Goal: Task Accomplishment & Management: Complete application form

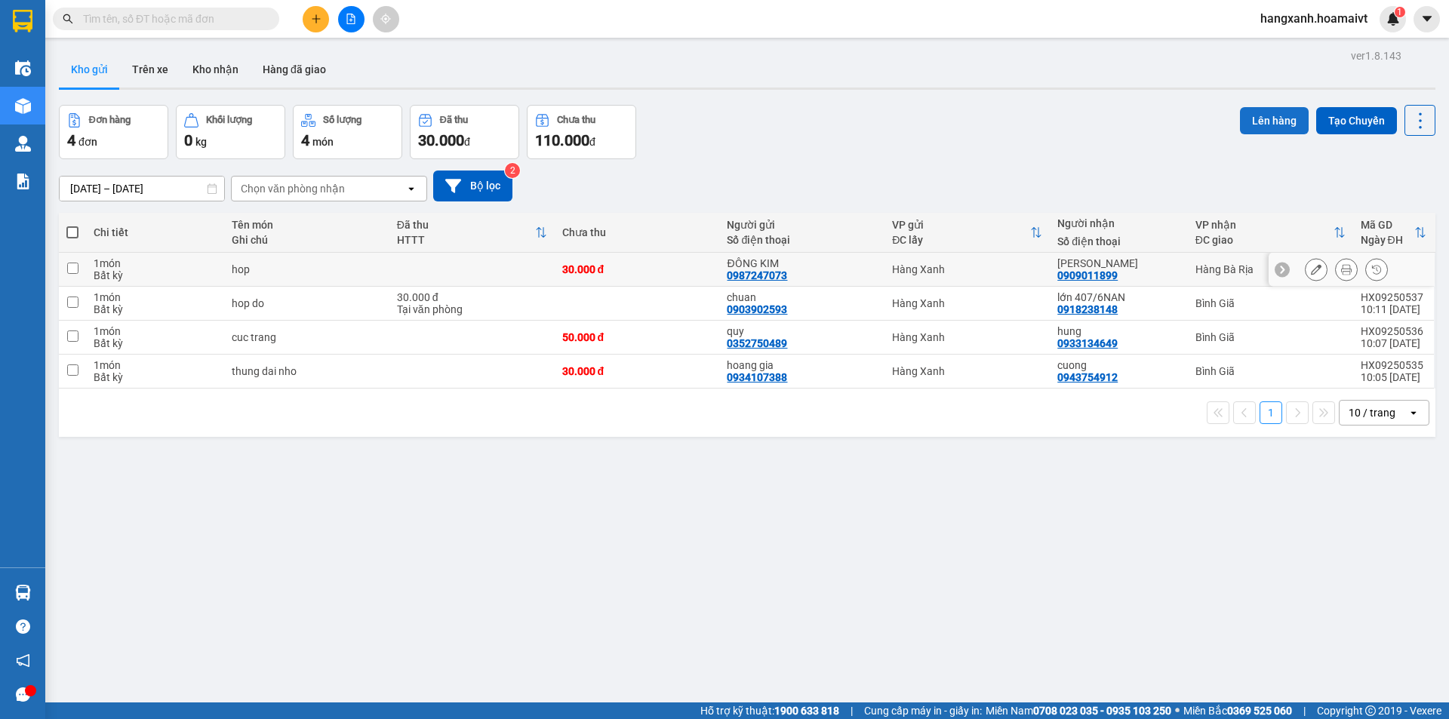
drag, startPoint x: 1169, startPoint y: 271, endPoint x: 1287, endPoint y: 119, distance: 192.1
click at [1169, 269] on div "hồ bảo hân 0909011899" at bounding box center [1119, 269] width 122 height 24
checkbox input "true"
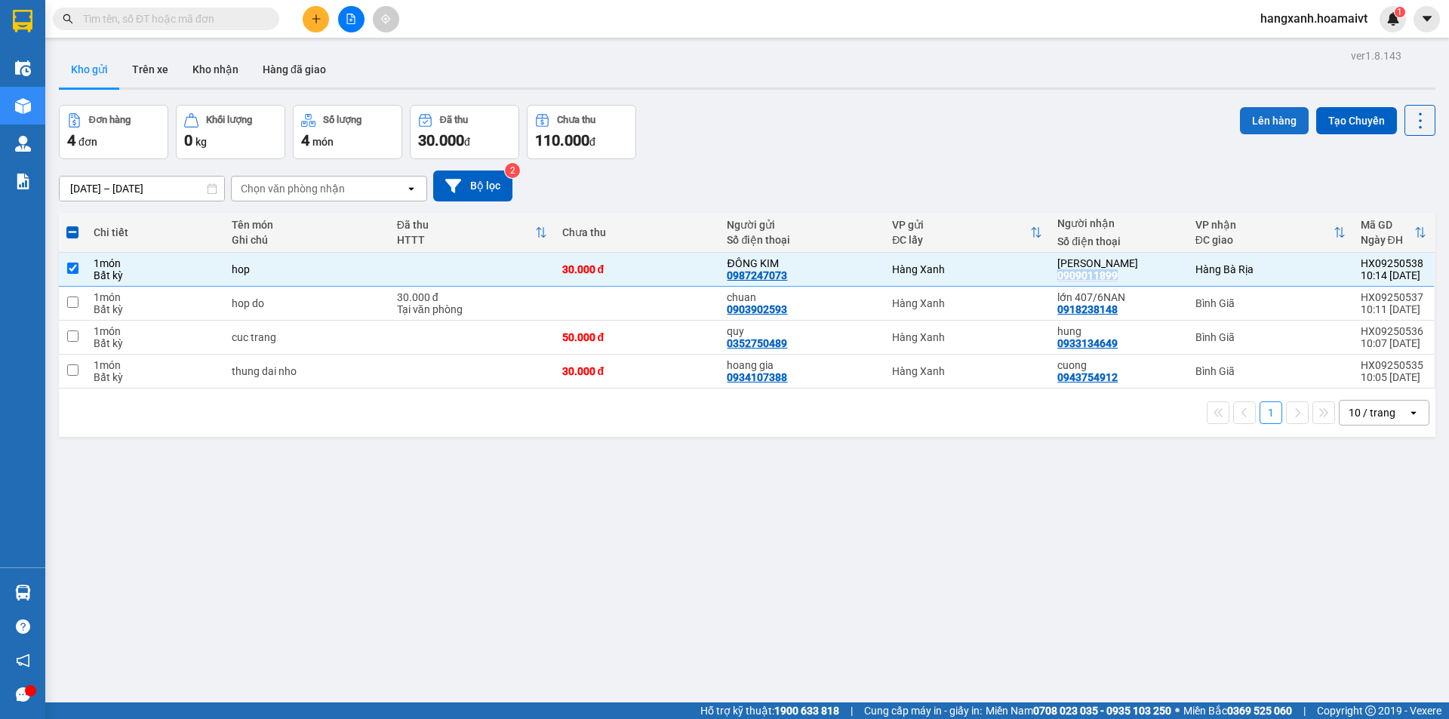
click at [1274, 113] on button "Lên hàng" at bounding box center [1274, 120] width 69 height 27
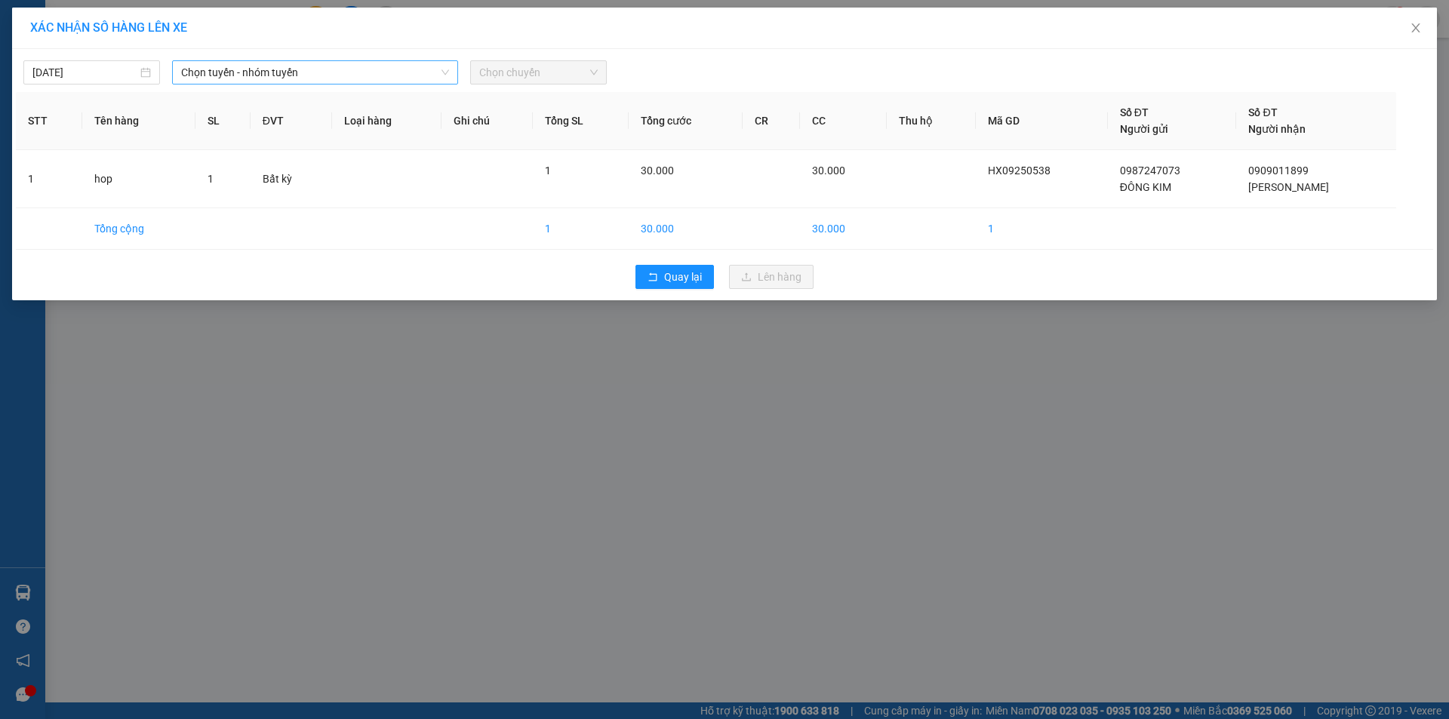
click at [297, 75] on span "Chọn tuyến - nhóm tuyến" at bounding box center [315, 72] width 268 height 23
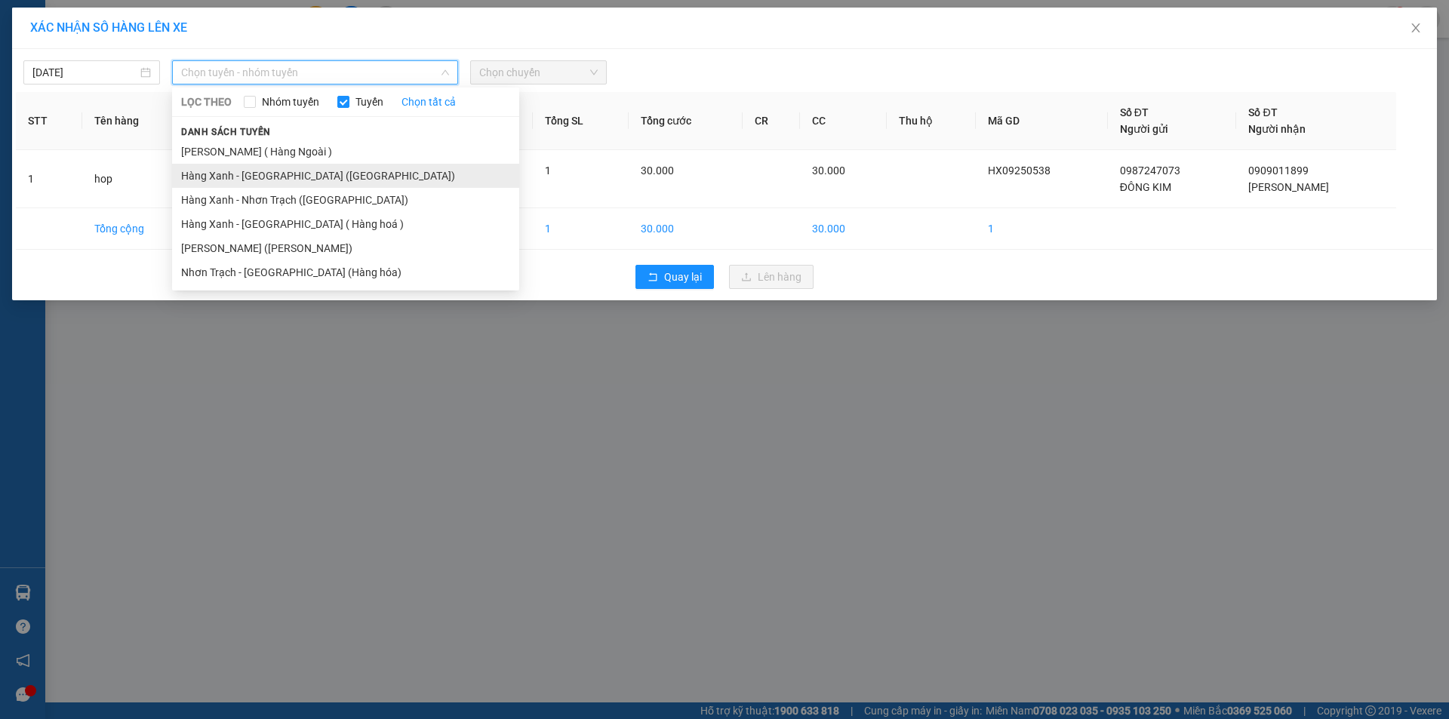
drag, startPoint x: 250, startPoint y: 173, endPoint x: 507, endPoint y: 135, distance: 260.2
click at [251, 173] on li "Hàng Xanh - [GEOGRAPHIC_DATA] ([GEOGRAPHIC_DATA])" at bounding box center [345, 176] width 347 height 24
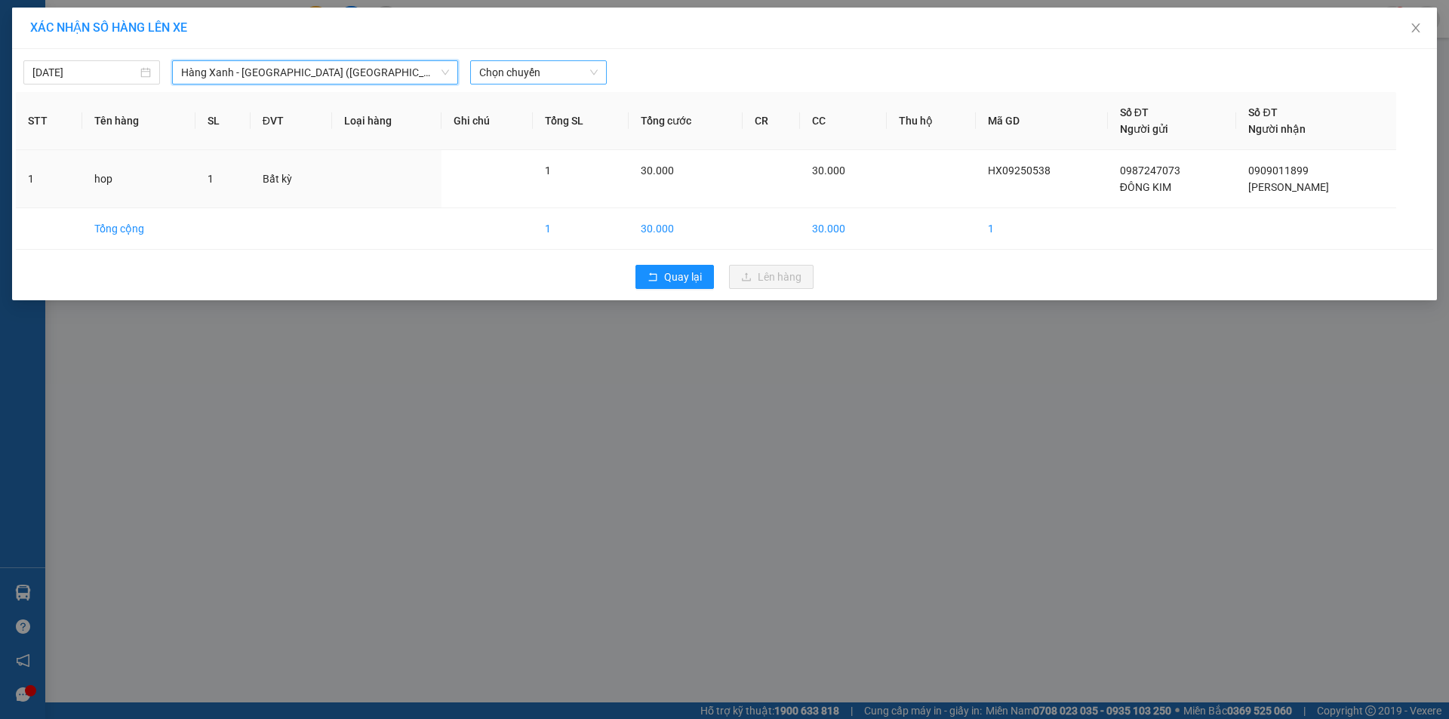
click at [523, 76] on span "Chọn chuyến" at bounding box center [538, 72] width 119 height 23
type input "1045"
click at [546, 124] on div "Thêm chuyến " 10:45 "" at bounding box center [550, 128] width 161 height 26
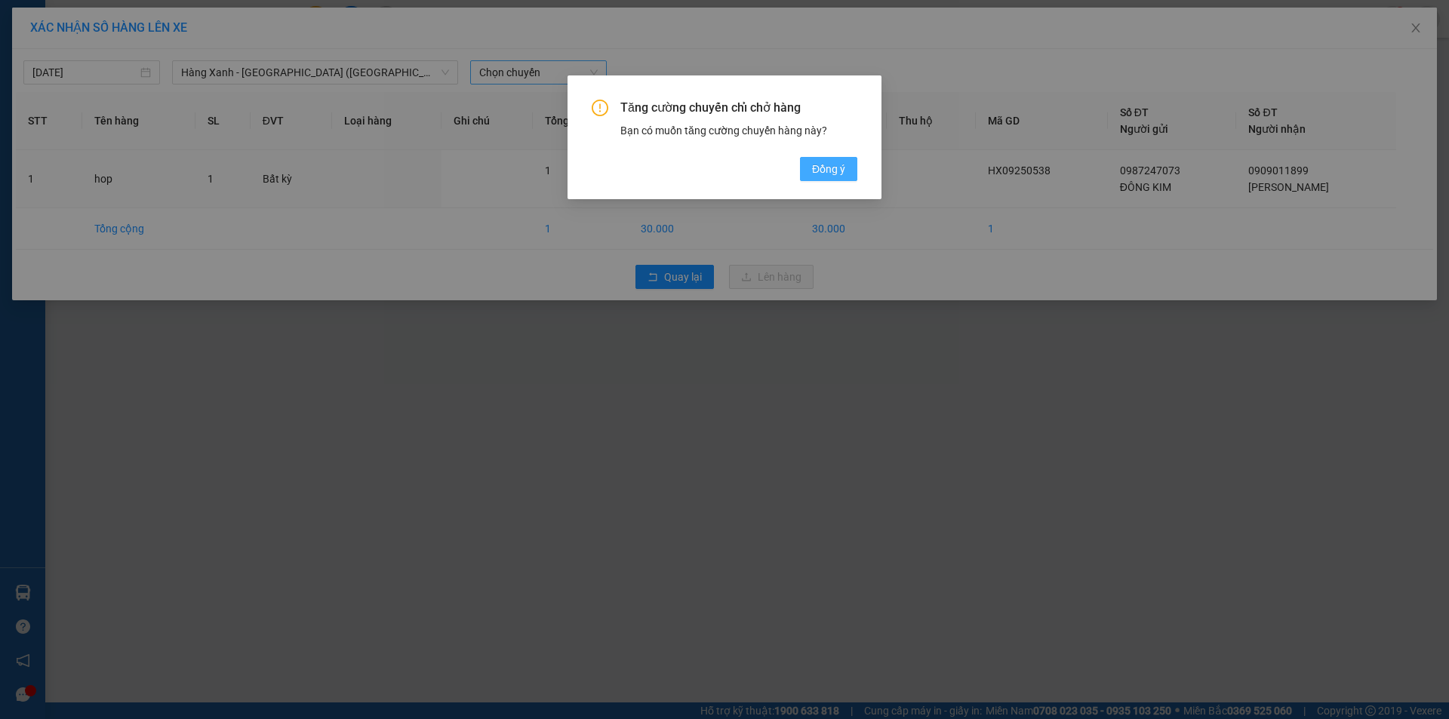
click at [820, 168] on span "Đồng ý" at bounding box center [828, 169] width 33 height 17
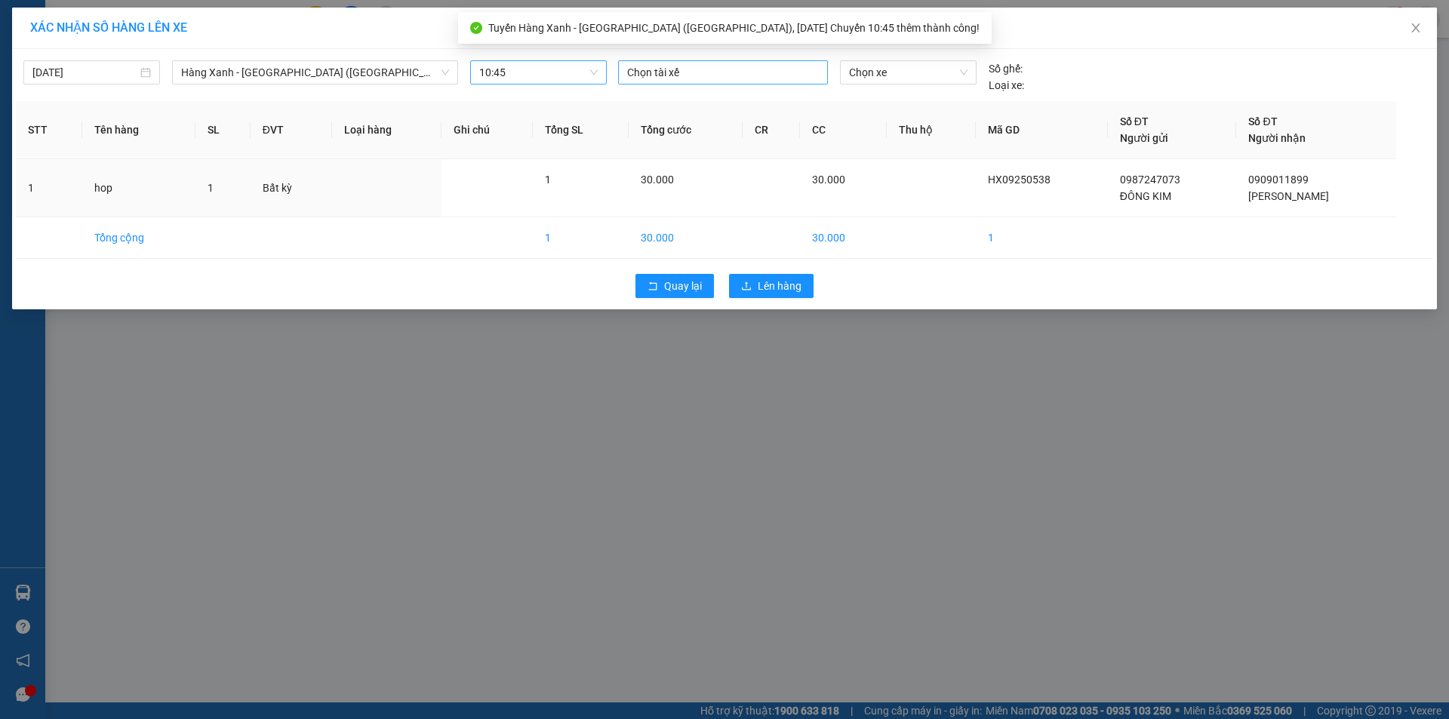
click at [690, 75] on div at bounding box center [723, 72] width 202 height 18
type input "thang c"
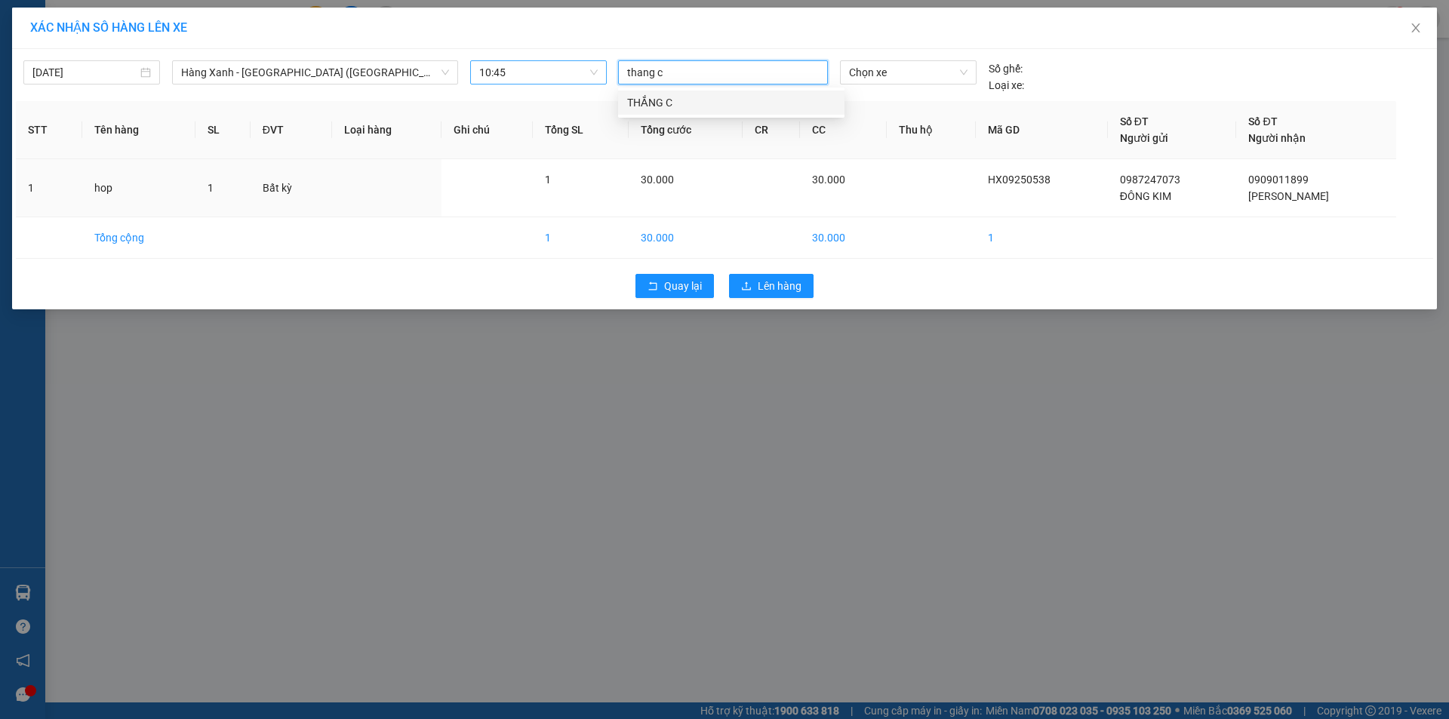
click at [651, 106] on div "THẮNG C" at bounding box center [731, 102] width 208 height 17
click at [885, 74] on span "Chọn xe" at bounding box center [908, 72] width 118 height 23
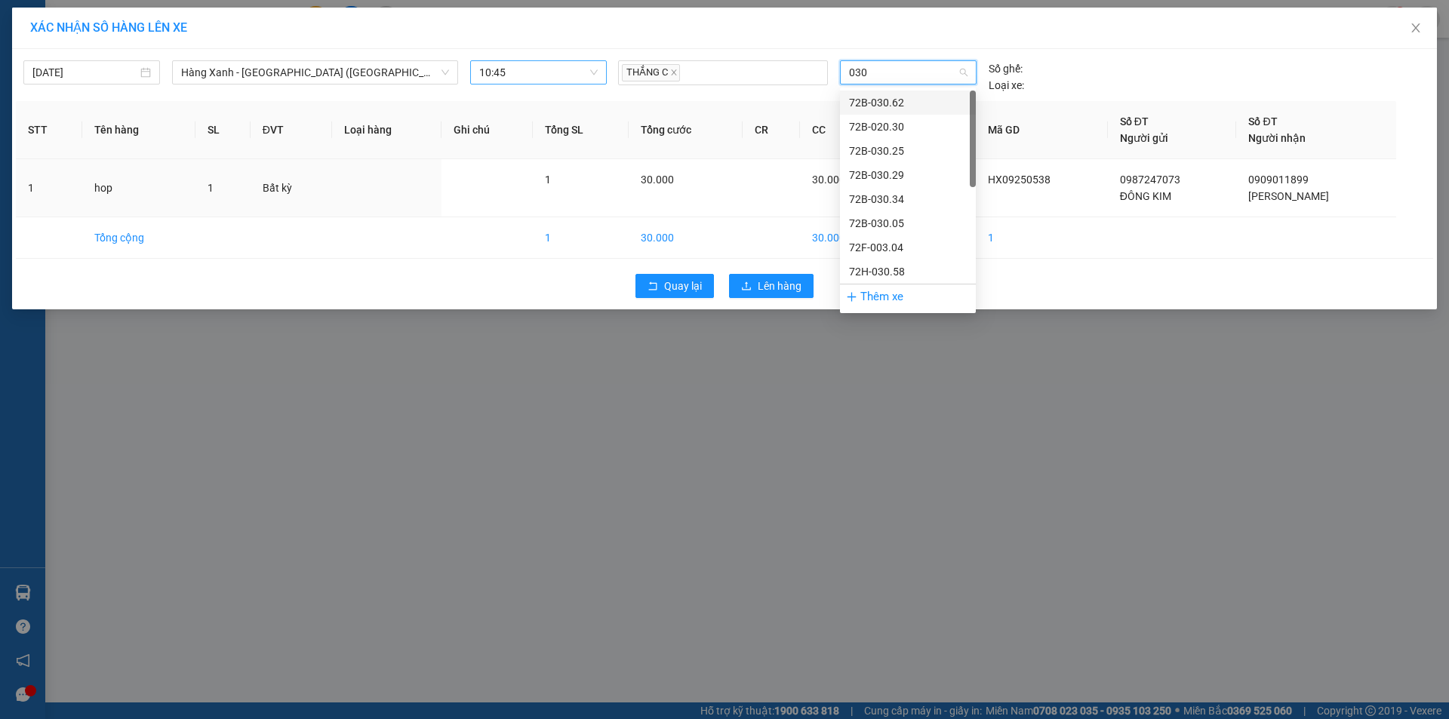
type input "0304"
click at [858, 102] on div "72F-003.04" at bounding box center [908, 102] width 118 height 17
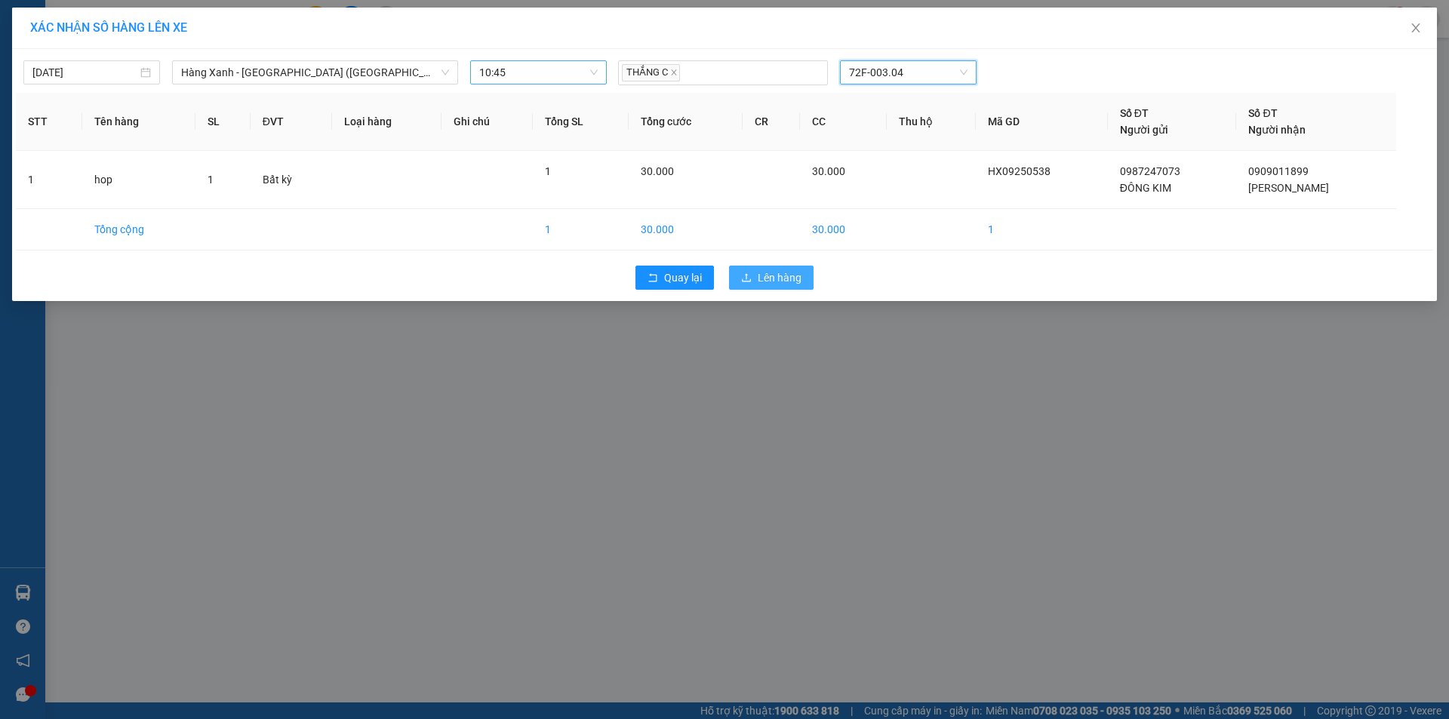
click at [790, 277] on span "Lên hàng" at bounding box center [780, 278] width 44 height 17
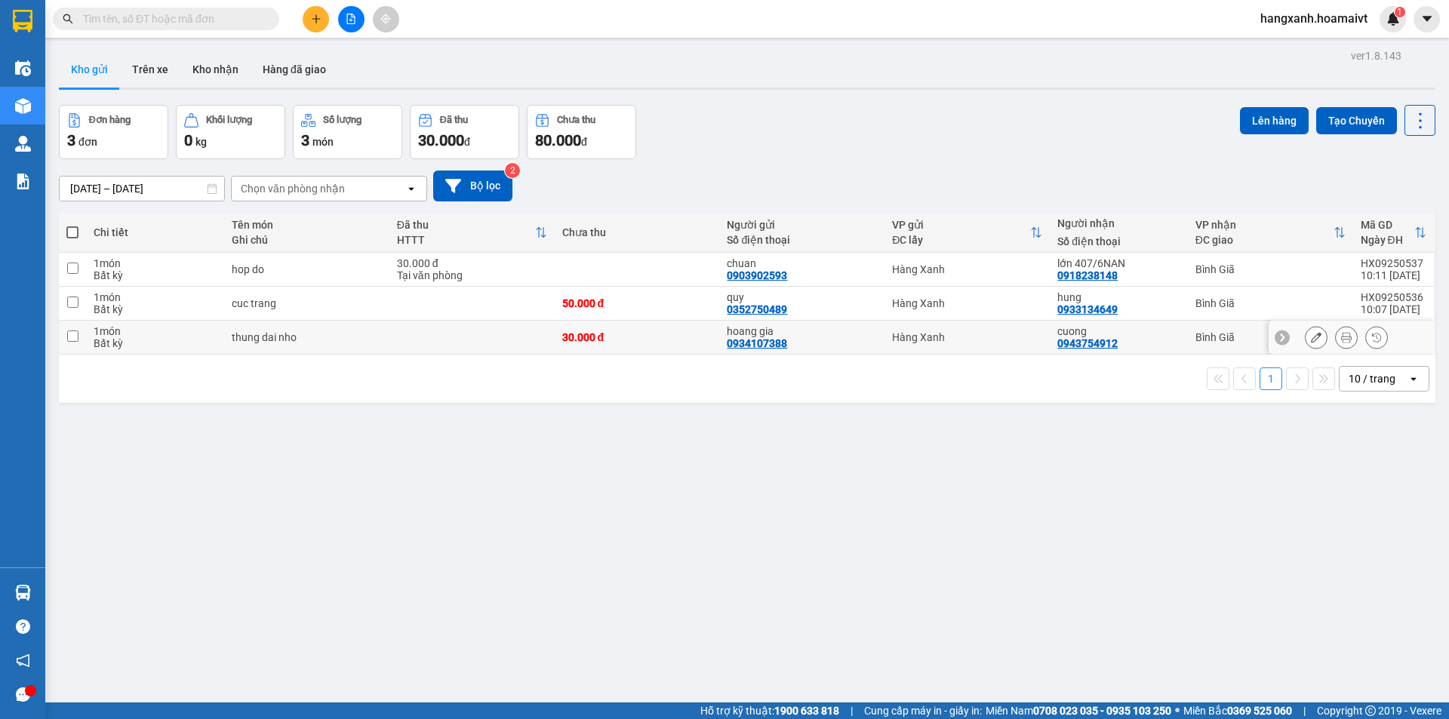
drag, startPoint x: 781, startPoint y: 339, endPoint x: 800, endPoint y: 329, distance: 21.9
click at [781, 337] on div "hoang gia 0934107388" at bounding box center [802, 337] width 150 height 24
checkbox input "true"
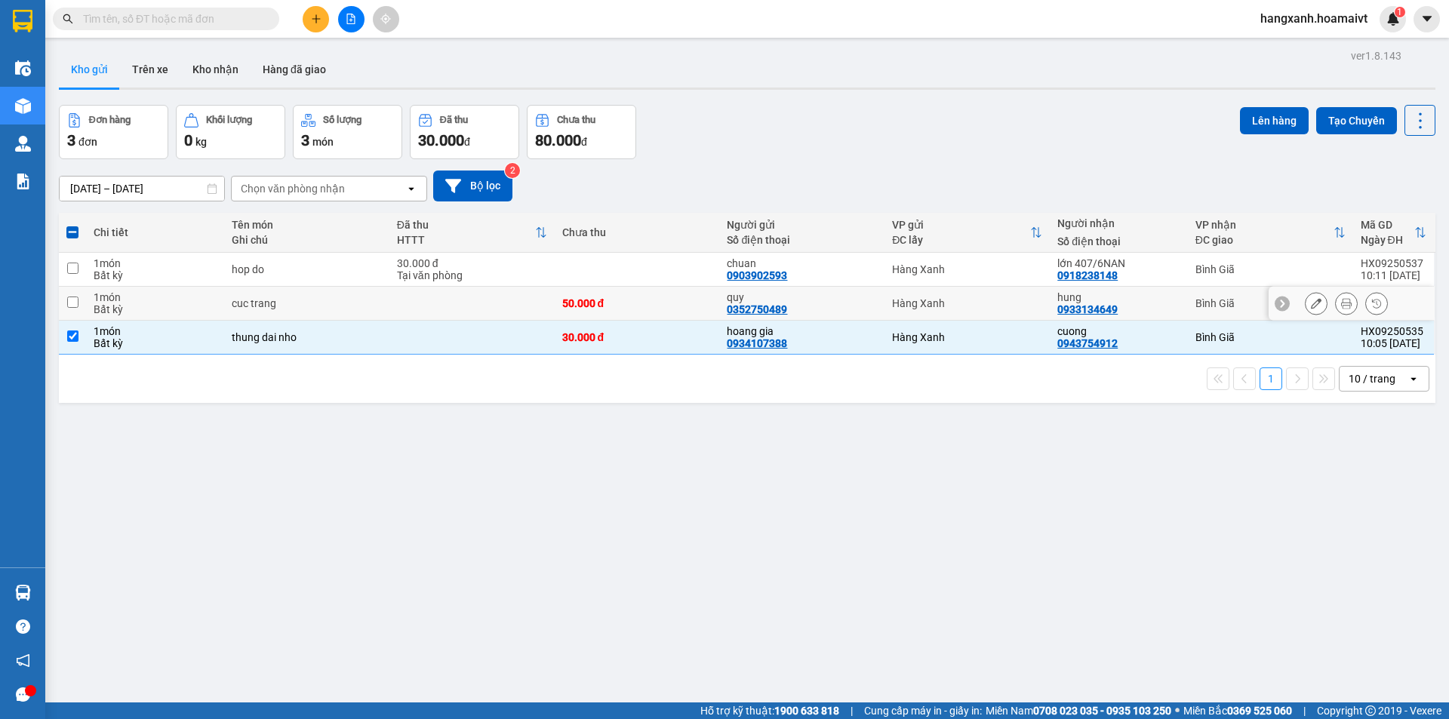
click at [805, 311] on div "quy 0352750489" at bounding box center [802, 303] width 150 height 24
checkbox input "true"
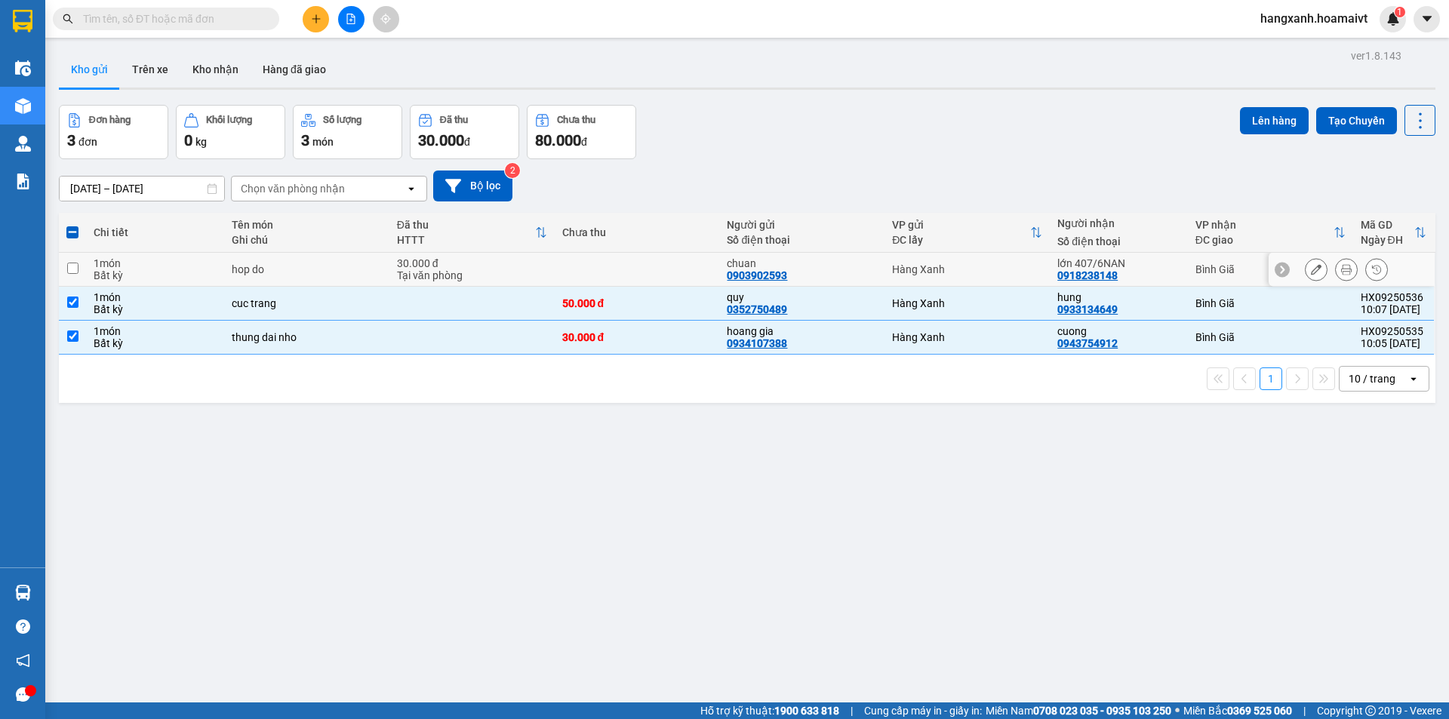
click at [814, 274] on div "chuan 0903902593" at bounding box center [802, 269] width 150 height 24
checkbox input "true"
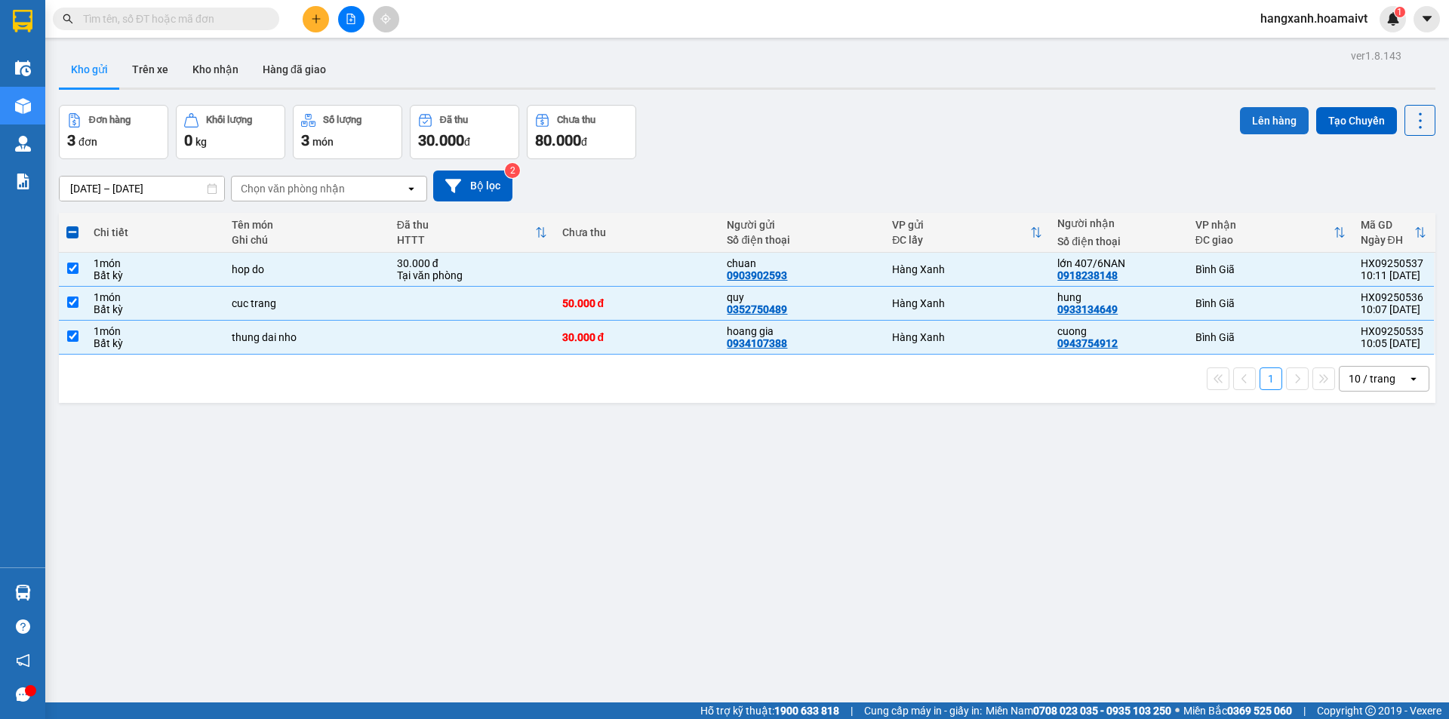
click at [1269, 116] on button "Lên hàng" at bounding box center [1274, 120] width 69 height 27
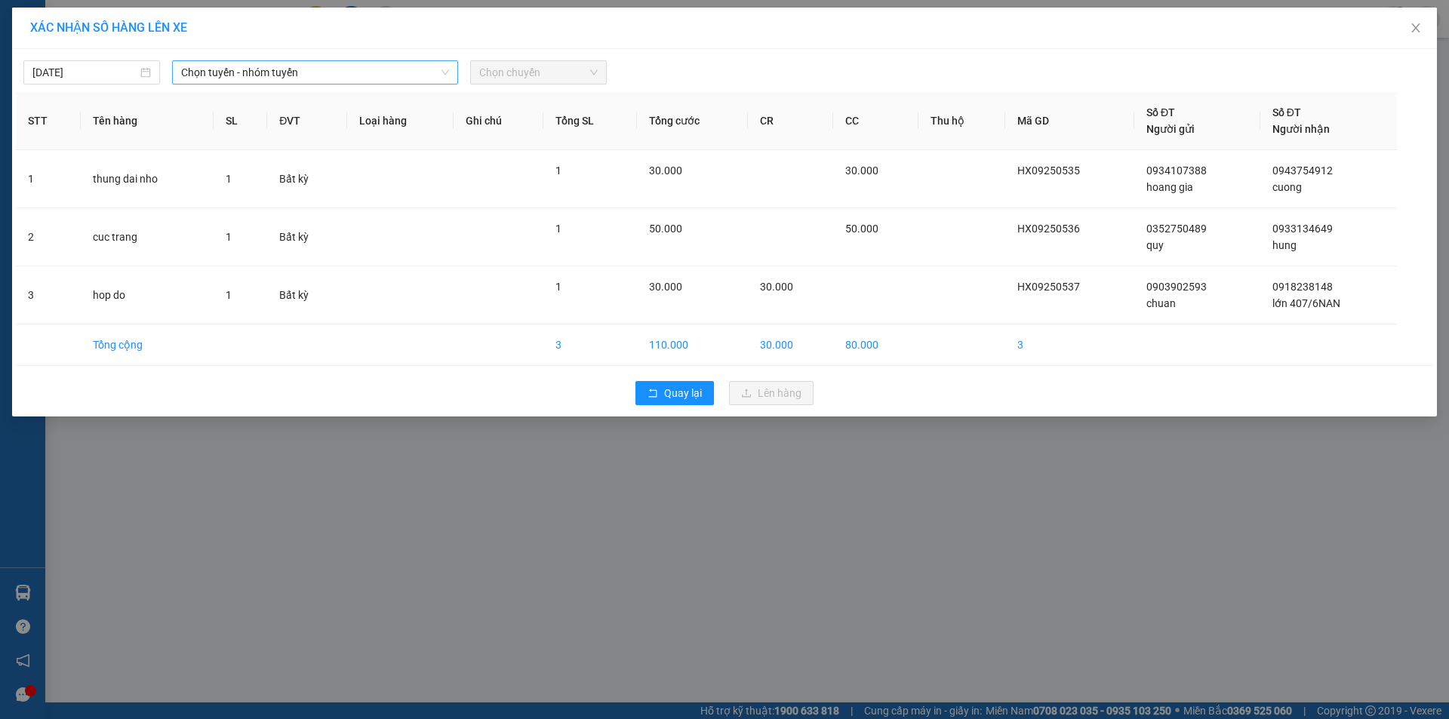
click at [257, 72] on span "Chọn tuyến - nhóm tuyến" at bounding box center [315, 72] width 268 height 23
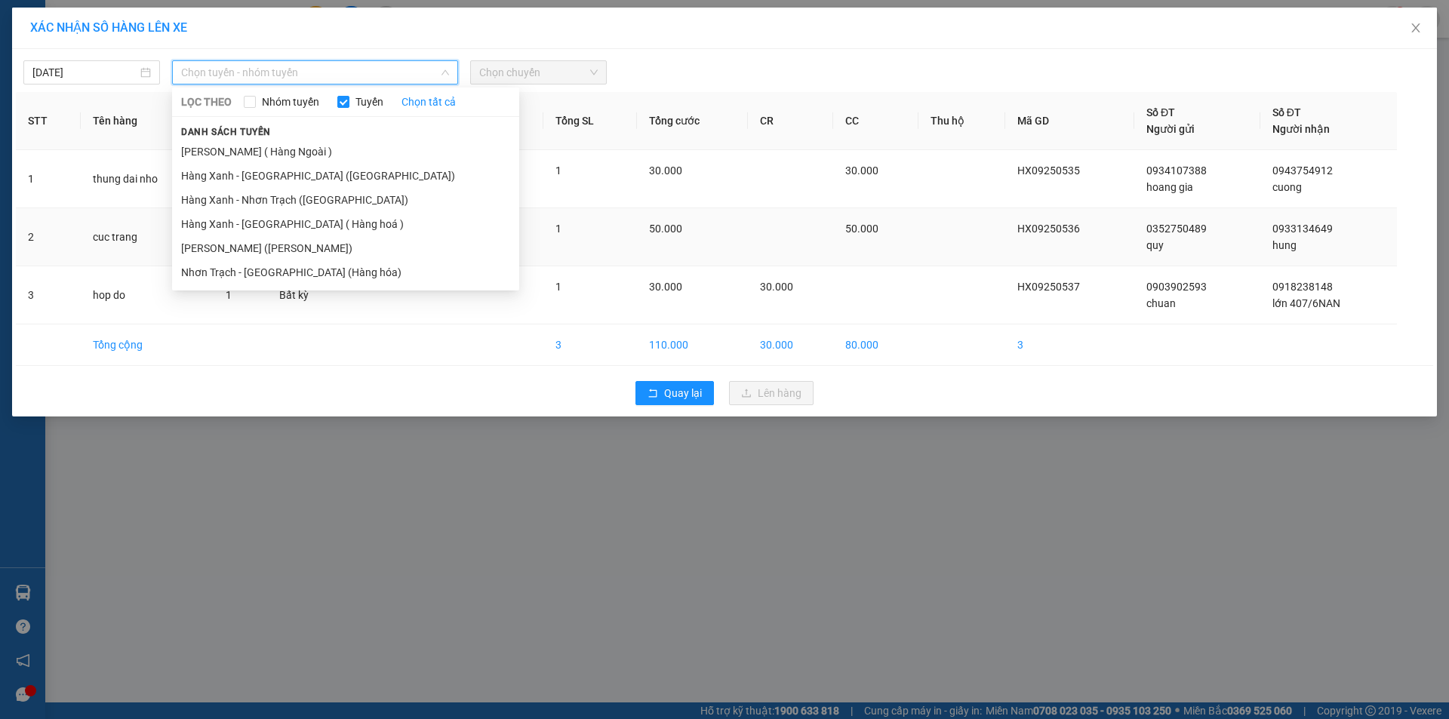
drag, startPoint x: 226, startPoint y: 251, endPoint x: 438, endPoint y: 252, distance: 211.4
click at [236, 251] on li "[PERSON_NAME] ([PERSON_NAME])" at bounding box center [345, 248] width 347 height 24
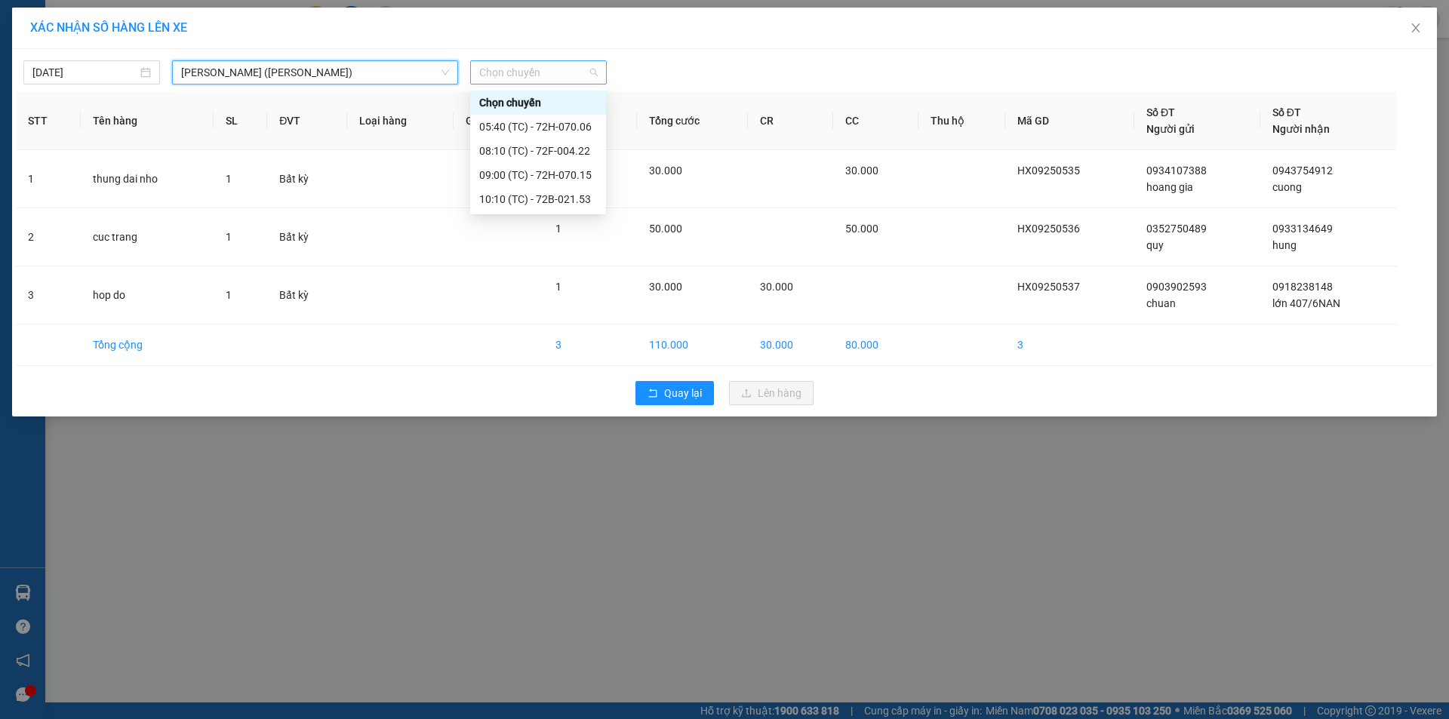
drag, startPoint x: 525, startPoint y: 76, endPoint x: 525, endPoint y: 67, distance: 9.1
click at [525, 71] on span "Chọn chuyến" at bounding box center [538, 72] width 119 height 23
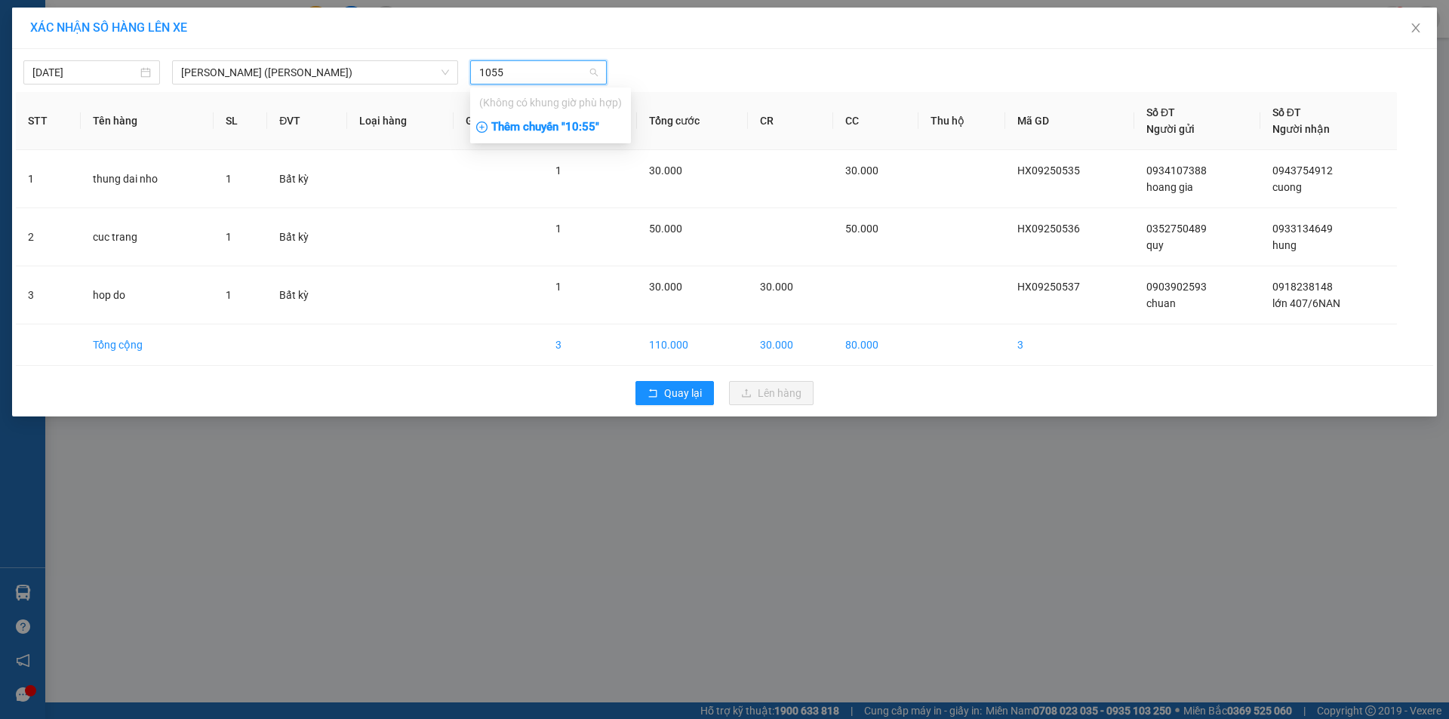
type input "1055"
drag, startPoint x: 574, startPoint y: 129, endPoint x: 612, endPoint y: 128, distance: 38.5
click at [575, 128] on div "Thêm chuyến " 10:55 "" at bounding box center [550, 128] width 161 height 26
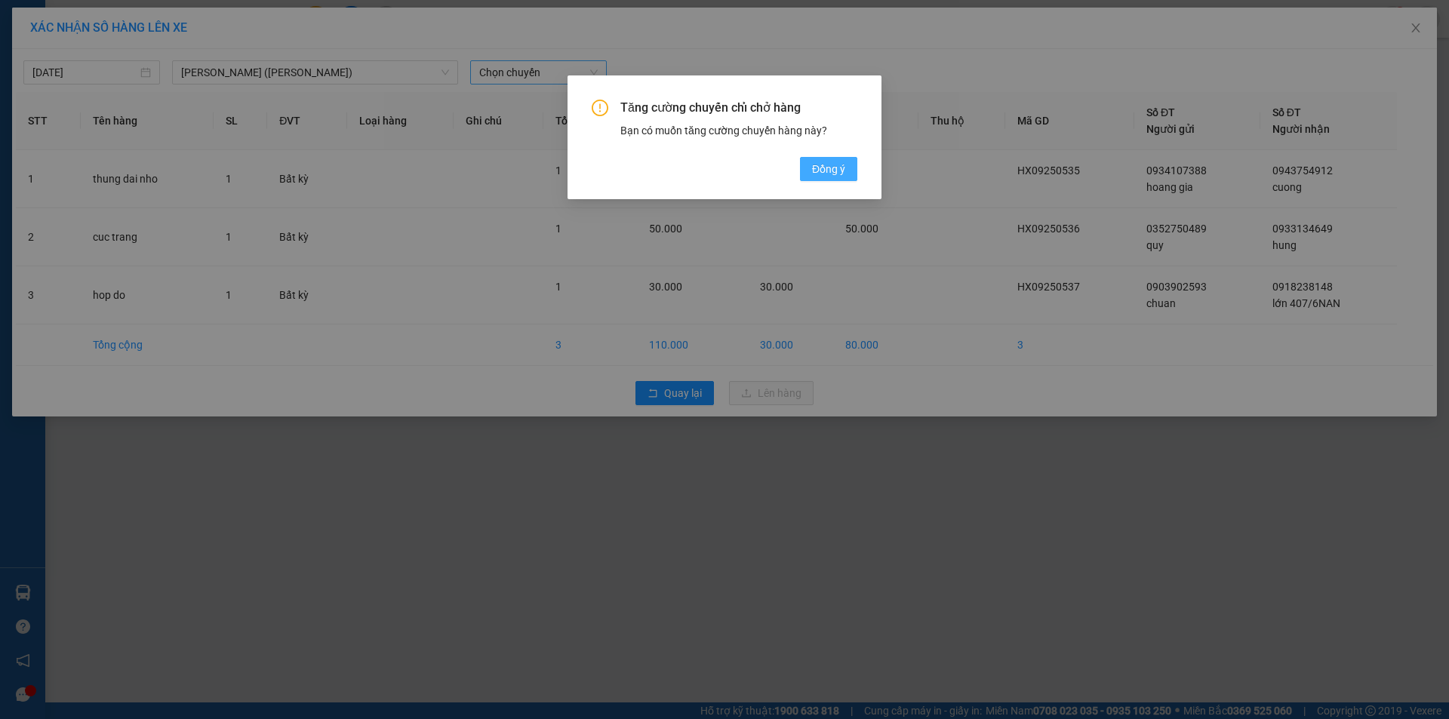
click at [834, 170] on span "Đồng ý" at bounding box center [828, 169] width 33 height 17
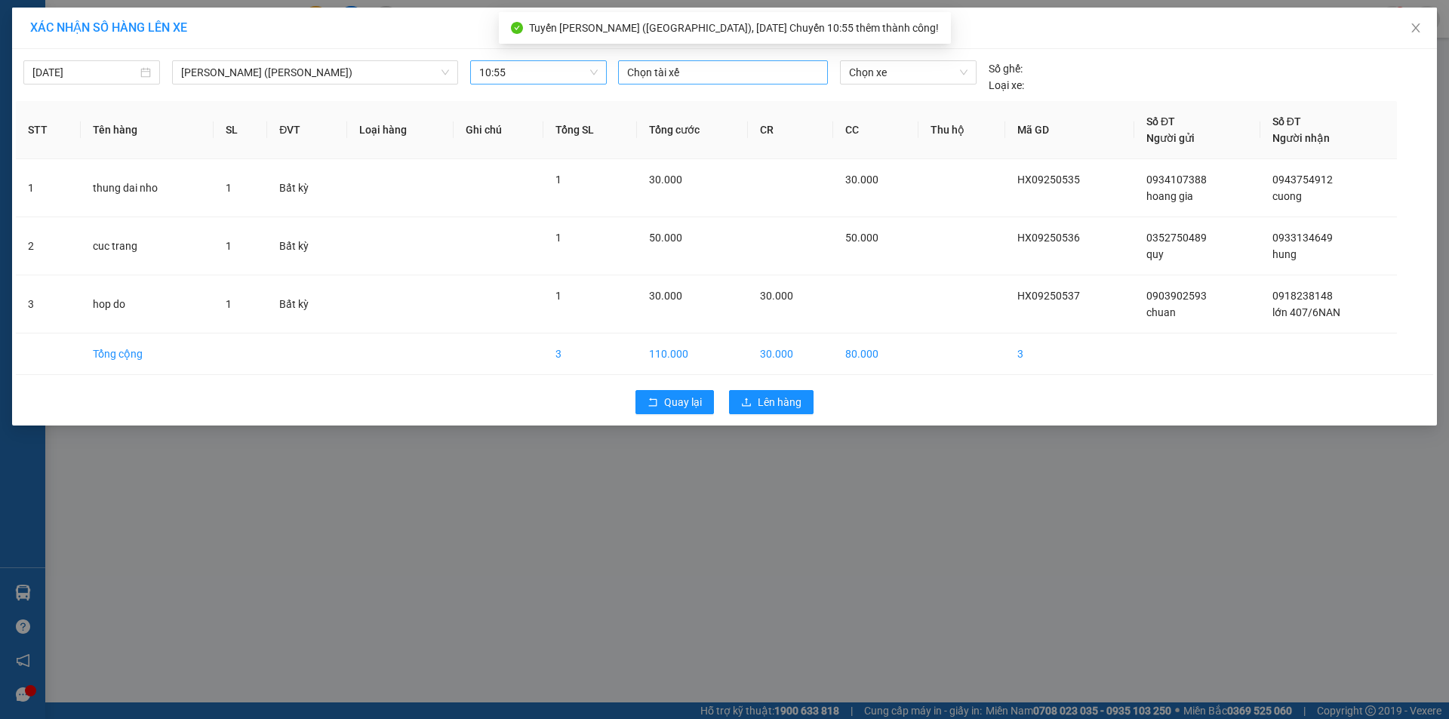
click at [760, 72] on div at bounding box center [723, 72] width 202 height 18
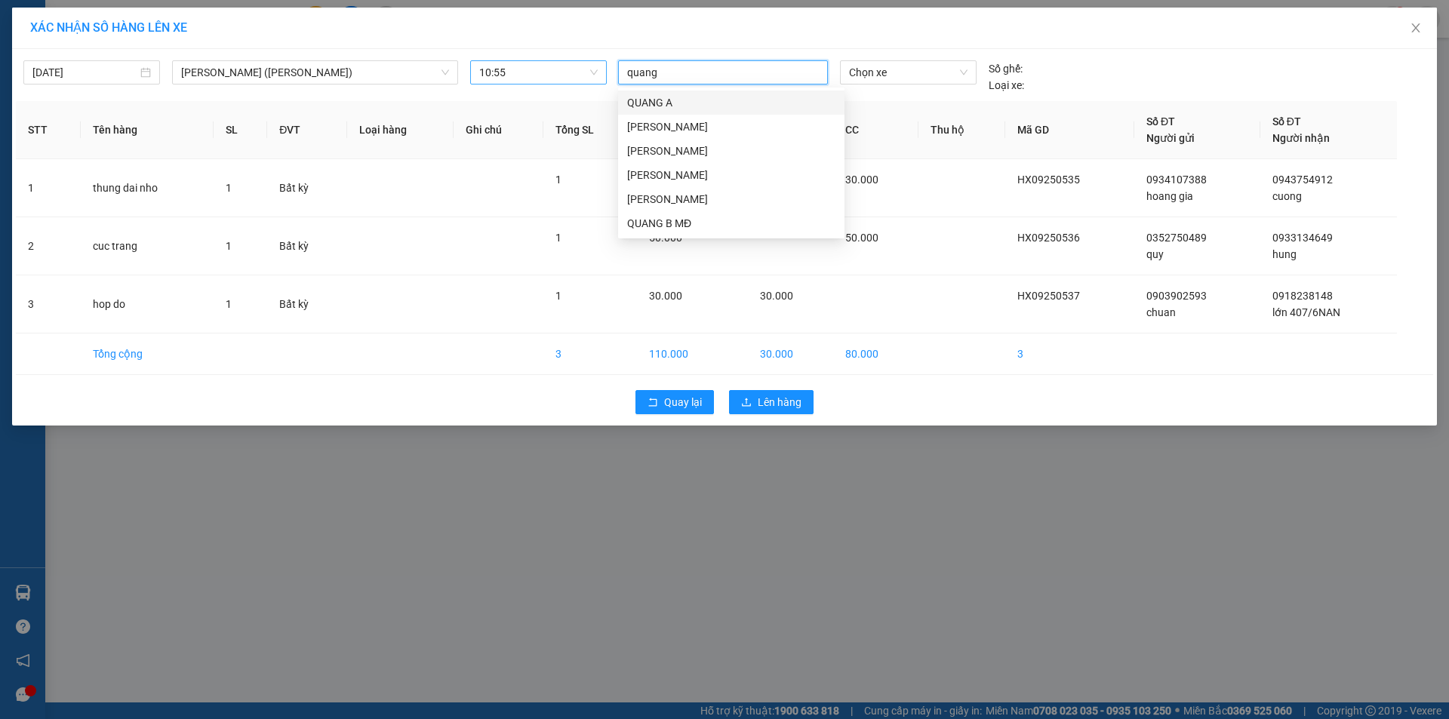
type input "quang b"
click at [738, 103] on div "QUANG B MĐ" at bounding box center [731, 102] width 208 height 17
click at [913, 72] on span "Chọn xe" at bounding box center [908, 72] width 118 height 23
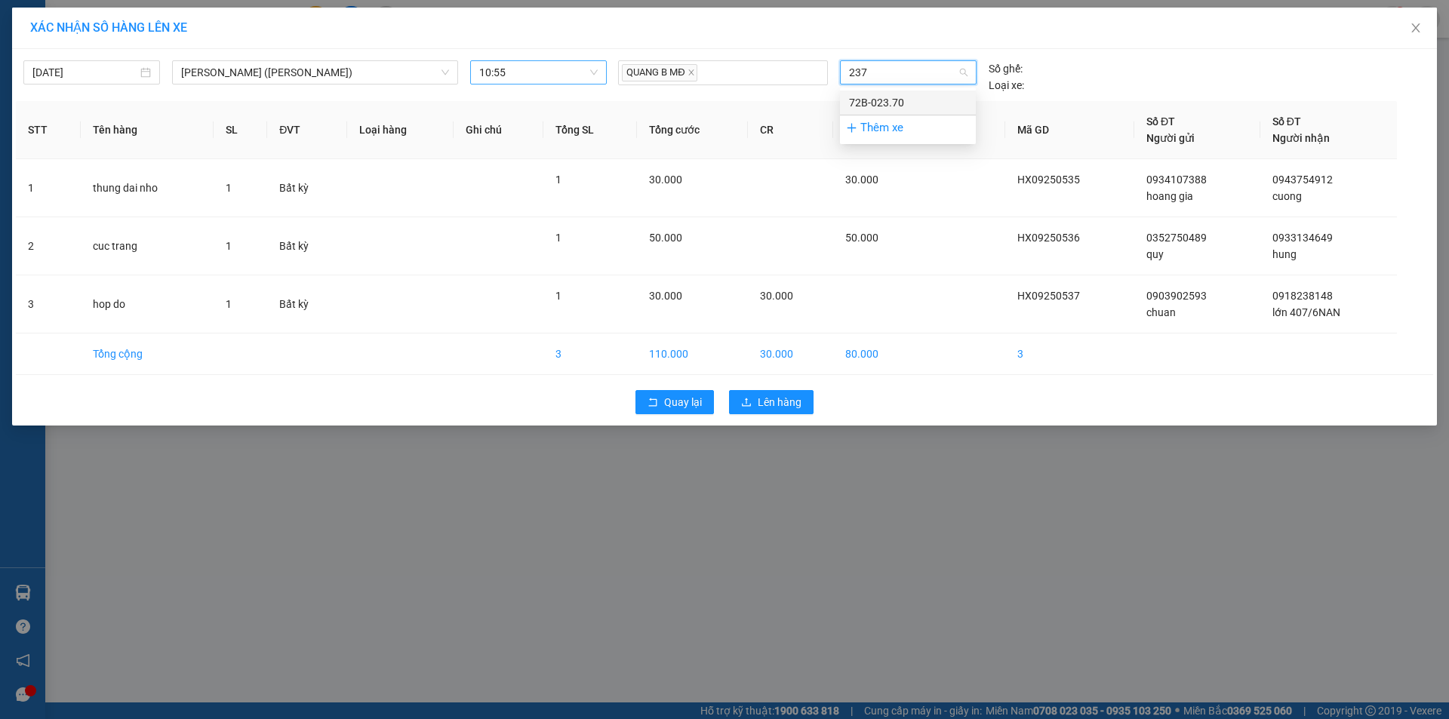
type input "2370"
click at [898, 100] on div "72B-023.70" at bounding box center [908, 102] width 118 height 17
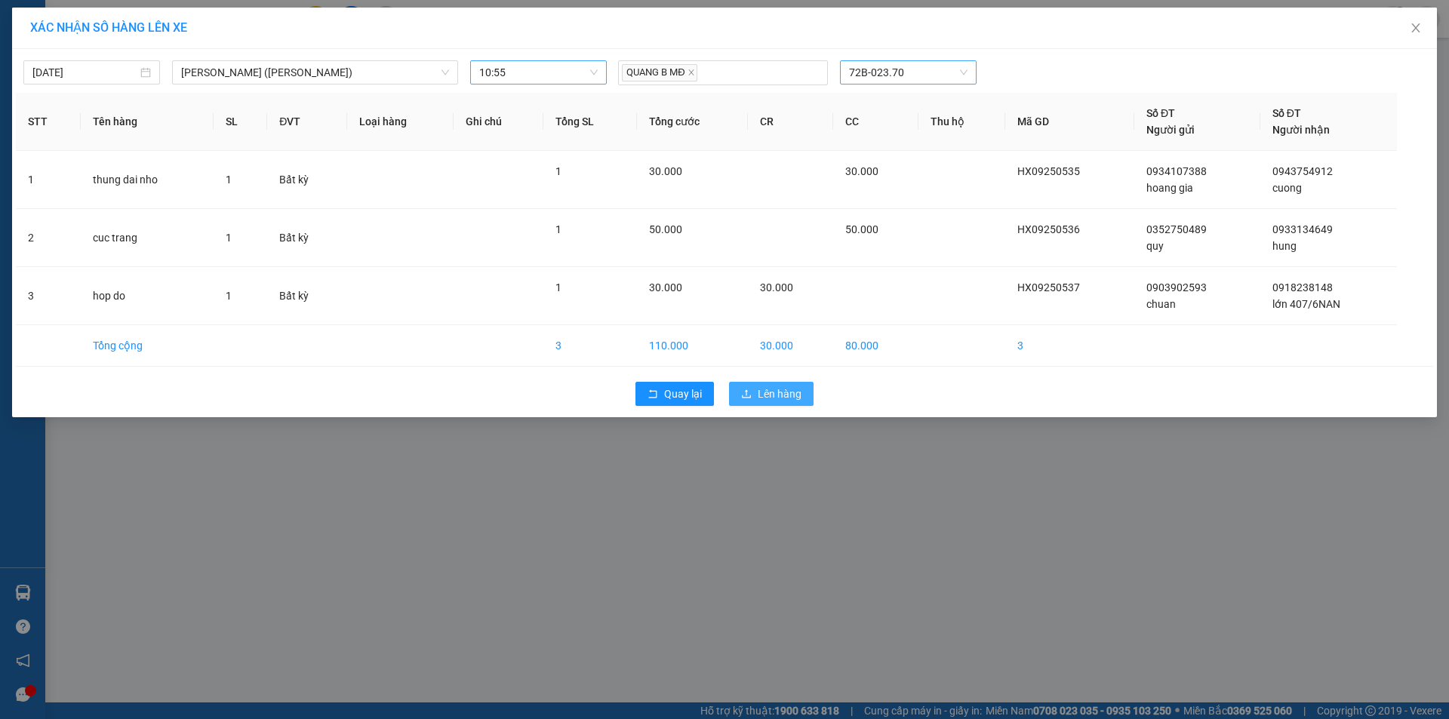
drag, startPoint x: 770, startPoint y: 390, endPoint x: 778, endPoint y: 393, distance: 8.1
click at [770, 391] on span "Lên hàng" at bounding box center [780, 394] width 44 height 17
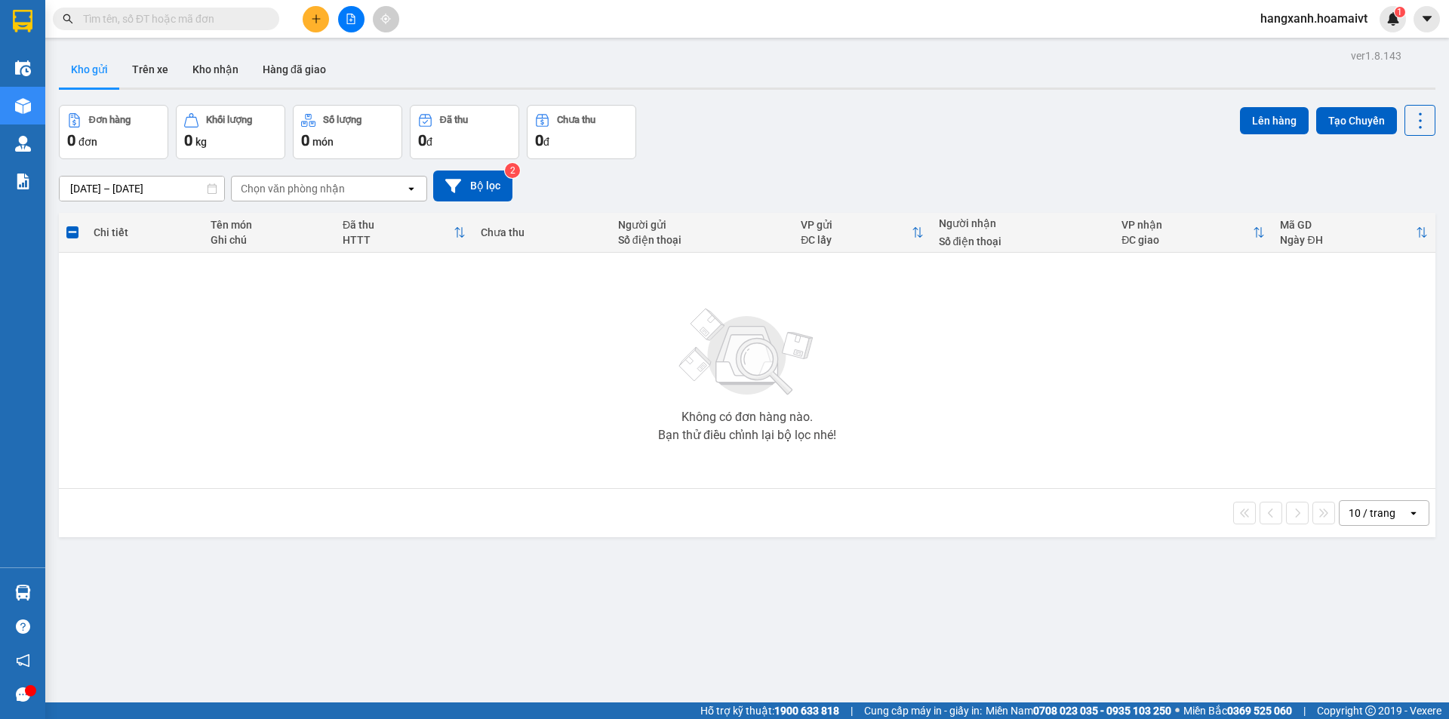
click at [1395, 511] on div "10 / trang" at bounding box center [1374, 513] width 68 height 24
click at [1379, 677] on span "100 / trang" at bounding box center [1367, 680] width 54 height 15
click at [322, 17] on button at bounding box center [316, 19] width 26 height 26
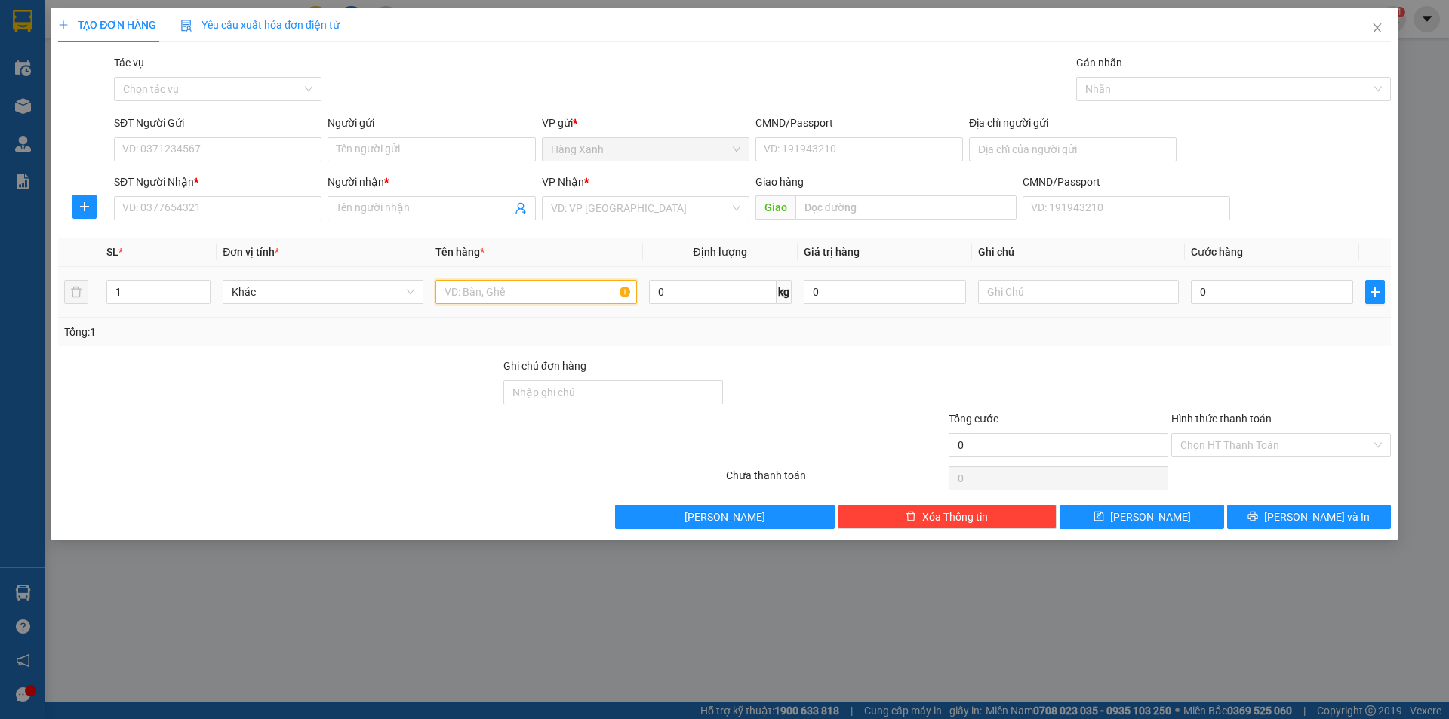
click at [554, 290] on input "text" at bounding box center [536, 292] width 201 height 24
type input "thùng nhỏ ( mỹ phẩm"
click at [223, 208] on input "SĐT Người Nhận *" at bounding box center [218, 208] width 208 height 24
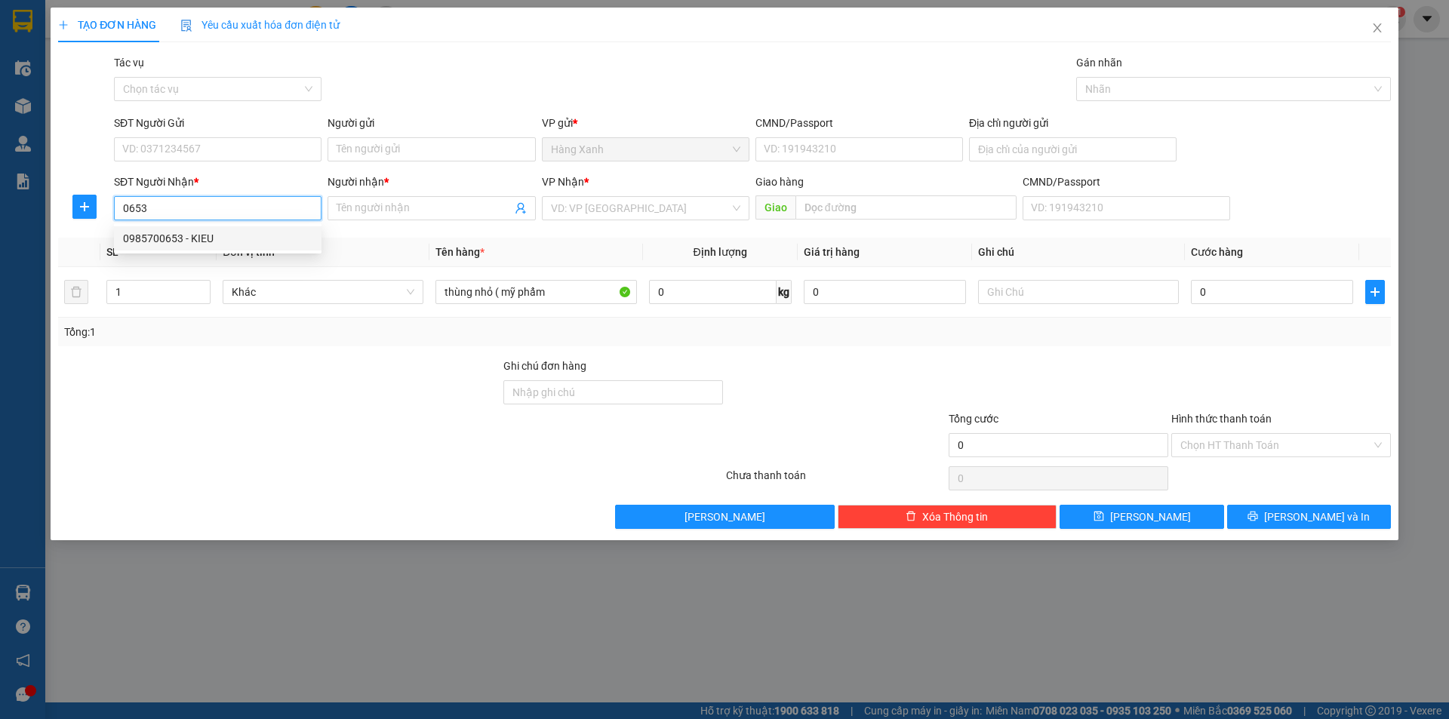
click at [183, 239] on div "0985700653 - KIEU" at bounding box center [217, 238] width 189 height 17
type input "0985700653"
type input "KIEU"
type input "0985700653"
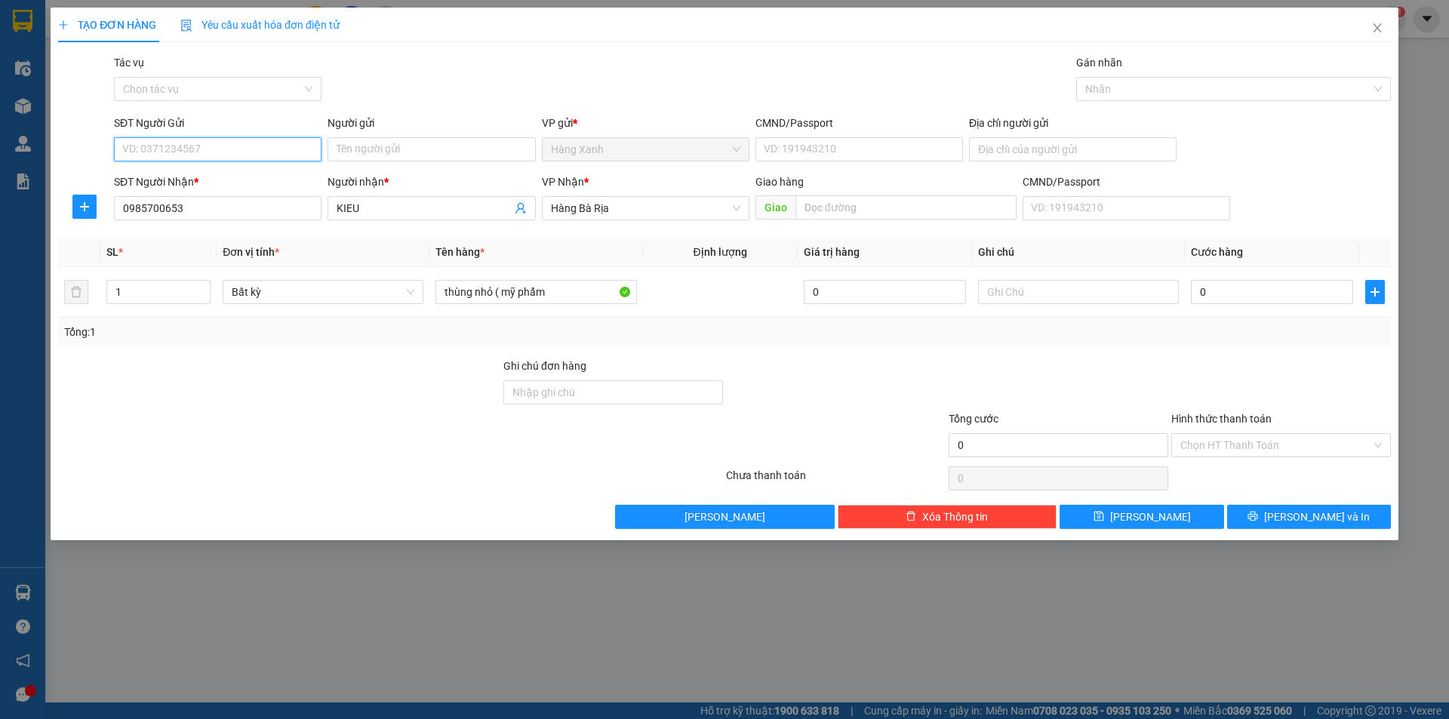
click at [220, 147] on input "SĐT Người Gửi" at bounding box center [218, 149] width 208 height 24
click at [221, 179] on div "0932102672 - ngọc ngà" at bounding box center [217, 179] width 189 height 17
type input "0932102672"
type input "ngọc ngà"
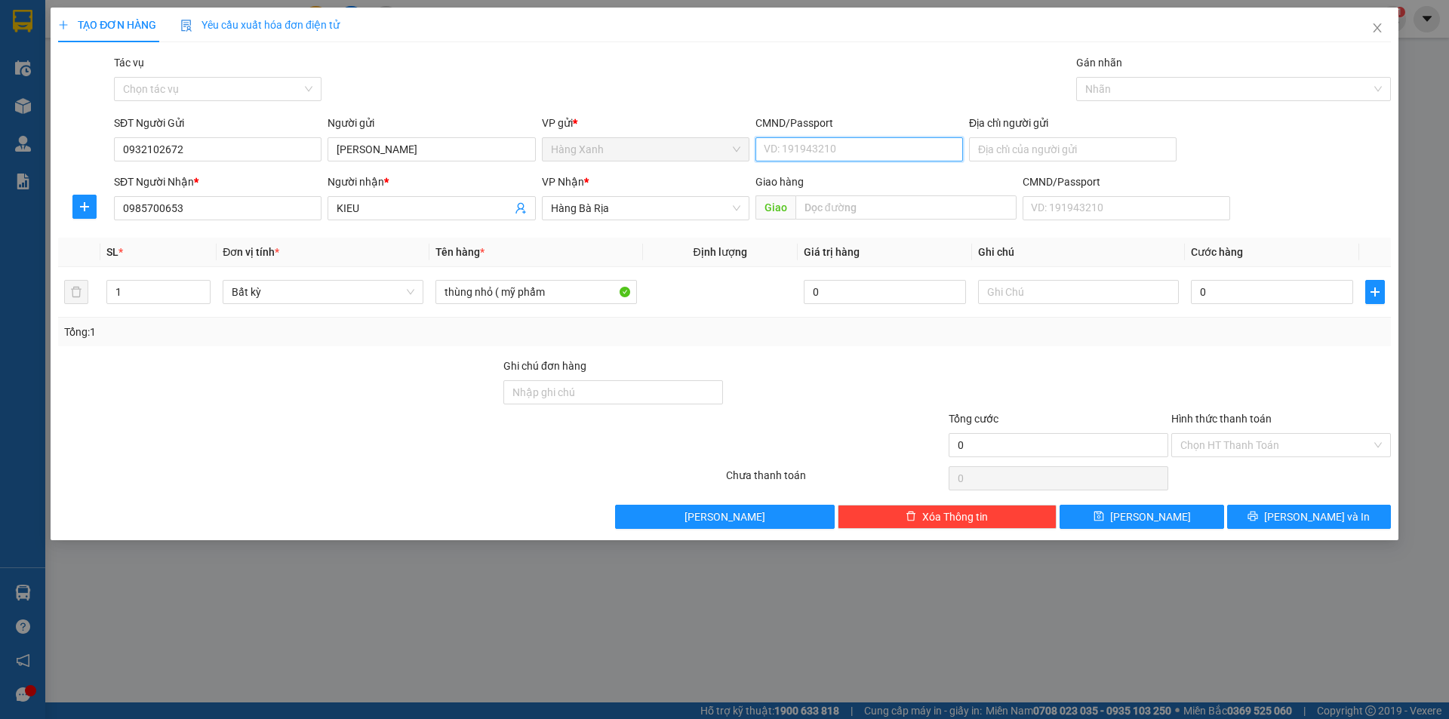
click at [843, 152] on input "CMND/Passport" at bounding box center [860, 149] width 208 height 24
click at [814, 157] on input "CMND/Passport" at bounding box center [860, 149] width 208 height 24
click at [1220, 298] on input "0" at bounding box center [1272, 292] width 162 height 24
type input "3"
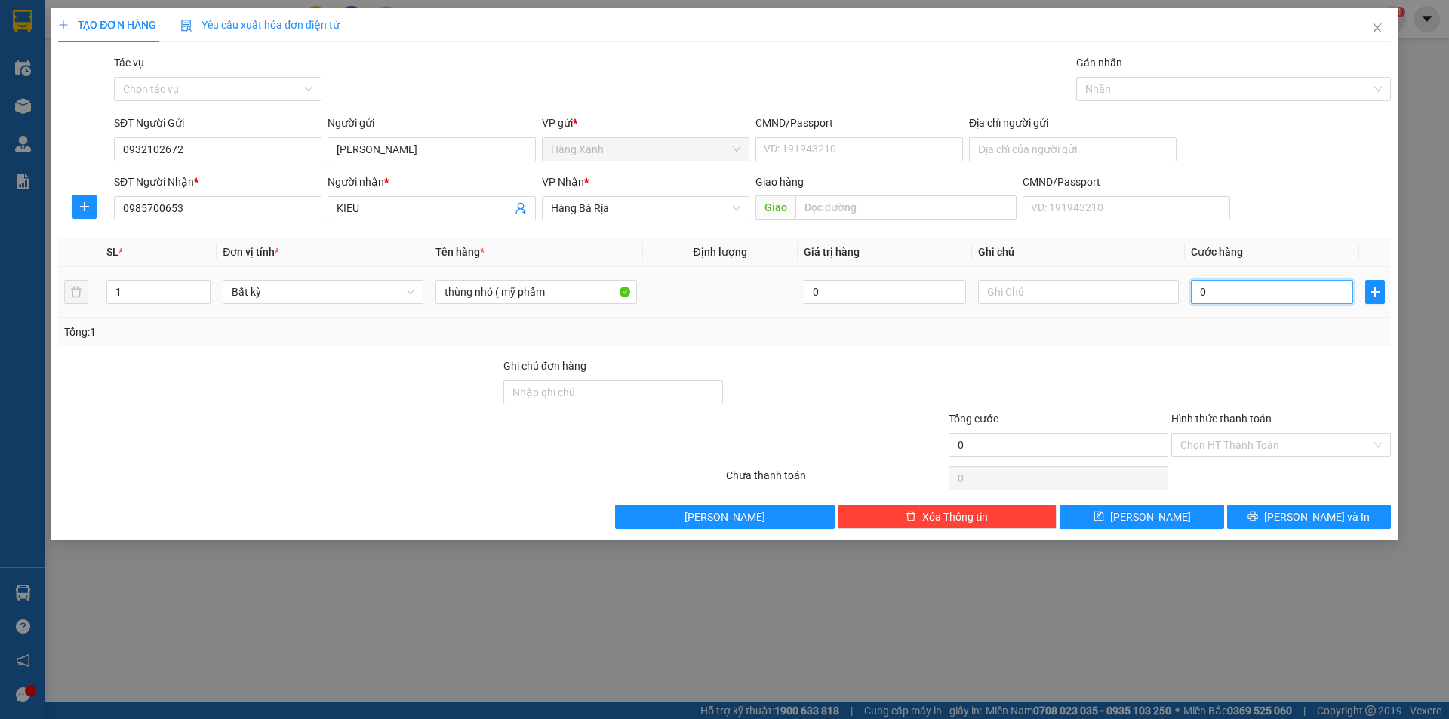
type input "3"
type input "30"
type input "30.000"
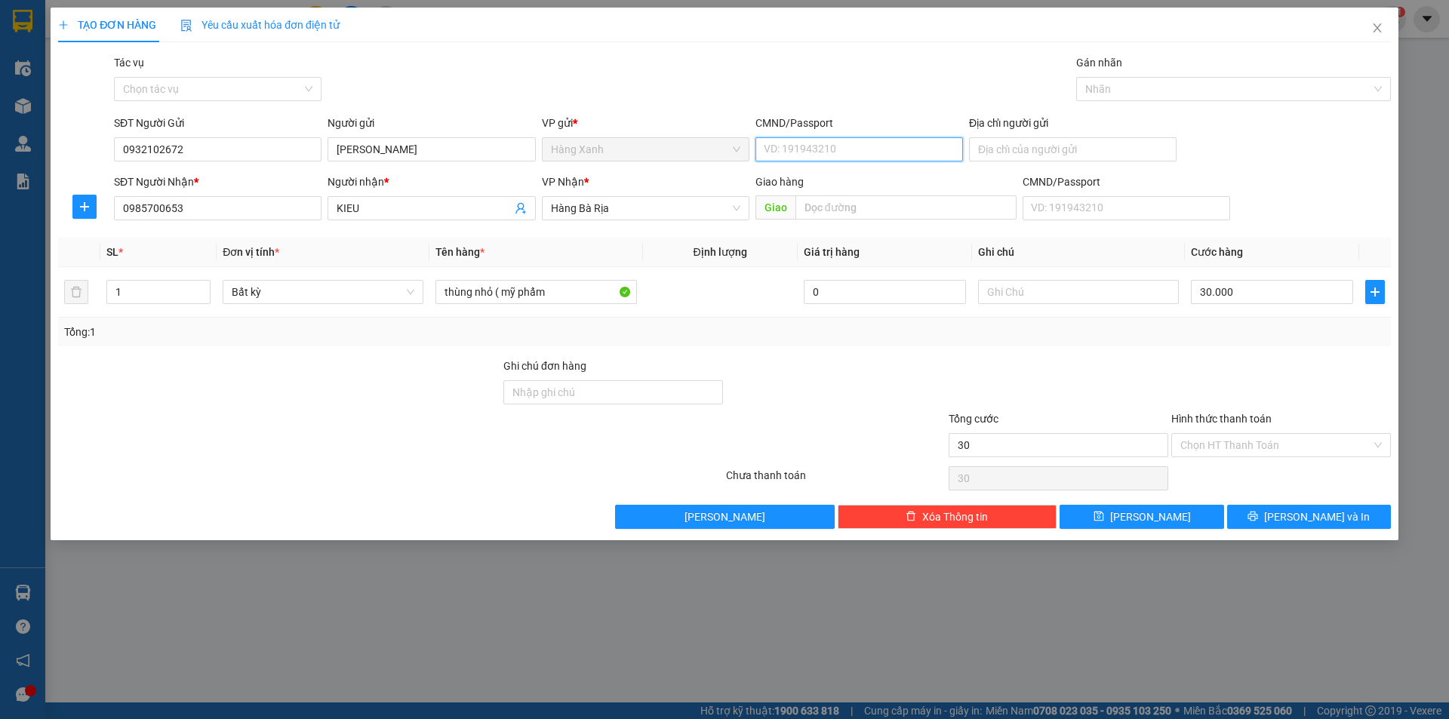
type input "30.000"
click at [845, 142] on input "CMND/Passport" at bounding box center [860, 149] width 208 height 24
click at [370, 217] on span "KIEU" at bounding box center [432, 208] width 208 height 24
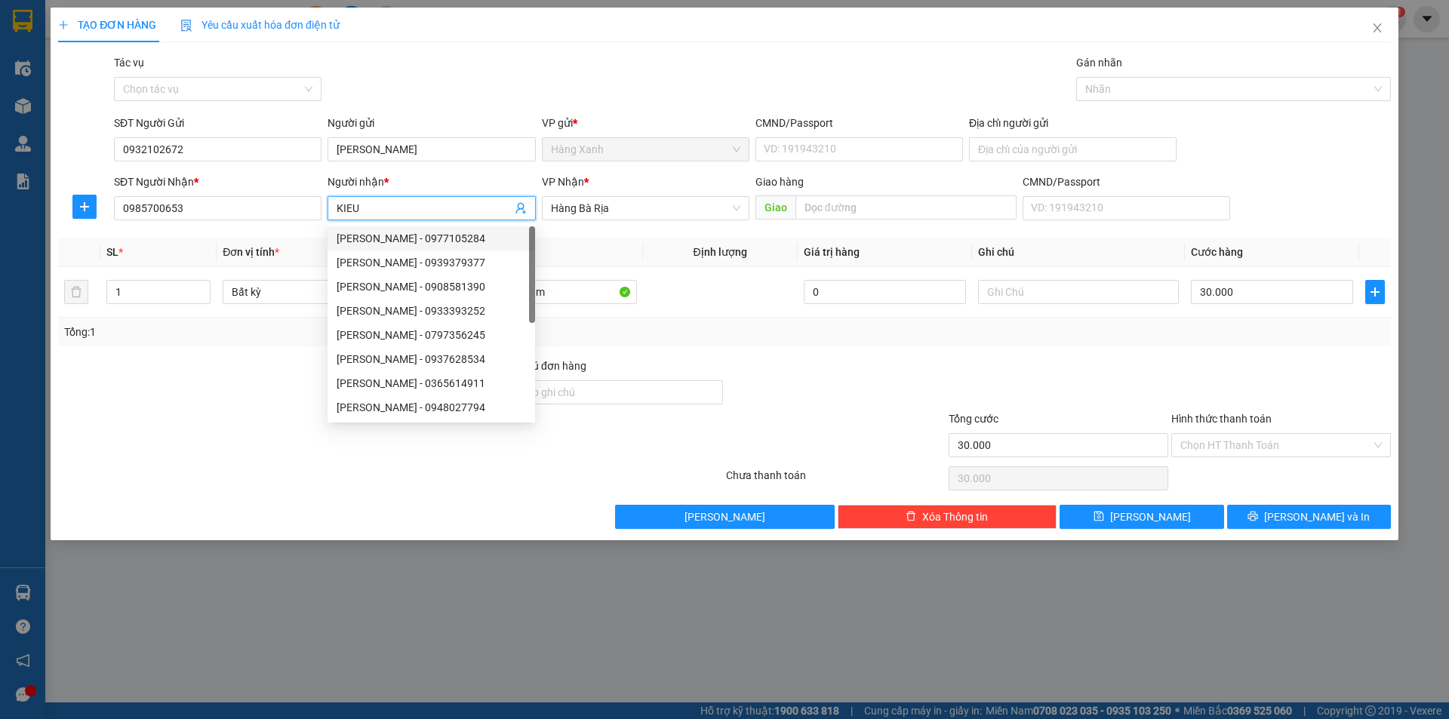
drag, startPoint x: 364, startPoint y: 205, endPoint x: 283, endPoint y: 223, distance: 82.8
click at [285, 223] on div "SĐT Người Nhận * 0985700653 Người nhận * KIEU VP Nhận * Hàng Bà Rịa Giao hàn…" at bounding box center [752, 200] width 1283 height 53
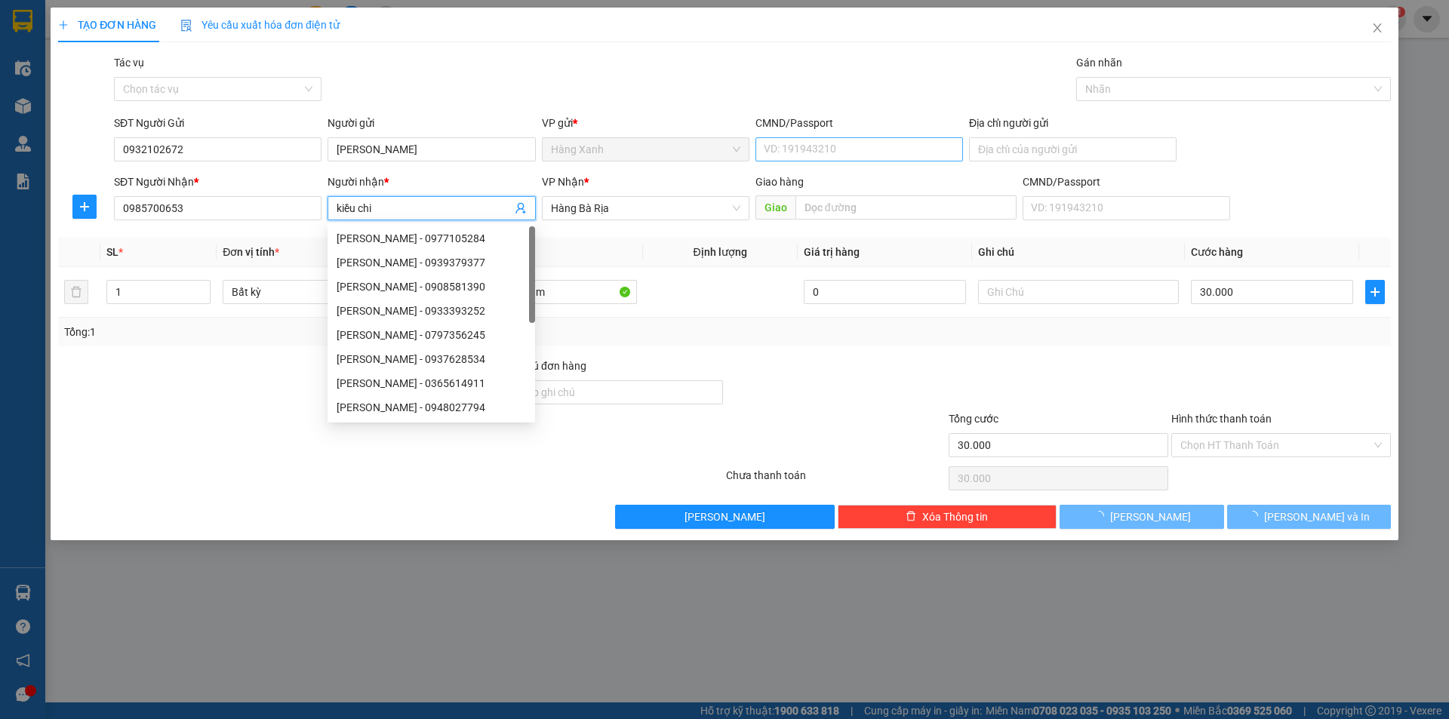
type input "kiều chi"
click at [869, 156] on input "CMND/Passport" at bounding box center [860, 149] width 208 height 24
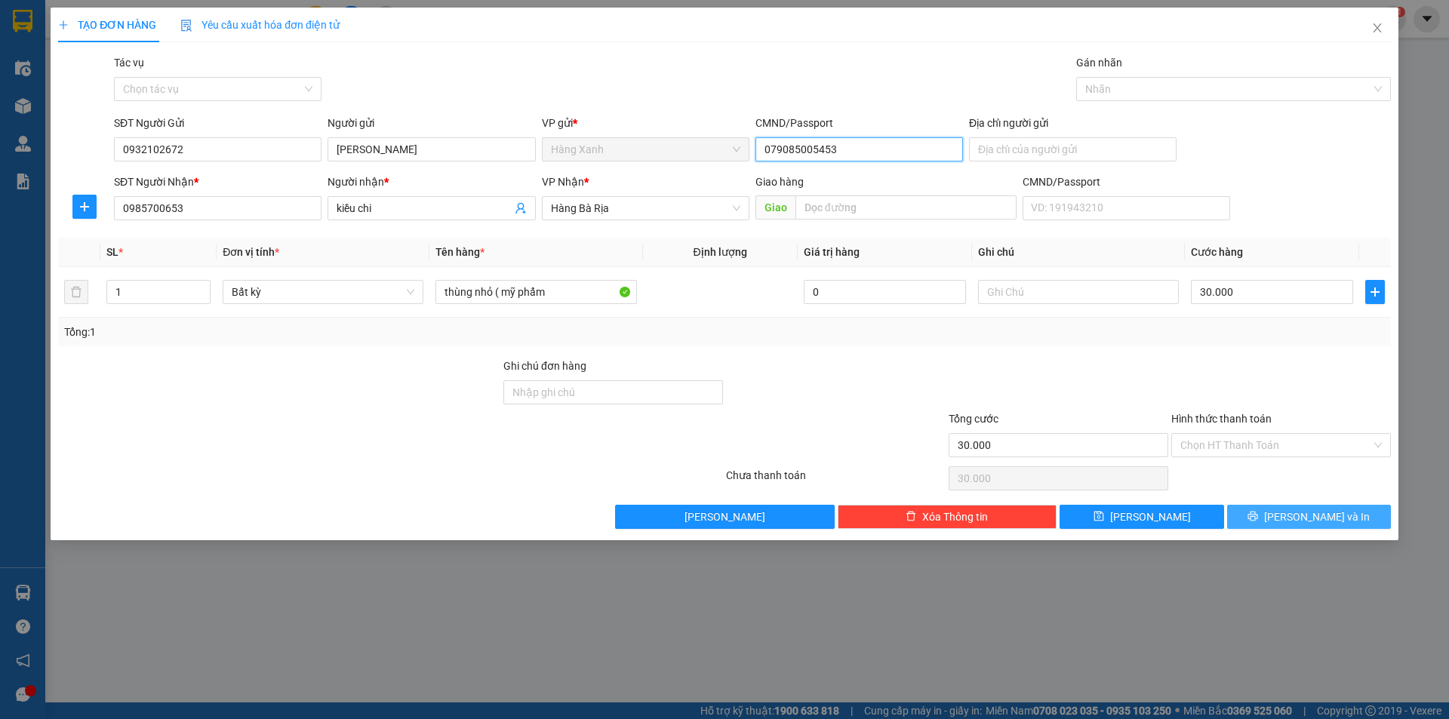
type input "079085005453"
click at [1327, 510] on span "[PERSON_NAME] và In" at bounding box center [1317, 517] width 106 height 17
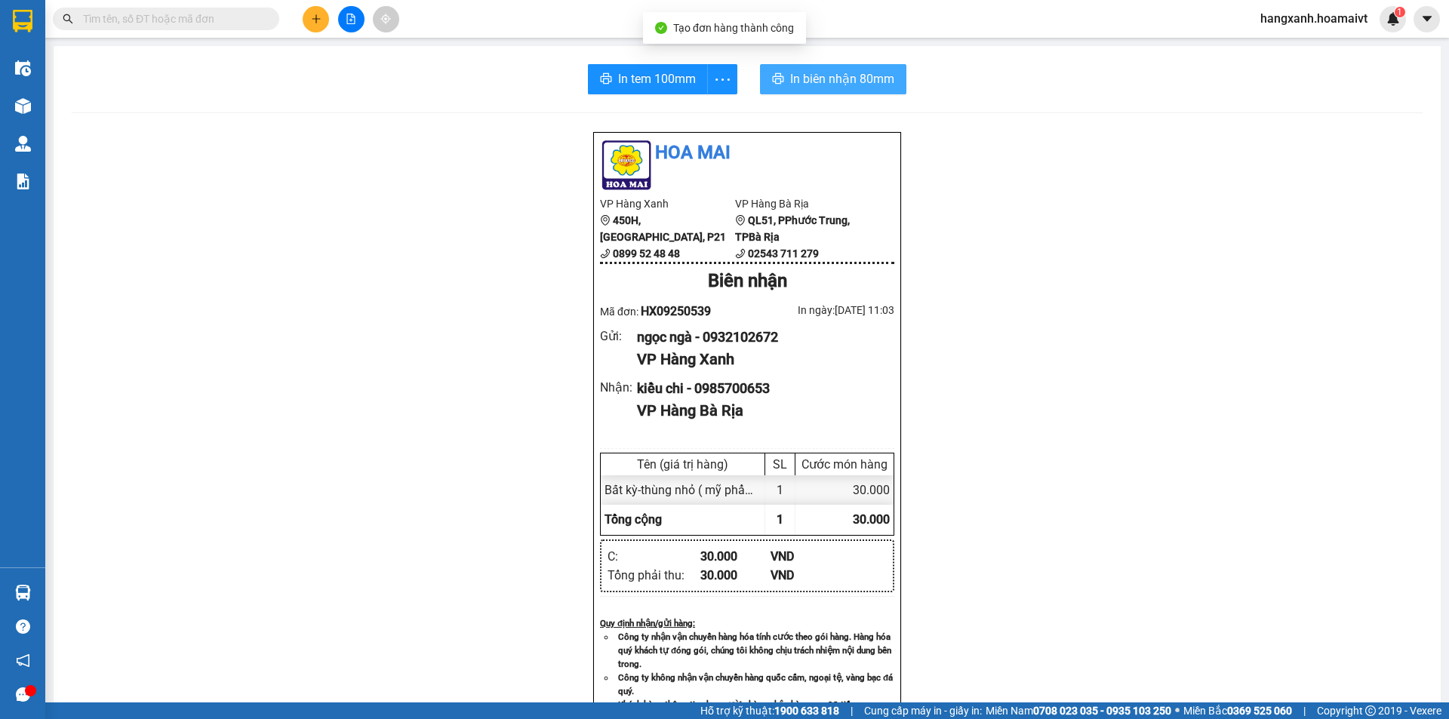
click at [839, 82] on span "In biên nhận 80mm" at bounding box center [842, 78] width 104 height 19
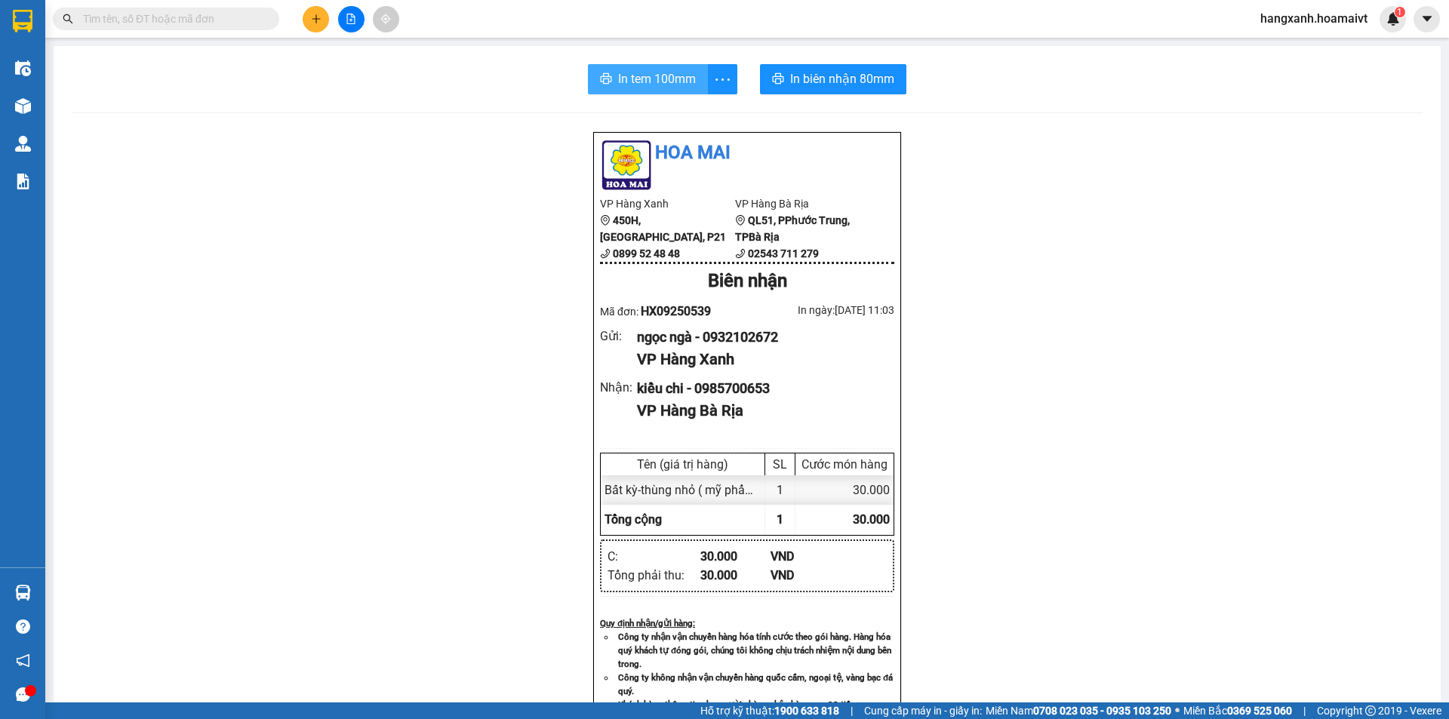
click at [641, 76] on span "In tem 100mm" at bounding box center [657, 78] width 78 height 19
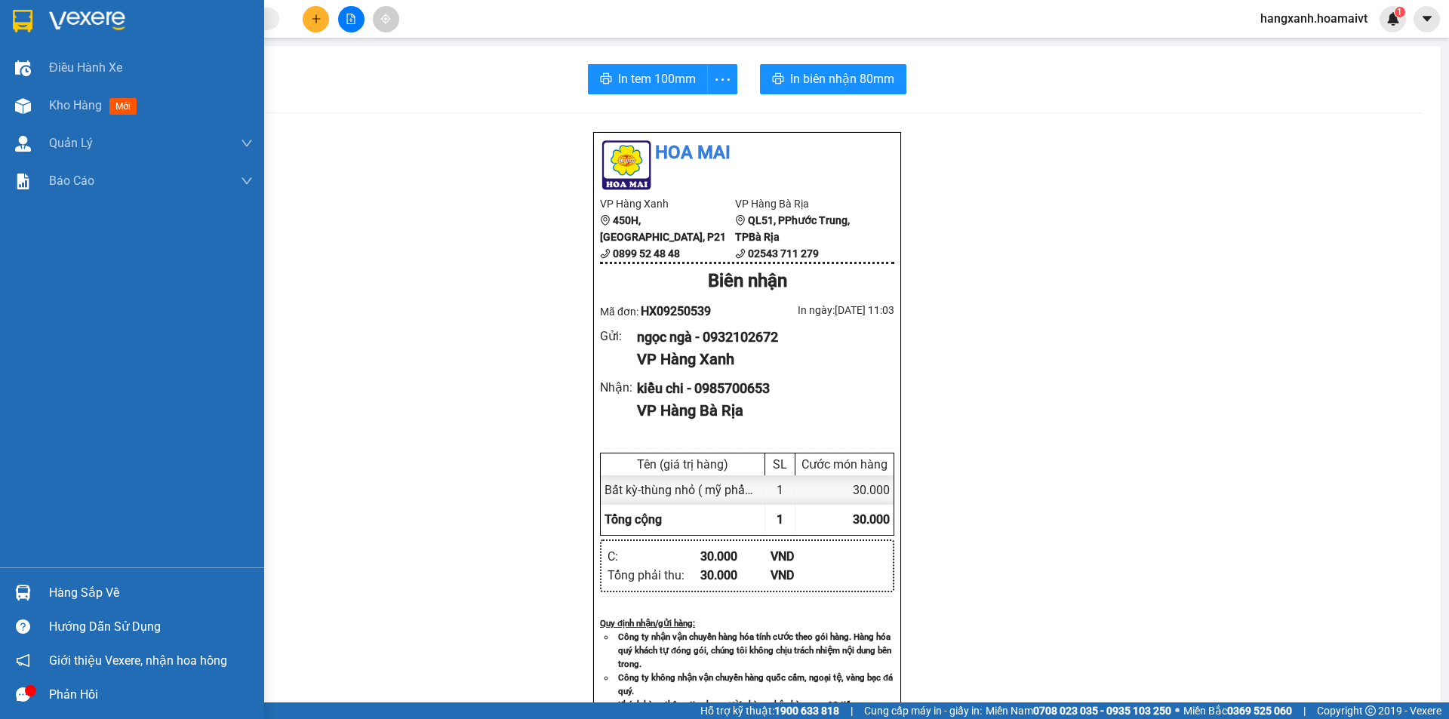
click at [10, 23] on div at bounding box center [23, 21] width 26 height 26
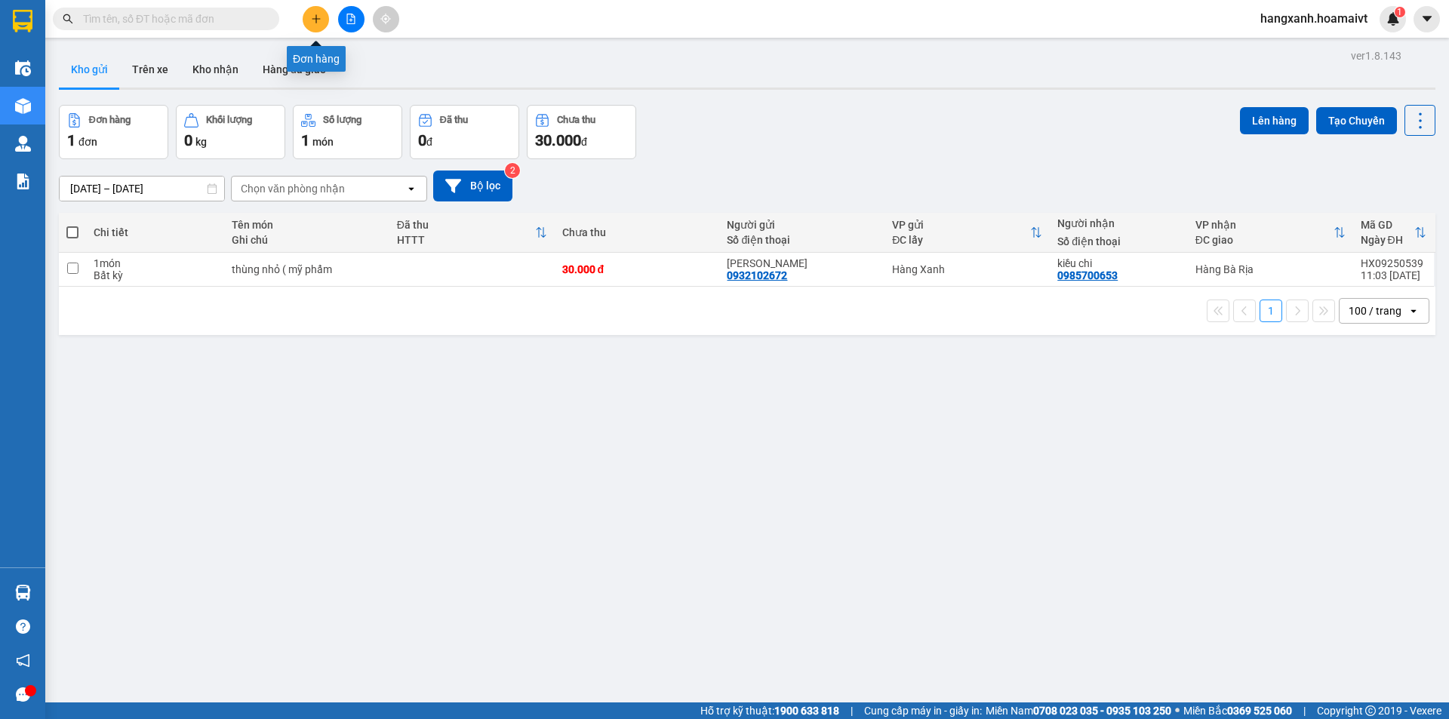
click at [319, 20] on icon "plus" at bounding box center [316, 19] width 11 height 11
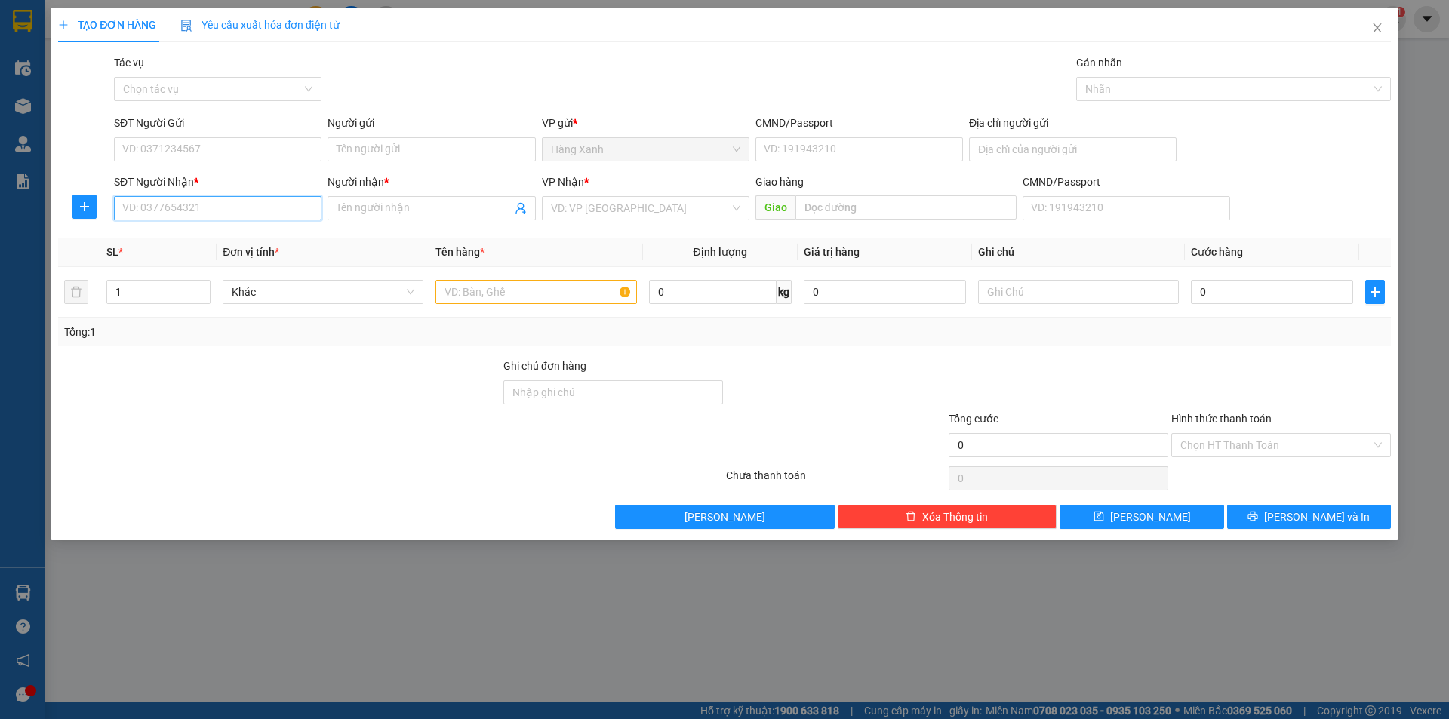
click at [224, 208] on input "SĐT Người Nhận *" at bounding box center [218, 208] width 208 height 24
type input "0977041749"
click at [208, 243] on div "0977041749 - Tiến" at bounding box center [217, 238] width 189 height 17
type input "Tiến"
type input "0977041749"
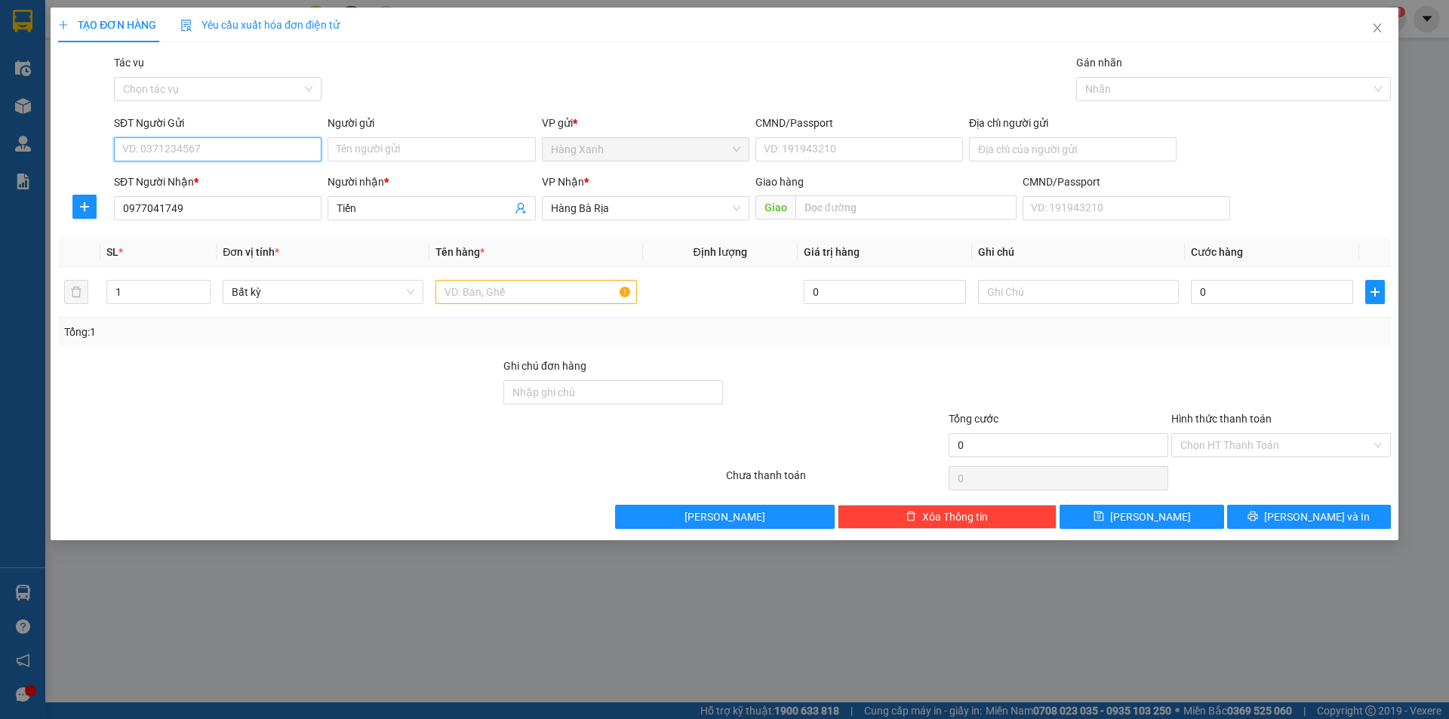
click at [224, 149] on input "SĐT Người Gửi" at bounding box center [218, 149] width 208 height 24
click at [212, 181] on div "0981422258 - minh" at bounding box center [217, 179] width 189 height 17
type input "0981422258"
type input "minh"
type input "042093004111"
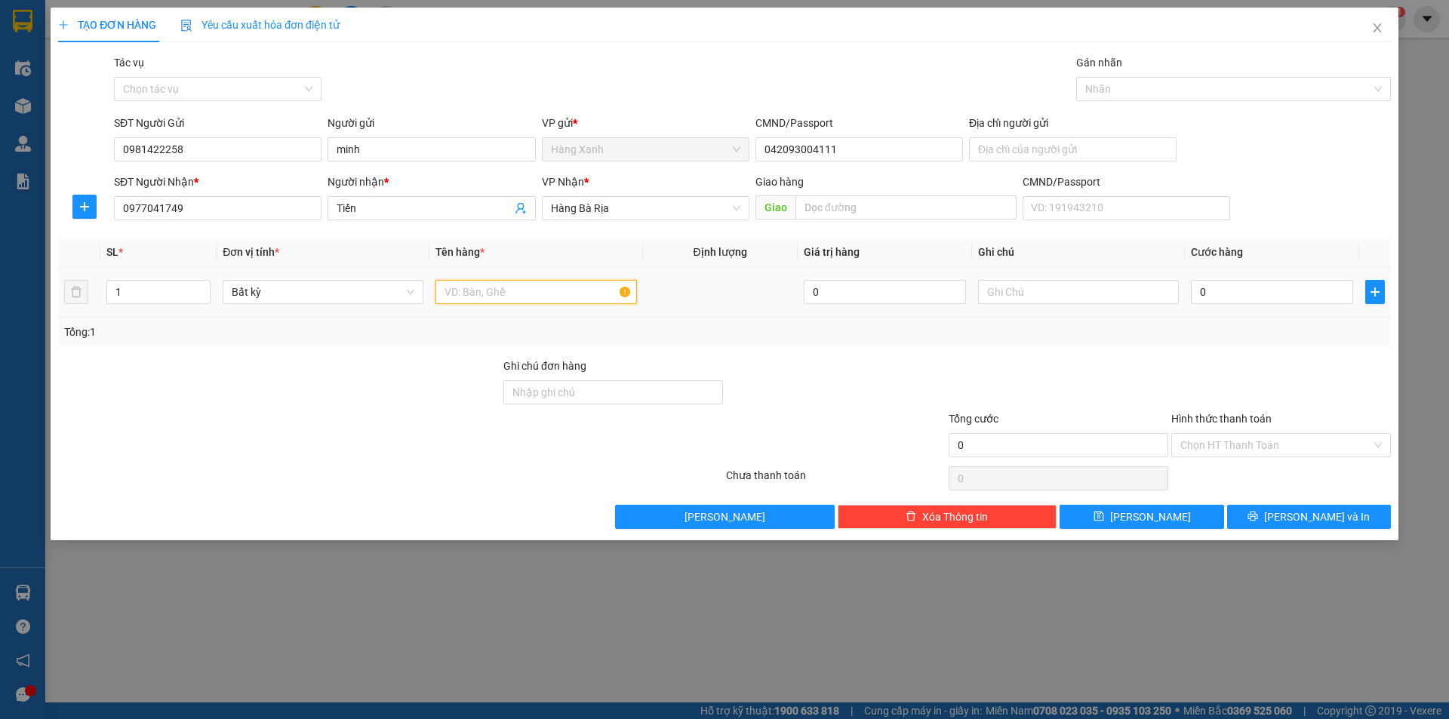
click at [477, 297] on input "text" at bounding box center [536, 292] width 201 height 24
type input "p.bì"
drag, startPoint x: 1237, startPoint y: 285, endPoint x: 1235, endPoint y: 293, distance: 7.7
click at [1235, 287] on input "0" at bounding box center [1272, 292] width 162 height 24
type input "3"
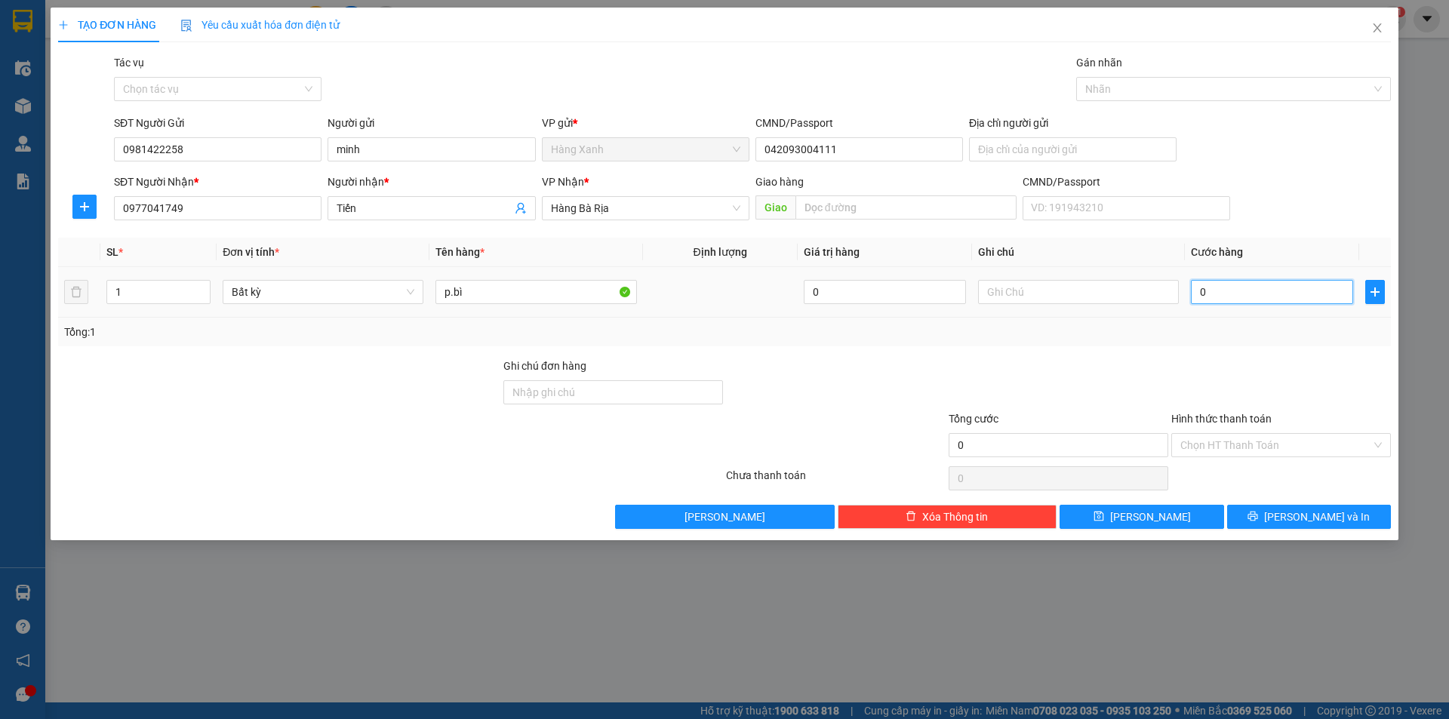
type input "3"
type input "30"
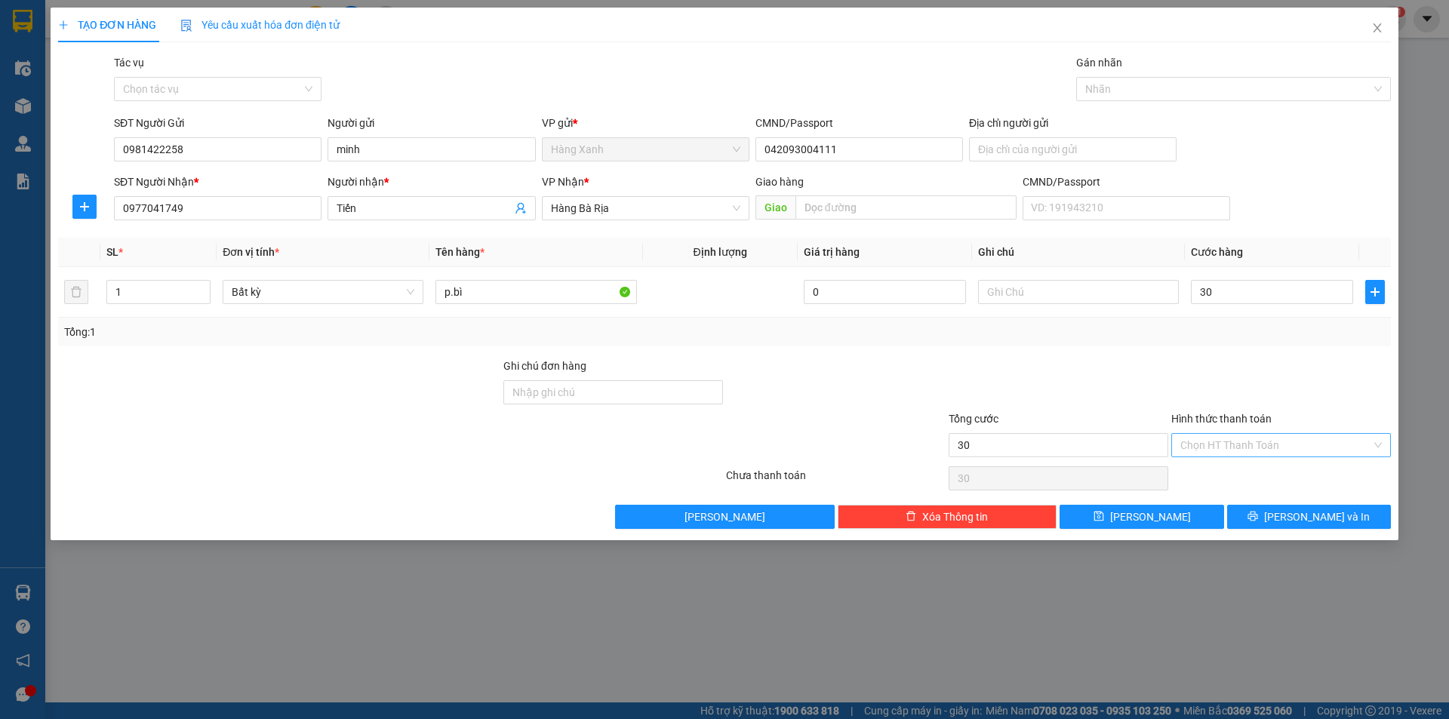
type input "30.000"
click at [1268, 445] on input "Hình thức thanh toán" at bounding box center [1276, 445] width 191 height 23
drag, startPoint x: 1246, startPoint y: 467, endPoint x: 1255, endPoint y: 481, distance: 17.4
click at [1246, 469] on div "Tại văn phòng" at bounding box center [1282, 476] width 220 height 24
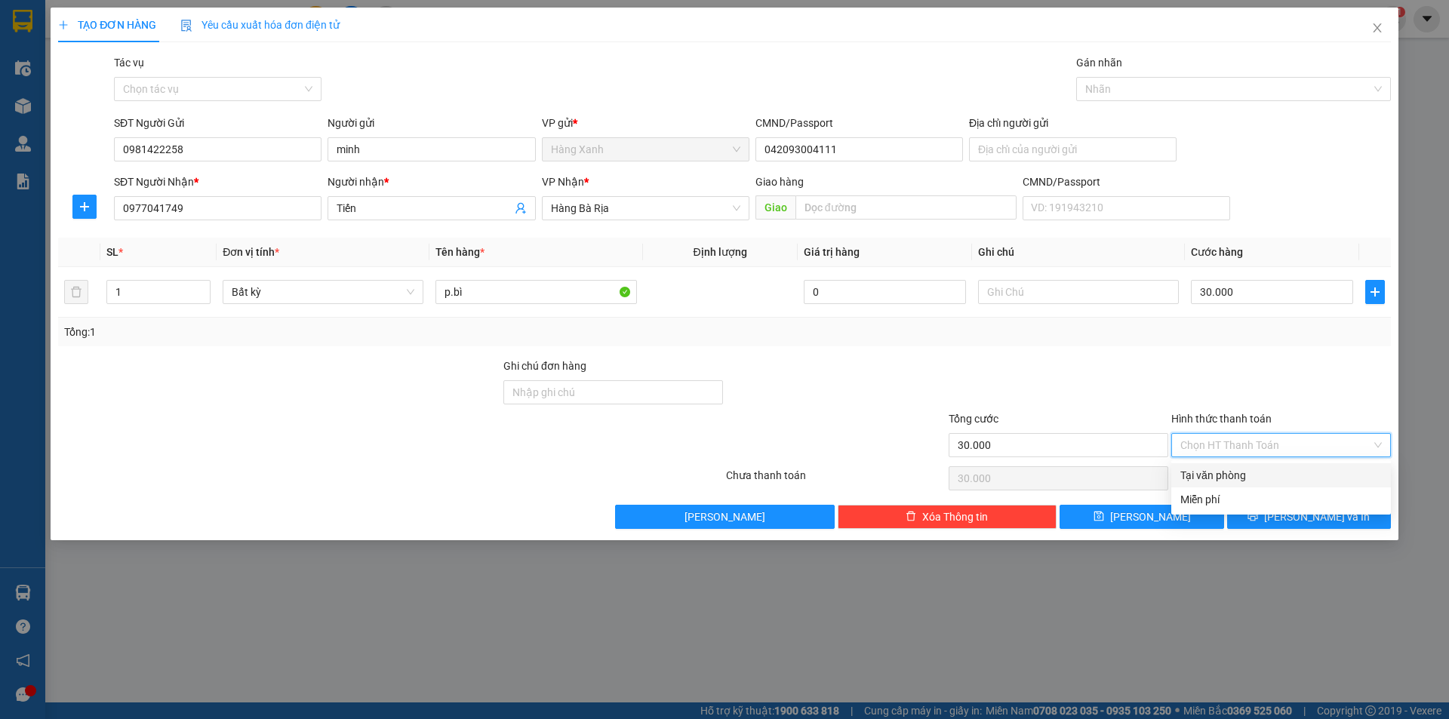
type input "0"
click at [1293, 504] on div "Transit Pickup Surcharge Ids Transit Deliver Surcharge Ids Transit Deliver Surc…" at bounding box center [724, 291] width 1333 height 475
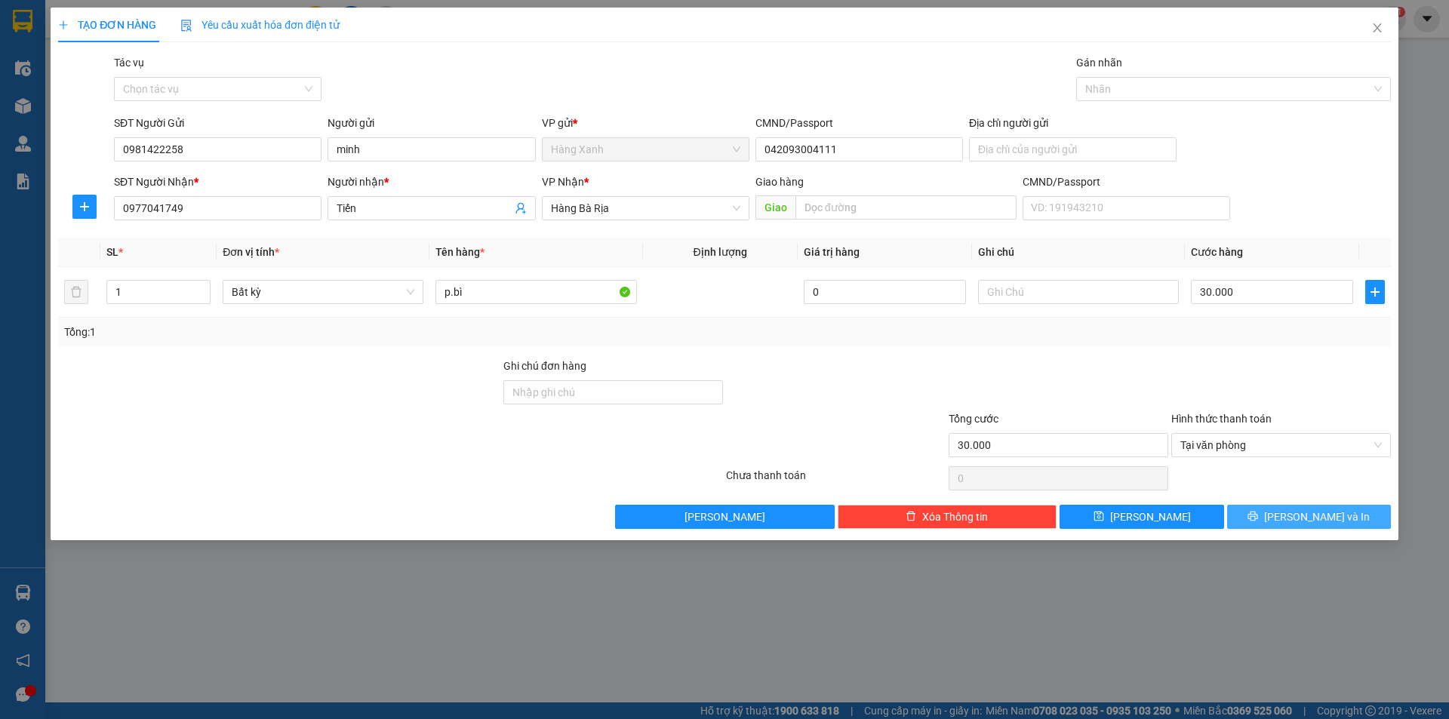
click at [1258, 518] on icon "printer" at bounding box center [1253, 516] width 11 height 11
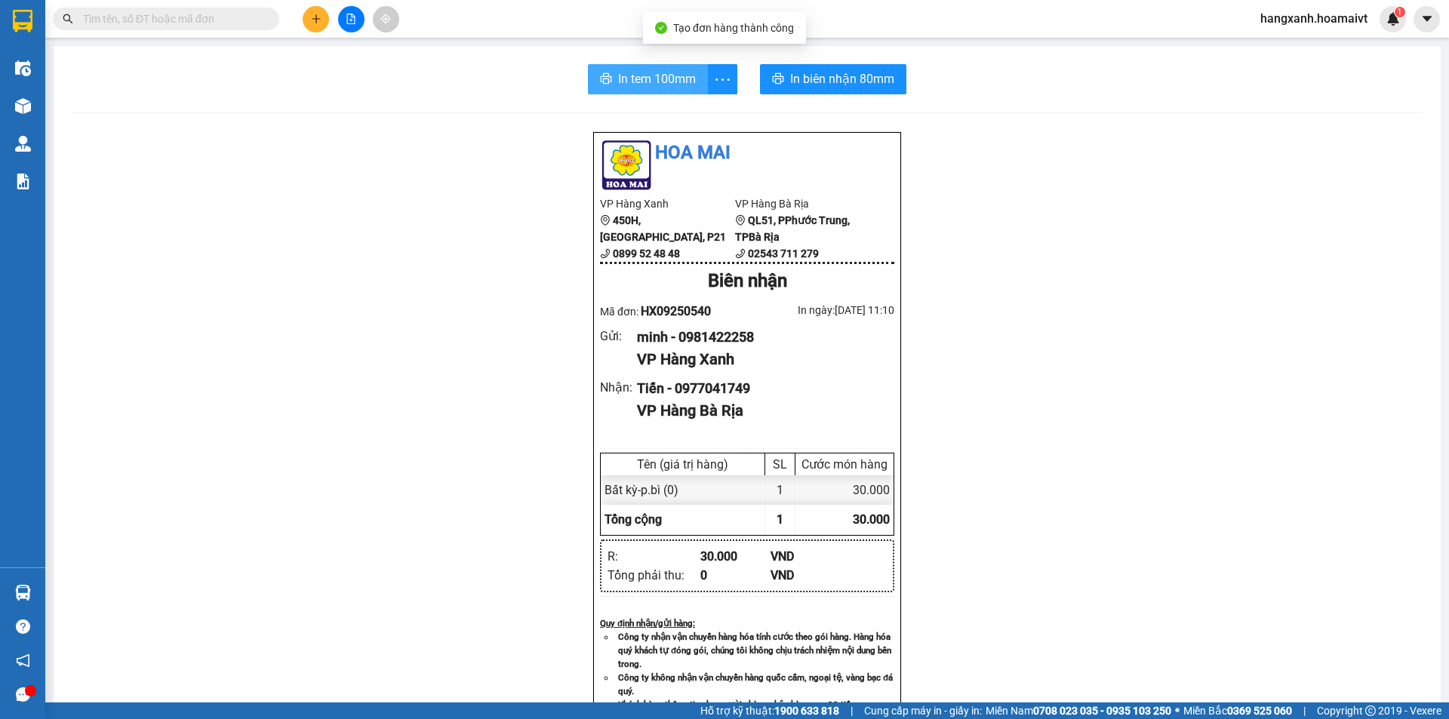
click at [626, 85] on span "In tem 100mm" at bounding box center [657, 78] width 78 height 19
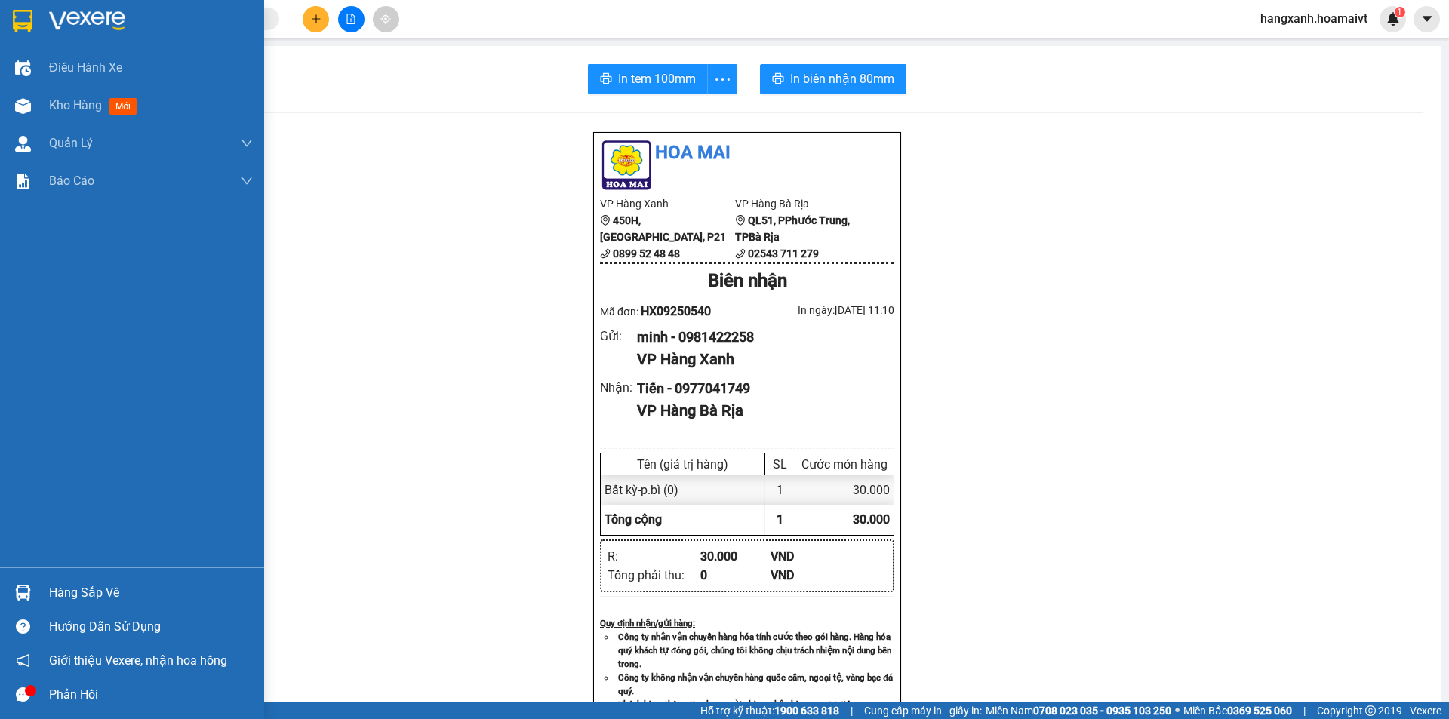
click at [20, 31] on img at bounding box center [23, 21] width 20 height 23
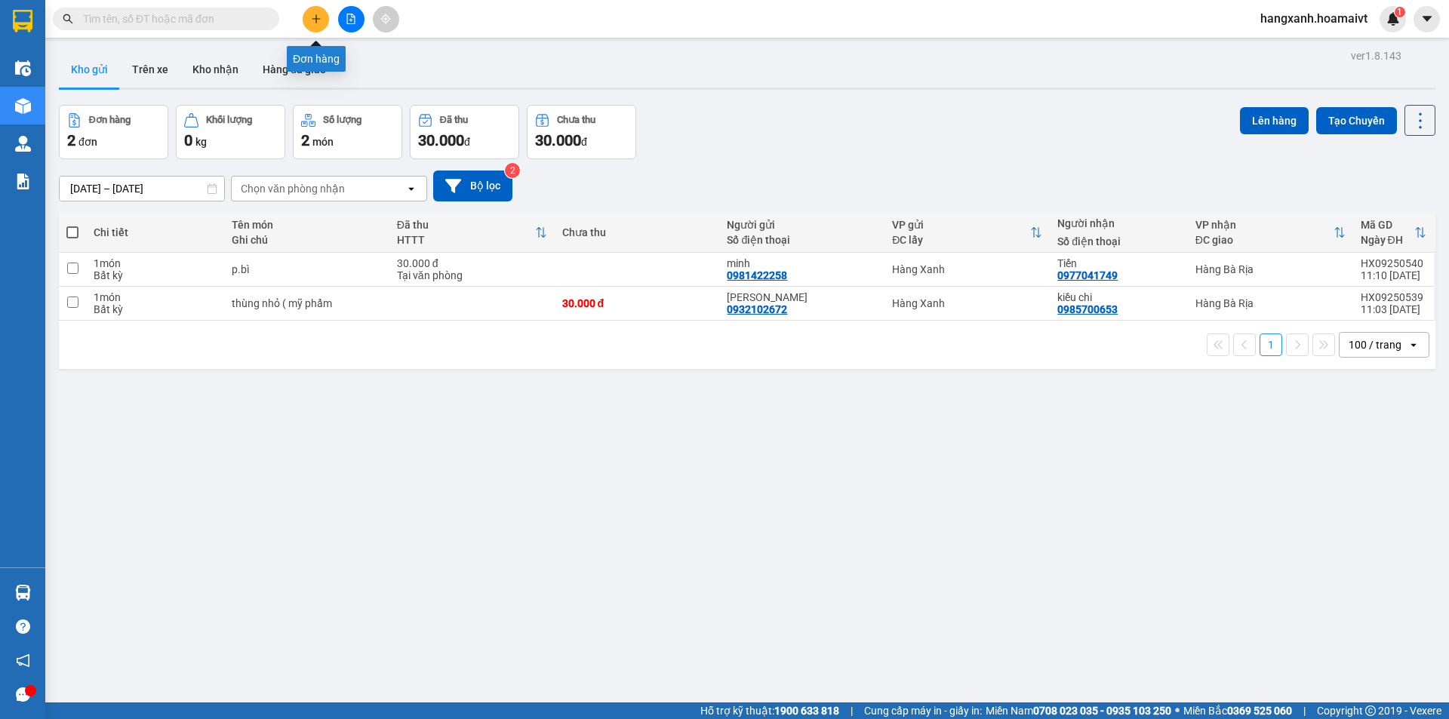
click at [313, 8] on button at bounding box center [316, 19] width 26 height 26
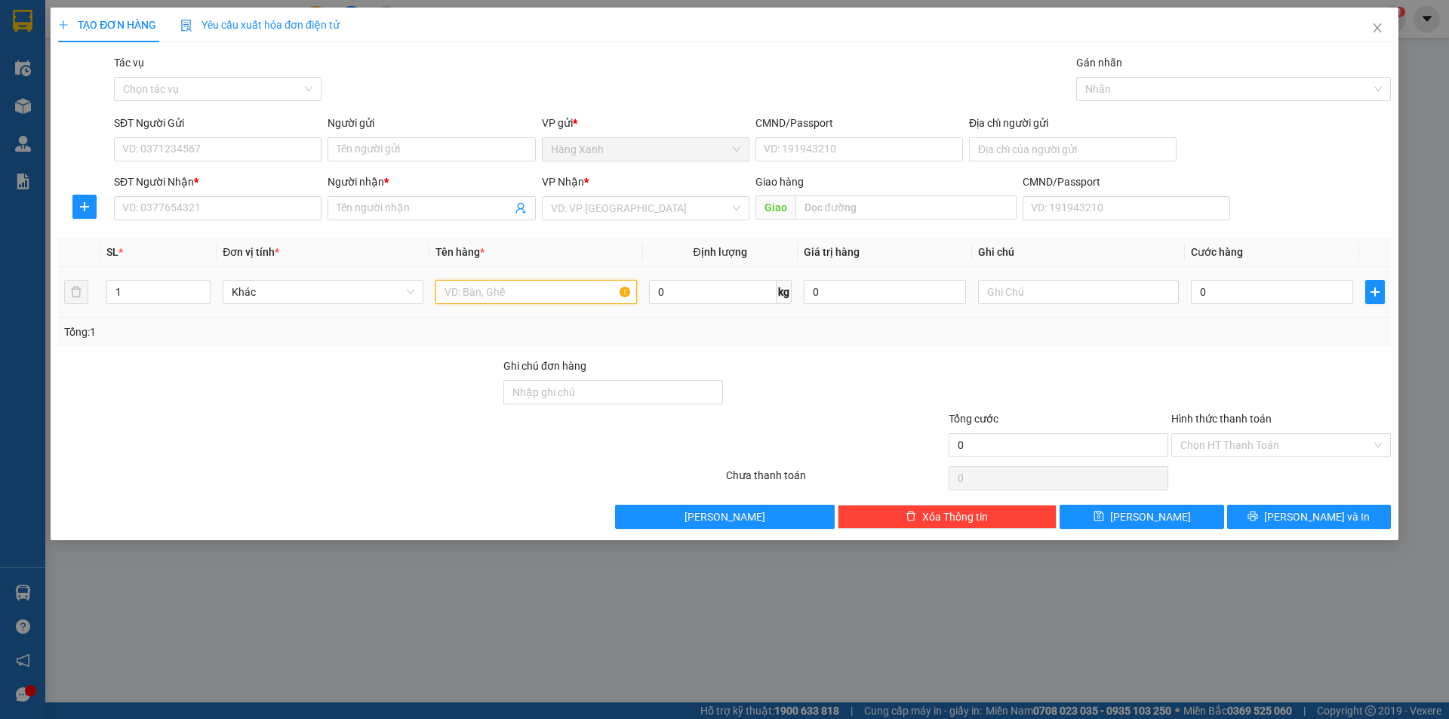
click at [513, 288] on input "text" at bounding box center [536, 292] width 201 height 24
type input "xốp"
click at [1251, 297] on input "0" at bounding box center [1272, 292] width 162 height 24
type input "1"
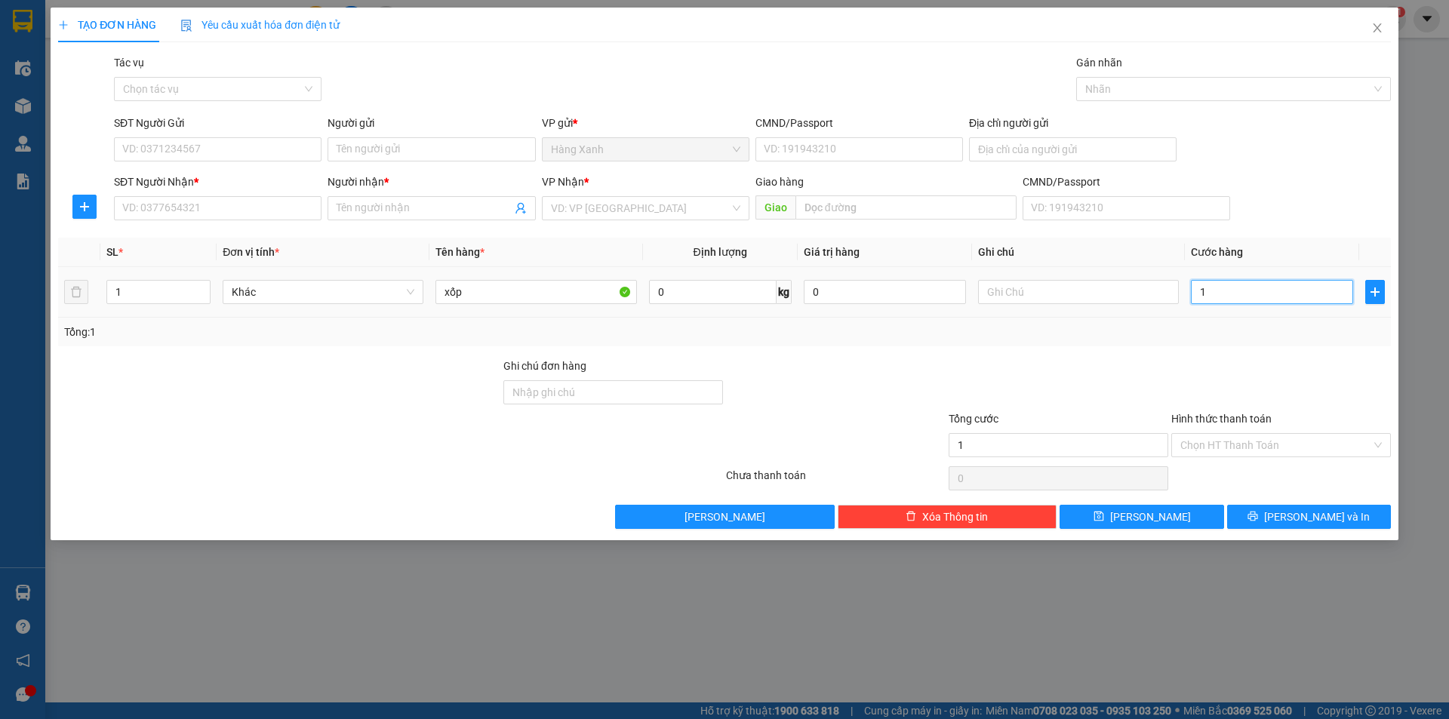
type input "1"
type input "12"
type input "120"
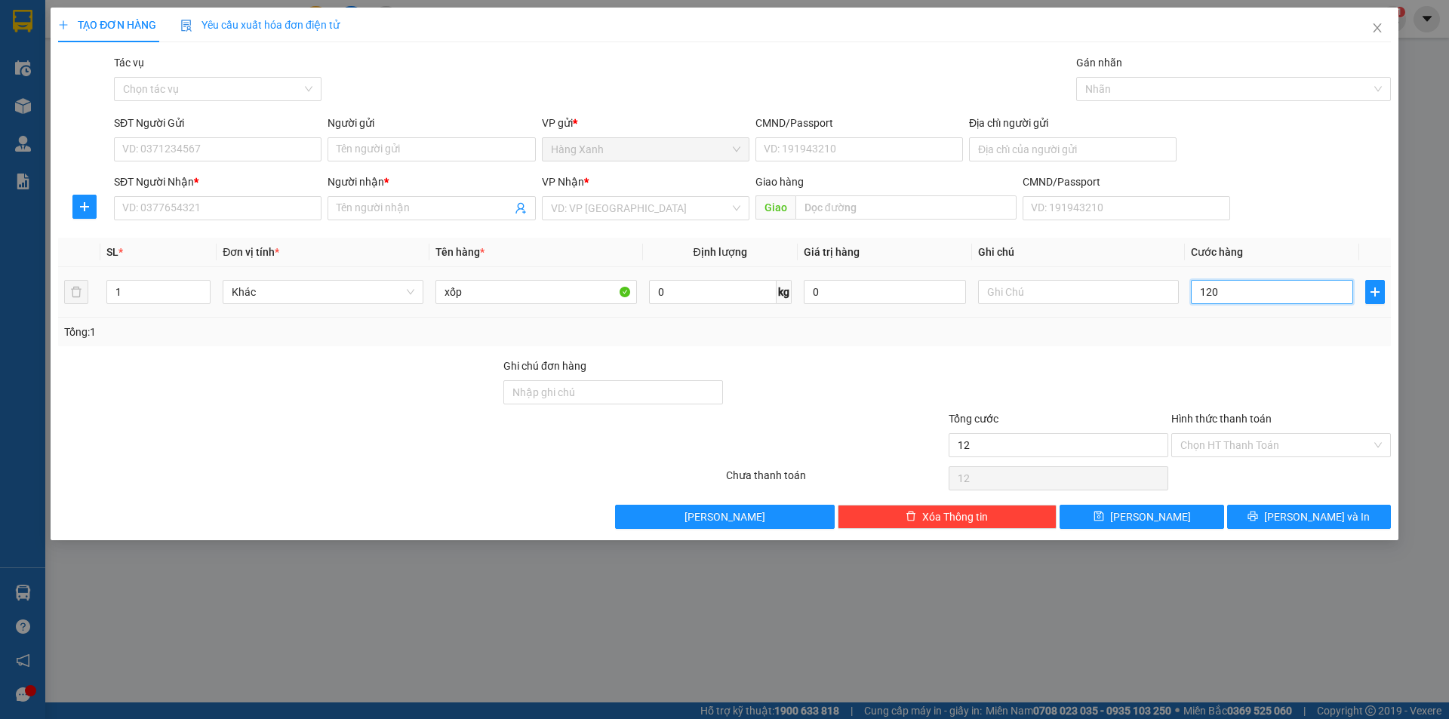
type input "120"
type input "120.000"
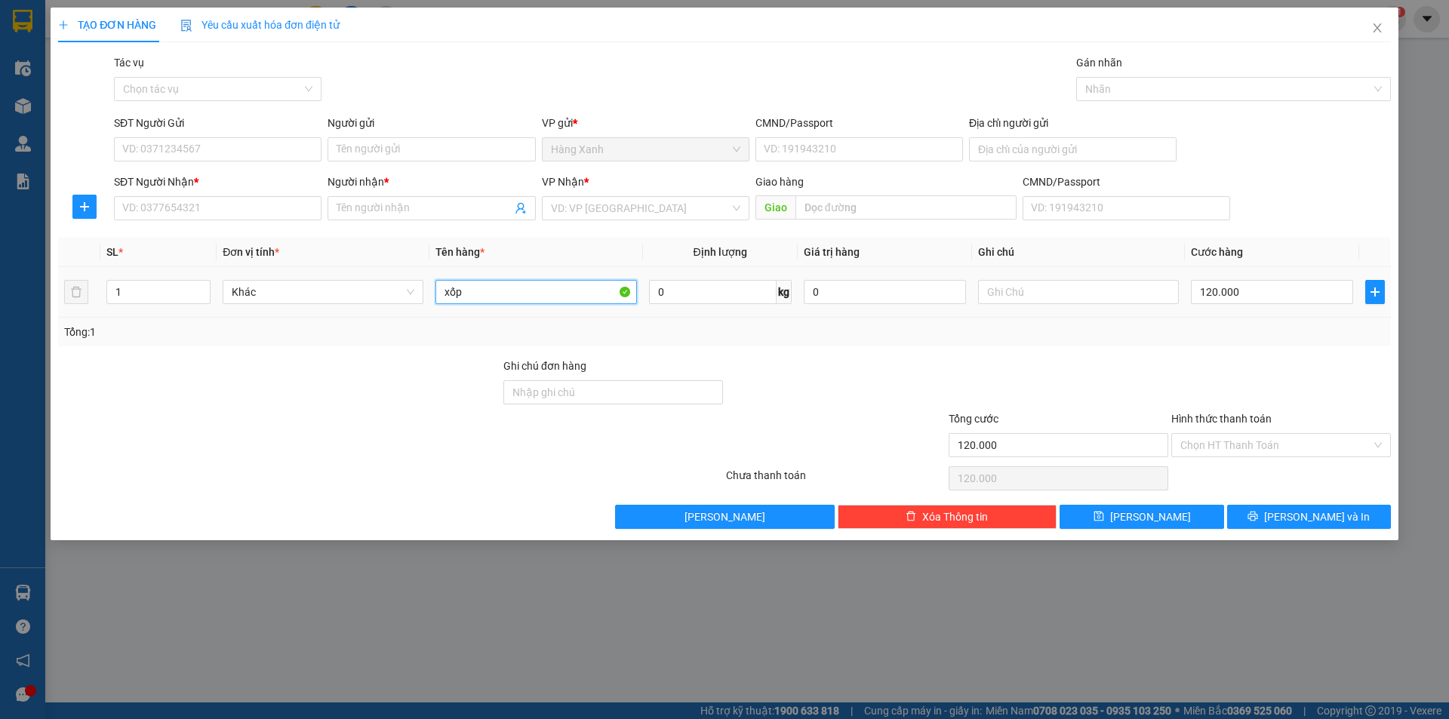
click at [514, 291] on input "xốp" at bounding box center [536, 292] width 201 height 24
type input "xốp ( thực phẩm"
click at [149, 205] on input "SĐT Người Nhận *" at bounding box center [218, 208] width 208 height 24
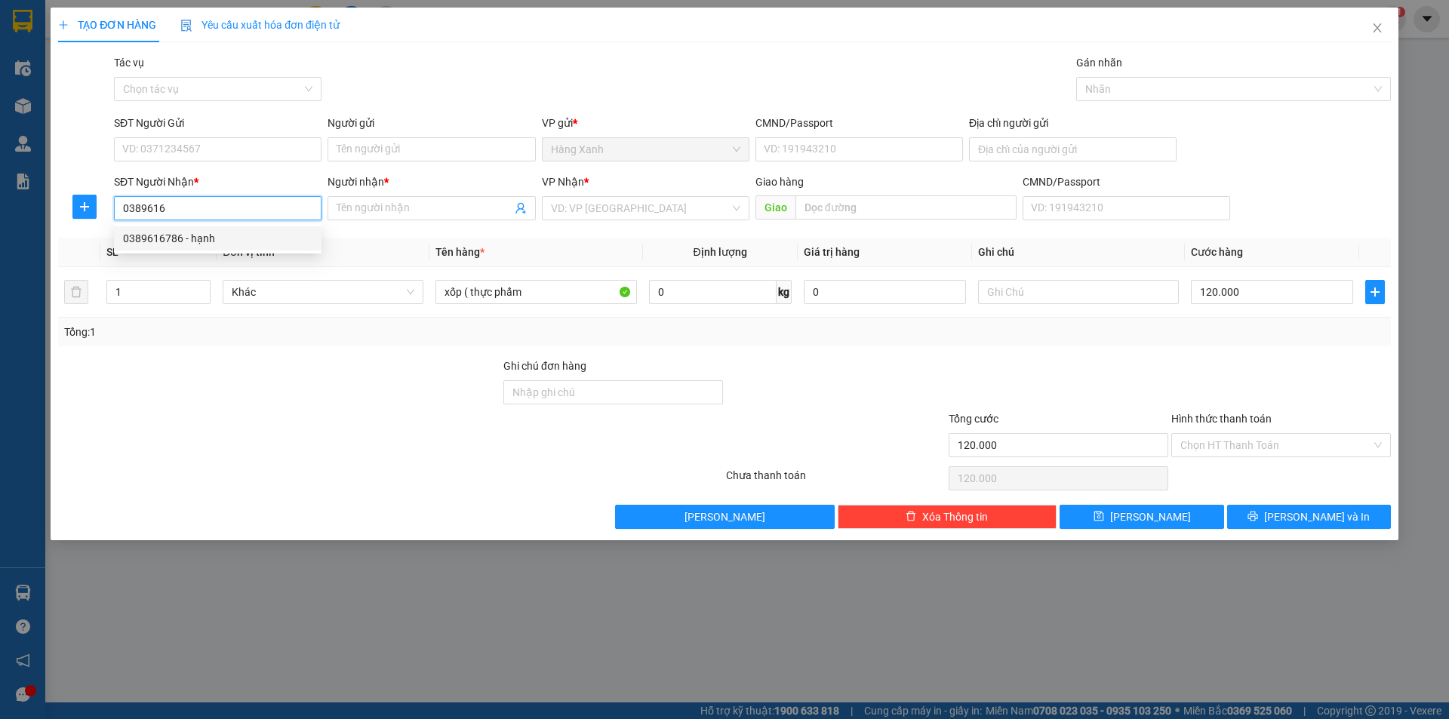
click at [220, 244] on div "0389616786 - hạnh" at bounding box center [217, 238] width 189 height 17
type input "0389616786"
type input "hạnh"
type input "trần long"
type input "0389616786"
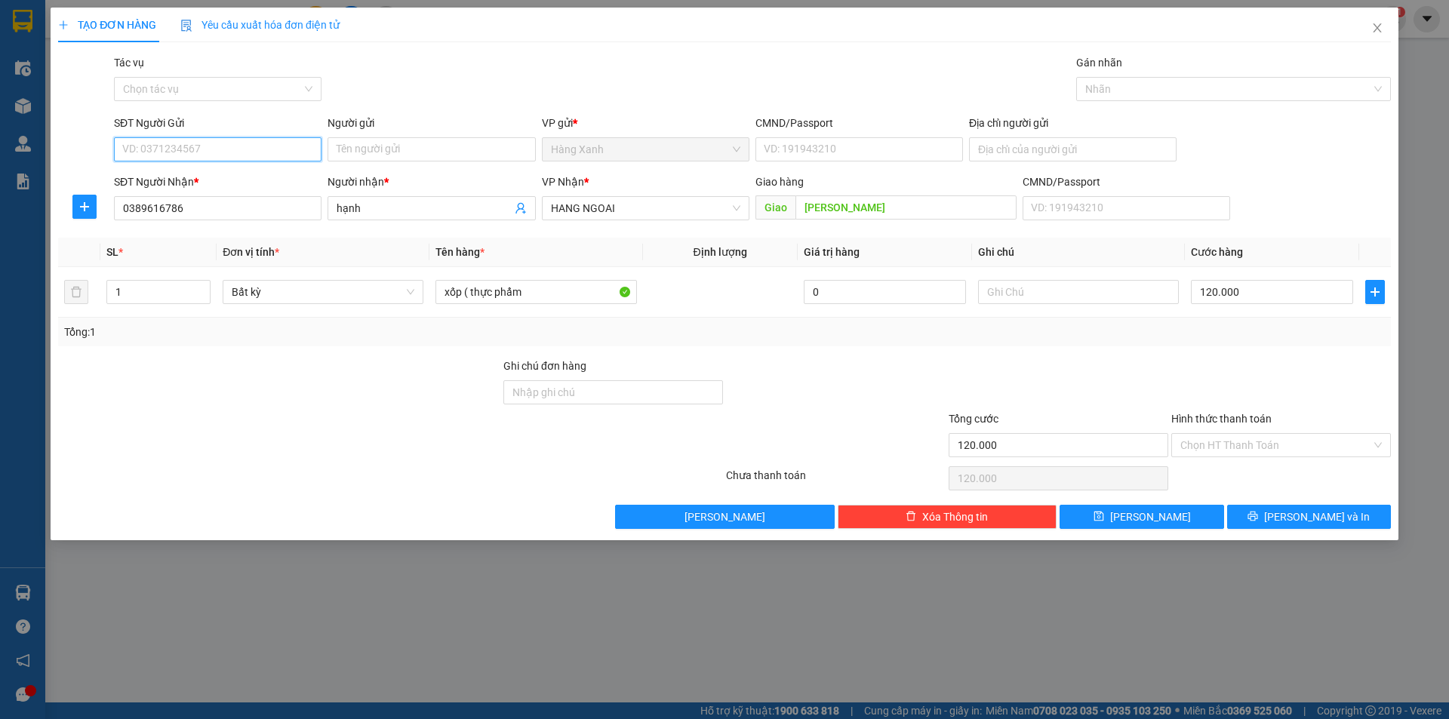
click at [202, 161] on input "SĐT Người Gửi" at bounding box center [218, 149] width 208 height 24
click at [211, 180] on div "0867941005 - thuy" at bounding box center [217, 179] width 189 height 17
type input "0867941005"
type input "thuy"
type input "038194006803"
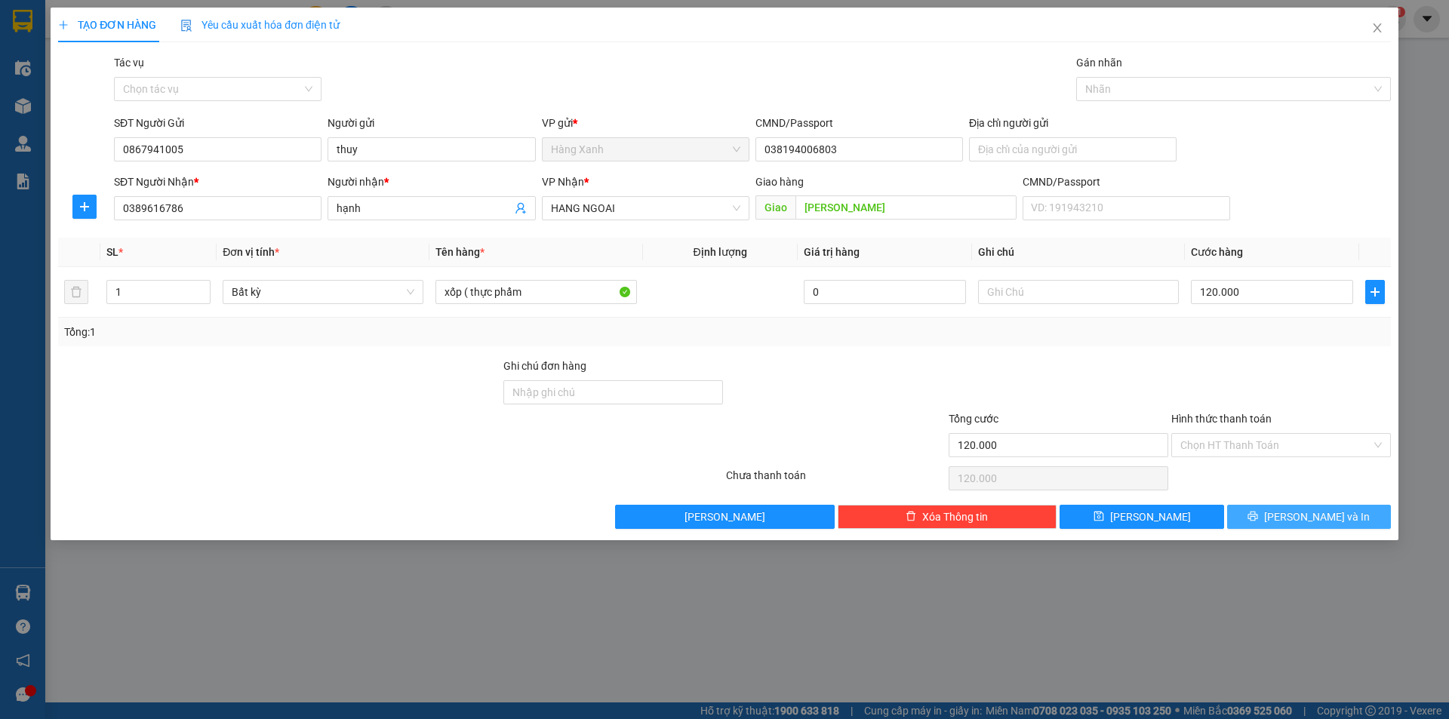
click at [1332, 522] on span "[PERSON_NAME] và In" at bounding box center [1317, 517] width 106 height 17
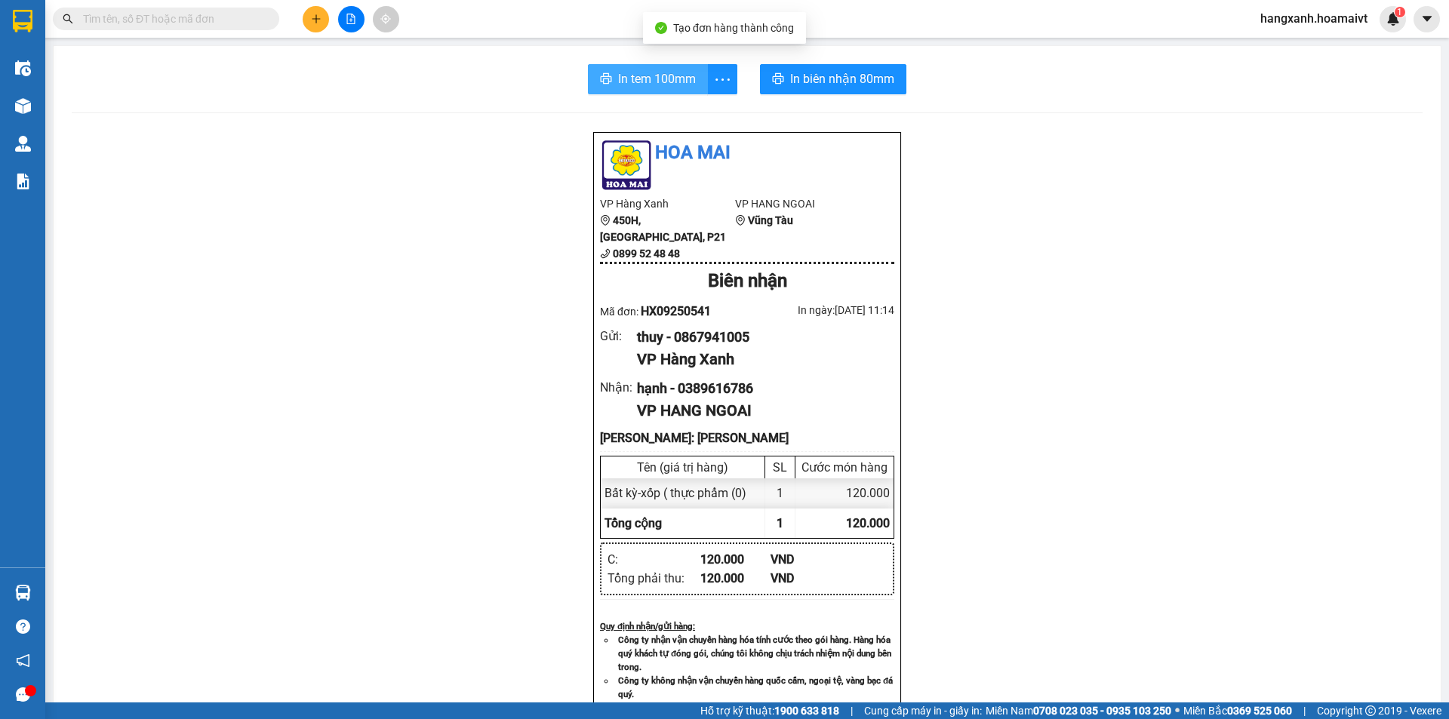
click at [678, 71] on span "In tem 100mm" at bounding box center [657, 78] width 78 height 19
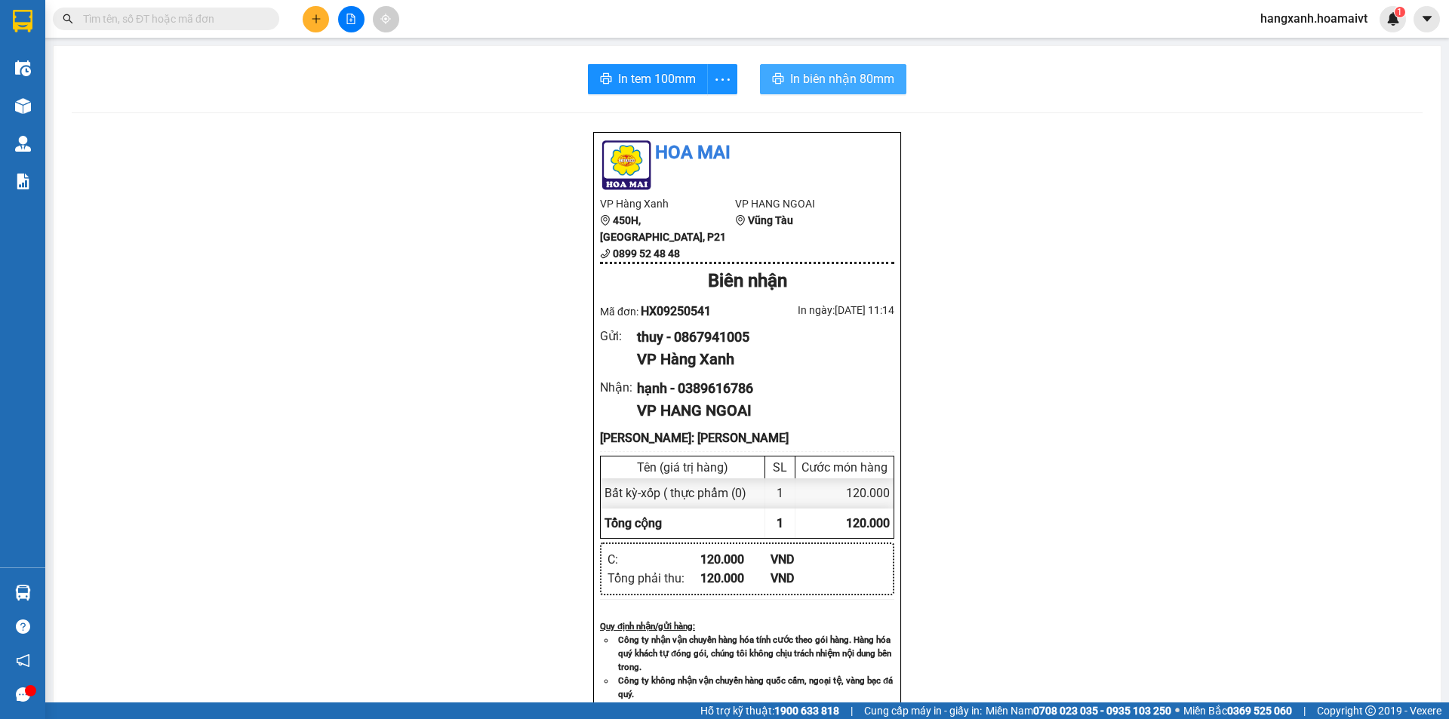
click at [812, 75] on span "In biên nhận 80mm" at bounding box center [842, 78] width 104 height 19
drag, startPoint x: 480, startPoint y: 98, endPoint x: 609, endPoint y: 162, distance: 144.2
click at [519, 116] on div "In tem 100mm In biên nhận 80mm Hoa Mai VP Hàng Xanh 450H, Điện Biên Phủ, P21 08…" at bounding box center [748, 617] width 1388 height 1143
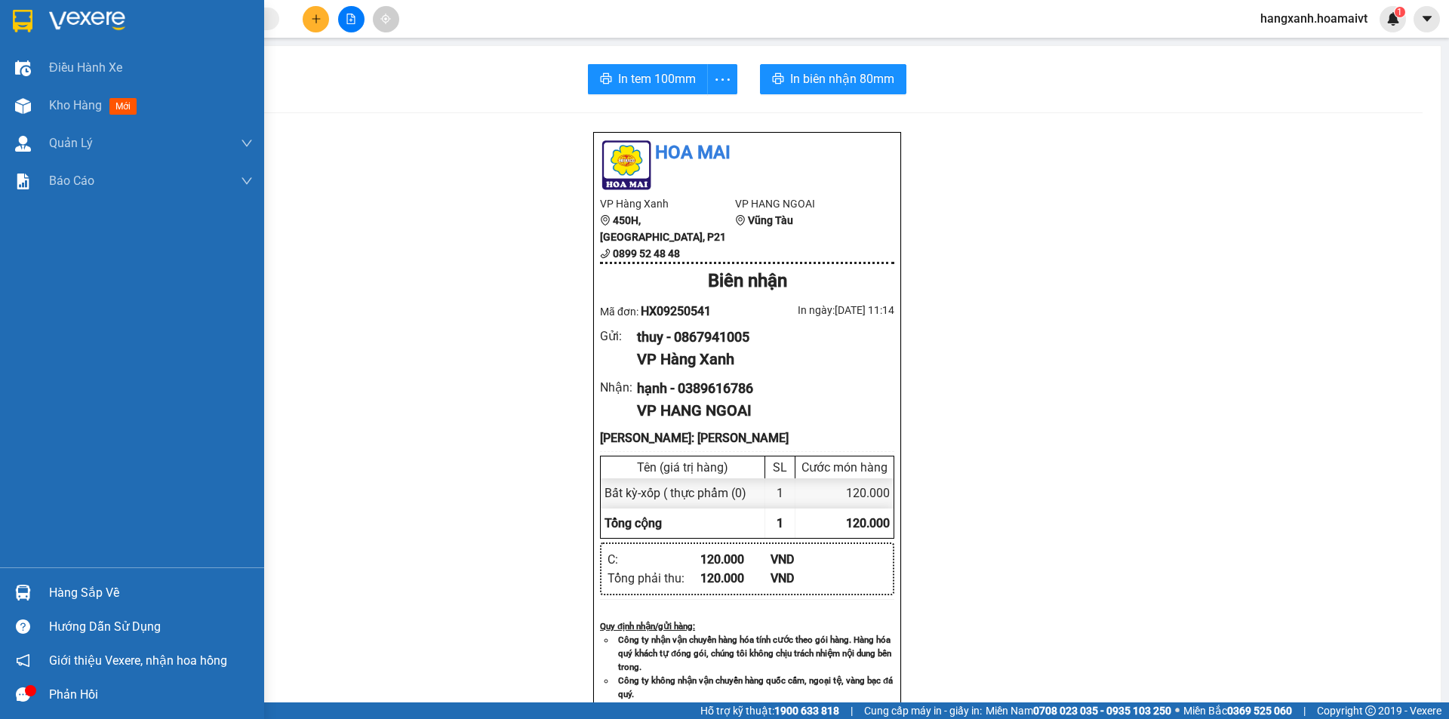
drag, startPoint x: 8, startPoint y: 1, endPoint x: 35, endPoint y: 26, distance: 37.4
click at [7, 1] on div at bounding box center [132, 24] width 264 height 49
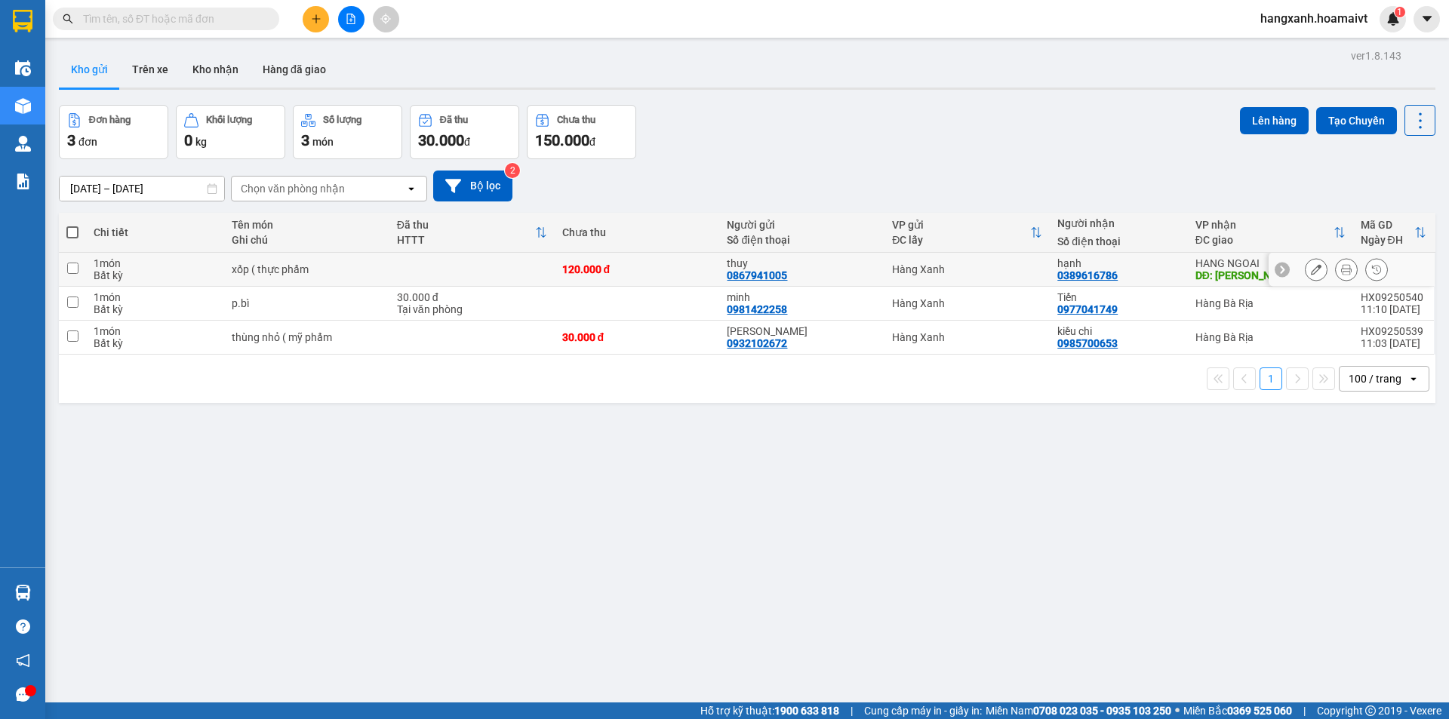
click at [1341, 269] on icon at bounding box center [1346, 269] width 11 height 11
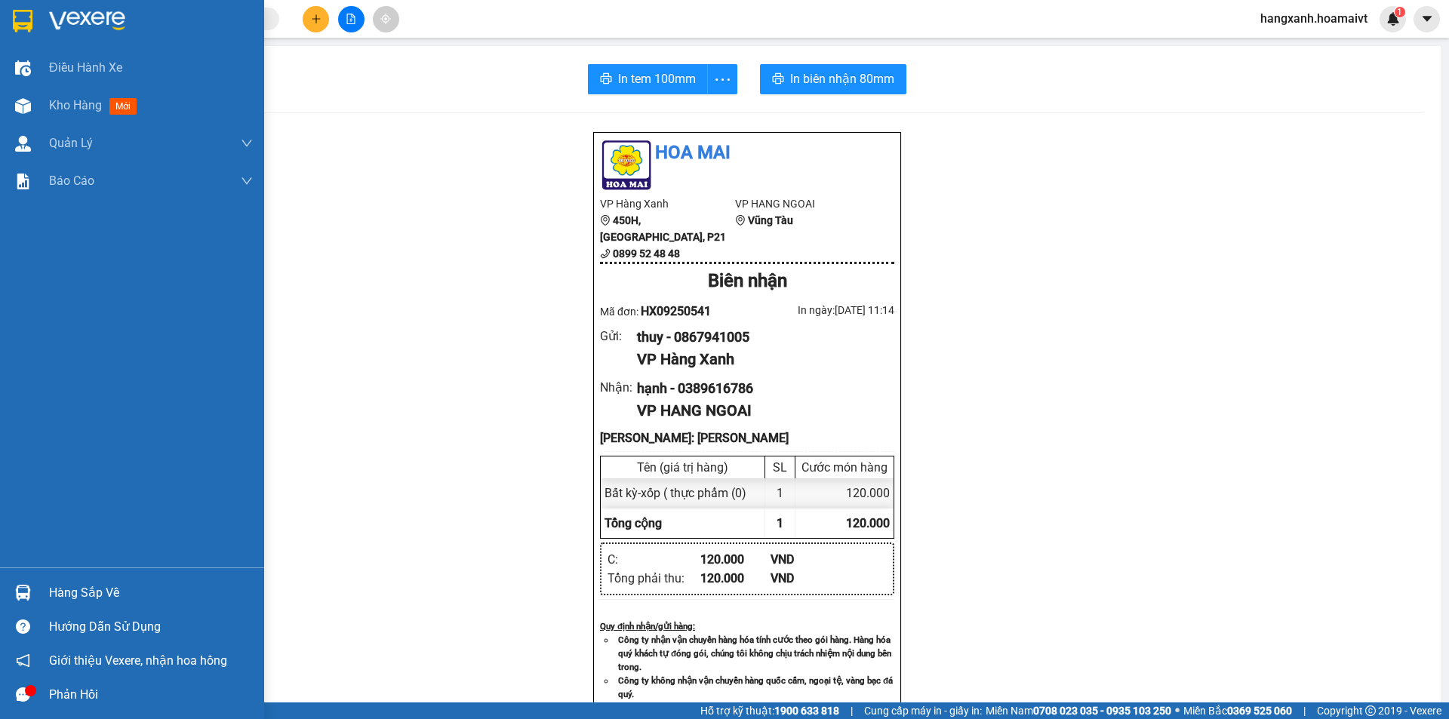
click at [26, 26] on img at bounding box center [23, 21] width 20 height 23
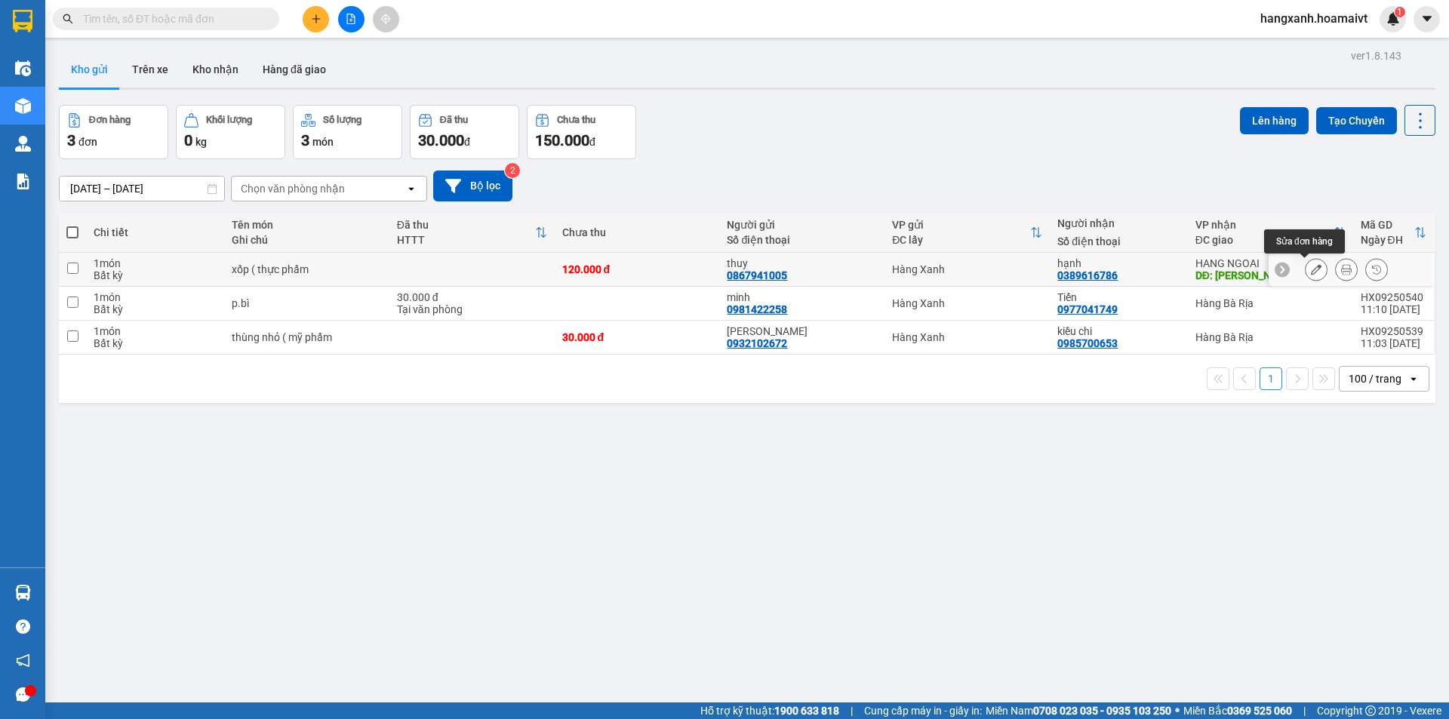
click at [1311, 270] on icon at bounding box center [1316, 269] width 11 height 11
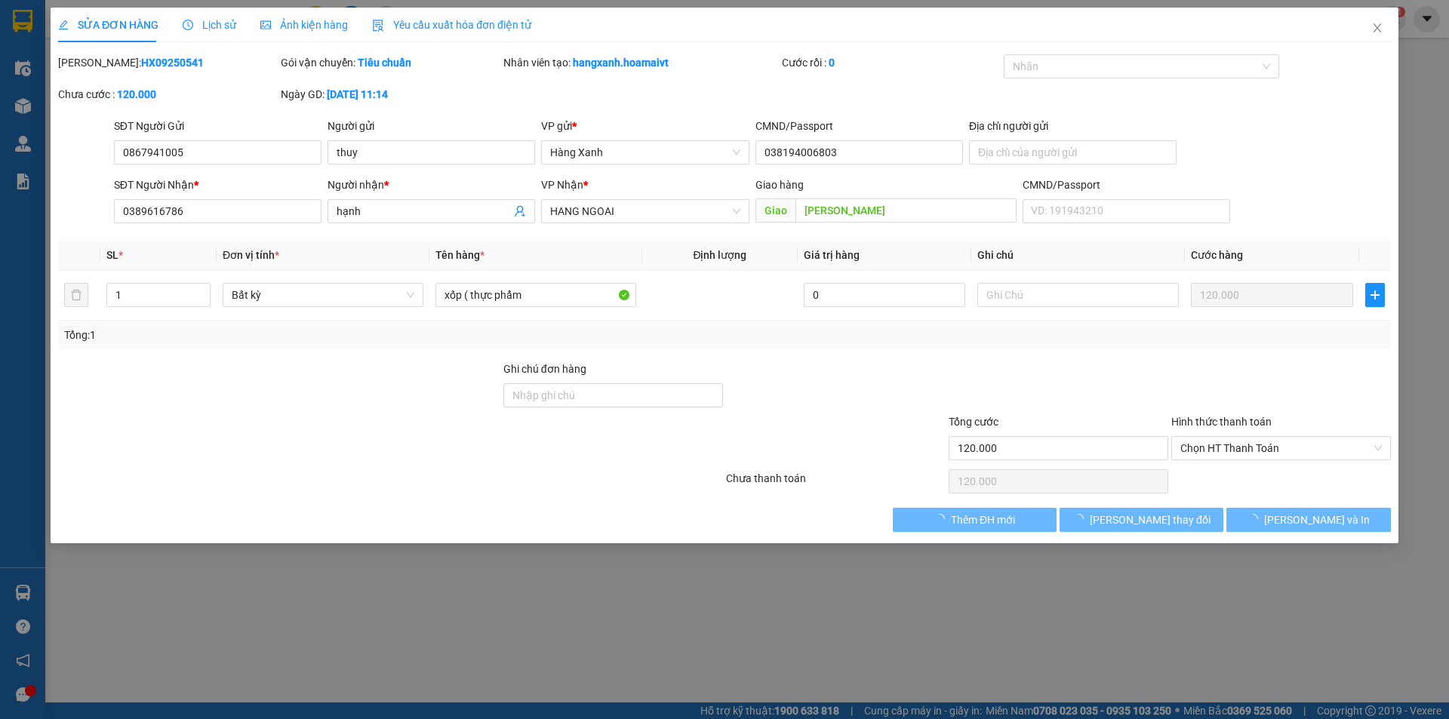
type input "0867941005"
type input "thuy"
type input "038194006803"
type input "0389616786"
type input "hạnh"
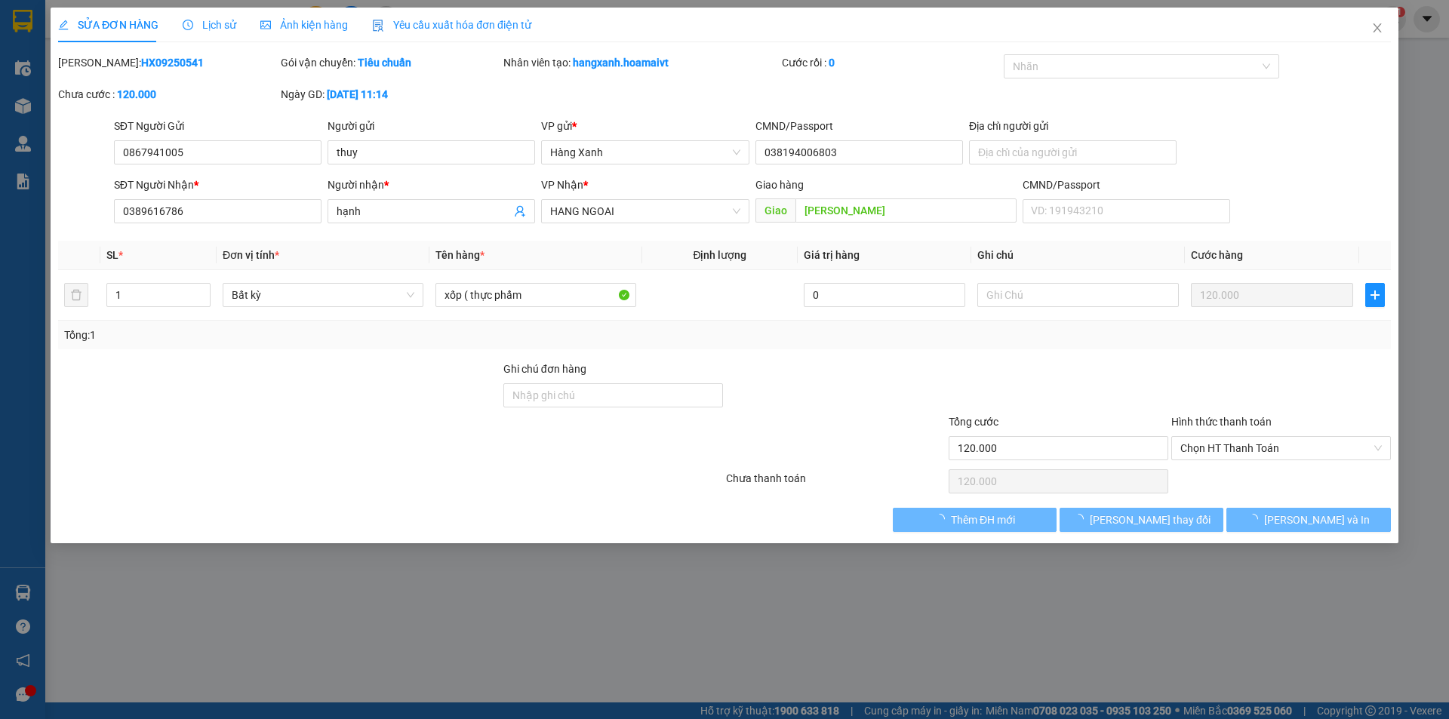
type input "trần long"
type input "120.000"
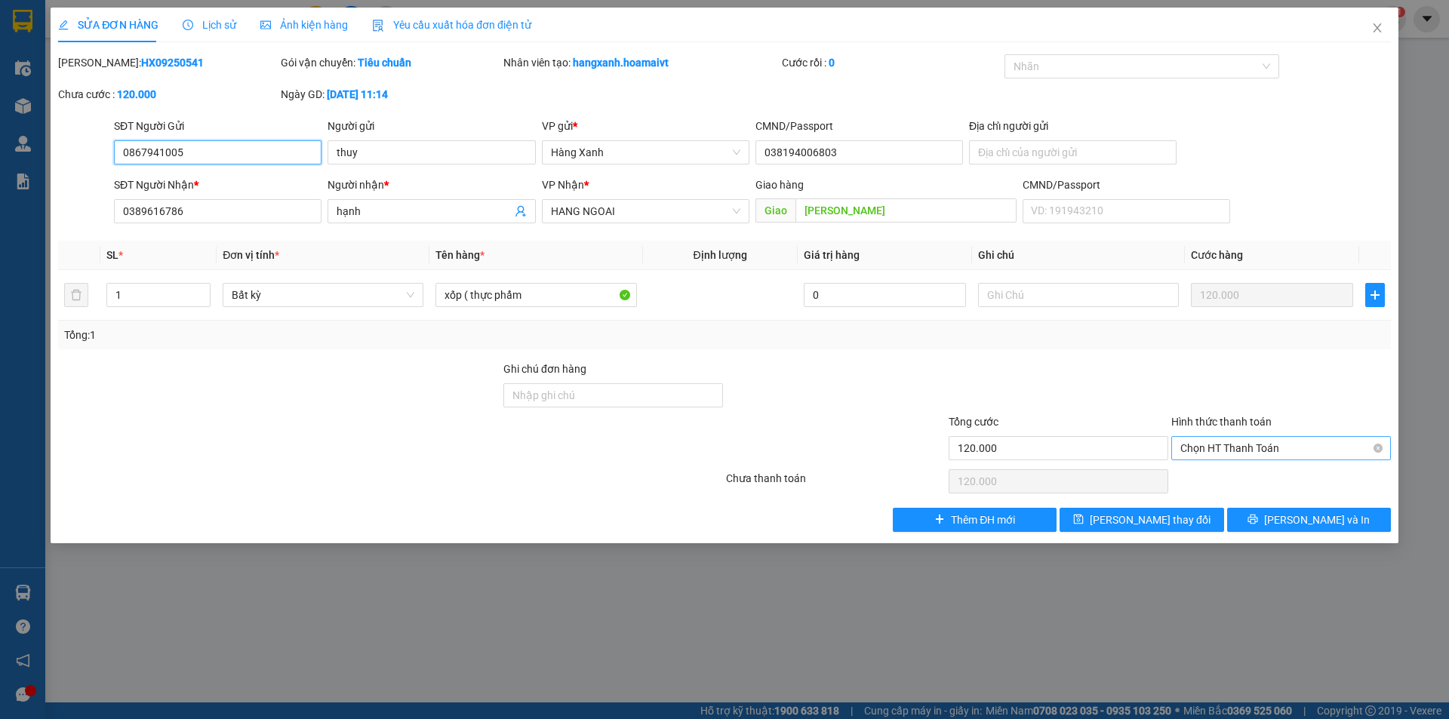
click at [1244, 453] on span "Chọn HT Thanh Toán" at bounding box center [1282, 448] width 202 height 23
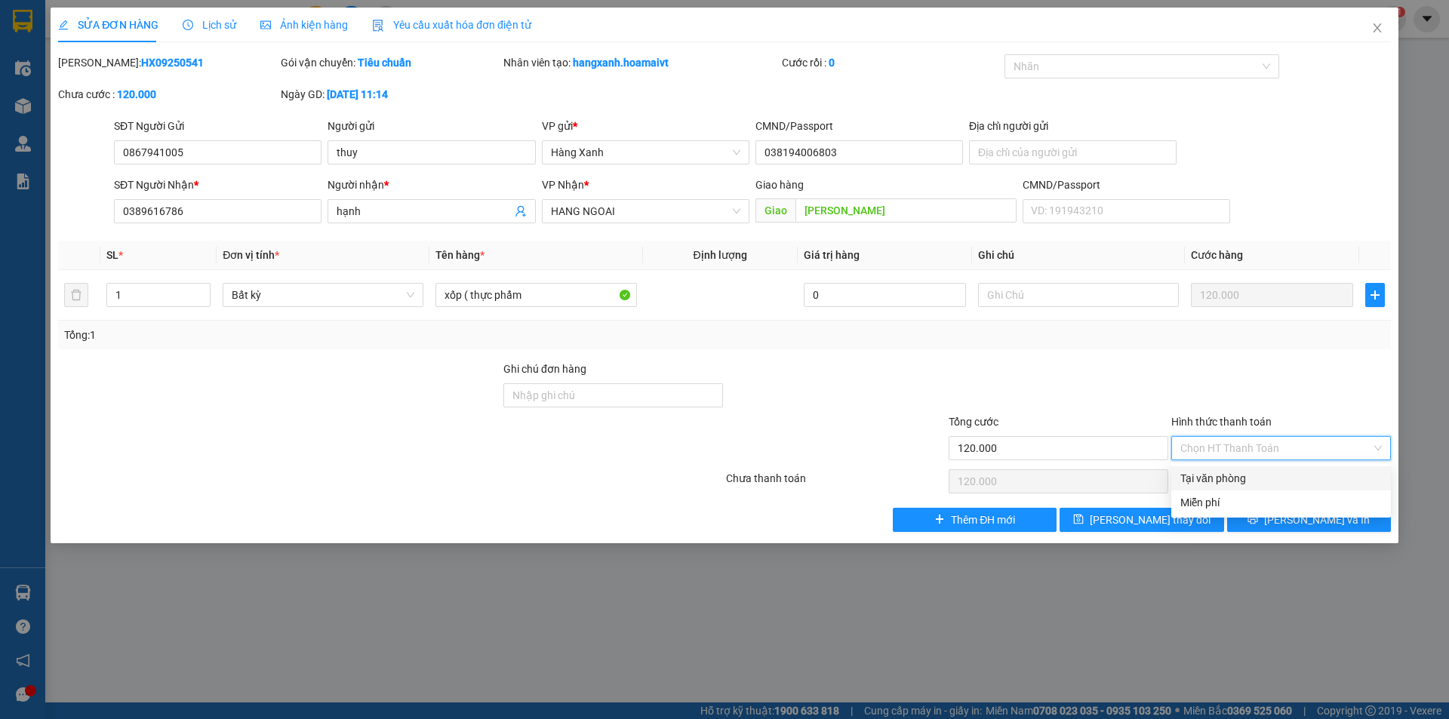
click at [1236, 479] on div "Tại văn phòng" at bounding box center [1282, 478] width 202 height 17
type input "0"
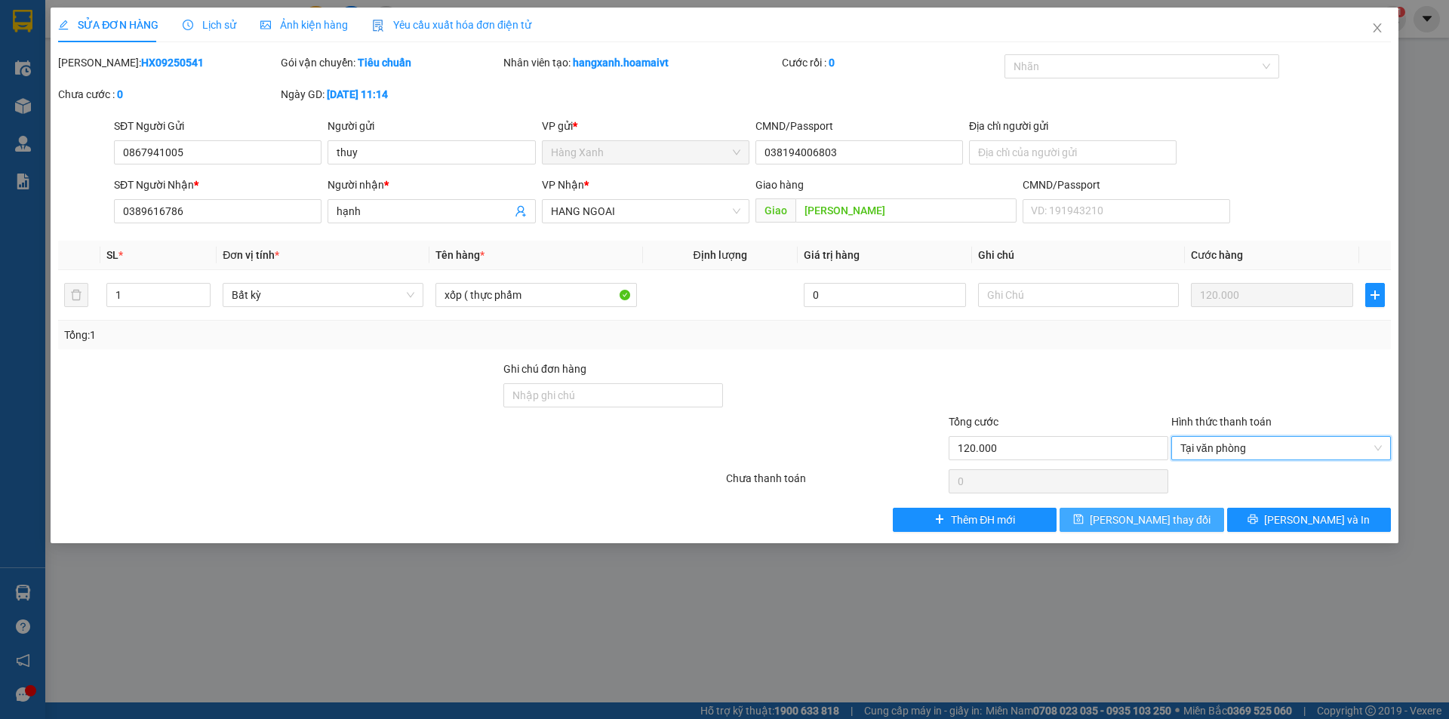
click at [1167, 519] on span "Lưu thay đổi" at bounding box center [1150, 520] width 121 height 17
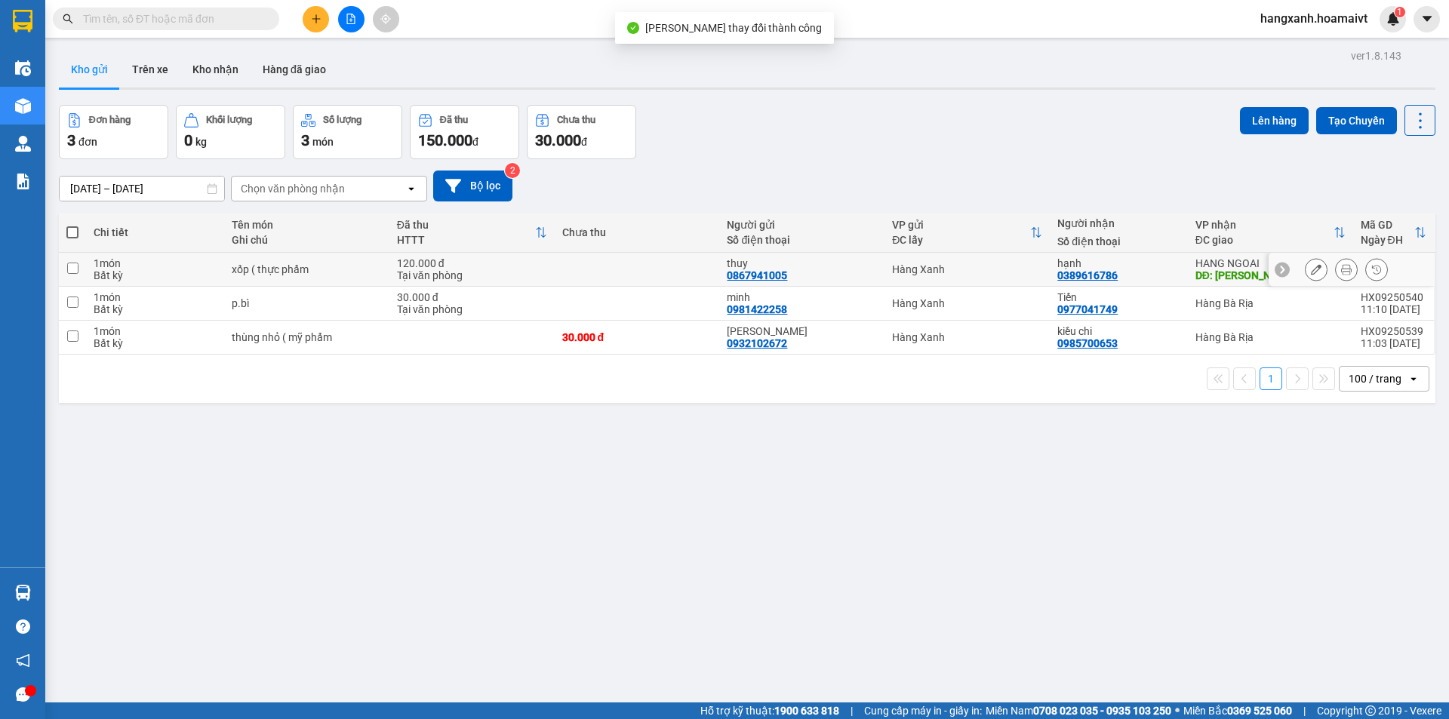
click at [1341, 274] on icon at bounding box center [1346, 269] width 11 height 11
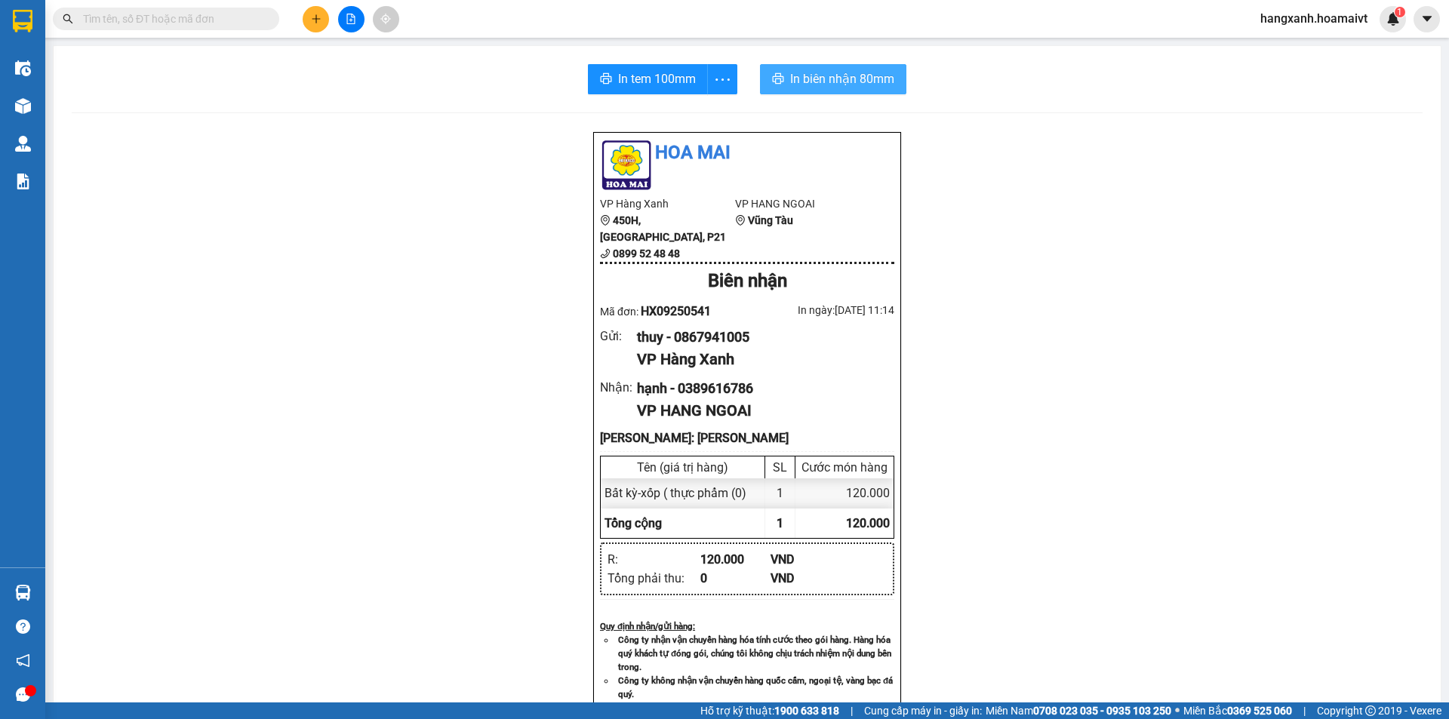
click at [834, 72] on span "In biên nhận 80mm" at bounding box center [842, 78] width 104 height 19
click at [655, 85] on span "In tem 100mm" at bounding box center [657, 78] width 78 height 19
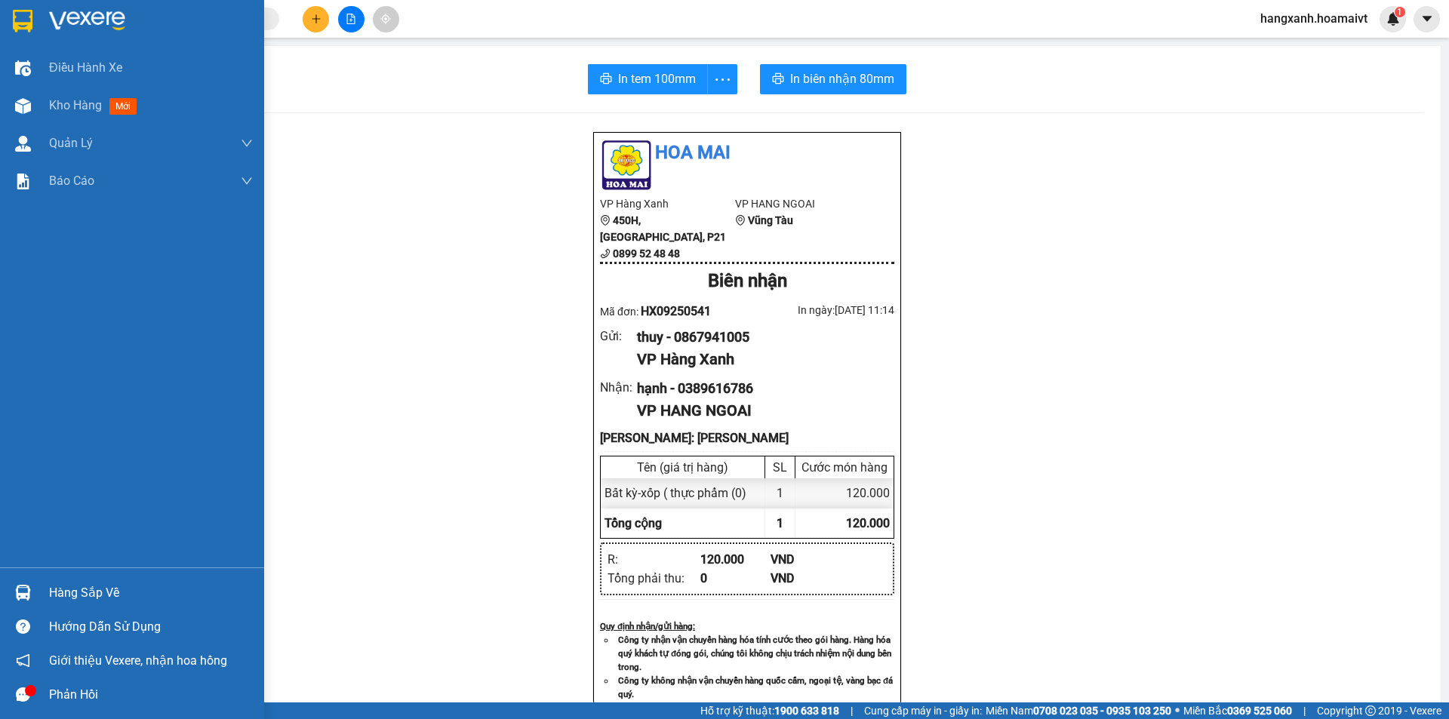
click at [33, 31] on div at bounding box center [23, 21] width 26 height 26
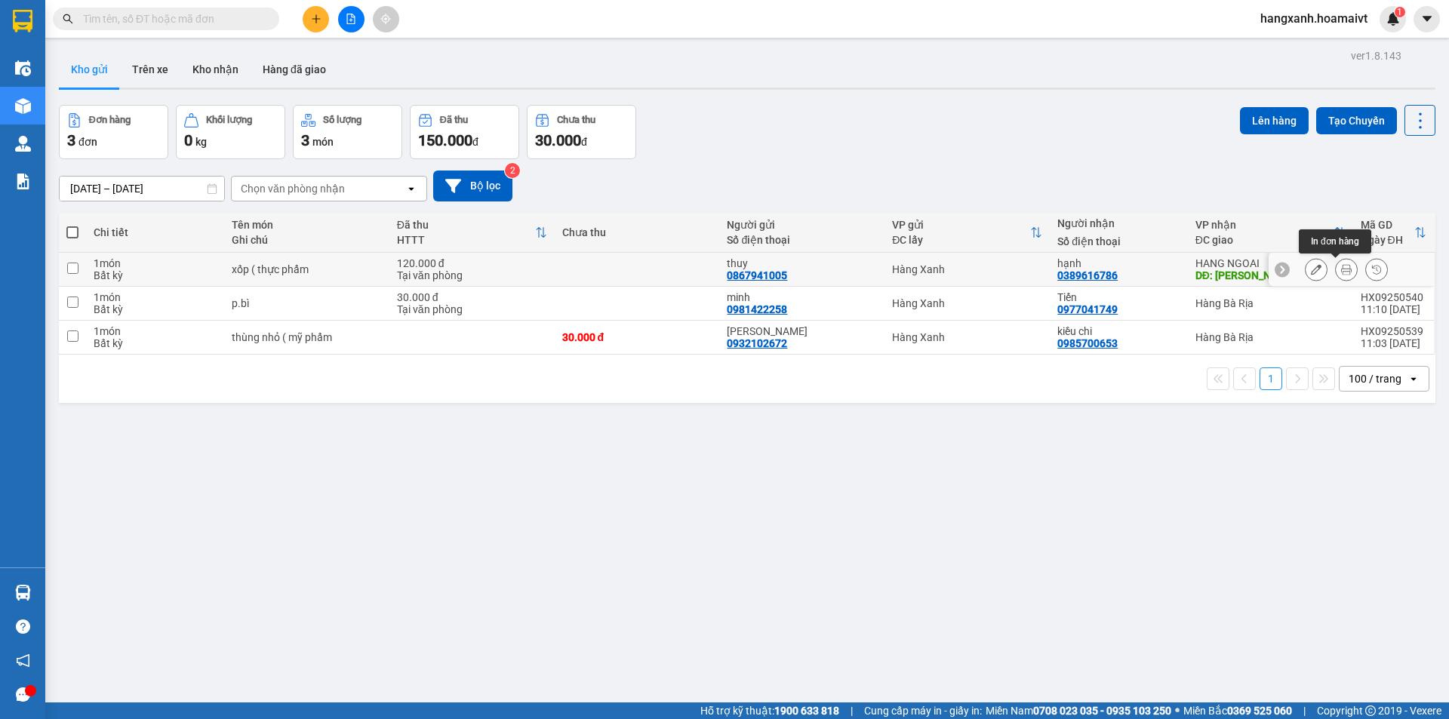
click at [1336, 276] on button at bounding box center [1346, 270] width 21 height 26
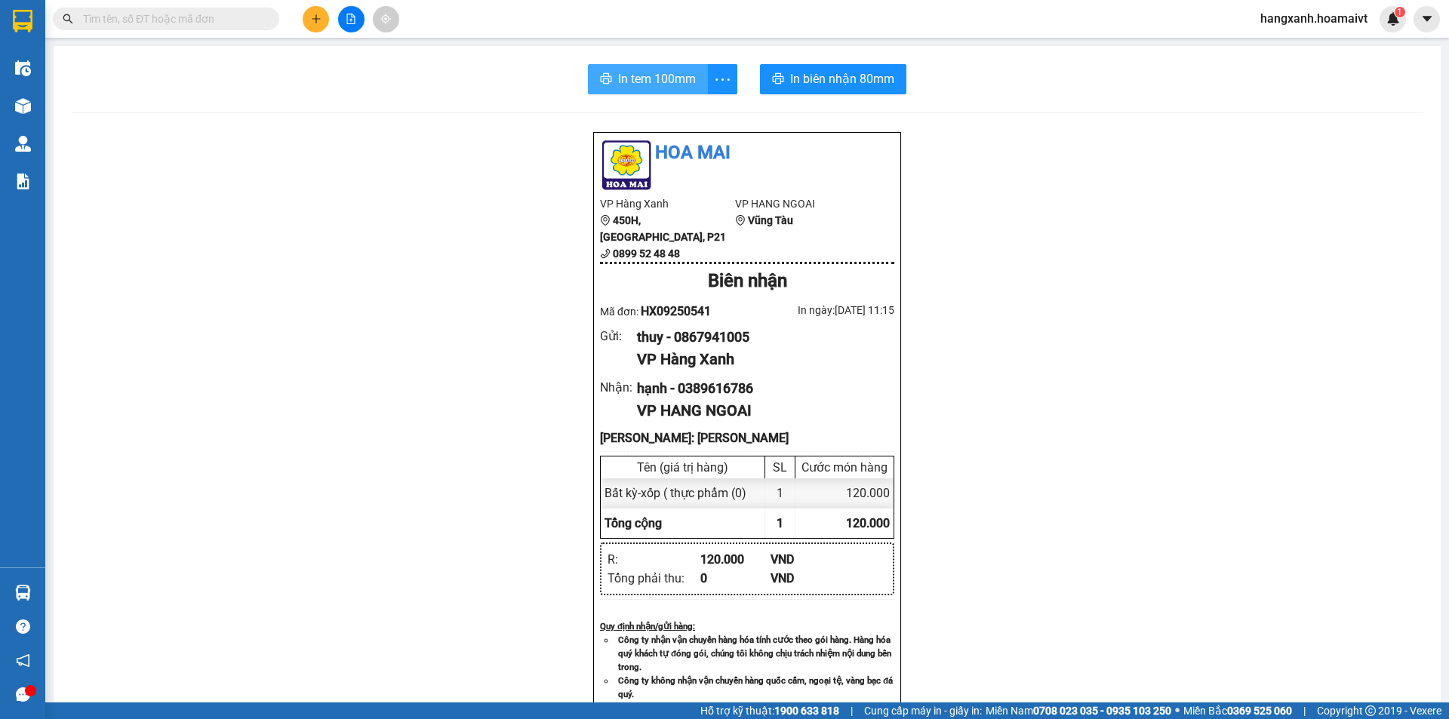
drag, startPoint x: 663, startPoint y: 95, endPoint x: 648, endPoint y: 90, distance: 16.0
click at [658, 94] on div "In tem 100mm In biên nhận 80mm Hoa Mai VP Hàng Xanh 450H, Điện Biên Phủ, P21 08…" at bounding box center [748, 615] width 1388 height 1139
click at [644, 74] on span "In tem 100mm" at bounding box center [657, 78] width 78 height 19
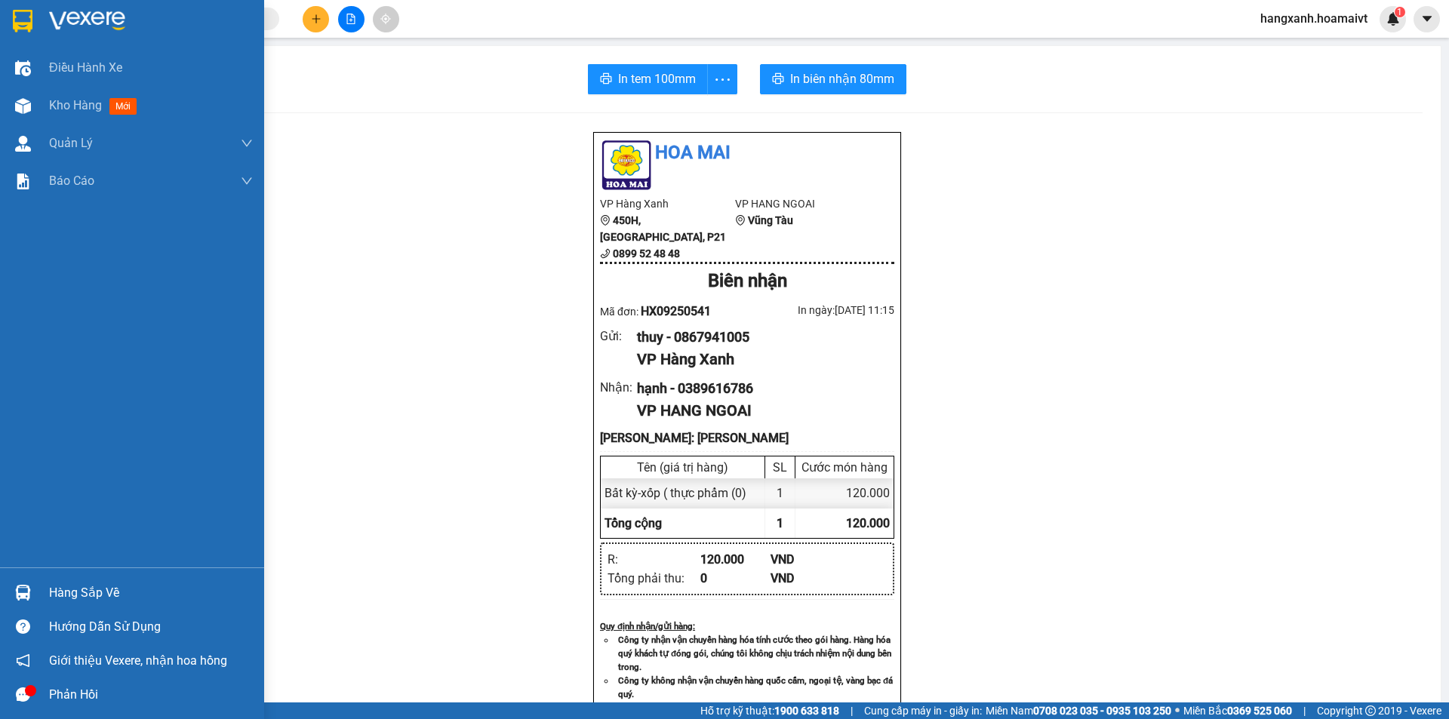
click at [20, 29] on img at bounding box center [23, 21] width 20 height 23
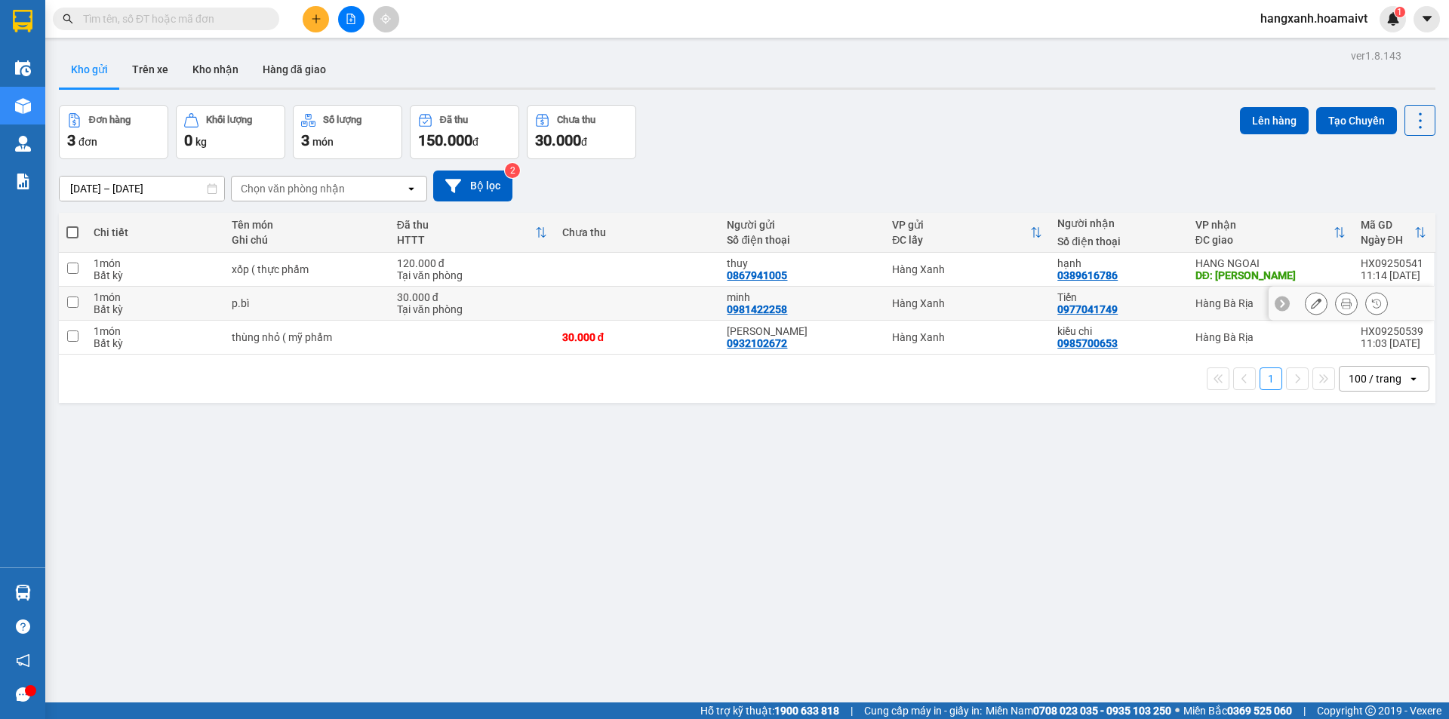
drag, startPoint x: 1147, startPoint y: 311, endPoint x: 1166, endPoint y: 326, distance: 24.2
click at [1147, 311] on div "Tiến 0977041749" at bounding box center [1119, 303] width 122 height 24
checkbox input "true"
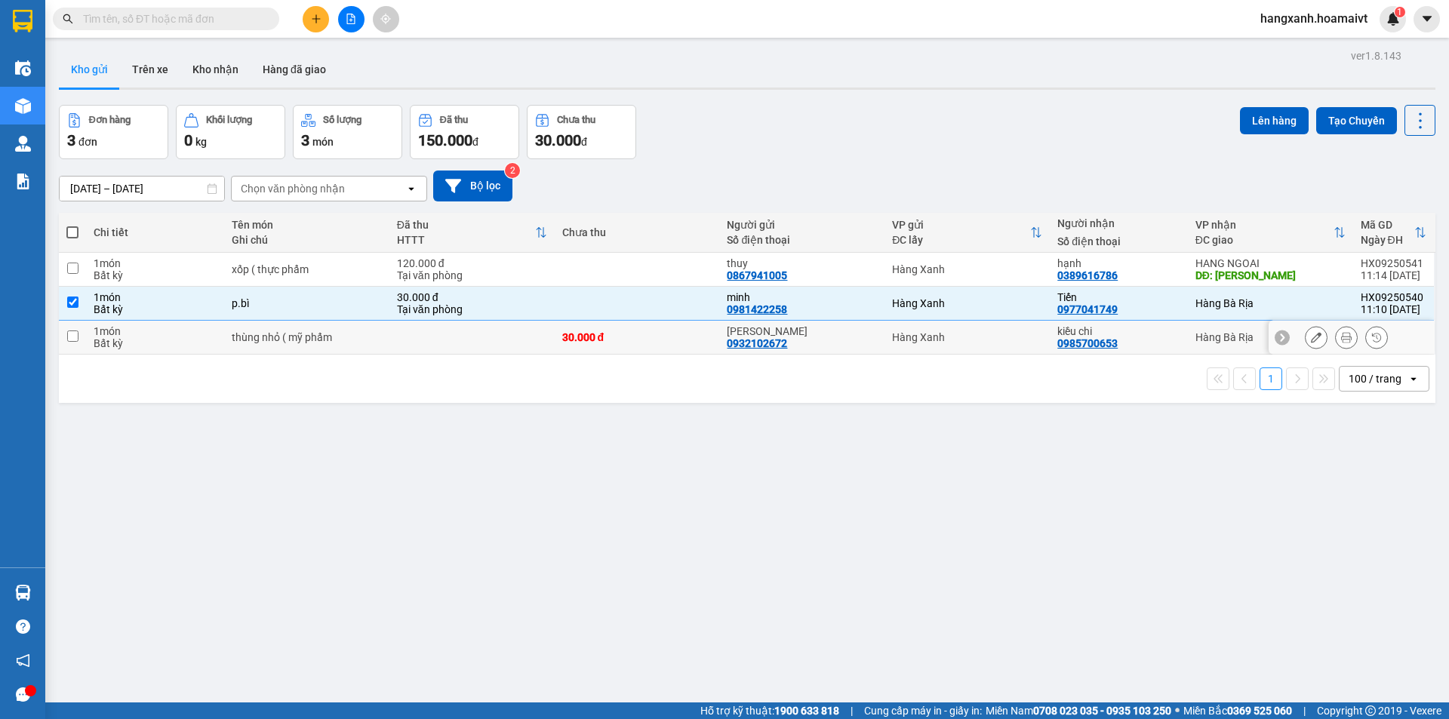
click at [1172, 331] on td "kiều chi 0985700653" at bounding box center [1118, 338] width 137 height 34
checkbox input "true"
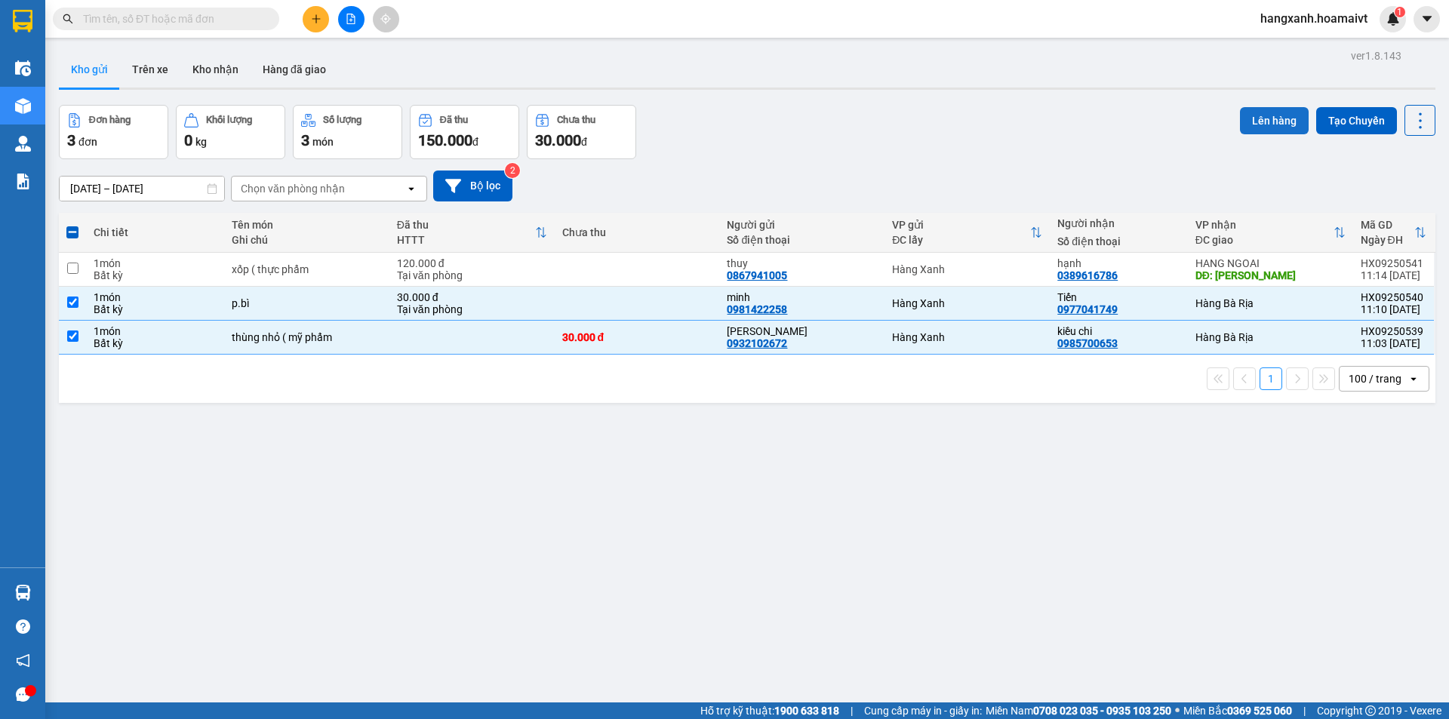
click at [1256, 113] on button "Lên hàng" at bounding box center [1274, 120] width 69 height 27
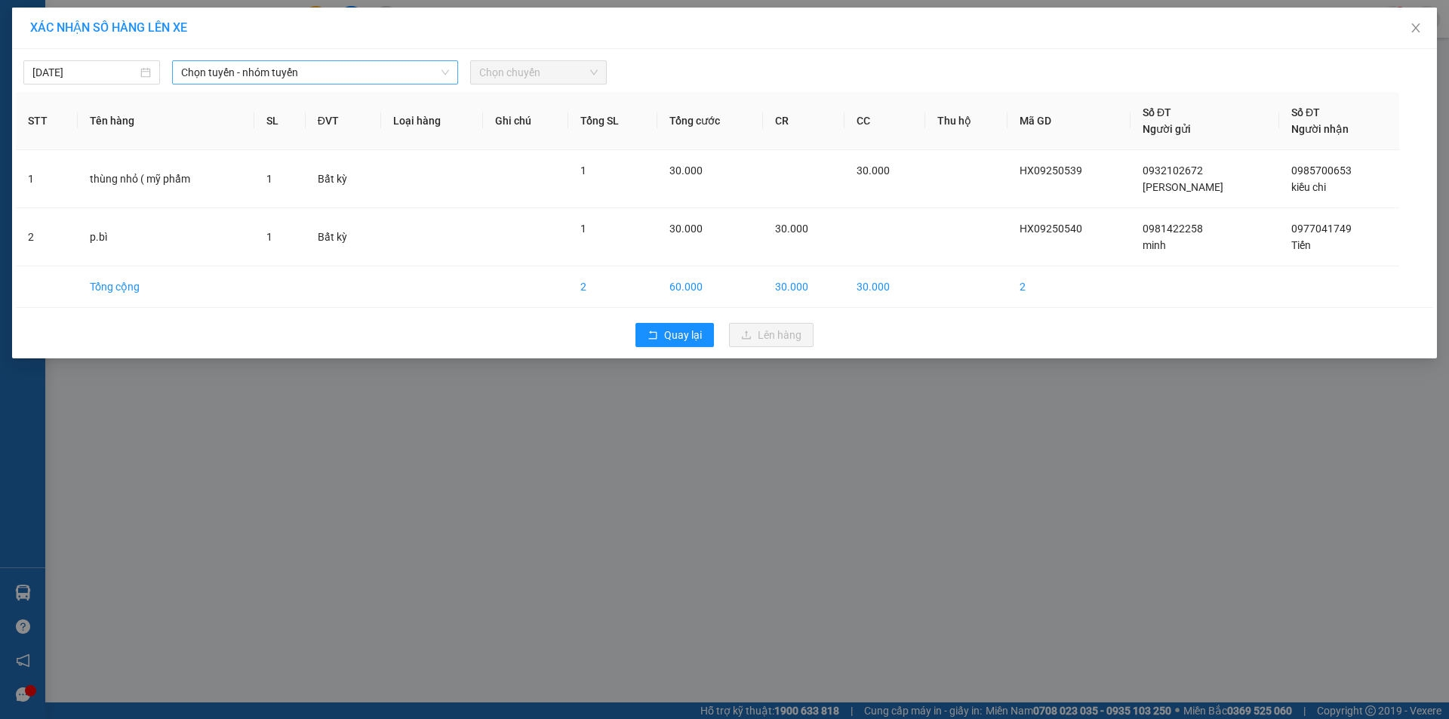
click at [222, 69] on span "Chọn tuyến - nhóm tuyến" at bounding box center [315, 72] width 268 height 23
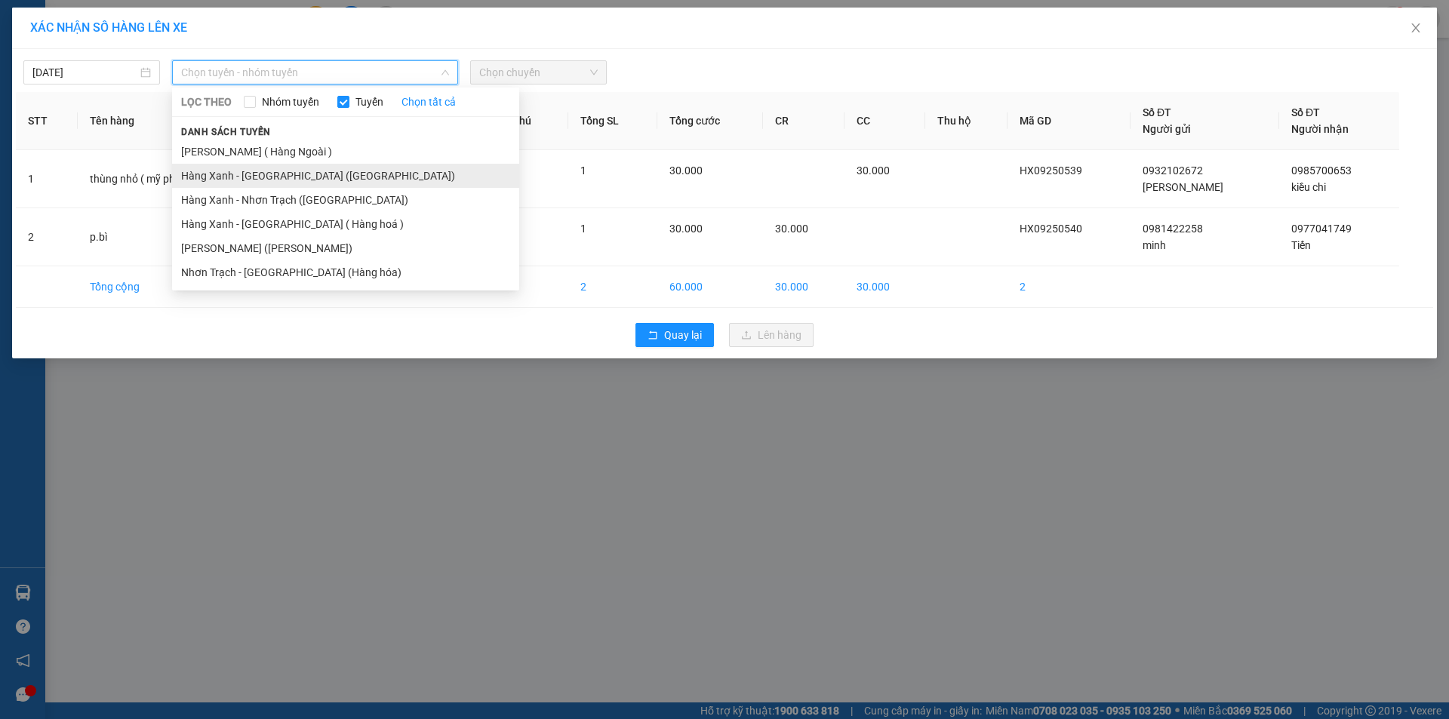
click at [294, 180] on li "Hàng Xanh - [GEOGRAPHIC_DATA] ([GEOGRAPHIC_DATA])" at bounding box center [345, 176] width 347 height 24
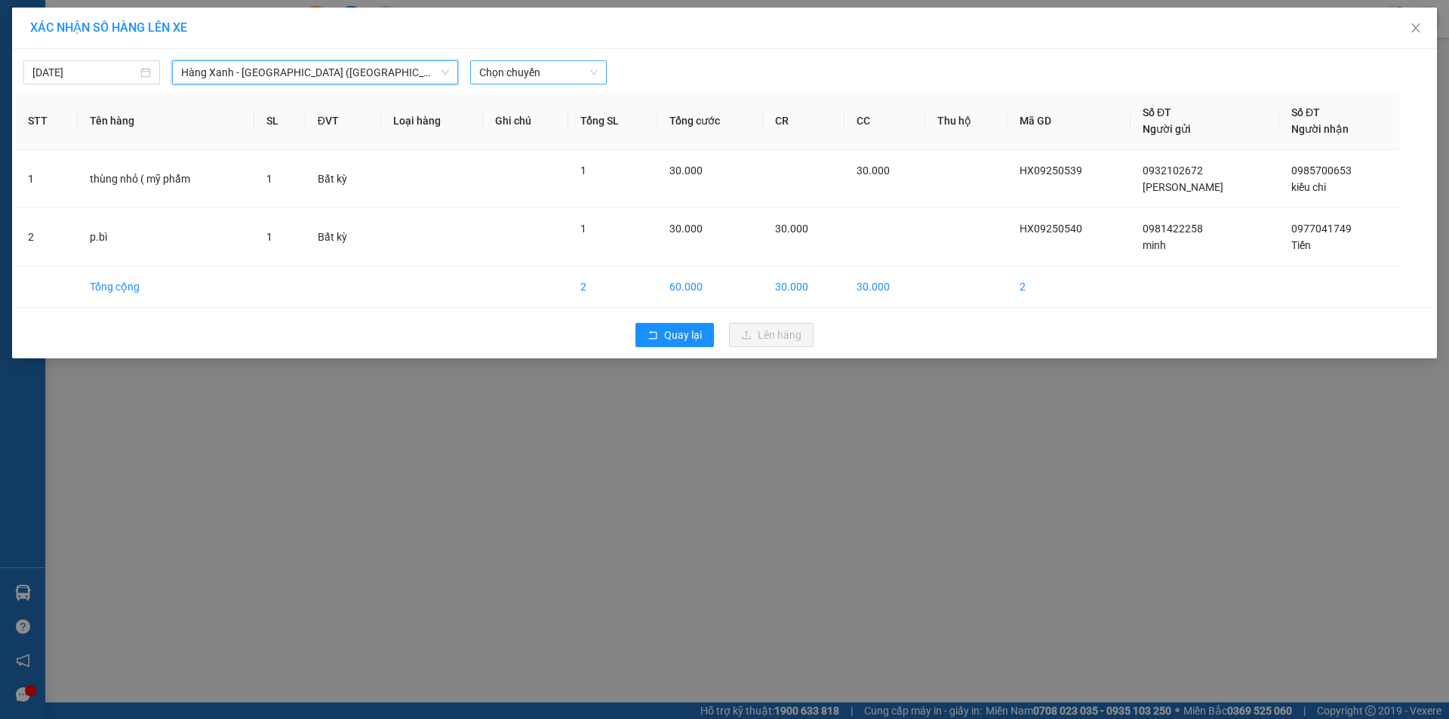
click at [503, 82] on span "Chọn chuyến" at bounding box center [538, 72] width 119 height 23
type input "1125"
click at [565, 121] on div "Thêm chuyến " 11:25 "" at bounding box center [550, 128] width 161 height 26
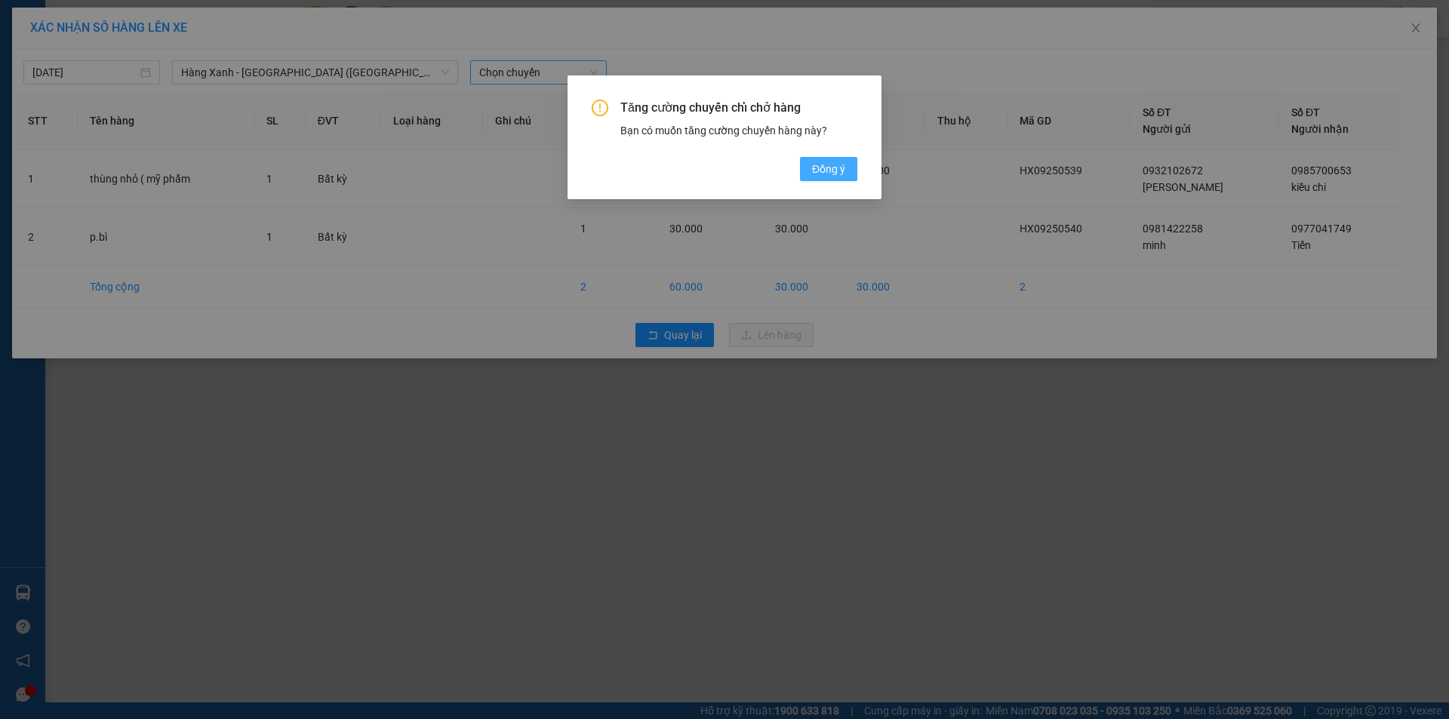
click at [826, 166] on span "Đồng ý" at bounding box center [828, 169] width 33 height 17
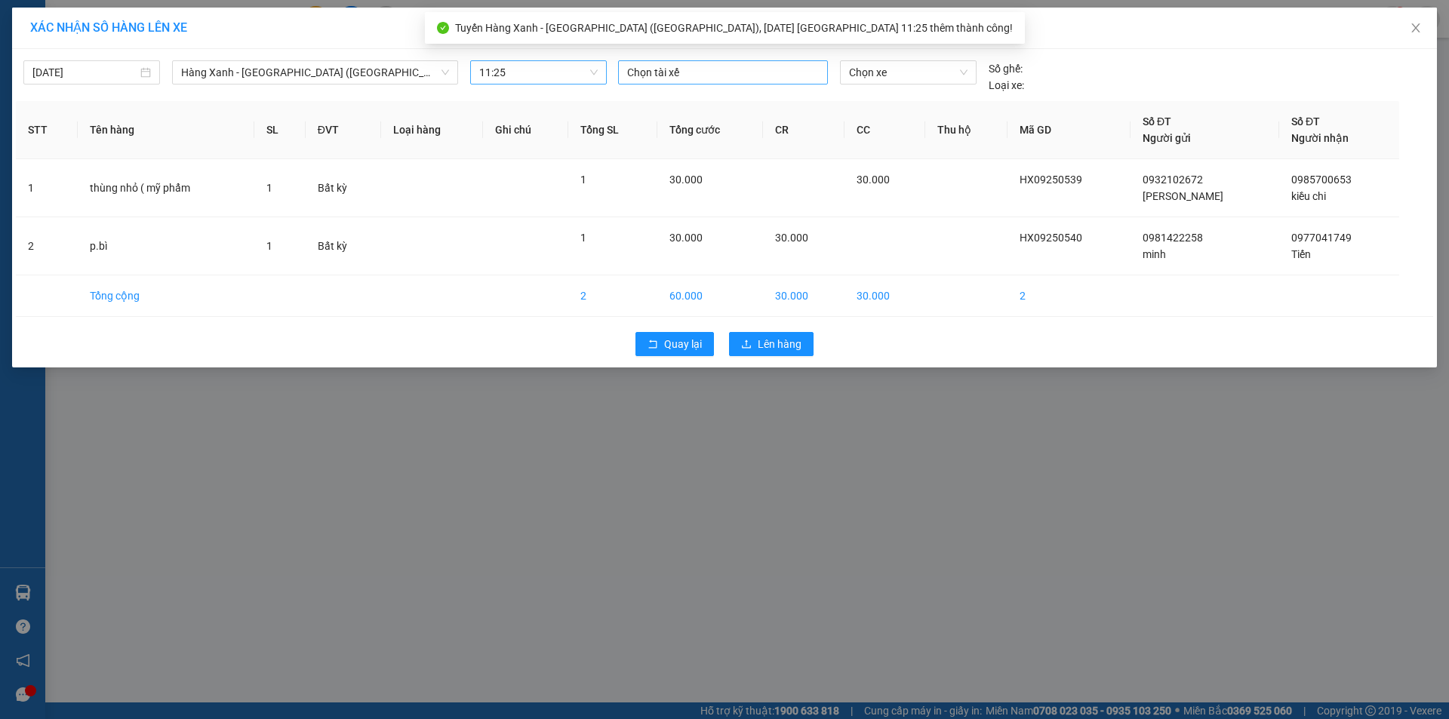
click at [699, 76] on div at bounding box center [723, 72] width 202 height 18
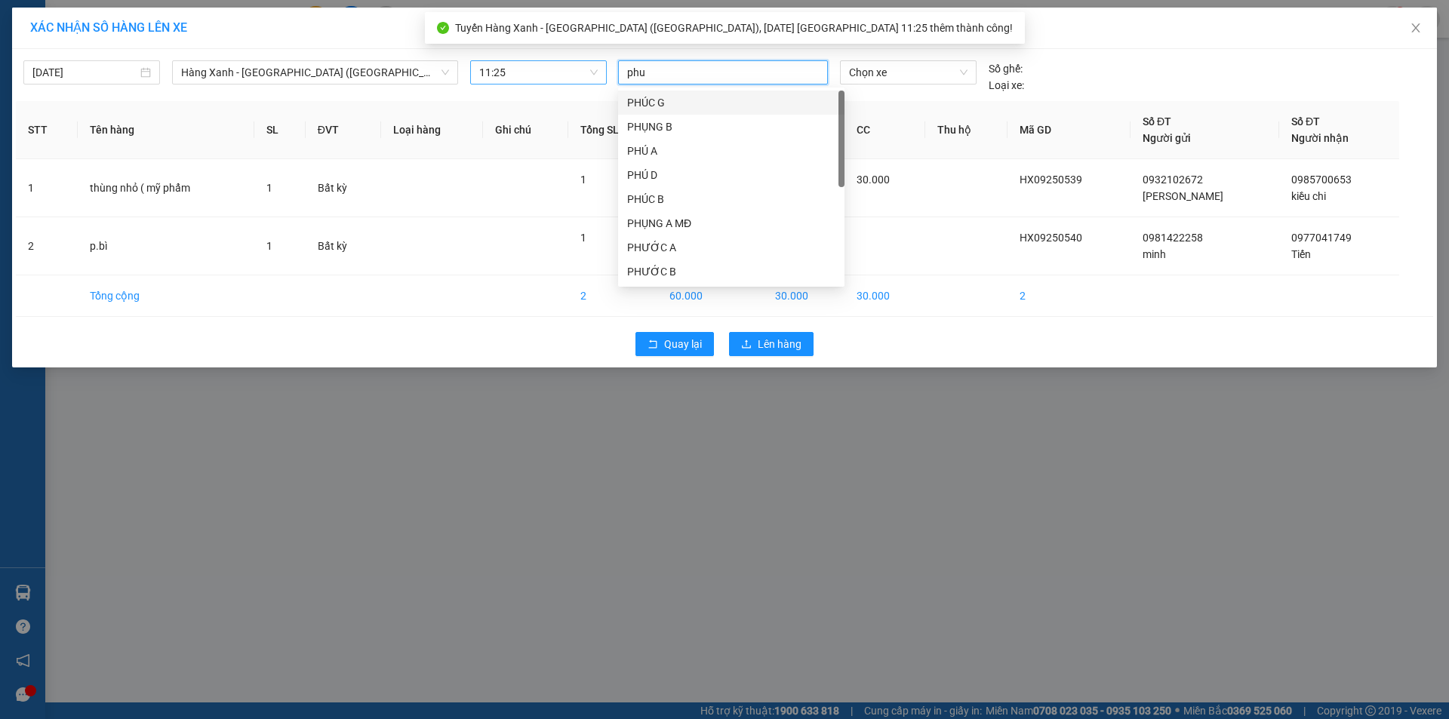
type input "phuc"
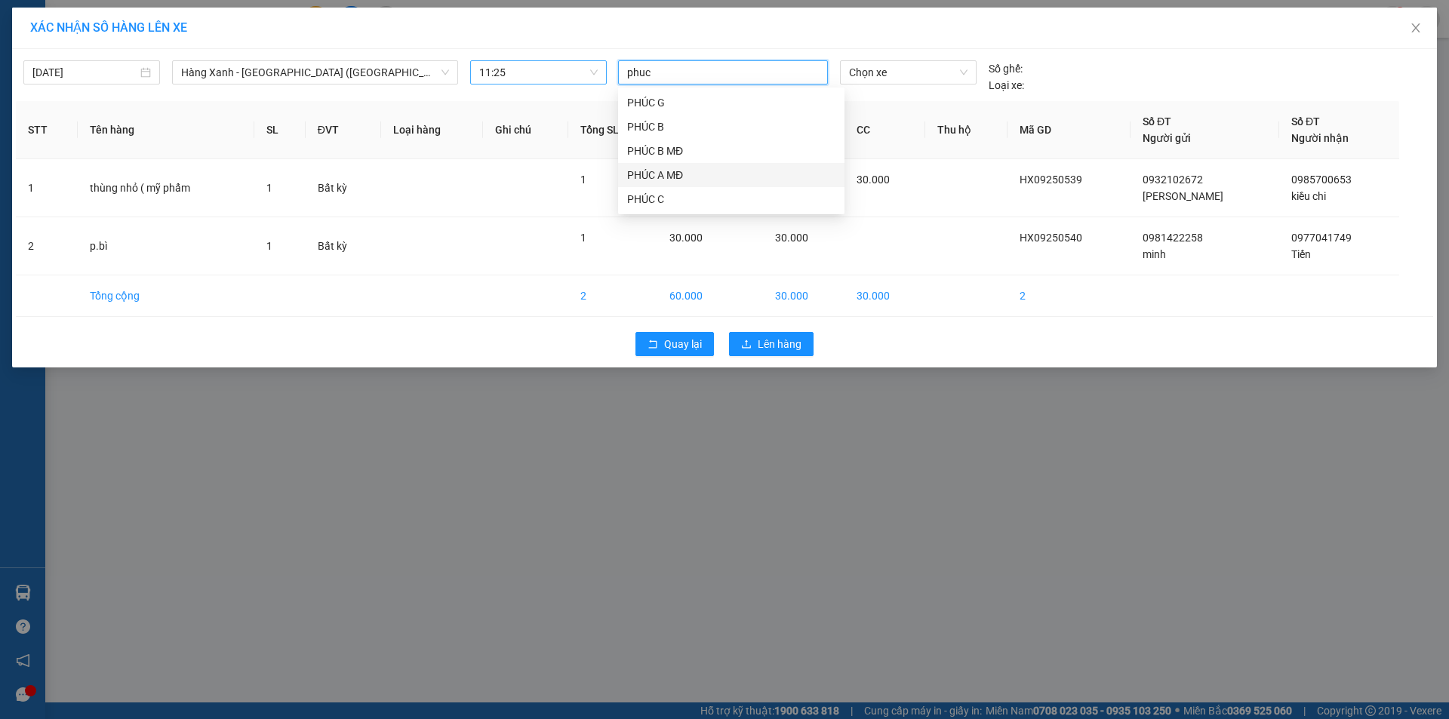
click at [679, 174] on div "PHÚC A MĐ" at bounding box center [731, 175] width 208 height 17
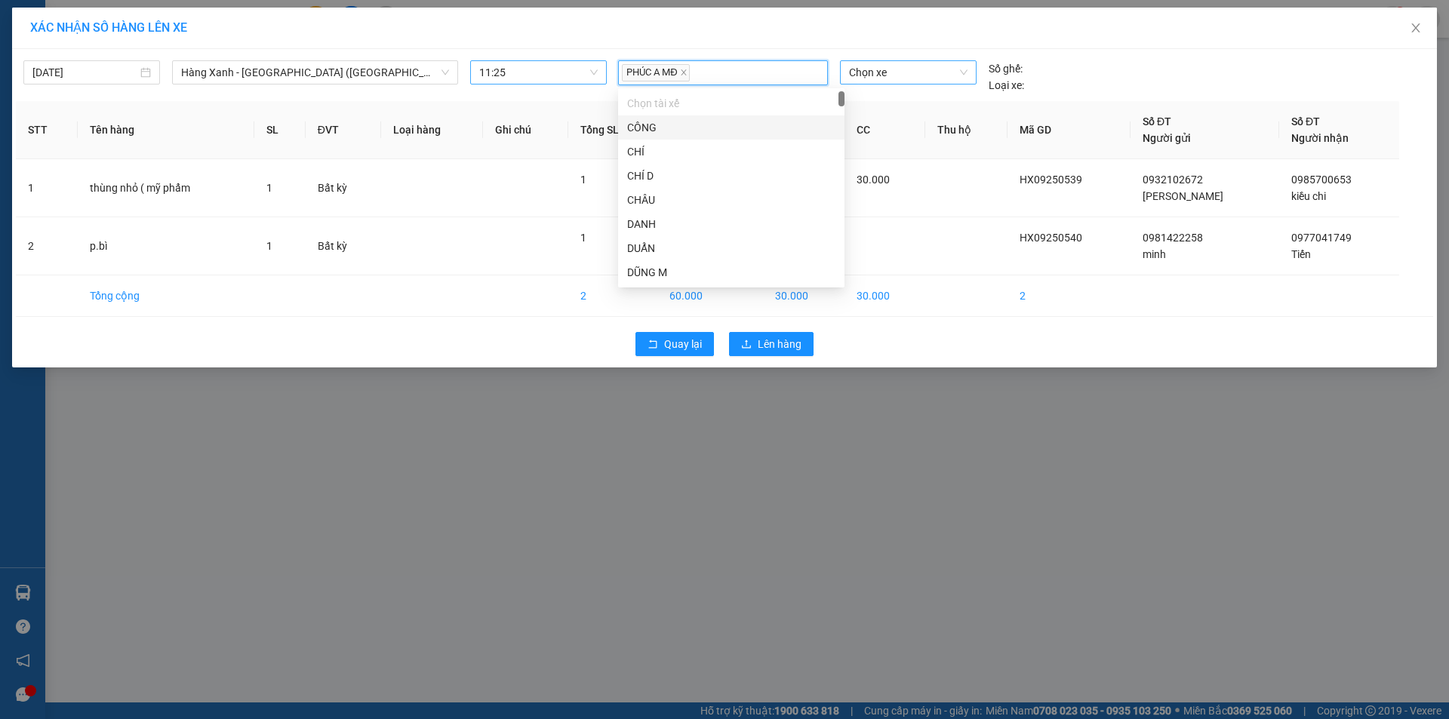
click at [915, 72] on span "Chọn xe" at bounding box center [908, 72] width 118 height 23
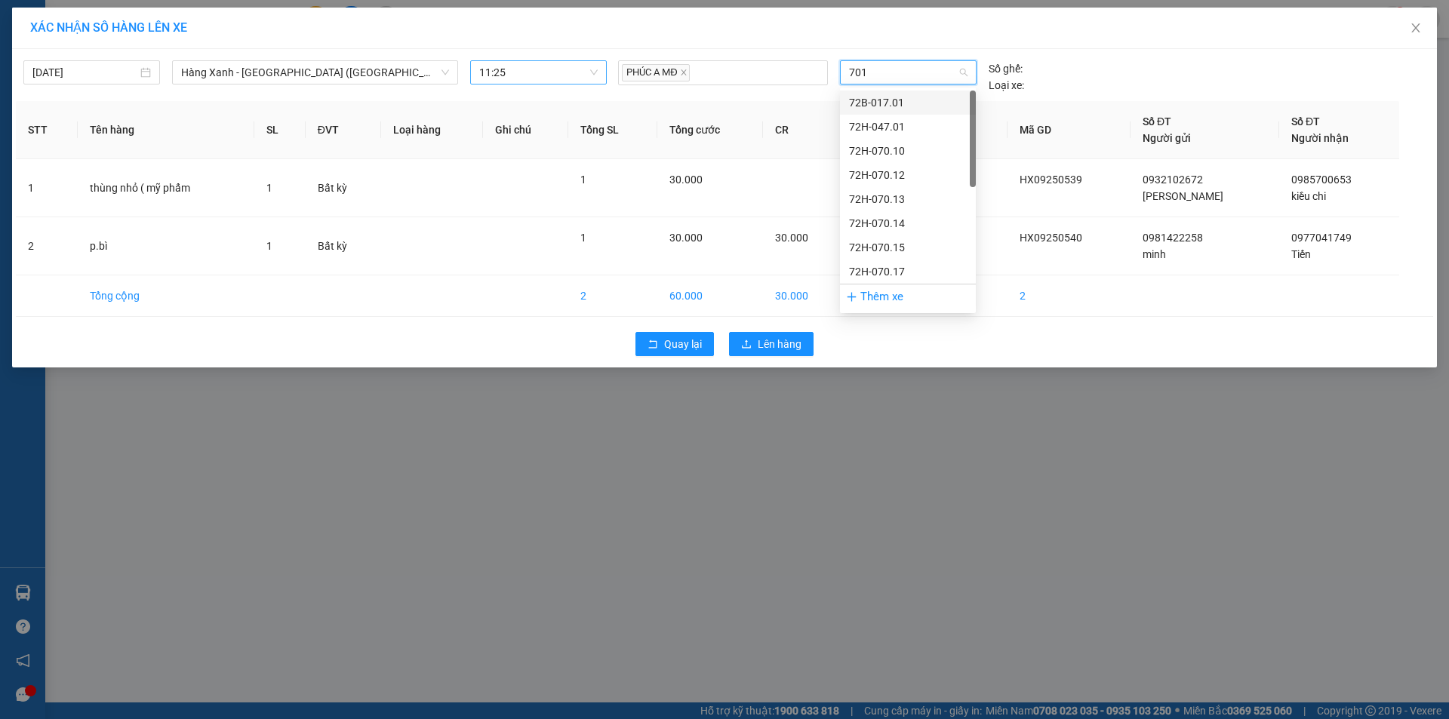
type input "7017"
click at [914, 97] on div "72H-070.17" at bounding box center [908, 102] width 118 height 17
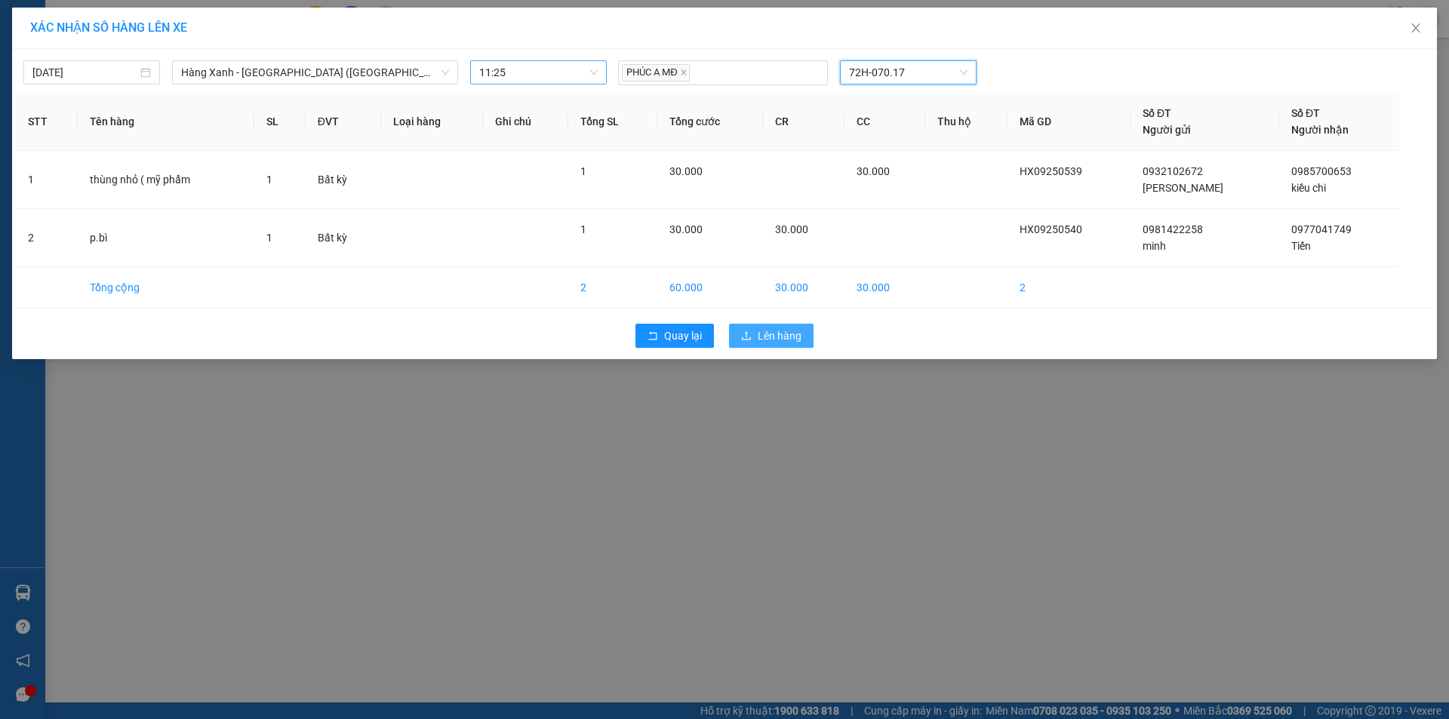
click at [796, 337] on span "Lên hàng" at bounding box center [780, 336] width 44 height 17
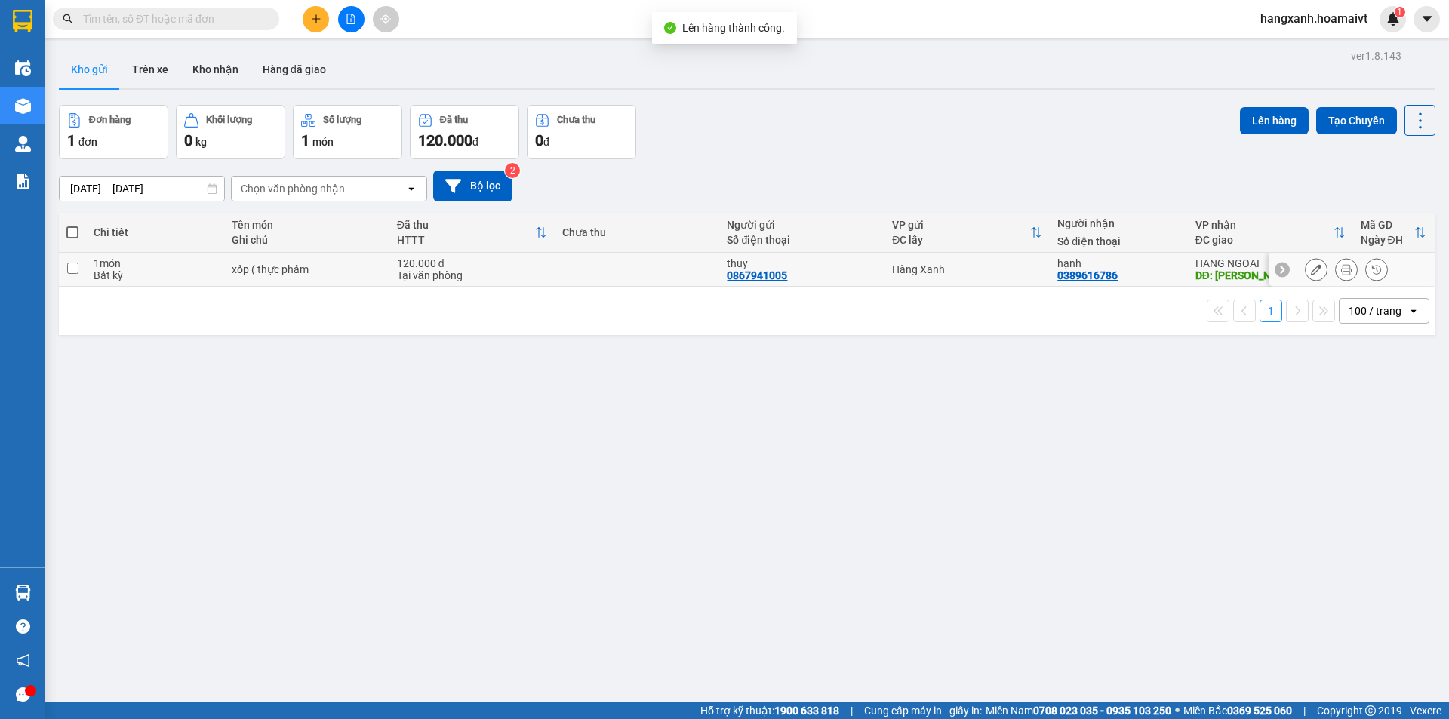
drag, startPoint x: 1120, startPoint y: 281, endPoint x: 1139, endPoint y: 276, distance: 20.3
click at [1134, 276] on td "hạnh 0389616786" at bounding box center [1118, 270] width 137 height 34
checkbox input "true"
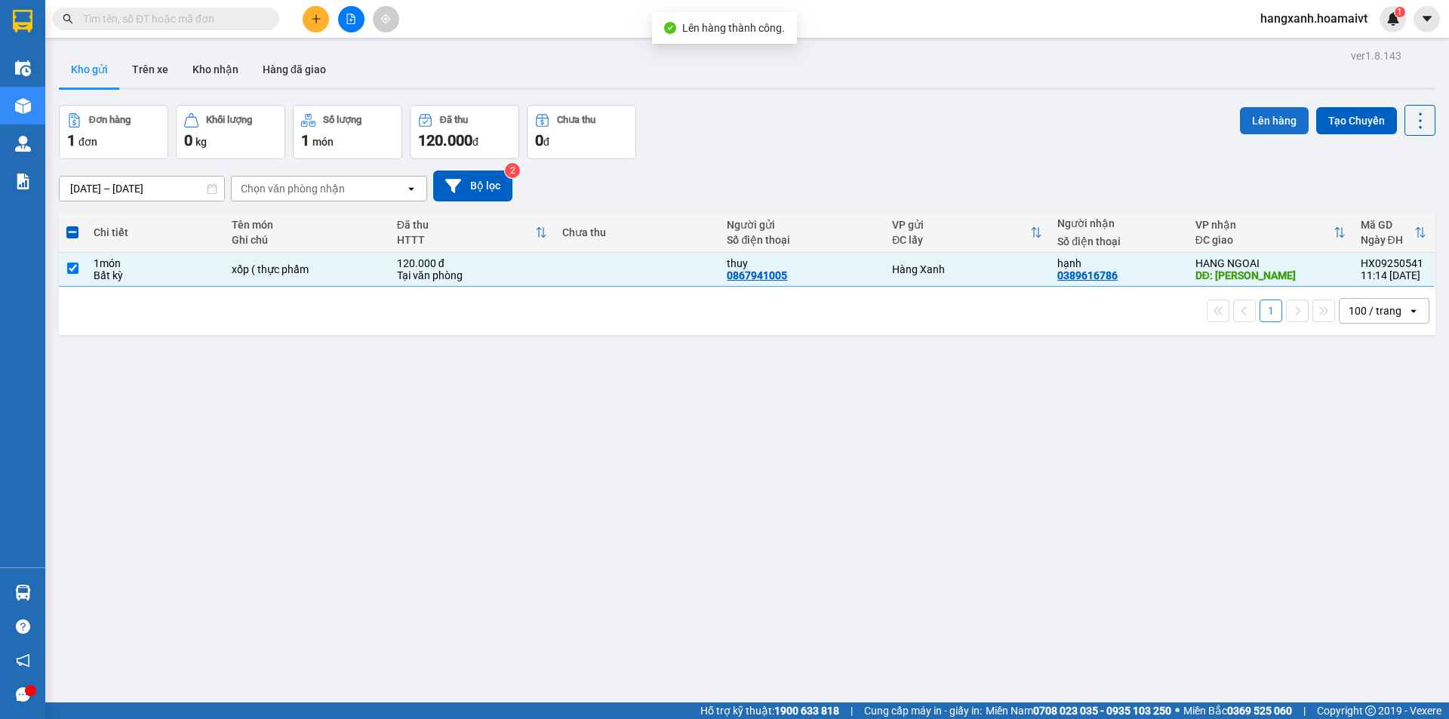
click at [1270, 123] on button "Lên hàng" at bounding box center [1274, 120] width 69 height 27
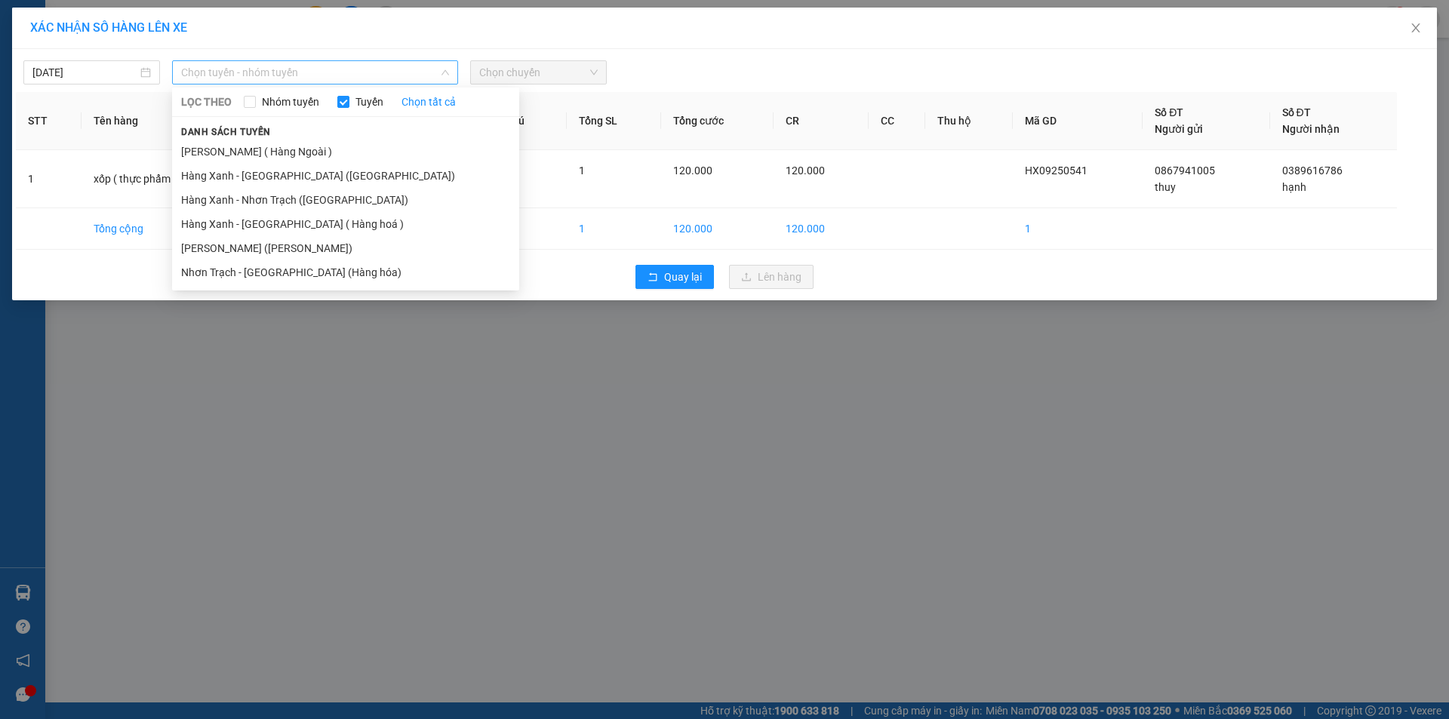
click at [341, 72] on span "Chọn tuyến - nhóm tuyến" at bounding box center [315, 72] width 268 height 23
click at [277, 152] on li "[PERSON_NAME] ( Hàng Ngoài )" at bounding box center [345, 152] width 347 height 24
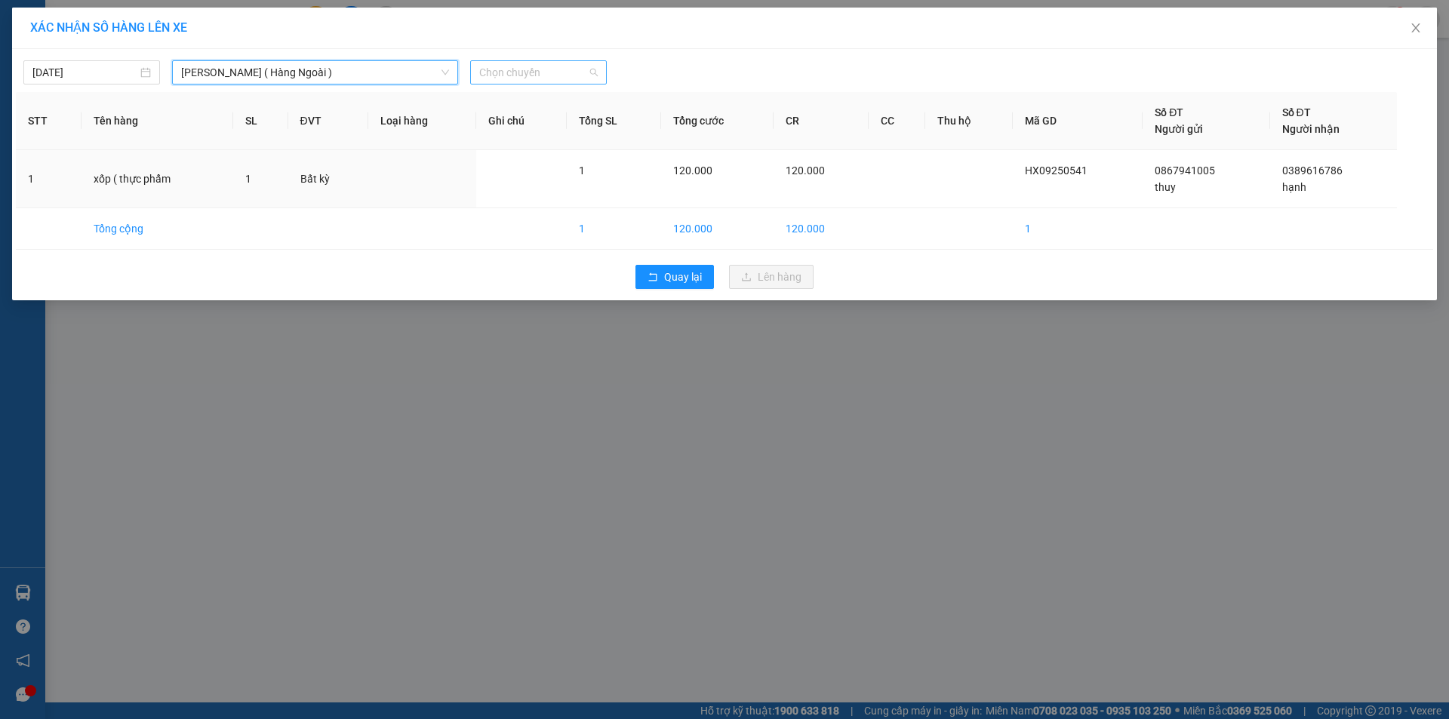
click at [537, 79] on span "Chọn chuyến" at bounding box center [538, 72] width 119 height 23
type input "1125"
click at [558, 122] on div "Thêm chuyến " 11:25 "" at bounding box center [550, 128] width 161 height 26
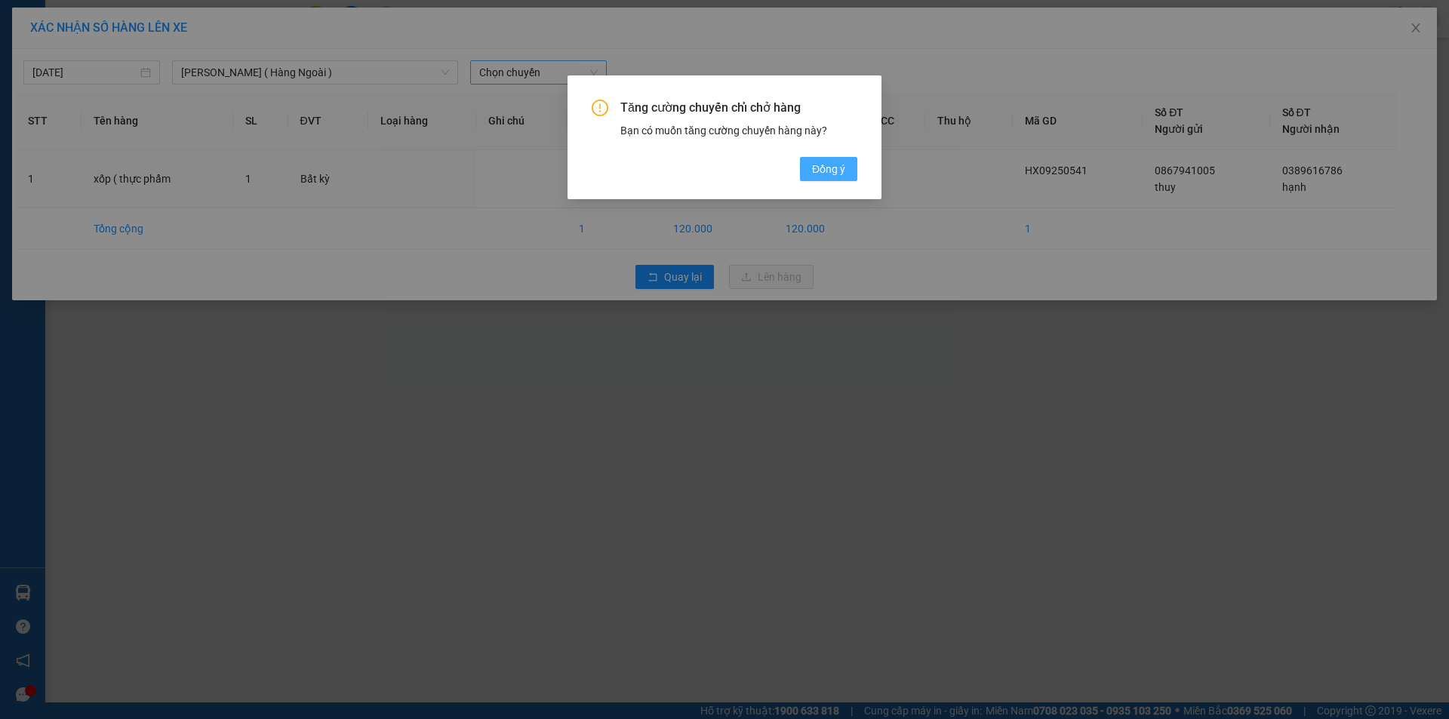
click at [827, 171] on span "Đồng ý" at bounding box center [828, 169] width 33 height 17
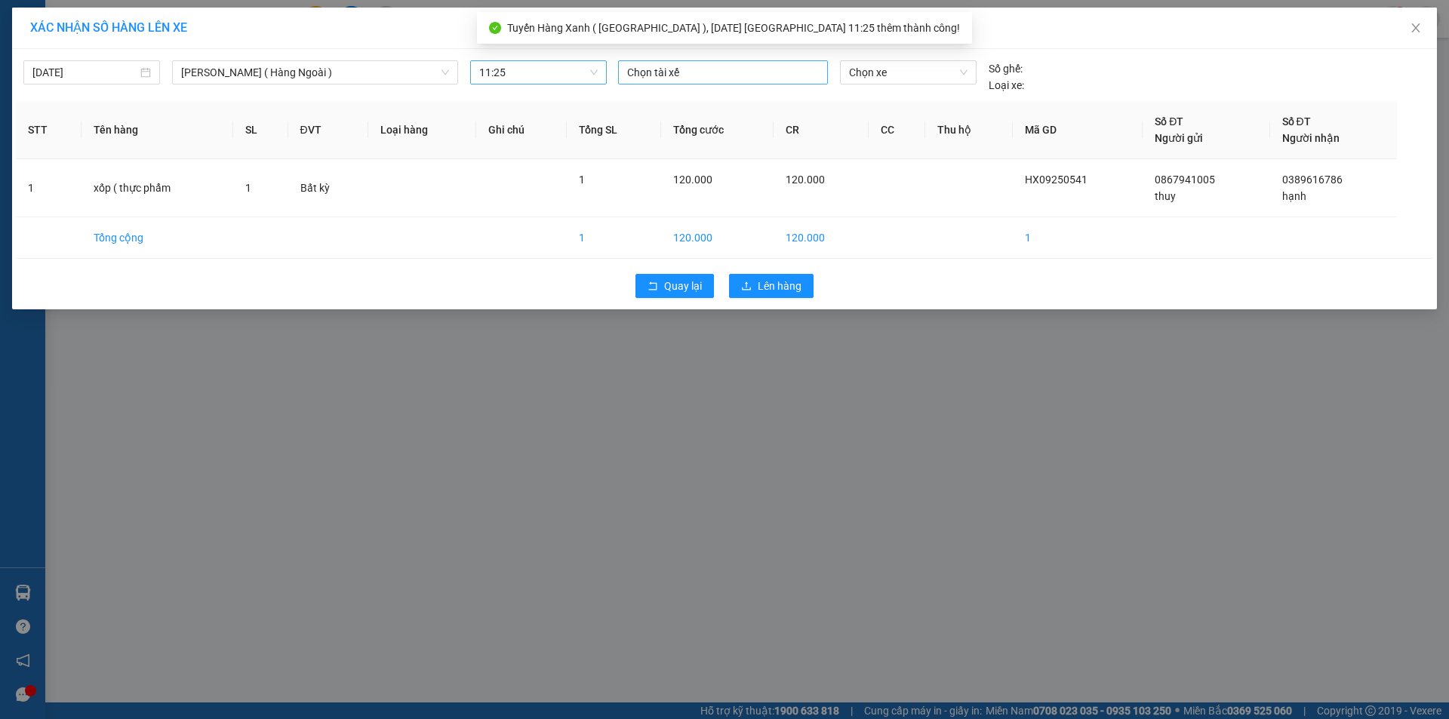
click at [729, 78] on div at bounding box center [723, 72] width 202 height 18
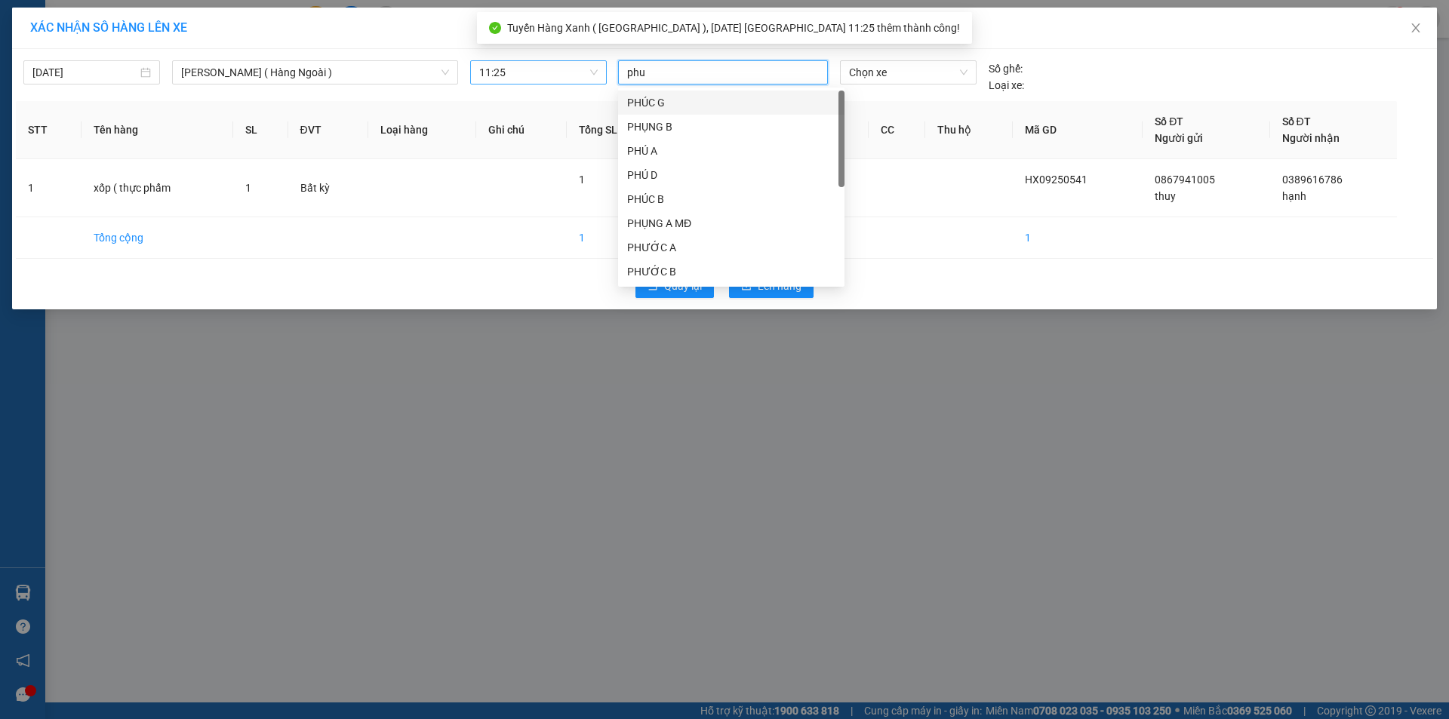
type input "phuc"
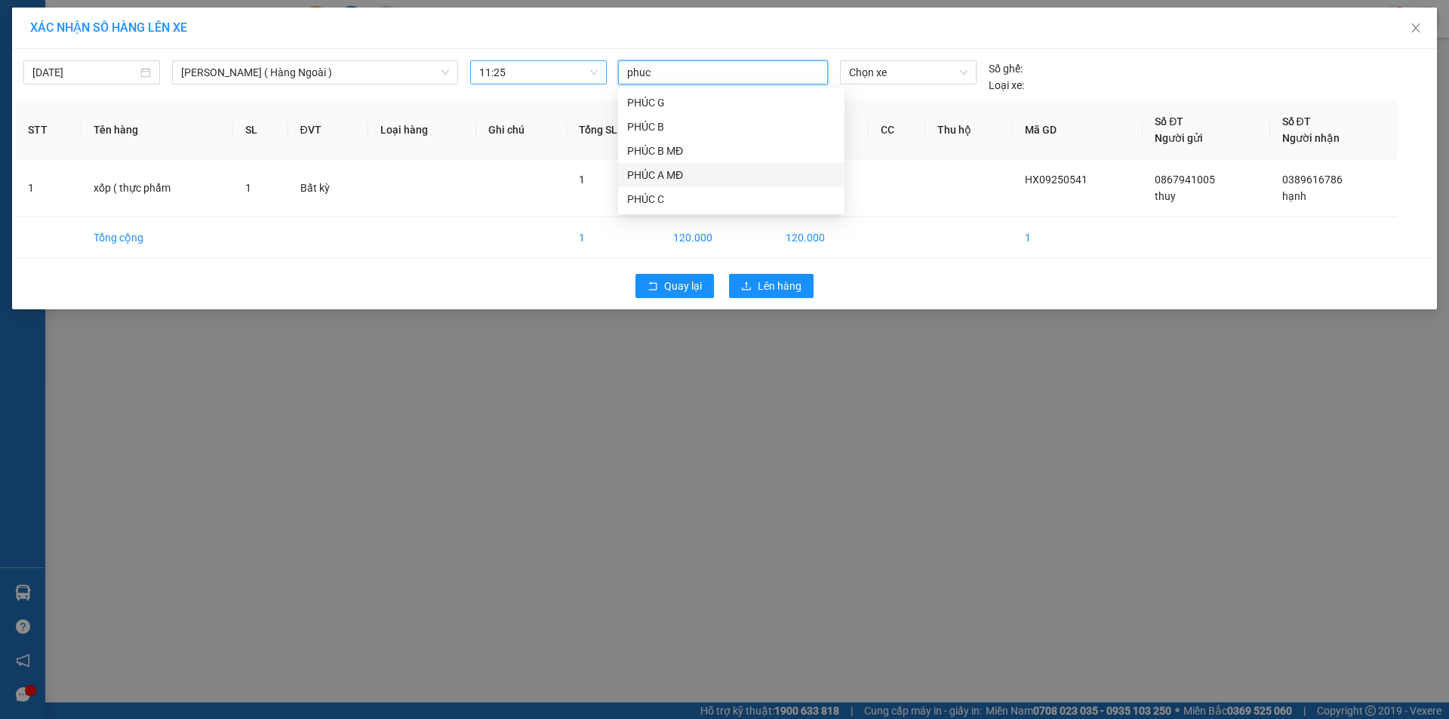
click at [683, 171] on div "PHÚC A MĐ" at bounding box center [731, 175] width 208 height 17
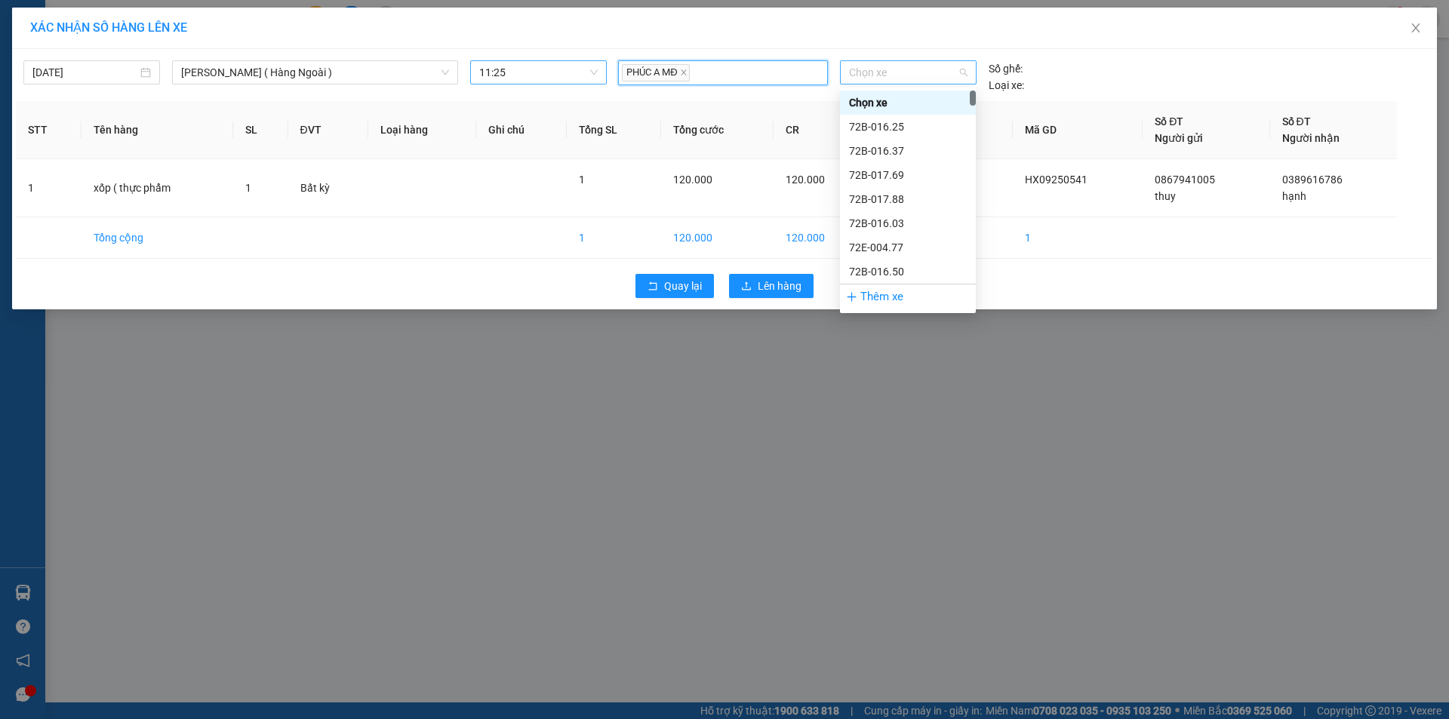
click at [887, 73] on span "Chọn xe" at bounding box center [908, 72] width 118 height 23
type input "7017"
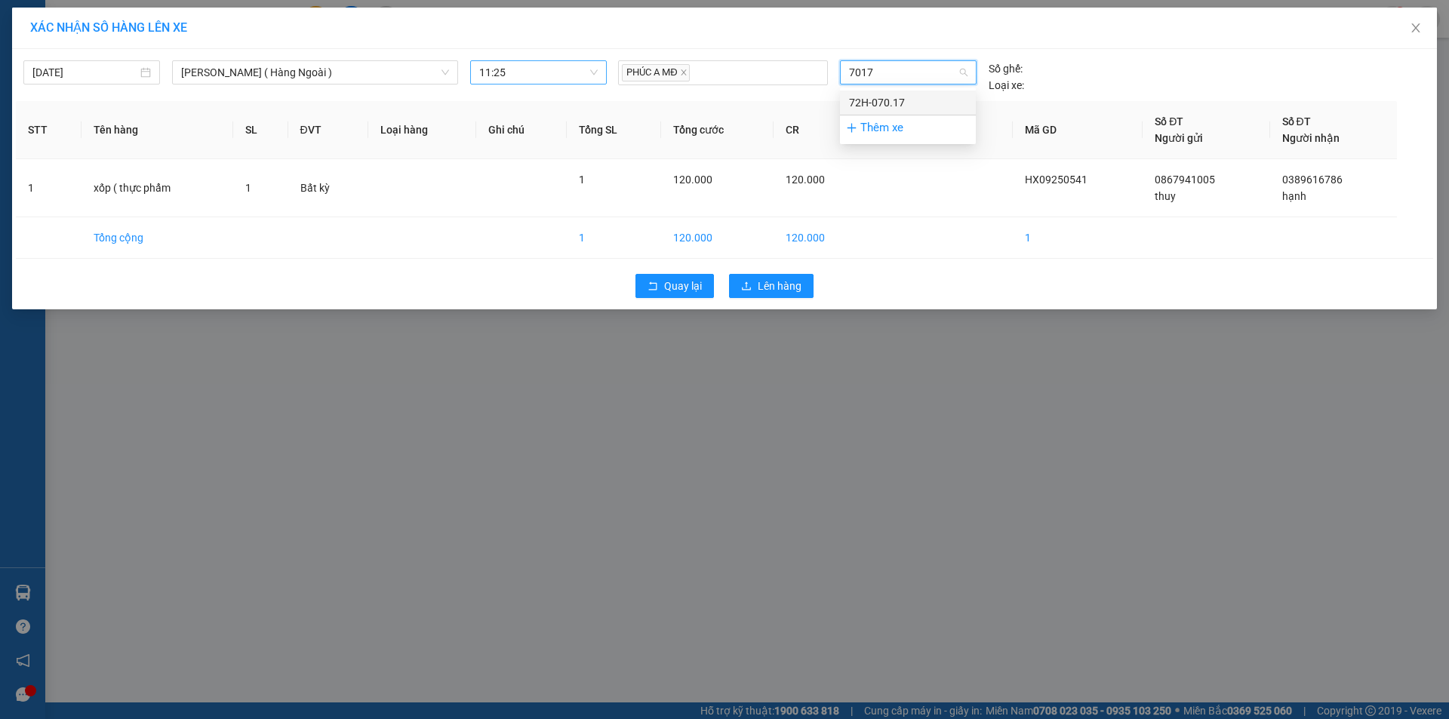
click at [896, 102] on div "72H-070.17" at bounding box center [908, 102] width 118 height 17
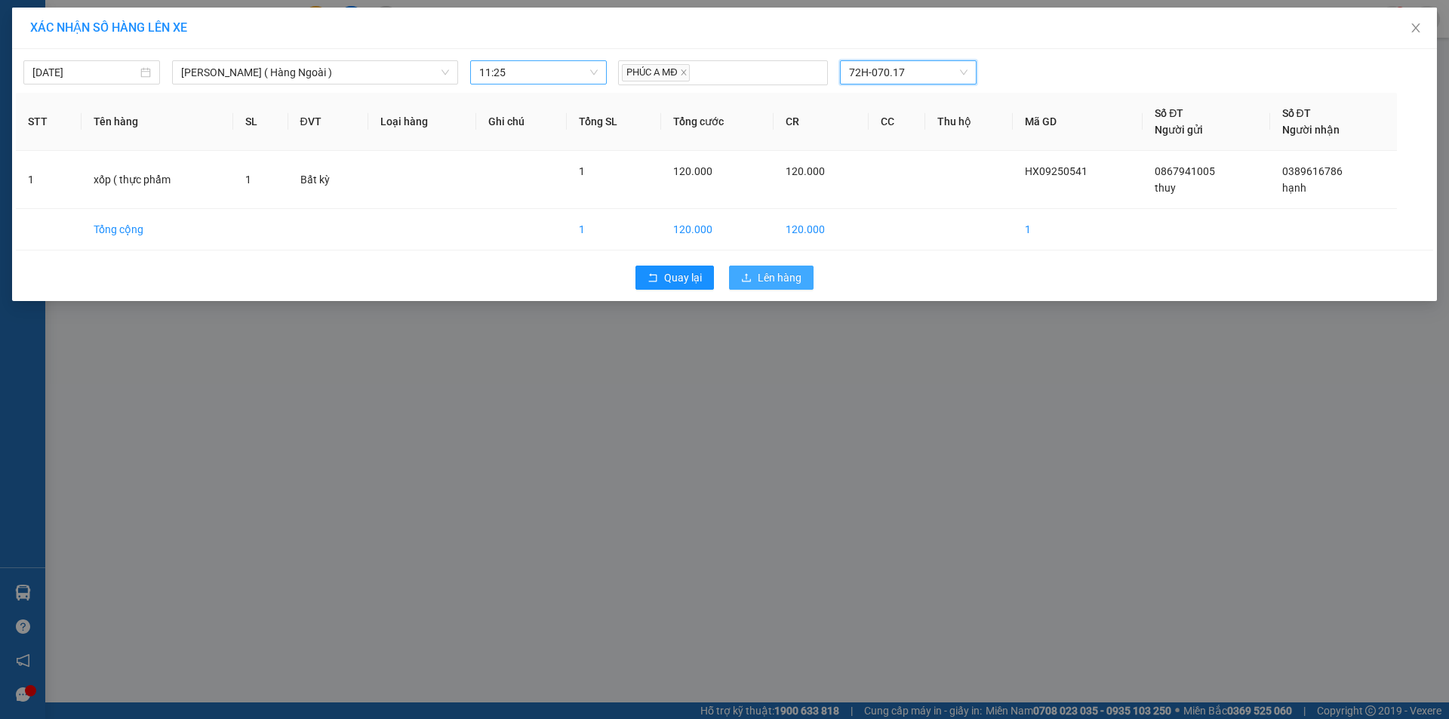
click at [795, 276] on span "Lên hàng" at bounding box center [780, 278] width 44 height 17
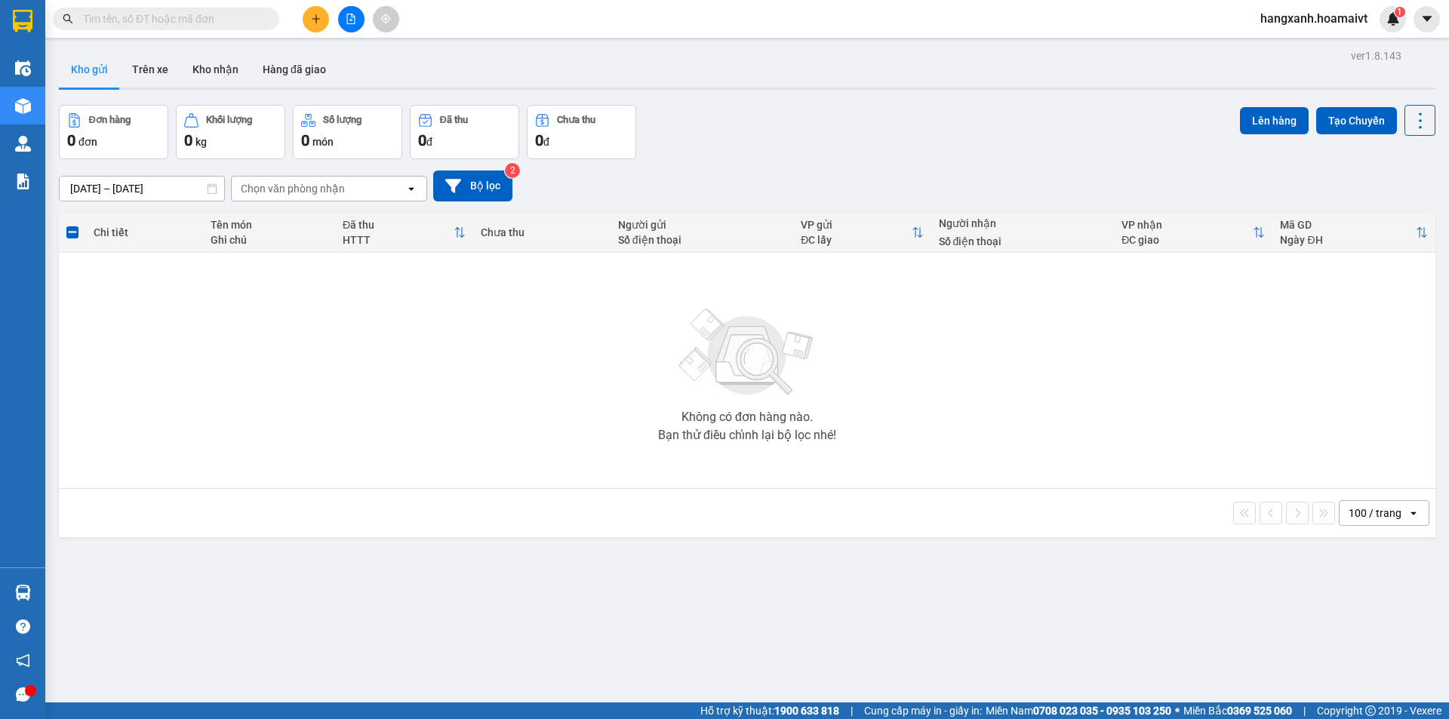
click at [334, 15] on div at bounding box center [350, 19] width 113 height 26
click at [318, 16] on icon "plus" at bounding box center [316, 19] width 11 height 11
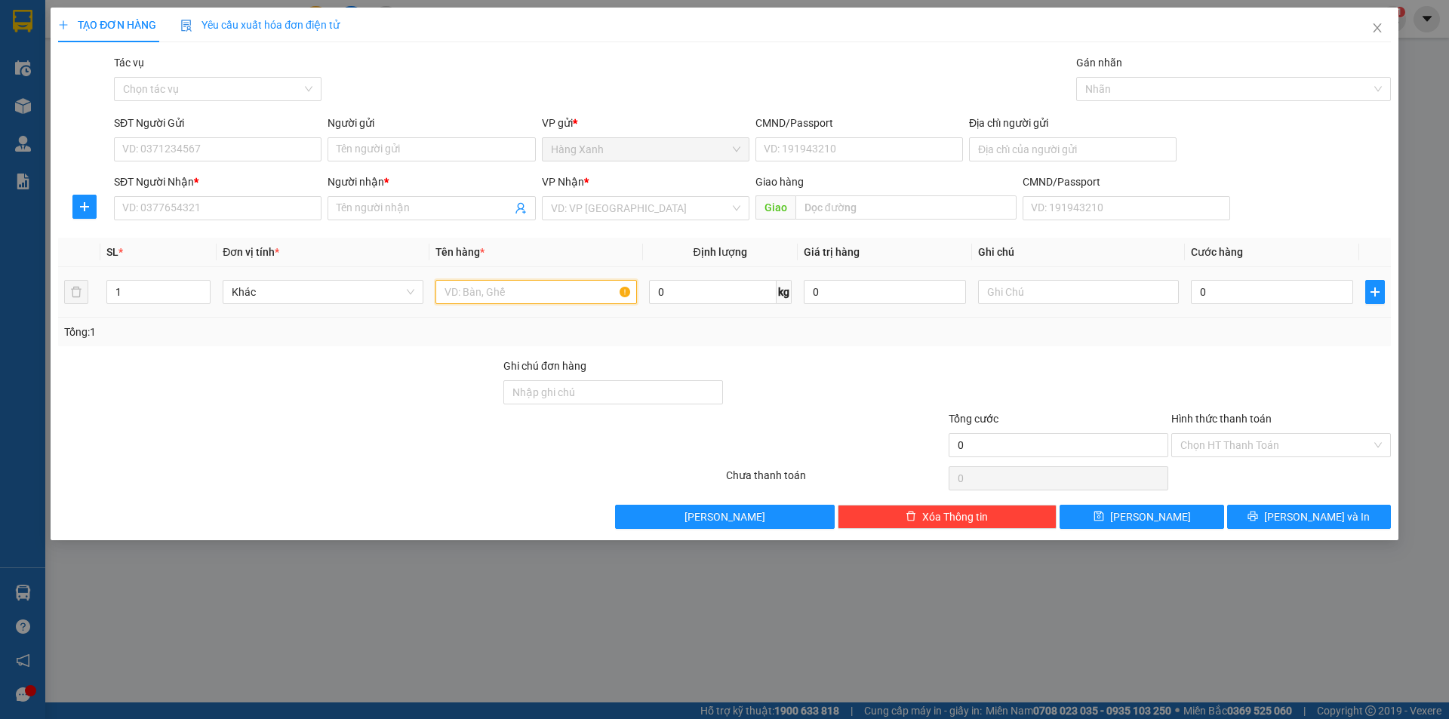
click at [498, 290] on input "text" at bounding box center [536, 292] width 201 height 24
type input "thùng ( phụ tùng xe"
click at [233, 211] on input "SĐT Người Nhận *" at bounding box center [218, 208] width 208 height 24
click at [1212, 304] on div "0" at bounding box center [1272, 292] width 162 height 30
click at [1217, 295] on input "0" at bounding box center [1272, 292] width 162 height 24
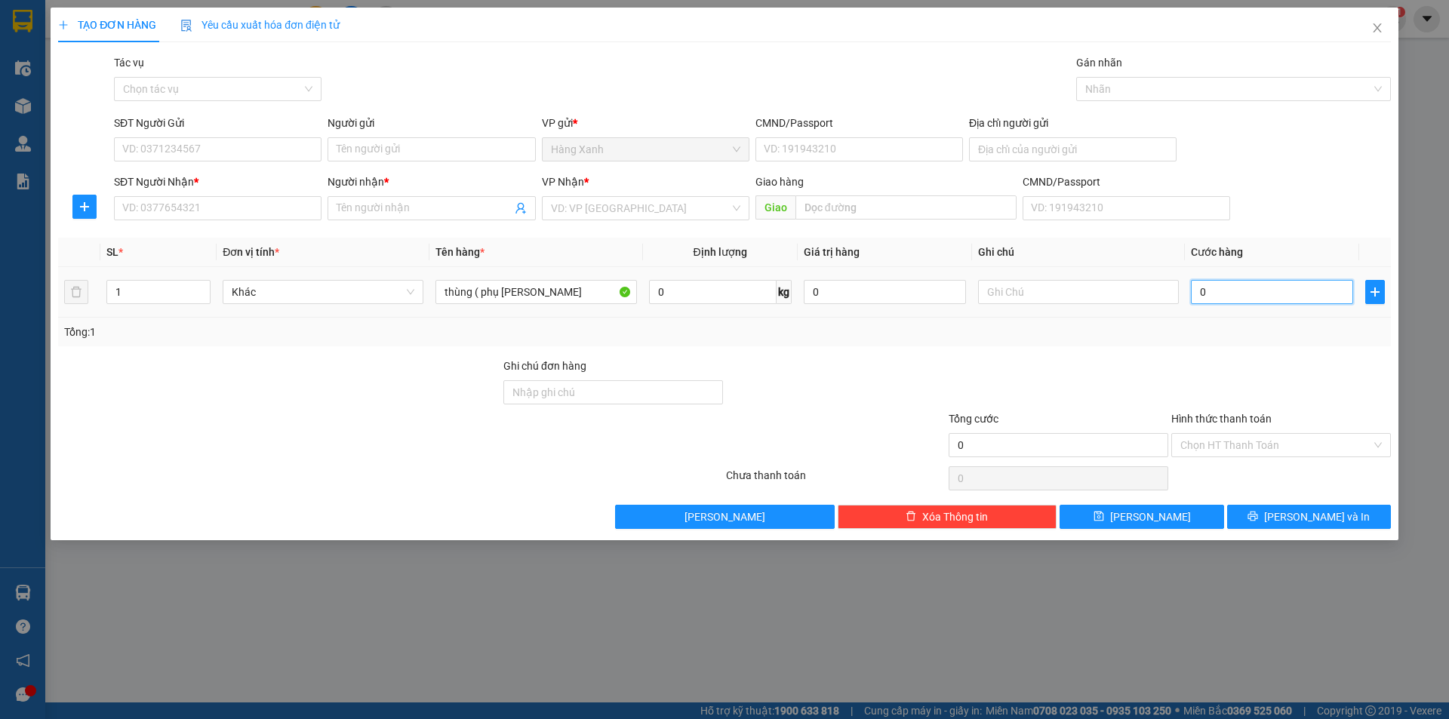
type input "4"
type input "40"
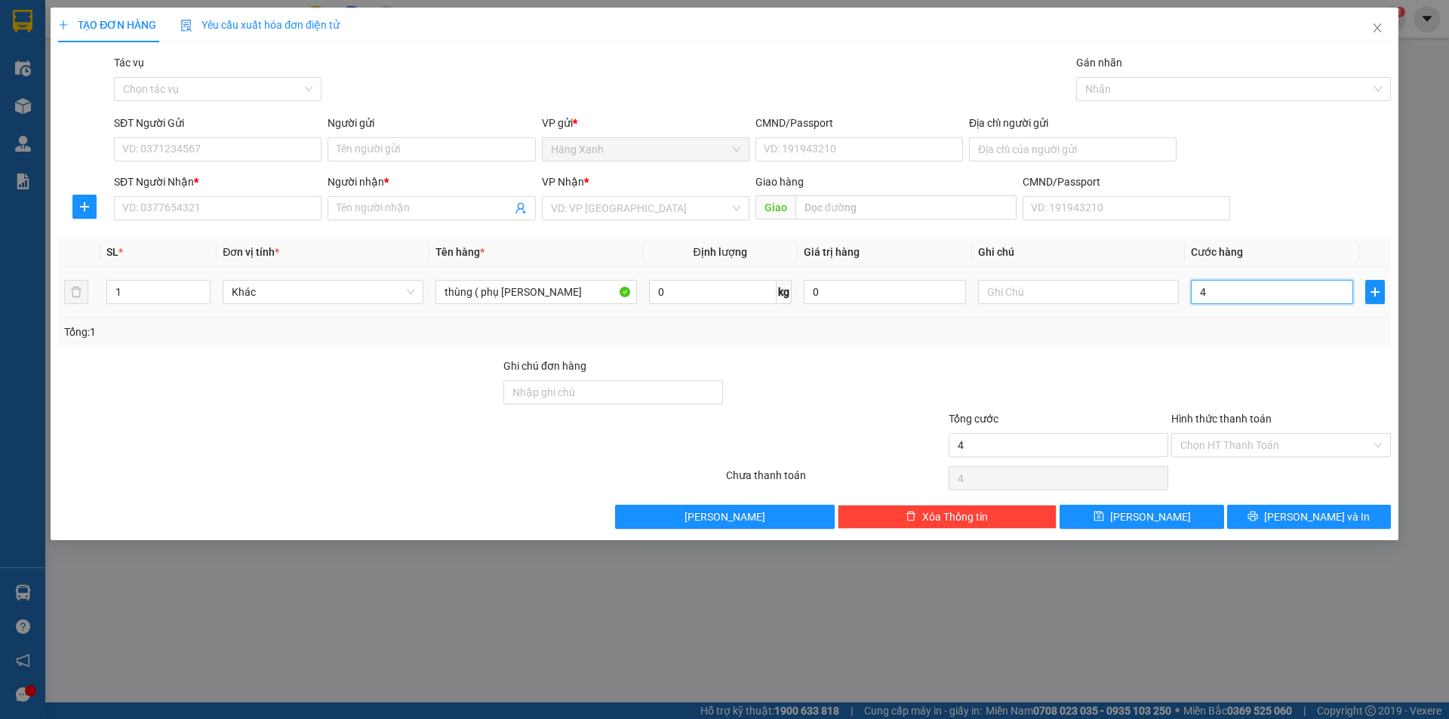
type input "40"
type input "40.000"
click at [197, 210] on input "SĐT Người Nhận *" at bounding box center [218, 208] width 208 height 24
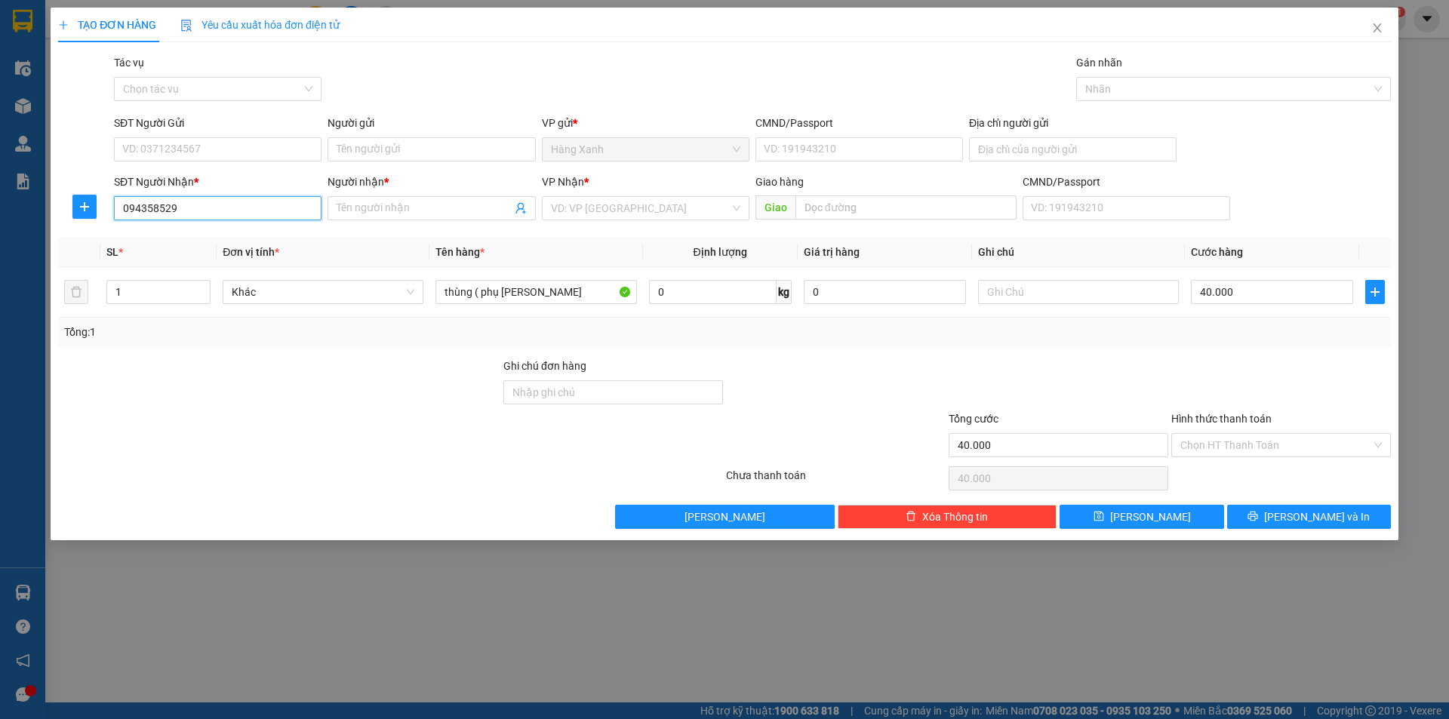
type input "0943585292"
click at [222, 243] on div "0943585292 - Trình" at bounding box center [217, 238] width 189 height 17
type input "Trình"
type input "0943585292"
click at [219, 149] on input "SĐT Người Gửi" at bounding box center [218, 149] width 208 height 24
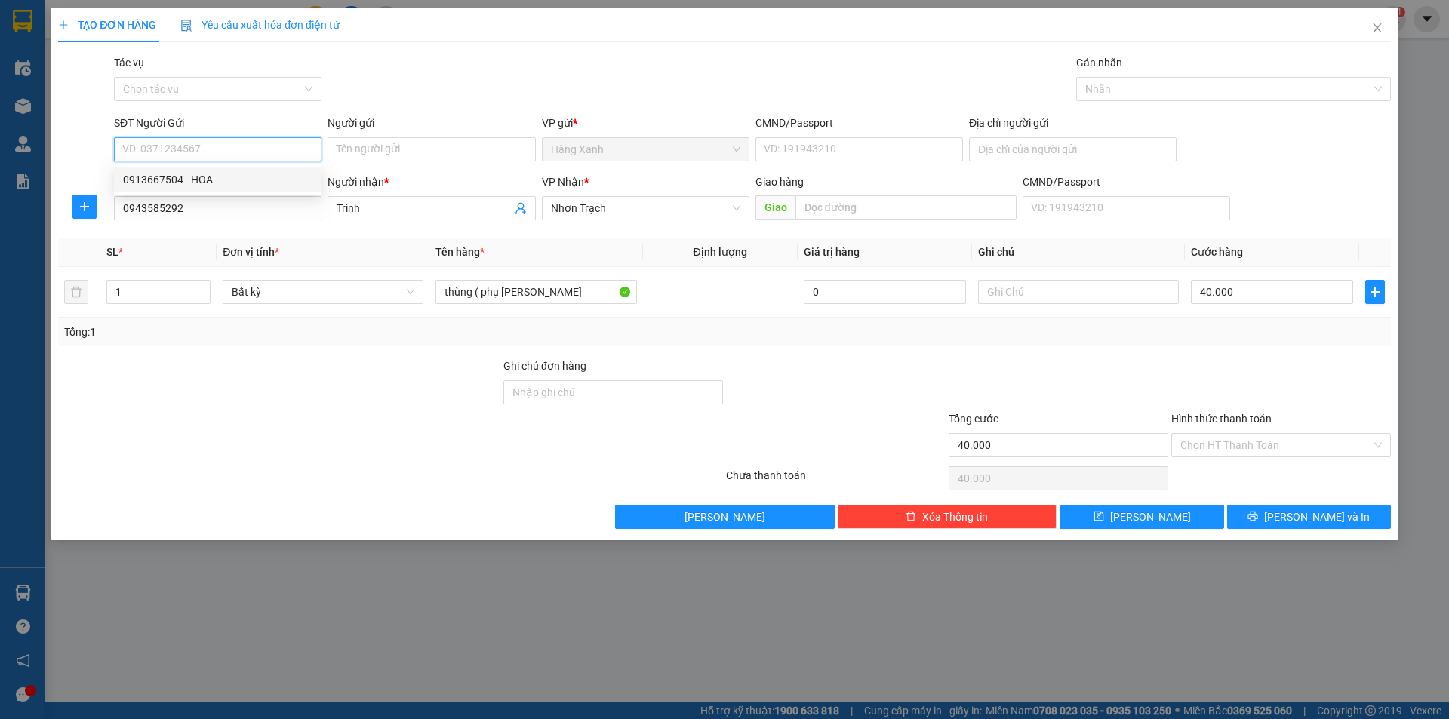
click at [220, 174] on div "0913667504 - HOA" at bounding box center [217, 179] width 189 height 17
type input "0913667504"
type input "HOA"
type input "07907039786"
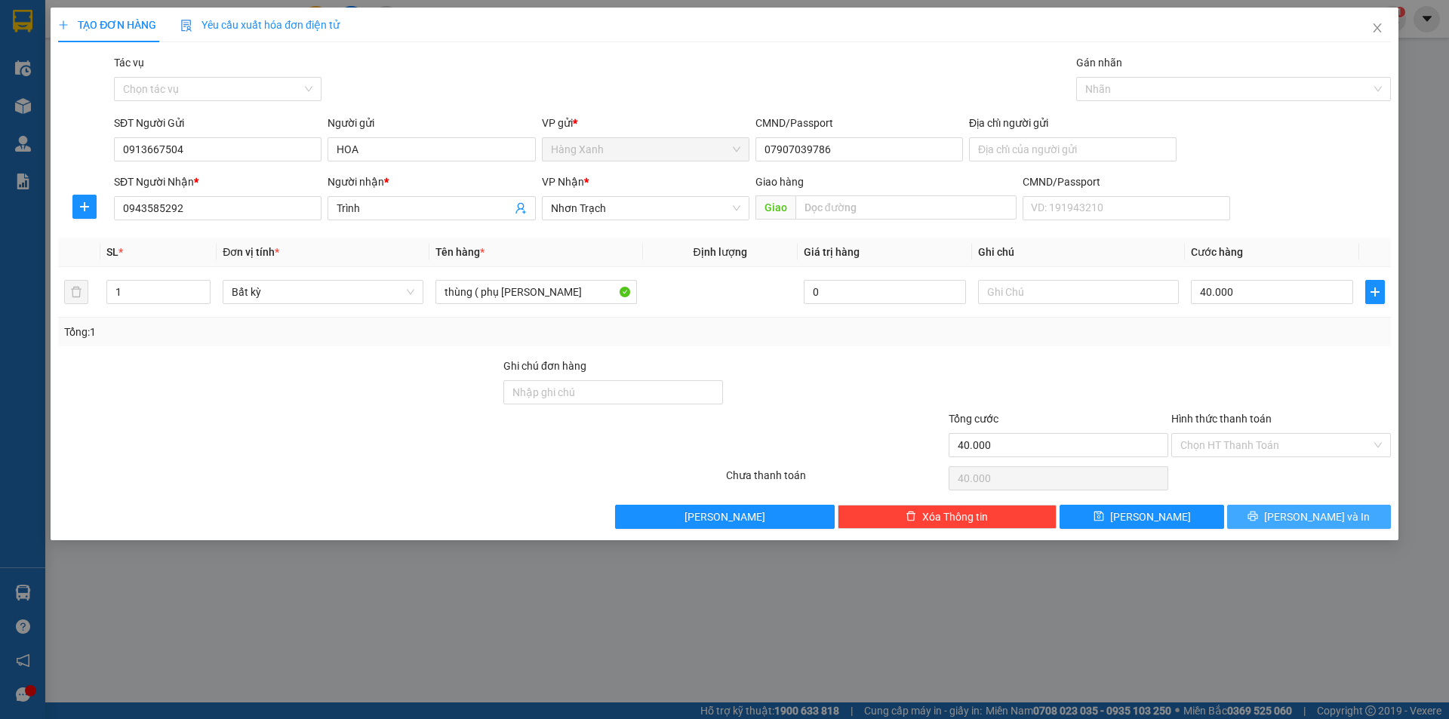
click at [1258, 522] on icon "printer" at bounding box center [1253, 516] width 11 height 11
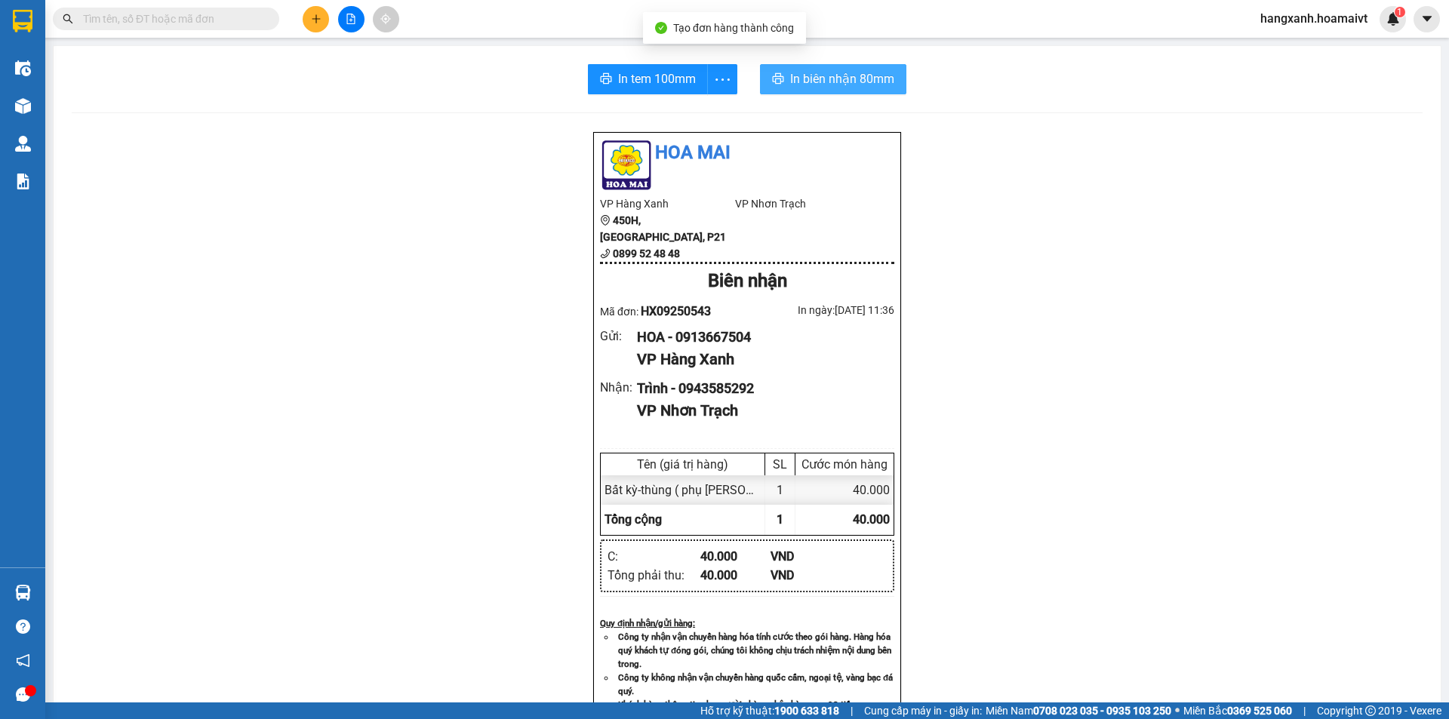
click at [818, 83] on span "In biên nhận 80mm" at bounding box center [842, 78] width 104 height 19
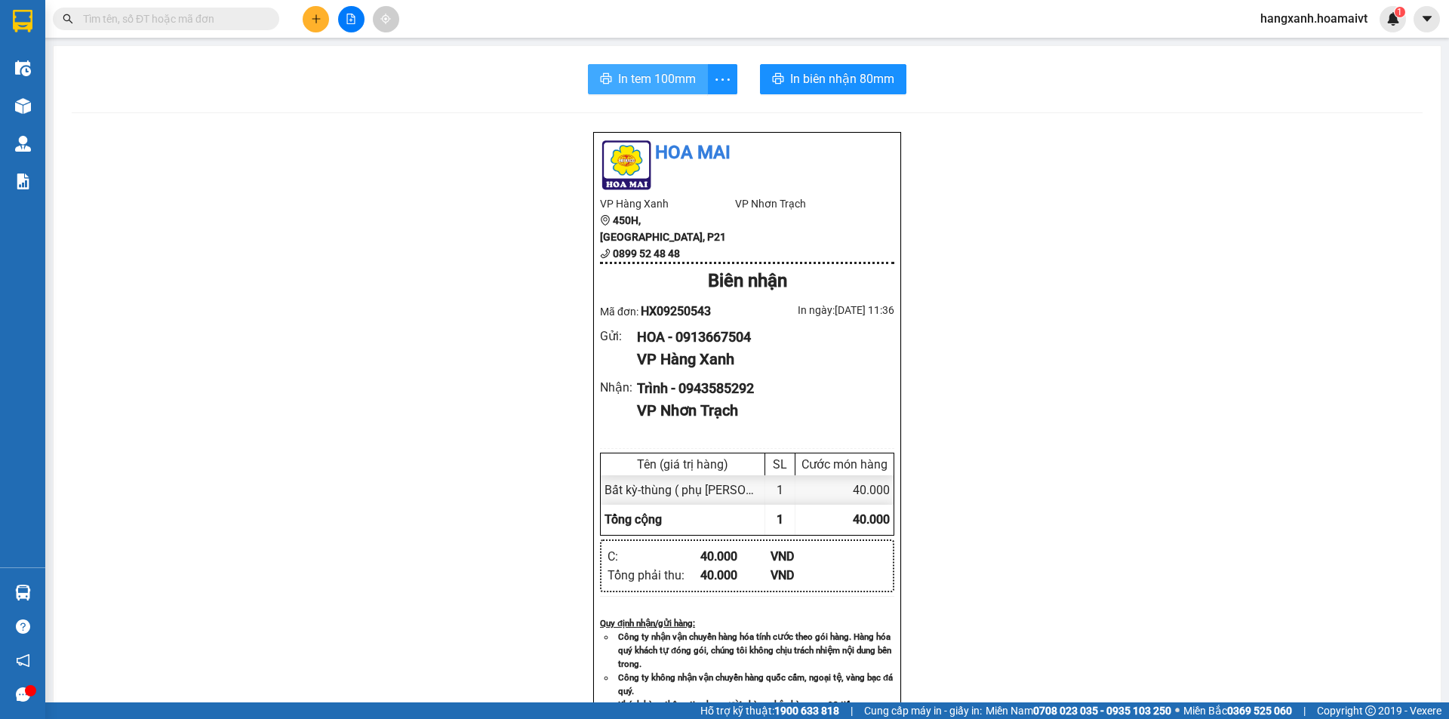
drag, startPoint x: 618, startPoint y: 80, endPoint x: 624, endPoint y: 88, distance: 9.7
click at [619, 81] on span "In tem 100mm" at bounding box center [657, 78] width 78 height 19
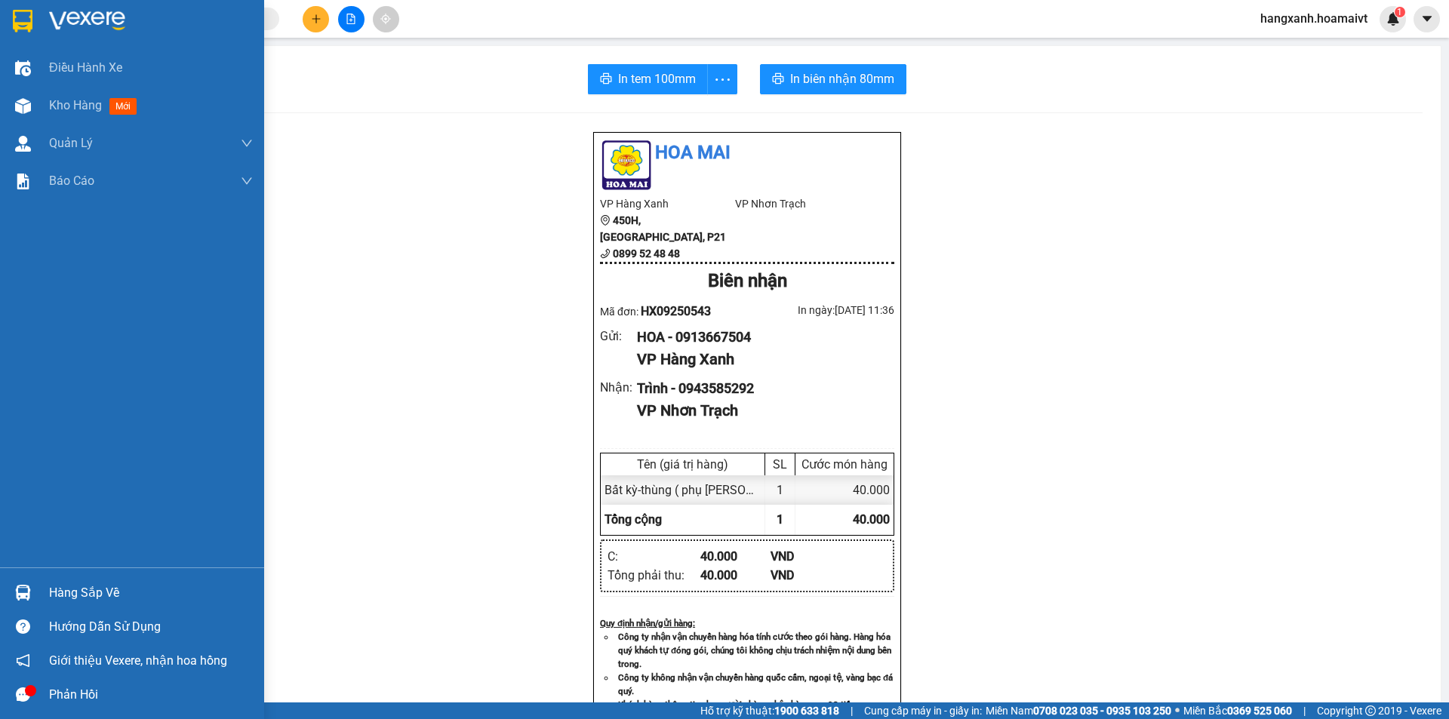
click at [21, 17] on img at bounding box center [23, 21] width 20 height 23
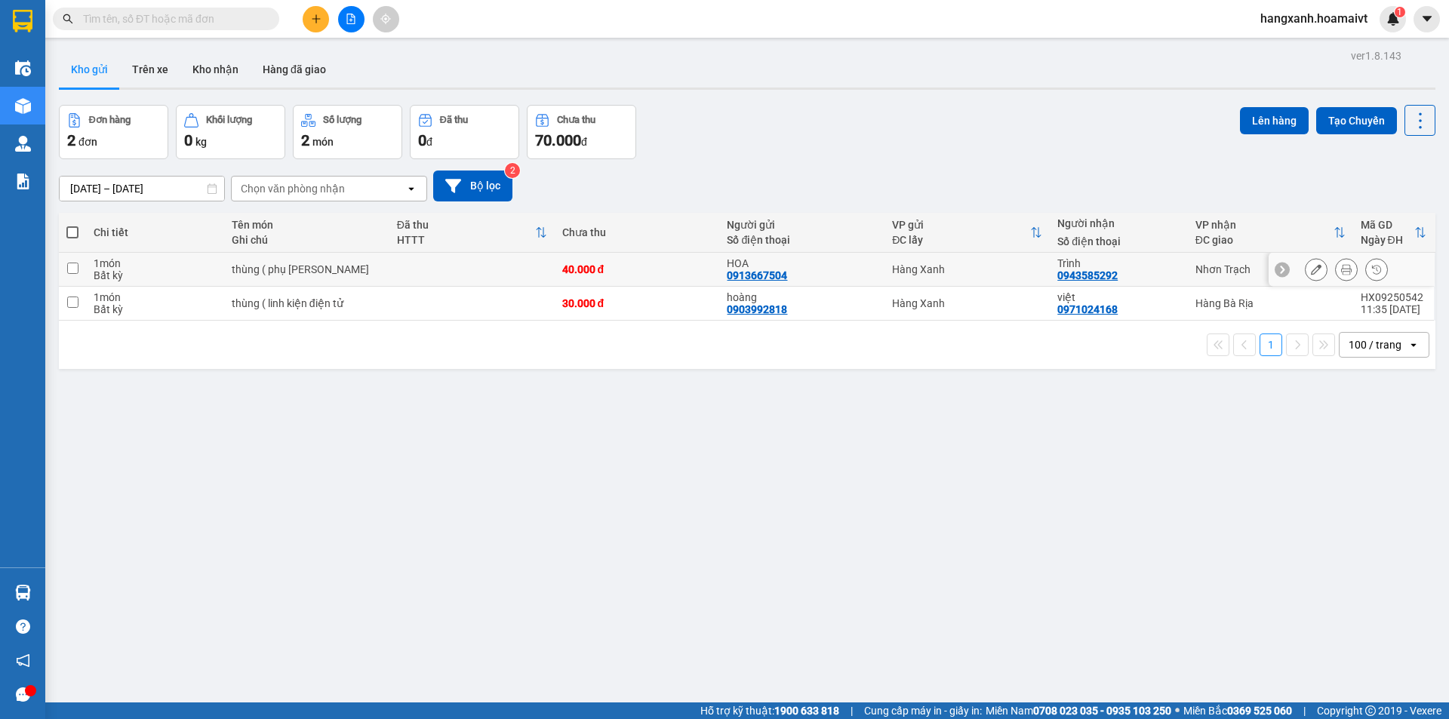
drag, startPoint x: 1170, startPoint y: 273, endPoint x: 1197, endPoint y: 239, distance: 43.5
click at [1171, 273] on div "Trình 0943585292" at bounding box center [1119, 269] width 122 height 24
checkbox input "true"
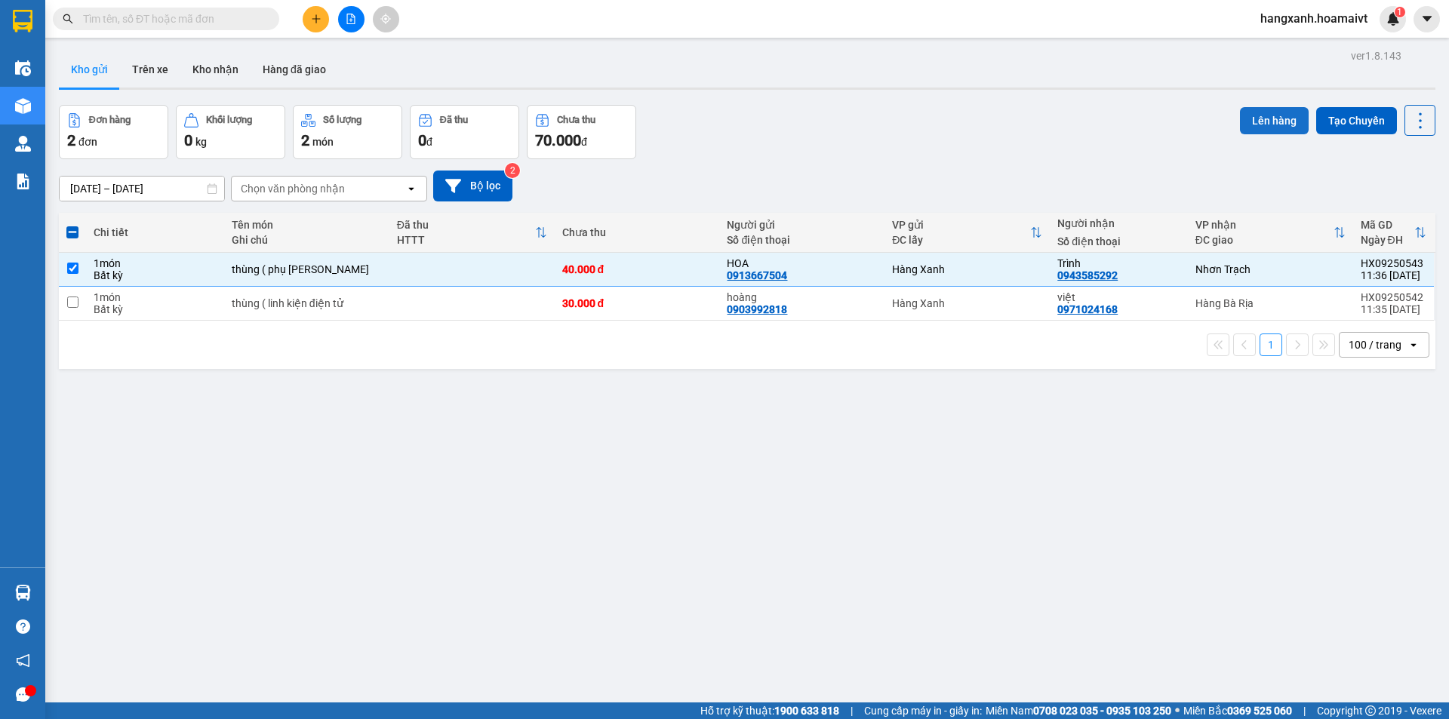
click at [1268, 120] on button "Lên hàng" at bounding box center [1274, 120] width 69 height 27
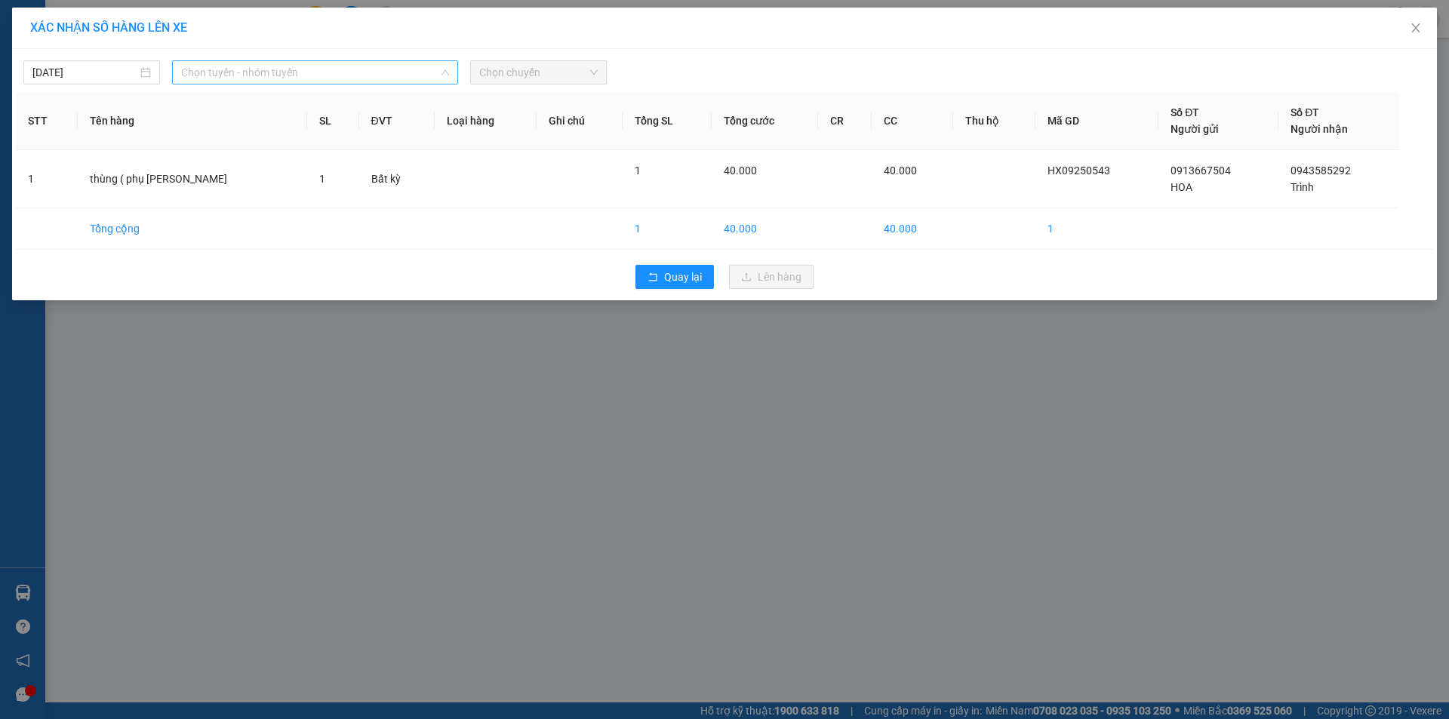
click at [278, 69] on span "Chọn tuyến - nhóm tuyến" at bounding box center [315, 72] width 268 height 23
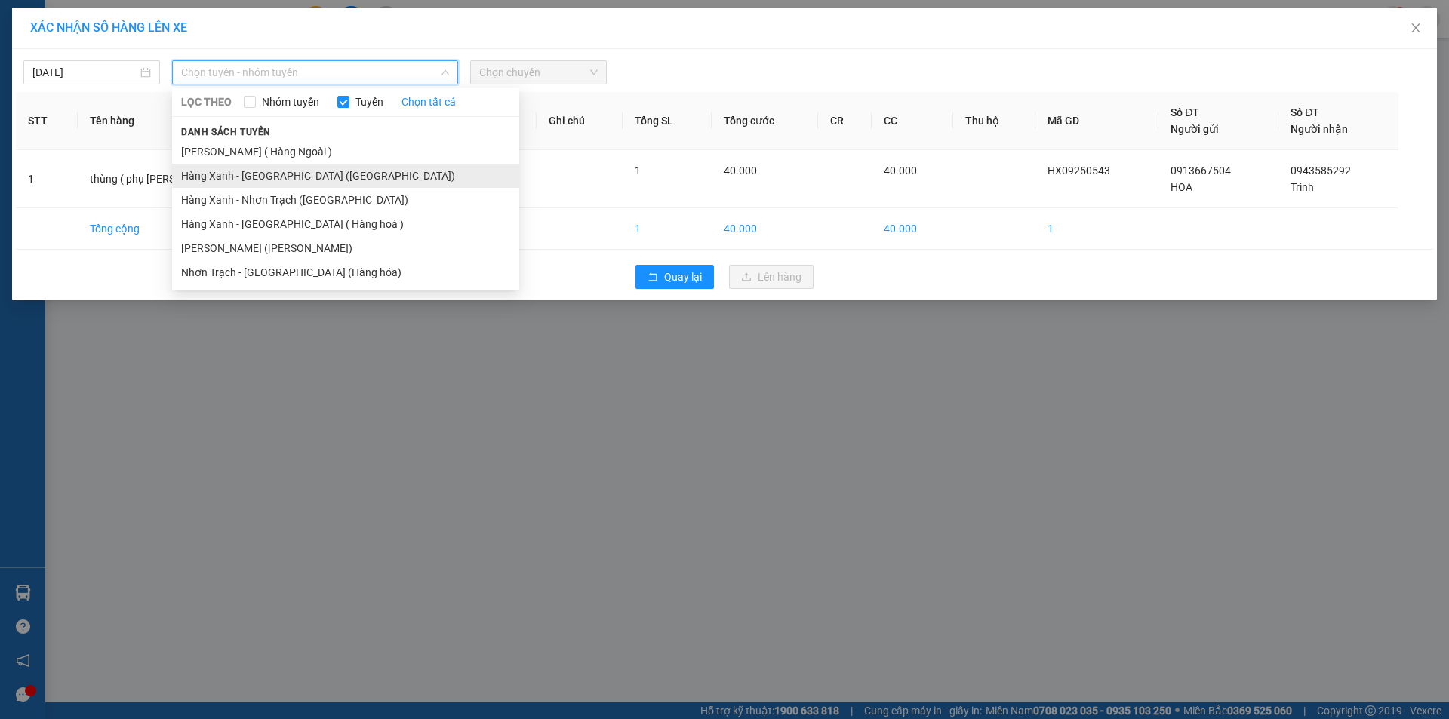
click at [288, 174] on li "Hàng Xanh - [GEOGRAPHIC_DATA] ([GEOGRAPHIC_DATA])" at bounding box center [345, 176] width 347 height 24
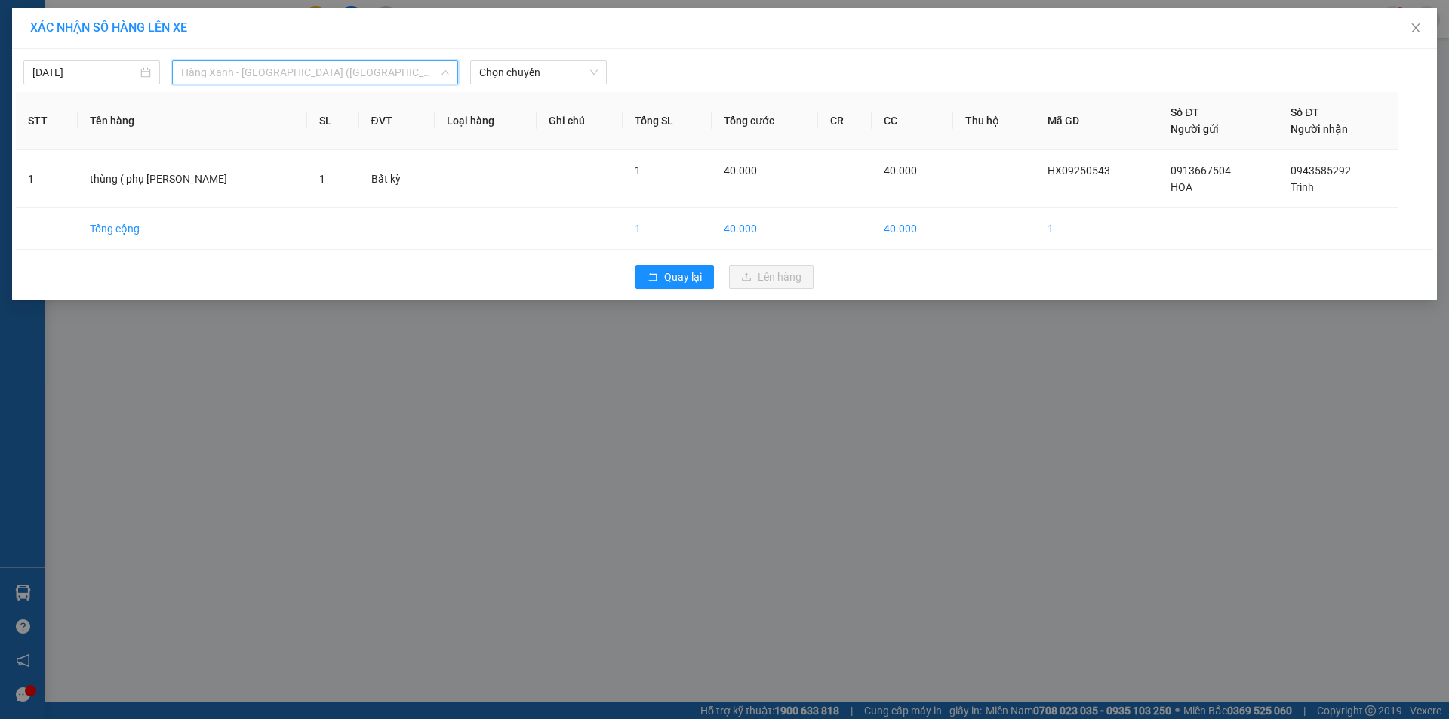
click at [325, 73] on span "Hàng Xanh - [GEOGRAPHIC_DATA] ([GEOGRAPHIC_DATA])" at bounding box center [315, 72] width 268 height 23
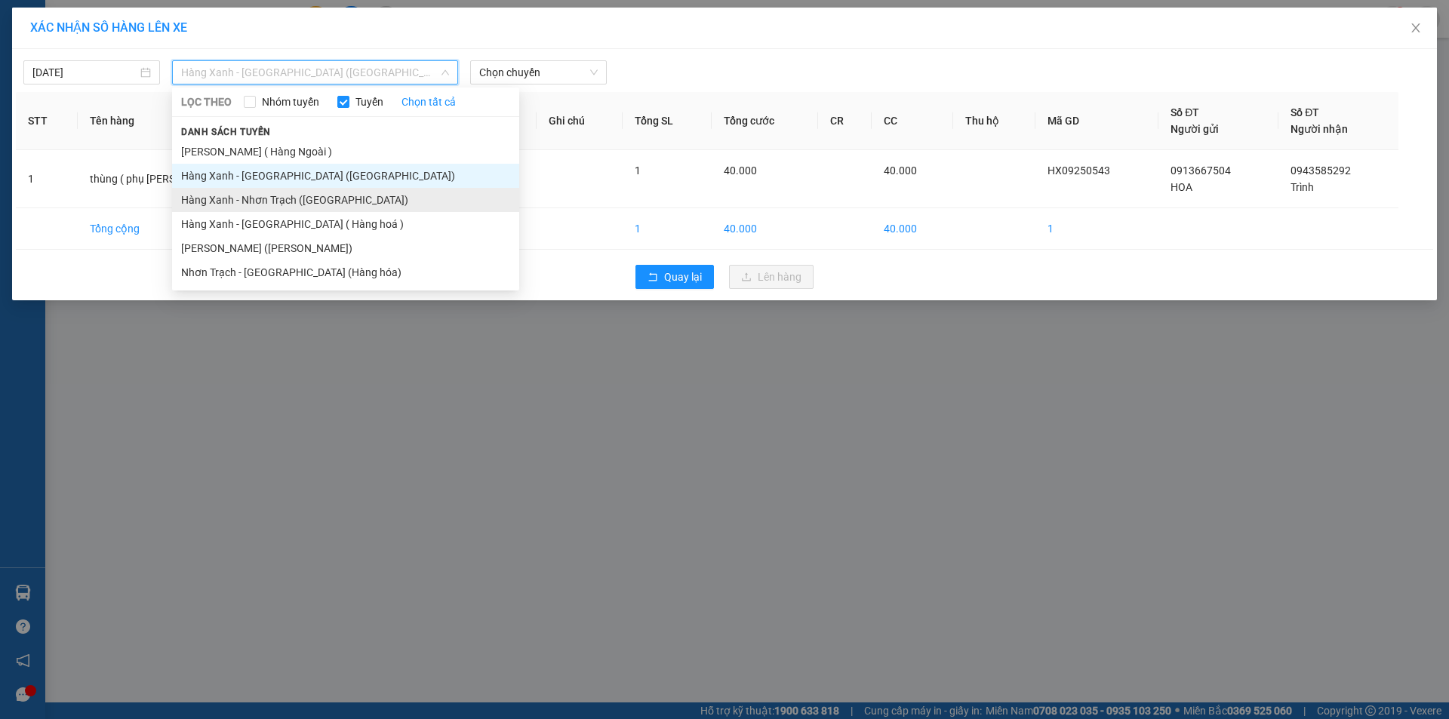
click at [303, 199] on li "Hàng Xanh - Nhơn Trạch ([GEOGRAPHIC_DATA])" at bounding box center [345, 200] width 347 height 24
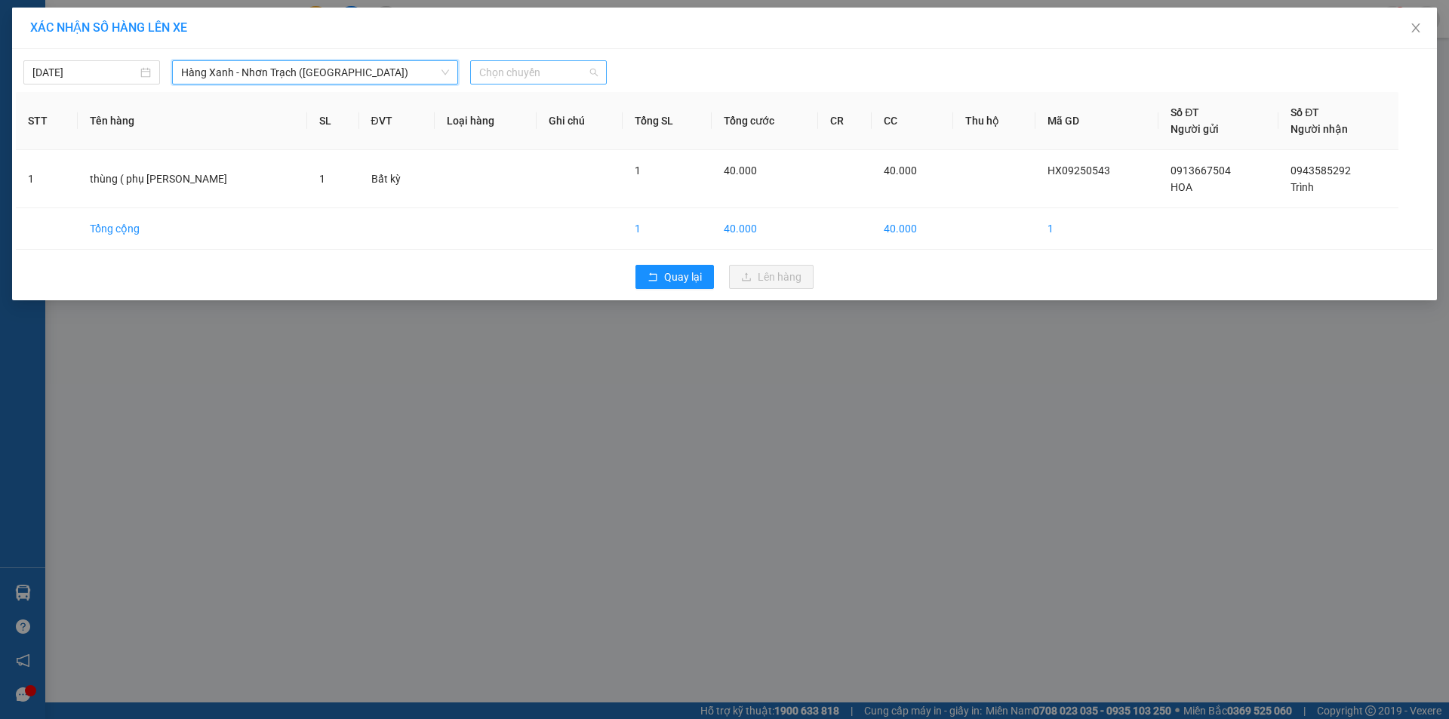
click at [519, 73] on span "Chọn chuyến" at bounding box center [538, 72] width 119 height 23
type input "1135"
click at [560, 130] on div "Thêm chuyến " 11:35 "" at bounding box center [550, 128] width 161 height 26
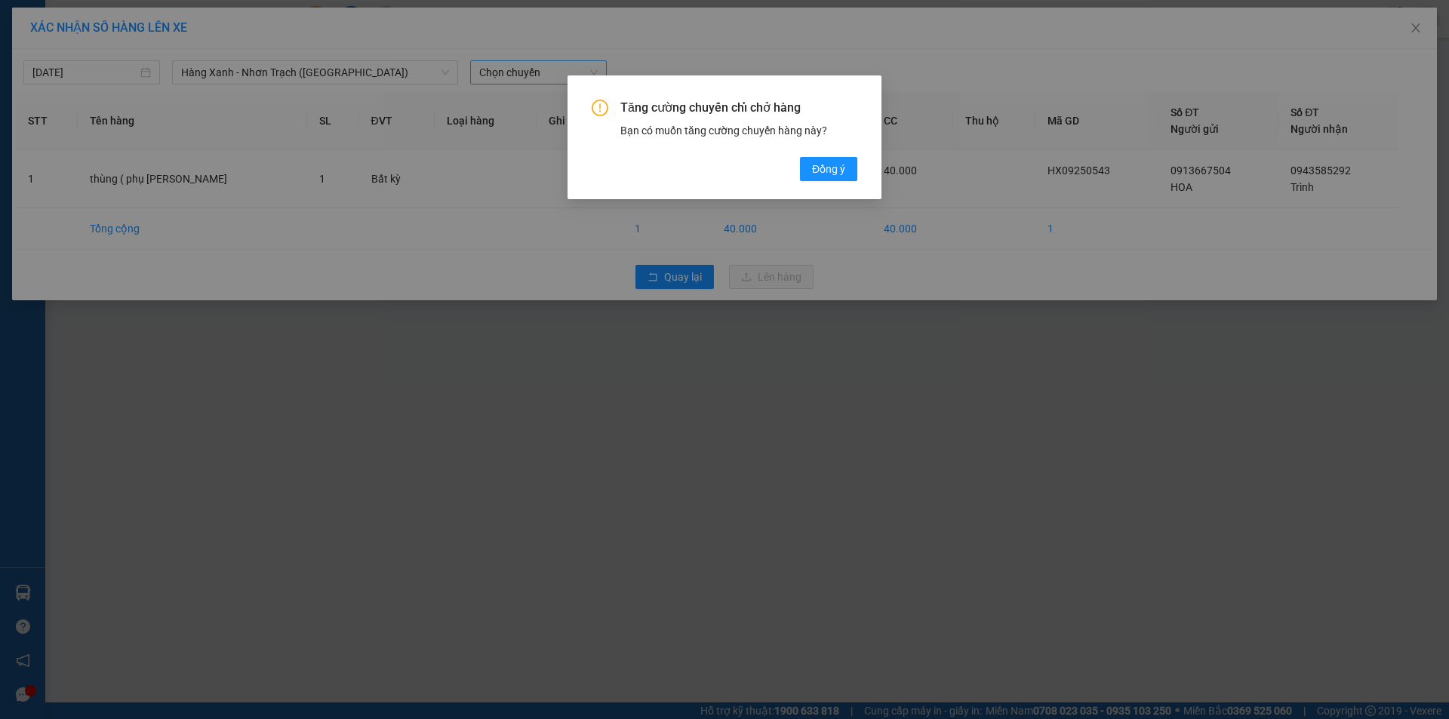
click at [796, 178] on div "Tăng cường chuyến chỉ chở hàng Bạn có muốn tăng cường chuyến hàng này? Đồng ý" at bounding box center [725, 141] width 266 height 82
click at [815, 169] on span "Đồng ý" at bounding box center [828, 169] width 33 height 17
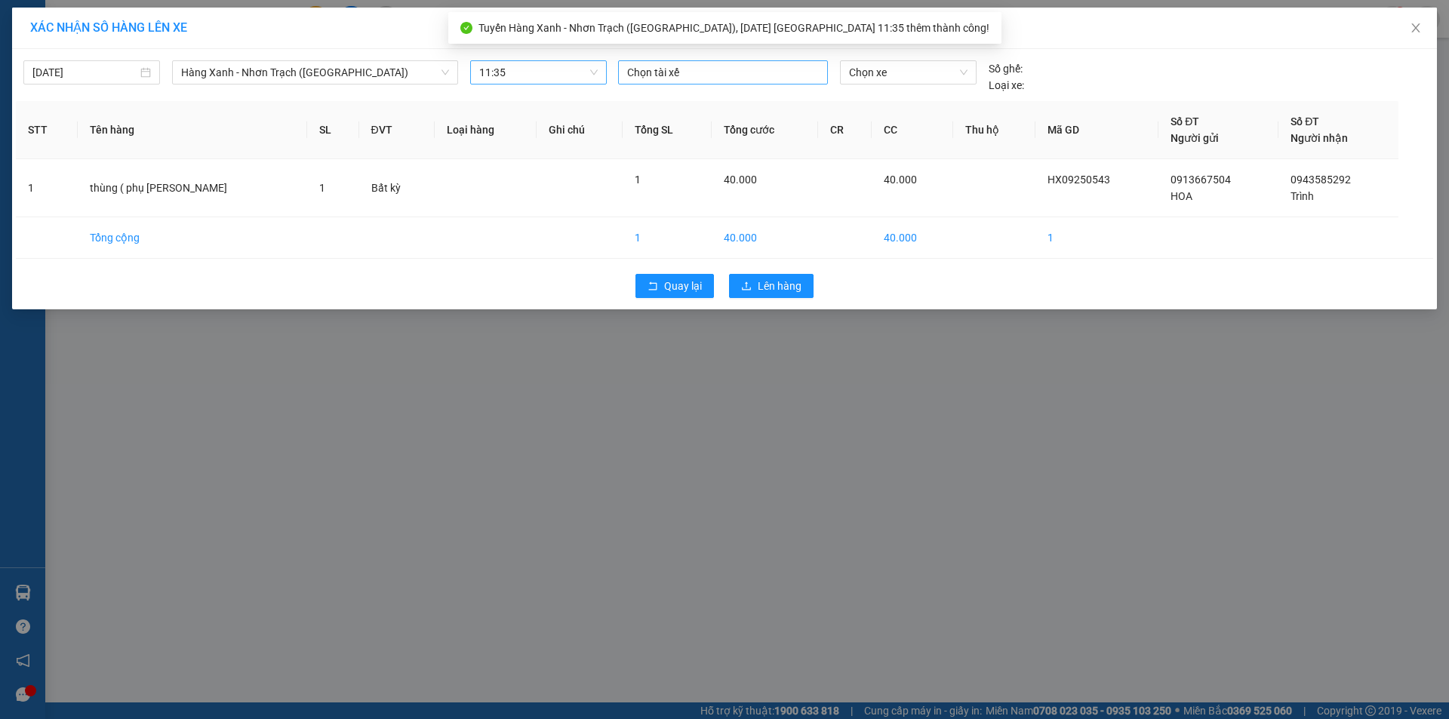
click at [661, 78] on div at bounding box center [723, 72] width 202 height 18
type input "phong"
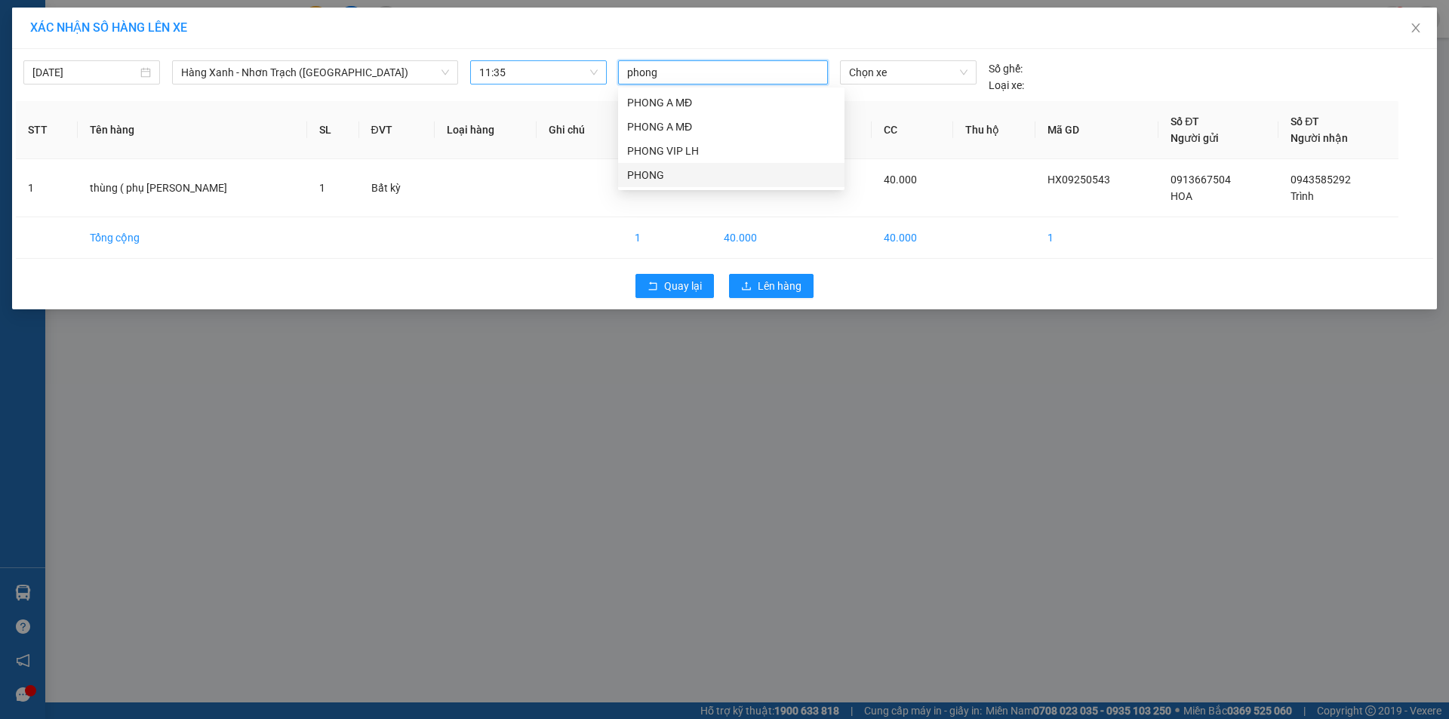
click at [660, 172] on div "PHONG" at bounding box center [731, 175] width 208 height 17
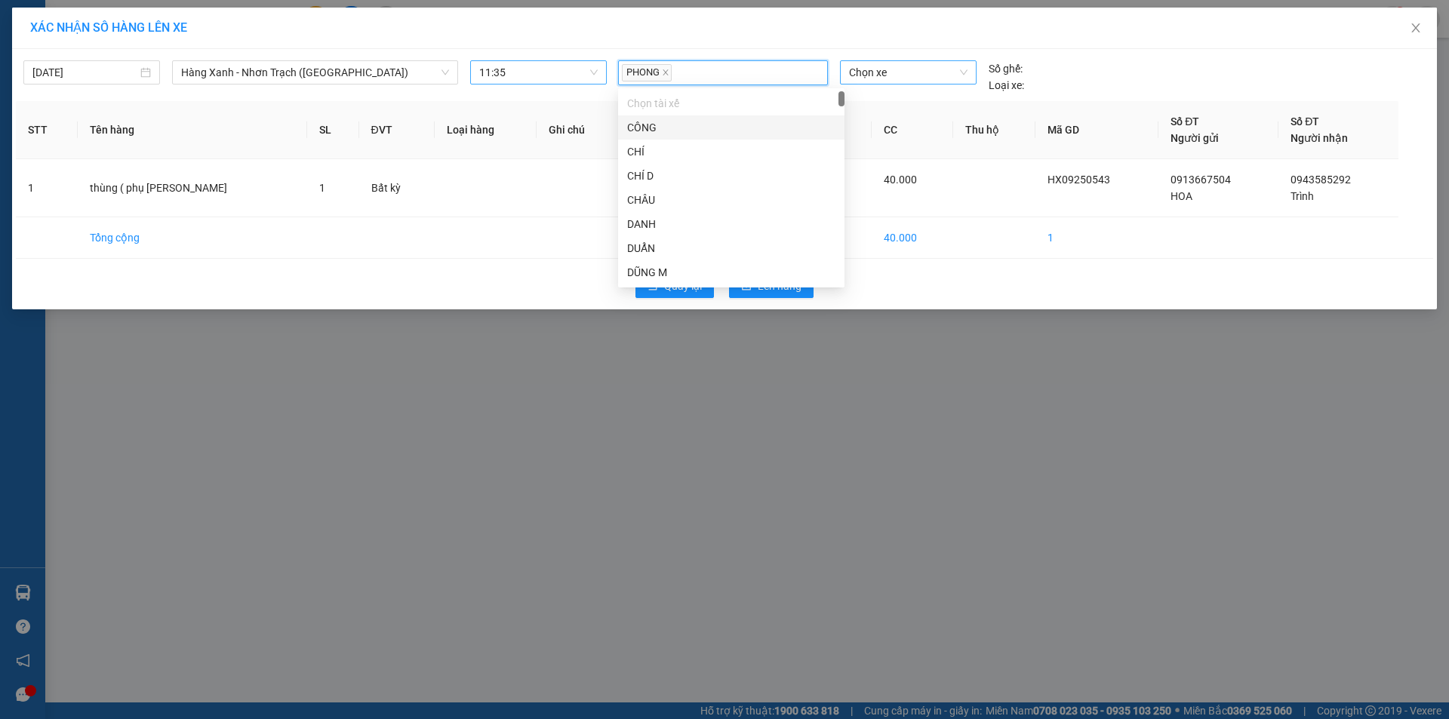
click at [903, 70] on span "Chọn xe" at bounding box center [908, 72] width 118 height 23
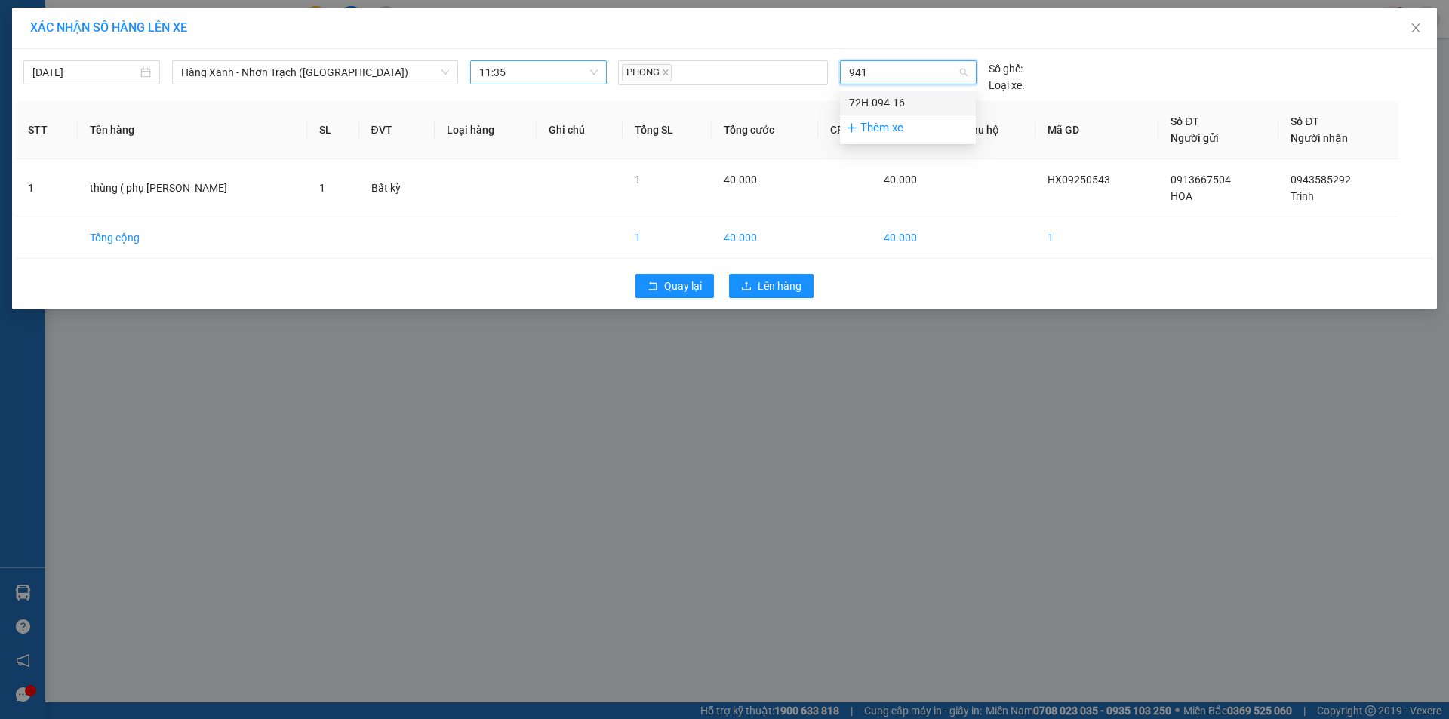
type input "9416"
click at [910, 105] on div "72H-094.16" at bounding box center [908, 102] width 118 height 17
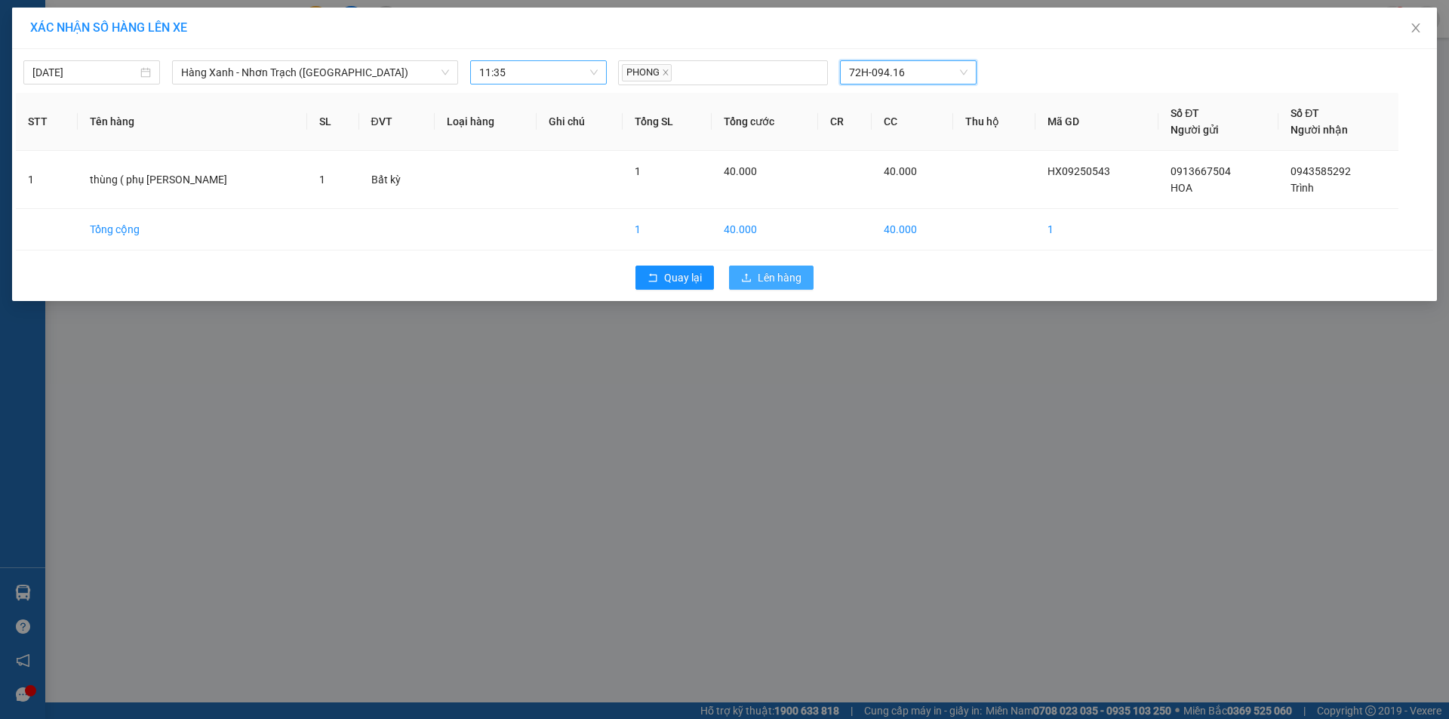
click at [799, 279] on span "Lên hàng" at bounding box center [780, 278] width 44 height 17
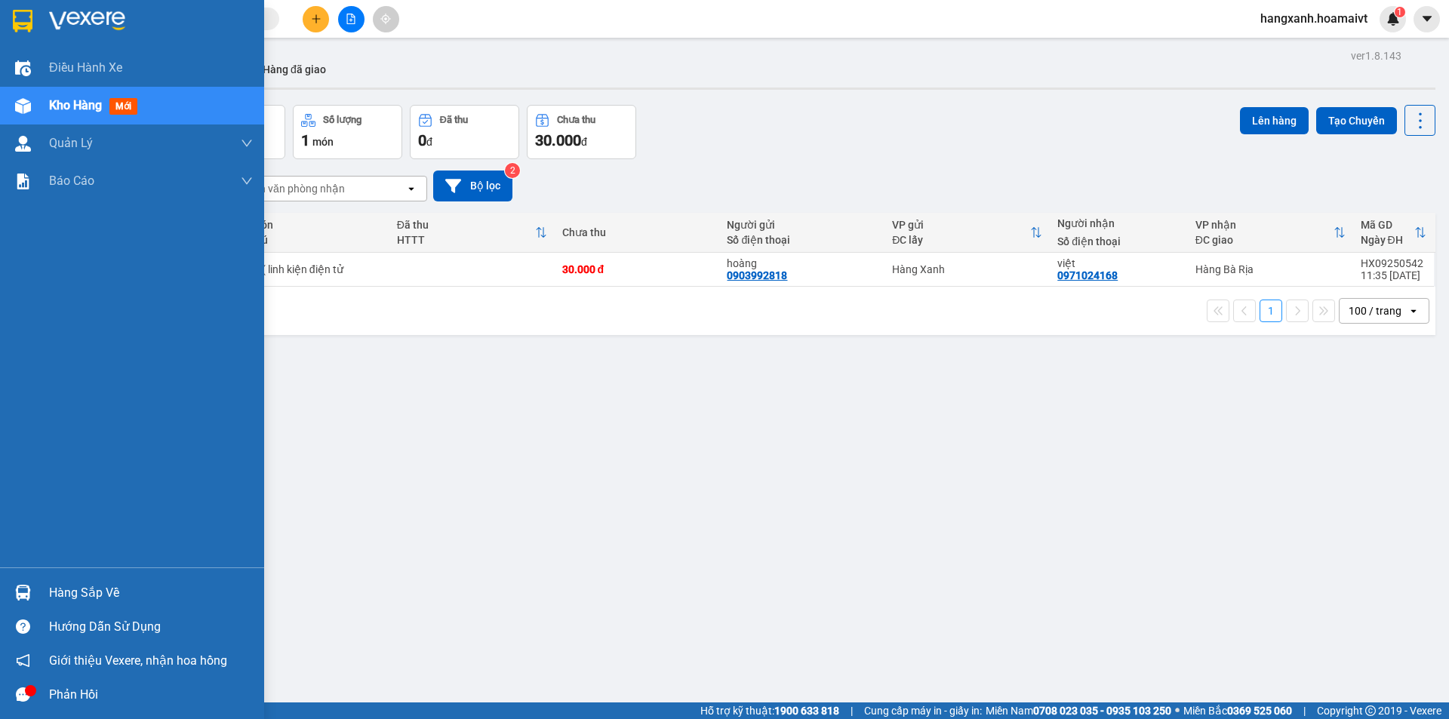
click at [26, 20] on img at bounding box center [23, 21] width 20 height 23
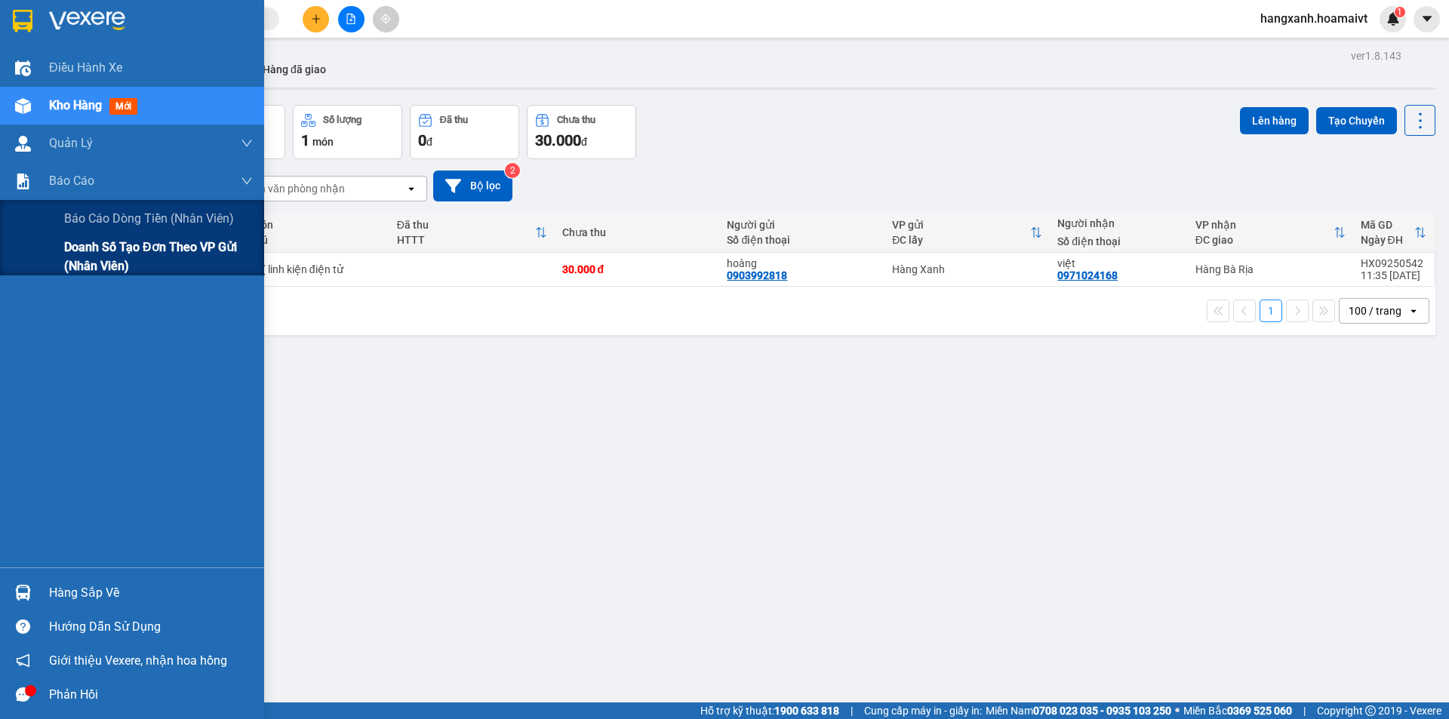
click at [96, 250] on span "Doanh số tạo đơn theo VP gửi (nhân viên)" at bounding box center [158, 257] width 189 height 38
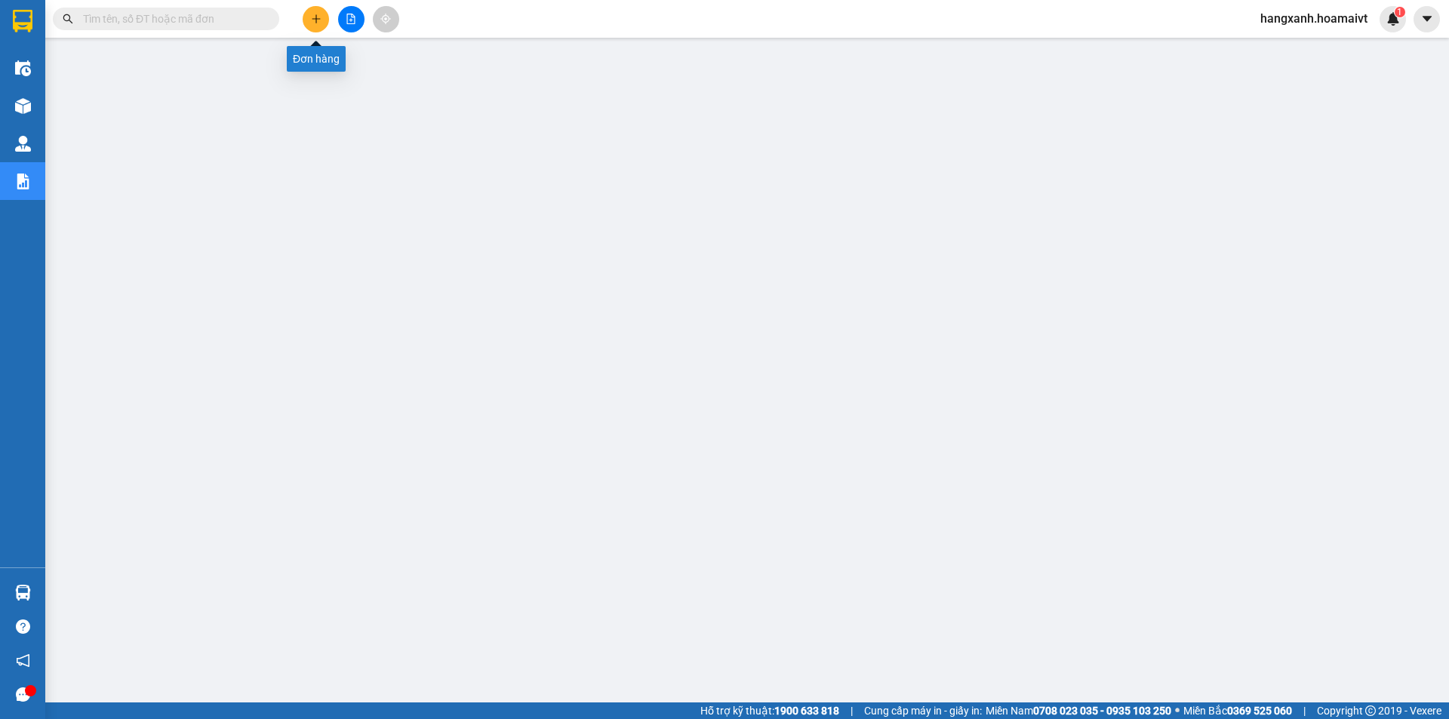
click at [317, 15] on icon "plus" at bounding box center [316, 19] width 11 height 11
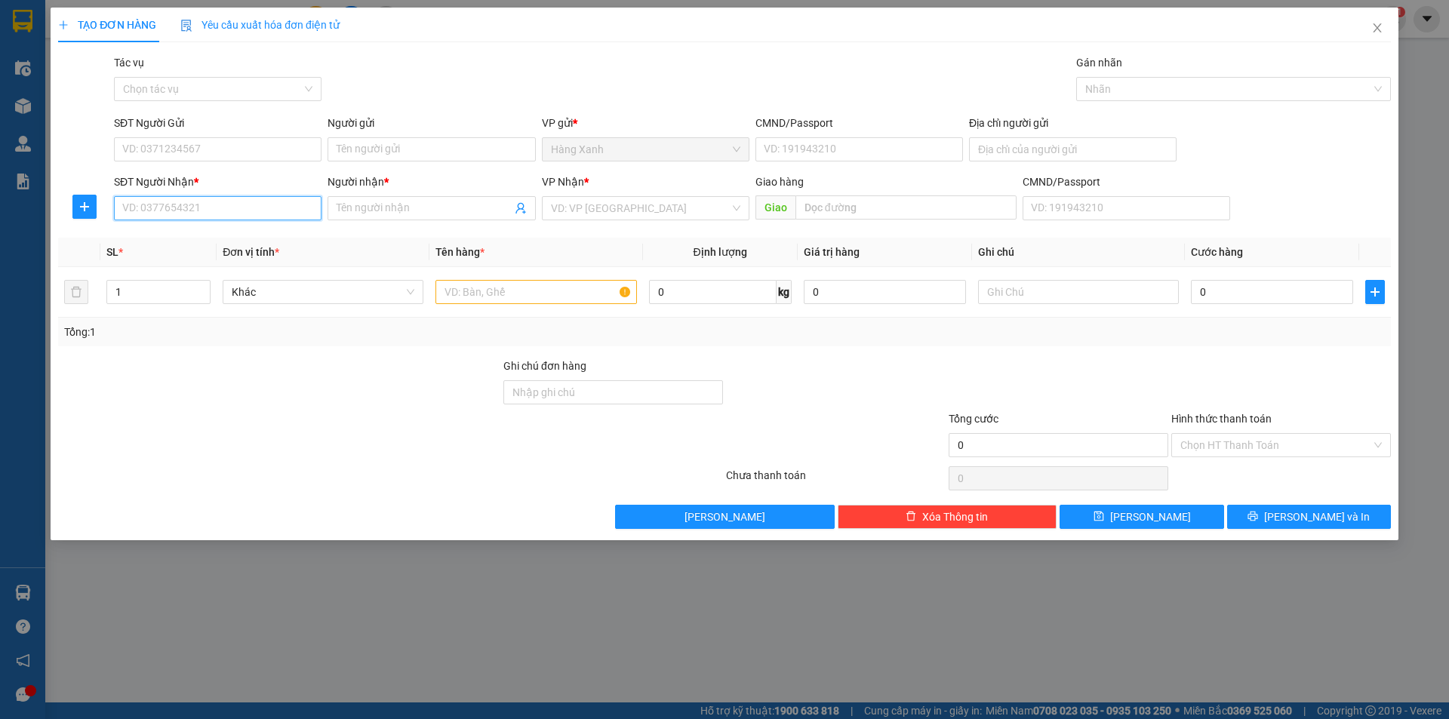
click at [220, 212] on input "SĐT Người Nhận *" at bounding box center [218, 208] width 208 height 24
type input "0777709712"
click at [199, 245] on div "0777709712 - Quốc Hữu" at bounding box center [217, 238] width 189 height 17
type input "Quốc Hữu"
type input "Phước.Thái_cũ"
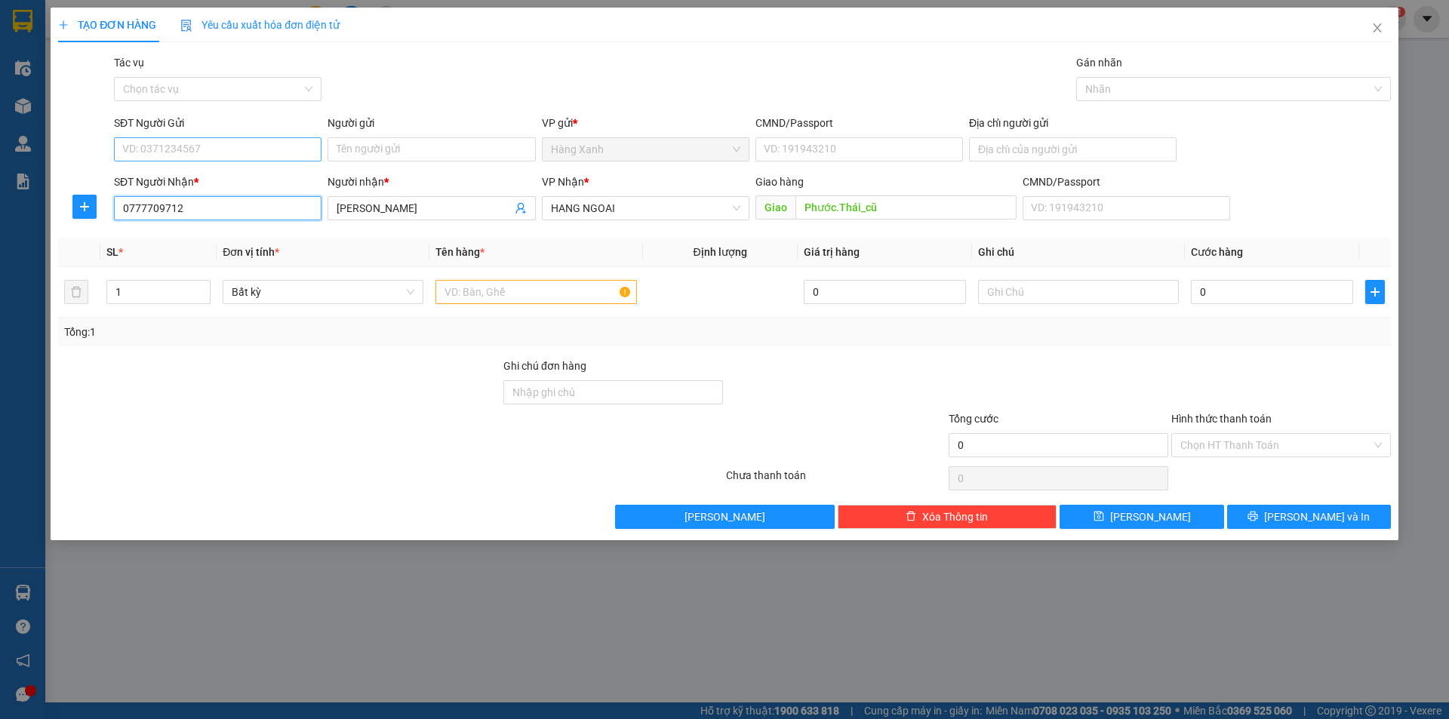
type input "0777709712"
click at [226, 154] on input "SĐT Người Gửi" at bounding box center [218, 149] width 208 height 24
type input "0922778778"
click at [424, 137] on input "Người gửi" at bounding box center [432, 149] width 208 height 24
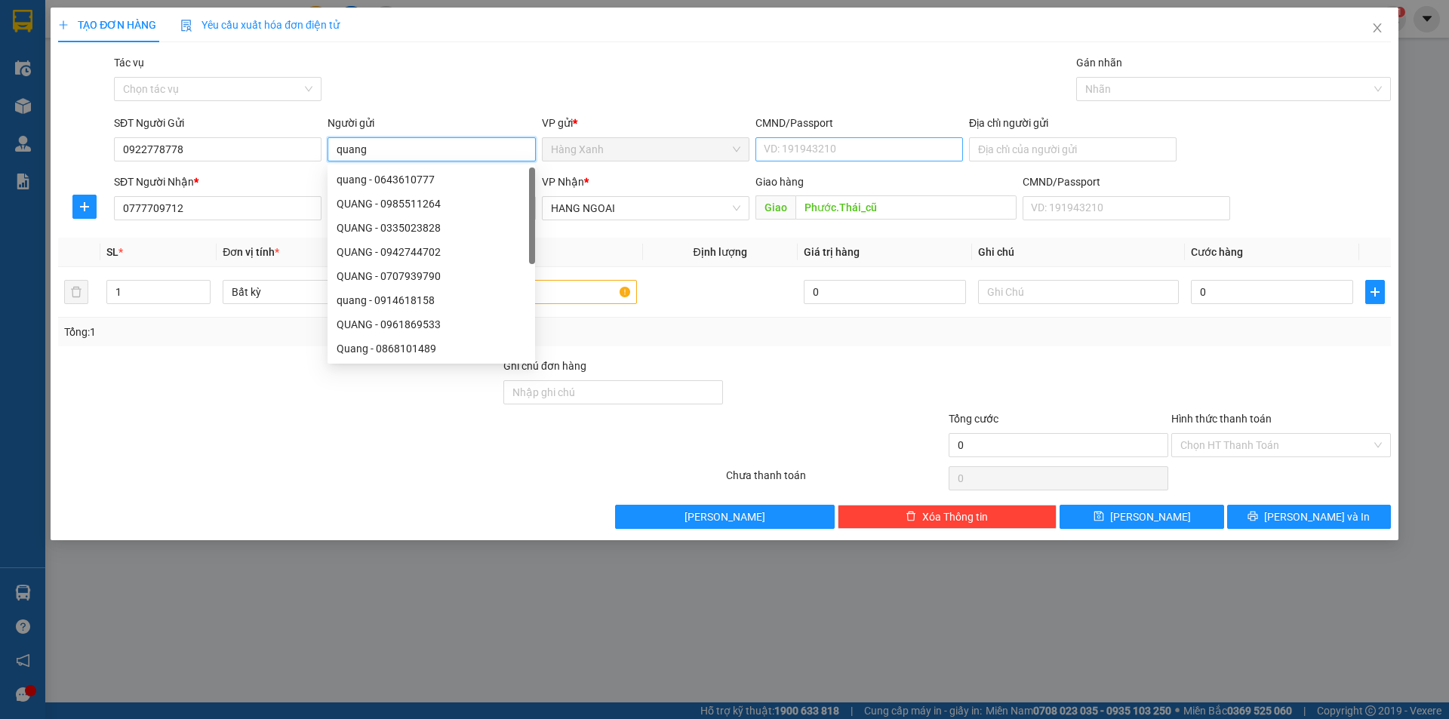
type input "quang"
click at [830, 149] on input "CMND/Passport" at bounding box center [860, 149] width 208 height 24
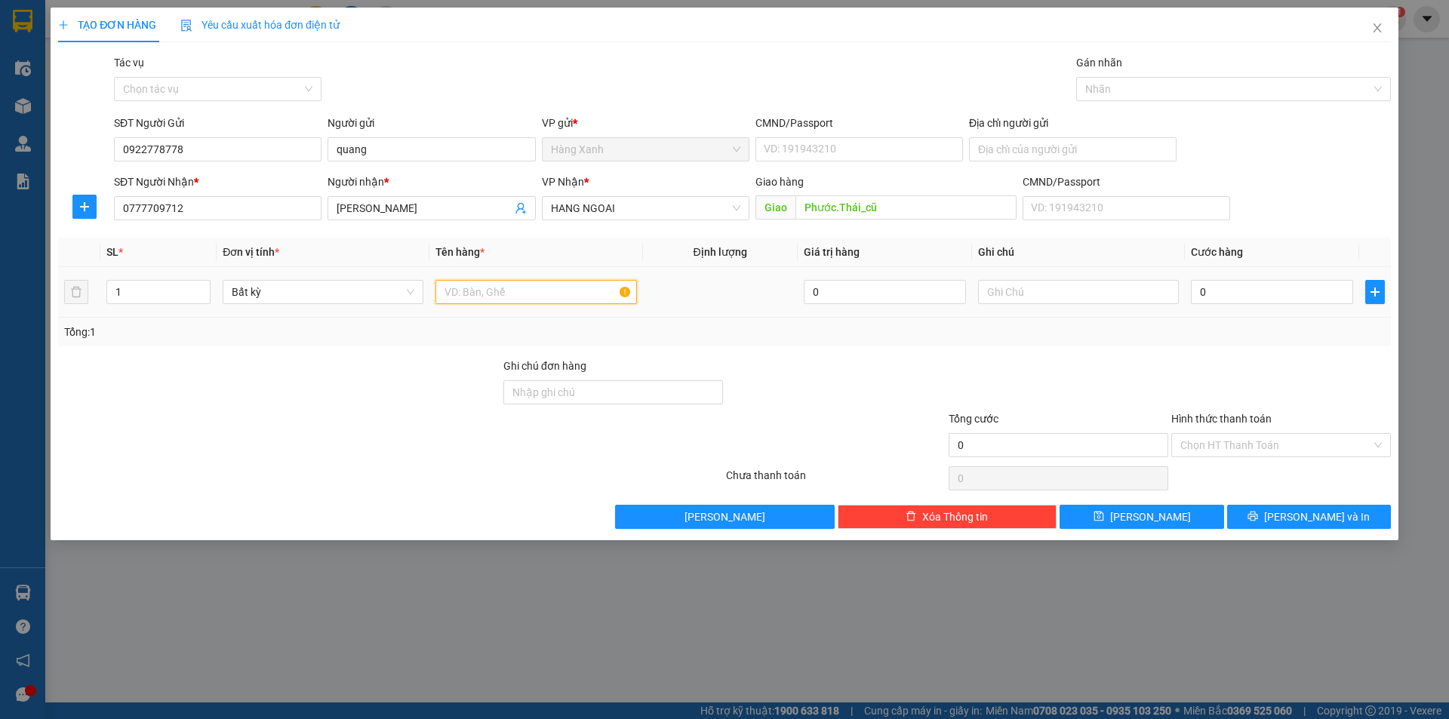
click at [519, 297] on input "text" at bounding box center [536, 292] width 201 height 24
type input "thùng"
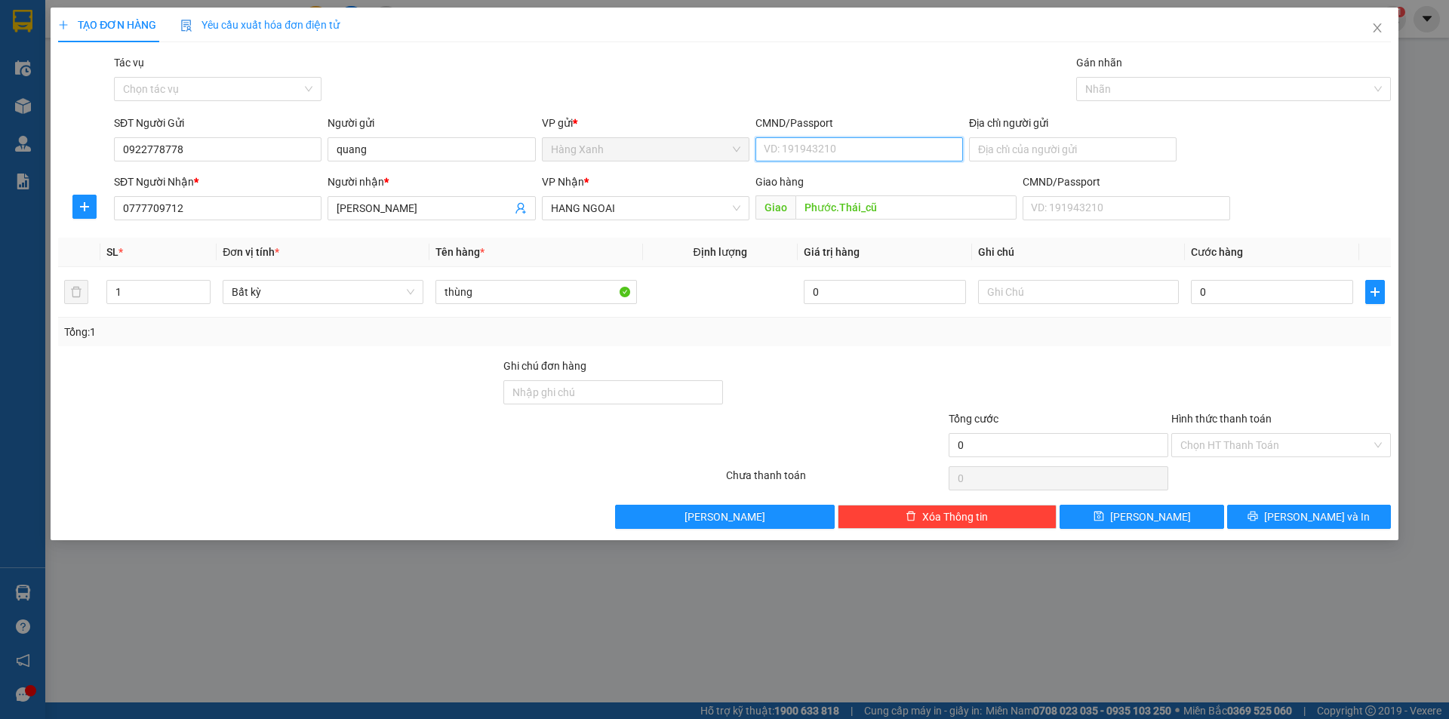
click at [835, 149] on input "CMND/Passport" at bounding box center [860, 149] width 208 height 24
type input "079098012535"
click at [1246, 293] on input "0" at bounding box center [1272, 292] width 162 height 24
type input "4"
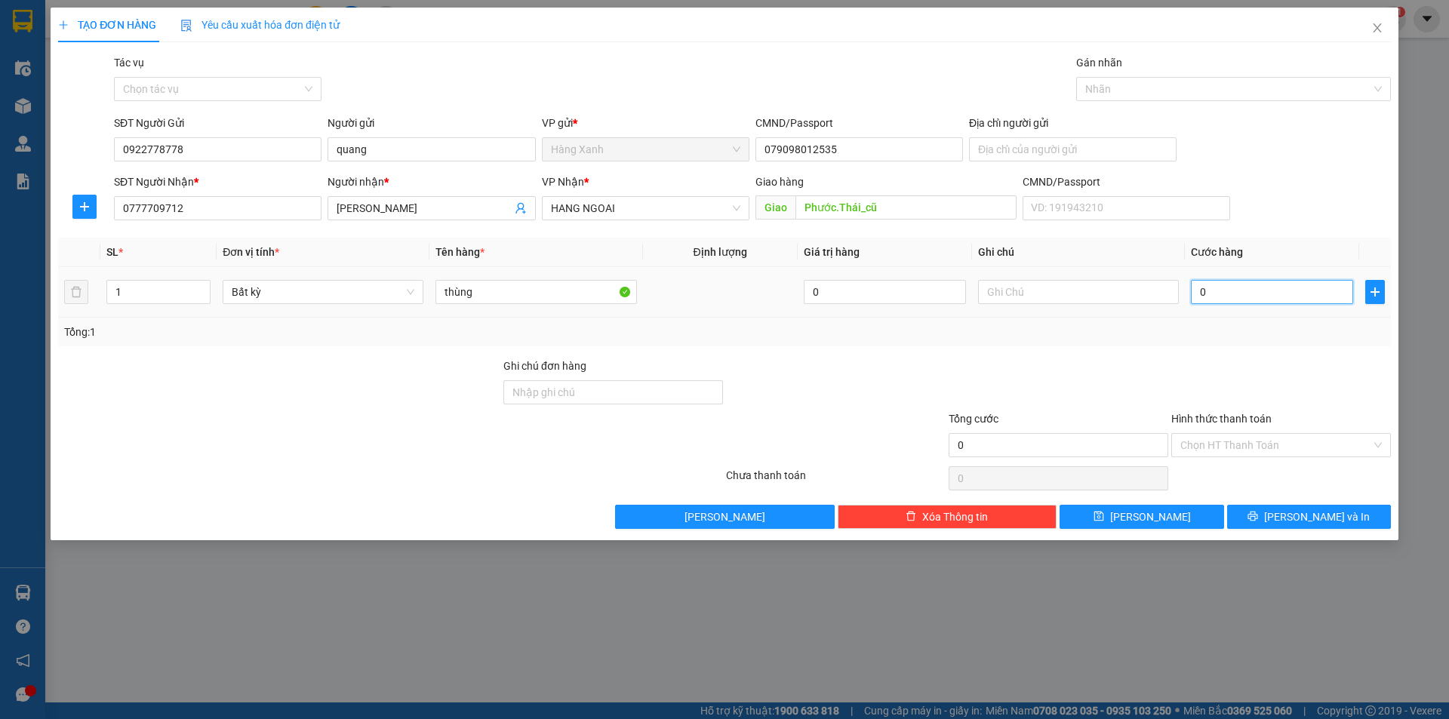
type input "4"
type input "40"
type input "40.000"
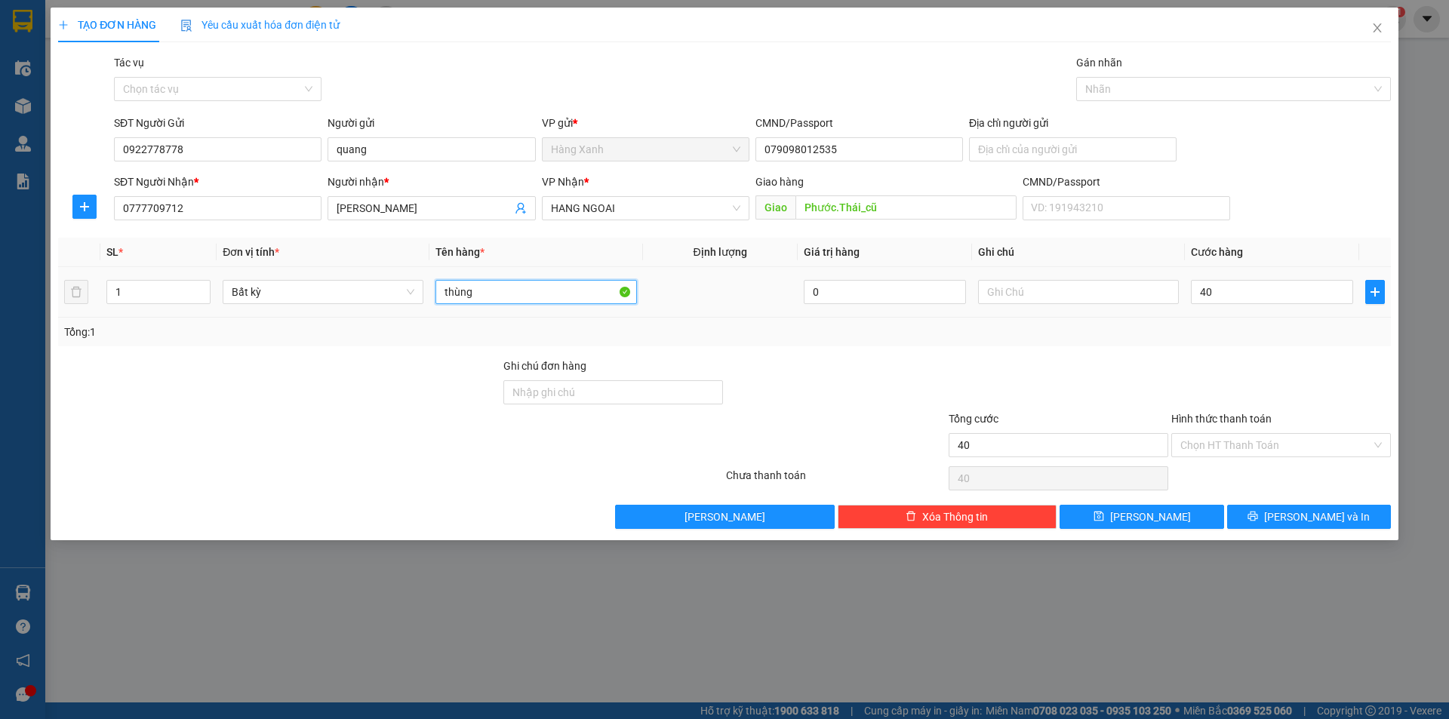
type input "40.000"
click at [507, 290] on input "thùng" at bounding box center [536, 292] width 201 height 24
type input "thùng ( phụ tùng xe"
click at [1264, 517] on button "[PERSON_NAME] và In" at bounding box center [1309, 517] width 164 height 24
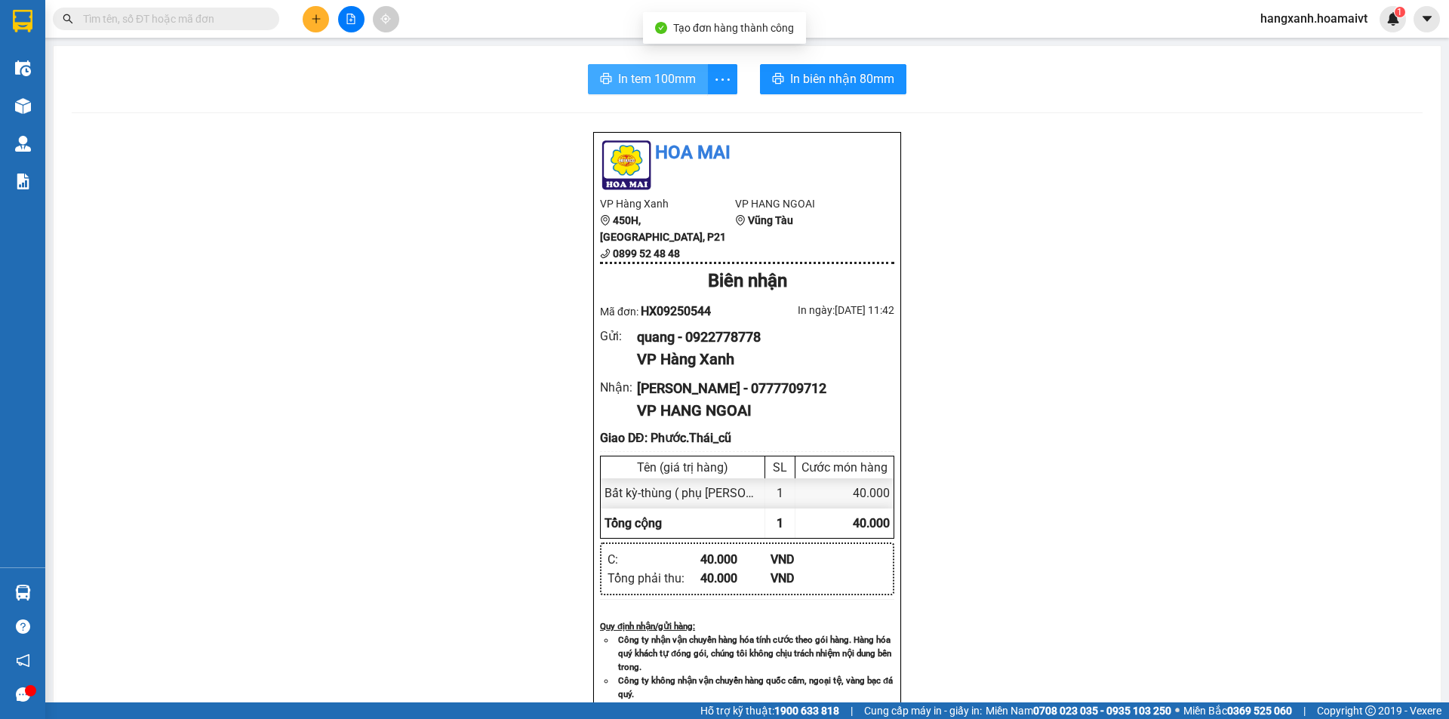
click at [647, 81] on span "In tem 100mm" at bounding box center [657, 78] width 78 height 19
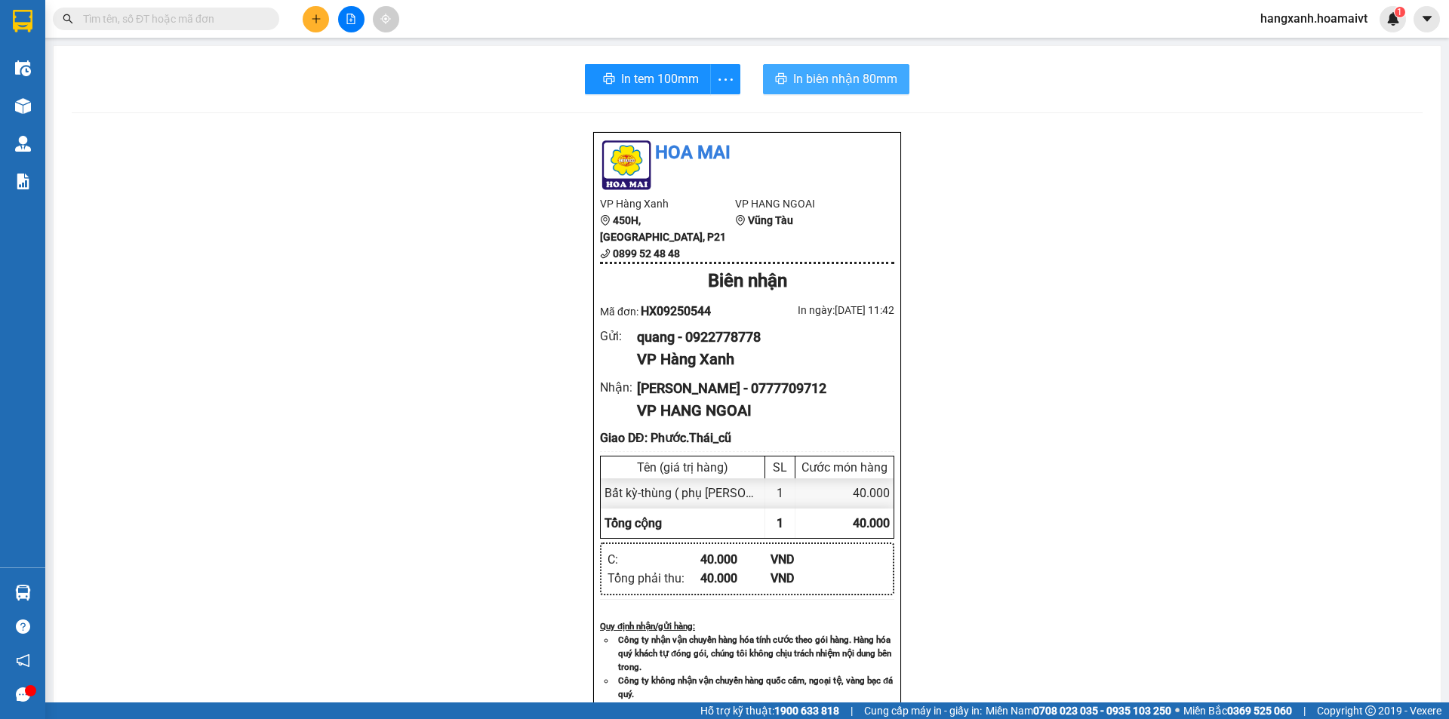
click at [799, 74] on span "In biên nhận 80mm" at bounding box center [845, 78] width 104 height 19
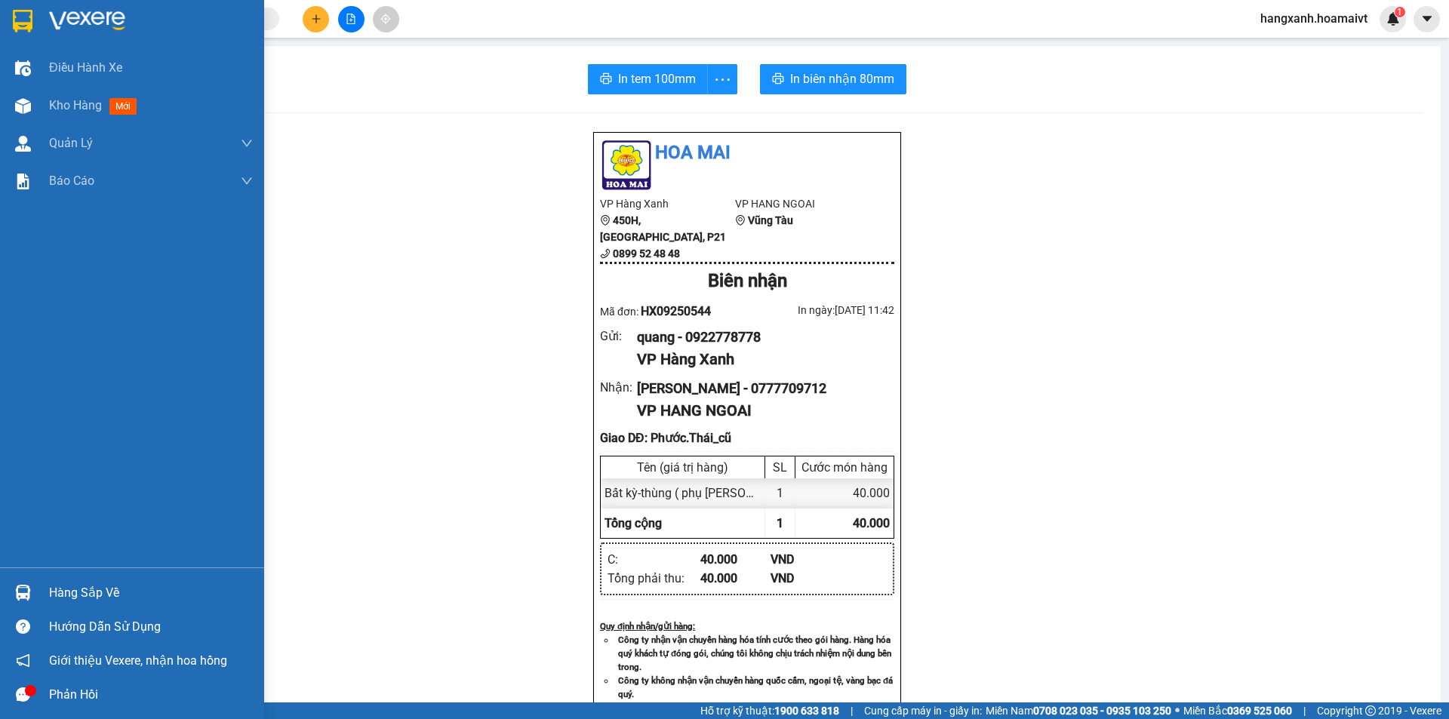
click at [35, 20] on div at bounding box center [23, 21] width 26 height 26
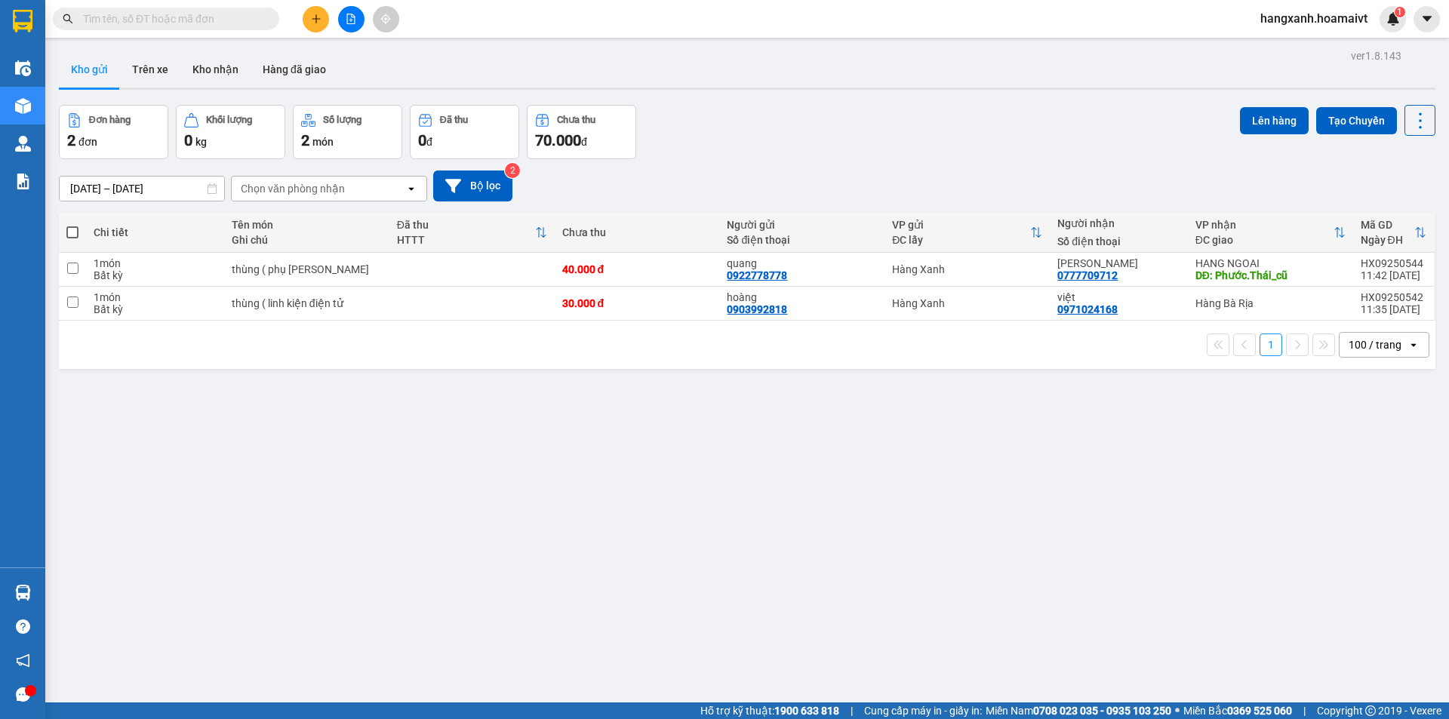
click at [316, 15] on icon "plus" at bounding box center [316, 18] width 1 height 8
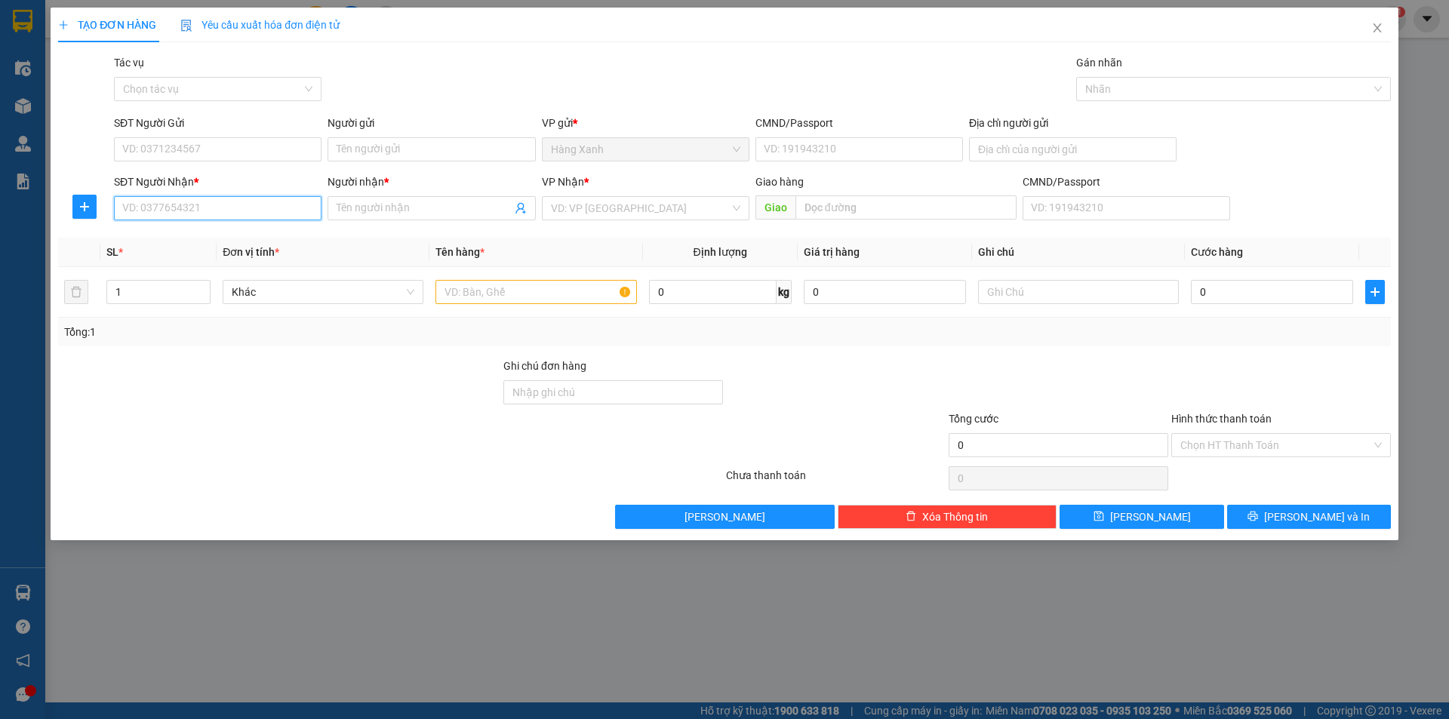
click at [266, 205] on input "SĐT Người Nhận *" at bounding box center [218, 208] width 208 height 24
click at [217, 237] on div "0963636138 - IT" at bounding box center [217, 238] width 189 height 17
type input "0963636138"
type input "IT"
type input "0963636138"
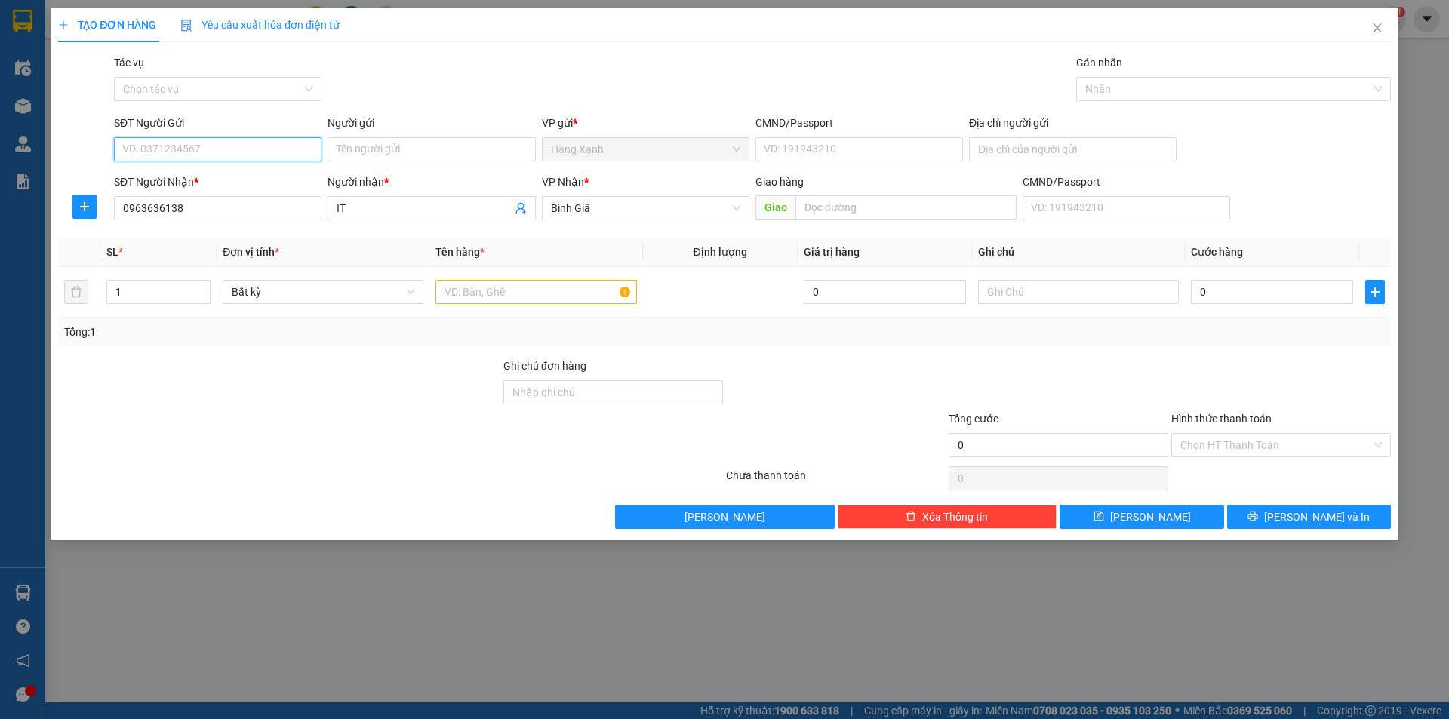
click at [184, 152] on input "SĐT Người Gửi" at bounding box center [218, 149] width 208 height 24
click at [222, 183] on div "0932118689 - MINH PHÁT" at bounding box center [217, 179] width 189 height 17
type input "0932118689"
type input "MINH PHÁT"
type input "046070000252"
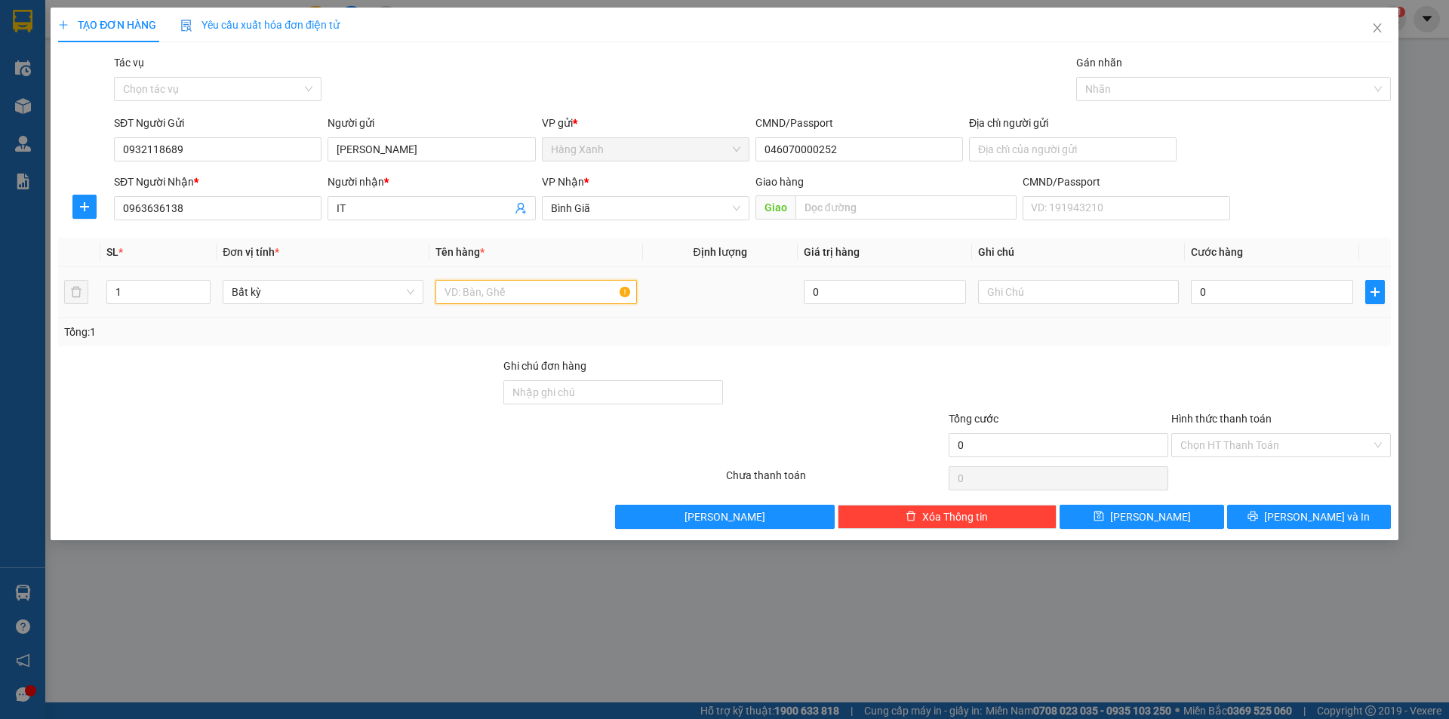
click at [491, 295] on input "text" at bounding box center [536, 292] width 201 height 24
type input "hop den"
click at [1320, 303] on input "0" at bounding box center [1272, 292] width 162 height 24
type input "3"
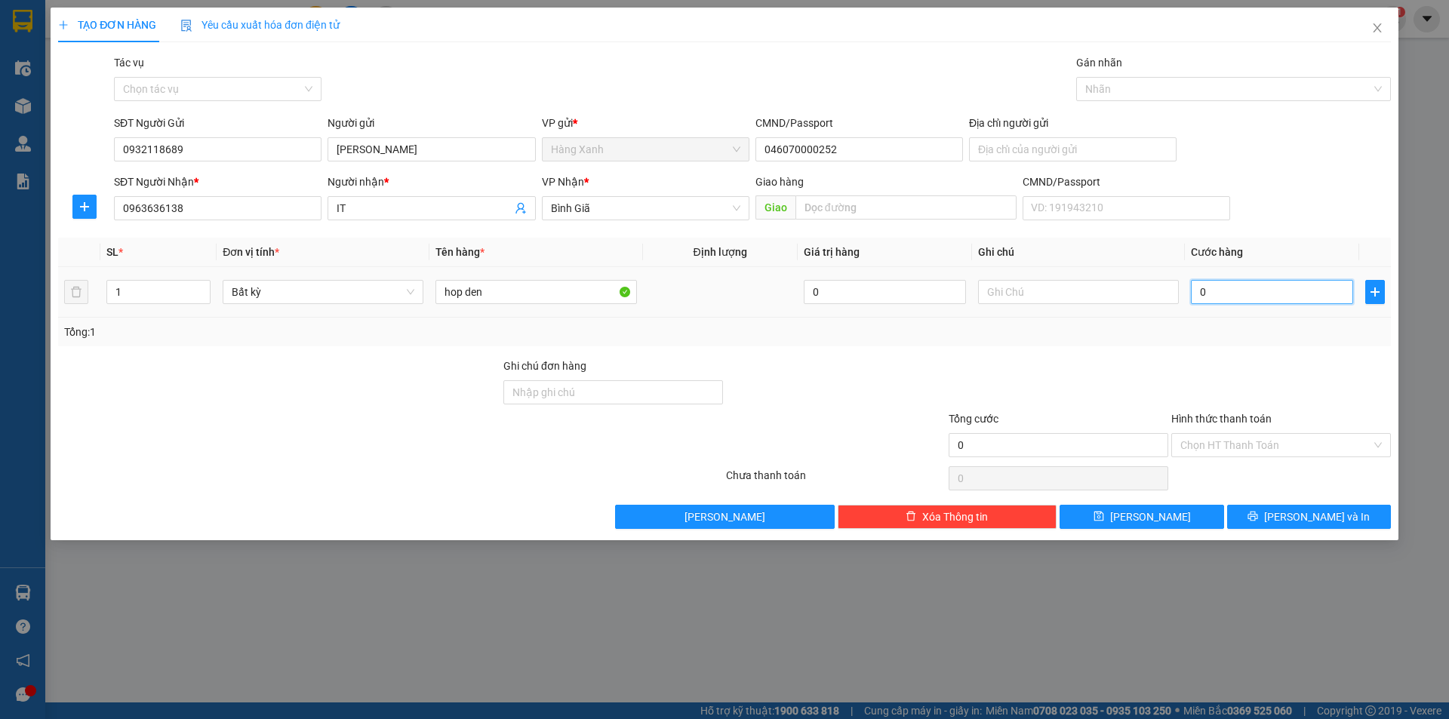
type input "3"
type input "30"
type input "30.000"
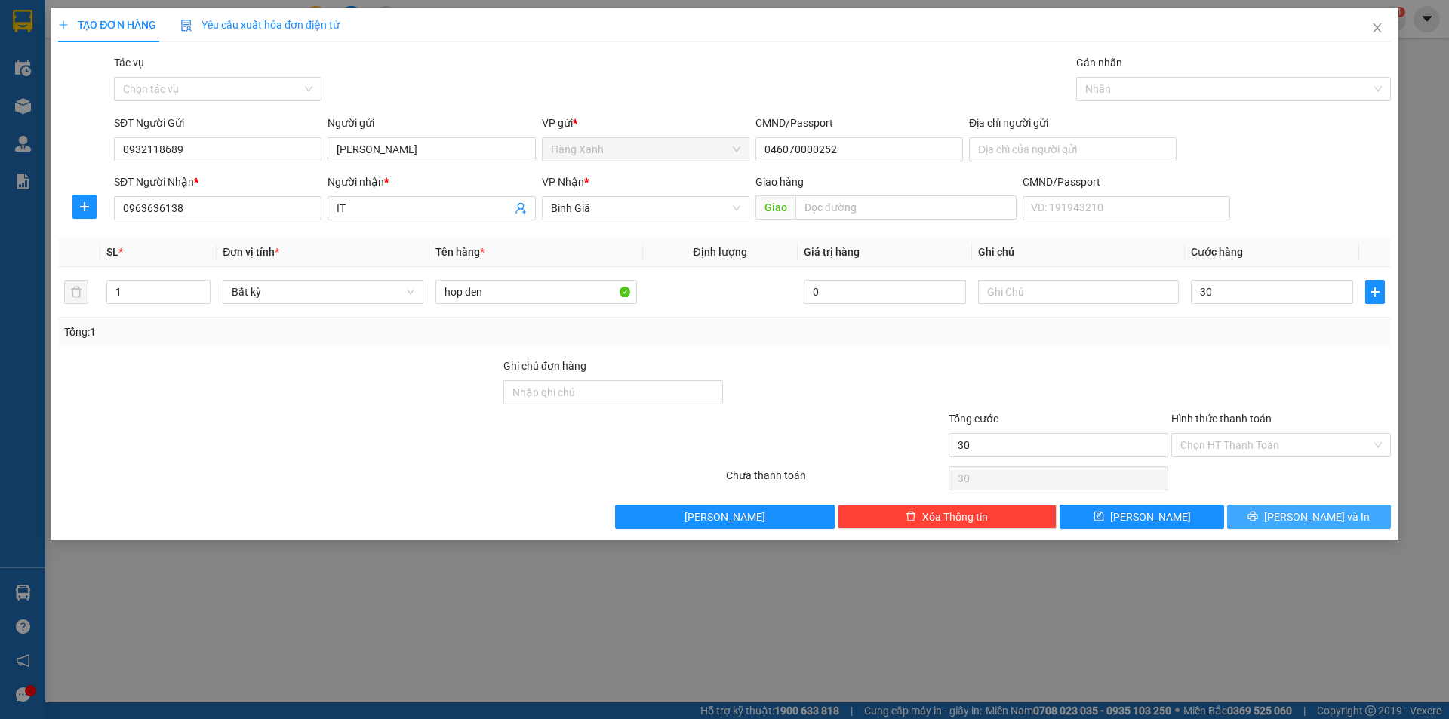
type input "30.000"
click at [1312, 522] on span "[PERSON_NAME] và In" at bounding box center [1317, 517] width 106 height 17
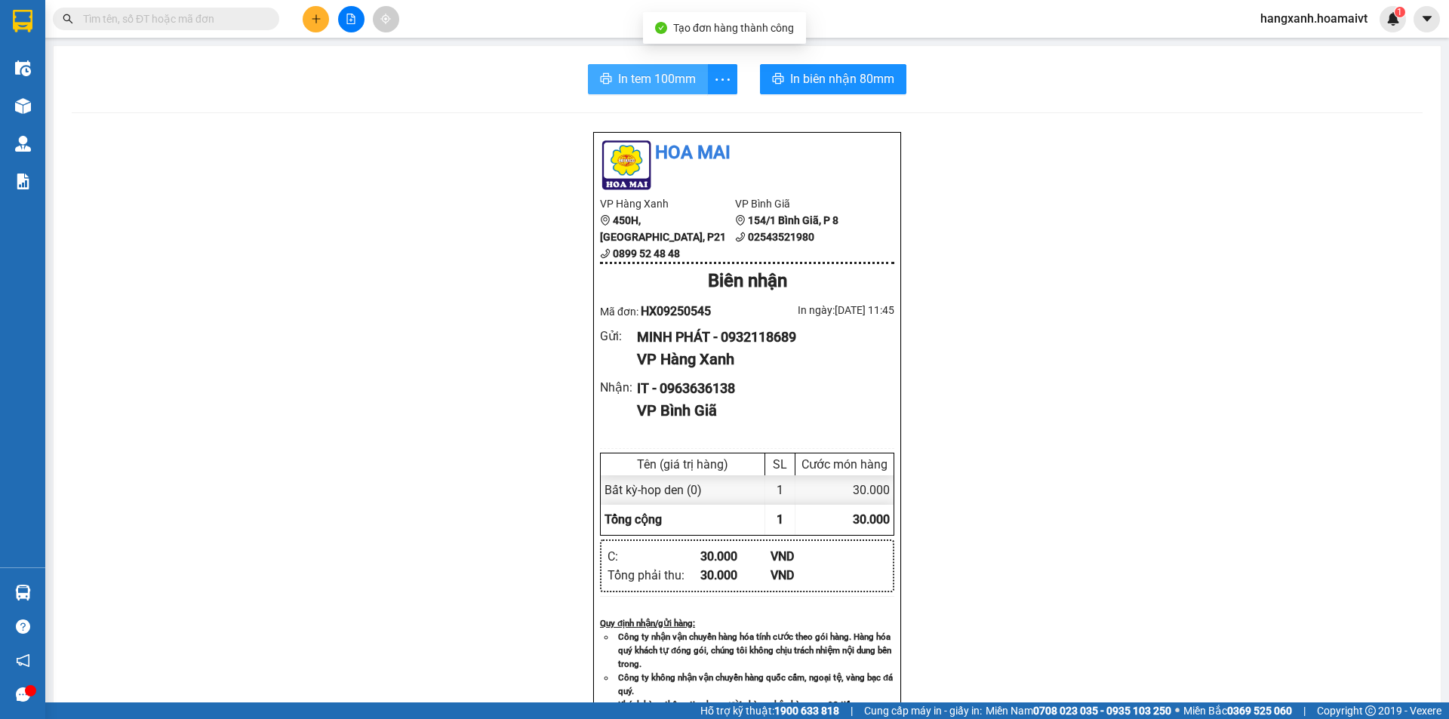
click at [632, 79] on span "In tem 100mm" at bounding box center [657, 78] width 78 height 19
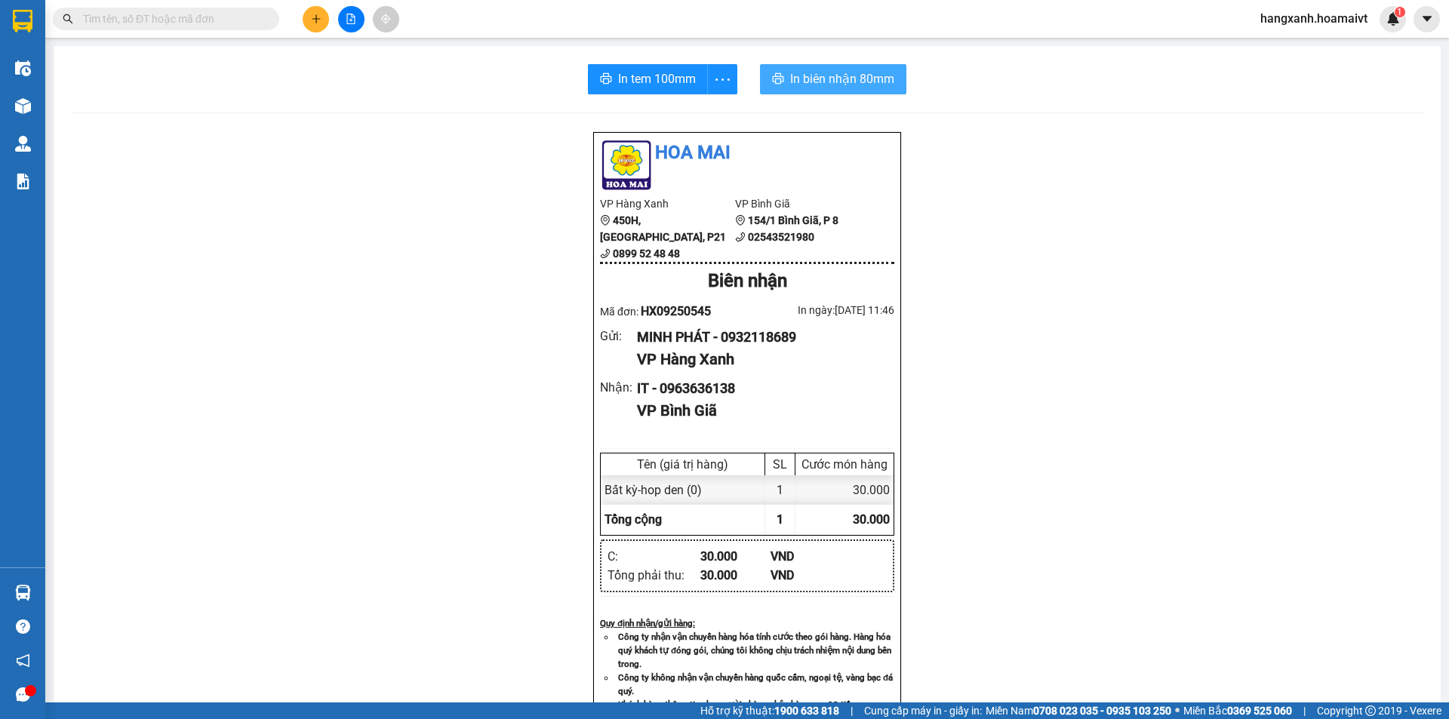
click at [823, 80] on span "In biên nhận 80mm" at bounding box center [842, 78] width 104 height 19
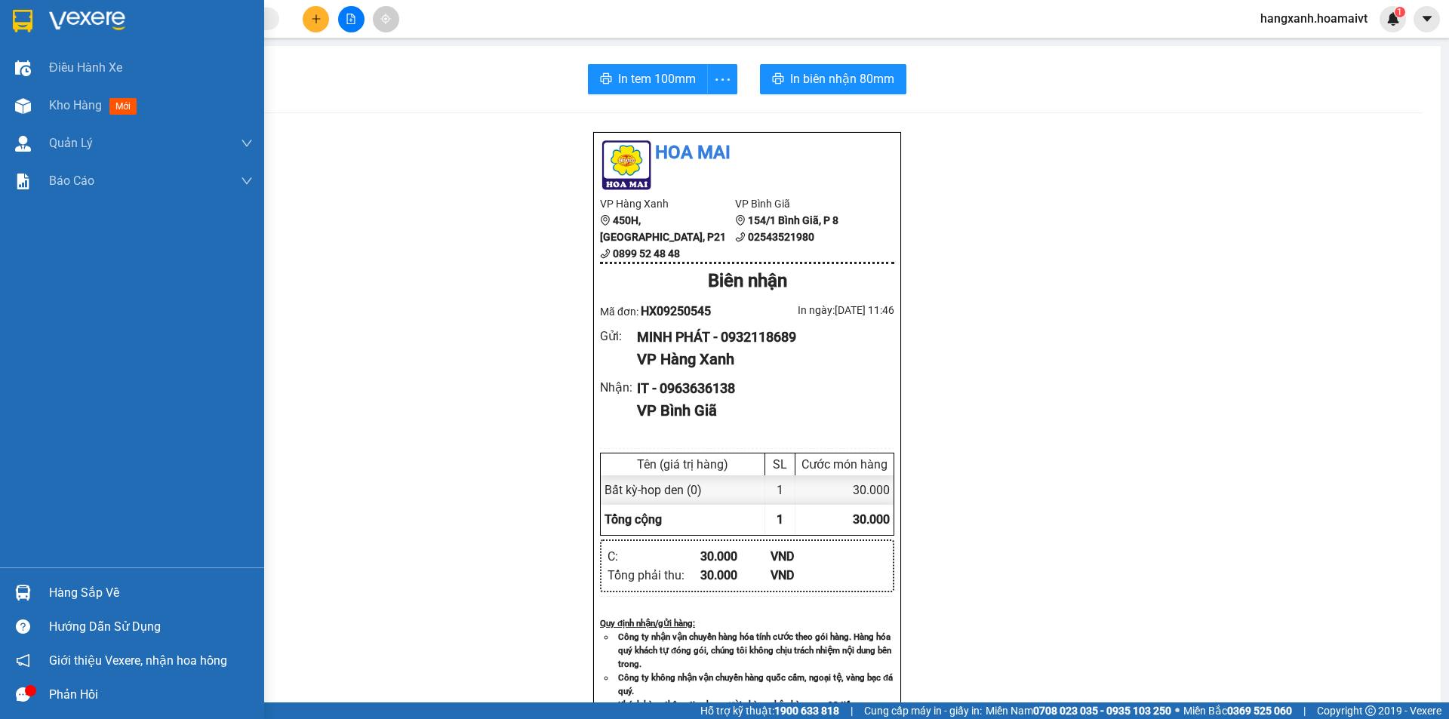
click at [26, 29] on img at bounding box center [23, 21] width 20 height 23
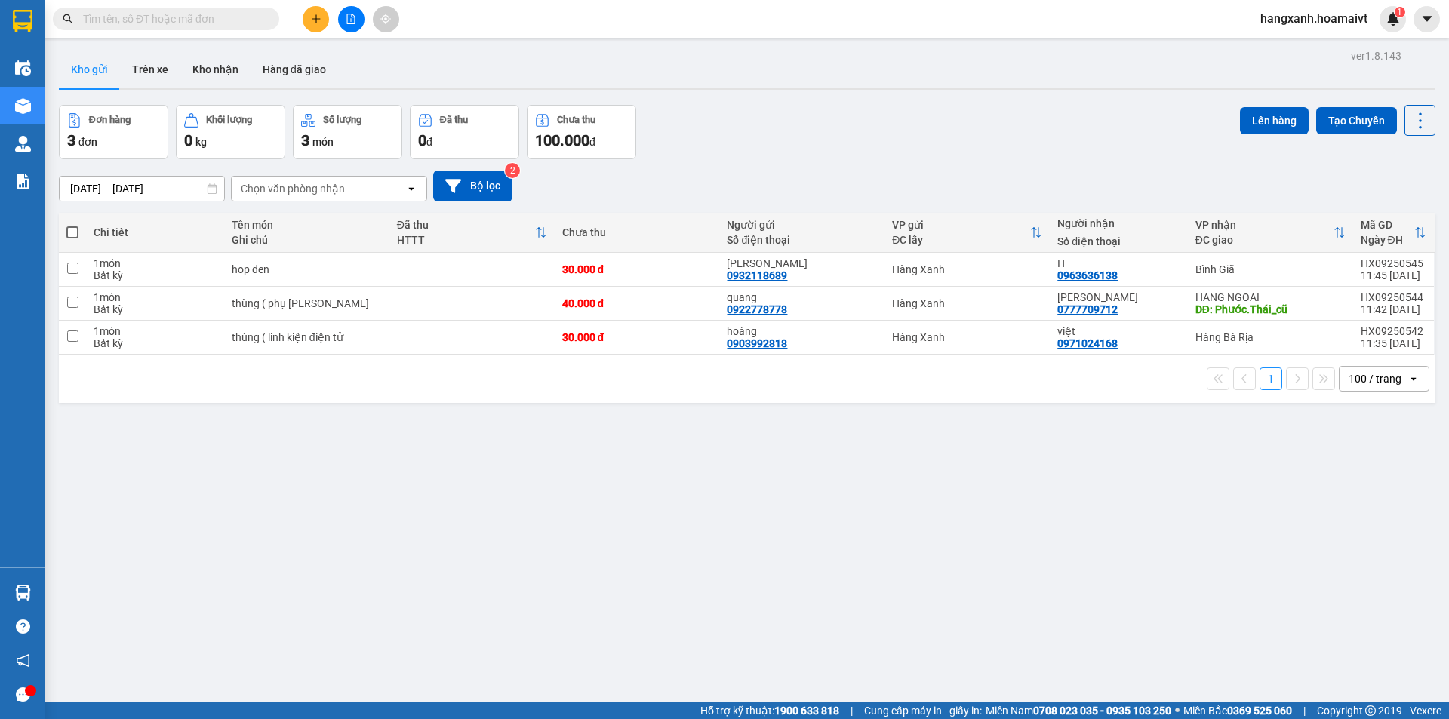
click at [321, 14] on icon "plus" at bounding box center [316, 19] width 11 height 11
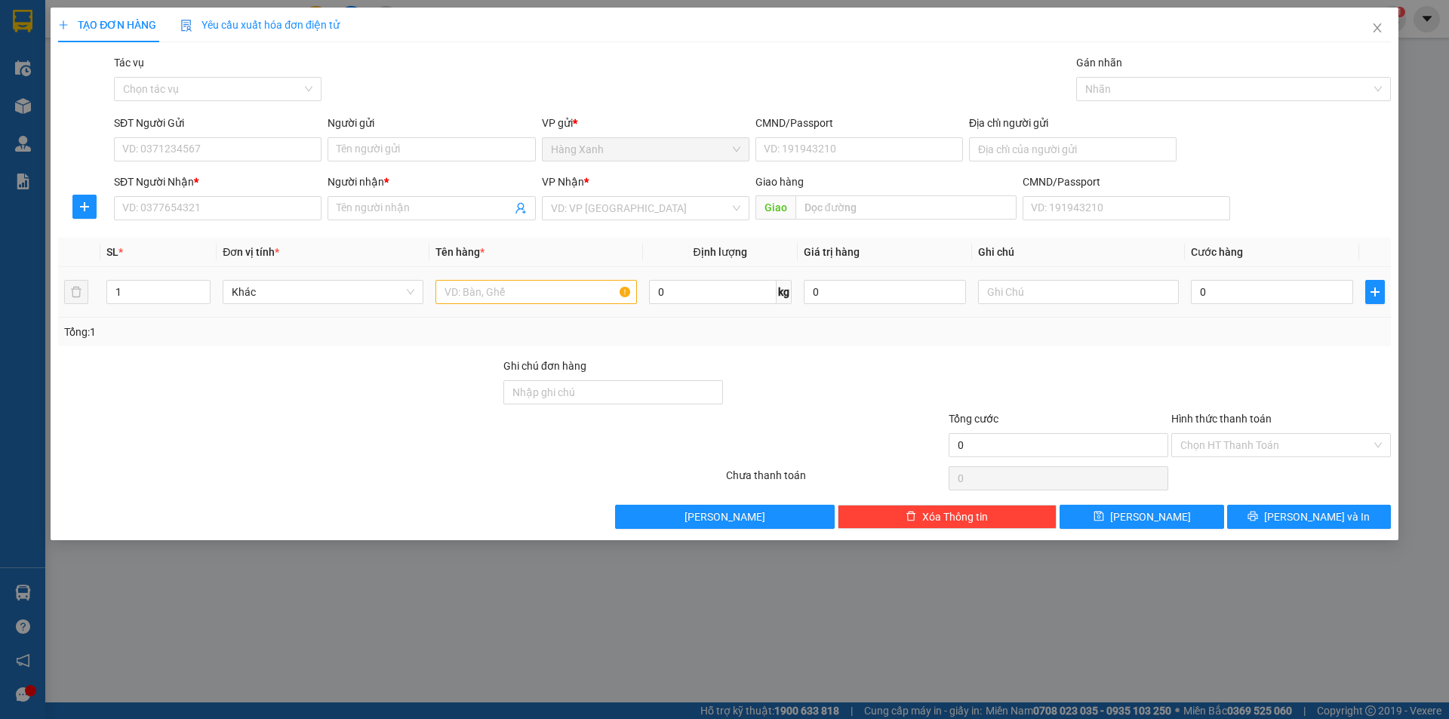
click at [482, 310] on td at bounding box center [536, 292] width 213 height 51
click at [485, 302] on input "text" at bounding box center [536, 292] width 201 height 24
type input "thùng bún"
click at [1261, 295] on input "0" at bounding box center [1272, 292] width 162 height 24
type input "4"
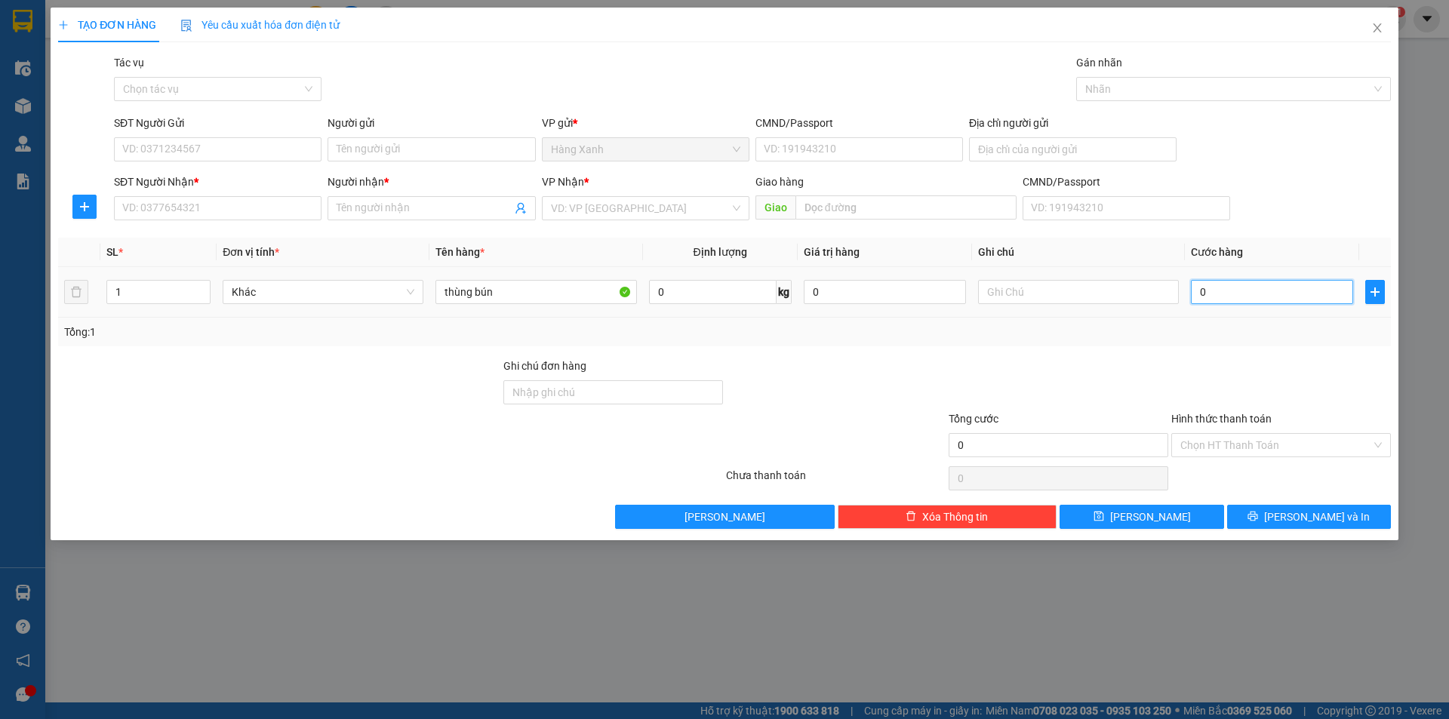
type input "4"
type input "40"
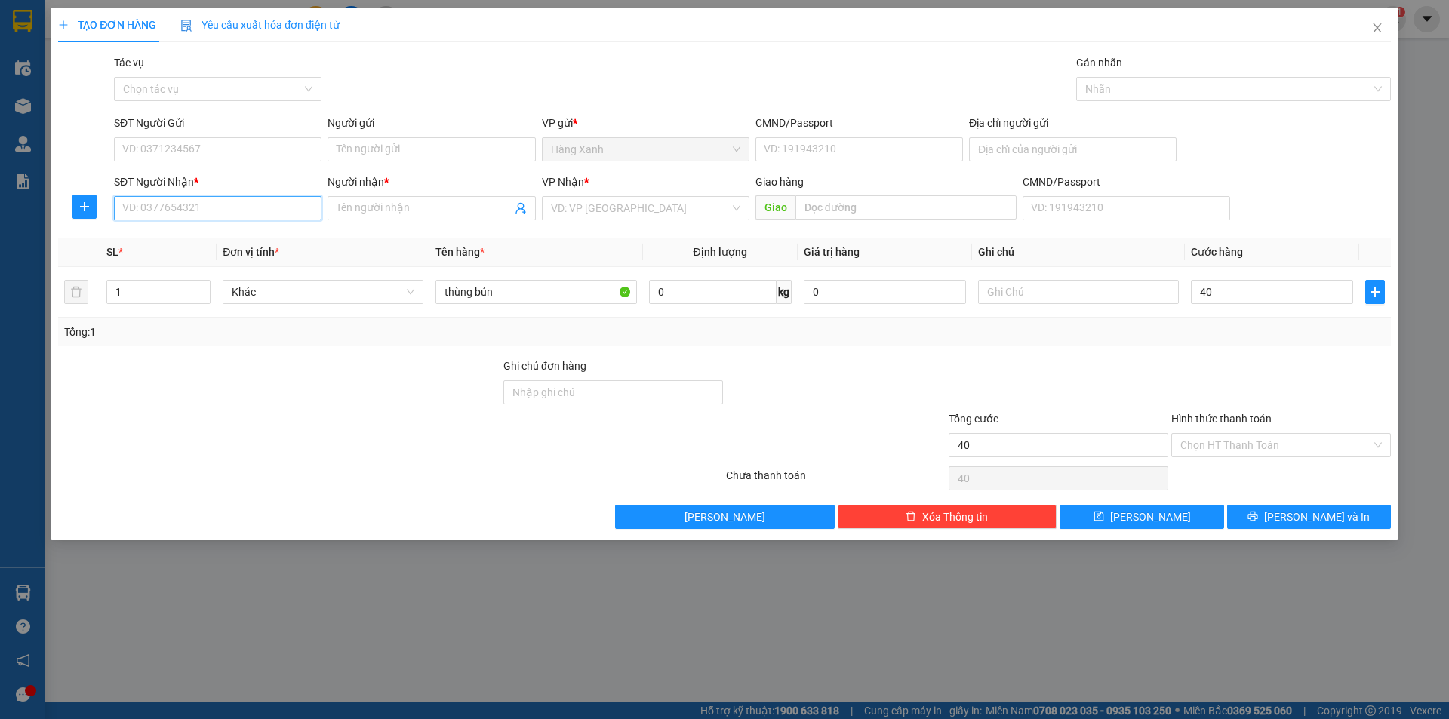
type input "40.000"
click at [159, 211] on input "SĐT Người Nhận *" at bounding box center [218, 208] width 208 height 24
click at [179, 238] on div "0903215235 - TOÀN" at bounding box center [217, 238] width 189 height 17
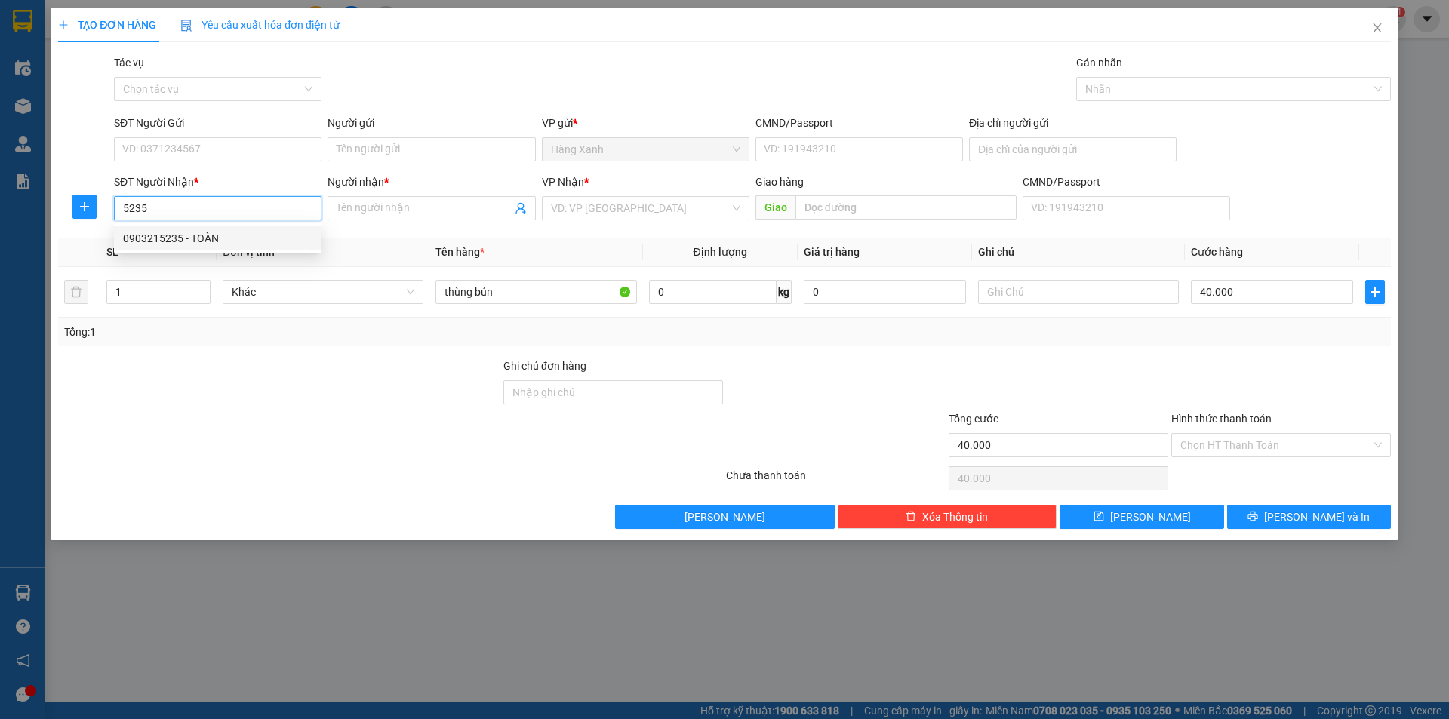
type input "0903215235"
type input "TOÀN"
type input "0903215235"
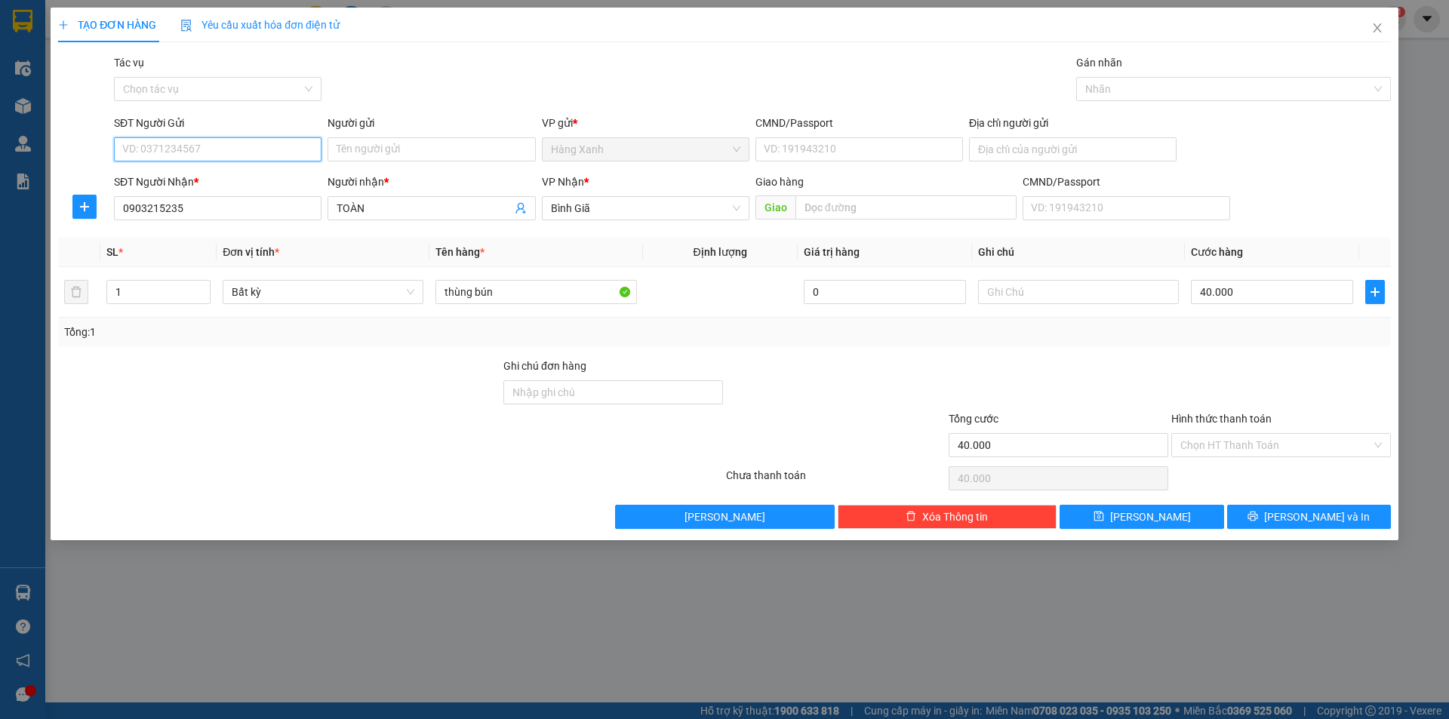
click at [219, 149] on input "SĐT Người Gửi" at bounding box center [218, 149] width 208 height 24
click at [211, 179] on div "0988512598 - tấn" at bounding box center [217, 179] width 189 height 17
click at [1258, 516] on icon "printer" at bounding box center [1254, 517] width 10 height 10
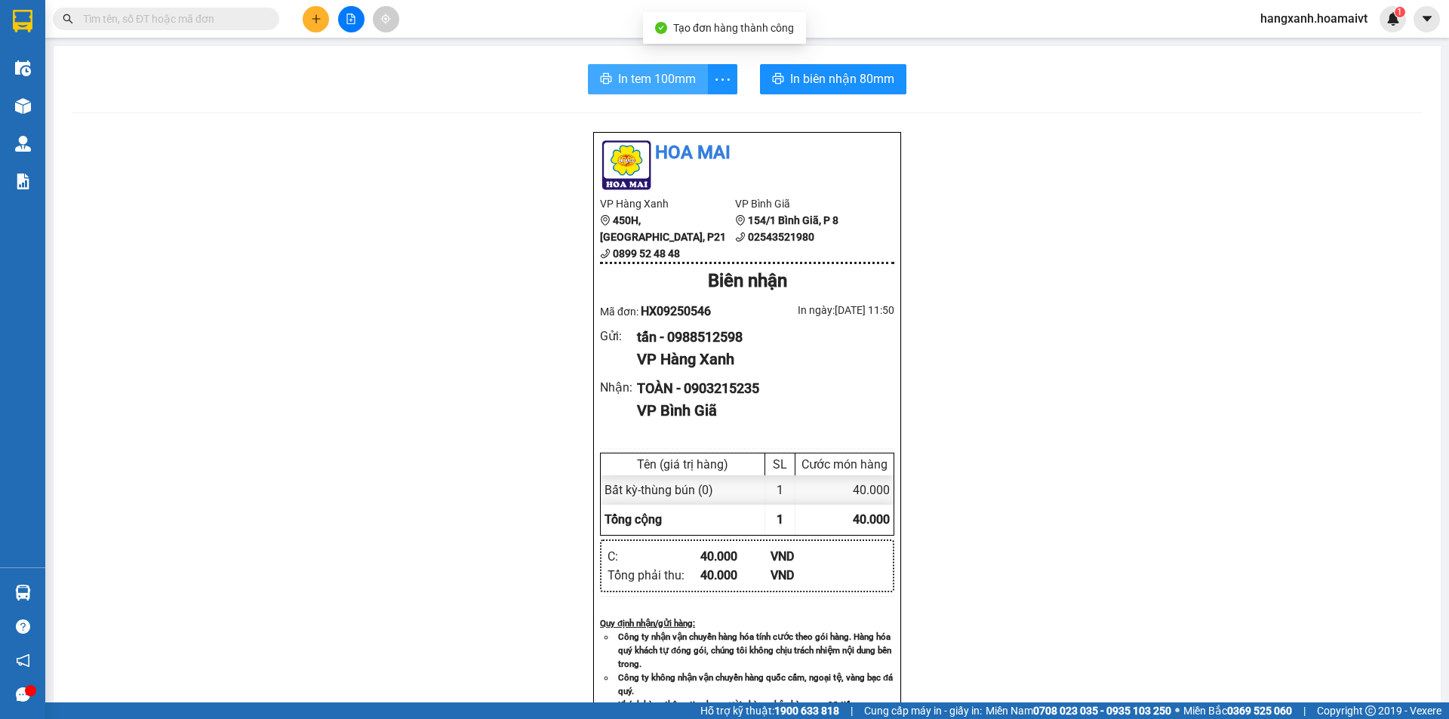
click at [646, 77] on span "In tem 100mm" at bounding box center [657, 78] width 78 height 19
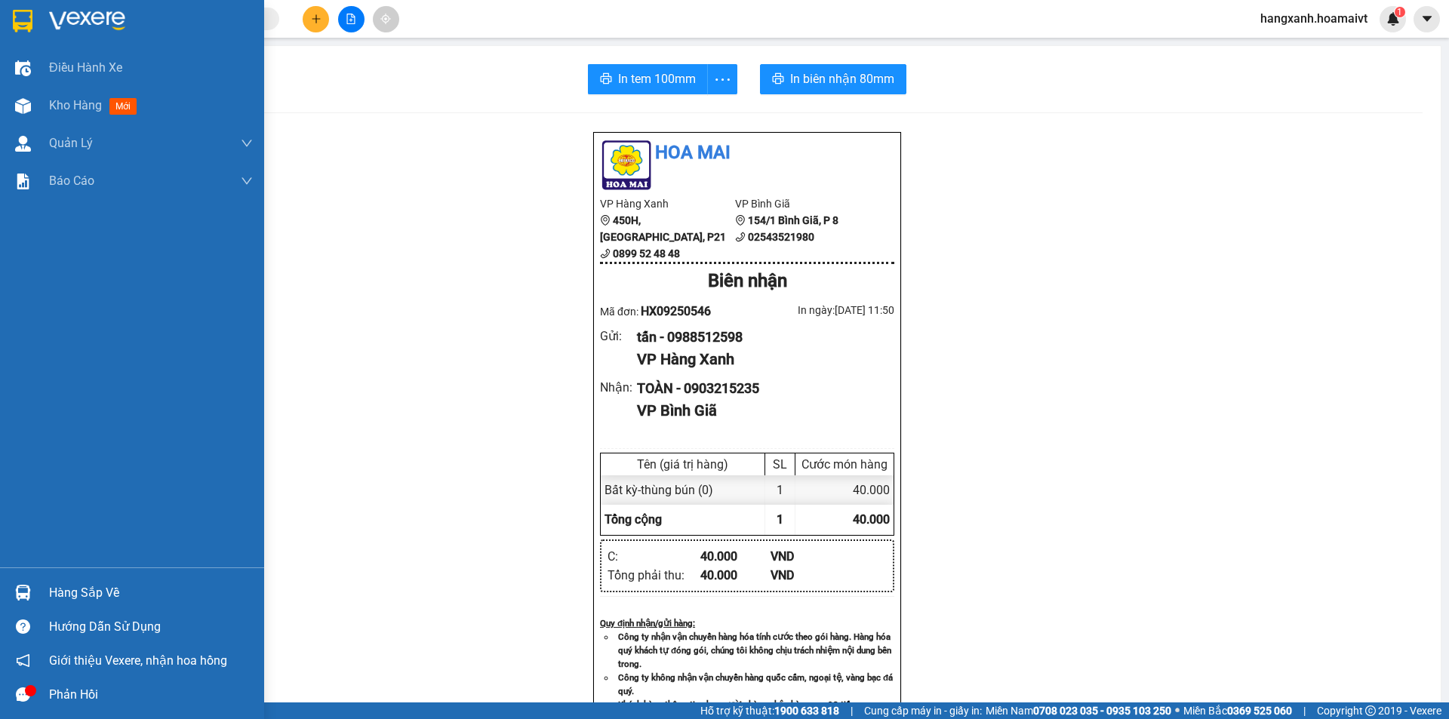
click at [29, 23] on img at bounding box center [23, 21] width 20 height 23
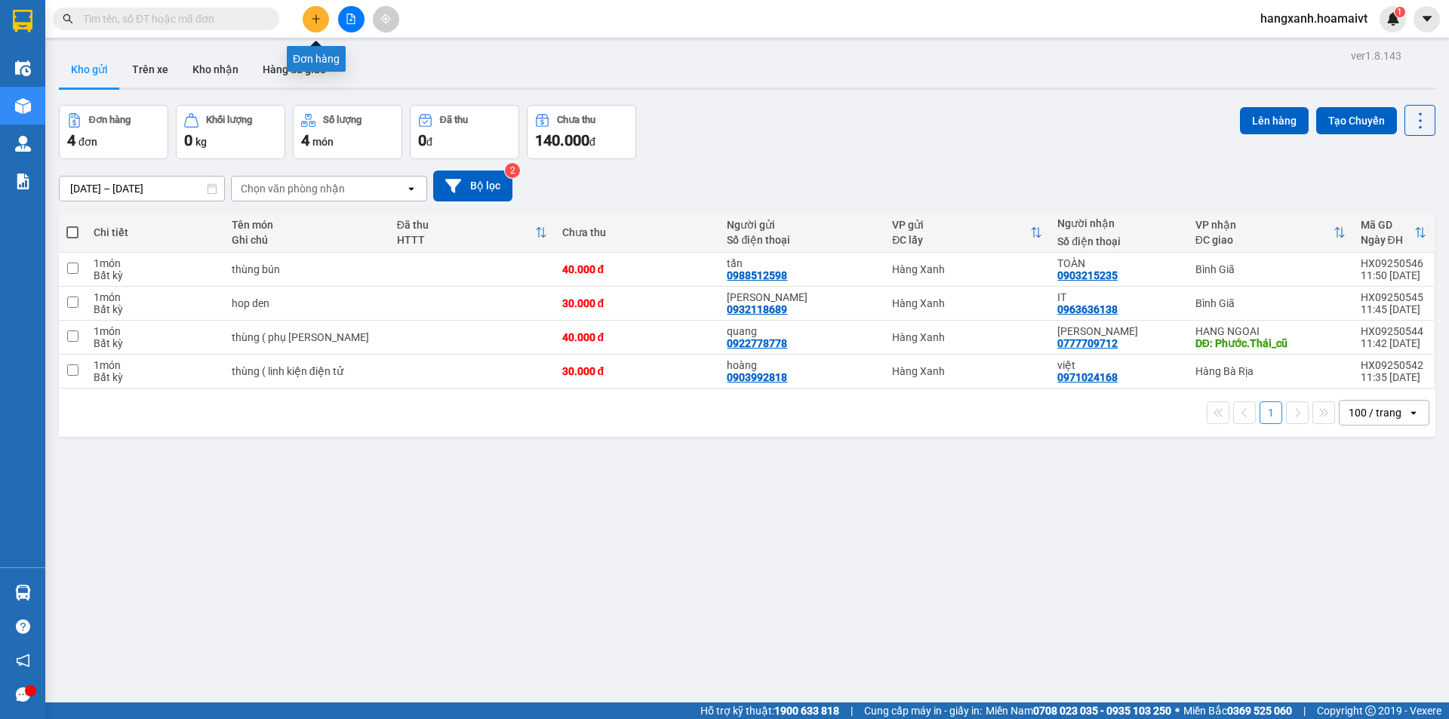
click at [311, 21] on icon "plus" at bounding box center [316, 19] width 11 height 11
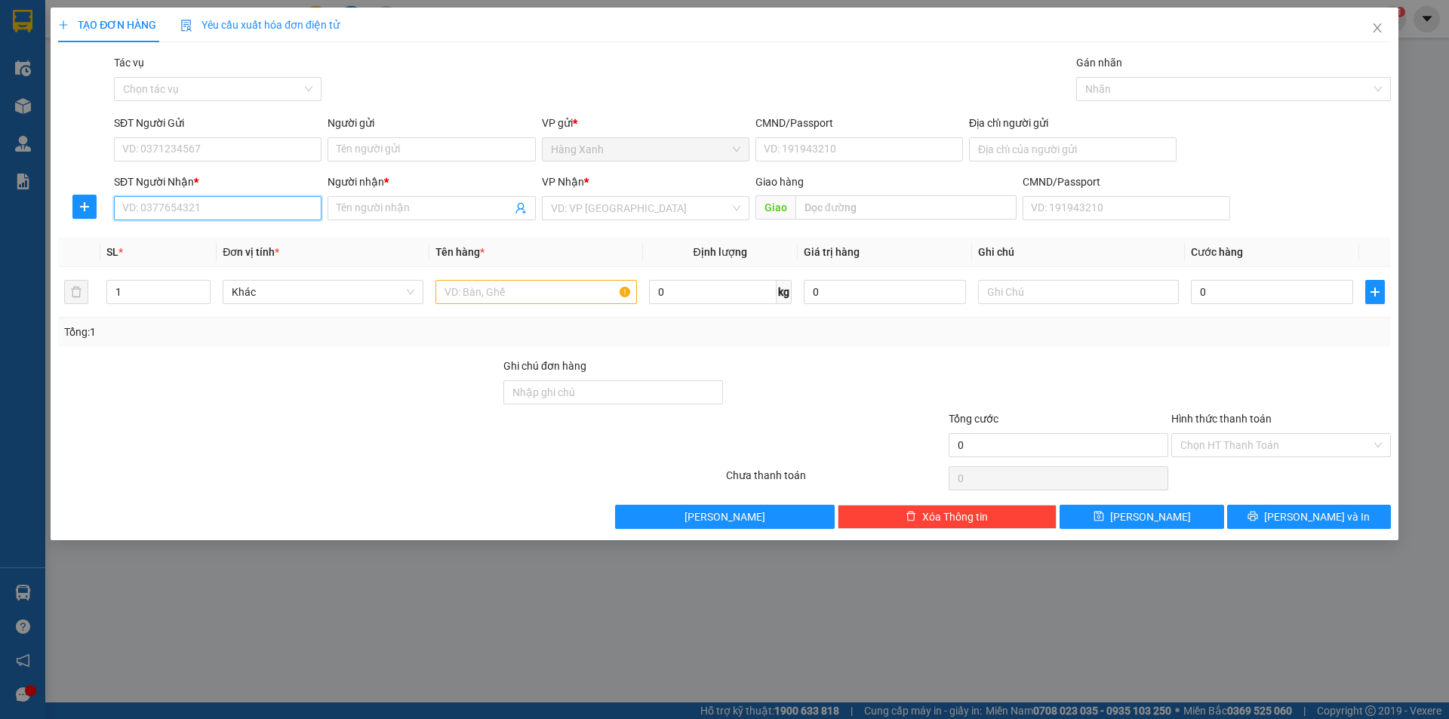
click at [244, 203] on input "SĐT Người Nhận *" at bounding box center [218, 208] width 208 height 24
type input "0828586568"
click at [236, 235] on div "0828586568 - HOÀNG" at bounding box center [217, 238] width 189 height 17
type input "HOÀNG"
type input "0828586568"
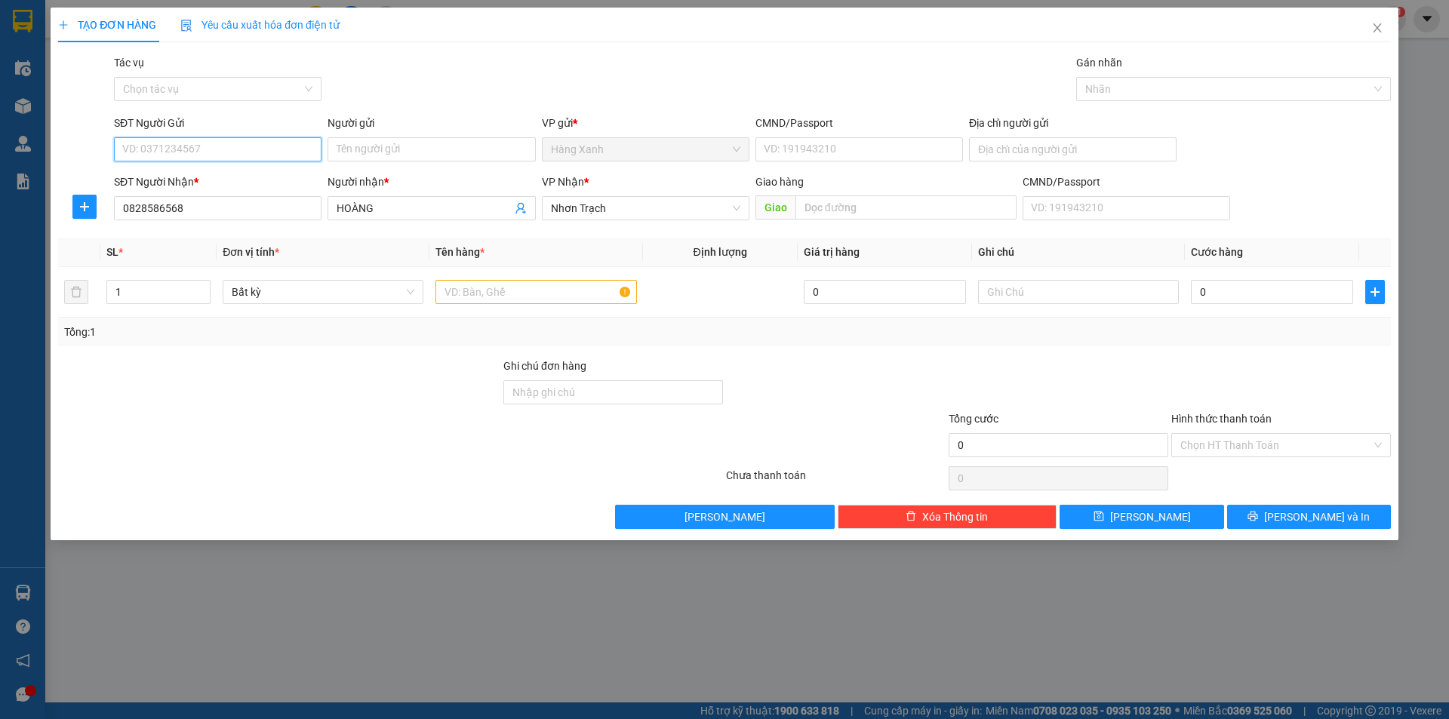
click at [245, 144] on input "SĐT Người Gửi" at bounding box center [218, 149] width 208 height 24
click at [240, 176] on div "0988186314 - minh" at bounding box center [217, 179] width 189 height 17
type input "0988186314"
type input "minh"
click at [590, 291] on input "text" at bounding box center [536, 292] width 201 height 24
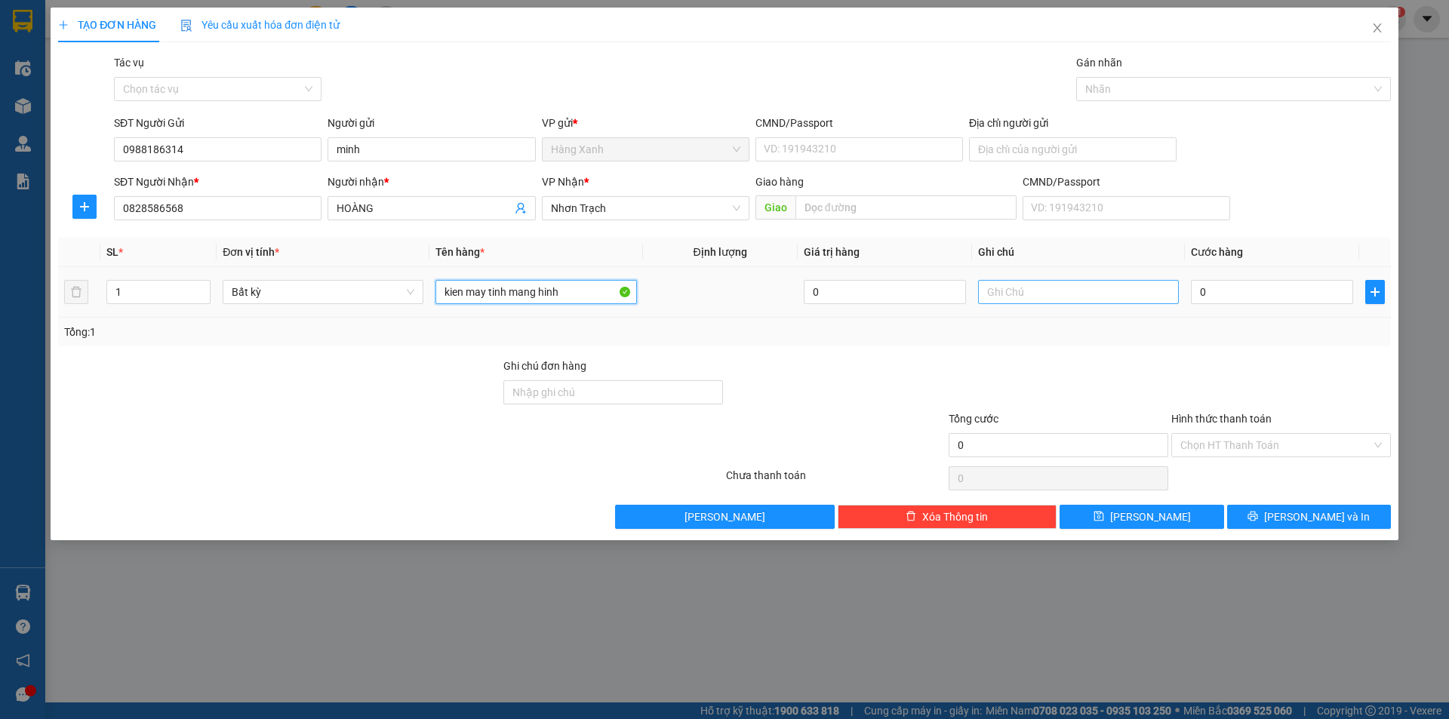
type input "kien may tinh mang hinh"
click at [1054, 288] on input "text" at bounding box center [1078, 292] width 201 height 24
type input "hu hao kg chiu trach nhiem"
click at [1231, 288] on input "0" at bounding box center [1272, 292] width 162 height 24
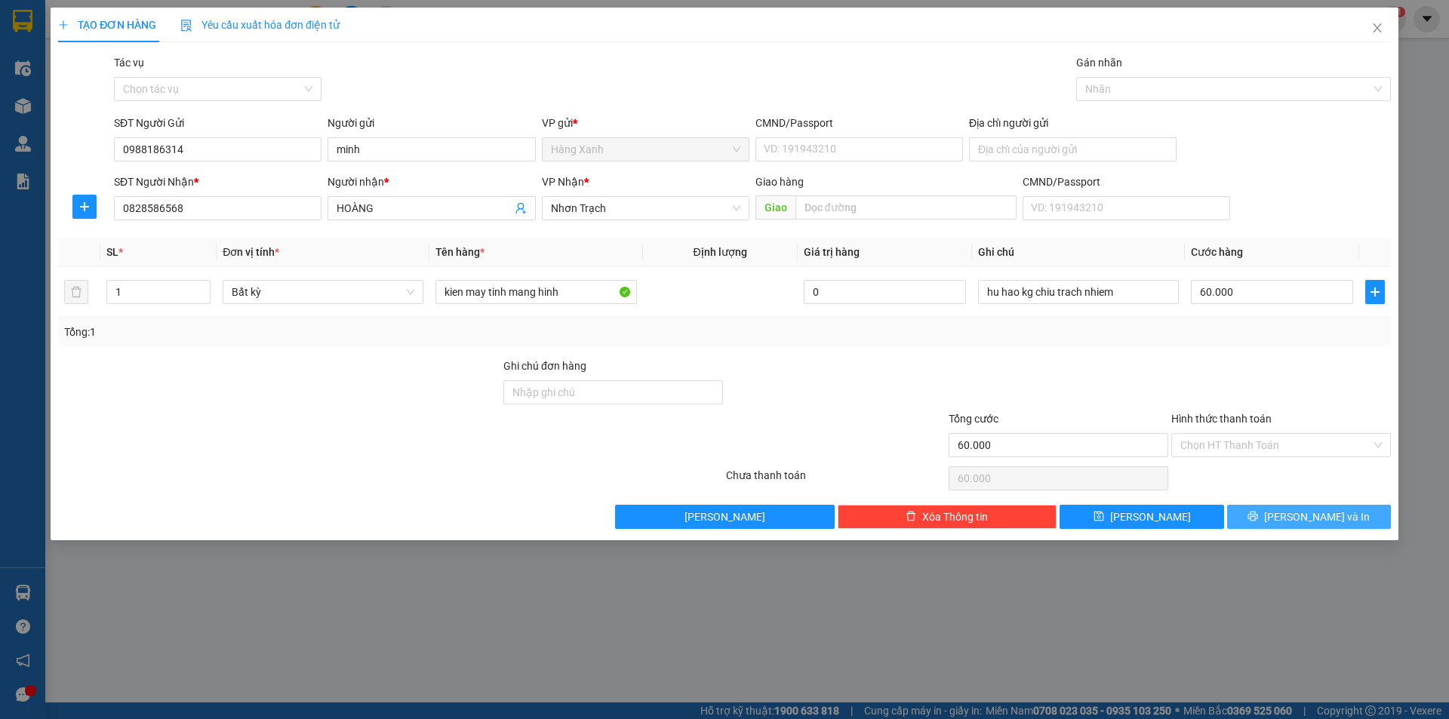
click at [1311, 517] on span "[PERSON_NAME] và In" at bounding box center [1317, 517] width 106 height 17
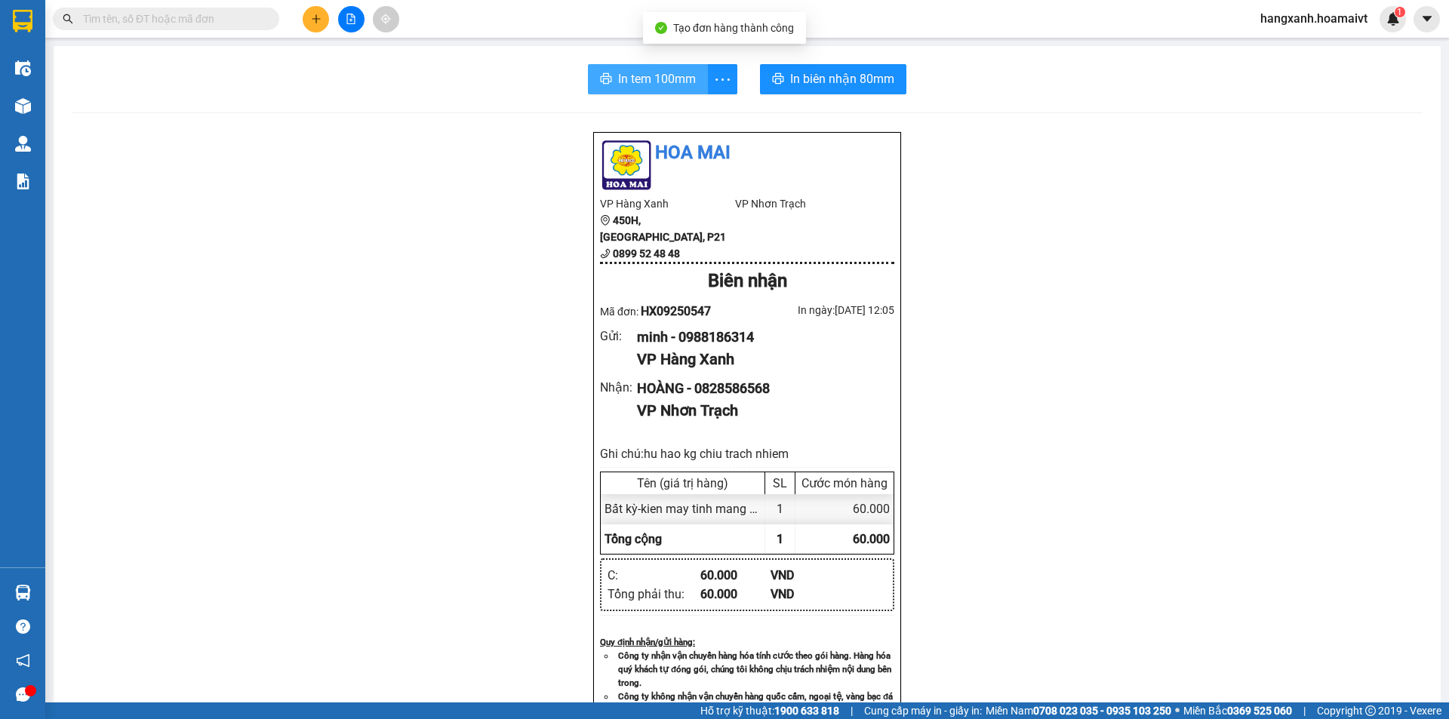
drag, startPoint x: 605, startPoint y: 79, endPoint x: 1206, endPoint y: 218, distance: 616.2
click at [609, 78] on button "In tem 100mm" at bounding box center [648, 79] width 120 height 30
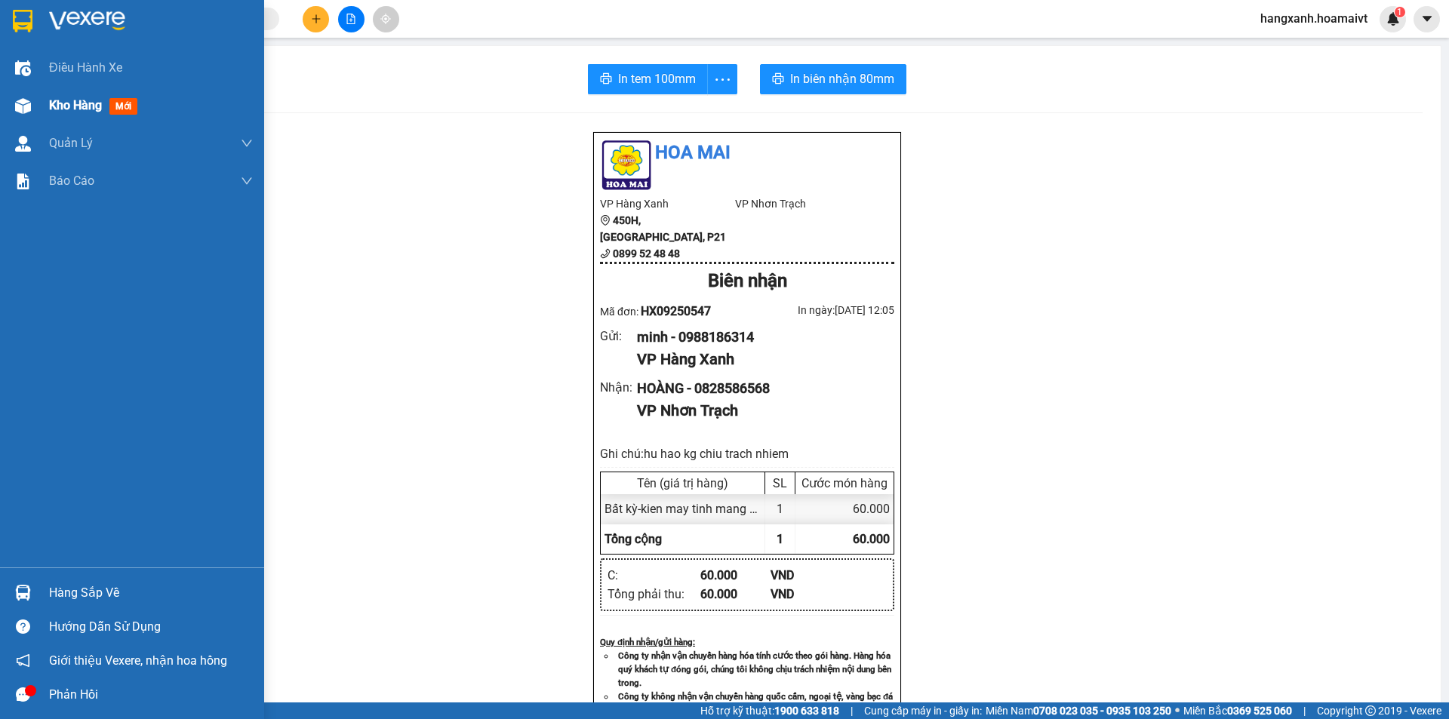
click at [126, 100] on span "mới" at bounding box center [123, 106] width 28 height 17
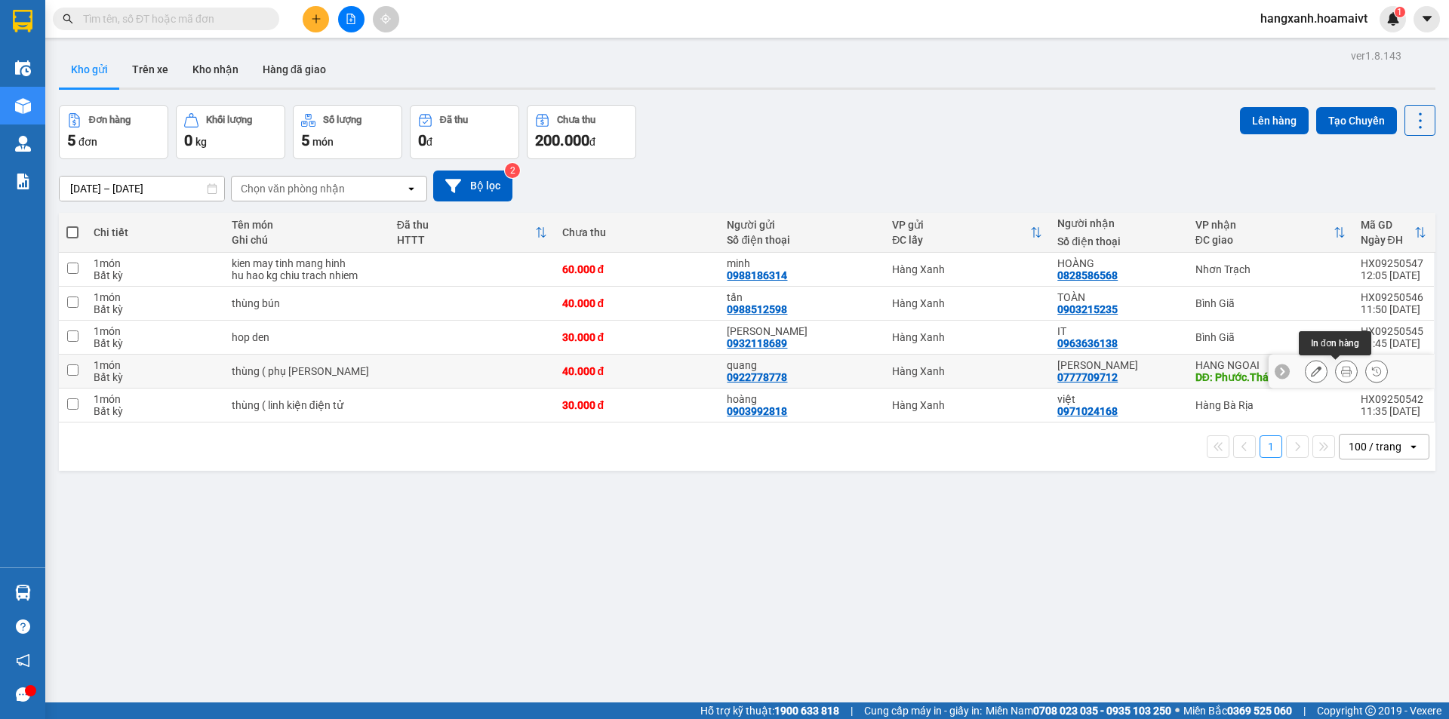
click at [1341, 372] on button at bounding box center [1346, 372] width 21 height 26
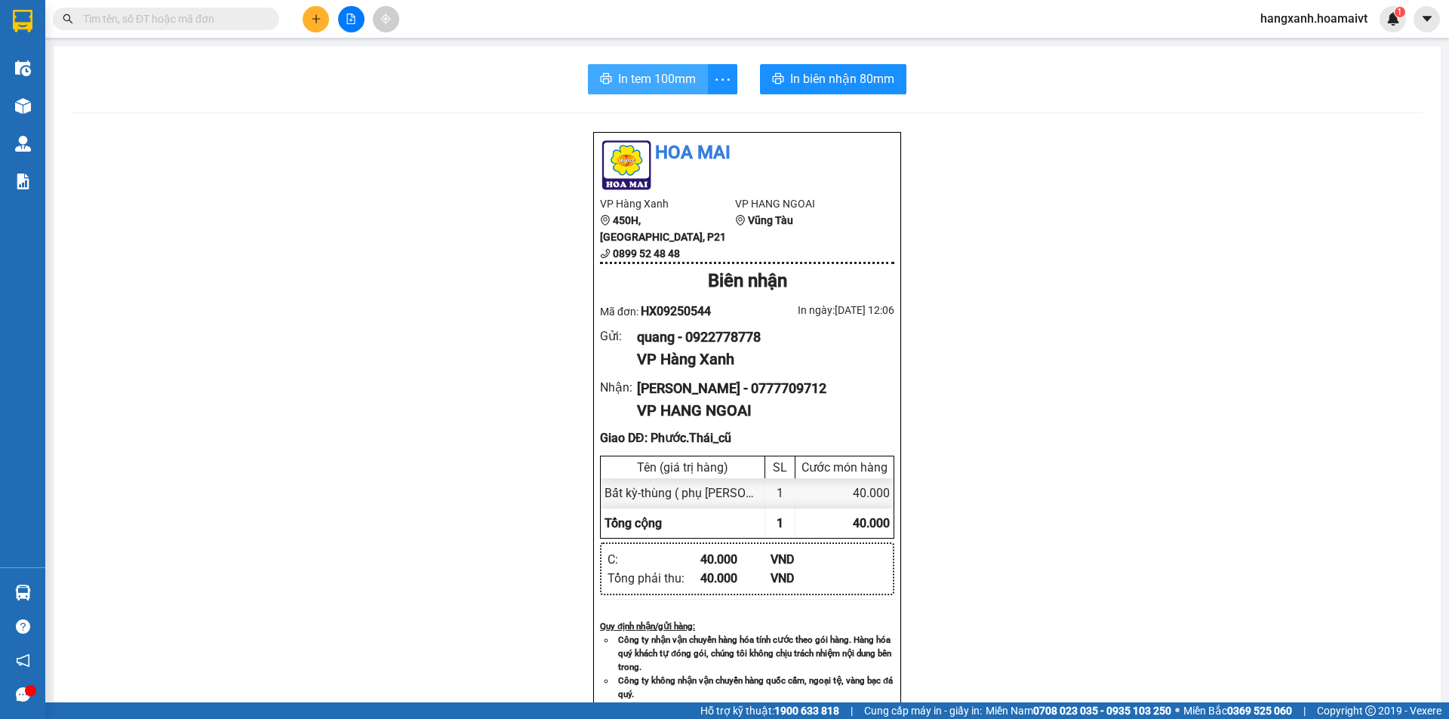
click at [629, 80] on span "In tem 100mm" at bounding box center [657, 78] width 78 height 19
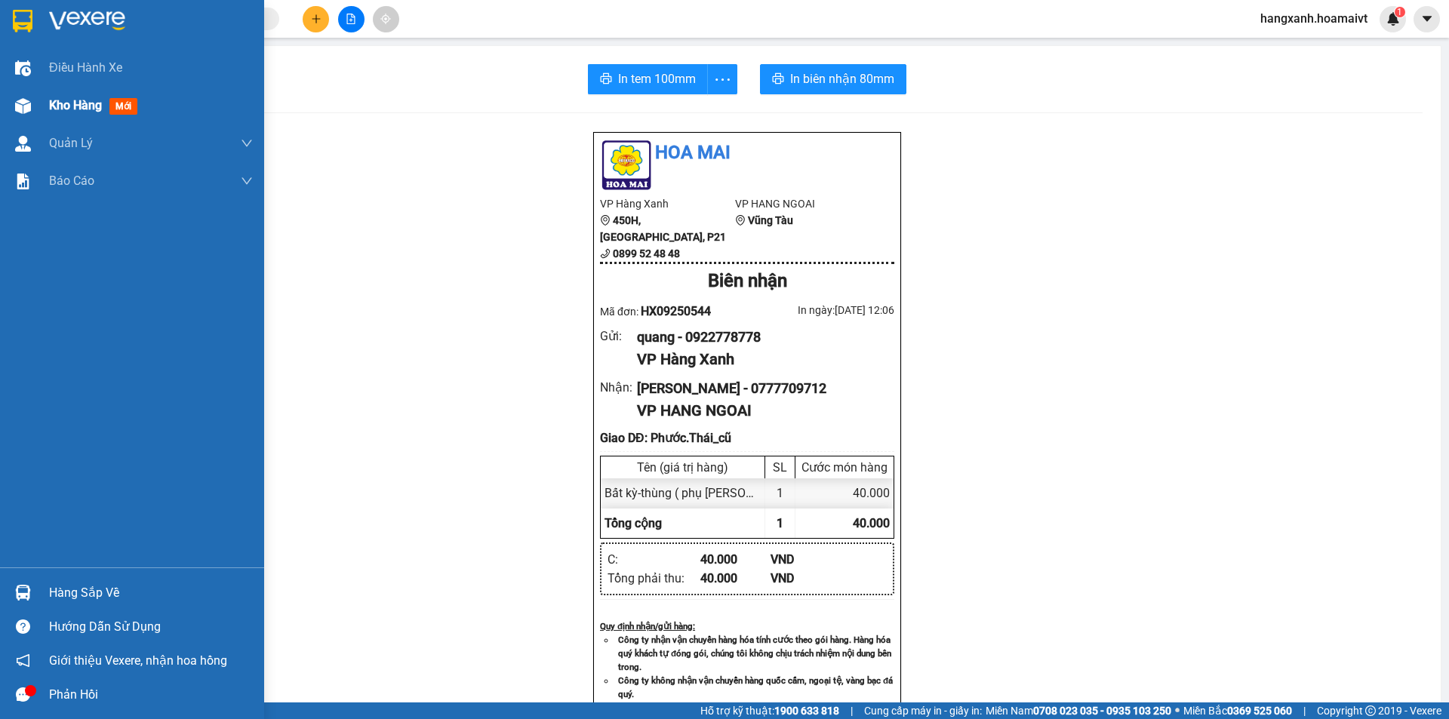
click at [121, 99] on span "mới" at bounding box center [123, 106] width 28 height 17
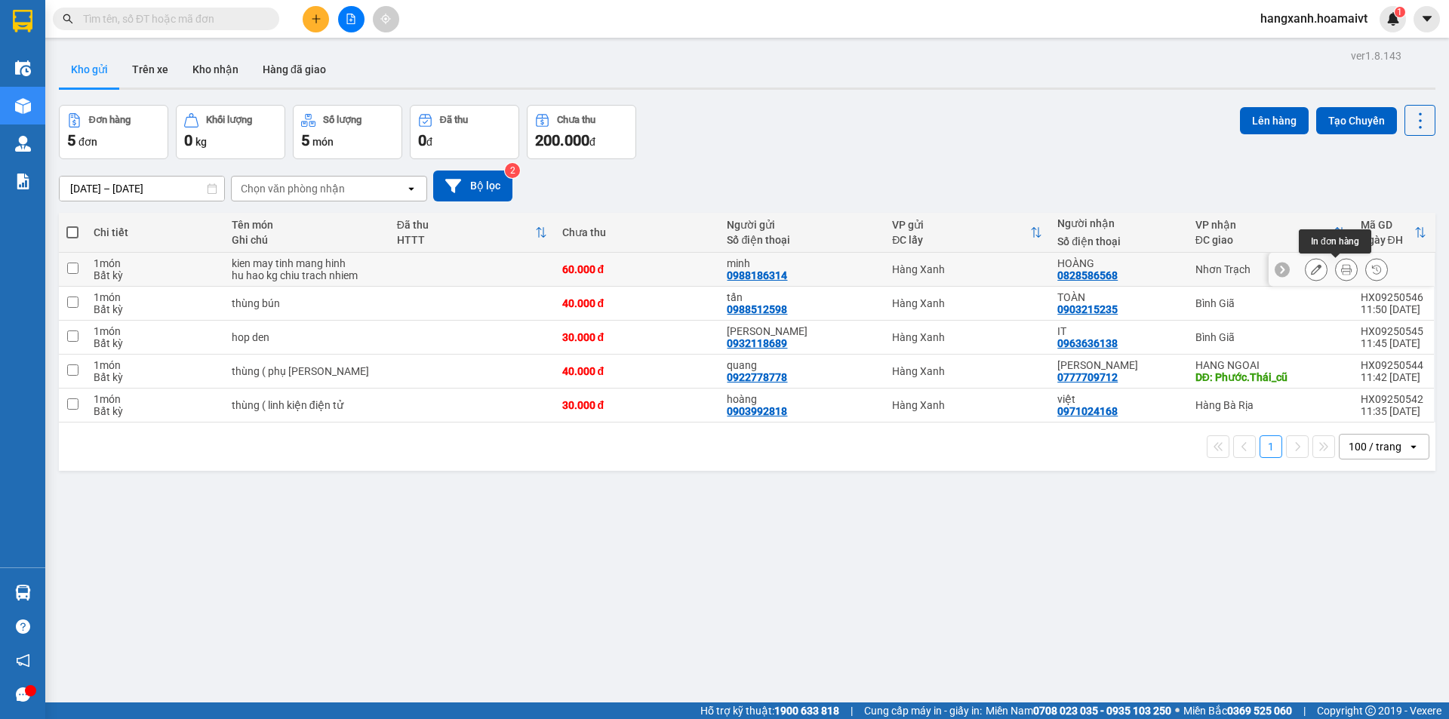
click at [1342, 268] on button at bounding box center [1346, 270] width 21 height 26
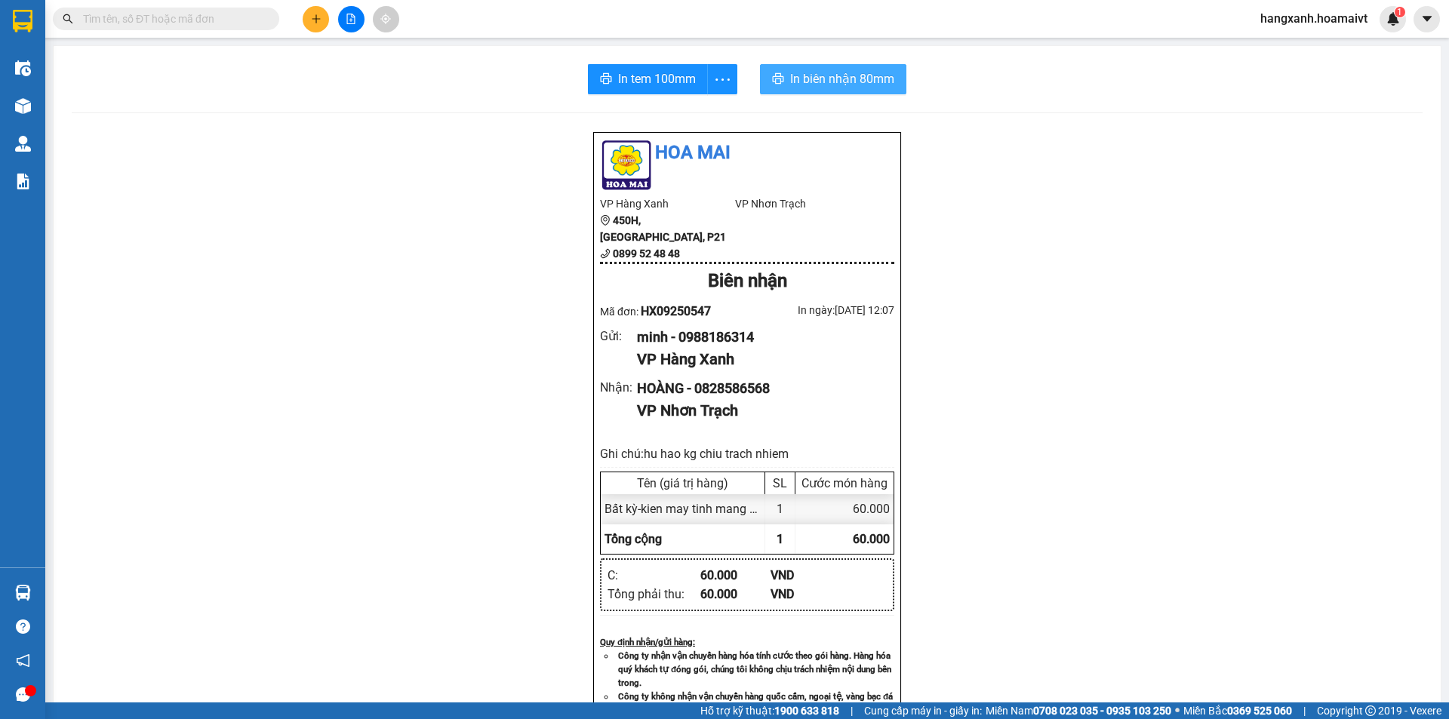
click at [833, 86] on button "In biên nhận 80mm" at bounding box center [833, 79] width 146 height 30
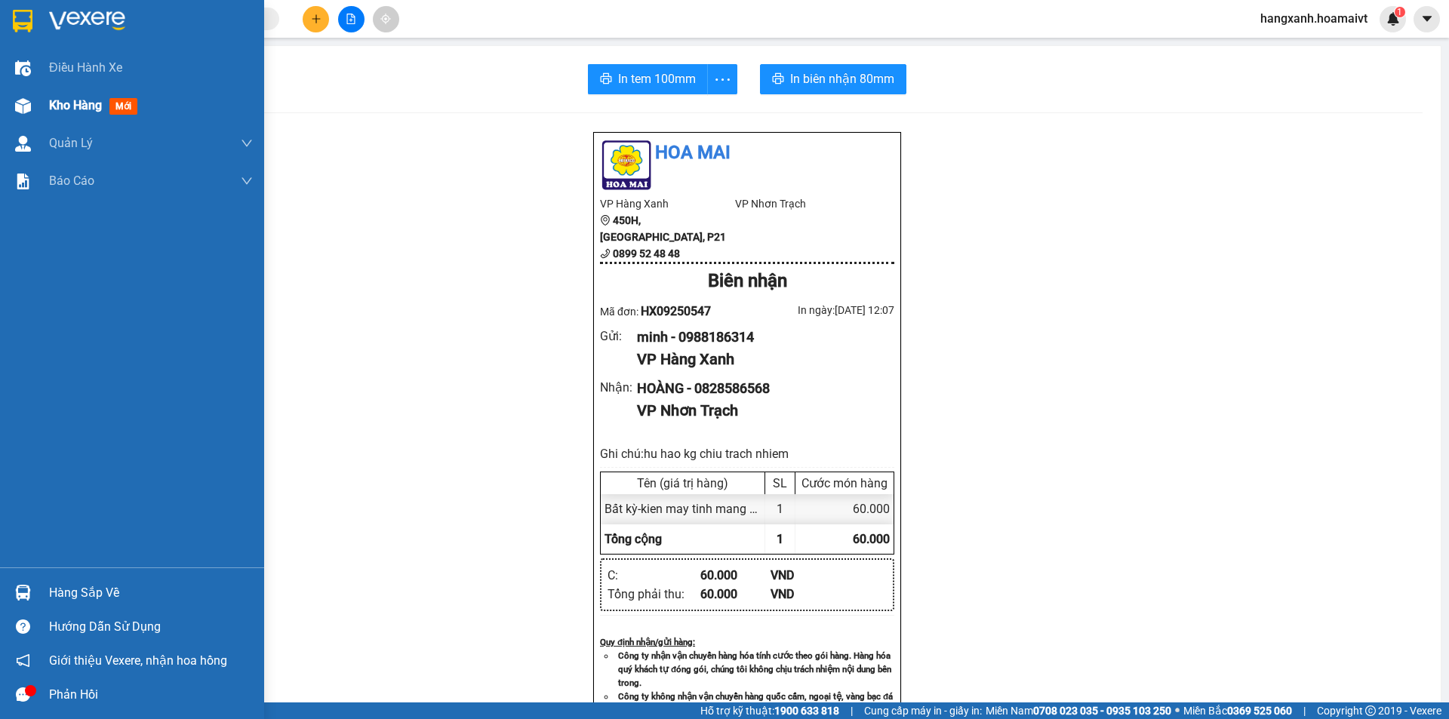
click at [112, 107] on span "mới" at bounding box center [123, 106] width 28 height 17
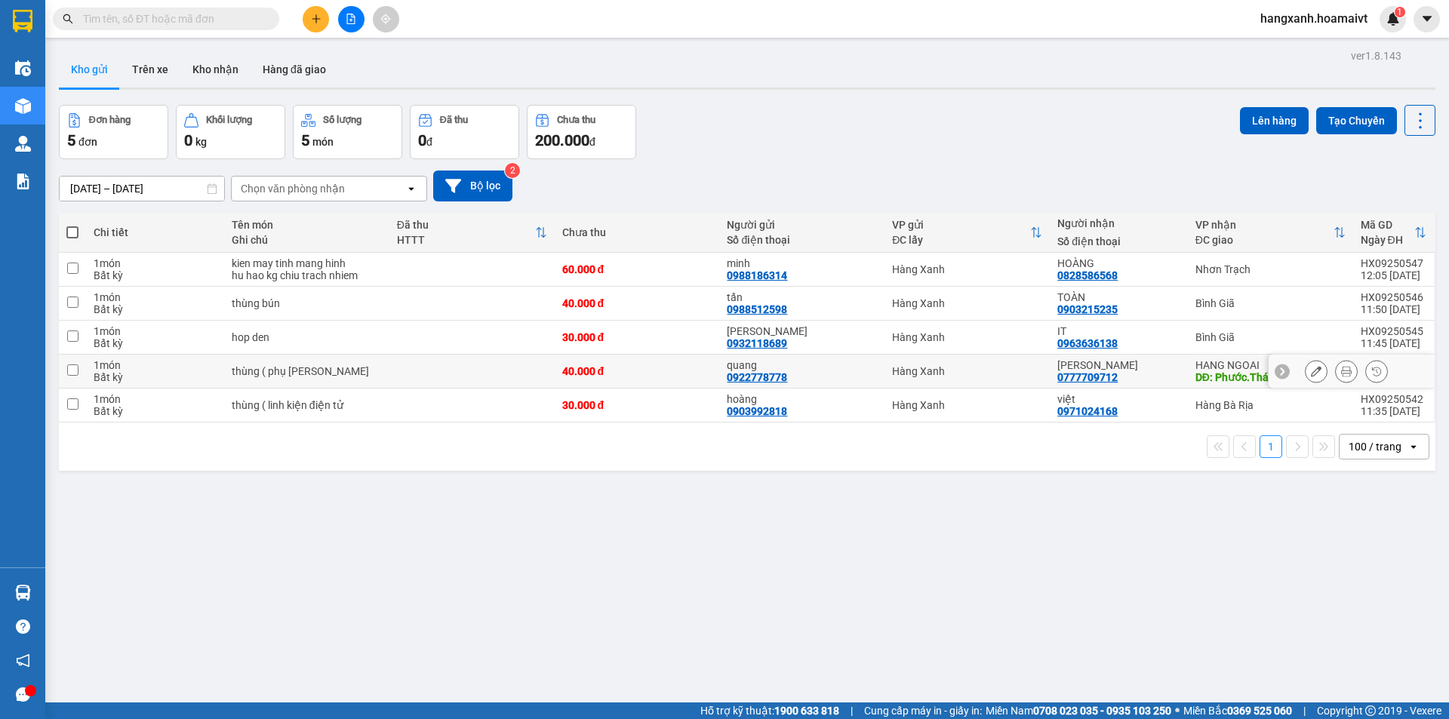
click at [1165, 383] on div "Quốc Hữu 0777709712" at bounding box center [1119, 371] width 122 height 24
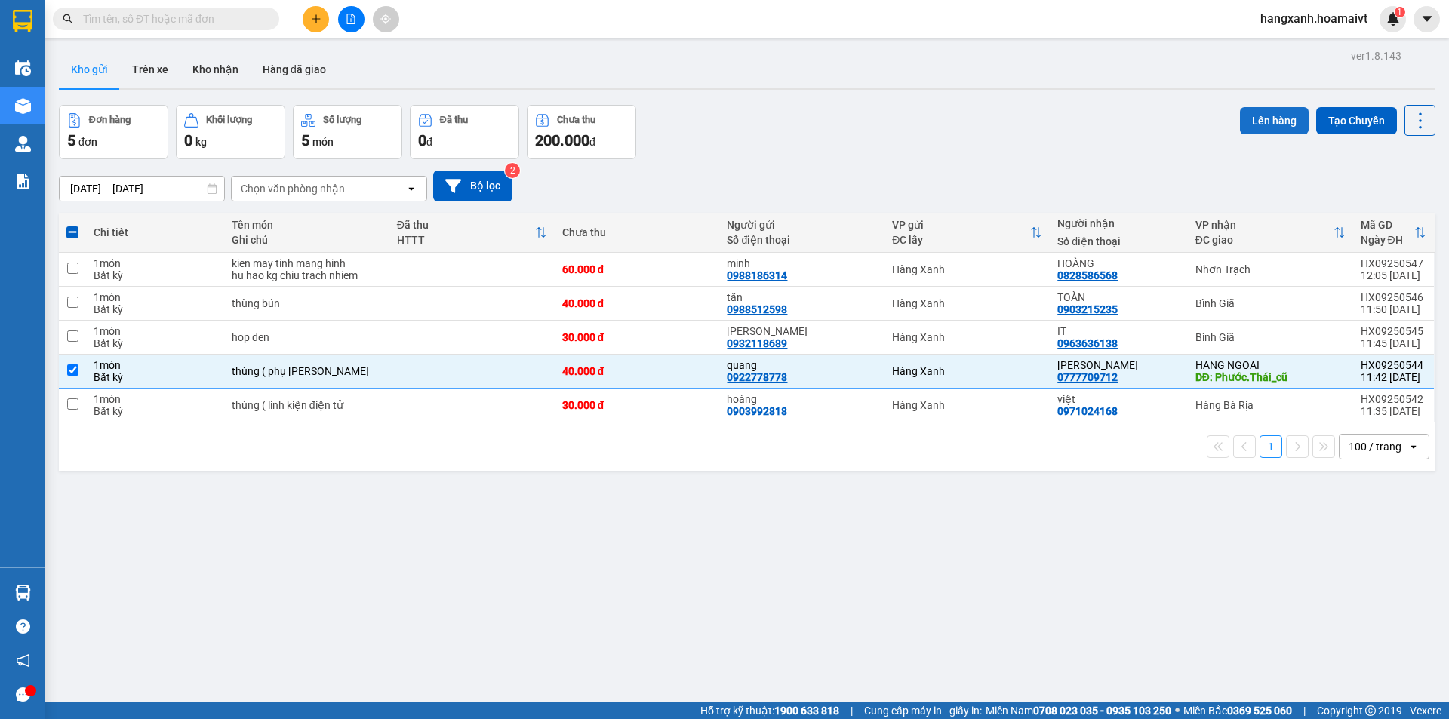
click at [1257, 126] on button "Lên hàng" at bounding box center [1274, 120] width 69 height 27
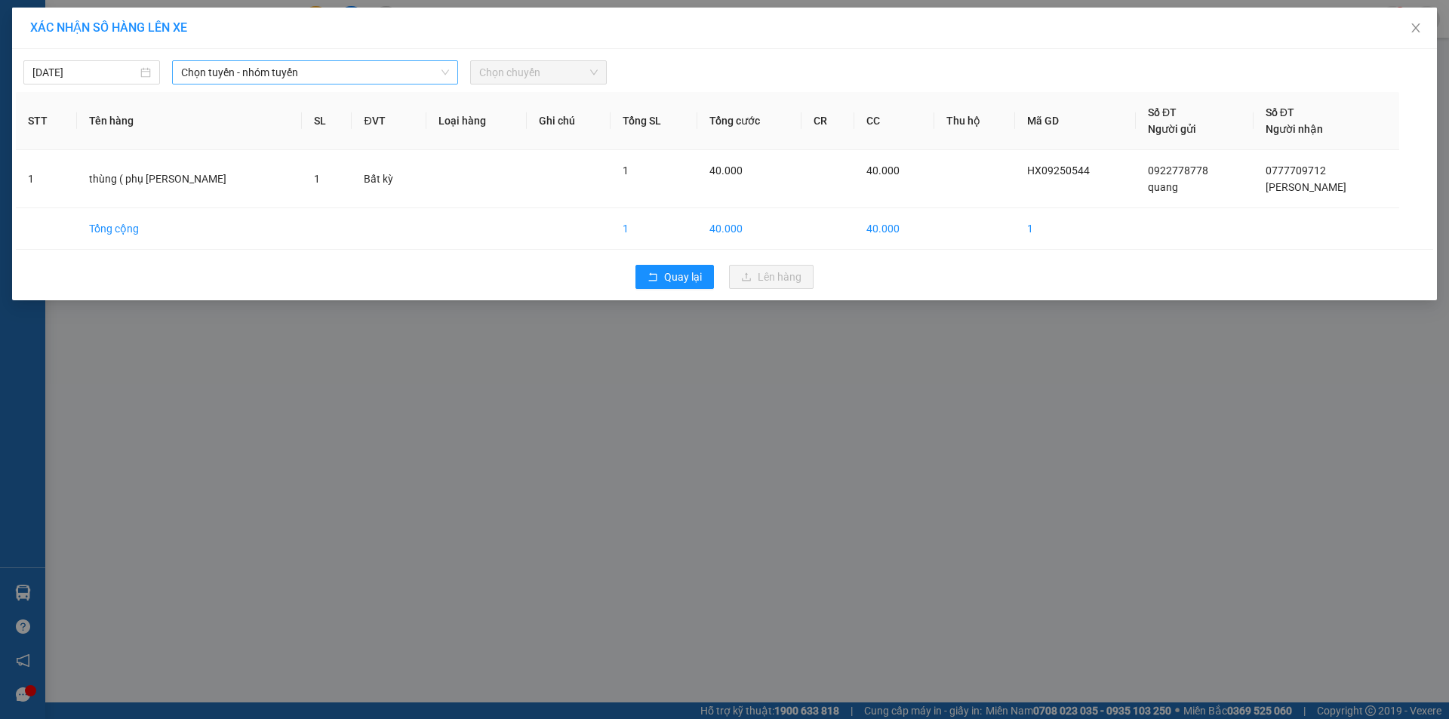
click at [262, 73] on span "Chọn tuyến - nhóm tuyến" at bounding box center [315, 72] width 268 height 23
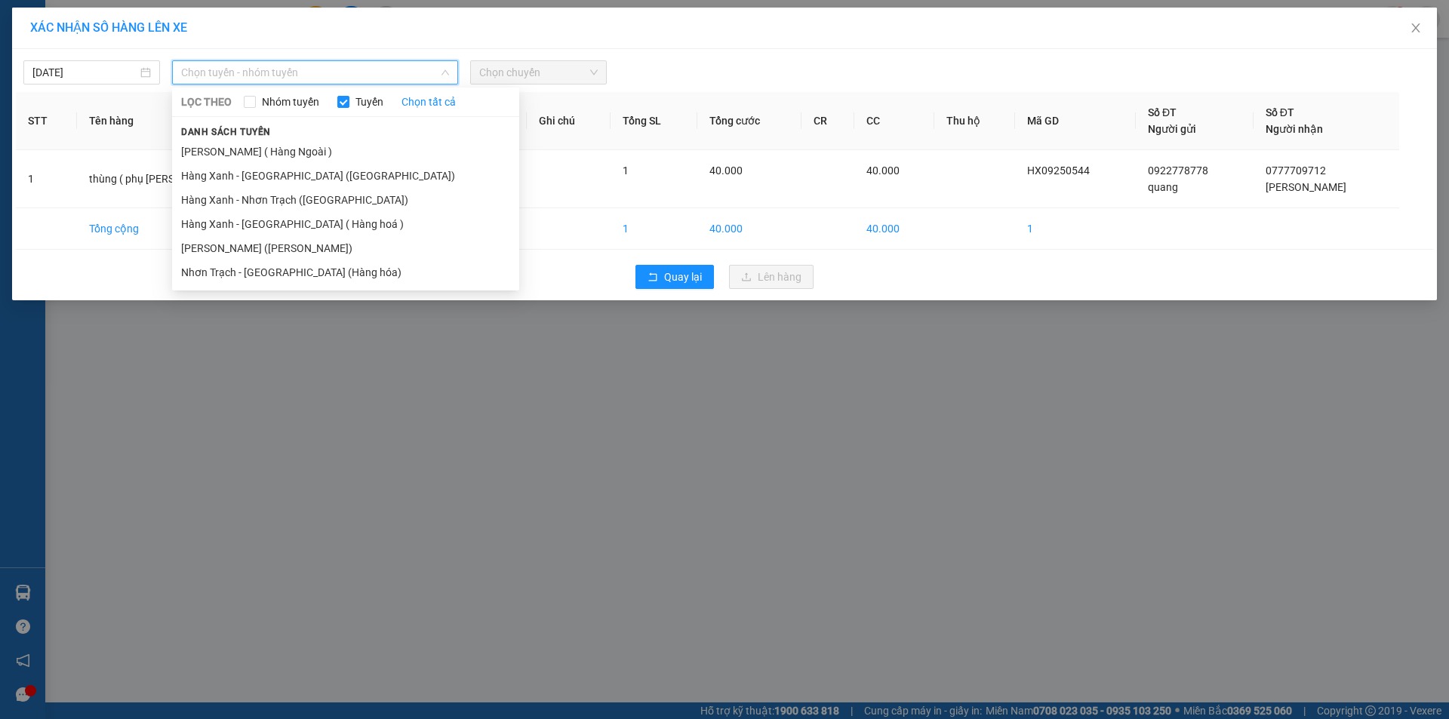
drag, startPoint x: 252, startPoint y: 152, endPoint x: 474, endPoint y: 116, distance: 225.0
click at [254, 153] on li "[PERSON_NAME] ( Hàng Ngoài )" at bounding box center [345, 152] width 347 height 24
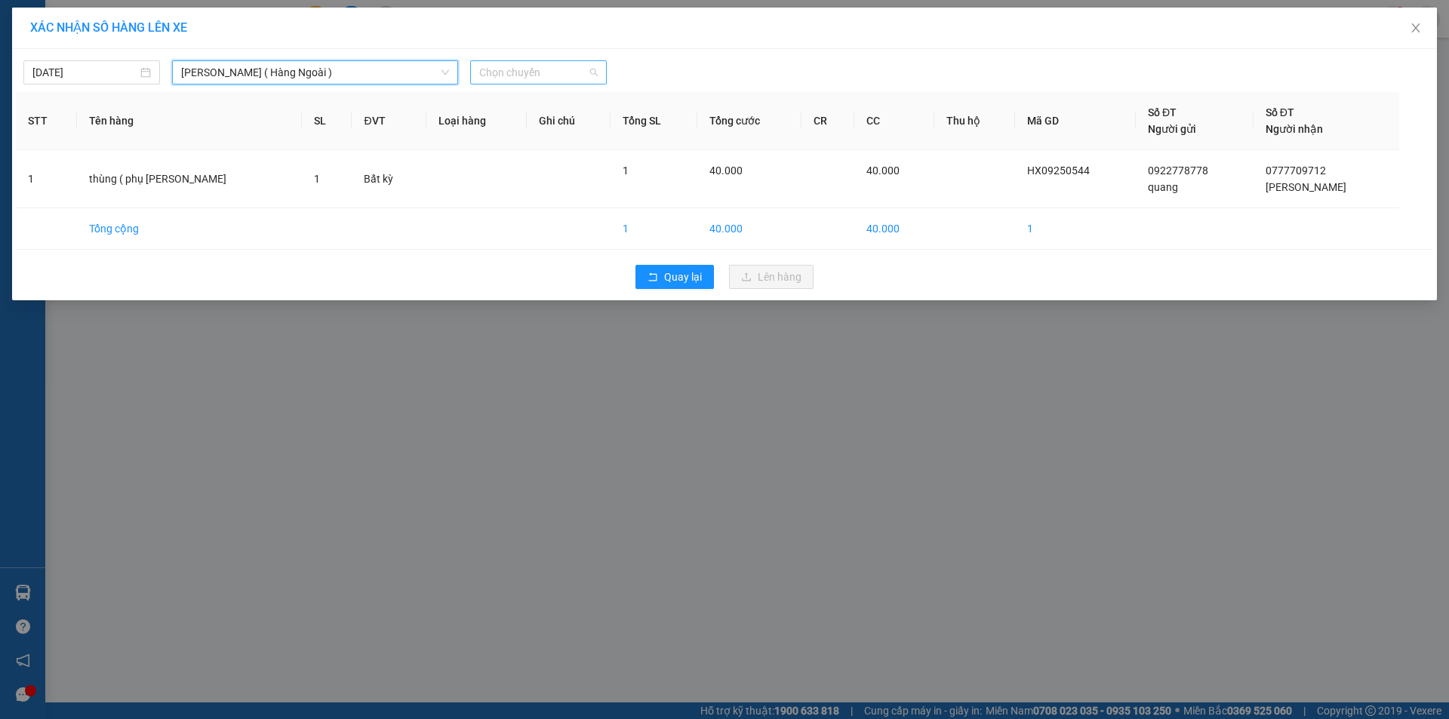
click at [544, 75] on span "Chọn chuyến" at bounding box center [538, 72] width 119 height 23
type input "1210"
click at [586, 126] on div "Thêm chuyến " 12:10 "" at bounding box center [550, 128] width 161 height 26
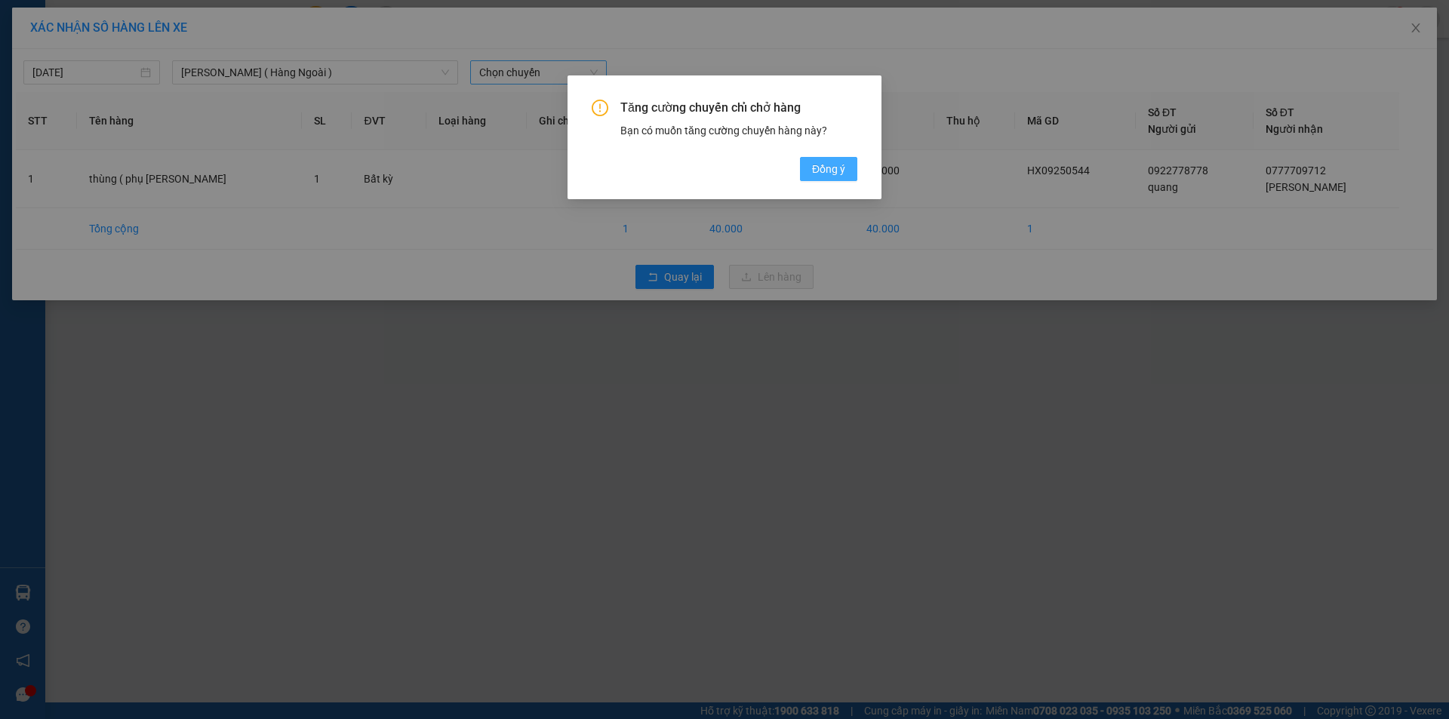
click at [840, 174] on span "Đồng ý" at bounding box center [828, 169] width 33 height 17
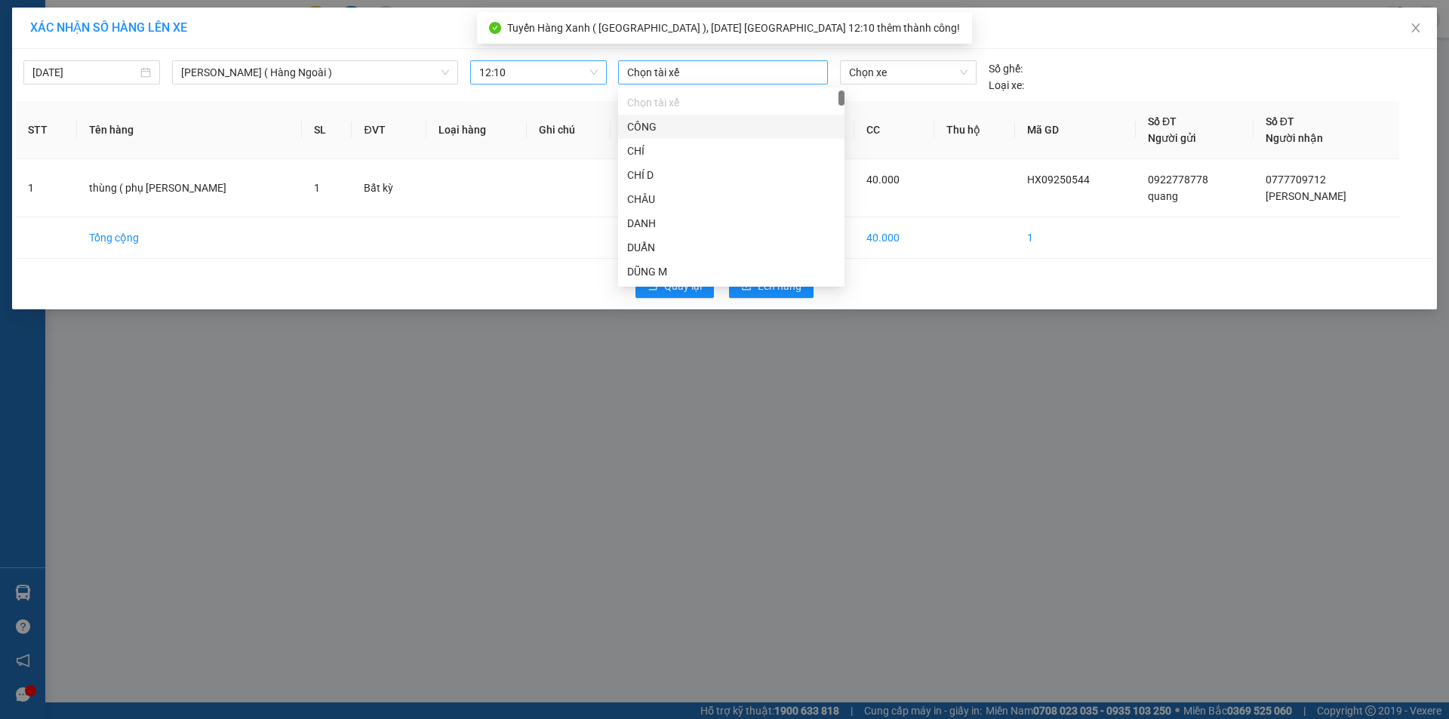
click at [760, 80] on div at bounding box center [723, 72] width 202 height 18
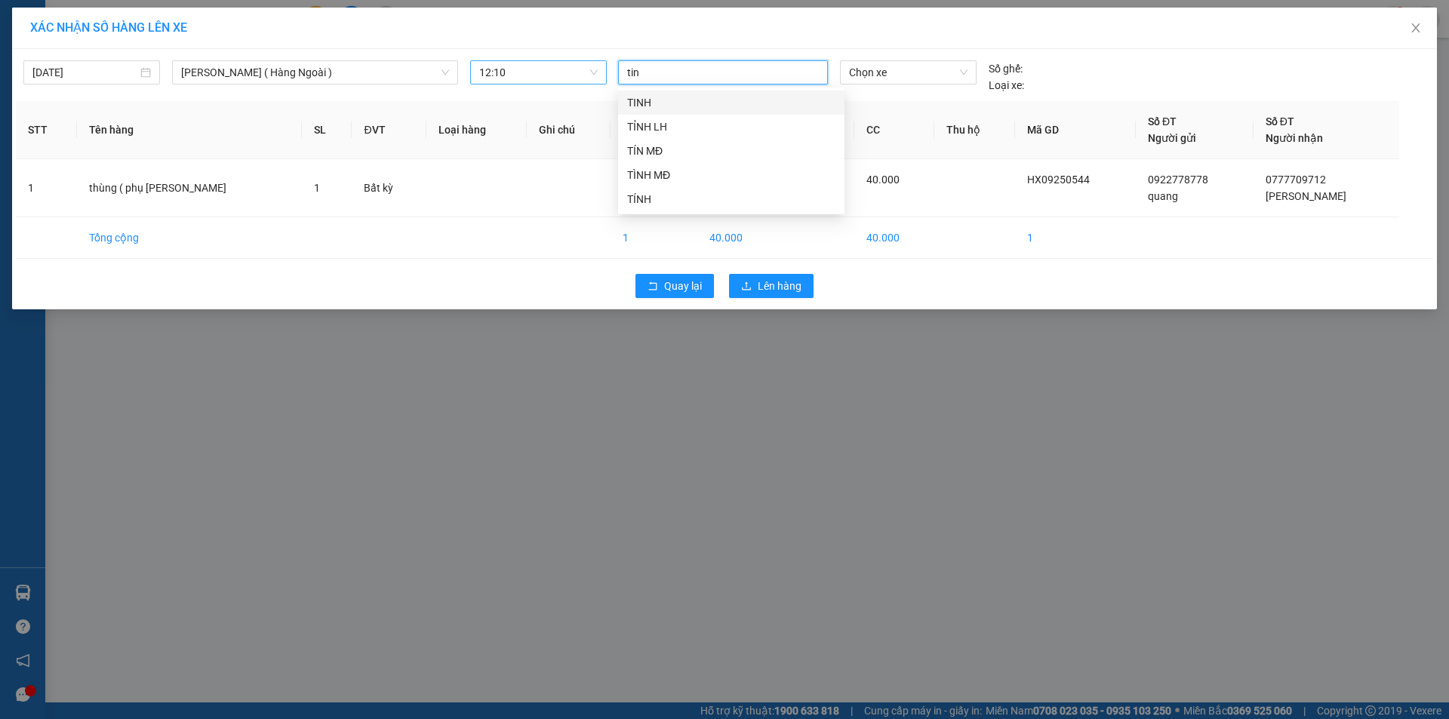
type input "tin"
click at [737, 104] on div "TÍN MĐ" at bounding box center [731, 102] width 208 height 17
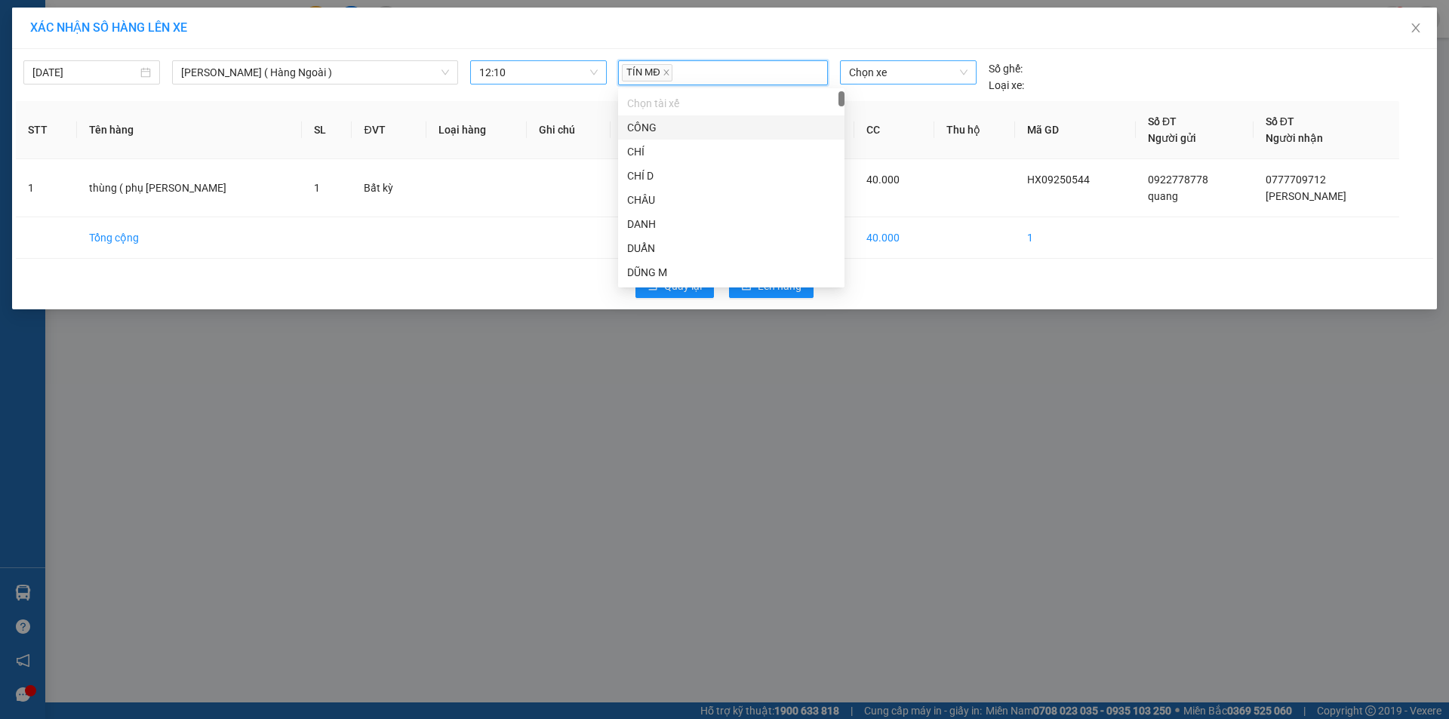
click at [898, 75] on span "Chọn xe" at bounding box center [908, 72] width 118 height 23
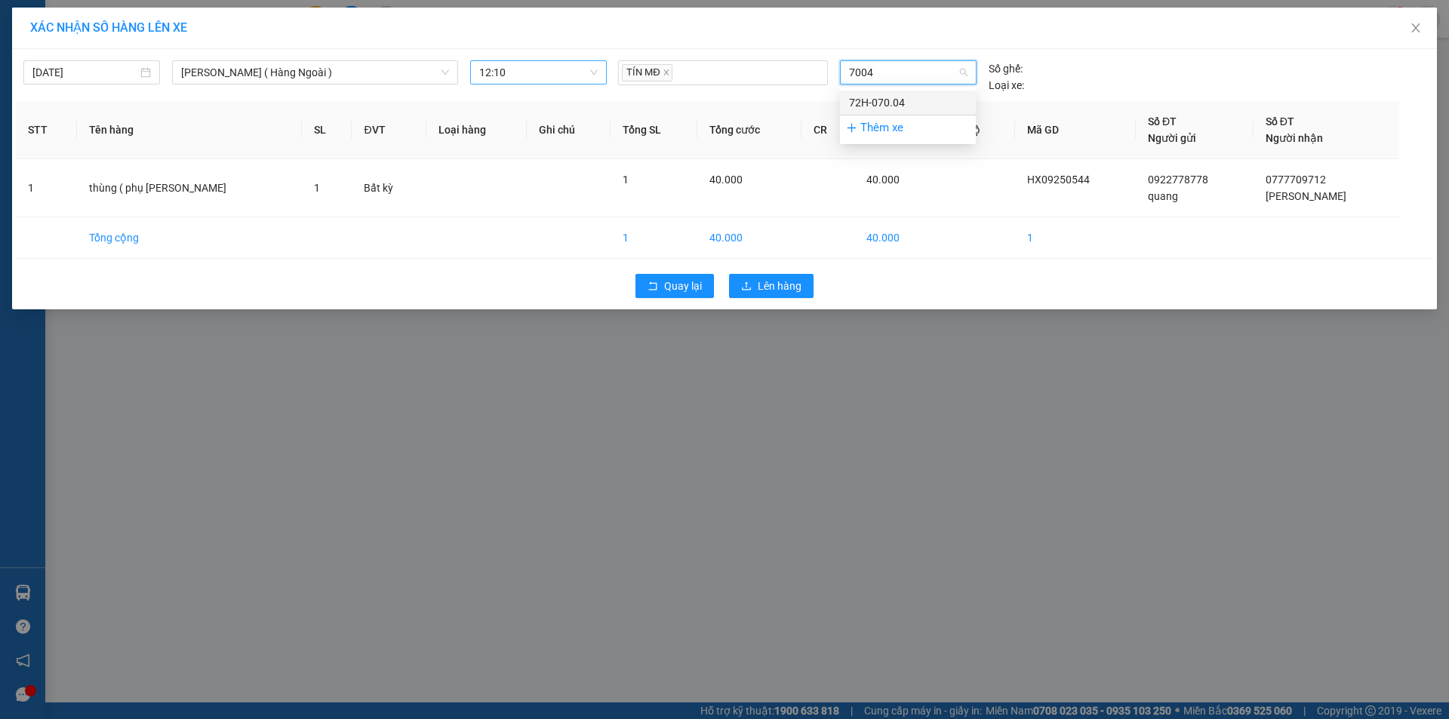
click at [901, 105] on div "72H-070.04" at bounding box center [908, 102] width 118 height 17
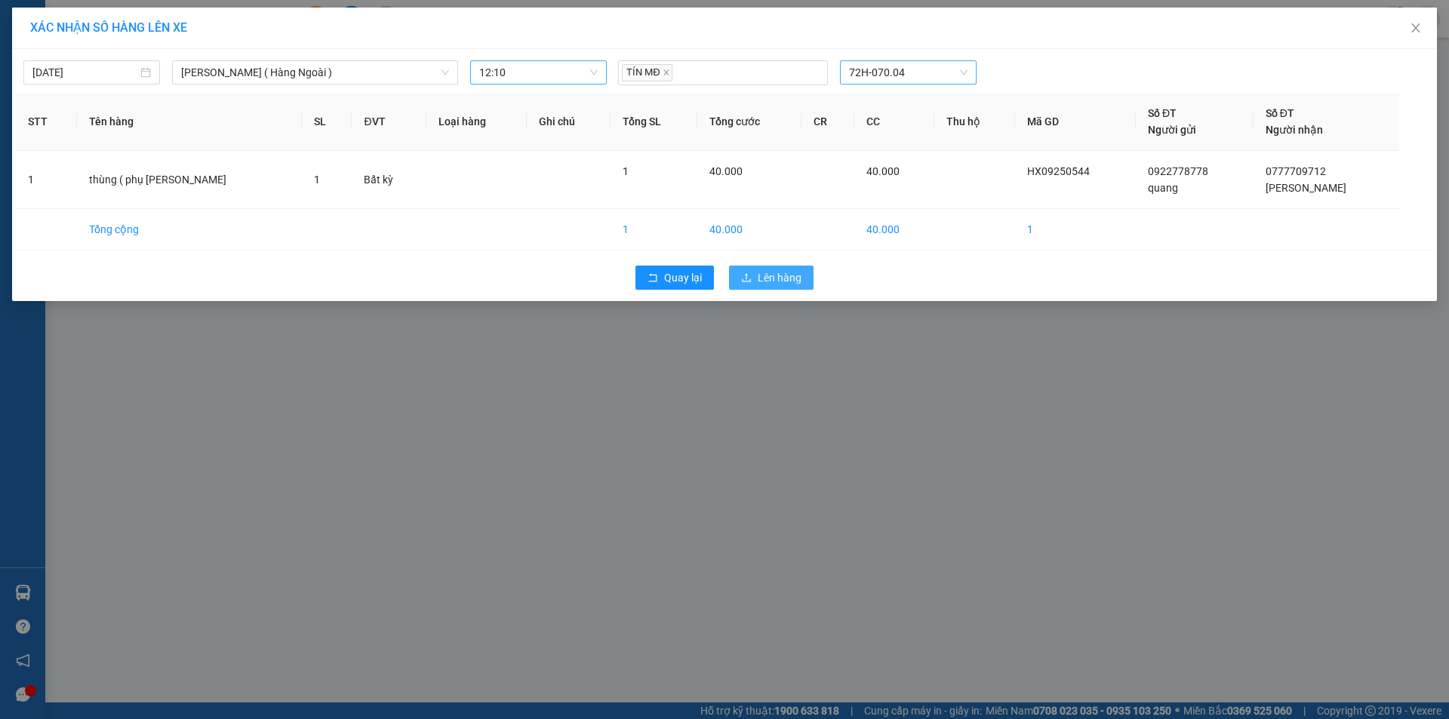
click at [775, 288] on button "Lên hàng" at bounding box center [771, 278] width 85 height 24
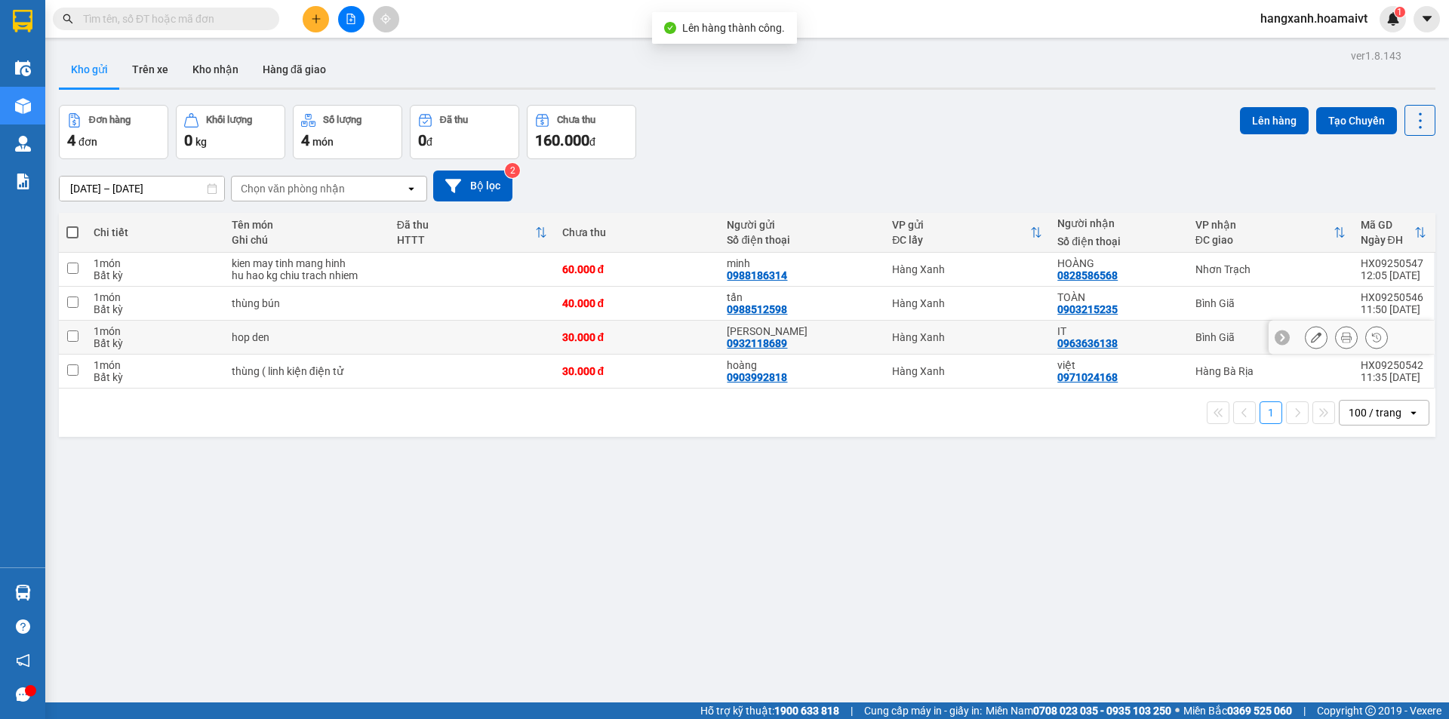
drag, startPoint x: 1157, startPoint y: 343, endPoint x: 1156, endPoint y: 313, distance: 30.2
click at [1156, 342] on div "IT 0963636138" at bounding box center [1119, 337] width 122 height 24
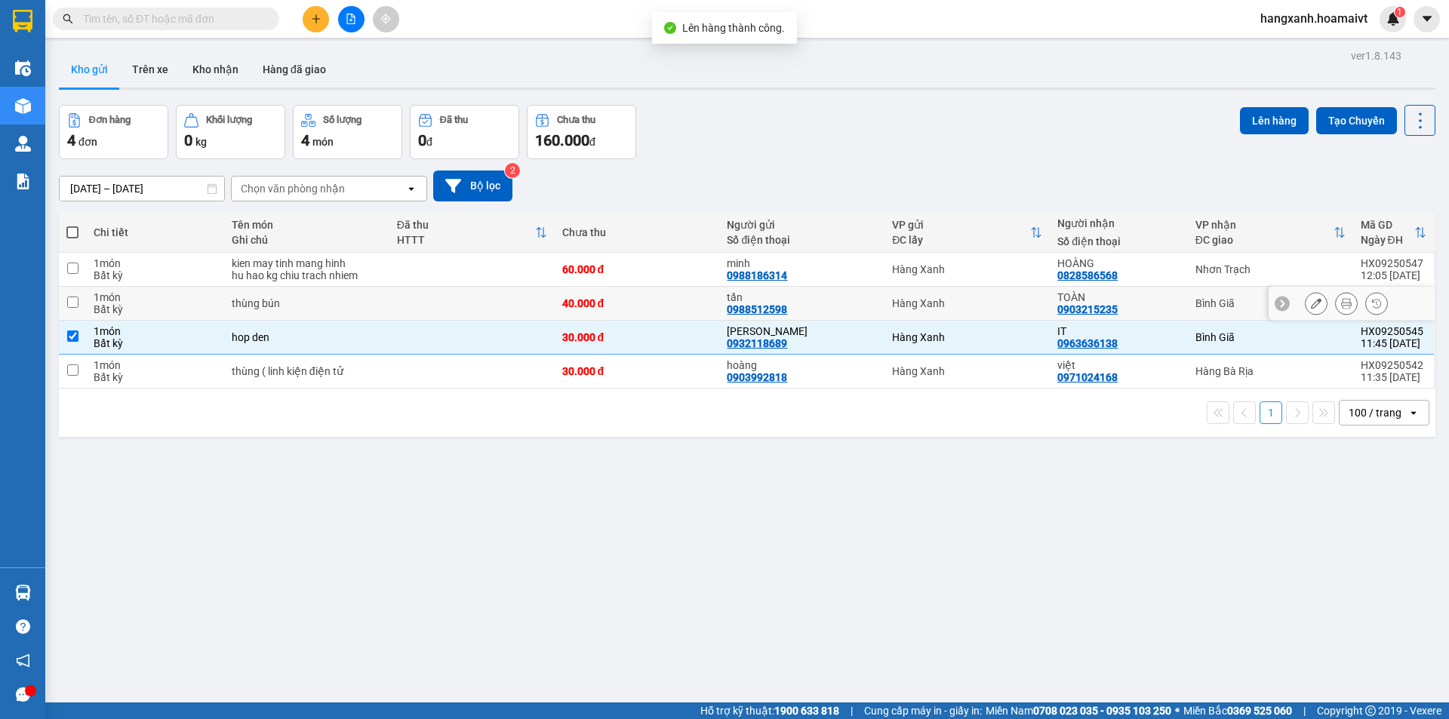
drag, startPoint x: 1153, startPoint y: 303, endPoint x: 1194, endPoint y: 261, distance: 58.2
click at [1153, 301] on div "TOÀN 0903215235" at bounding box center [1119, 303] width 122 height 24
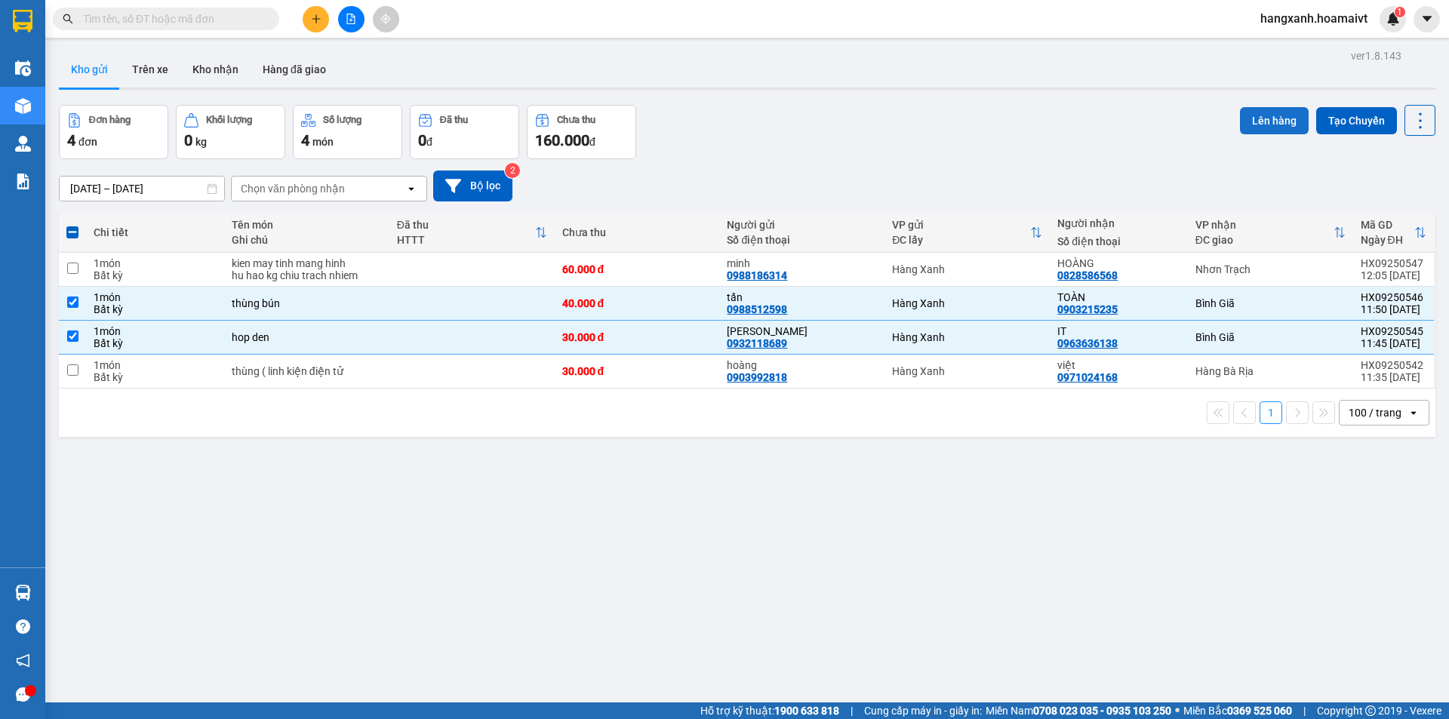
click at [1259, 122] on button "Lên hàng" at bounding box center [1274, 120] width 69 height 27
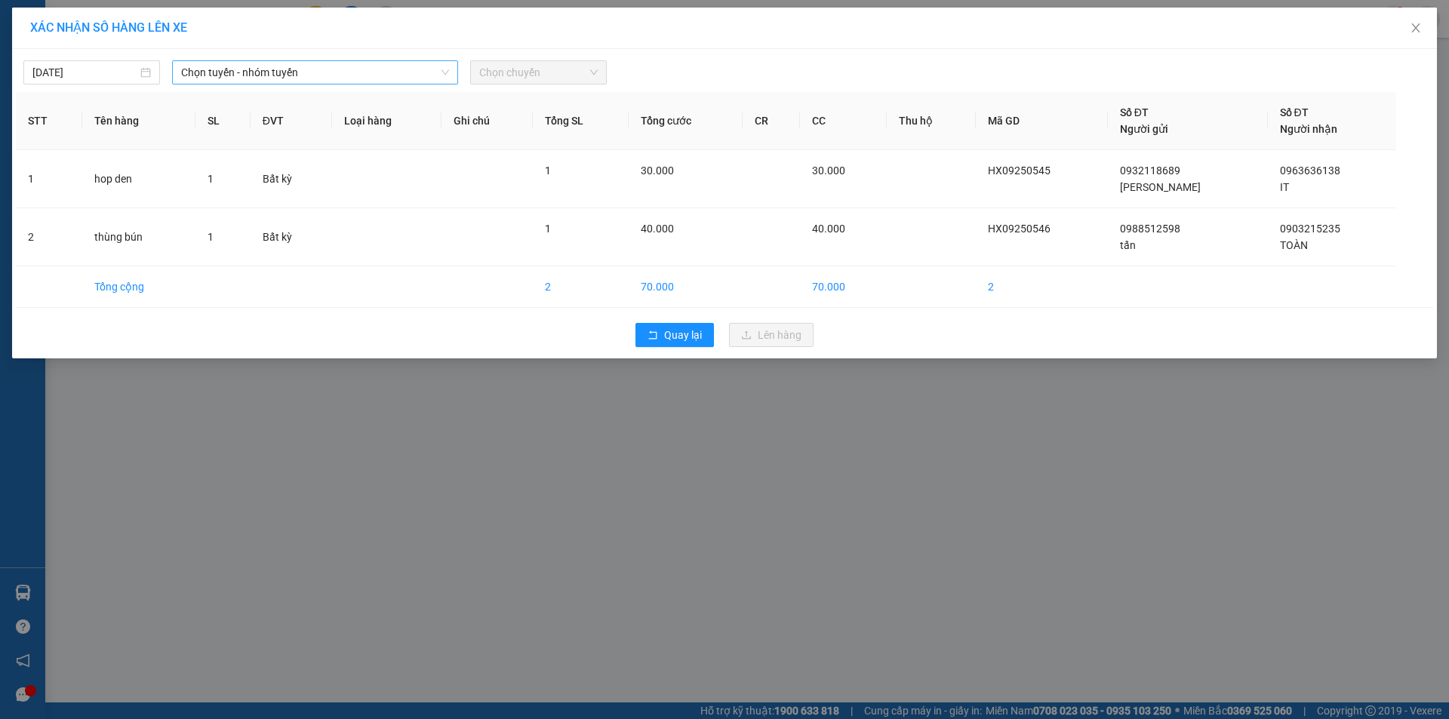
click at [267, 71] on span "Chọn tuyến - nhóm tuyến" at bounding box center [315, 72] width 268 height 23
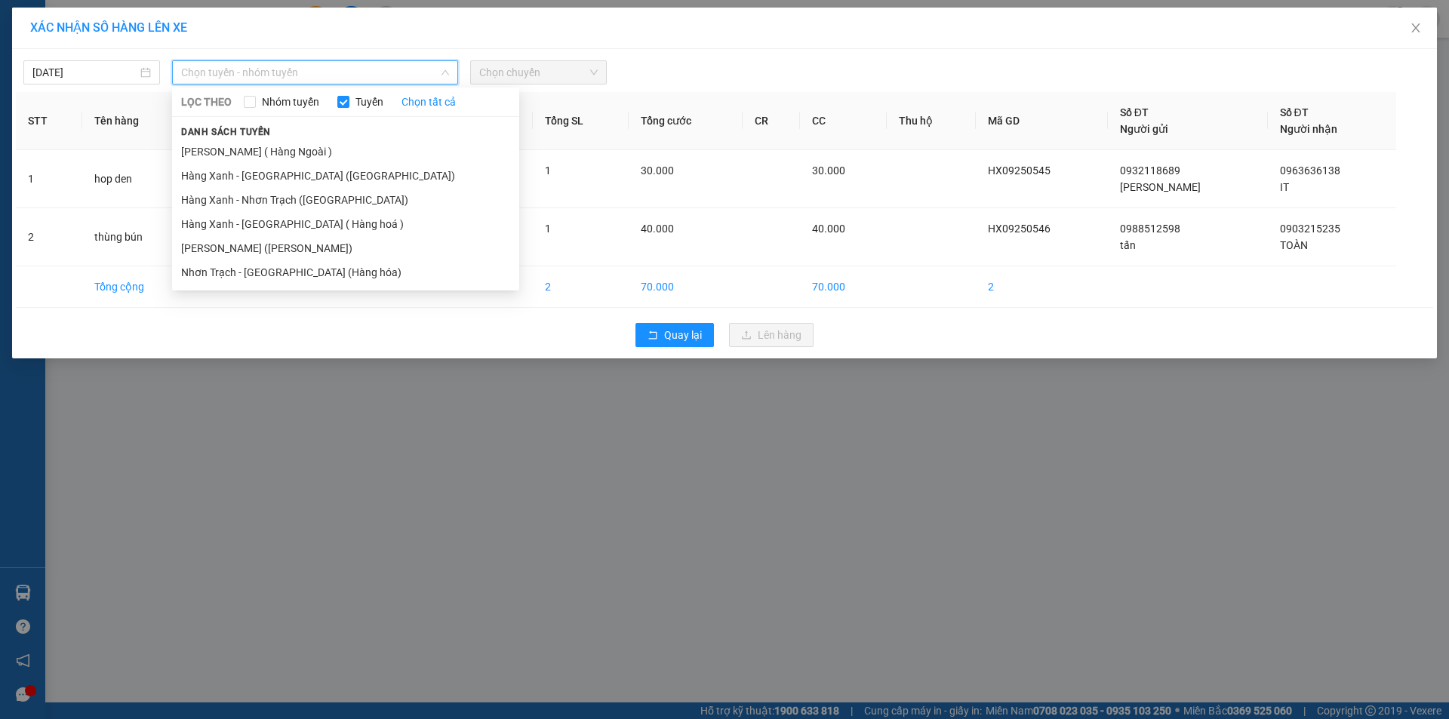
drag, startPoint x: 267, startPoint y: 247, endPoint x: 514, endPoint y: 120, distance: 277.5
click at [272, 248] on li "[PERSON_NAME] ([PERSON_NAME])" at bounding box center [345, 248] width 347 height 24
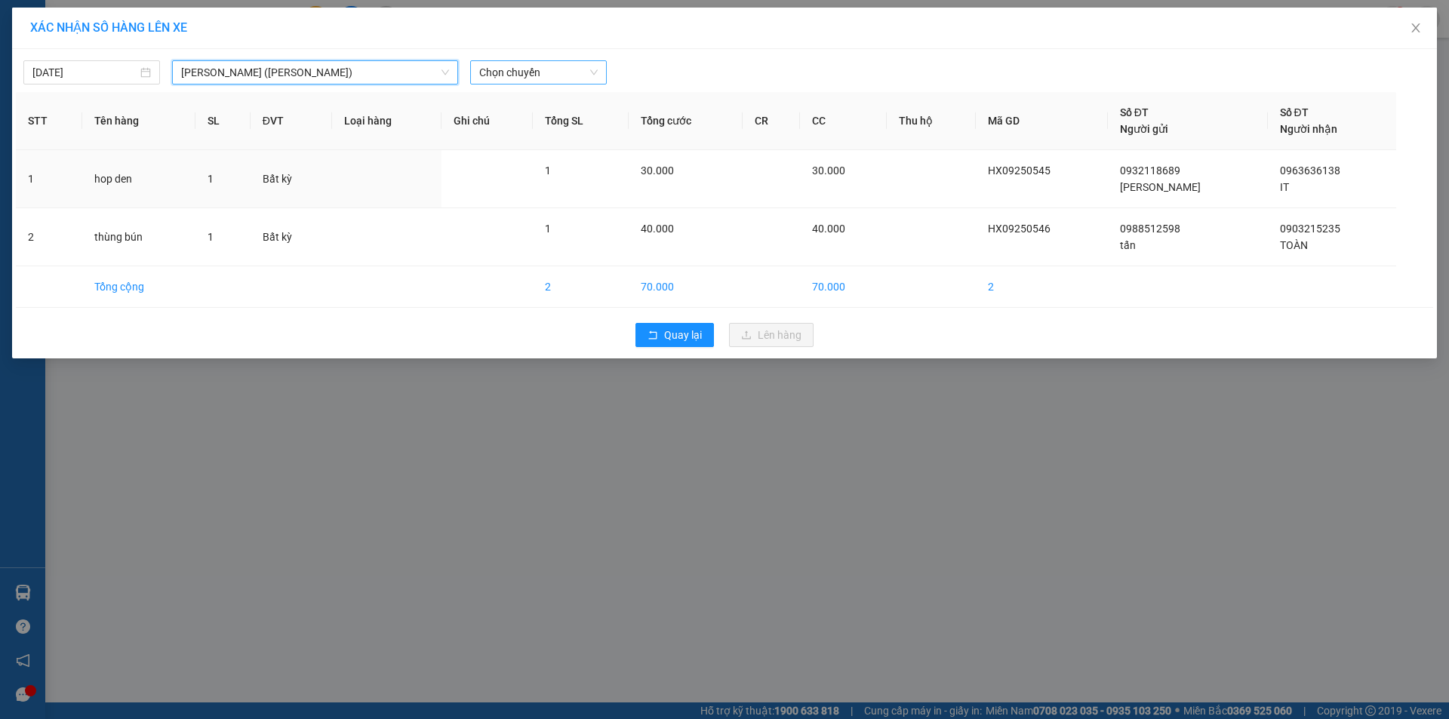
click at [537, 71] on span "Chọn chuyến" at bounding box center [538, 72] width 119 height 23
type input "1210"
drag, startPoint x: 554, startPoint y: 133, endPoint x: 568, endPoint y: 137, distance: 14.3
click at [562, 136] on div "Thêm chuyến " 12:10 "" at bounding box center [550, 128] width 161 height 26
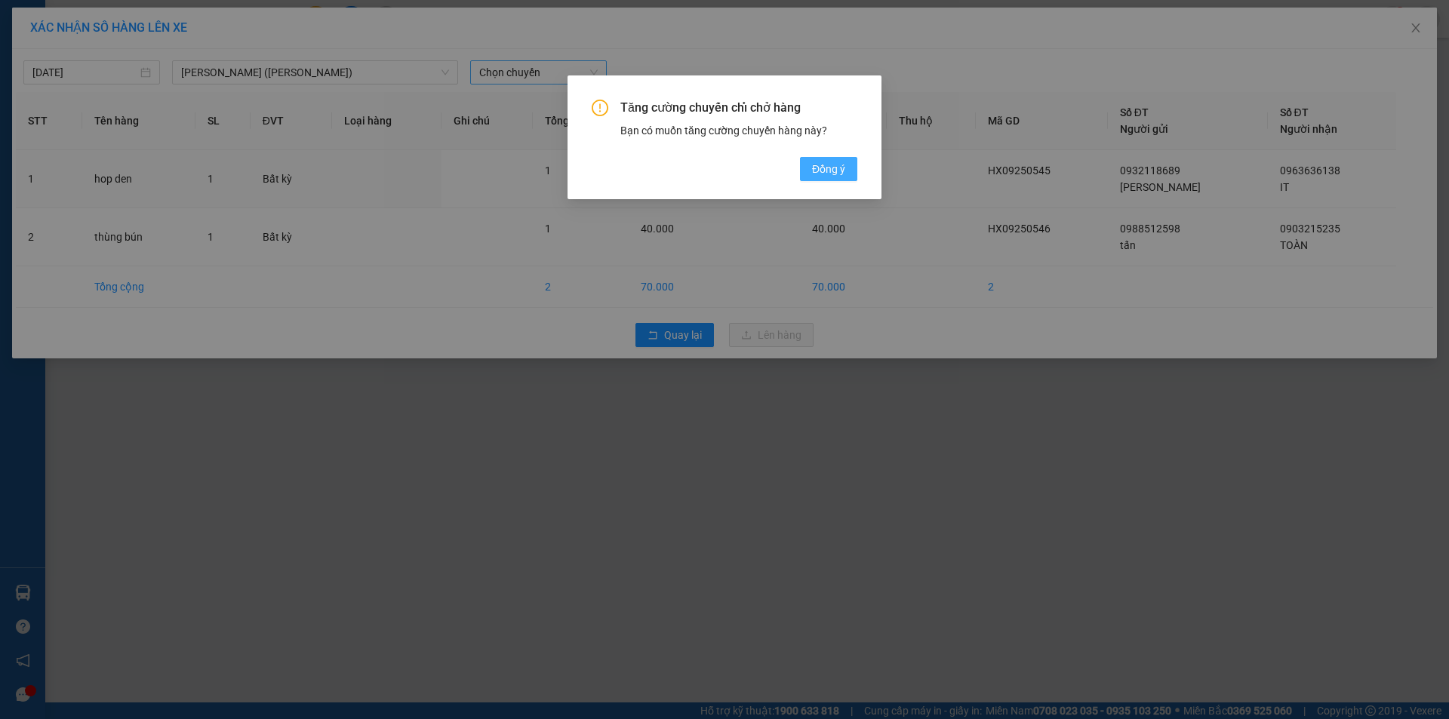
click at [819, 170] on span "Đồng ý" at bounding box center [828, 169] width 33 height 17
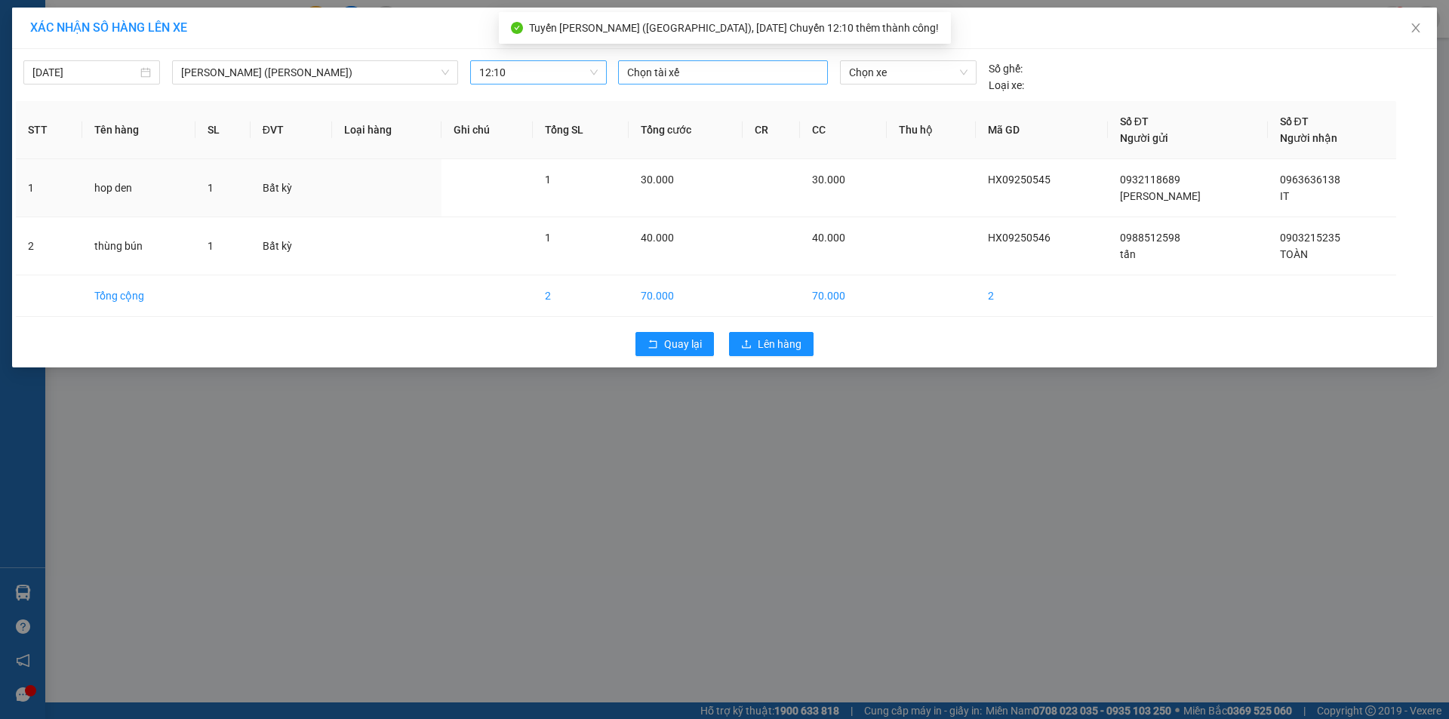
click at [735, 82] on div "Chọn tài xế" at bounding box center [723, 72] width 210 height 24
type input "tin"
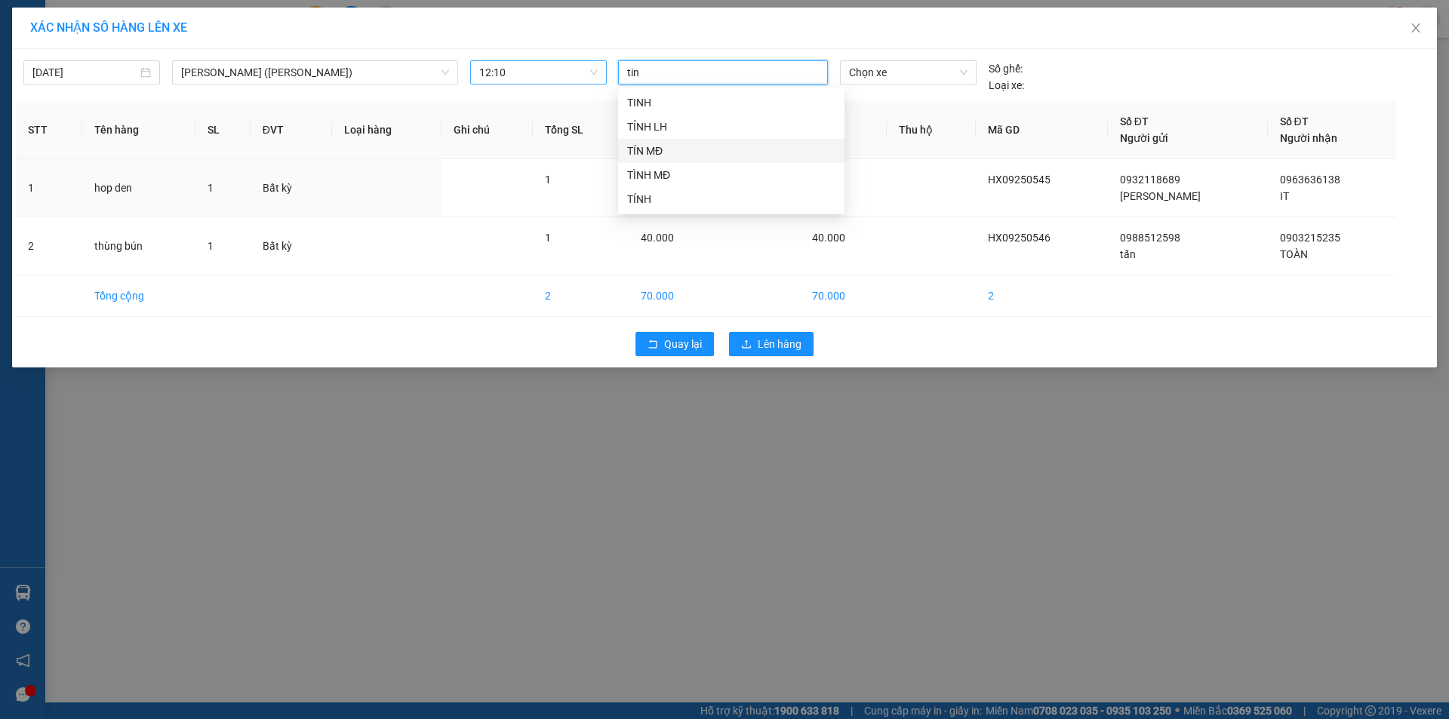
click at [662, 151] on div "TÍN MĐ" at bounding box center [731, 151] width 208 height 17
click at [890, 69] on span "Chọn xe" at bounding box center [908, 72] width 118 height 23
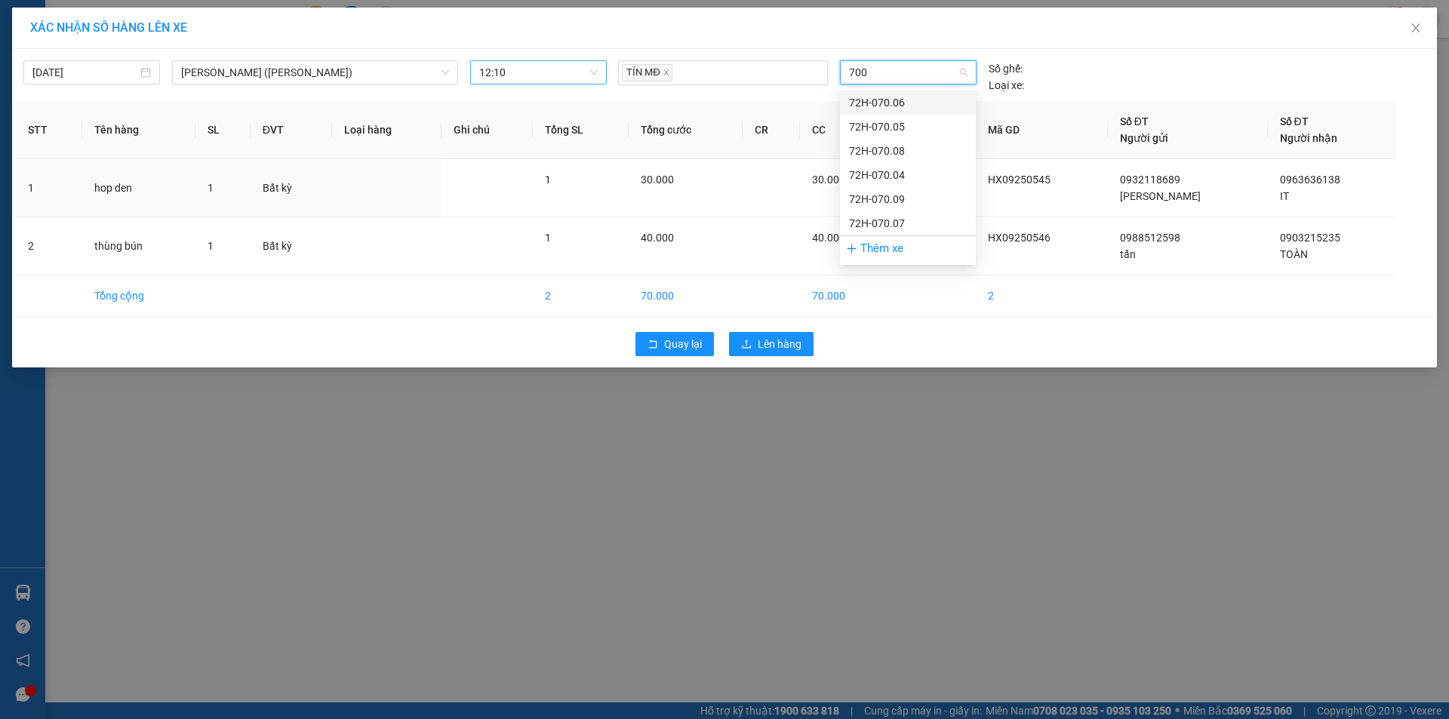
type input "7004"
click at [951, 97] on div "72H-070.04" at bounding box center [908, 102] width 118 height 17
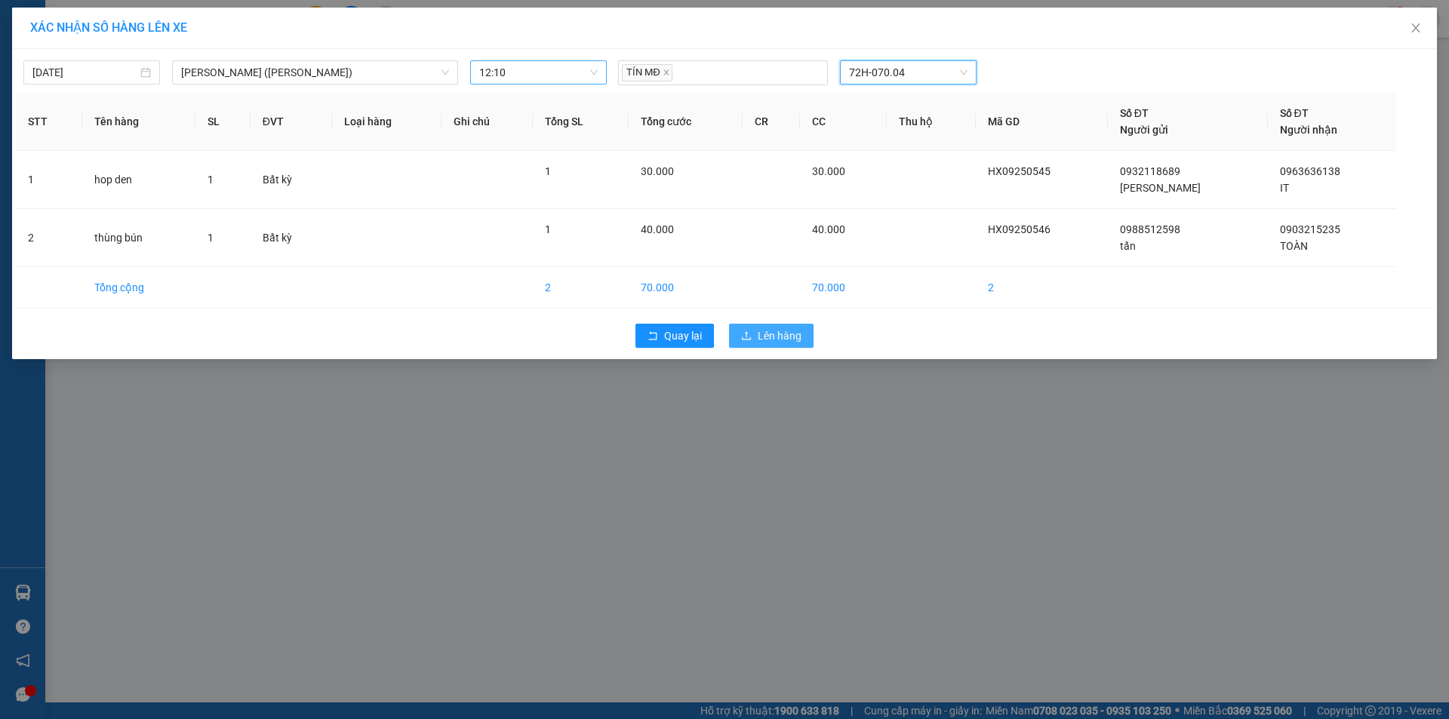
drag, startPoint x: 744, startPoint y: 327, endPoint x: 805, endPoint y: 343, distance: 62.6
click at [744, 328] on button "Lên hàng" at bounding box center [771, 336] width 85 height 24
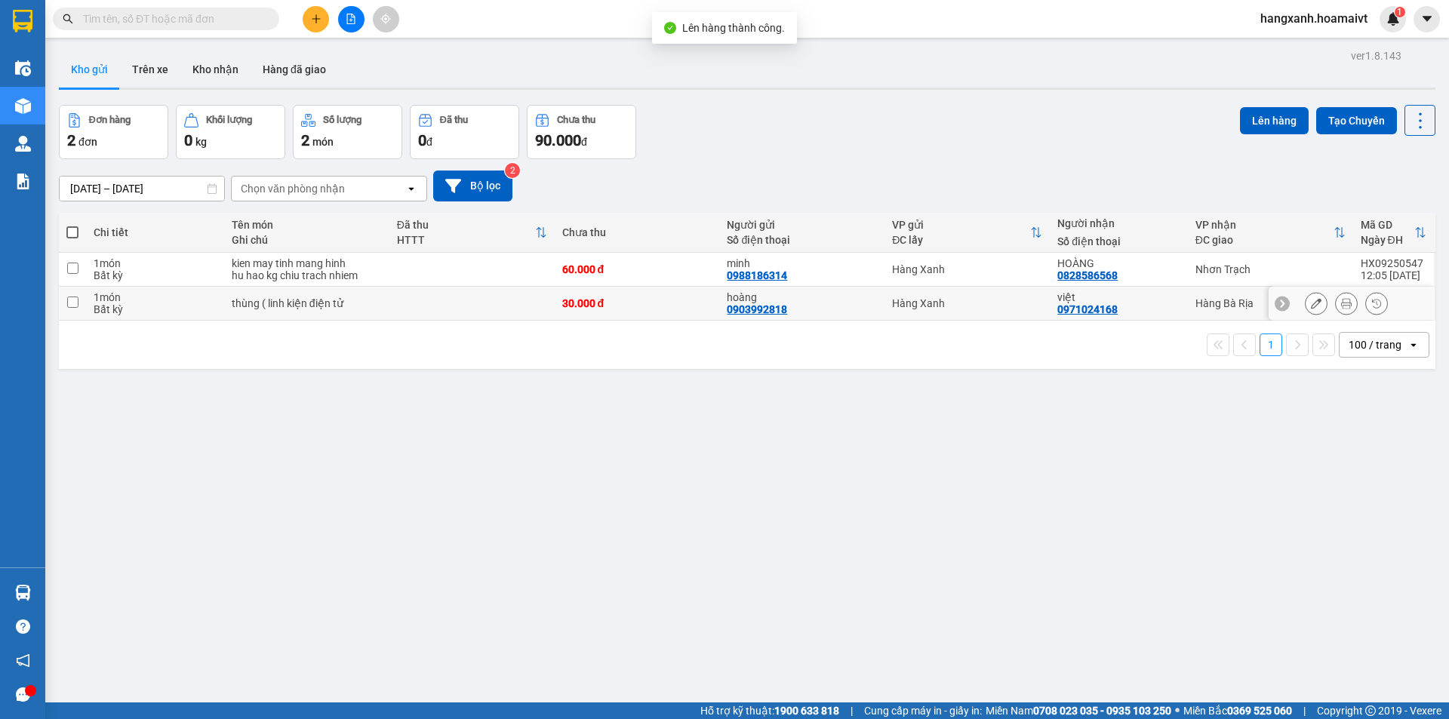
click at [1164, 306] on div "việt 0971024168" at bounding box center [1119, 303] width 122 height 24
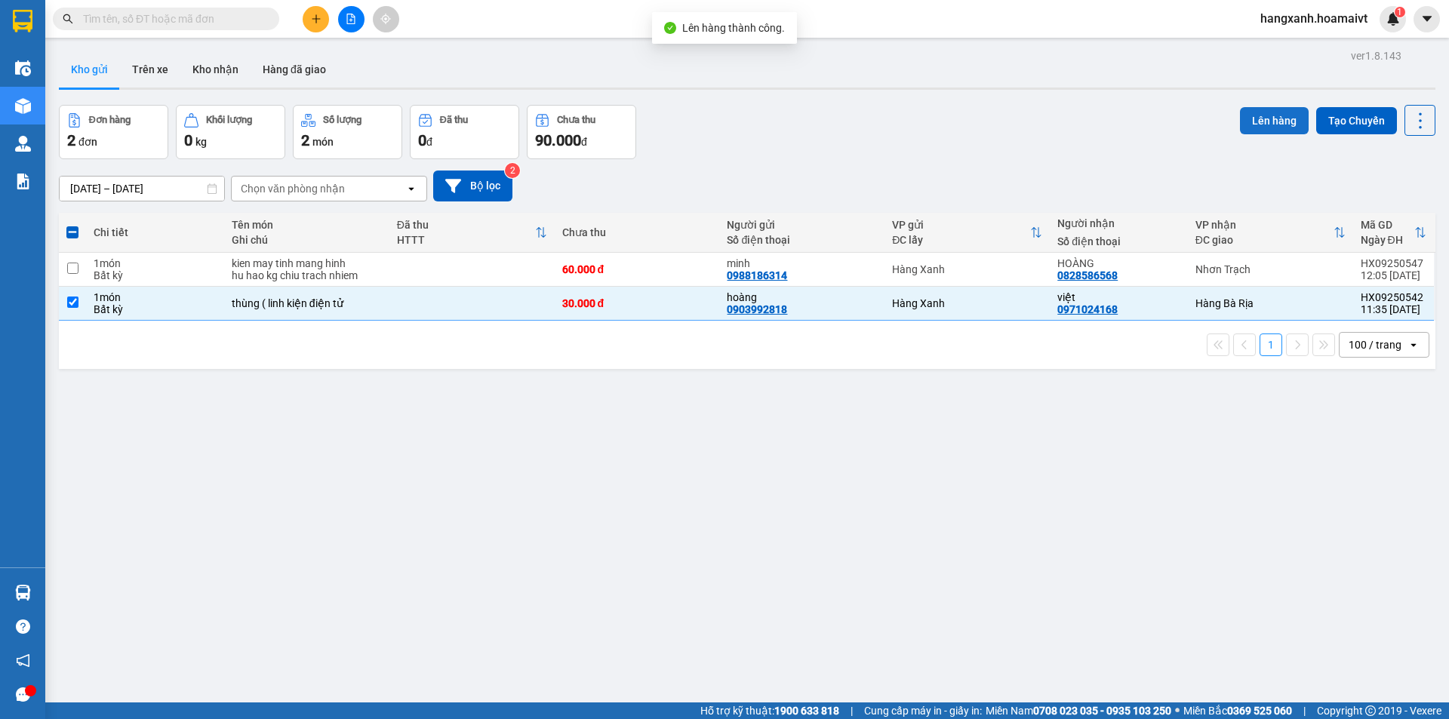
click at [1262, 115] on button "Lên hàng" at bounding box center [1274, 120] width 69 height 27
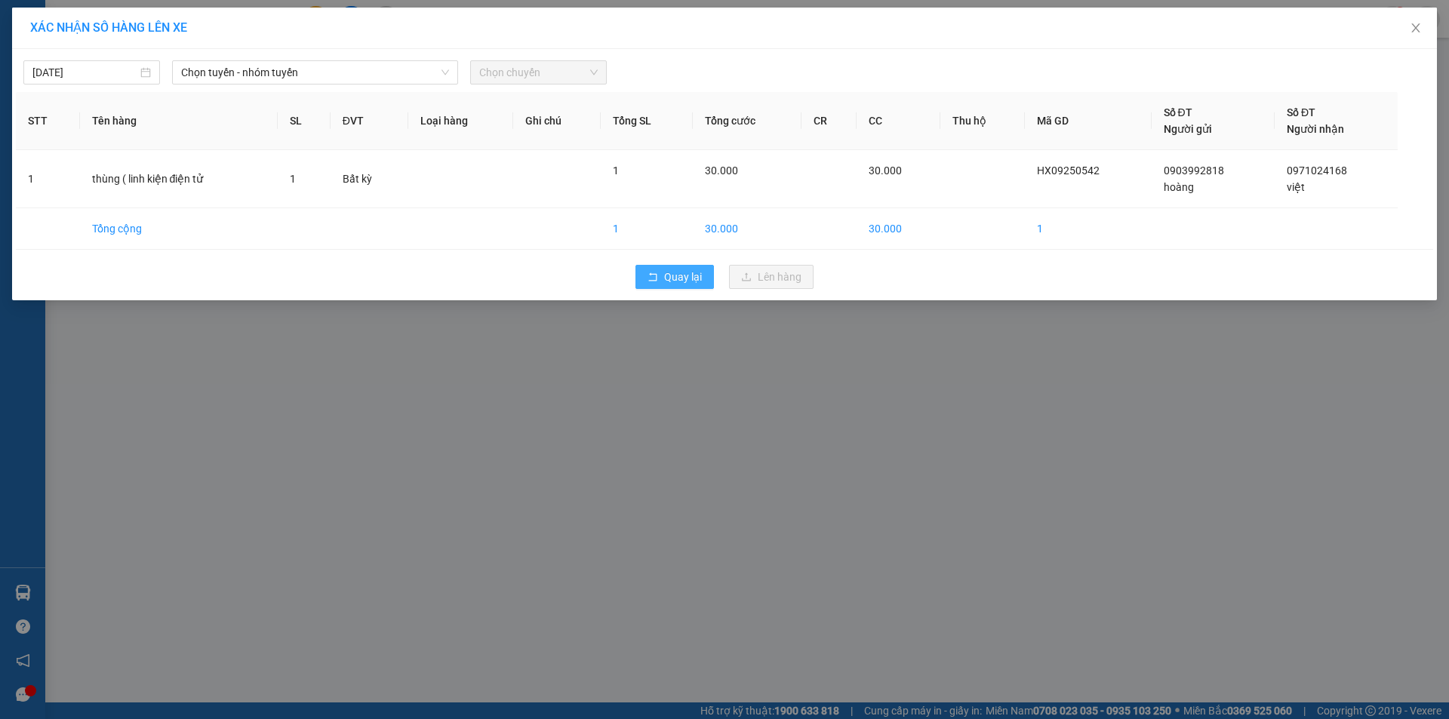
click at [688, 283] on span "Quay lại" at bounding box center [683, 277] width 38 height 17
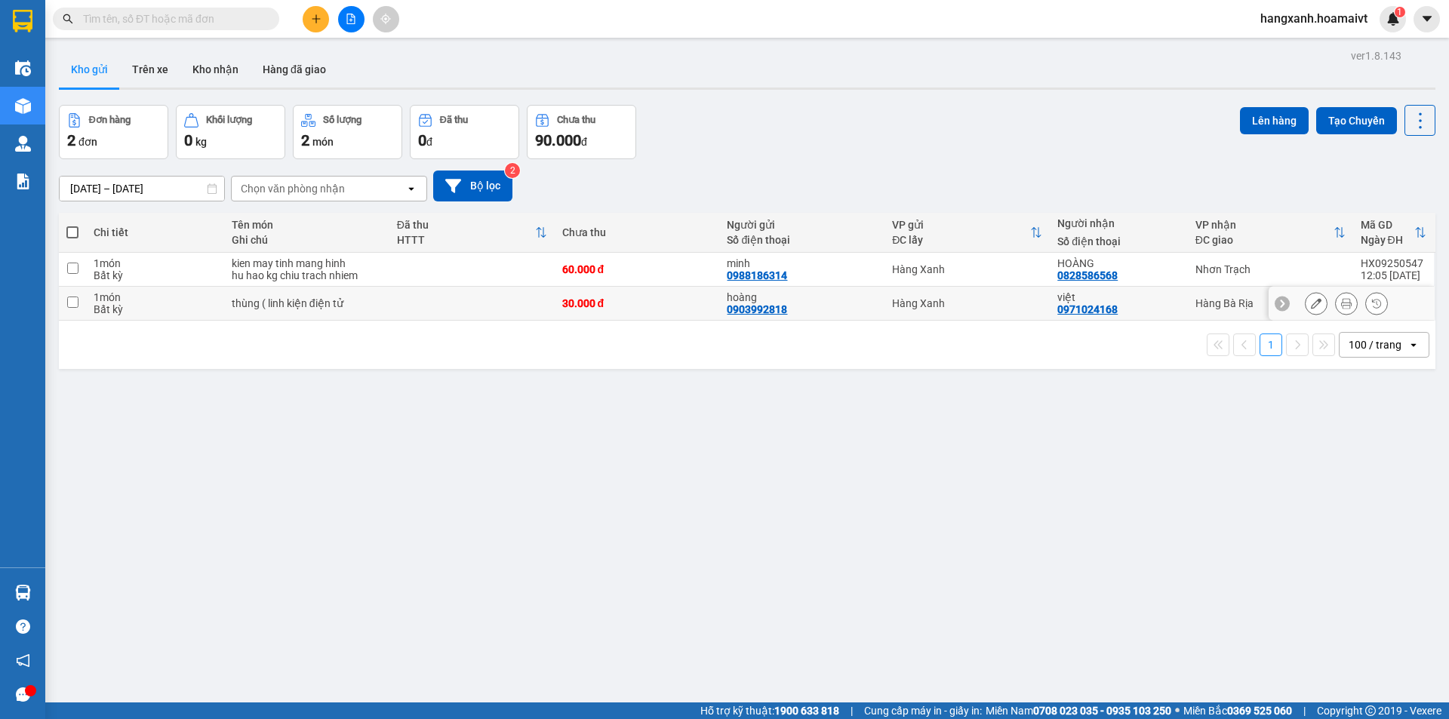
click at [1169, 306] on div "việt 0971024168" at bounding box center [1119, 303] width 122 height 24
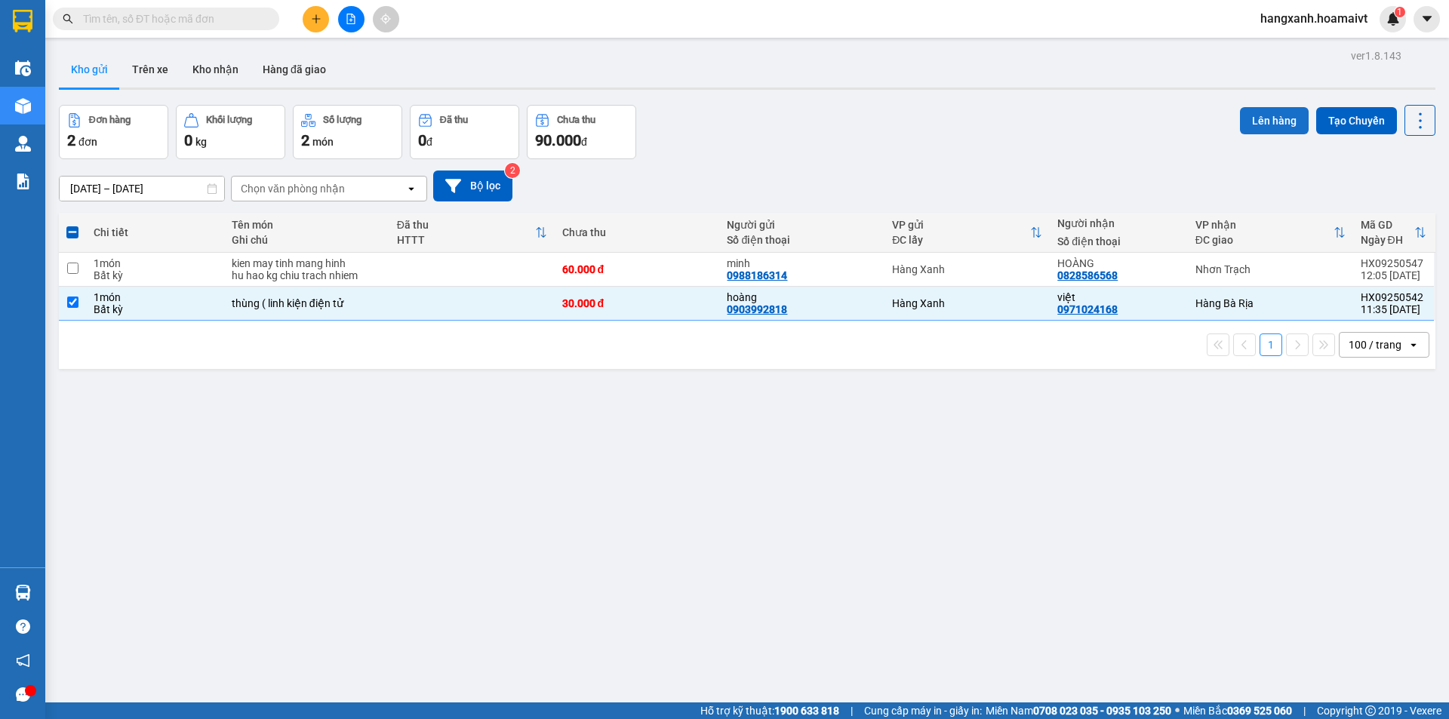
click at [1255, 122] on button "Lên hàng" at bounding box center [1274, 120] width 69 height 27
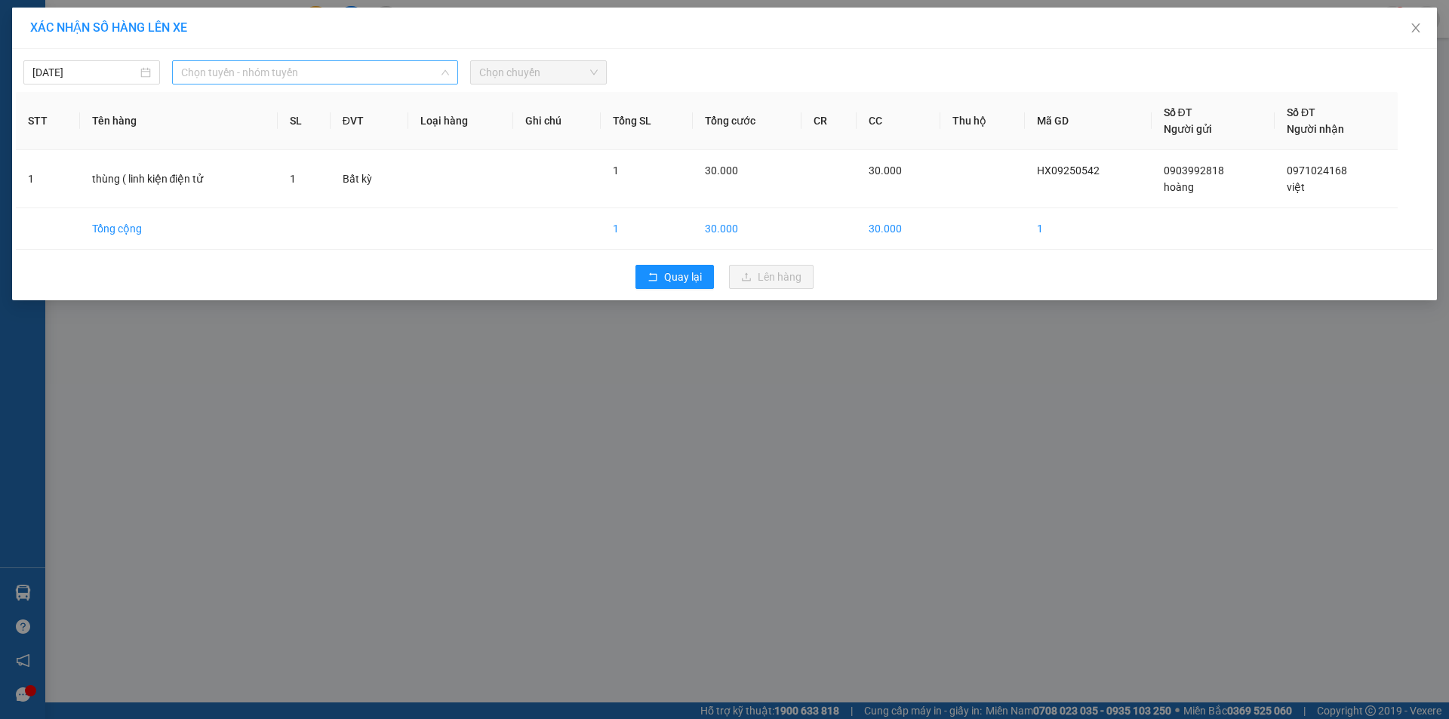
click at [310, 77] on span "Chọn tuyến - nhóm tuyến" at bounding box center [315, 72] width 268 height 23
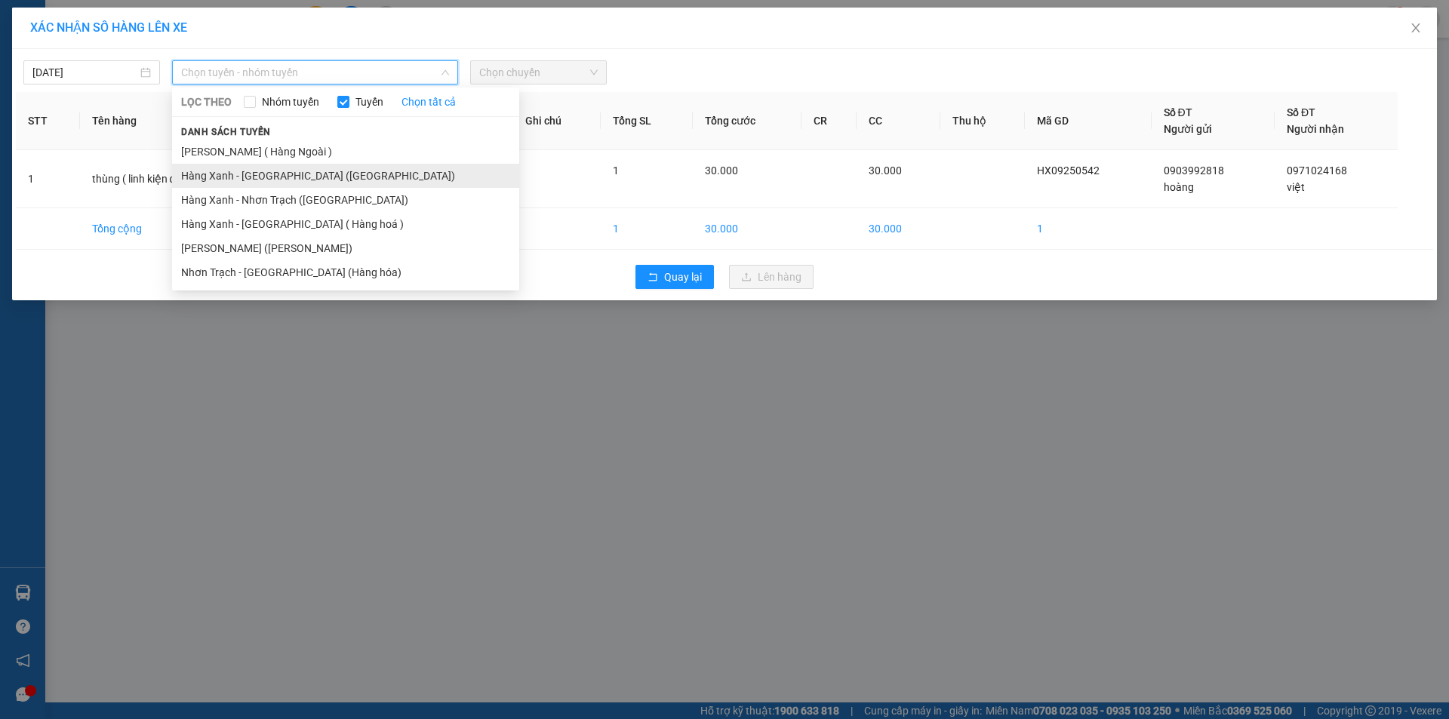
click at [272, 182] on li "Hàng Xanh - [GEOGRAPHIC_DATA] ([GEOGRAPHIC_DATA])" at bounding box center [345, 176] width 347 height 24
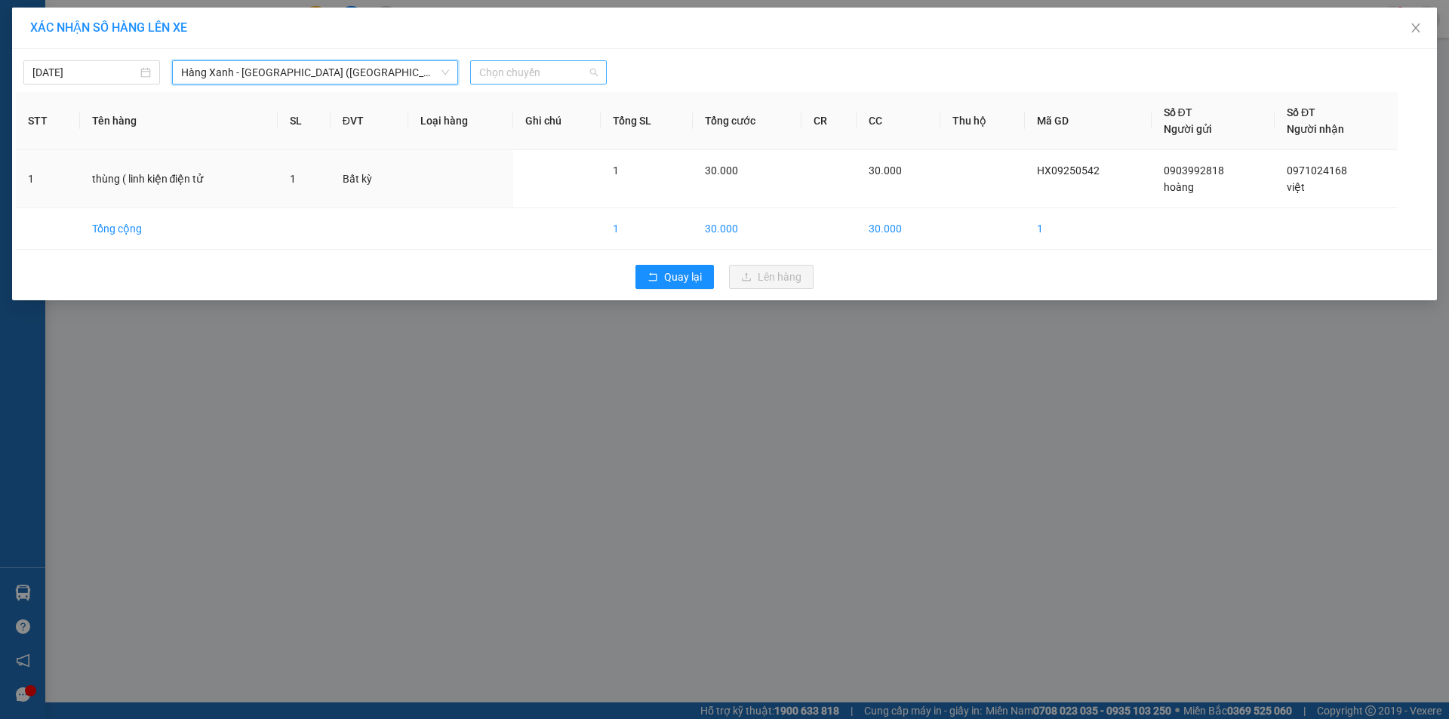
click at [534, 74] on span "Chọn chuyến" at bounding box center [538, 72] width 119 height 23
type input "1210"
drag, startPoint x: 561, startPoint y: 130, endPoint x: 574, endPoint y: 134, distance: 13.4
click at [561, 131] on div "Thêm chuyến " 12:10 "" at bounding box center [550, 128] width 161 height 26
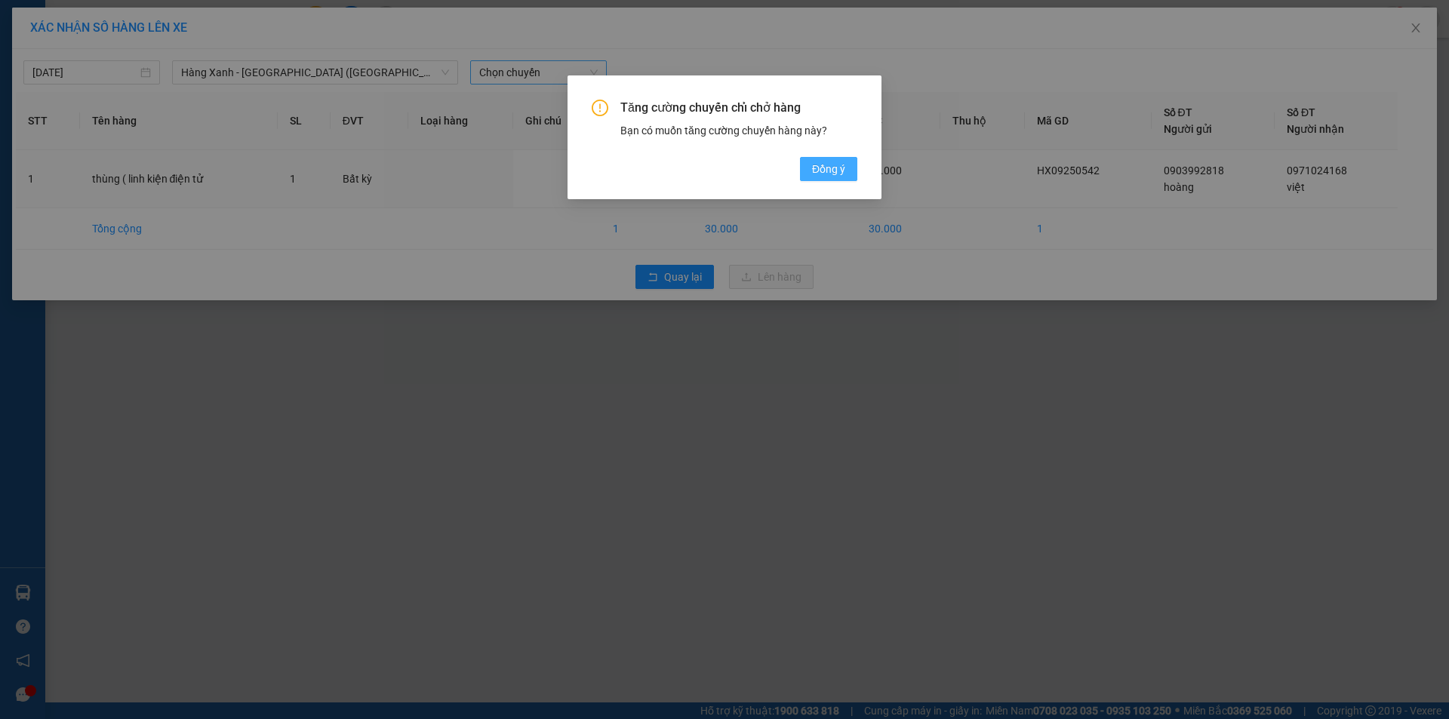
click at [838, 173] on span "Đồng ý" at bounding box center [828, 169] width 33 height 17
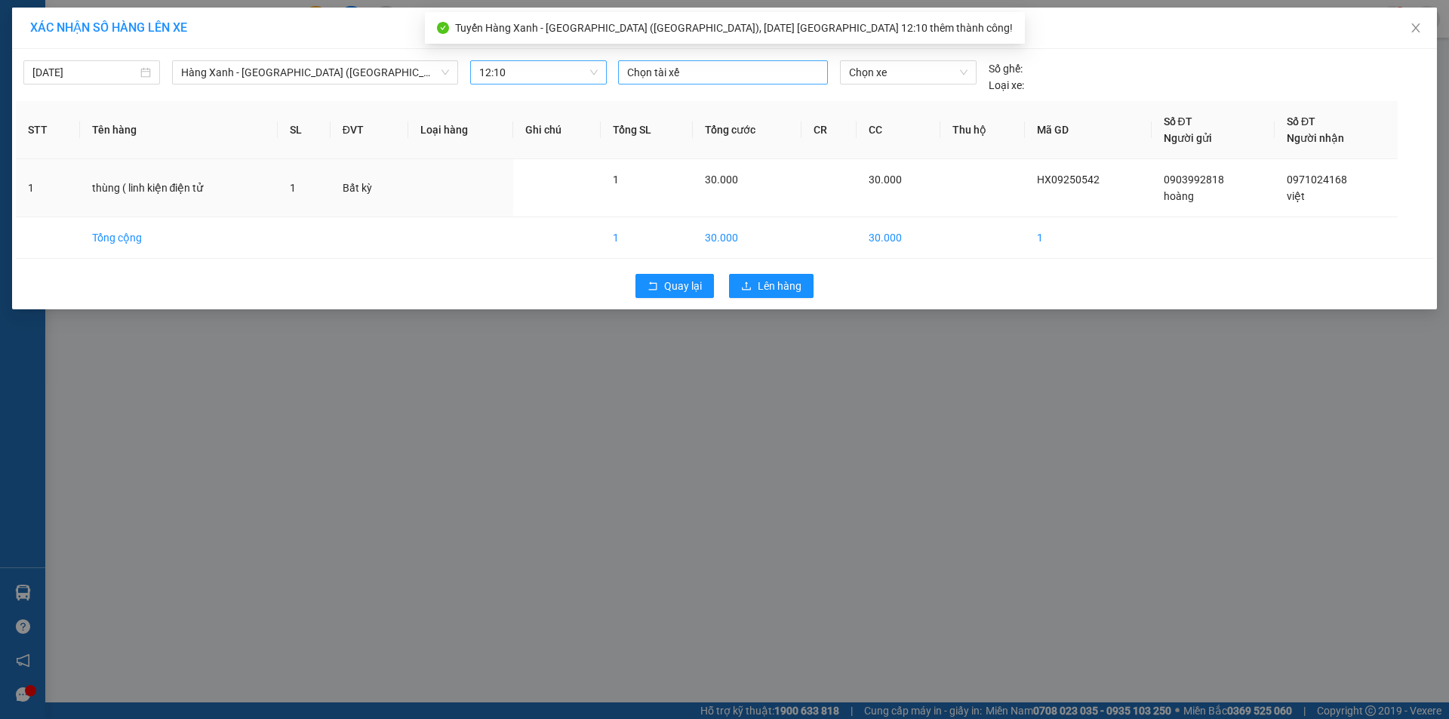
click at [623, 79] on div at bounding box center [626, 72] width 8 height 18
type input "tin"
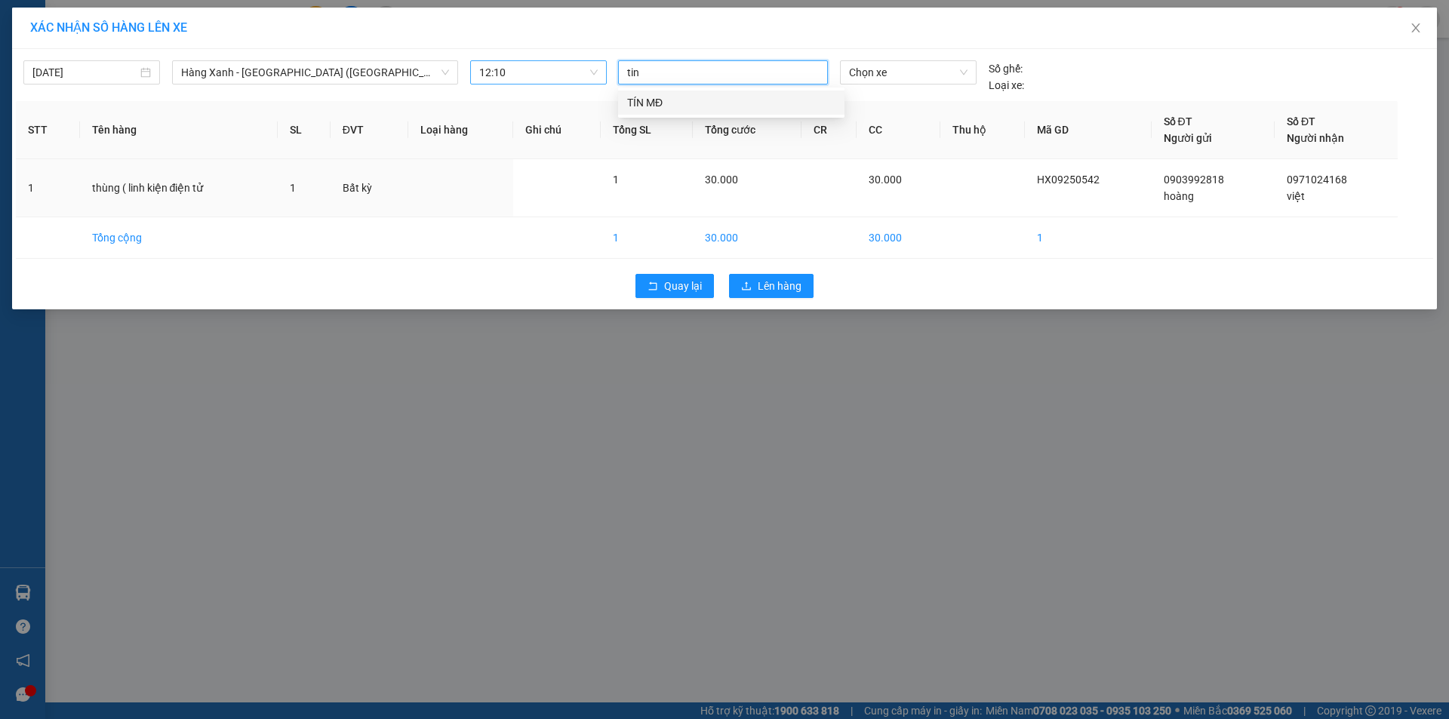
click at [666, 106] on div "TÍN MĐ" at bounding box center [731, 102] width 208 height 17
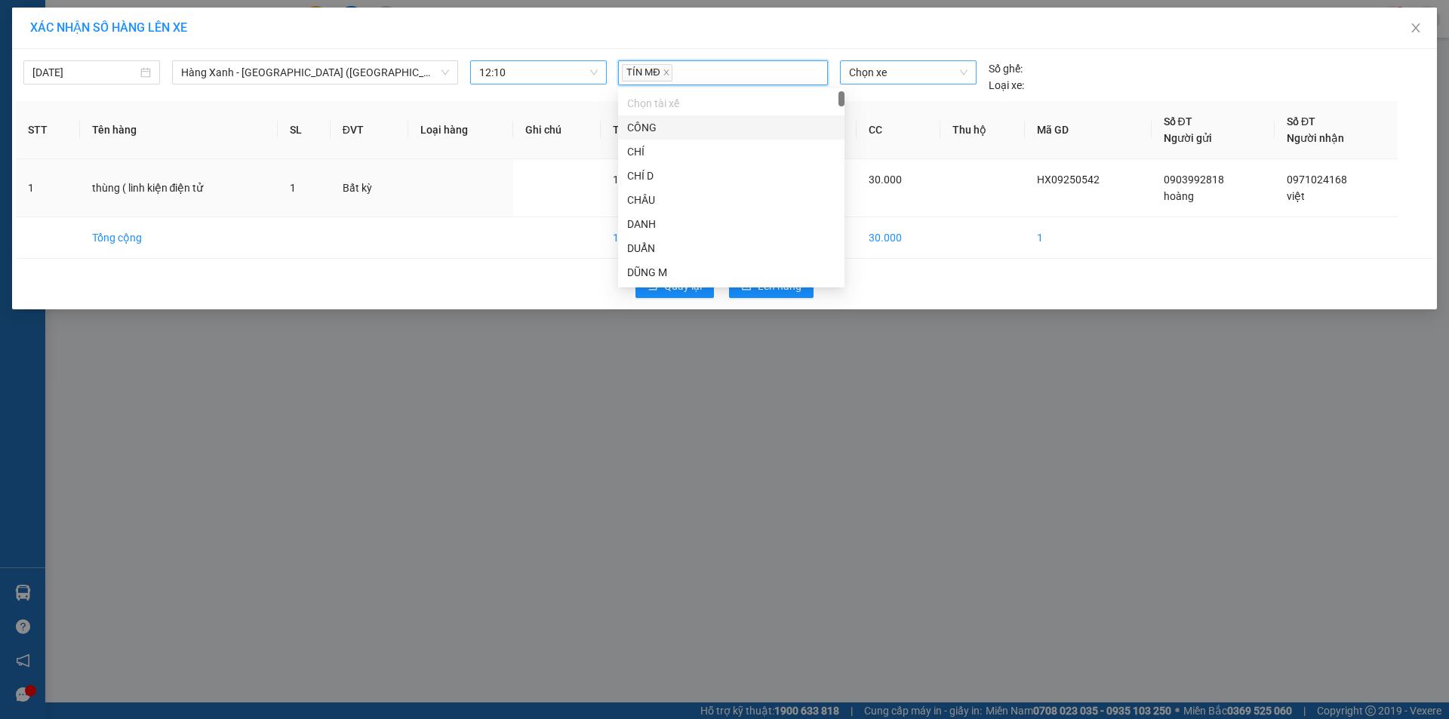
click at [849, 68] on div "Chọn xe" at bounding box center [908, 72] width 136 height 24
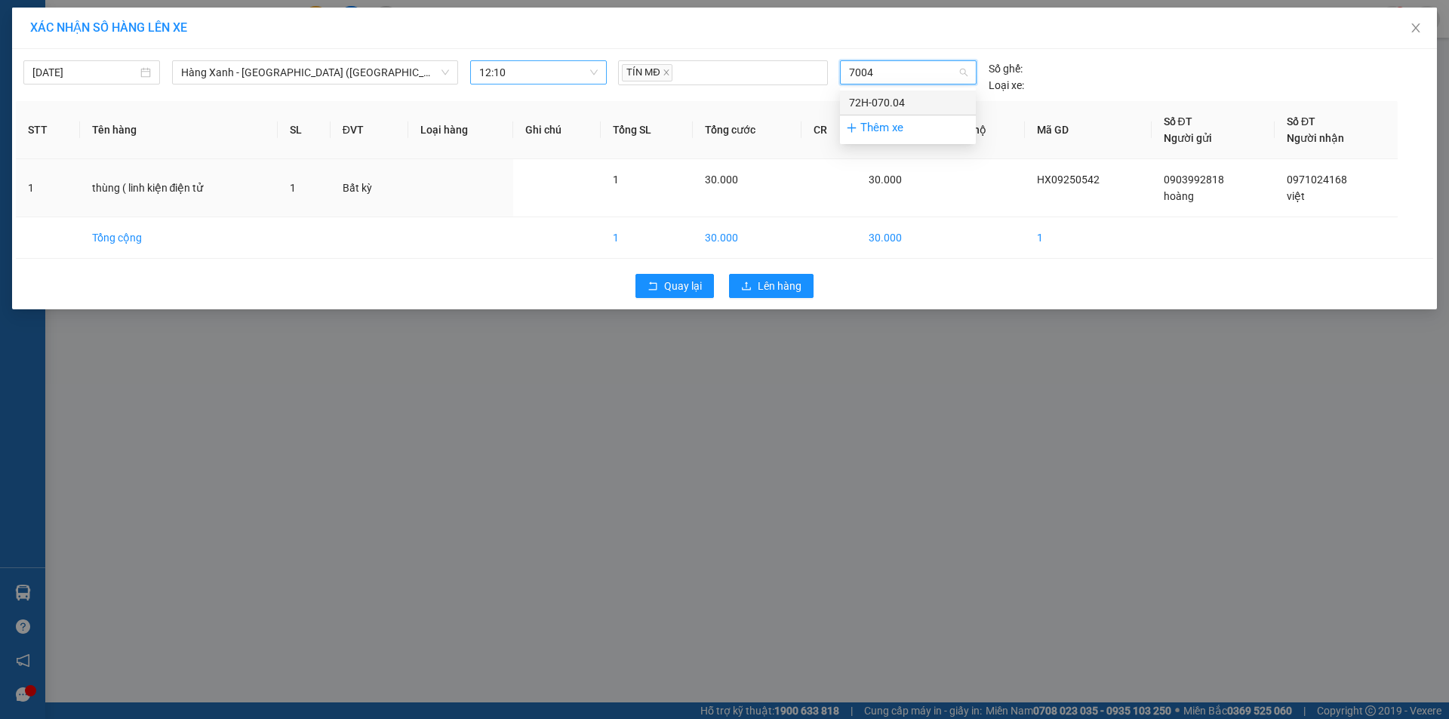
drag, startPoint x: 927, startPoint y: 94, endPoint x: 926, endPoint y: 102, distance: 8.3
click at [927, 95] on div "72H-070.04" at bounding box center [908, 103] width 136 height 24
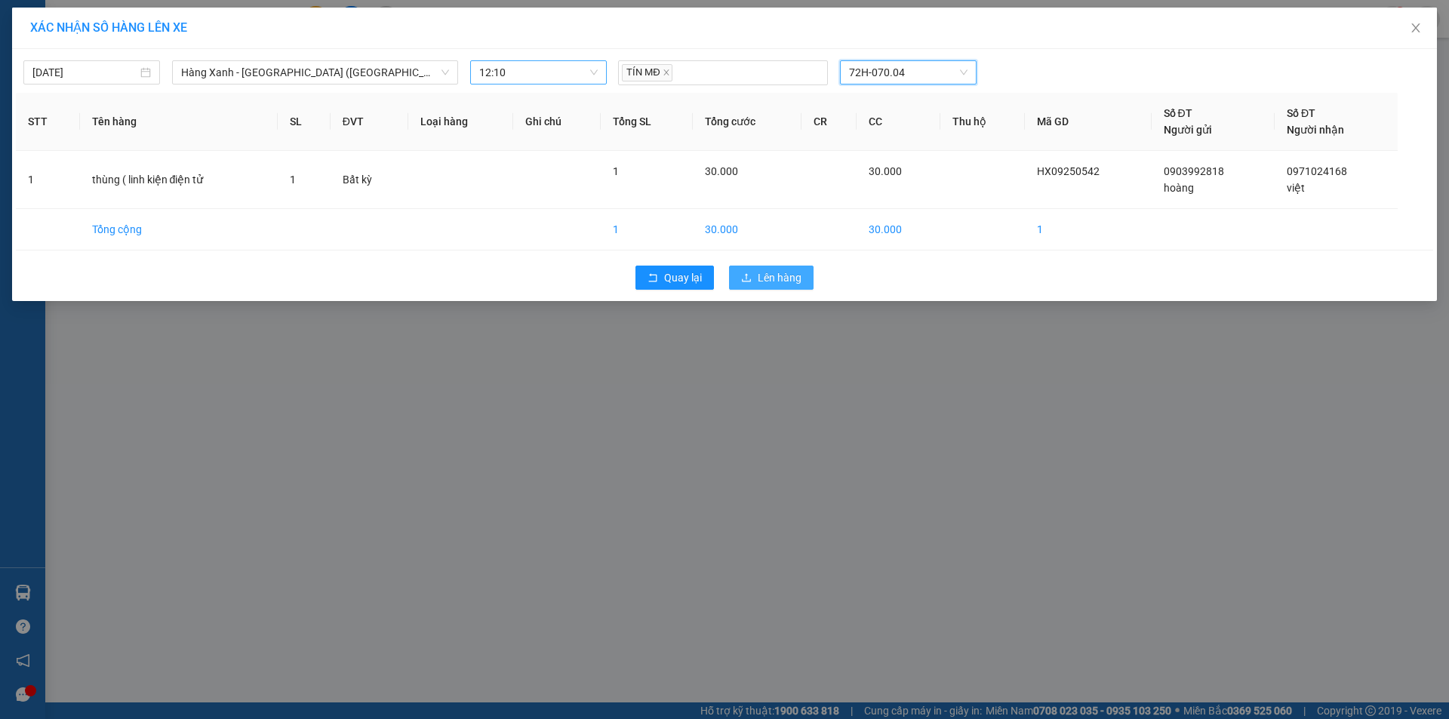
click at [758, 273] on span "Lên hàng" at bounding box center [780, 278] width 44 height 17
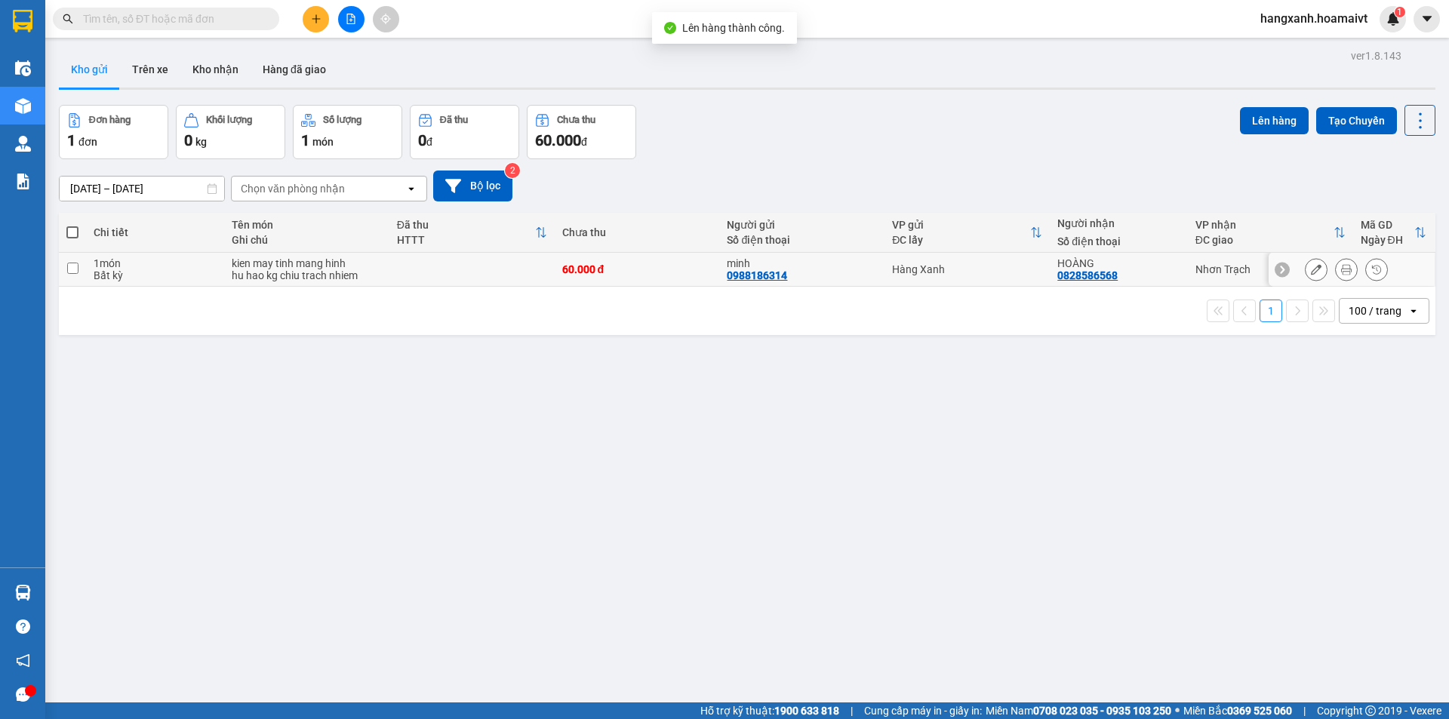
click at [1157, 276] on div "HOÀNG 0828586568" at bounding box center [1119, 269] width 122 height 24
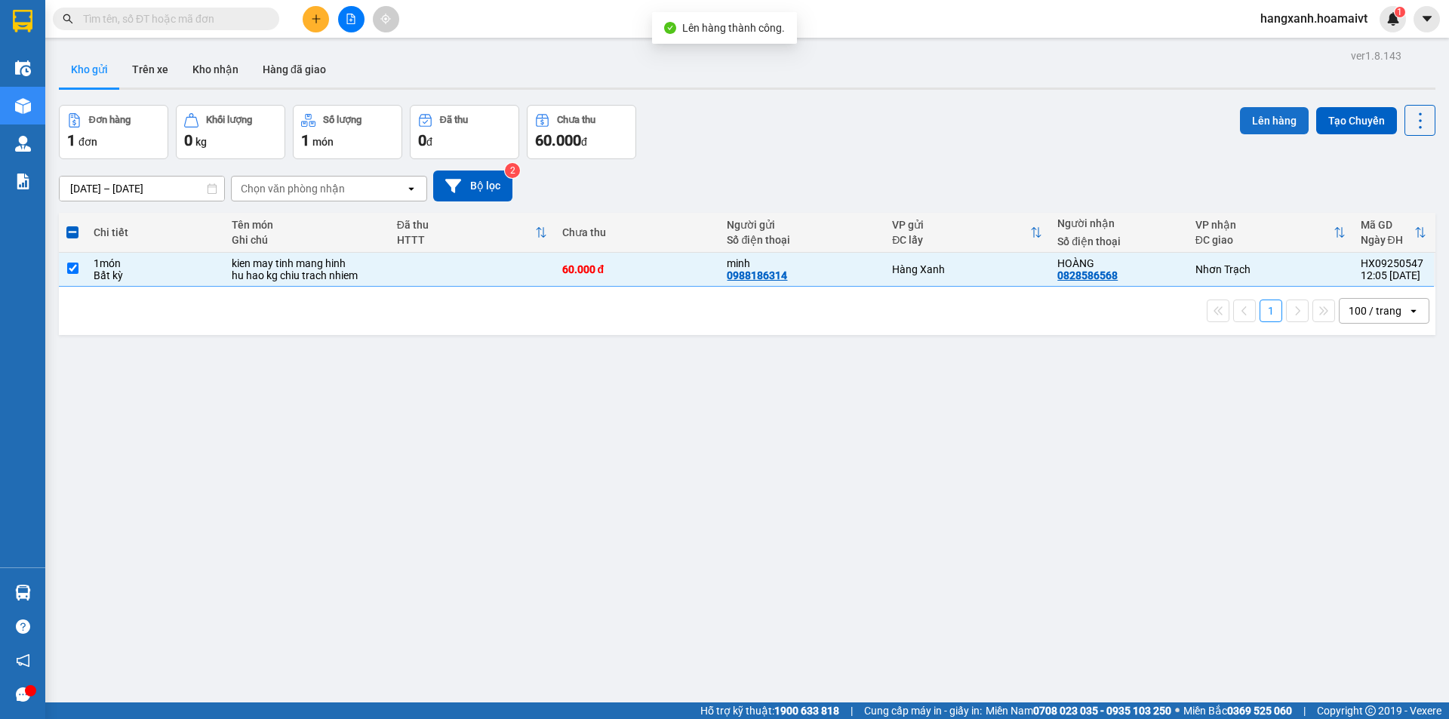
click at [1274, 120] on button "Lên hàng" at bounding box center [1274, 120] width 69 height 27
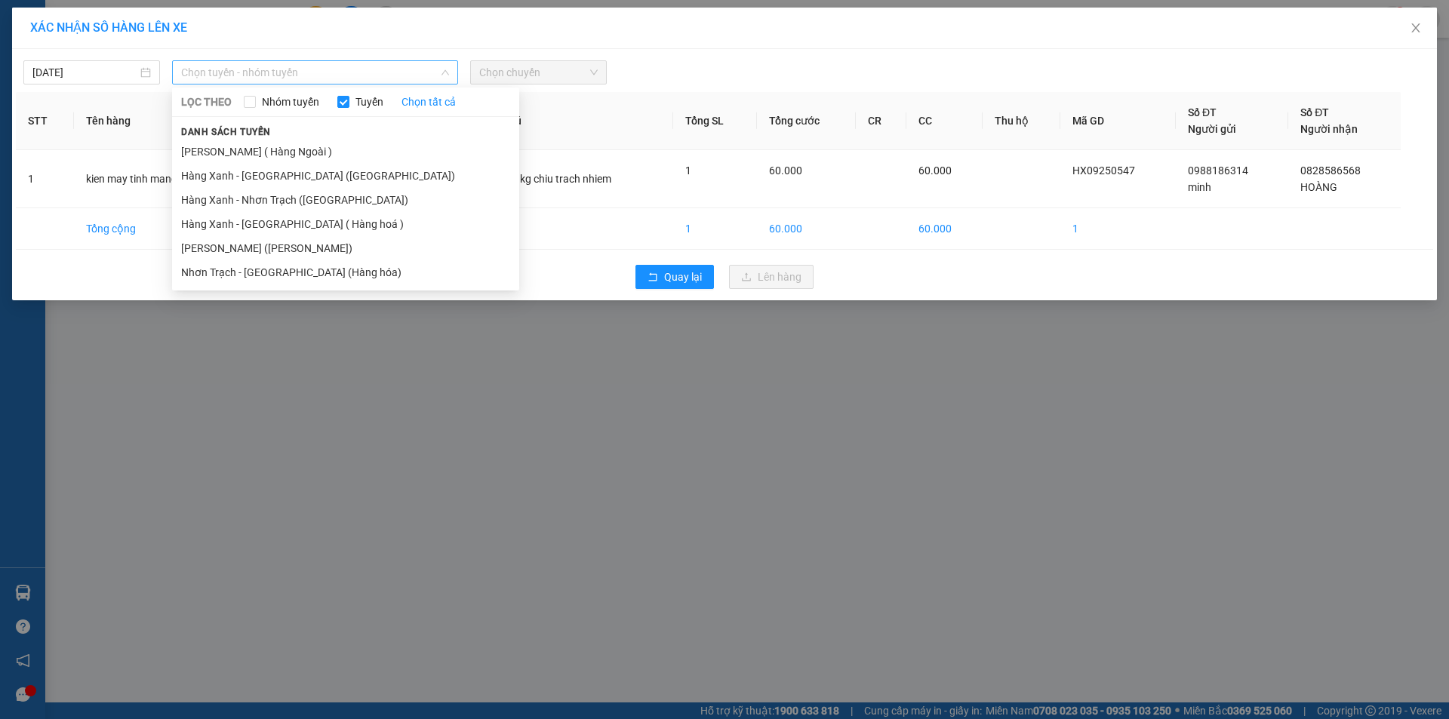
click at [300, 72] on span "Chọn tuyến - nhóm tuyến" at bounding box center [315, 72] width 268 height 23
click at [267, 198] on li "Hàng Xanh - Nhơn Trạch ([GEOGRAPHIC_DATA])" at bounding box center [345, 200] width 347 height 24
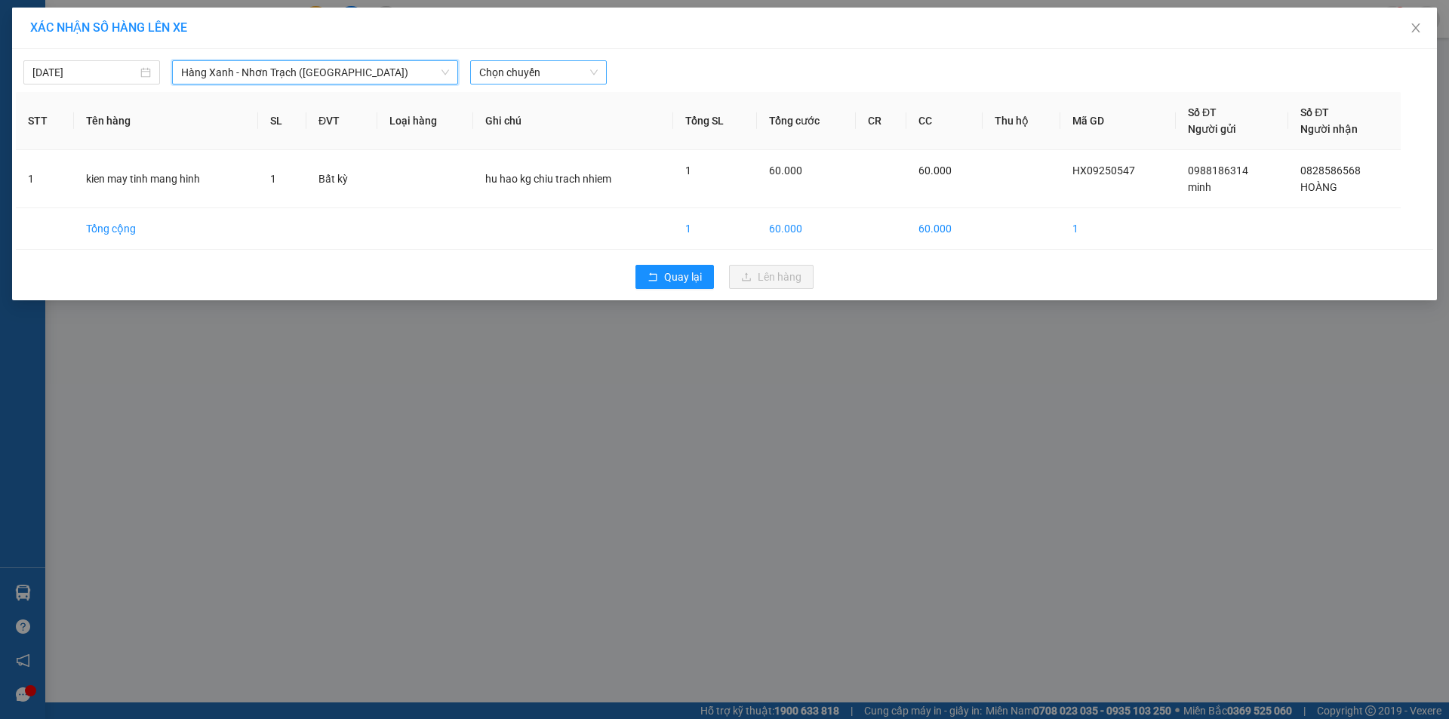
click at [545, 78] on span "Chọn chuyến" at bounding box center [538, 72] width 119 height 23
type input "1210"
click at [591, 130] on div "Thêm chuyến " 12:10 "" at bounding box center [550, 128] width 161 height 26
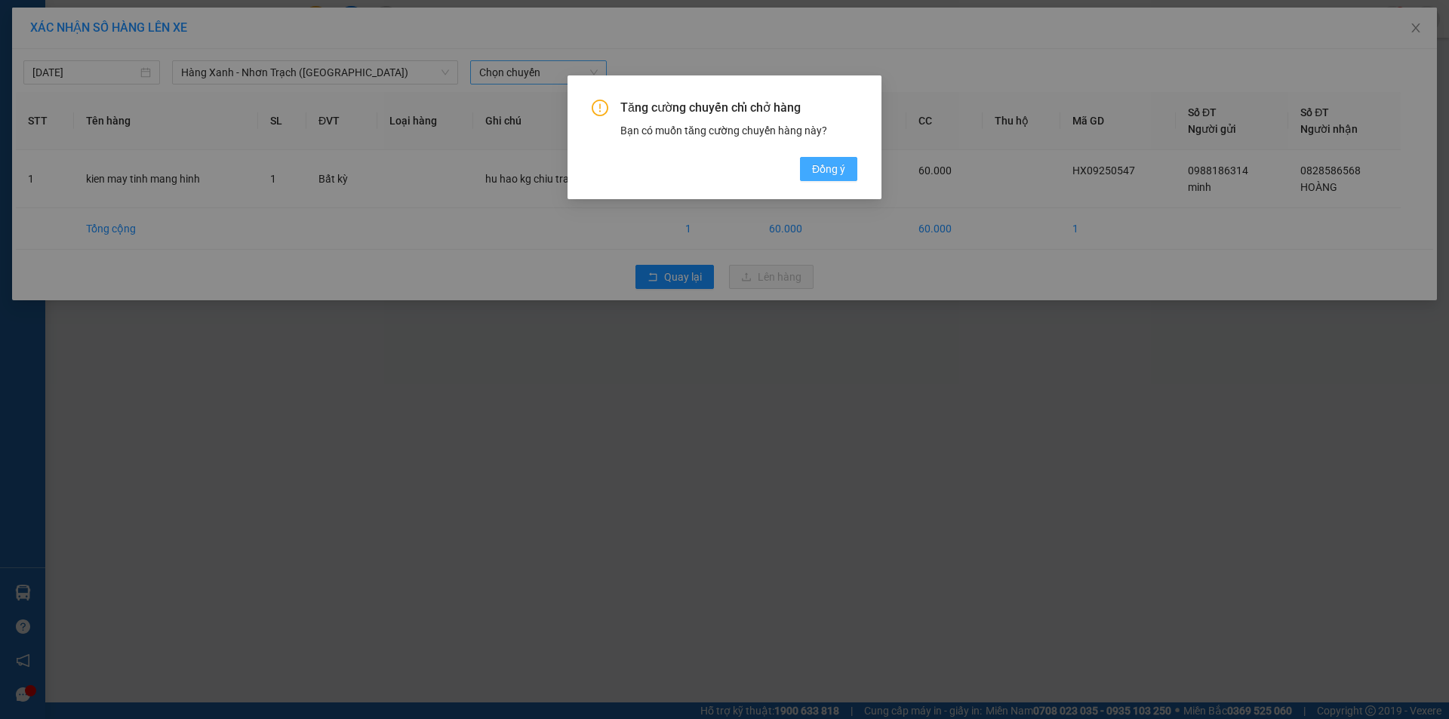
click at [830, 170] on span "Đồng ý" at bounding box center [828, 169] width 33 height 17
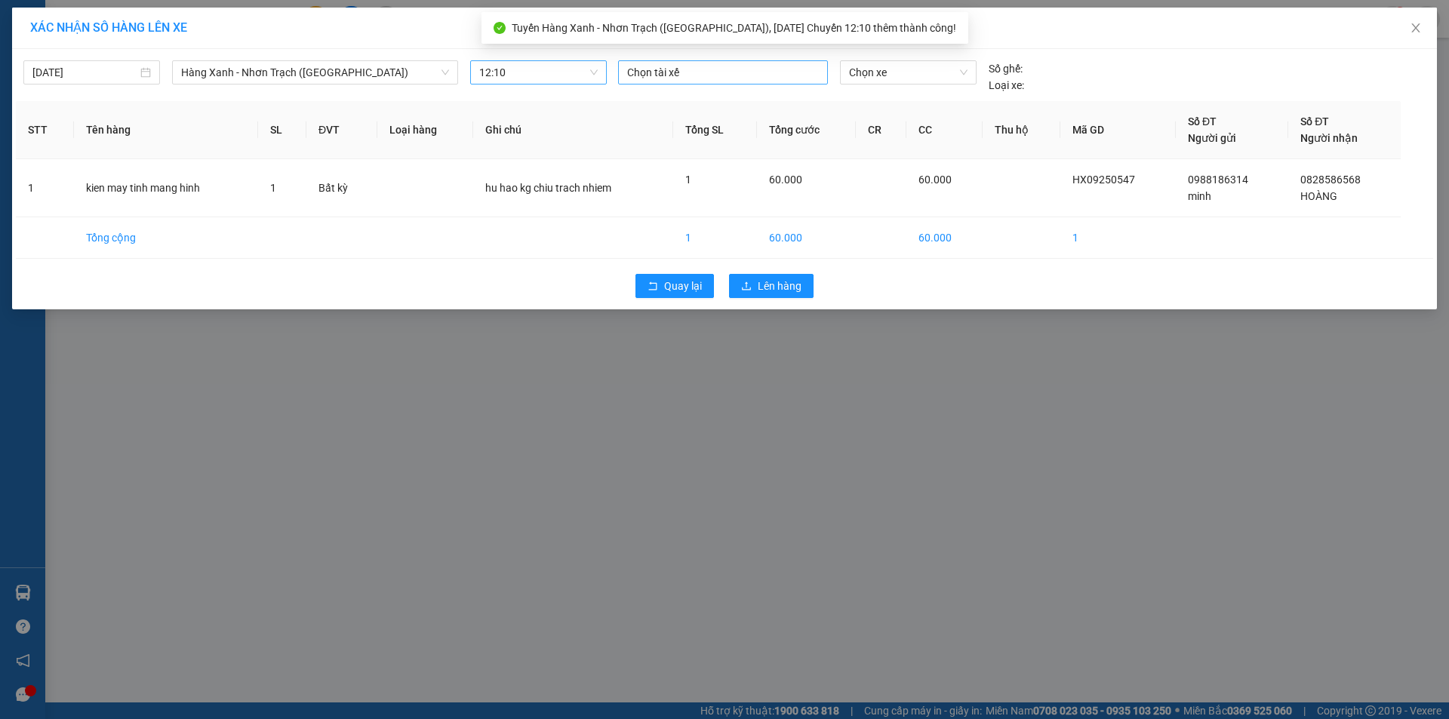
click at [677, 77] on div at bounding box center [723, 72] width 202 height 18
type input "tin"
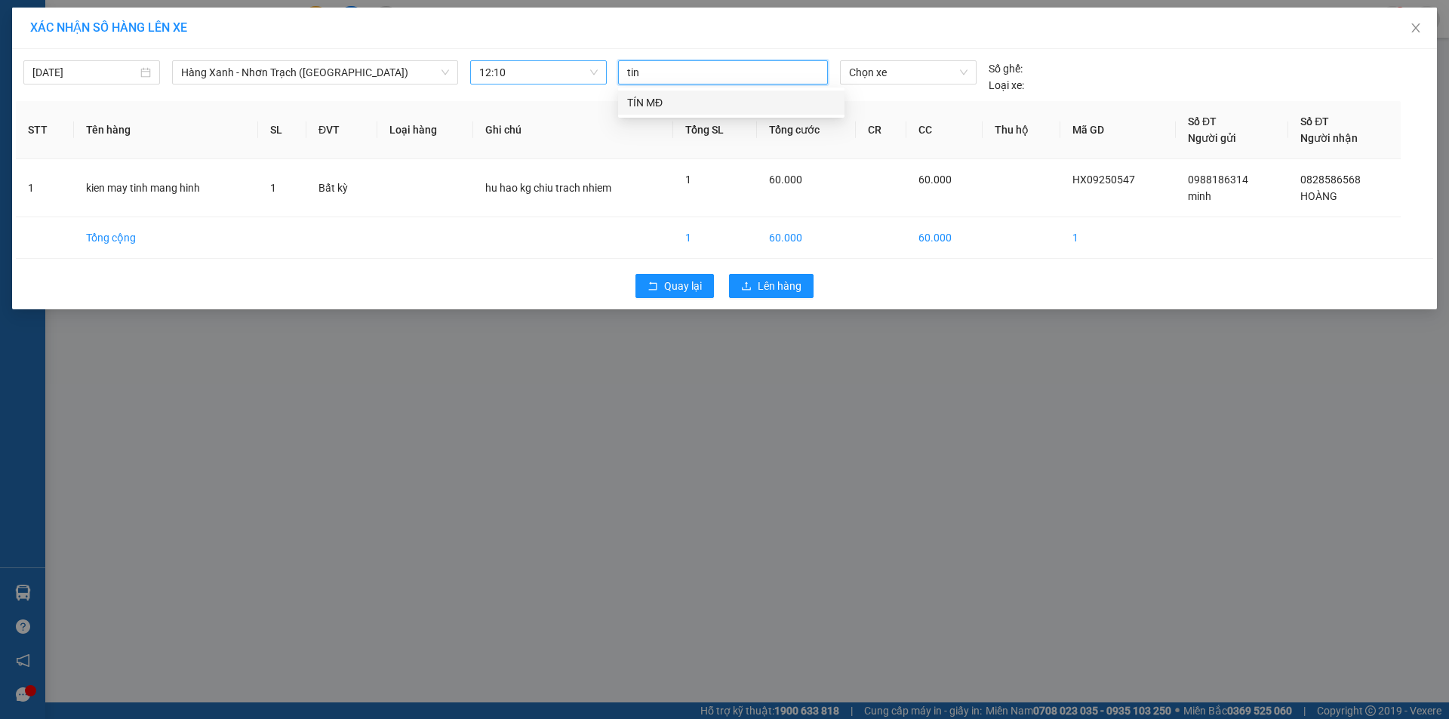
drag, startPoint x: 679, startPoint y: 102, endPoint x: 969, endPoint y: 109, distance: 290.7
click at [681, 103] on div "TÍN MĐ" at bounding box center [731, 102] width 208 height 17
click at [941, 83] on span "Chọn xe" at bounding box center [908, 72] width 118 height 23
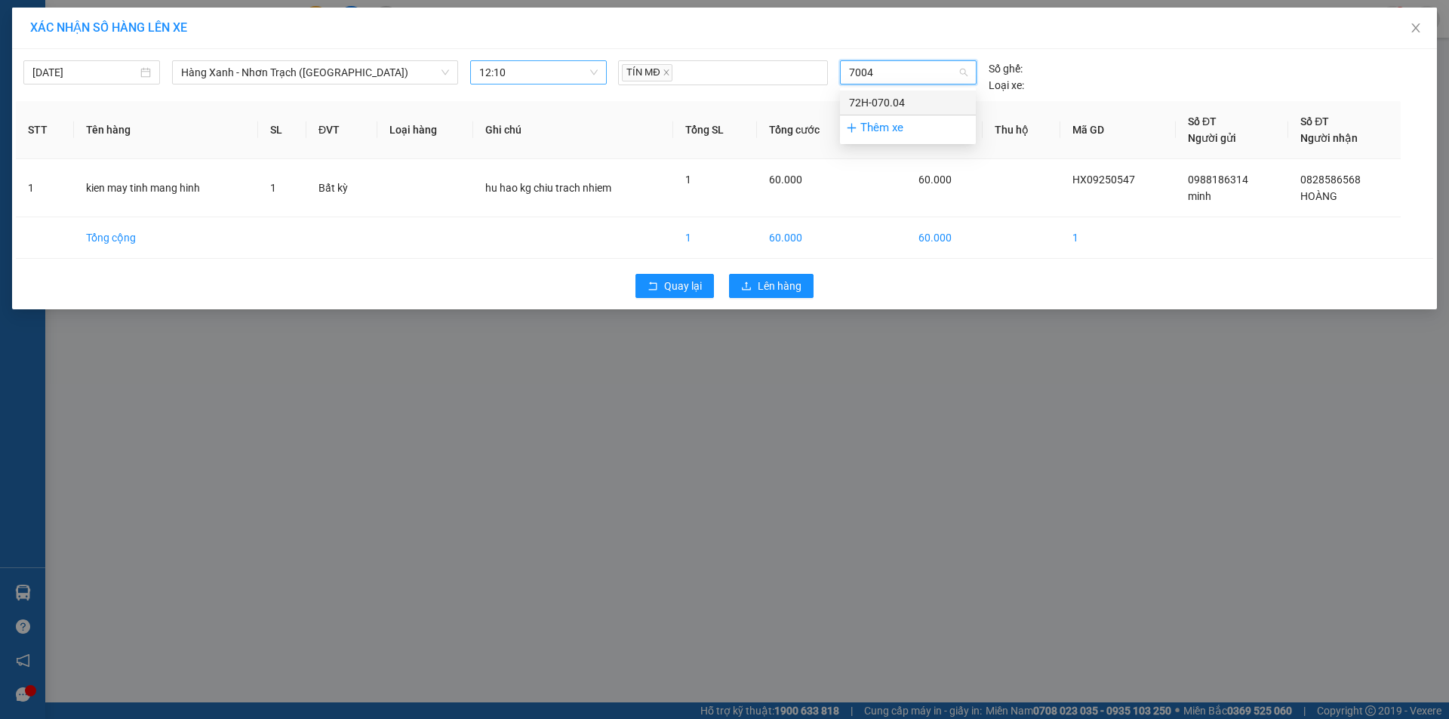
click at [928, 97] on div "72H-070.04" at bounding box center [908, 102] width 118 height 17
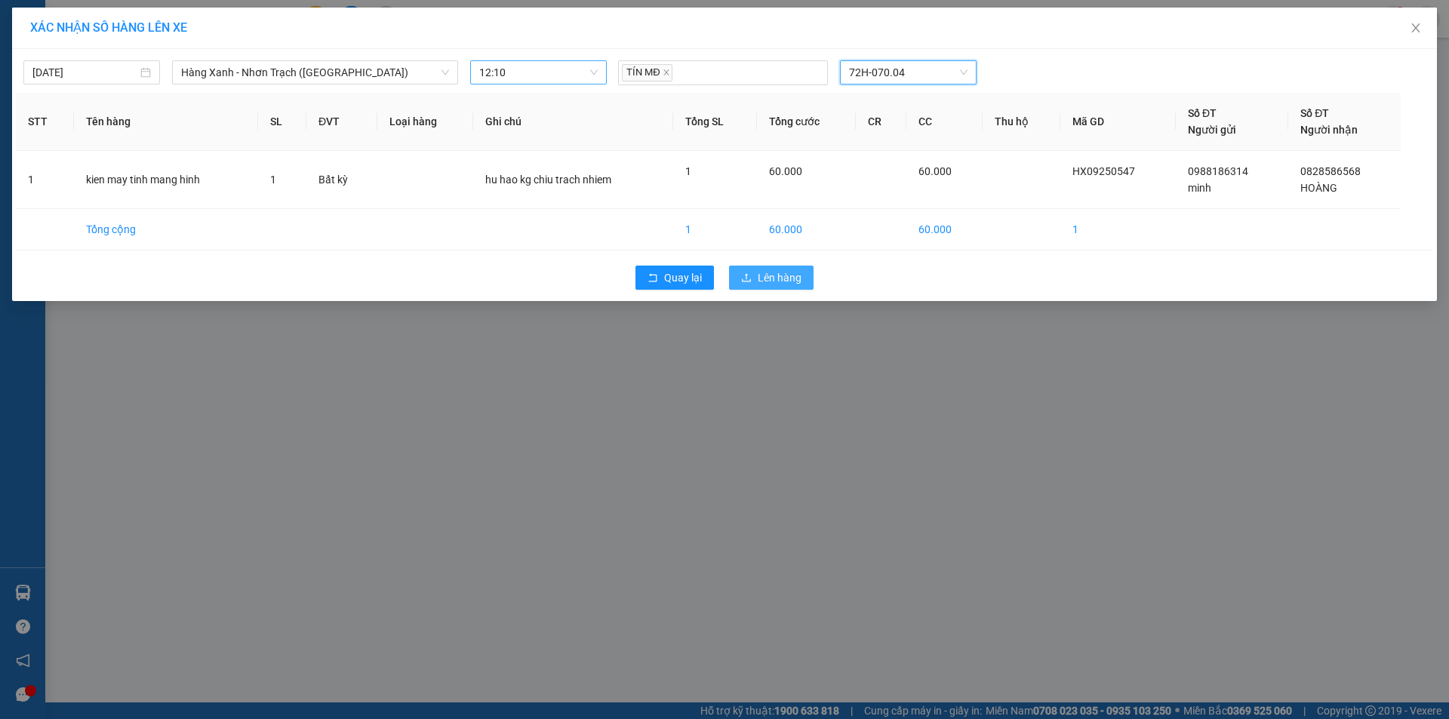
click at [778, 273] on span "Lên hàng" at bounding box center [780, 278] width 44 height 17
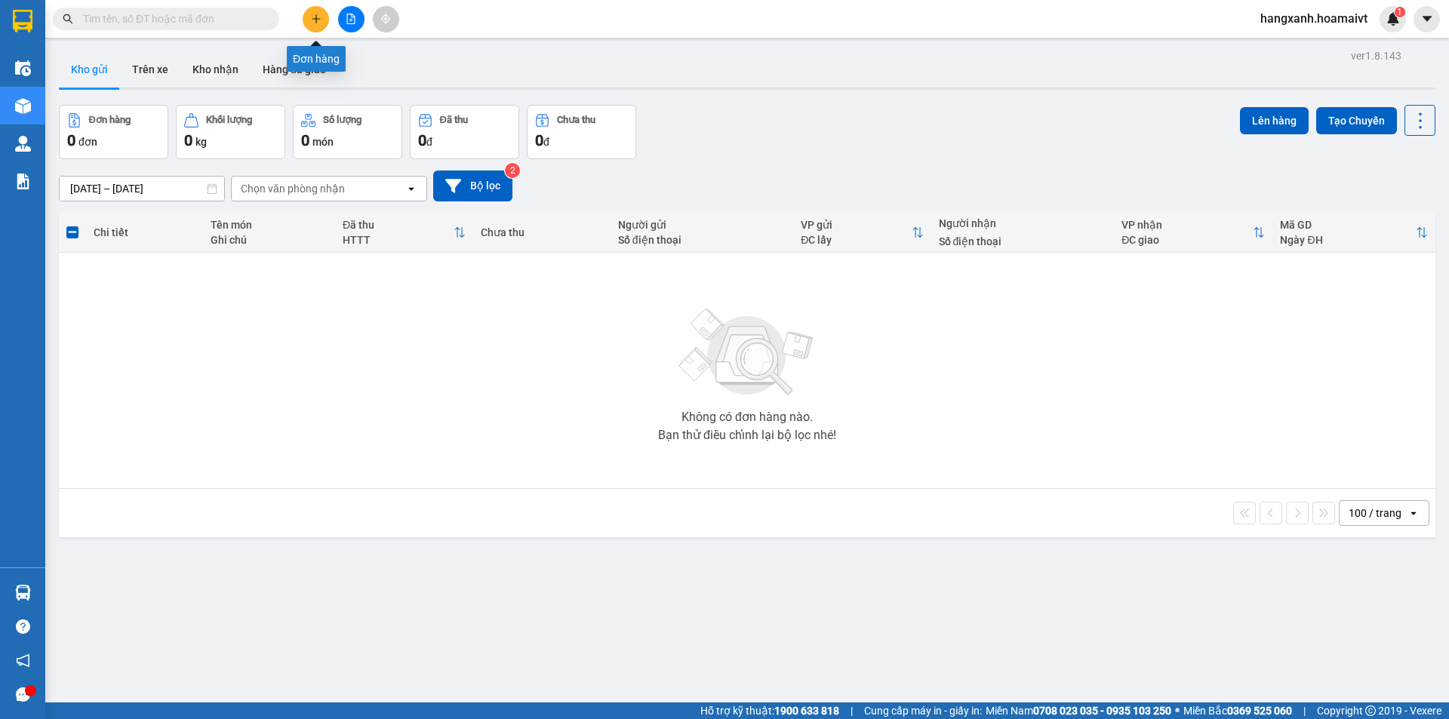
click at [312, 31] on button at bounding box center [316, 19] width 26 height 26
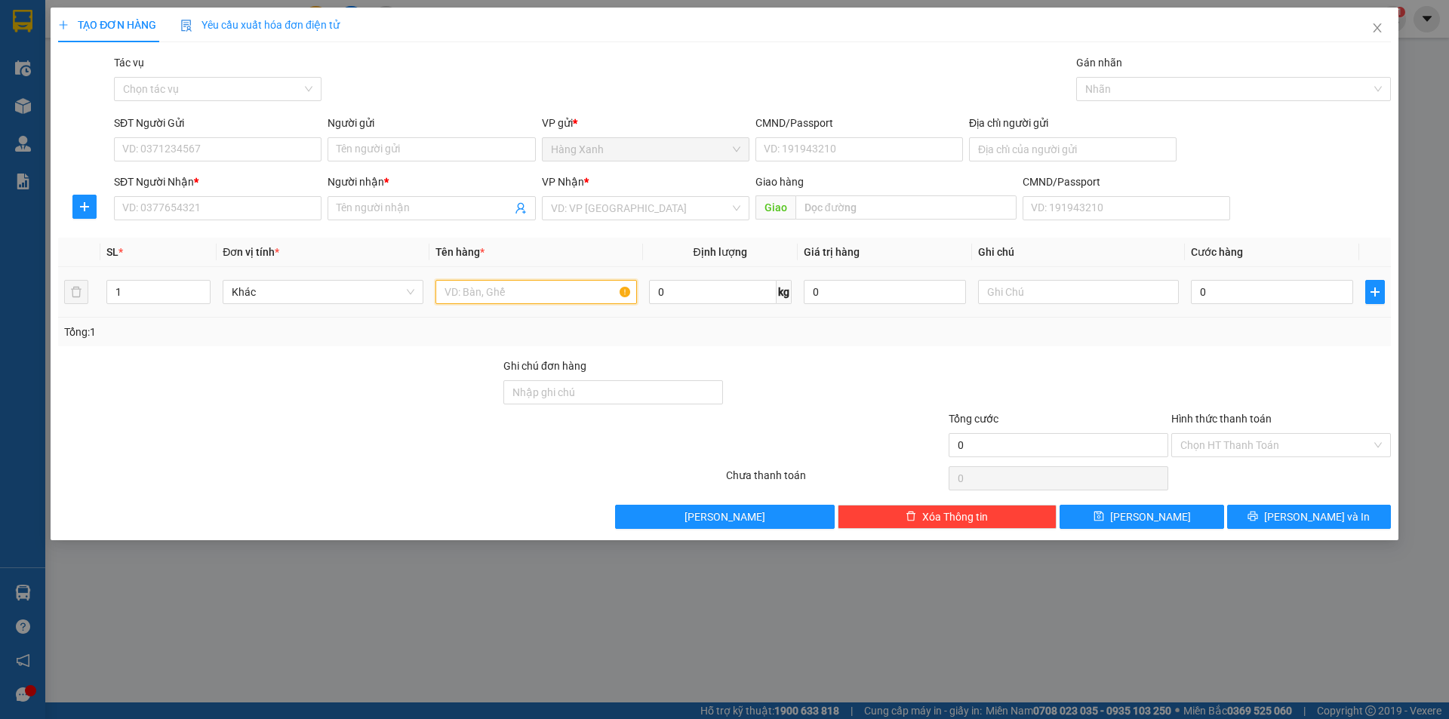
click at [539, 299] on input "text" at bounding box center [536, 292] width 201 height 24
type input "hộp("
click at [1247, 297] on input "0" at bounding box center [1272, 292] width 162 height 24
type input "3"
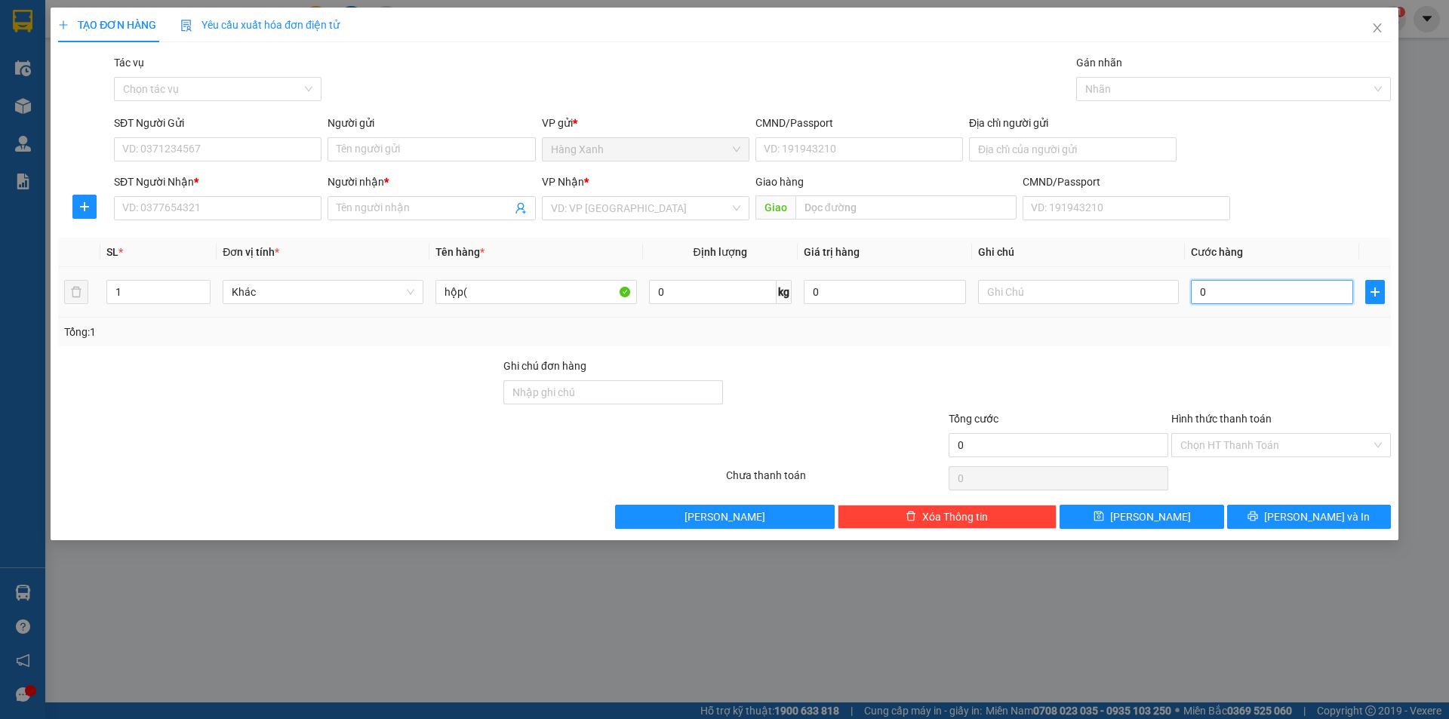
type input "3"
type input "30"
type input "30.000"
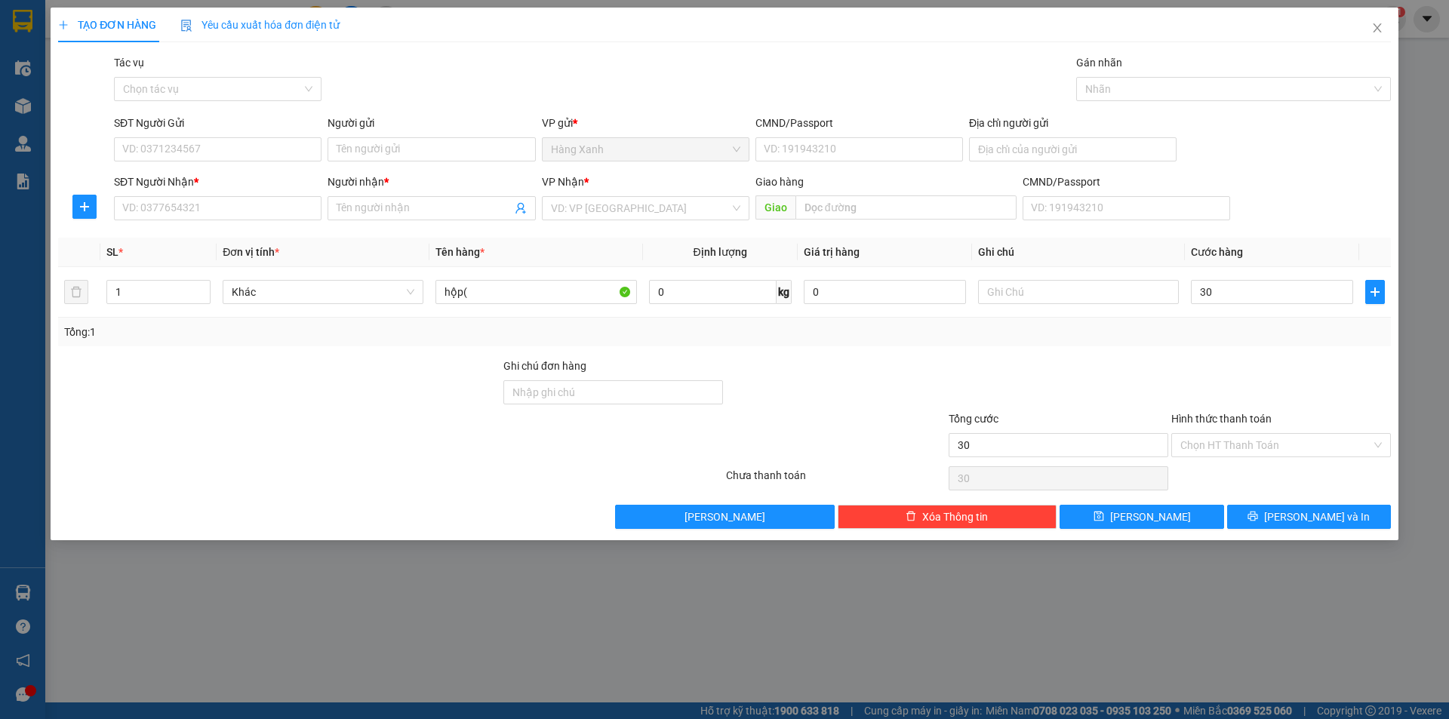
type input "30.000"
click at [512, 292] on input "hộp(" at bounding box center [536, 292] width 201 height 24
click at [165, 206] on input "SĐT Người Nhận *" at bounding box center [218, 208] width 208 height 24
type input "0946745990"
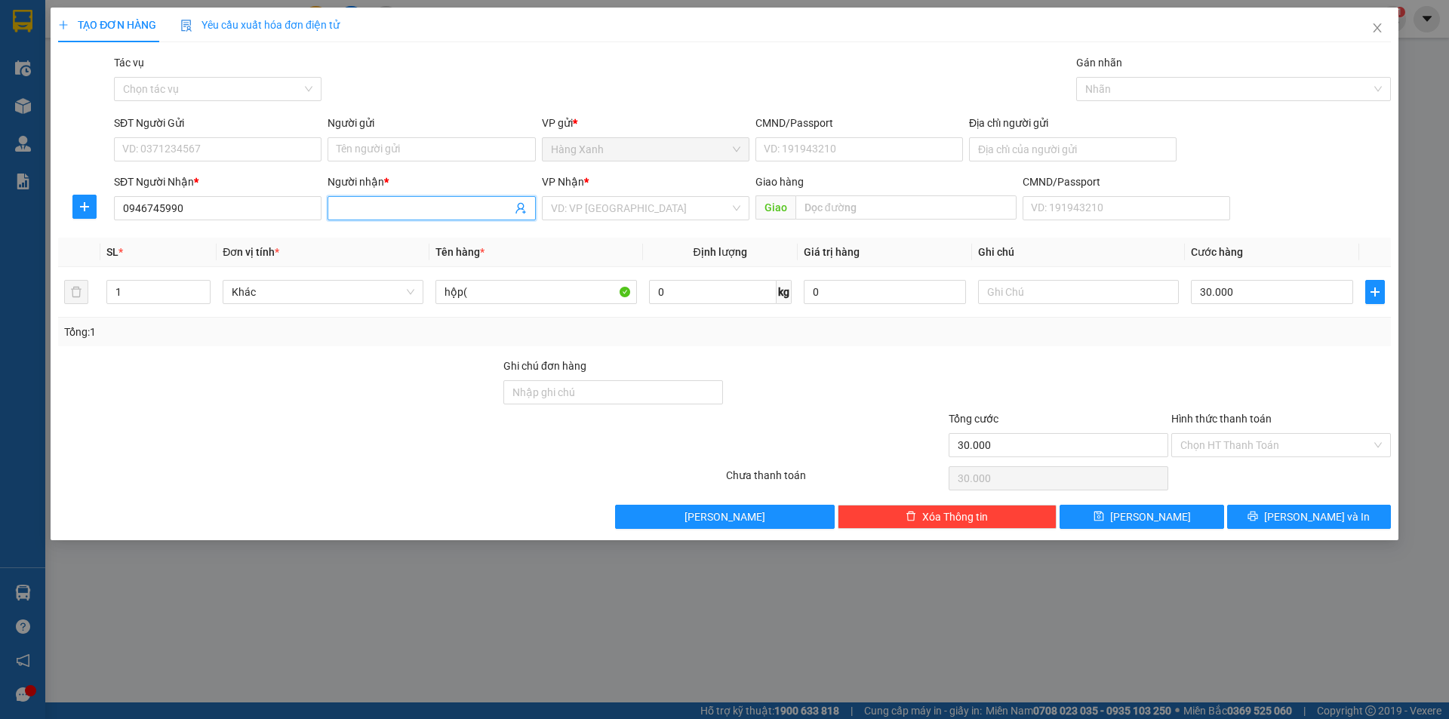
click at [390, 203] on input "Người nhận *" at bounding box center [424, 208] width 174 height 17
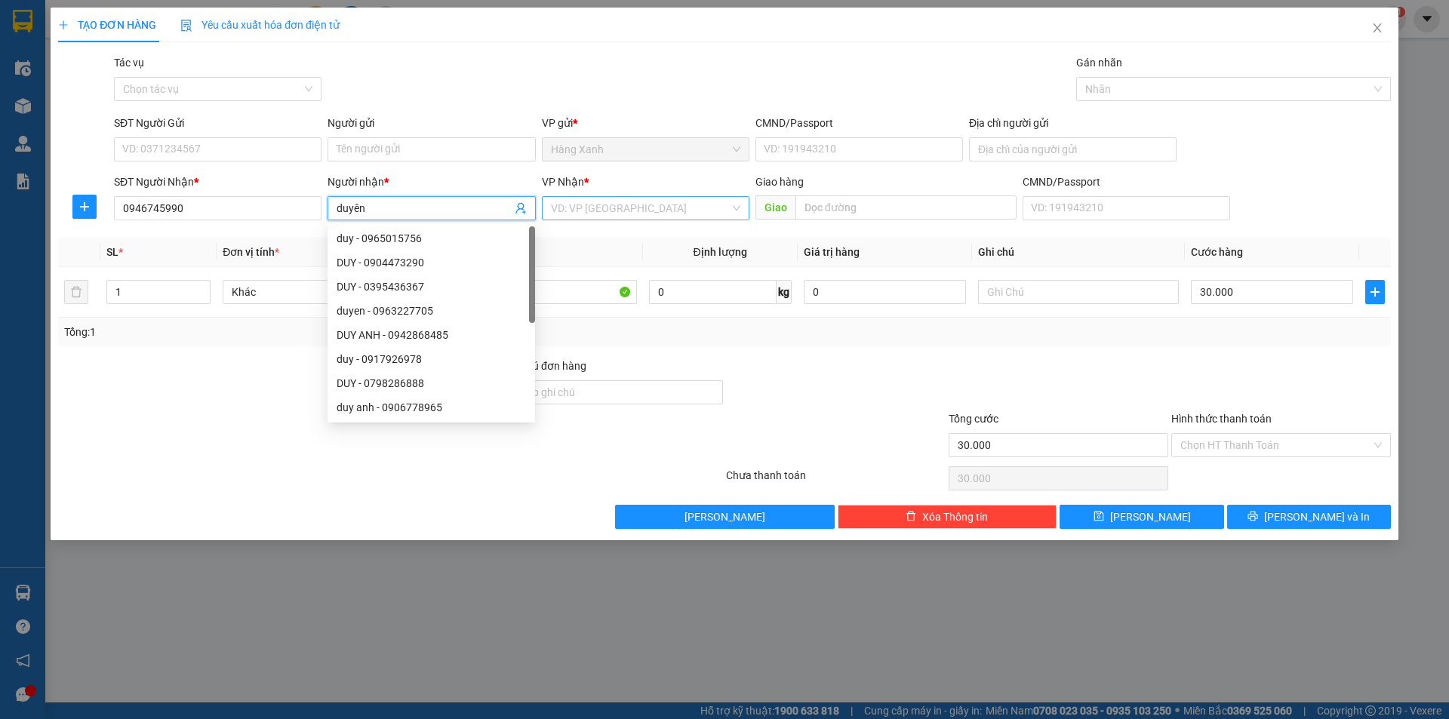
click at [621, 196] on div "VD: VP [GEOGRAPHIC_DATA]" at bounding box center [646, 208] width 208 height 24
type input "duyên"
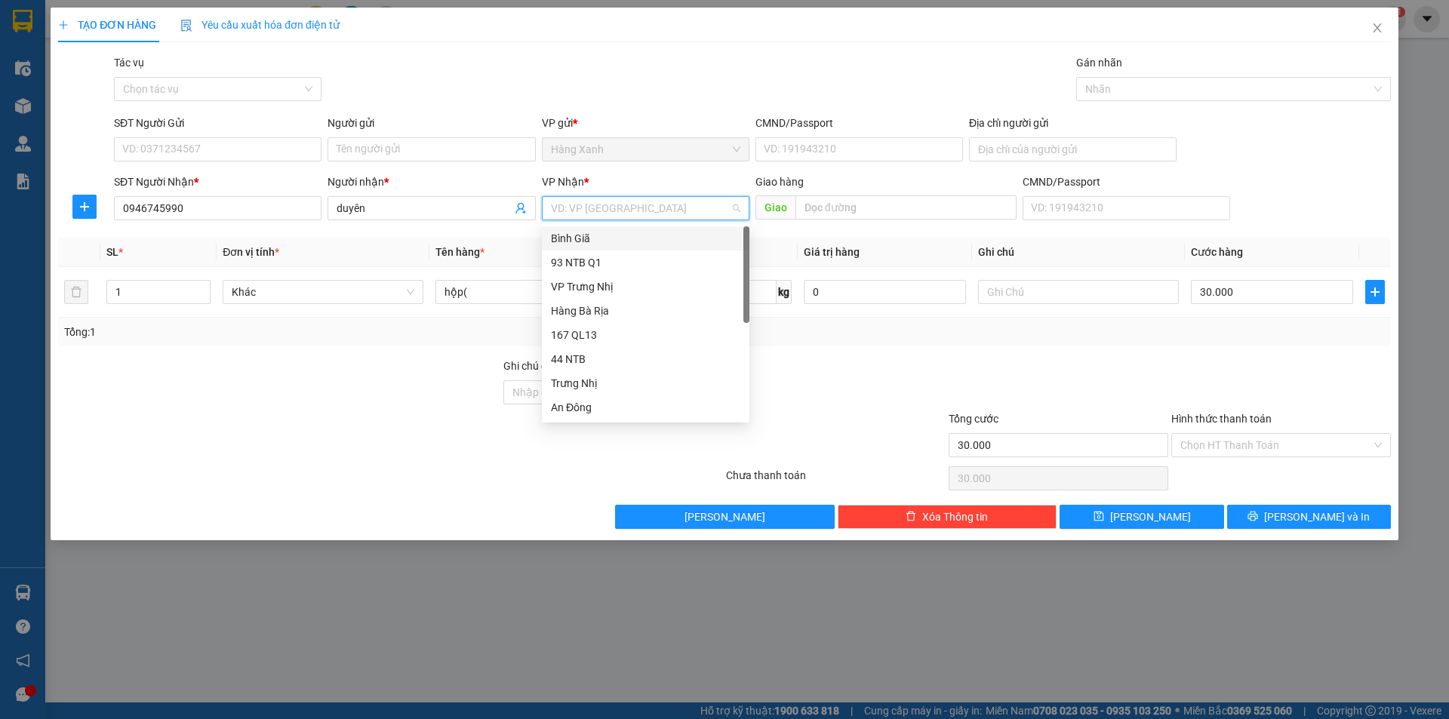
drag, startPoint x: 594, startPoint y: 243, endPoint x: 373, endPoint y: 238, distance: 221.3
click at [591, 245] on div "Bình Giã" at bounding box center [645, 238] width 189 height 17
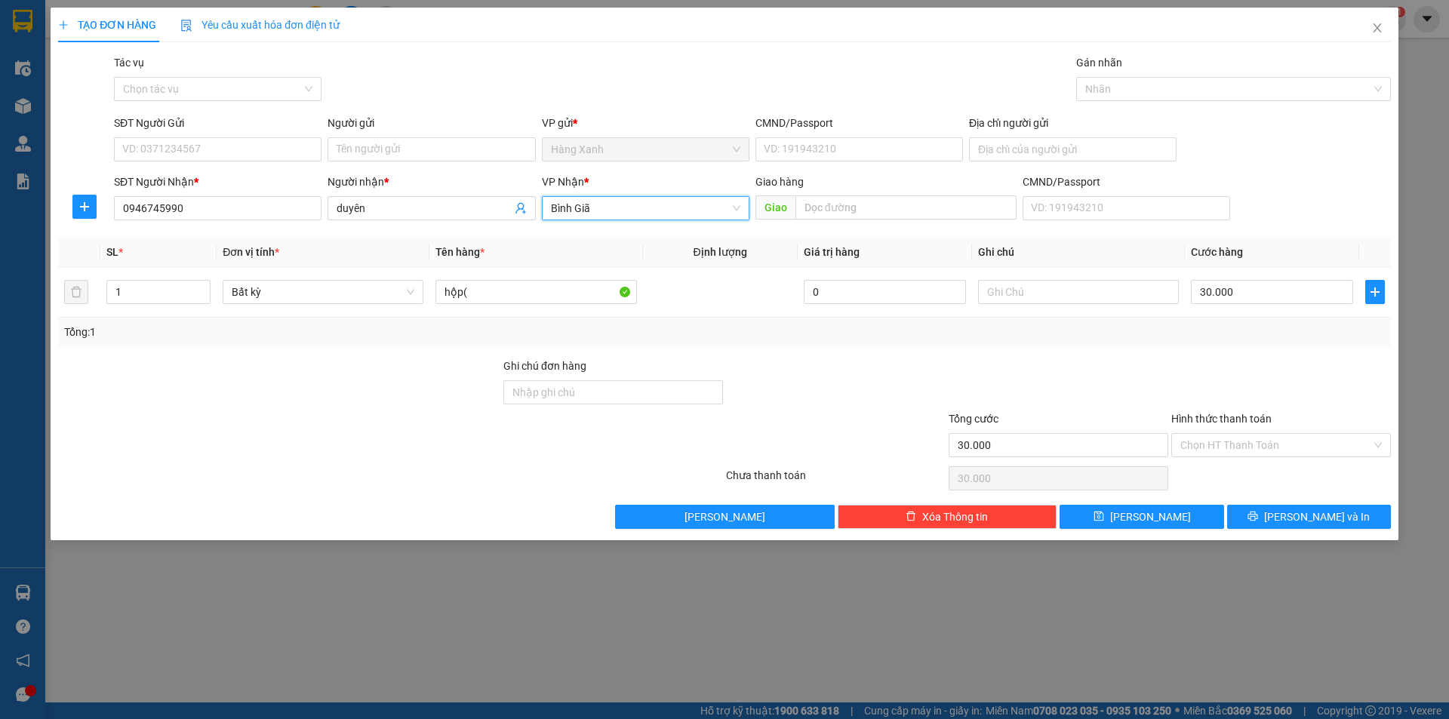
click at [205, 170] on form "SĐT Người Gửi VD: 0371234567 Người gửi Tên người gửi VP gửi * Hàng Xanh CMND/Pa…" at bounding box center [724, 171] width 1333 height 112
click at [205, 149] on input "SĐT Người Gửi" at bounding box center [218, 149] width 208 height 24
type input "0909497817"
click at [402, 156] on input "Người gửi" at bounding box center [432, 149] width 208 height 24
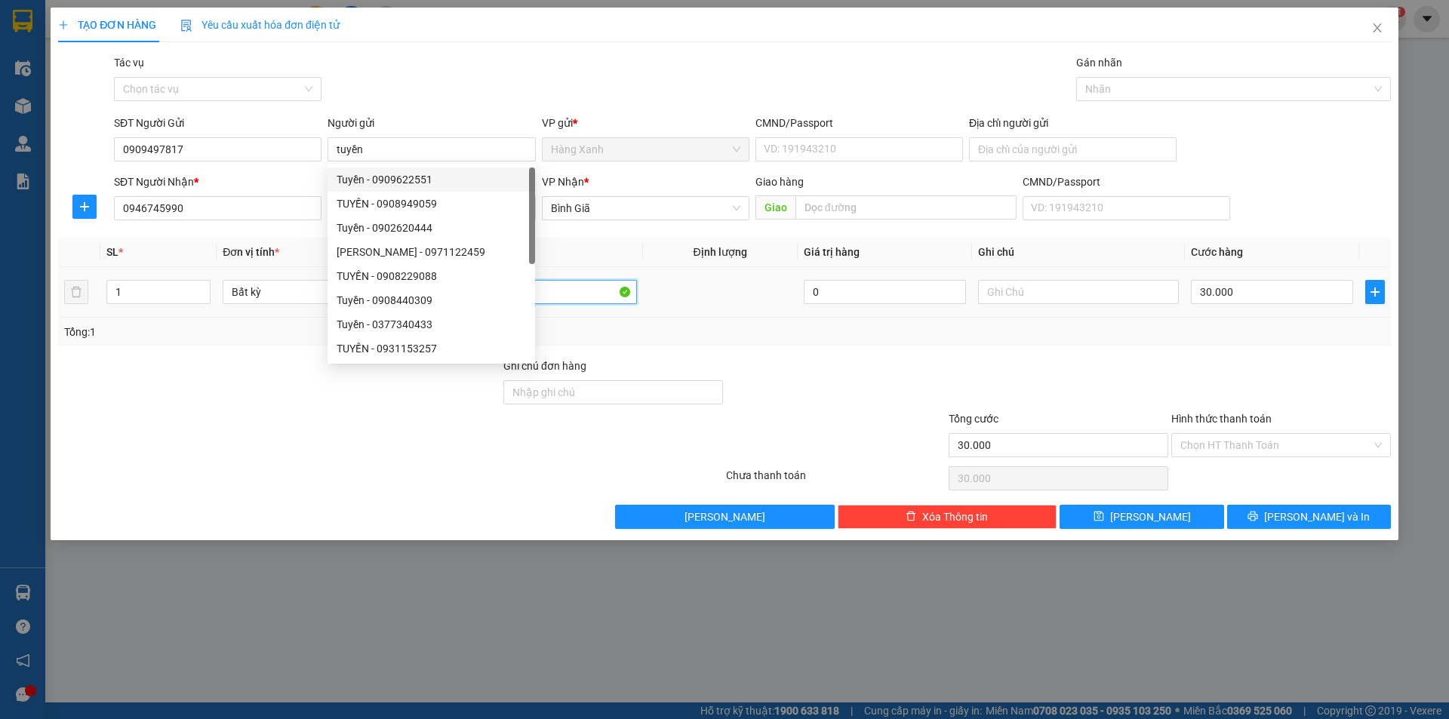
click at [584, 295] on input "hộp(" at bounding box center [536, 292] width 201 height 24
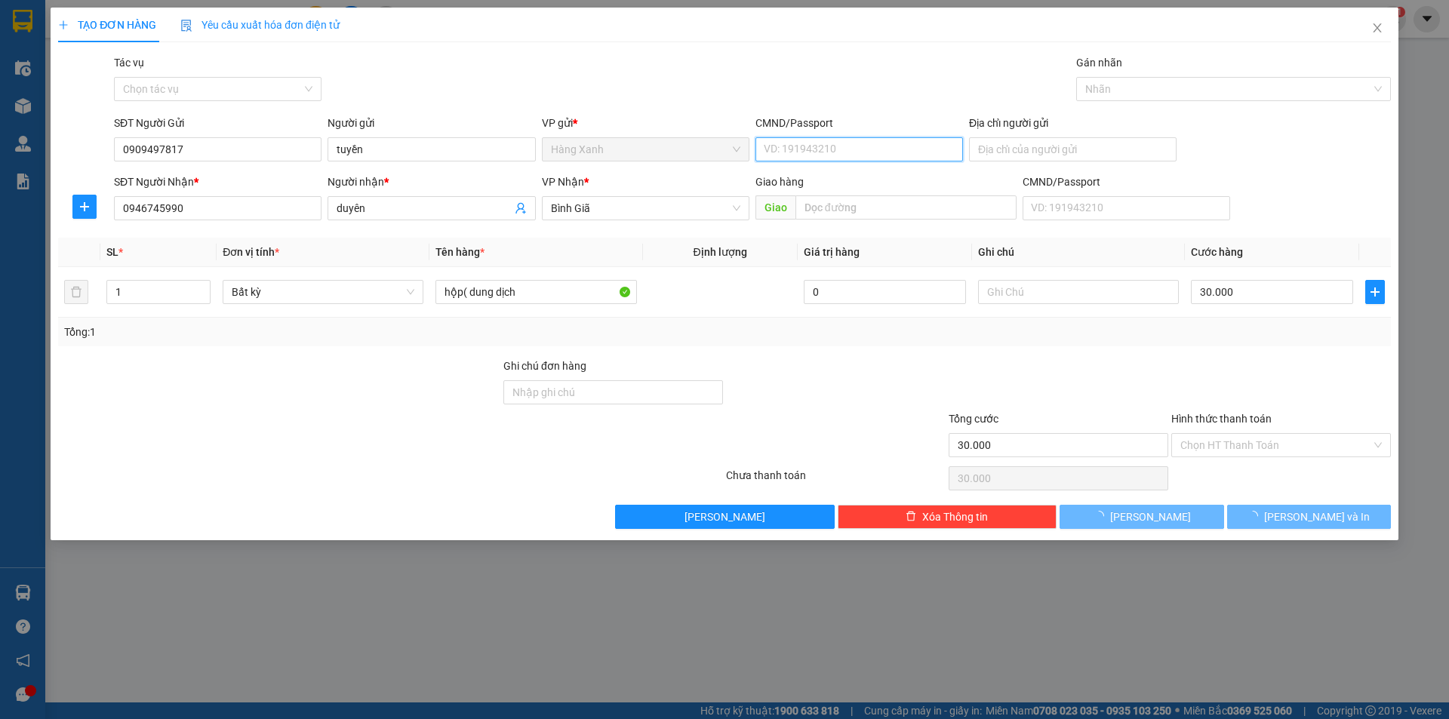
click at [800, 151] on input "CMND/Passport" at bounding box center [860, 149] width 208 height 24
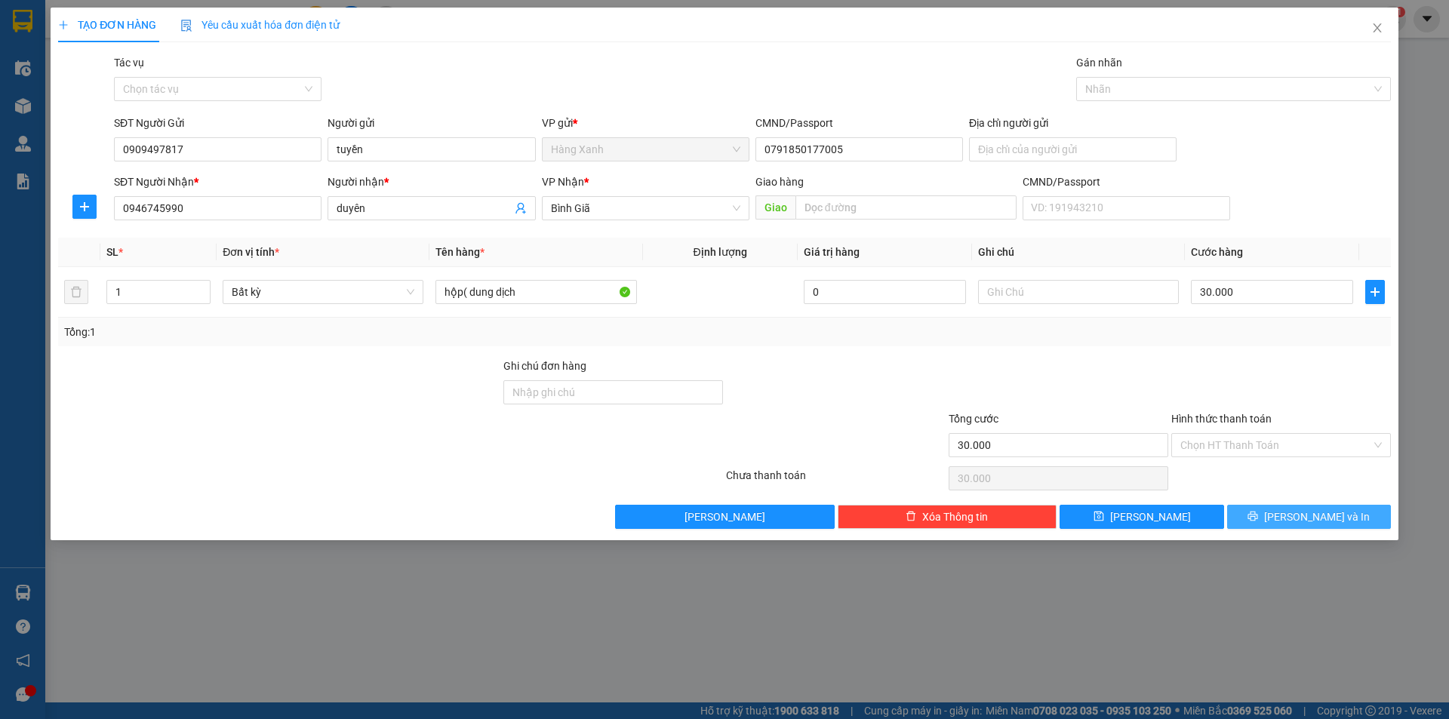
click at [1310, 528] on button "[PERSON_NAME] và In" at bounding box center [1309, 517] width 164 height 24
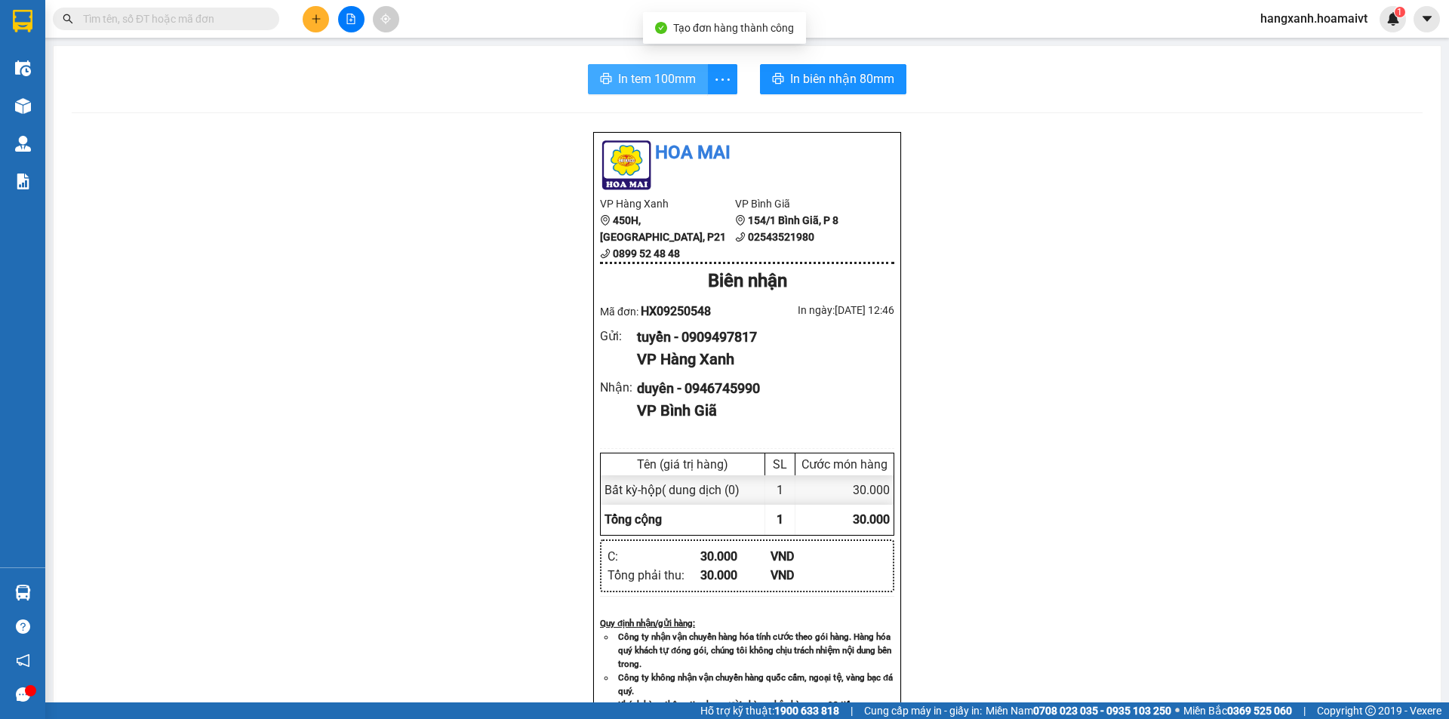
drag, startPoint x: 655, startPoint y: 84, endPoint x: 775, endPoint y: 102, distance: 121.4
click at [655, 84] on span "In tem 100mm" at bounding box center [657, 78] width 78 height 19
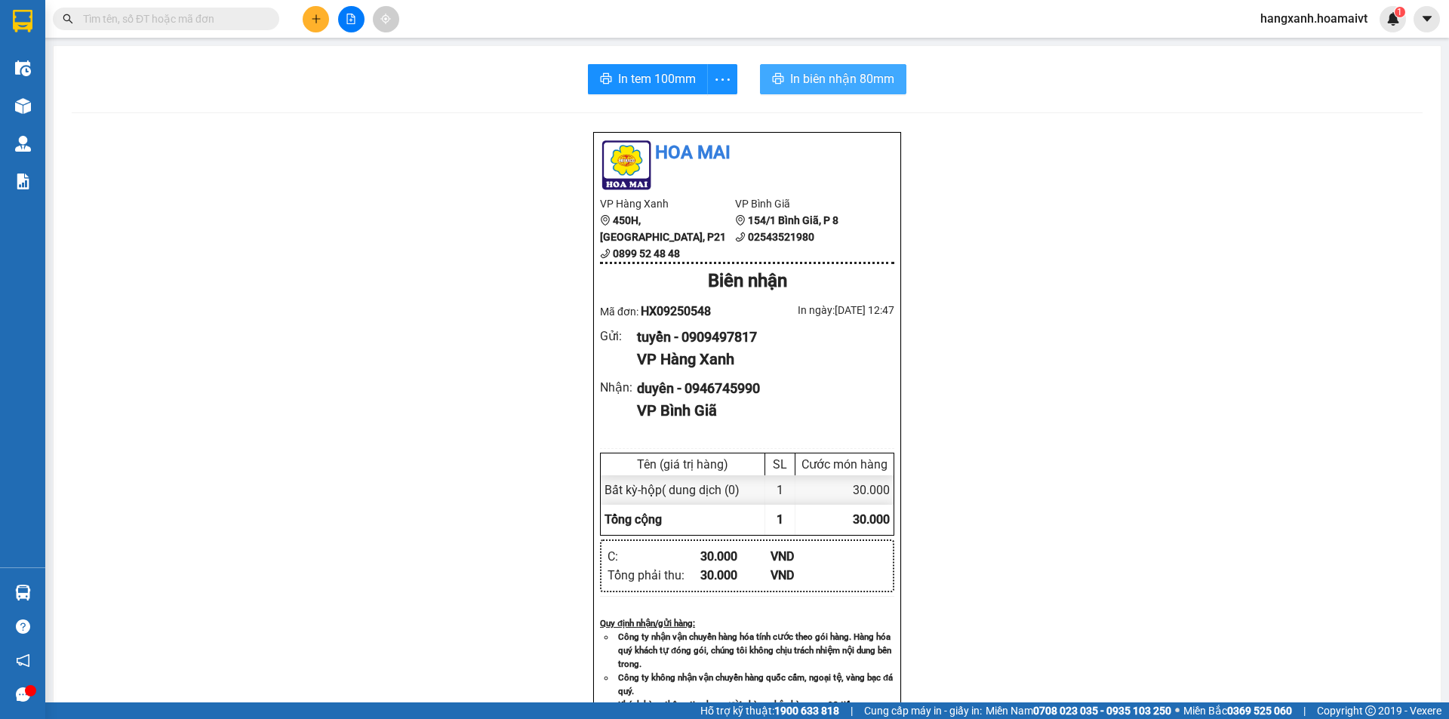
click at [846, 74] on span "In biên nhận 80mm" at bounding box center [842, 78] width 104 height 19
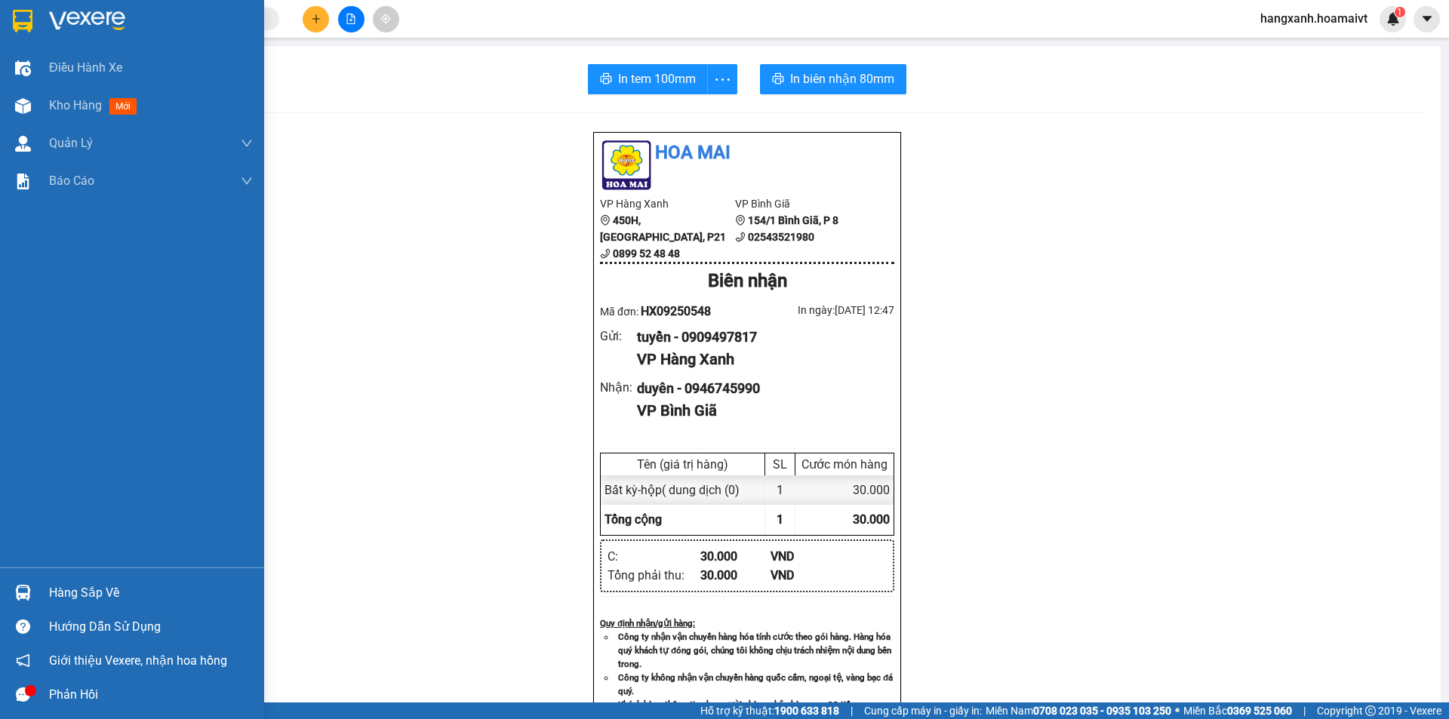
click at [14, 27] on img at bounding box center [23, 21] width 20 height 23
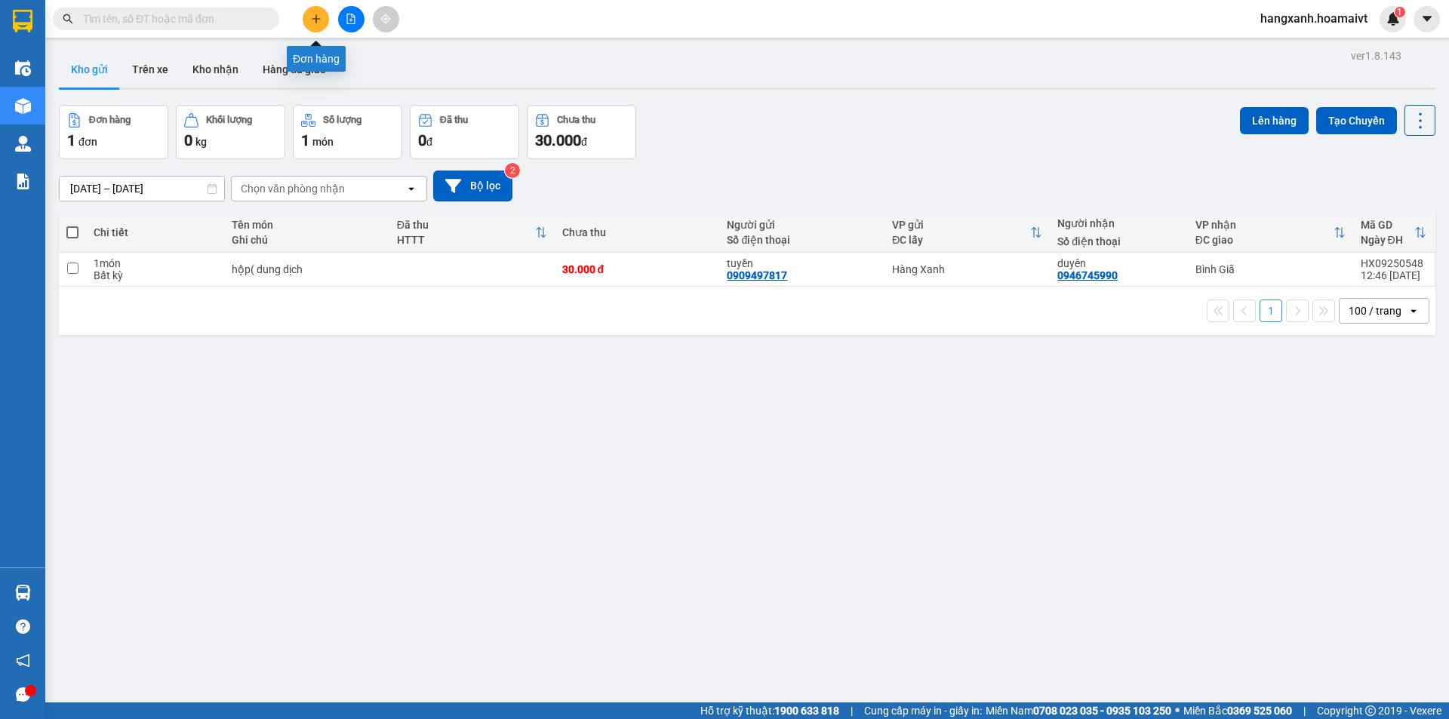
click at [313, 22] on icon "plus" at bounding box center [316, 19] width 11 height 11
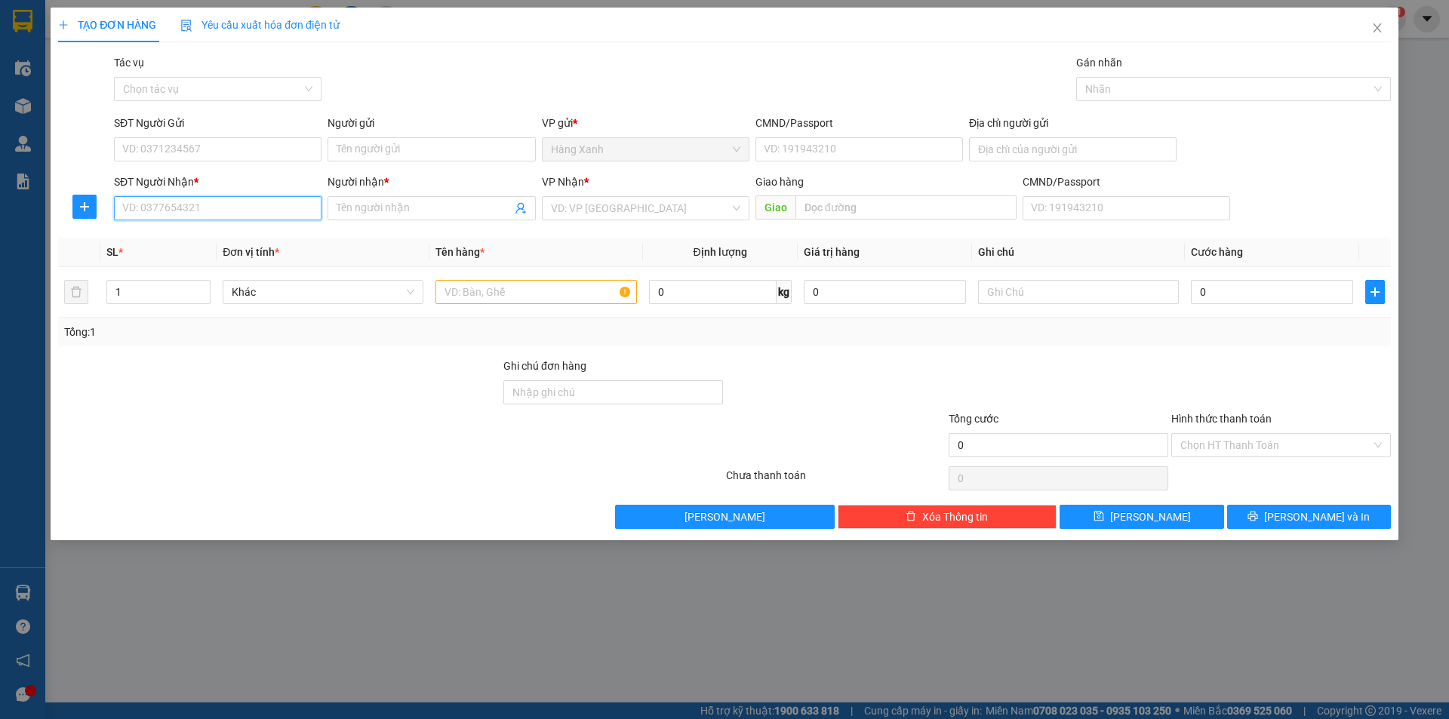
click at [239, 212] on input "SĐT Người Nhận *" at bounding box center [218, 208] width 208 height 24
click at [163, 235] on div "0976894469 - bich" at bounding box center [217, 238] width 189 height 17
click at [217, 142] on input "SĐT Người Gửi" at bounding box center [218, 149] width 208 height 24
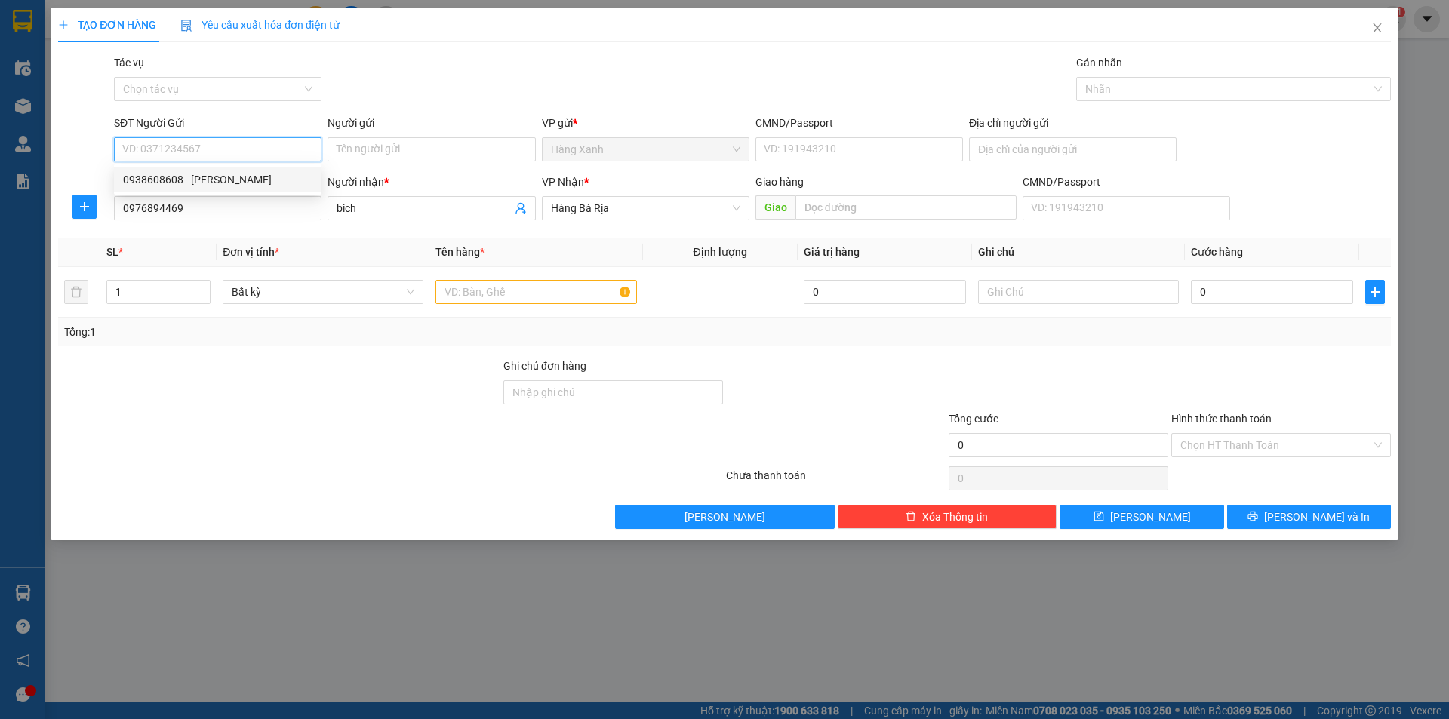
click at [233, 181] on div "0938608608 - HANG NANA" at bounding box center [217, 179] width 189 height 17
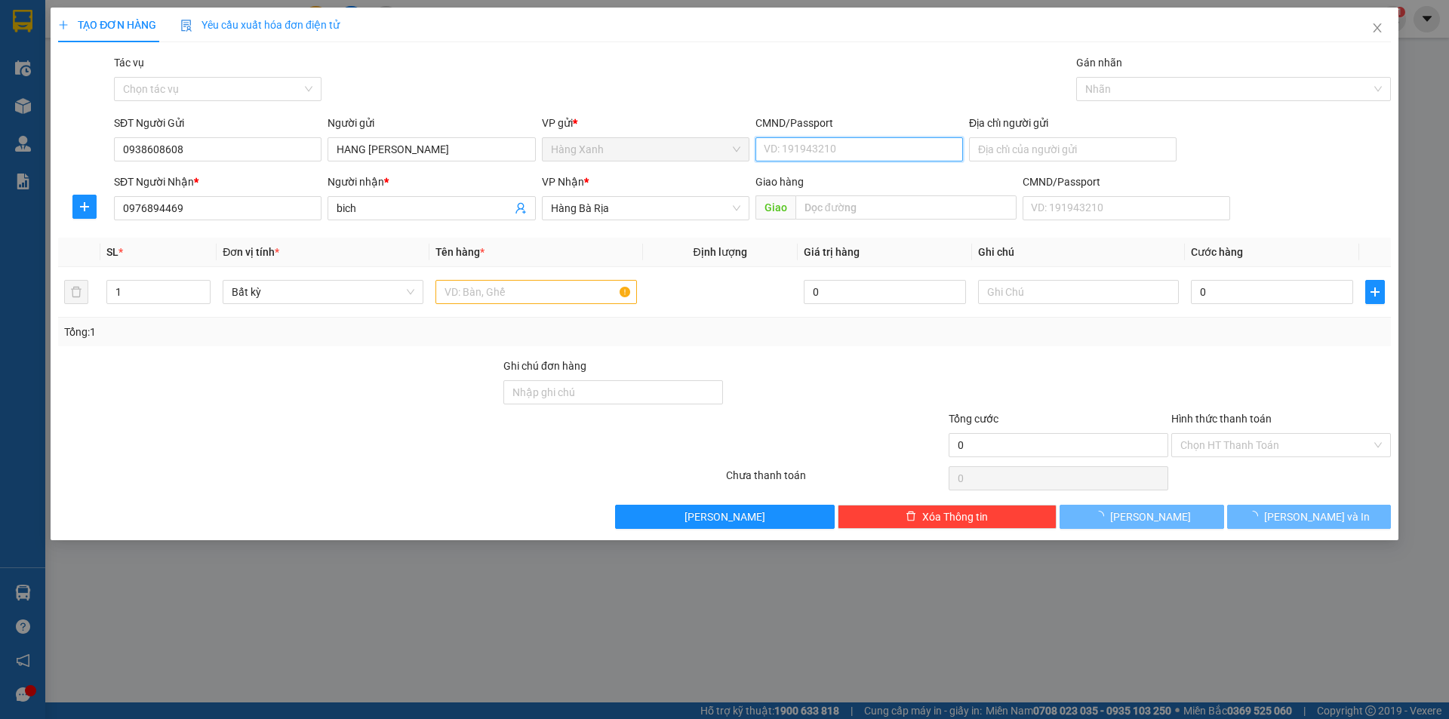
click at [814, 149] on input "CMND/Passport" at bounding box center [860, 149] width 208 height 24
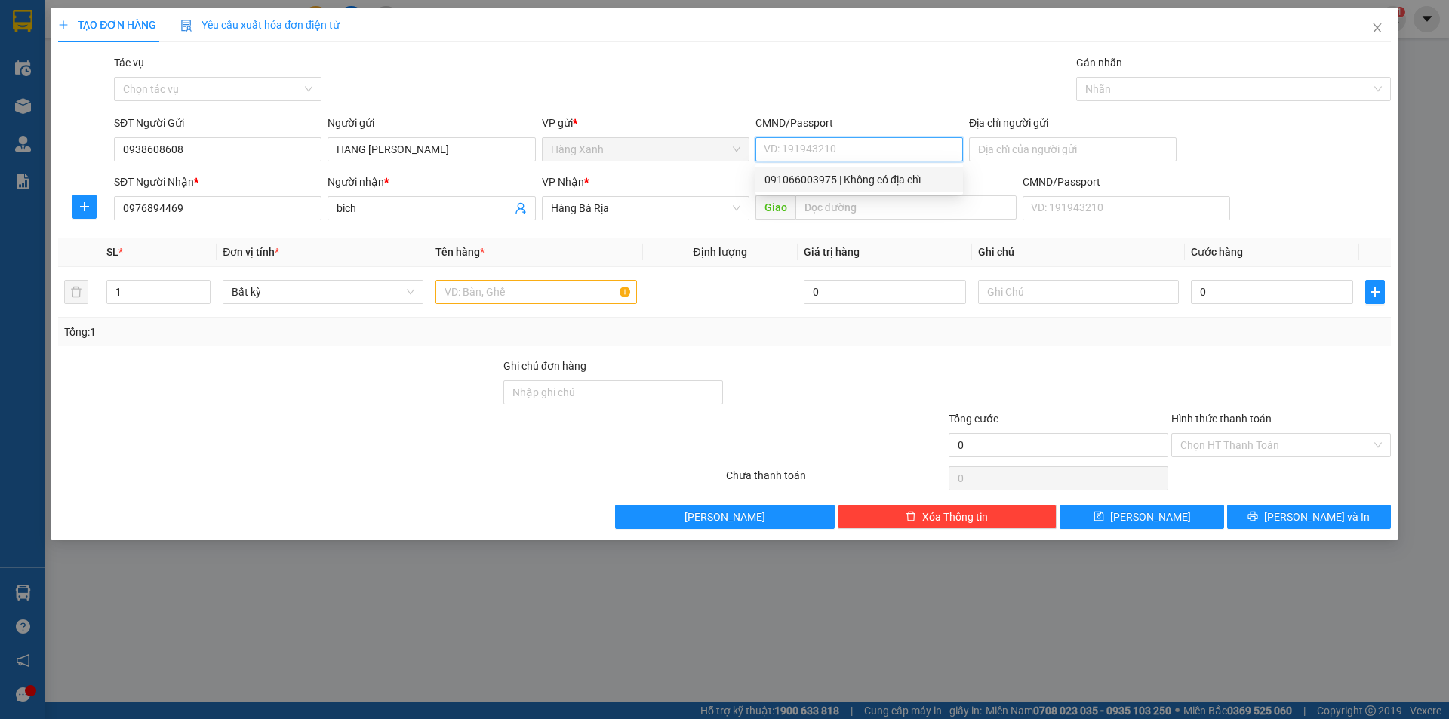
click at [792, 185] on div "091066003975 | Không có địa chỉ" at bounding box center [859, 179] width 189 height 17
drag, startPoint x: 846, startPoint y: 151, endPoint x: 719, endPoint y: 180, distance: 130.8
click at [719, 180] on form "SĐT Người Gửi 0938608608 Người gửi HANG NANA VP gửi * Hàng Xanh CMND/Passport 0…" at bounding box center [724, 171] width 1333 height 112
click at [527, 294] on input "text" at bounding box center [536, 292] width 201 height 24
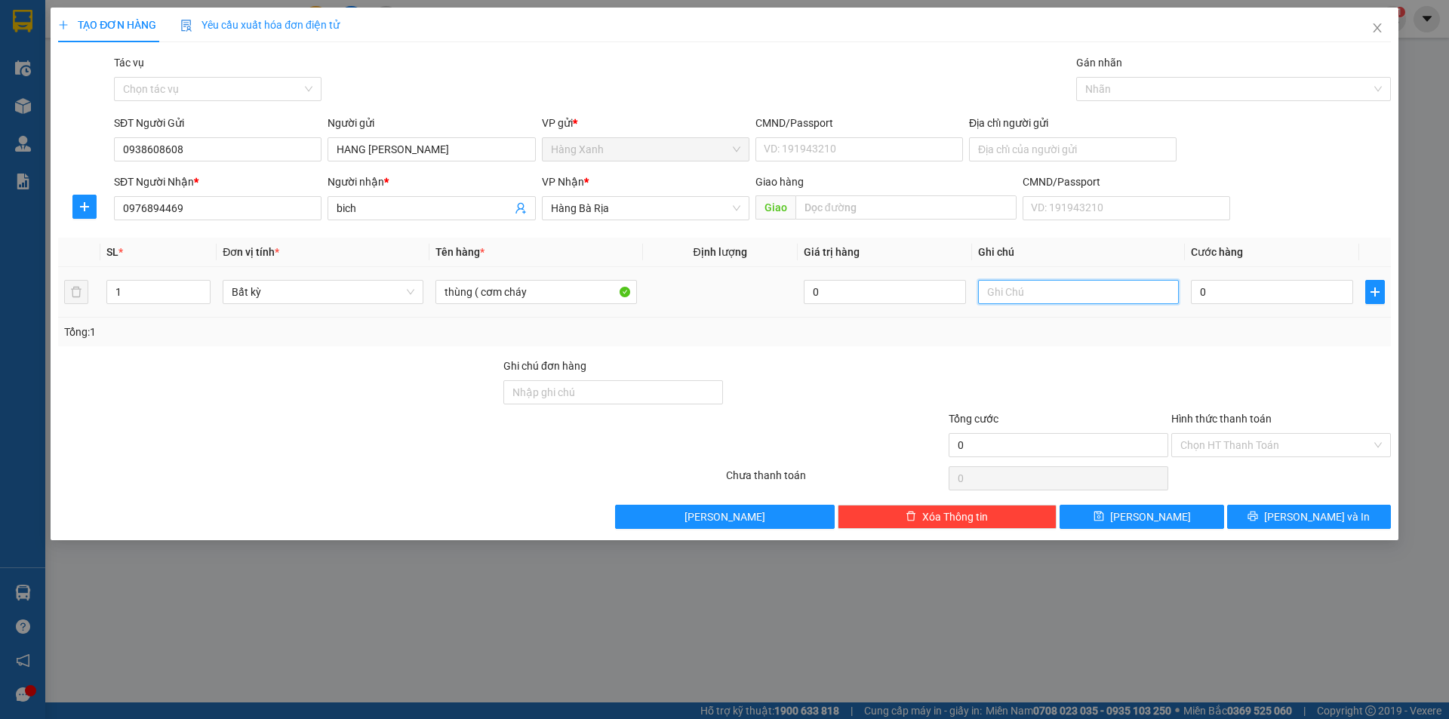
click at [1009, 290] on input "text" at bounding box center [1078, 292] width 201 height 24
click at [1263, 295] on input "0" at bounding box center [1272, 292] width 162 height 24
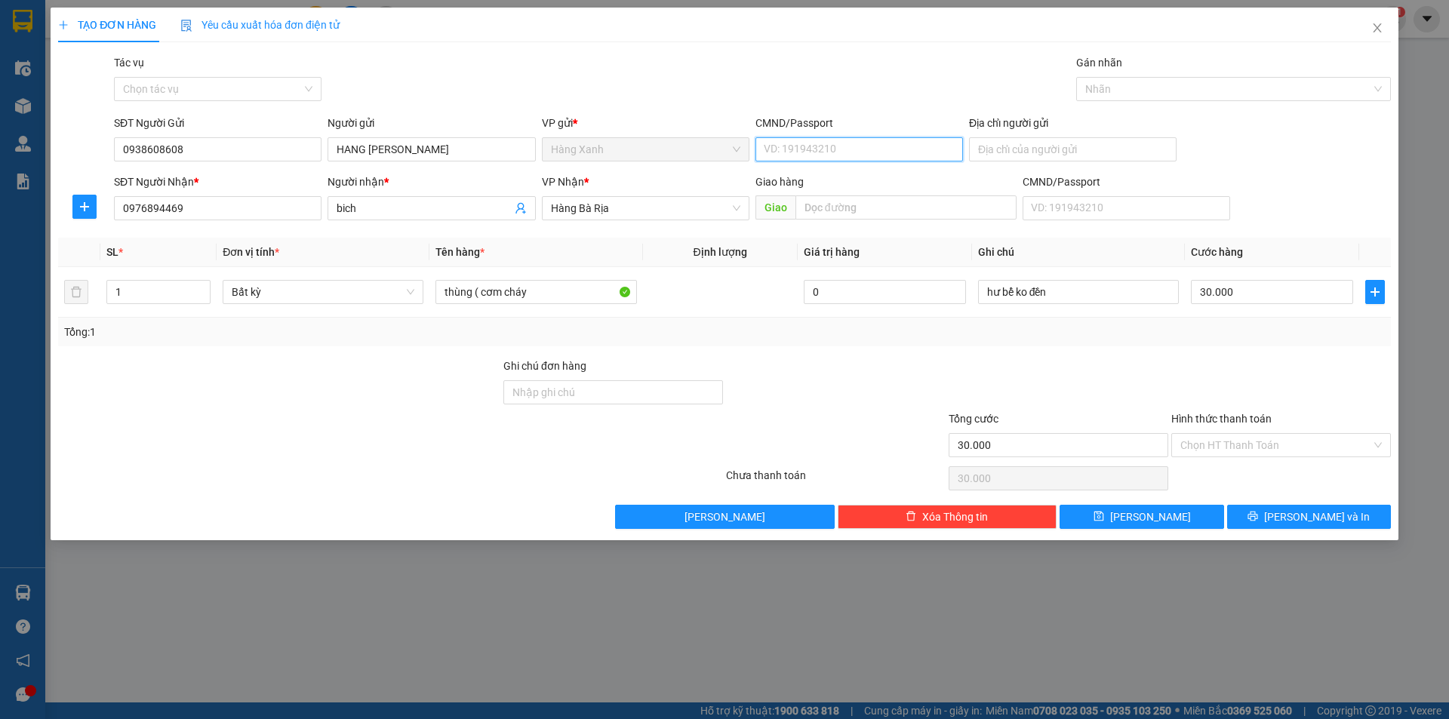
click at [811, 148] on input "CMND/Passport" at bounding box center [860, 149] width 208 height 24
click at [1299, 525] on span "[PERSON_NAME] và In" at bounding box center [1317, 517] width 106 height 17
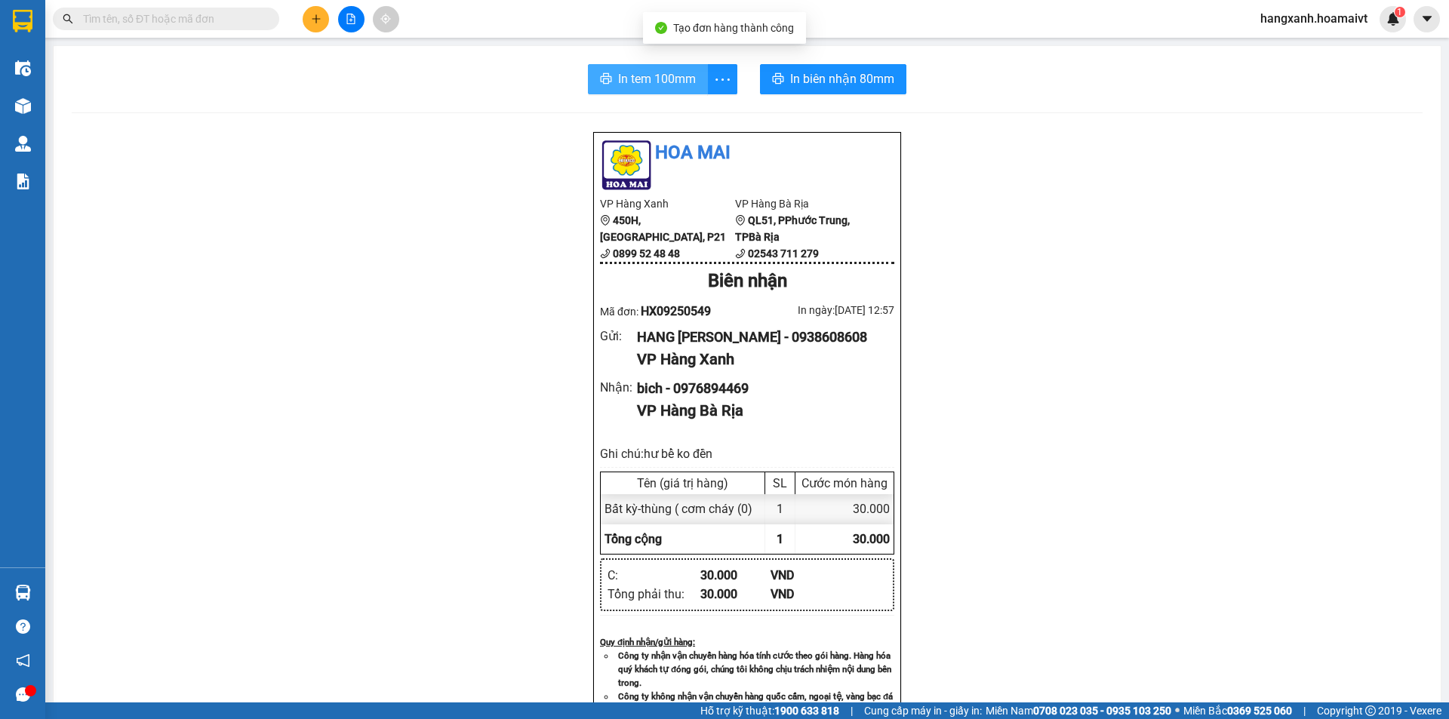
click at [655, 82] on span "In tem 100mm" at bounding box center [657, 78] width 78 height 19
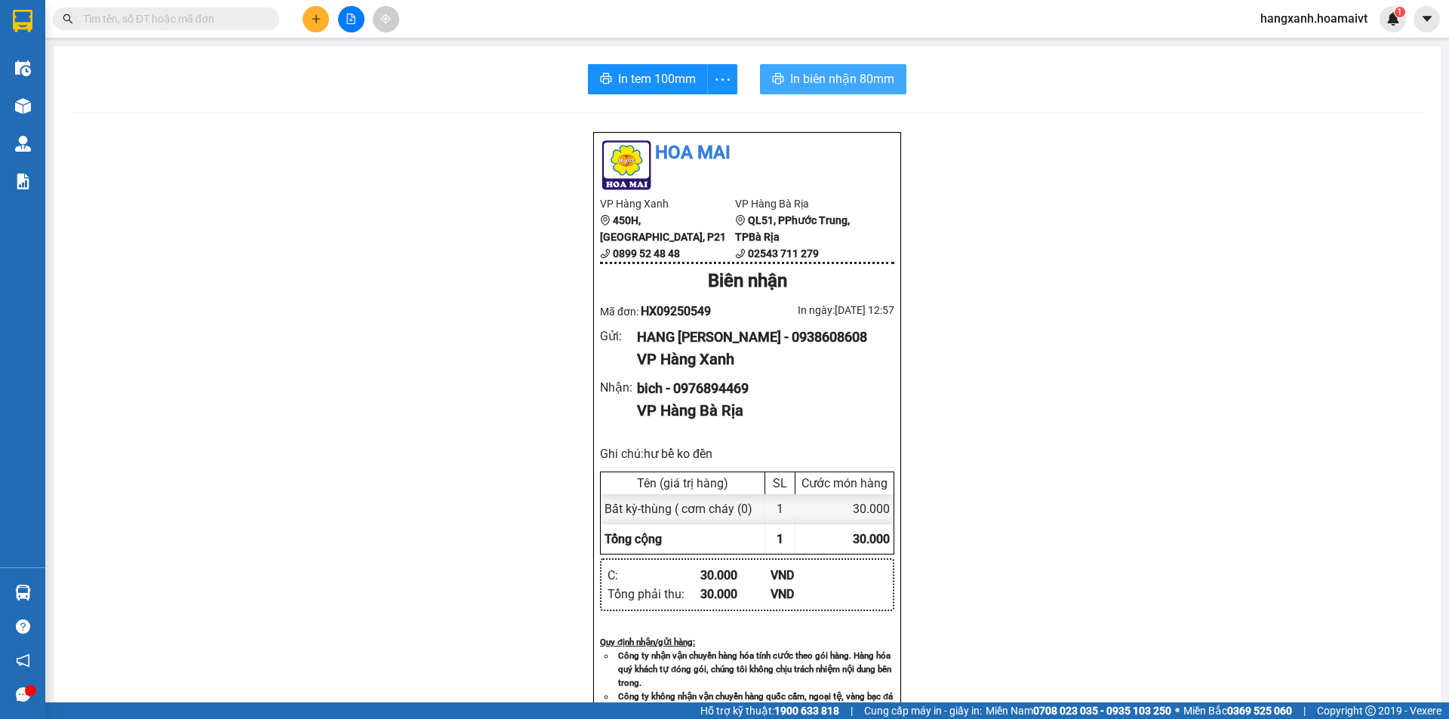
click at [852, 69] on span "In biên nhận 80mm" at bounding box center [842, 78] width 104 height 19
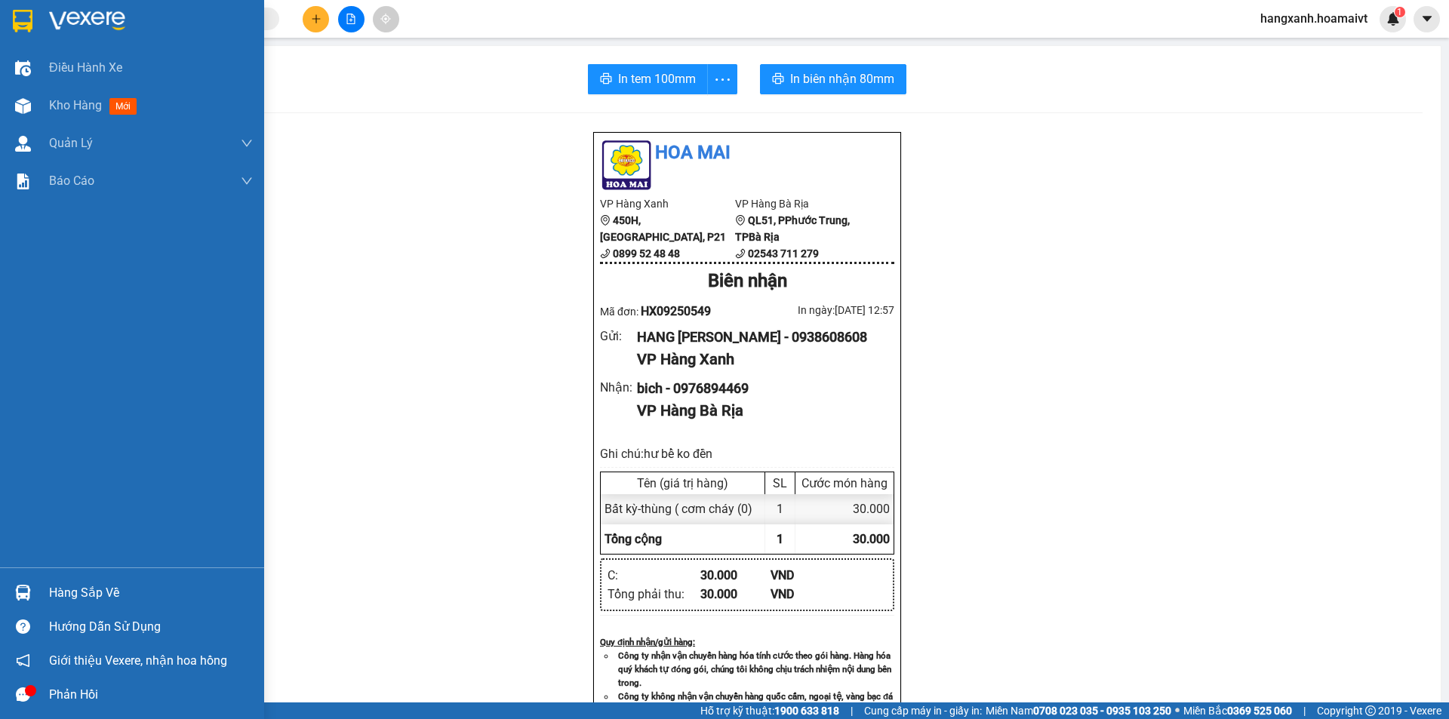
click at [19, 14] on img at bounding box center [23, 21] width 20 height 23
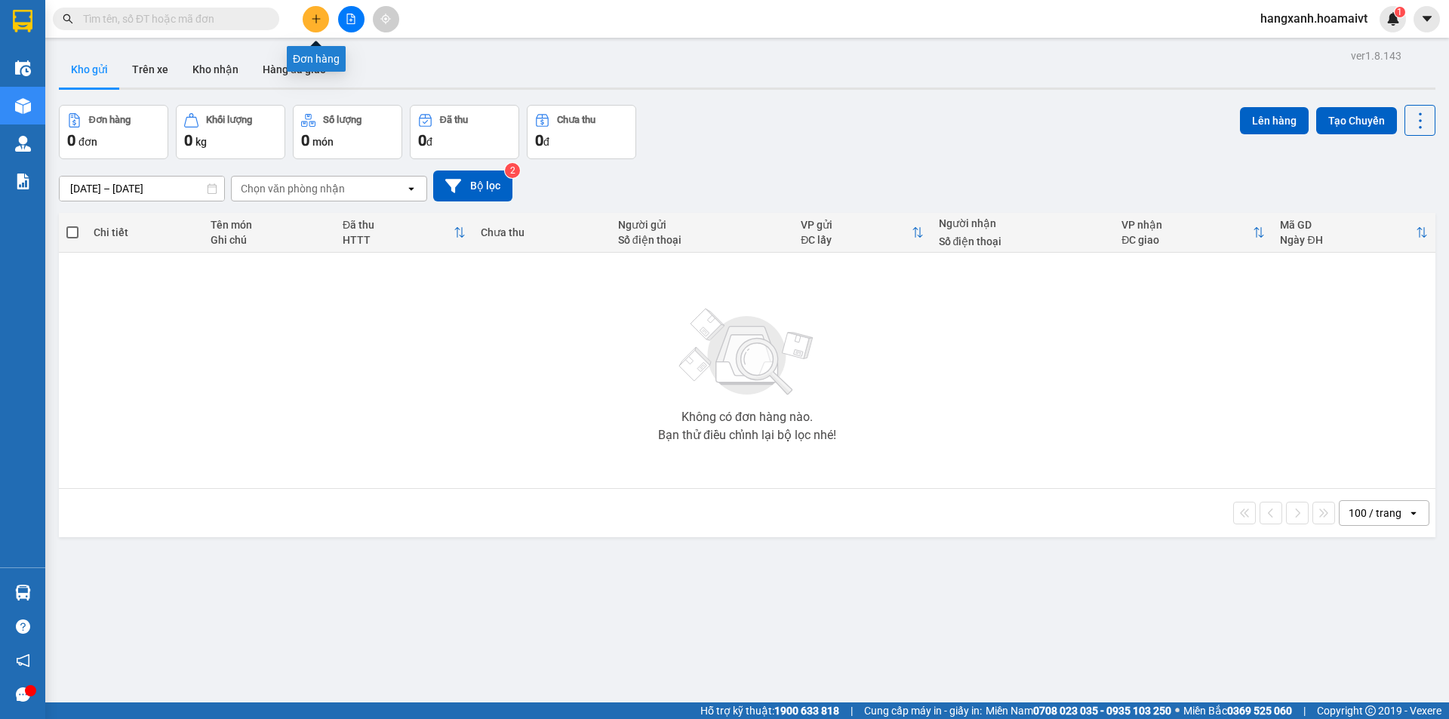
click at [313, 23] on icon "plus" at bounding box center [316, 19] width 11 height 11
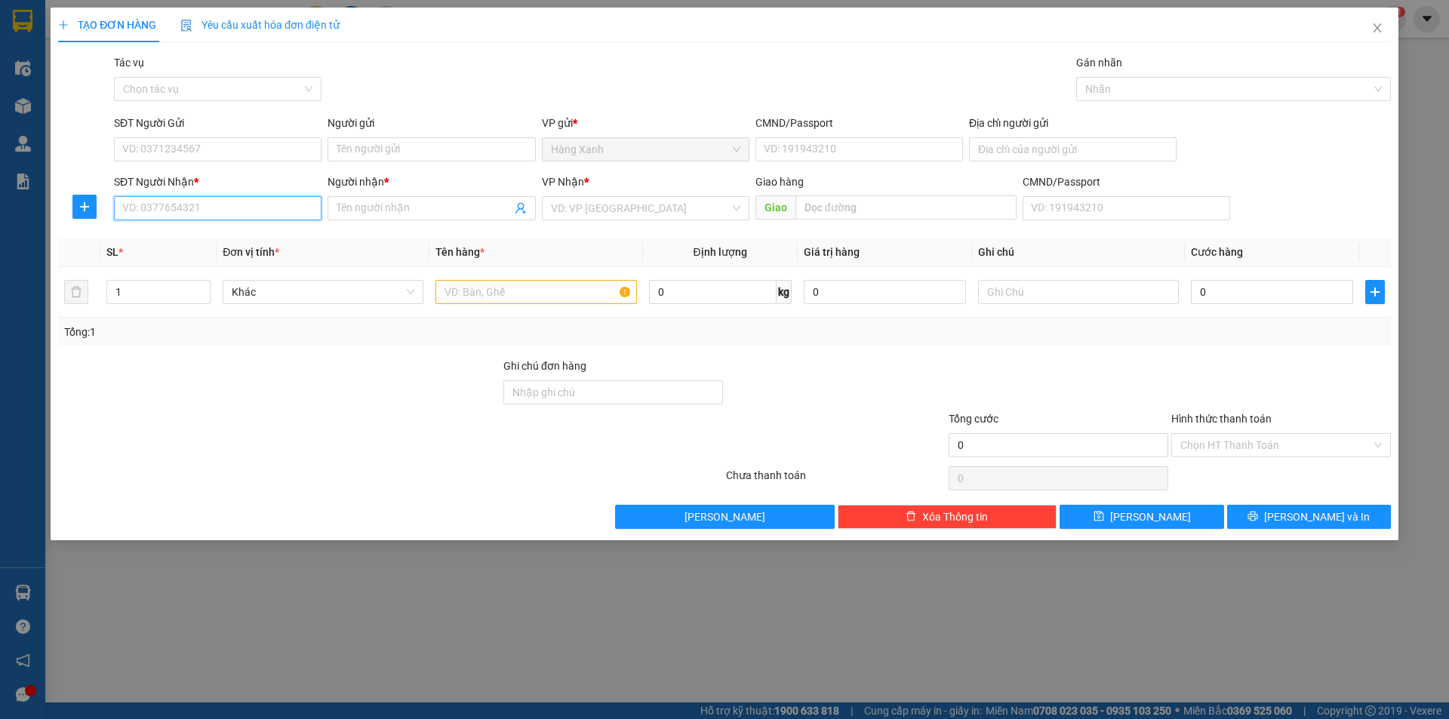
click at [231, 203] on input "SĐT Người Nhận *" at bounding box center [218, 208] width 208 height 24
type input "0971024168"
click at [365, 207] on input "Người nhận *" at bounding box center [424, 208] width 174 height 17
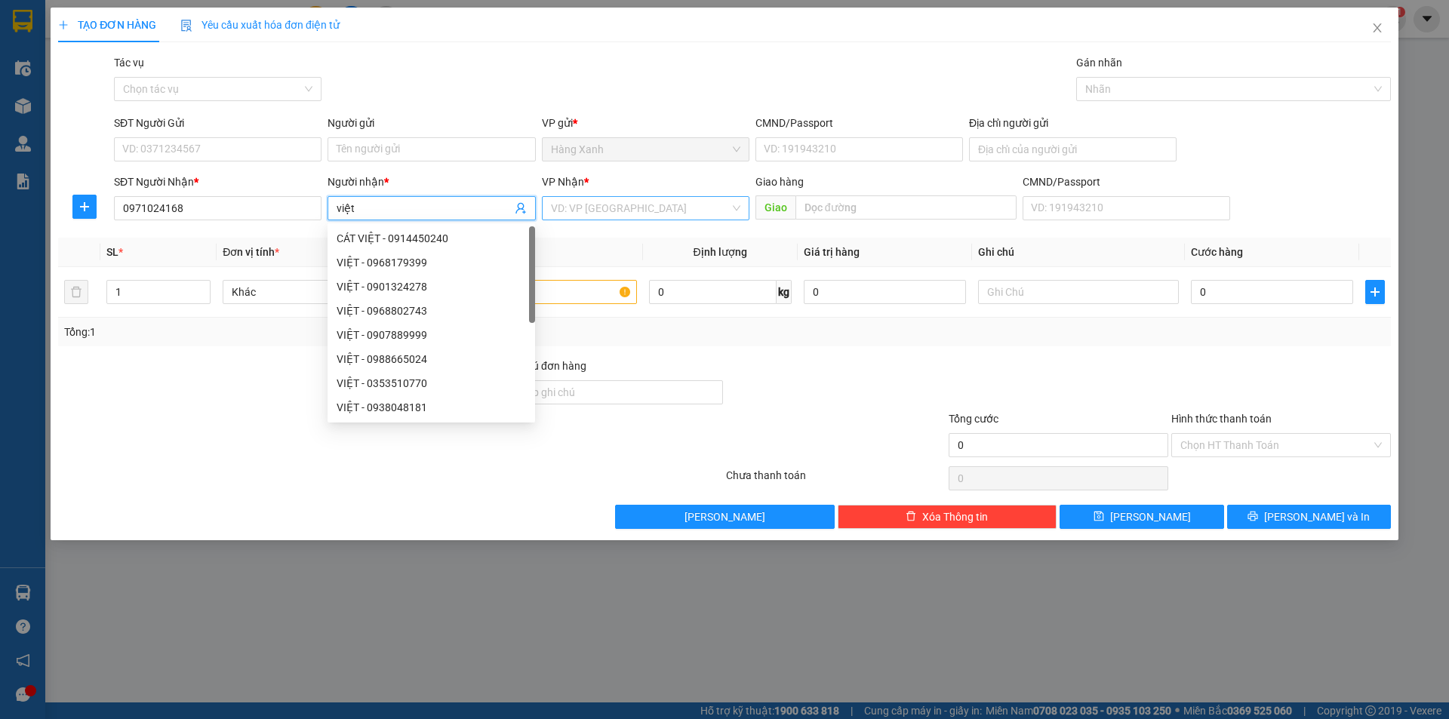
type input "việt"
click at [623, 208] on input "search" at bounding box center [640, 208] width 179 height 23
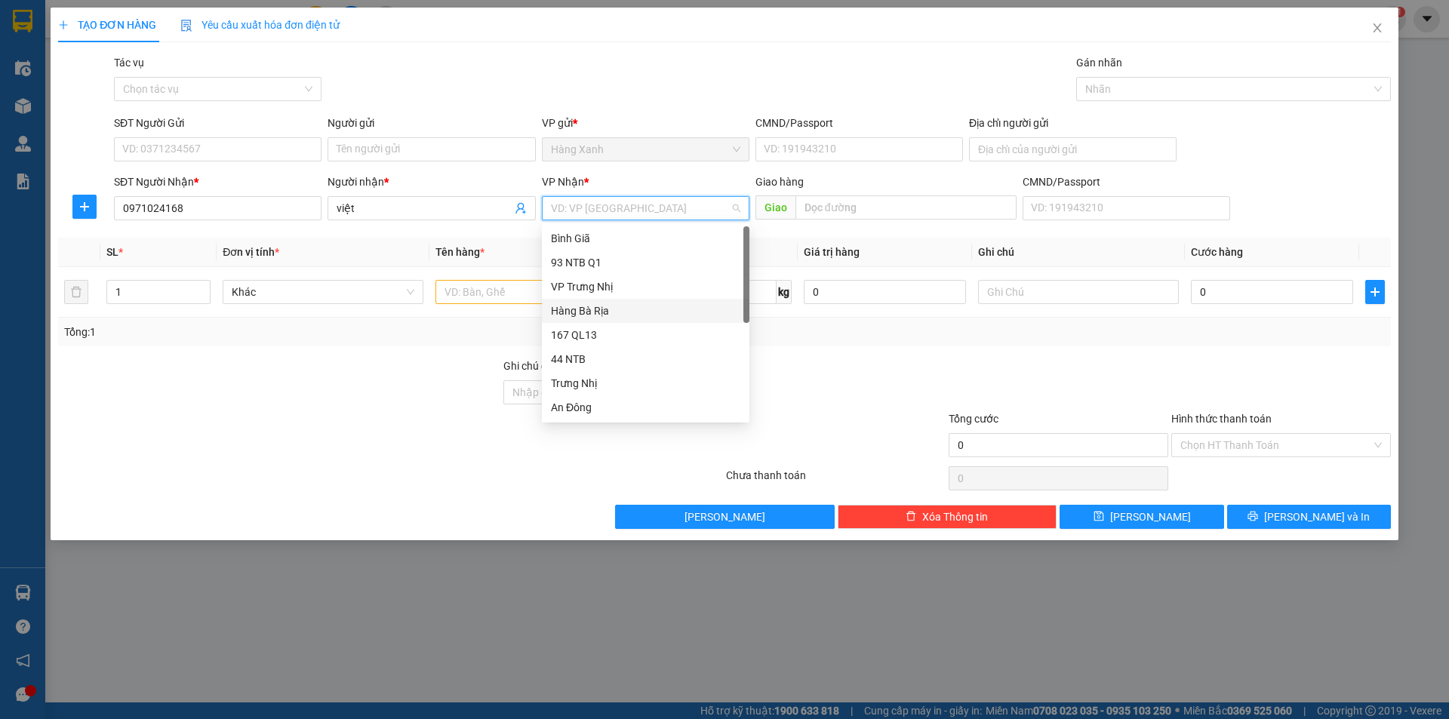
click at [589, 312] on div "Hàng Bà Rịa" at bounding box center [645, 311] width 189 height 17
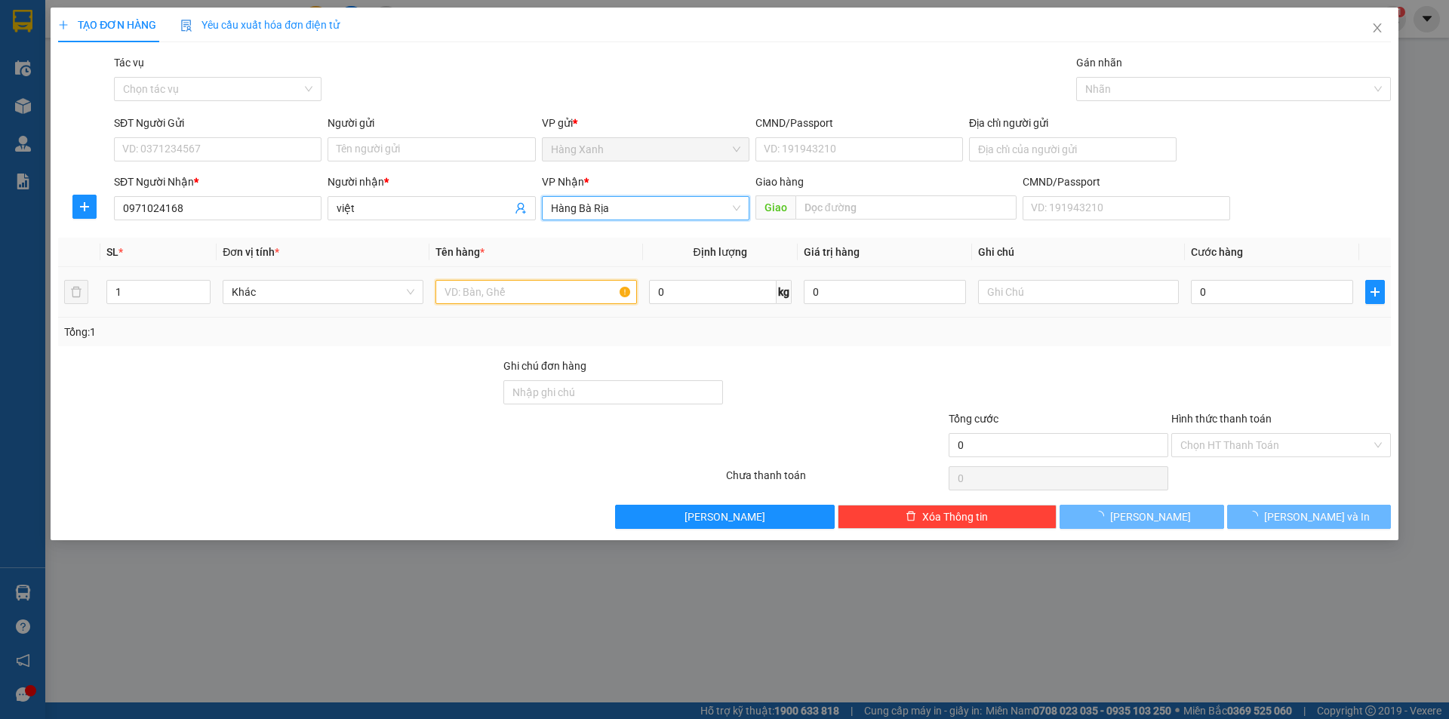
click at [512, 300] on input "text" at bounding box center [536, 292] width 201 height 24
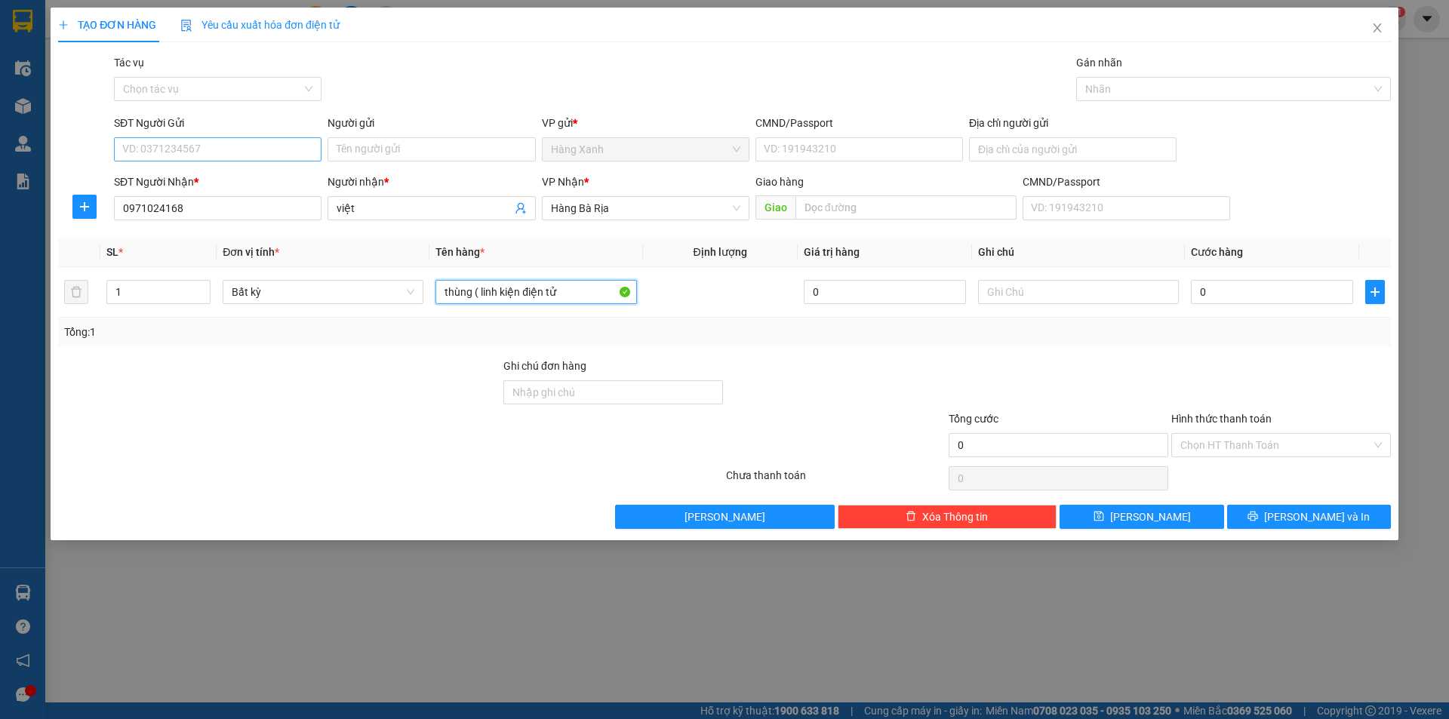
type input "thùng ( linh kiện điện tử"
click at [206, 143] on input "SĐT Người Gửi" at bounding box center [218, 149] width 208 height 24
type input "0903992818"
click at [244, 180] on div "0903992818 - hoàng" at bounding box center [217, 179] width 189 height 17
type input "hoàng"
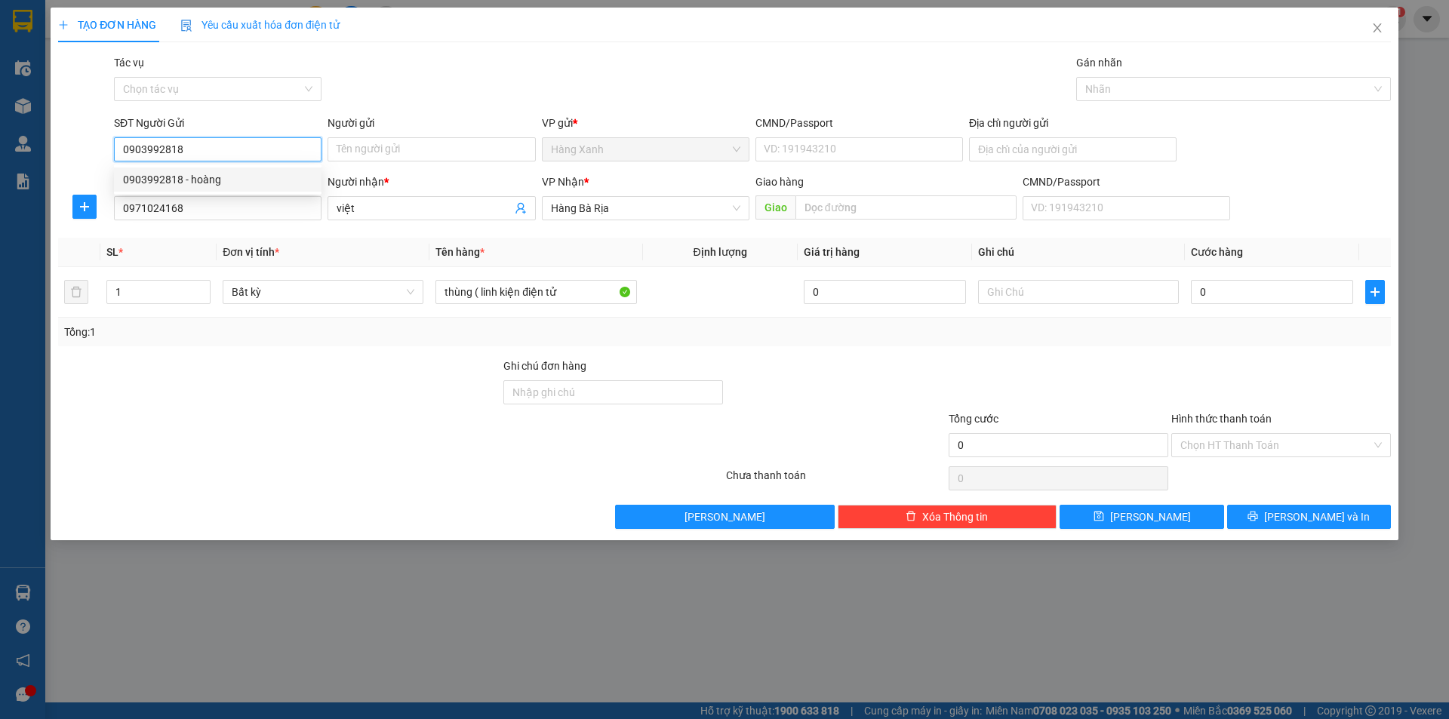
type input "083089011636"
type input "0903992818"
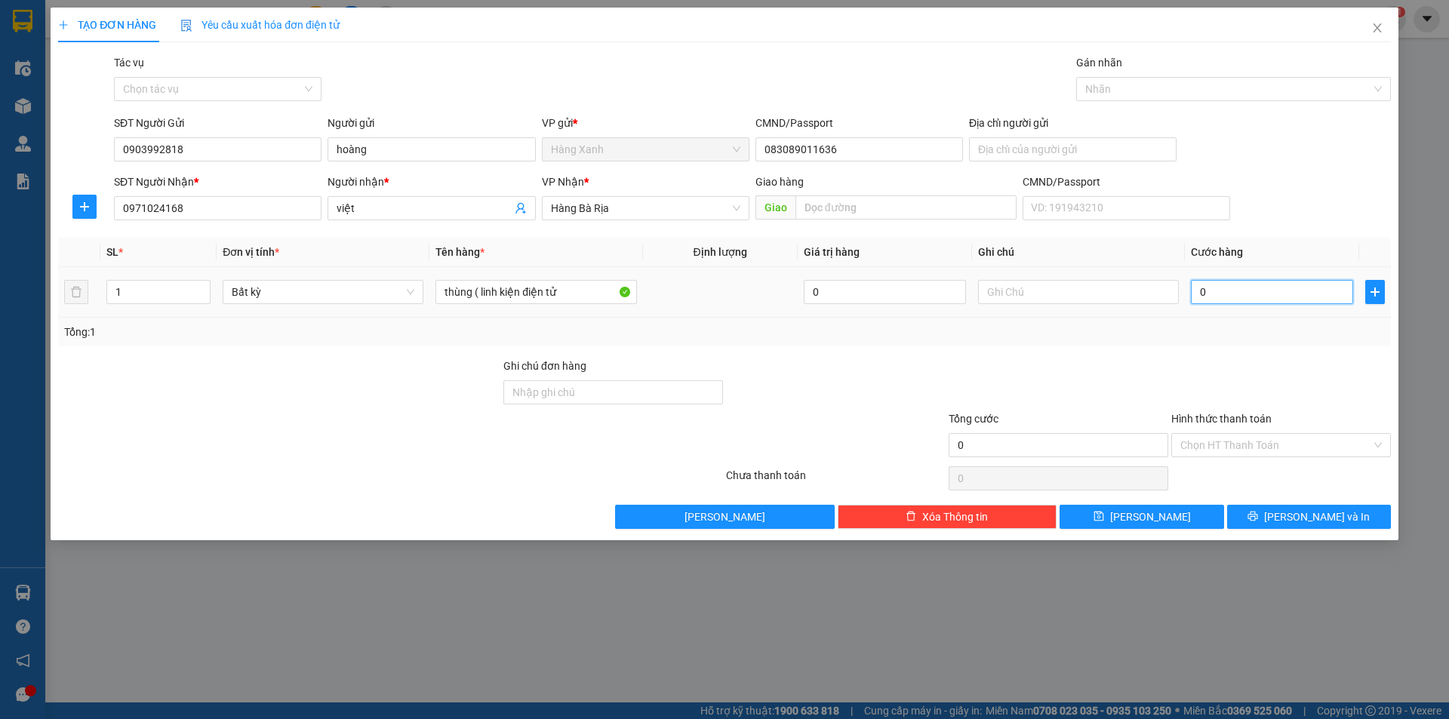
type input "3"
type input "30"
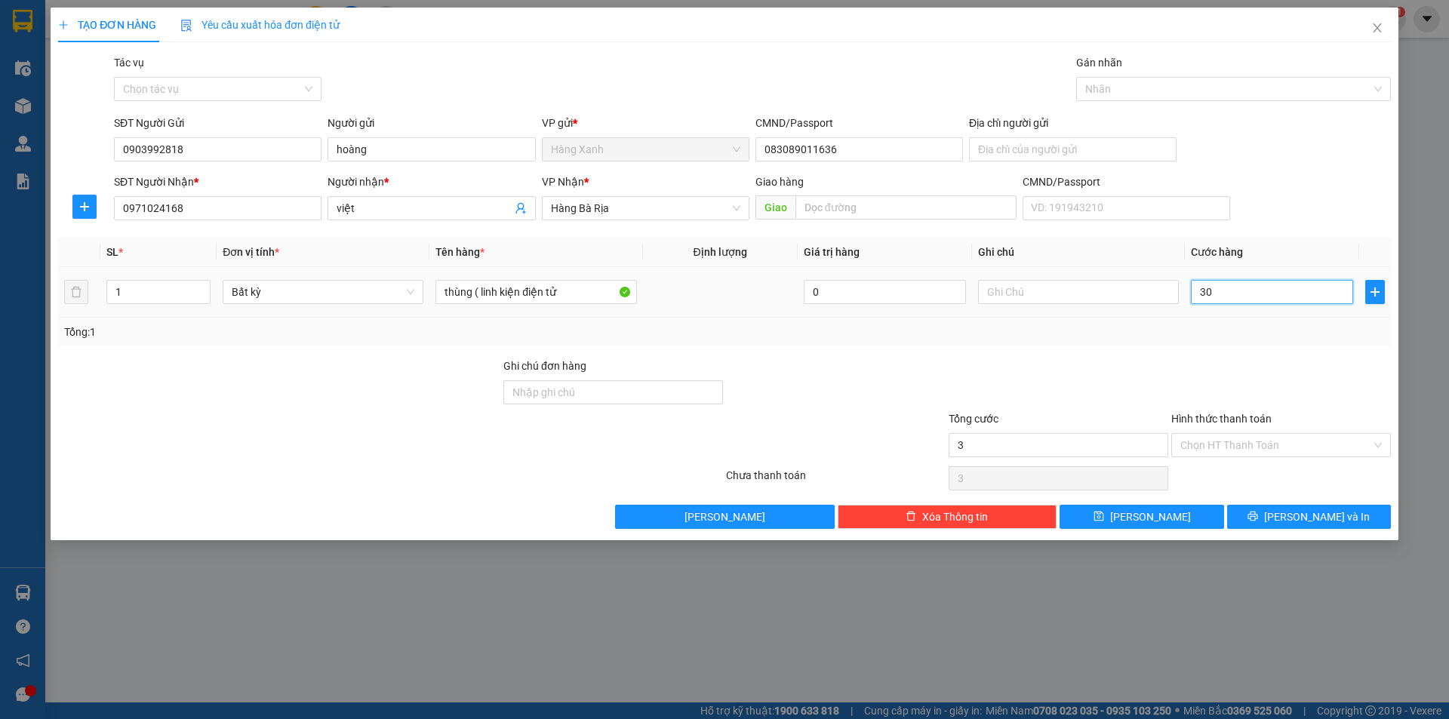
type input "30"
type input "30.000"
drag, startPoint x: 1323, startPoint y: 514, endPoint x: 1348, endPoint y: 510, distance: 25.9
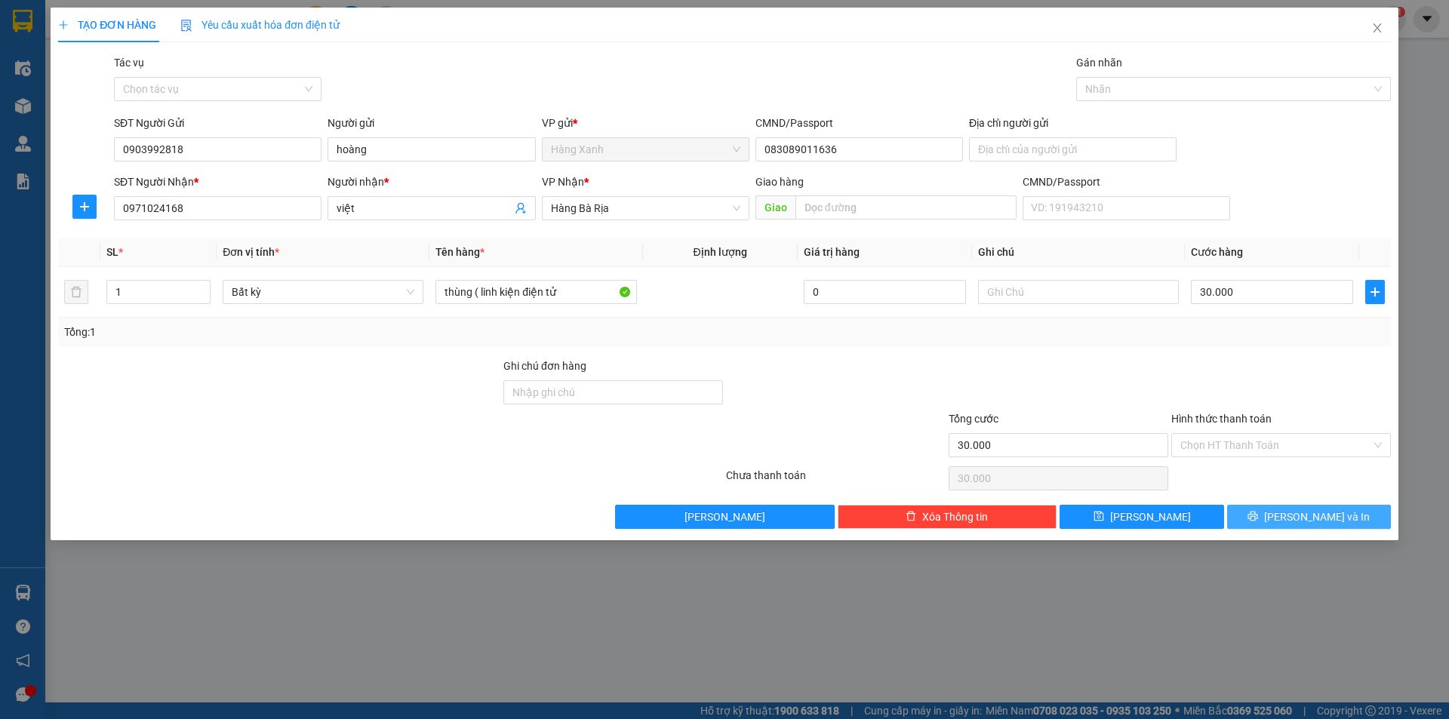
click at [1324, 514] on span "[PERSON_NAME] và In" at bounding box center [1317, 517] width 106 height 17
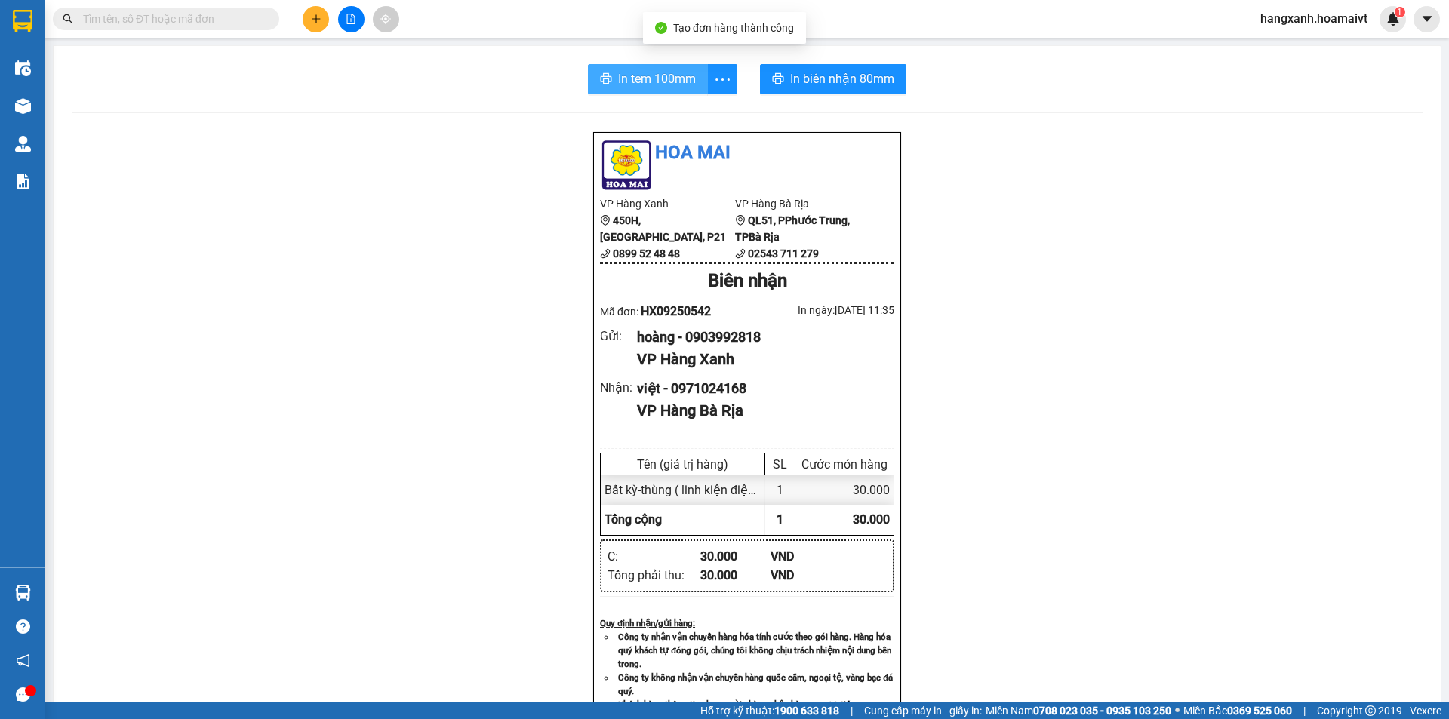
click at [682, 82] on span "In tem 100mm" at bounding box center [657, 78] width 78 height 19
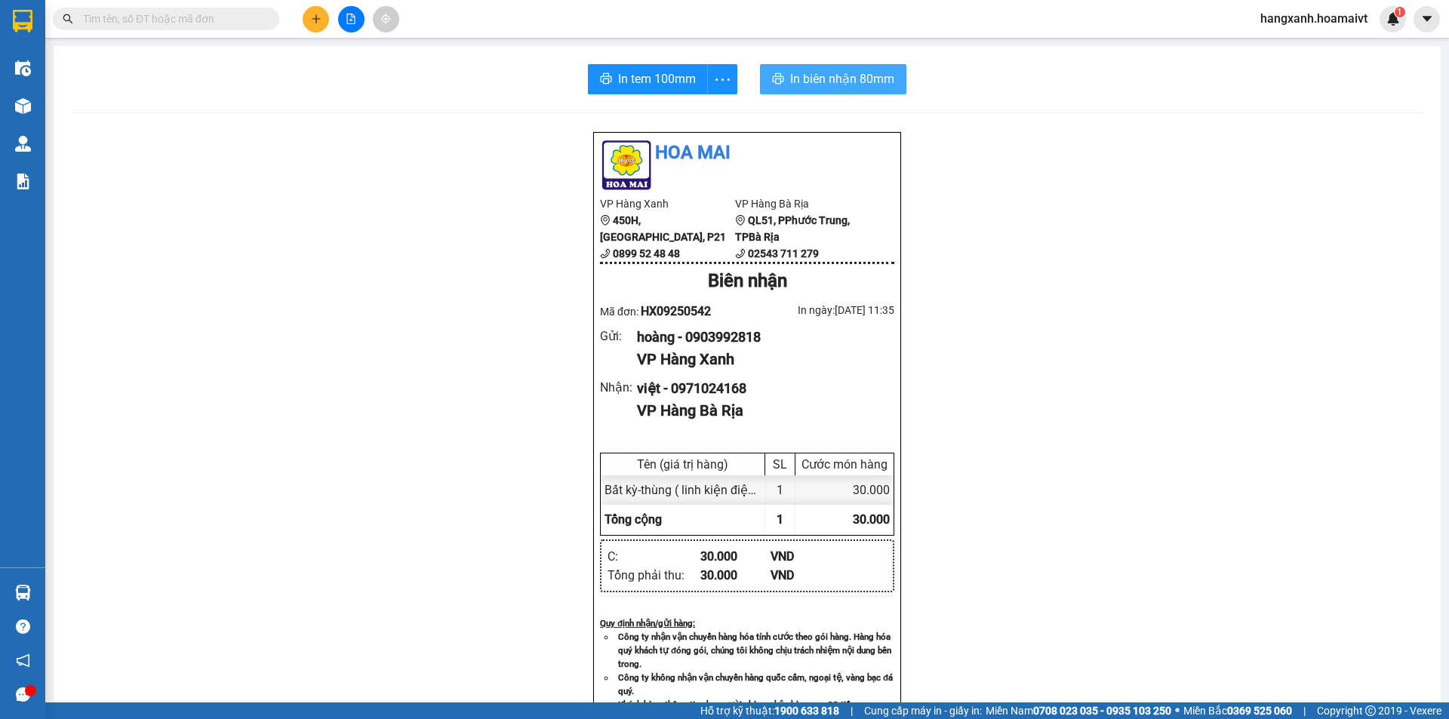
click at [821, 75] on span "In biên nhận 80mm" at bounding box center [842, 78] width 104 height 19
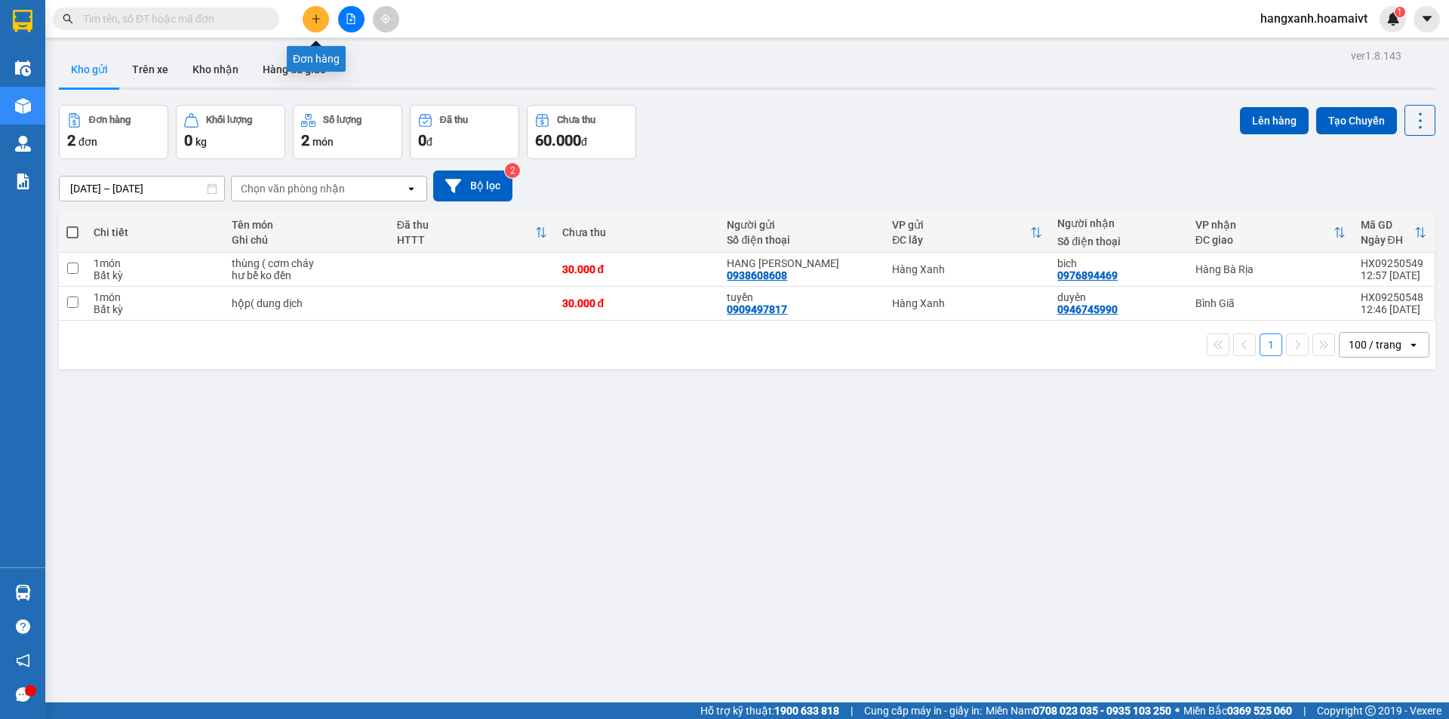
click at [320, 26] on button at bounding box center [316, 19] width 26 height 26
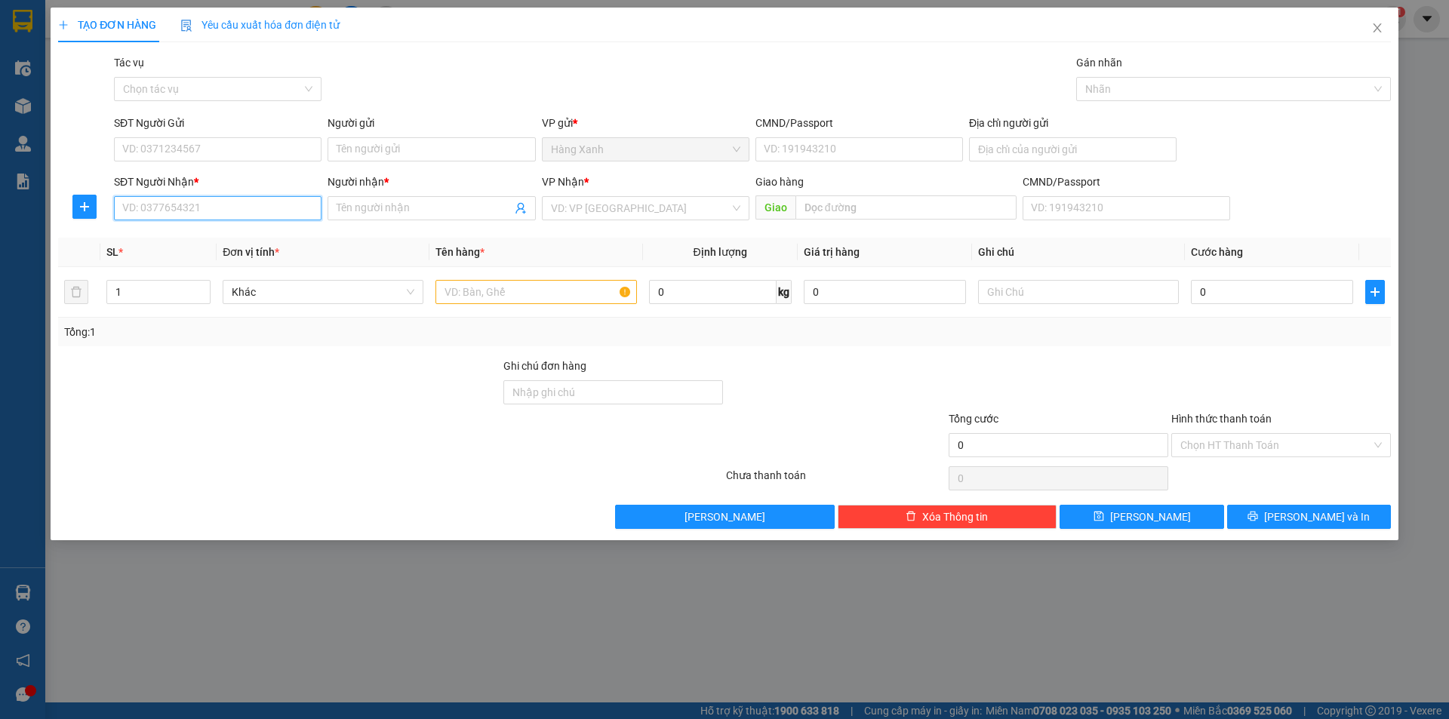
click at [253, 213] on input "SĐT Người Nhận *" at bounding box center [218, 208] width 208 height 24
type input "0565239888"
click at [216, 237] on div "0565239888 - NAM" at bounding box center [217, 238] width 189 height 17
type input "NAM"
type input "0565239888"
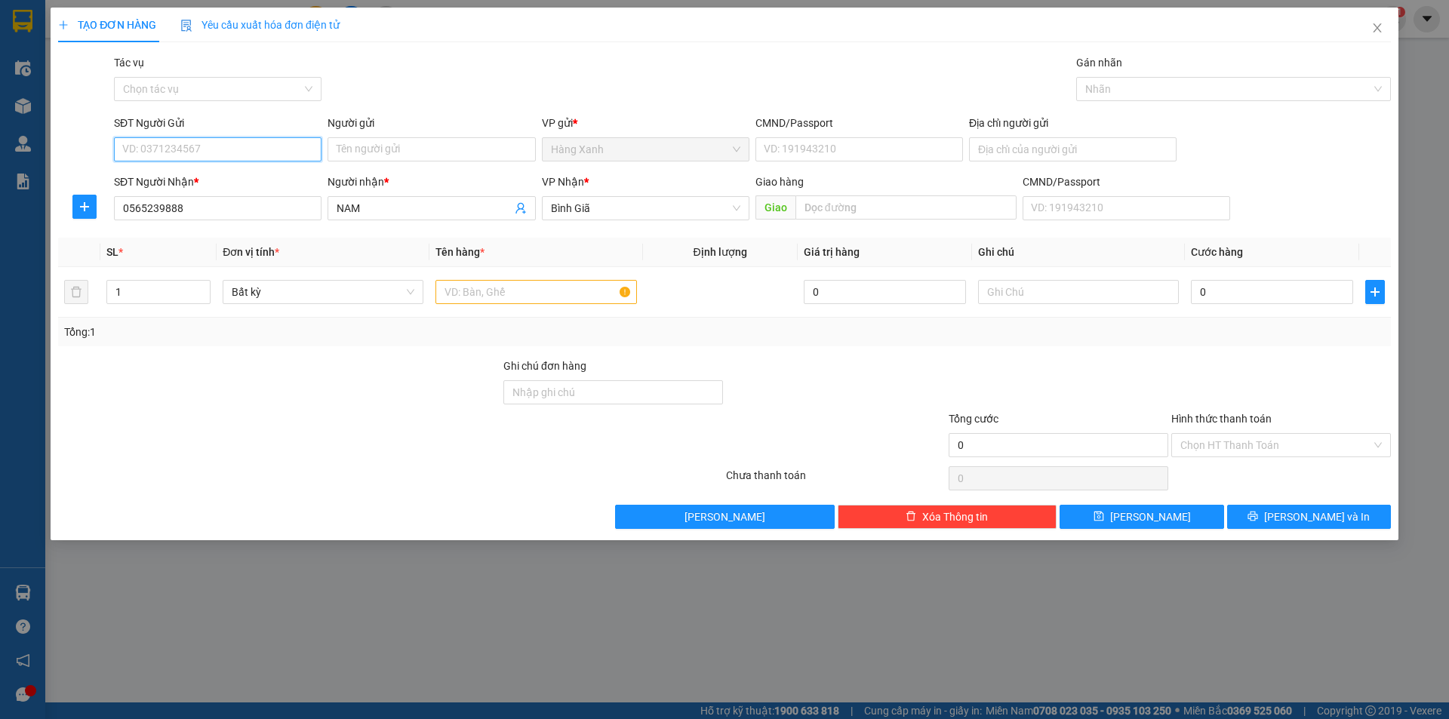
click at [270, 143] on input "SĐT Người Gửi" at bounding box center [218, 149] width 208 height 24
click at [227, 177] on div "0337013207 - duyen" at bounding box center [217, 179] width 189 height 17
type input "0337013207"
type input "duyen"
type input "035086003200"
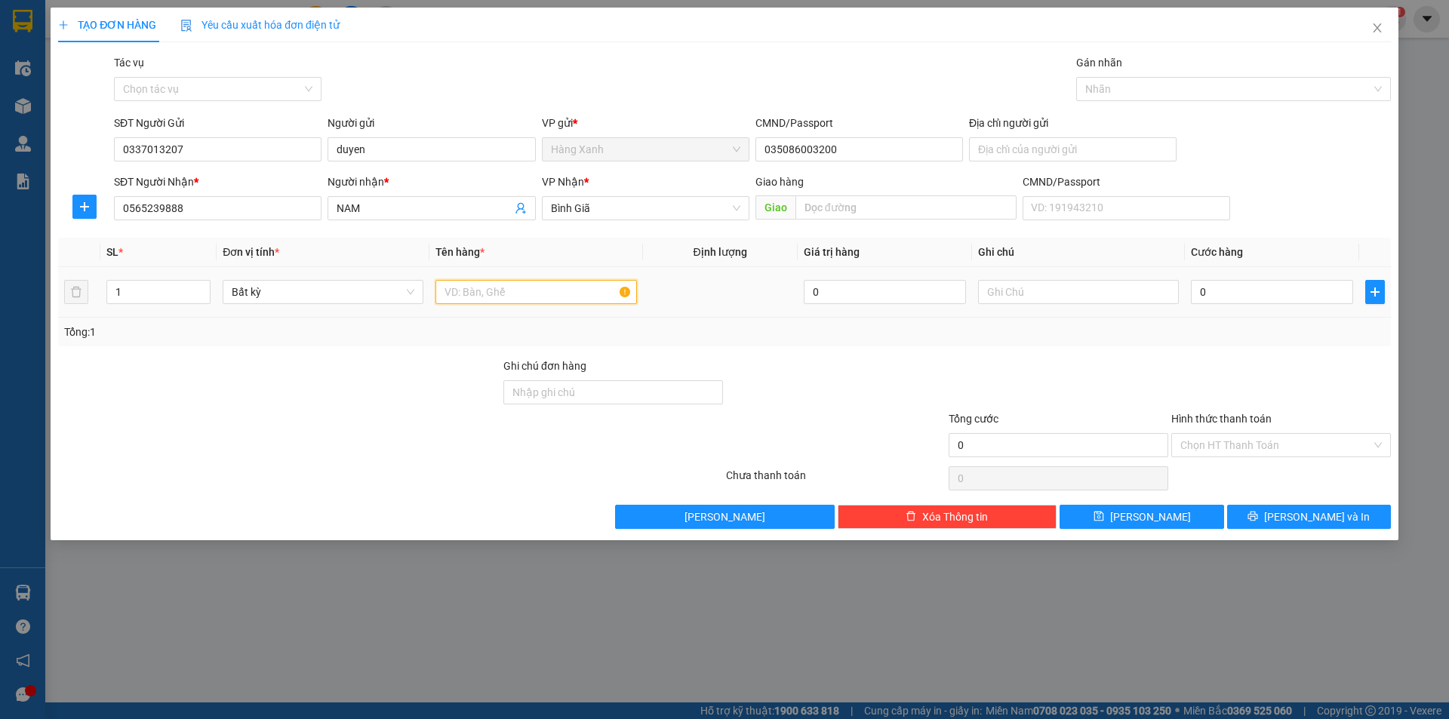
click at [526, 298] on input "text" at bounding box center [536, 292] width 201 height 24
click at [492, 289] on input "text" at bounding box center [536, 292] width 201 height 24
type input "cục bk ( quần áo"
click at [1240, 286] on input "0" at bounding box center [1272, 292] width 162 height 24
type input "3"
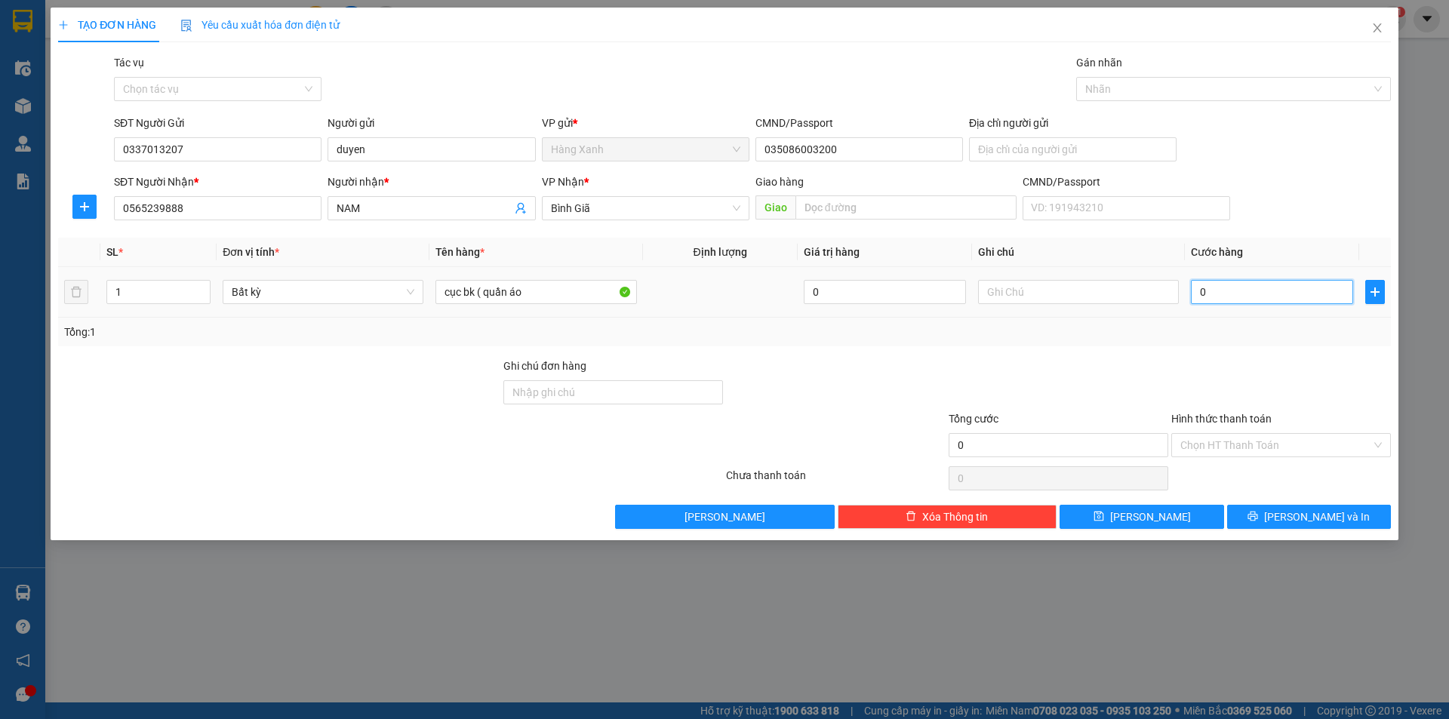
type input "3"
type input "30"
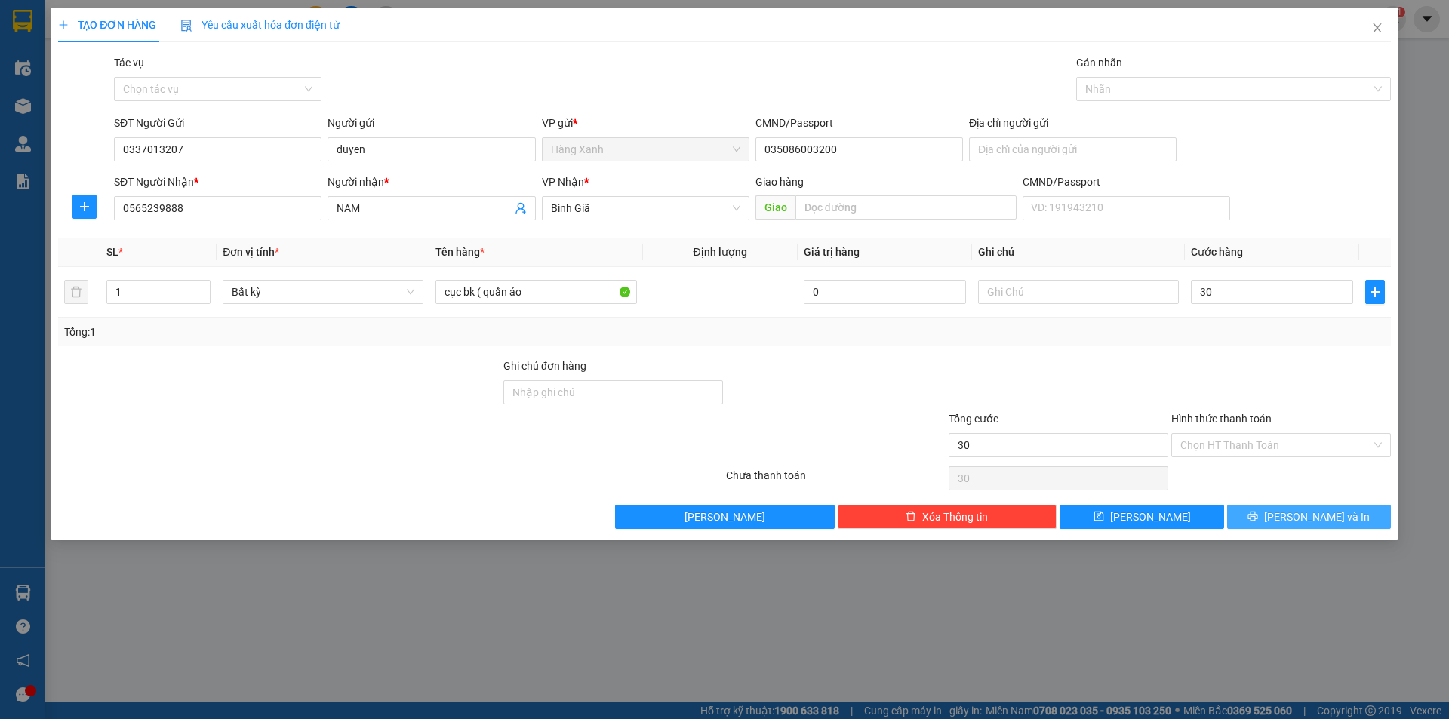
type input "30.000"
drag, startPoint x: 1311, startPoint y: 523, endPoint x: 1312, endPoint y: 513, distance: 9.9
click at [1311, 523] on span "[PERSON_NAME] và In" at bounding box center [1317, 517] width 106 height 17
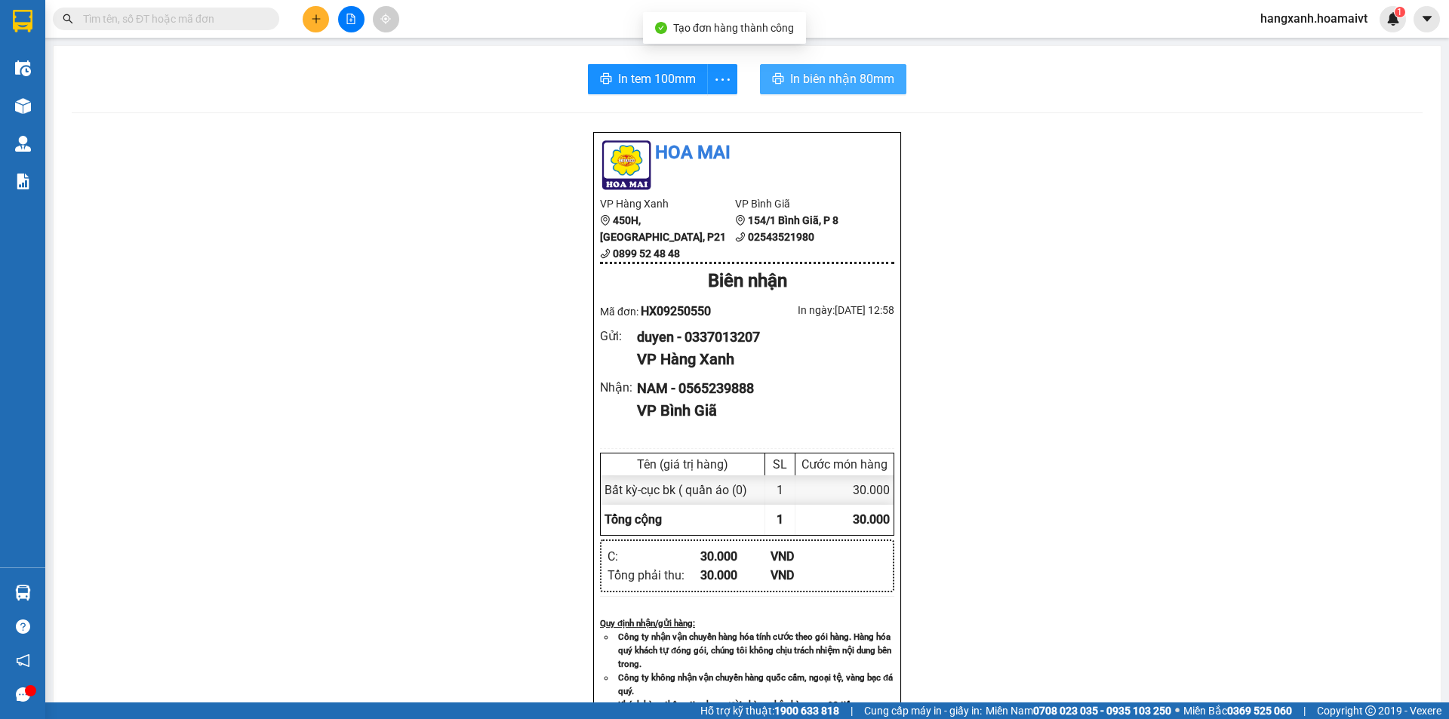
click at [829, 85] on span "In biên nhận 80mm" at bounding box center [842, 78] width 104 height 19
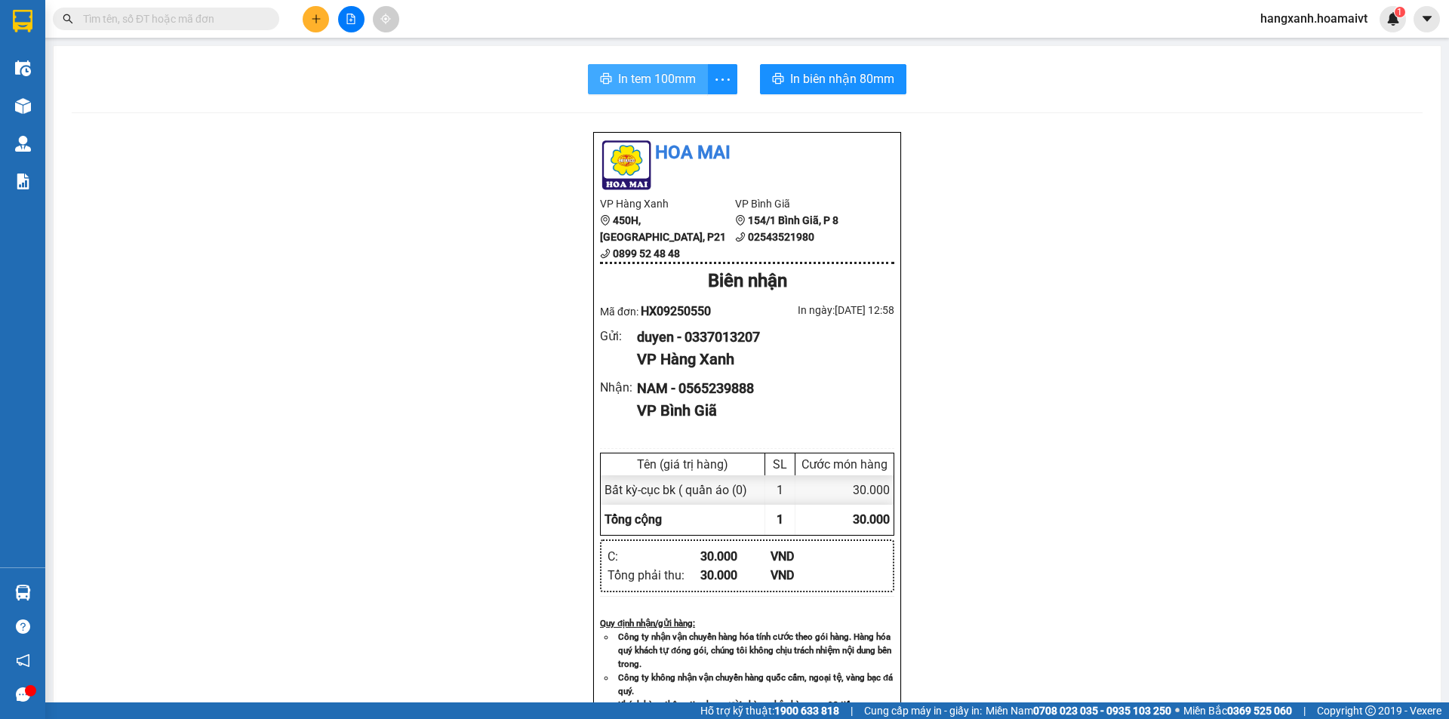
click at [669, 85] on span "In tem 100mm" at bounding box center [657, 78] width 78 height 19
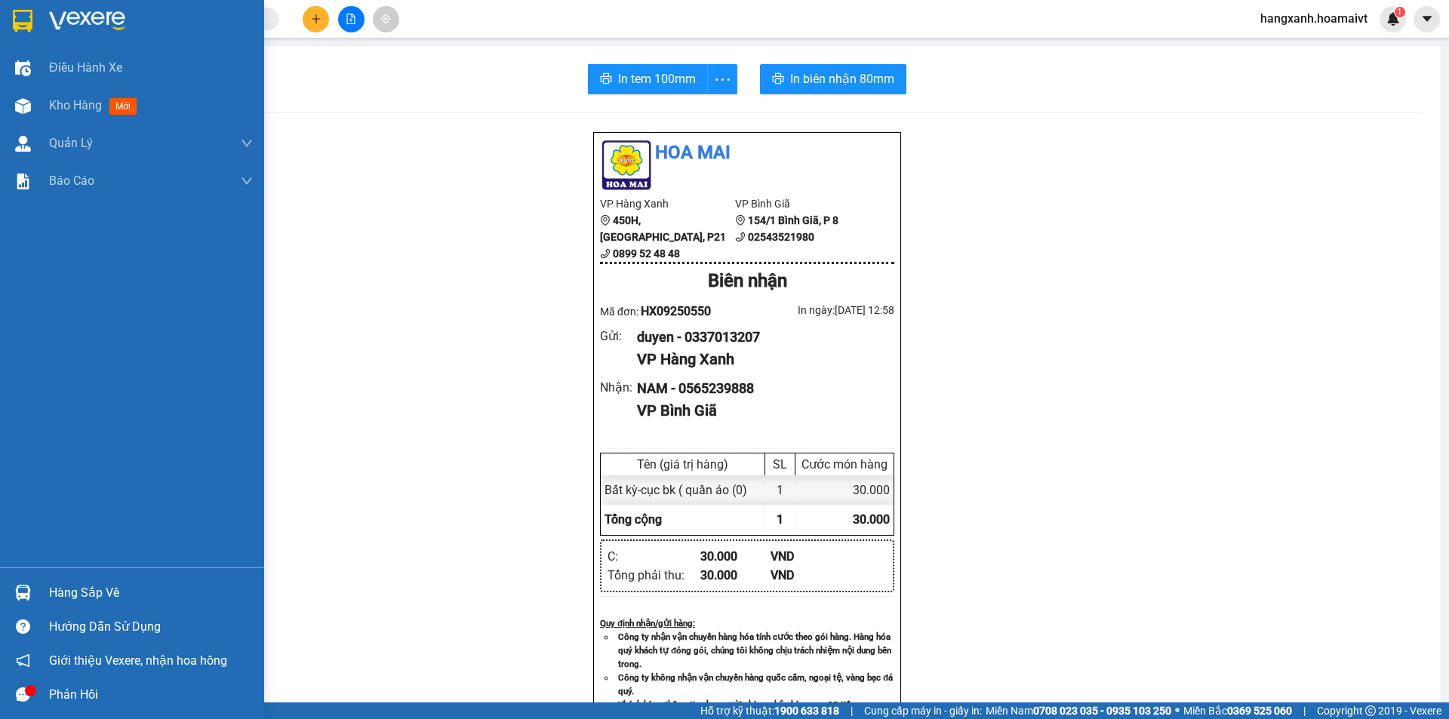
click at [19, 29] on img at bounding box center [23, 21] width 20 height 23
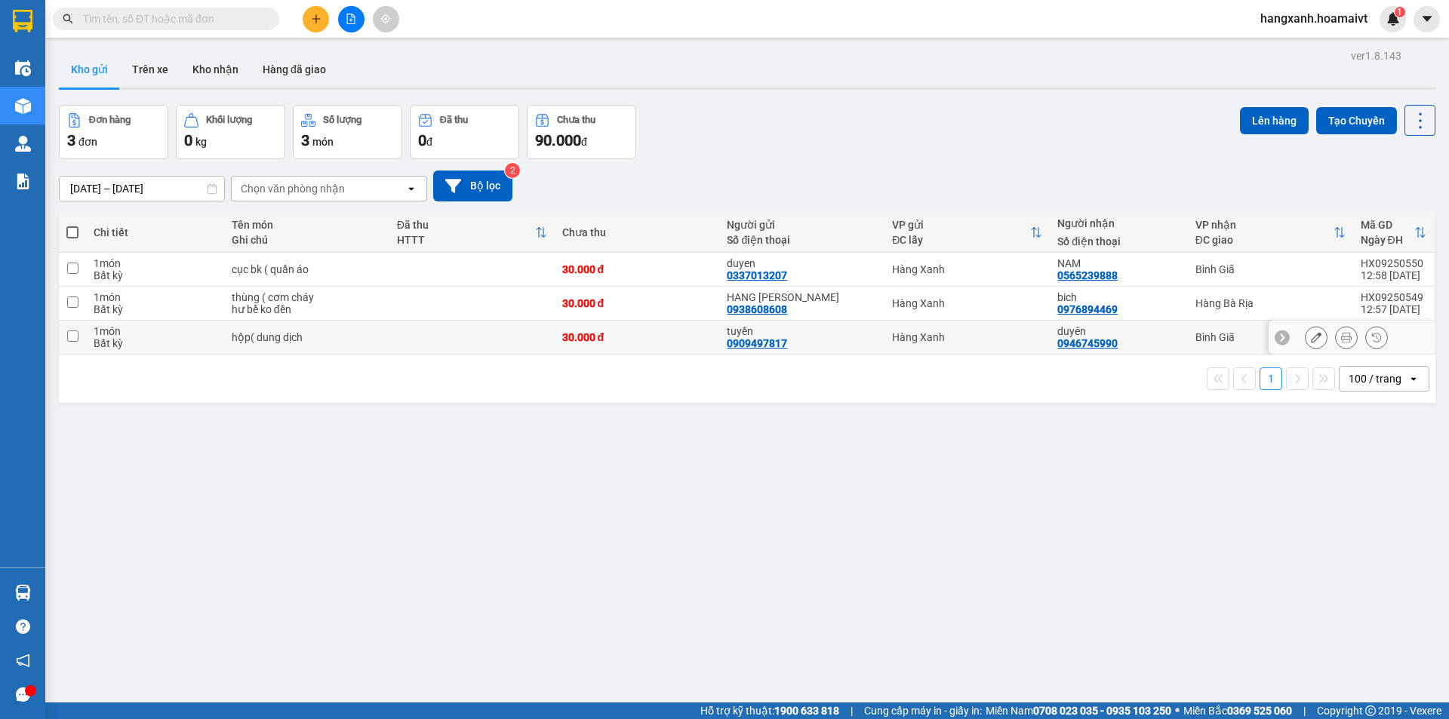
click at [1188, 328] on td "Bình Giã" at bounding box center [1270, 338] width 165 height 34
checkbox input "true"
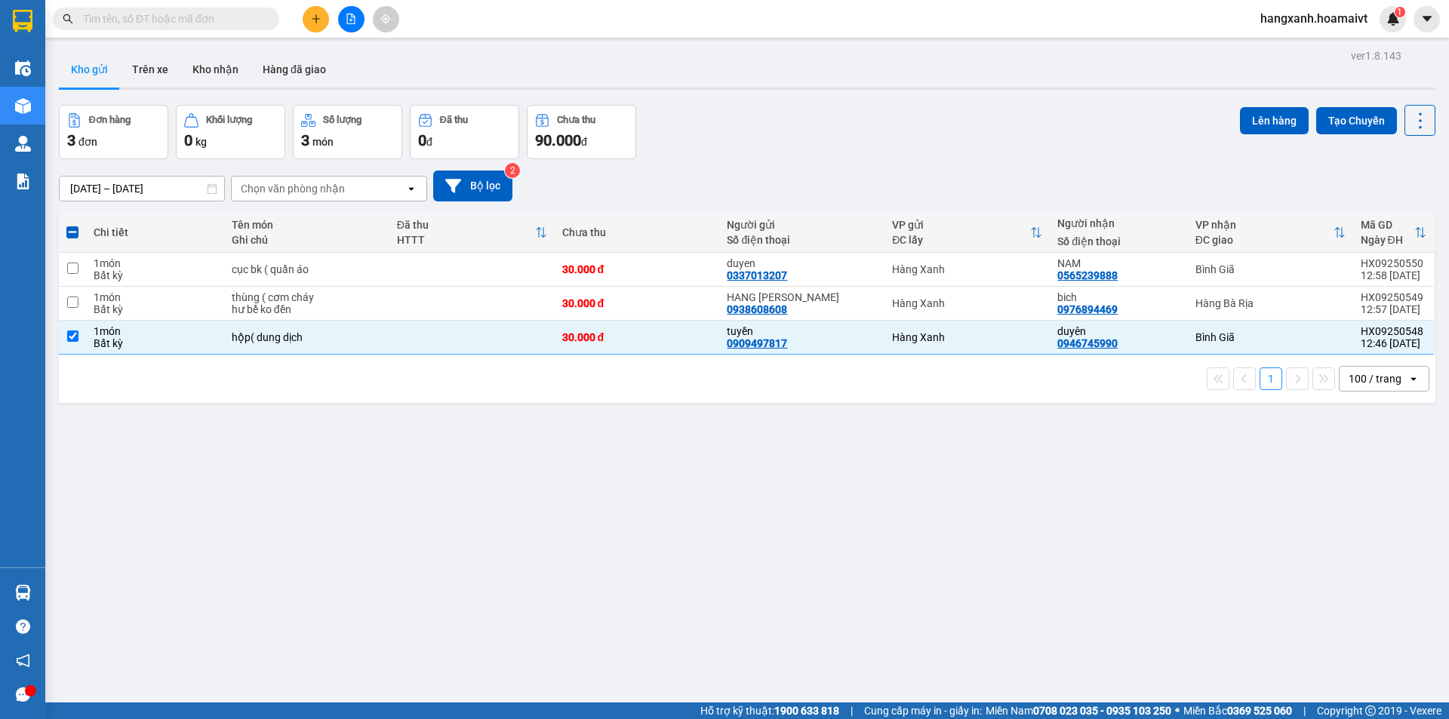
click at [1174, 251] on th "Người nhận Số điện thoại" at bounding box center [1118, 233] width 137 height 40
click at [1175, 263] on td "NAM 0565239888" at bounding box center [1118, 270] width 137 height 34
checkbox input "true"
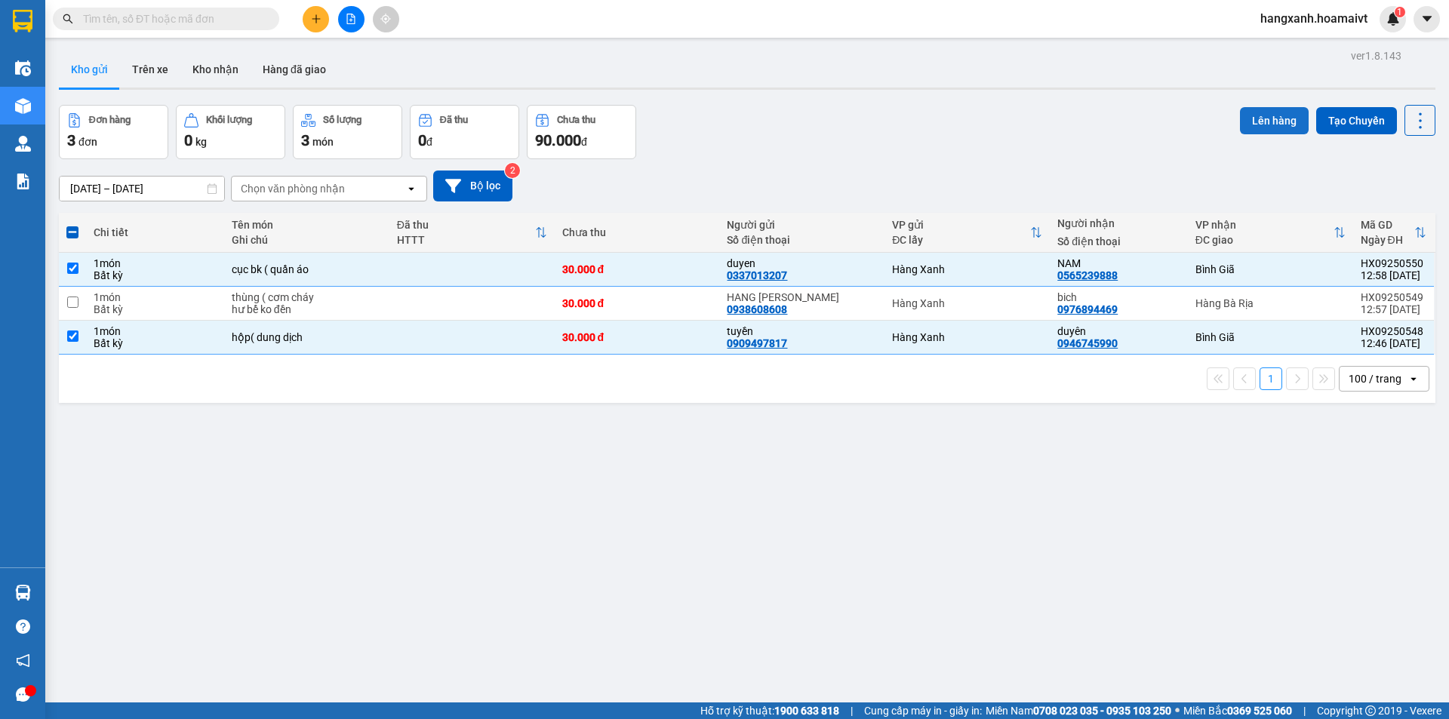
click at [1268, 124] on button "Lên hàng" at bounding box center [1274, 120] width 69 height 27
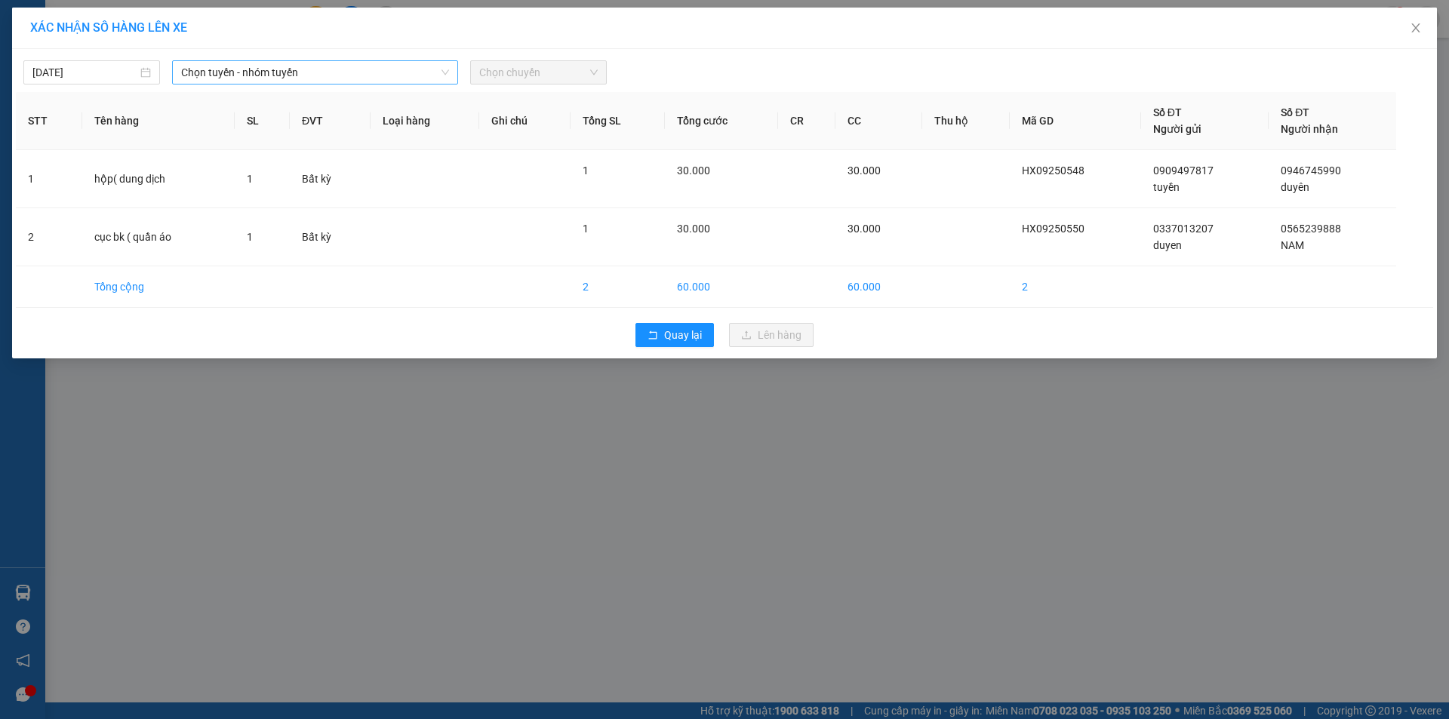
click at [287, 74] on span "Chọn tuyến - nhóm tuyến" at bounding box center [315, 72] width 268 height 23
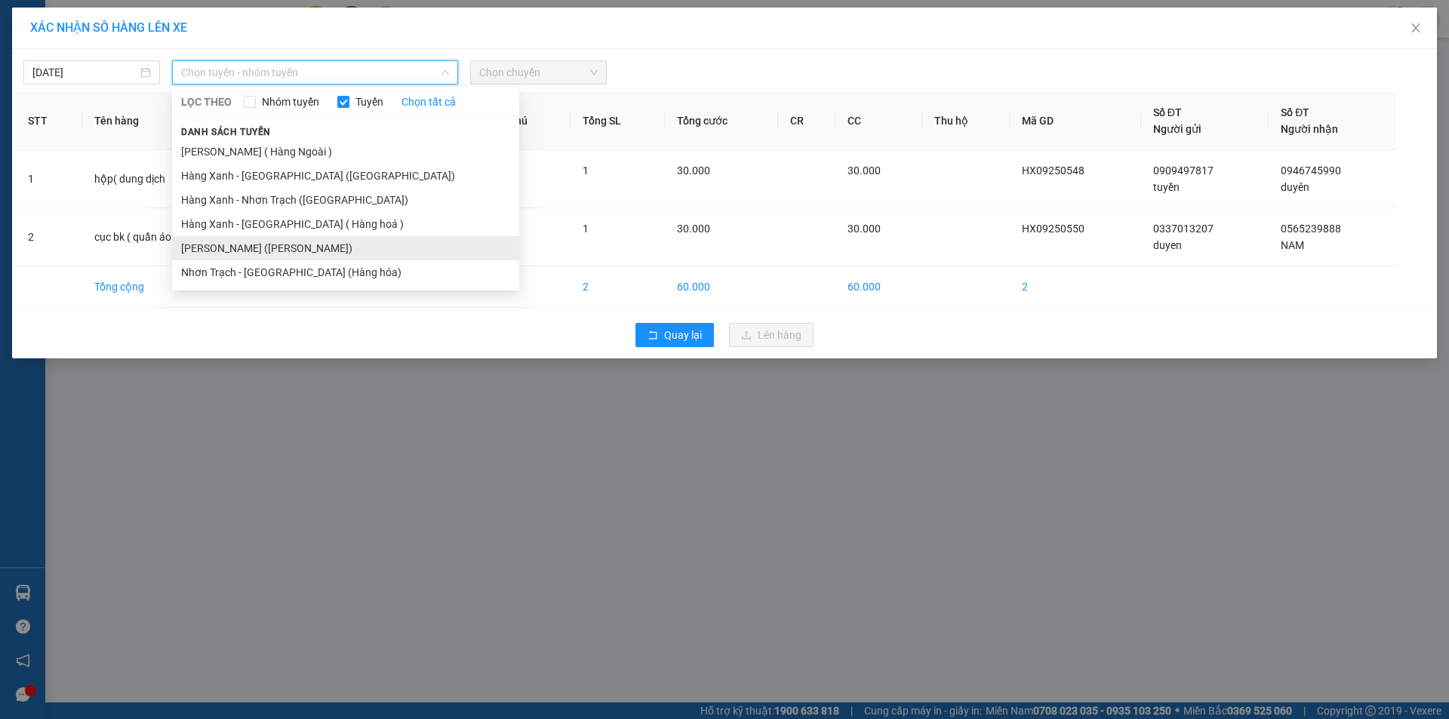
click at [285, 245] on li "[PERSON_NAME] ([PERSON_NAME])" at bounding box center [345, 248] width 347 height 24
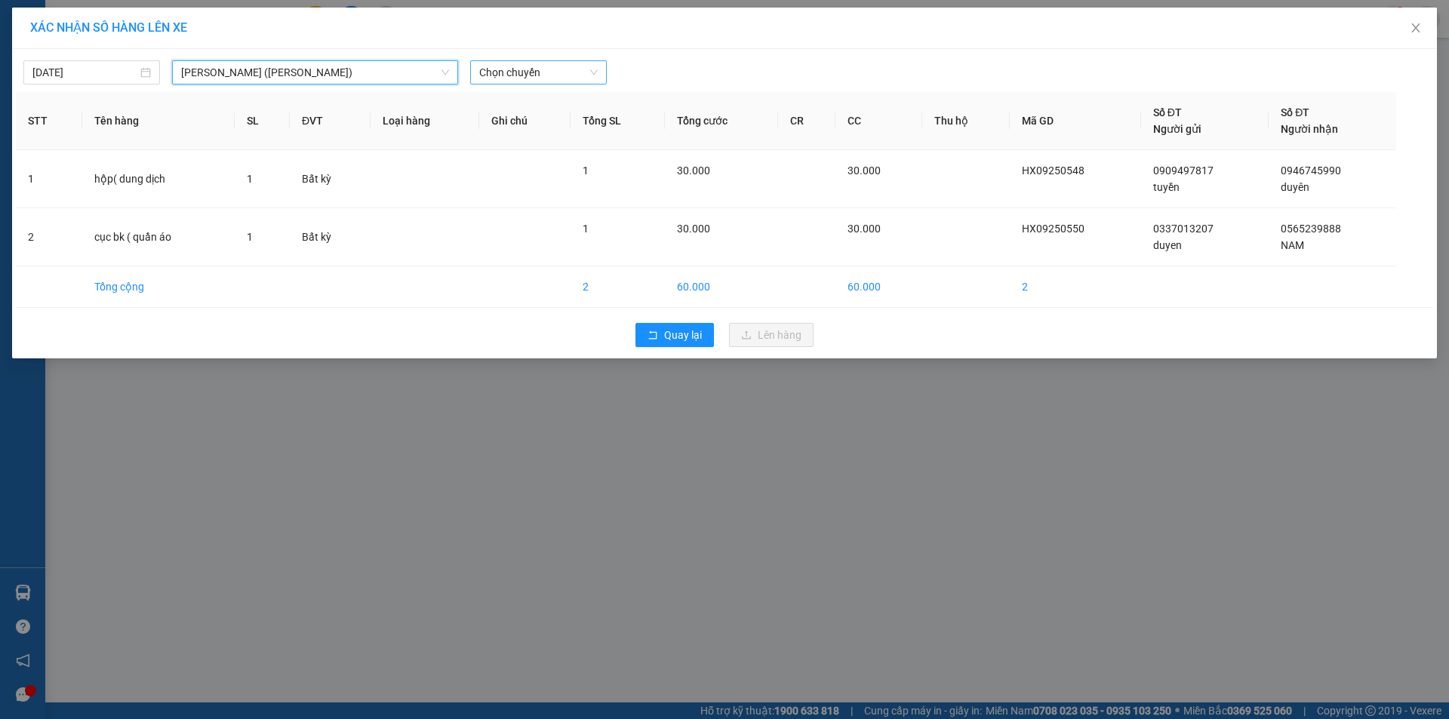
click at [533, 76] on span "Chọn chuyến" at bounding box center [538, 72] width 119 height 23
type input "1310"
click at [568, 119] on div "Thêm chuyến " 13:10 "" at bounding box center [550, 128] width 161 height 26
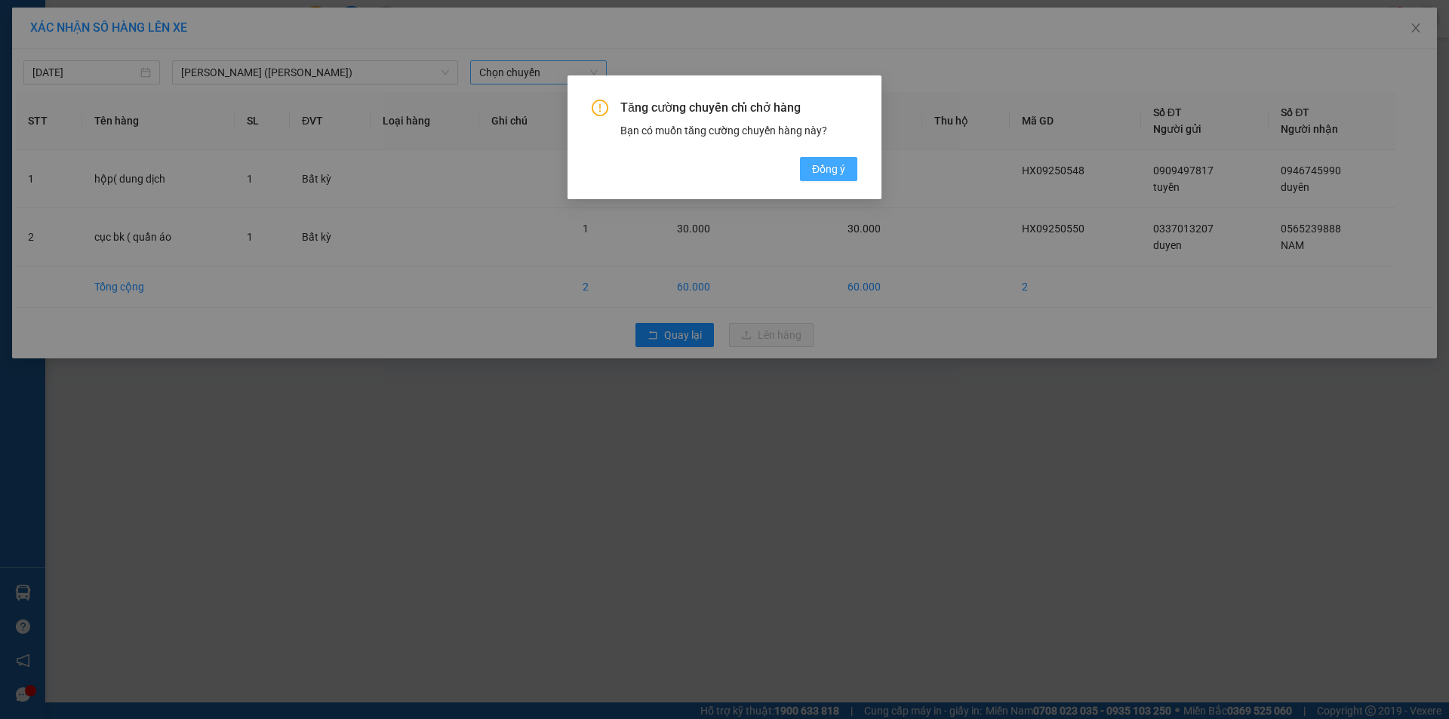
click at [821, 160] on button "Đồng ý" at bounding box center [828, 169] width 57 height 24
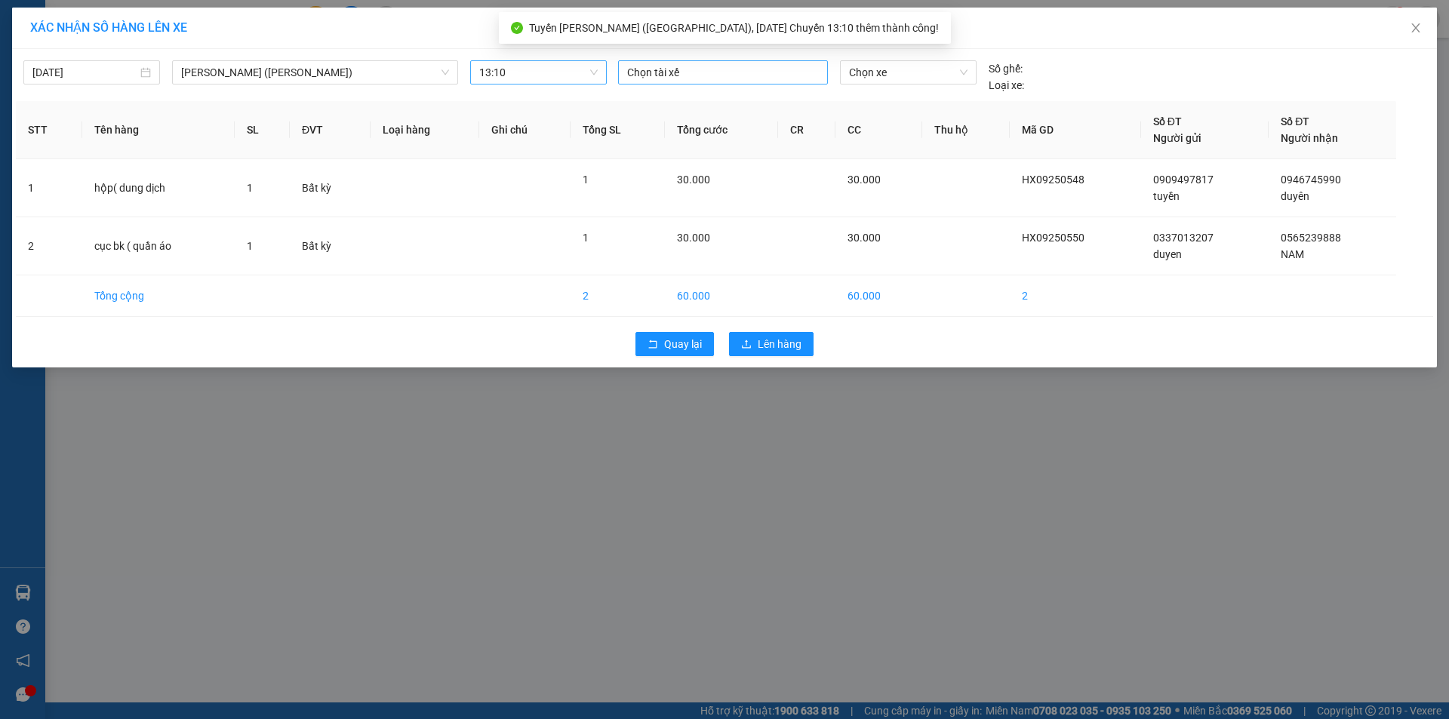
click at [679, 77] on div at bounding box center [723, 72] width 202 height 18
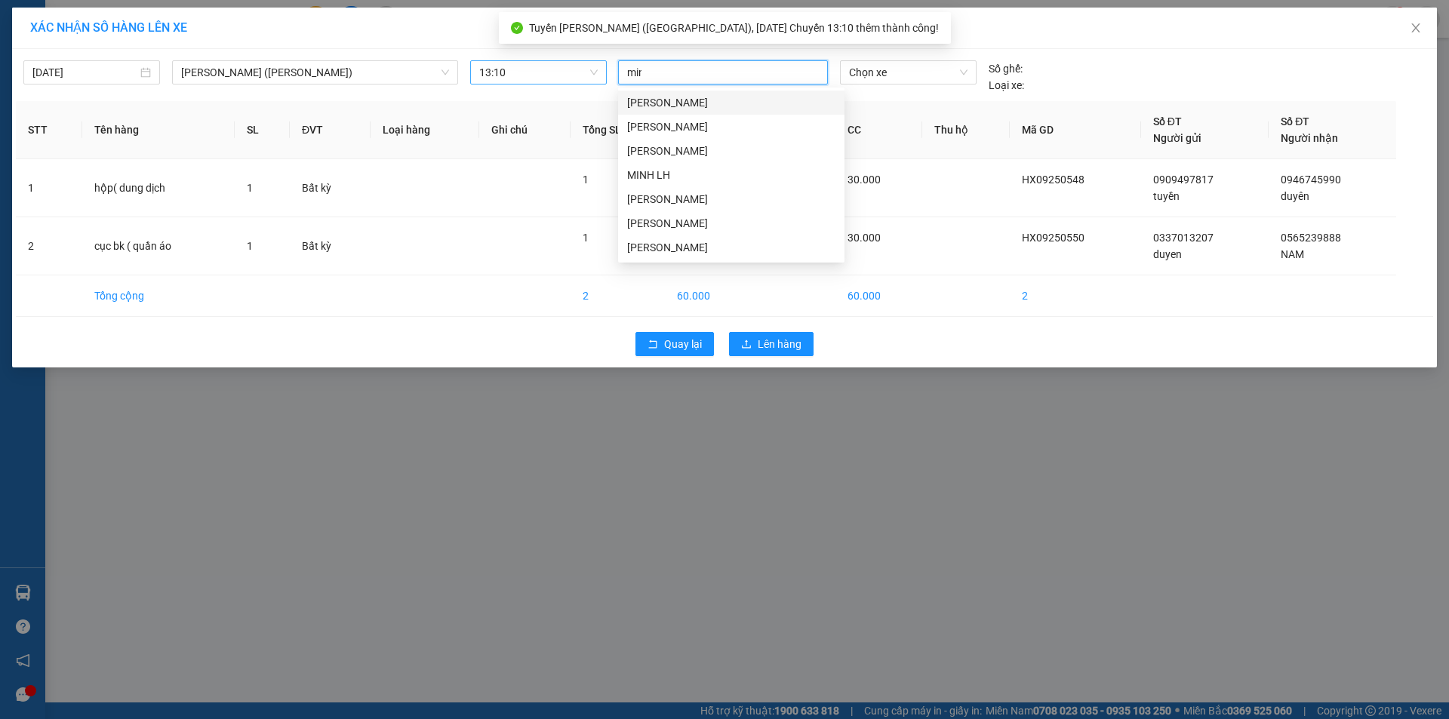
type input "minh"
click at [670, 222] on div "[PERSON_NAME]" at bounding box center [731, 223] width 208 height 17
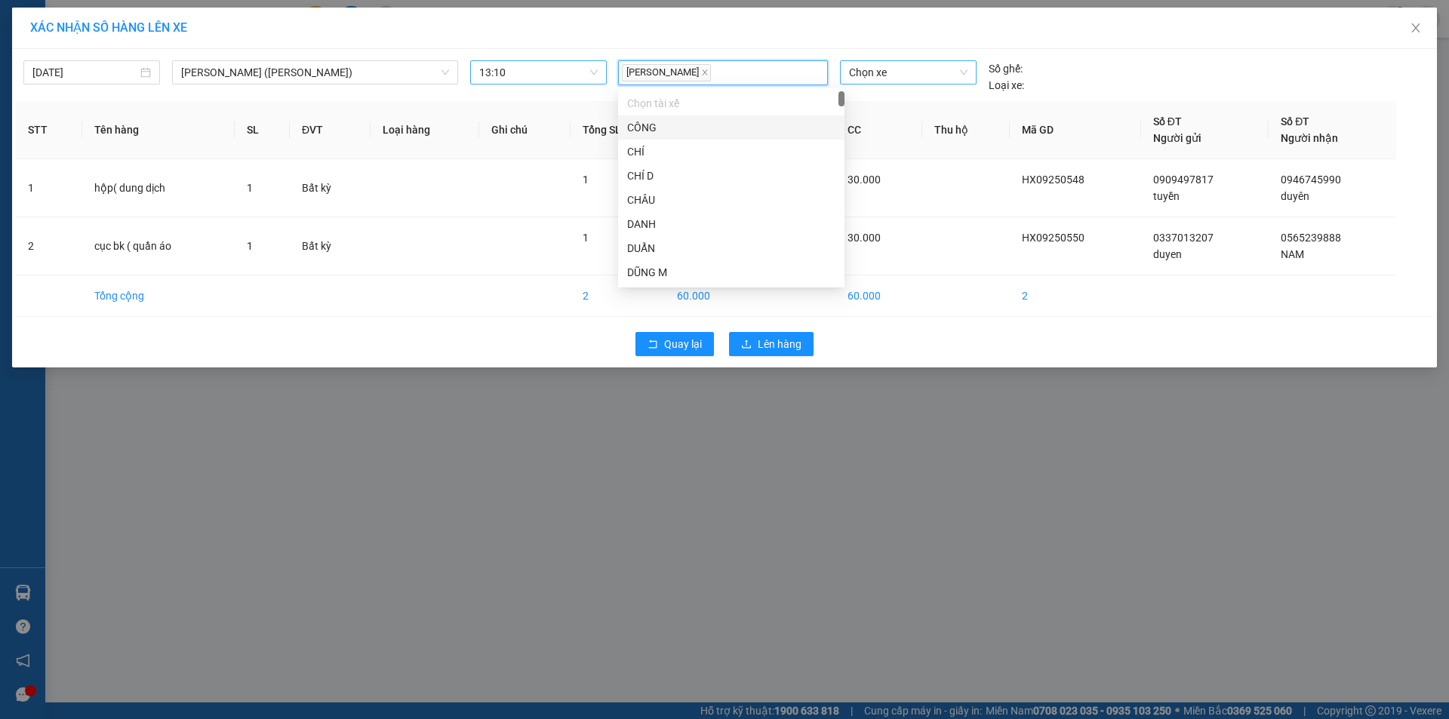
click at [876, 72] on span "Chọn xe" at bounding box center [908, 72] width 118 height 23
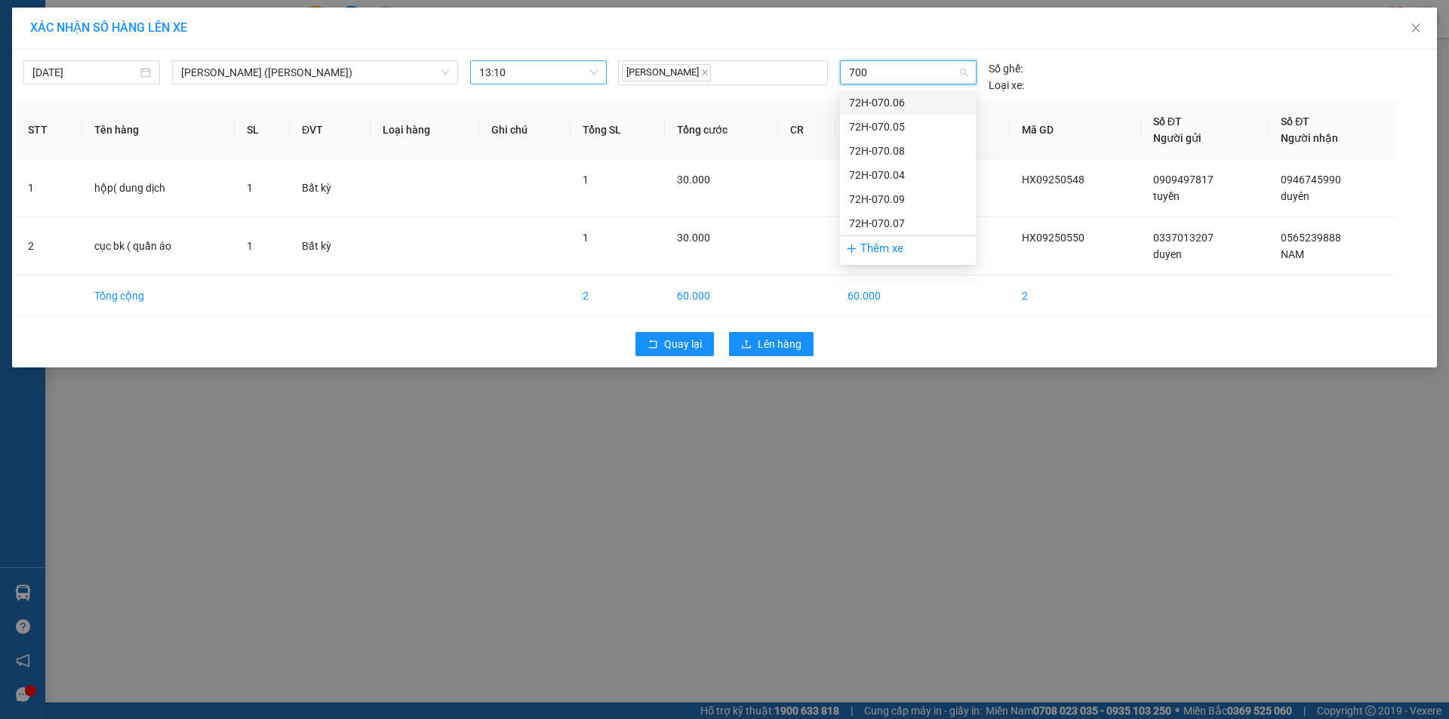
type input "7006"
click at [888, 106] on div "72H-070.06" at bounding box center [908, 102] width 118 height 17
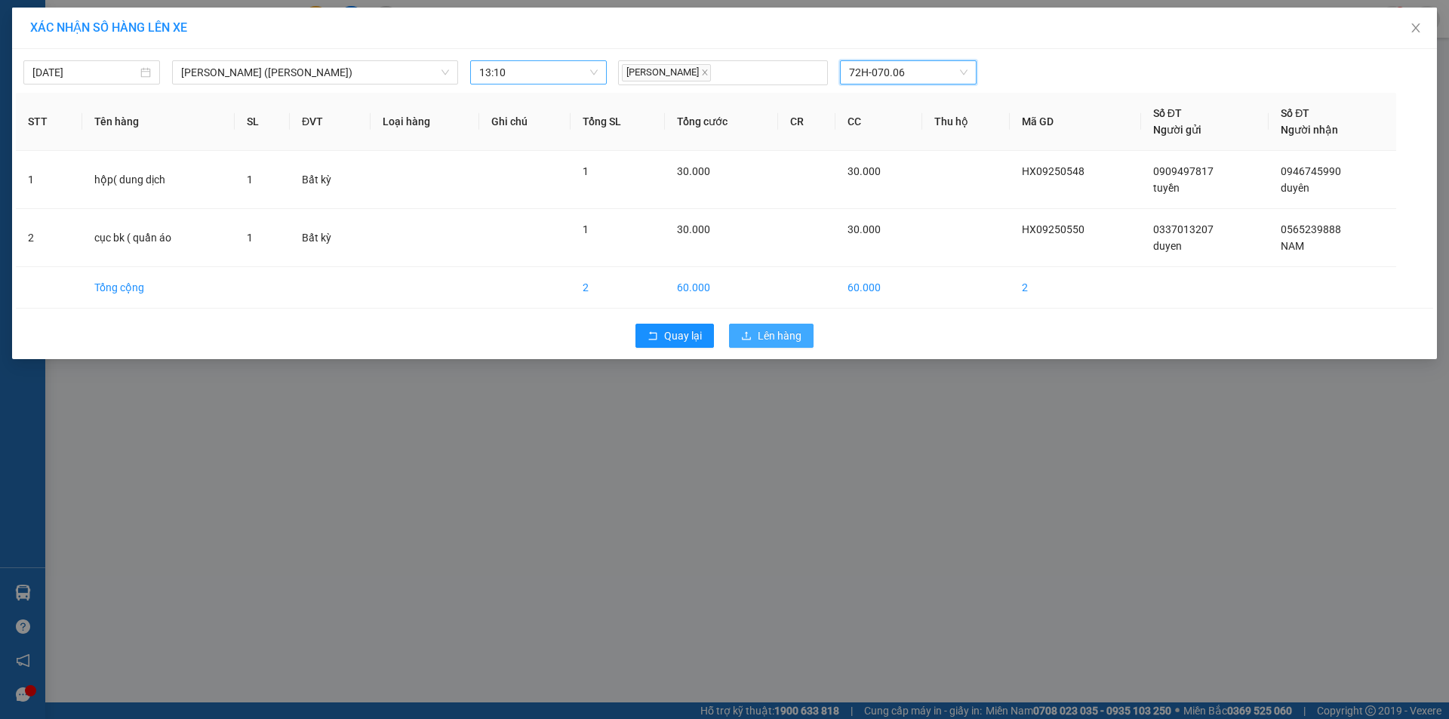
click at [790, 339] on span "Lên hàng" at bounding box center [780, 336] width 44 height 17
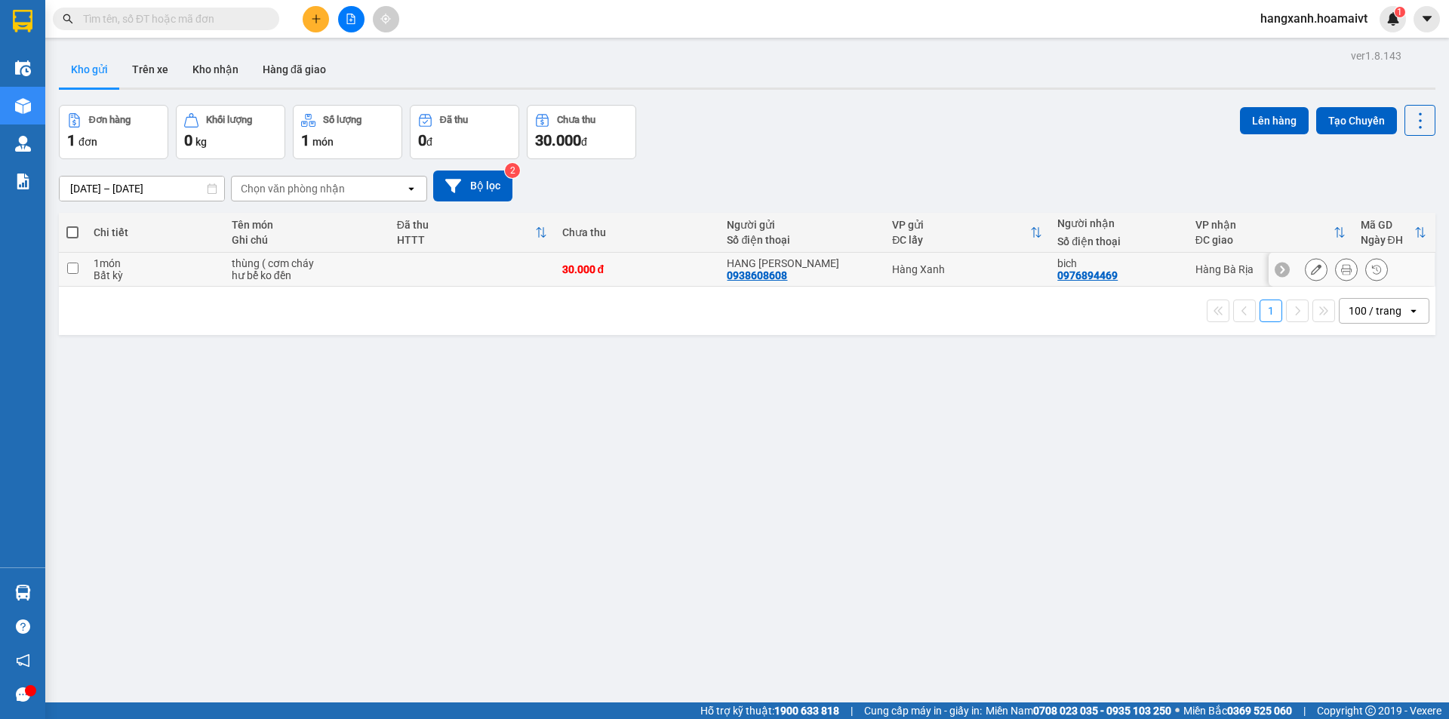
click at [1188, 269] on td "Hàng Bà Rịa" at bounding box center [1270, 270] width 165 height 34
checkbox input "true"
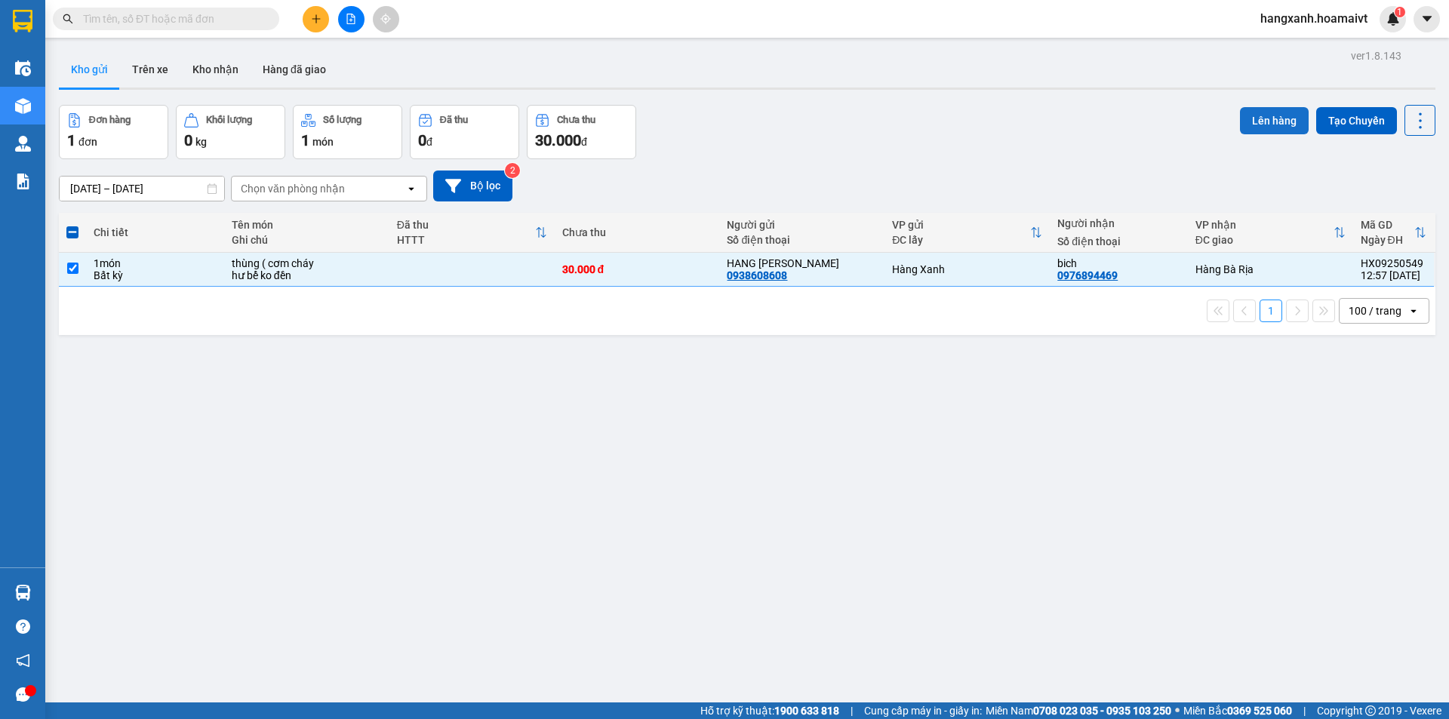
click at [1256, 126] on button "Lên hàng" at bounding box center [1274, 120] width 69 height 27
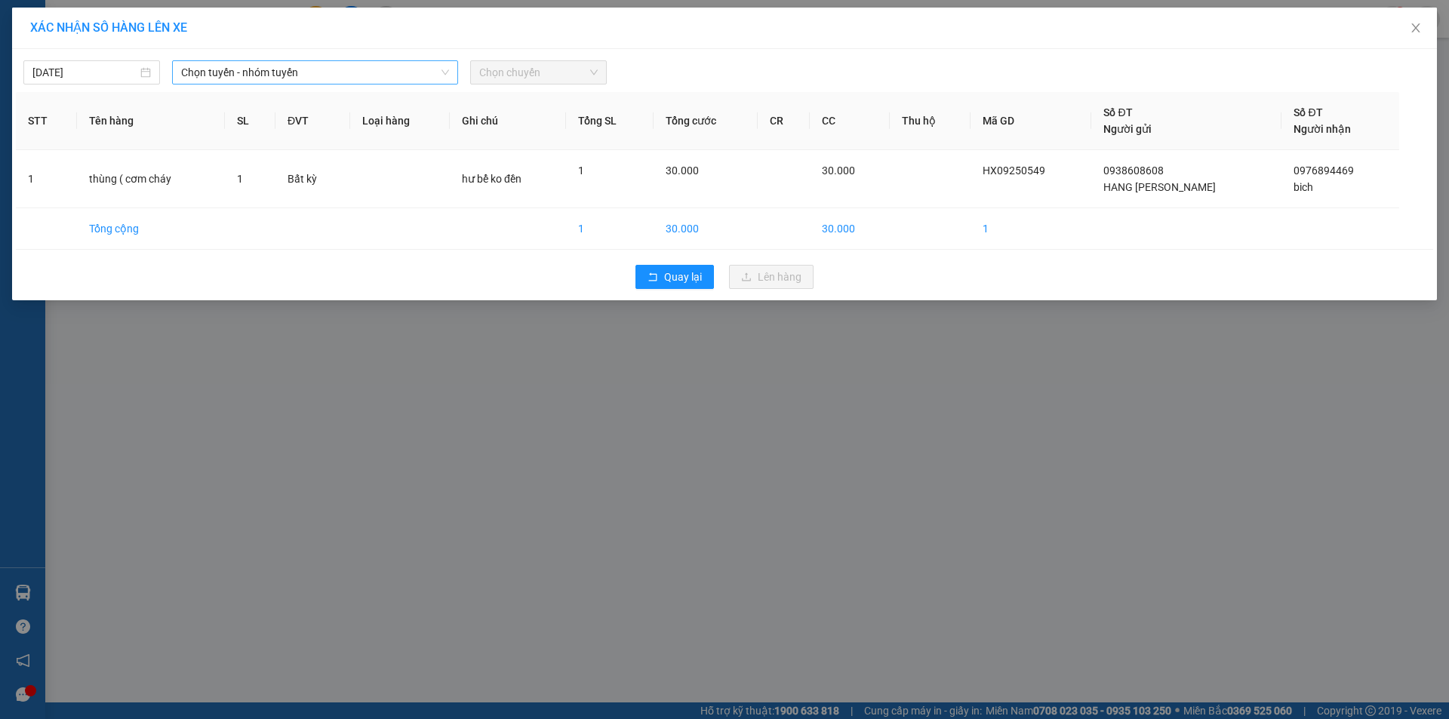
click at [379, 69] on span "Chọn tuyến - nhóm tuyến" at bounding box center [315, 72] width 268 height 23
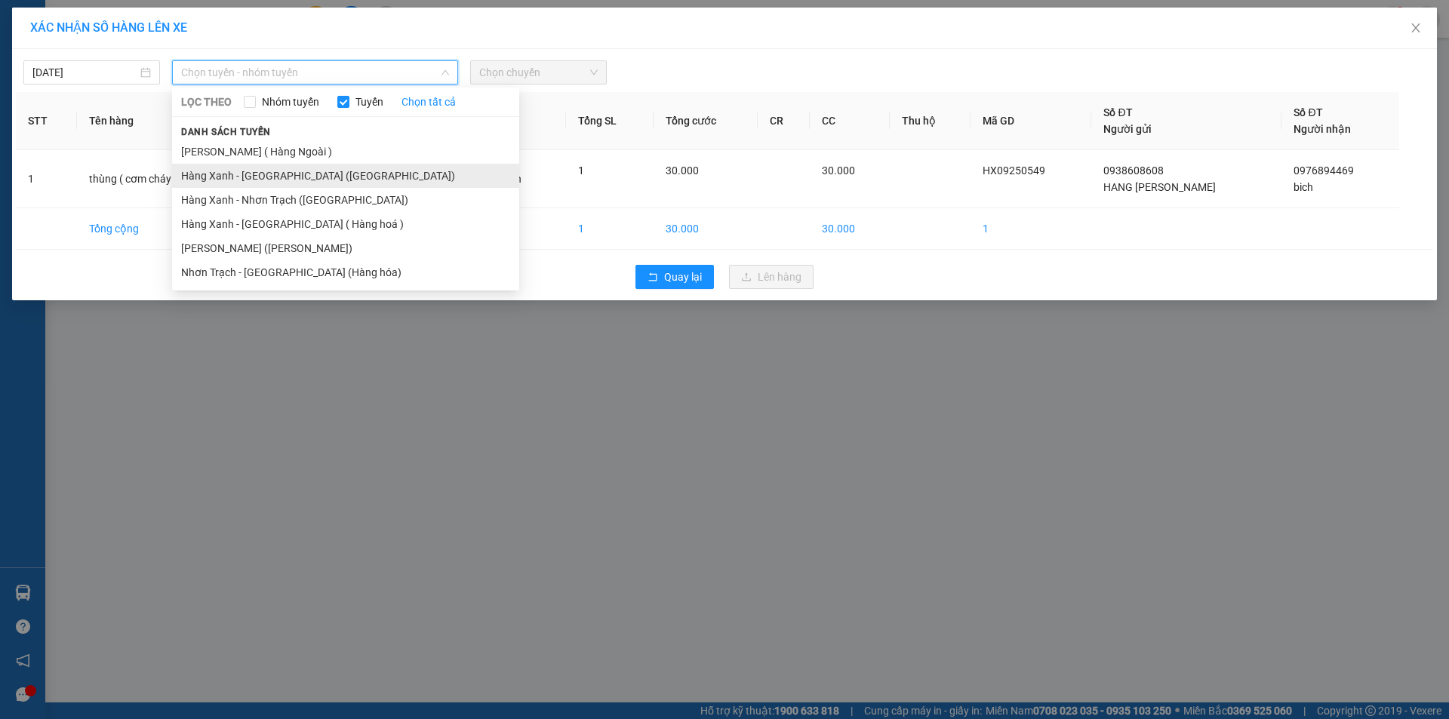
click at [303, 174] on li "Hàng Xanh - [GEOGRAPHIC_DATA] ([GEOGRAPHIC_DATA])" at bounding box center [345, 176] width 347 height 24
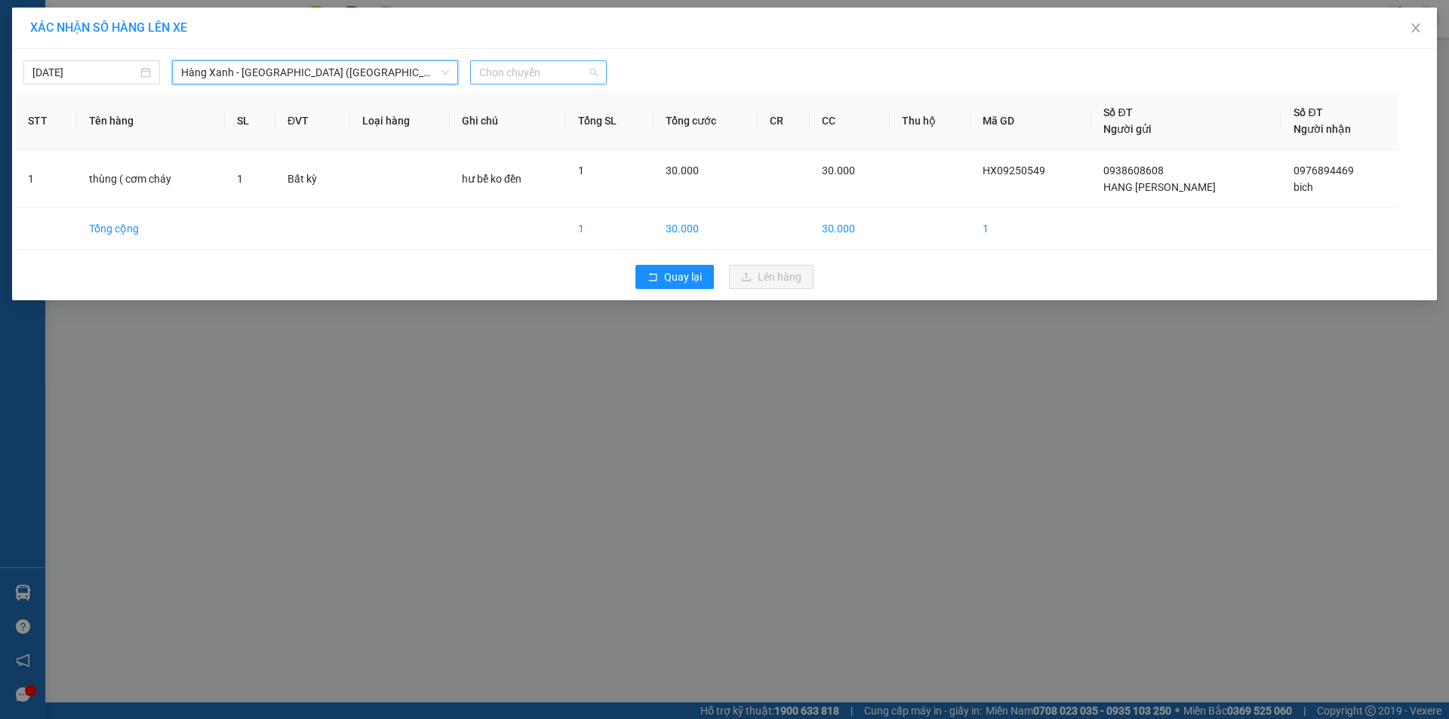
click at [546, 79] on span "Chọn chuyến" at bounding box center [538, 72] width 119 height 23
type input "1315"
click at [567, 130] on div "Thêm chuyến " 13:15 "" at bounding box center [550, 128] width 161 height 26
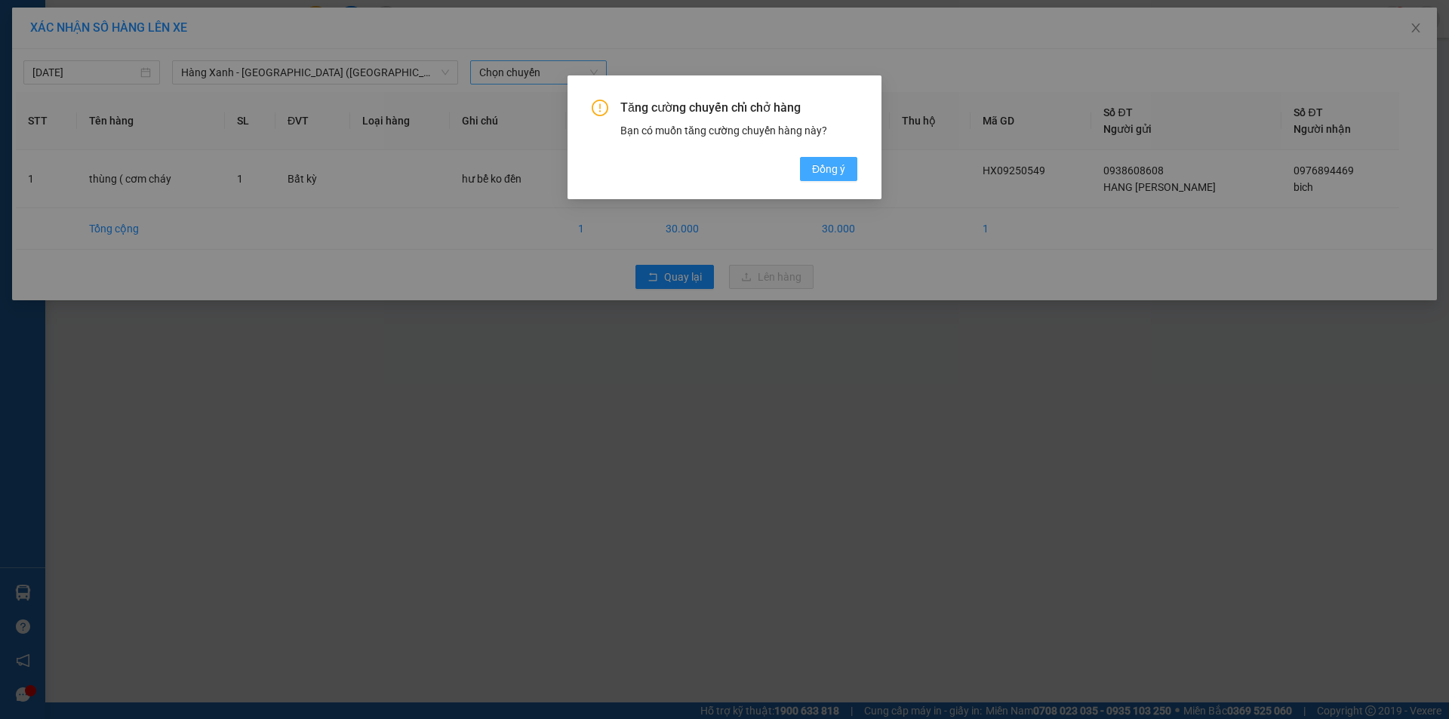
click at [835, 171] on span "Đồng ý" at bounding box center [828, 169] width 33 height 17
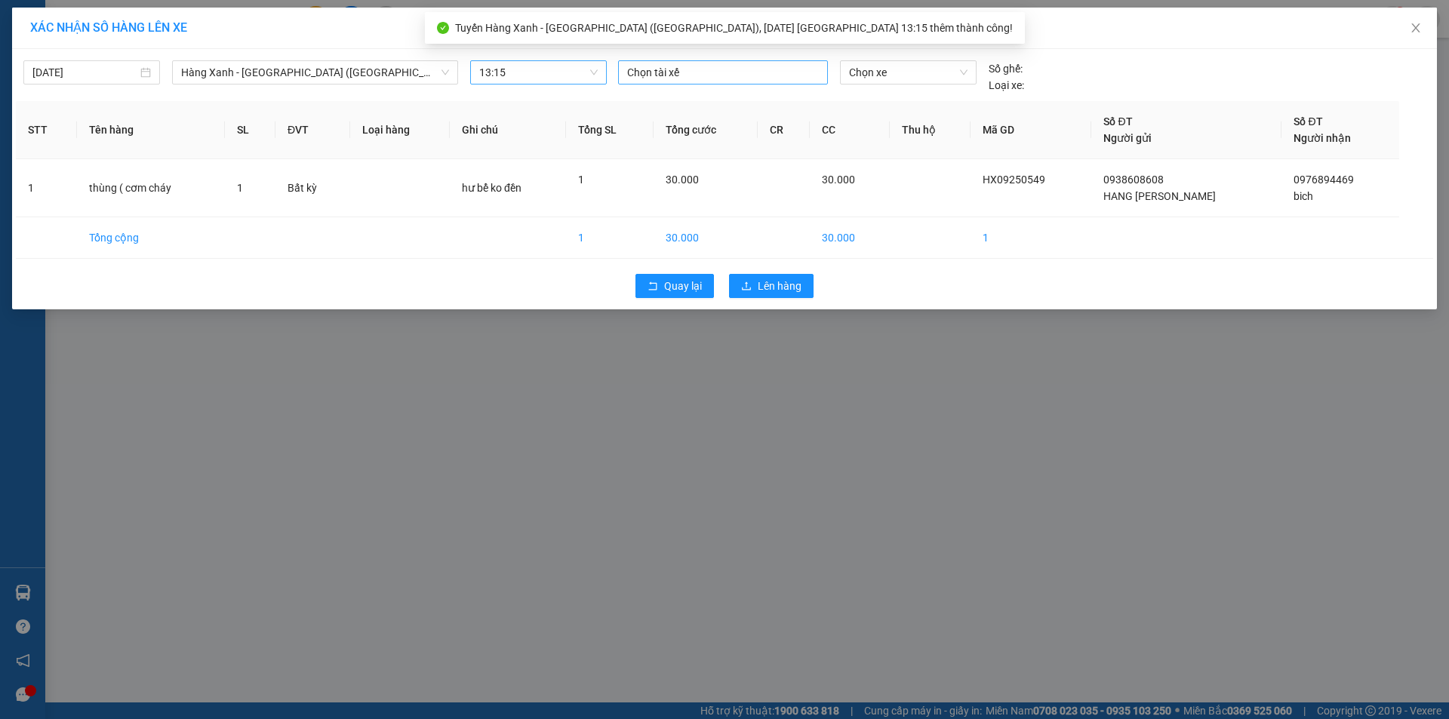
click at [679, 74] on div at bounding box center [723, 72] width 202 height 18
type input "phuong"
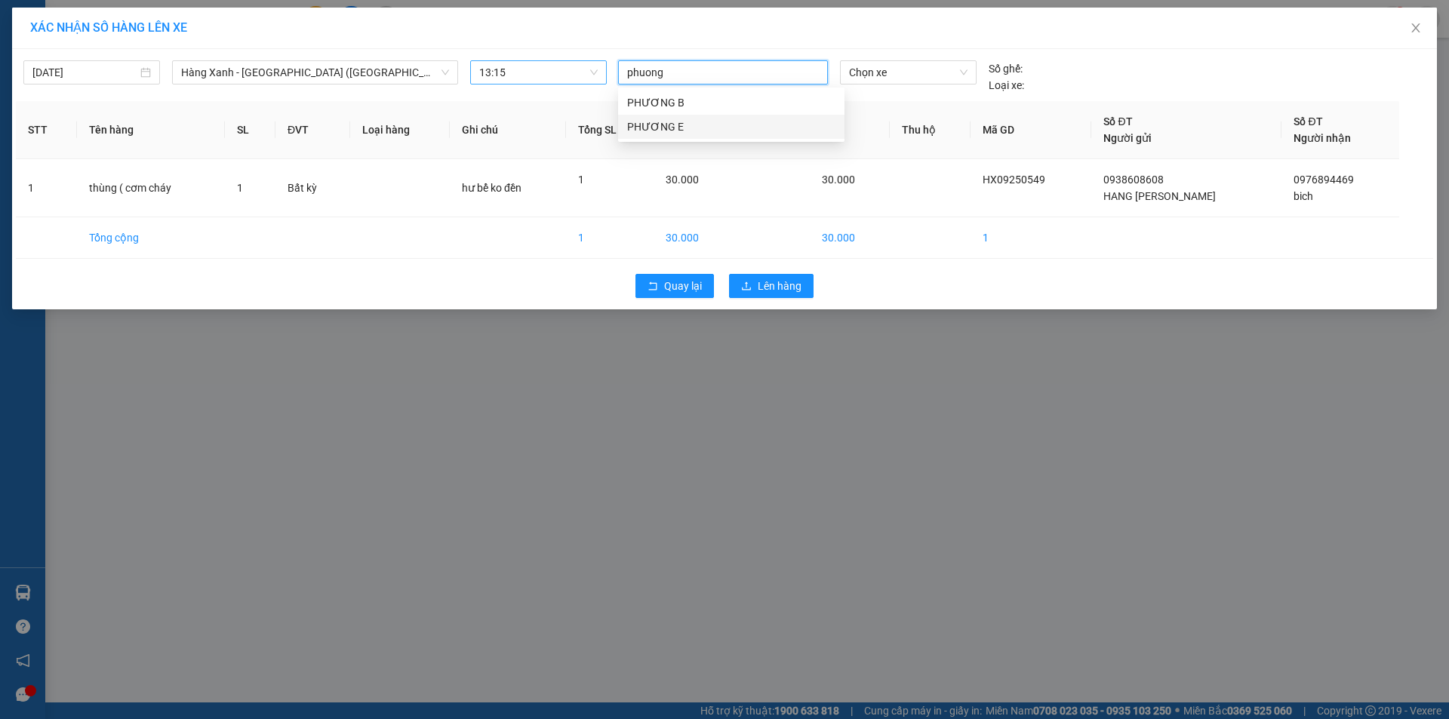
click at [688, 134] on div "PHƯƠNG E" at bounding box center [731, 127] width 208 height 17
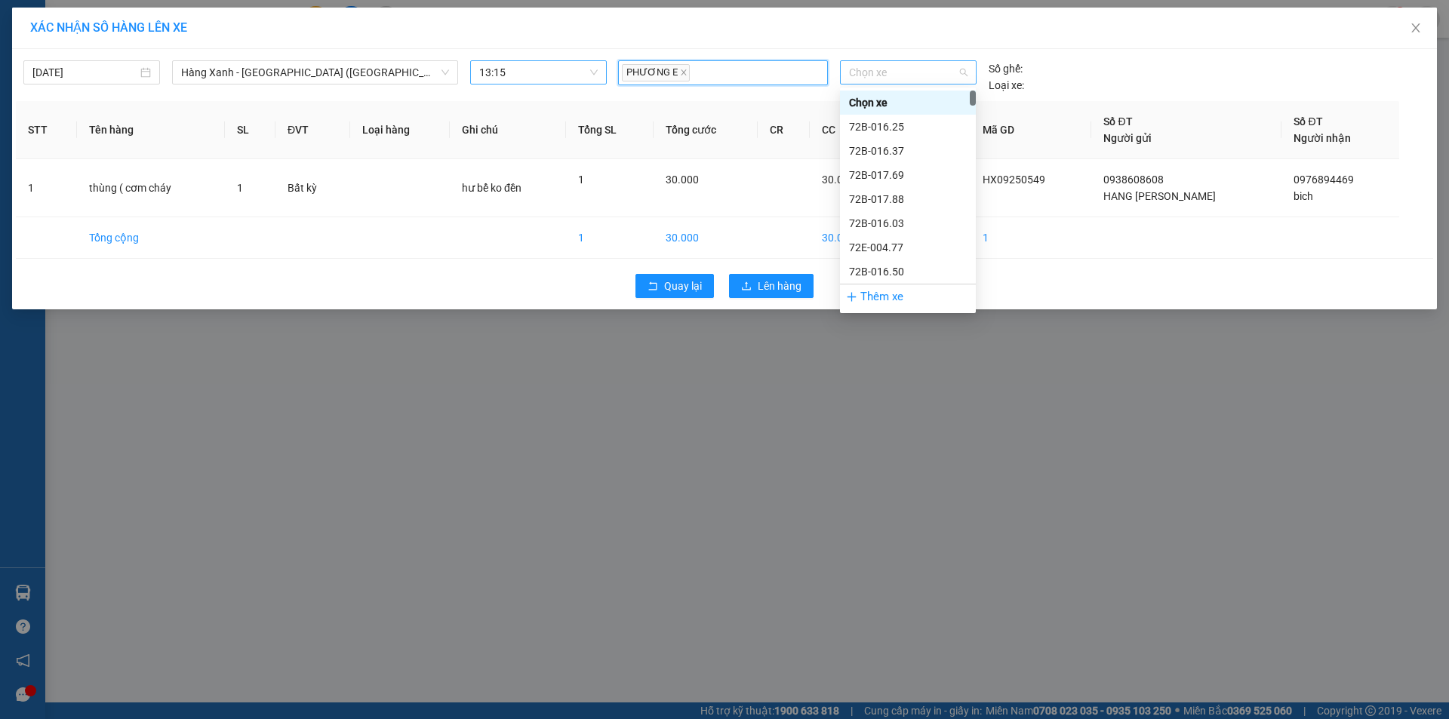
click at [854, 69] on span "Chọn xe" at bounding box center [908, 72] width 118 height 23
type input "0311"
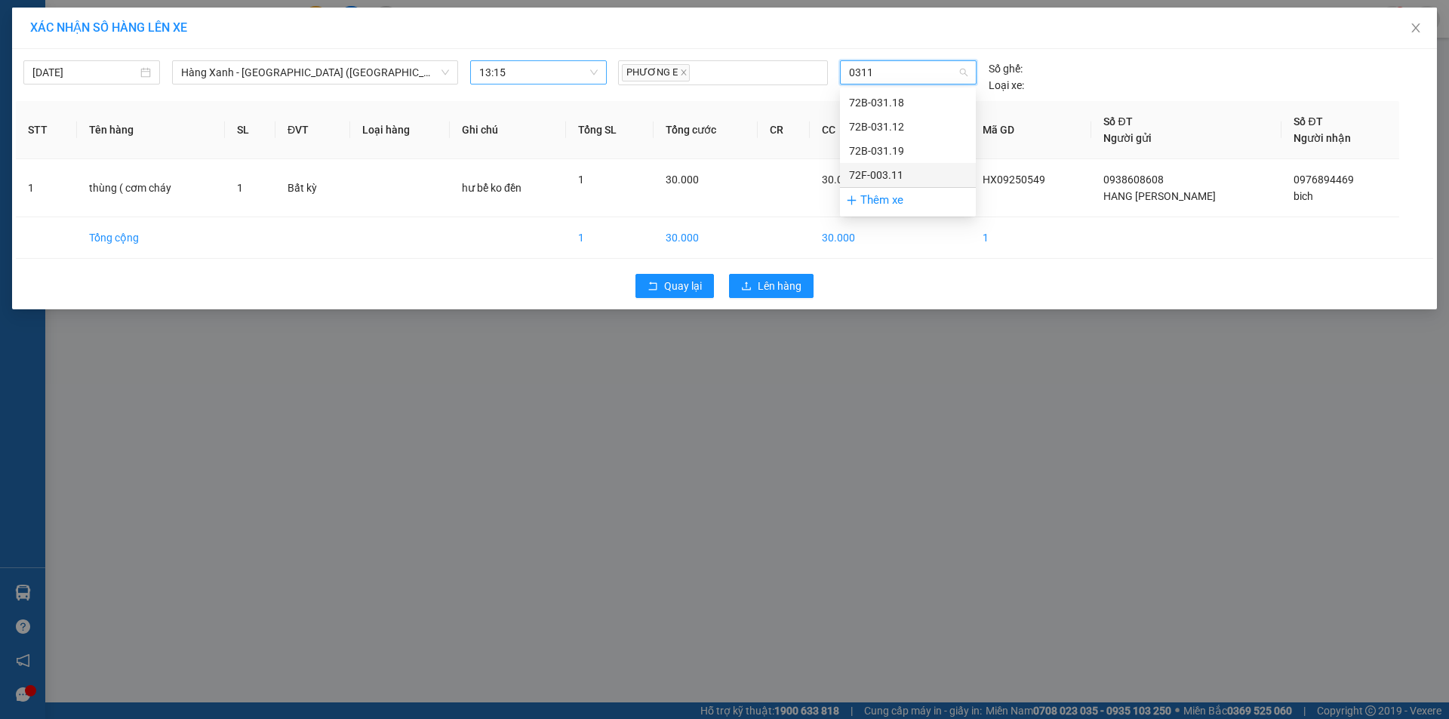
click at [891, 174] on div "72F-003.11" at bounding box center [908, 175] width 118 height 17
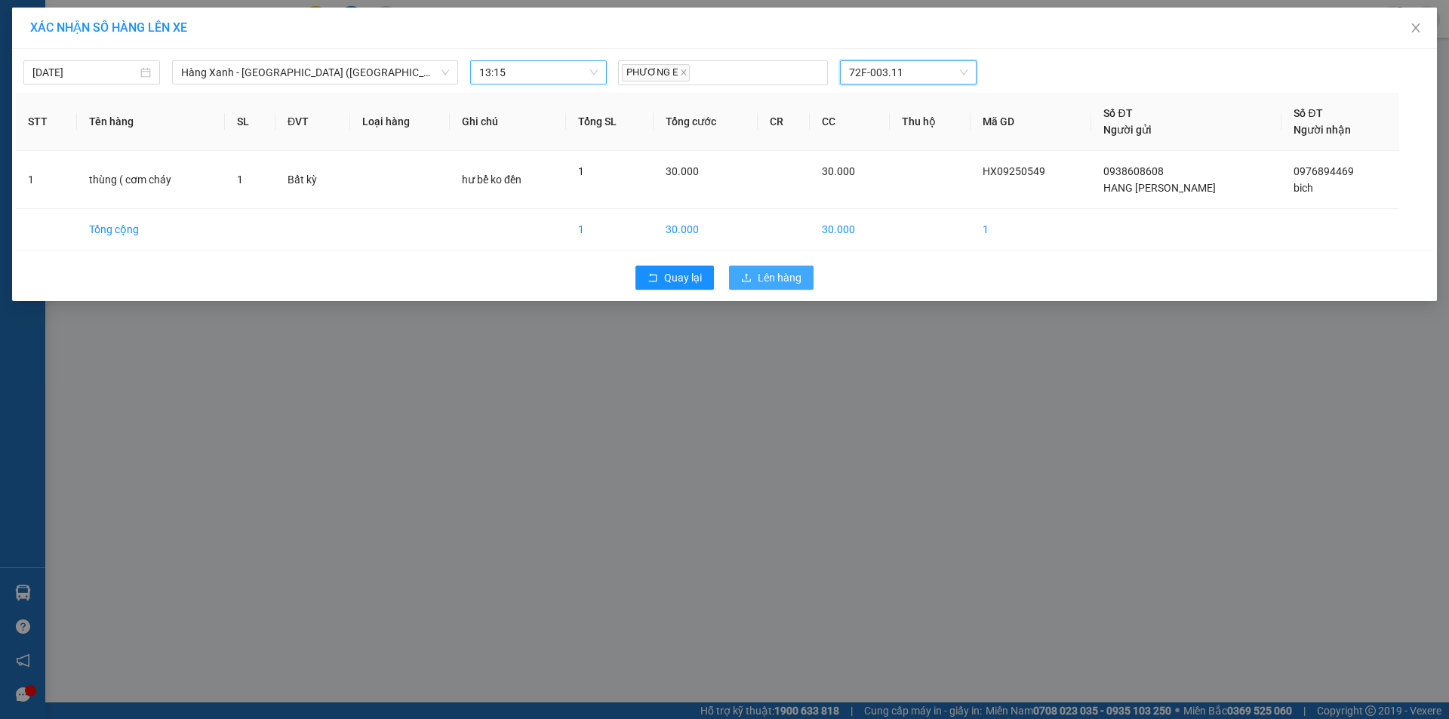
click at [784, 277] on span "Lên hàng" at bounding box center [780, 278] width 44 height 17
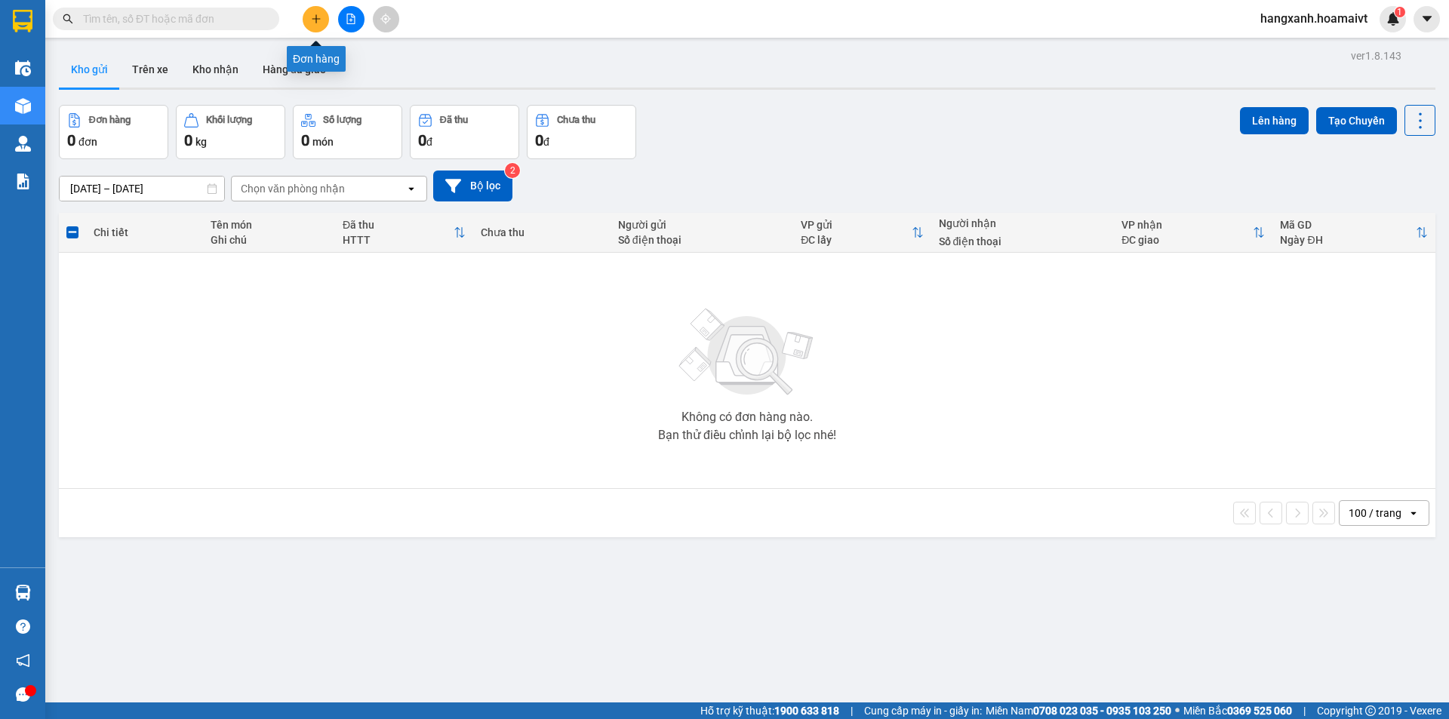
click at [308, 14] on button at bounding box center [316, 19] width 26 height 26
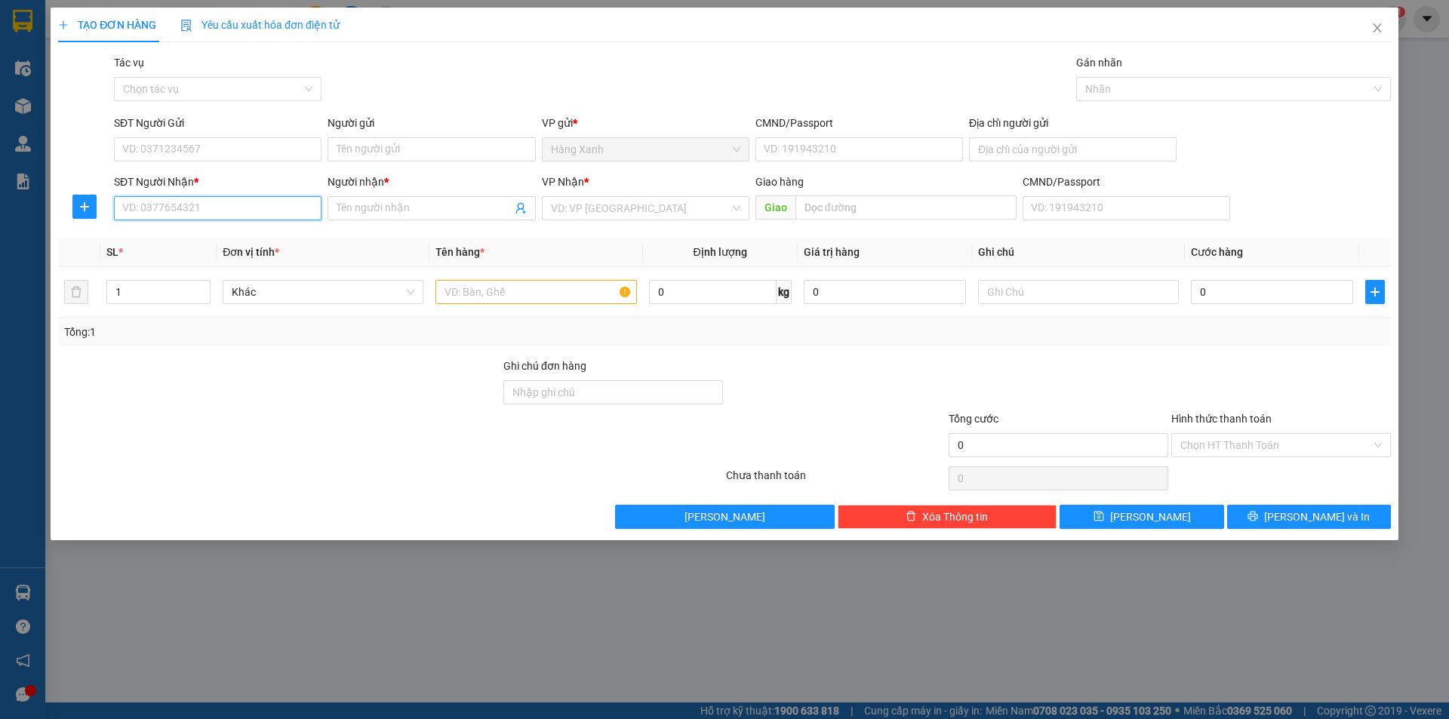
click at [204, 216] on input "SĐT Người Nhận *" at bounding box center [218, 208] width 208 height 24
type input "0918352955"
click at [191, 239] on div "0918352955 - TUẤN" at bounding box center [217, 238] width 189 height 17
type input "TUẤN"
type input "0918352955"
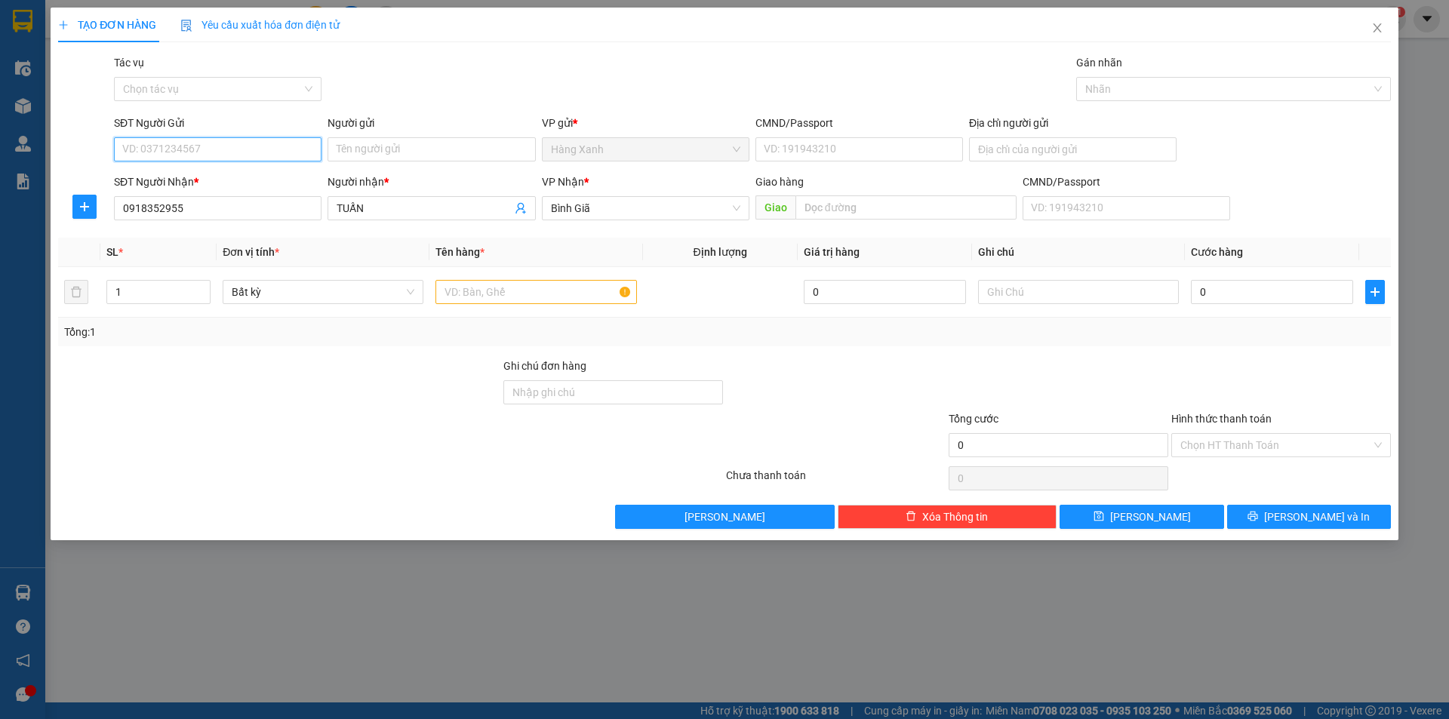
click at [224, 148] on input "SĐT Người Gửi" at bounding box center [218, 149] width 208 height 24
type input "0919171882"
click at [214, 180] on div "0919171882 - tinh" at bounding box center [217, 179] width 189 height 17
type input "tinh"
type input "0919171882"
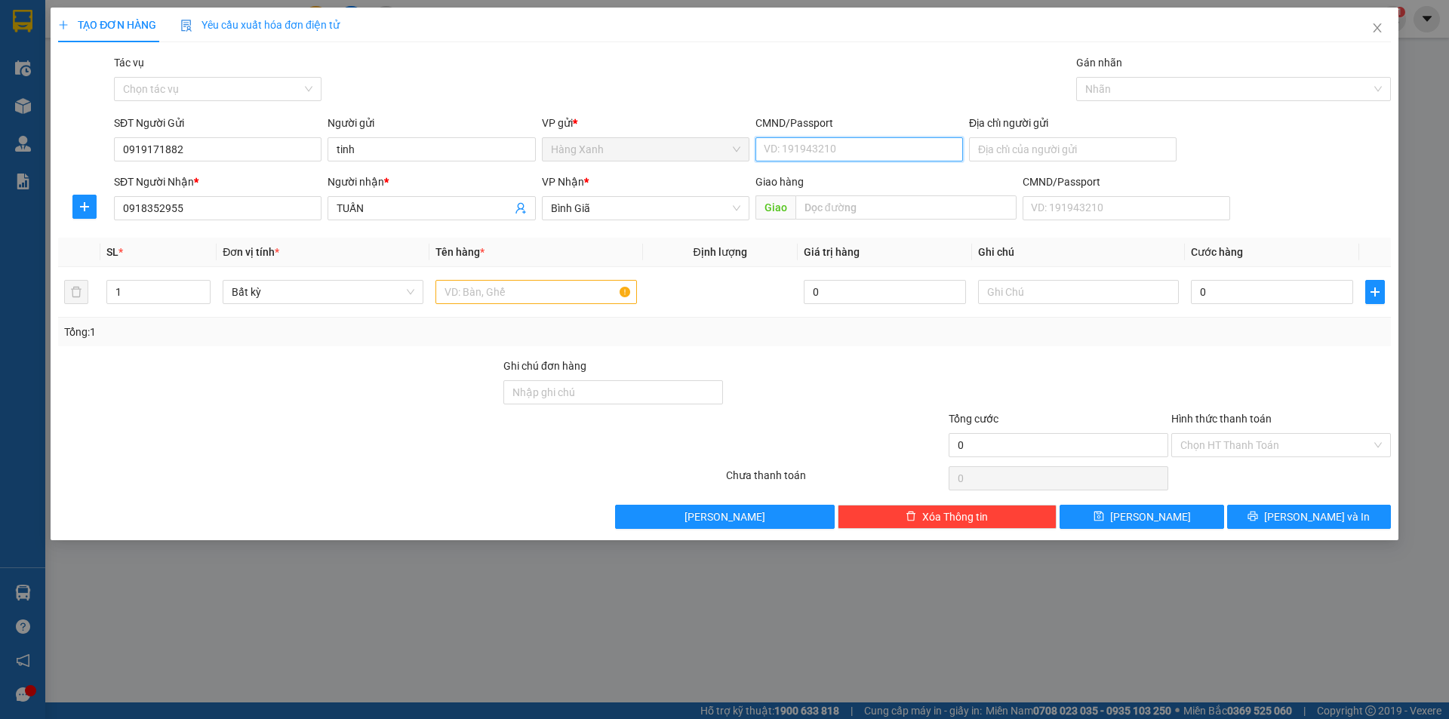
click at [887, 152] on input "CMND/Passport" at bounding box center [860, 149] width 208 height 24
type input "082096004961"
click at [555, 300] on input "text" at bounding box center [536, 292] width 201 height 24
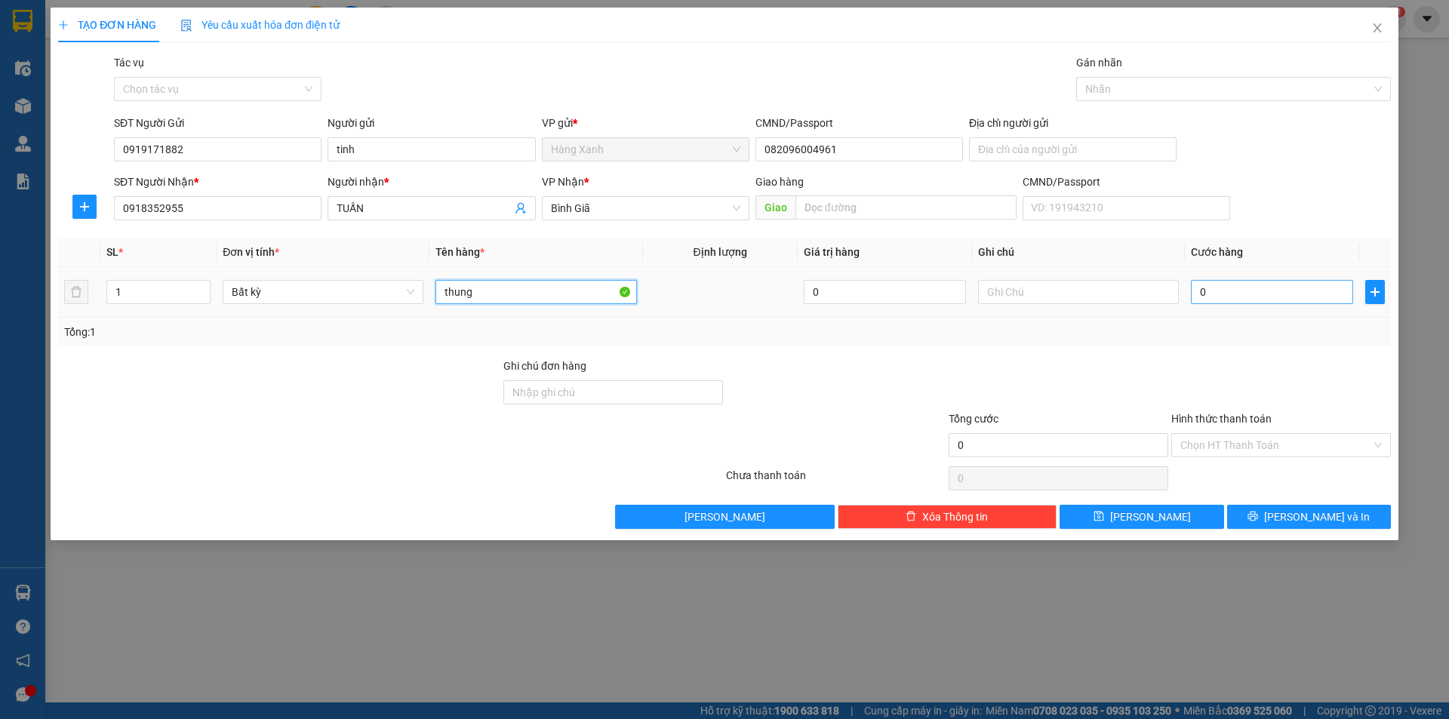
type input "thung"
click at [1309, 295] on input "0" at bounding box center [1272, 292] width 162 height 24
type input "3"
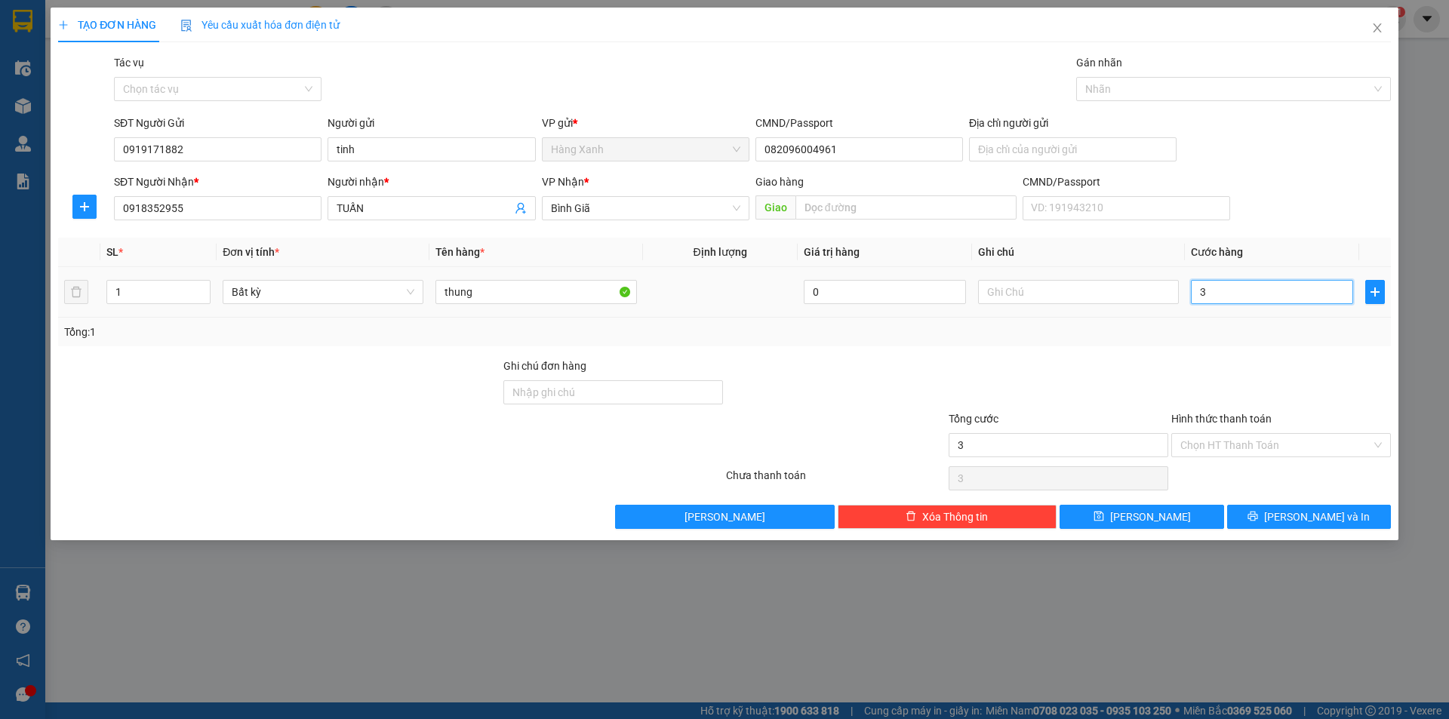
type input "30"
type input "30.000"
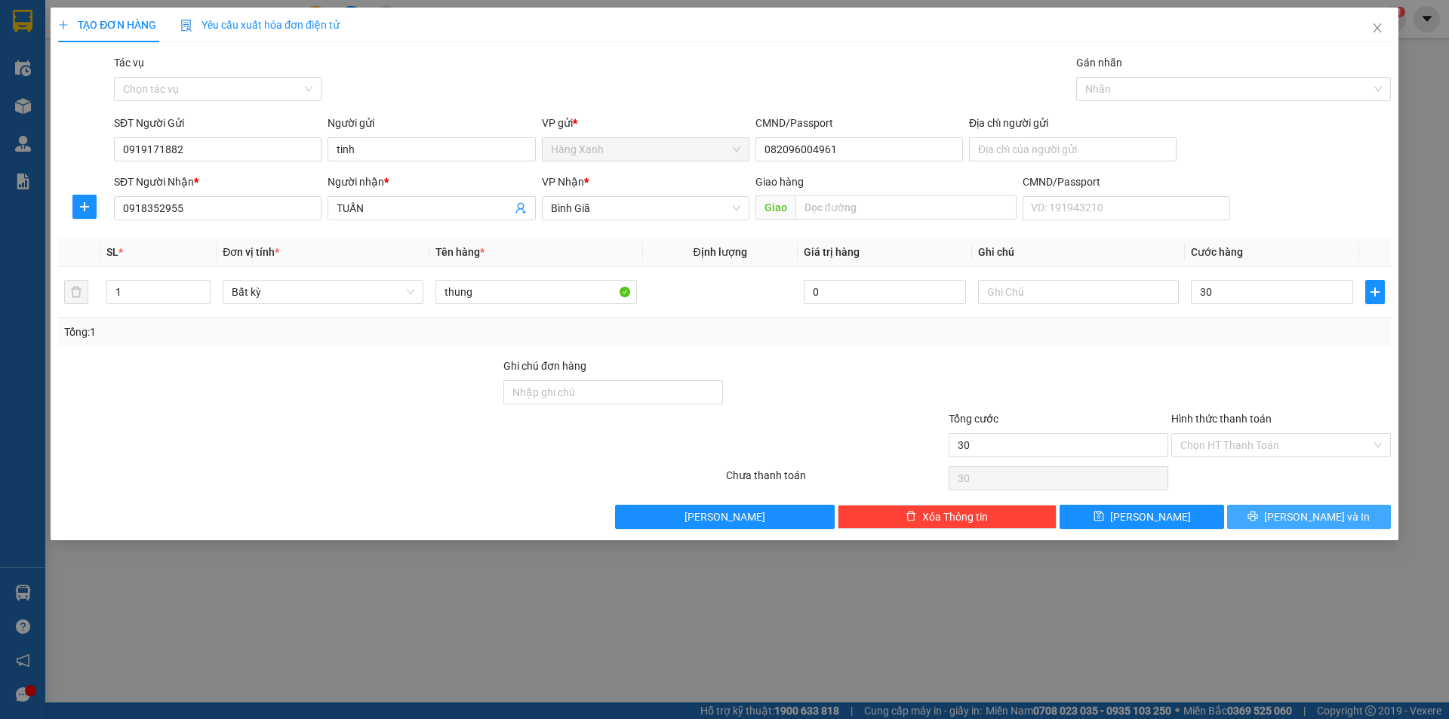
type input "30.000"
click at [1305, 522] on span "[PERSON_NAME] và In" at bounding box center [1317, 517] width 106 height 17
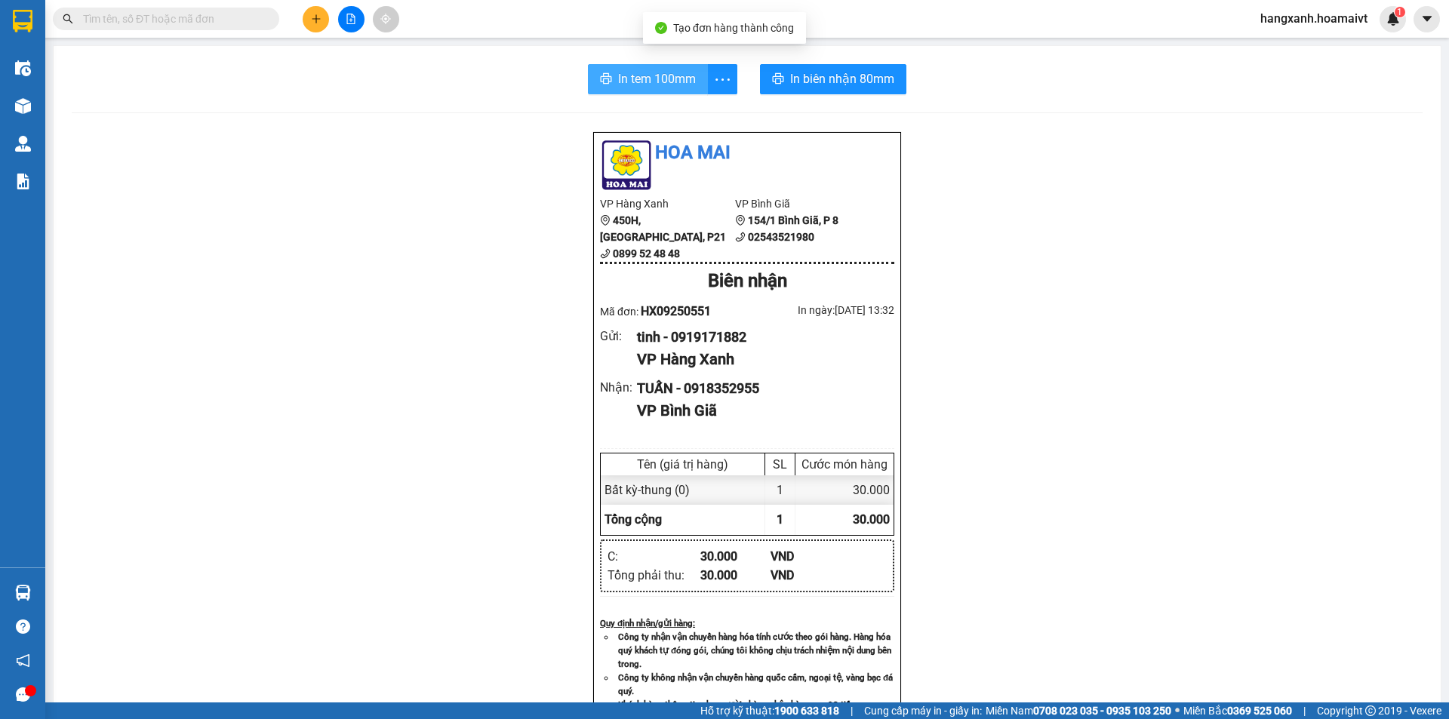
click at [626, 82] on span "In tem 100mm" at bounding box center [657, 78] width 78 height 19
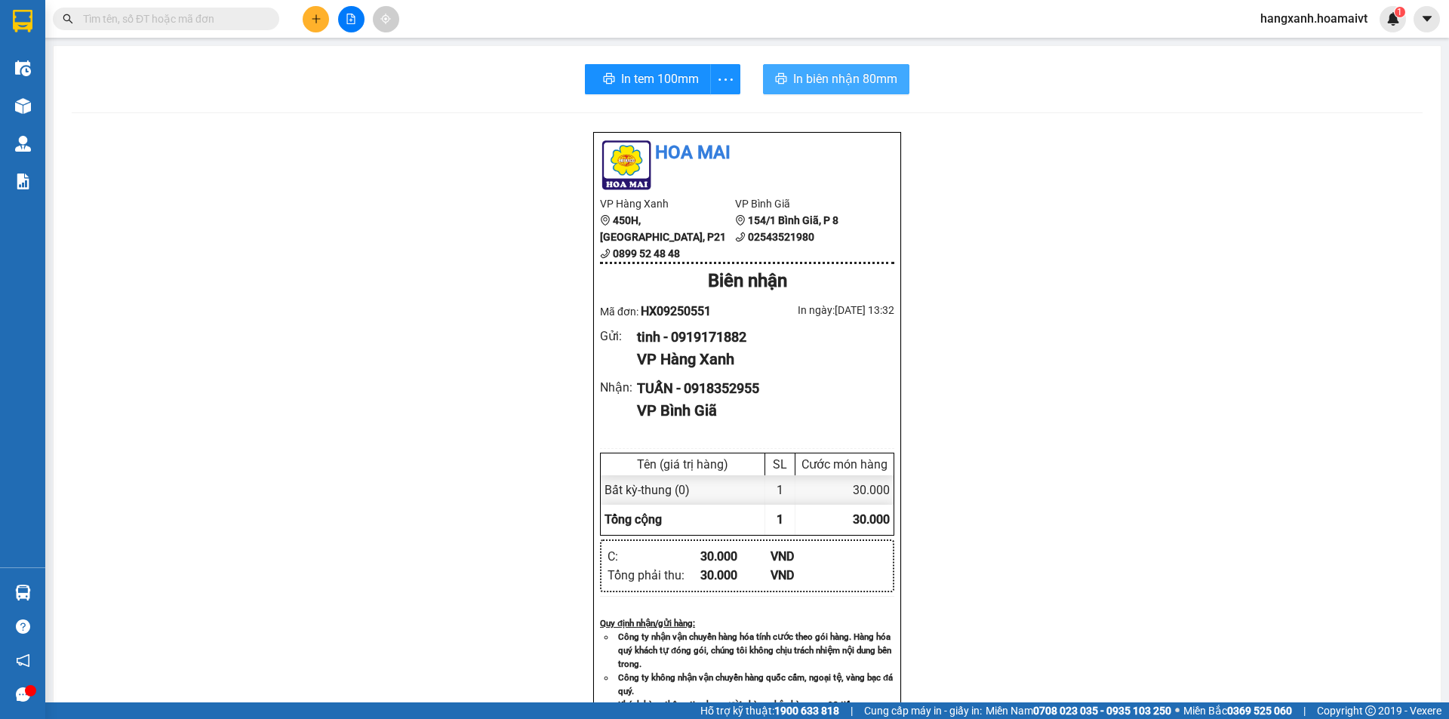
click at [851, 82] on span "In biên nhận 80mm" at bounding box center [845, 78] width 104 height 19
click at [328, 17] on button at bounding box center [316, 19] width 26 height 26
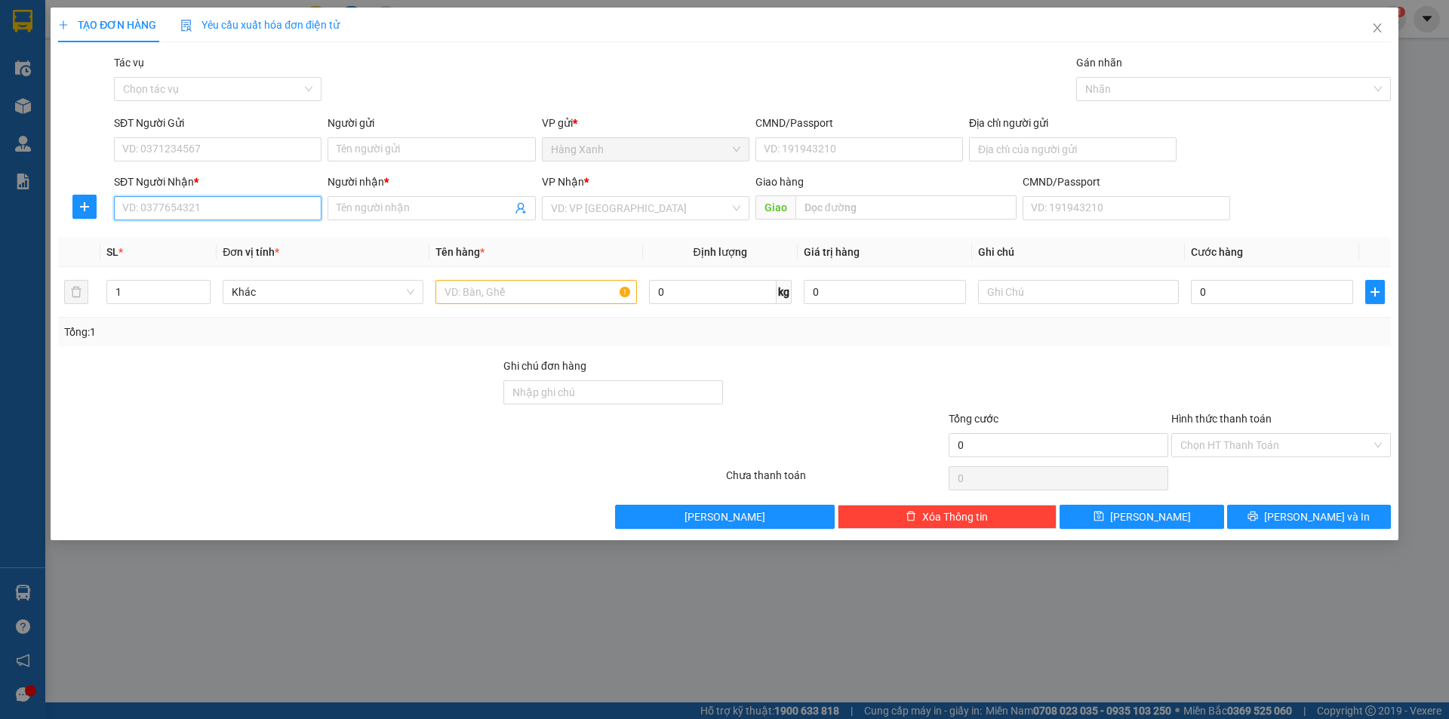
click at [263, 208] on input "SĐT Người Nhận *" at bounding box center [218, 208] width 208 height 24
type input "0332630054"
click at [236, 232] on div "0332630054 - phong" at bounding box center [218, 238] width 208 height 24
type input "phong"
type input "0332630054"
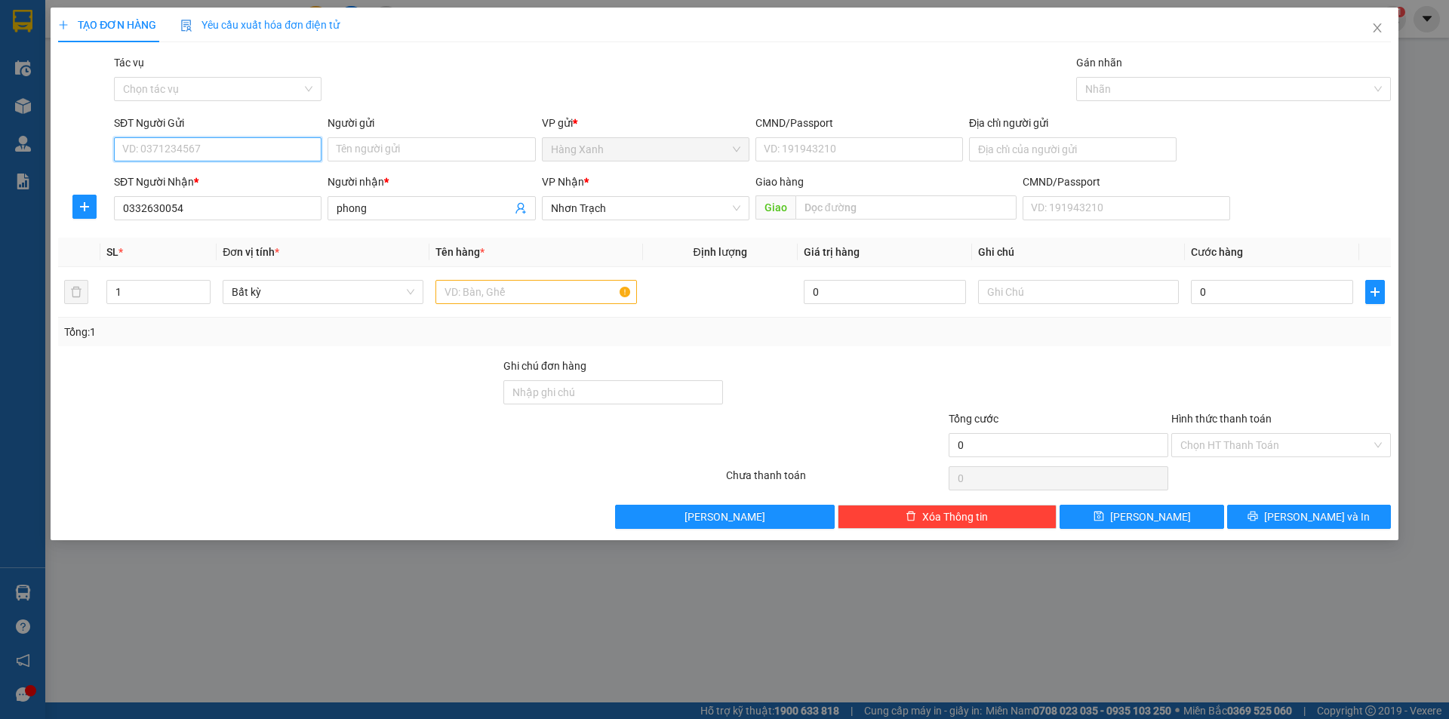
click at [251, 156] on input "SĐT Người Gửi" at bounding box center [218, 149] width 208 height 24
click at [240, 183] on div "0907115583 - thanh" at bounding box center [217, 179] width 189 height 17
type input "0907115583"
type input "thanh"
type input "079083001072"
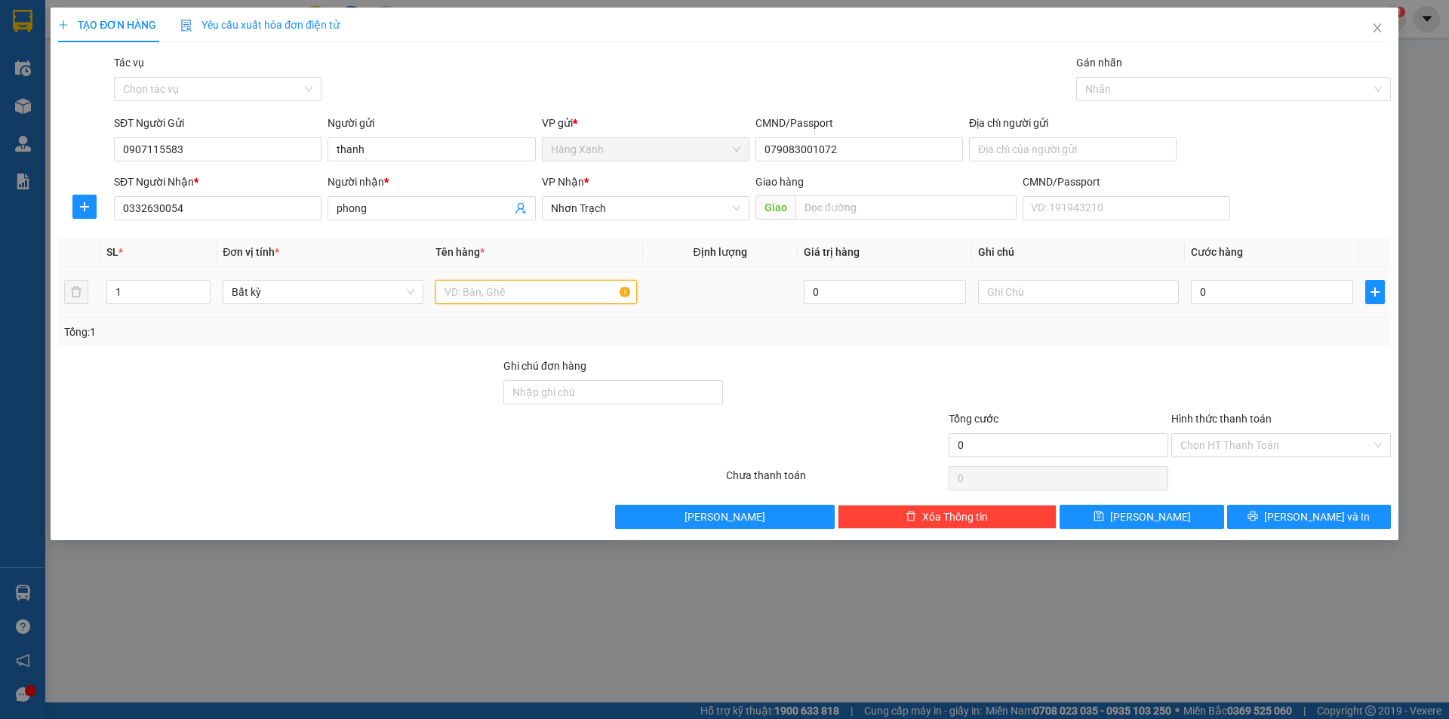
click at [587, 296] on input "text" at bounding box center [536, 292] width 201 height 24
type input "cuc den nilon"
click at [1259, 295] on input "0" at bounding box center [1272, 292] width 162 height 24
type input "4"
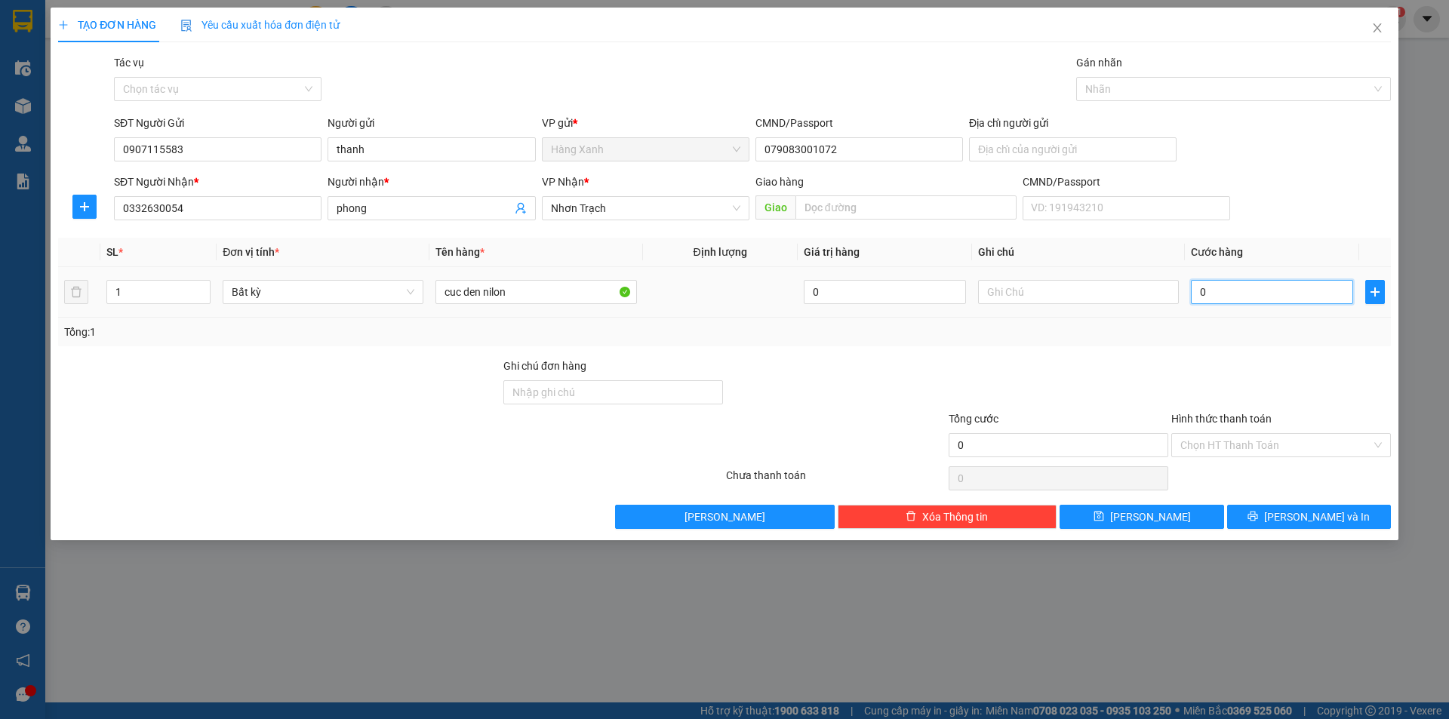
type input "4"
type input "40"
type input "40.000"
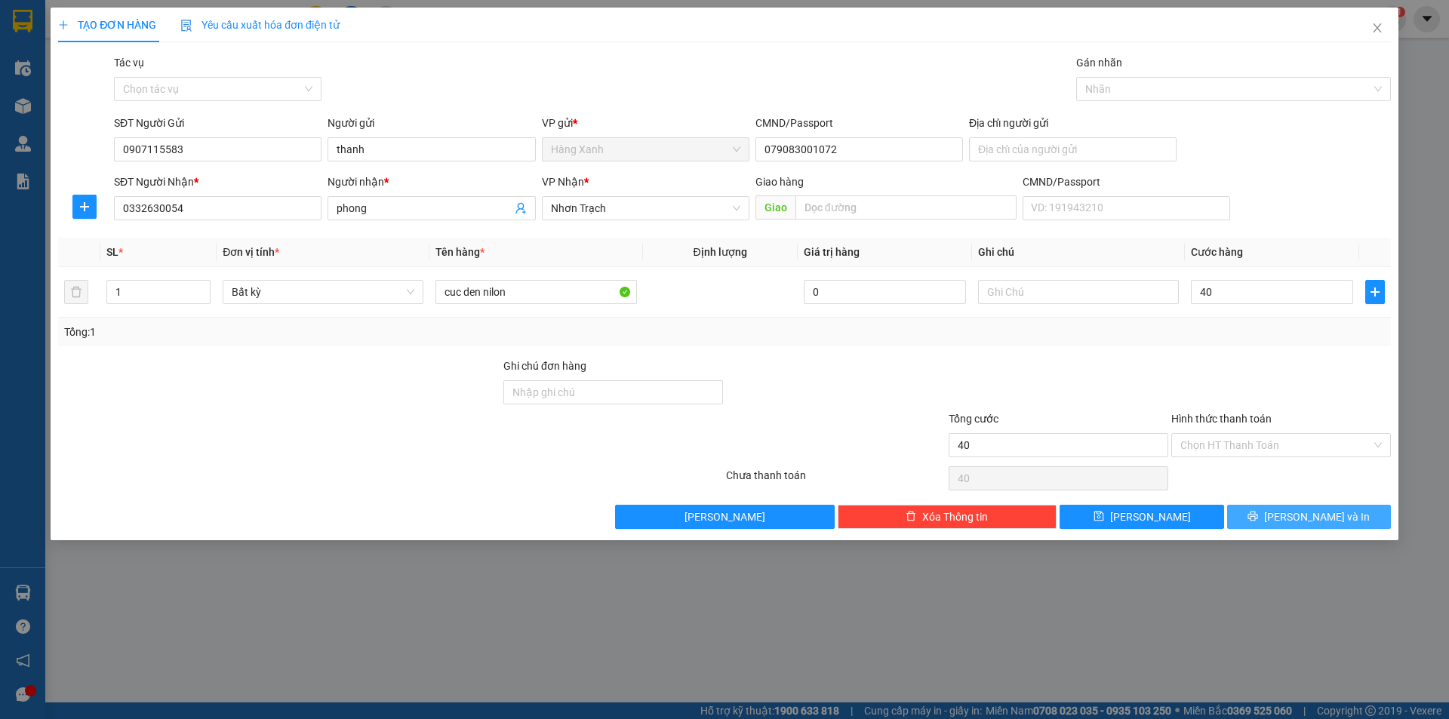
type input "40.000"
drag, startPoint x: 1335, startPoint y: 517, endPoint x: 1341, endPoint y: 507, distance: 12.2
click at [1336, 513] on span "[PERSON_NAME] và In" at bounding box center [1317, 517] width 106 height 17
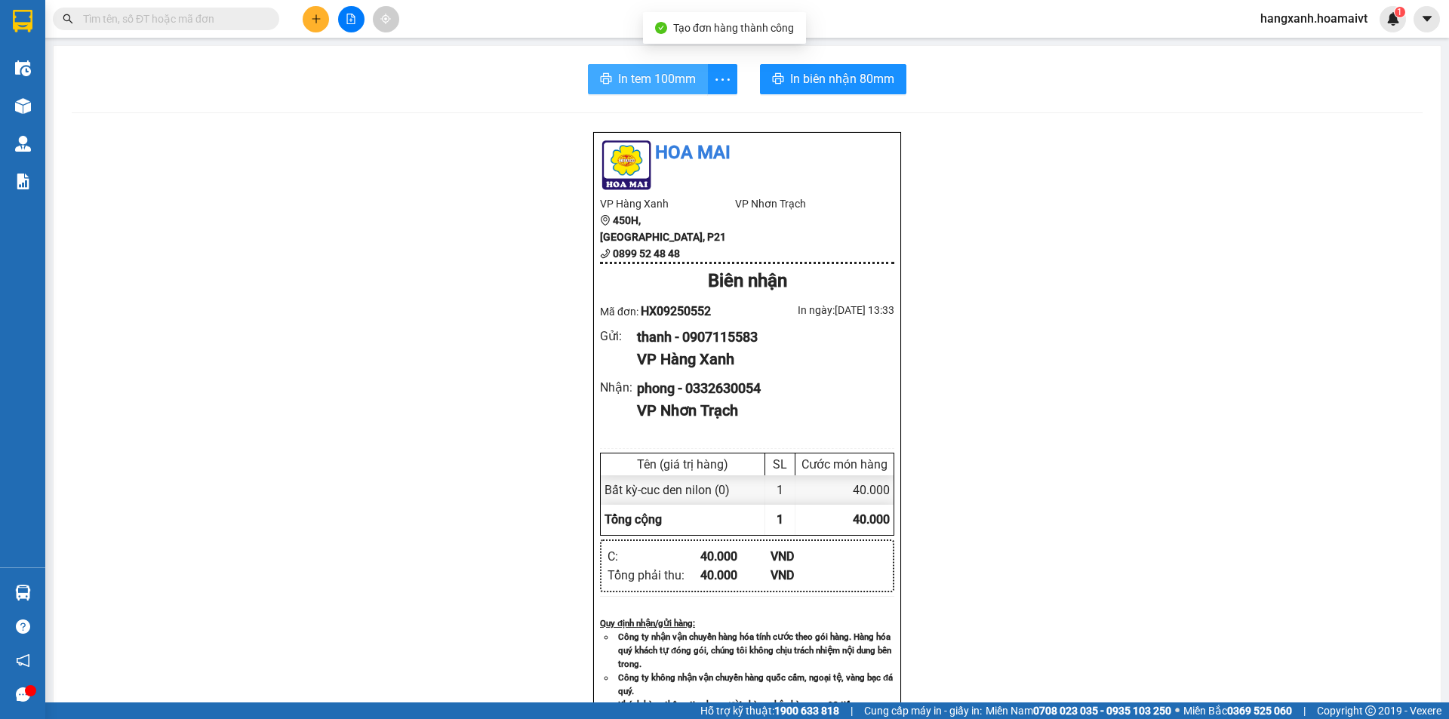
click at [639, 78] on span "In tem 100mm" at bounding box center [657, 78] width 78 height 19
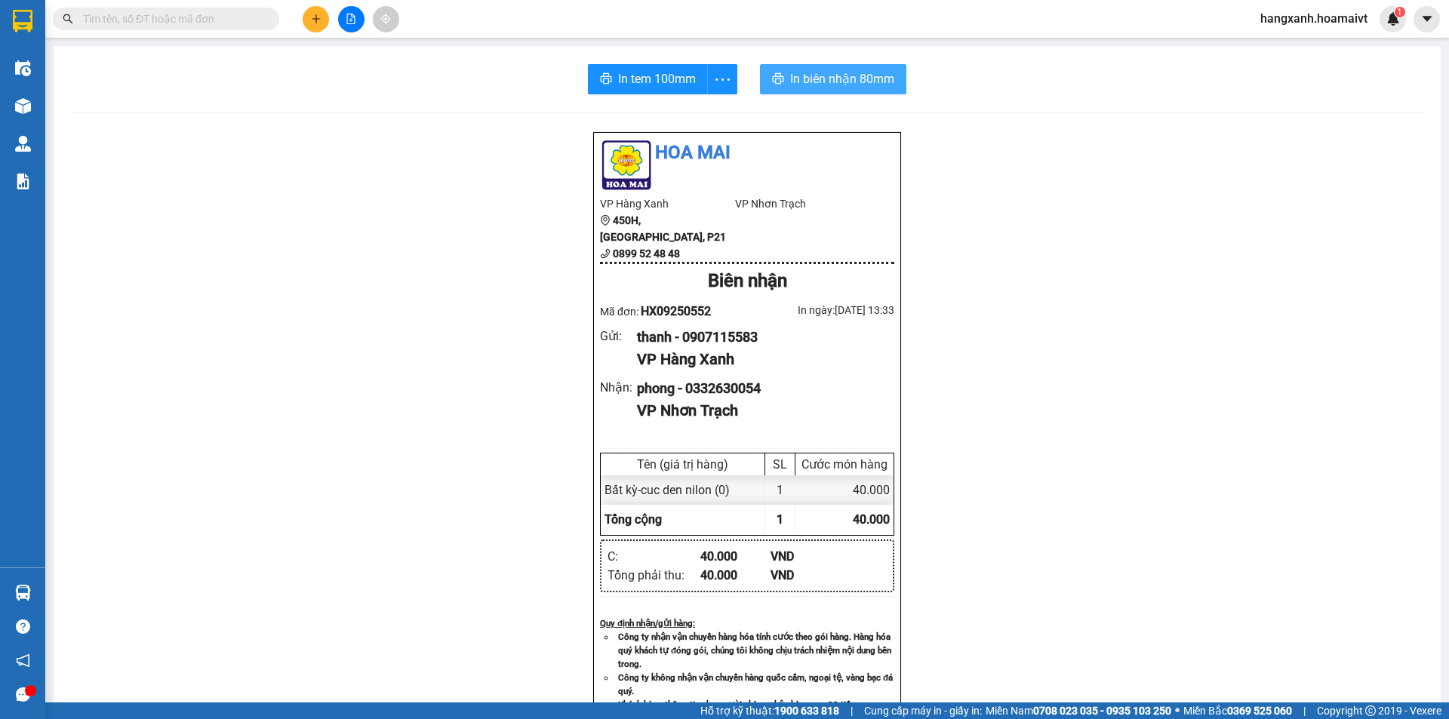
click at [790, 76] on span "In biên nhận 80mm" at bounding box center [842, 78] width 104 height 19
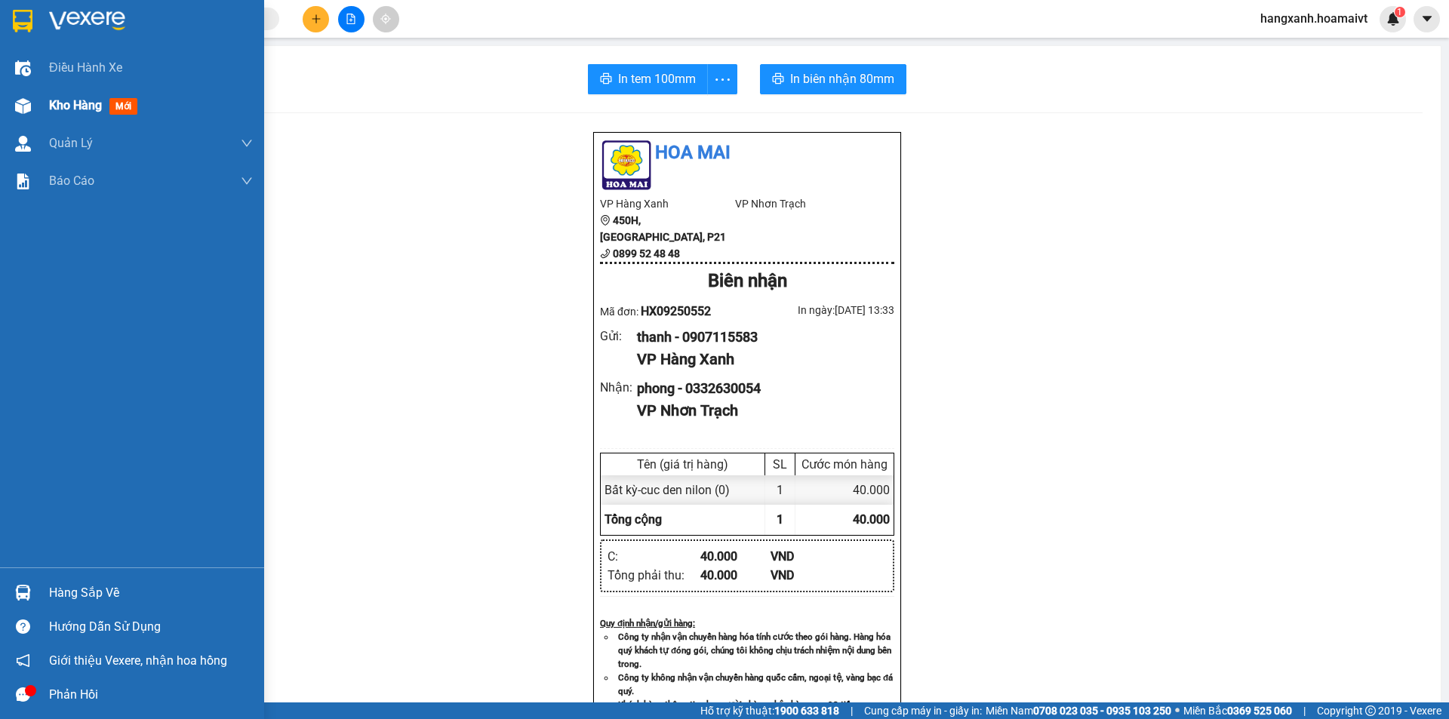
click at [119, 104] on span "mới" at bounding box center [123, 106] width 28 height 17
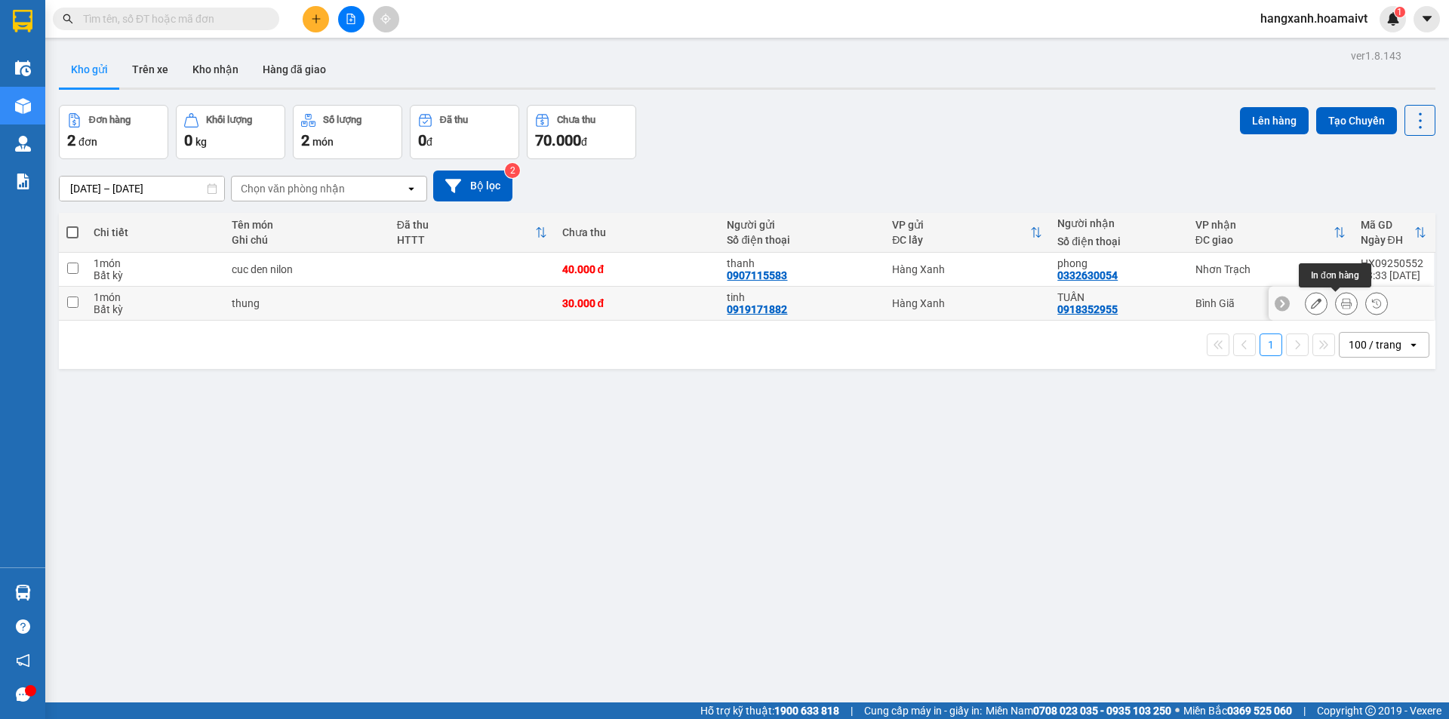
click at [1341, 298] on icon at bounding box center [1346, 303] width 11 height 11
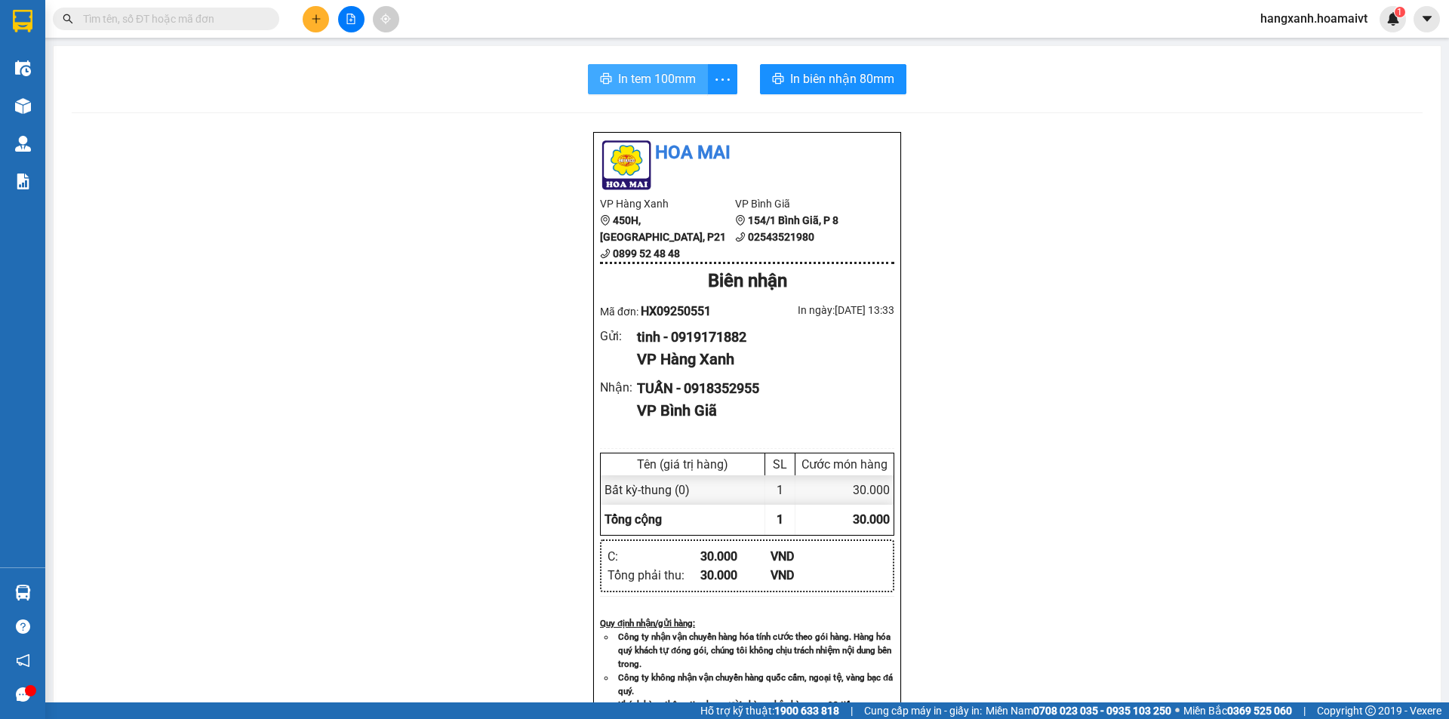
drag, startPoint x: 651, startPoint y: 75, endPoint x: 961, endPoint y: 211, distance: 338.3
click at [651, 75] on span "In tem 100mm" at bounding box center [657, 78] width 78 height 19
click at [316, 26] on button at bounding box center [316, 19] width 26 height 26
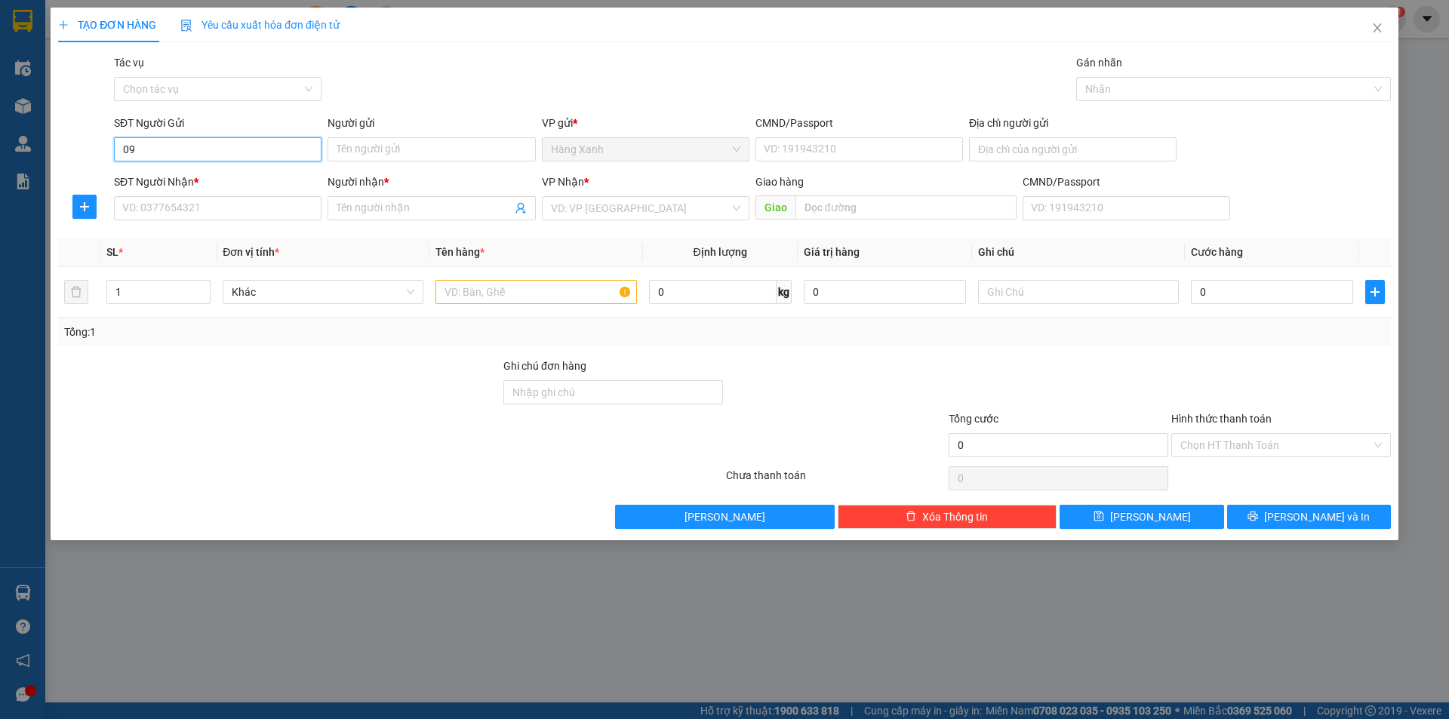
type input "0"
click at [146, 207] on input "SĐT Người Nhận *" at bounding box center [218, 208] width 208 height 24
type input "0908143952"
click at [350, 214] on input "Người nhận *" at bounding box center [424, 208] width 174 height 17
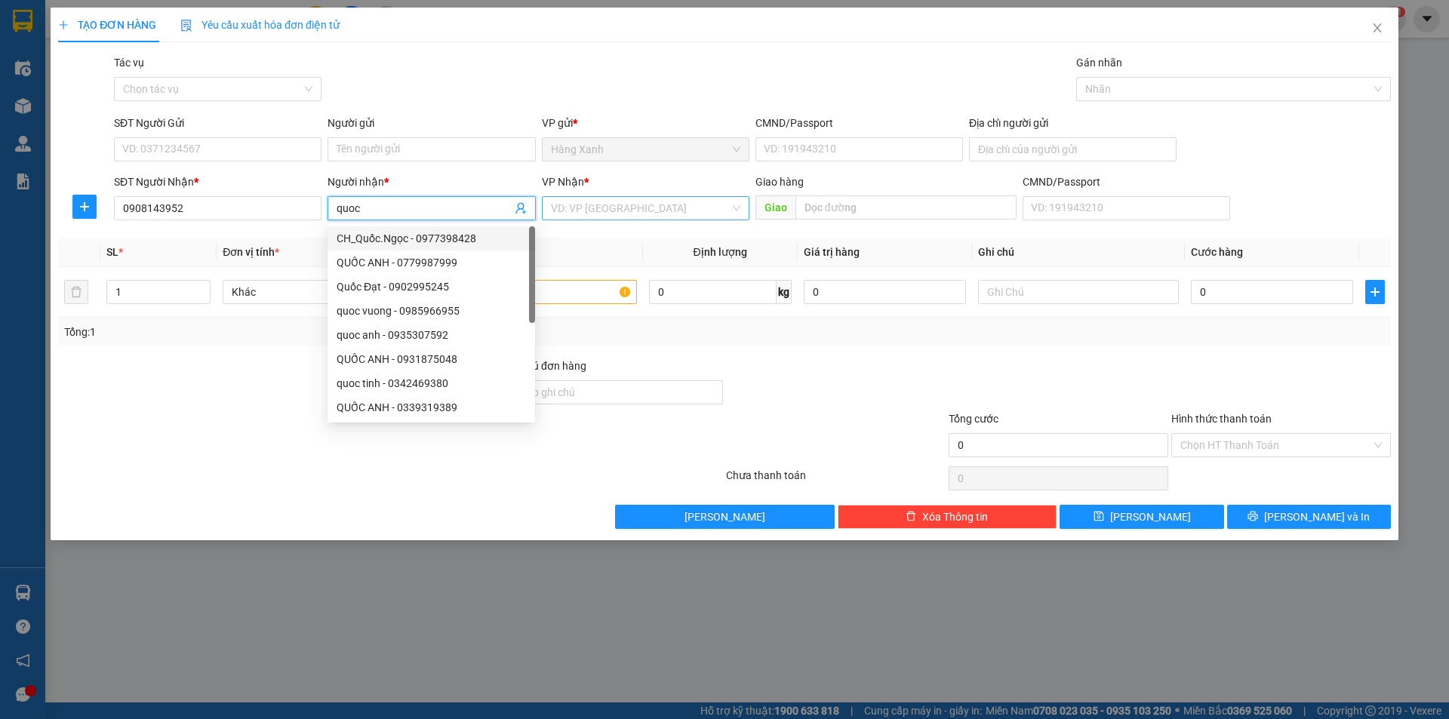
type input "quoc"
click at [621, 212] on input "search" at bounding box center [640, 208] width 179 height 23
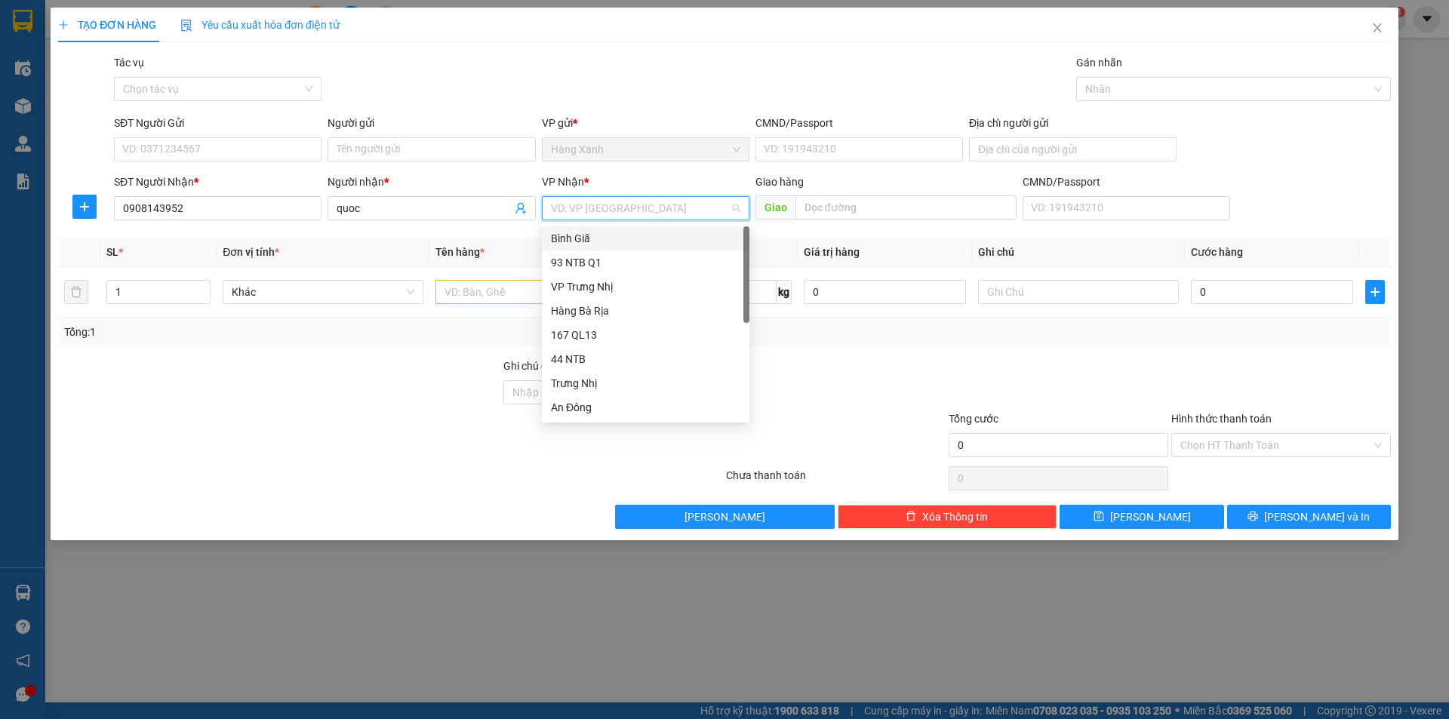
click at [619, 238] on div "Bình Giã" at bounding box center [645, 238] width 189 height 17
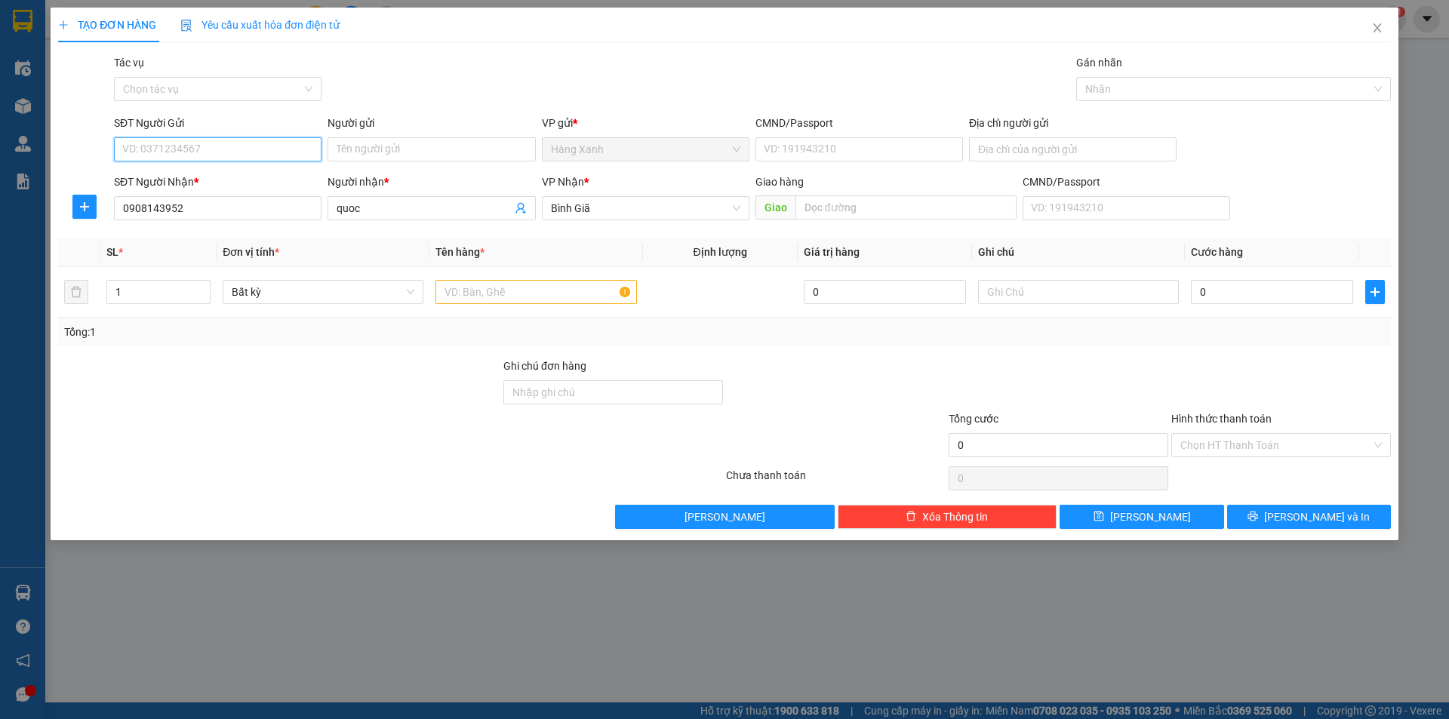
click at [306, 157] on input "SĐT Người Gửi" at bounding box center [218, 149] width 208 height 24
type input "0909176173"
click at [364, 148] on input "Người gửi" at bounding box center [432, 149] width 208 height 24
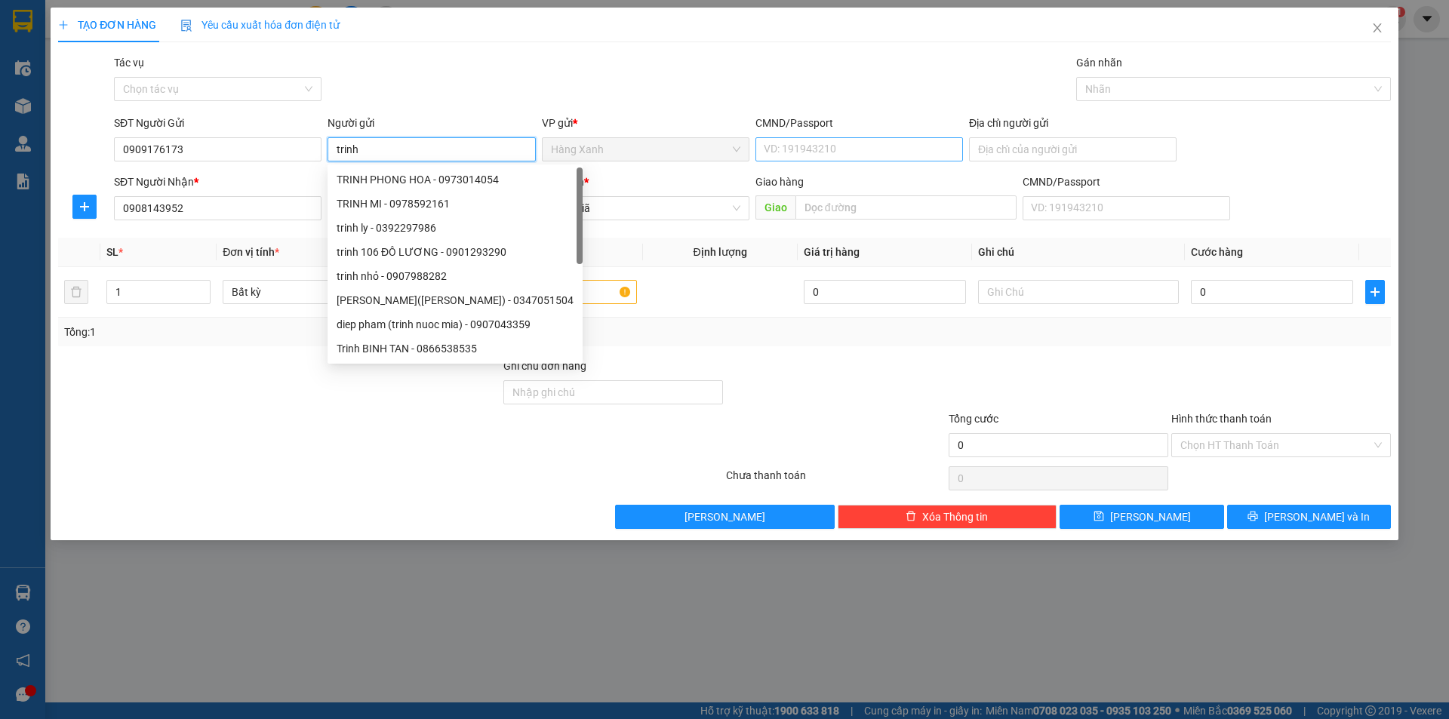
type input "trinh"
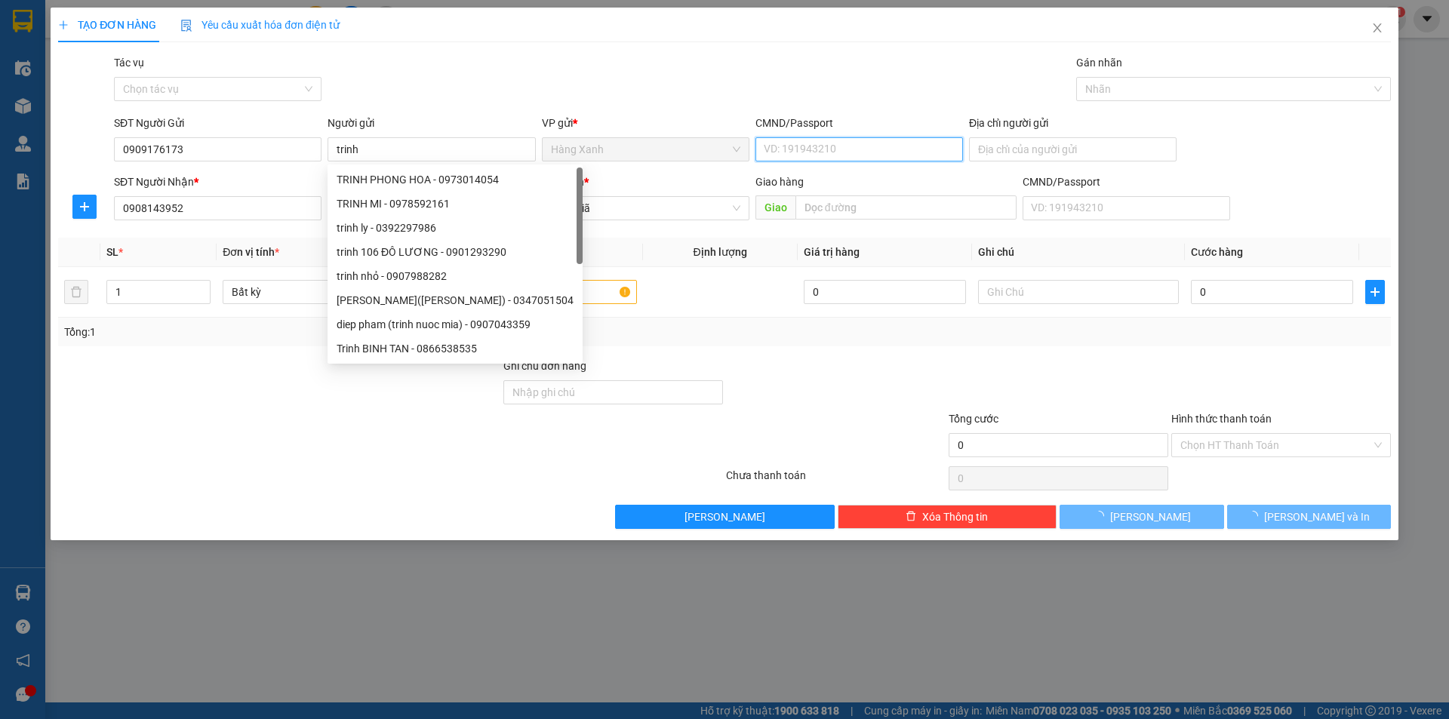
click at [818, 148] on input "CMND/Passport" at bounding box center [860, 149] width 208 height 24
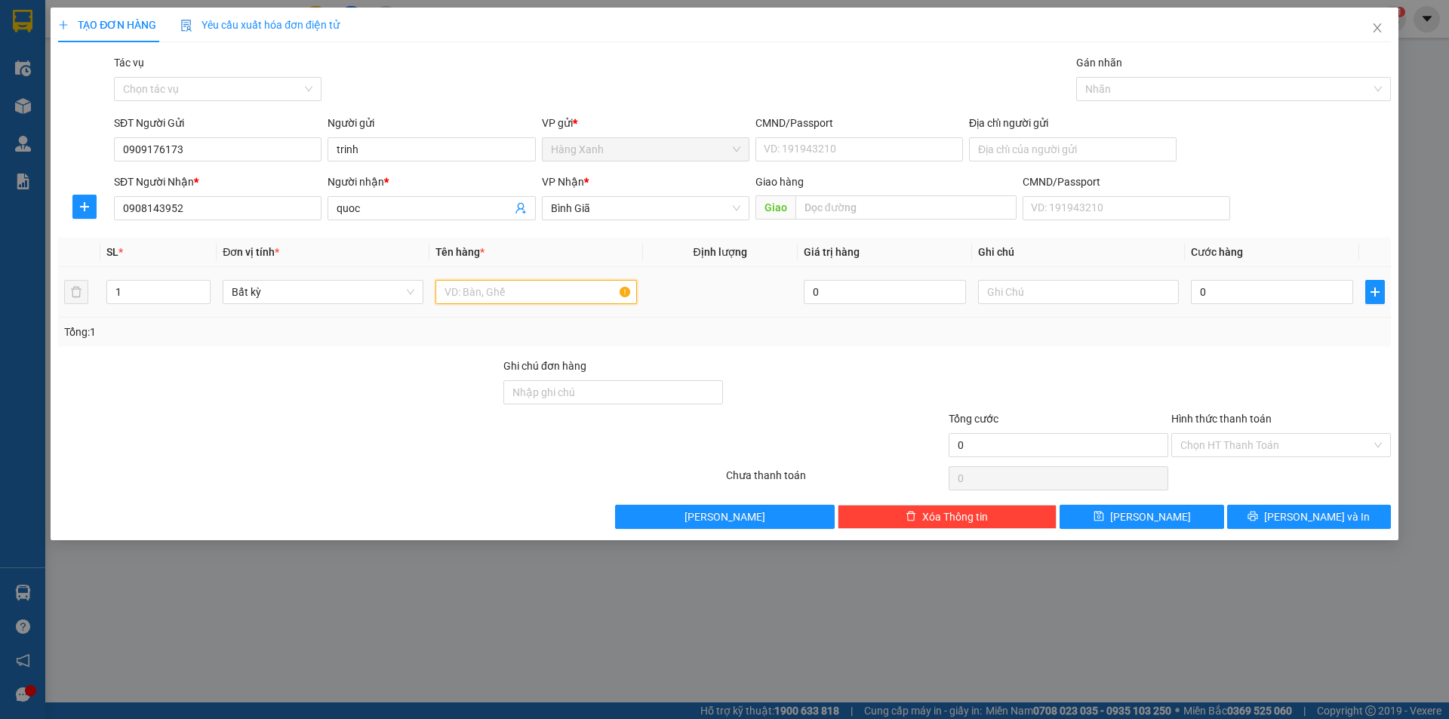
click at [523, 287] on input "text" at bounding box center [536, 292] width 201 height 24
type input "[PERSON_NAME]"
click at [1313, 298] on input "0" at bounding box center [1272, 292] width 162 height 24
type input "4"
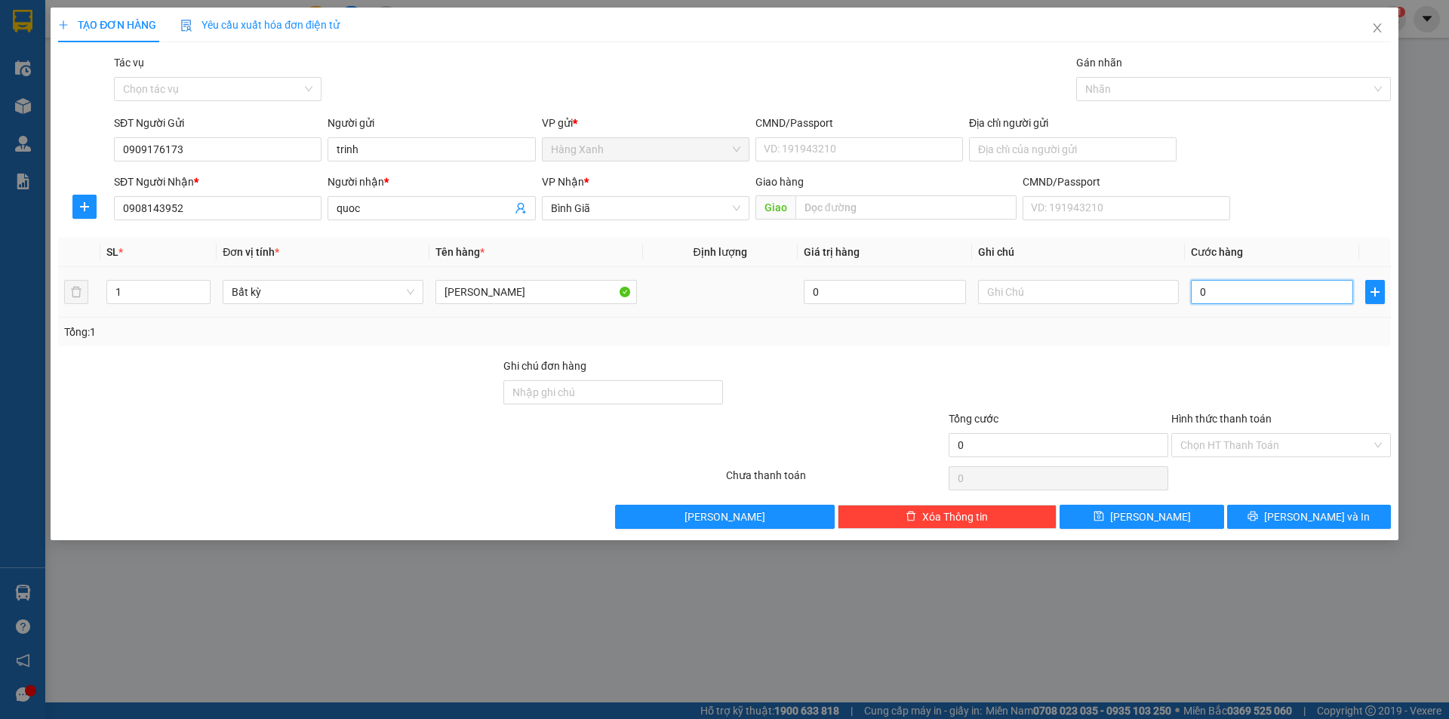
type input "4"
type input "40"
type input "400"
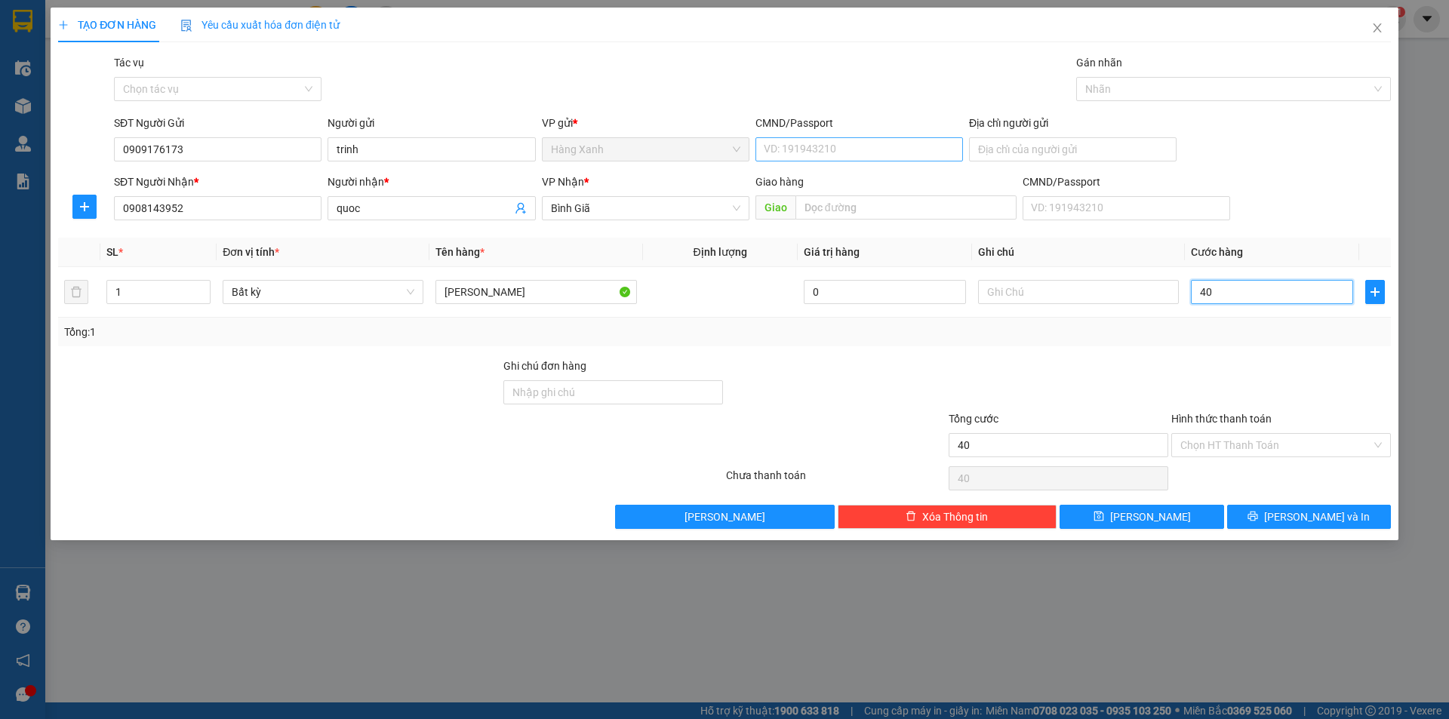
type input "400"
type input "4.007"
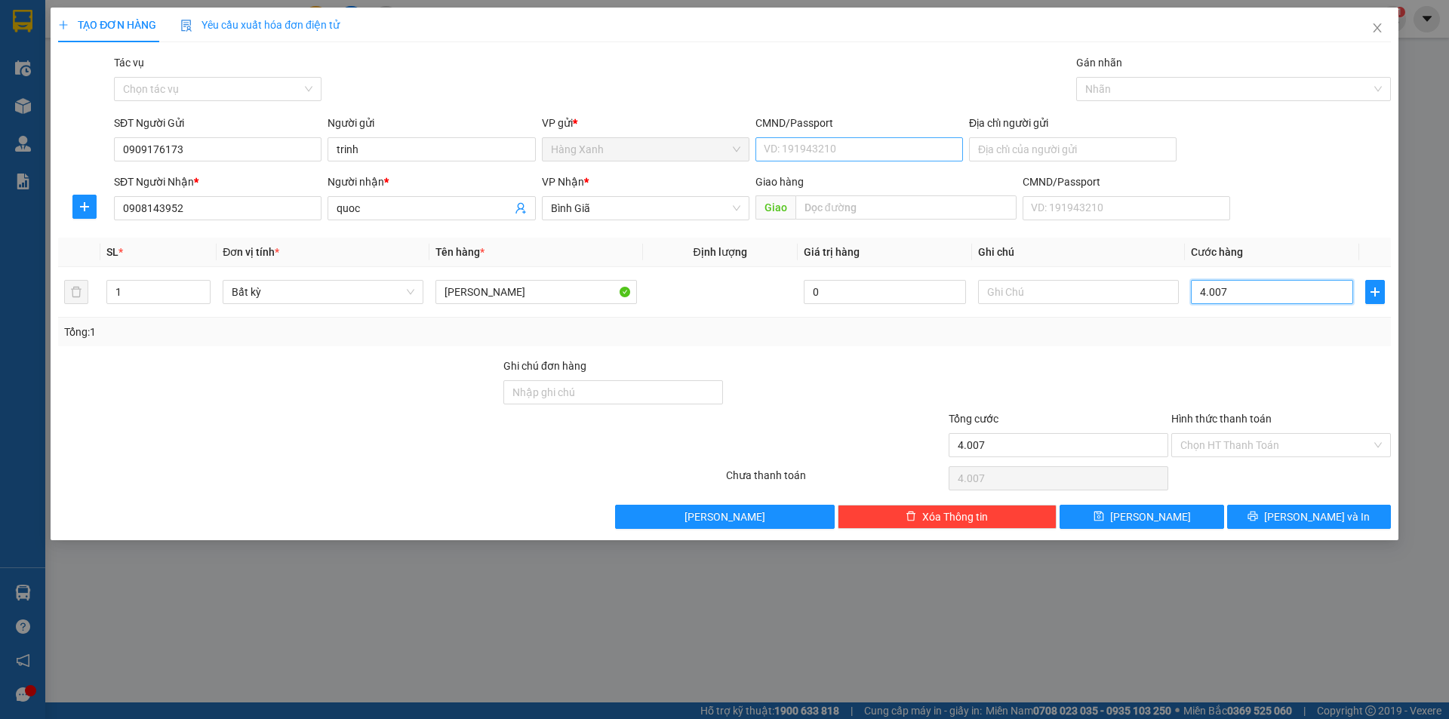
type input "40.079"
type input "400.790"
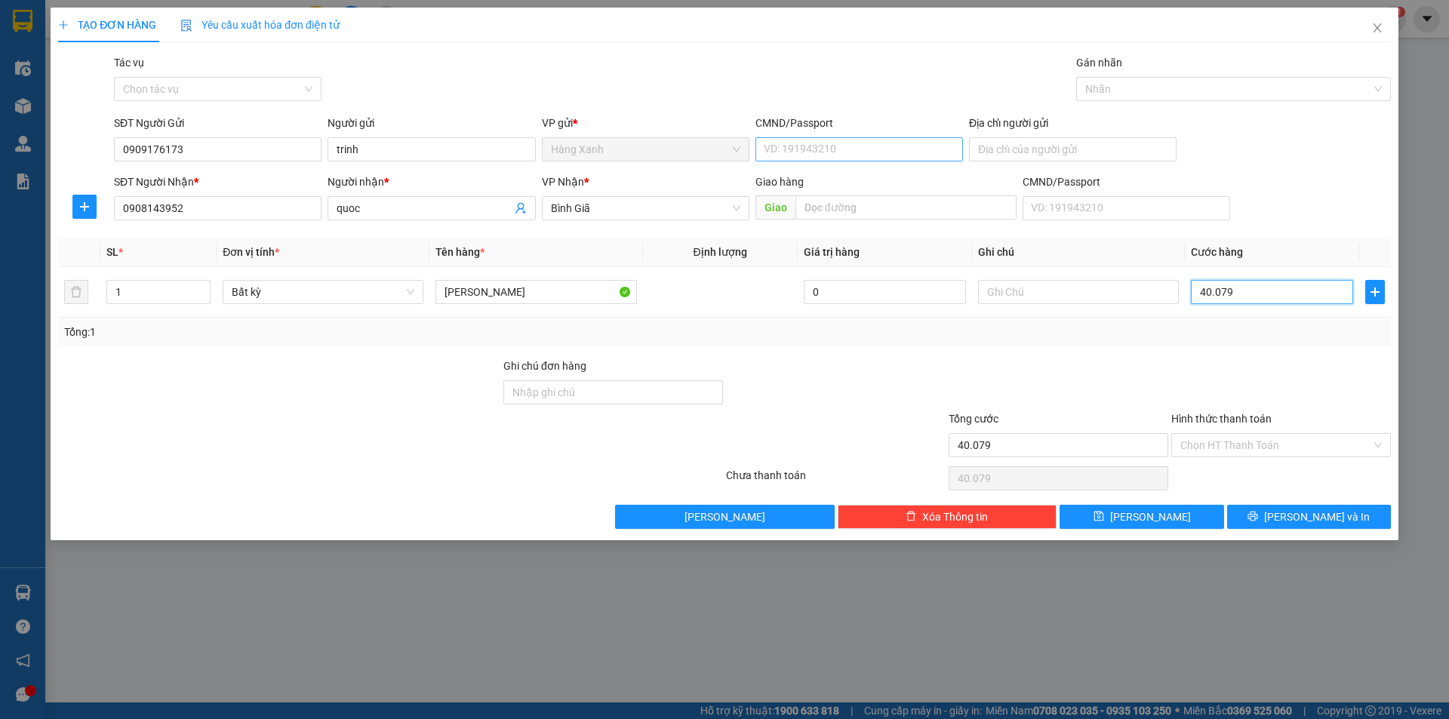
type input "400.790"
type input "4.007.907"
type input "40.079.077"
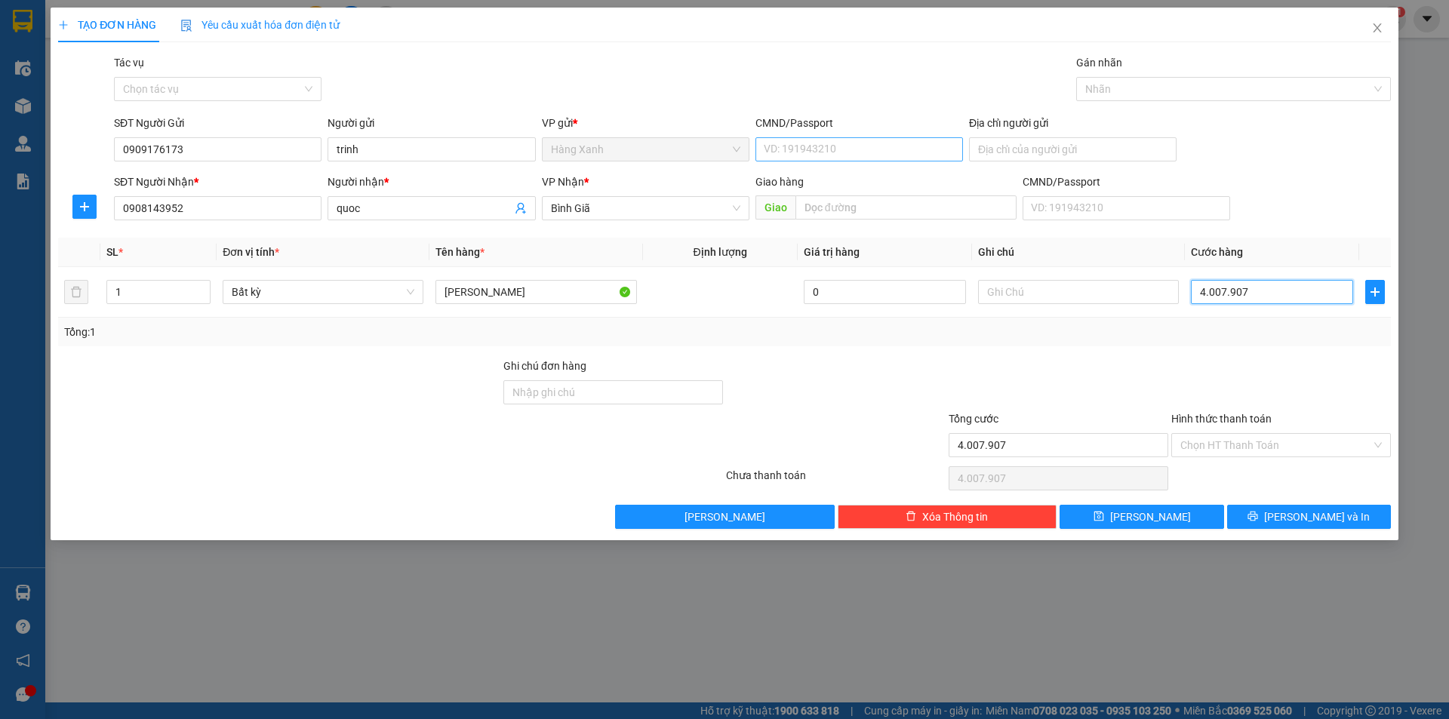
type input "40.079.077"
type input "400.790.770"
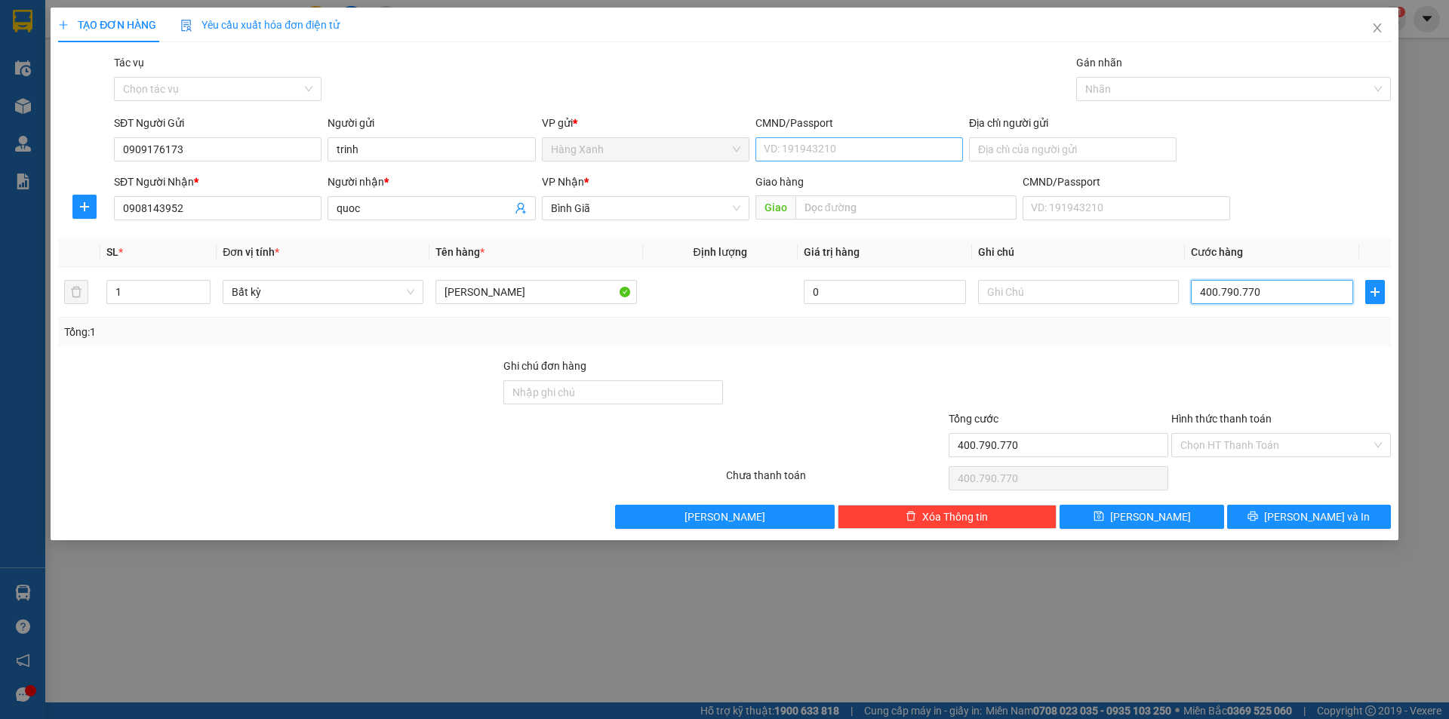
type input "4.007.907.701"
type input "40.079.077.011"
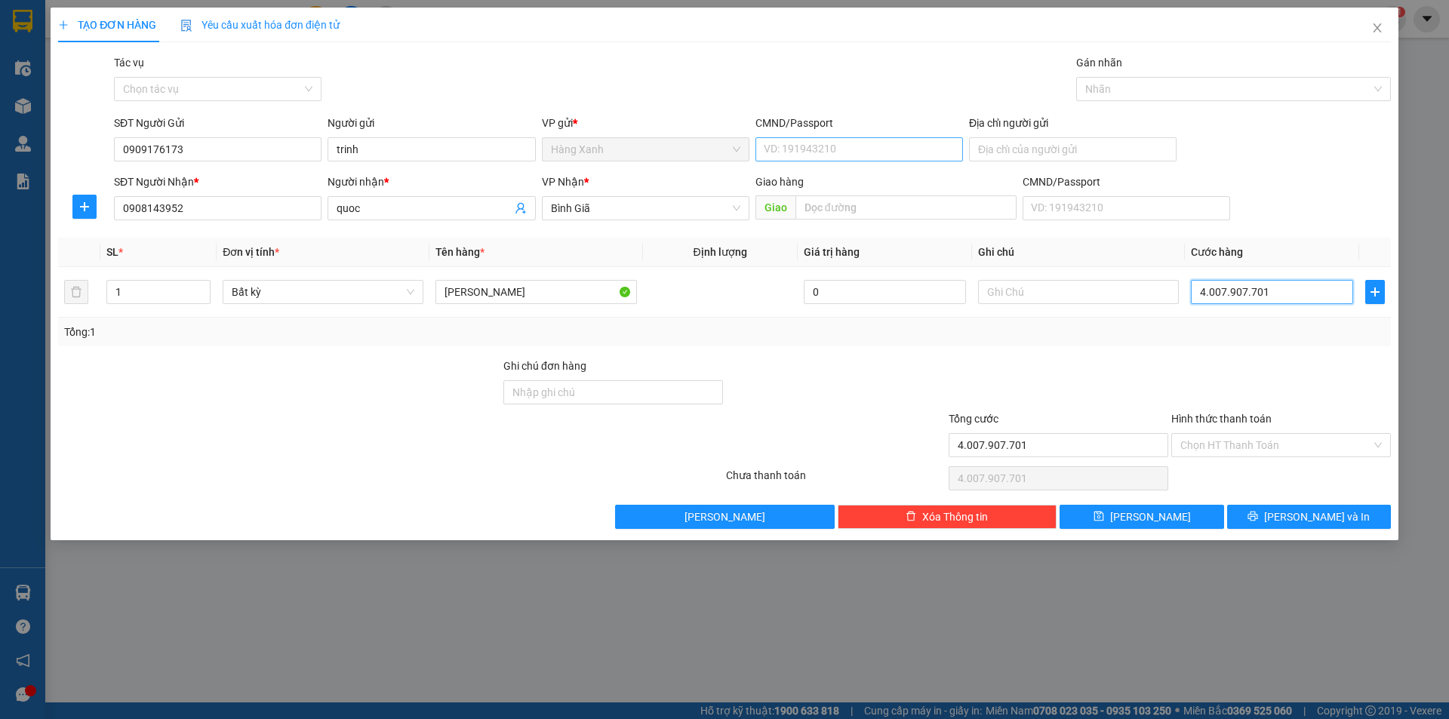
type input "40.079.077.011"
type input "400.790.770.110"
type input "4.007.907.701.109"
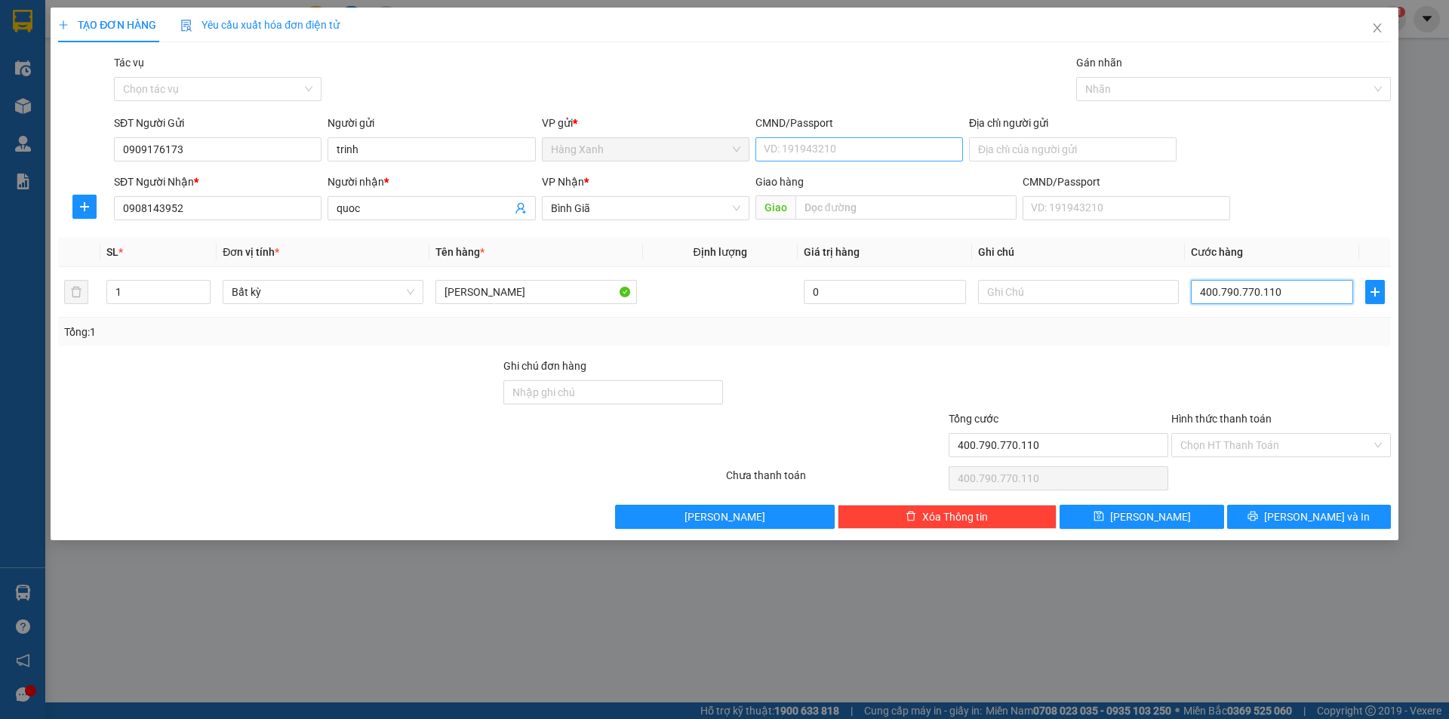
type input "4.007.907.701.109"
type input "40.079.077.011.094"
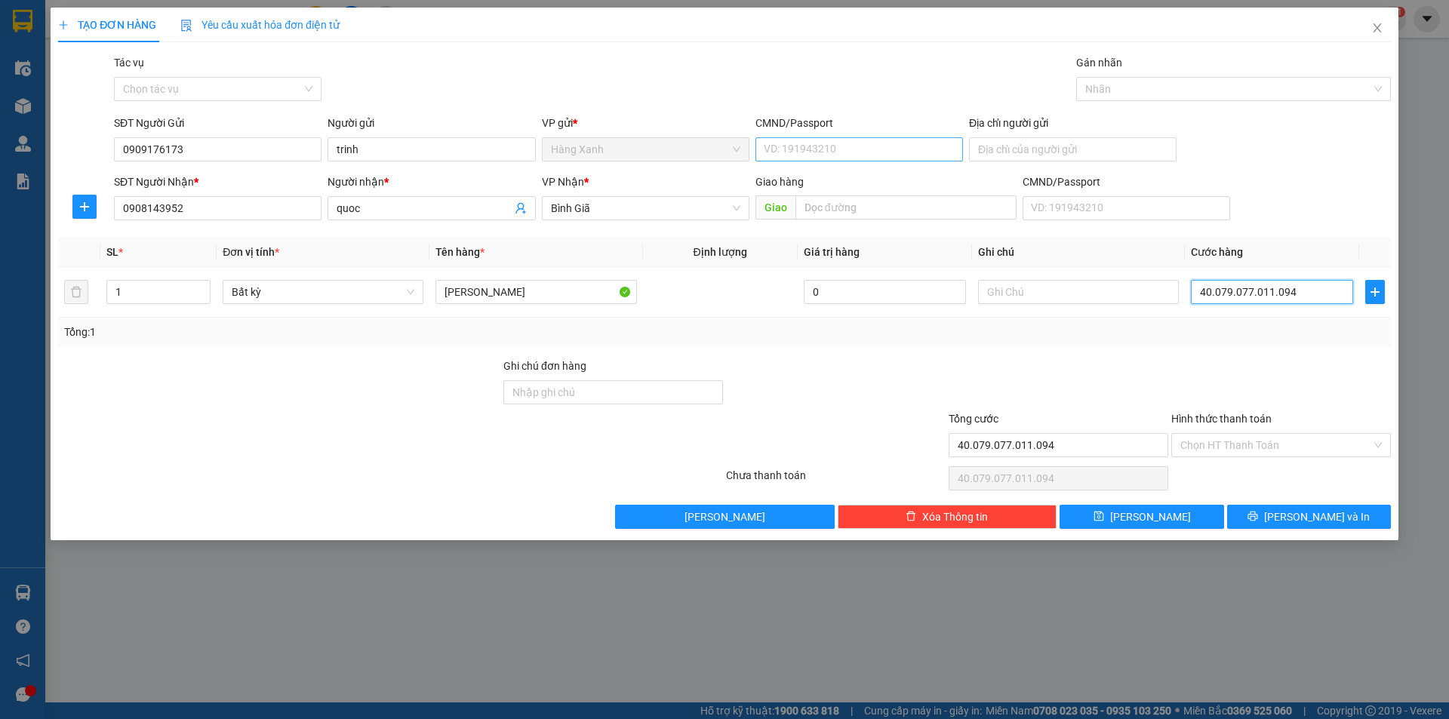
type input "4.007.907.701.109"
type input "4.007"
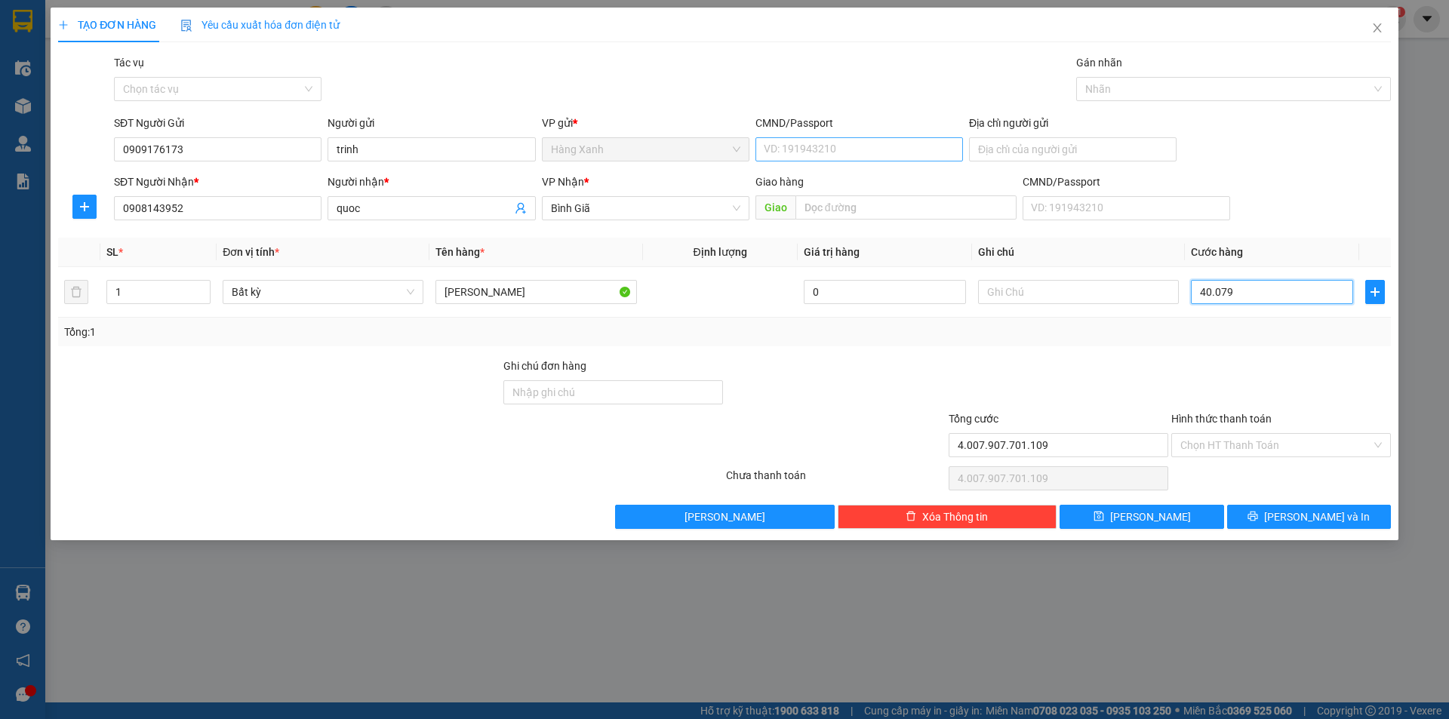
type input "4.007"
type input "0"
click at [922, 135] on div "CMND/Passport" at bounding box center [860, 126] width 208 height 23
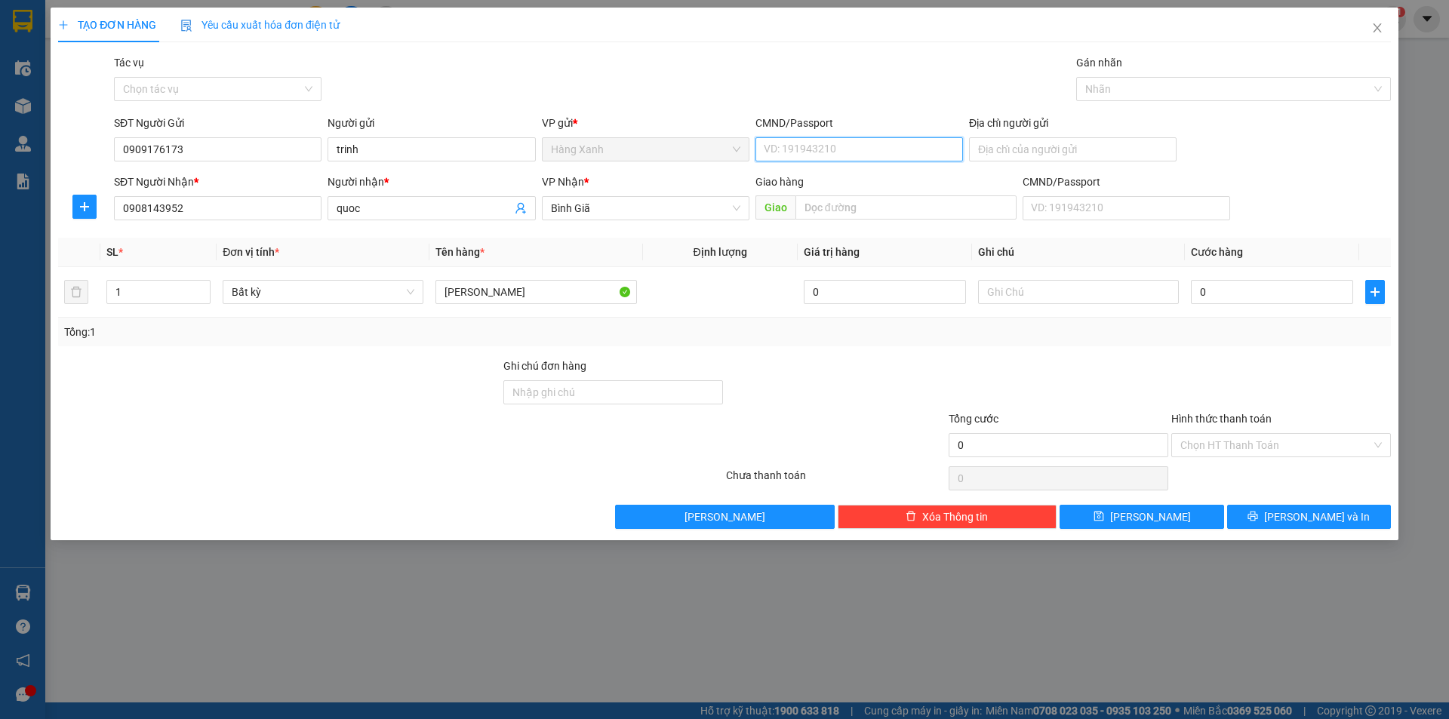
click at [907, 149] on input "CMND/Passport" at bounding box center [860, 149] width 208 height 24
type input "079077011094"
click at [1303, 293] on input "0" at bounding box center [1272, 292] width 162 height 24
type input "4"
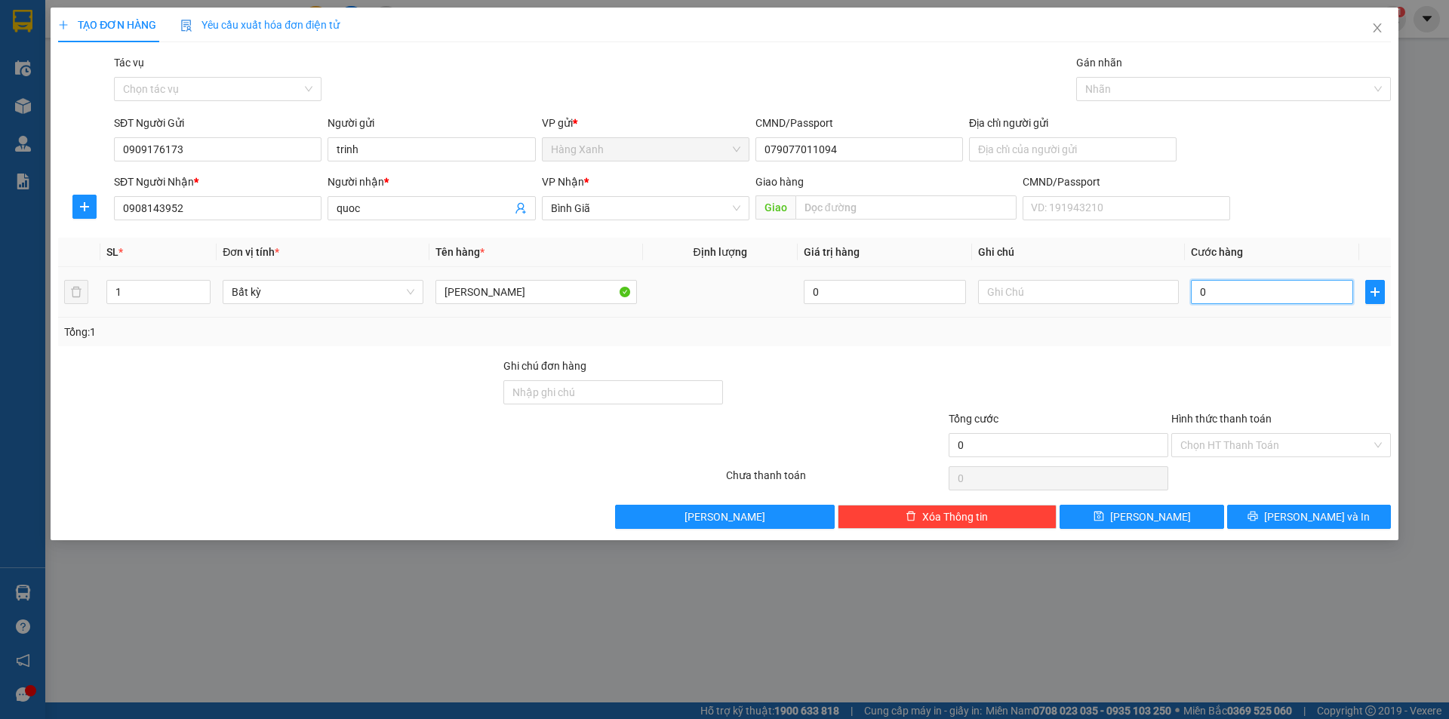
type input "4"
type input "40"
click at [1258, 520] on icon "printer" at bounding box center [1253, 516] width 11 height 11
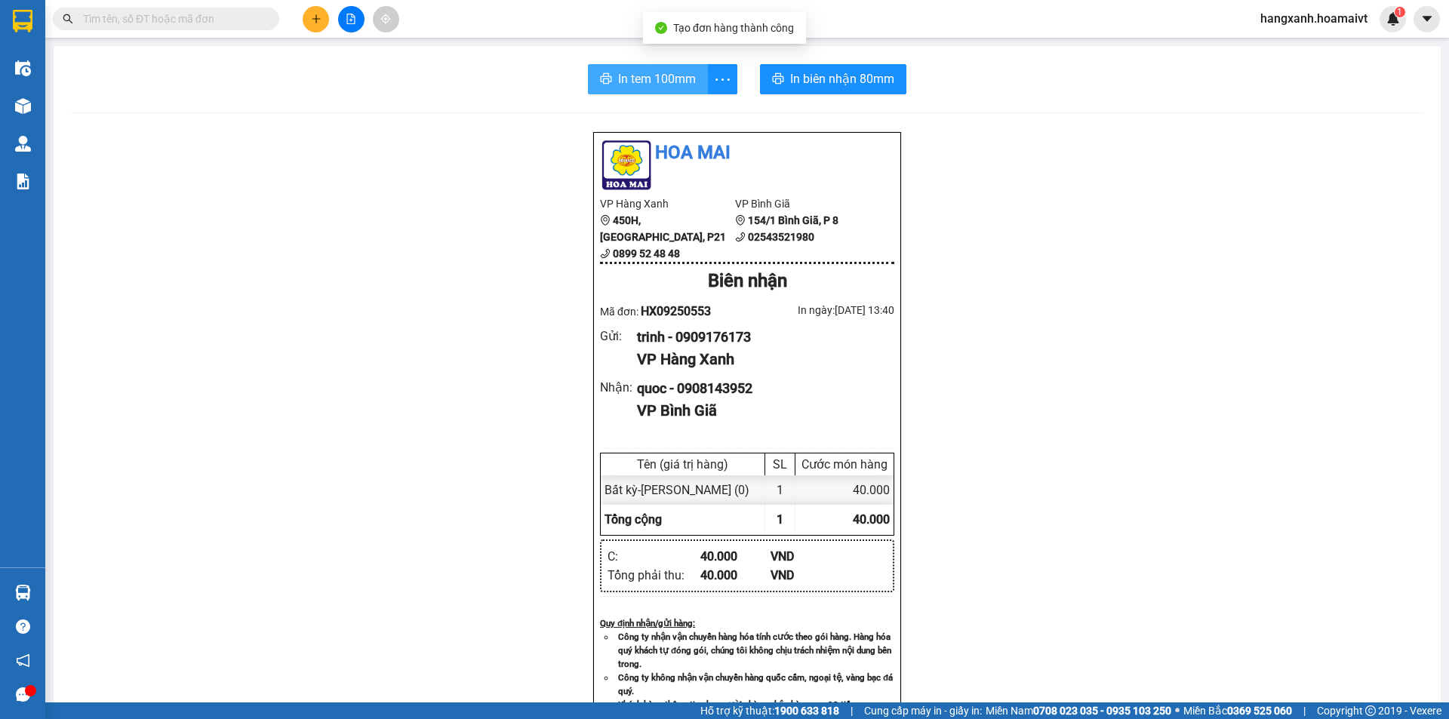
click at [687, 84] on span "In tem 100mm" at bounding box center [657, 78] width 78 height 19
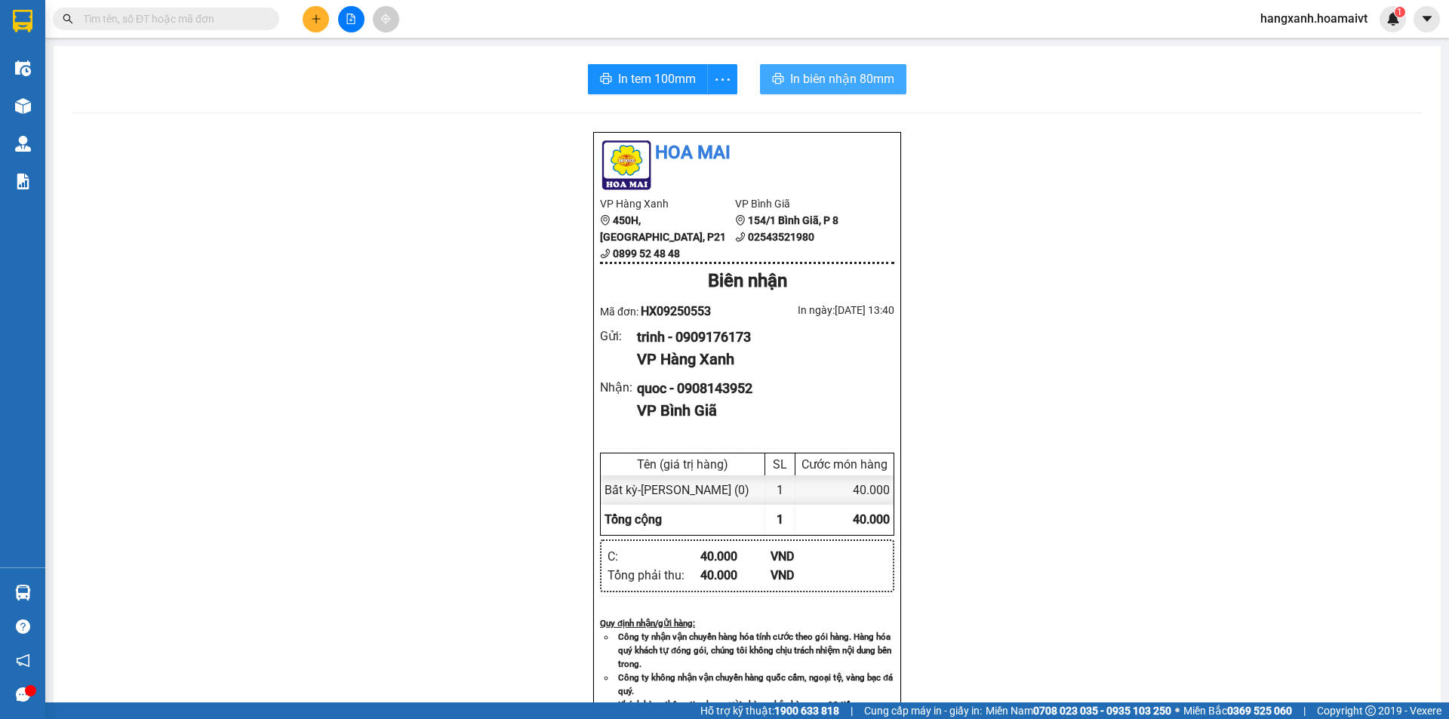
click at [776, 79] on icon "printer" at bounding box center [778, 78] width 12 height 12
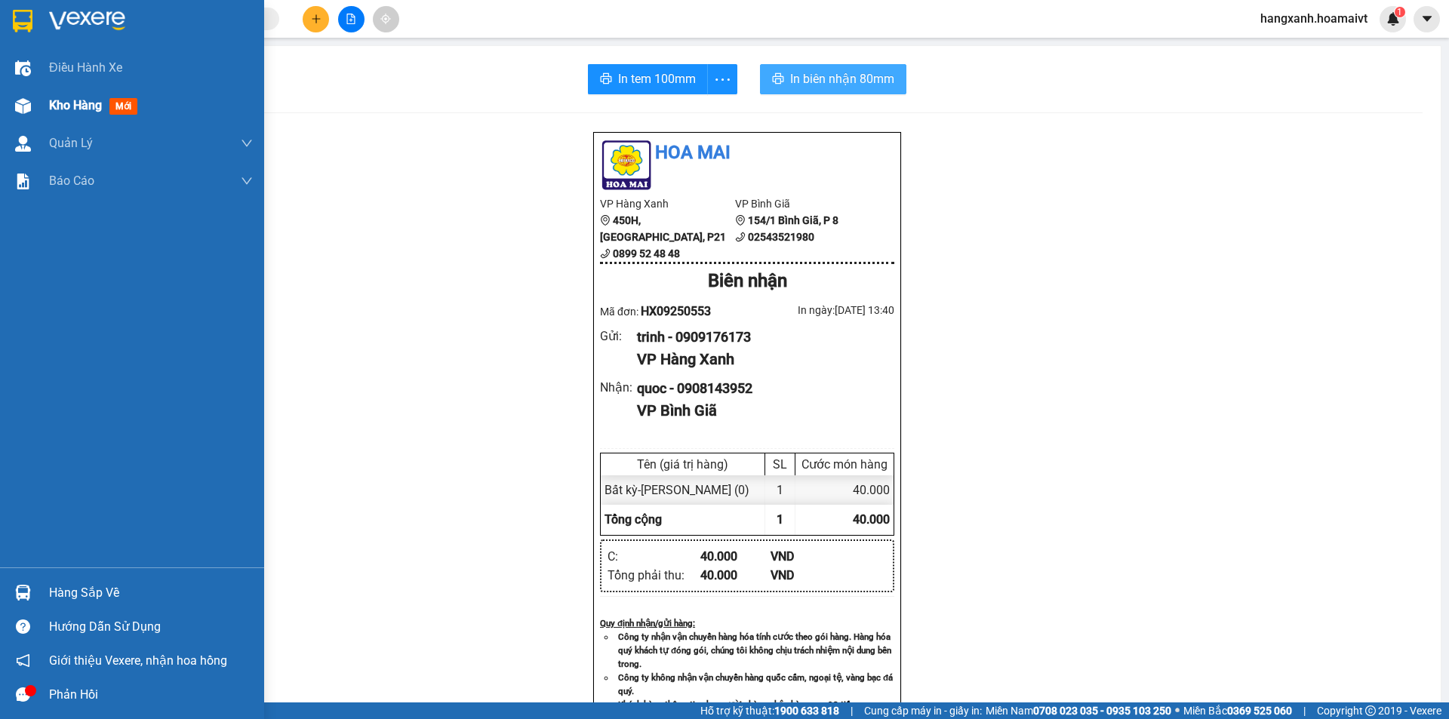
click at [120, 106] on span "mới" at bounding box center [123, 106] width 28 height 17
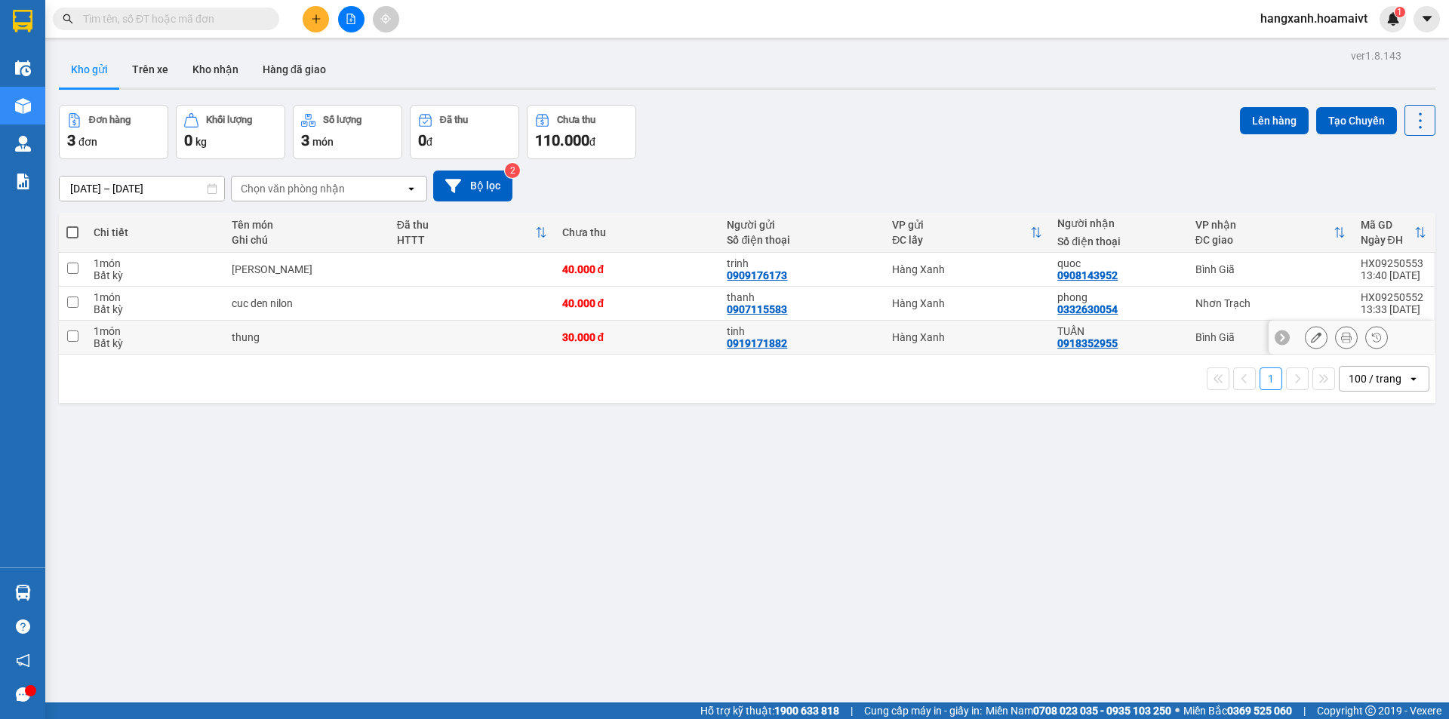
click at [1163, 341] on div "TUẤN 0918352955" at bounding box center [1119, 337] width 122 height 24
checkbox input "true"
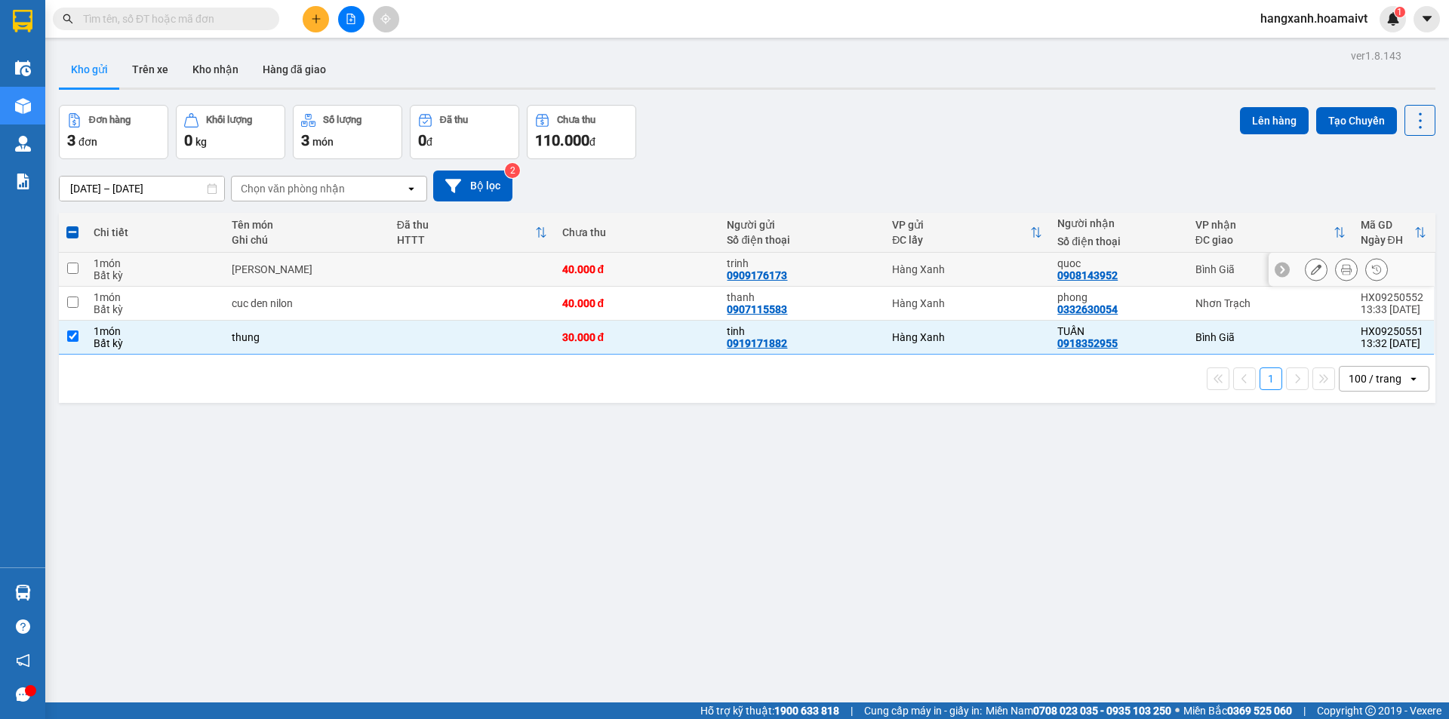
click at [1157, 269] on div "quoc 0908143952" at bounding box center [1119, 269] width 122 height 24
checkbox input "true"
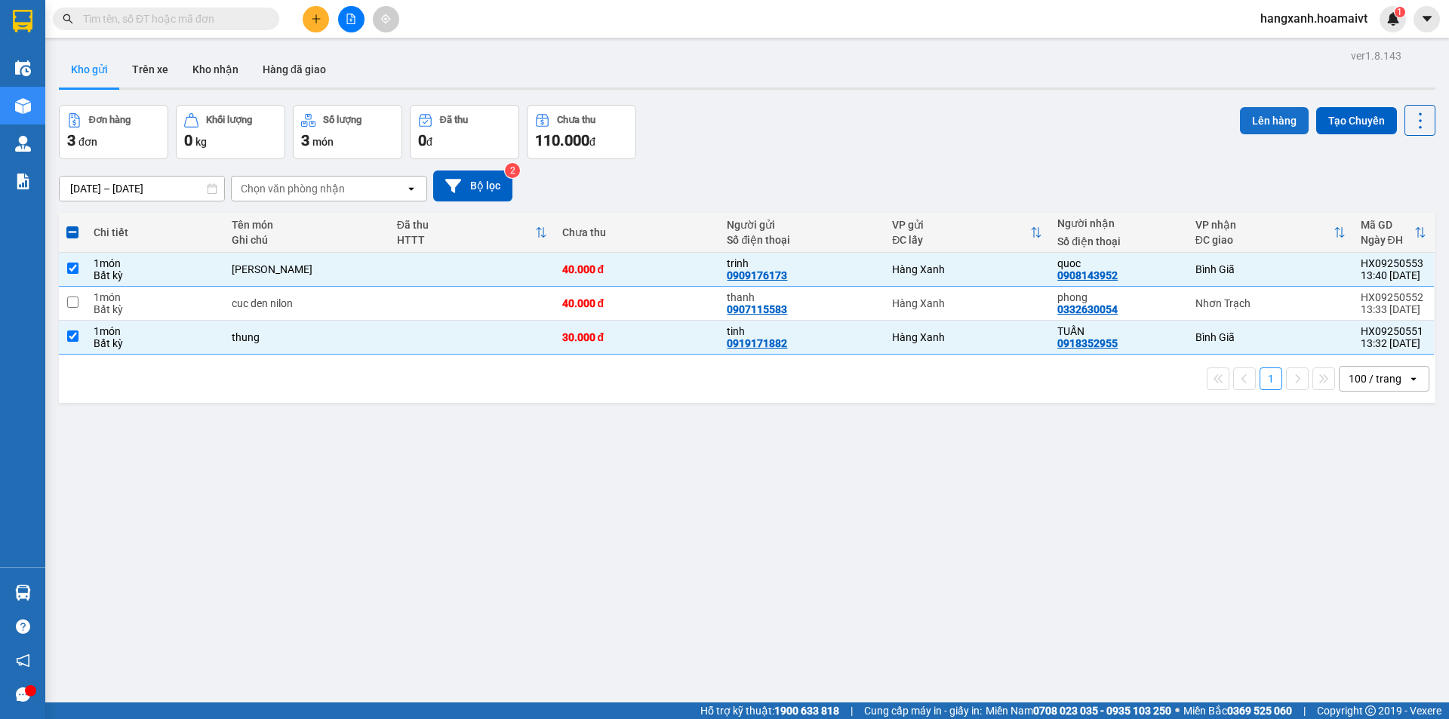
click at [1243, 121] on button "Lên hàng" at bounding box center [1274, 120] width 69 height 27
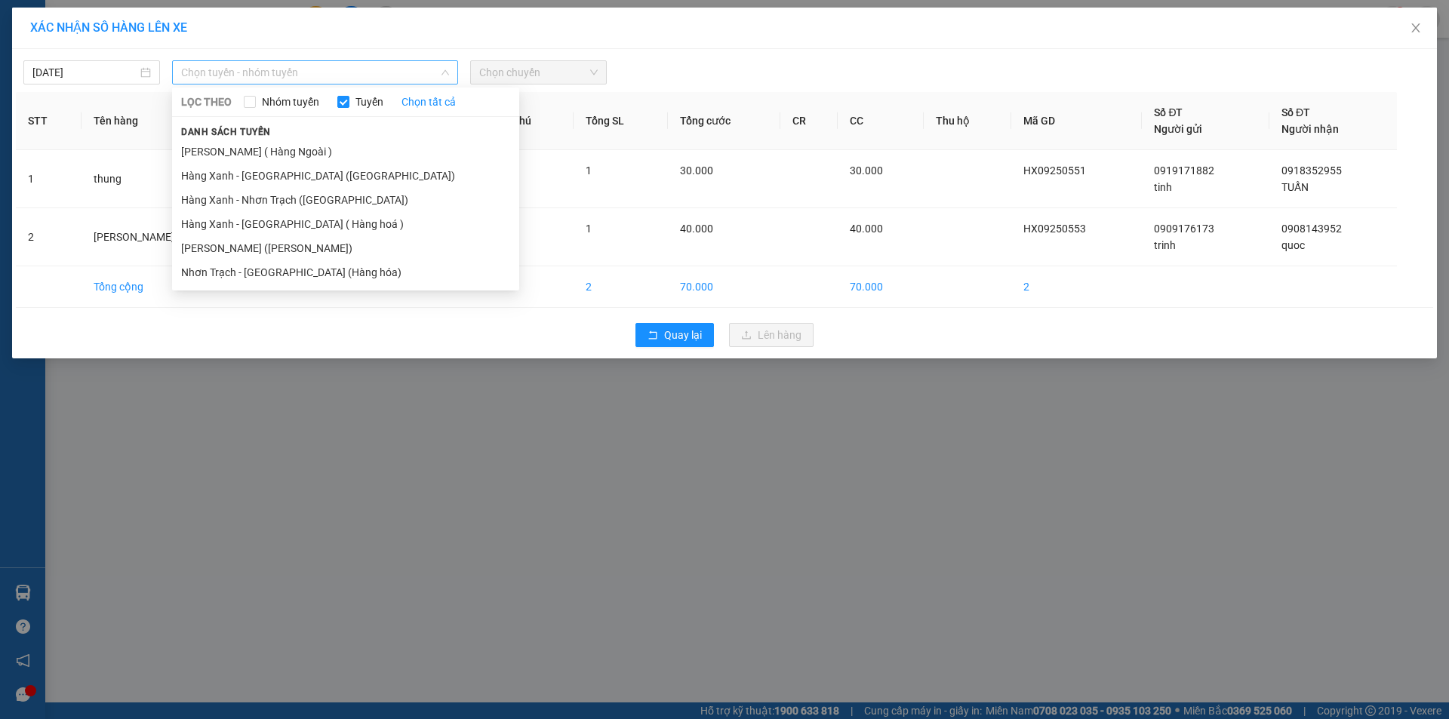
click at [282, 65] on span "Chọn tuyến - nhóm tuyến" at bounding box center [315, 72] width 268 height 23
drag, startPoint x: 270, startPoint y: 251, endPoint x: 307, endPoint y: 230, distance: 42.6
click at [272, 249] on li "[PERSON_NAME] ([PERSON_NAME])" at bounding box center [345, 248] width 347 height 24
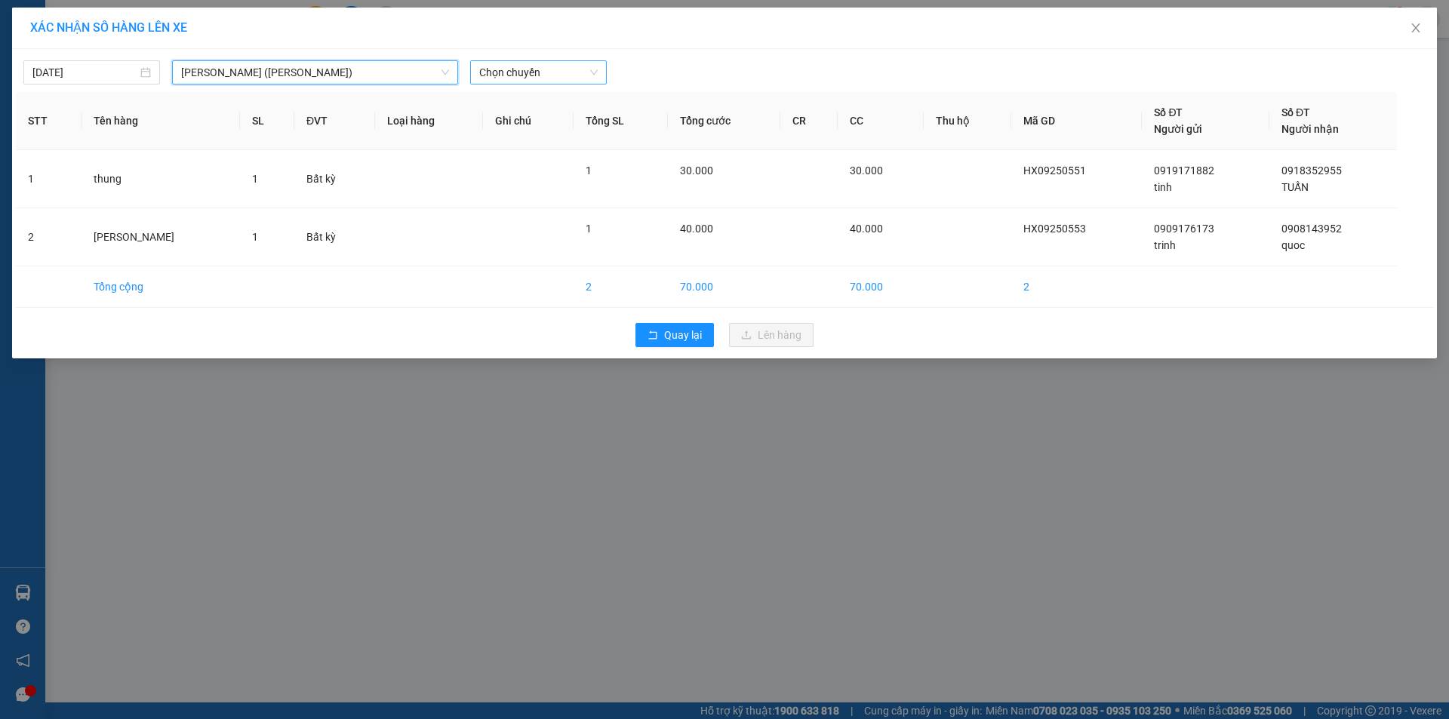
click at [574, 76] on span "Chọn chuyến" at bounding box center [538, 72] width 119 height 23
type input "1340"
click at [578, 129] on div "Thêm chuyến " 13:40 "" at bounding box center [550, 128] width 161 height 26
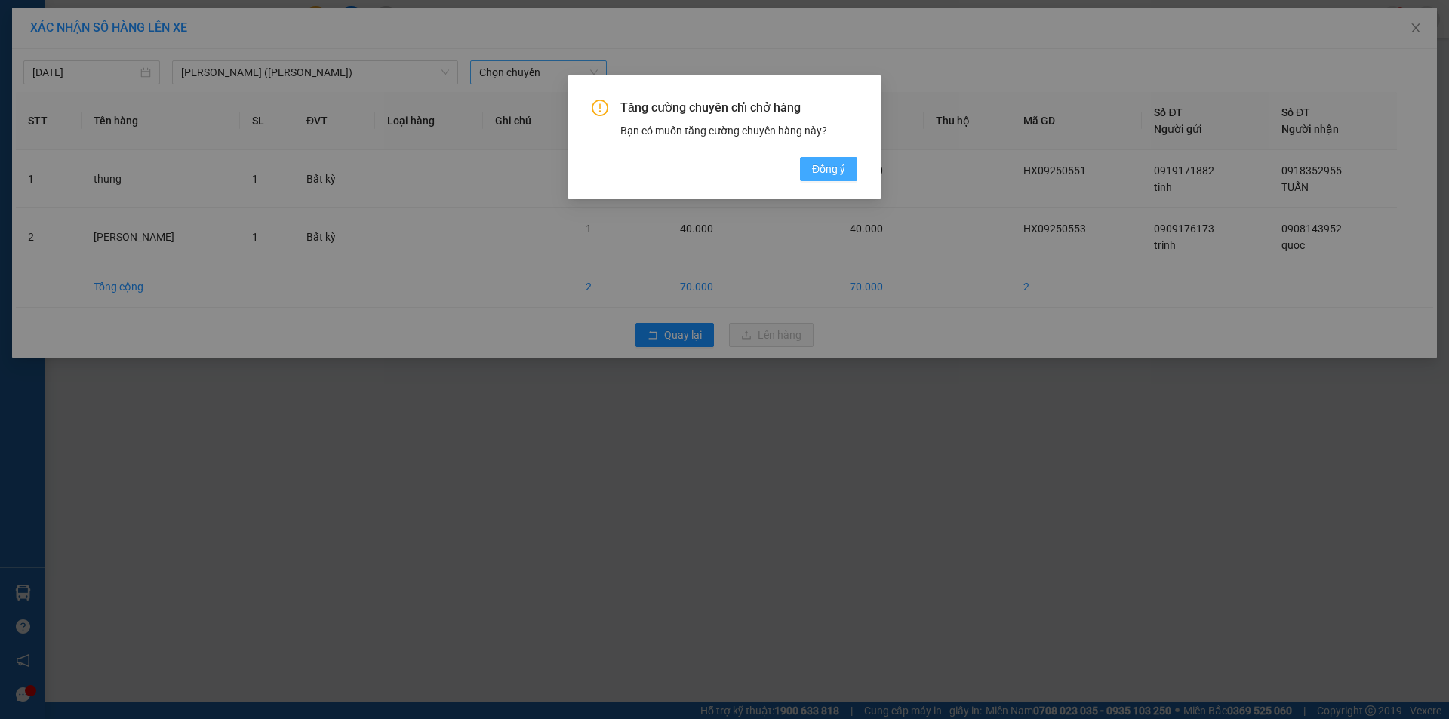
click at [822, 165] on span "Đồng ý" at bounding box center [828, 169] width 33 height 17
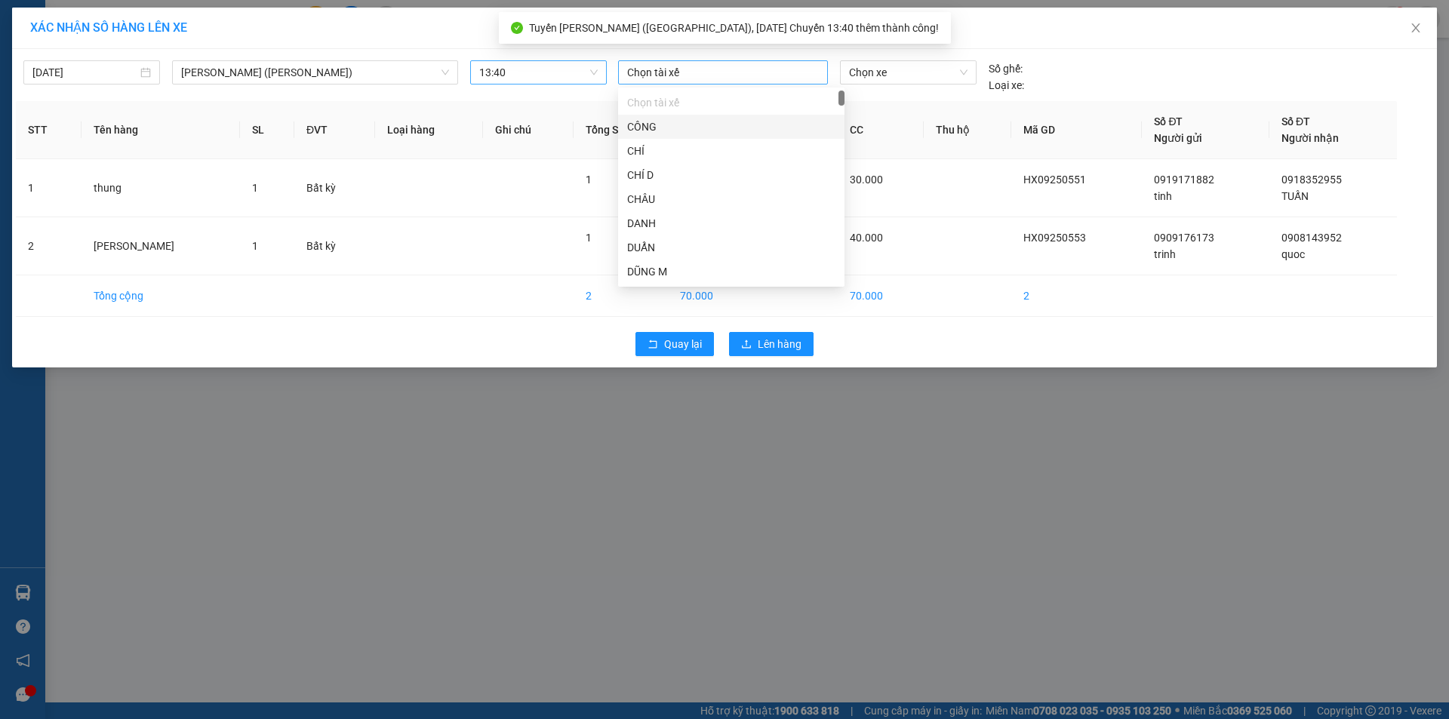
click at [673, 74] on div at bounding box center [723, 72] width 202 height 18
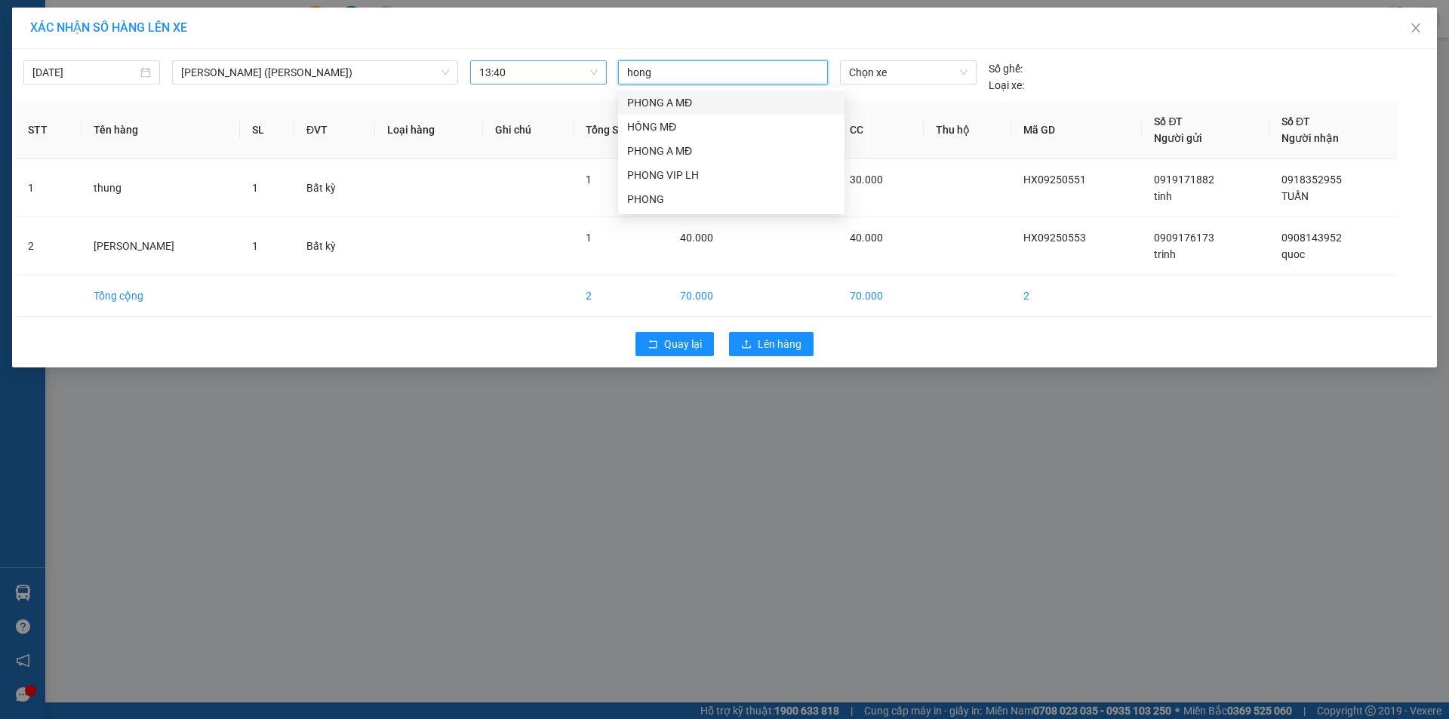
type input "hong"
click at [651, 132] on div "HỒNG MĐ" at bounding box center [731, 127] width 208 height 17
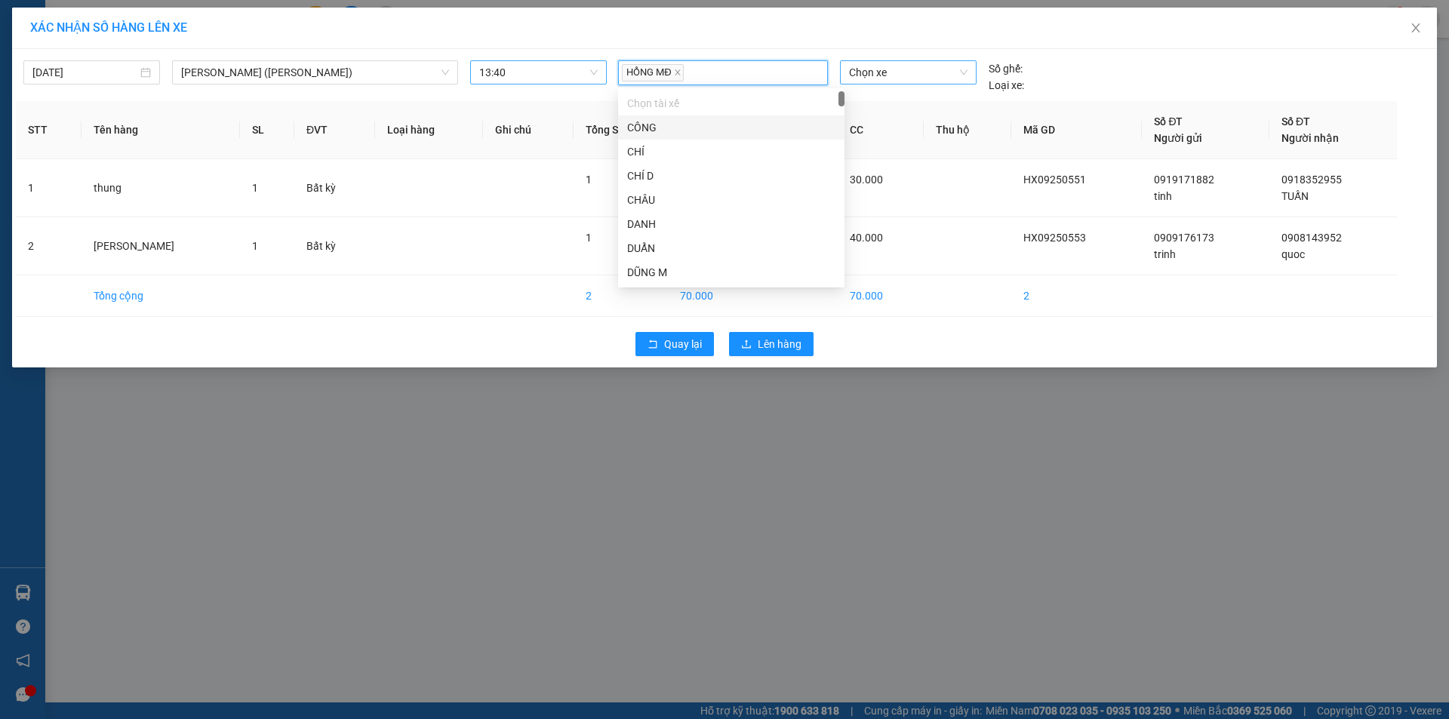
click at [868, 77] on span "Chọn xe" at bounding box center [908, 72] width 118 height 23
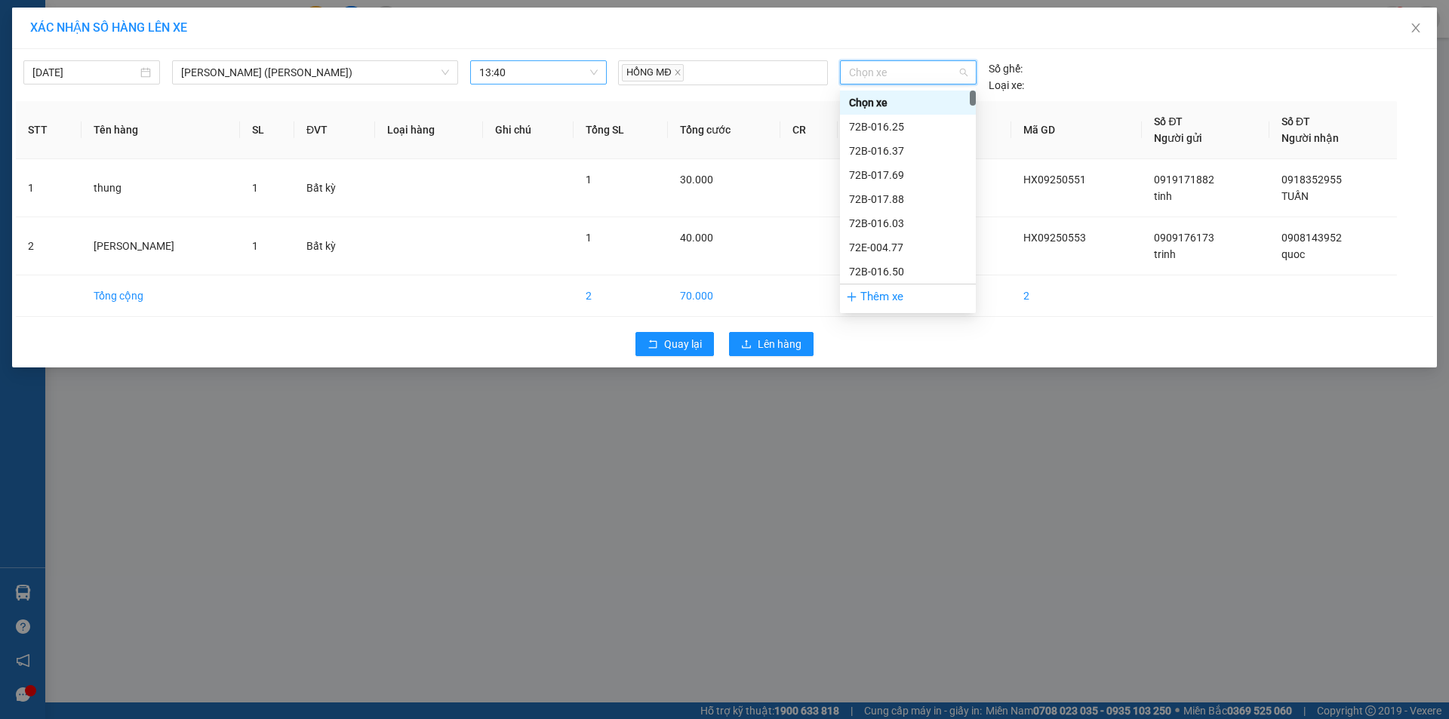
type input "1"
click at [870, 100] on div "72B-019.38" at bounding box center [908, 102] width 118 height 17
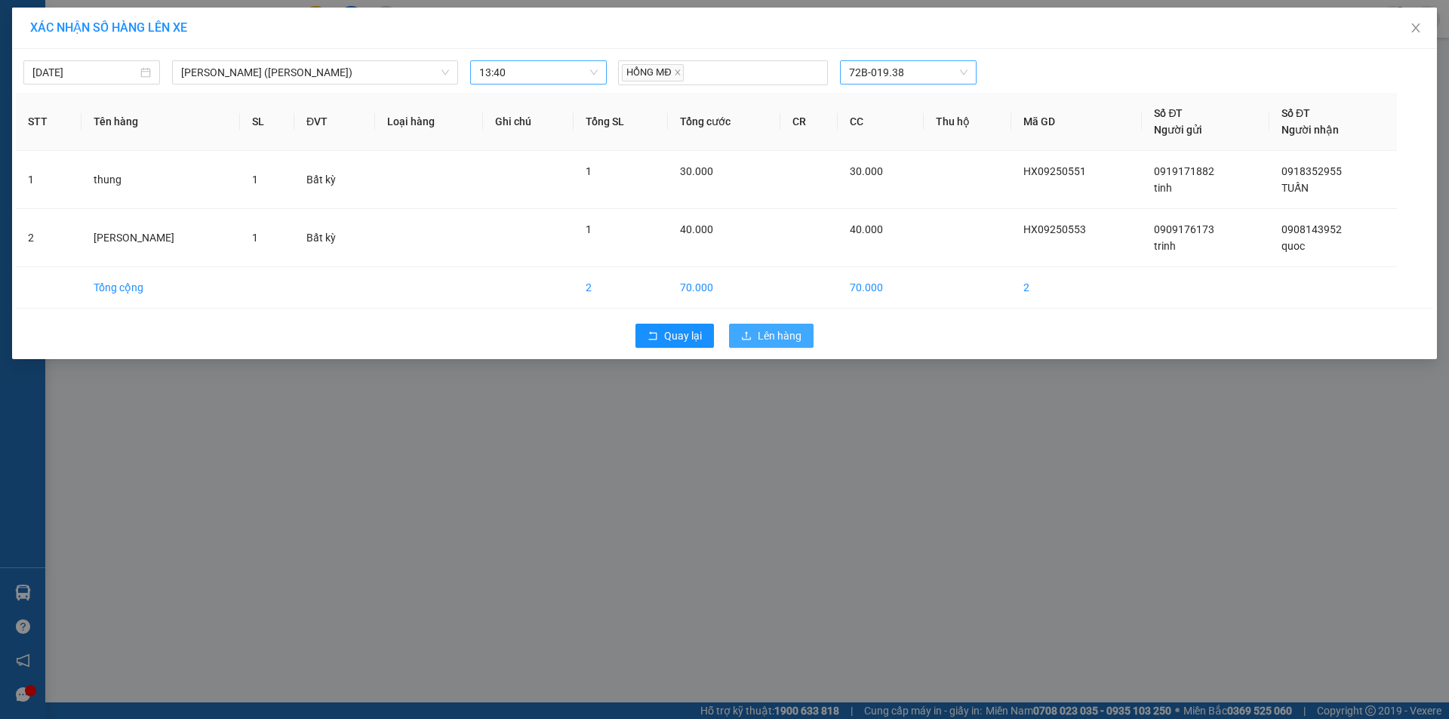
click at [790, 337] on span "Lên hàng" at bounding box center [780, 336] width 44 height 17
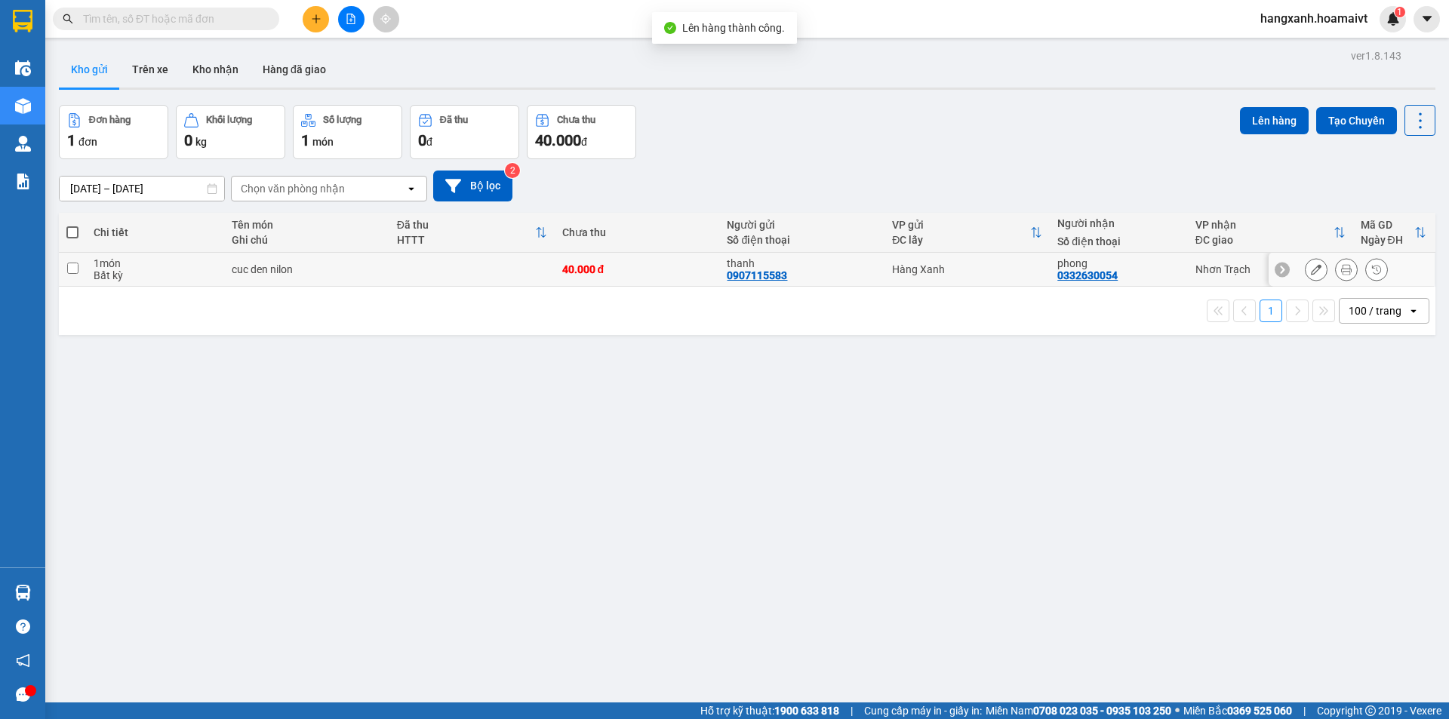
click at [1152, 261] on div "phong" at bounding box center [1119, 263] width 122 height 12
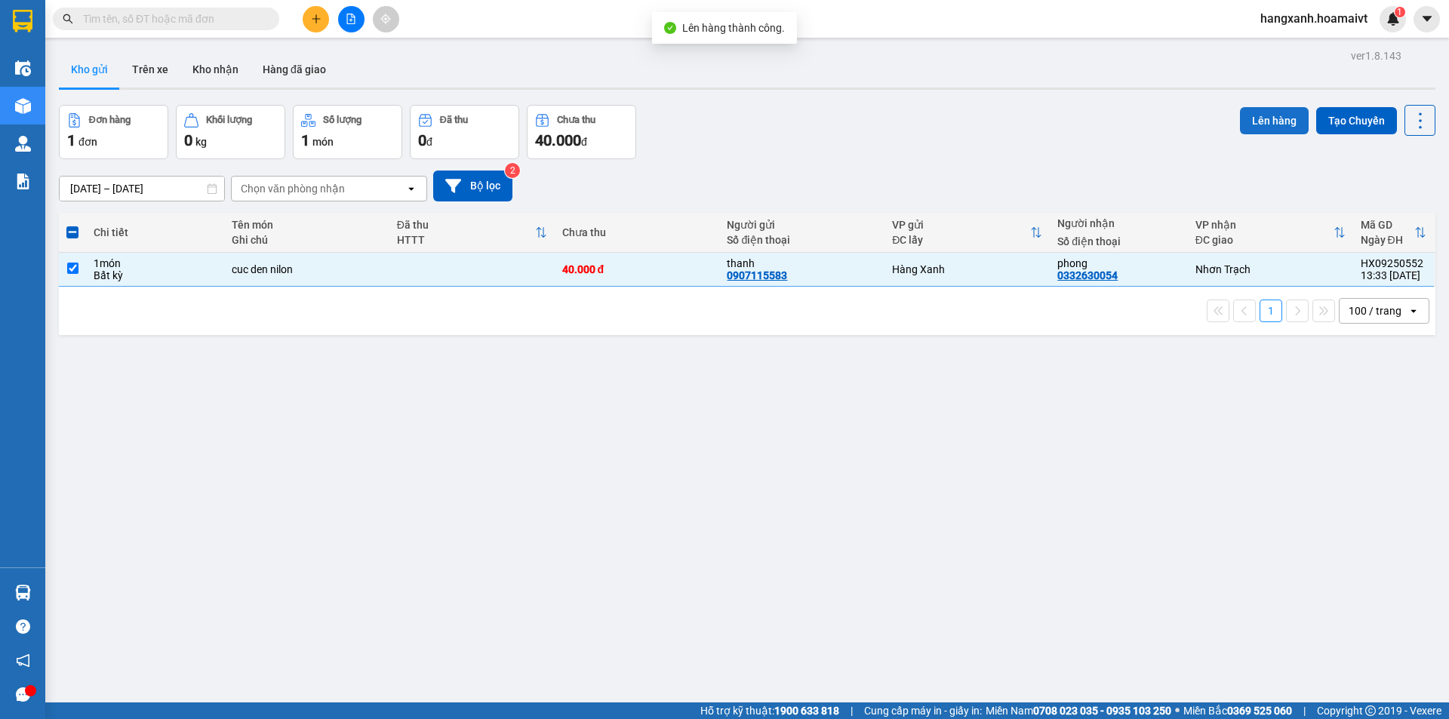
click at [1255, 119] on button "Lên hàng" at bounding box center [1274, 120] width 69 height 27
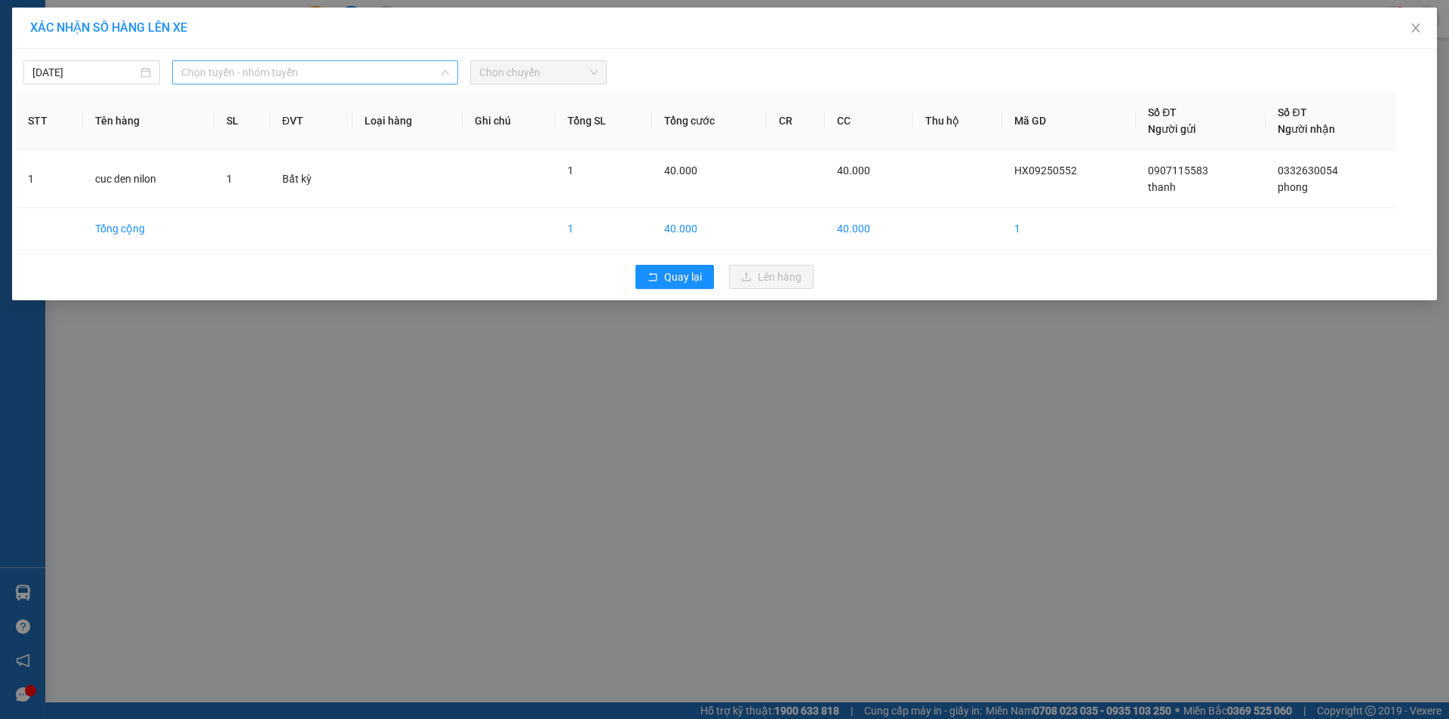
click at [297, 74] on span "Chọn tuyến - nhóm tuyến" at bounding box center [315, 72] width 268 height 23
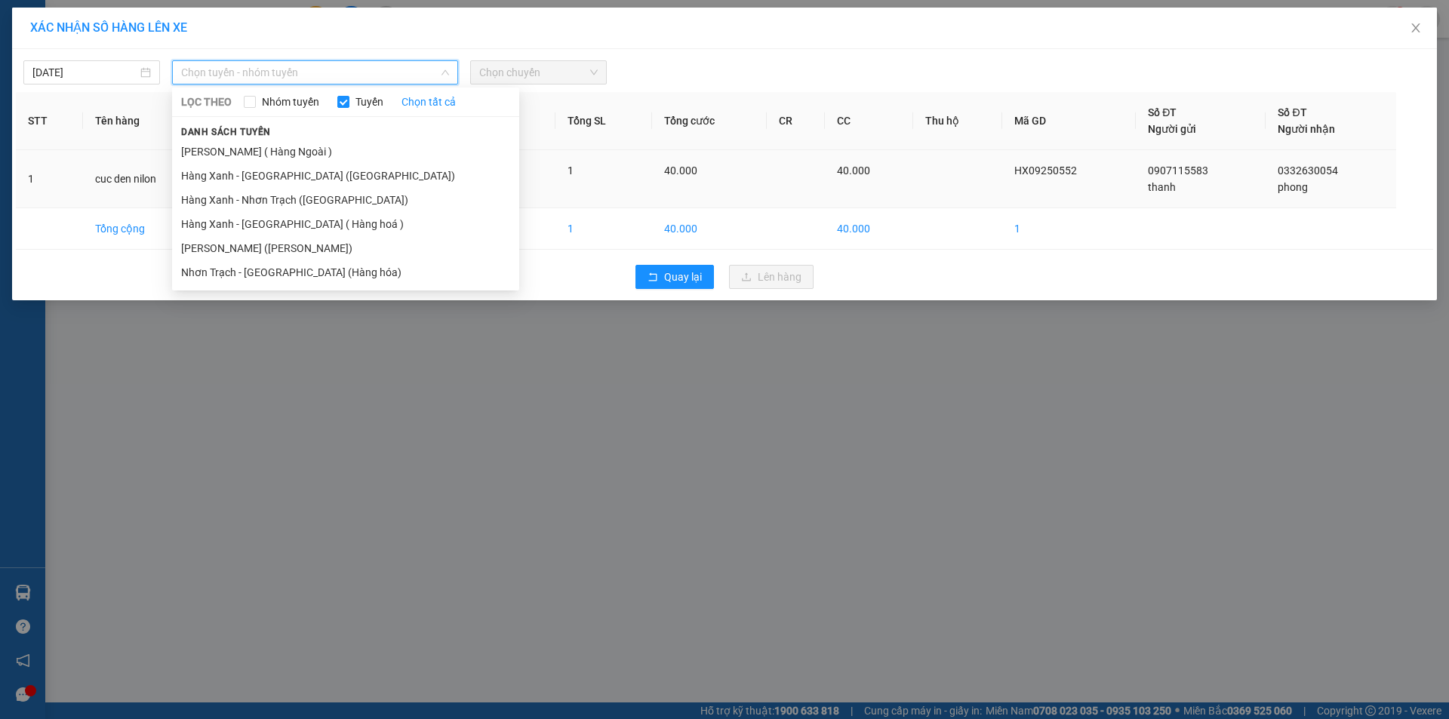
click at [285, 205] on li "Hàng Xanh - Nhơn Trạch ([GEOGRAPHIC_DATA])" at bounding box center [345, 200] width 347 height 24
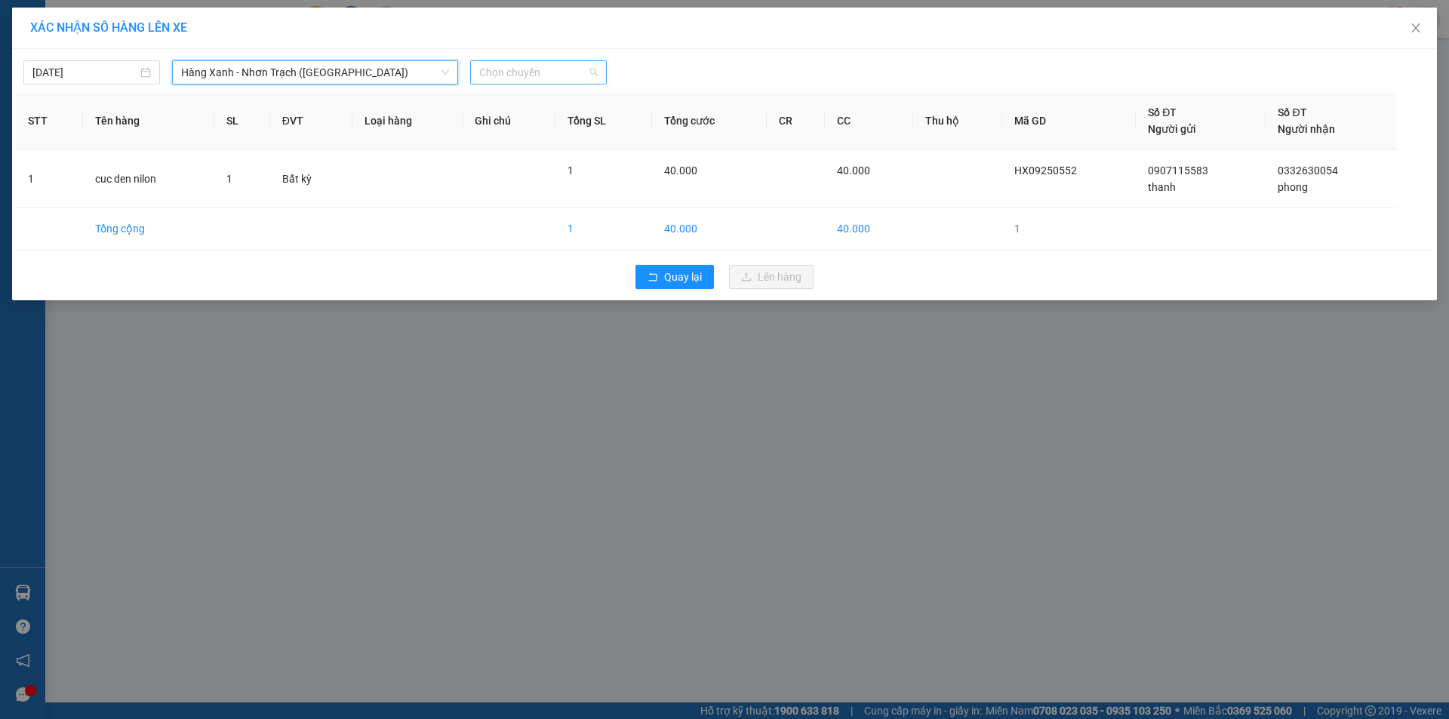
click at [524, 72] on span "Chọn chuyến" at bounding box center [538, 72] width 119 height 23
type input "1330"
click at [571, 131] on div "Thêm chuyến " 13:30 "" at bounding box center [550, 128] width 161 height 26
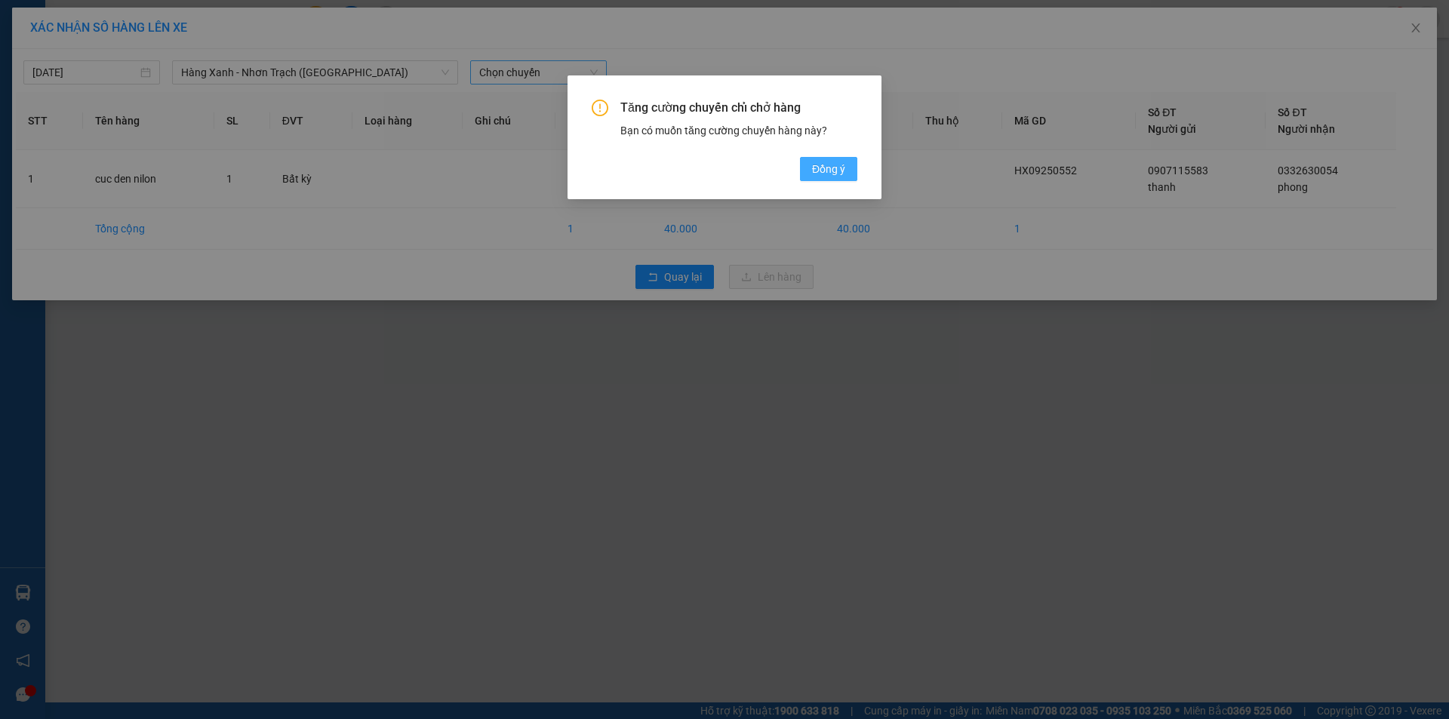
click at [829, 175] on span "Đồng ý" at bounding box center [828, 169] width 33 height 17
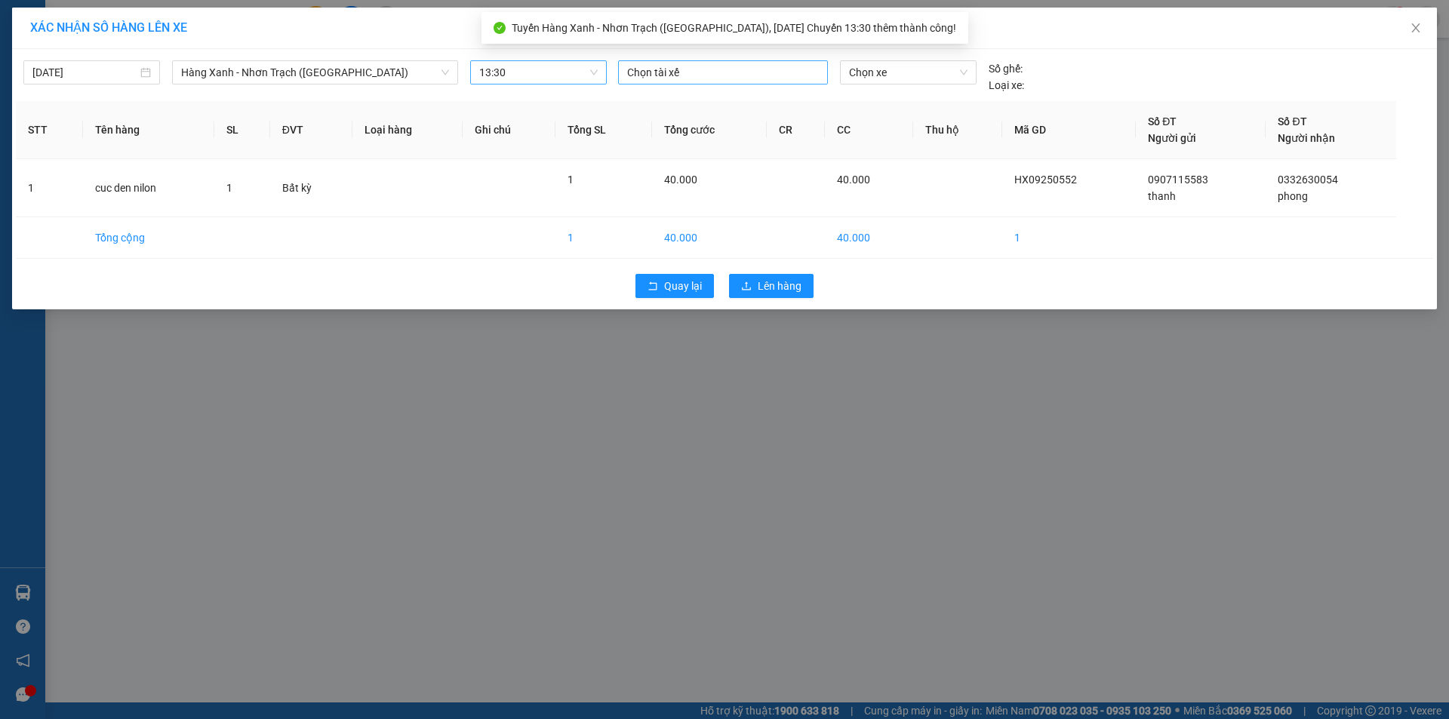
click at [684, 72] on div at bounding box center [723, 72] width 202 height 18
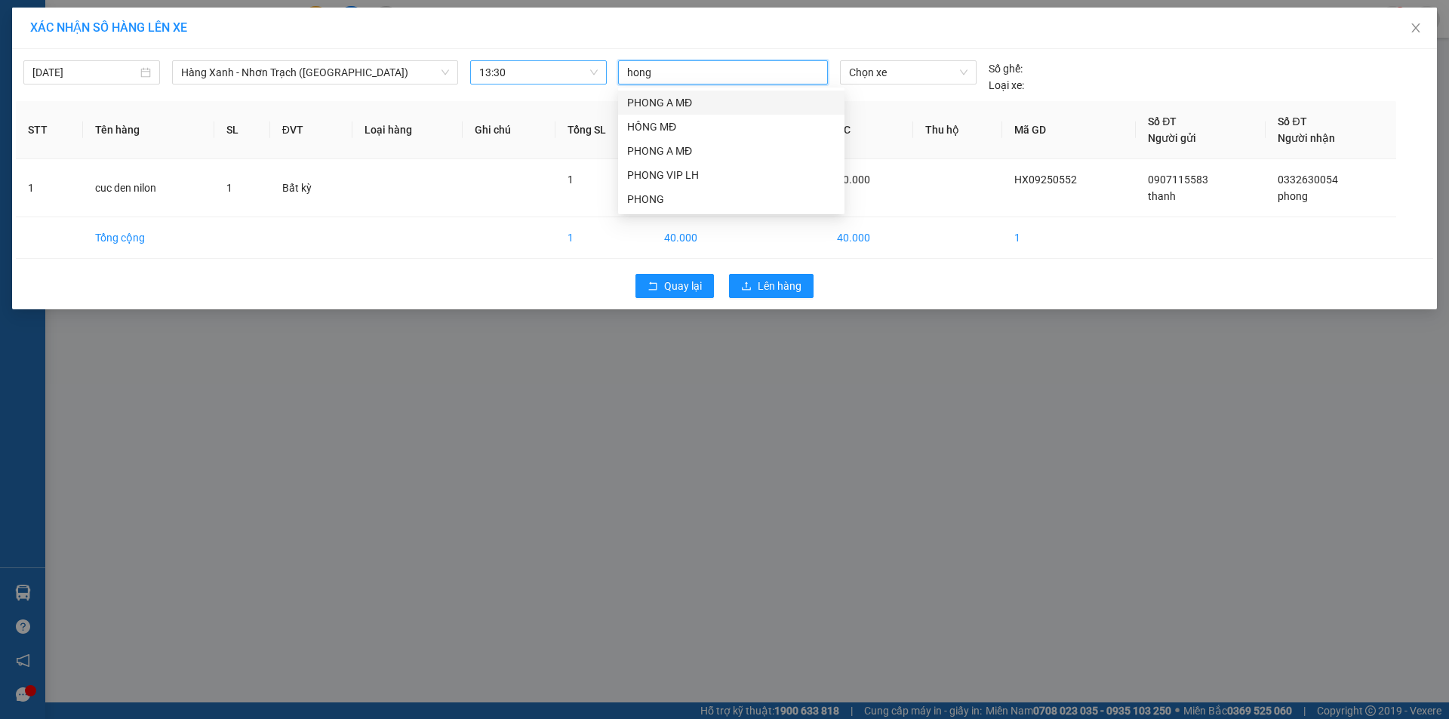
type input "hong"
click at [654, 128] on div "HỒNG MĐ" at bounding box center [731, 127] width 208 height 17
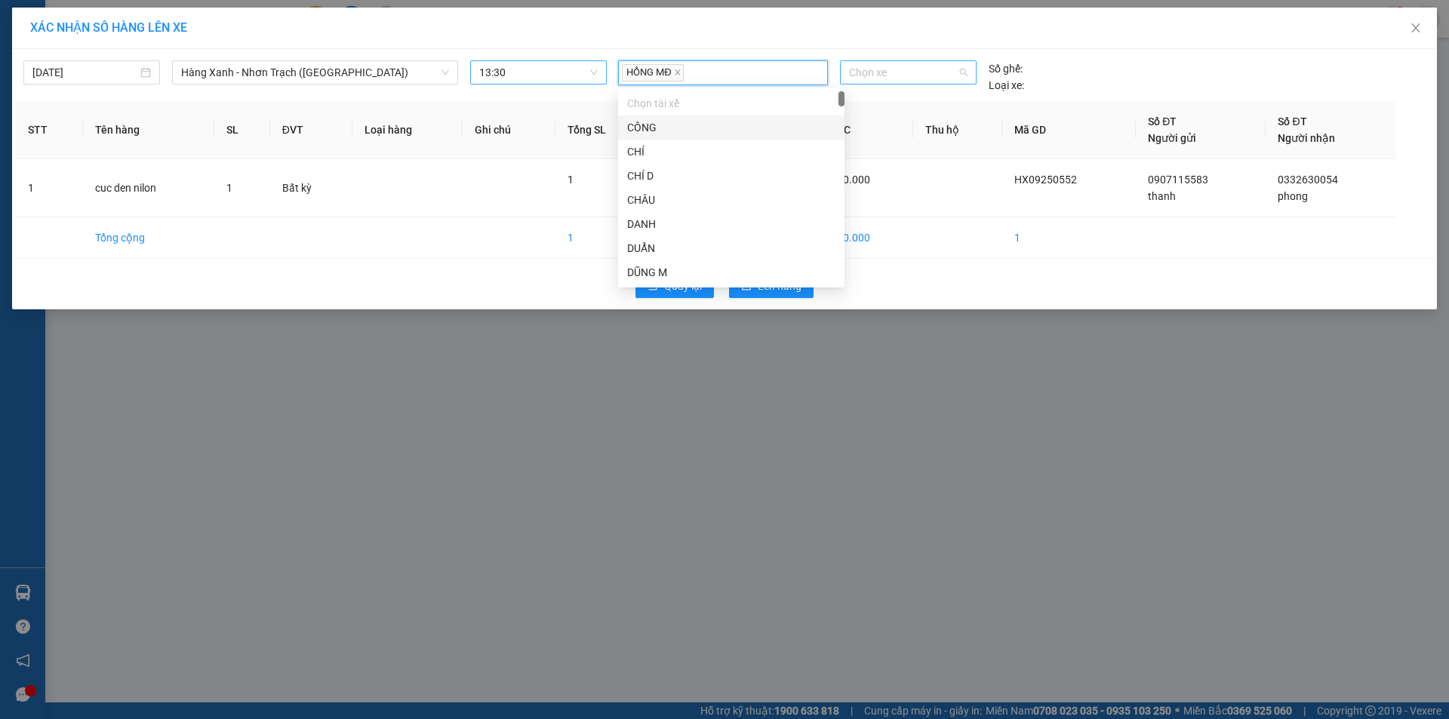
click at [950, 67] on span "Chọn xe" at bounding box center [908, 72] width 118 height 23
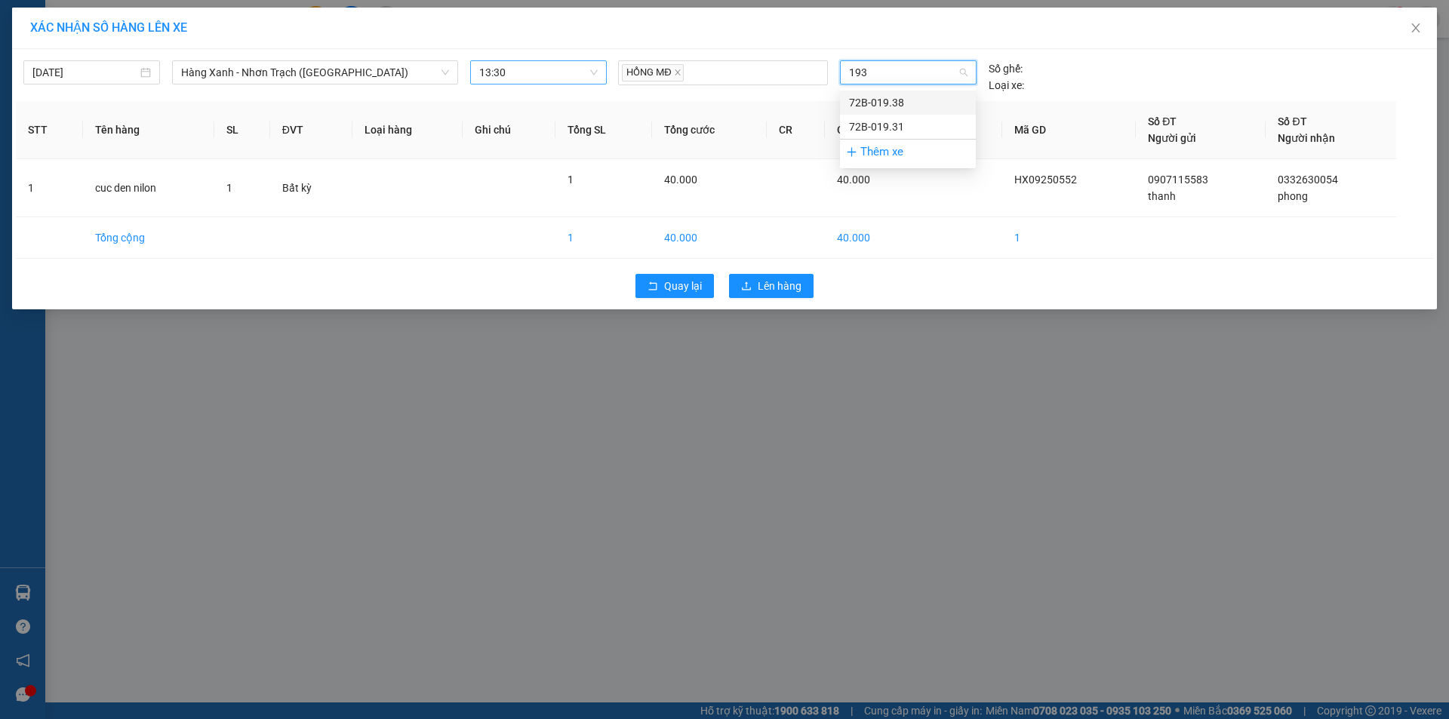
type input "1938"
click at [900, 111] on div "72B-019.38" at bounding box center [908, 103] width 136 height 24
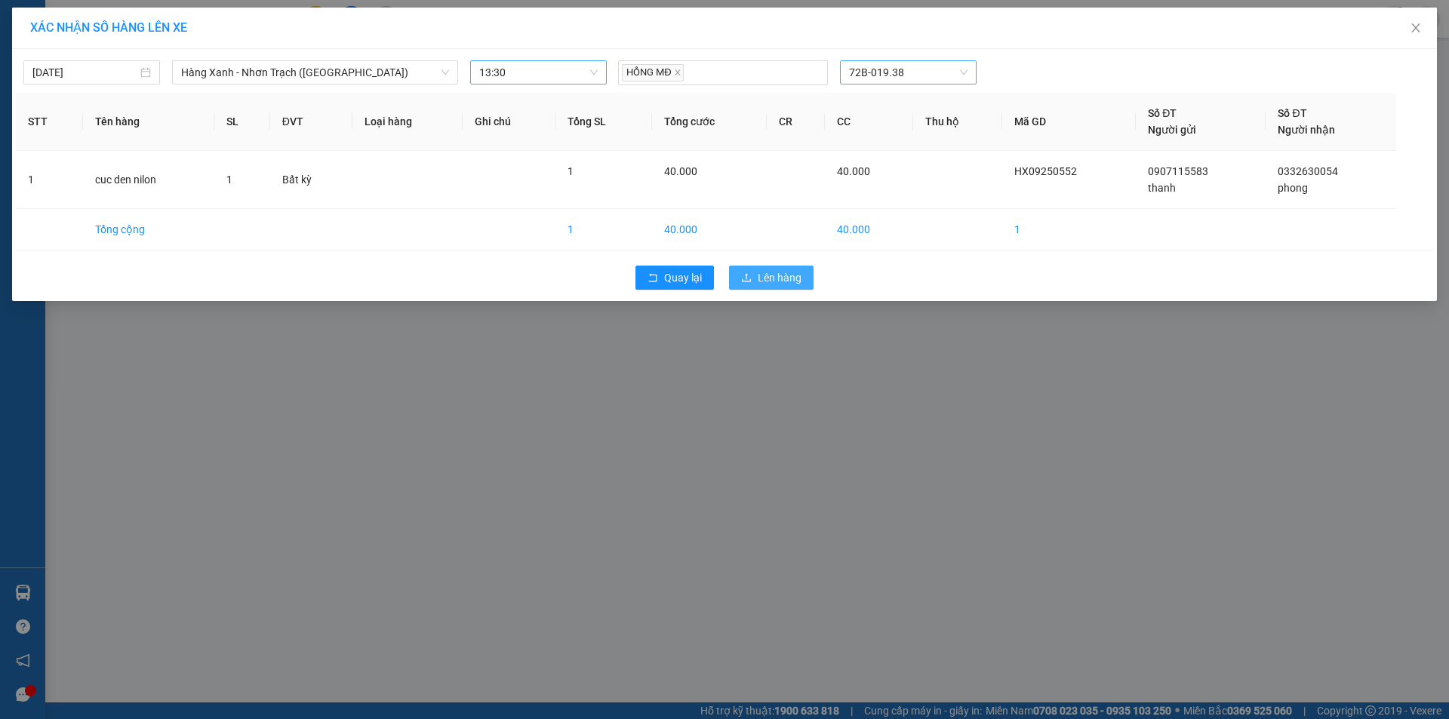
click at [796, 273] on span "Lên hàng" at bounding box center [780, 278] width 44 height 17
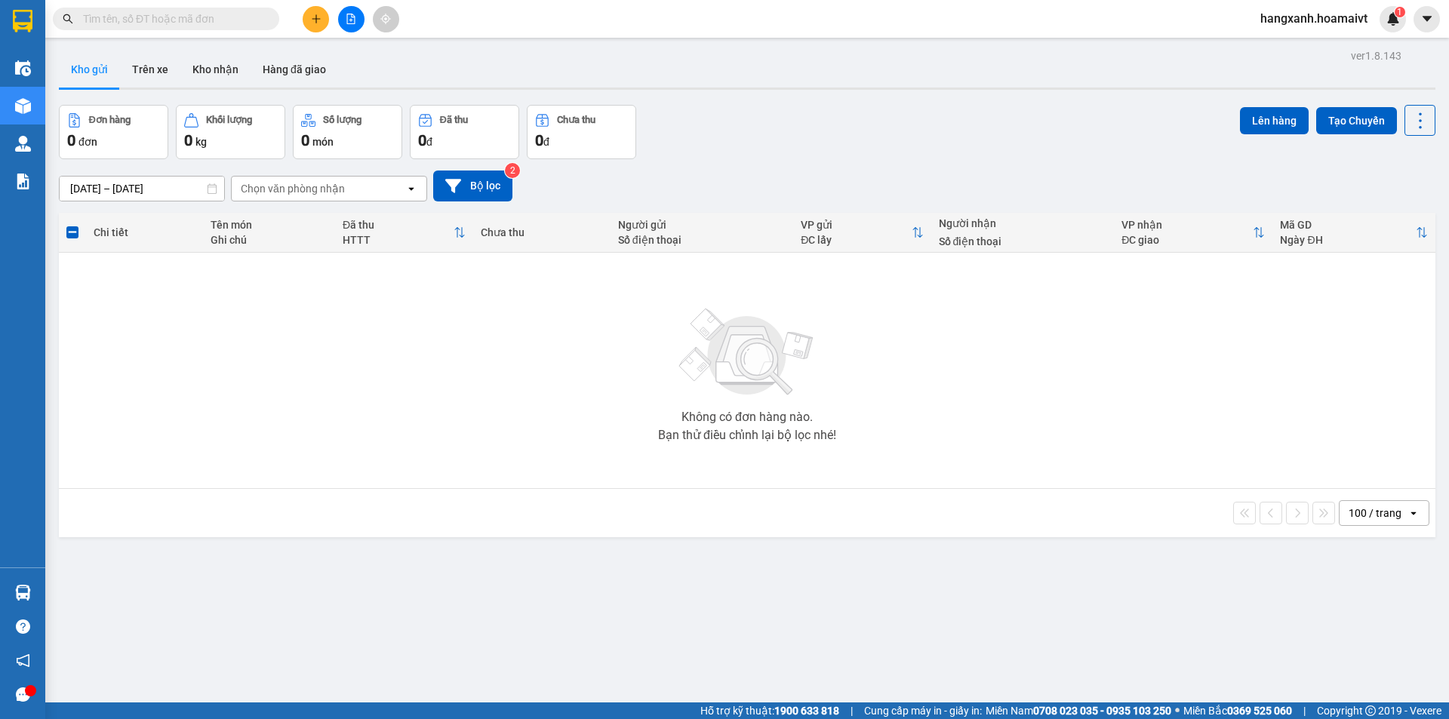
click at [315, 18] on icon "plus" at bounding box center [316, 19] width 11 height 11
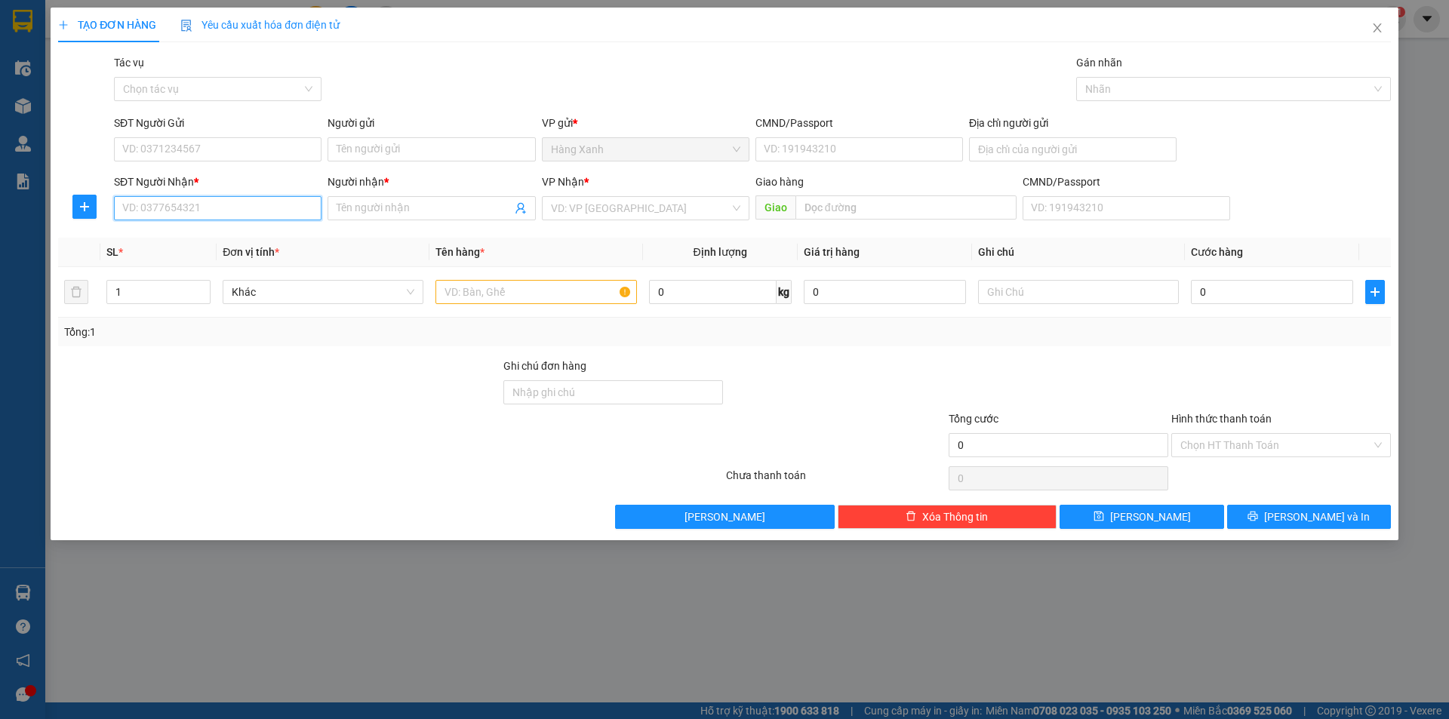
click at [195, 206] on input "SĐT Người Nhận *" at bounding box center [218, 208] width 208 height 24
type input "0"
type input "0919804799"
click at [366, 201] on input "Người nhận *" at bounding box center [424, 208] width 174 height 17
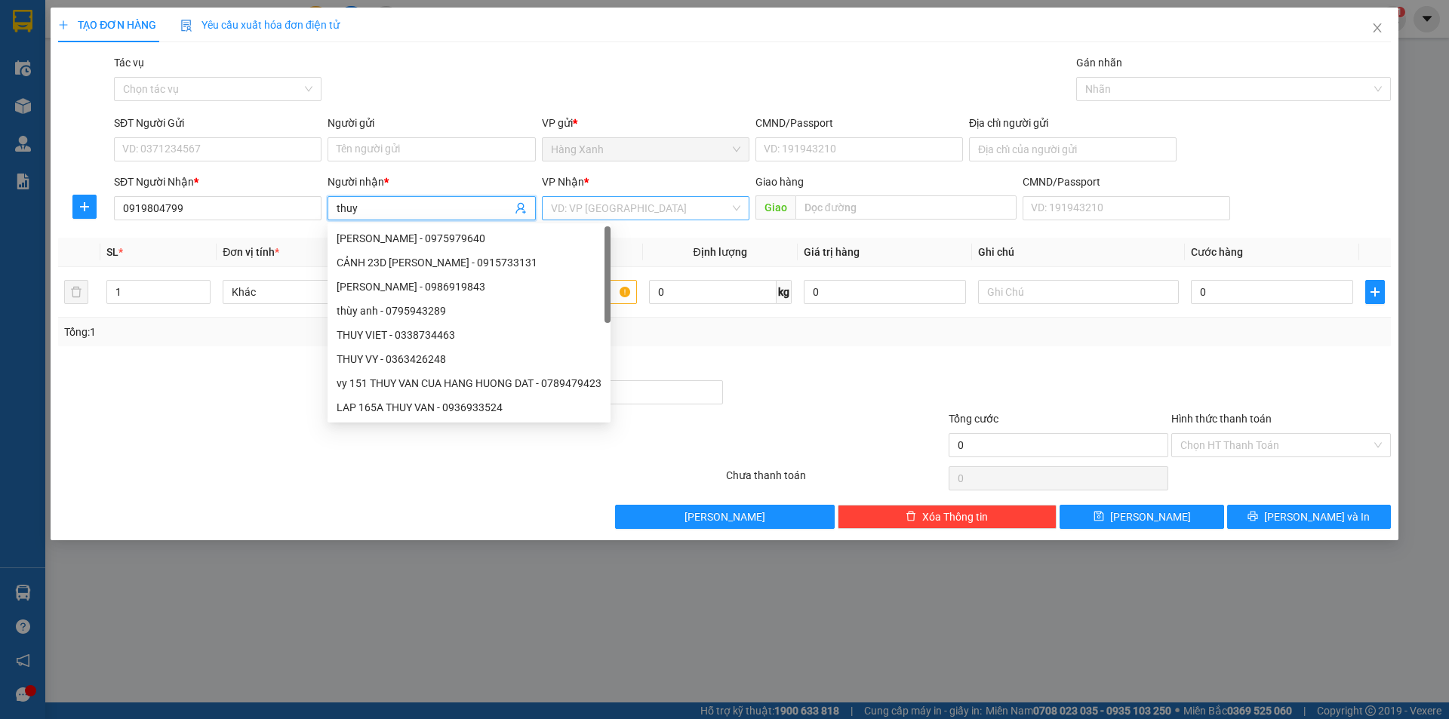
type input "thuy"
click at [710, 209] on input "search" at bounding box center [640, 208] width 179 height 23
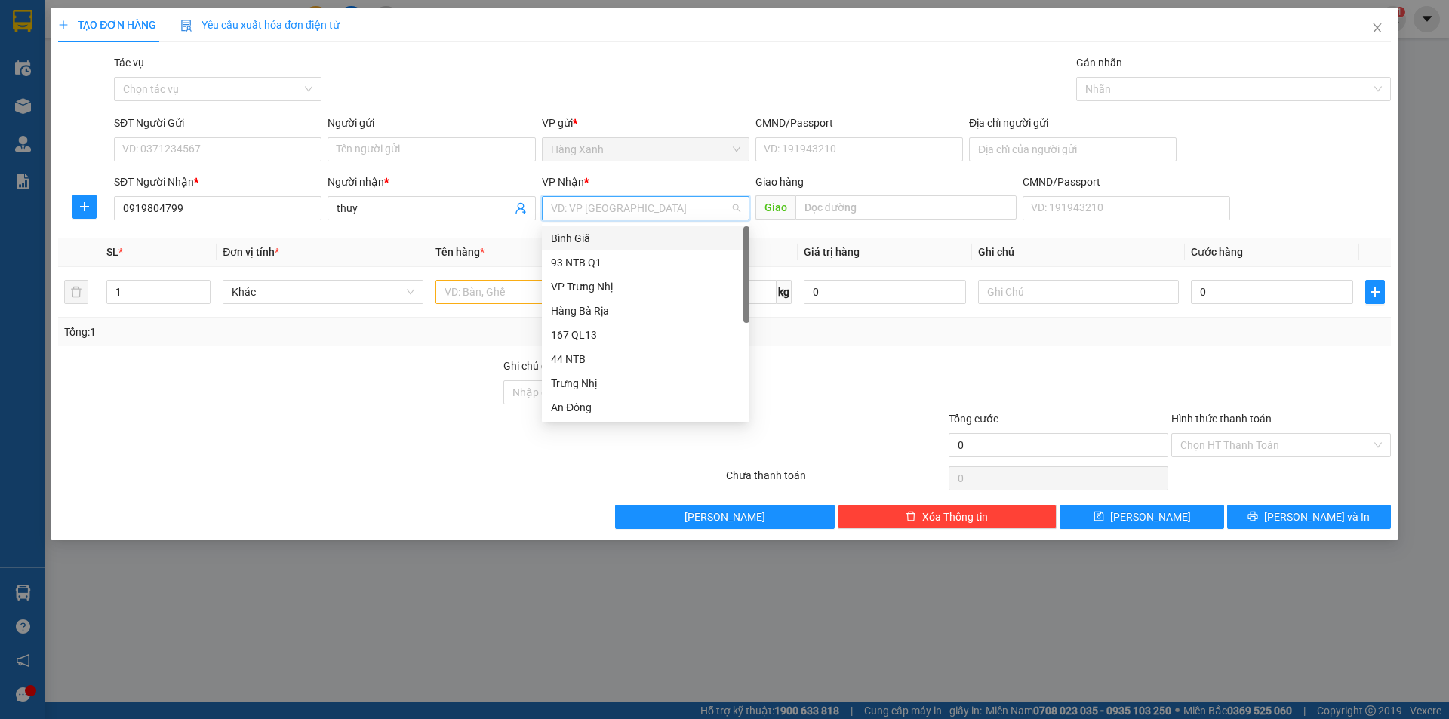
click at [579, 239] on div "Bình Giã" at bounding box center [645, 238] width 189 height 17
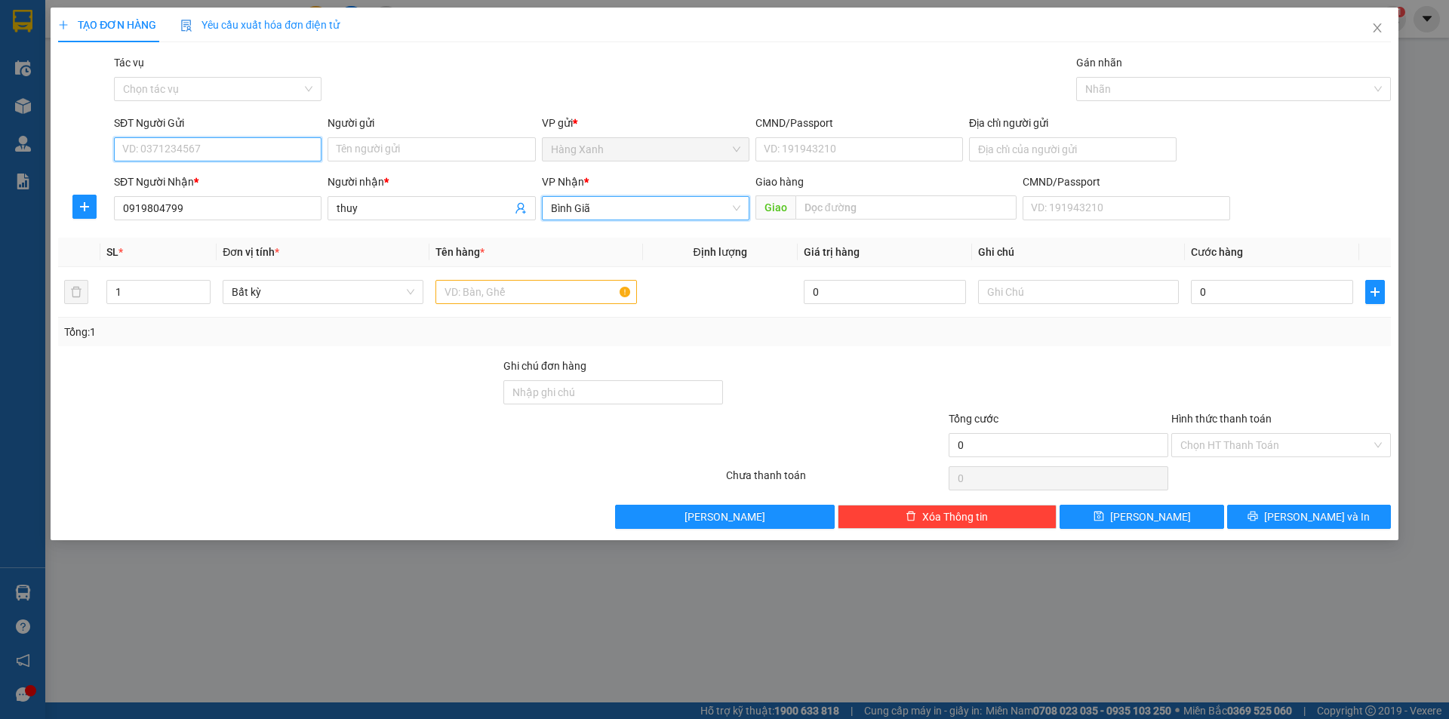
click at [262, 143] on input "SĐT Người Gửi" at bounding box center [218, 149] width 208 height 24
type input "0978261511"
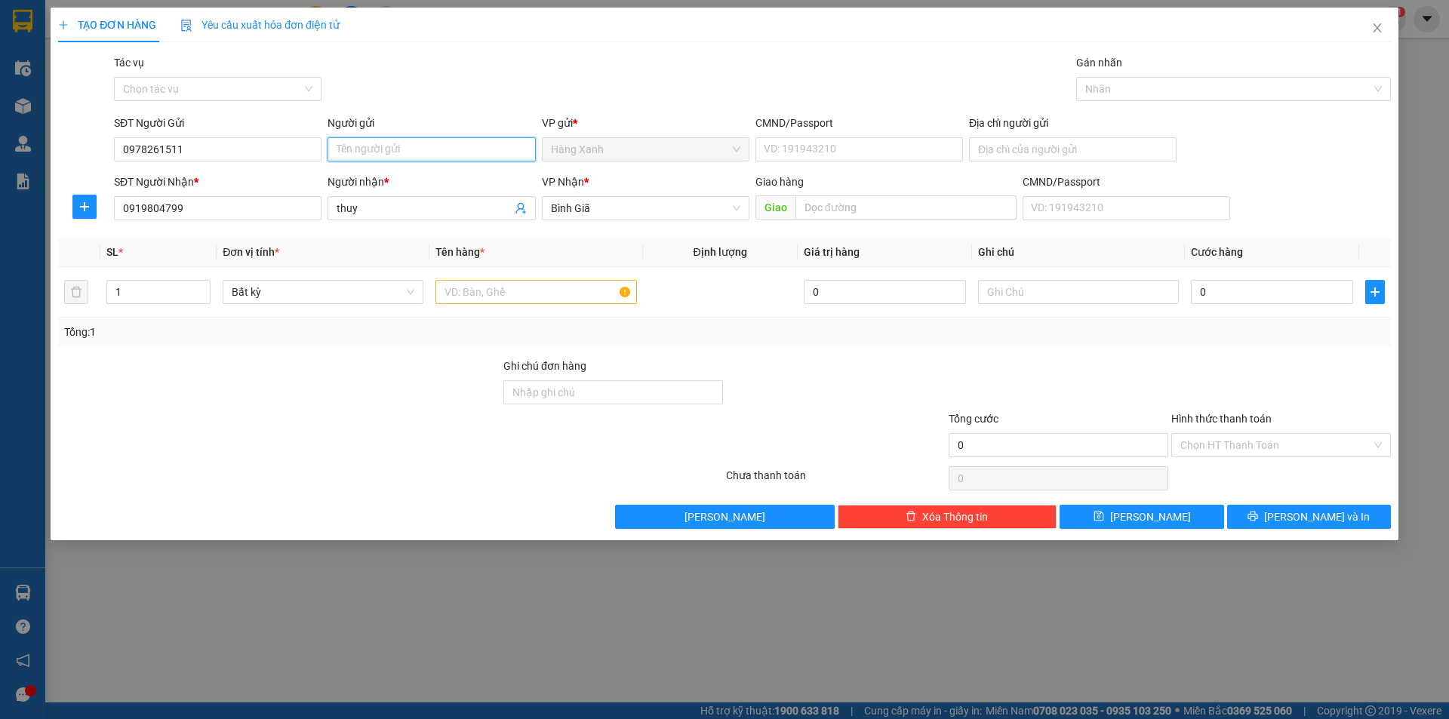
click at [433, 146] on input "Người gửi" at bounding box center [432, 149] width 208 height 24
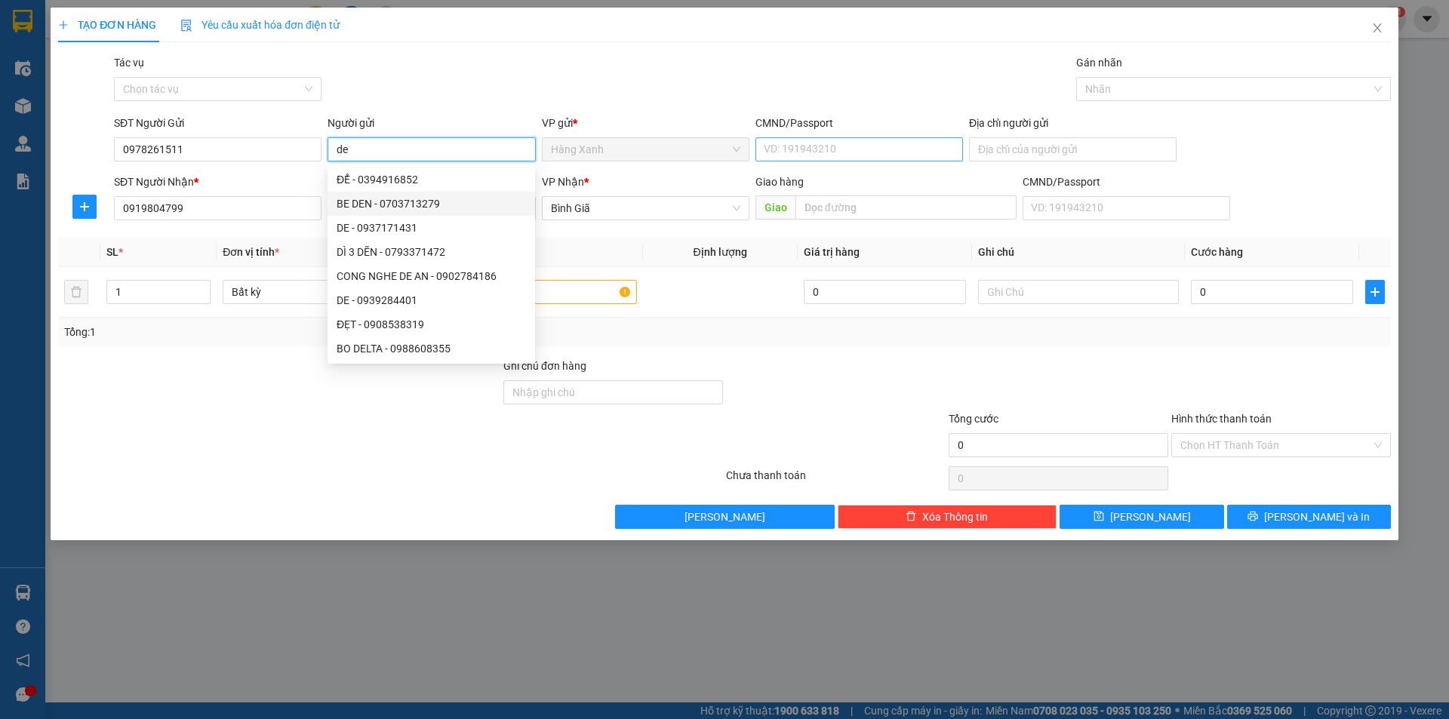
type input "de"
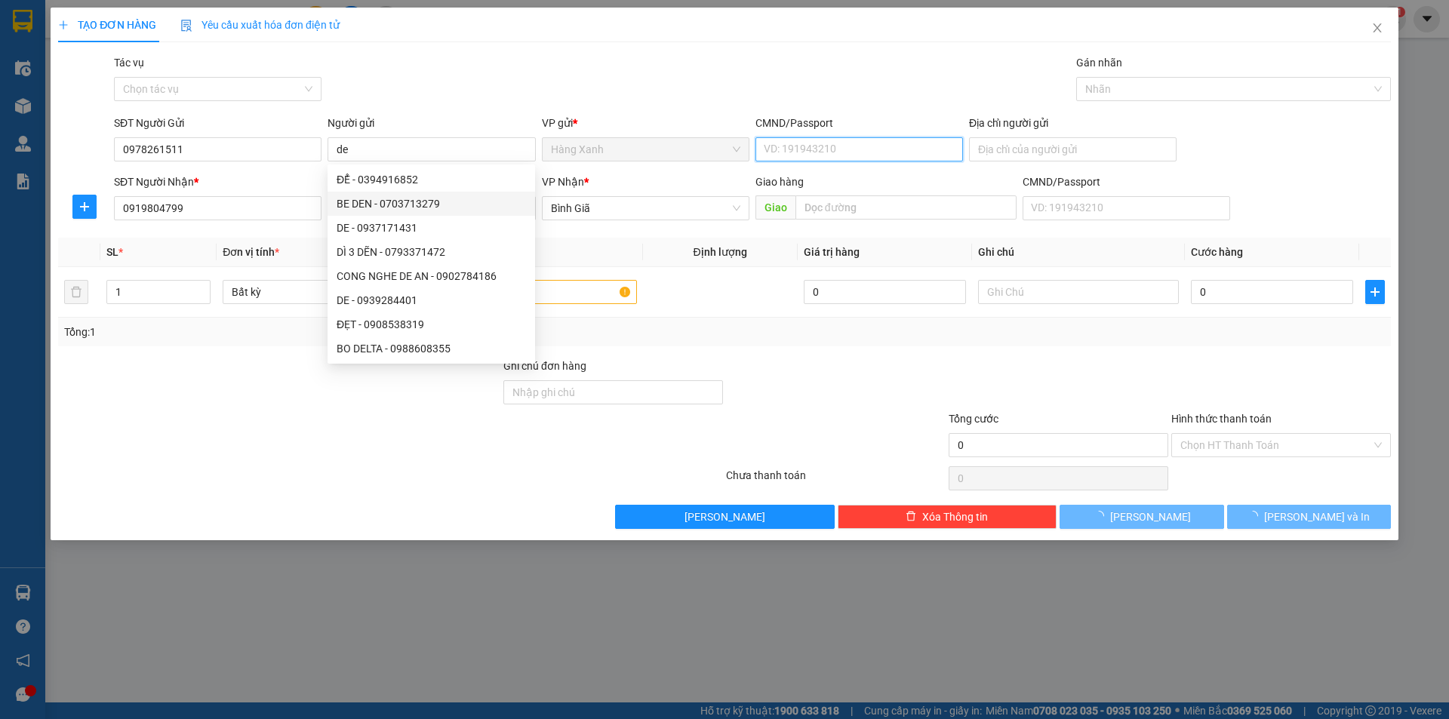
click at [849, 155] on input "CMND/Passport" at bounding box center [860, 149] width 208 height 24
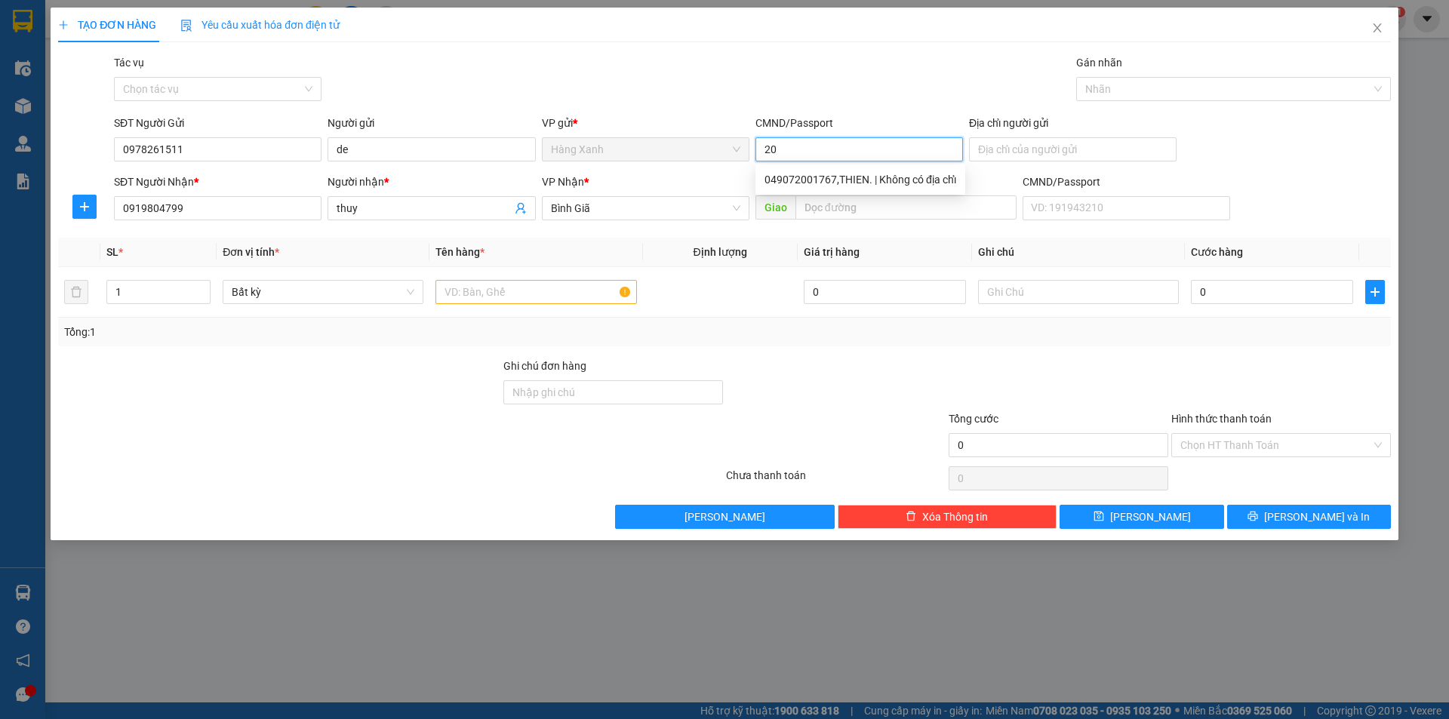
type input "2"
click at [814, 185] on div "049072001767,THIEN. | Không có địa chỉ" at bounding box center [861, 179] width 192 height 17
type input "049072001767,THIEN."
click at [550, 294] on input "text" at bounding box center [536, 292] width 201 height 24
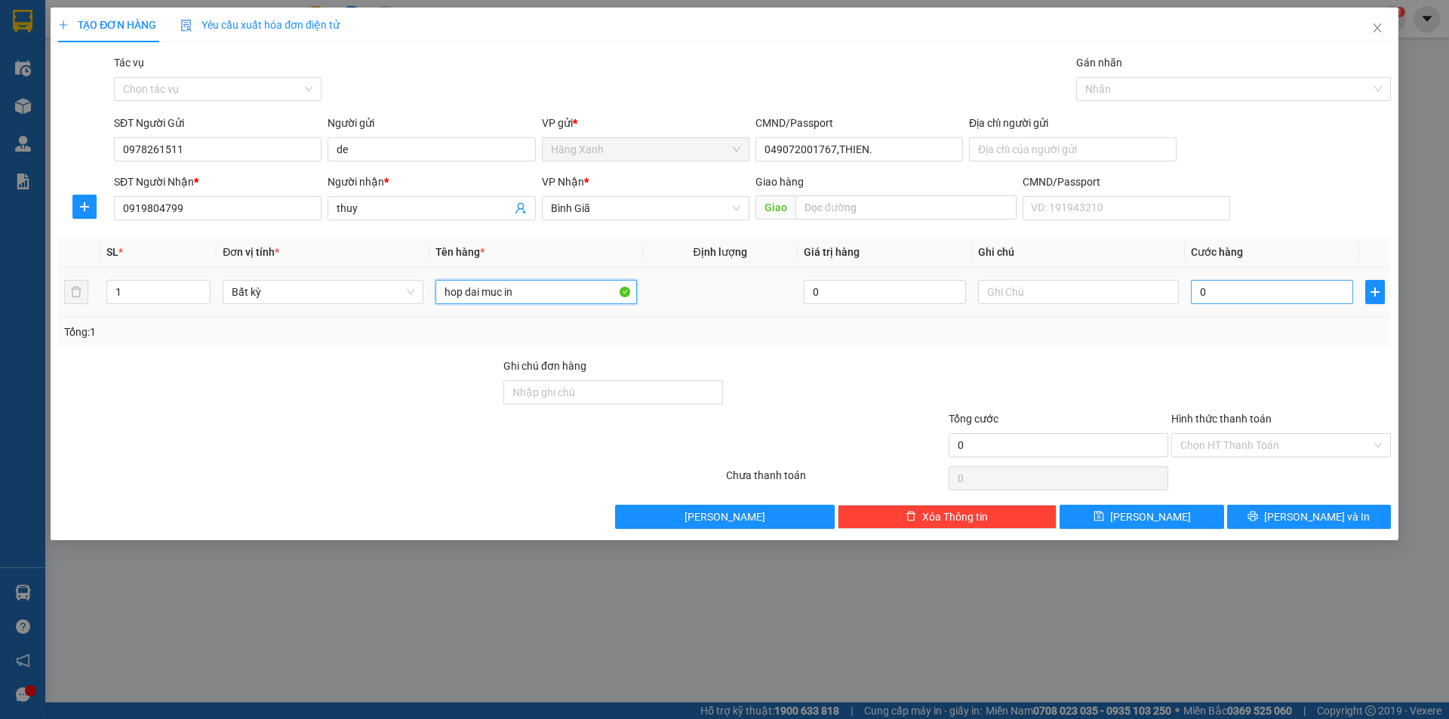
type input "hop dai muc in"
click at [1237, 300] on input "0" at bounding box center [1272, 292] width 162 height 24
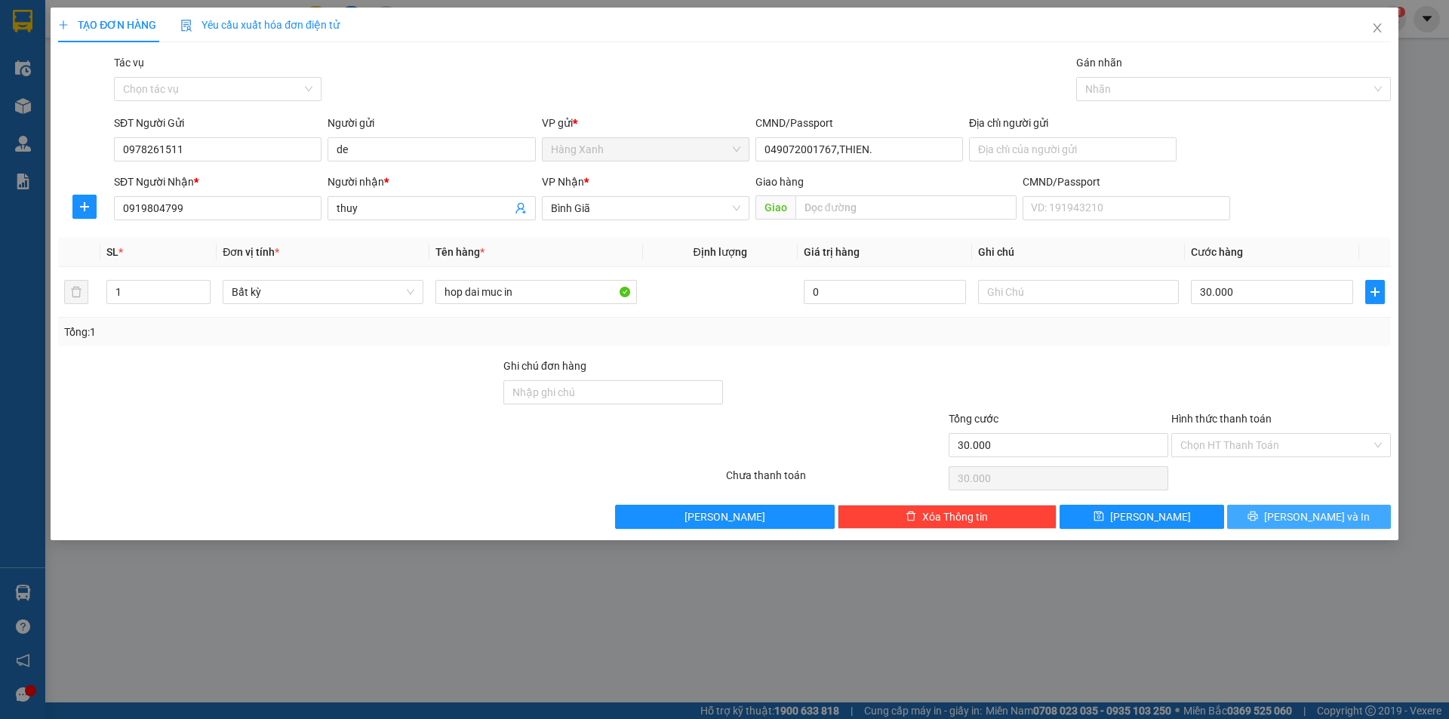
click at [1258, 520] on icon "printer" at bounding box center [1254, 517] width 10 height 10
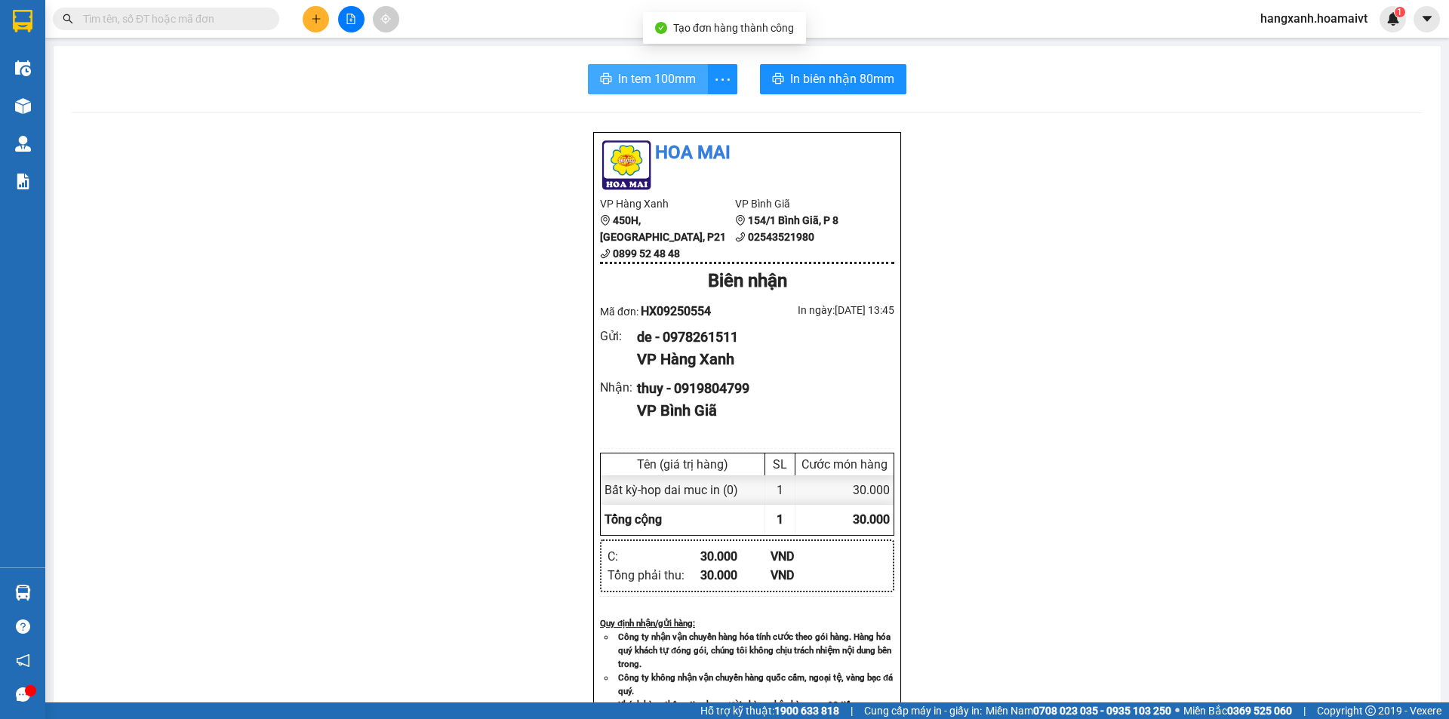
click at [655, 80] on span "In tem 100mm" at bounding box center [657, 78] width 78 height 19
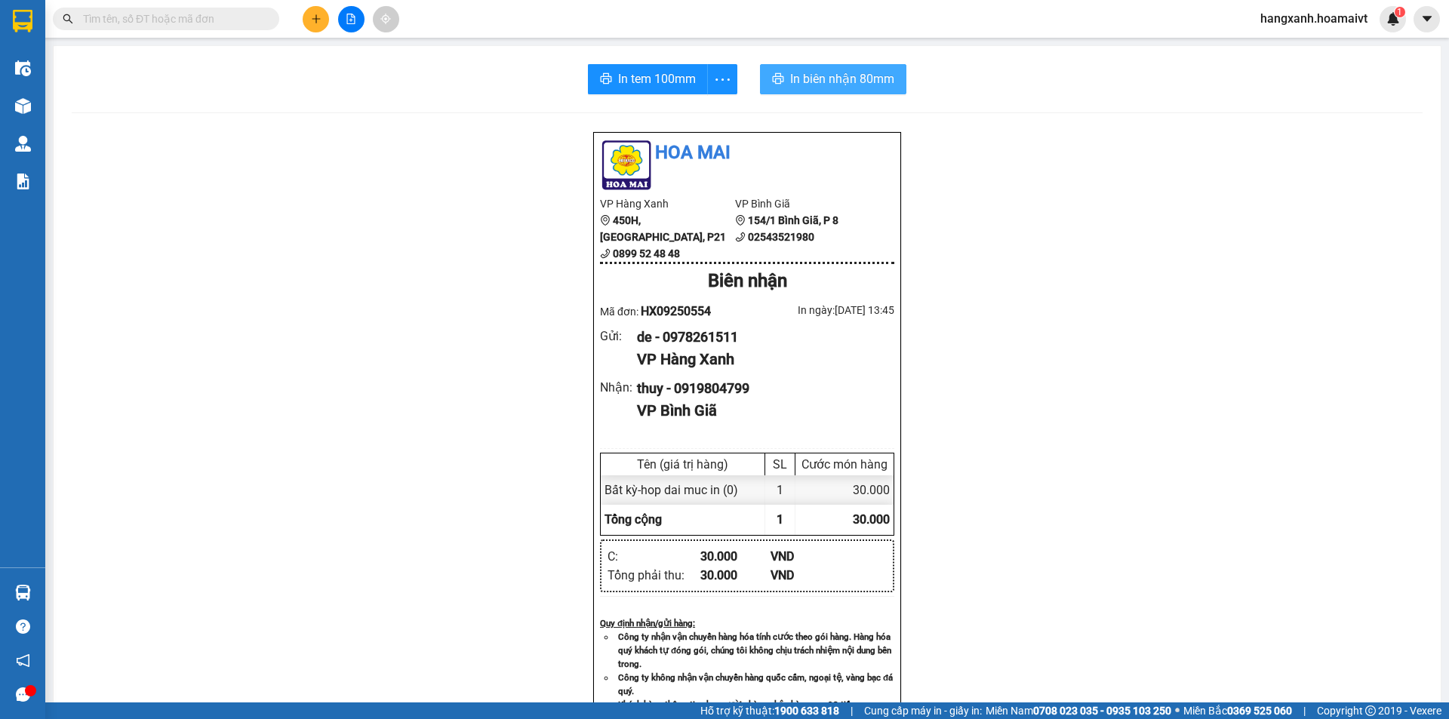
click at [809, 72] on span "In biên nhận 80mm" at bounding box center [842, 78] width 104 height 19
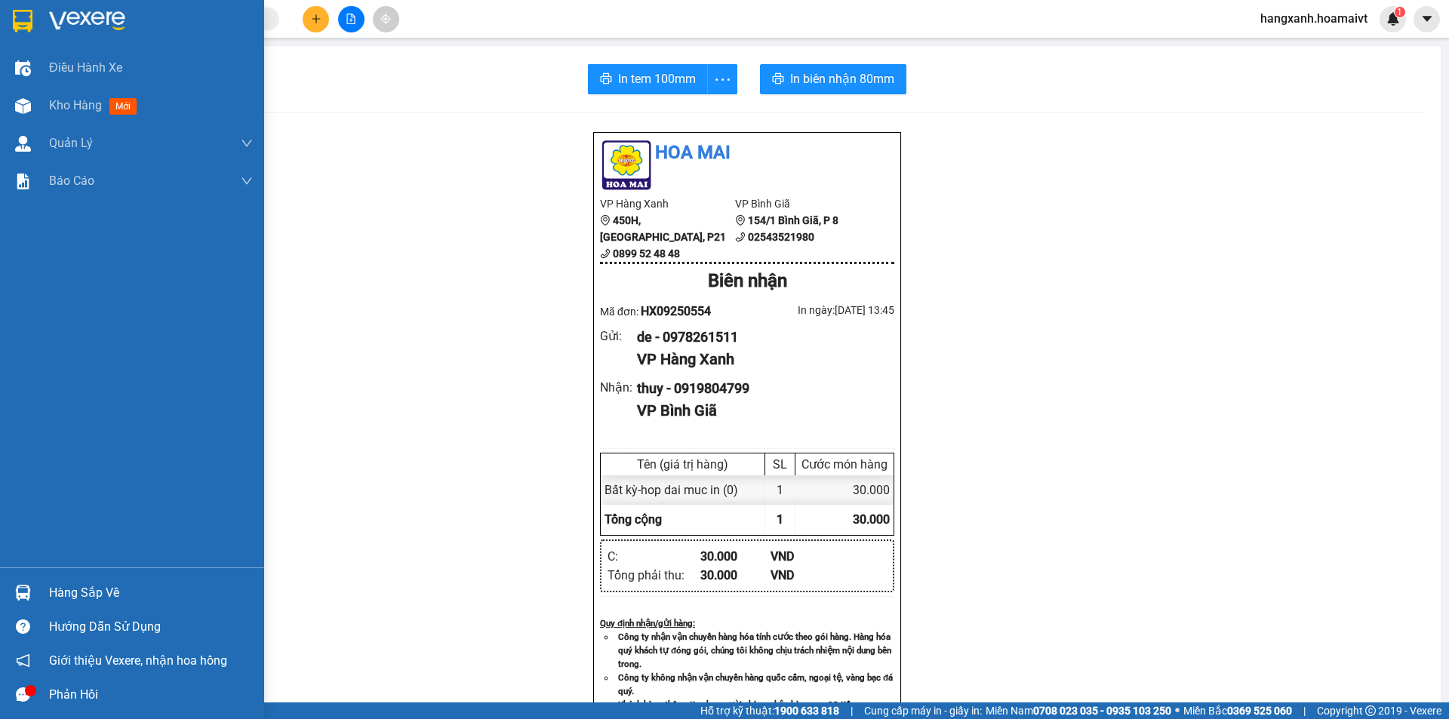
click at [10, 28] on div at bounding box center [23, 21] width 26 height 26
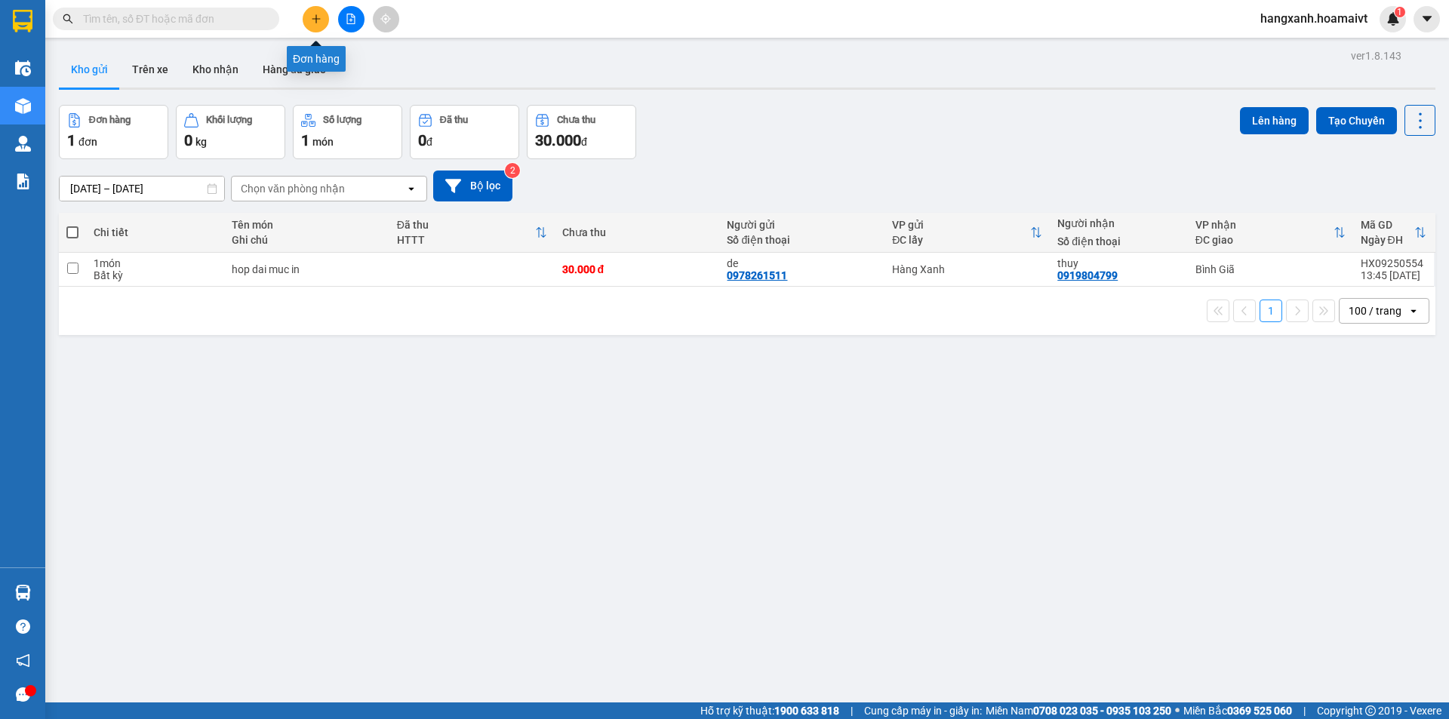
click at [317, 22] on icon "plus" at bounding box center [316, 19] width 11 height 11
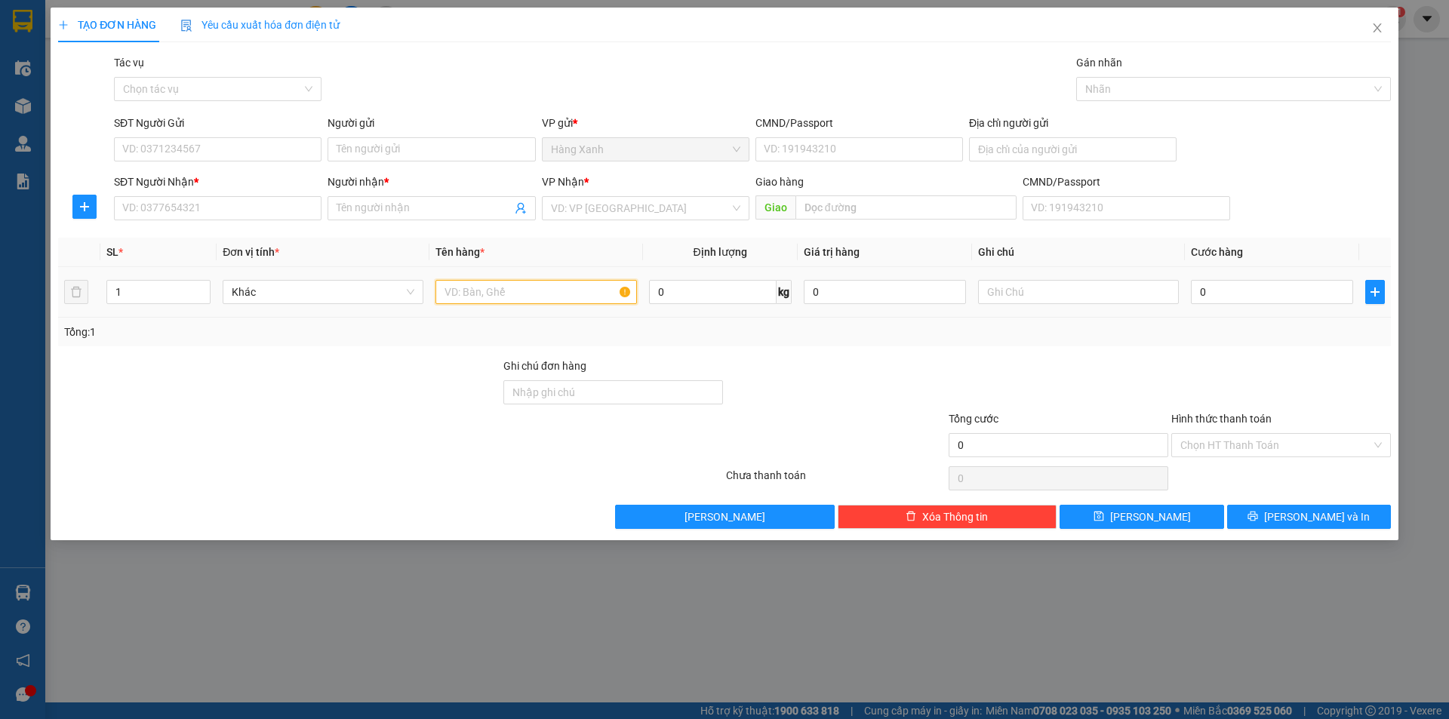
click at [460, 296] on input "text" at bounding box center [536, 292] width 201 height 24
type input "hộp( phụ tùng xe"
click at [200, 204] on input "SĐT Người Nhận *" at bounding box center [218, 208] width 208 height 24
click at [195, 207] on input "SĐT Người Nhận *" at bounding box center [218, 208] width 208 height 24
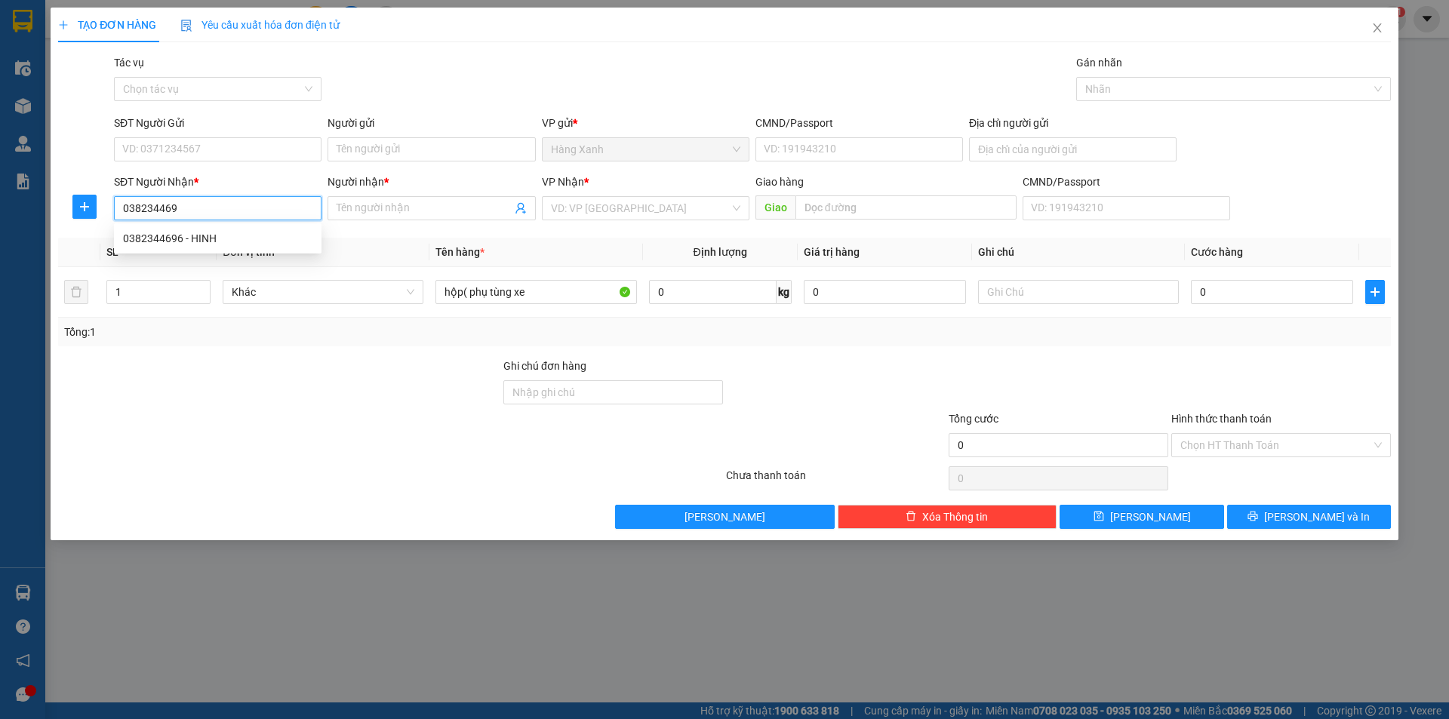
type input "0382344696"
click at [185, 236] on div "0382344696 - HINH" at bounding box center [217, 238] width 189 height 17
type input "HINH"
type input "0382344696"
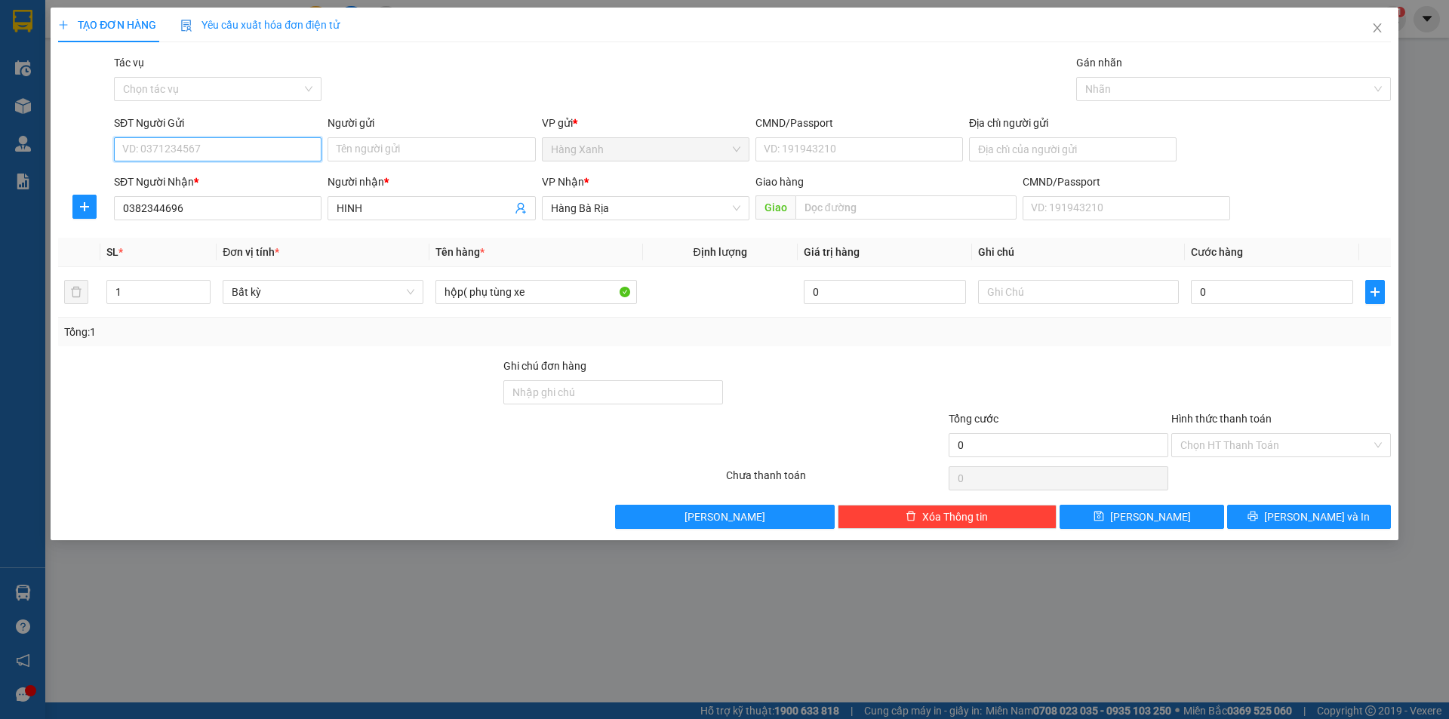
click at [226, 150] on input "SĐT Người Gửi" at bounding box center [218, 149] width 208 height 24
type input "0906656182"
click at [260, 182] on div "0906656182 - CTY ĐẠI THỐNG" at bounding box center [217, 179] width 189 height 17
type input "CTY ĐẠI THỐNG"
type input "0906656182"
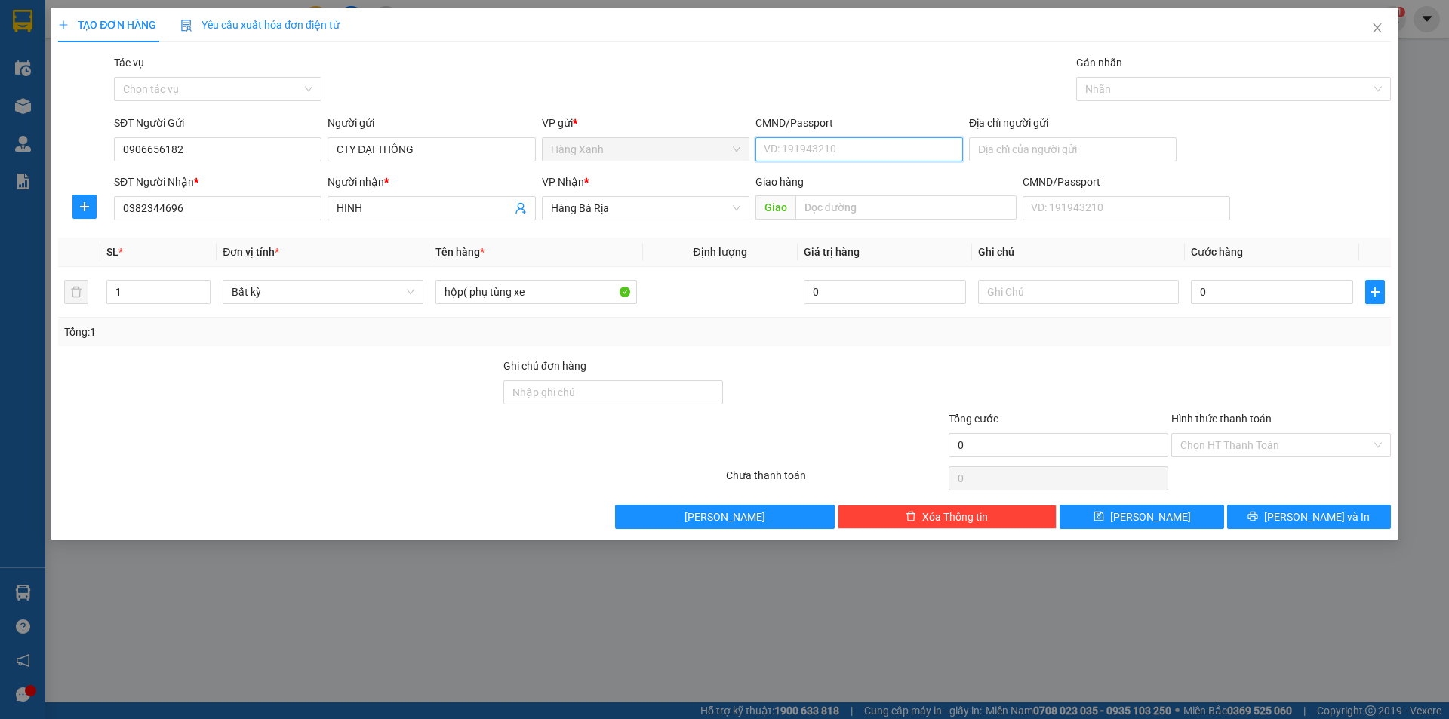
click at [852, 150] on input "CMND/Passport" at bounding box center [860, 149] width 208 height 24
click at [804, 180] on div "079082038058 | Không có địa chỉ" at bounding box center [859, 179] width 189 height 17
type input "079082038058"
click at [1252, 293] on input "0" at bounding box center [1272, 292] width 162 height 24
type input "3"
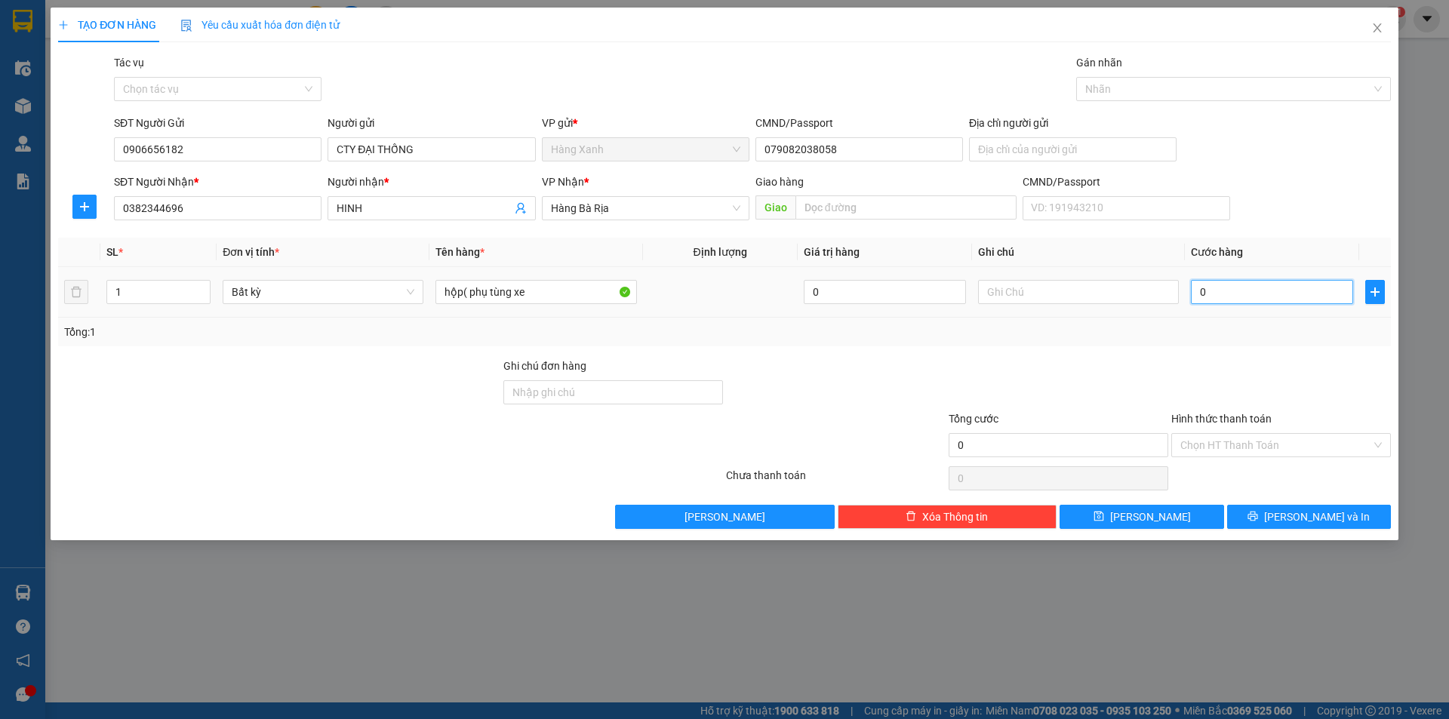
type input "3"
type input "30"
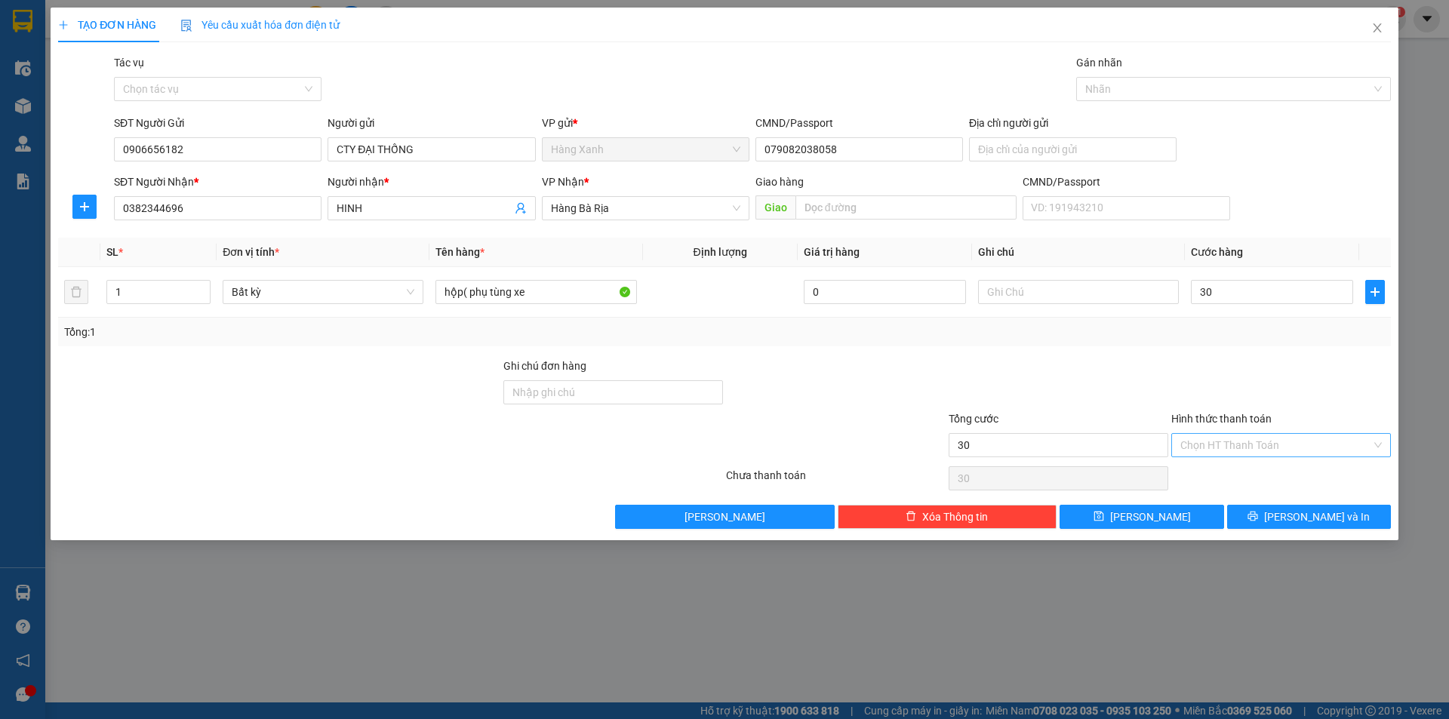
type input "30.000"
click at [1255, 446] on input "Hình thức thanh toán" at bounding box center [1276, 445] width 191 height 23
click at [1262, 467] on div "Tại văn phòng" at bounding box center [1282, 476] width 220 height 24
type input "0"
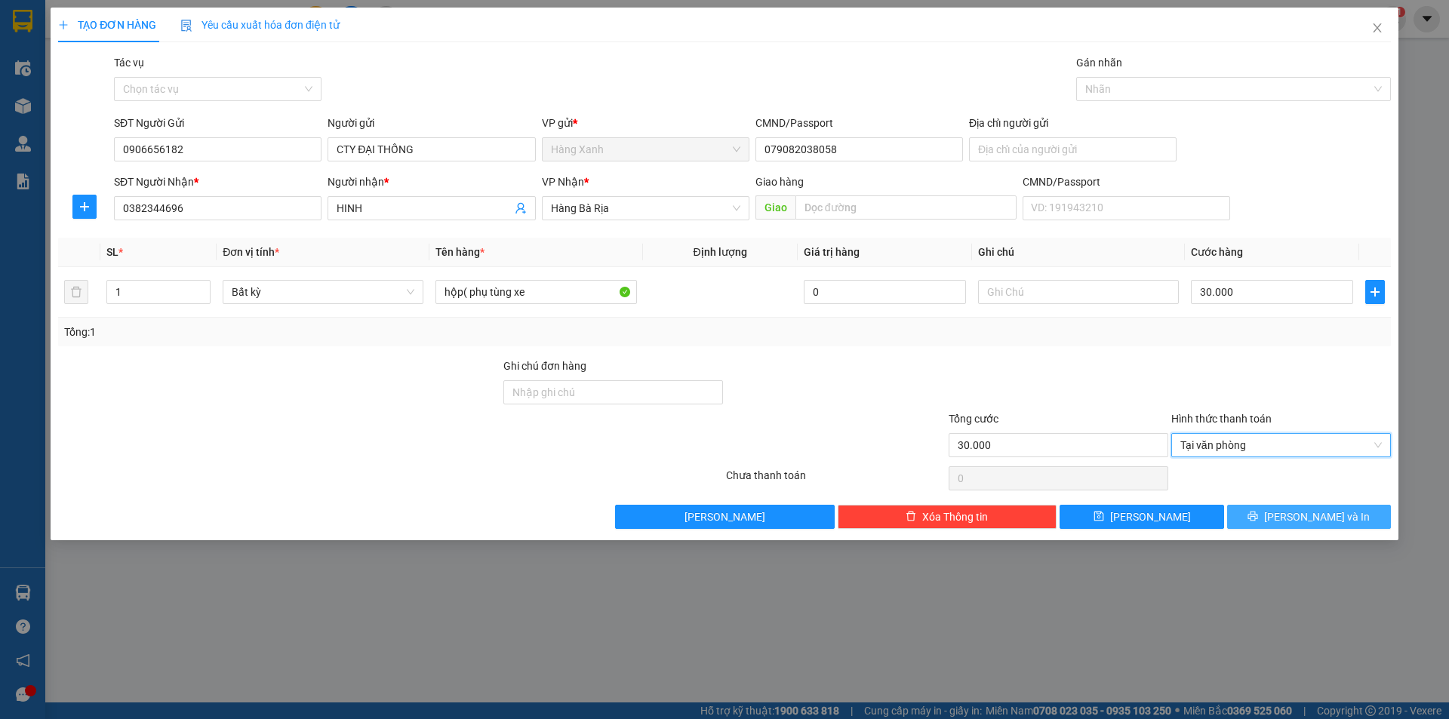
click at [1303, 519] on span "[PERSON_NAME] và In" at bounding box center [1317, 517] width 106 height 17
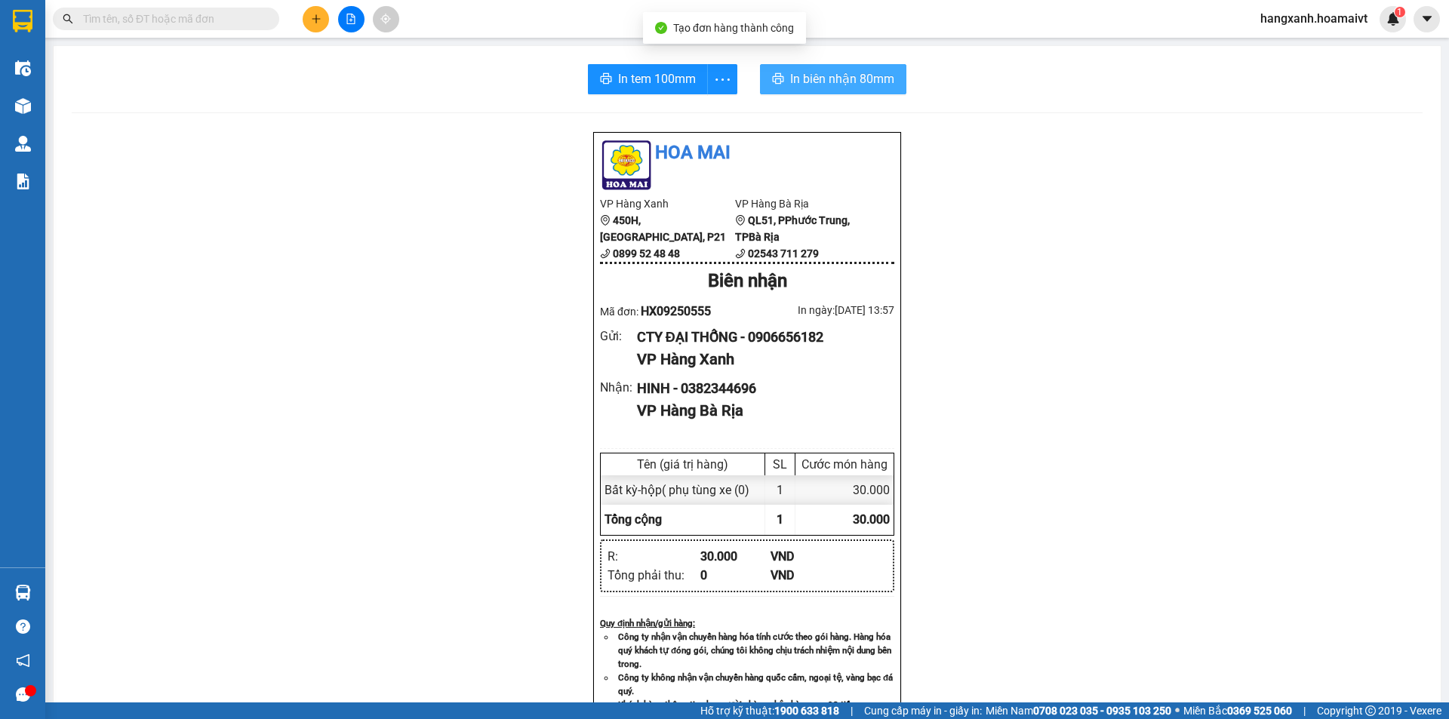
click at [822, 85] on span "In biên nhận 80mm" at bounding box center [842, 78] width 104 height 19
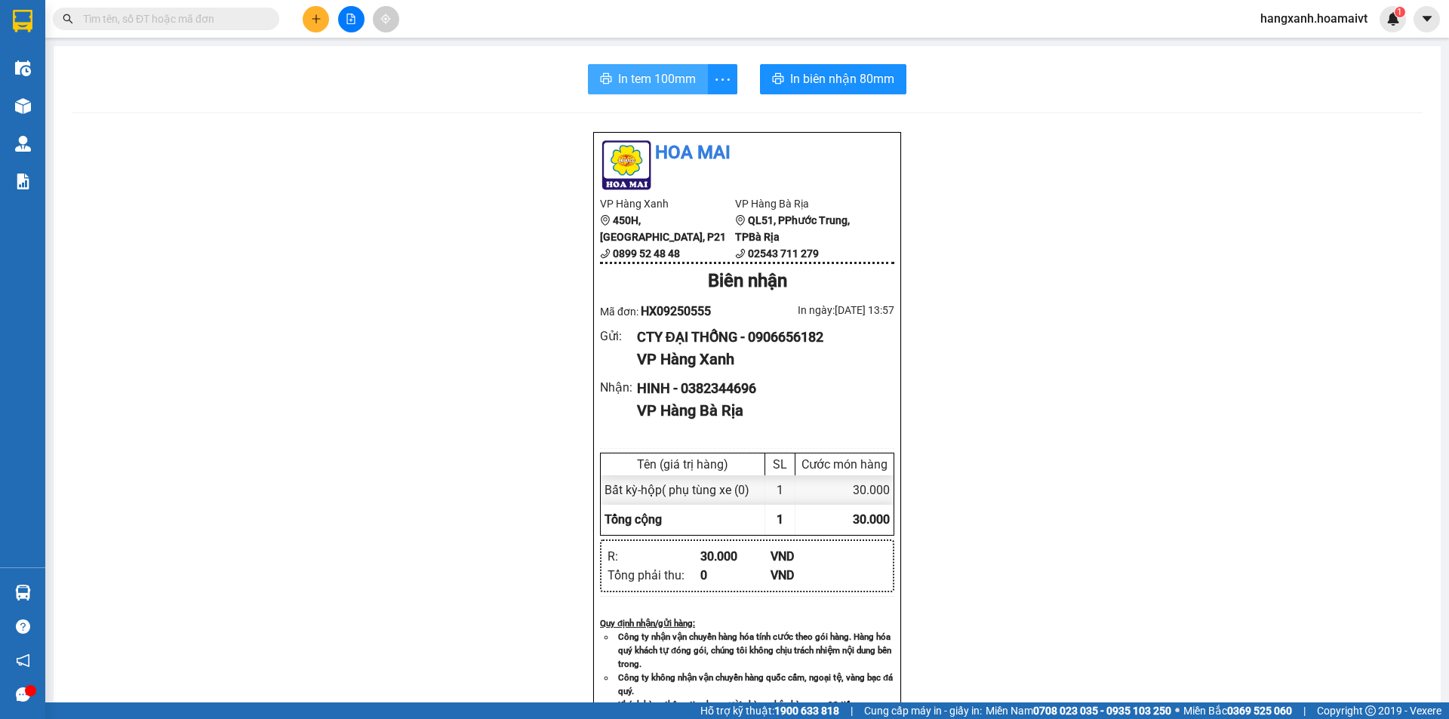
click at [656, 80] on span "In tem 100mm" at bounding box center [657, 78] width 78 height 19
click at [317, 26] on button at bounding box center [316, 19] width 26 height 26
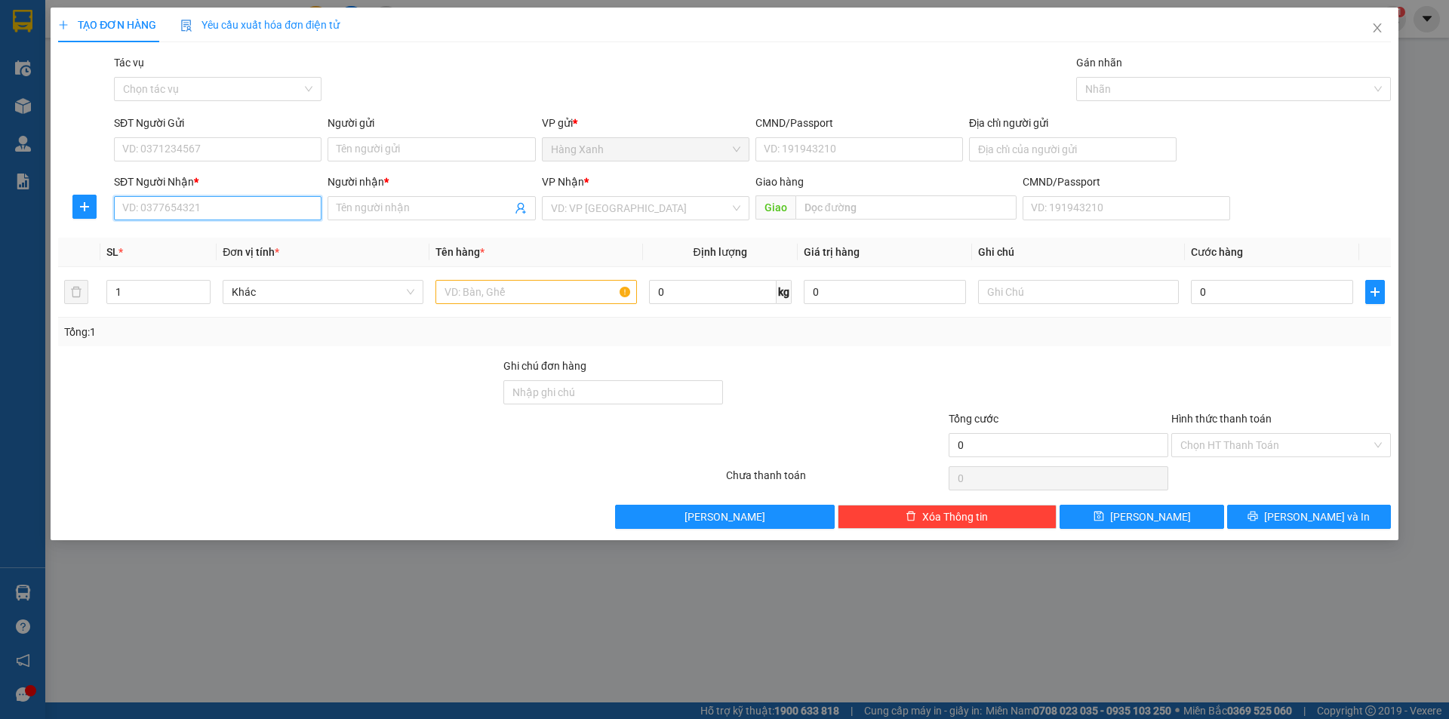
click at [196, 211] on input "SĐT Người Nhận *" at bounding box center [218, 208] width 208 height 24
type input "0855476244"
click at [200, 239] on div "0855476244 - hào" at bounding box center [217, 238] width 189 height 17
type input "hào"
type input "0855476244"
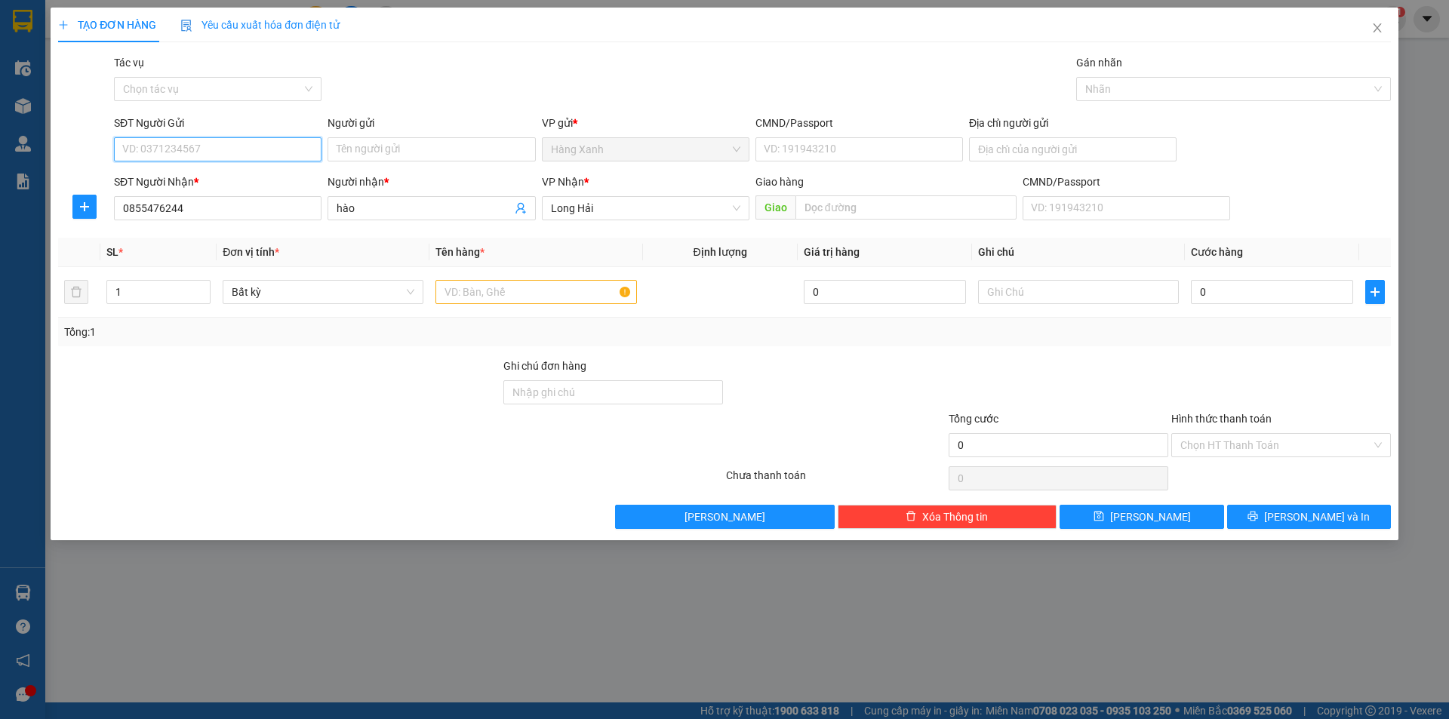
click at [210, 149] on input "SĐT Người Gửi" at bounding box center [218, 149] width 208 height 24
click at [220, 185] on div "0934031296 - HOA" at bounding box center [217, 179] width 189 height 17
type input "0934031296"
type input "HOA"
type input "075088009636"
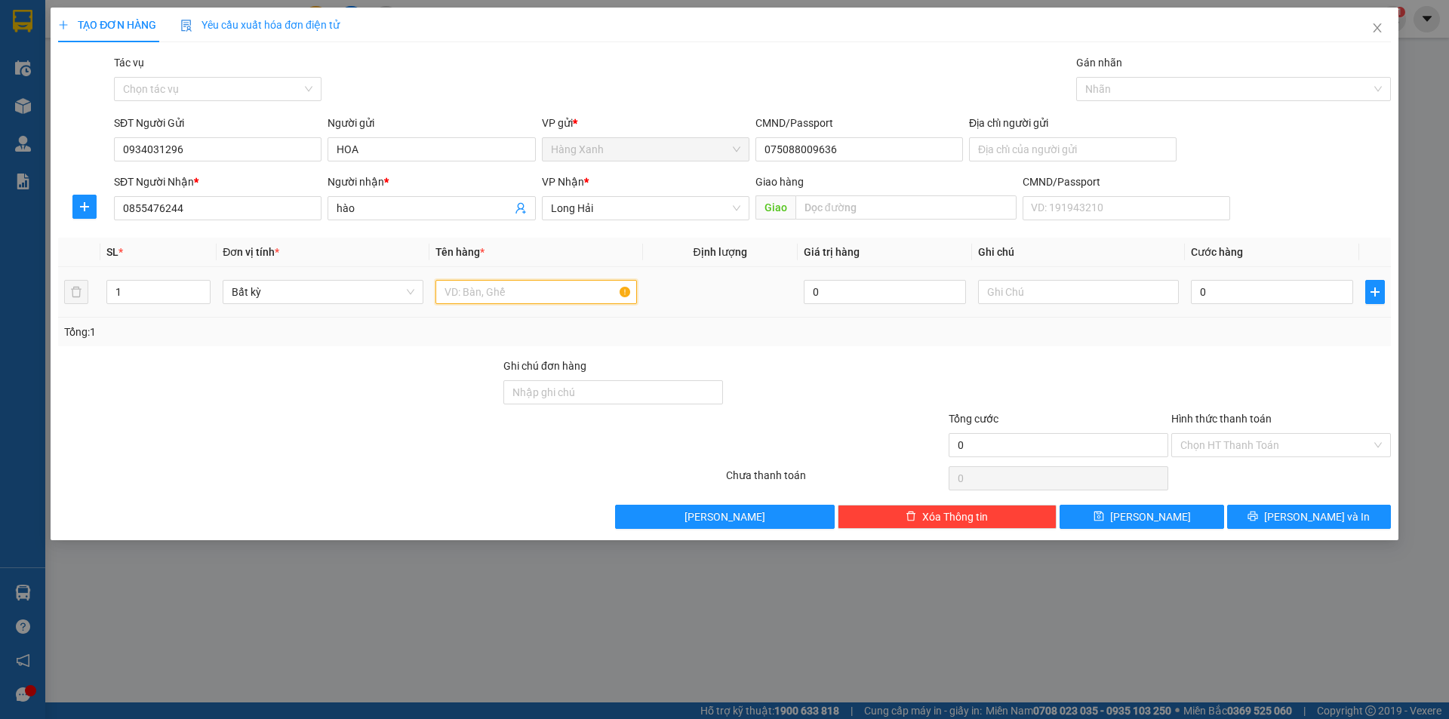
click at [461, 288] on input "text" at bounding box center [536, 292] width 201 height 24
type input "hộp ( mô tơ"
click at [1243, 290] on input "0" at bounding box center [1272, 292] width 162 height 24
type input "30"
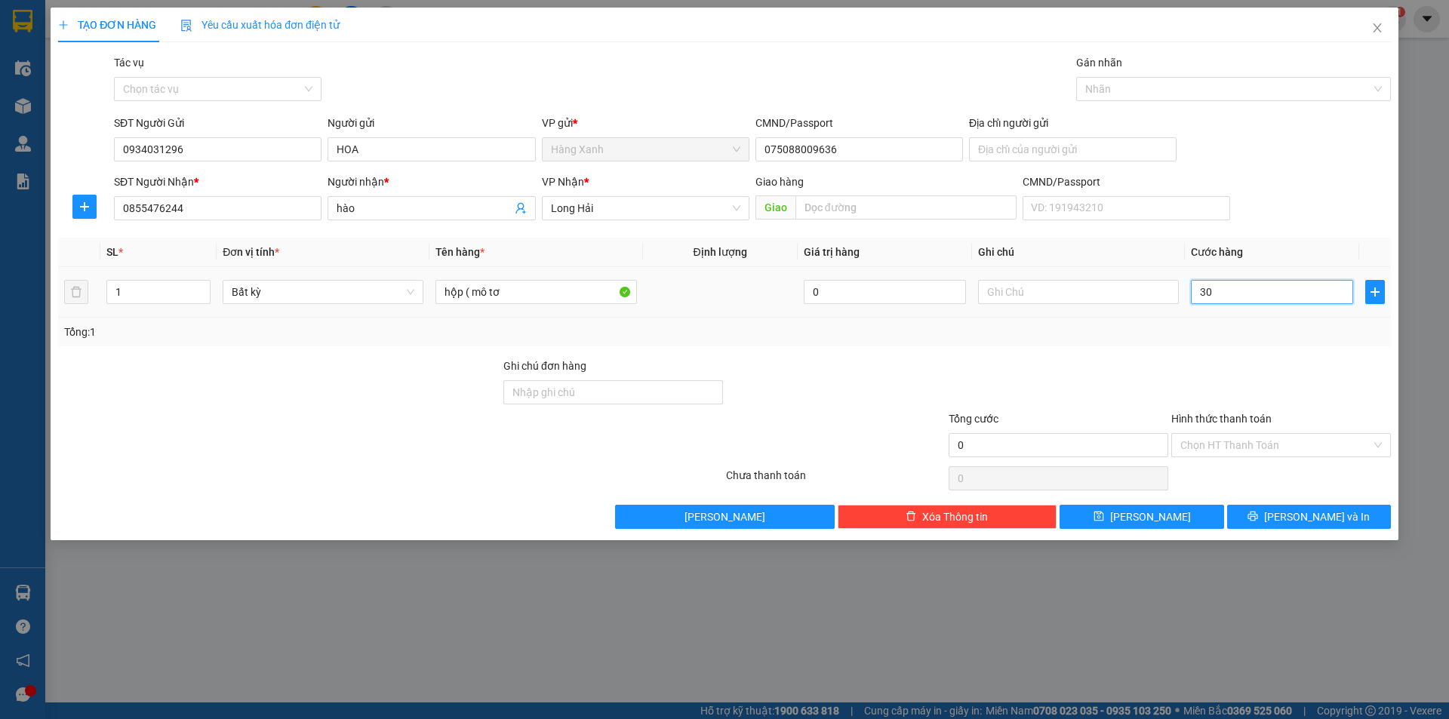
type input "30"
type input "303"
type input "3.030"
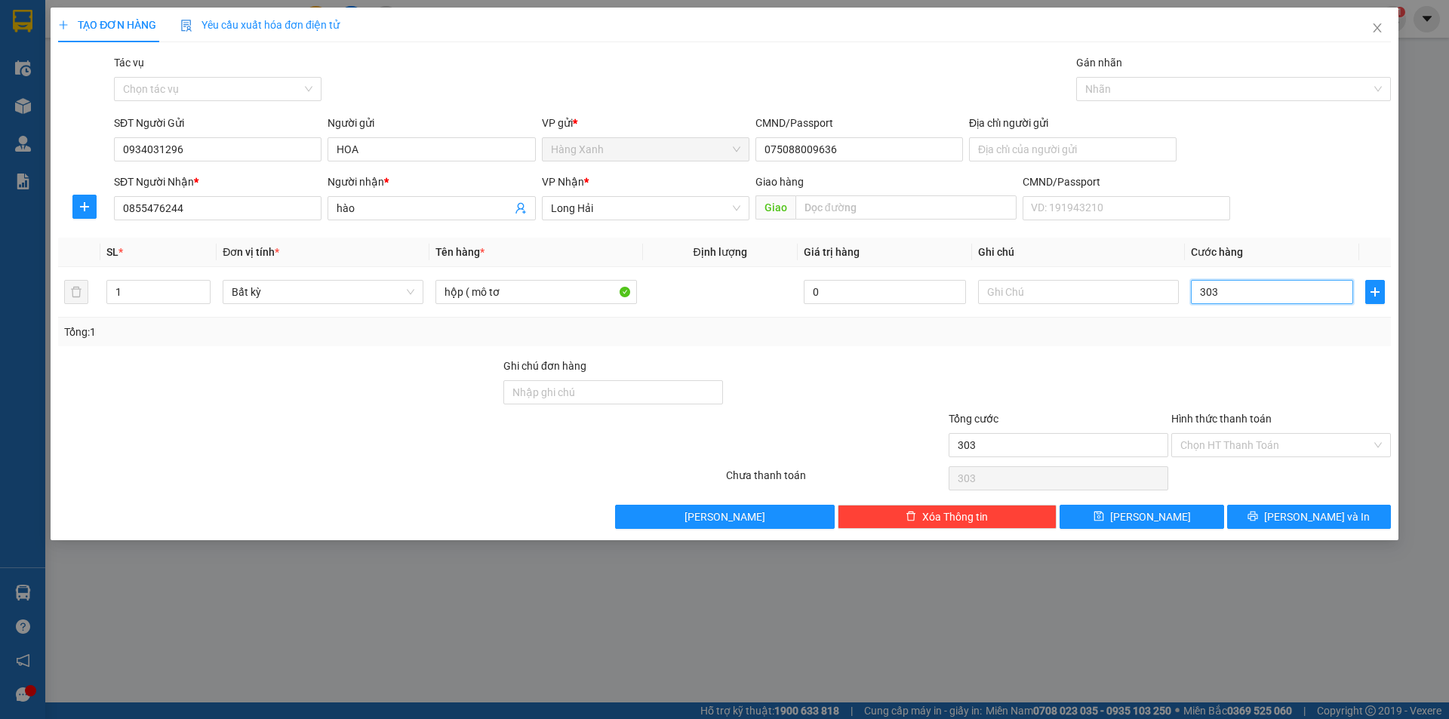
type input "3.030"
type input "303"
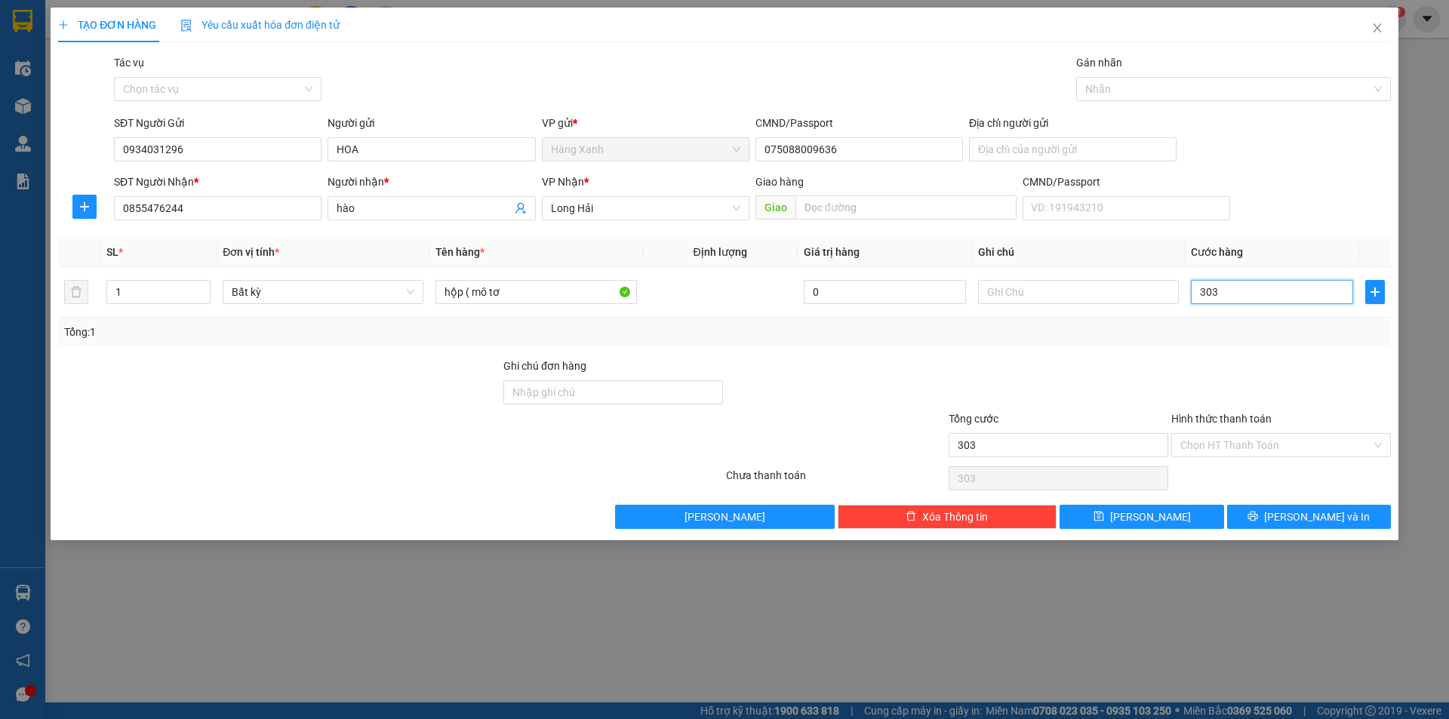
type input "30"
drag, startPoint x: 1323, startPoint y: 526, endPoint x: 1332, endPoint y: 519, distance: 11.2
click at [1324, 525] on button "[PERSON_NAME] và In" at bounding box center [1309, 517] width 164 height 24
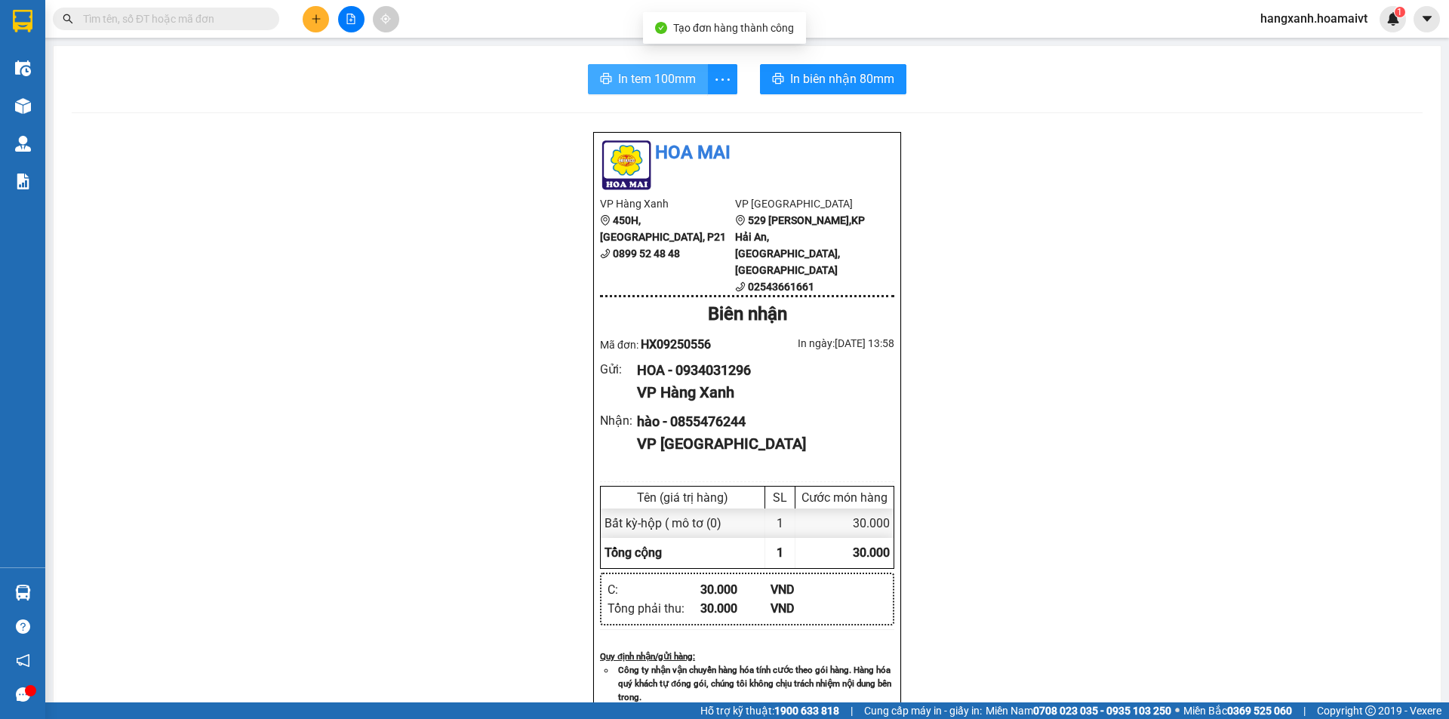
click at [631, 84] on span "In tem 100mm" at bounding box center [657, 78] width 78 height 19
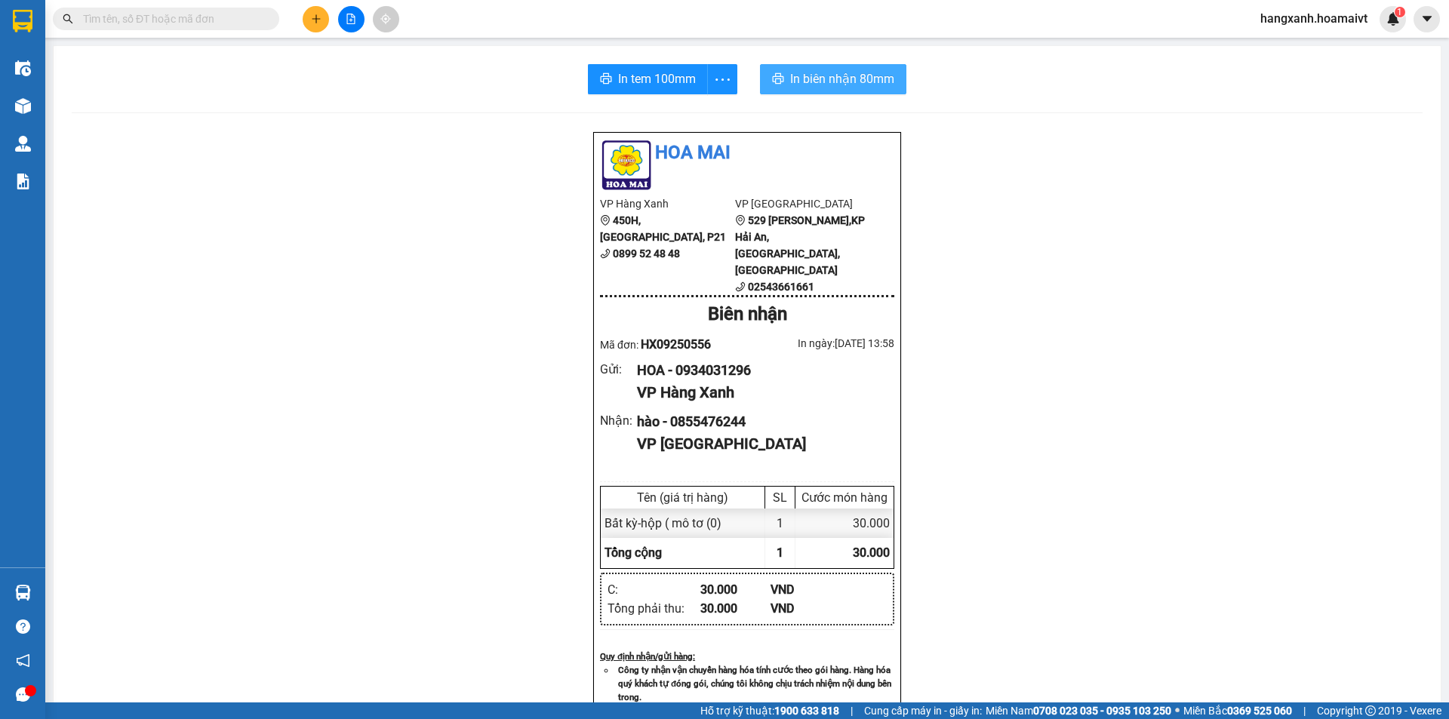
click at [819, 85] on span "In biên nhận 80mm" at bounding box center [842, 78] width 104 height 19
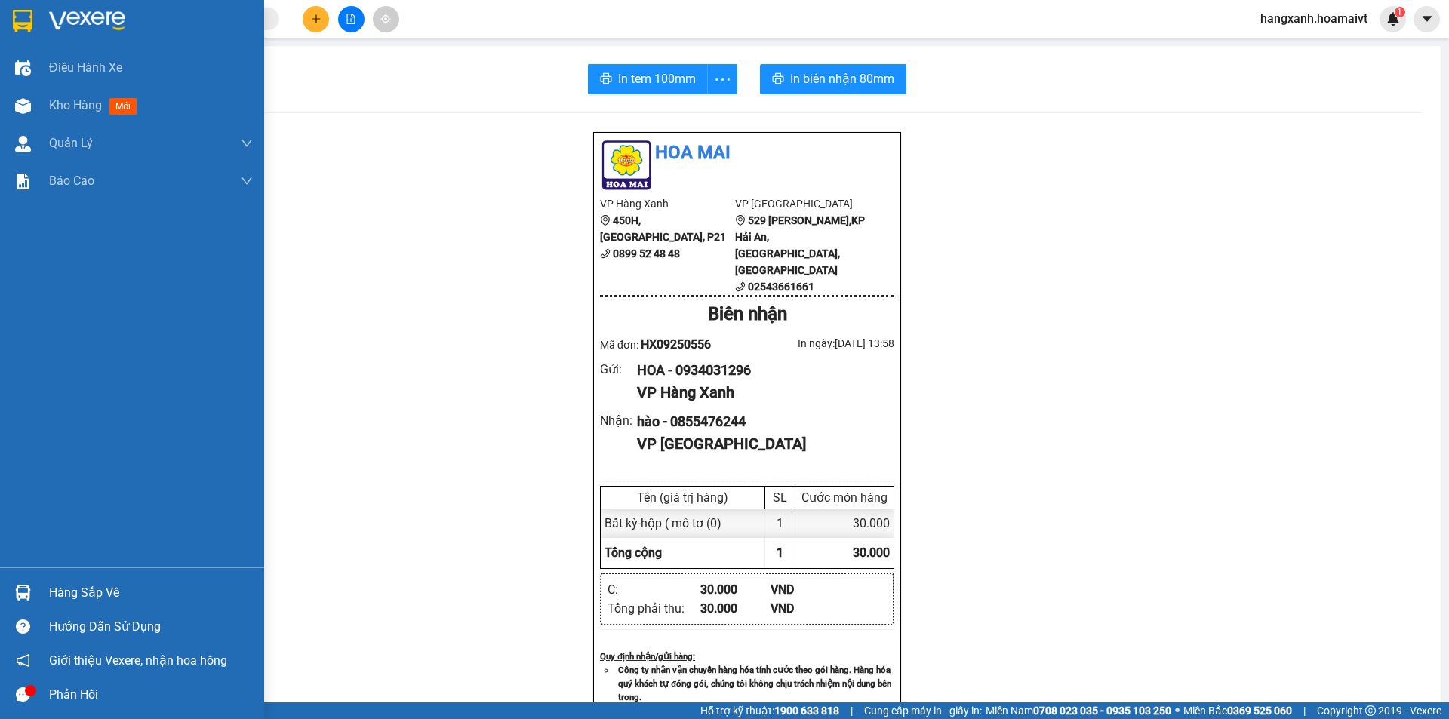
click at [26, 16] on img at bounding box center [23, 21] width 20 height 23
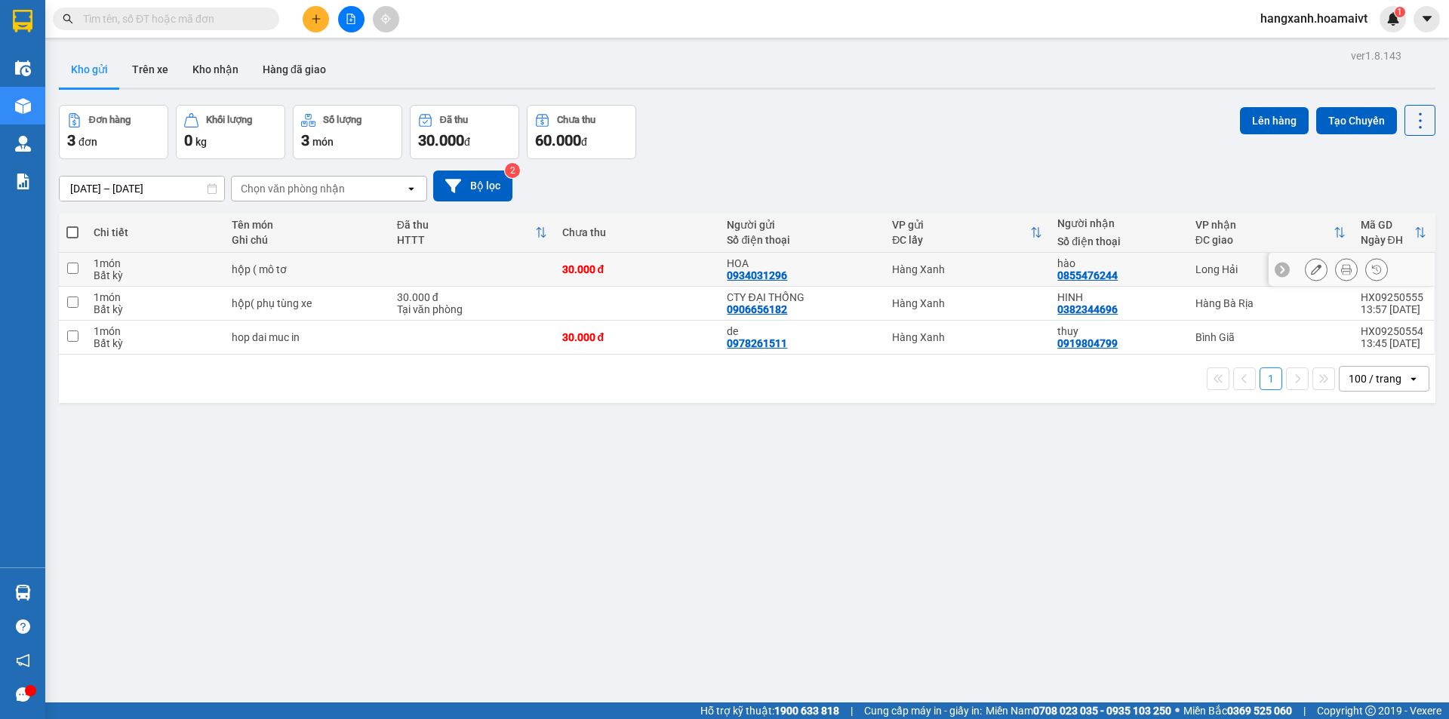
click at [1200, 266] on div "Long Hải" at bounding box center [1271, 269] width 150 height 12
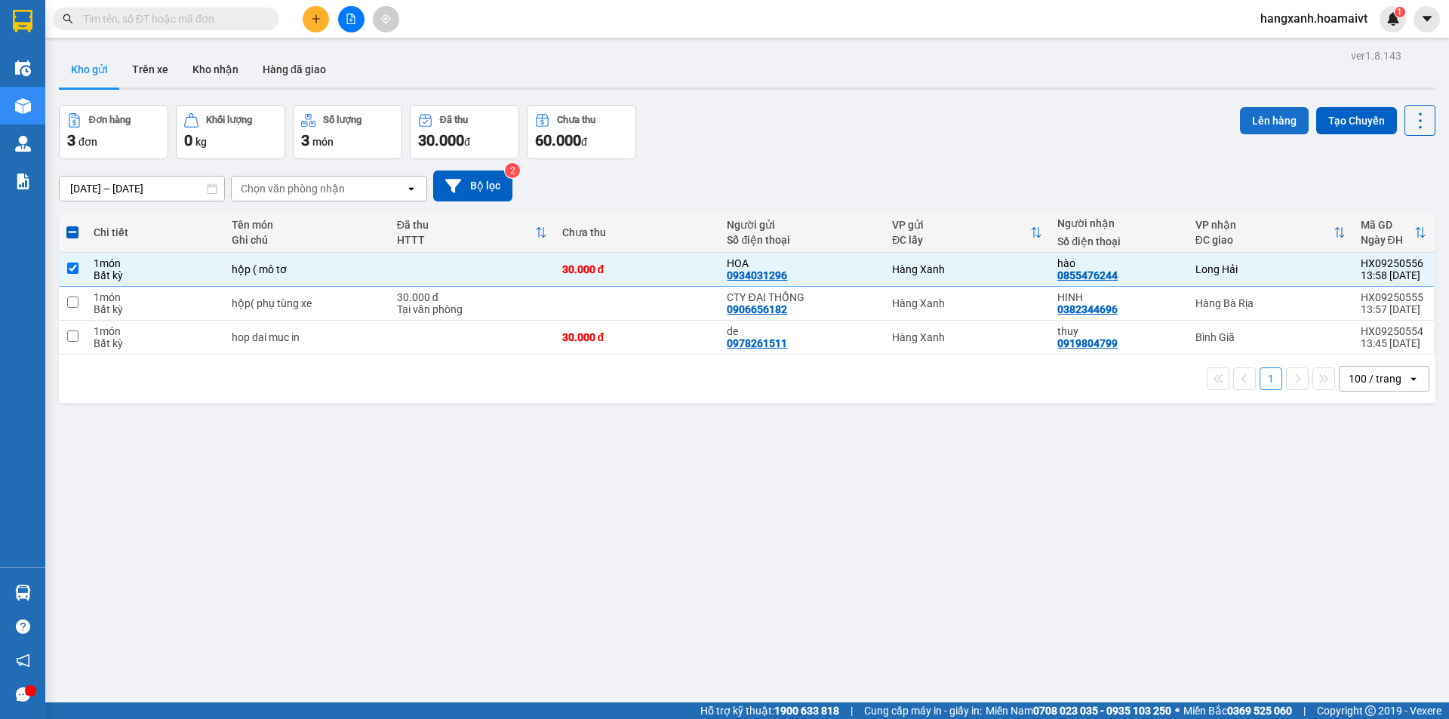
click at [1268, 119] on button "Lên hàng" at bounding box center [1274, 120] width 69 height 27
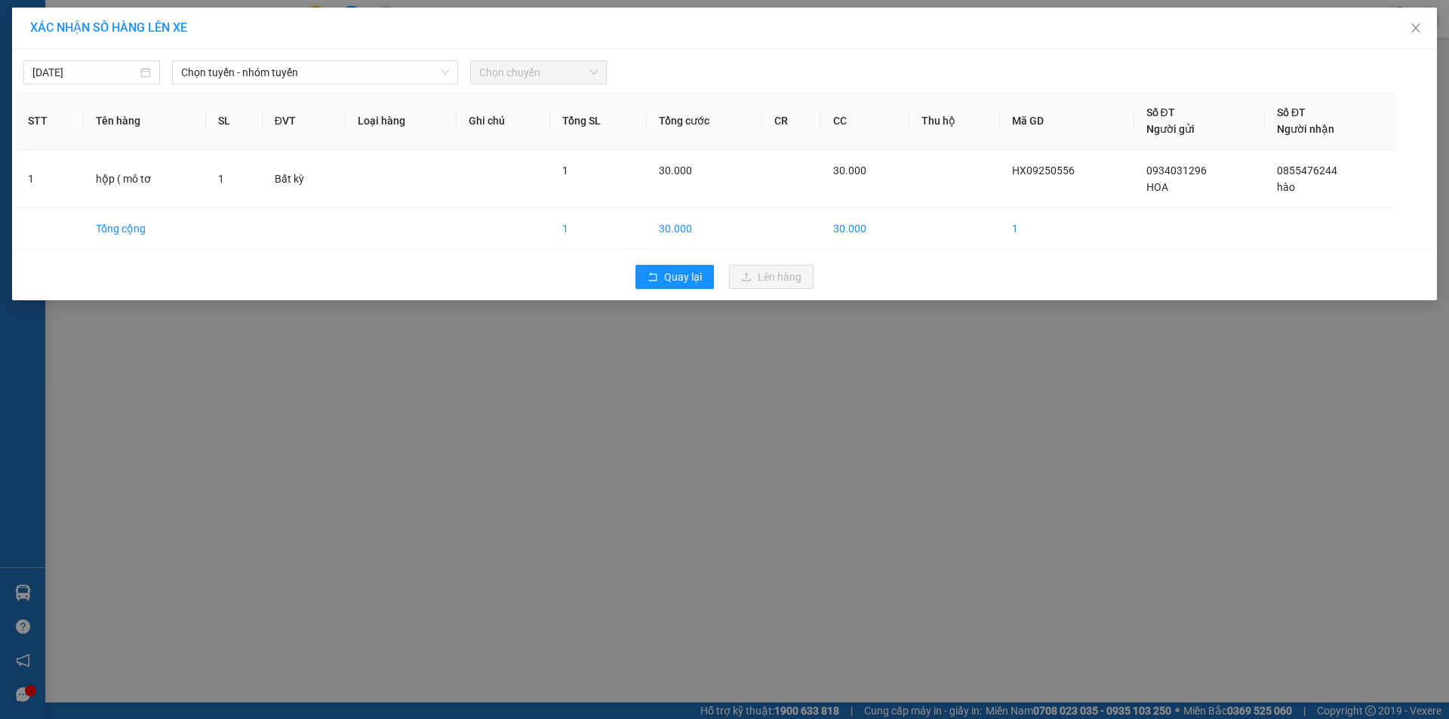
click at [547, 72] on span "Chọn chuyến" at bounding box center [538, 72] width 119 height 23
click at [366, 75] on span "Chọn tuyến - nhóm tuyến" at bounding box center [315, 72] width 268 height 23
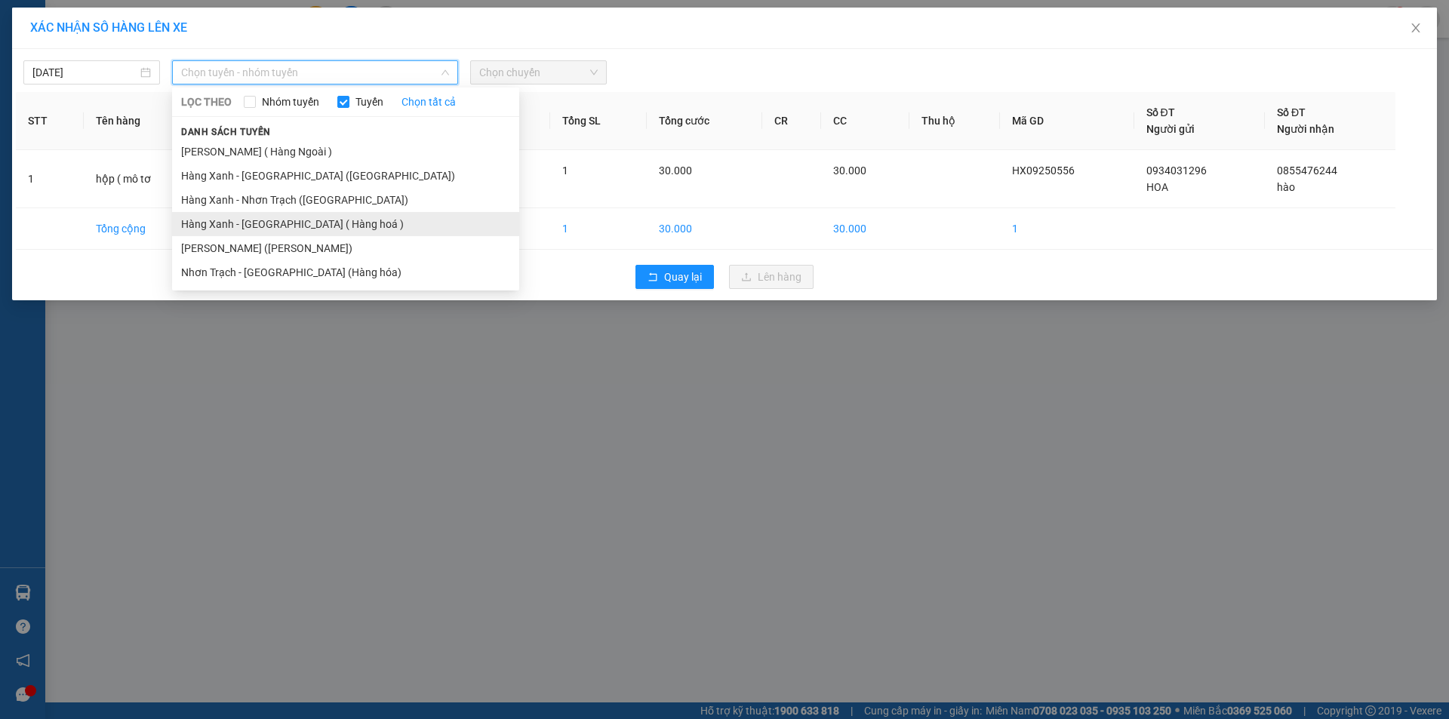
click at [279, 220] on li "Hàng Xanh - [GEOGRAPHIC_DATA] ( Hàng hoá )" at bounding box center [345, 224] width 347 height 24
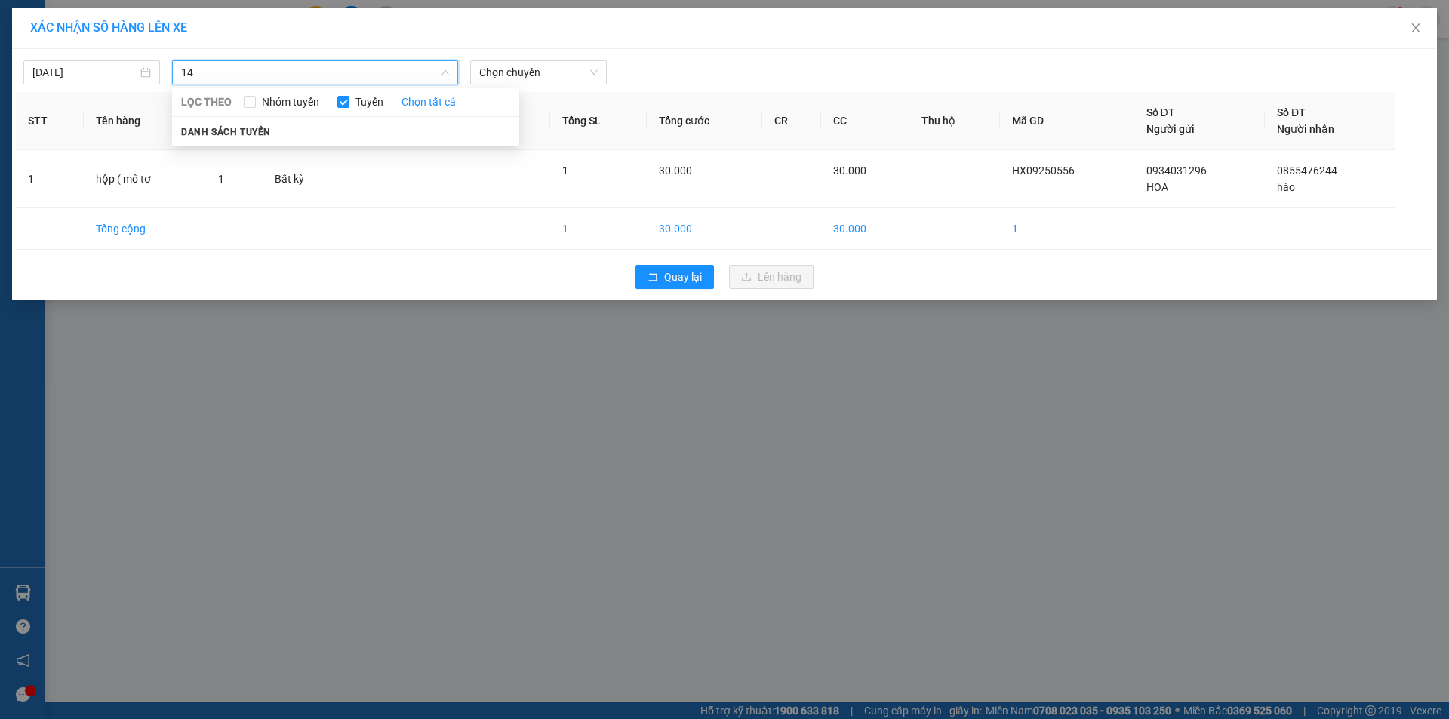
type input "1"
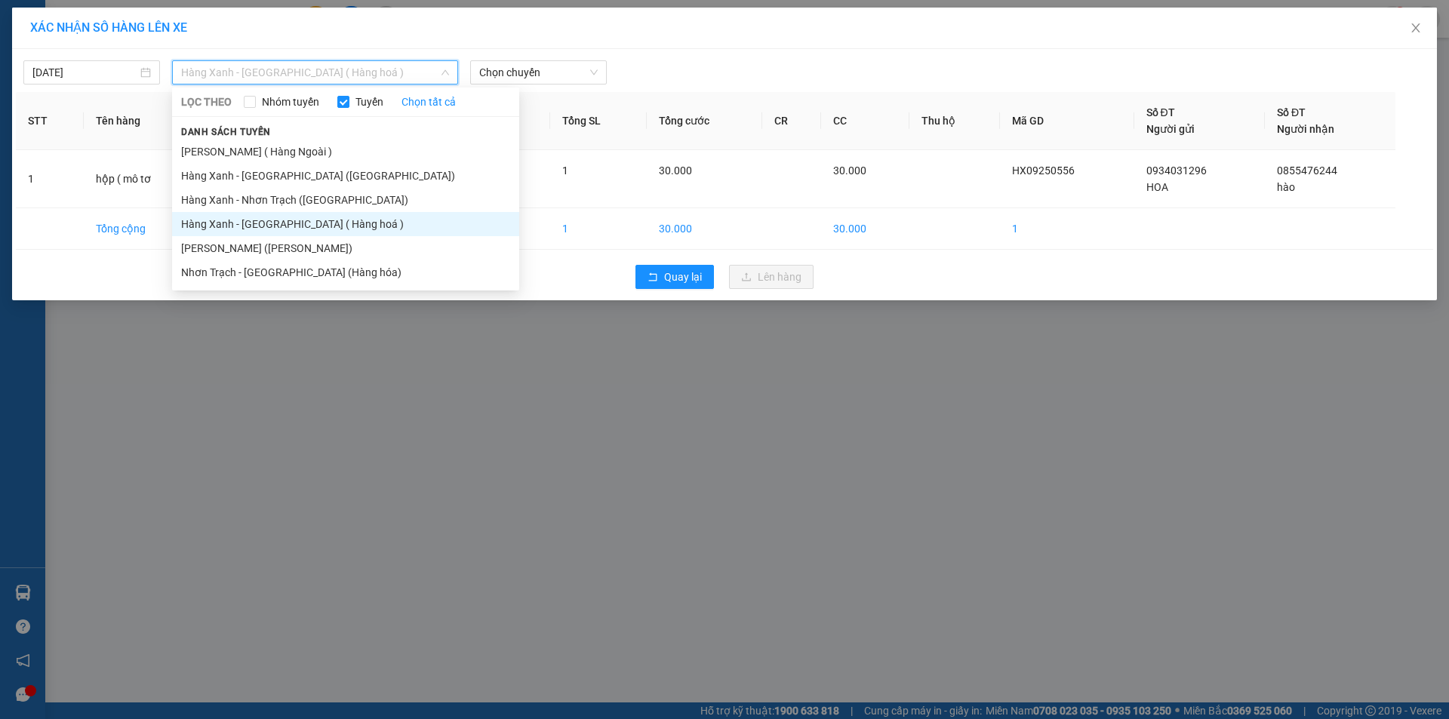
click at [300, 223] on li "Hàng Xanh - [GEOGRAPHIC_DATA] ( Hàng hoá )" at bounding box center [345, 224] width 347 height 24
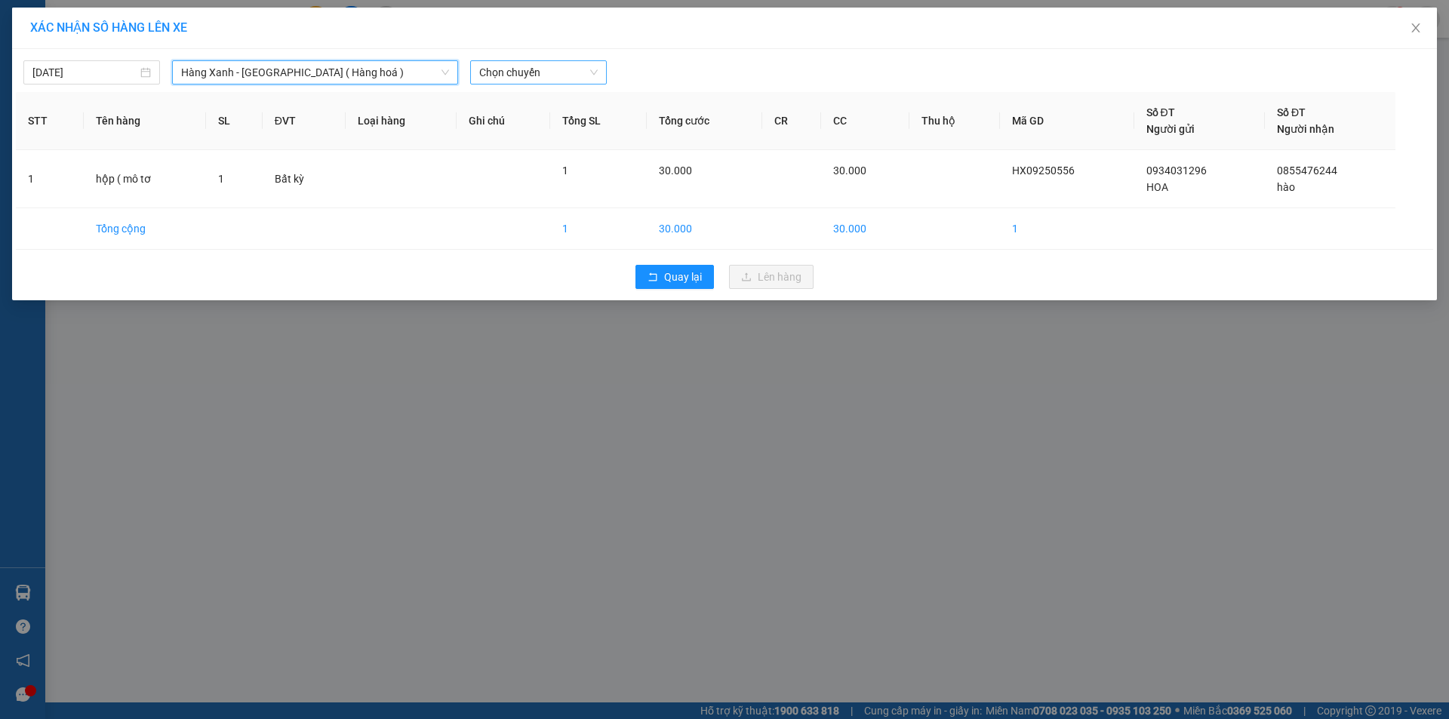
click at [529, 77] on span "Chọn chuyến" at bounding box center [538, 72] width 119 height 23
type input "1410"
click at [569, 128] on div "Thêm chuyến " 14:10 "" at bounding box center [550, 128] width 161 height 26
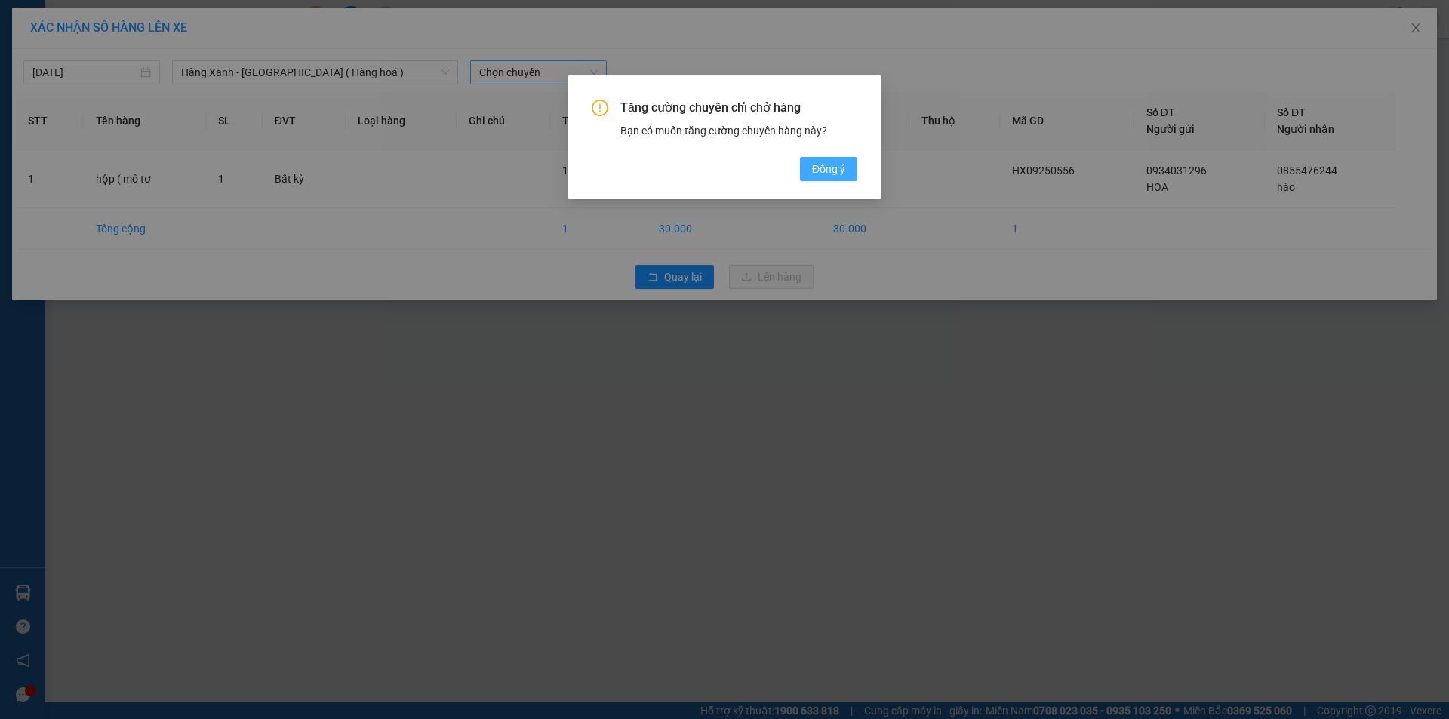
drag, startPoint x: 826, startPoint y: 179, endPoint x: 815, endPoint y: 174, distance: 11.8
click at [827, 179] on button "Đồng ý" at bounding box center [828, 169] width 57 height 24
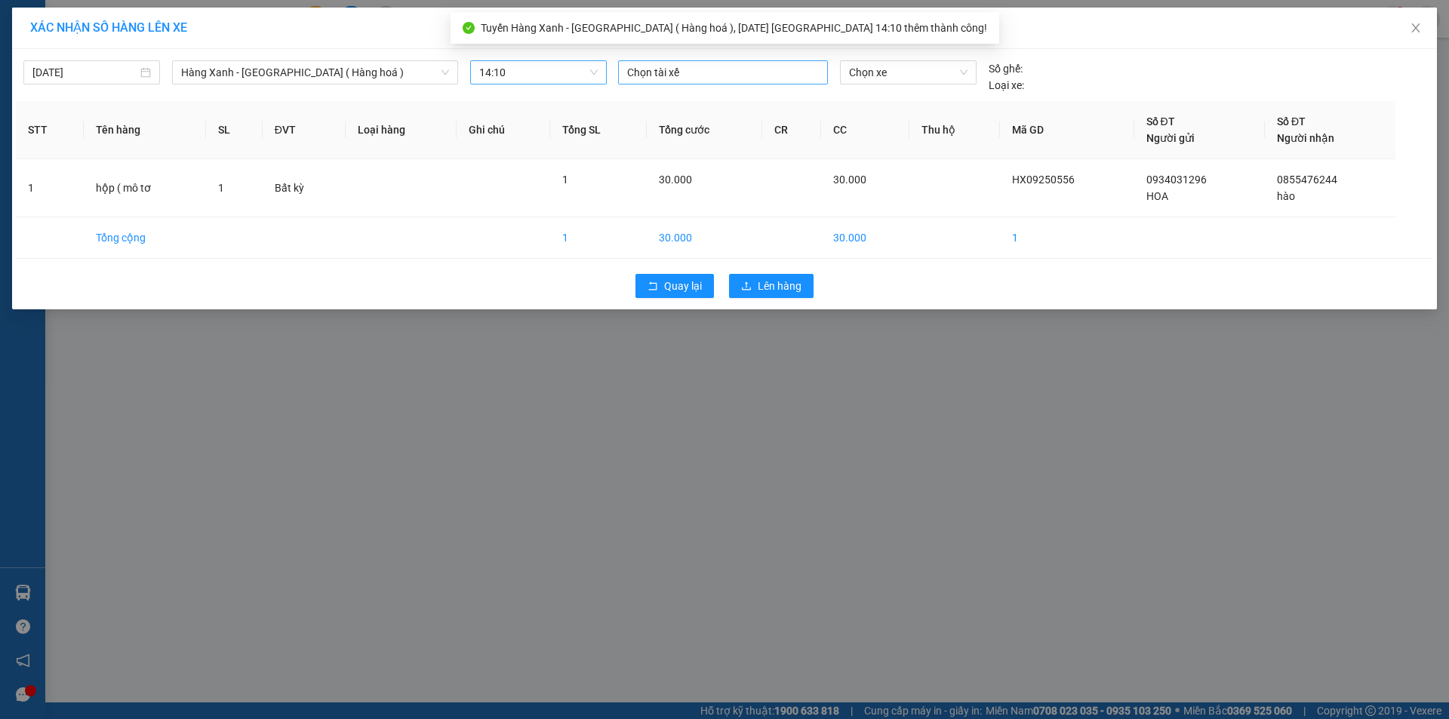
click at [699, 72] on div at bounding box center [723, 72] width 202 height 18
type input "hoang"
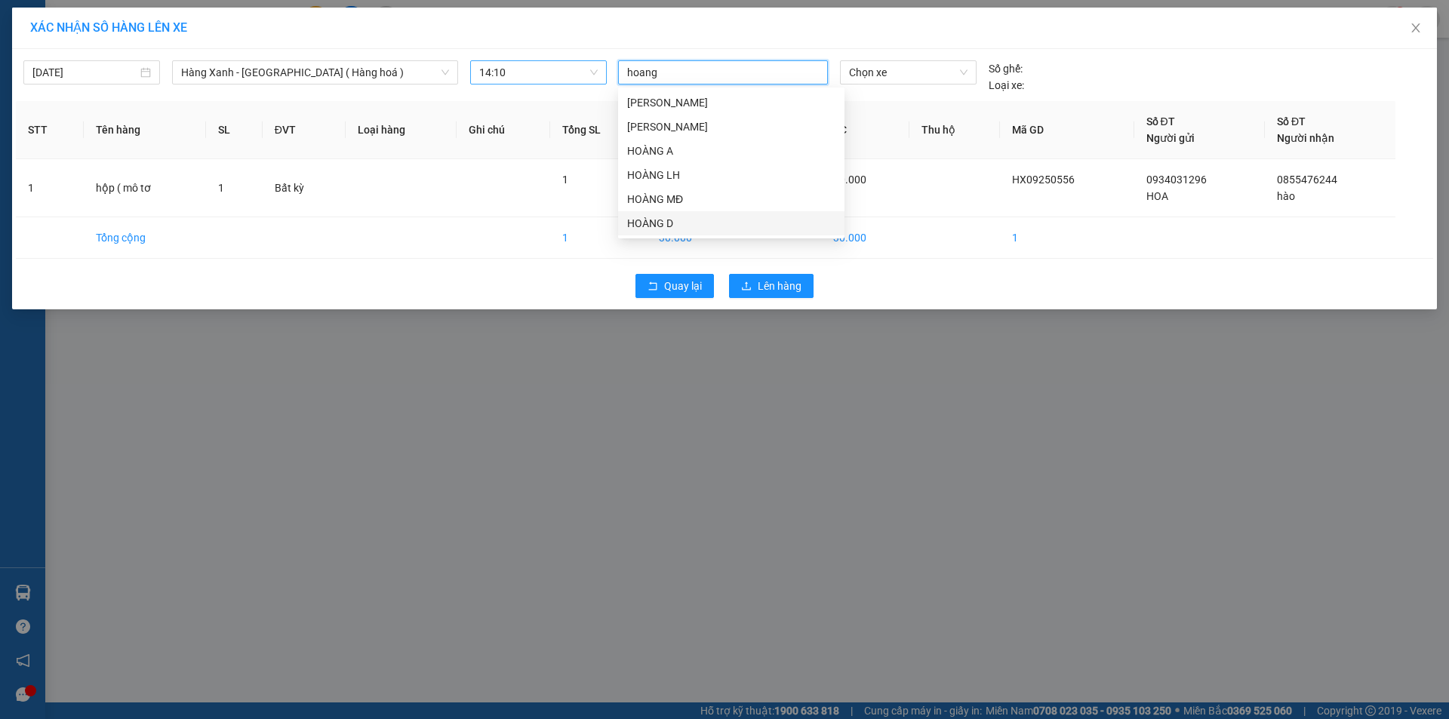
click at [679, 222] on div "HOÀNG D" at bounding box center [731, 223] width 208 height 17
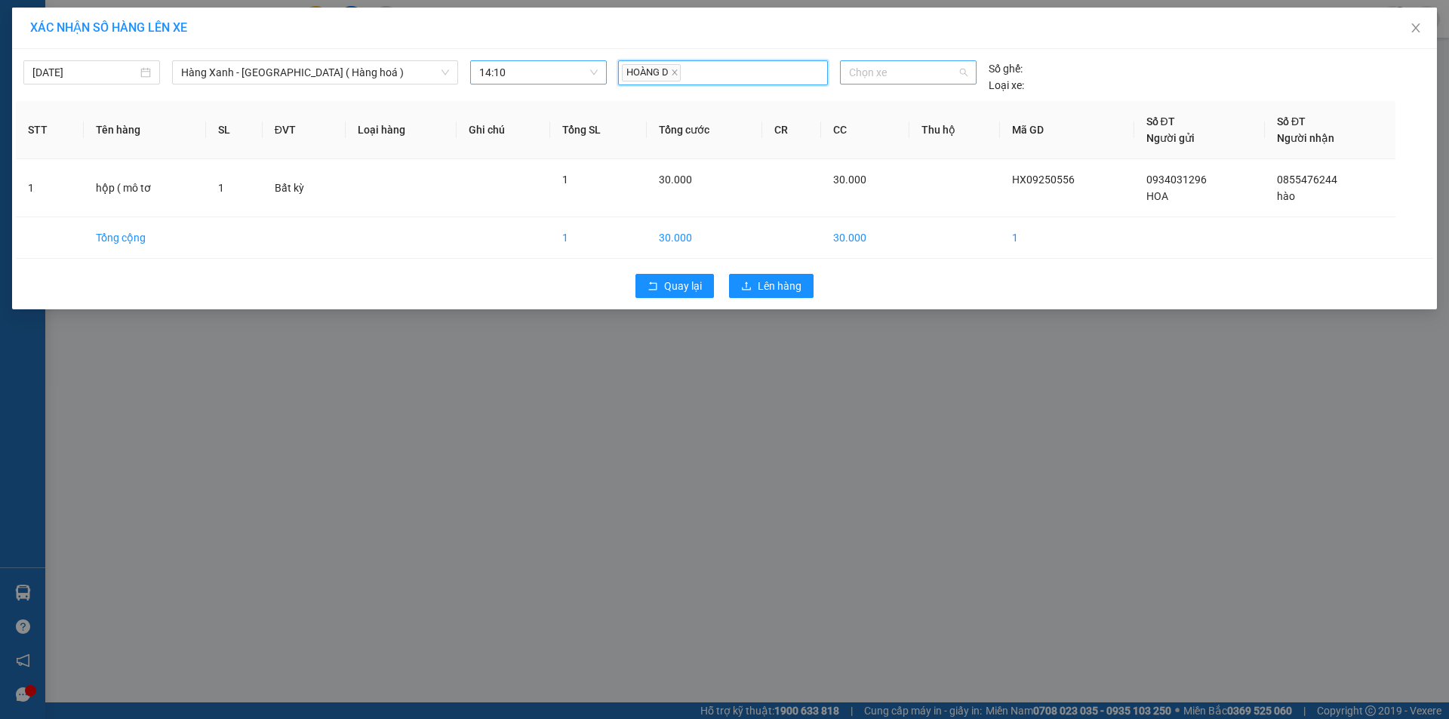
click at [927, 73] on span "Chọn xe" at bounding box center [908, 72] width 118 height 23
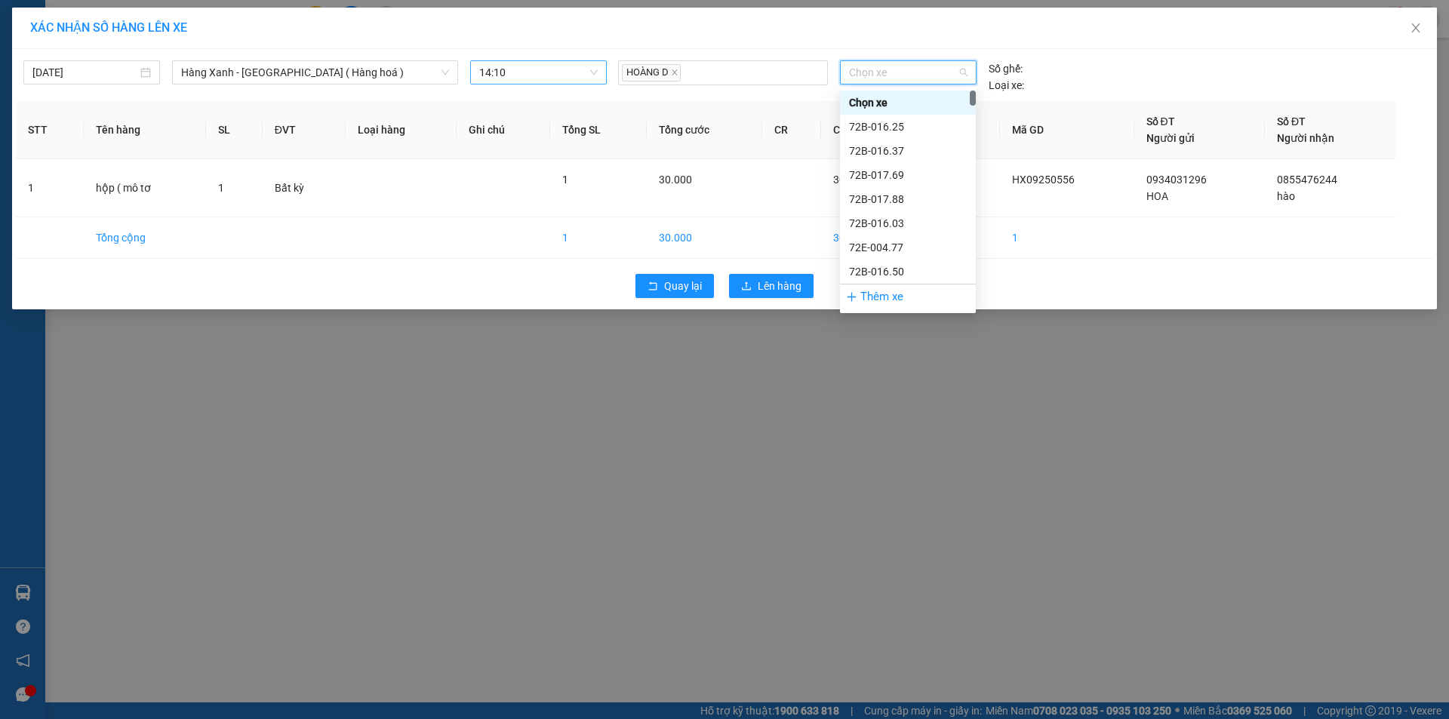
type input "6"
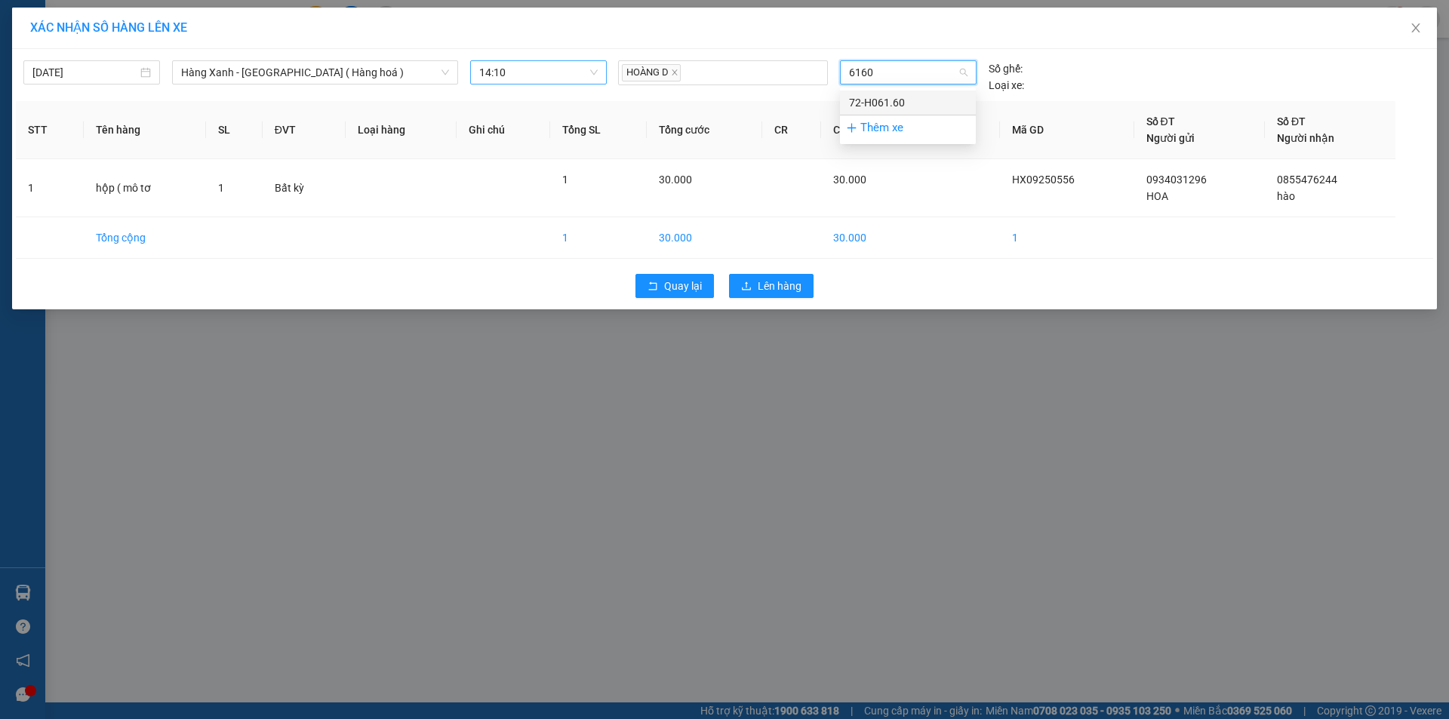
click at [907, 91] on div "72-H061.60" at bounding box center [908, 103] width 136 height 24
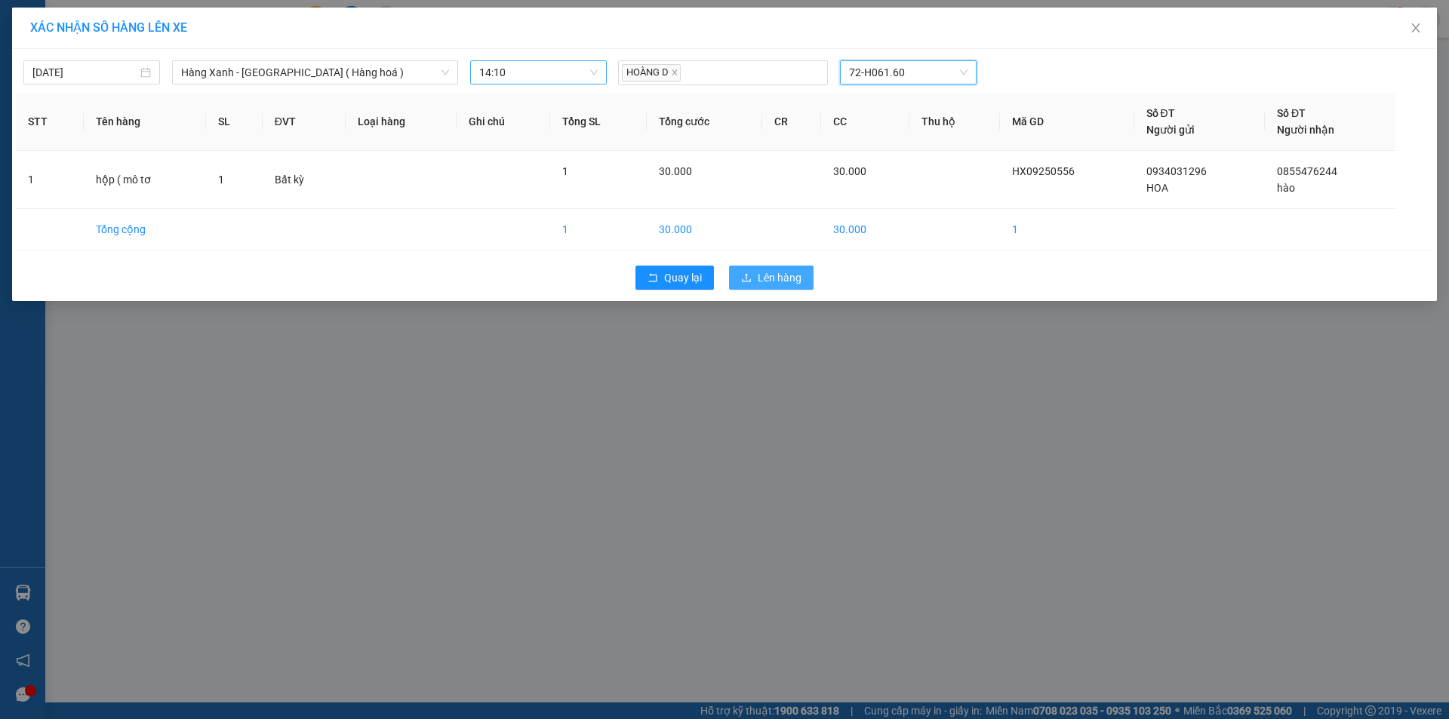
click at [799, 277] on span "Lên hàng" at bounding box center [780, 278] width 44 height 17
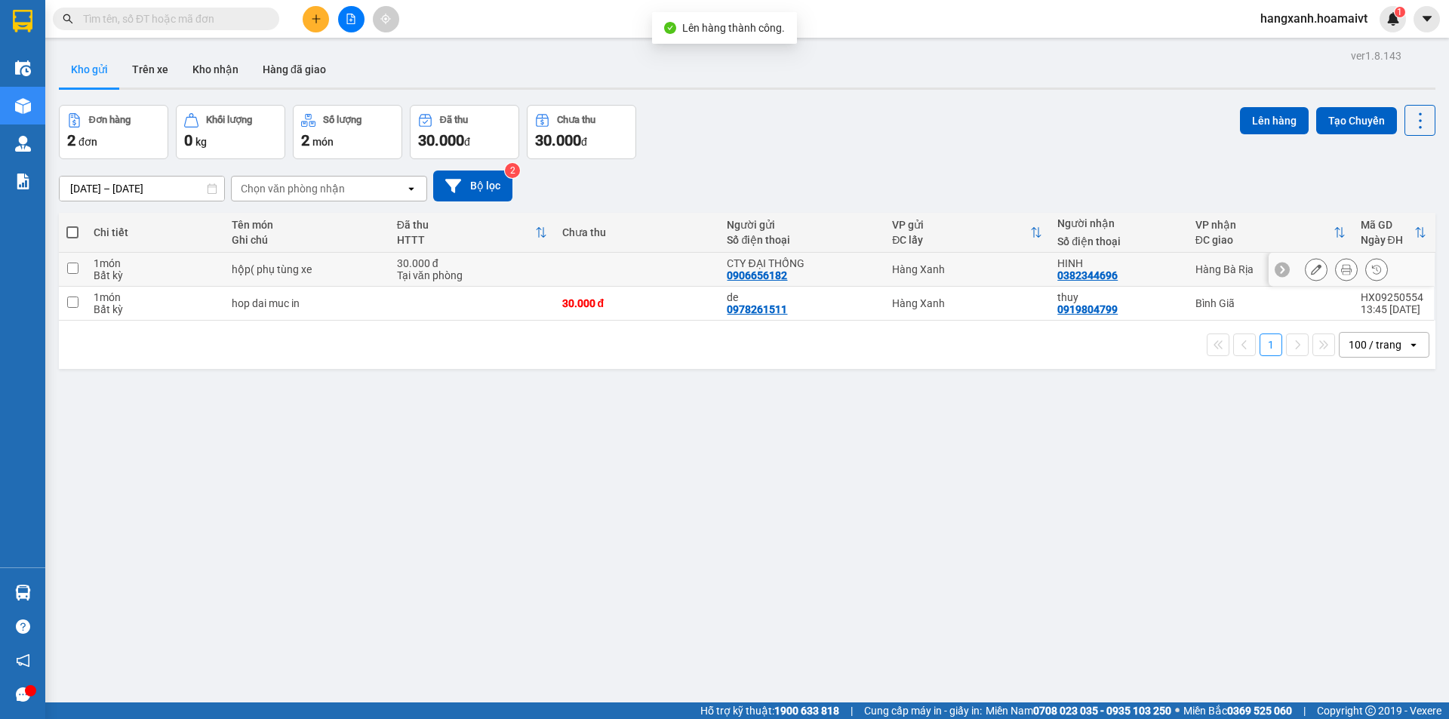
drag, startPoint x: 1190, startPoint y: 274, endPoint x: 1212, endPoint y: 249, distance: 32.7
click at [1196, 273] on div "Hàng Bà Rịa" at bounding box center [1271, 269] width 150 height 12
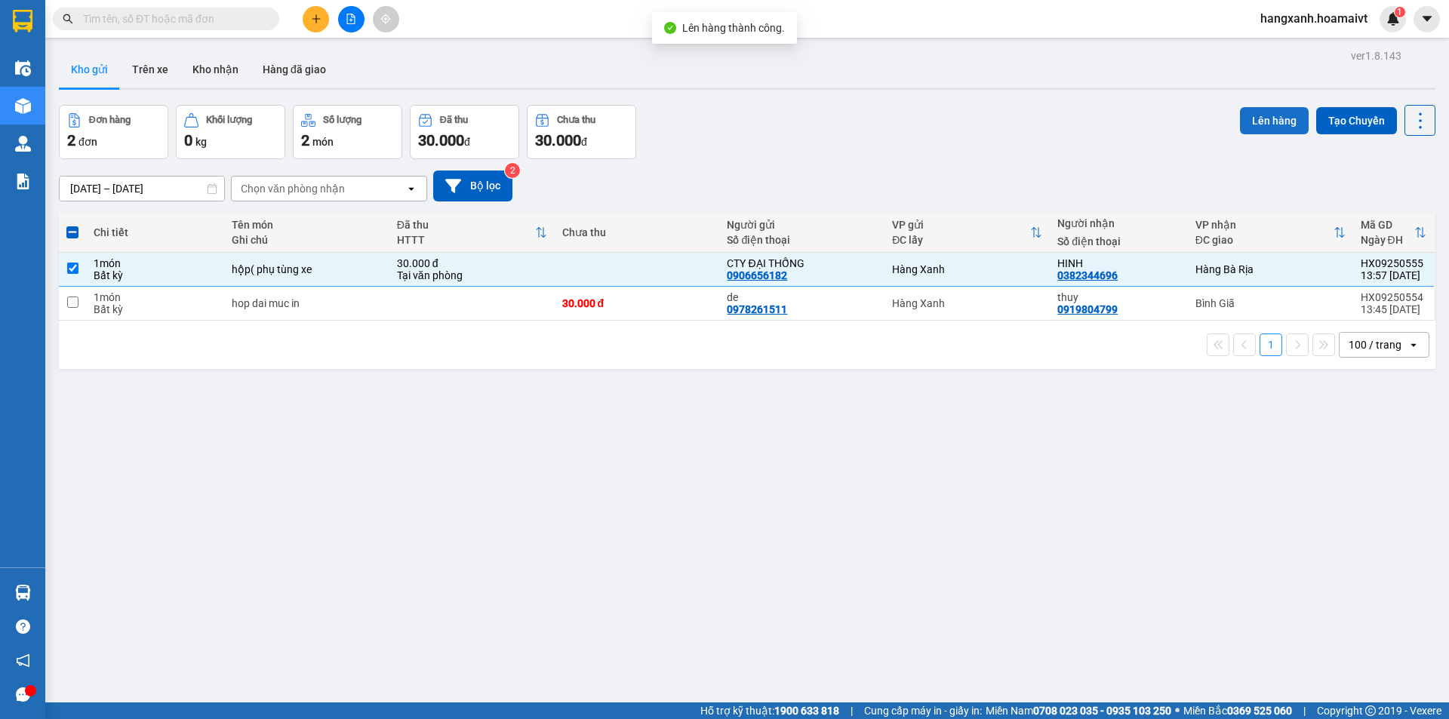
click at [1274, 122] on button "Lên hàng" at bounding box center [1274, 120] width 69 height 27
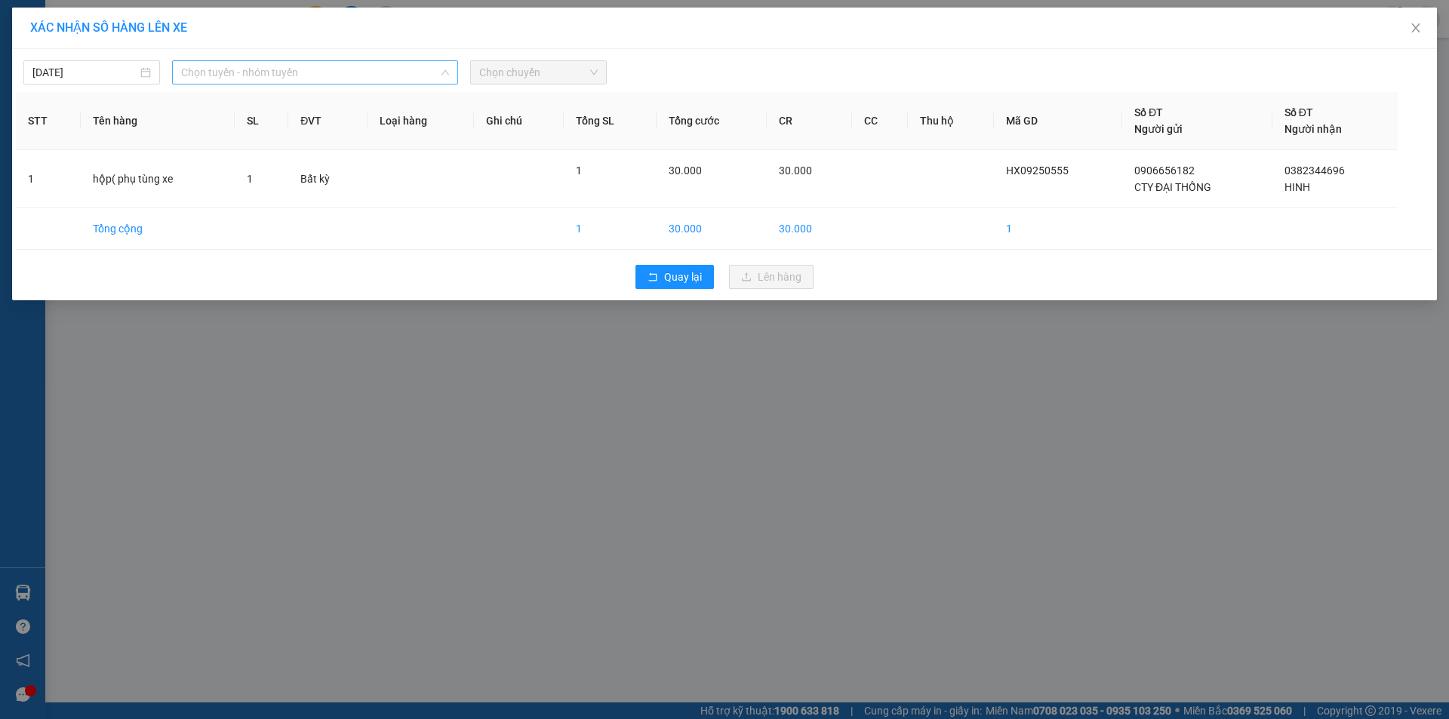
click at [402, 72] on span "Chọn tuyến - nhóm tuyến" at bounding box center [315, 72] width 268 height 23
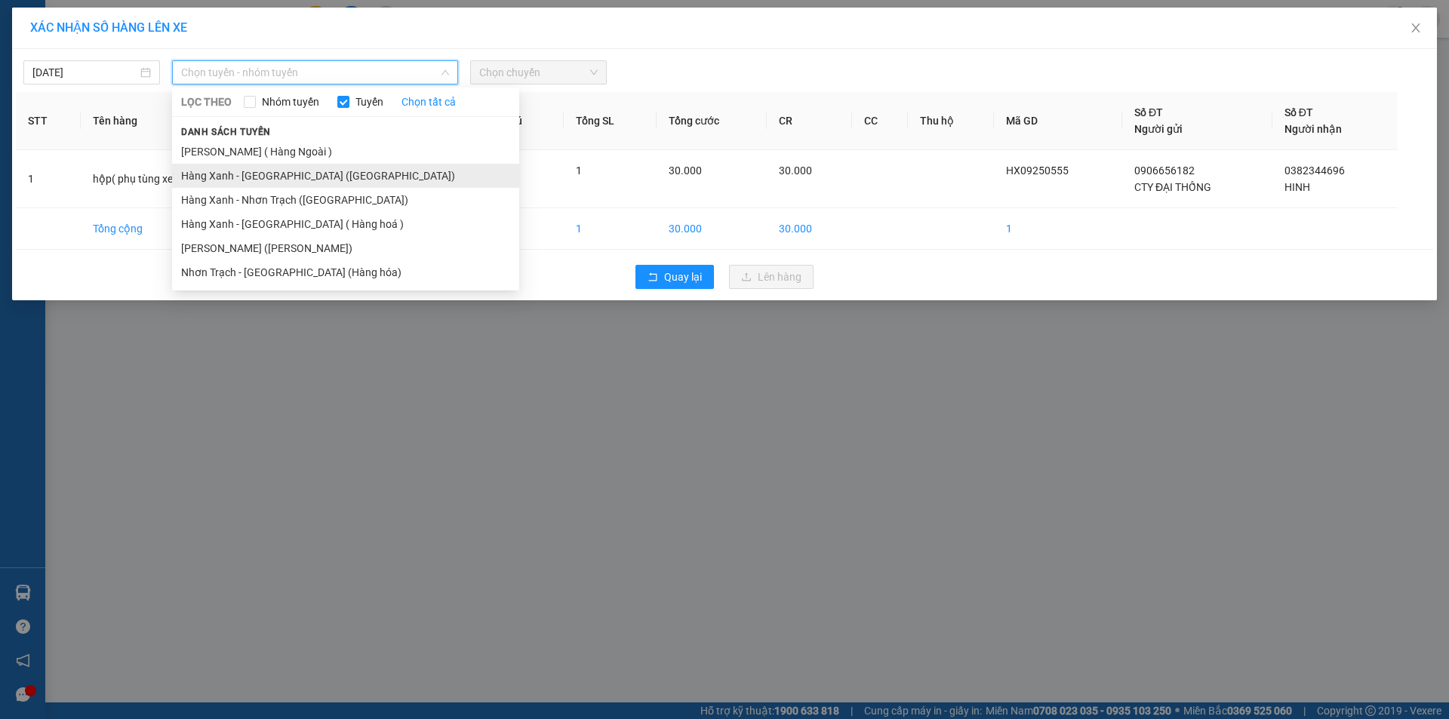
click at [265, 176] on li "Hàng Xanh - [GEOGRAPHIC_DATA] ([GEOGRAPHIC_DATA])" at bounding box center [345, 176] width 347 height 24
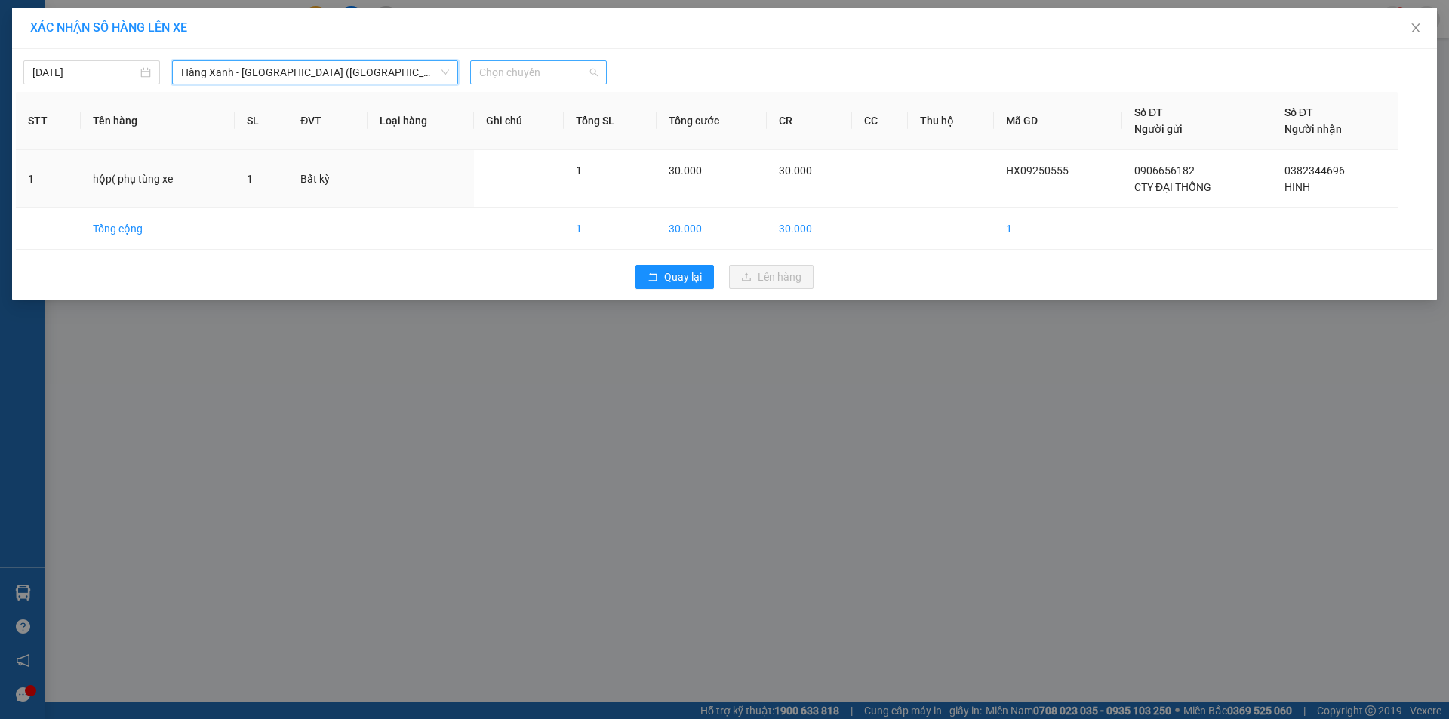
click at [528, 70] on span "Chọn chuyến" at bounding box center [538, 72] width 119 height 23
type input "1410"
click at [569, 138] on div "Thêm chuyến " 14:10 "" at bounding box center [550, 128] width 161 height 26
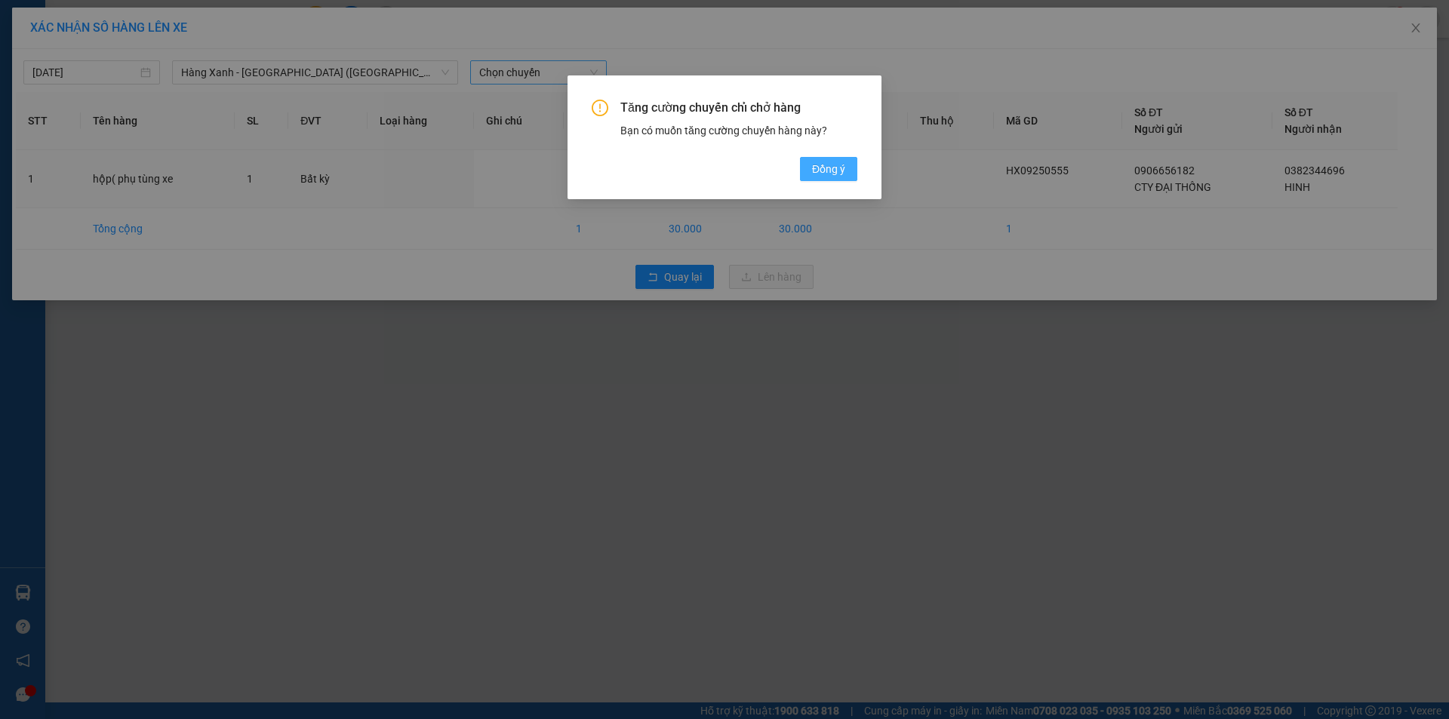
click at [833, 175] on span "Đồng ý" at bounding box center [828, 169] width 33 height 17
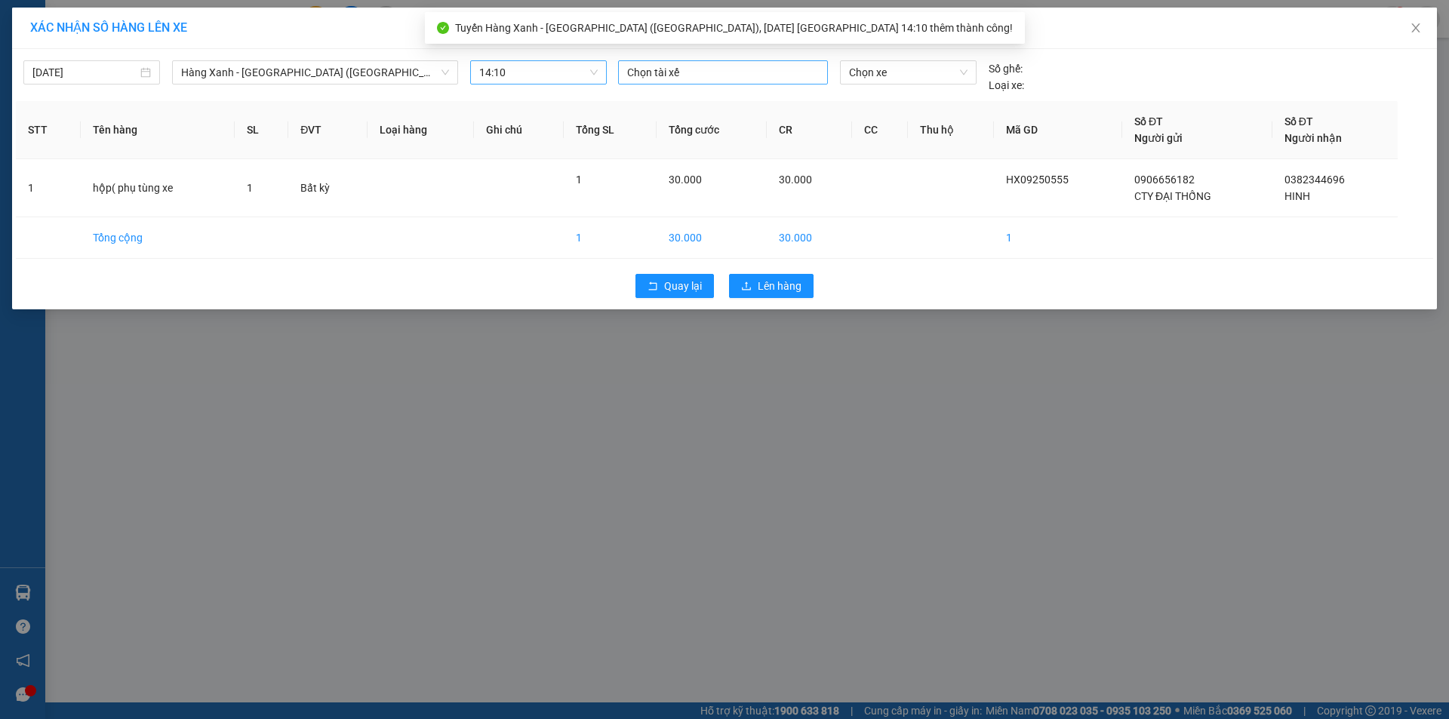
click at [733, 72] on div at bounding box center [723, 72] width 202 height 18
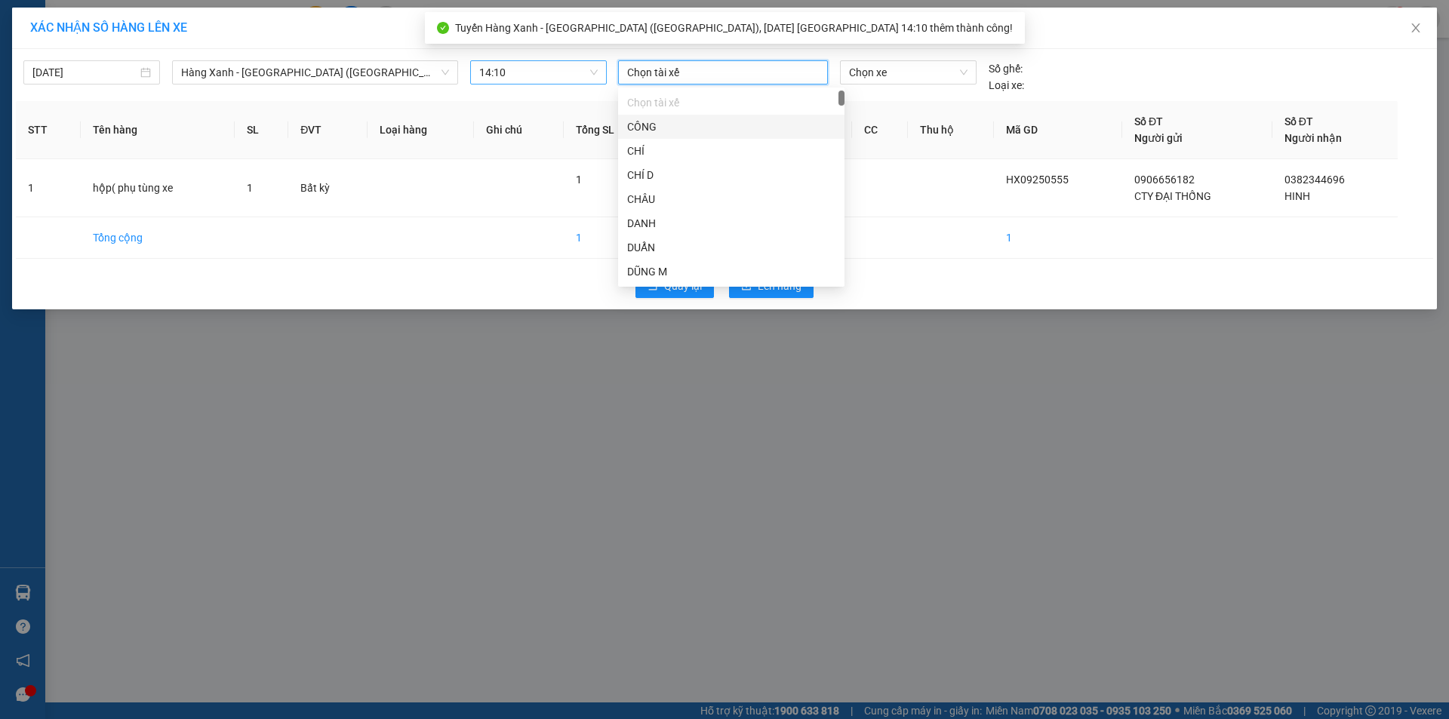
type input "d"
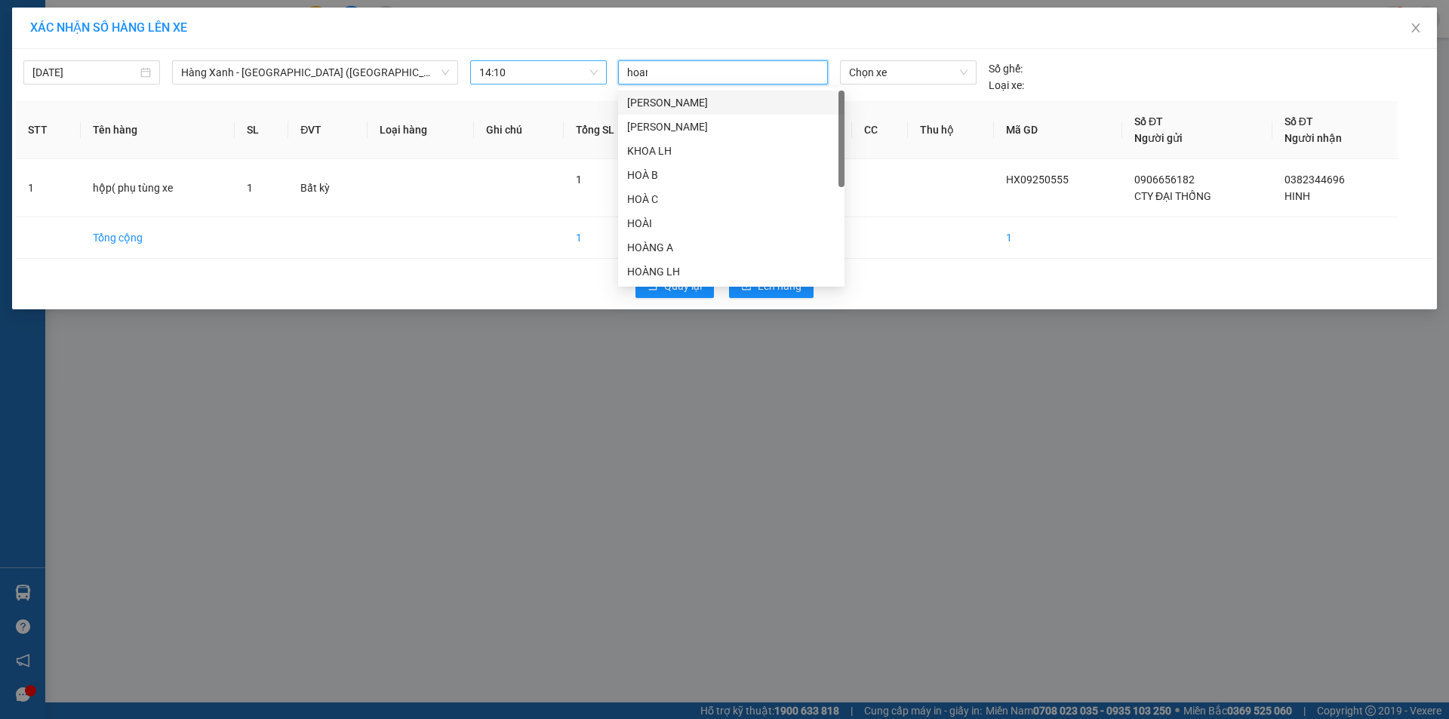
type input "hoang"
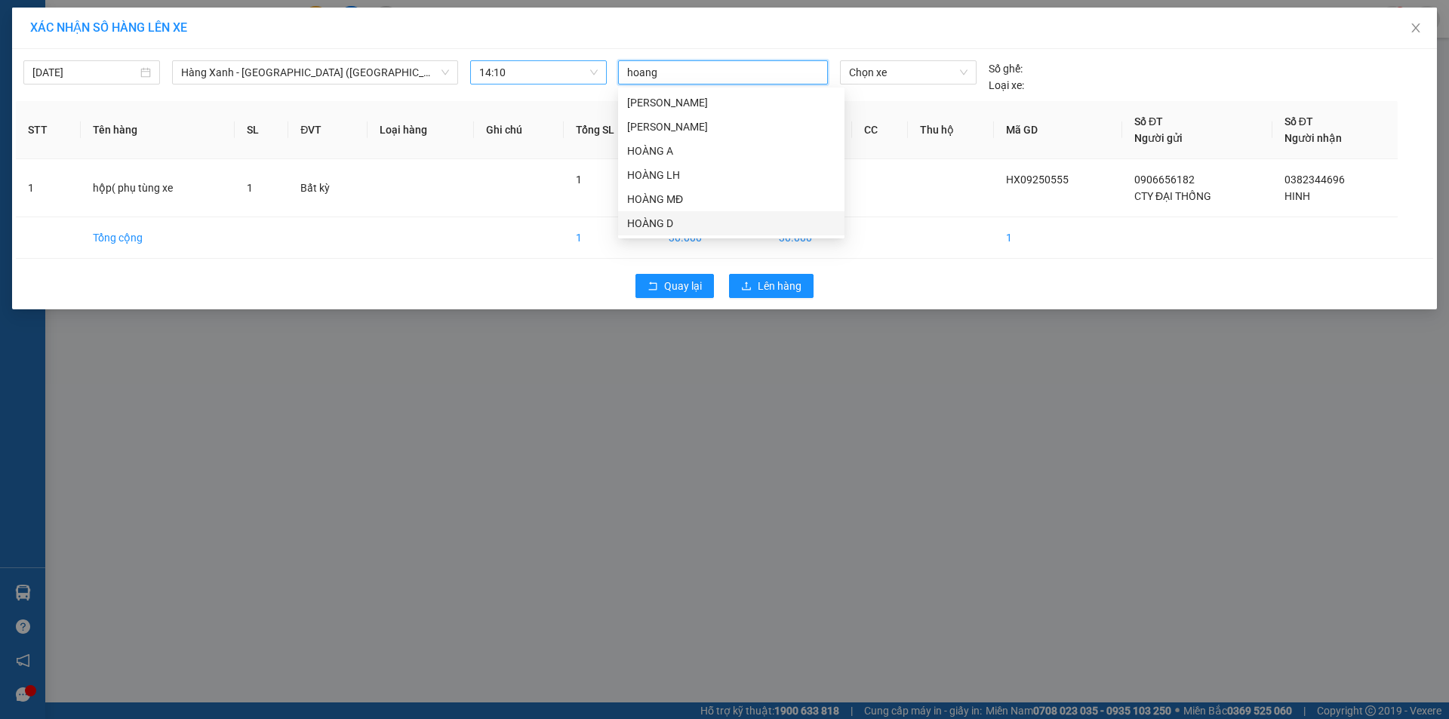
click at [664, 232] on div "HOÀNG D" at bounding box center [731, 223] width 226 height 24
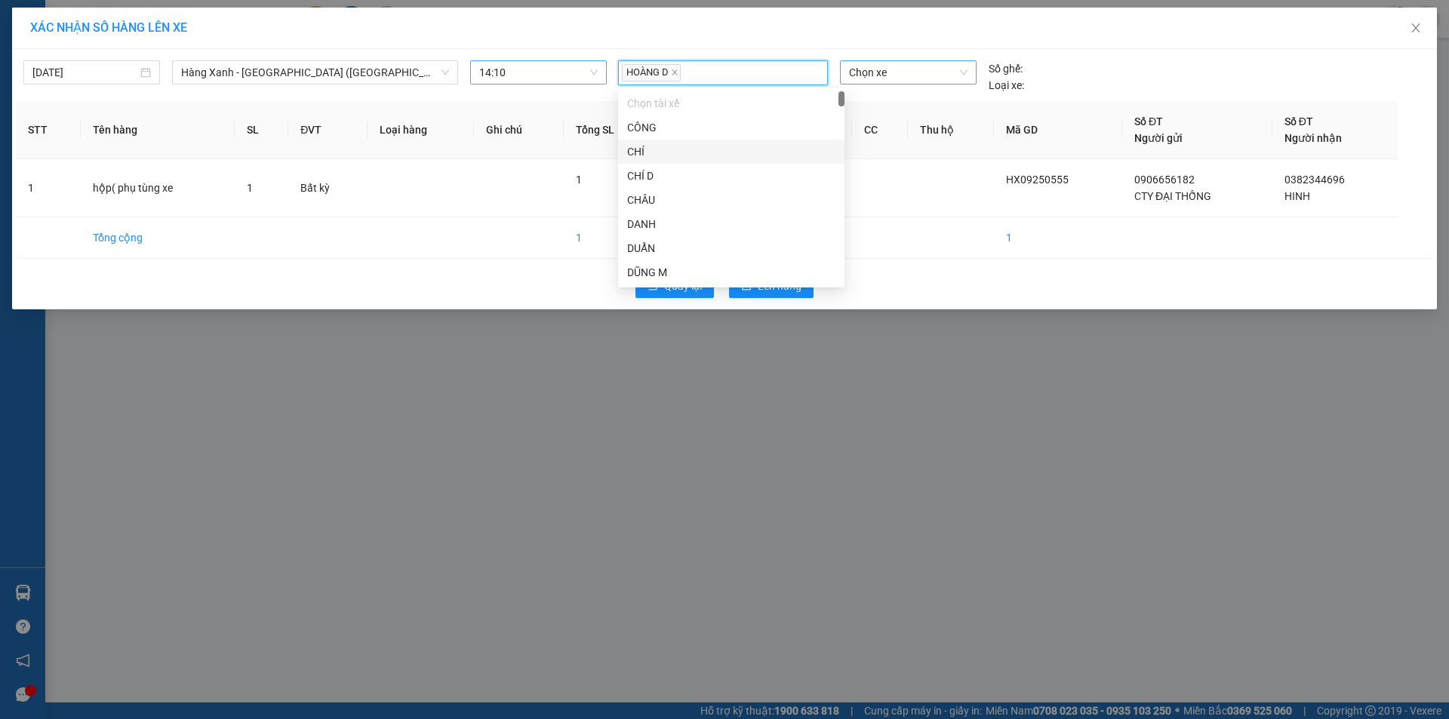
click at [882, 73] on span "Chọn xe" at bounding box center [908, 72] width 118 height 23
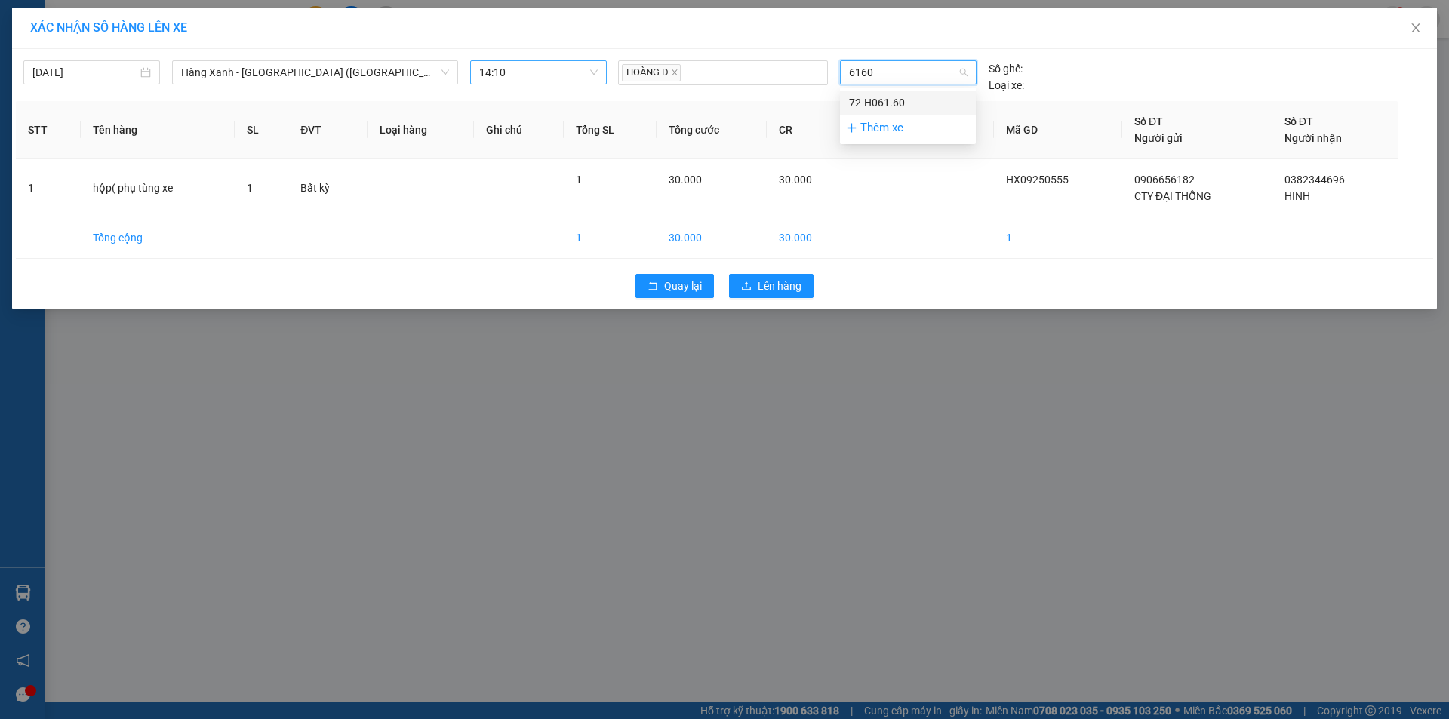
click at [910, 104] on div "72-H061.60" at bounding box center [908, 102] width 118 height 17
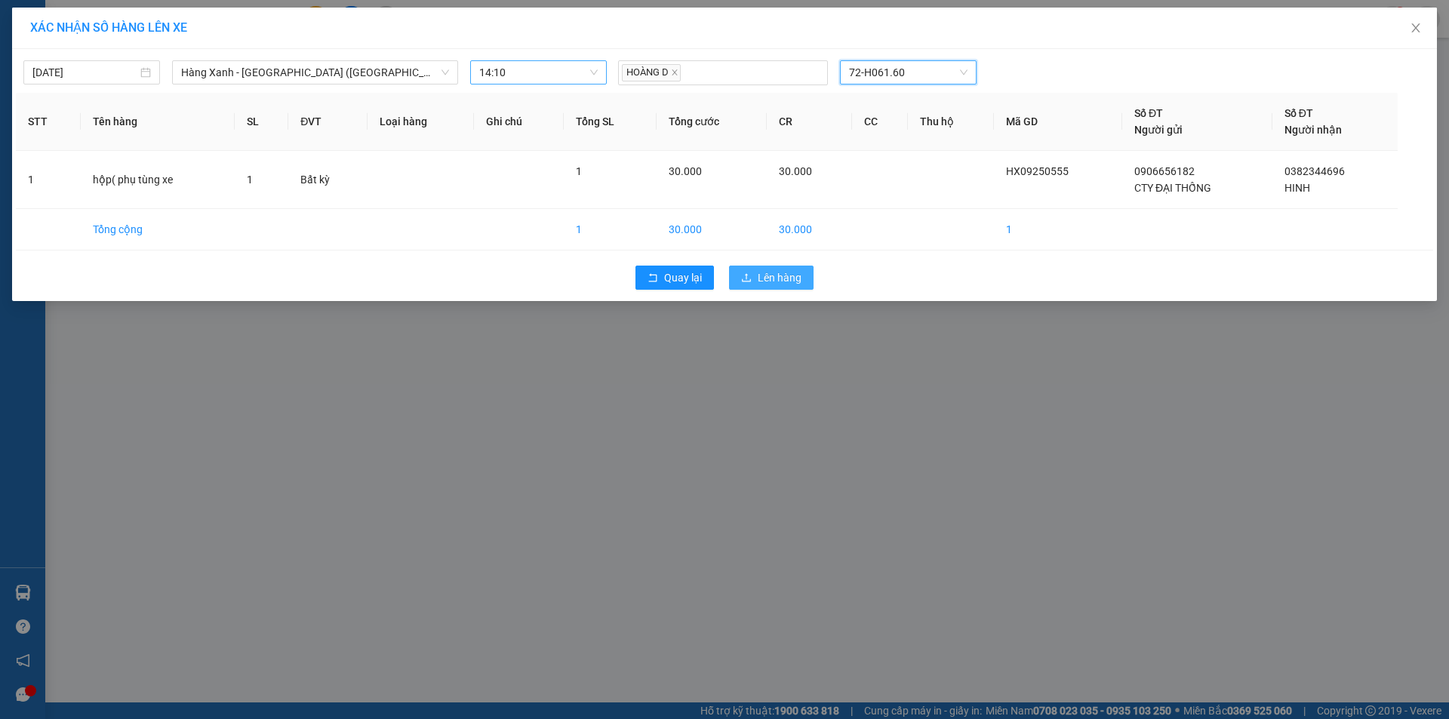
click at [794, 280] on span "Lên hàng" at bounding box center [780, 278] width 44 height 17
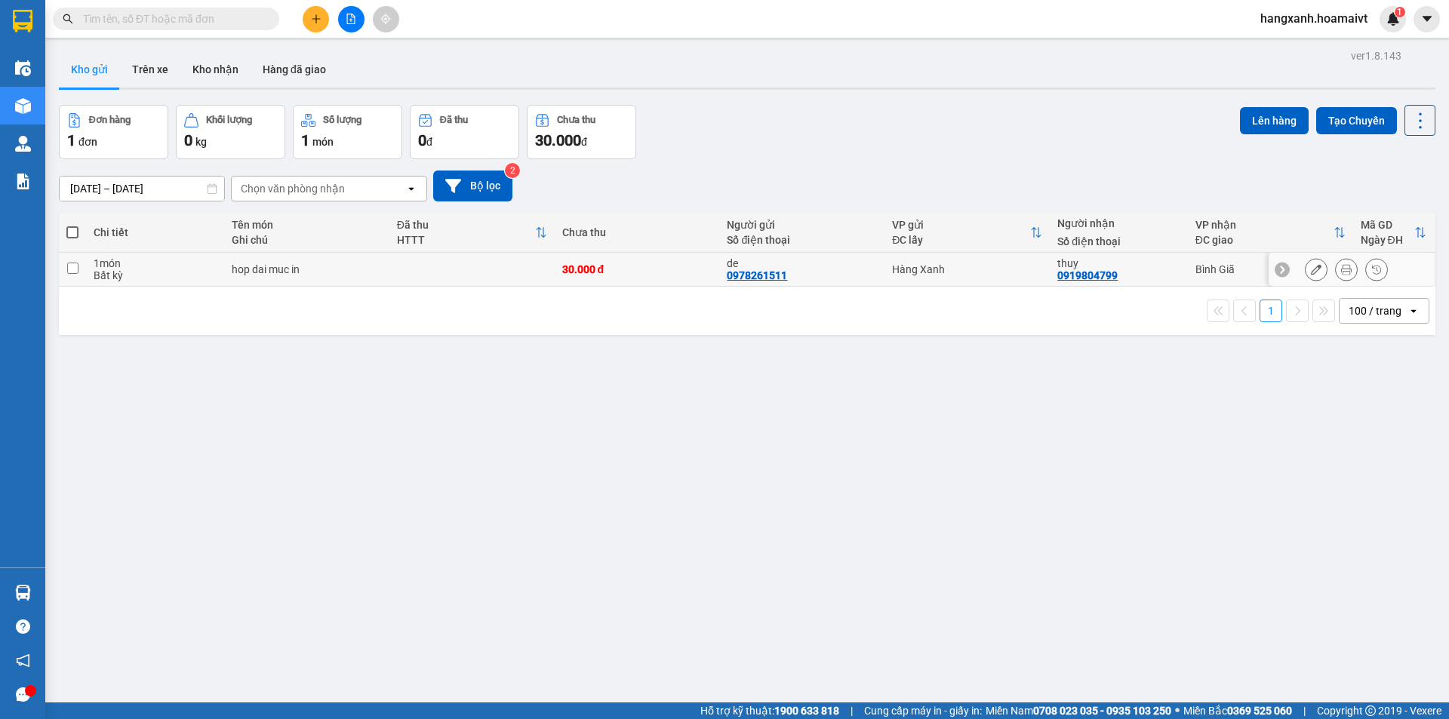
click at [1150, 277] on div "thuy 0919804799" at bounding box center [1119, 269] width 122 height 24
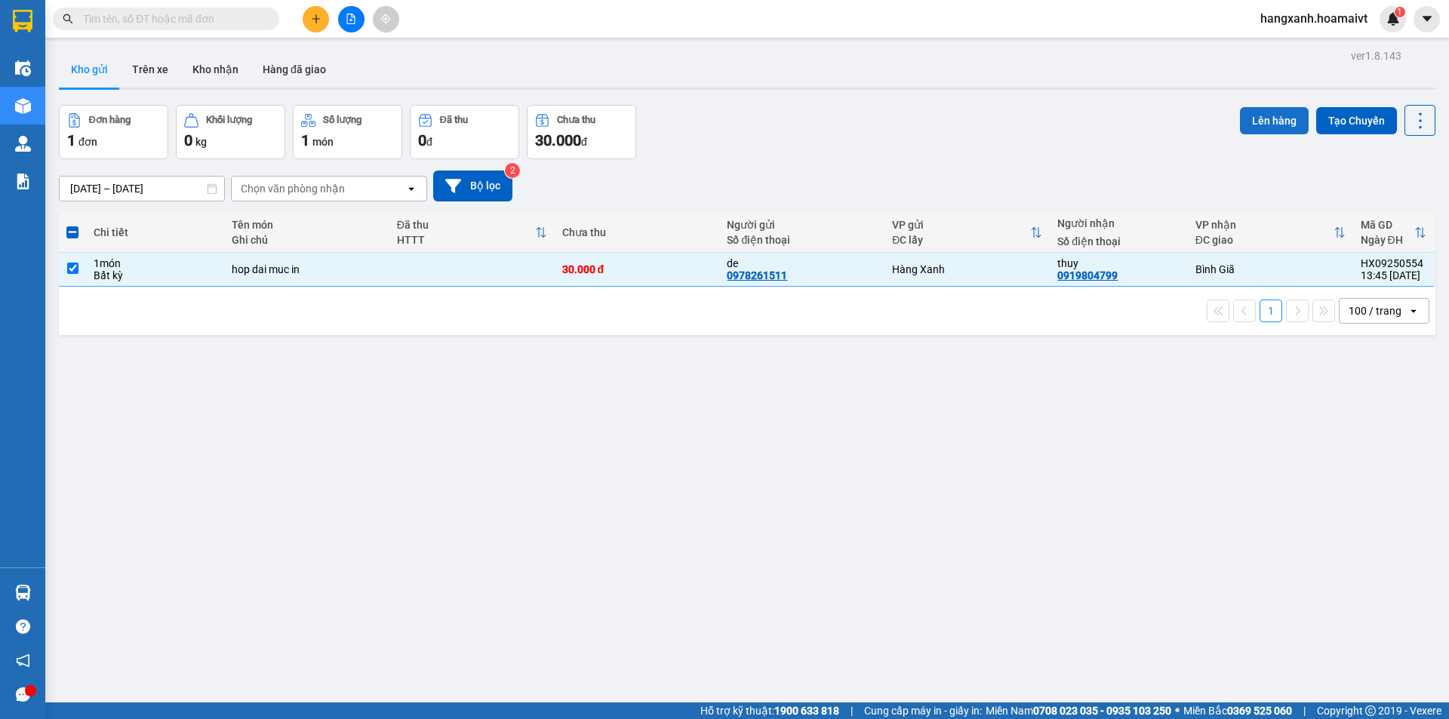
click at [1269, 101] on div "ver 1.8.143 Kho gửi Trên xe Kho nhận Hàng đã giao Đơn hàng 1 đơn Khối lượng 0 k…" at bounding box center [747, 404] width 1389 height 719
click at [1275, 125] on button "Lên hàng" at bounding box center [1274, 120] width 69 height 27
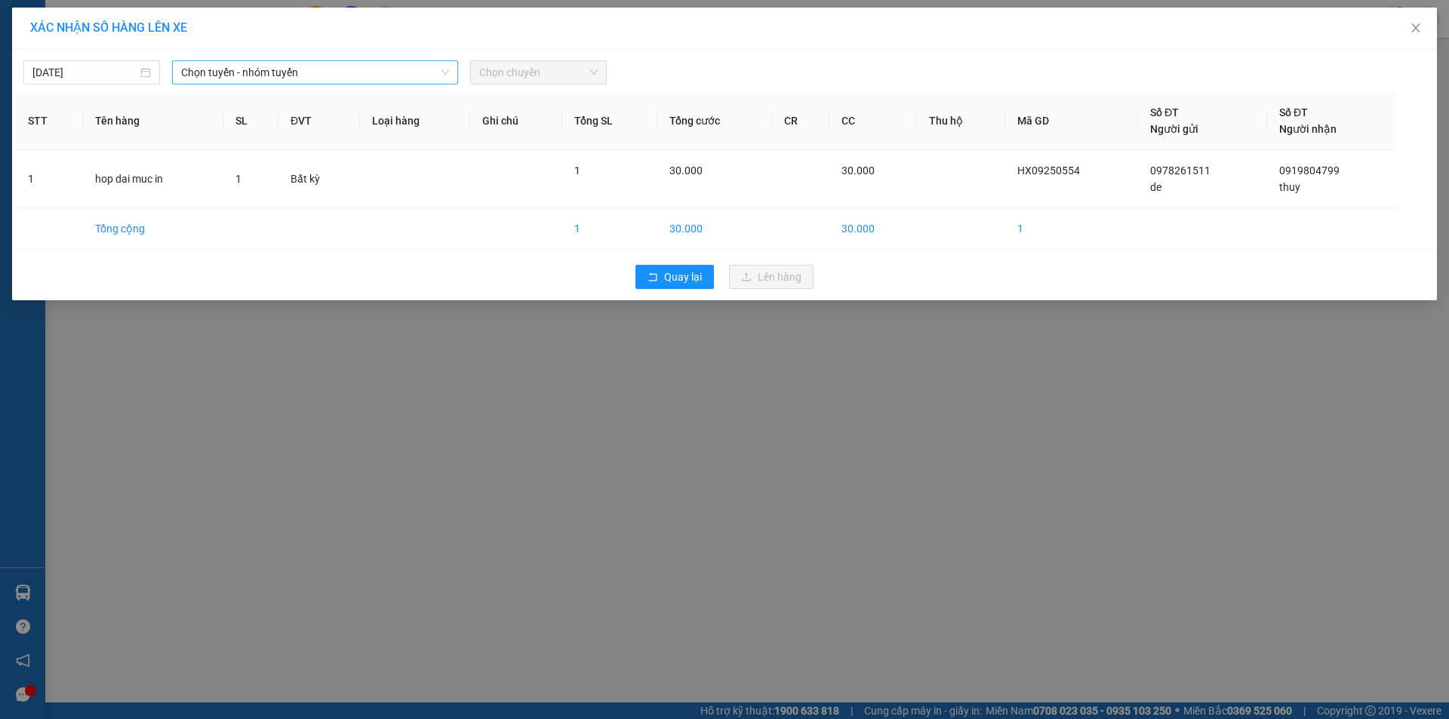
click at [294, 78] on span "Chọn tuyến - nhóm tuyến" at bounding box center [315, 72] width 268 height 23
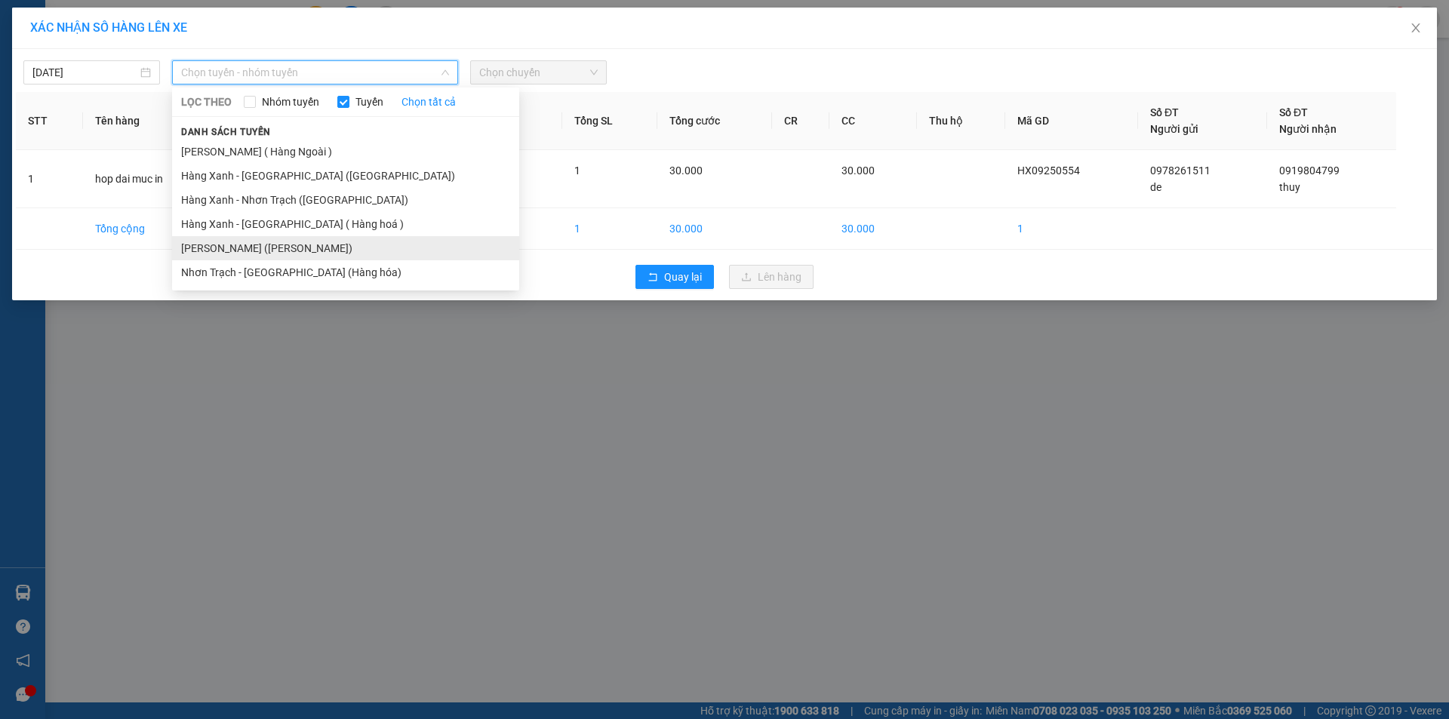
click at [282, 245] on li "[PERSON_NAME] ([PERSON_NAME])" at bounding box center [345, 248] width 347 height 24
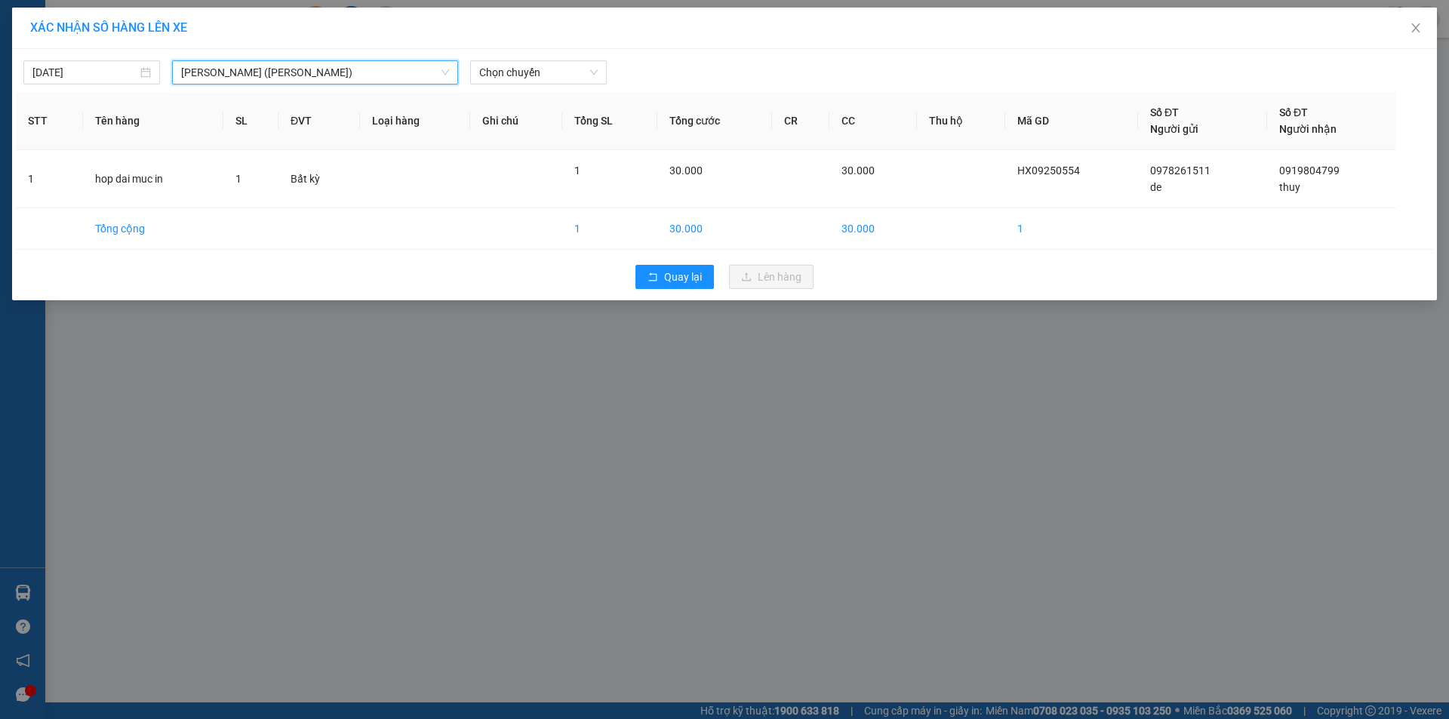
click at [540, 57] on div "[DATE] Hàng Xanh - [GEOGRAPHIC_DATA] ([GEOGRAPHIC_DATA]) [GEOGRAPHIC_DATA] - [G…" at bounding box center [725, 69] width 1418 height 32
click at [544, 72] on span "Chọn chuyến" at bounding box center [538, 72] width 119 height 23
click at [574, 131] on div "Thêm chuyến " 14:10 "" at bounding box center [550, 128] width 161 height 26
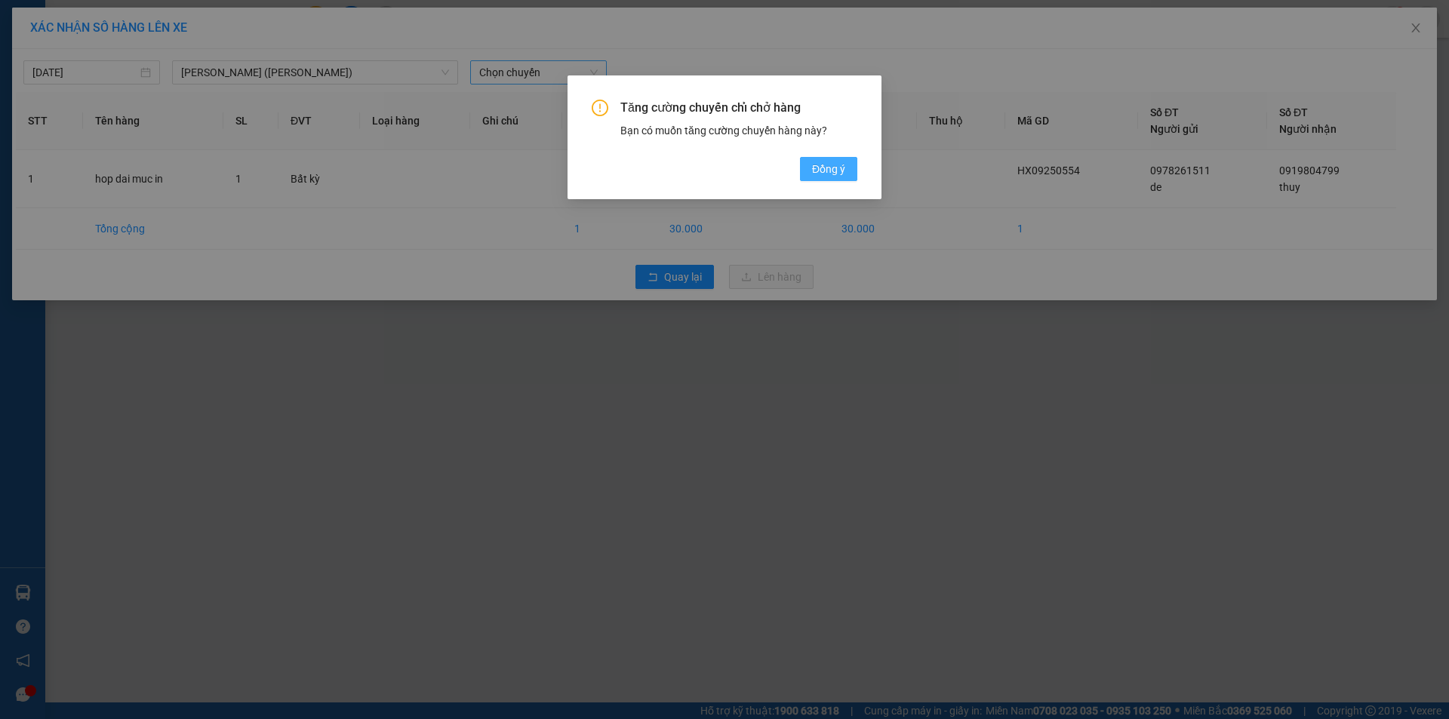
click at [823, 171] on span "Đồng ý" at bounding box center [828, 169] width 33 height 17
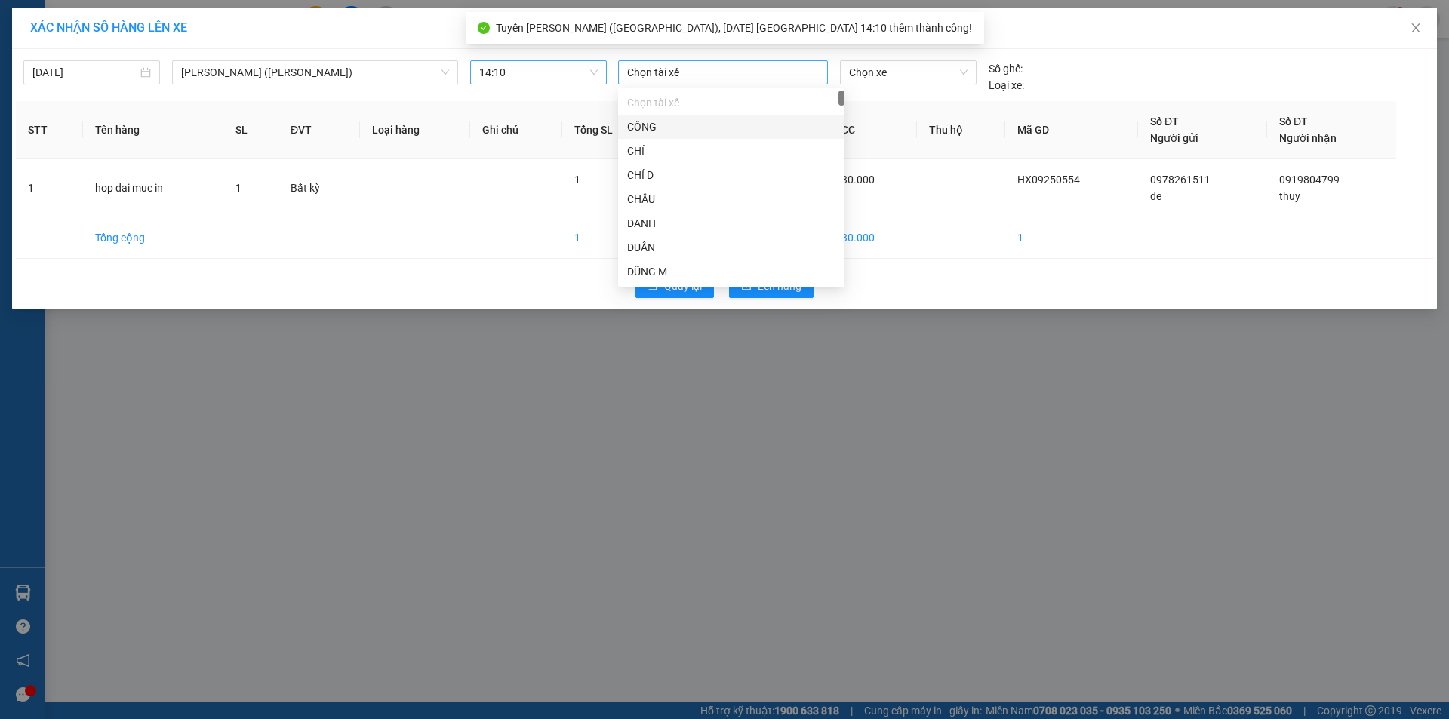
click at [668, 75] on div at bounding box center [723, 72] width 202 height 18
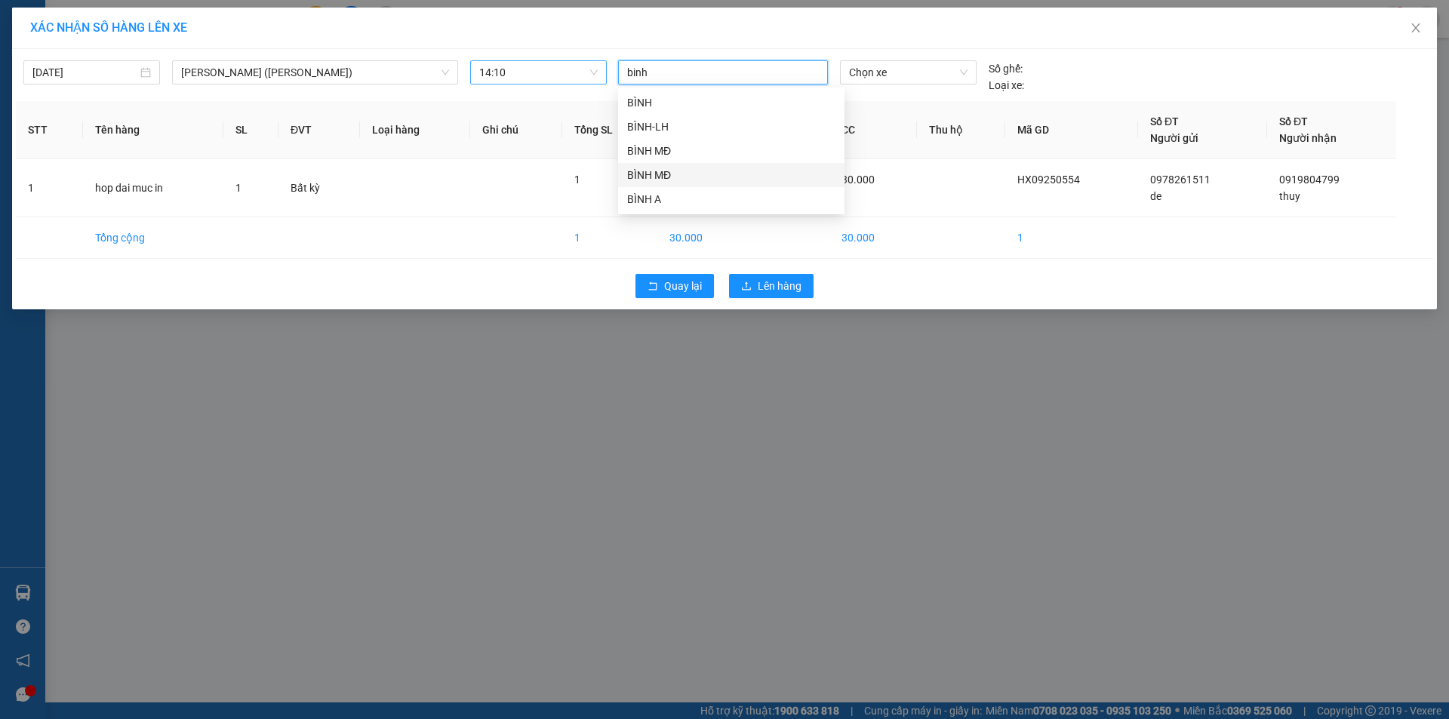
click at [671, 174] on div "BÌNH MĐ" at bounding box center [731, 175] width 208 height 17
click at [895, 79] on span "Chọn xe" at bounding box center [908, 72] width 118 height 23
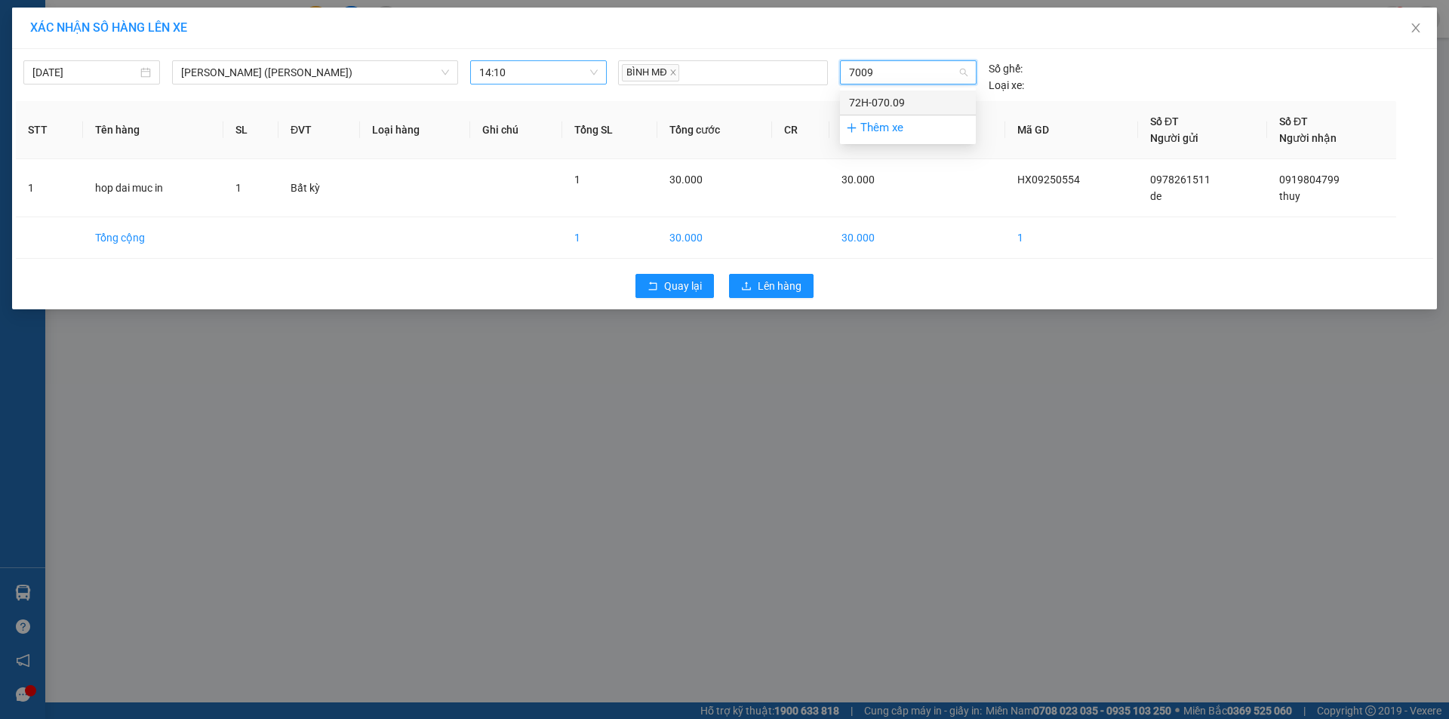
click at [904, 102] on div "72H-070.09" at bounding box center [908, 102] width 118 height 17
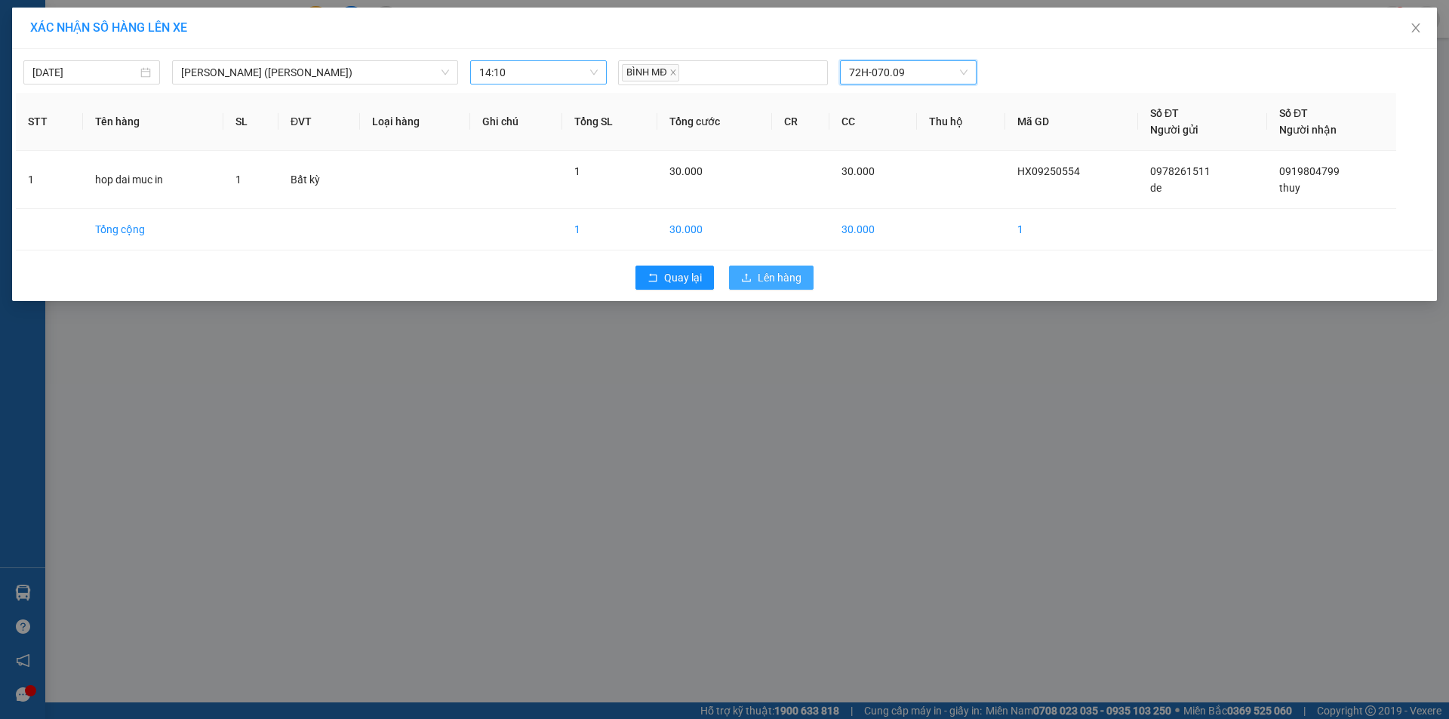
click at [795, 273] on span "Lên hàng" at bounding box center [780, 278] width 44 height 17
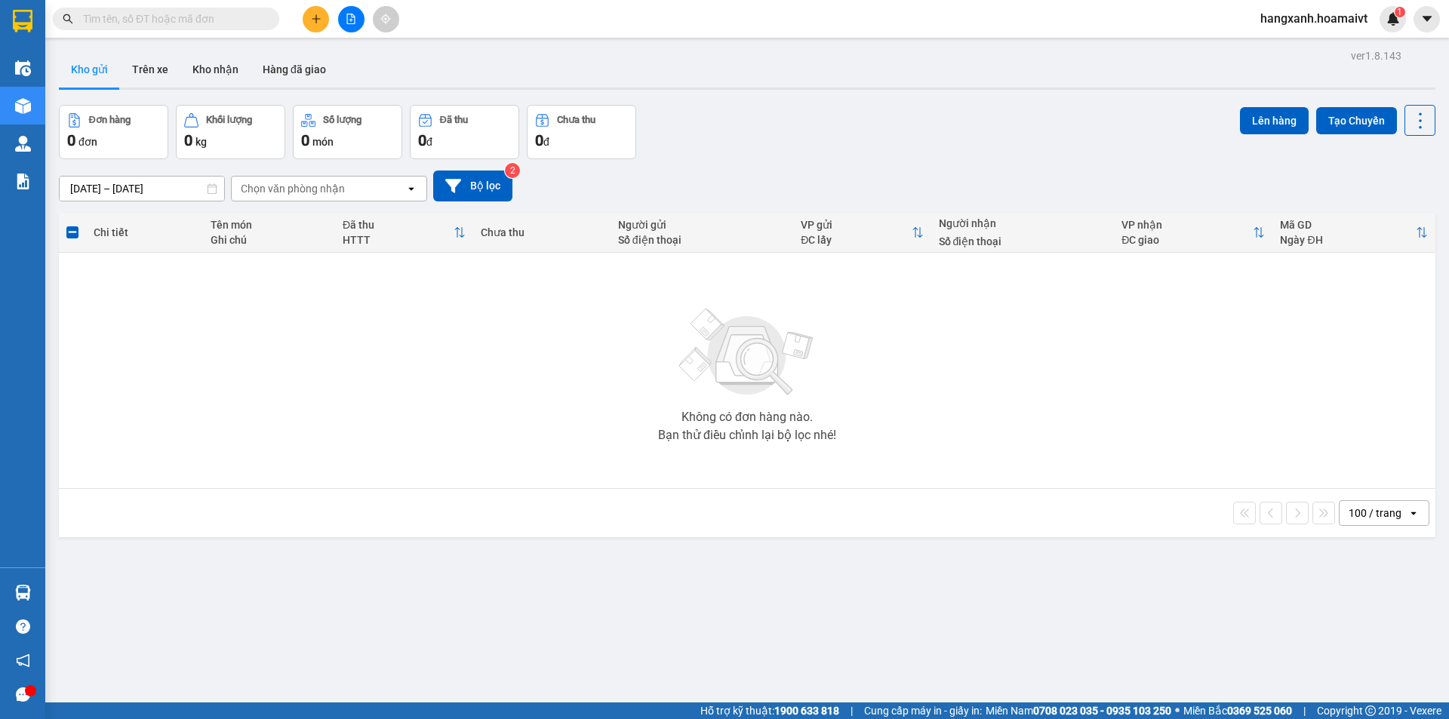
click at [320, 26] on button at bounding box center [316, 19] width 26 height 26
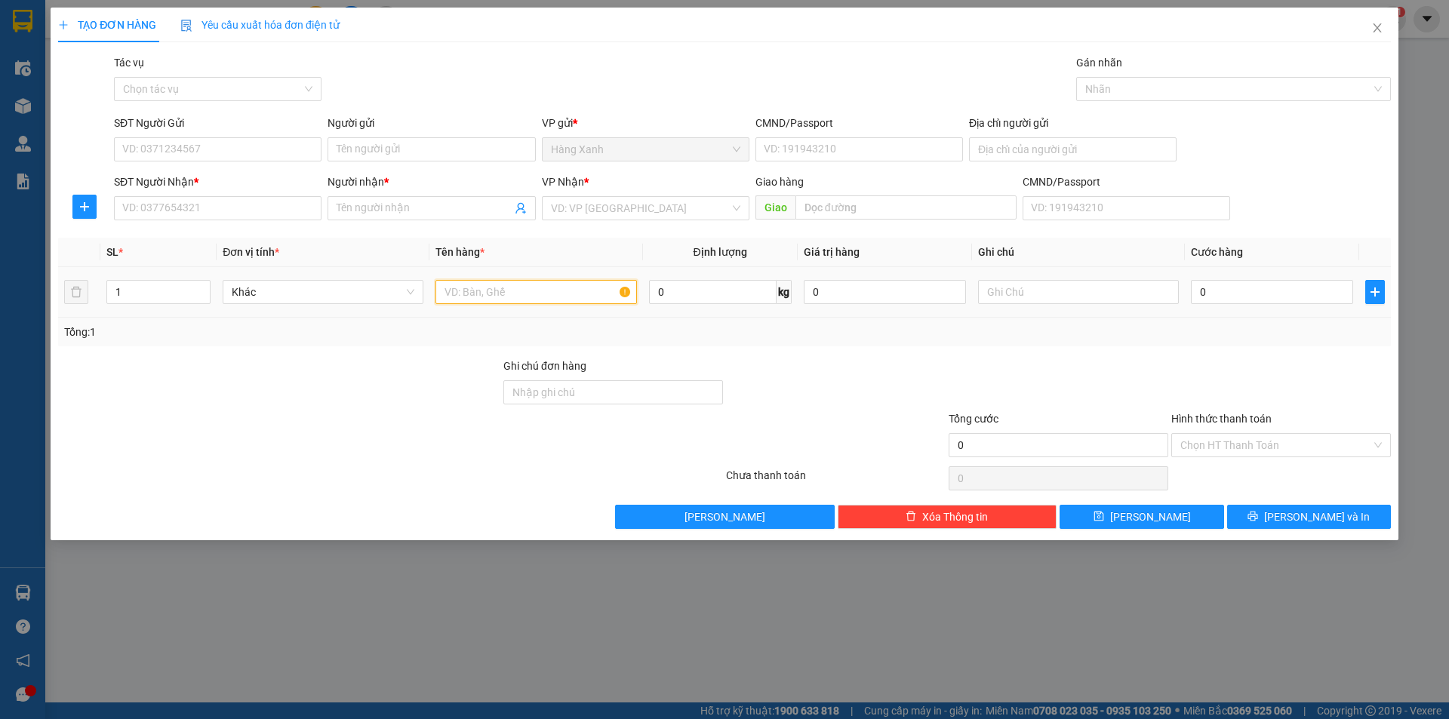
drag, startPoint x: 494, startPoint y: 302, endPoint x: 462, endPoint y: 283, distance: 37.5
click at [494, 301] on input "text" at bounding box center [536, 292] width 201 height 24
click at [183, 208] on input "SĐT Người Nhận *" at bounding box center [218, 208] width 208 height 24
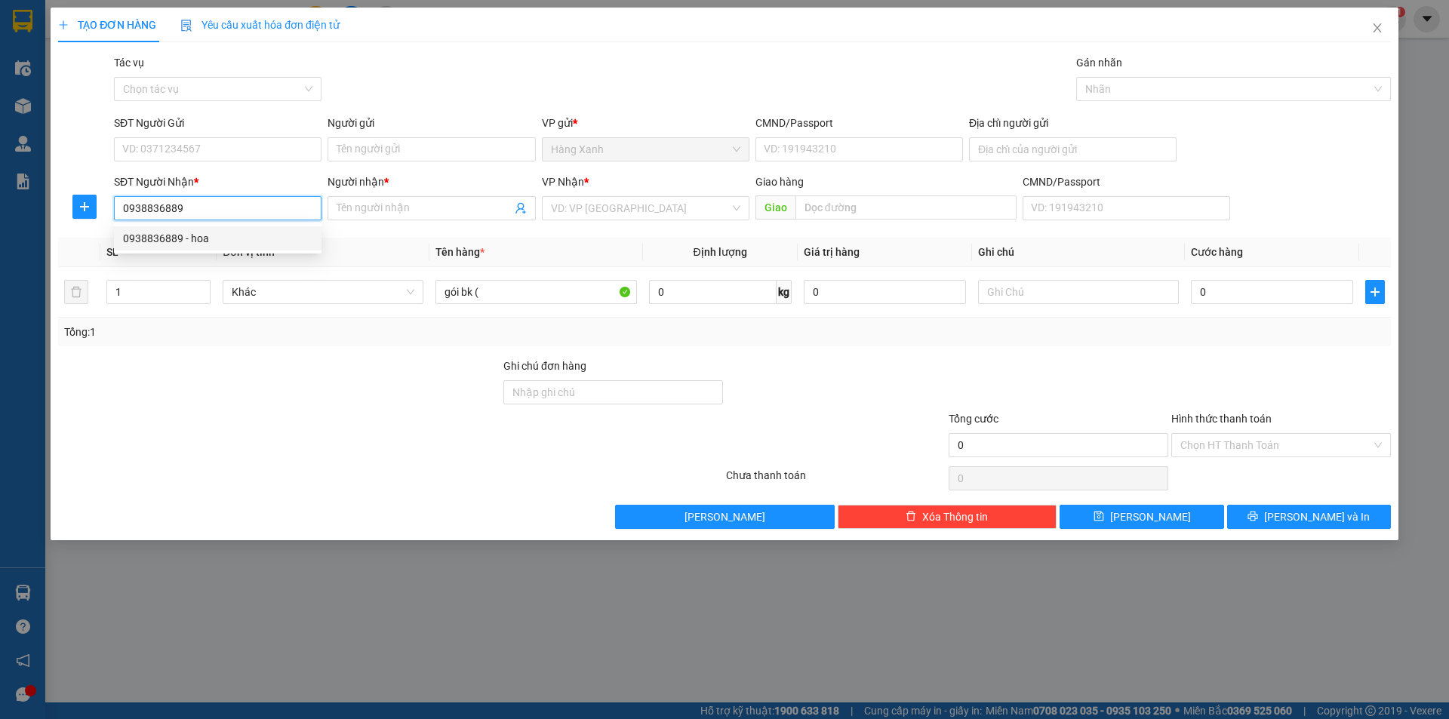
click at [207, 245] on div "0938836889 - hoa" at bounding box center [217, 238] width 189 height 17
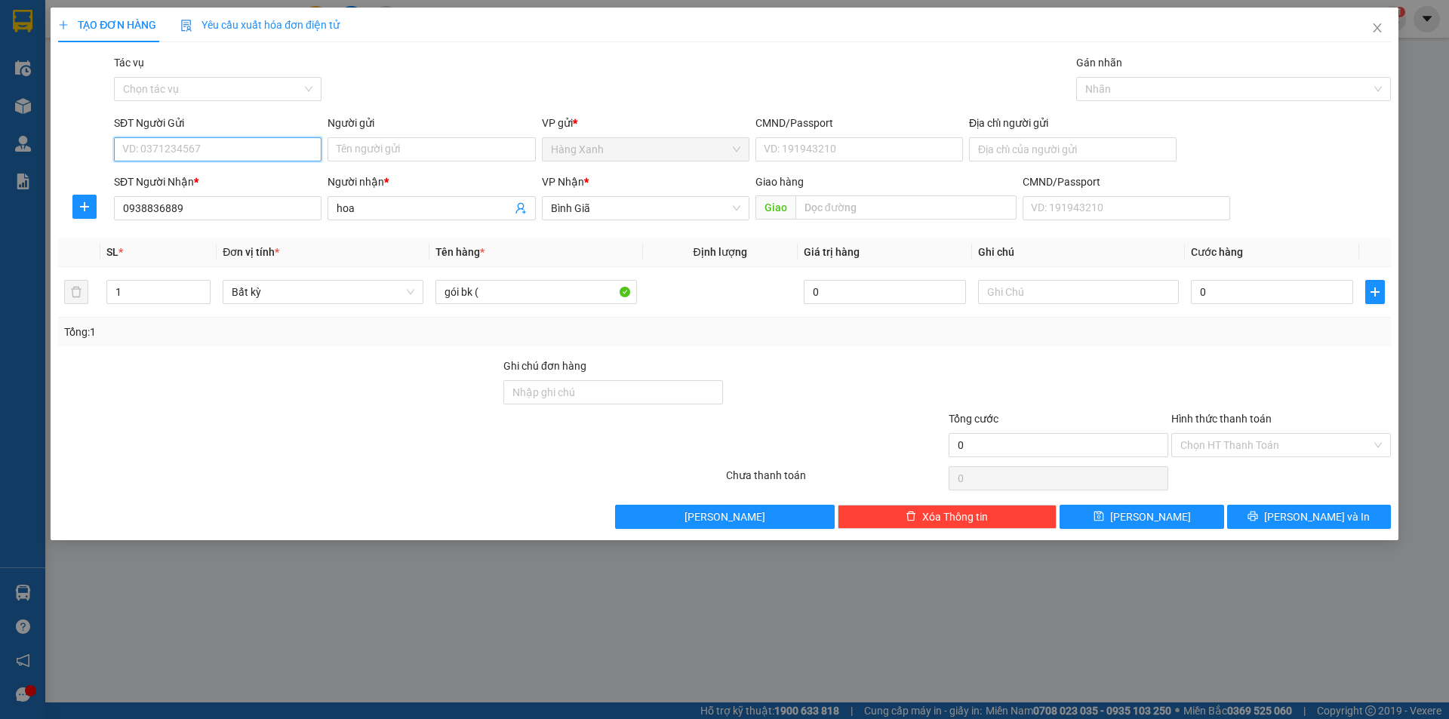
click at [208, 153] on input "SĐT Người Gửi" at bounding box center [218, 149] width 208 height 24
click at [217, 174] on div "0369606060" at bounding box center [217, 179] width 189 height 17
click at [411, 149] on input "Người gửi" at bounding box center [432, 149] width 208 height 24
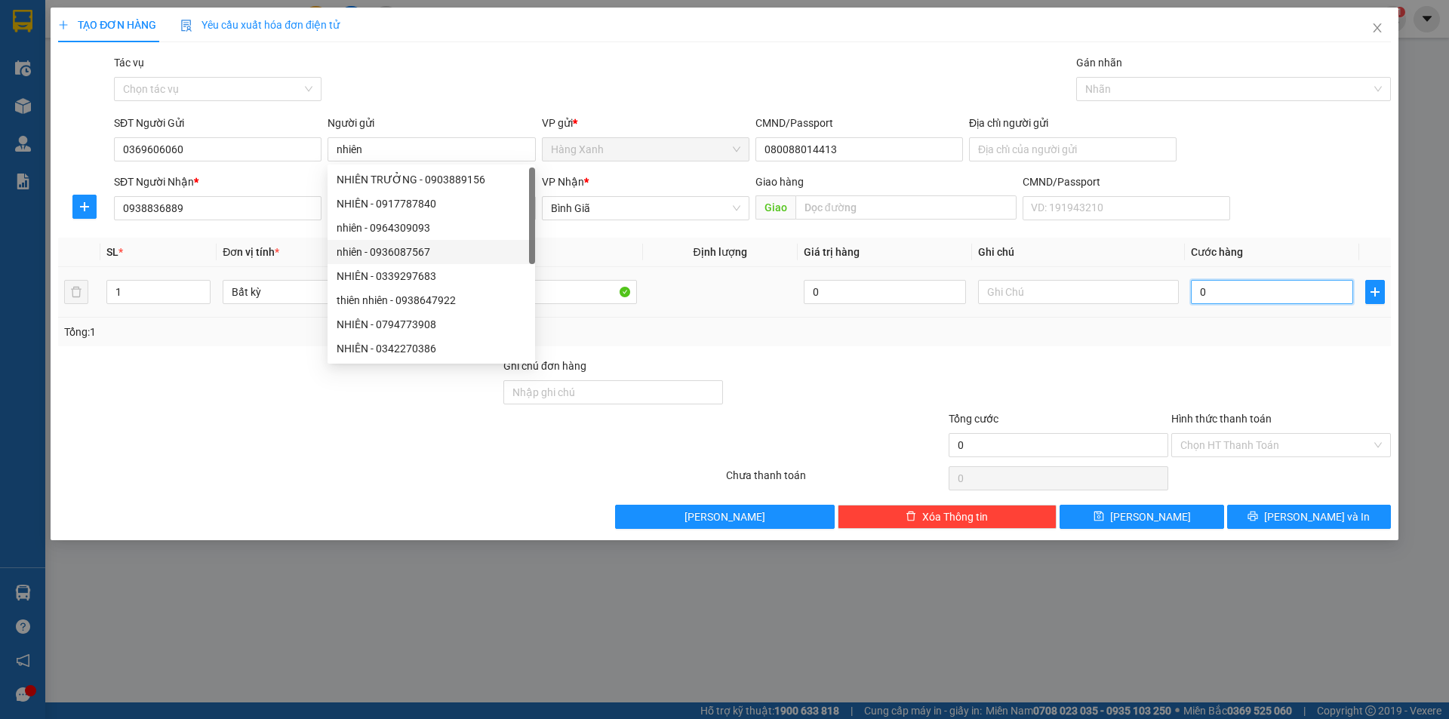
click at [1216, 297] on input "0" at bounding box center [1272, 292] width 162 height 24
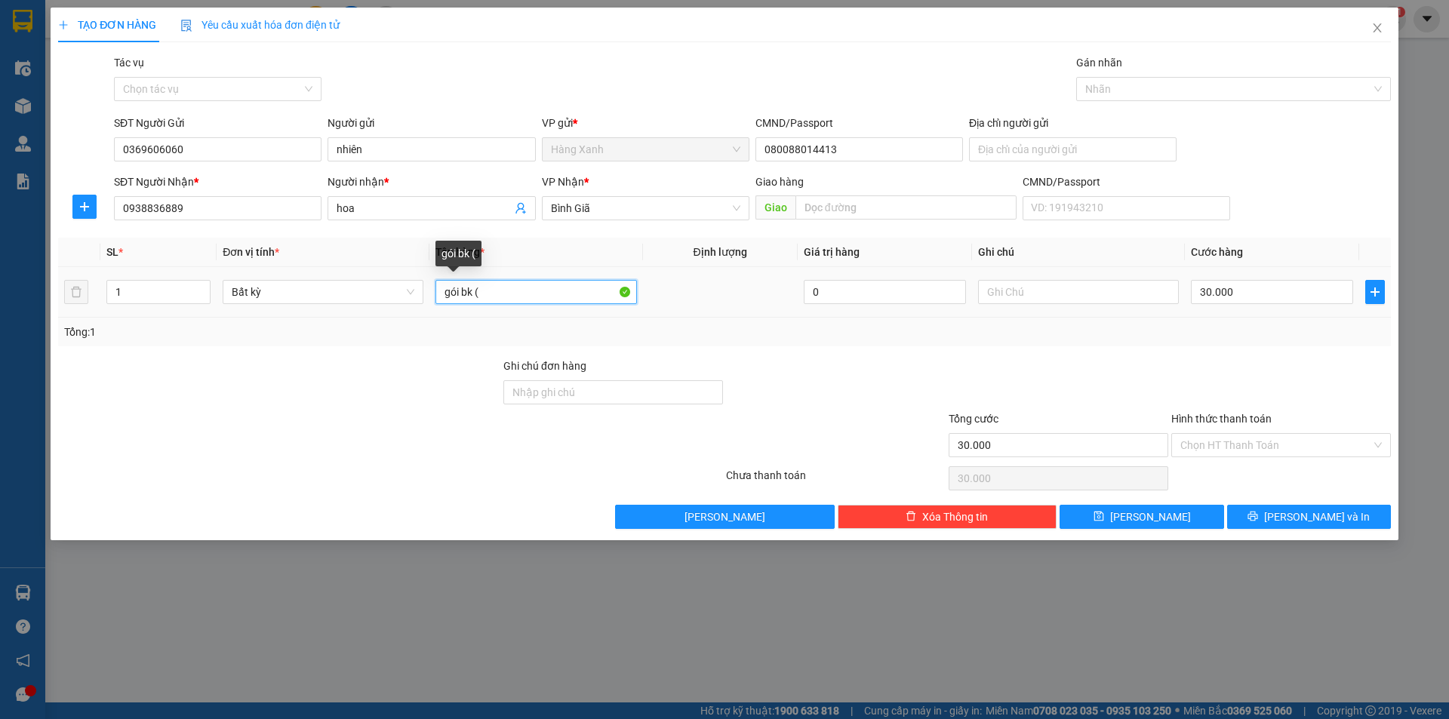
click at [516, 289] on input "gói bk (" at bounding box center [536, 292] width 201 height 24
click at [526, 295] on input "gói bk (" at bounding box center [536, 292] width 201 height 24
click at [1015, 288] on input "text" at bounding box center [1078, 292] width 201 height 24
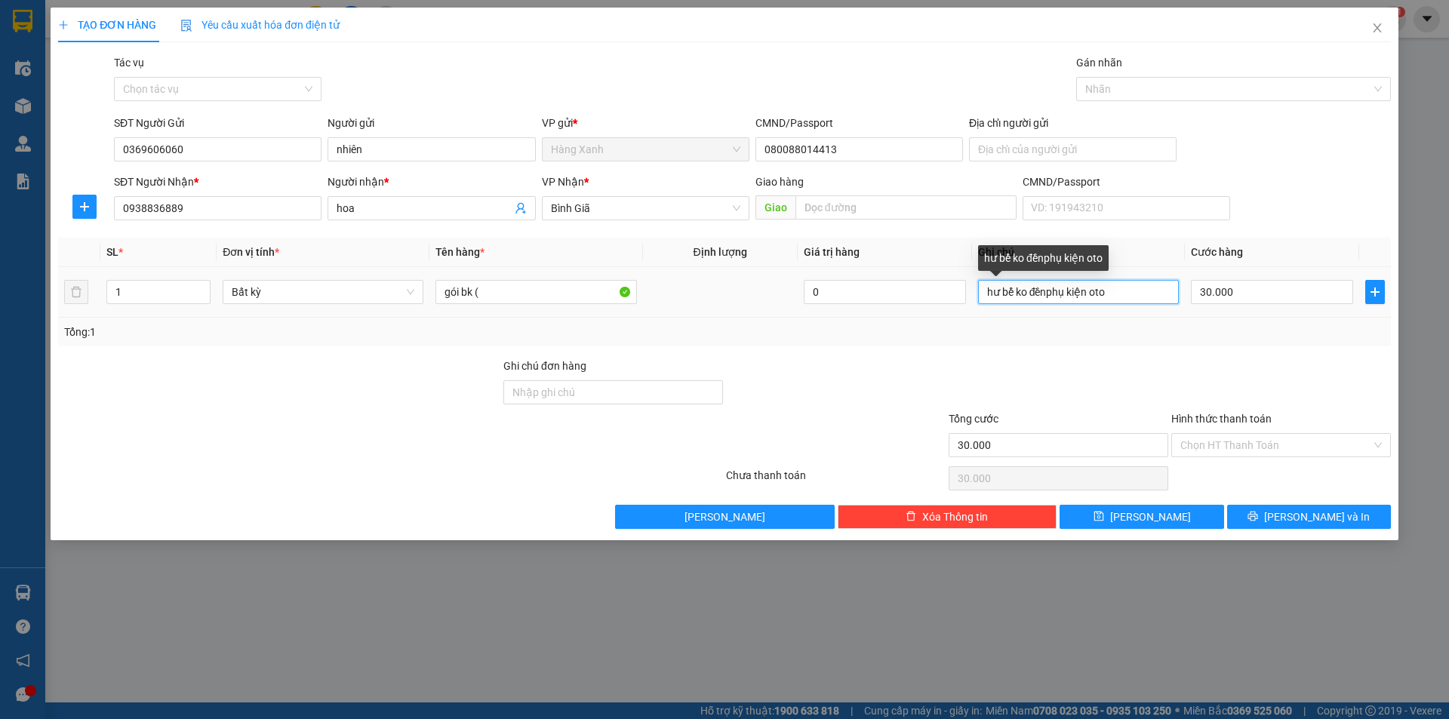
drag, startPoint x: 1114, startPoint y: 295, endPoint x: 1049, endPoint y: 300, distance: 65.8
click at [1049, 300] on input "hư bể ko đềnphụ kiện oto" at bounding box center [1078, 292] width 201 height 24
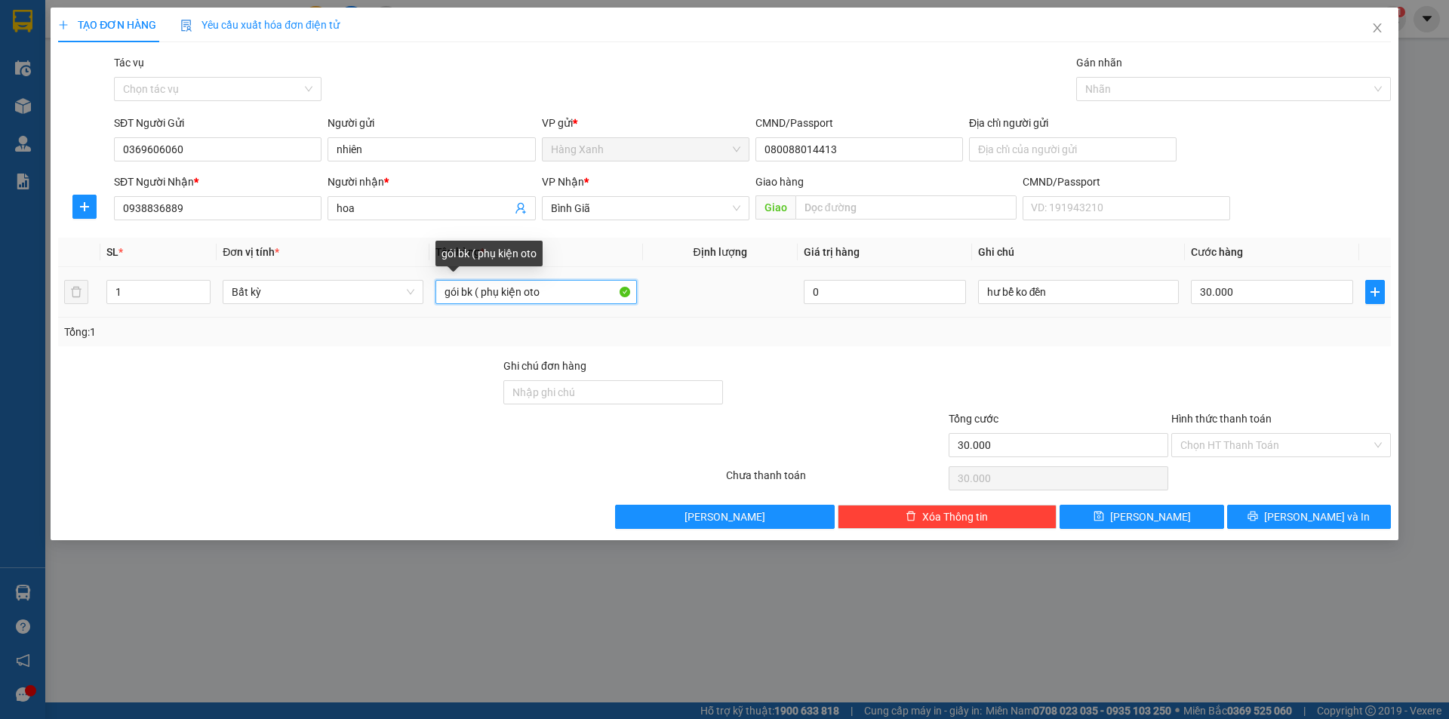
click at [581, 299] on input "gói bk ( phụ kiện oto" at bounding box center [536, 292] width 201 height 24
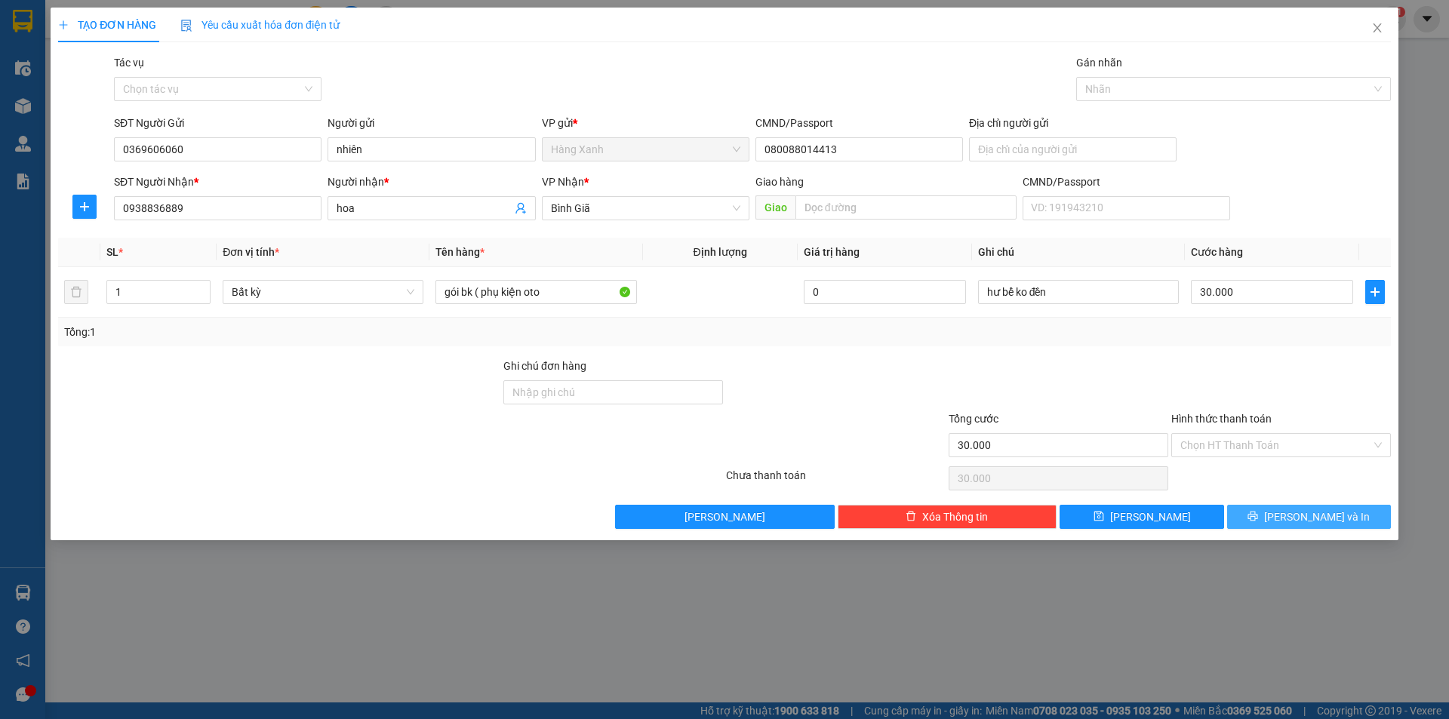
click at [1318, 513] on span "[PERSON_NAME] và In" at bounding box center [1317, 517] width 106 height 17
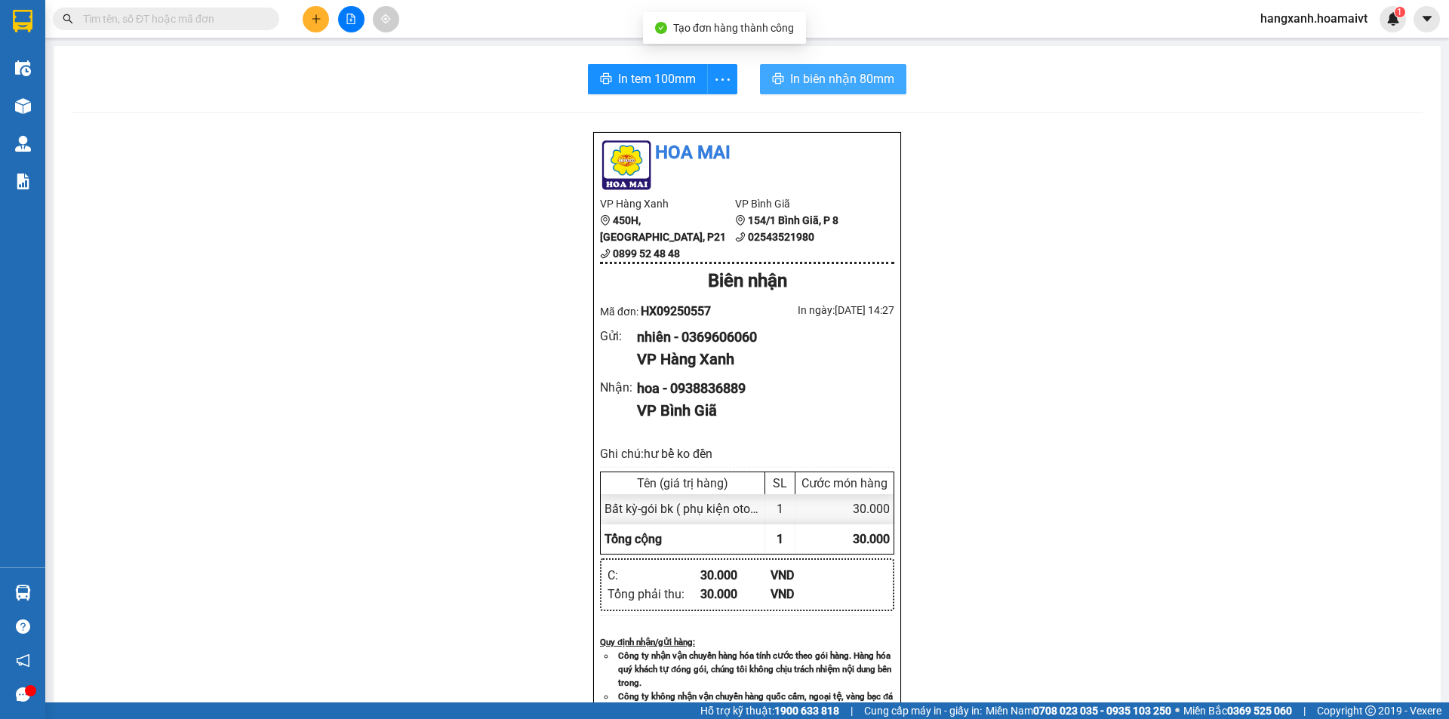
click at [821, 79] on span "In biên nhận 80mm" at bounding box center [842, 78] width 104 height 19
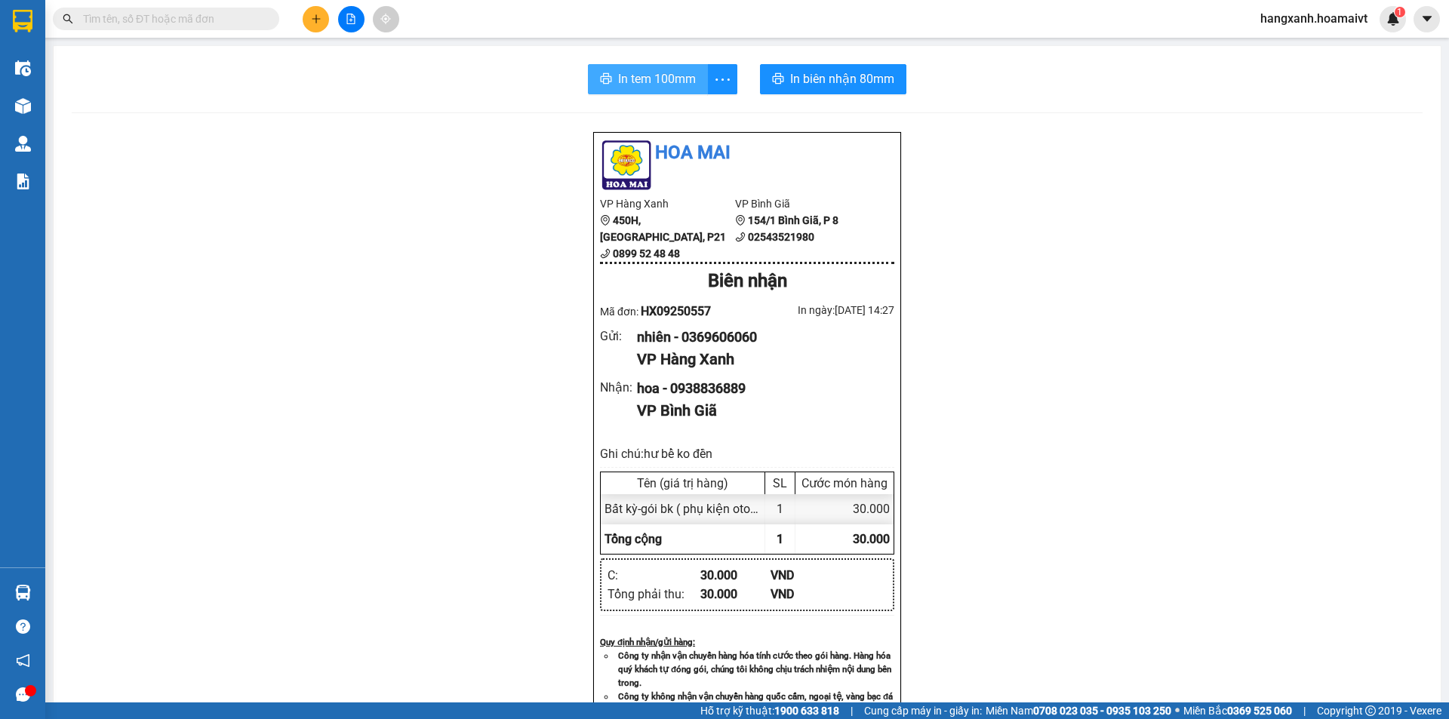
click at [636, 87] on span "In tem 100mm" at bounding box center [657, 78] width 78 height 19
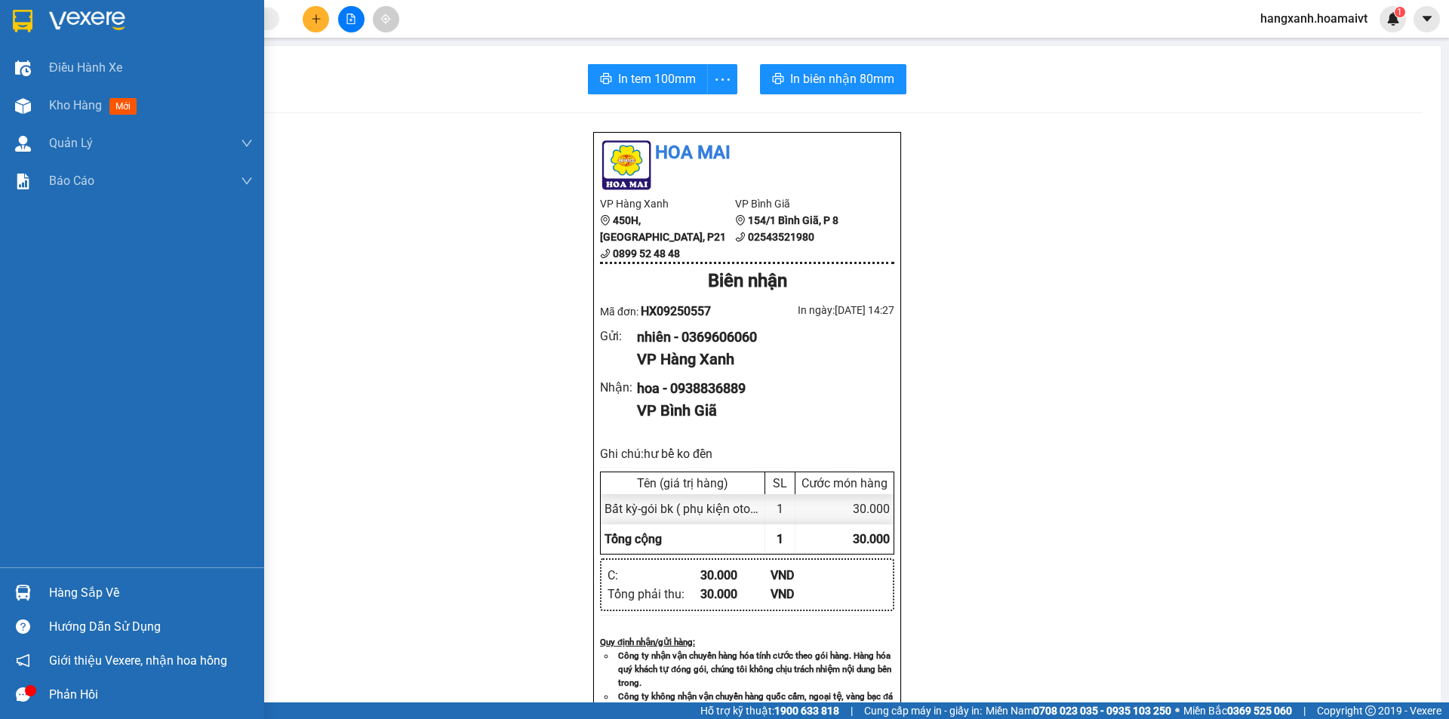
click at [8, 38] on div at bounding box center [132, 24] width 264 height 49
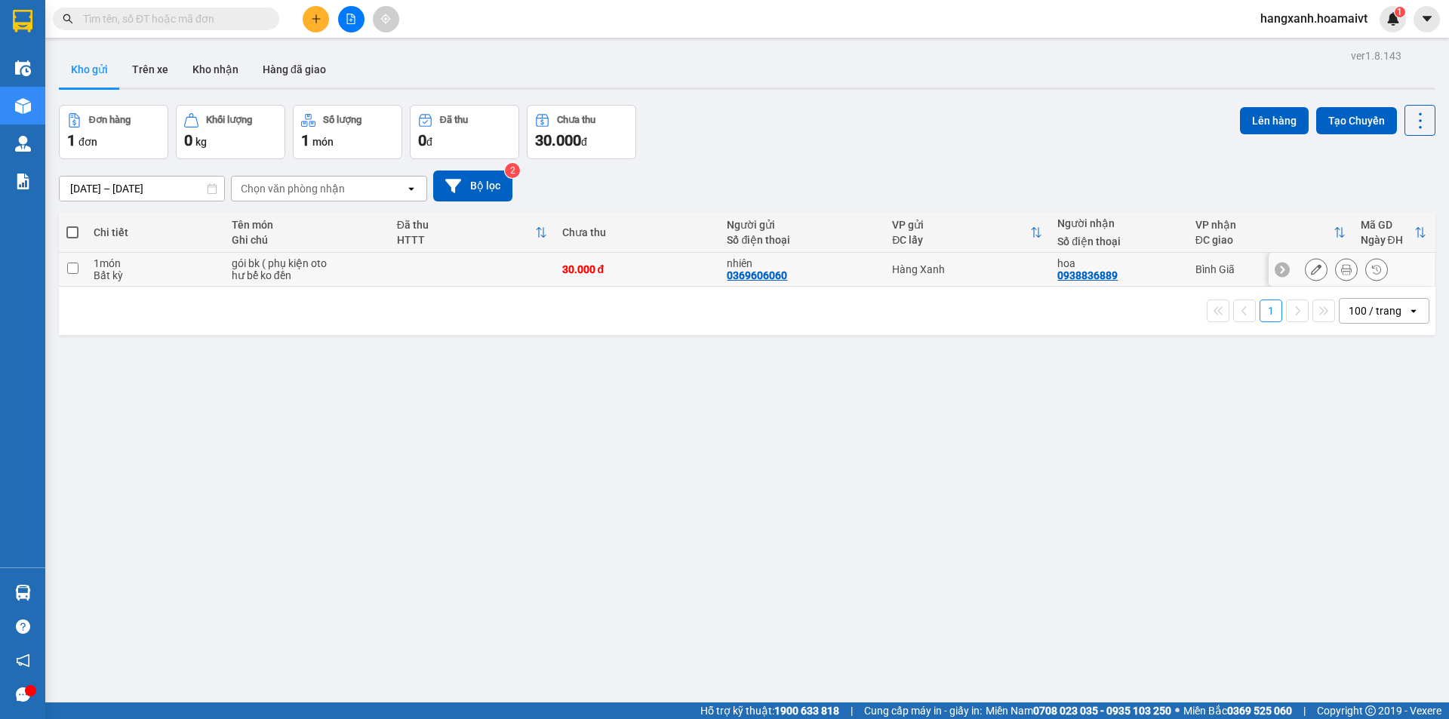
drag, startPoint x: 1158, startPoint y: 260, endPoint x: 1214, endPoint y: 242, distance: 58.5
click at [1164, 260] on div "hoa" at bounding box center [1119, 263] width 122 height 12
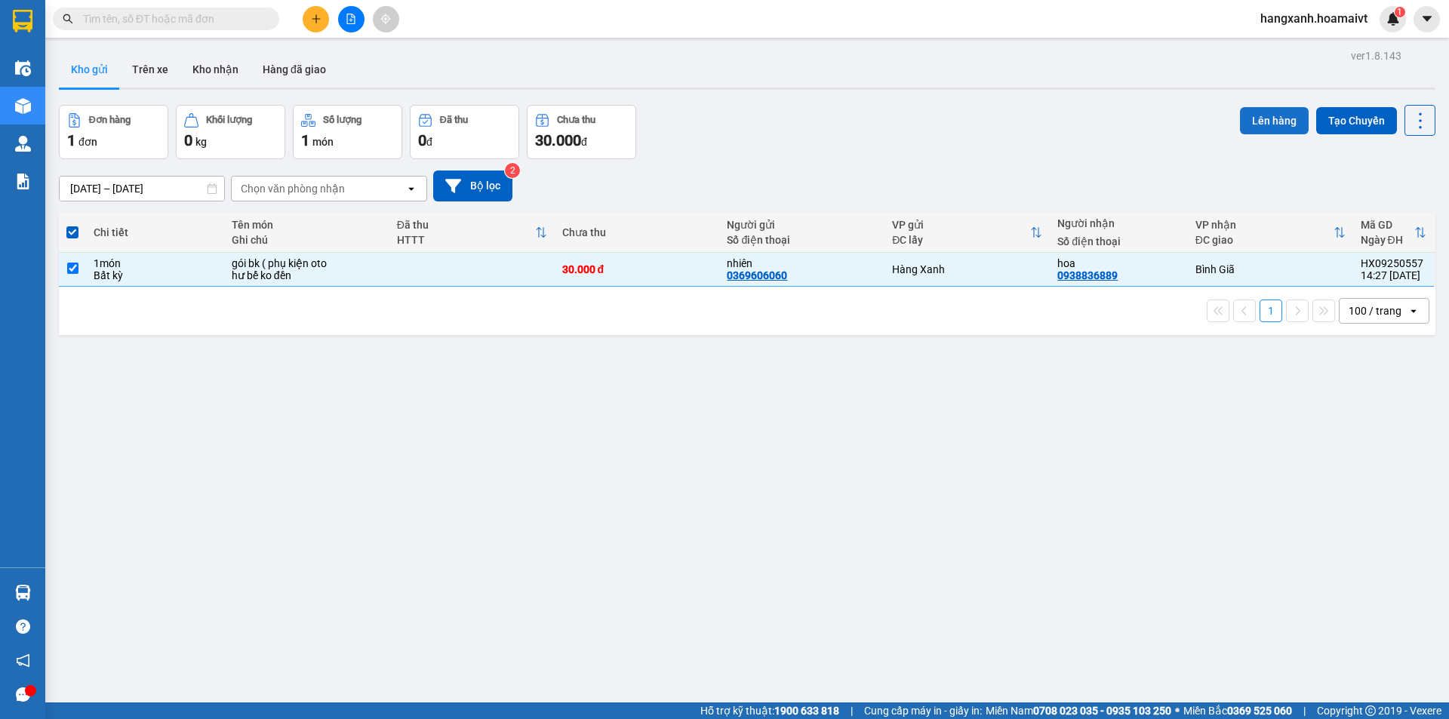
click at [1262, 131] on button "Lên hàng" at bounding box center [1274, 120] width 69 height 27
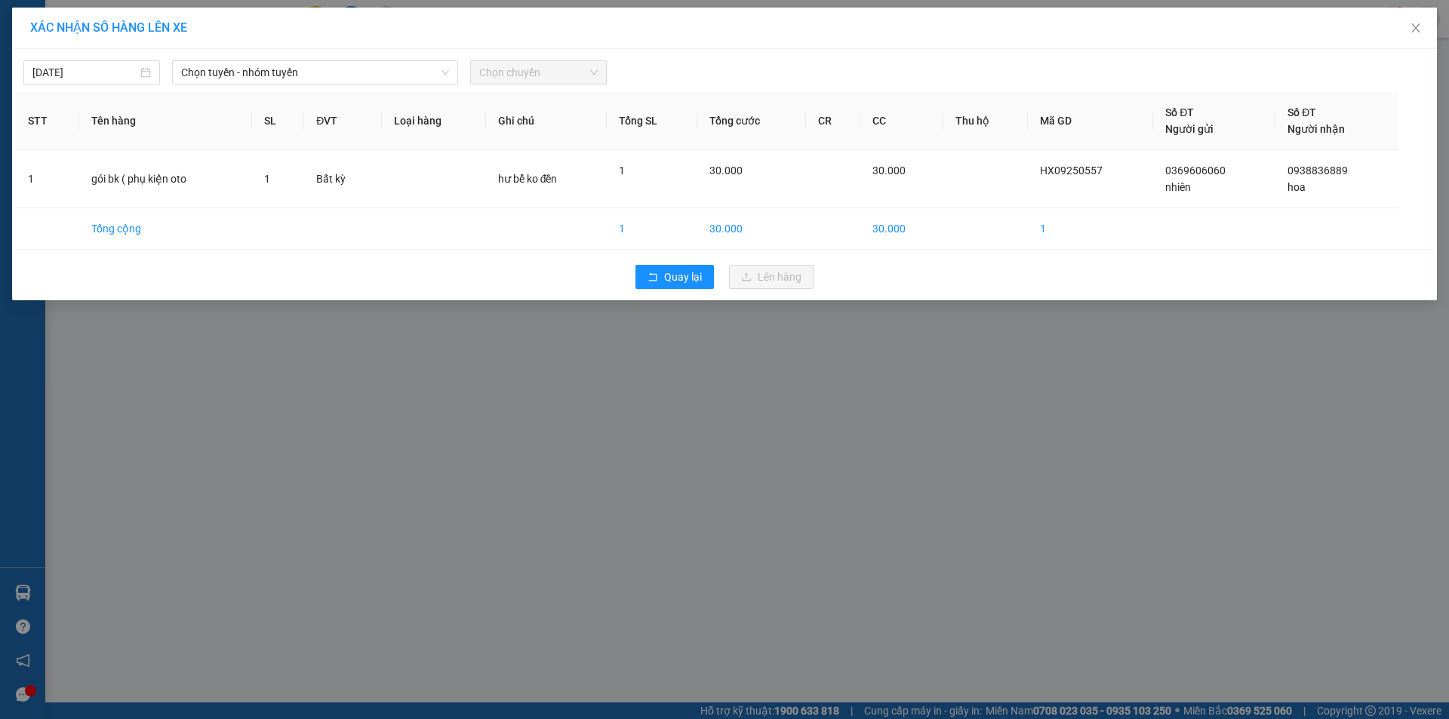
click at [492, 73] on span "Chọn chuyến" at bounding box center [538, 72] width 119 height 23
click at [359, 78] on span "Chọn tuyến - nhóm tuyến" at bounding box center [315, 72] width 268 height 23
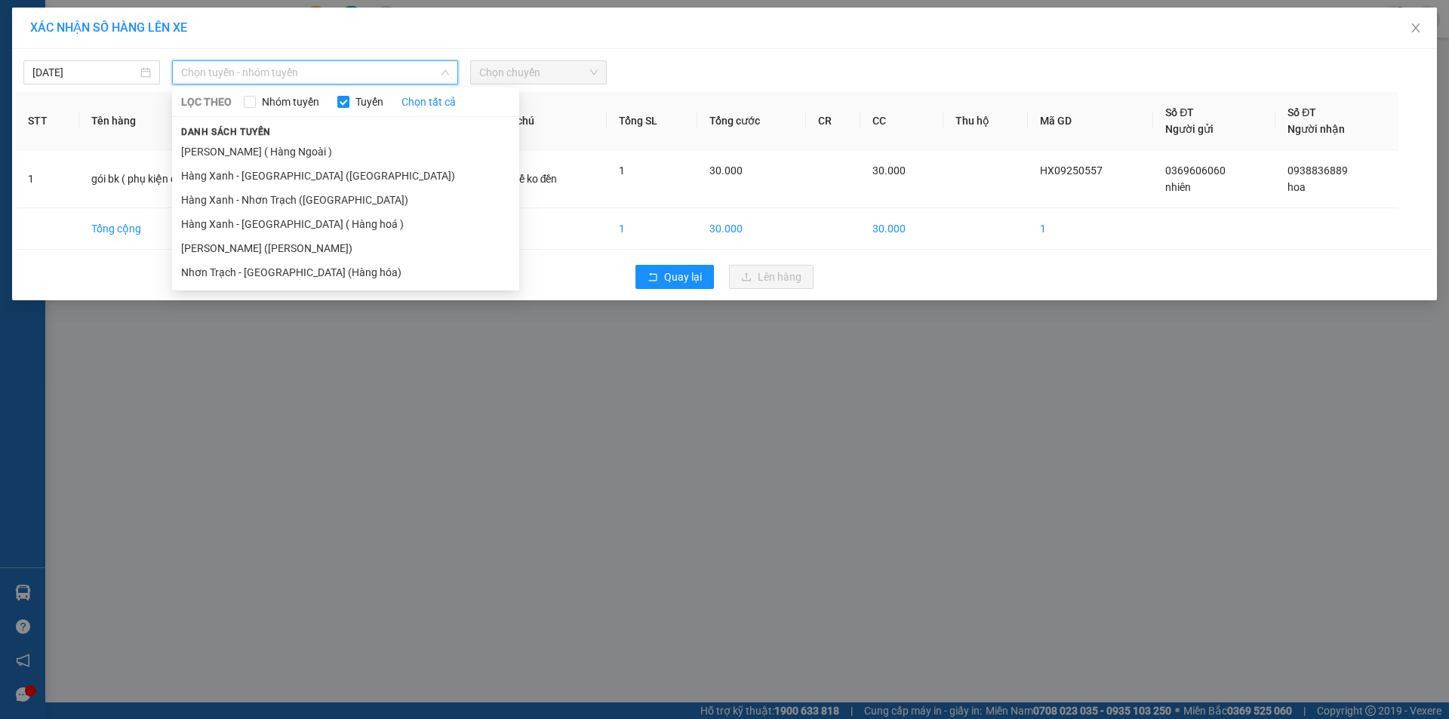
drag, startPoint x: 300, startPoint y: 250, endPoint x: 457, endPoint y: 149, distance: 186.8
click at [304, 250] on li "[PERSON_NAME] ([PERSON_NAME])" at bounding box center [345, 248] width 347 height 24
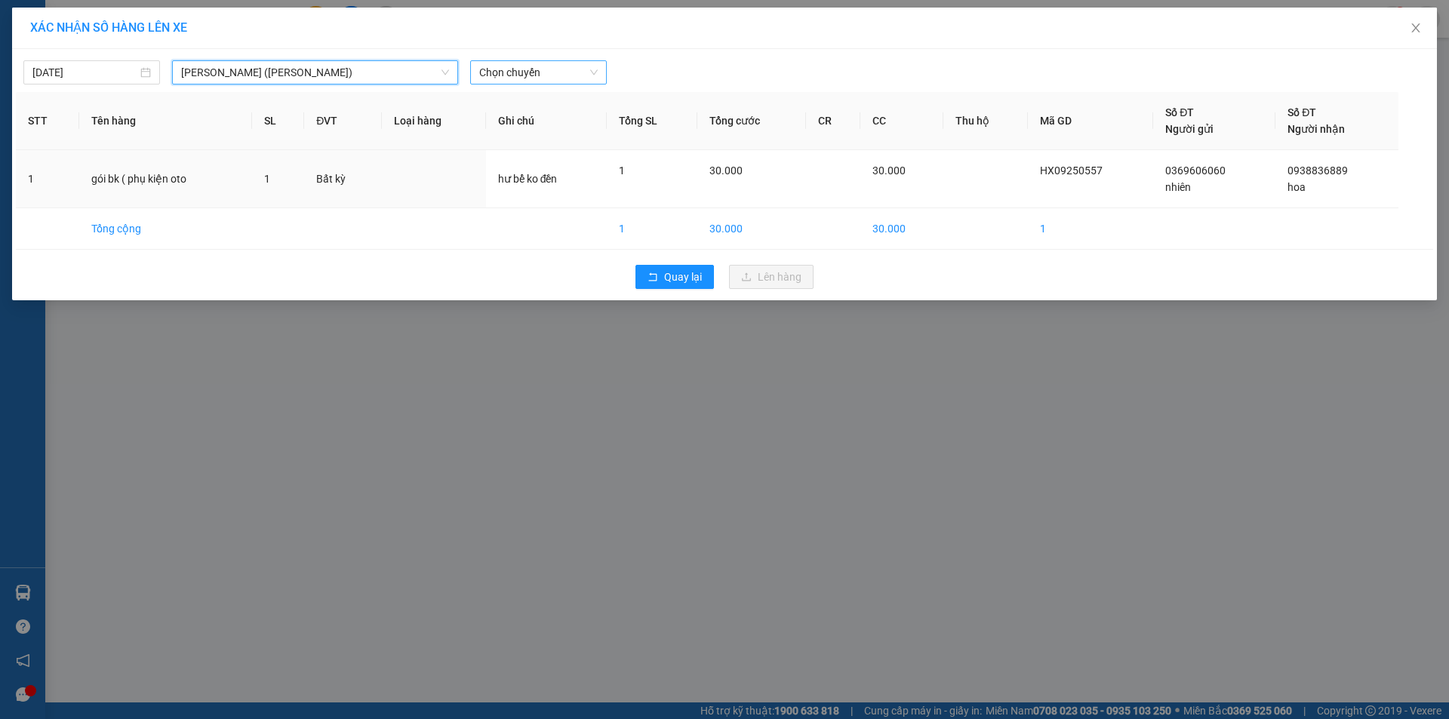
click at [524, 77] on span "Chọn chuyến" at bounding box center [538, 72] width 119 height 23
click at [584, 129] on div "Thêm chuyến " 14:50 "" at bounding box center [550, 128] width 161 height 26
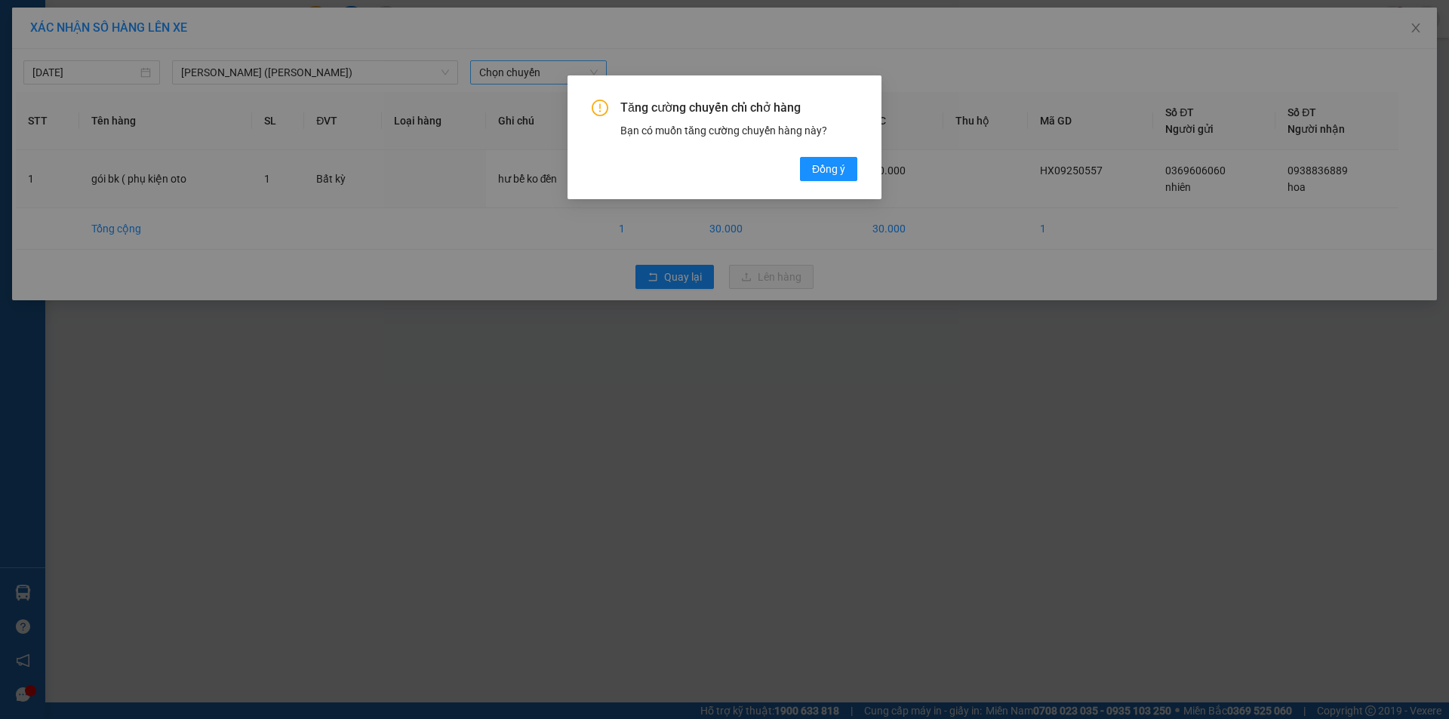
drag, startPoint x: 830, startPoint y: 168, endPoint x: 783, endPoint y: 143, distance: 53.3
click at [830, 168] on span "Đồng ý" at bounding box center [828, 169] width 33 height 17
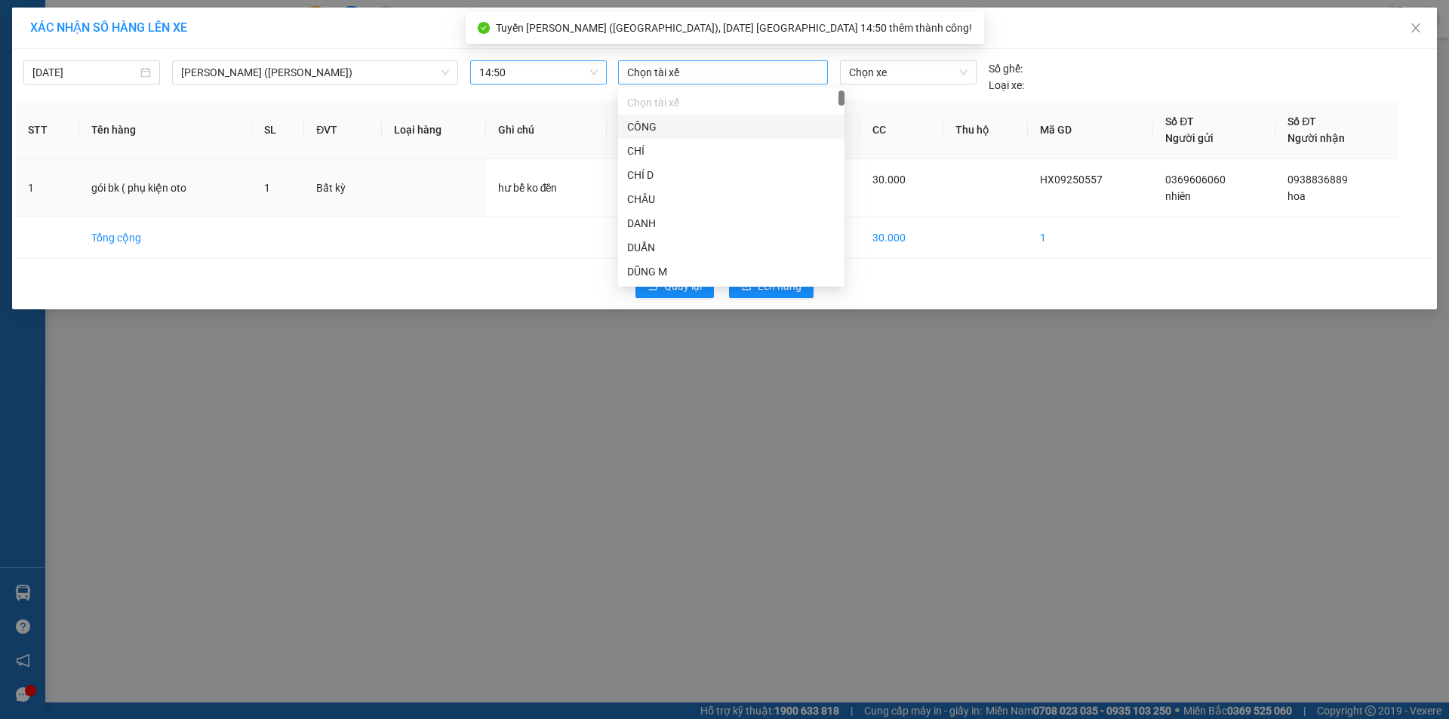
click at [667, 80] on div at bounding box center [723, 72] width 202 height 18
click at [666, 223] on div "DŨNG MĐ" at bounding box center [731, 223] width 208 height 17
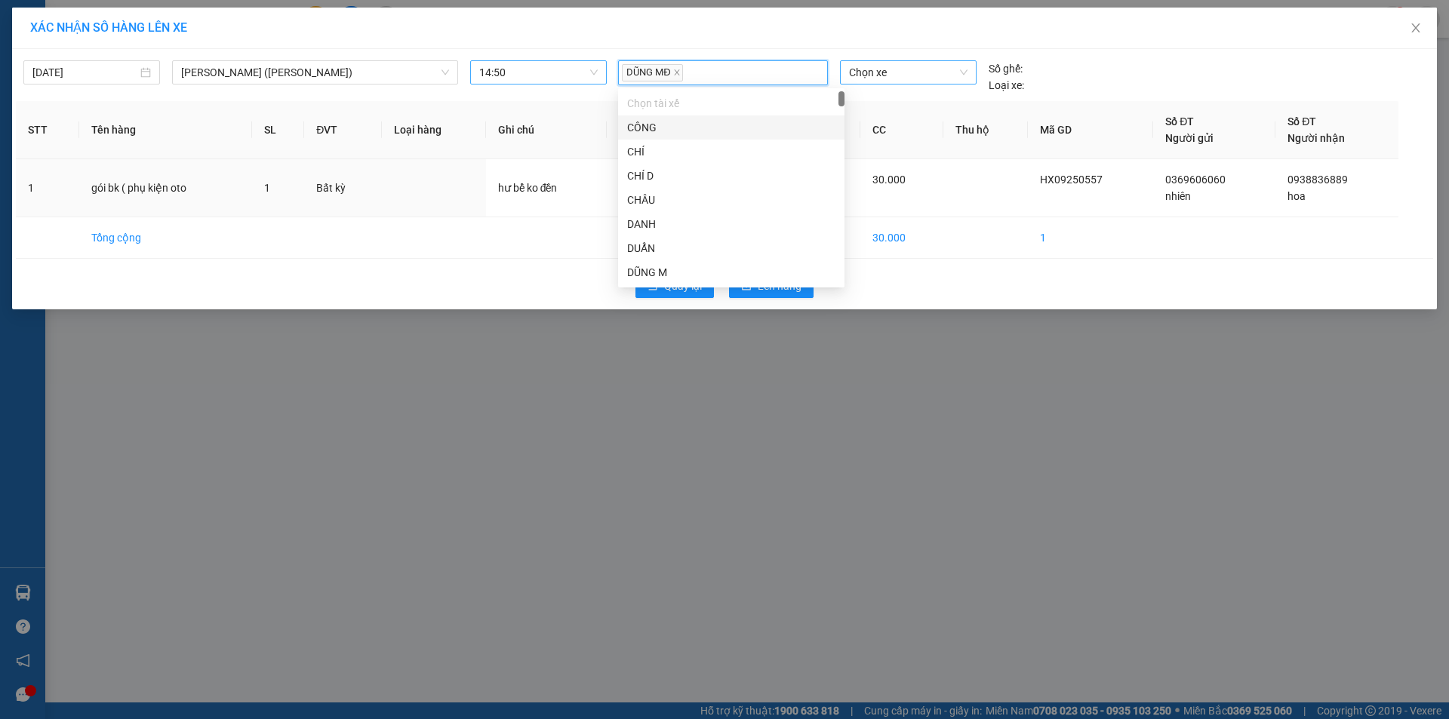
click at [896, 67] on span "Chọn xe" at bounding box center [908, 72] width 118 height 23
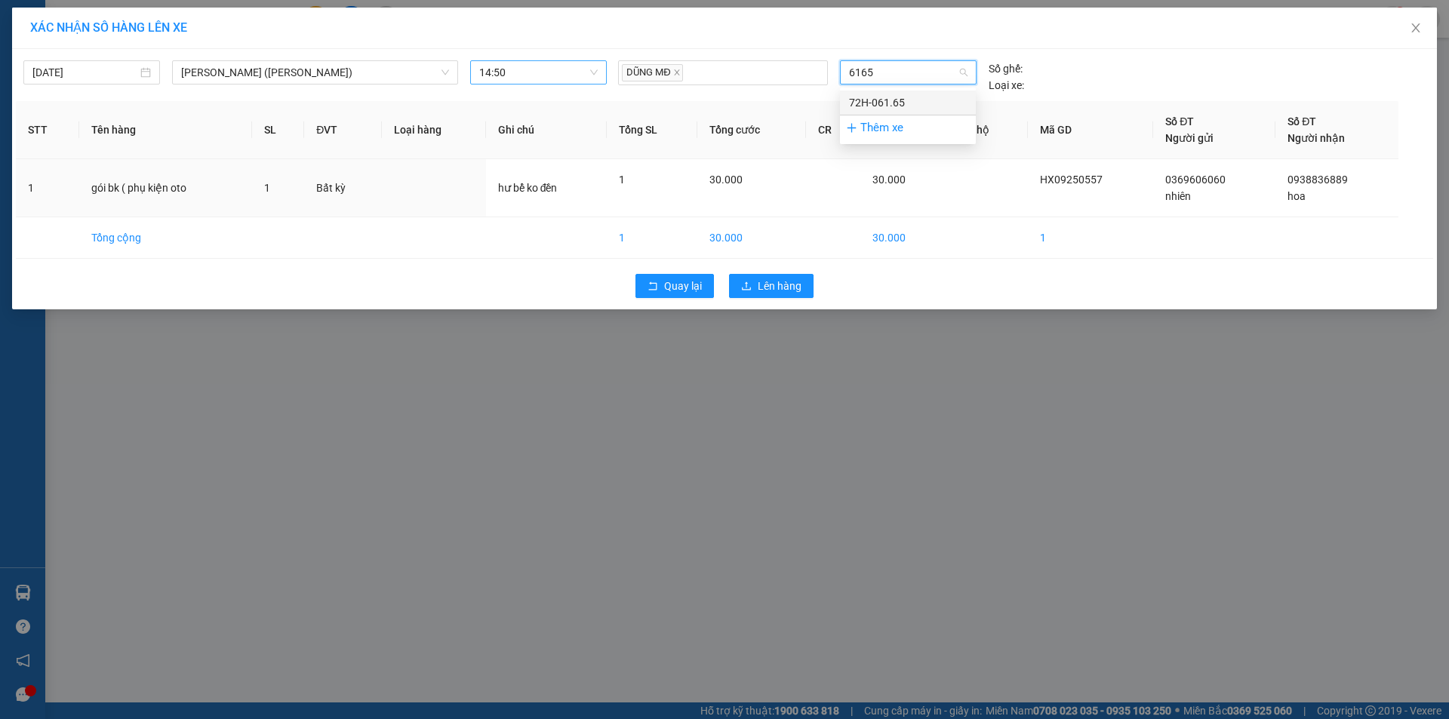
click at [889, 104] on div "72H-061.65" at bounding box center [908, 102] width 118 height 17
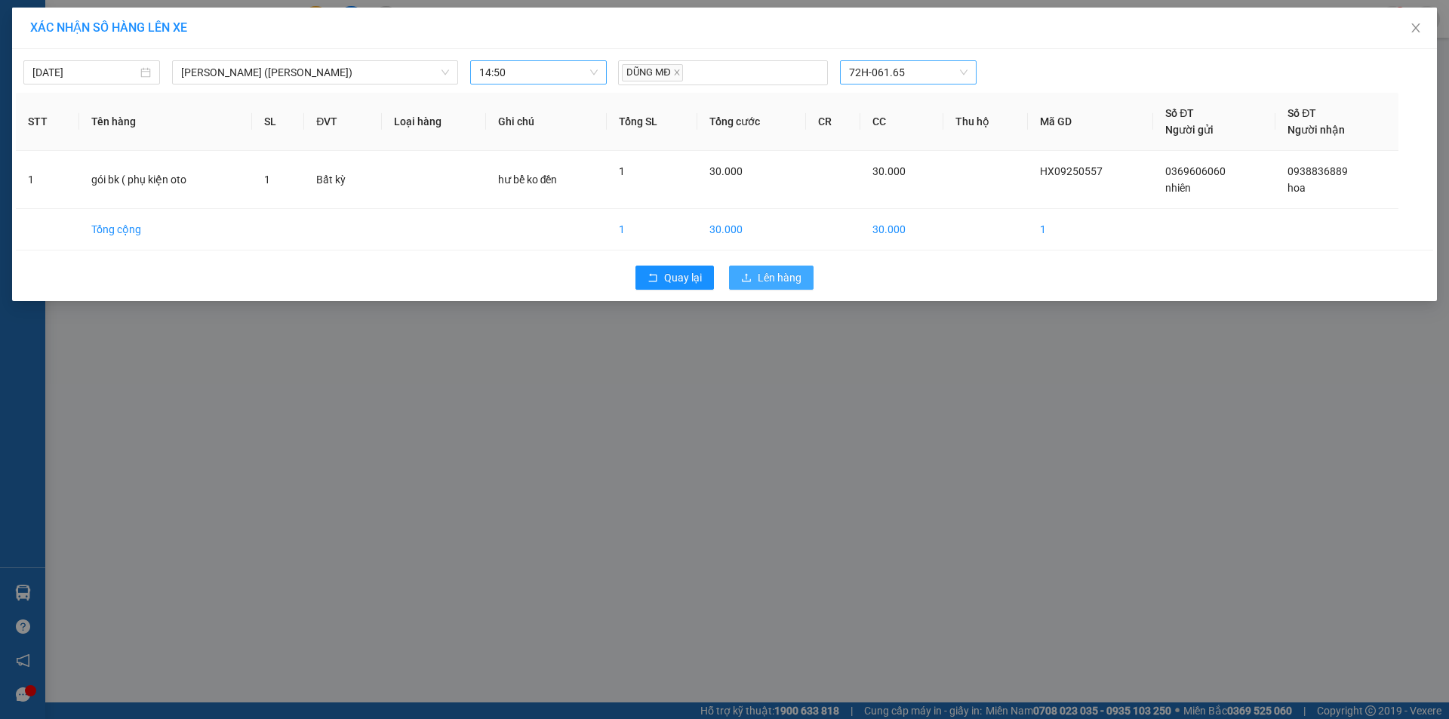
click at [780, 279] on span "Lên hàng" at bounding box center [780, 278] width 44 height 17
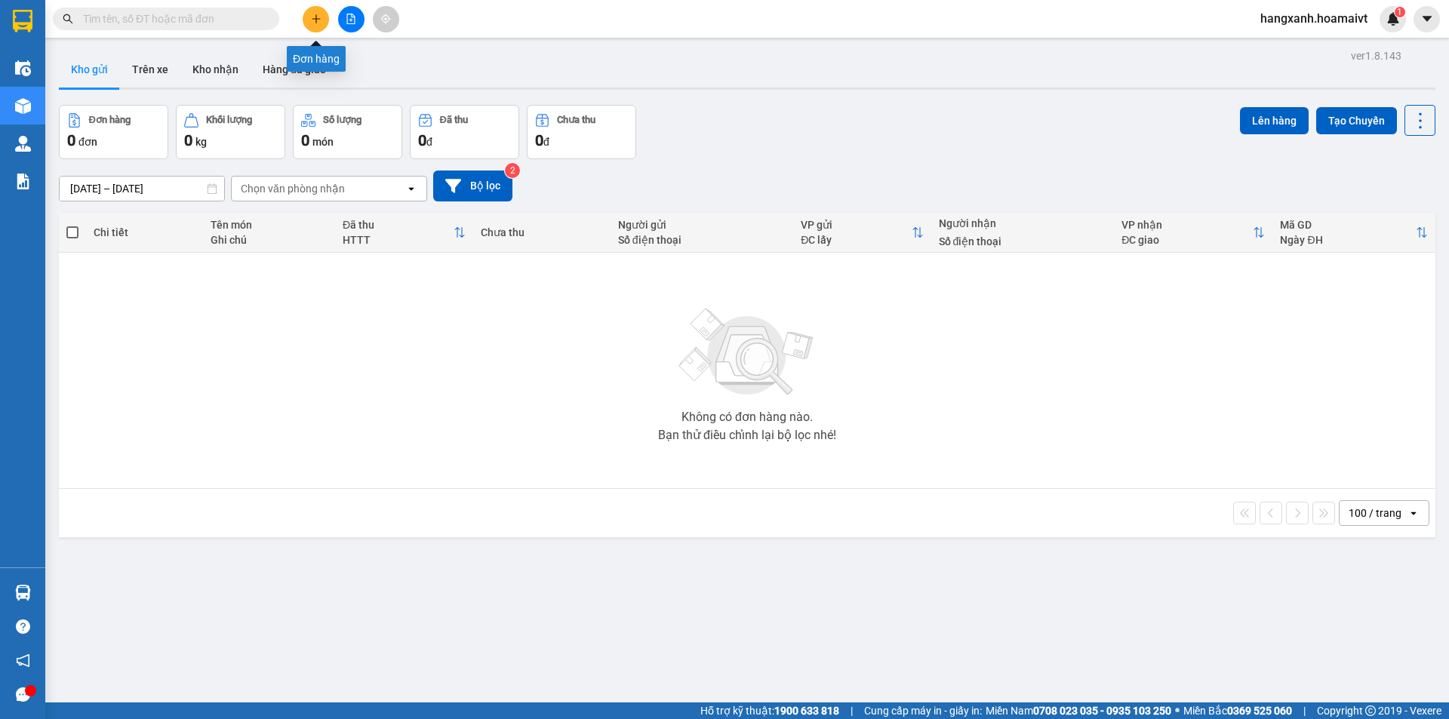
click at [315, 30] on button at bounding box center [316, 19] width 26 height 26
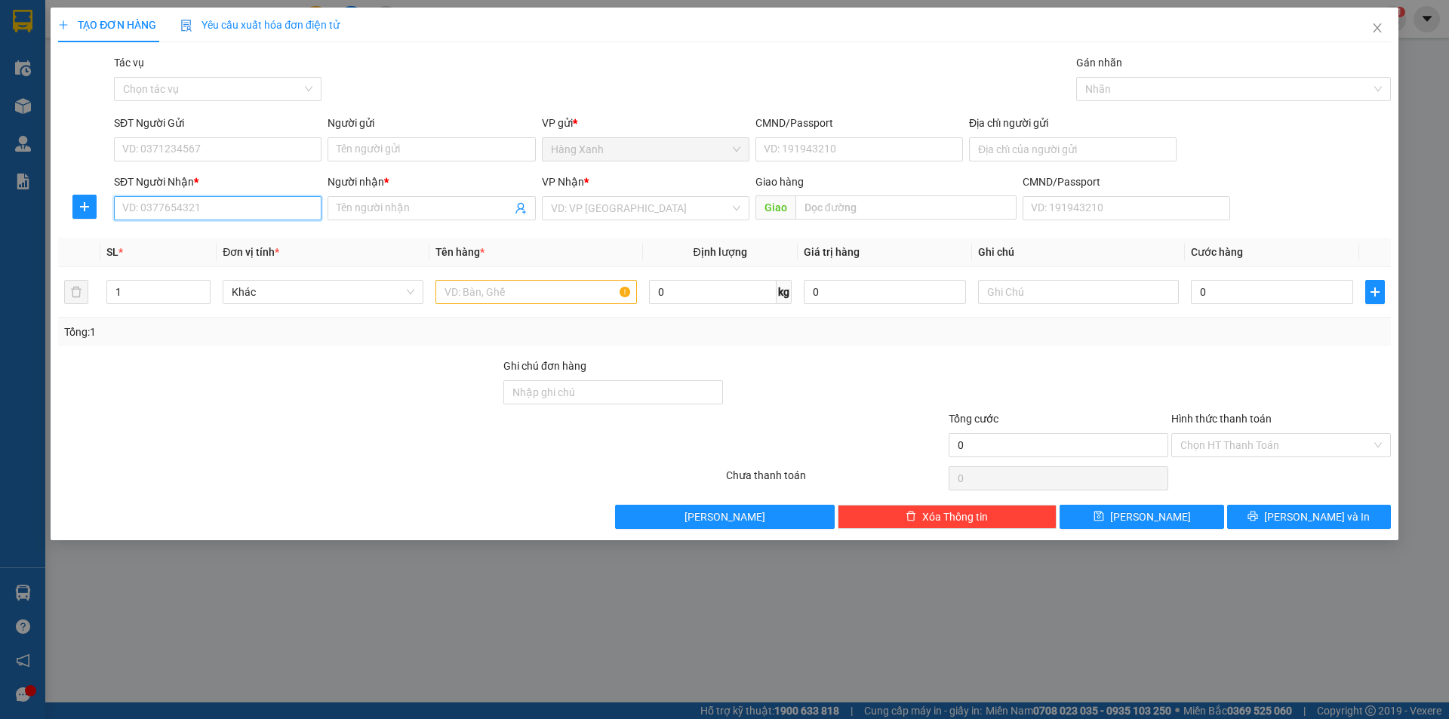
click at [254, 209] on input "SĐT Người Nhận *" at bounding box center [218, 208] width 208 height 24
drag, startPoint x: 239, startPoint y: 210, endPoint x: 51, endPoint y: 244, distance: 191.8
click at [53, 243] on div "TẠO ĐƠN HÀNG Yêu cầu xuất hóa đơn điện tử Transit Pickup Surcharge Ids Transit …" at bounding box center [725, 274] width 1348 height 533
click at [375, 212] on input "Người nhận *" at bounding box center [424, 208] width 174 height 17
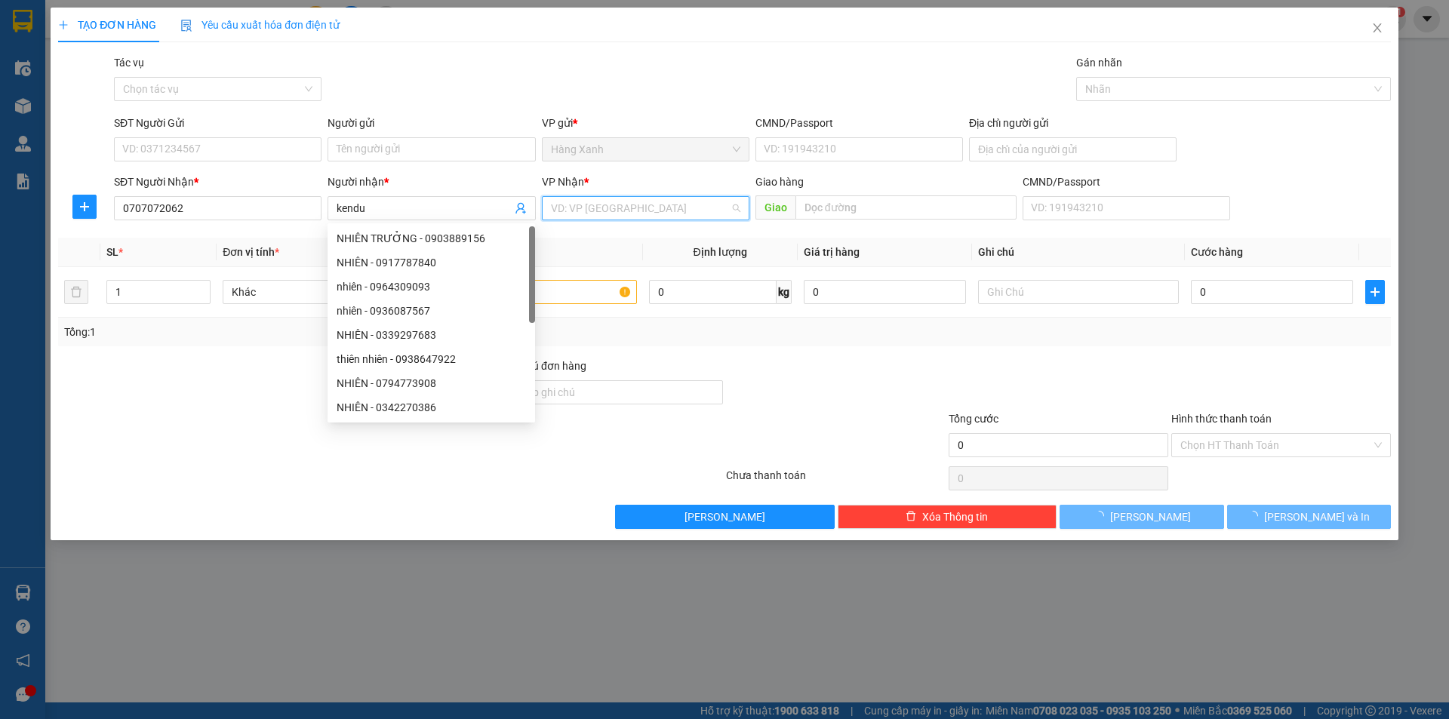
drag, startPoint x: 577, startPoint y: 211, endPoint x: 608, endPoint y: 227, distance: 34.8
click at [581, 211] on input "search" at bounding box center [640, 208] width 179 height 23
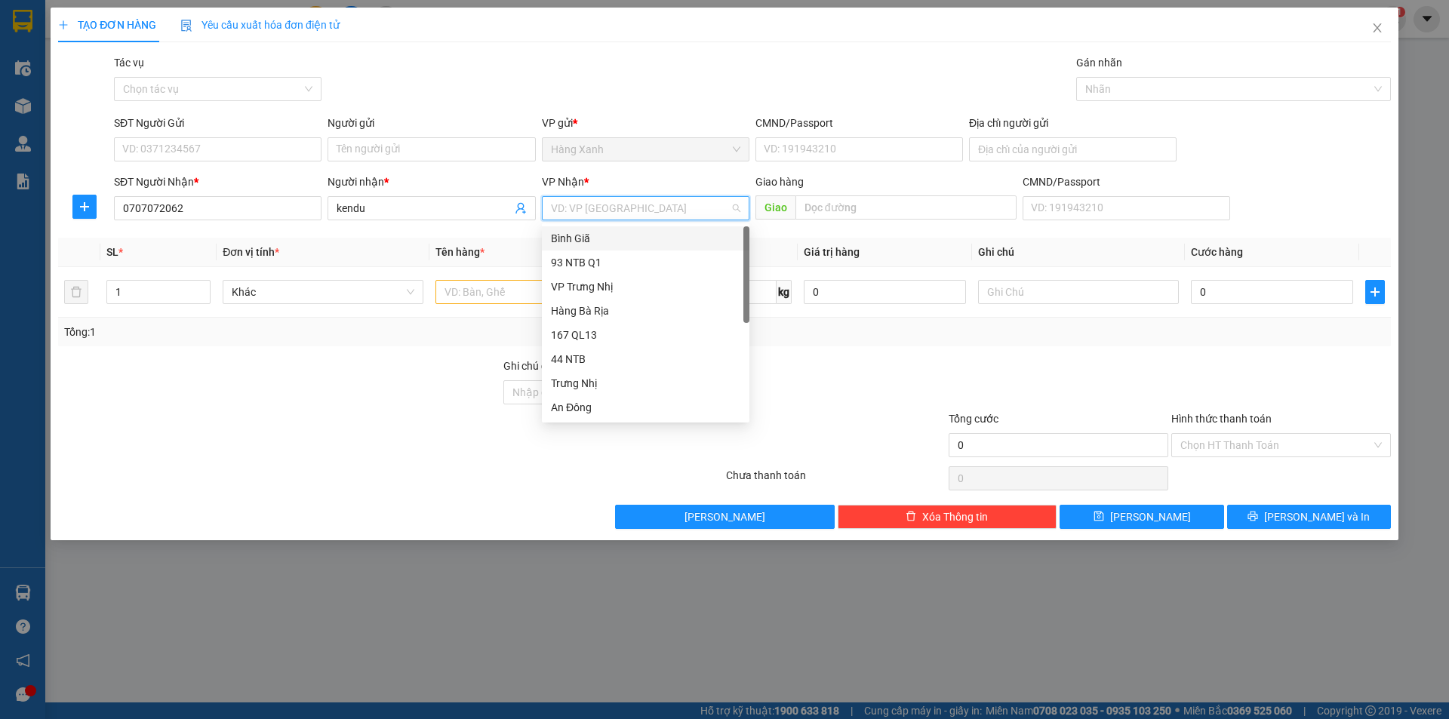
click at [611, 242] on div "Bình Giã" at bounding box center [645, 238] width 189 height 17
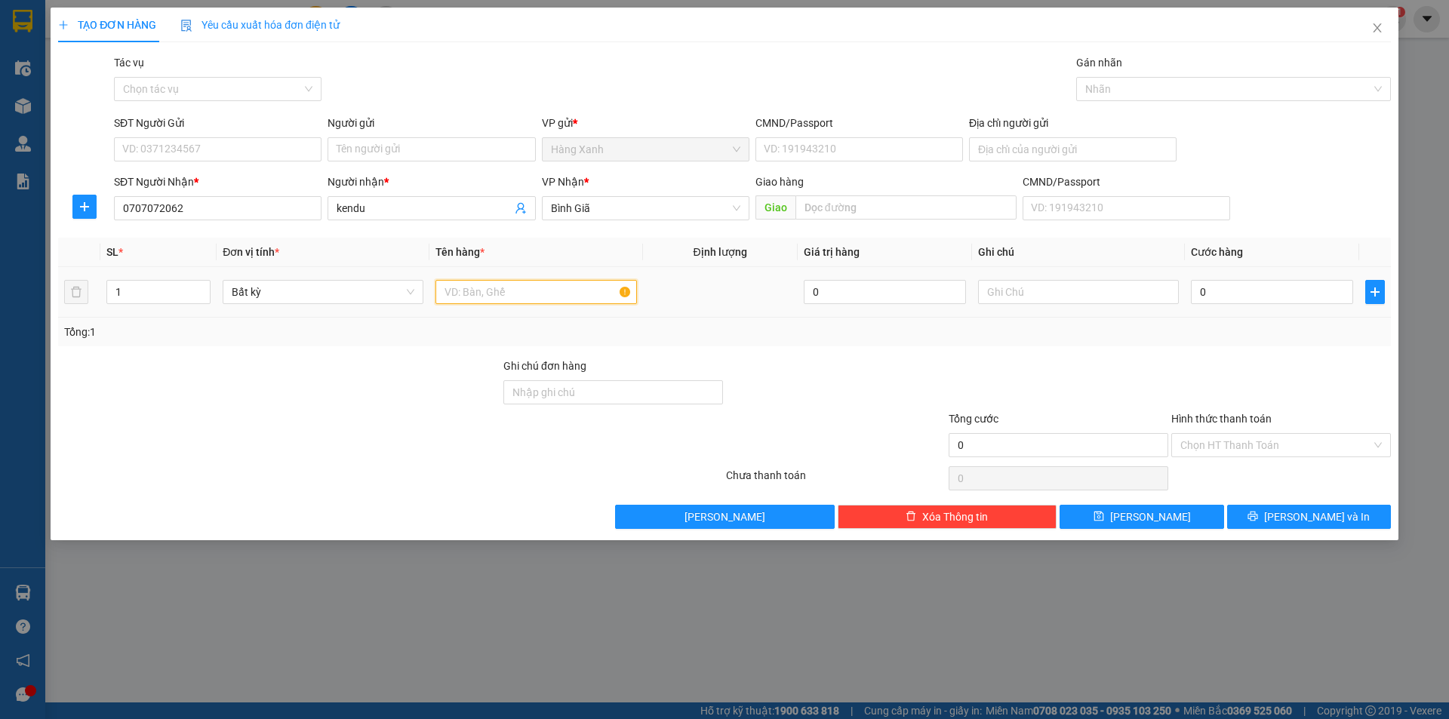
click at [511, 288] on input "text" at bounding box center [536, 292] width 201 height 24
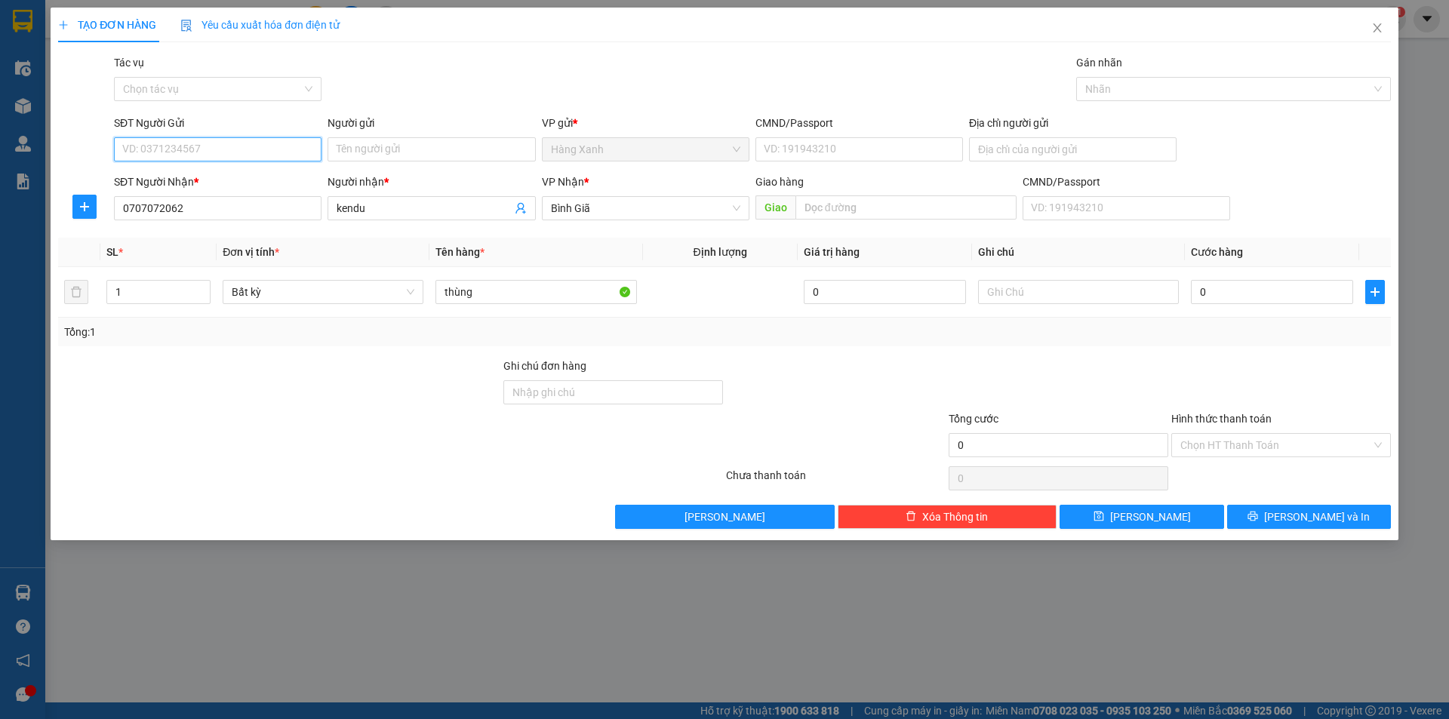
click at [196, 149] on input "SĐT Người Gửi" at bounding box center [218, 149] width 208 height 24
click at [383, 146] on input "Người gửi" at bounding box center [432, 149] width 208 height 24
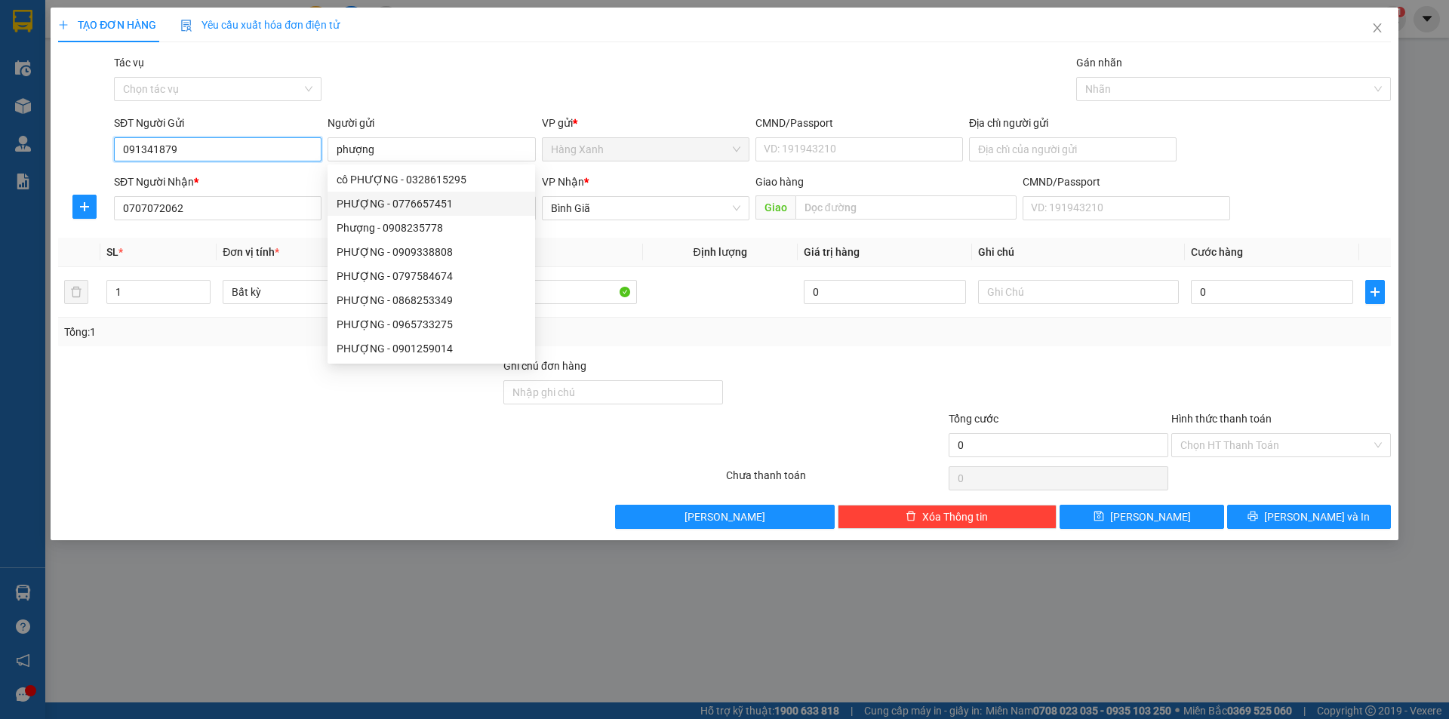
click at [134, 155] on input "091341879" at bounding box center [218, 149] width 208 height 24
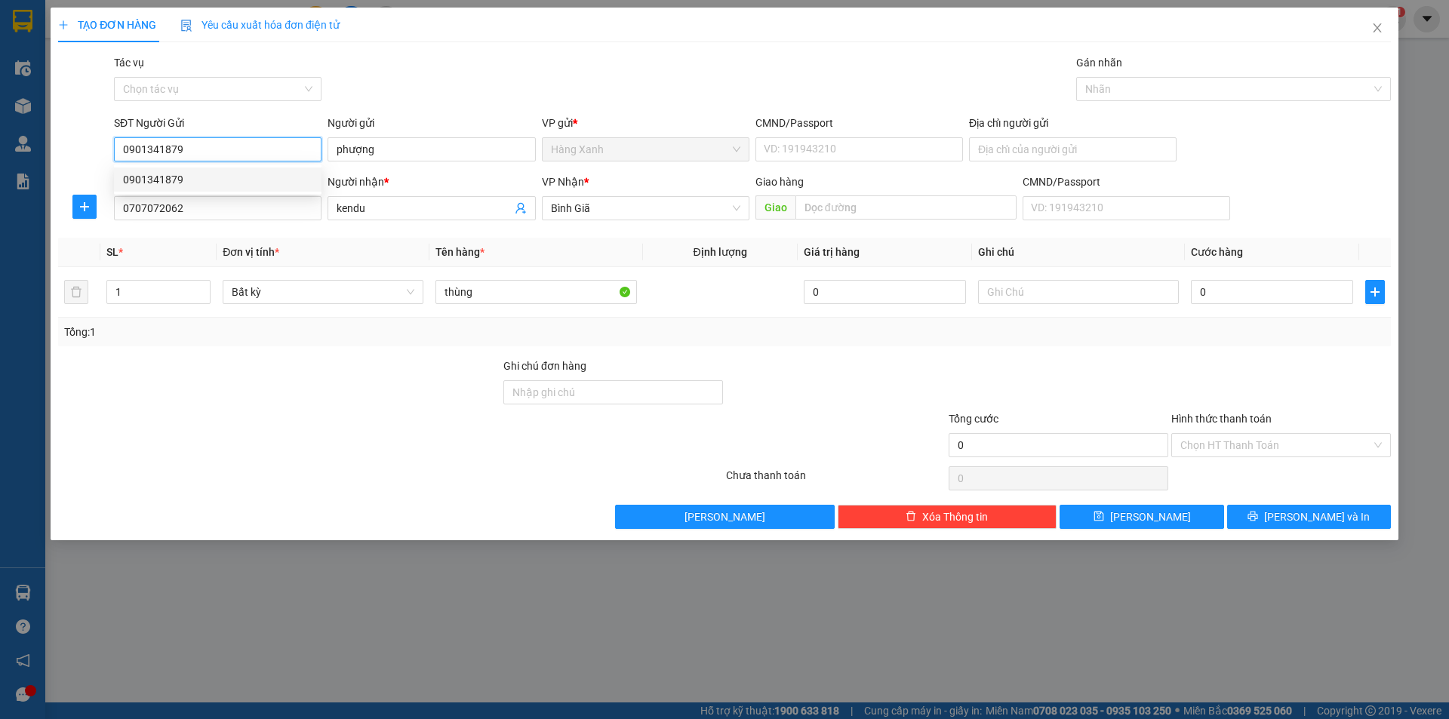
click at [217, 180] on div "0901341879" at bounding box center [217, 179] width 189 height 17
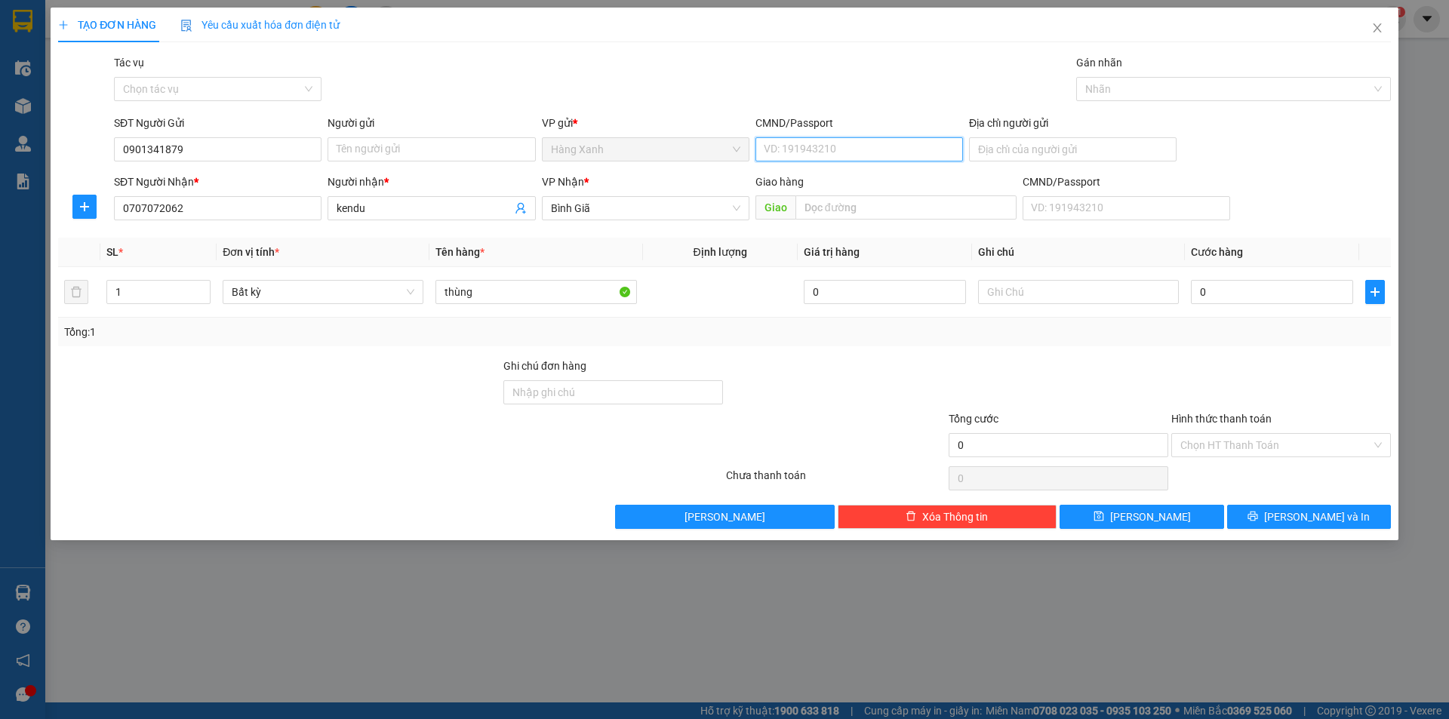
click at [894, 153] on input "CMND/Passport" at bounding box center [860, 149] width 208 height 24
click at [822, 182] on div "079063009057 | Không có địa chỉ" at bounding box center [859, 179] width 189 height 17
click at [417, 146] on input "Người gửi" at bounding box center [432, 149] width 208 height 24
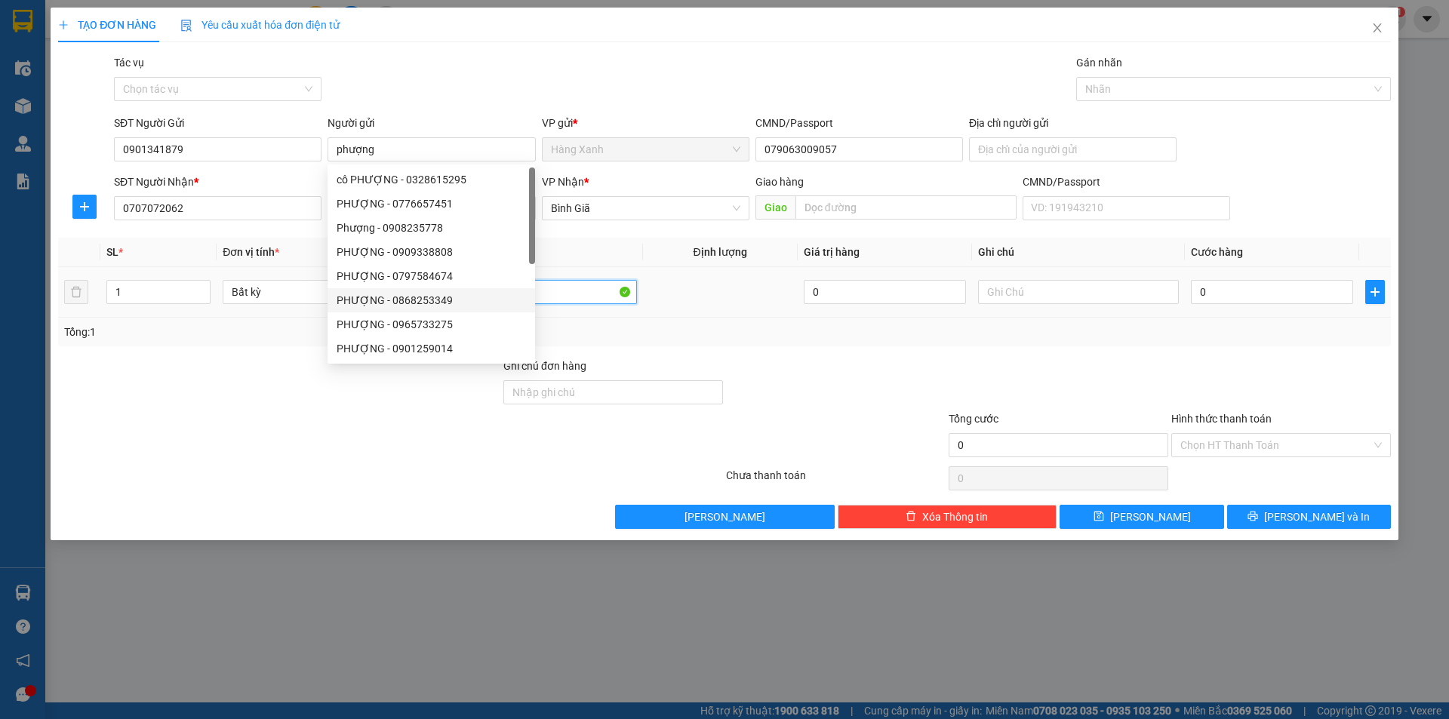
click at [593, 292] on input "thùng" at bounding box center [536, 292] width 201 height 24
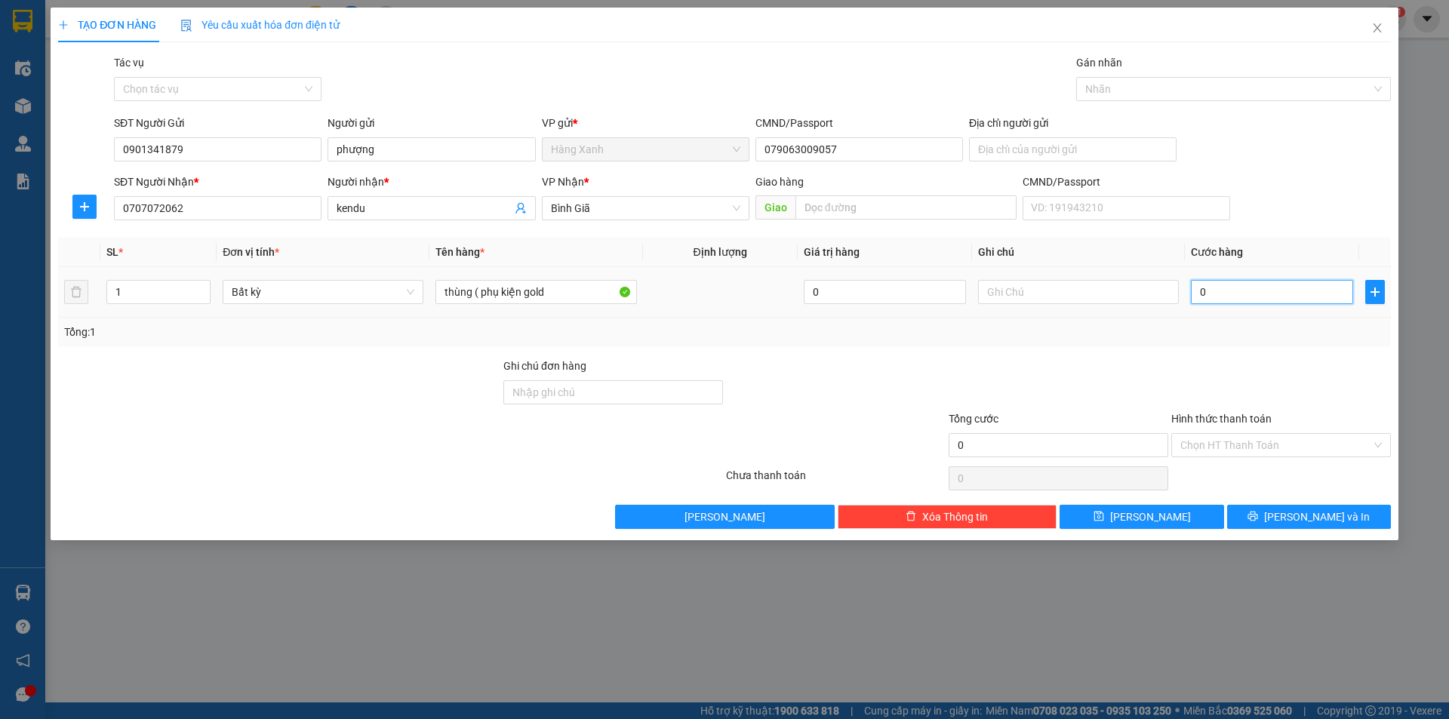
click at [1224, 295] on input "0" at bounding box center [1272, 292] width 162 height 24
click at [1336, 525] on span "[PERSON_NAME] và In" at bounding box center [1317, 517] width 106 height 17
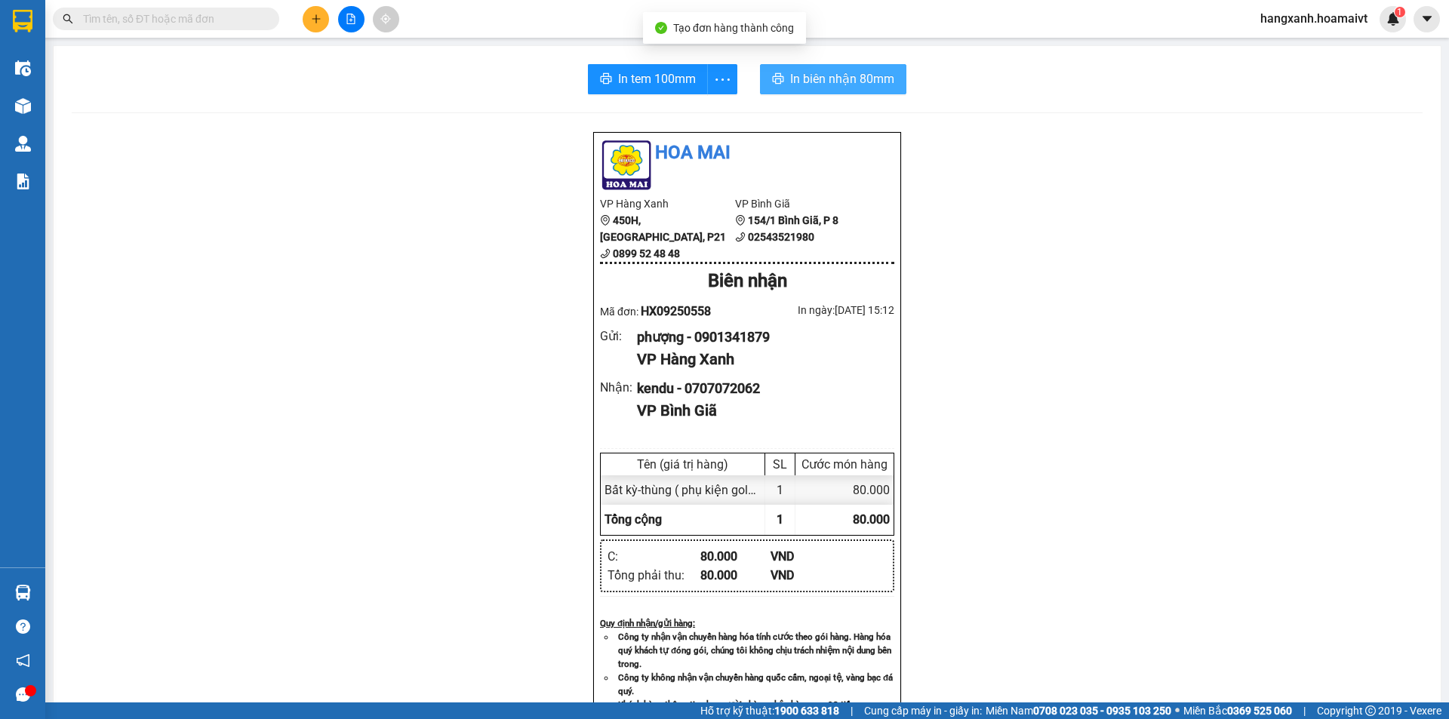
click at [815, 81] on span "In biên nhận 80mm" at bounding box center [842, 78] width 104 height 19
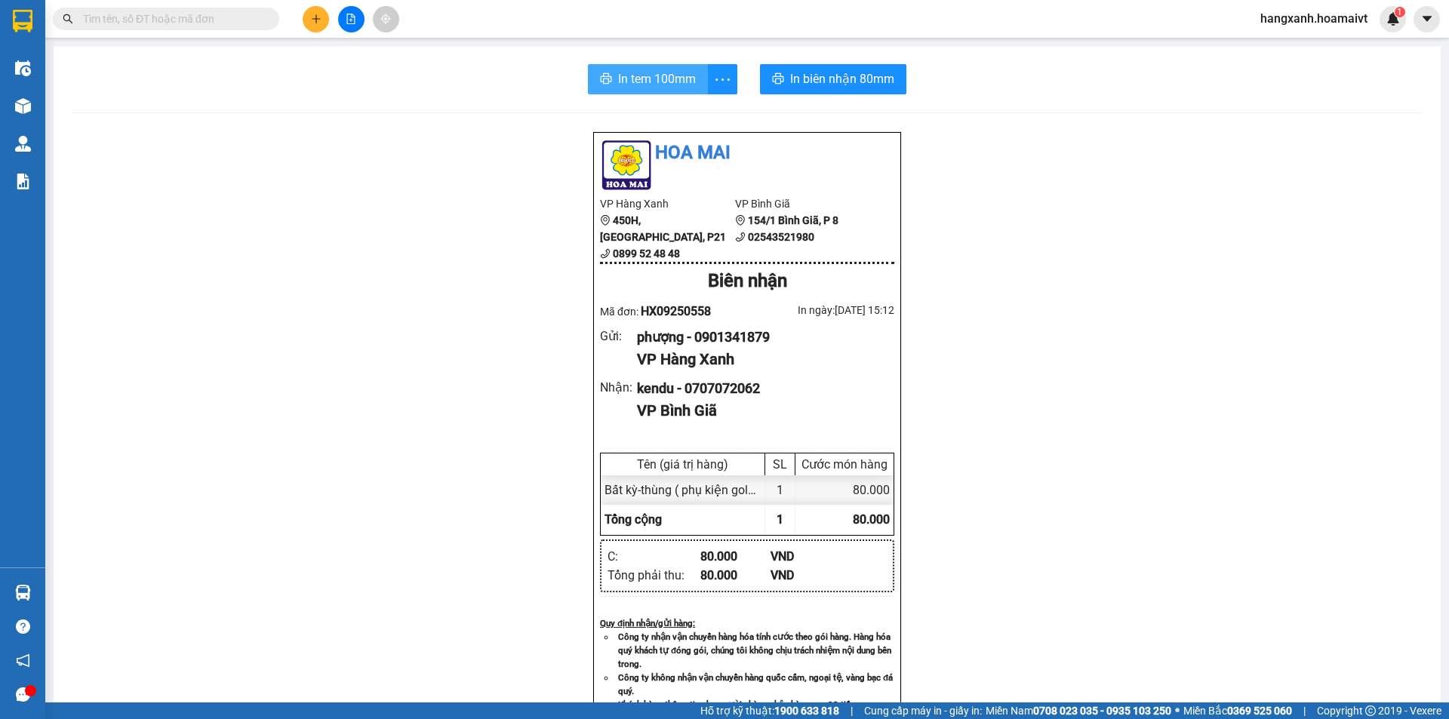
click at [647, 75] on span "In tem 100mm" at bounding box center [657, 78] width 78 height 19
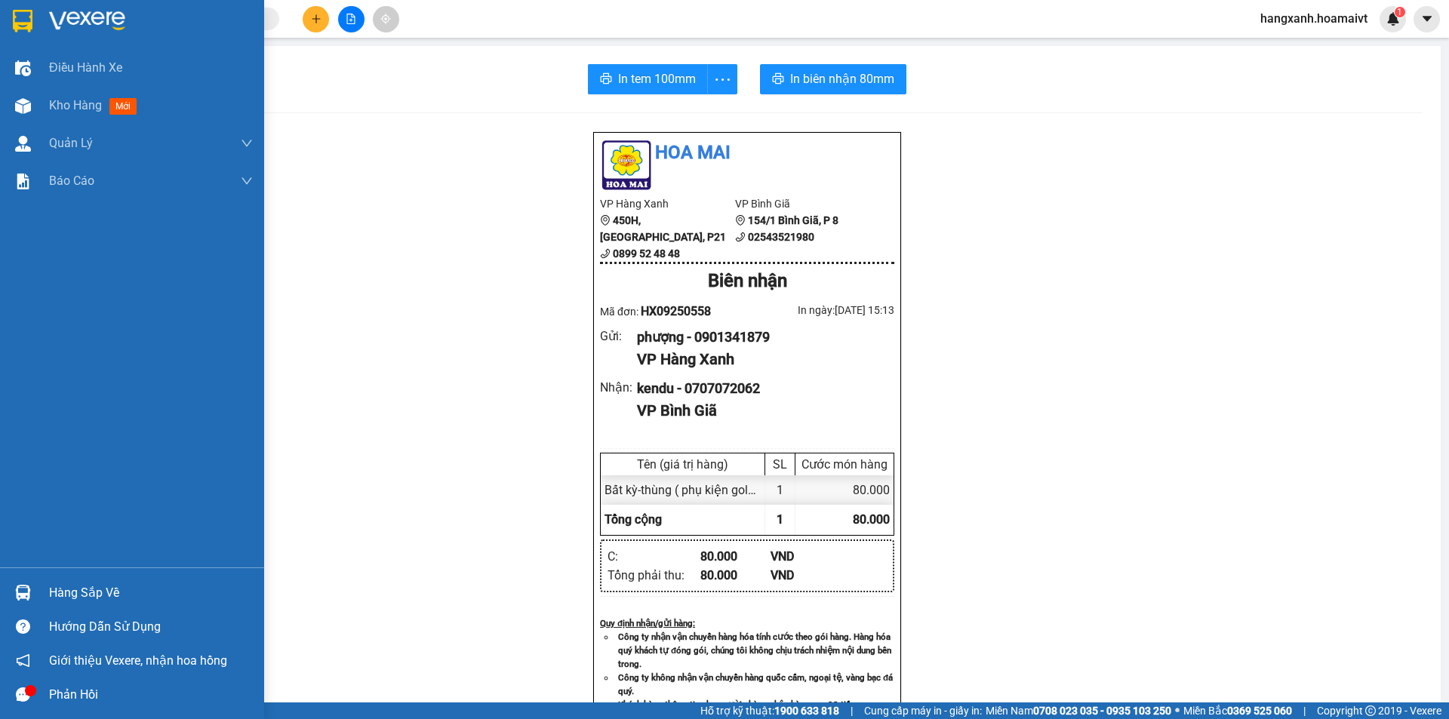
click at [28, 17] on img at bounding box center [23, 21] width 20 height 23
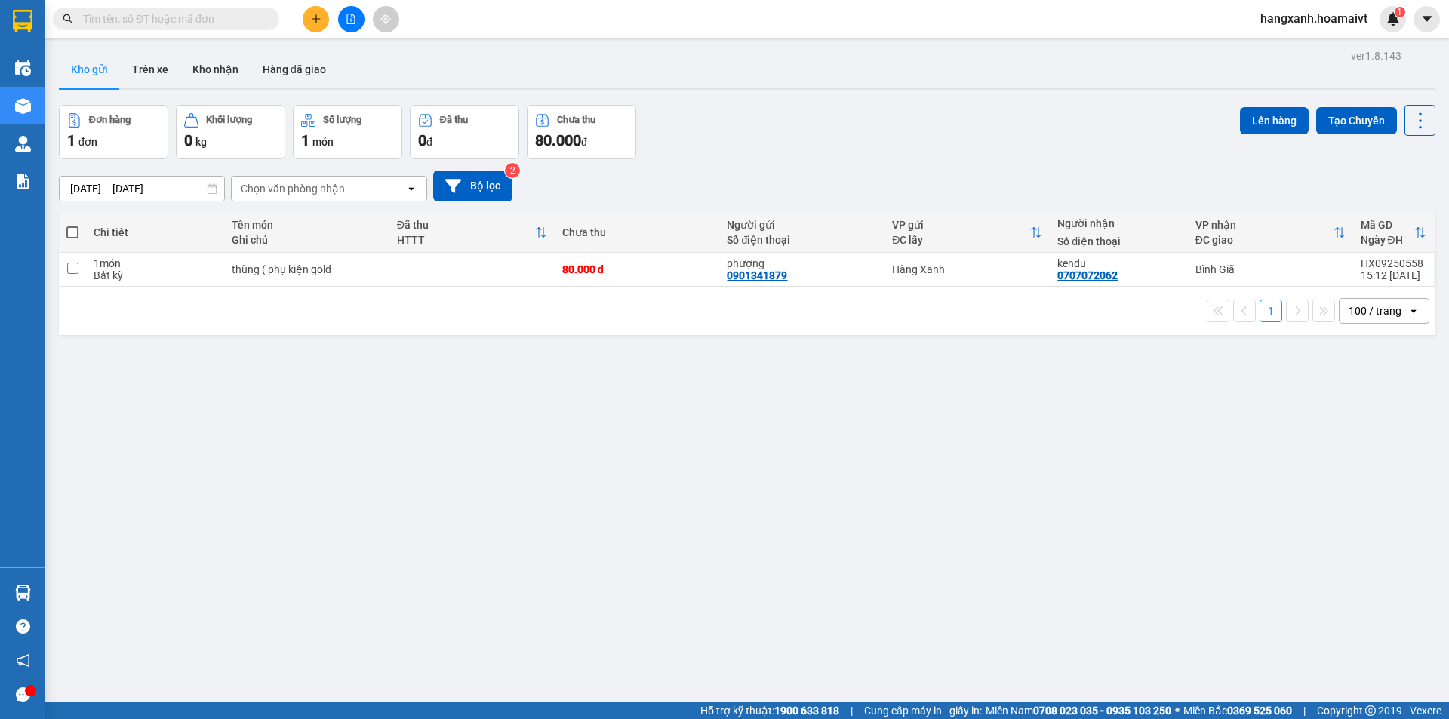
click at [319, 24] on button at bounding box center [316, 19] width 26 height 26
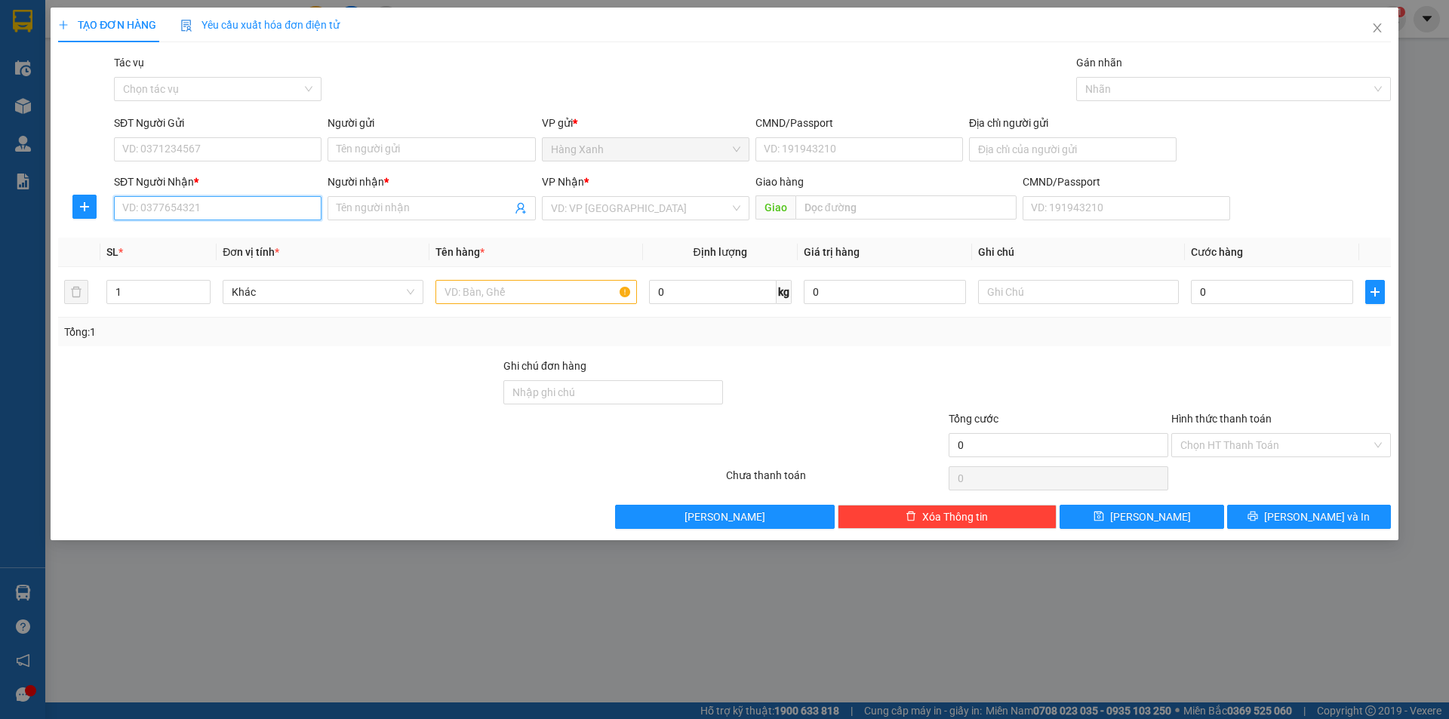
click at [226, 207] on input "SĐT Người Nhận *" at bounding box center [218, 208] width 208 height 24
click at [210, 240] on div "0967172272 - Thắng" at bounding box center [217, 238] width 189 height 17
click at [469, 302] on input "text" at bounding box center [536, 292] width 201 height 24
click at [187, 145] on input "SĐT Người Gửi" at bounding box center [218, 149] width 208 height 24
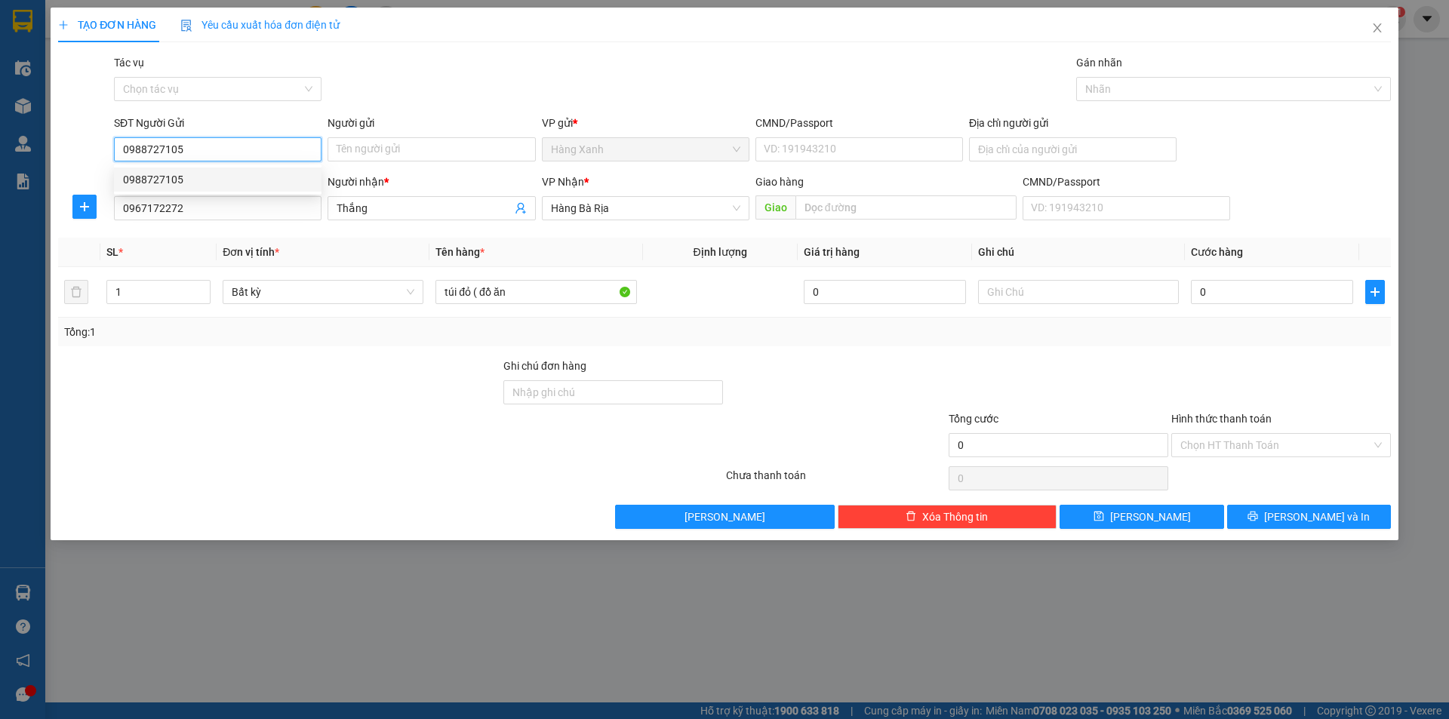
click at [236, 180] on div "0988727105" at bounding box center [217, 179] width 189 height 17
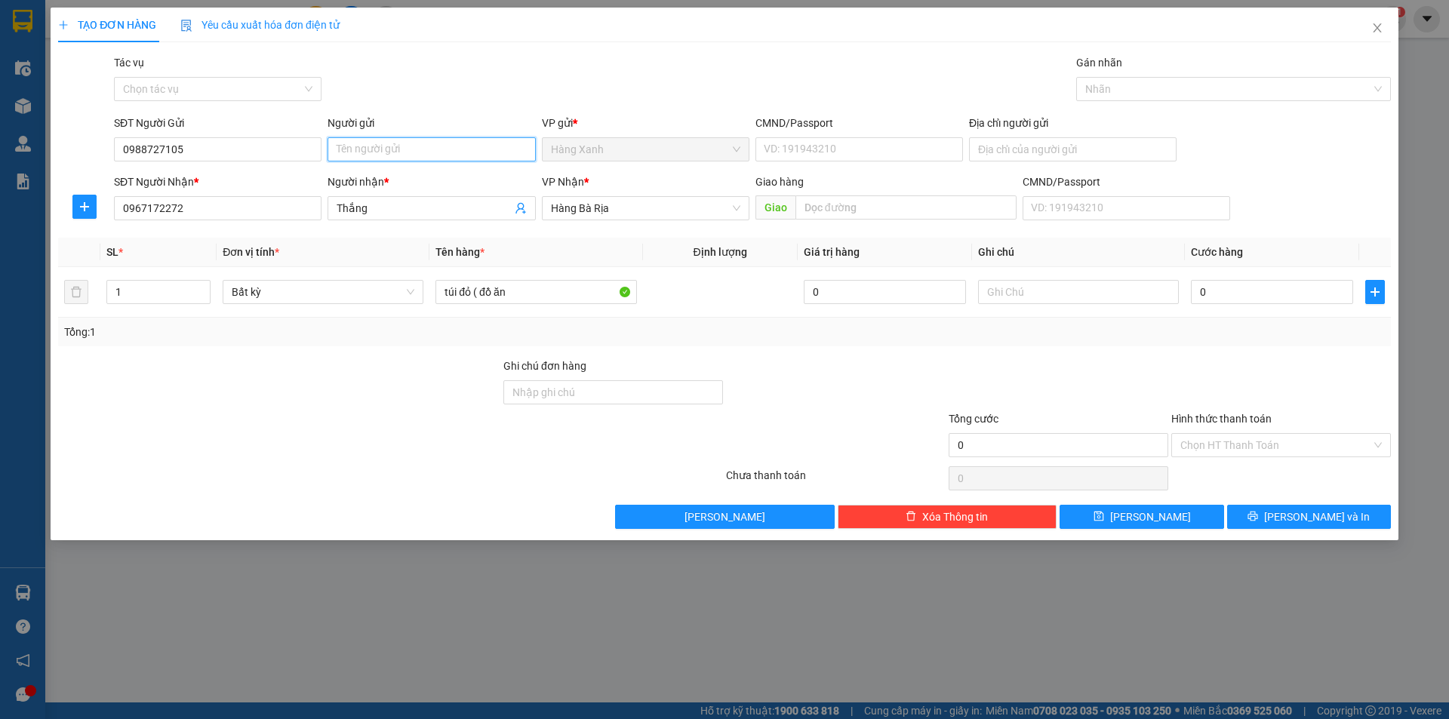
click at [389, 140] on input "Người gửi" at bounding box center [432, 149] width 208 height 24
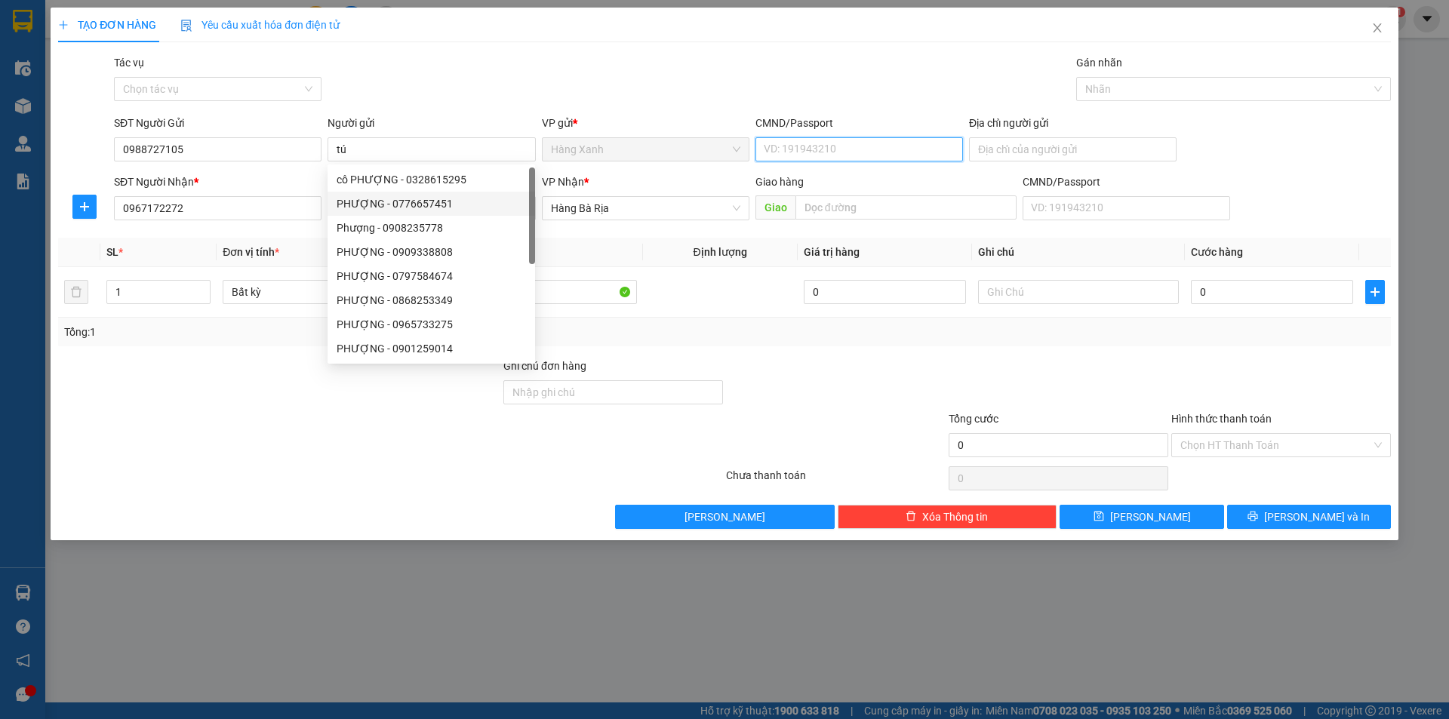
click at [808, 143] on input "CMND/Passport" at bounding box center [860, 149] width 208 height 24
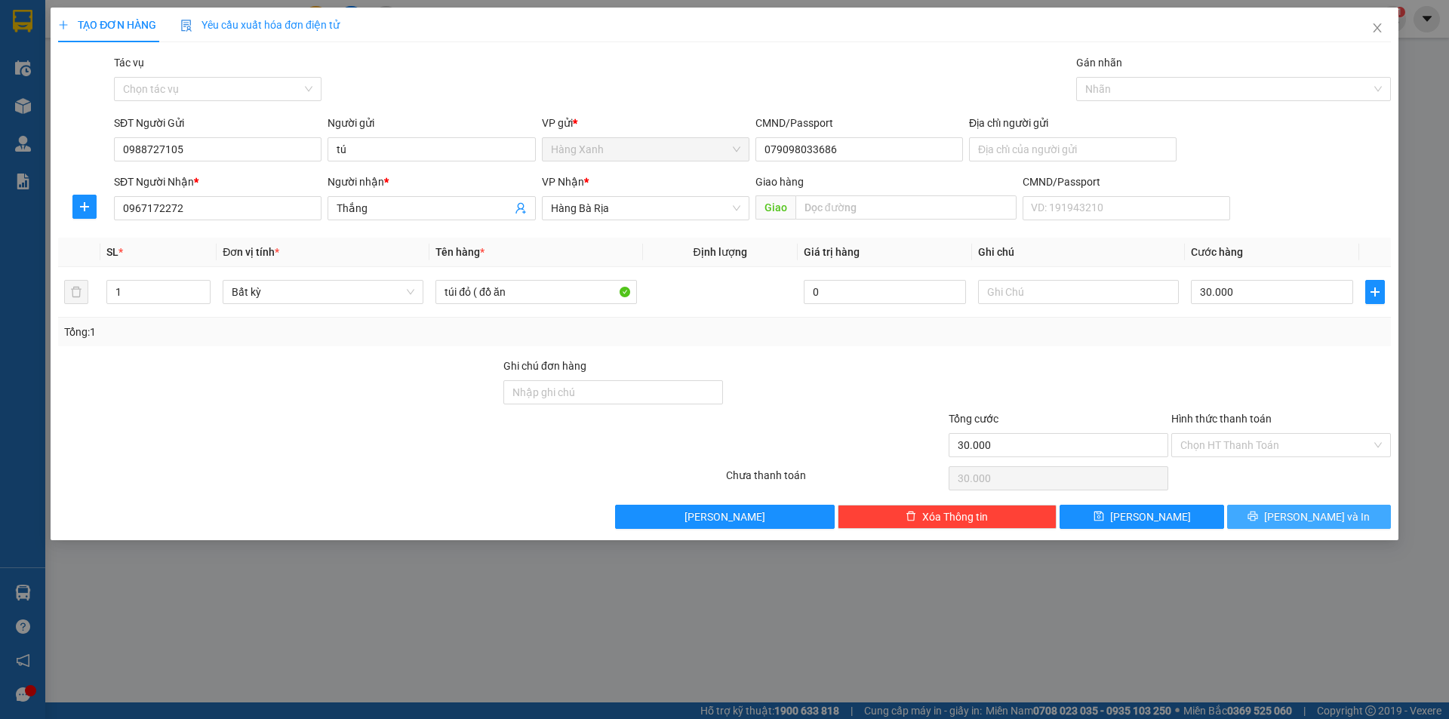
click at [1330, 522] on span "[PERSON_NAME] và In" at bounding box center [1317, 517] width 106 height 17
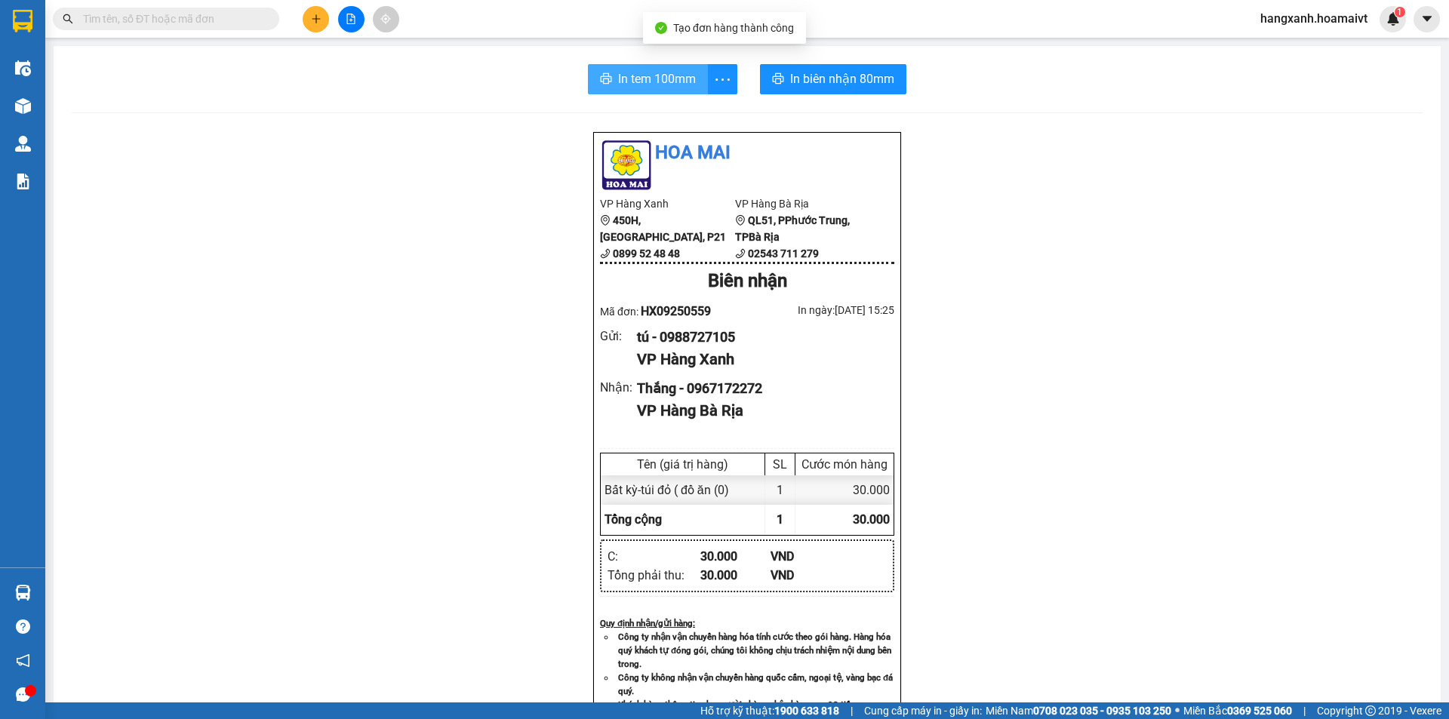
click at [637, 77] on span "In tem 100mm" at bounding box center [657, 78] width 78 height 19
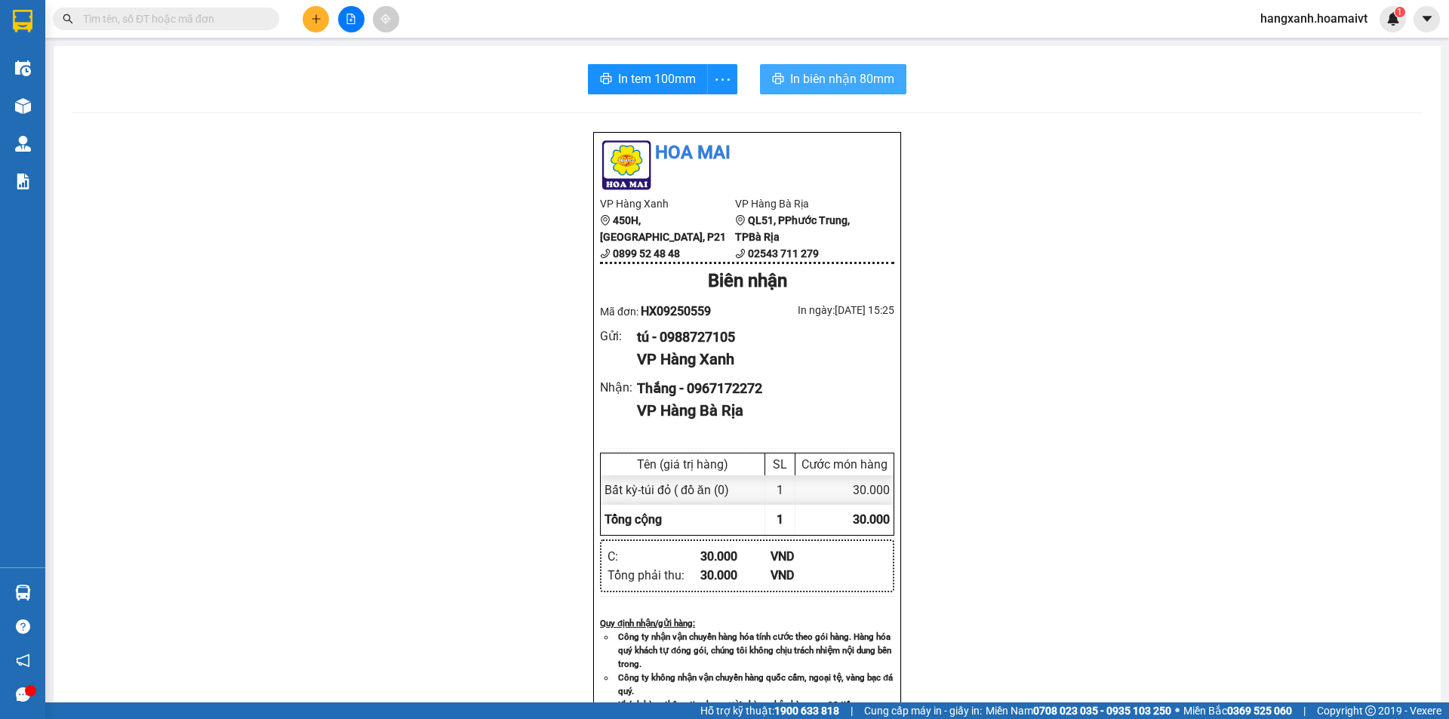
click at [827, 86] on span "In biên nhận 80mm" at bounding box center [842, 78] width 104 height 19
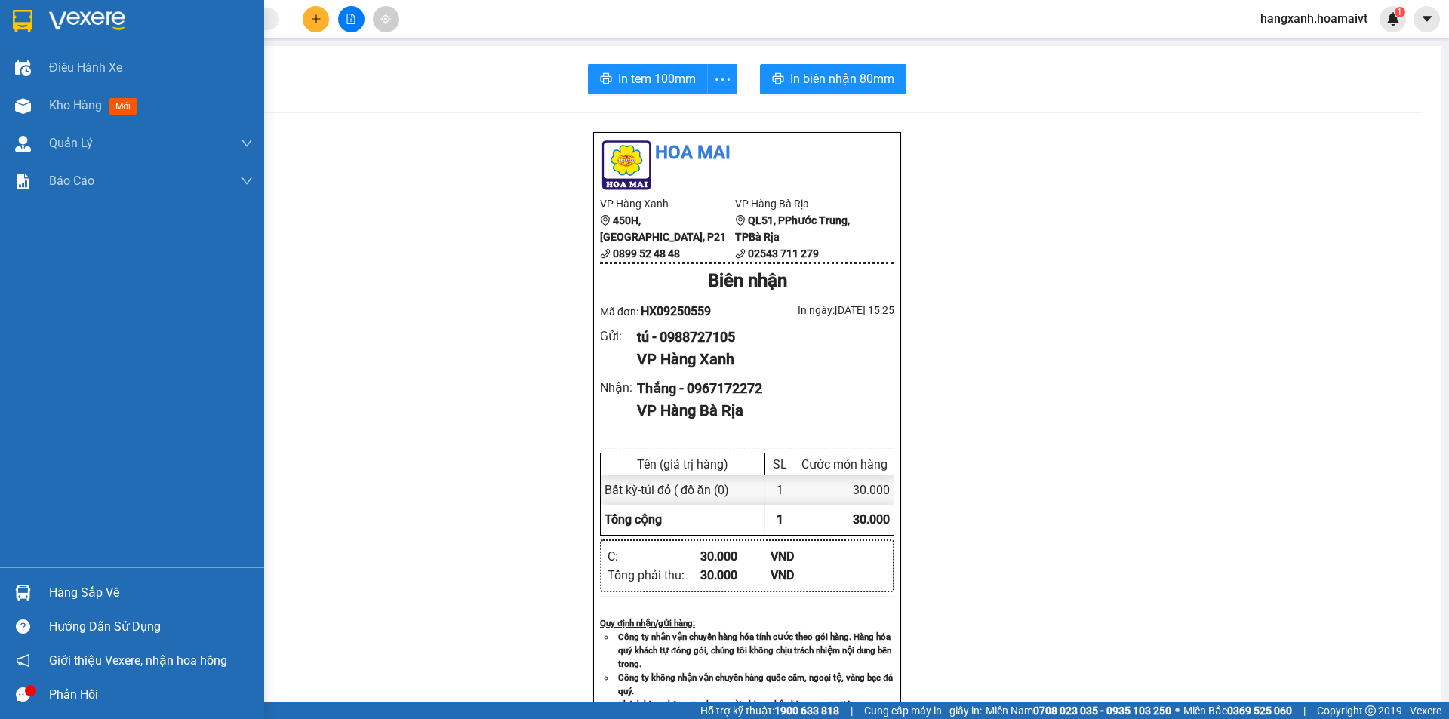
click at [11, 14] on div at bounding box center [23, 21] width 26 height 26
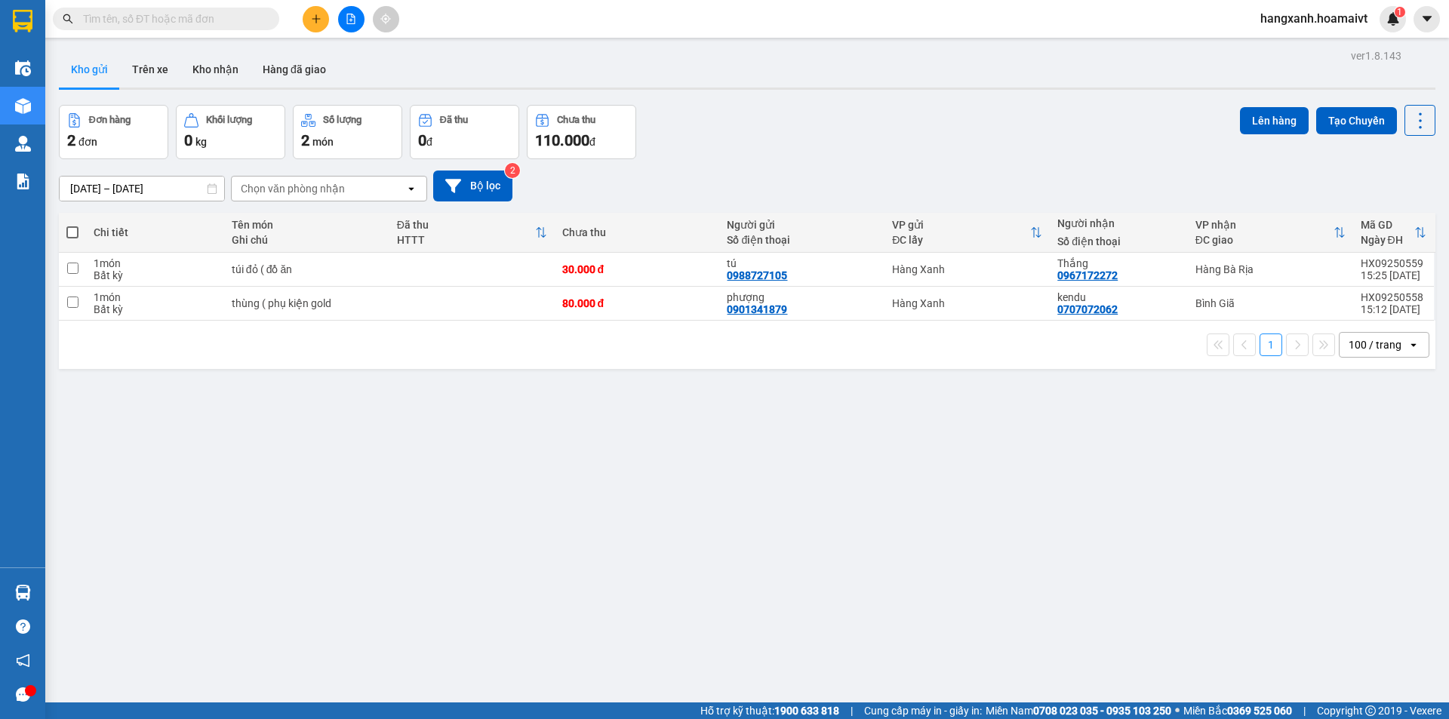
click at [319, 27] on button at bounding box center [316, 19] width 26 height 26
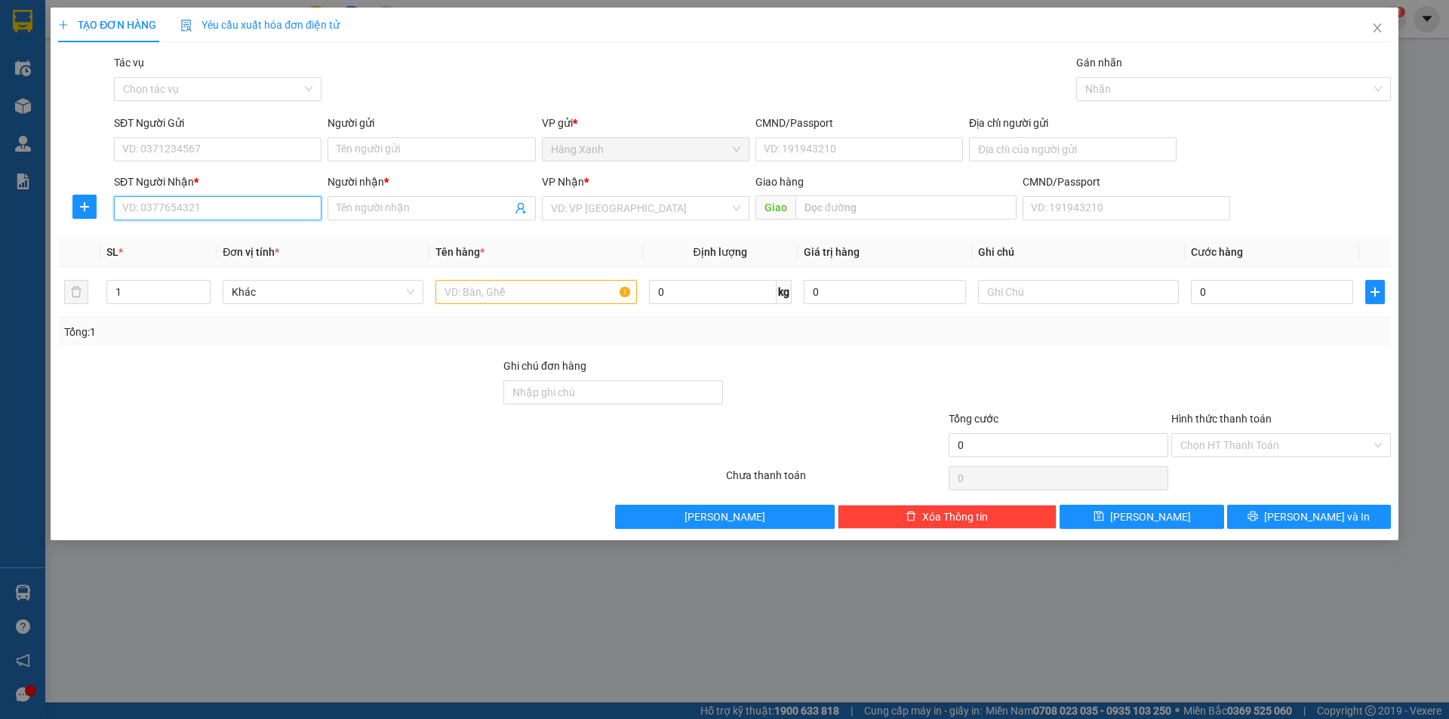
click at [228, 205] on input "SĐT Người Nhận *" at bounding box center [218, 208] width 208 height 24
click at [211, 239] on div "0397776001 - trâm" at bounding box center [217, 238] width 189 height 17
click at [502, 299] on input "text" at bounding box center [536, 292] width 201 height 24
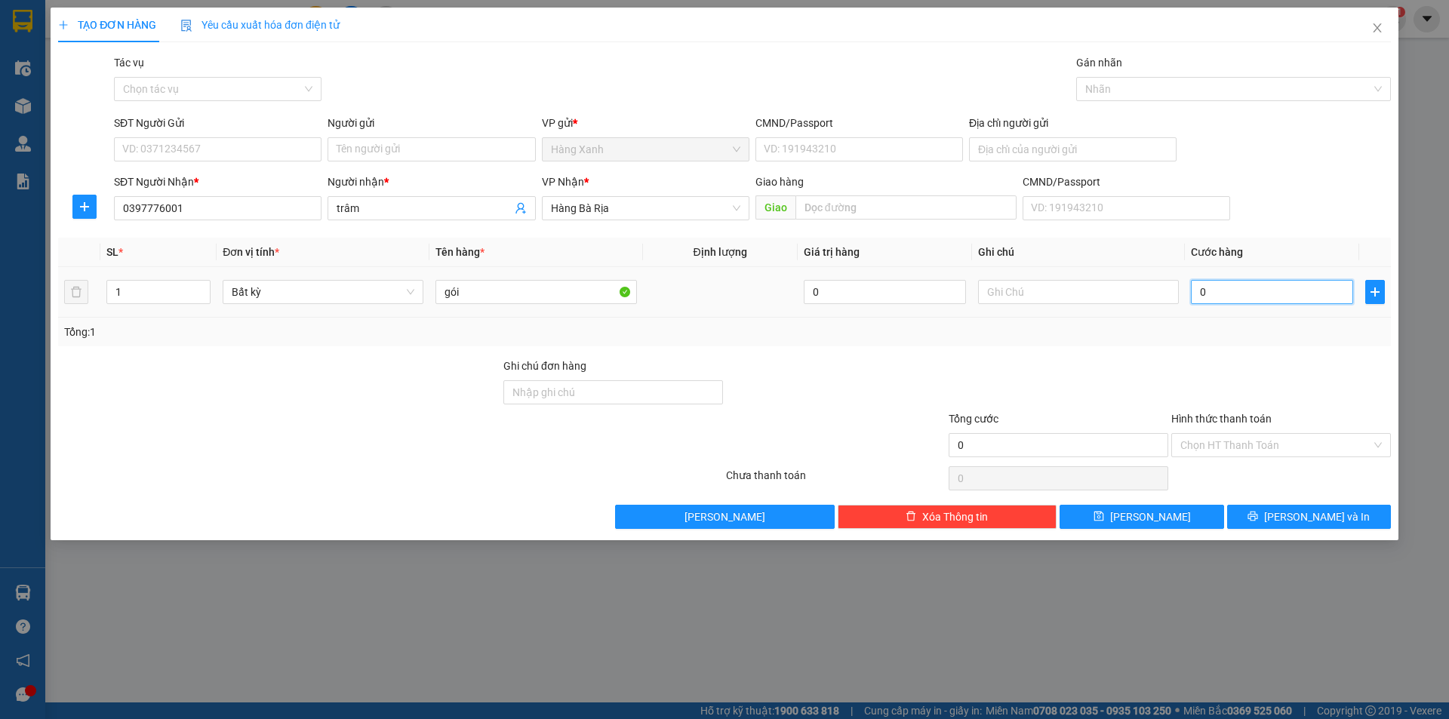
click at [1245, 303] on input "0" at bounding box center [1272, 292] width 162 height 24
click at [511, 296] on input "gói" at bounding box center [536, 292] width 201 height 24
click at [208, 144] on input "SĐT Người Gửi" at bounding box center [218, 149] width 208 height 24
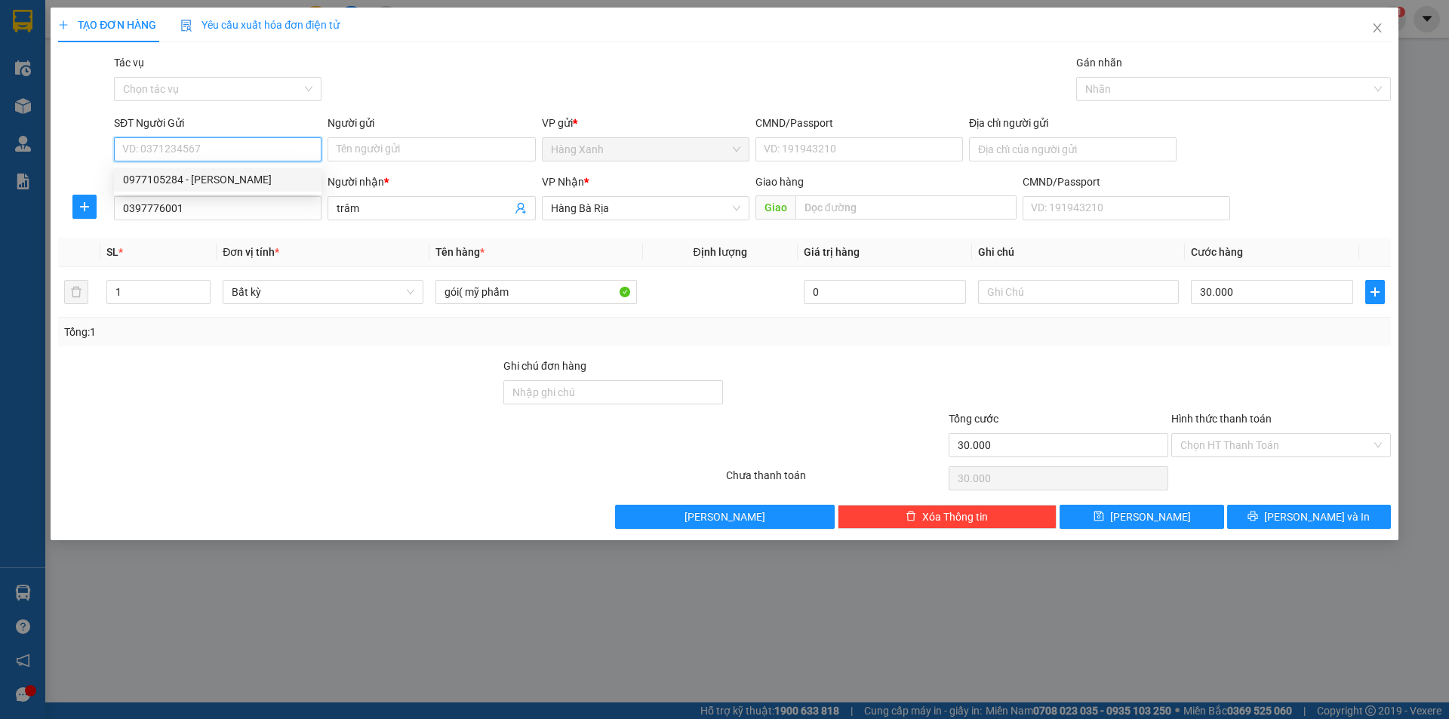
click at [209, 174] on div "0977105284 - [PERSON_NAME]" at bounding box center [217, 179] width 189 height 17
drag, startPoint x: 194, startPoint y: 151, endPoint x: 85, endPoint y: 170, distance: 110.3
click at [85, 170] on form "SĐT Người Gửi 0977105284 Người gửi [PERSON_NAME] VP gửi * Hàng Xanh CMND/Passpo…" at bounding box center [724, 171] width 1333 height 112
click at [222, 184] on div "0353818163 - truong" at bounding box center [217, 179] width 189 height 17
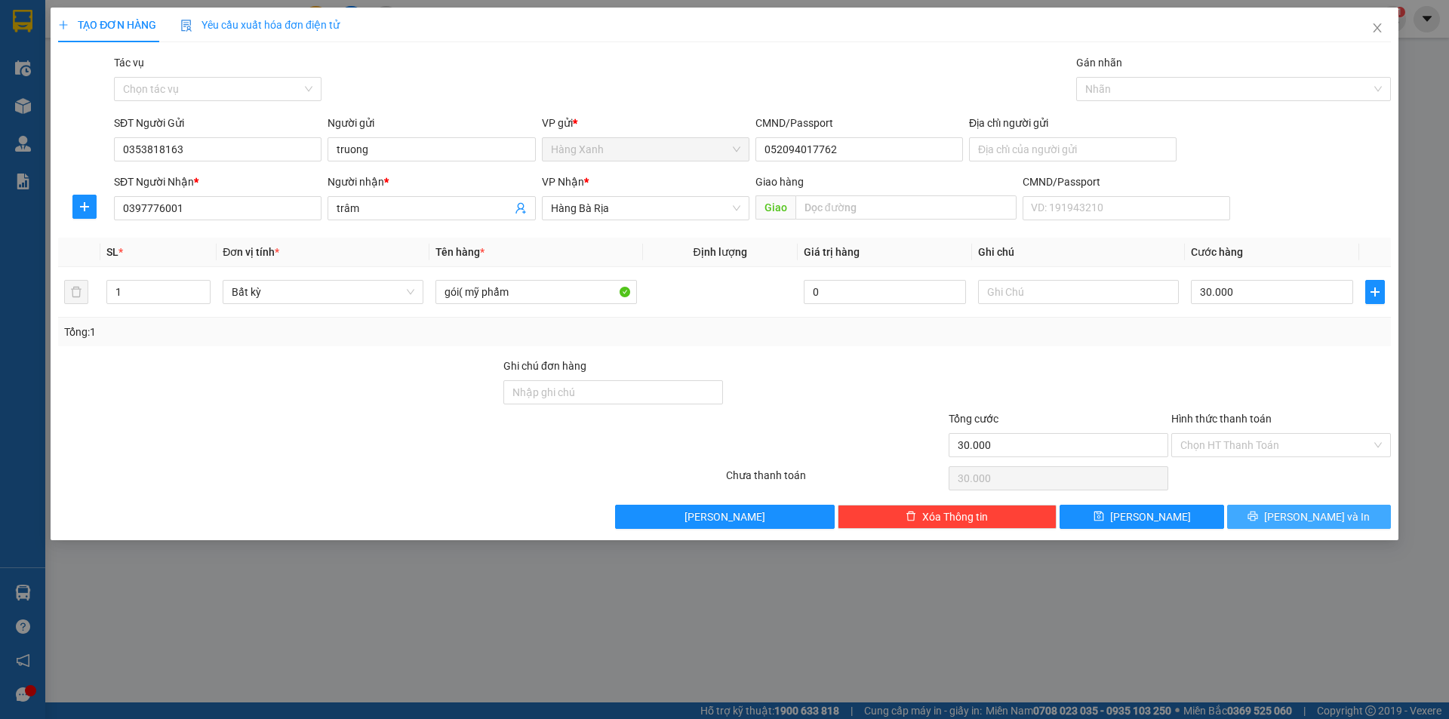
click at [1299, 525] on span "[PERSON_NAME] và In" at bounding box center [1317, 517] width 106 height 17
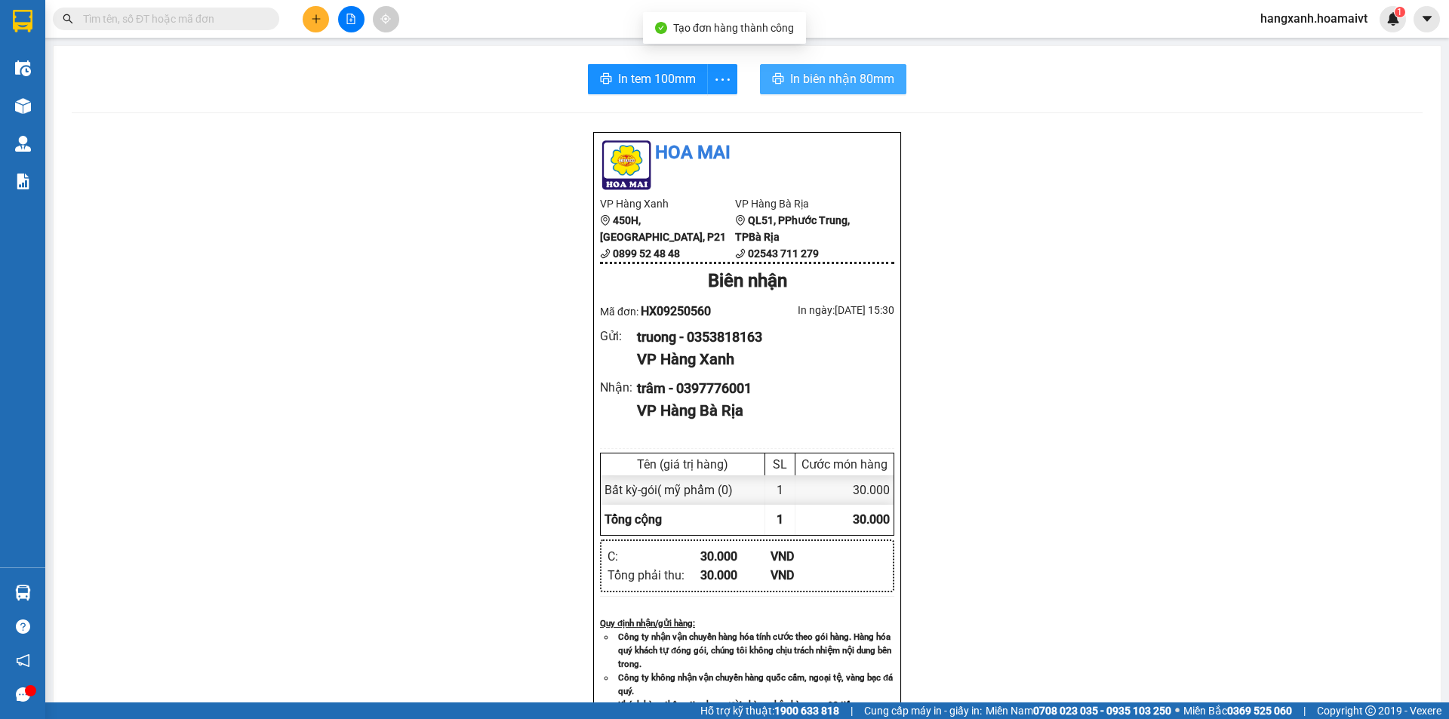
click at [815, 72] on span "In biên nhận 80mm" at bounding box center [842, 78] width 104 height 19
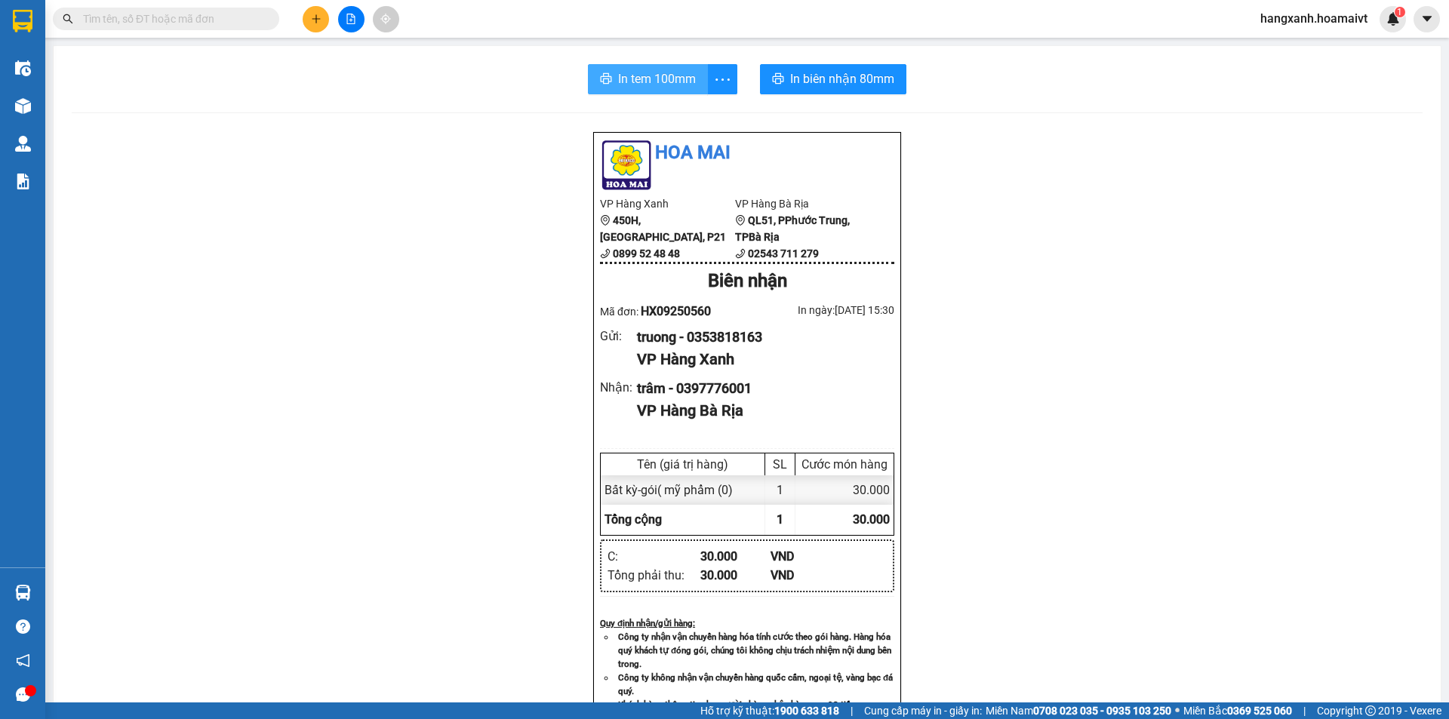
click at [651, 81] on span "In tem 100mm" at bounding box center [657, 78] width 78 height 19
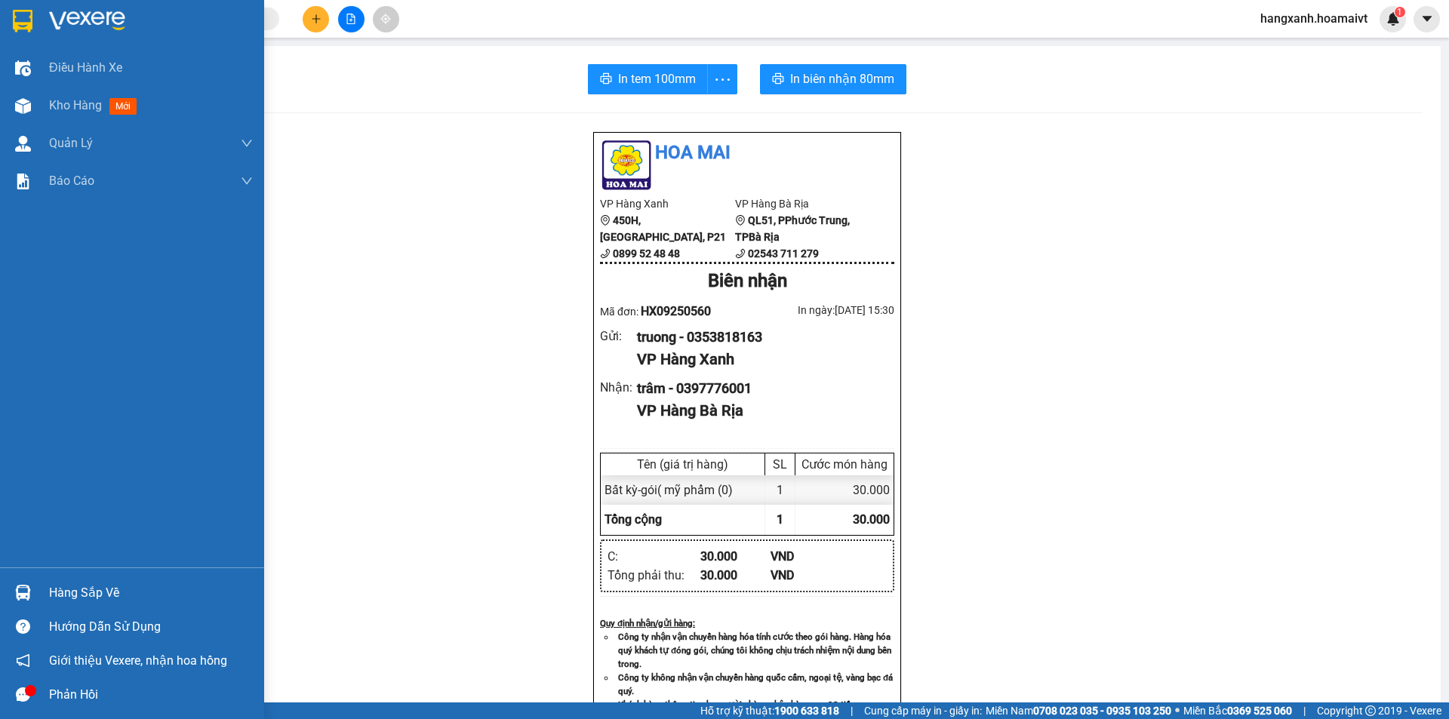
click at [14, 28] on img at bounding box center [23, 21] width 20 height 23
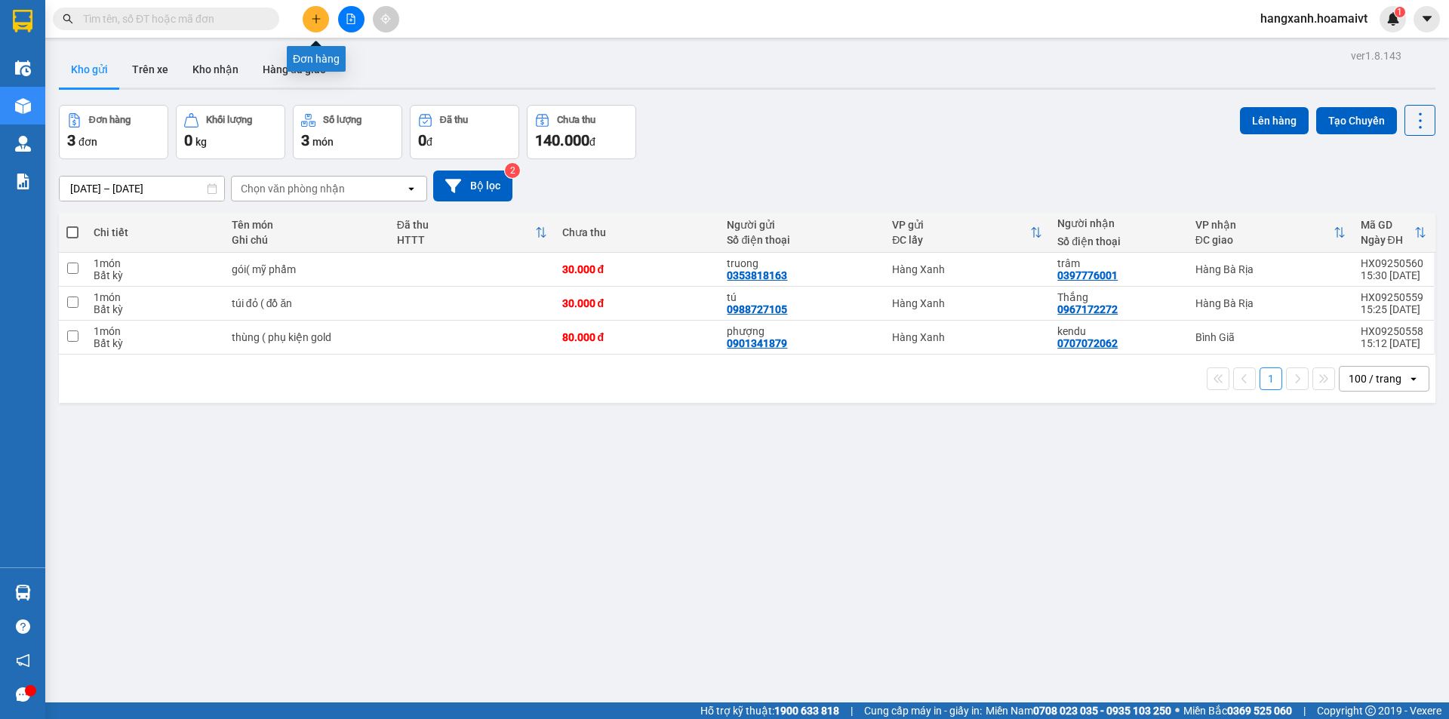
click at [315, 20] on icon "plus" at bounding box center [316, 19] width 11 height 11
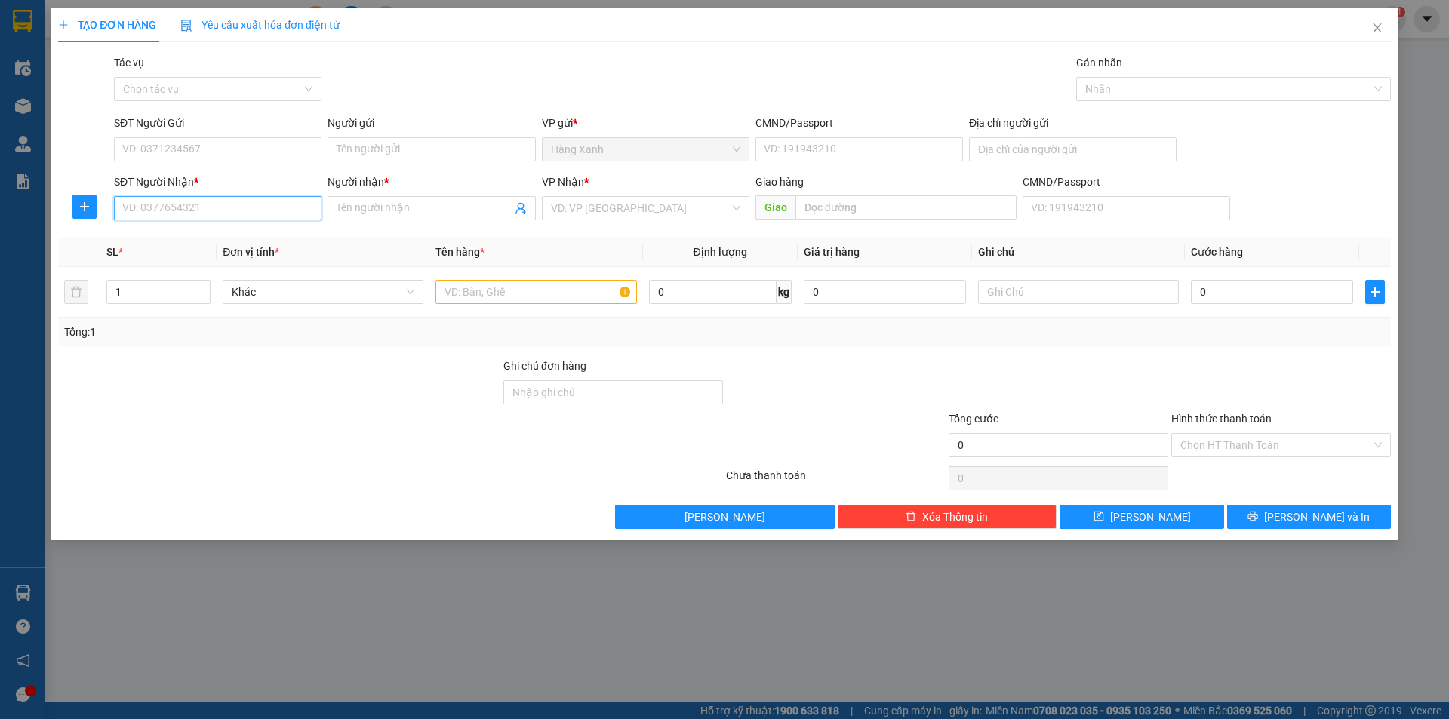
click at [233, 209] on input "SĐT Người Nhận *" at bounding box center [218, 208] width 208 height 24
click at [180, 234] on div "0977906415 - [GEOGRAPHIC_DATA]" at bounding box center [217, 238] width 189 height 17
click at [199, 150] on input "SĐT Người Gửi" at bounding box center [218, 149] width 208 height 24
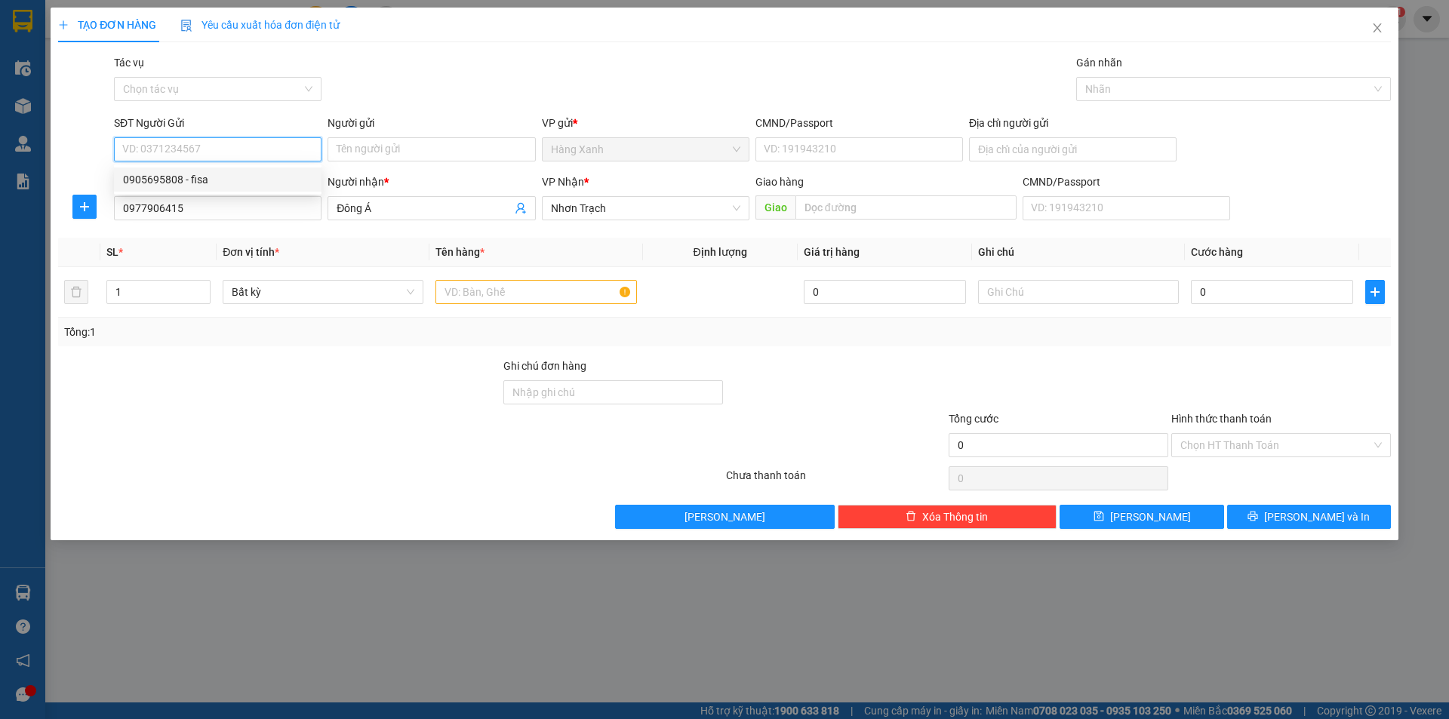
click at [201, 178] on div "0905695808 - fisa" at bounding box center [217, 179] width 189 height 17
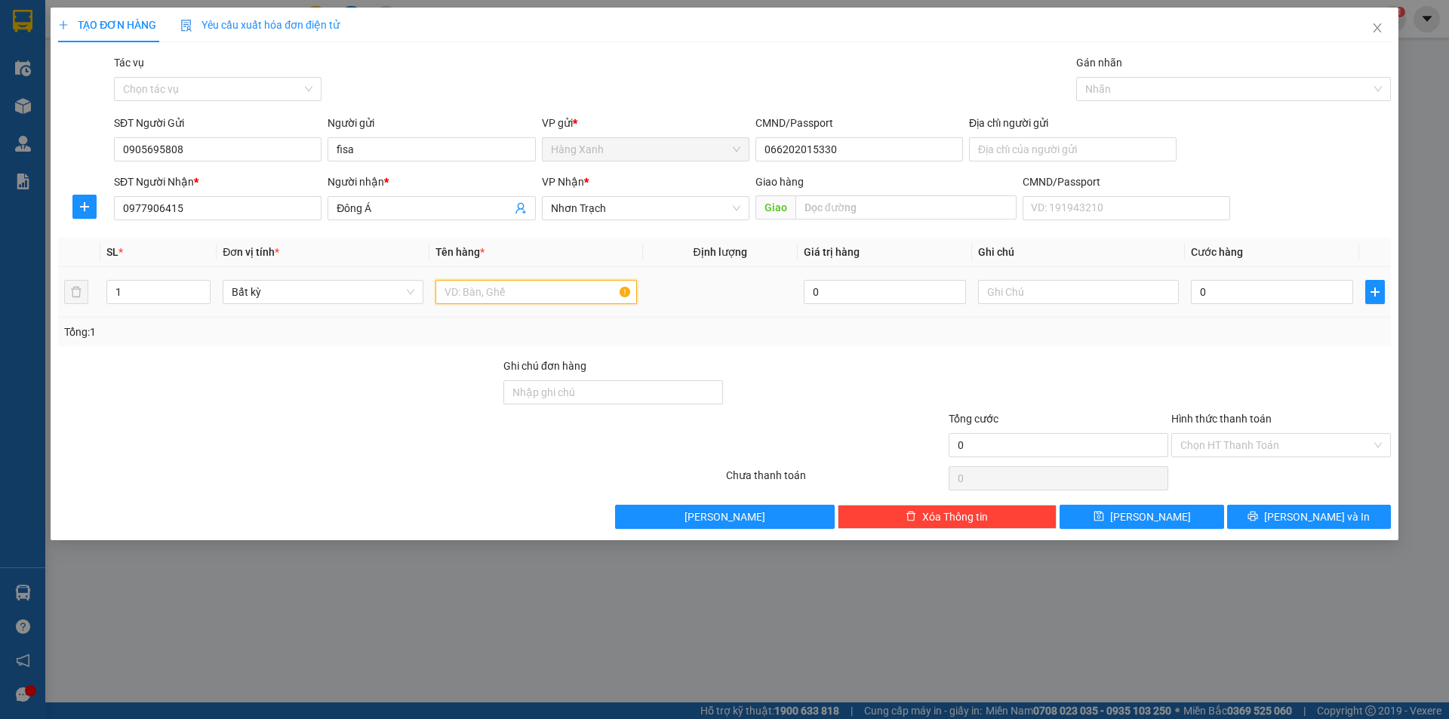
click at [508, 291] on input "text" at bounding box center [536, 292] width 201 height 24
click at [203, 288] on icon "up" at bounding box center [202, 288] width 5 height 5
click at [208, 297] on span "Decrease Value" at bounding box center [201, 297] width 17 height 14
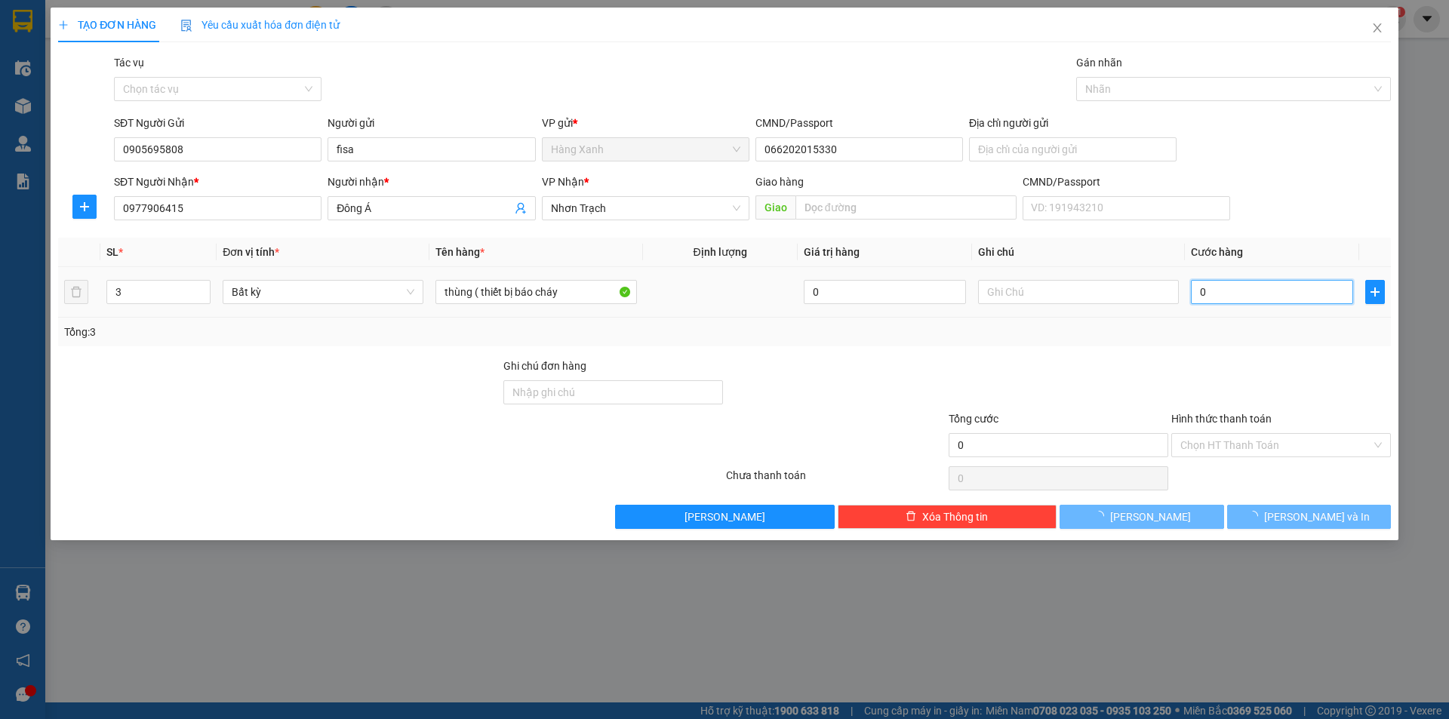
click at [1264, 293] on input "0" at bounding box center [1272, 292] width 162 height 24
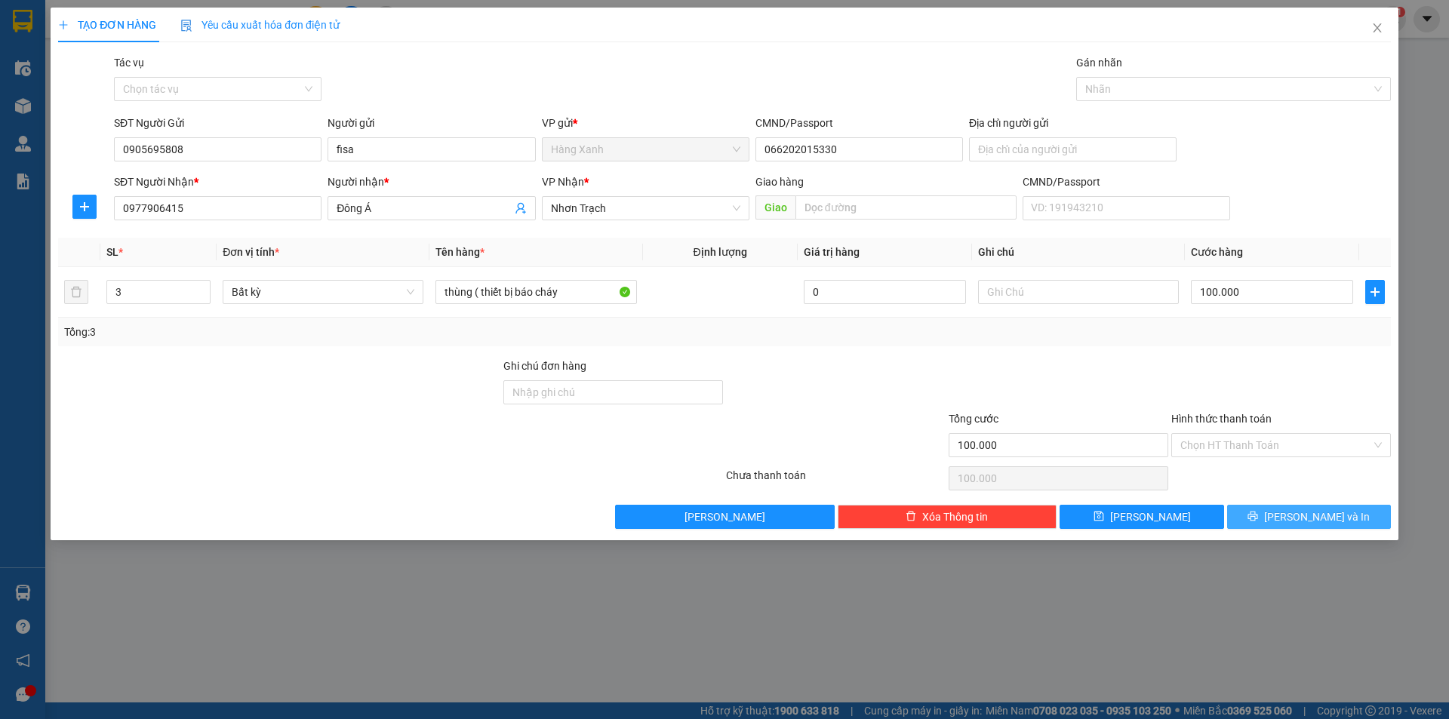
click at [1279, 526] on button "[PERSON_NAME] và In" at bounding box center [1309, 517] width 164 height 24
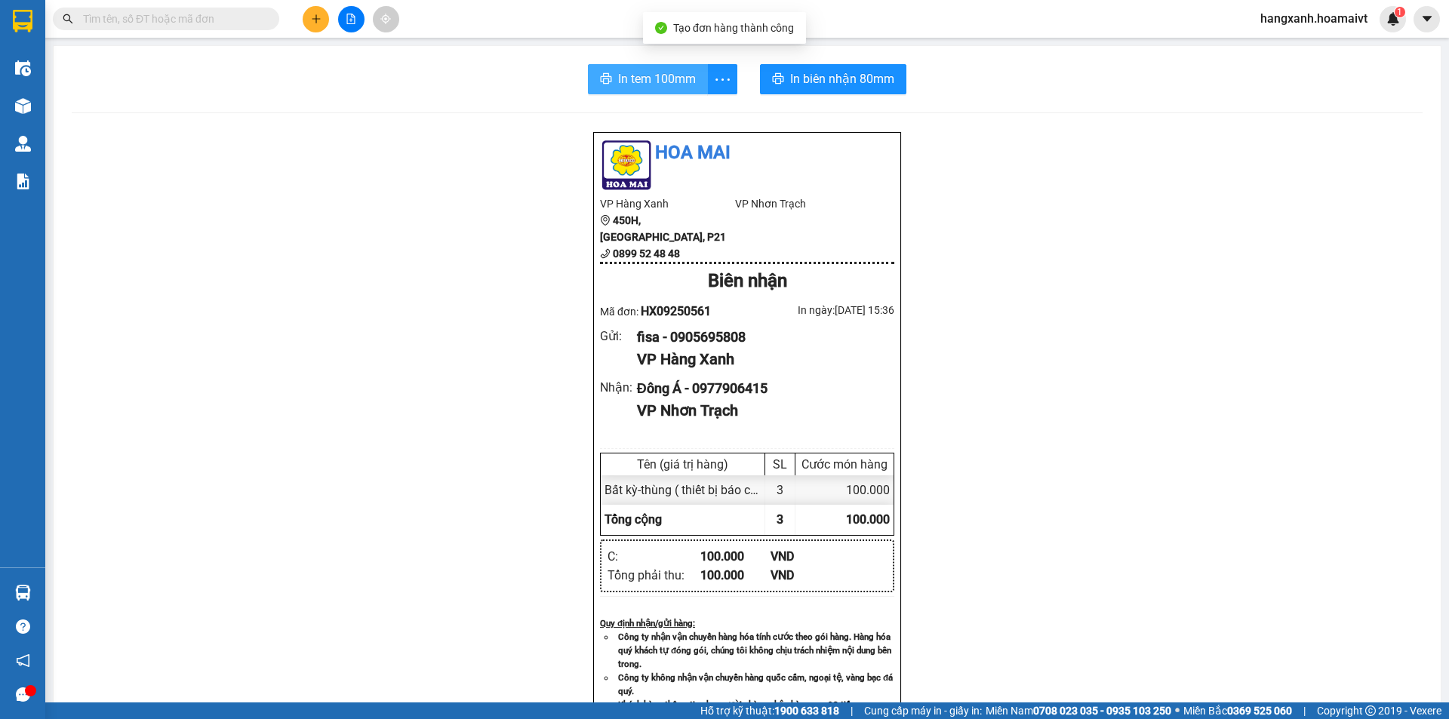
click at [666, 82] on span "In tem 100mm" at bounding box center [657, 78] width 78 height 19
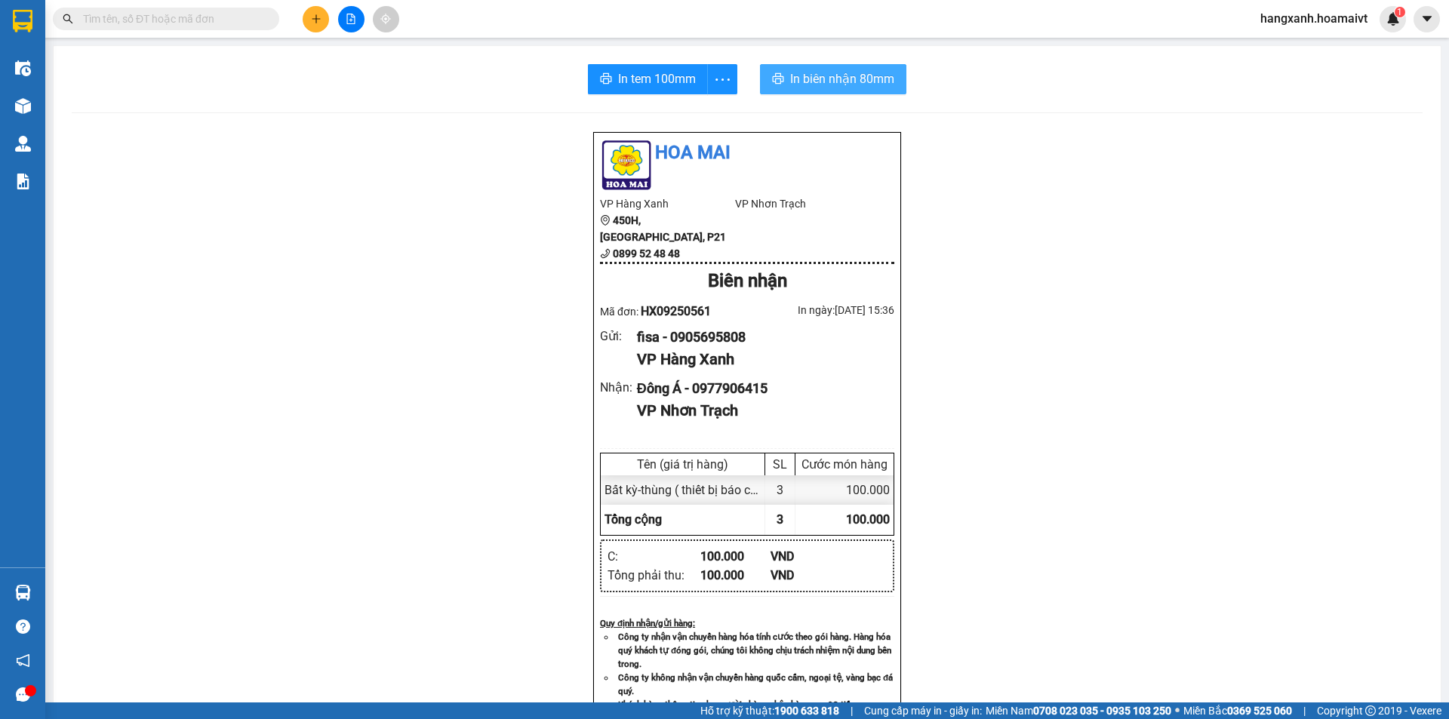
click at [812, 88] on span "In biên nhận 80mm" at bounding box center [842, 78] width 104 height 19
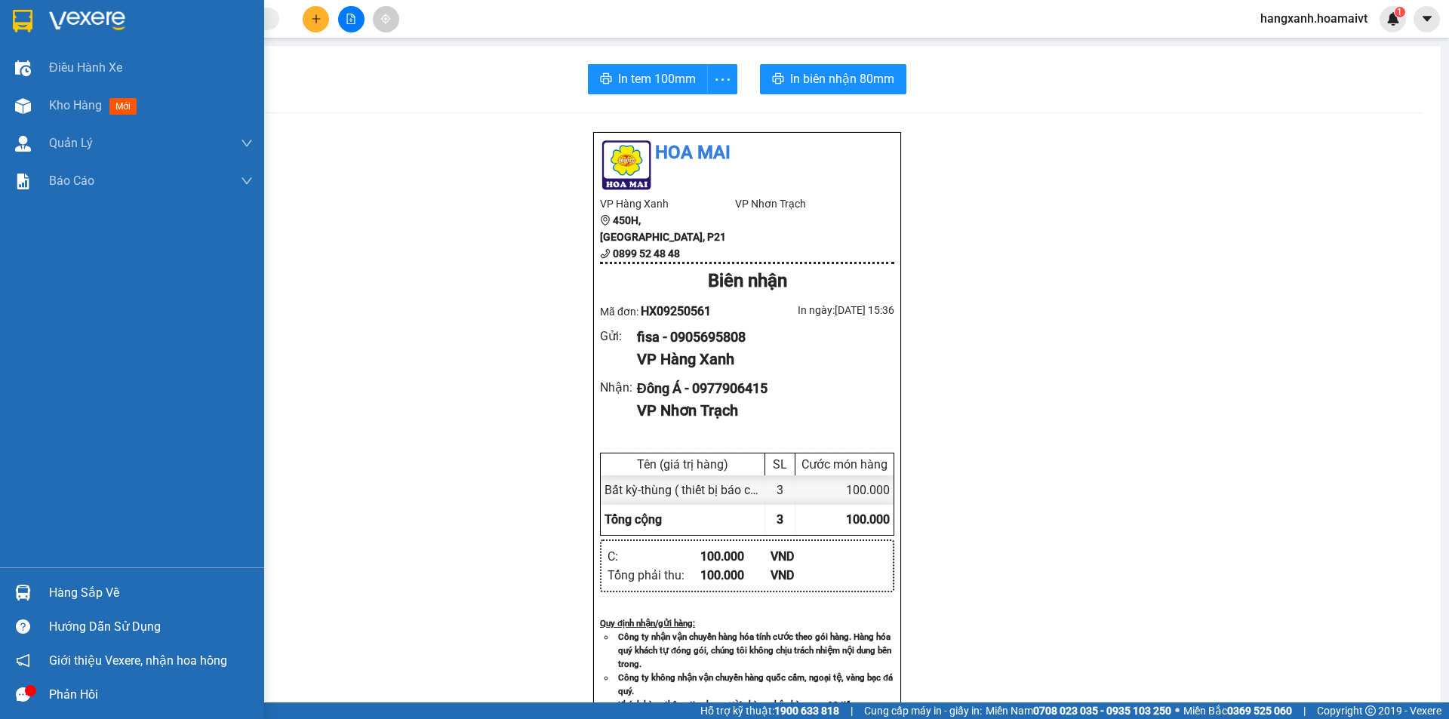
click at [26, 29] on img at bounding box center [23, 21] width 20 height 23
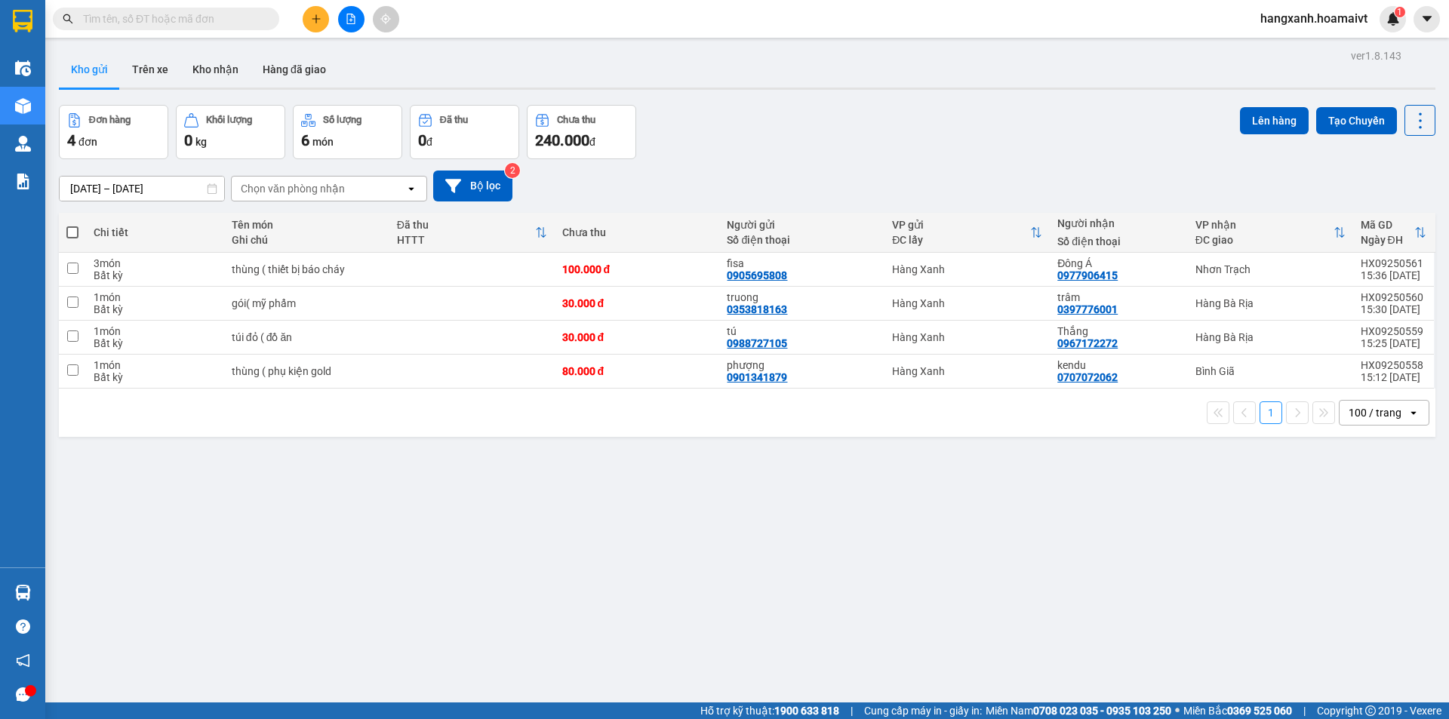
click at [319, 24] on button at bounding box center [316, 19] width 26 height 26
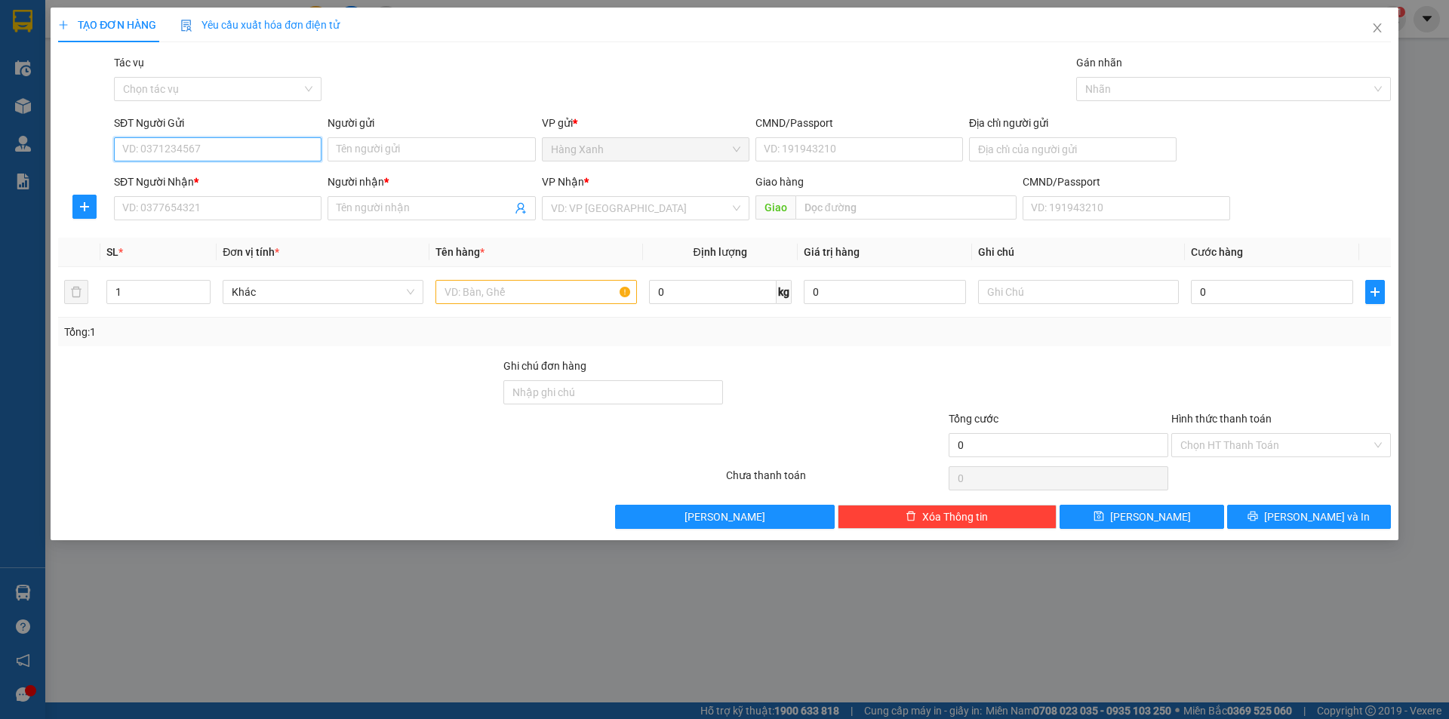
click at [206, 151] on input "SĐT Người Gửi" at bounding box center [218, 149] width 208 height 24
click at [209, 183] on div "0937833783 - minh" at bounding box center [217, 179] width 189 height 17
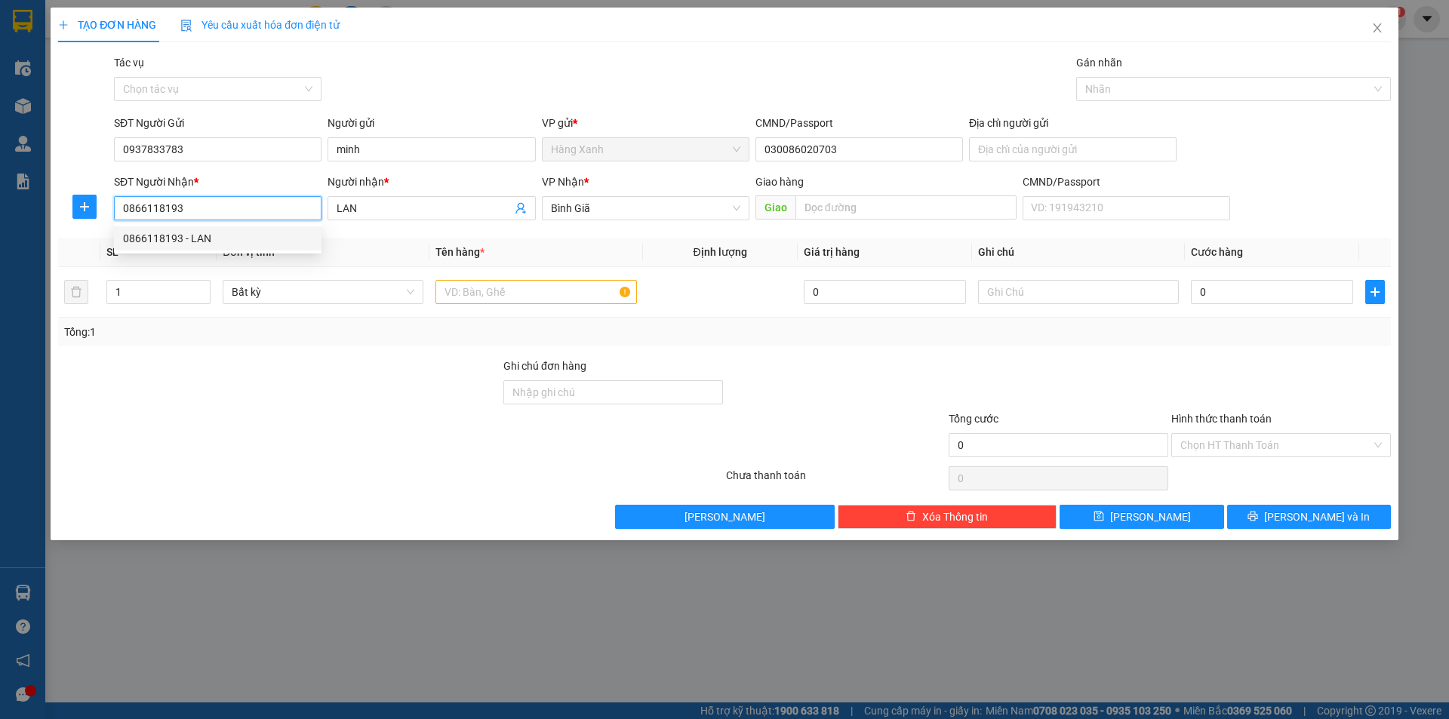
drag, startPoint x: 200, startPoint y: 211, endPoint x: 102, endPoint y: 226, distance: 99.3
click at [114, 226] on body "Kết quả tìm kiếm ( 0 ) Bộ lọc No Data hangxanh.hoamaivt 1 Điều hành xe Kho hàng…" at bounding box center [724, 359] width 1449 height 719
drag, startPoint x: 366, startPoint y: 211, endPoint x: 330, endPoint y: 211, distance: 36.2
click at [330, 211] on span "LAN" at bounding box center [432, 208] width 208 height 24
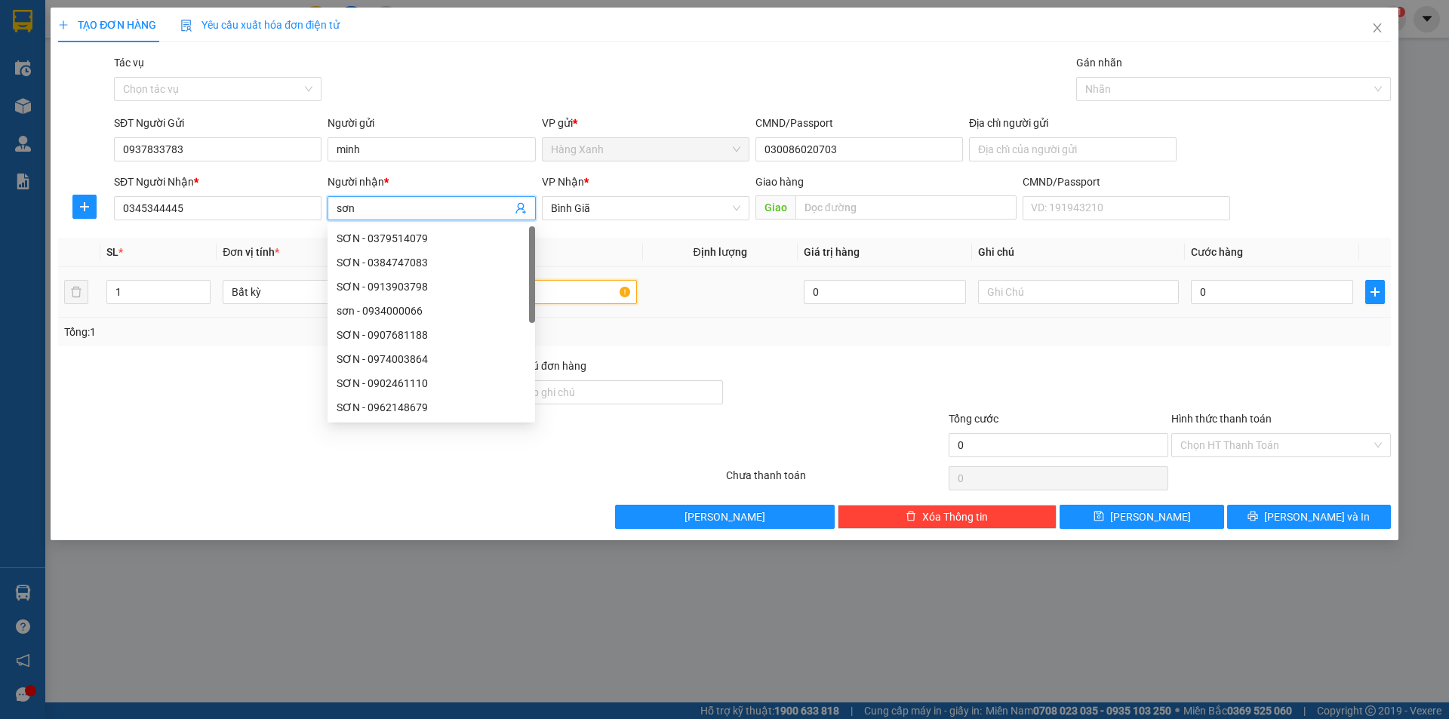
click at [581, 295] on input "text" at bounding box center [536, 292] width 201 height 24
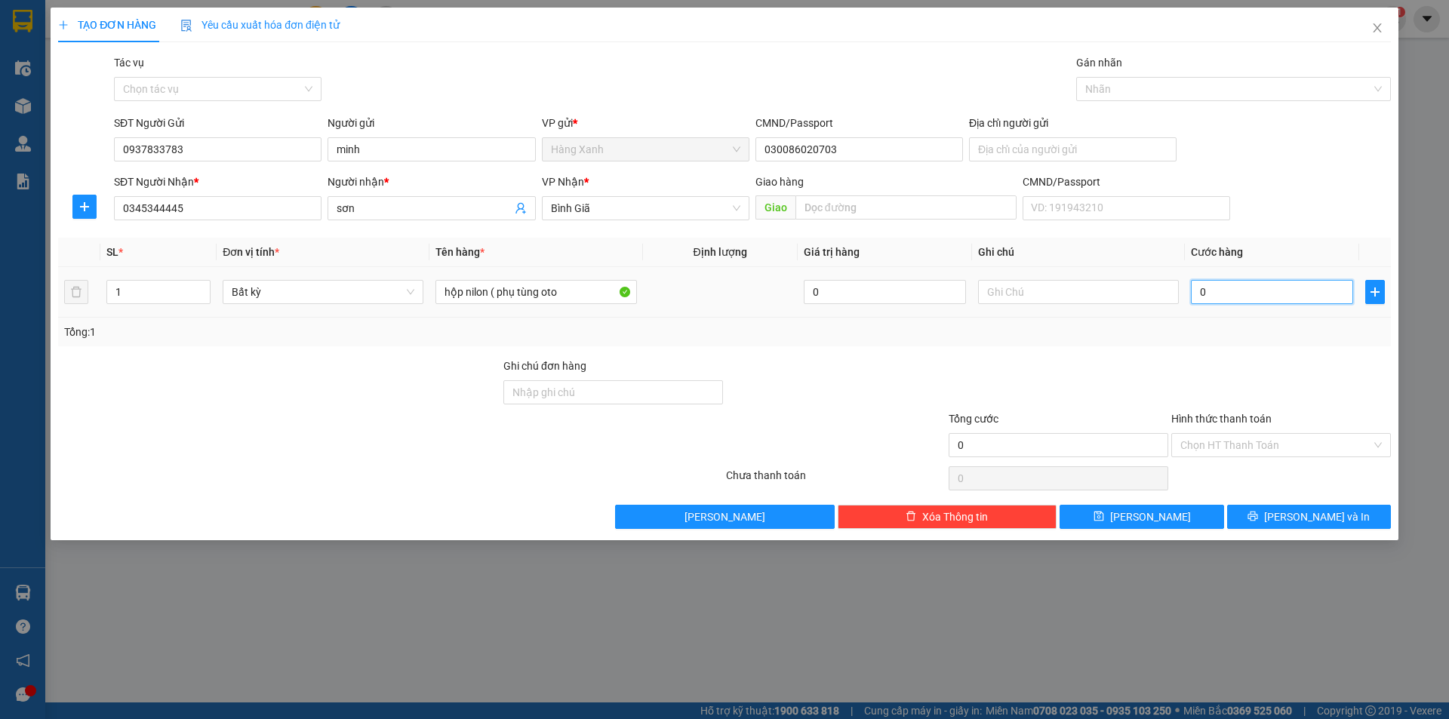
click at [1238, 297] on input "0" at bounding box center [1272, 292] width 162 height 24
click at [1326, 509] on span "[PERSON_NAME] và In" at bounding box center [1317, 517] width 106 height 17
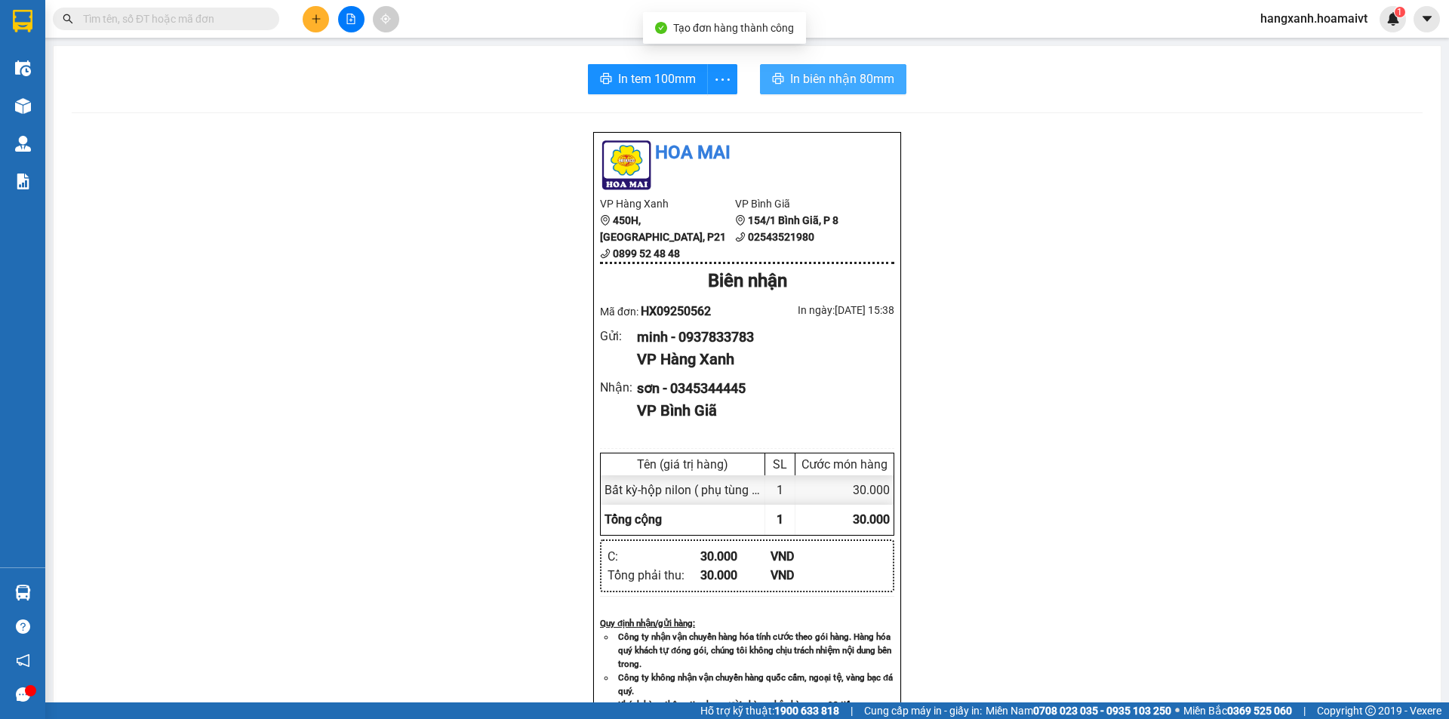
click at [822, 76] on span "In biên nhận 80mm" at bounding box center [842, 78] width 104 height 19
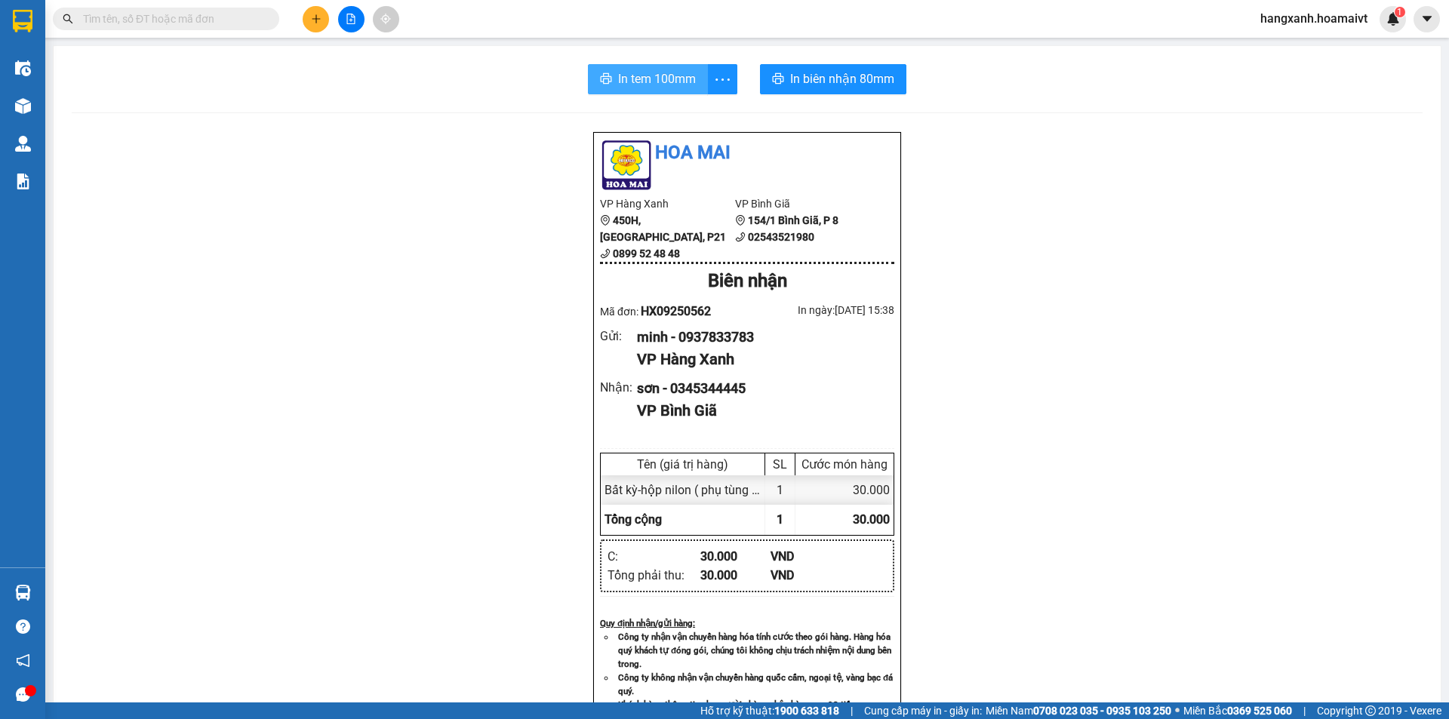
click at [656, 86] on span "In tem 100mm" at bounding box center [657, 78] width 78 height 19
click at [320, 20] on icon "plus" at bounding box center [316, 19] width 11 height 11
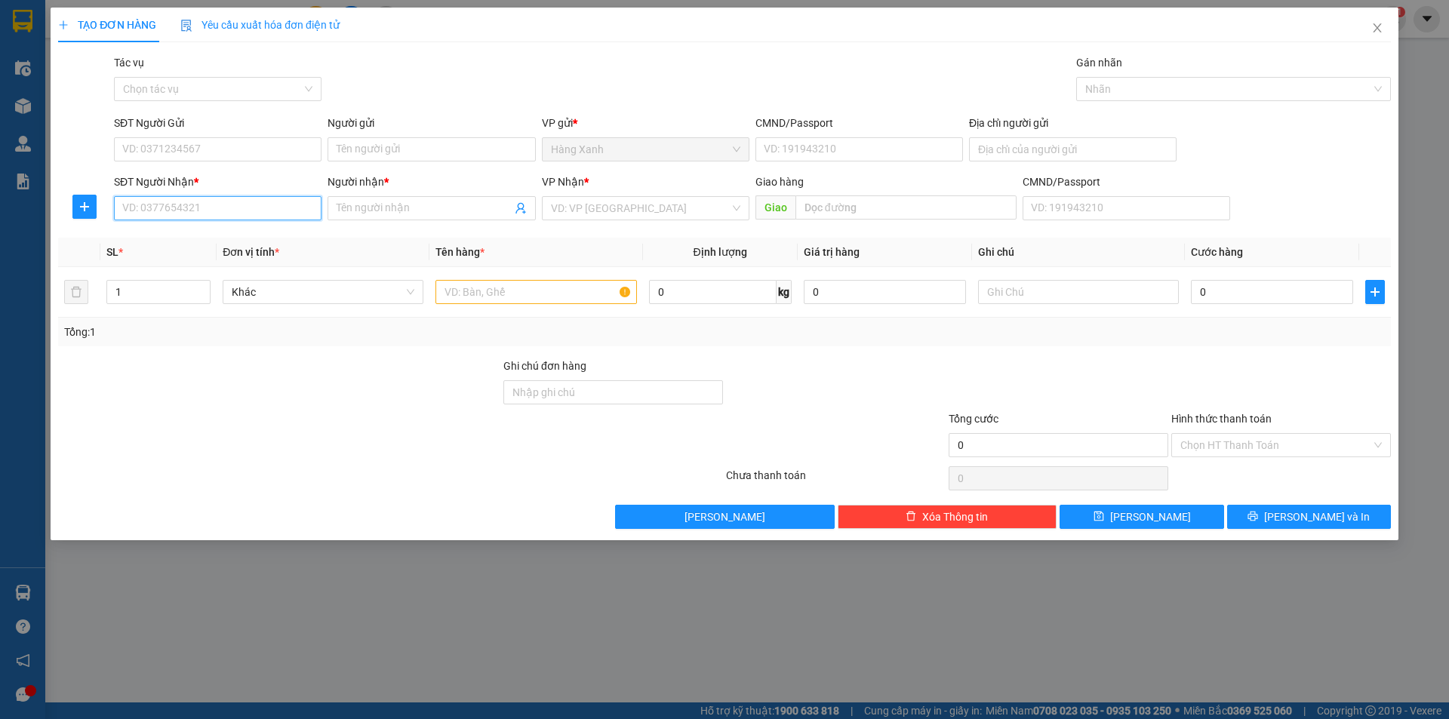
click at [171, 211] on input "SĐT Người Nhận *" at bounding box center [218, 208] width 208 height 24
click at [229, 243] on div "0984937909 - THÀNH ĐẠT" at bounding box center [217, 238] width 189 height 17
click at [209, 148] on input "SĐT Người Gửi" at bounding box center [218, 149] width 208 height 24
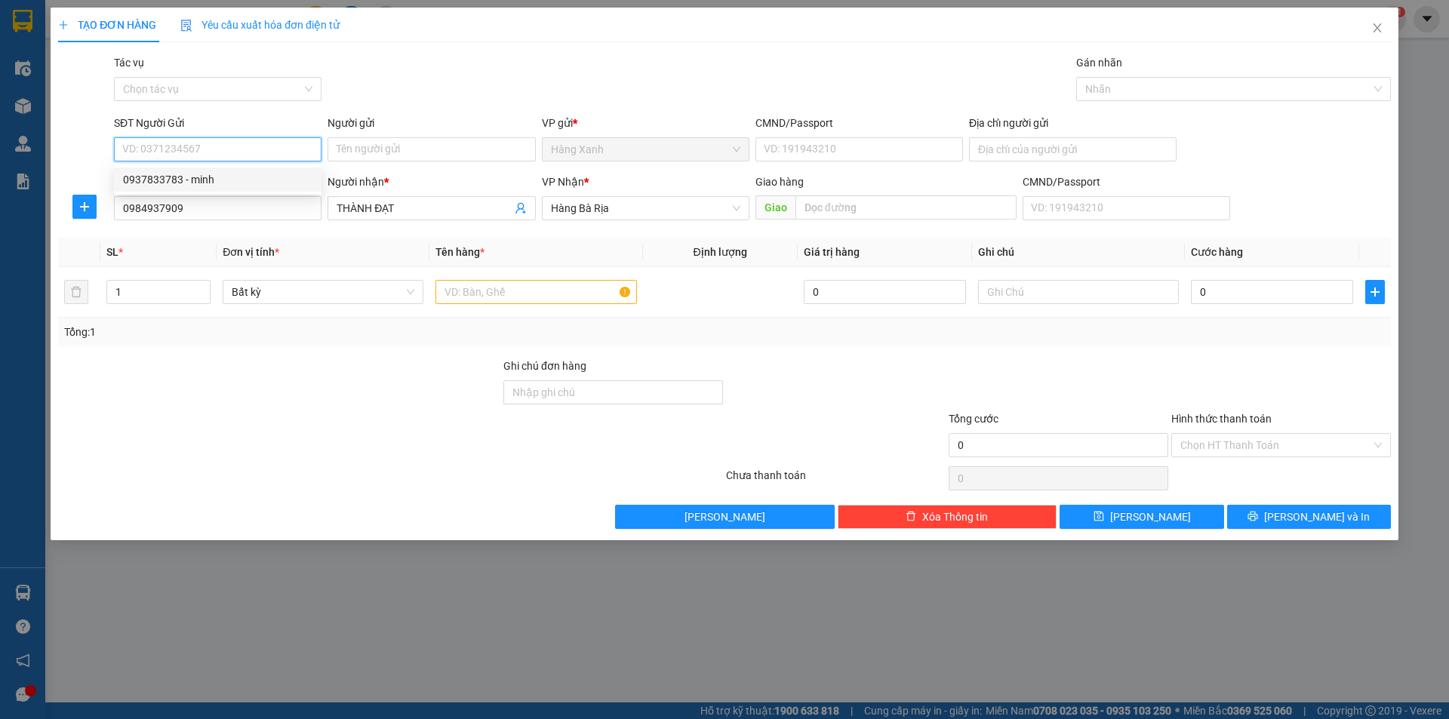
click at [205, 180] on div "0937833783 - minh" at bounding box center [217, 179] width 189 height 17
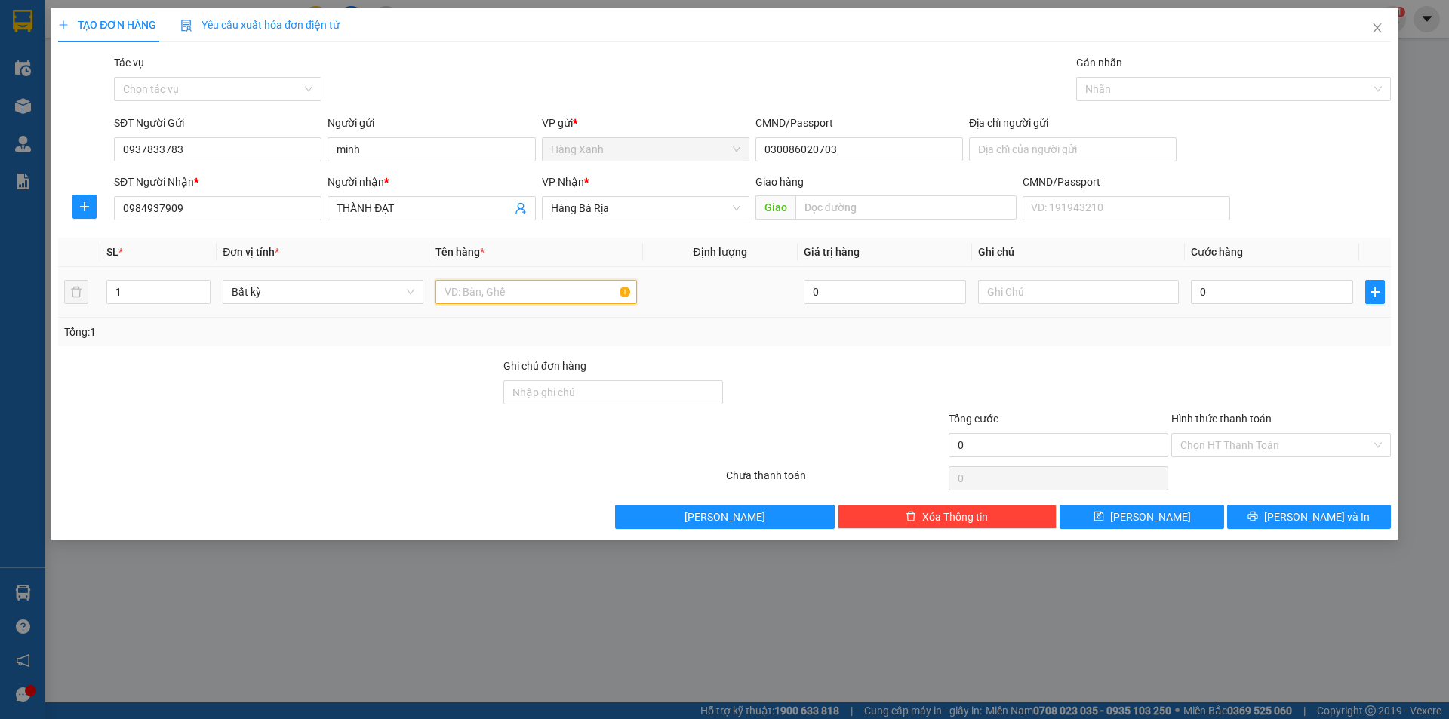
click at [530, 285] on input "text" at bounding box center [536, 292] width 201 height 24
click at [1224, 291] on input "0" at bounding box center [1272, 292] width 162 height 24
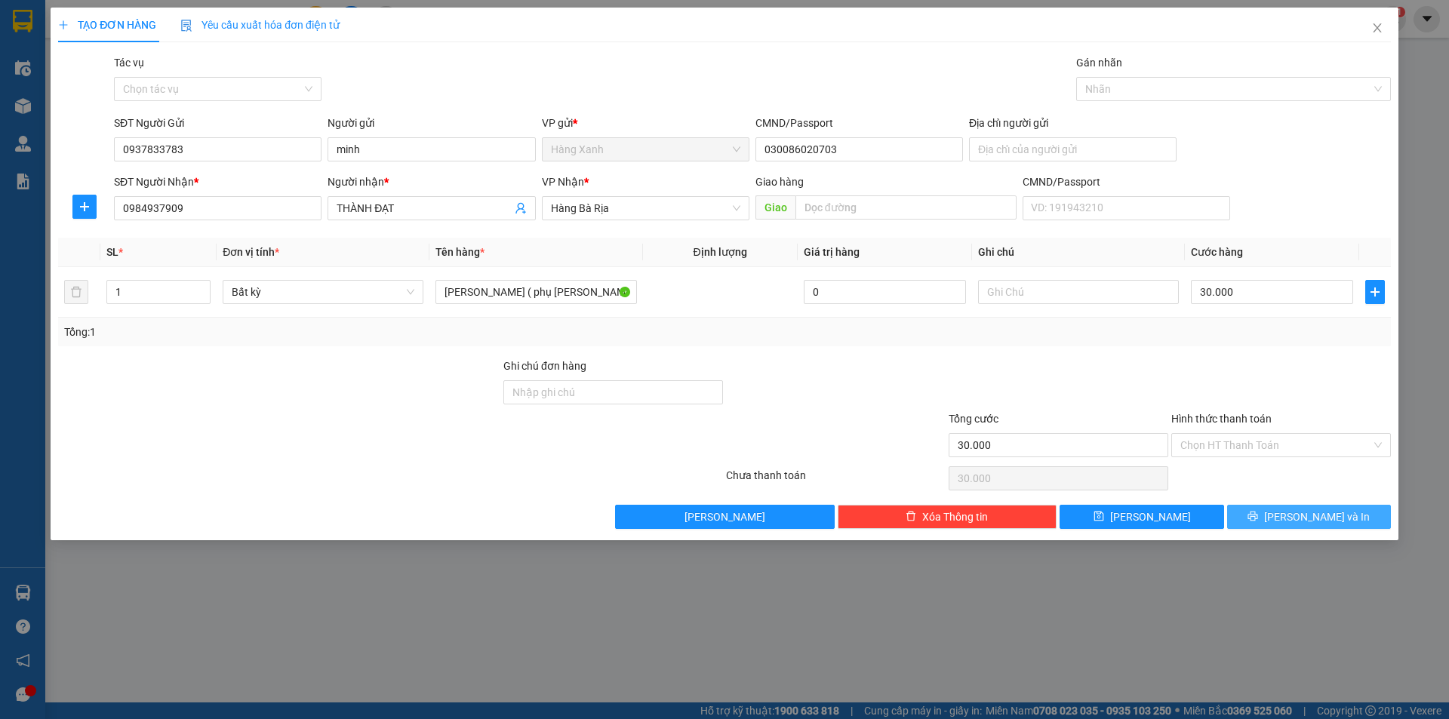
click at [1322, 517] on span "[PERSON_NAME] và In" at bounding box center [1317, 517] width 106 height 17
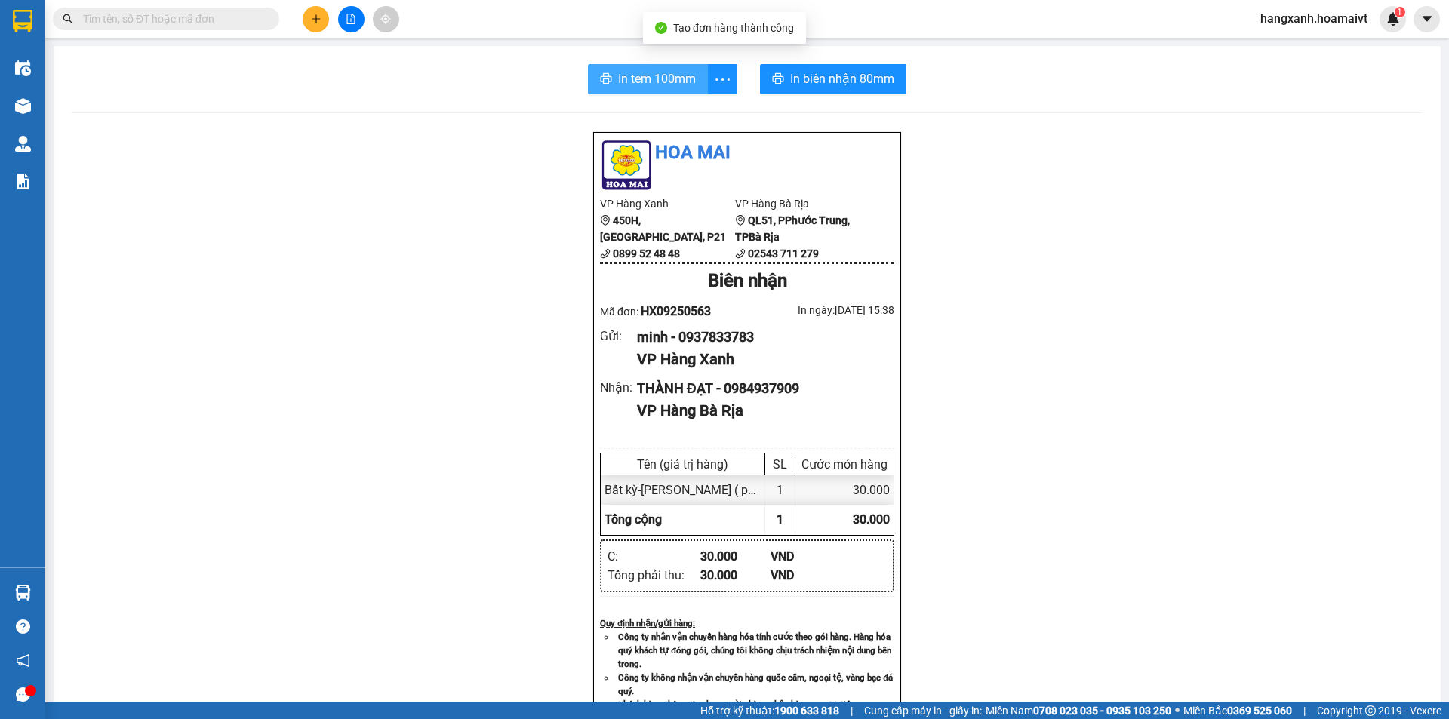
click at [636, 87] on span "In tem 100mm" at bounding box center [657, 78] width 78 height 19
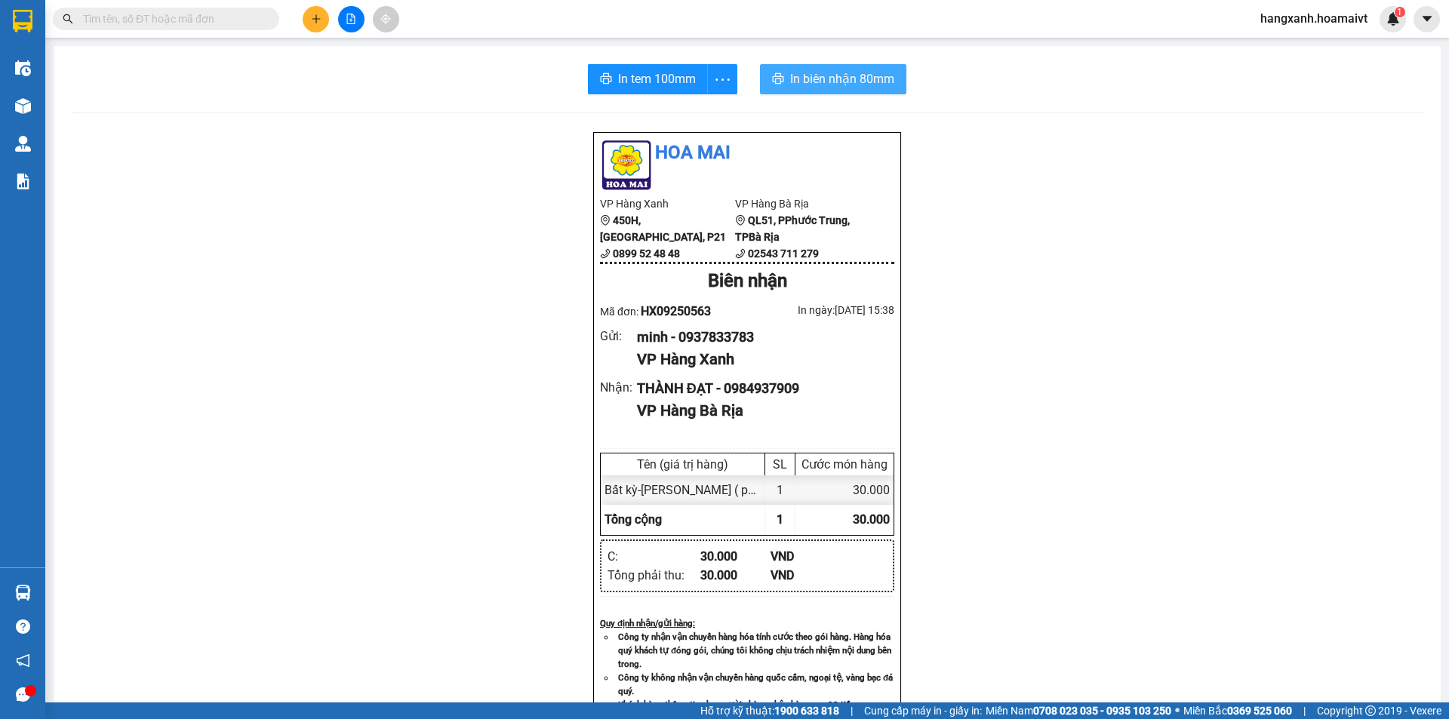
click at [815, 79] on span "In biên nhận 80mm" at bounding box center [842, 78] width 104 height 19
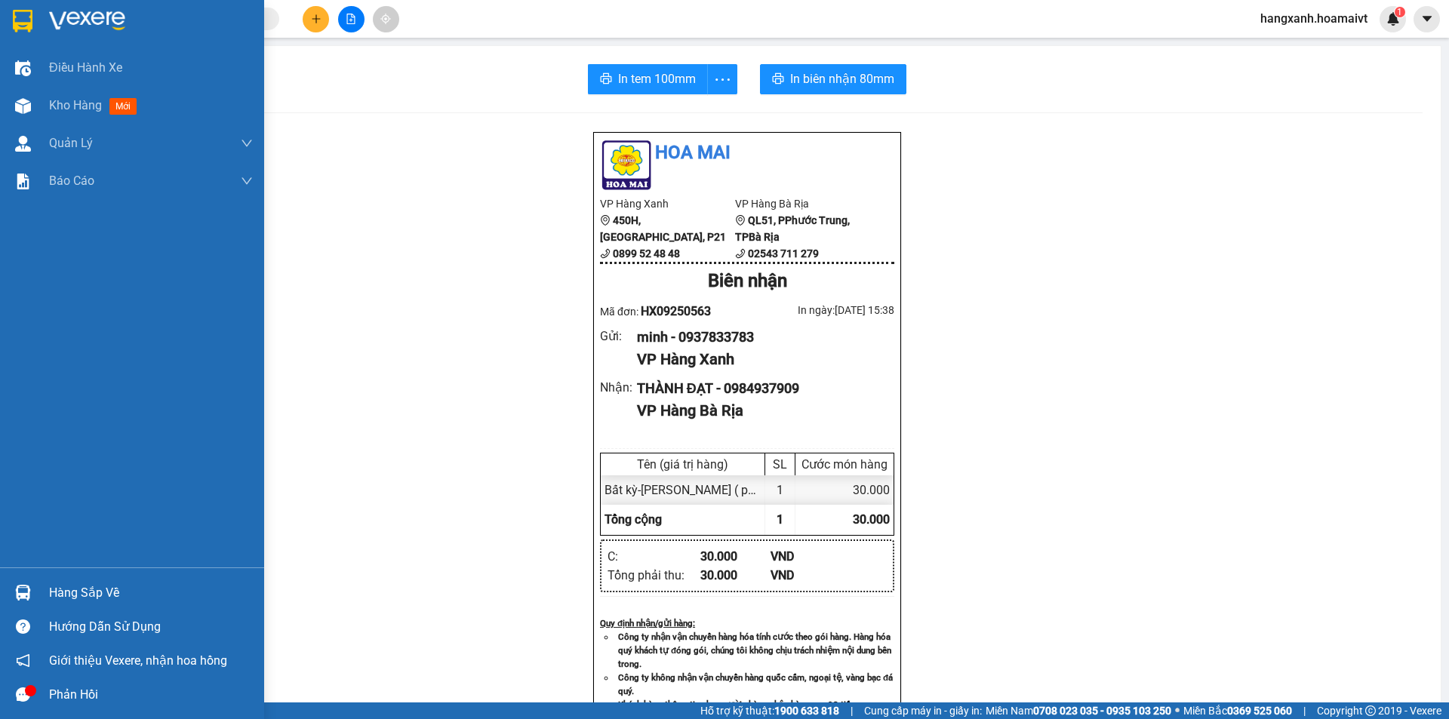
click at [27, 24] on img at bounding box center [23, 21] width 20 height 23
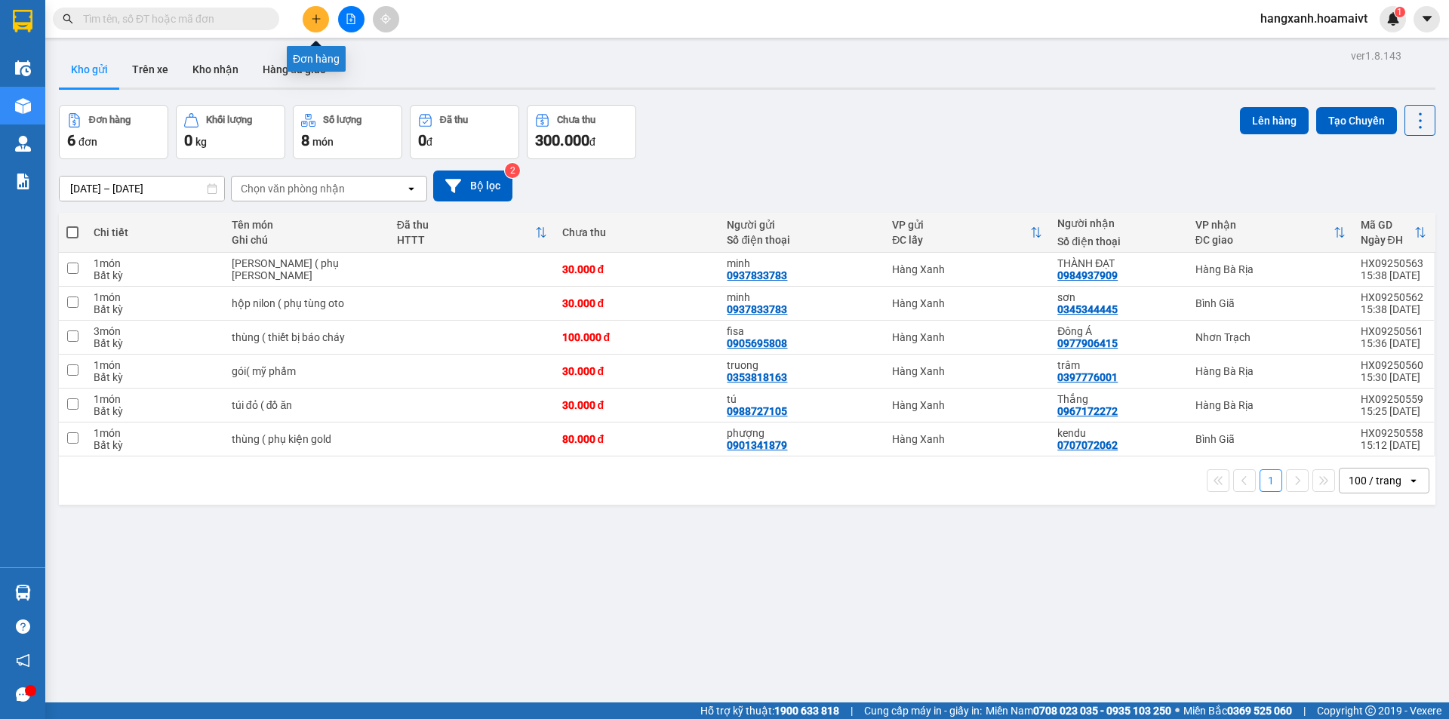
click at [324, 22] on button at bounding box center [316, 19] width 26 height 26
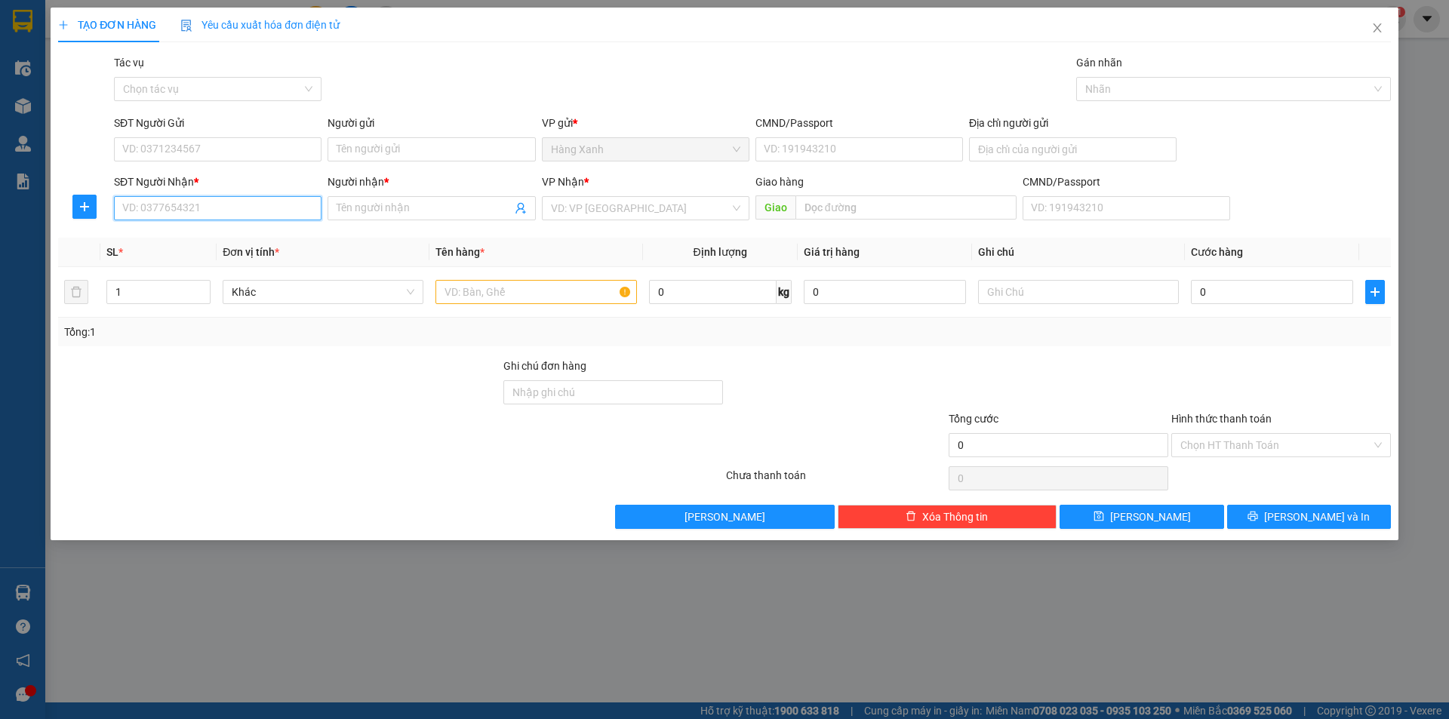
click at [257, 215] on input "SĐT Người Nhận *" at bounding box center [218, 208] width 208 height 24
click at [213, 235] on div "0937137666 - nhan" at bounding box center [217, 238] width 189 height 17
click at [210, 157] on input "SĐT Người Gửi" at bounding box center [218, 149] width 208 height 24
click at [203, 183] on div "0898800900 - loan" at bounding box center [217, 179] width 189 height 17
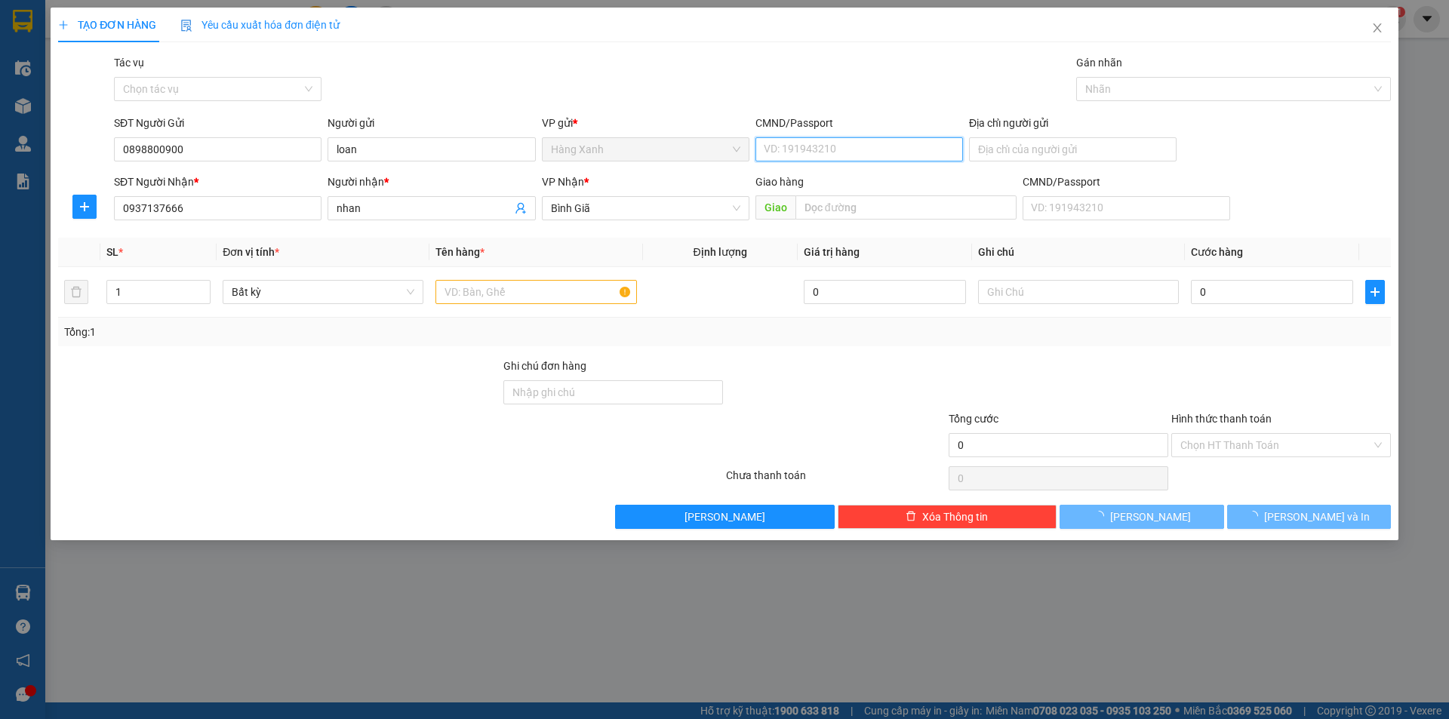
click at [804, 159] on input "CMND/Passport" at bounding box center [860, 149] width 208 height 24
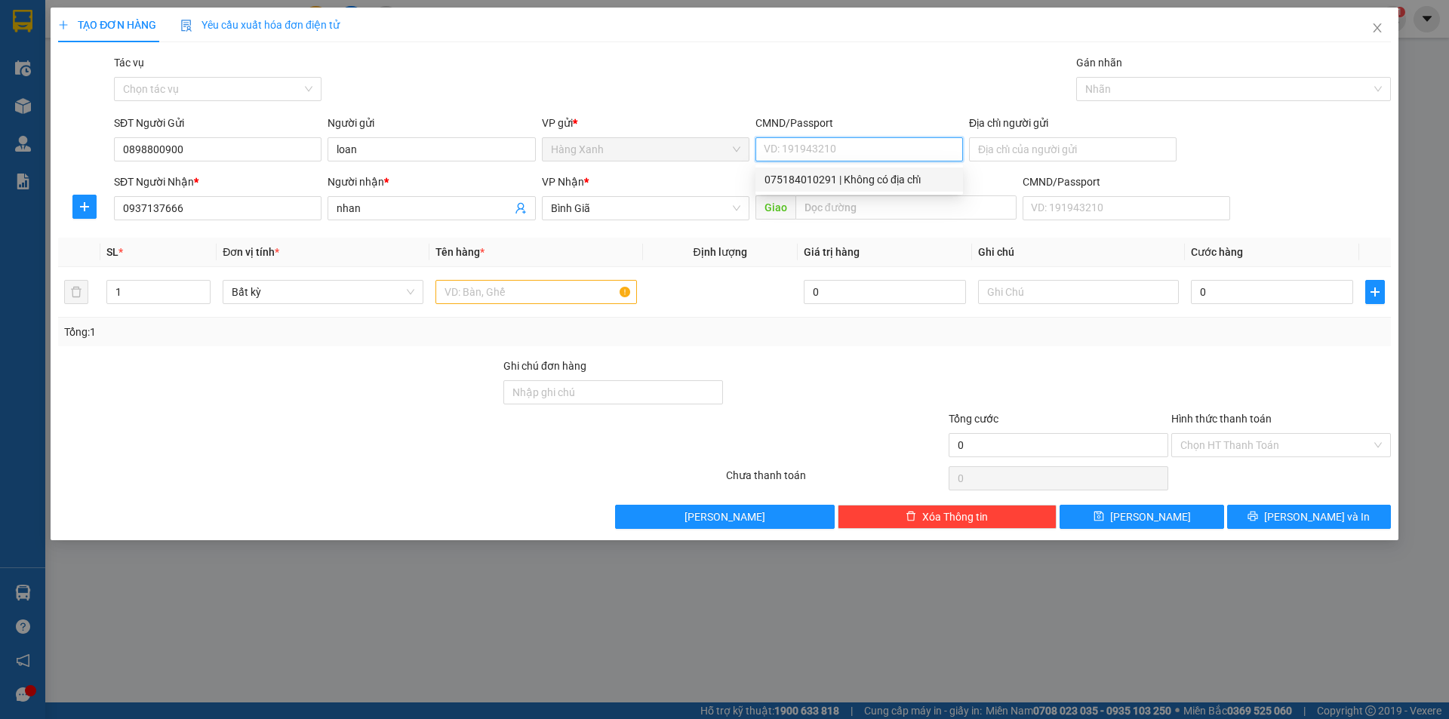
click at [815, 177] on div "075184010291 | Không có địa chỉ" at bounding box center [859, 179] width 189 height 17
click at [507, 294] on input "text" at bounding box center [536, 292] width 201 height 24
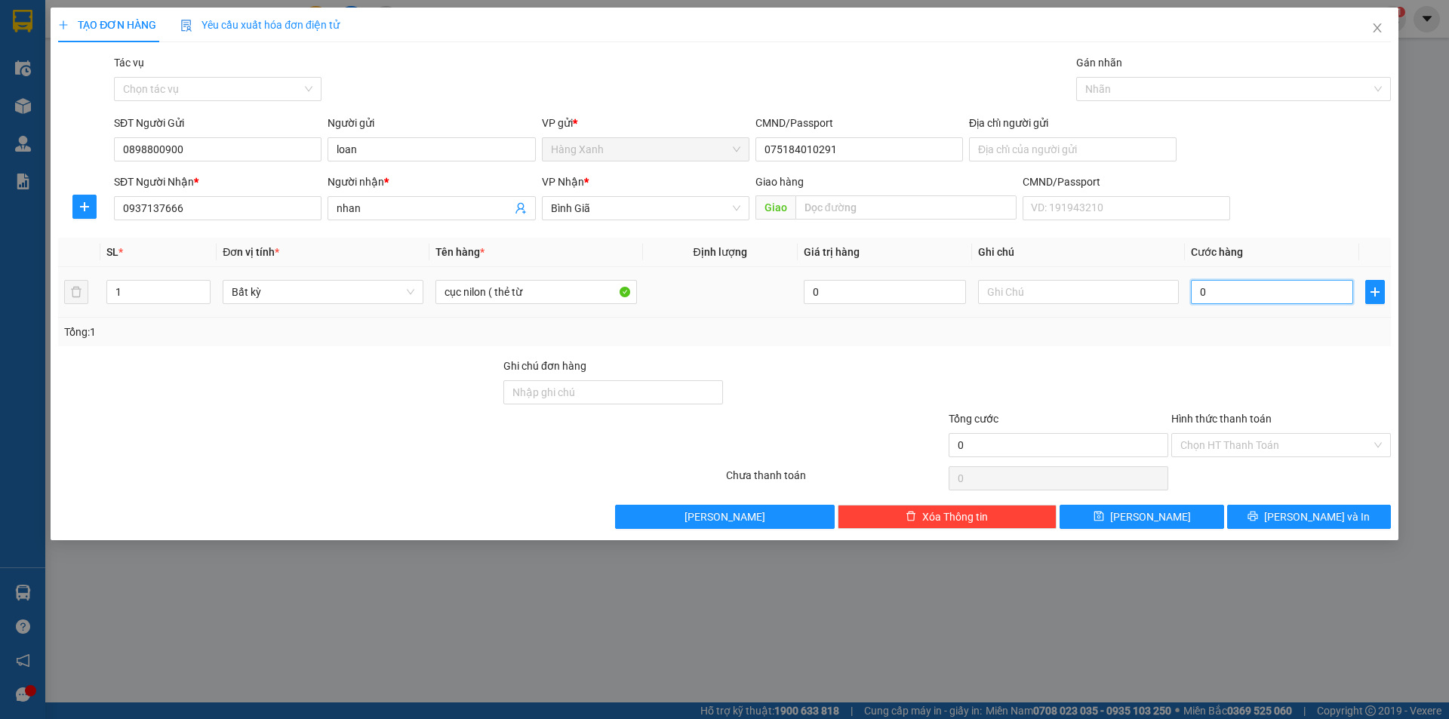
click at [1218, 297] on input "0" at bounding box center [1272, 292] width 162 height 24
click at [1318, 521] on span "[PERSON_NAME] và In" at bounding box center [1317, 517] width 106 height 17
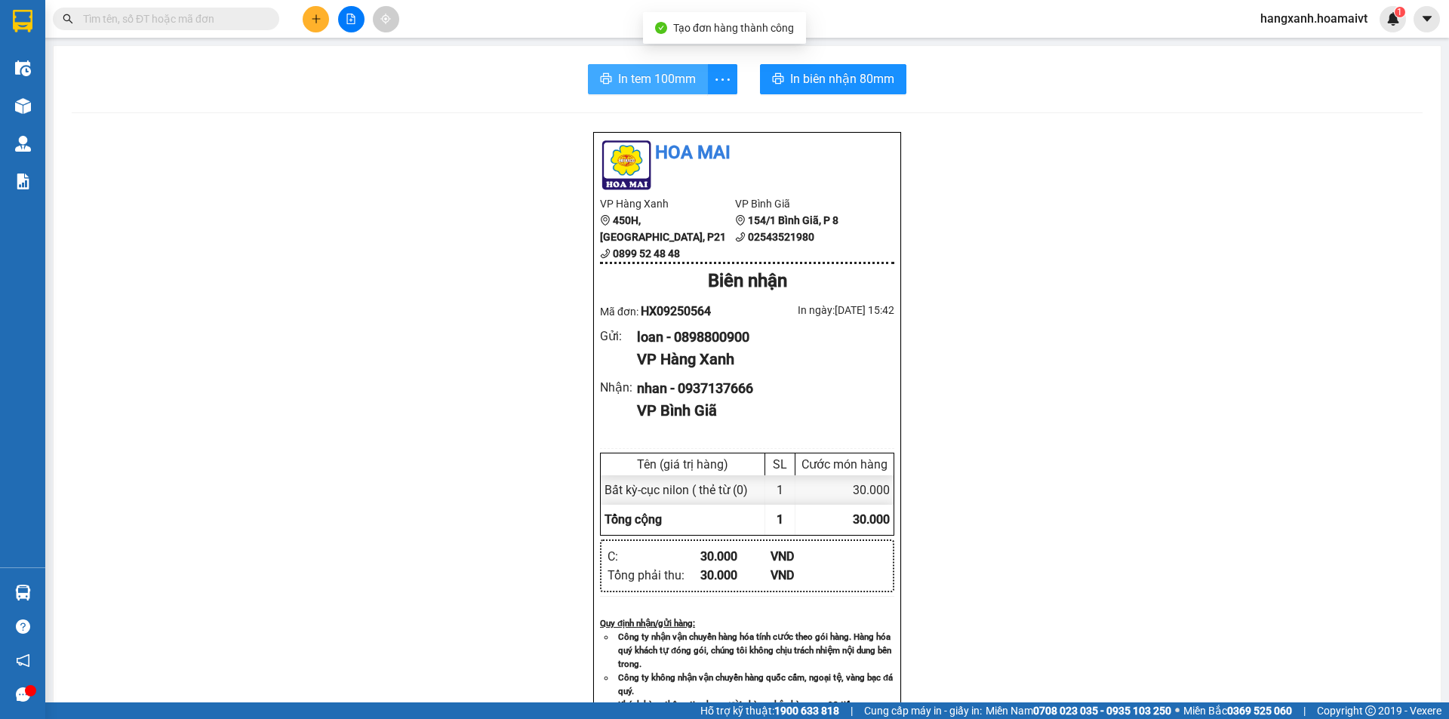
click at [641, 83] on span "In tem 100mm" at bounding box center [657, 78] width 78 height 19
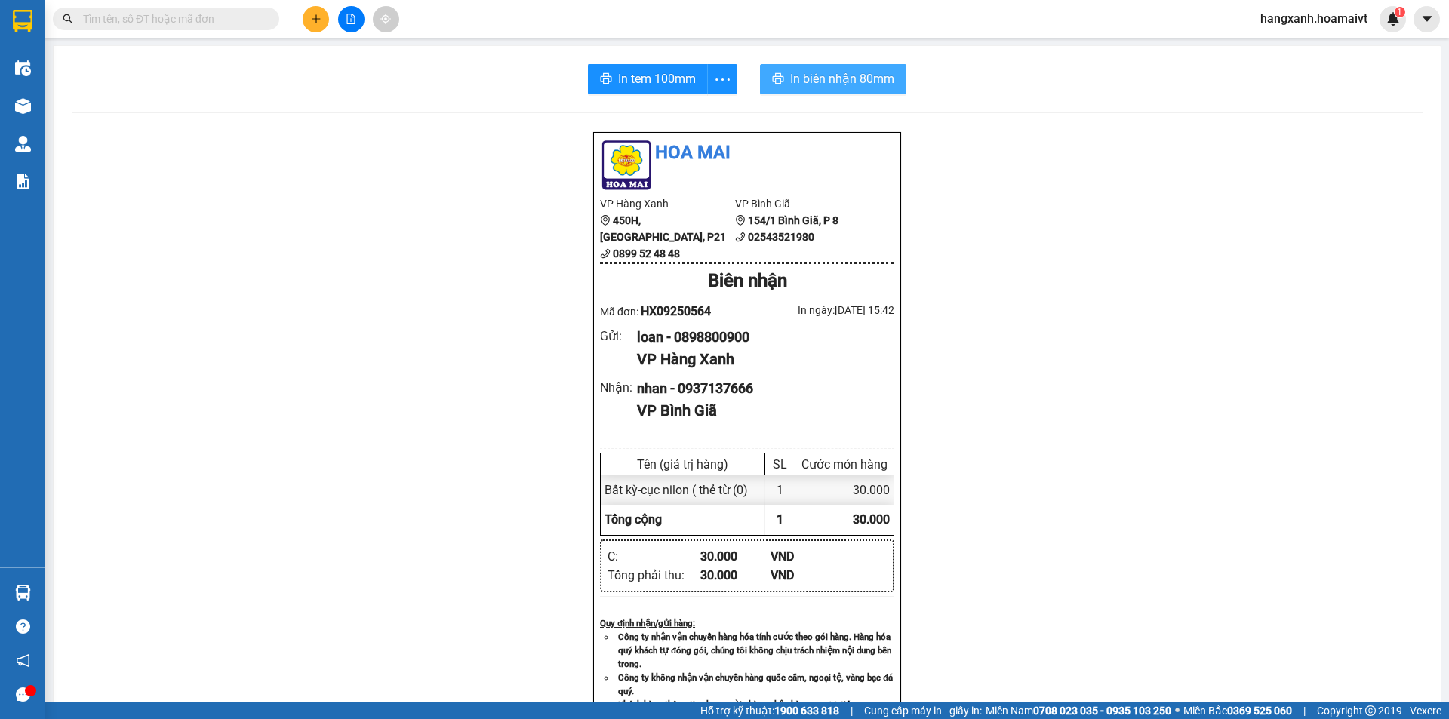
click at [830, 76] on span "In biên nhận 80mm" at bounding box center [842, 78] width 104 height 19
click at [316, 18] on icon "plus" at bounding box center [316, 19] width 11 height 11
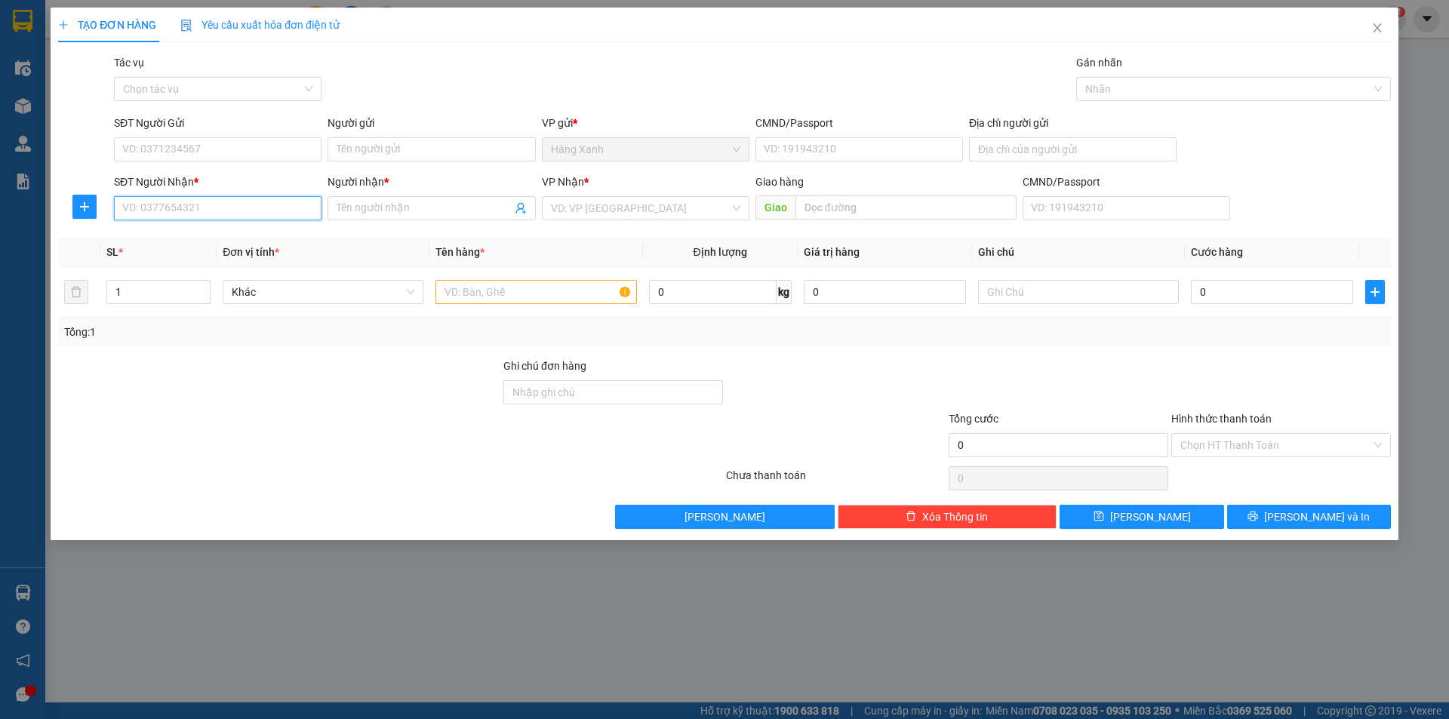
click at [192, 209] on input "SĐT Người Nhận *" at bounding box center [218, 208] width 208 height 24
drag, startPoint x: 226, startPoint y: 240, endPoint x: 231, endPoint y: 156, distance: 84.7
click at [226, 241] on div "0398940826 - vy" at bounding box center [217, 238] width 189 height 17
click at [236, 143] on input "SĐT Người Gửi" at bounding box center [218, 149] width 208 height 24
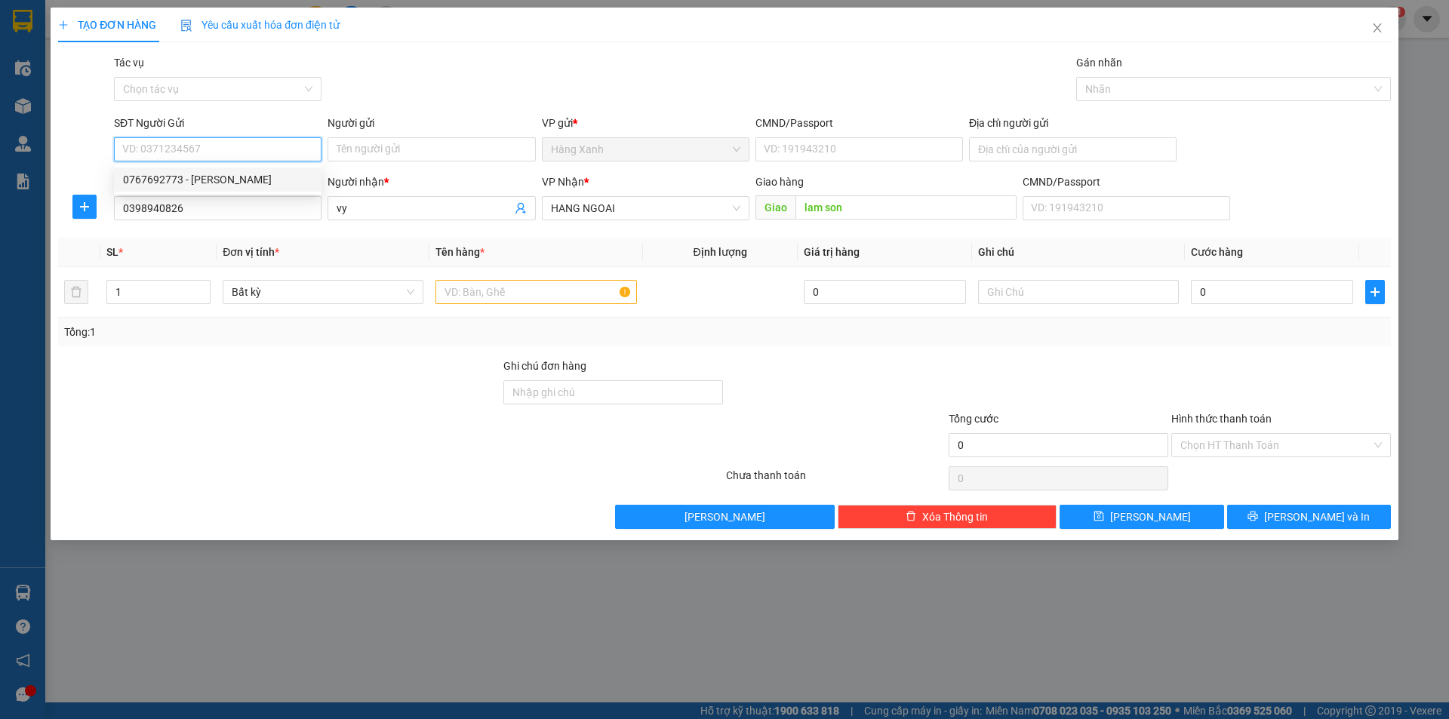
click at [226, 179] on div "0767692773 - [PERSON_NAME]" at bounding box center [217, 179] width 189 height 17
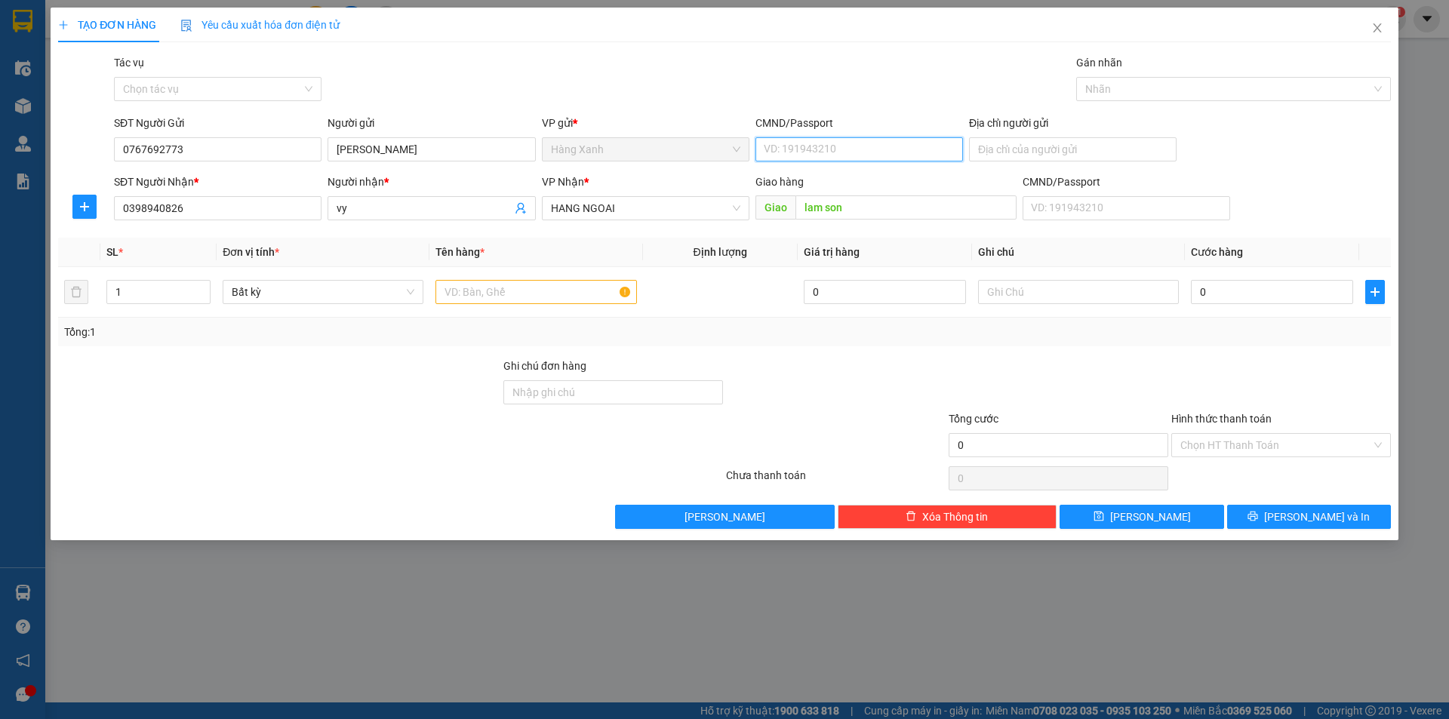
click at [840, 149] on input "CMND/Passport" at bounding box center [860, 149] width 208 height 24
click at [819, 180] on div "070097007533 | Không có địa chỉ" at bounding box center [859, 179] width 189 height 17
click at [502, 287] on input "text" at bounding box center [536, 292] width 201 height 24
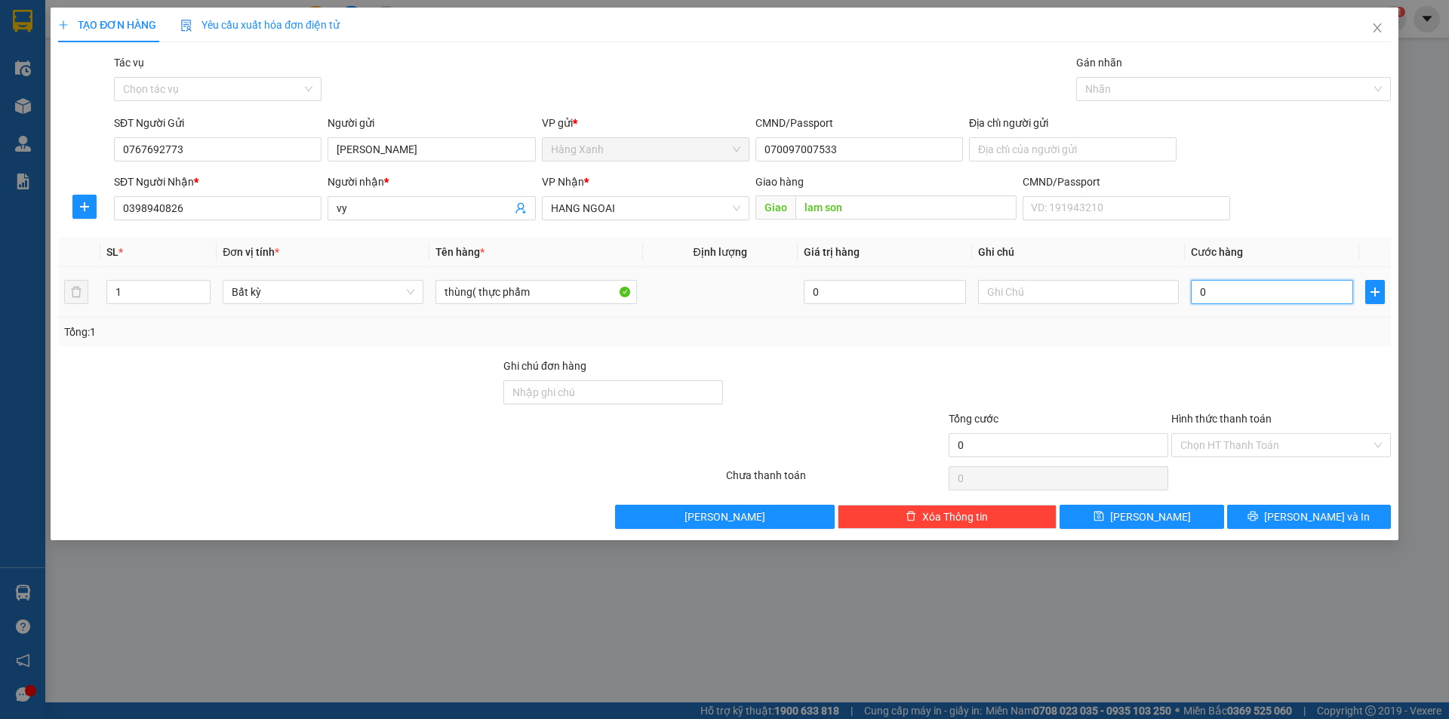
click at [1237, 300] on input "0" at bounding box center [1272, 292] width 162 height 24
click at [1326, 519] on span "[PERSON_NAME] và In" at bounding box center [1317, 517] width 106 height 17
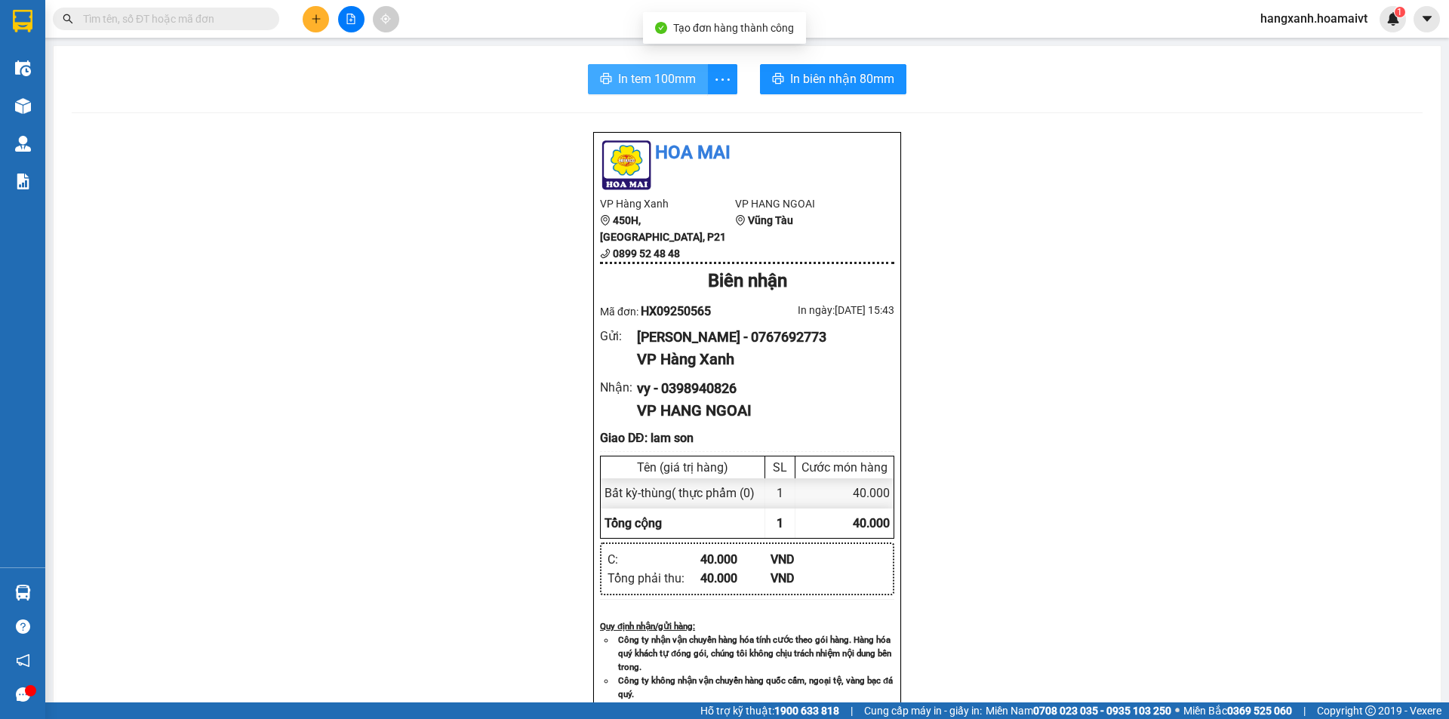
click at [628, 87] on span "In tem 100mm" at bounding box center [657, 78] width 78 height 19
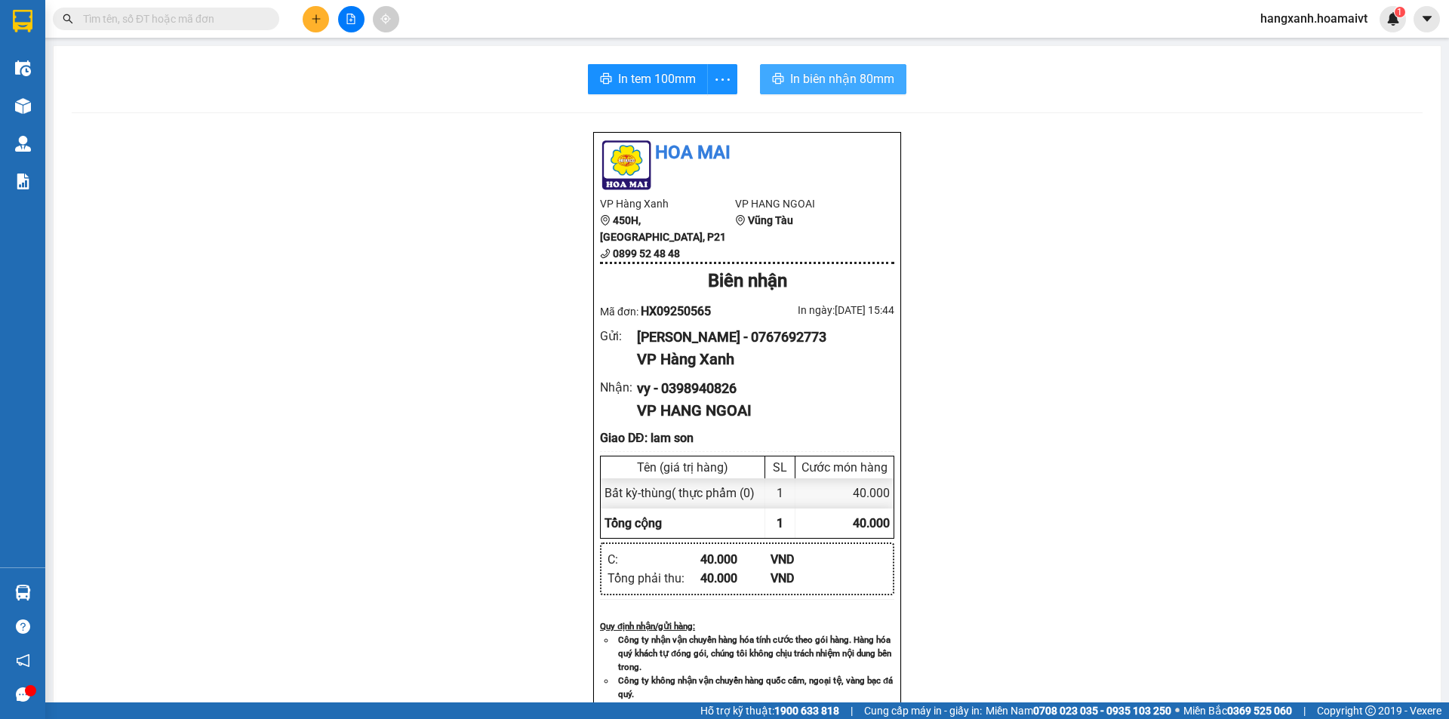
click at [836, 85] on span "In biên nhận 80mm" at bounding box center [842, 78] width 104 height 19
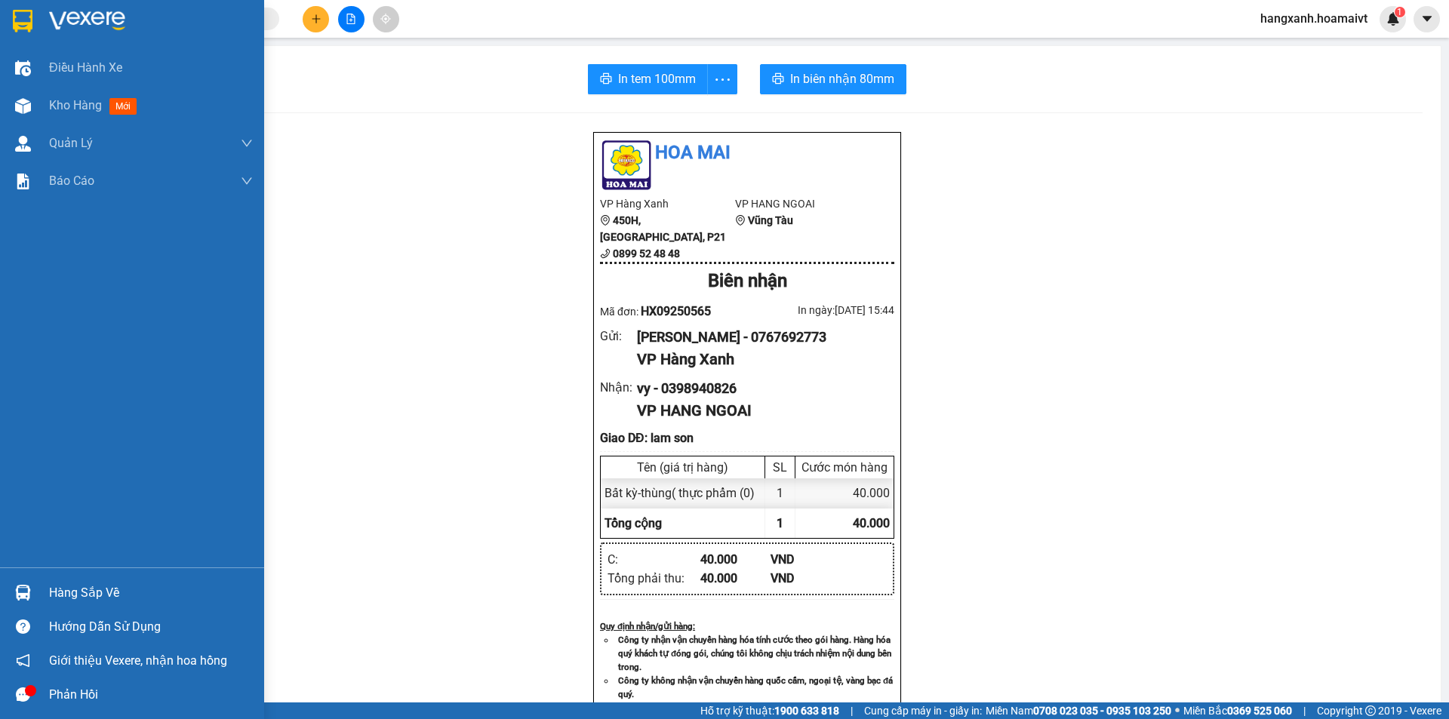
click at [5, 18] on div at bounding box center [132, 24] width 264 height 49
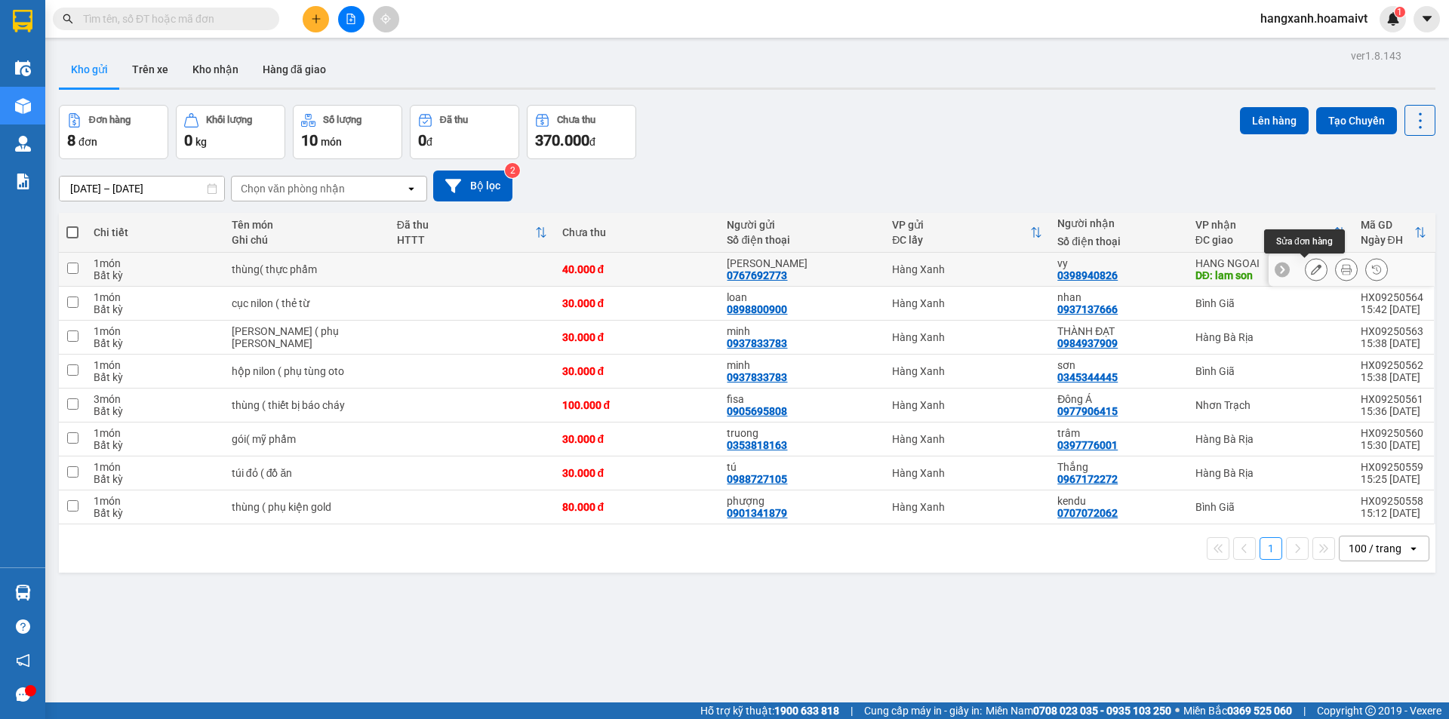
click at [1336, 272] on button at bounding box center [1346, 270] width 21 height 26
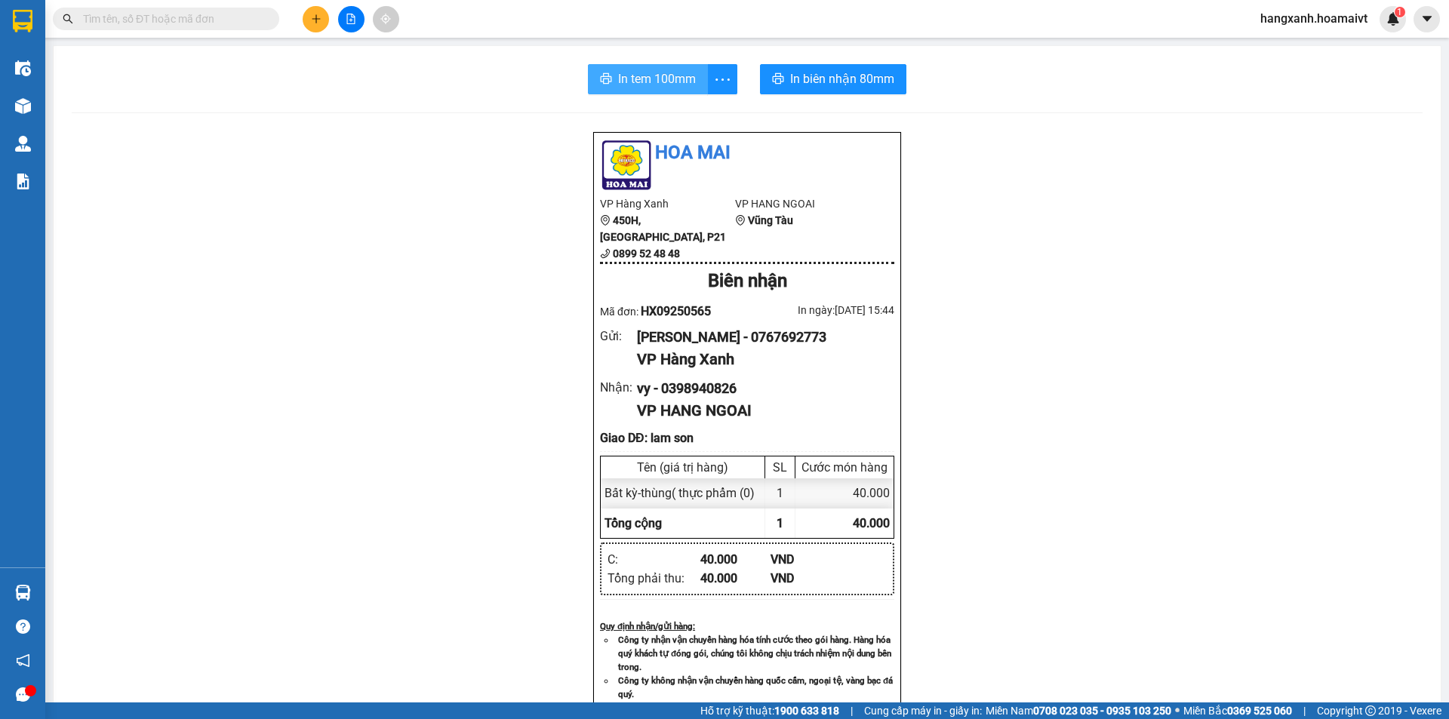
click at [647, 69] on span "In tem 100mm" at bounding box center [657, 78] width 78 height 19
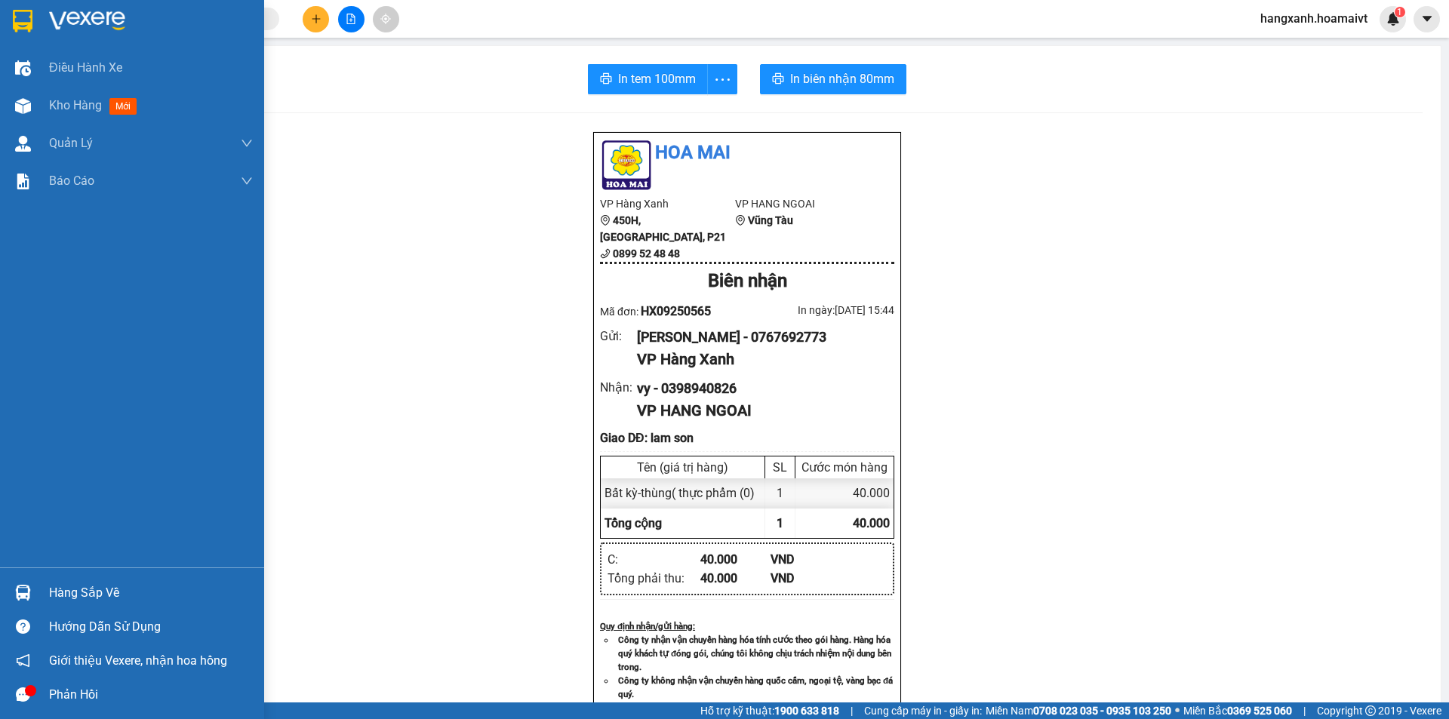
click at [32, 15] on img at bounding box center [23, 21] width 20 height 23
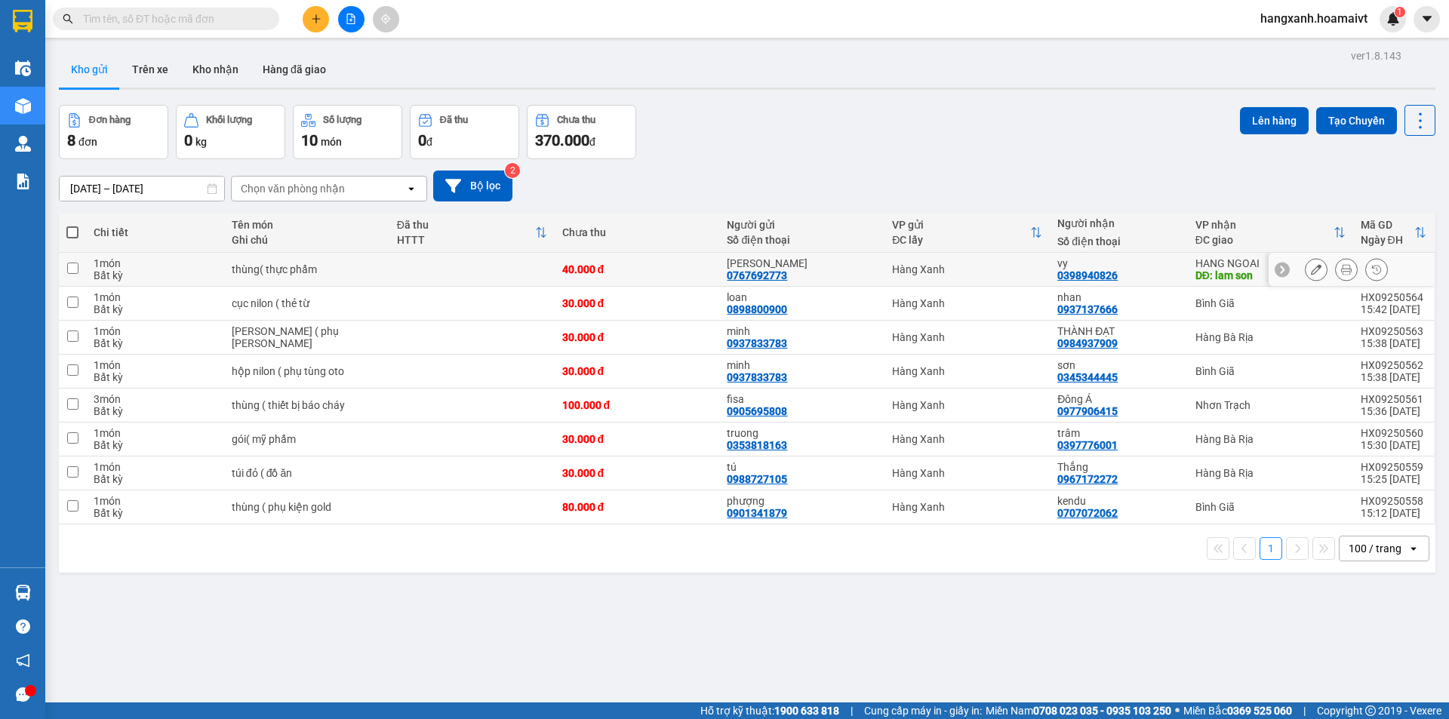
drag, startPoint x: 1202, startPoint y: 266, endPoint x: 1198, endPoint y: 244, distance: 22.2
click at [1200, 266] on div "HANG NGOAI" at bounding box center [1271, 263] width 150 height 12
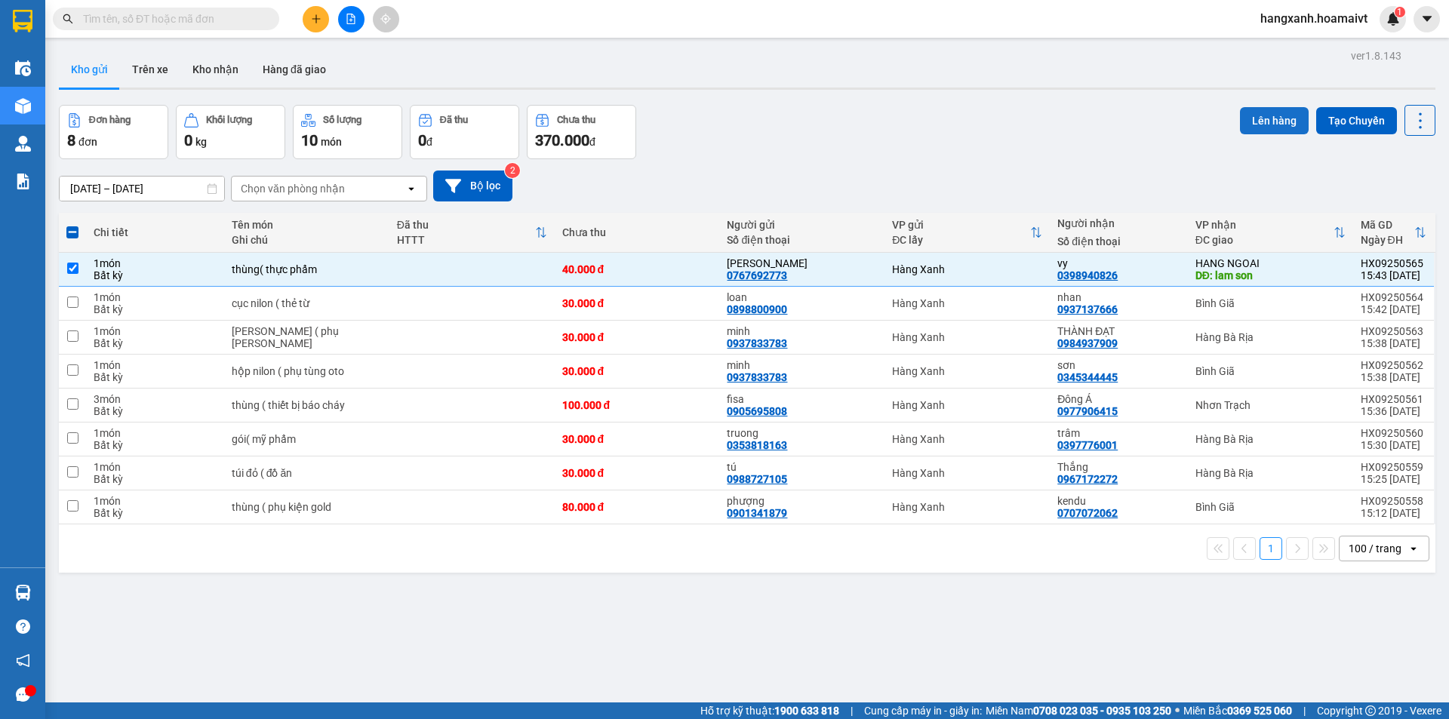
click at [1274, 115] on button "Lên hàng" at bounding box center [1274, 120] width 69 height 27
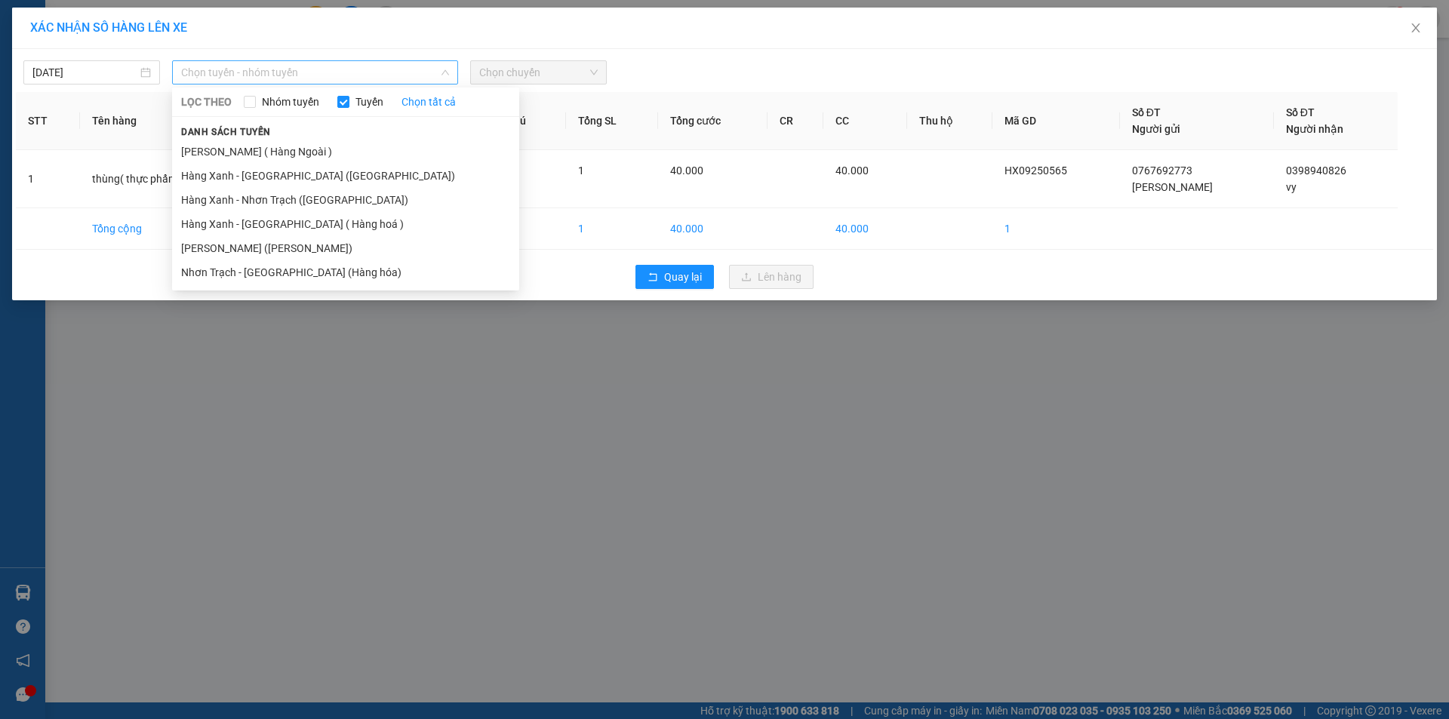
click at [248, 63] on span "Chọn tuyến - nhóm tuyến" at bounding box center [315, 72] width 268 height 23
click at [284, 146] on li "[PERSON_NAME] ( Hàng Ngoài )" at bounding box center [345, 152] width 347 height 24
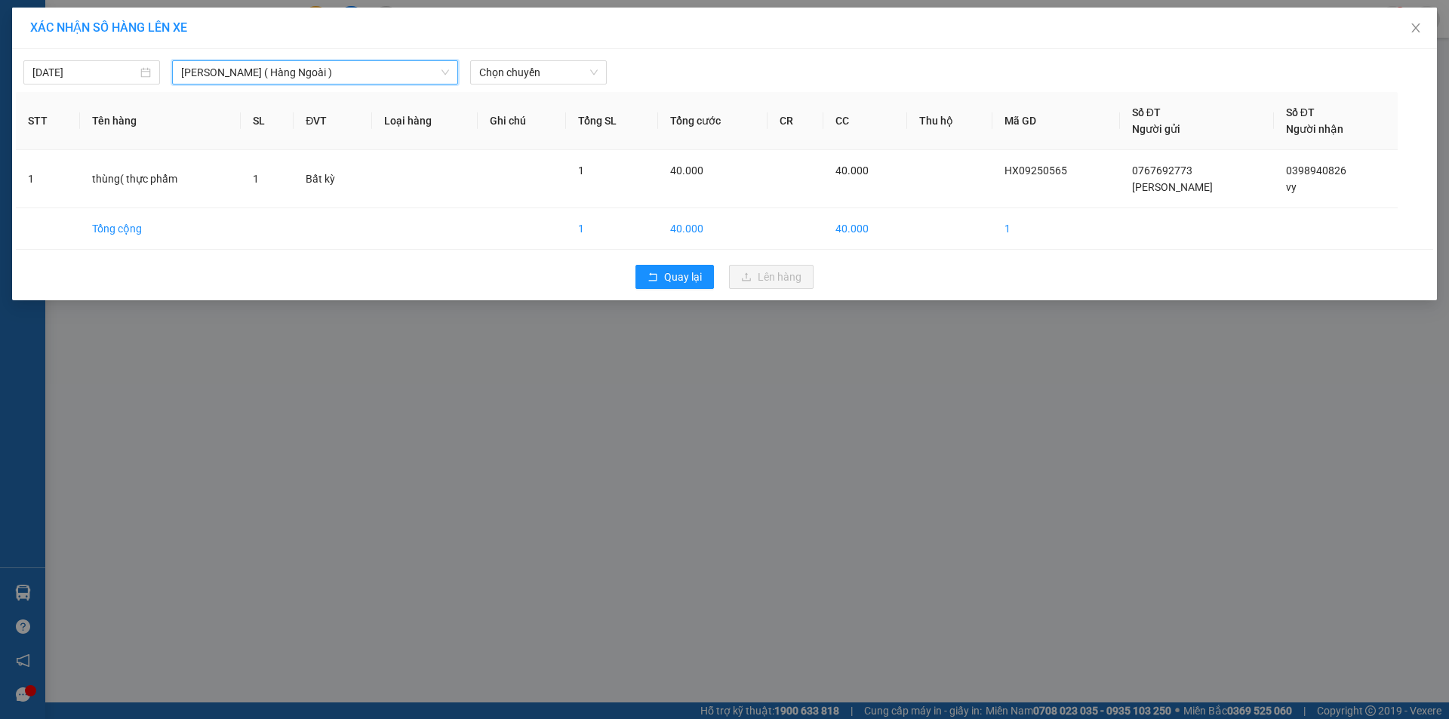
click at [550, 56] on div "[DATE] [GEOGRAPHIC_DATA] ( [GEOGRAPHIC_DATA] ) [GEOGRAPHIC_DATA] ( [GEOGRAPHIC_…" at bounding box center [725, 69] width 1418 height 32
click at [550, 72] on span "Chọn chuyến" at bounding box center [538, 72] width 119 height 23
click at [565, 129] on div "Thêm chuyến " 15:50 "" at bounding box center [550, 128] width 161 height 26
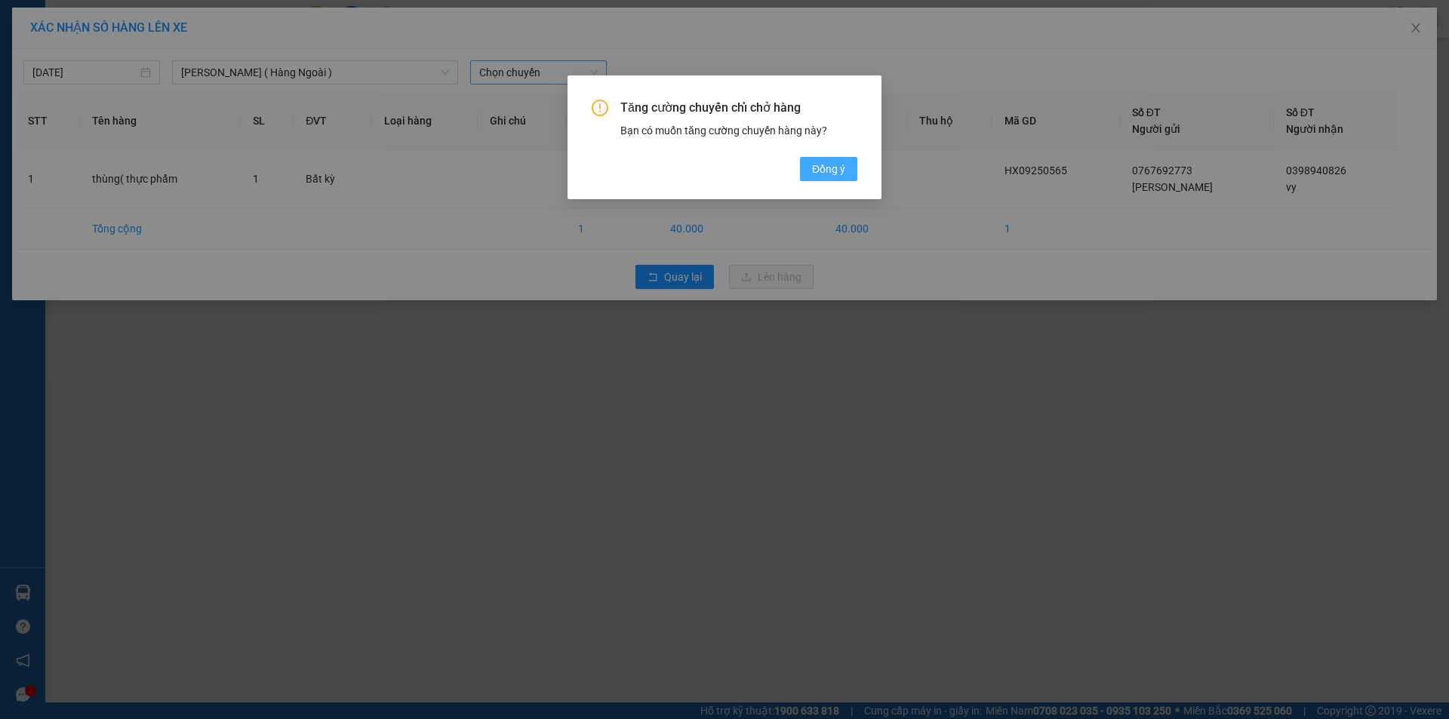
click at [846, 171] on button "Đồng ý" at bounding box center [828, 169] width 57 height 24
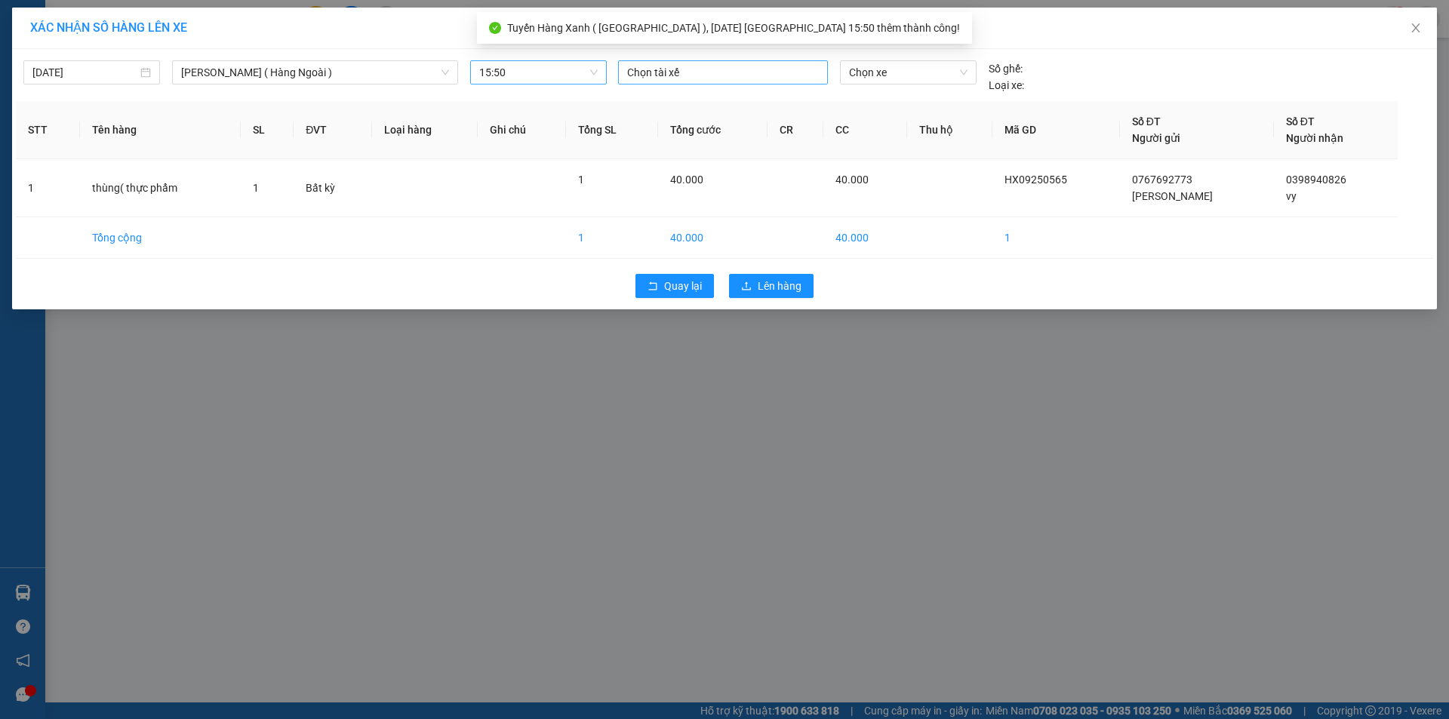
click at [693, 82] on div "Chọn tài xế" at bounding box center [723, 72] width 210 height 24
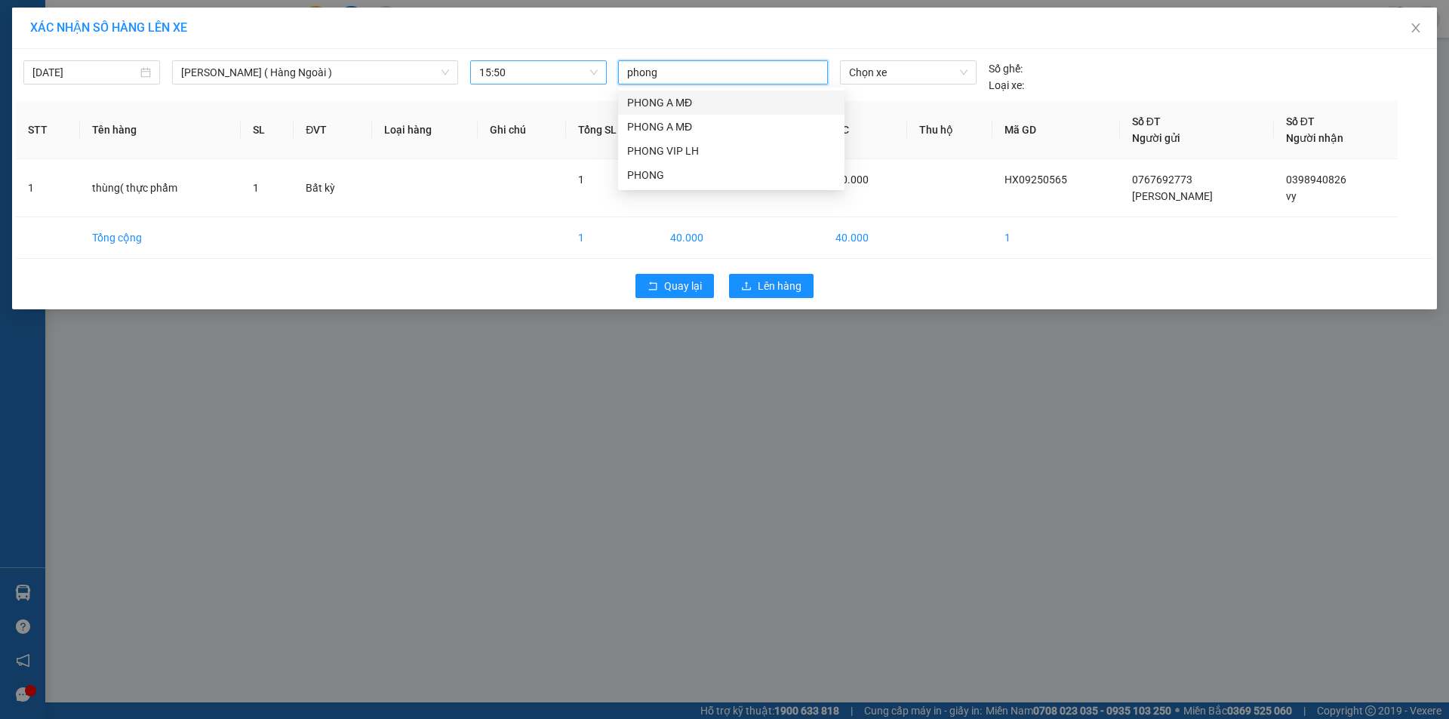
click at [688, 102] on div "PHONG A MĐ" at bounding box center [731, 102] width 208 height 17
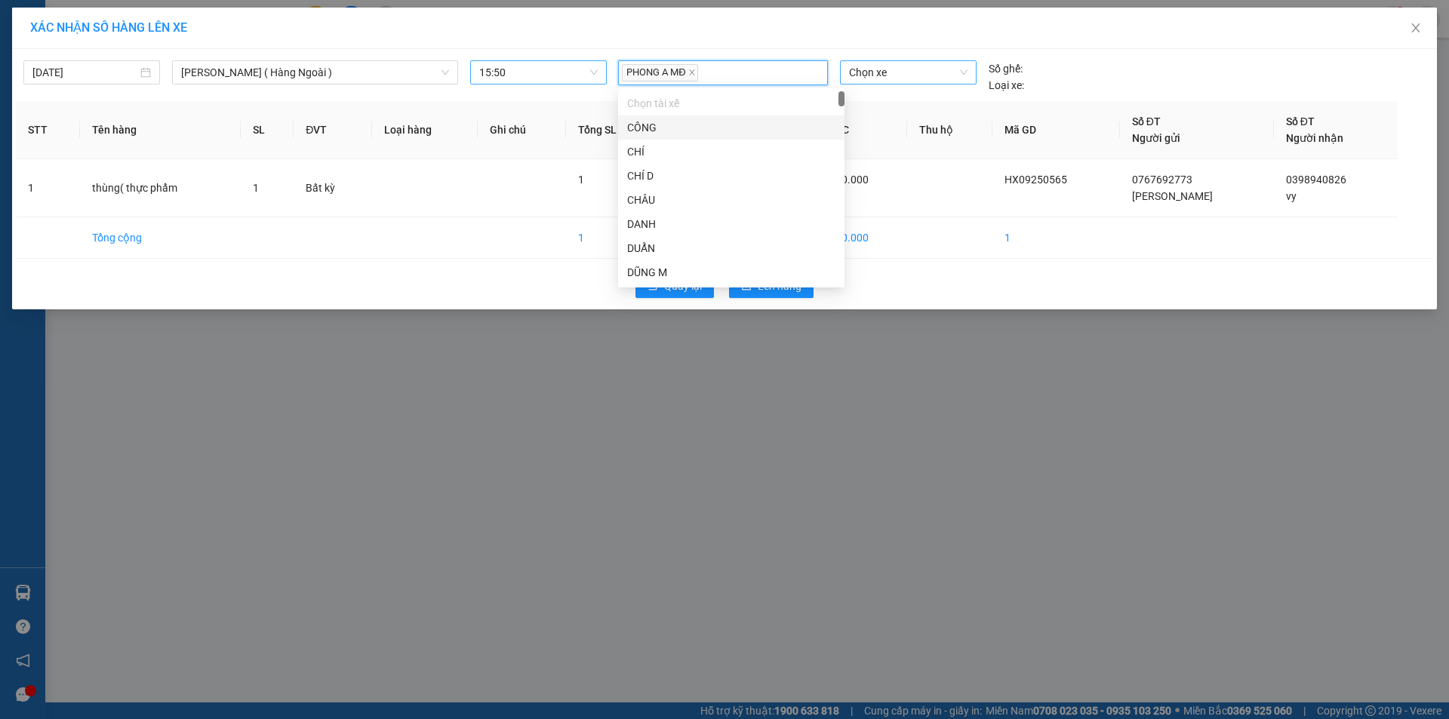
click at [882, 70] on span "Chọn xe" at bounding box center [908, 72] width 118 height 23
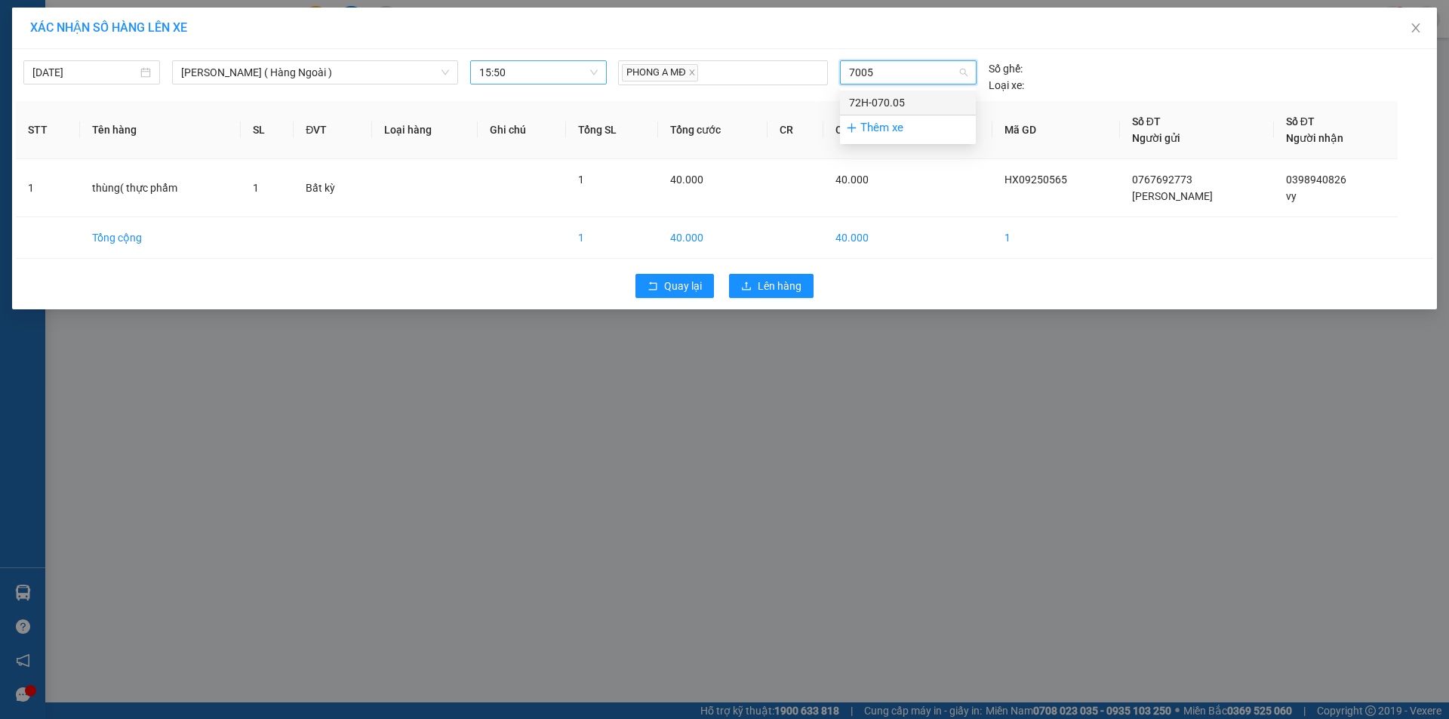
click at [916, 99] on div "72H-070.05" at bounding box center [908, 102] width 118 height 17
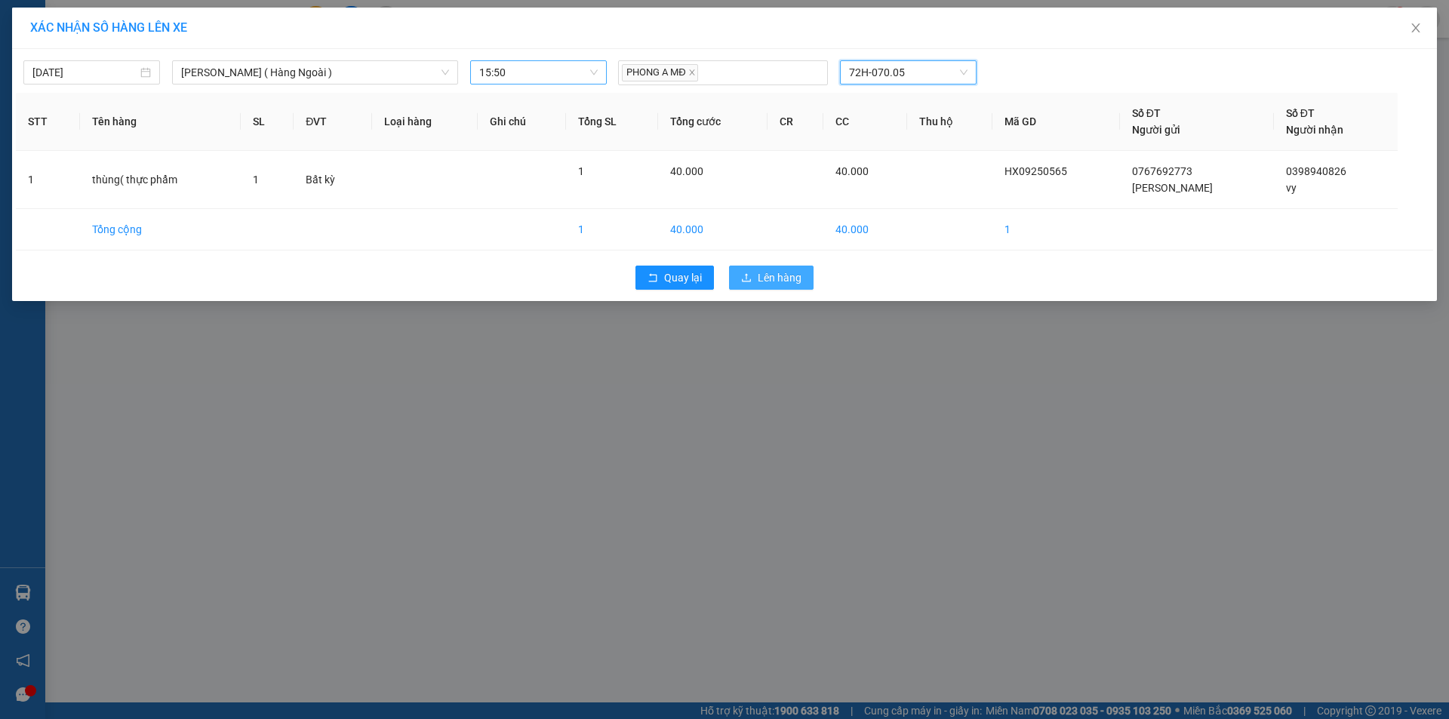
click at [793, 280] on span "Lên hàng" at bounding box center [780, 278] width 44 height 17
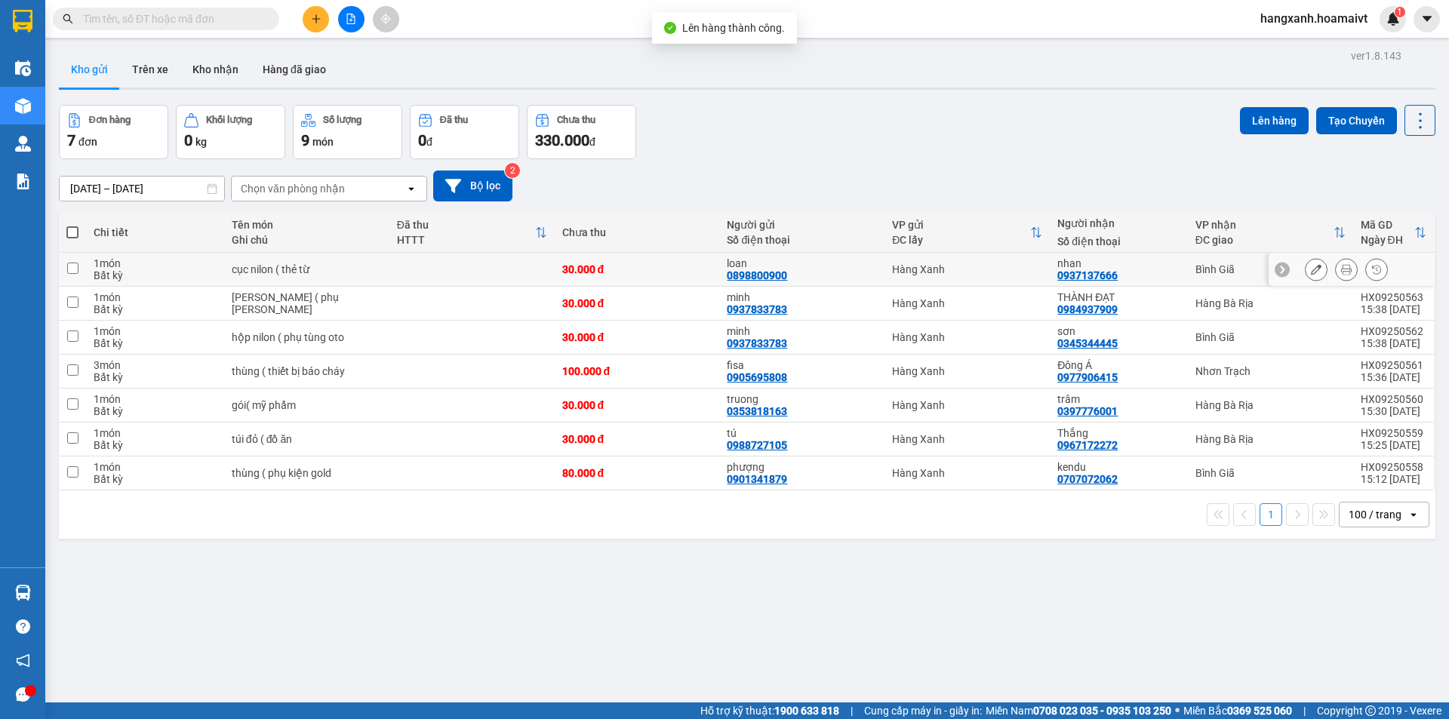
click at [1188, 270] on td "Bình Giã" at bounding box center [1270, 270] width 165 height 34
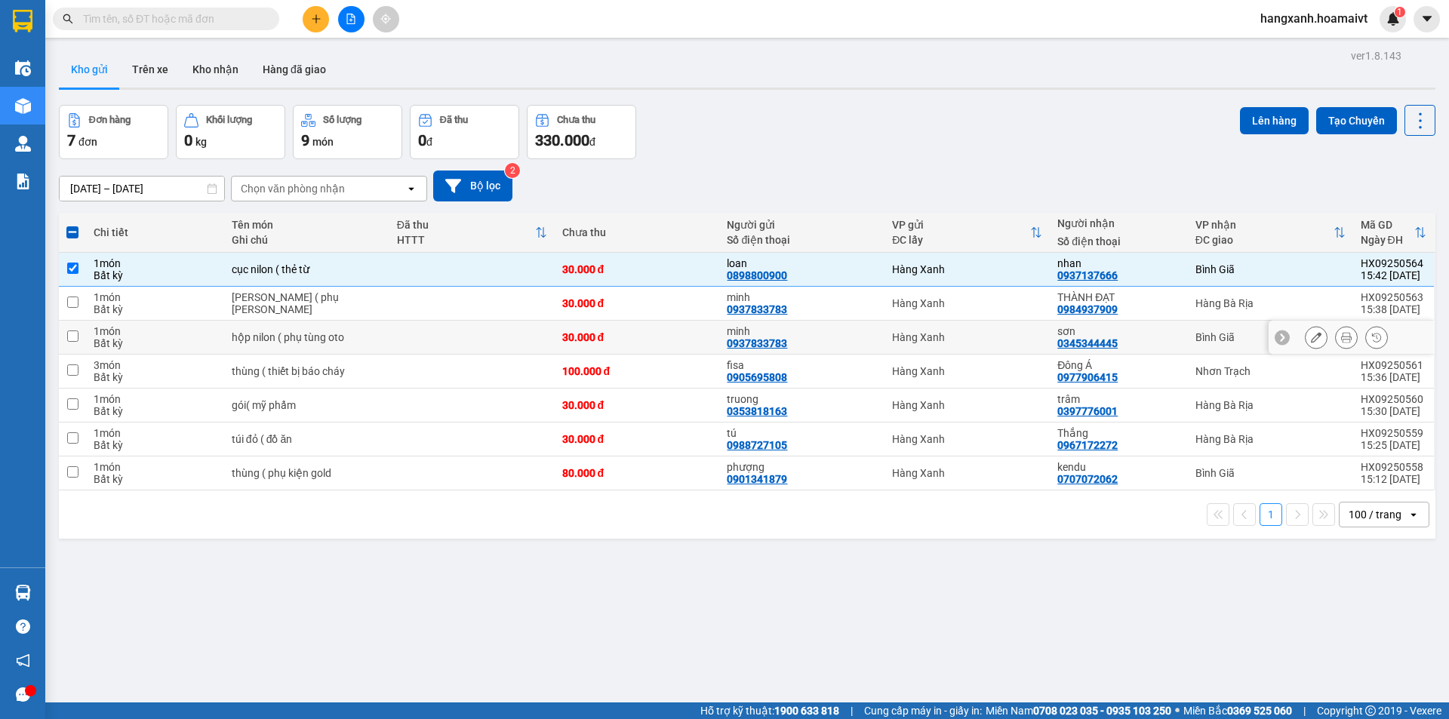
click at [1166, 340] on div "sơn 0345344445" at bounding box center [1119, 337] width 122 height 24
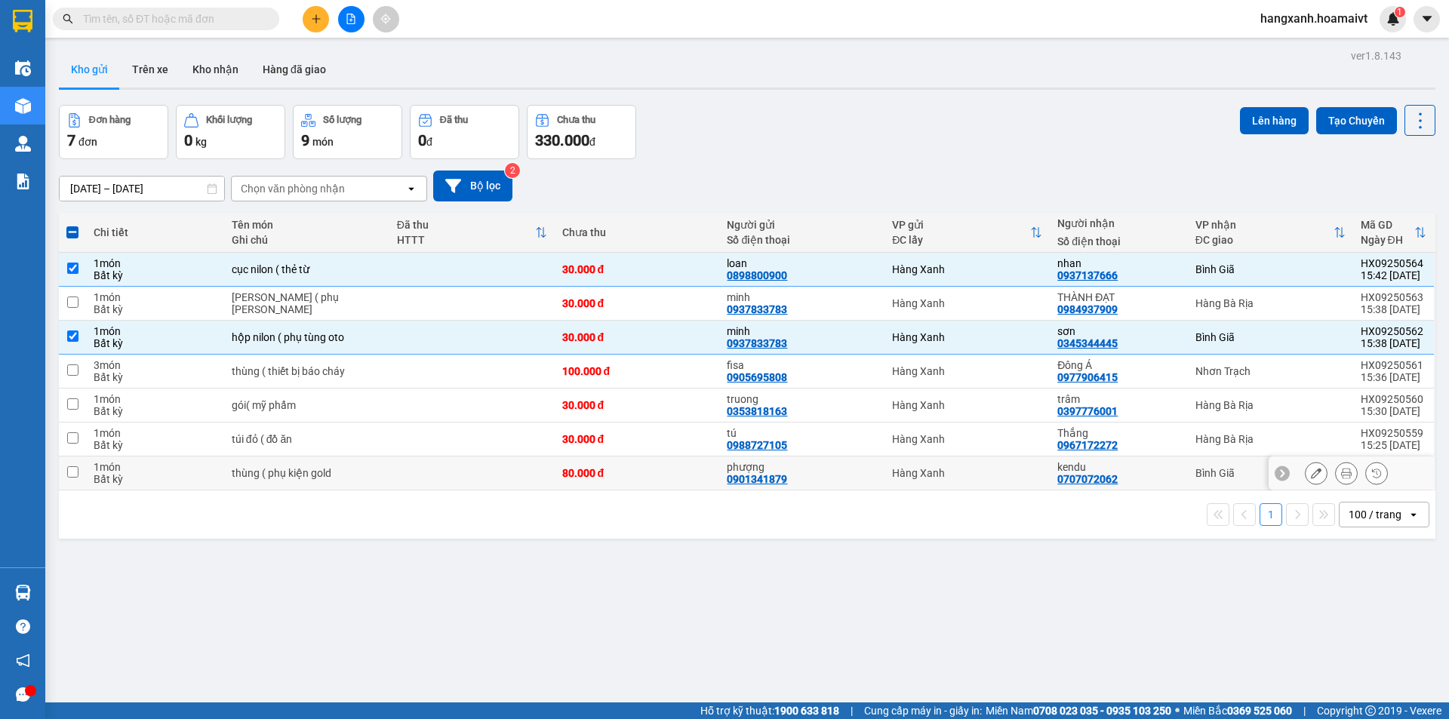
click at [1174, 471] on td "kendu 0707072062" at bounding box center [1118, 474] width 137 height 34
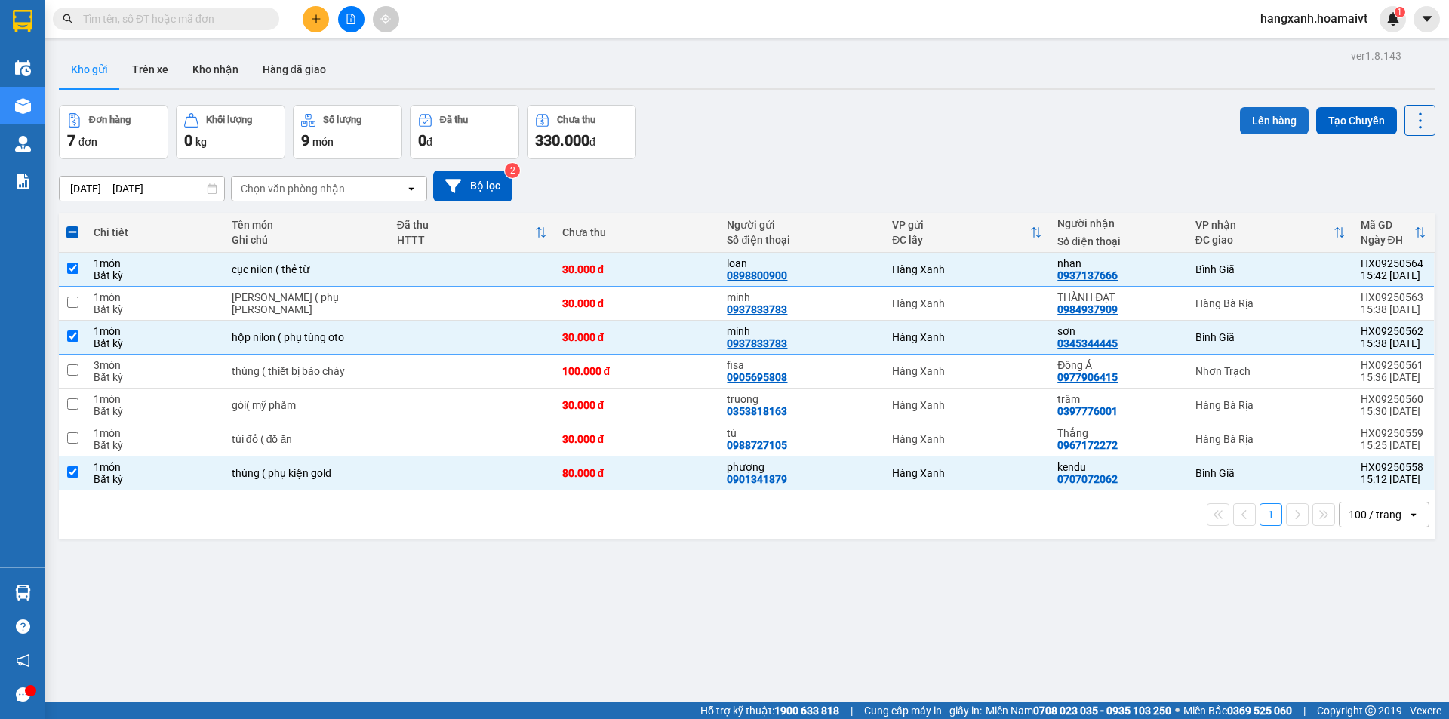
click at [1256, 120] on button "Lên hàng" at bounding box center [1274, 120] width 69 height 27
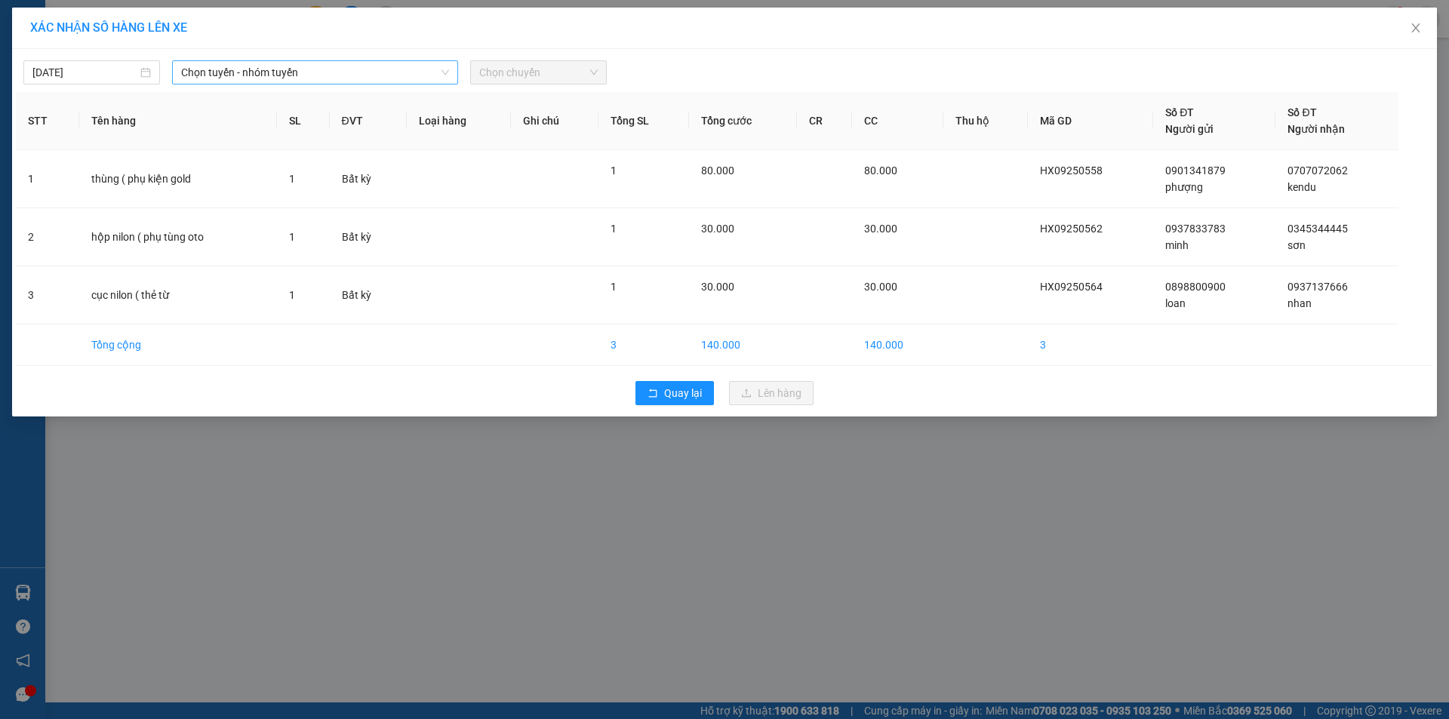
click at [245, 75] on span "Chọn tuyến - nhóm tuyến" at bounding box center [315, 72] width 268 height 23
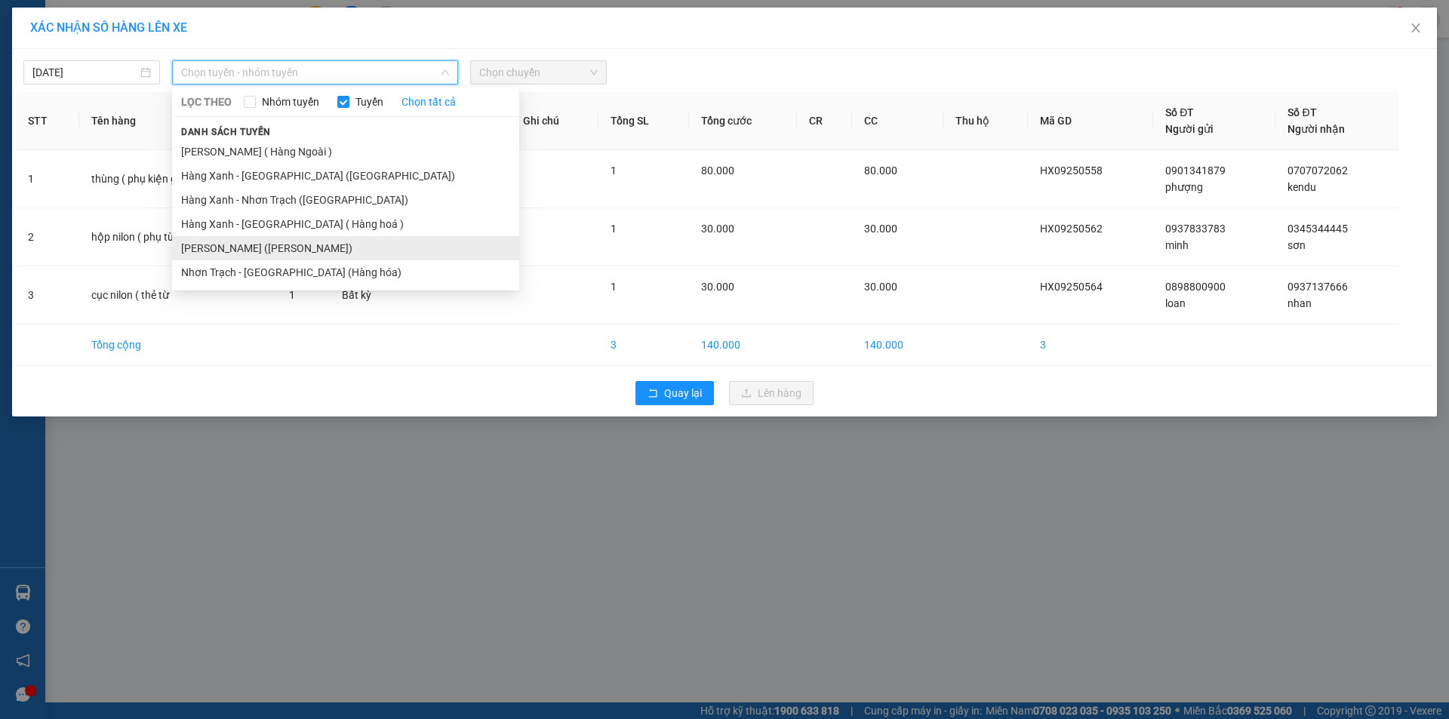
click at [268, 245] on li "[PERSON_NAME] ([PERSON_NAME])" at bounding box center [345, 248] width 347 height 24
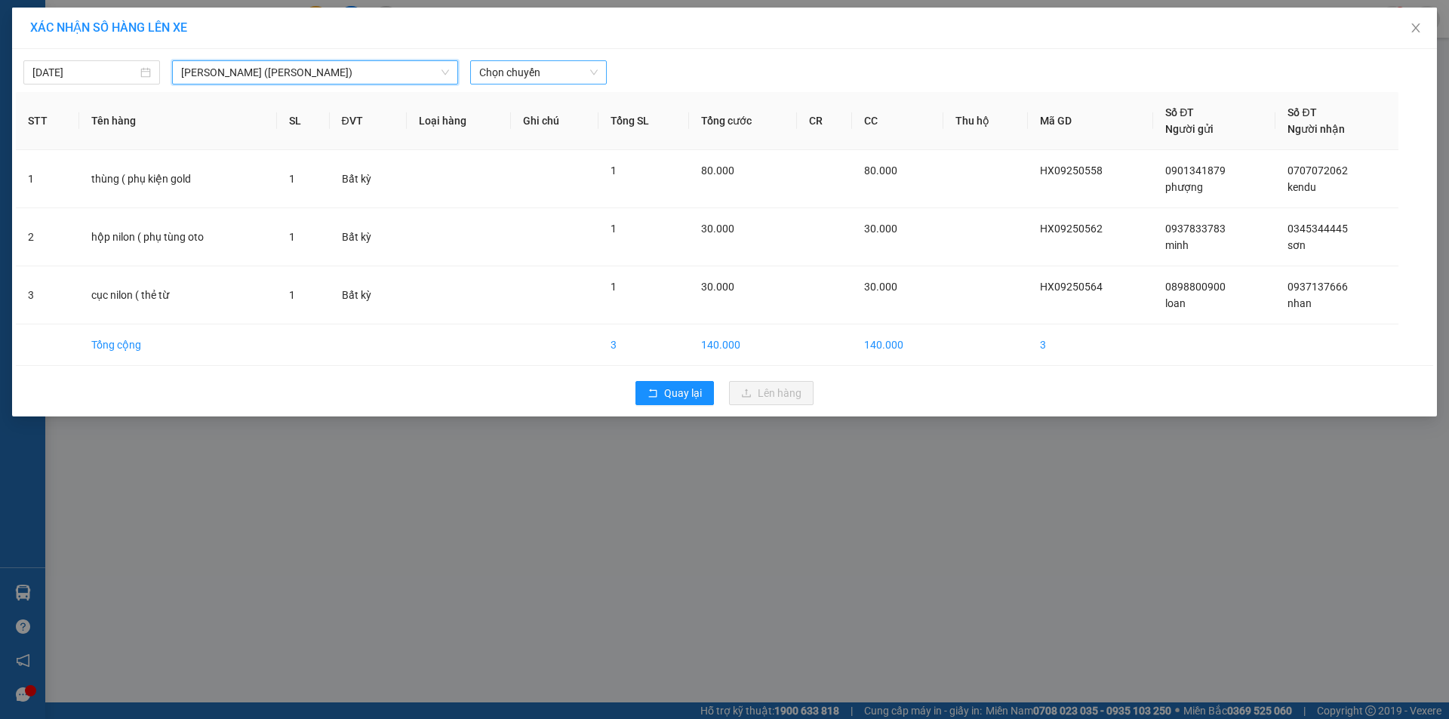
click at [512, 84] on div "[DATE] Hàng Xanh - [GEOGRAPHIC_DATA] ([GEOGRAPHIC_DATA]) [GEOGRAPHIC_DATA] - [G…" at bounding box center [724, 233] width 1425 height 368
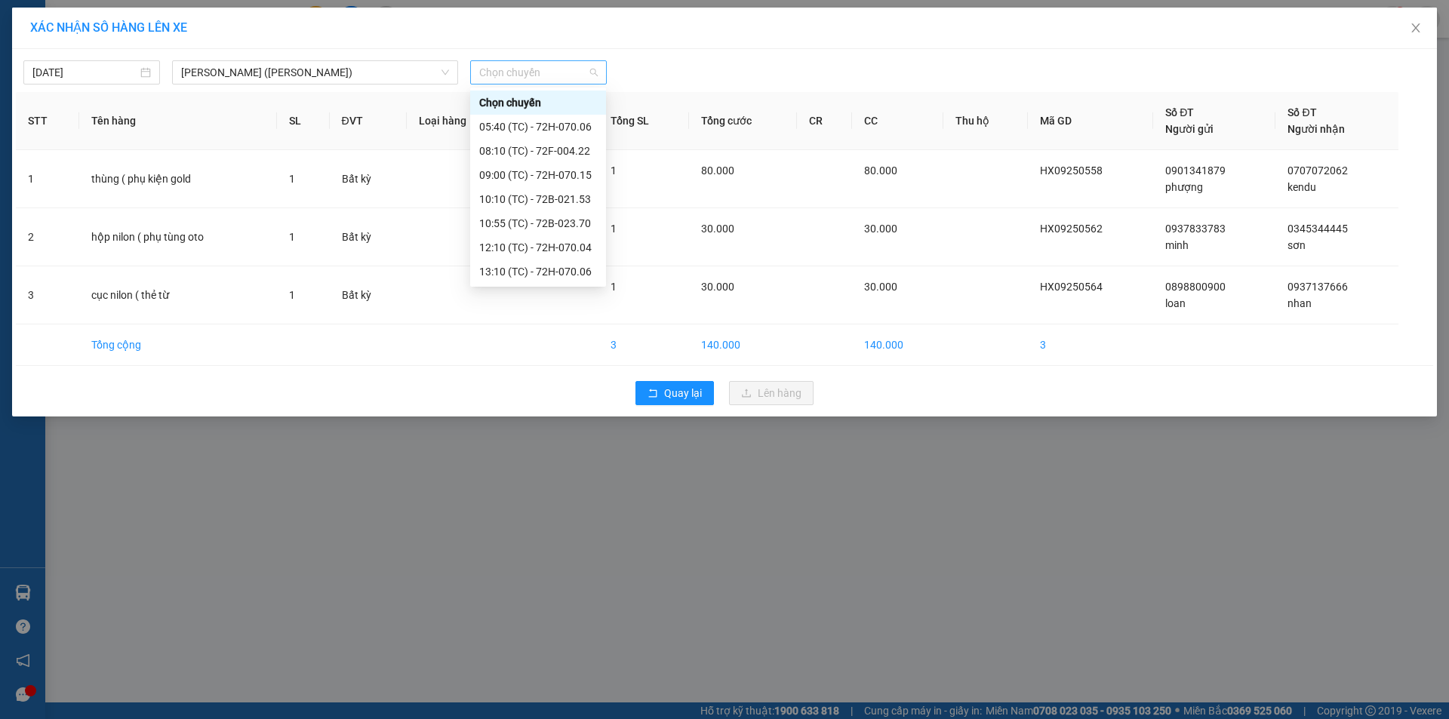
click at [531, 66] on span "Chọn chuyến" at bounding box center [538, 72] width 119 height 23
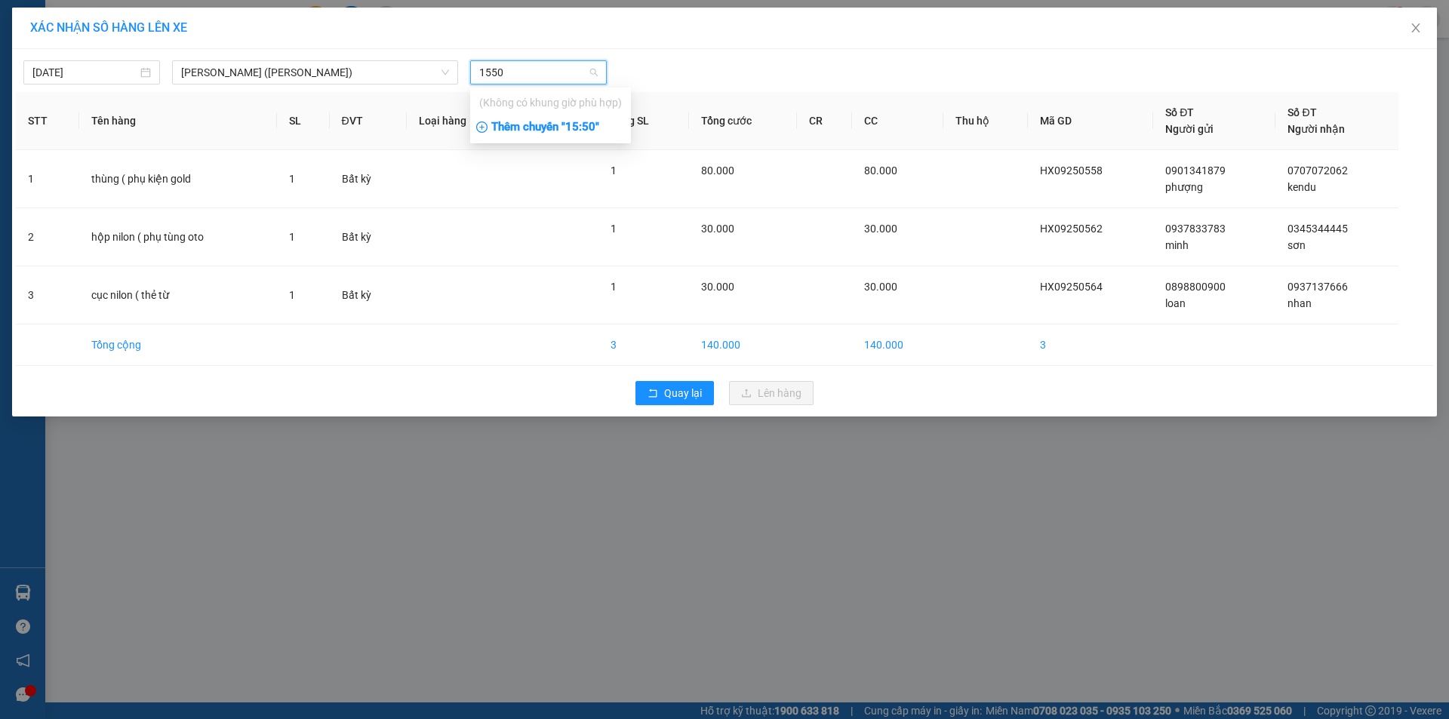
click at [561, 133] on div "Thêm chuyến " 15:50 "" at bounding box center [550, 128] width 161 height 26
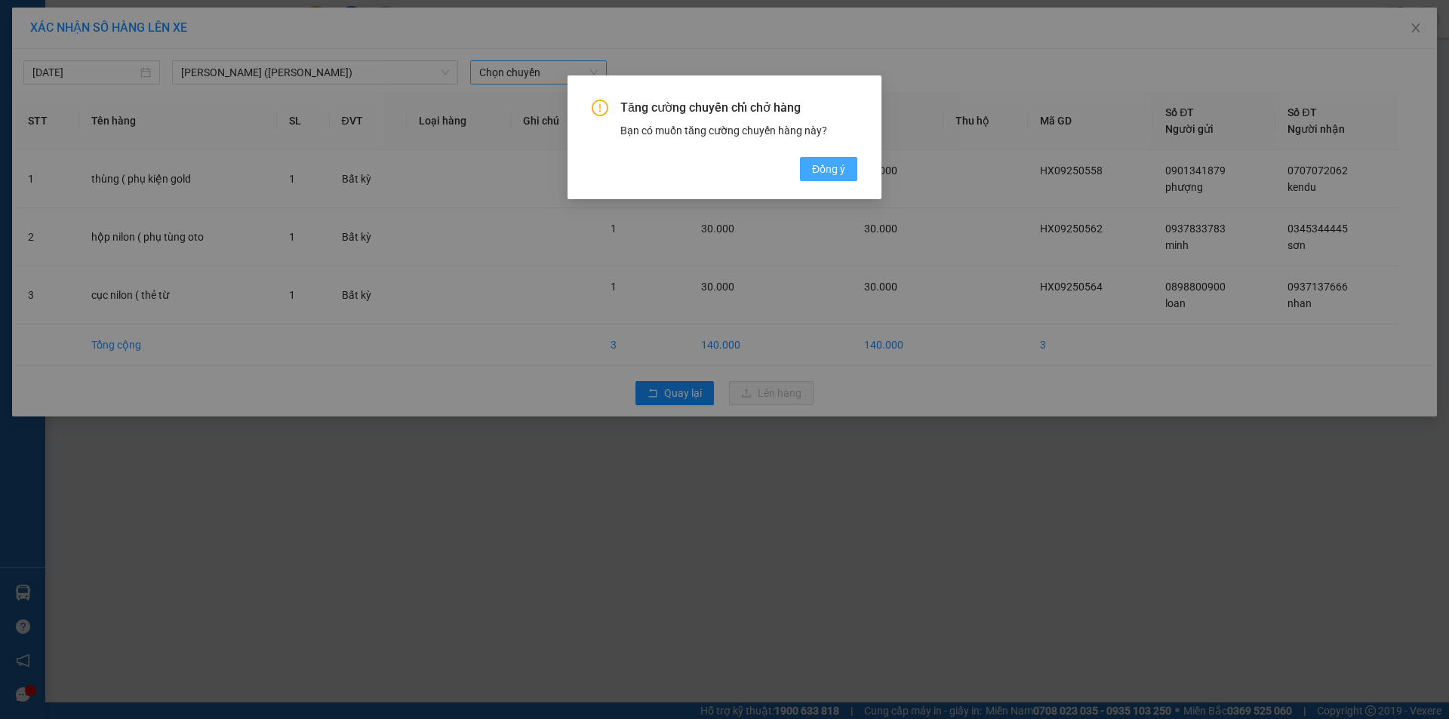
click at [805, 171] on button "Đồng ý" at bounding box center [828, 169] width 57 height 24
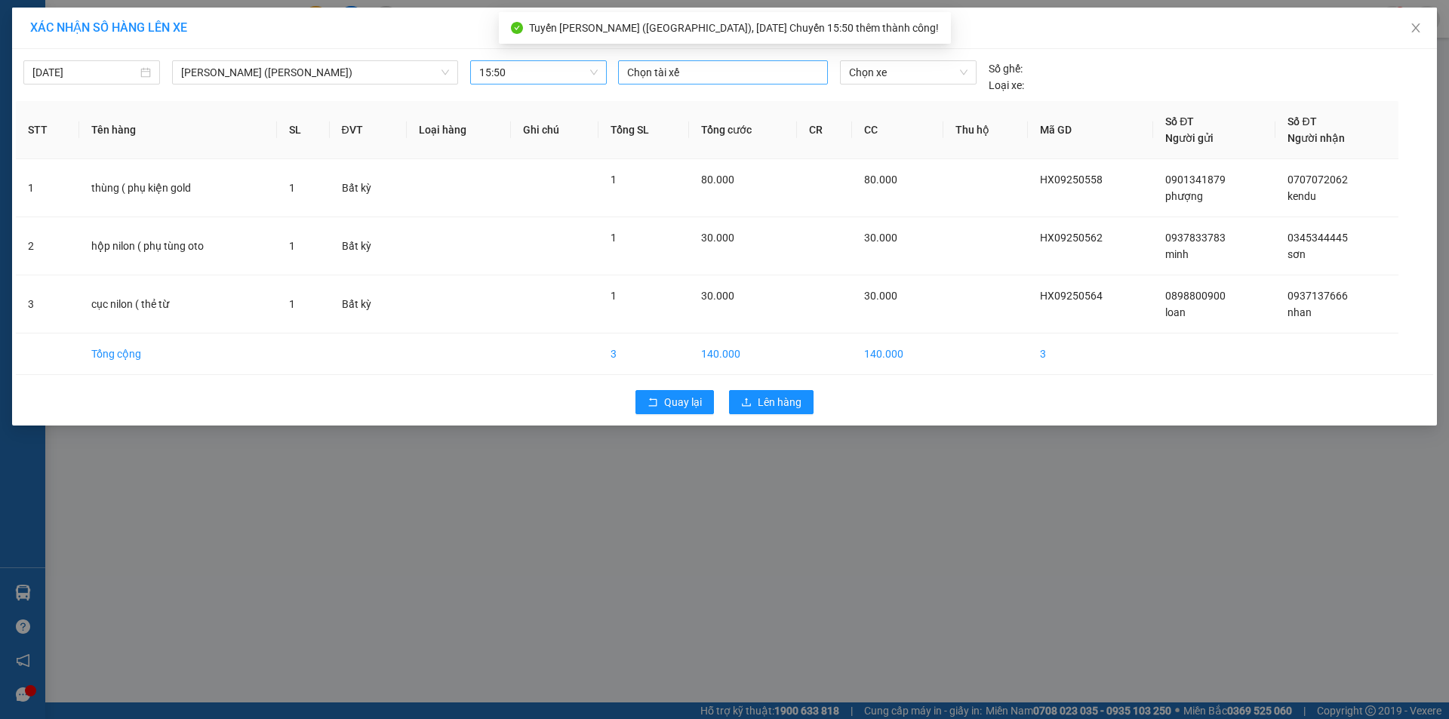
click at [703, 76] on div at bounding box center [723, 72] width 202 height 18
click at [689, 105] on div "PHONG A MĐ" at bounding box center [731, 102] width 208 height 17
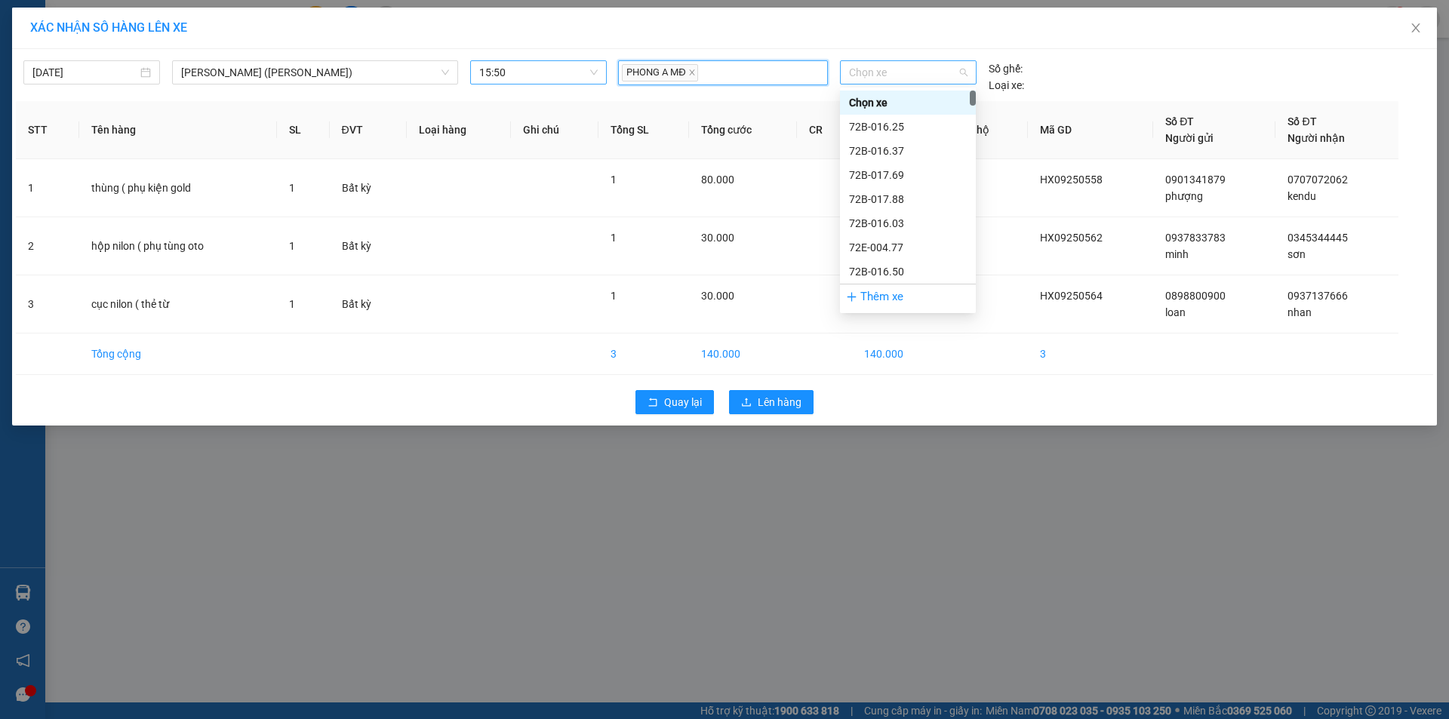
click at [861, 69] on span "Chọn xe" at bounding box center [908, 72] width 118 height 23
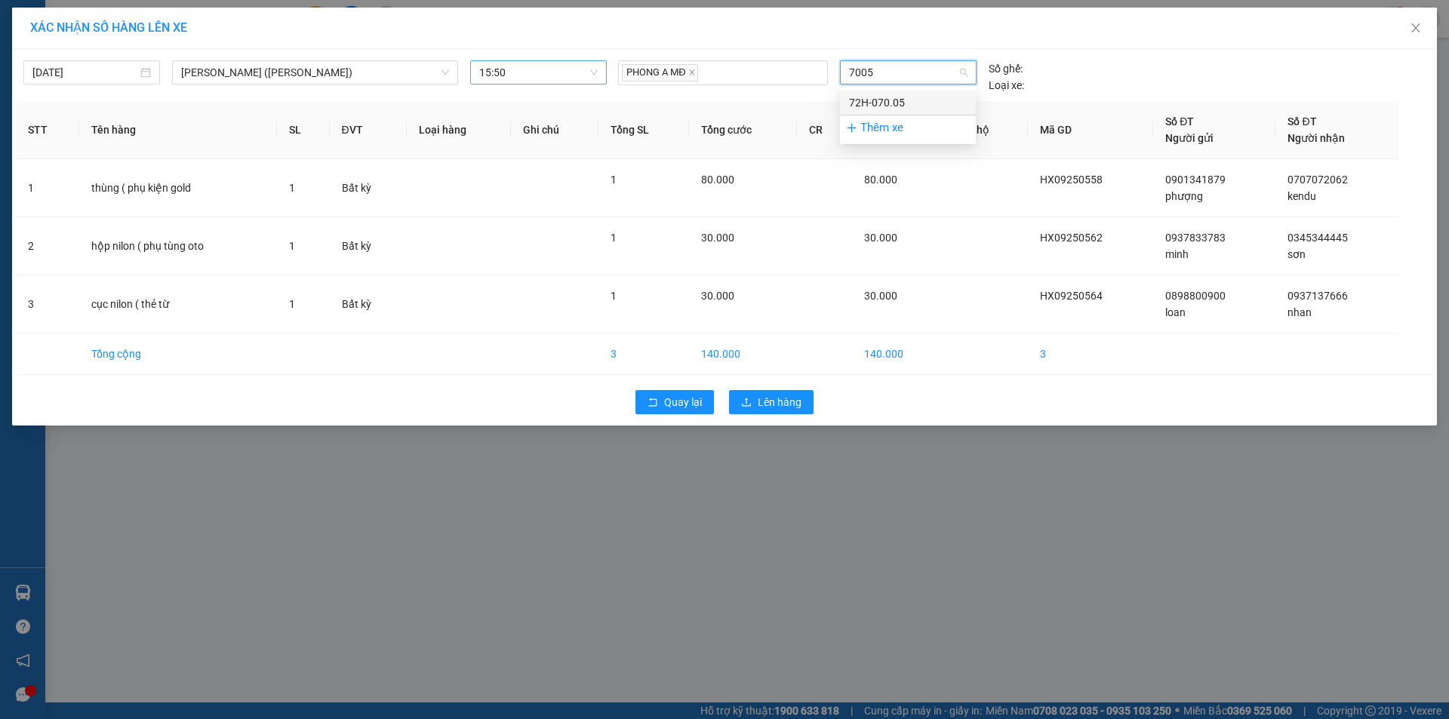
click at [884, 98] on div "72H-070.05" at bounding box center [908, 102] width 118 height 17
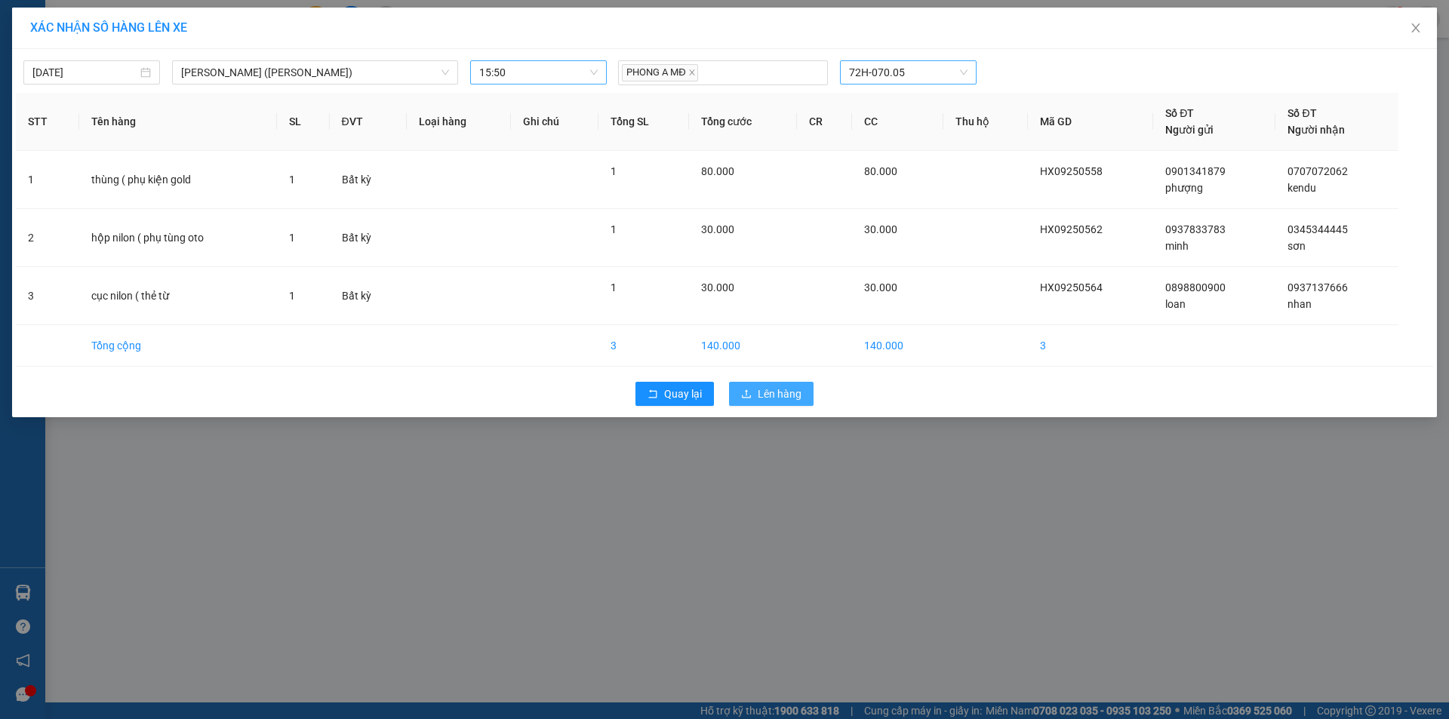
click at [778, 396] on span "Lên hàng" at bounding box center [780, 394] width 44 height 17
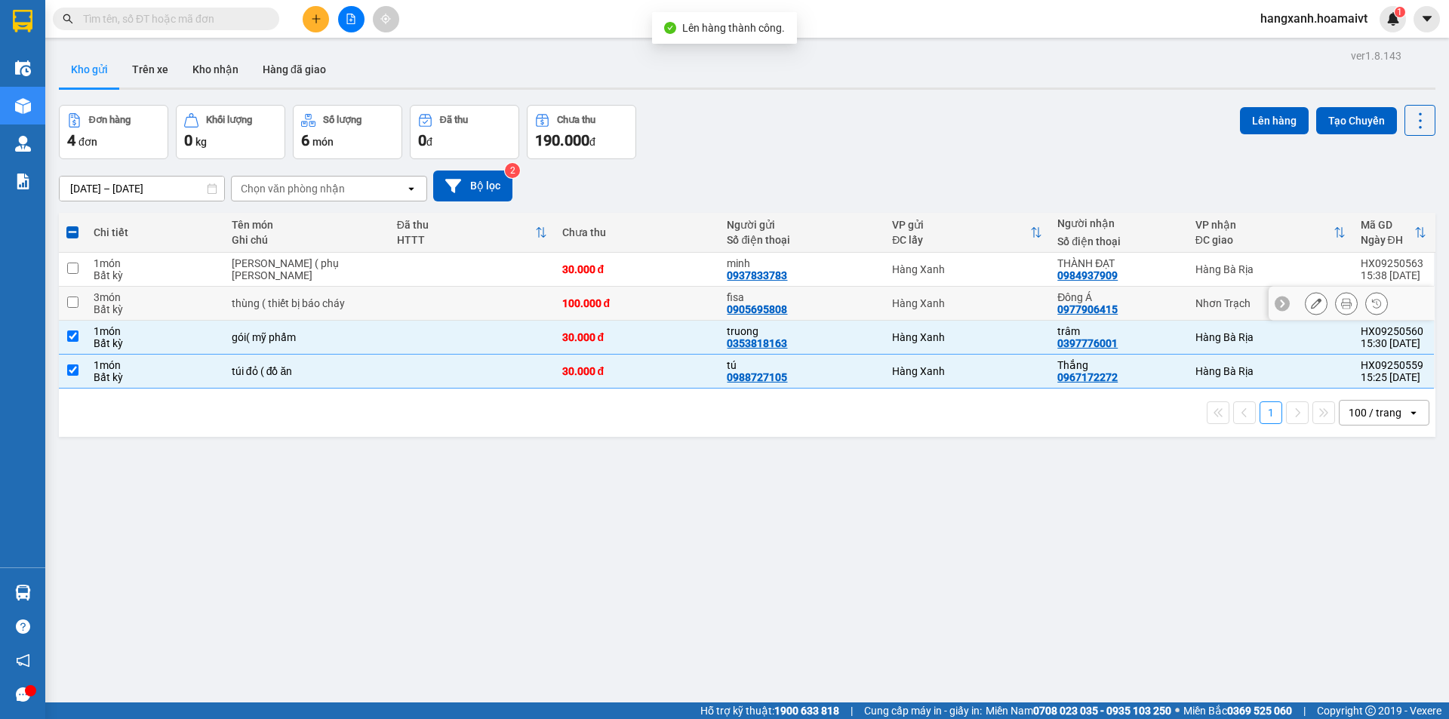
click at [1169, 268] on div "THÀNH ĐẠT" at bounding box center [1119, 263] width 122 height 12
checkbox input "true"
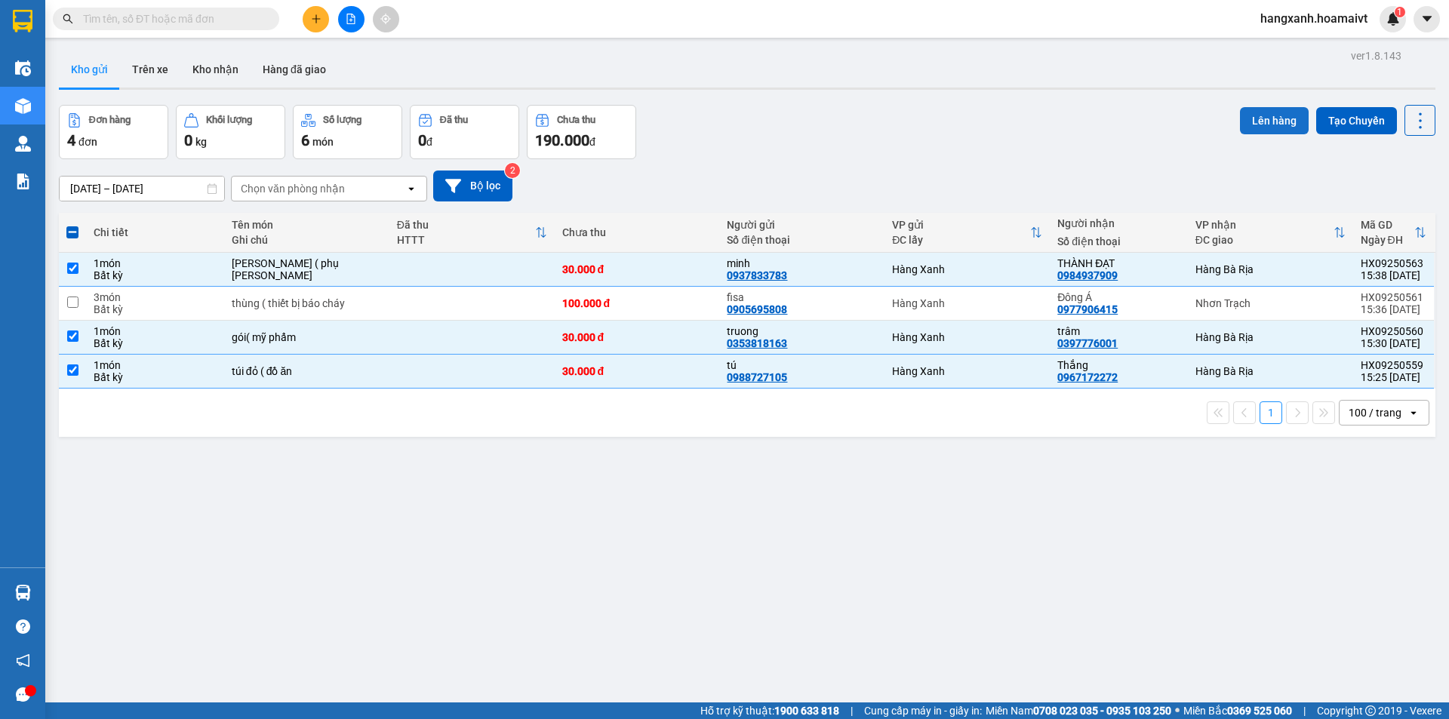
click at [1267, 118] on button "Lên hàng" at bounding box center [1274, 120] width 69 height 27
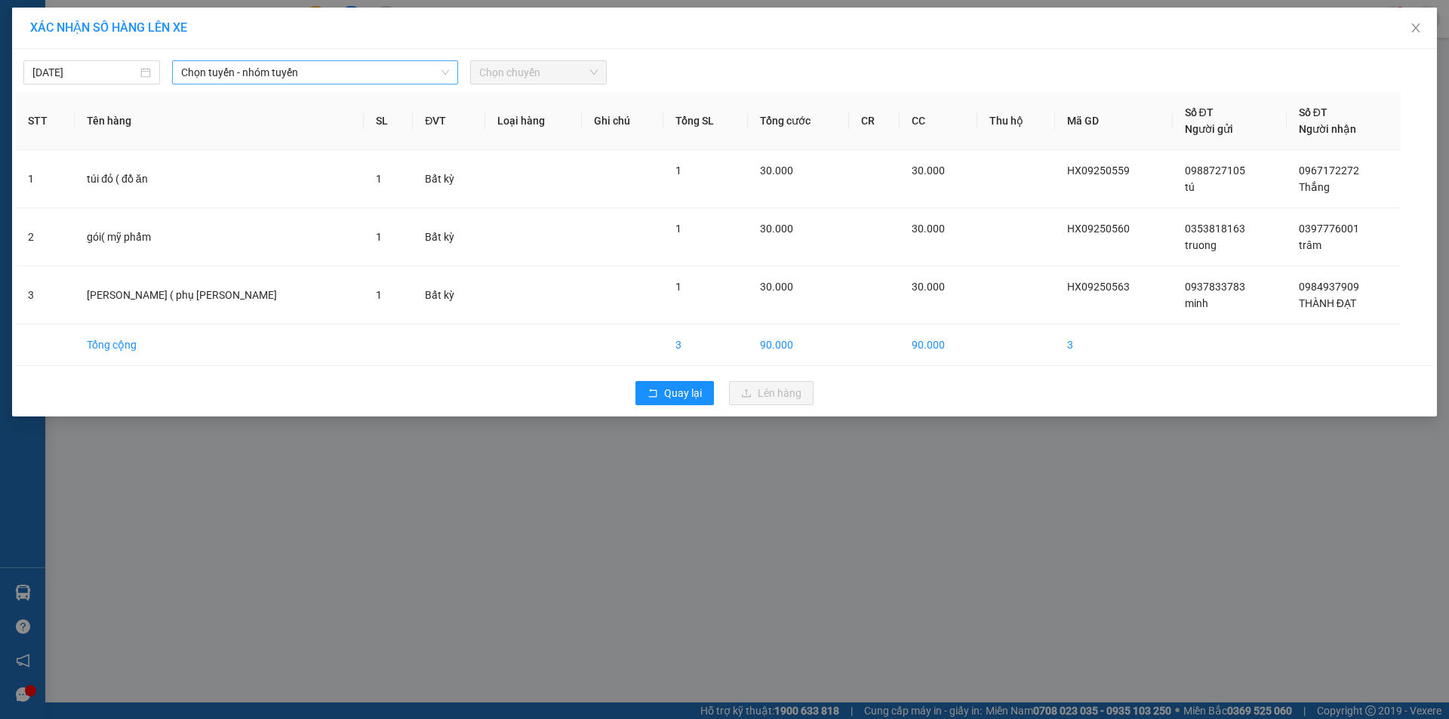
click at [303, 72] on span "Chọn tuyến - nhóm tuyến" at bounding box center [315, 72] width 268 height 23
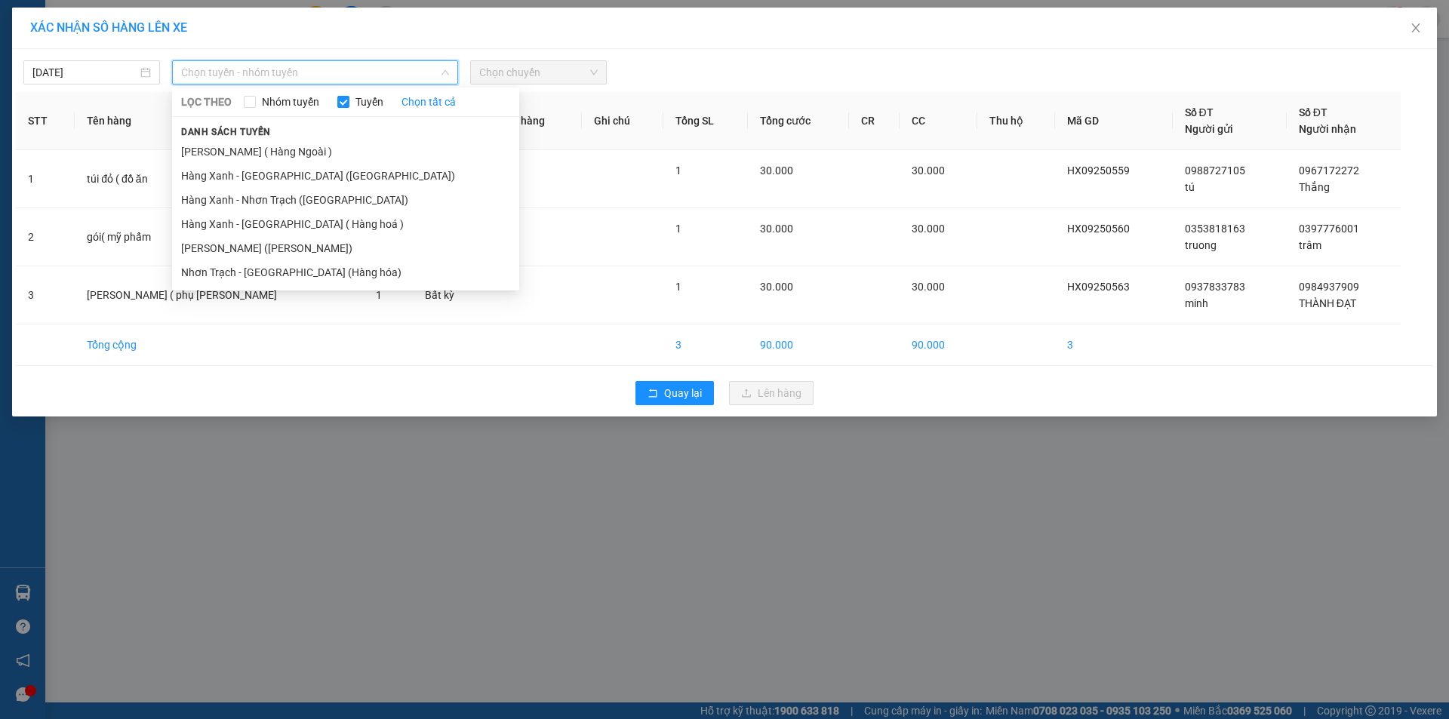
drag, startPoint x: 294, startPoint y: 173, endPoint x: 522, endPoint y: 81, distance: 245.9
click at [294, 174] on li "Hàng Xanh - Bà Rịa (Hàng Hoá)" at bounding box center [345, 176] width 347 height 24
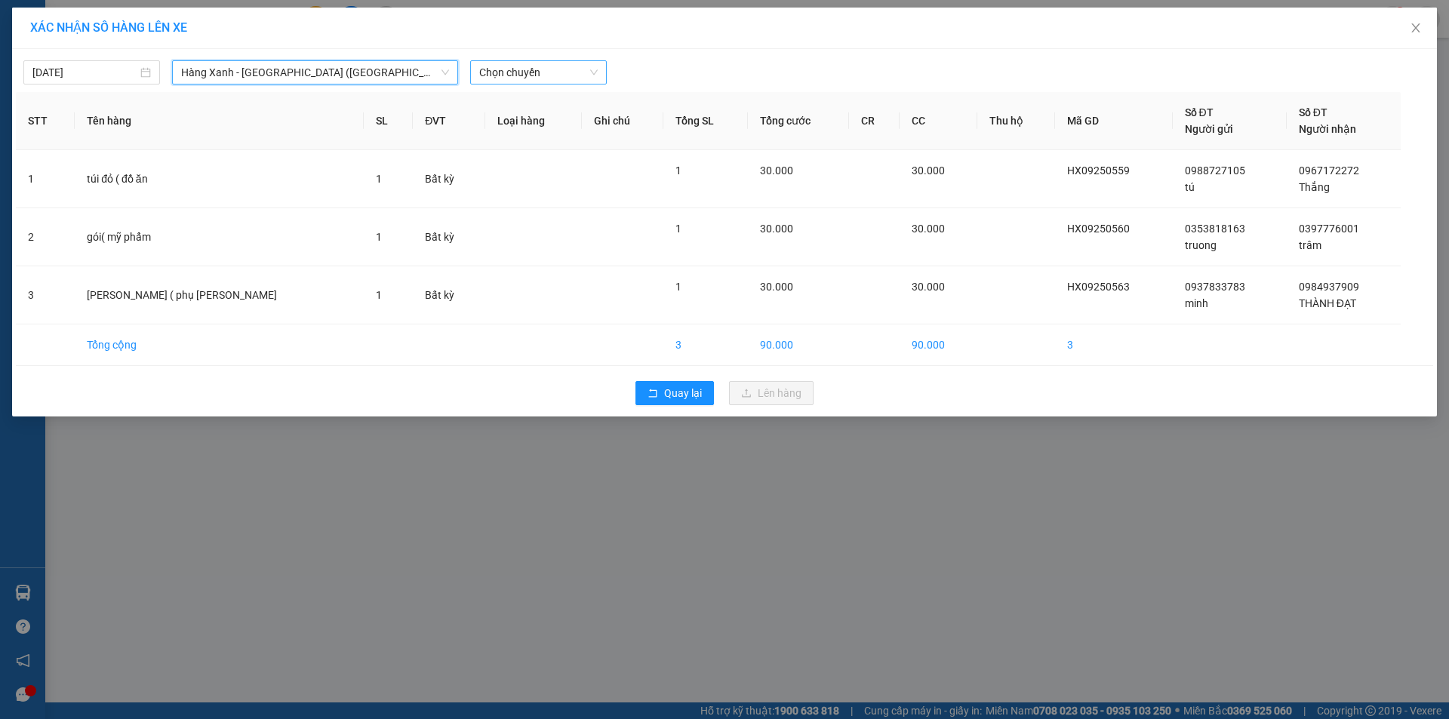
click at [556, 63] on span "Chọn chuyến" at bounding box center [538, 72] width 119 height 23
type input "1550"
click at [573, 131] on div "Thêm chuyến " 15:50 "" at bounding box center [550, 128] width 161 height 26
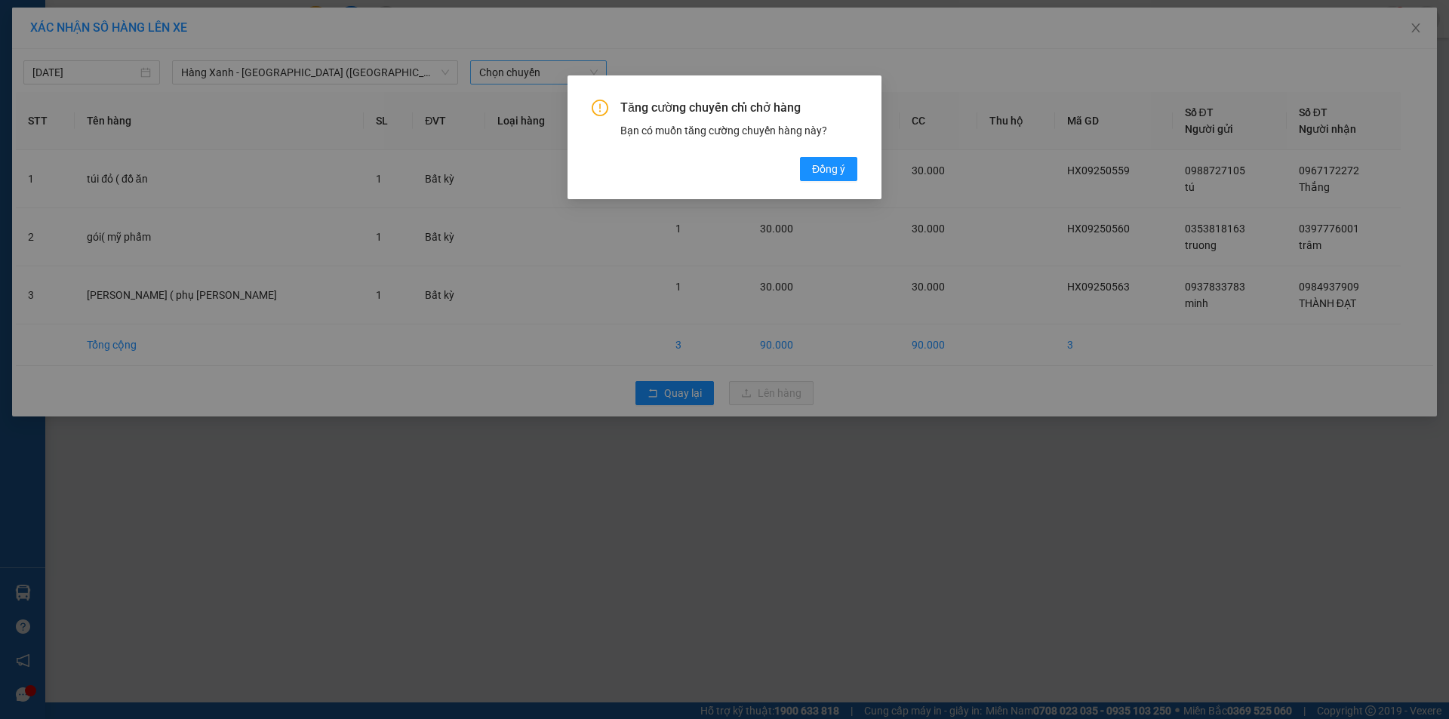
drag, startPoint x: 846, startPoint y: 163, endPoint x: 769, endPoint y: 141, distance: 80.1
click at [846, 164] on button "Đồng ý" at bounding box center [828, 169] width 57 height 24
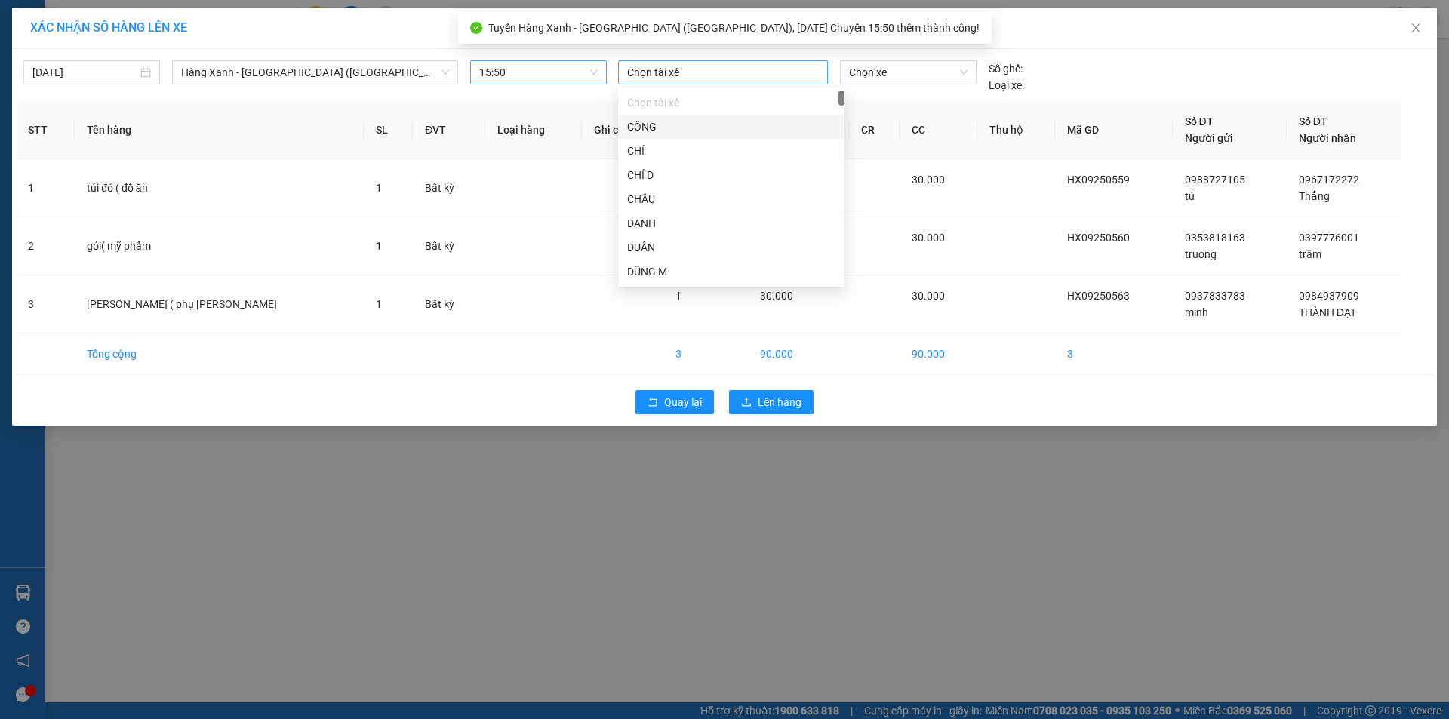
click at [687, 74] on div at bounding box center [723, 72] width 202 height 18
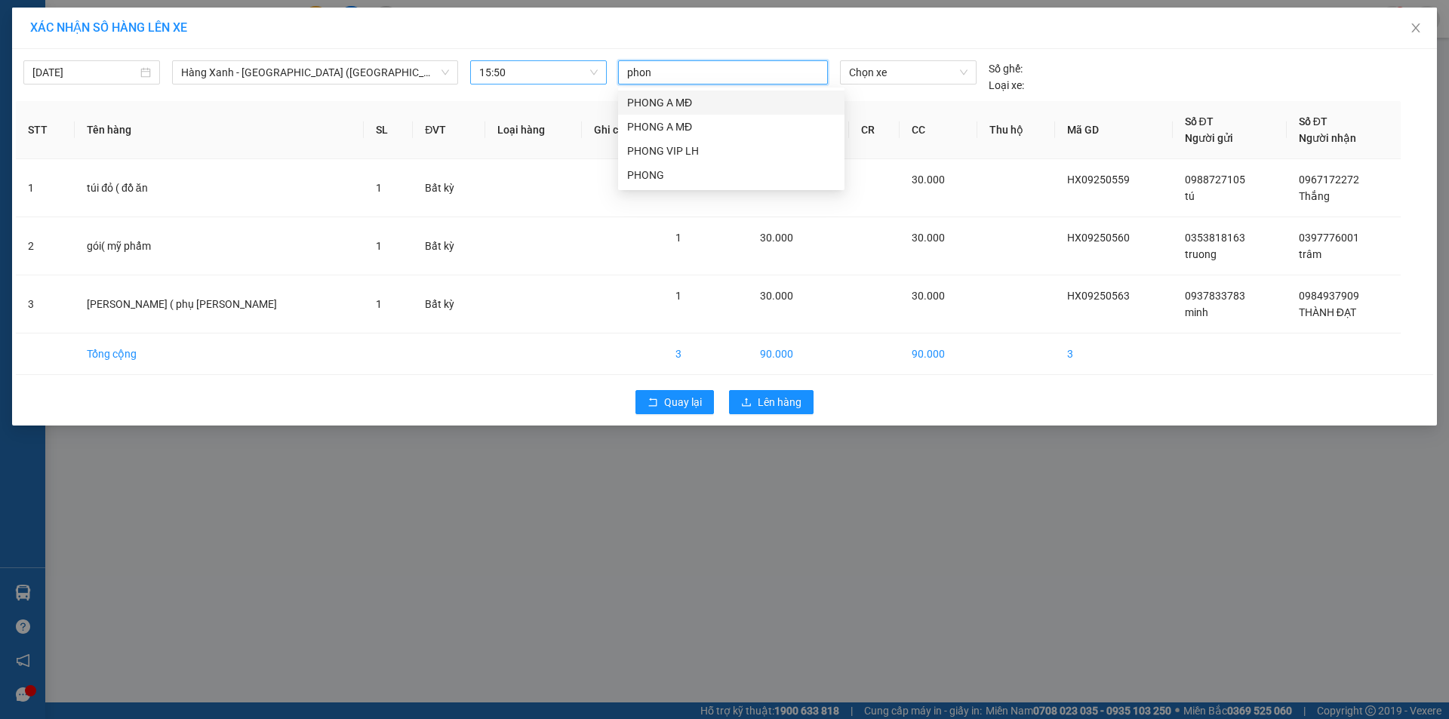
type input "phong"
click at [691, 105] on div "PHONG A MĐ" at bounding box center [731, 102] width 208 height 17
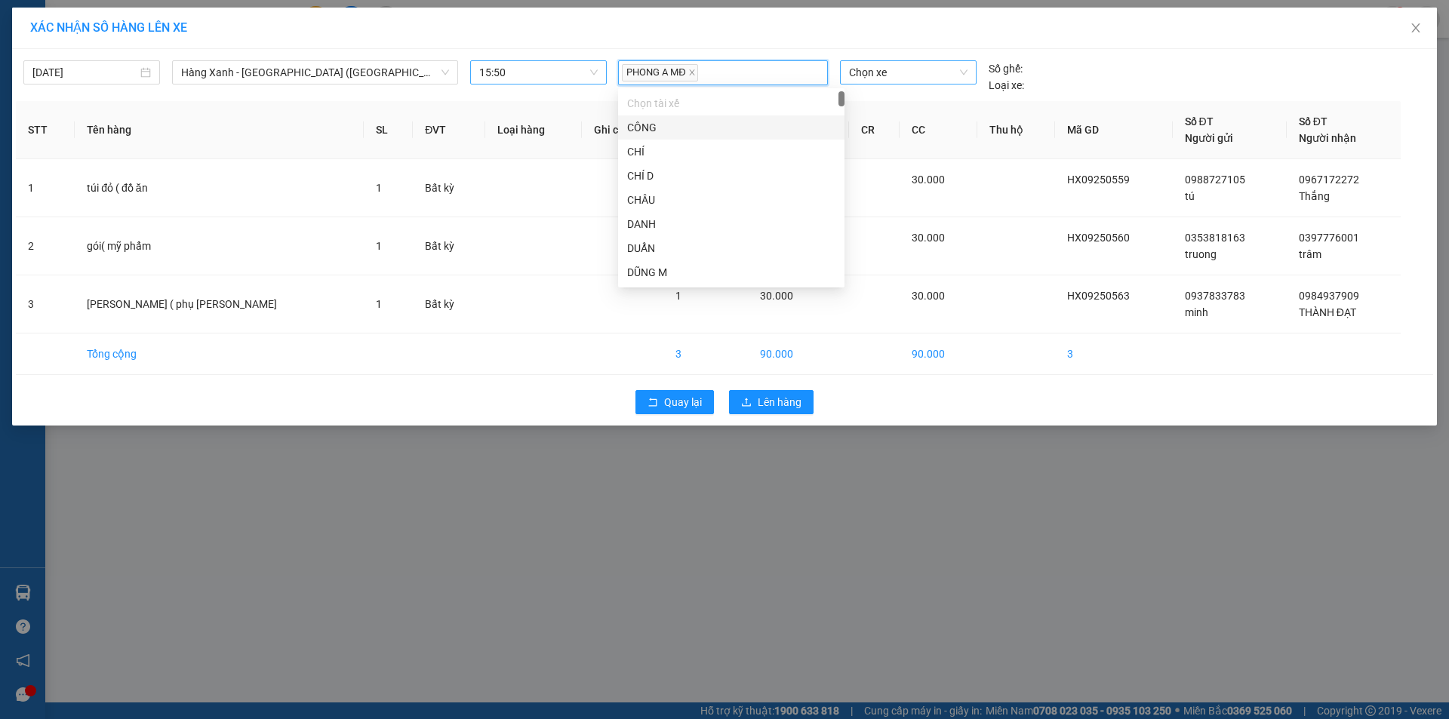
click at [895, 79] on span "Chọn xe" at bounding box center [908, 72] width 118 height 23
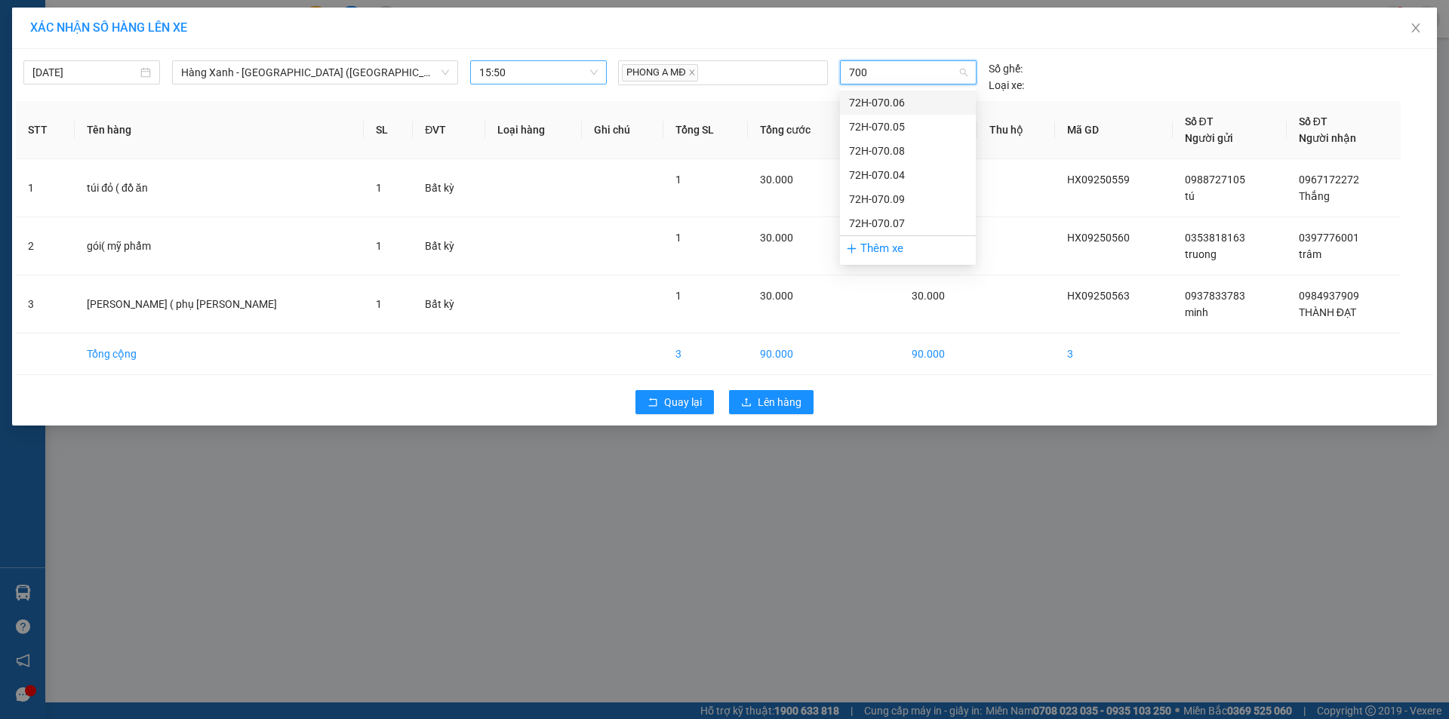
type input "7005"
click at [894, 103] on div "72H-070.05" at bounding box center [908, 102] width 118 height 17
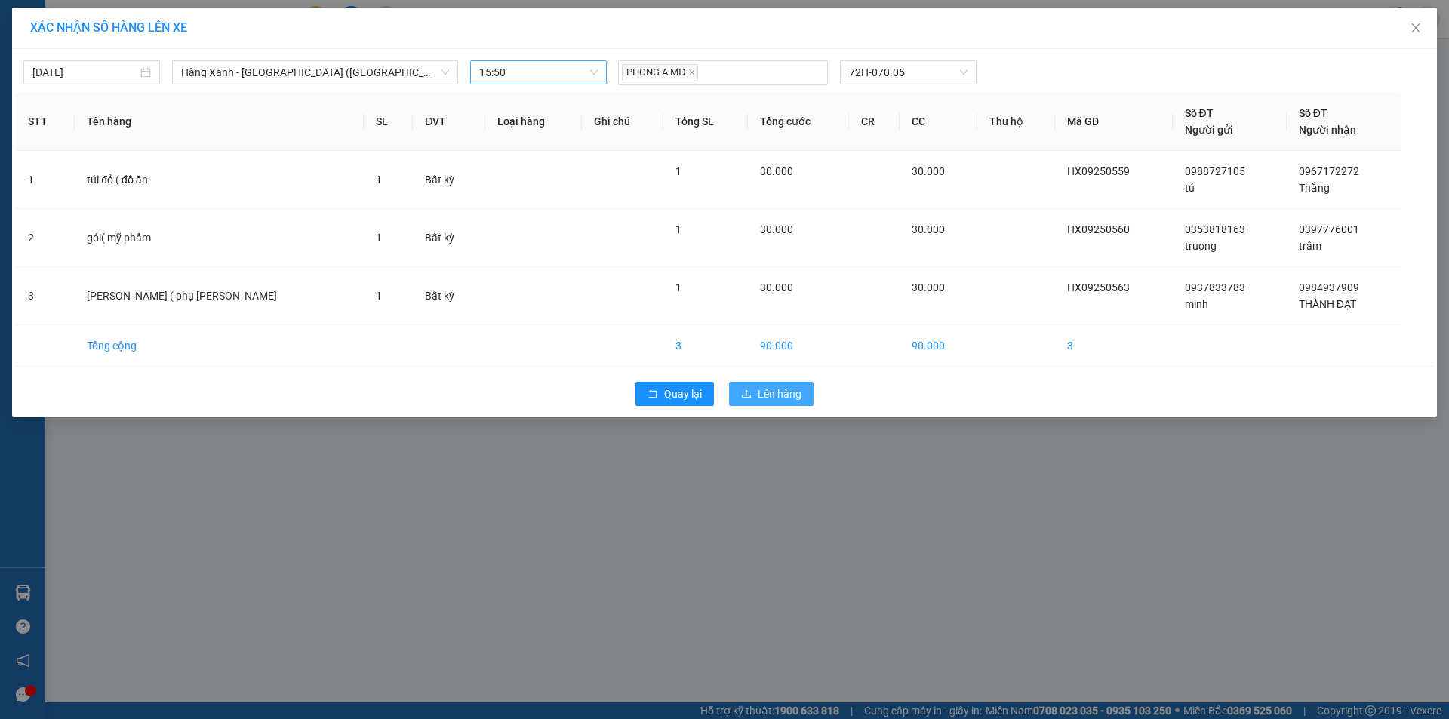
click at [780, 405] on button "Lên hàng" at bounding box center [771, 394] width 85 height 24
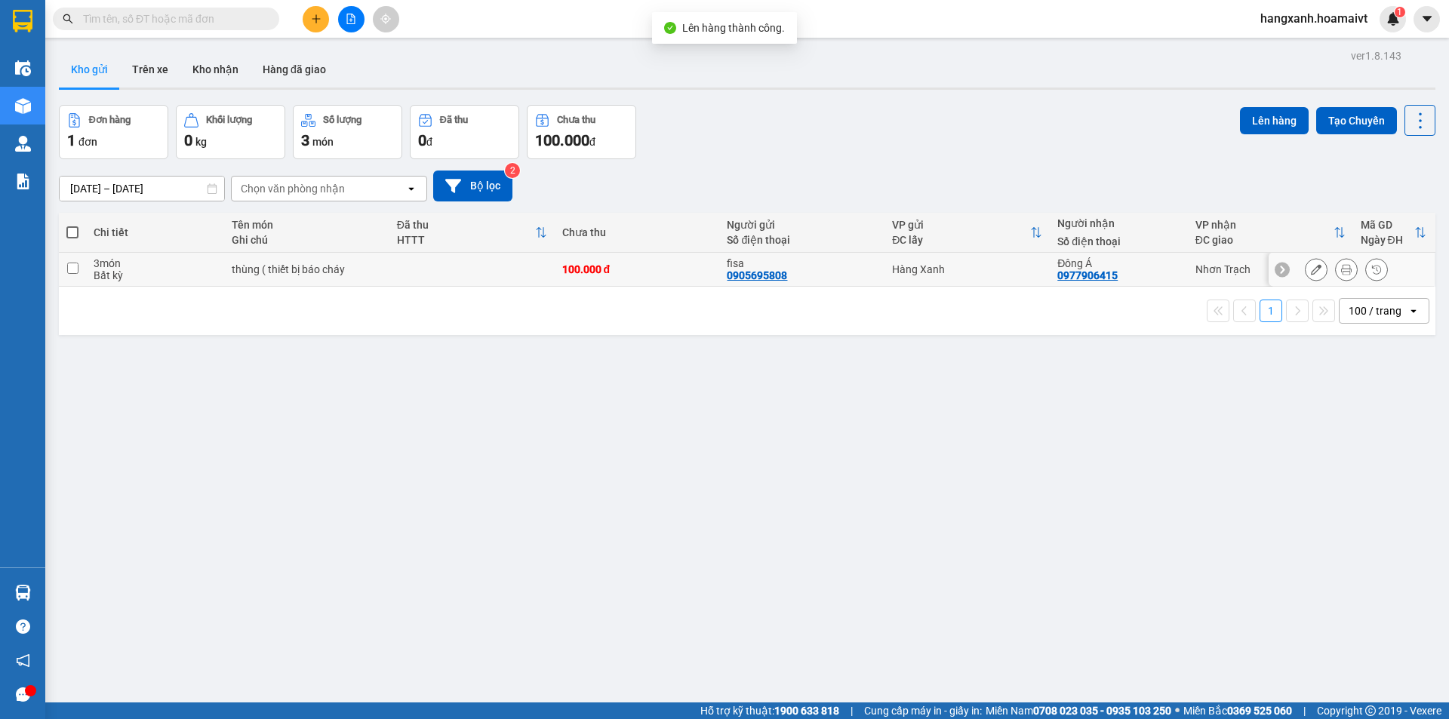
click at [1155, 269] on div "Đông Á 0977906415" at bounding box center [1119, 269] width 122 height 24
checkbox input "true"
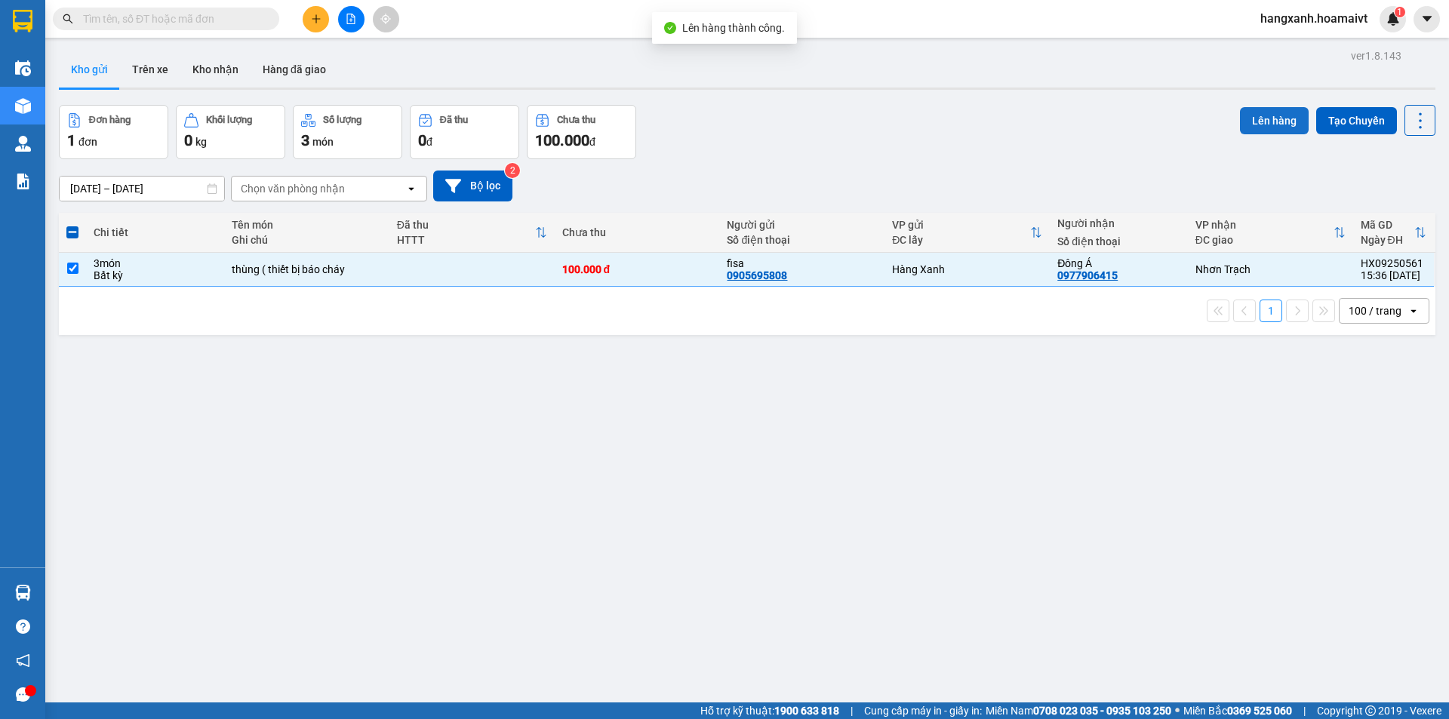
click at [1244, 123] on button "Lên hàng" at bounding box center [1274, 120] width 69 height 27
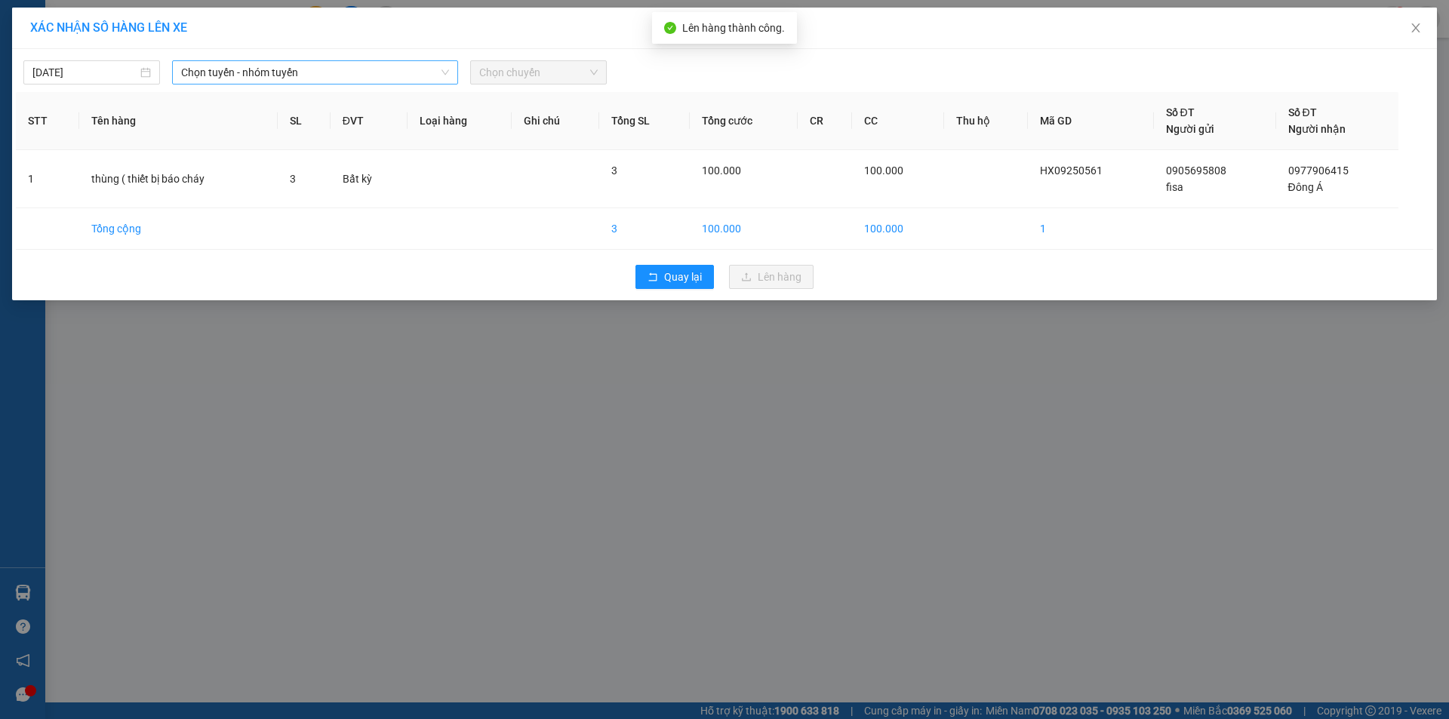
click at [268, 67] on span "Chọn tuyến - nhóm tuyến" at bounding box center [315, 72] width 268 height 23
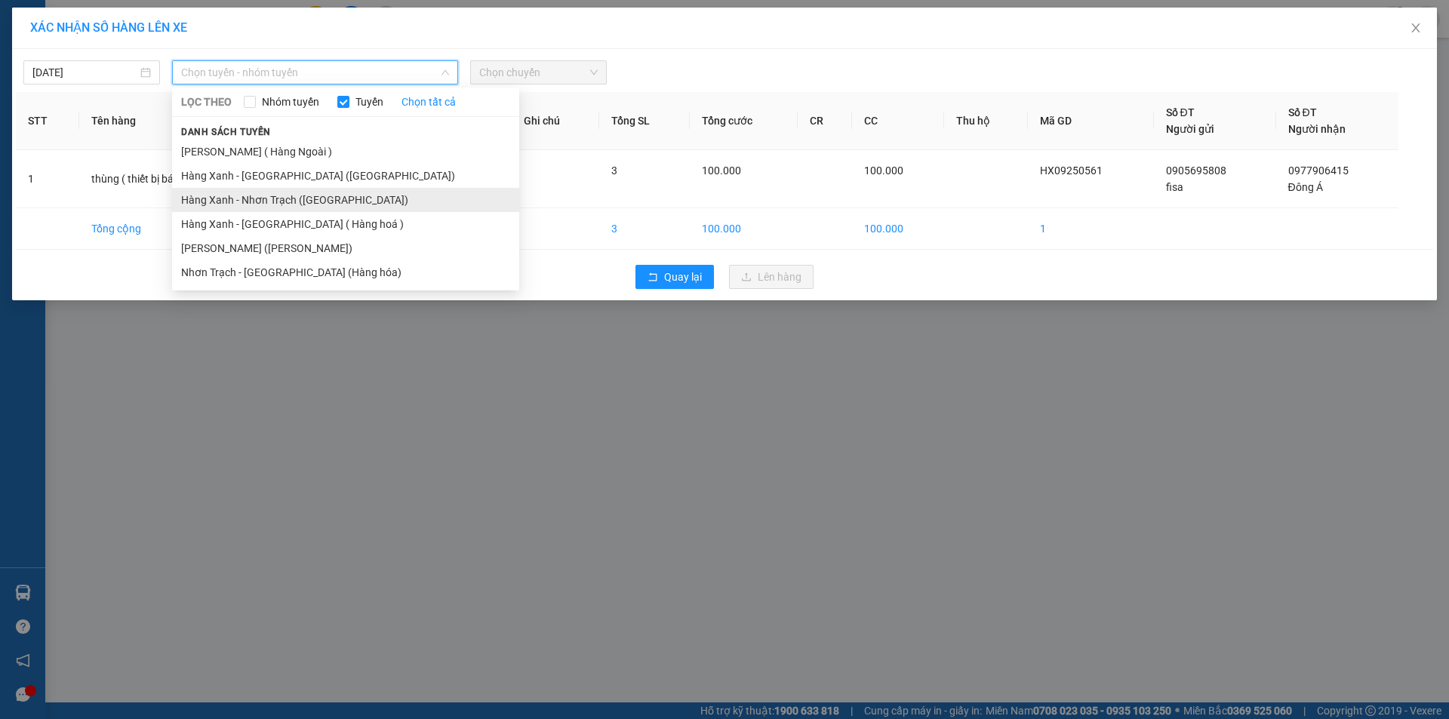
click at [281, 201] on li "Hàng Xanh - Nhơn Trạch ([GEOGRAPHIC_DATA])" at bounding box center [345, 200] width 347 height 24
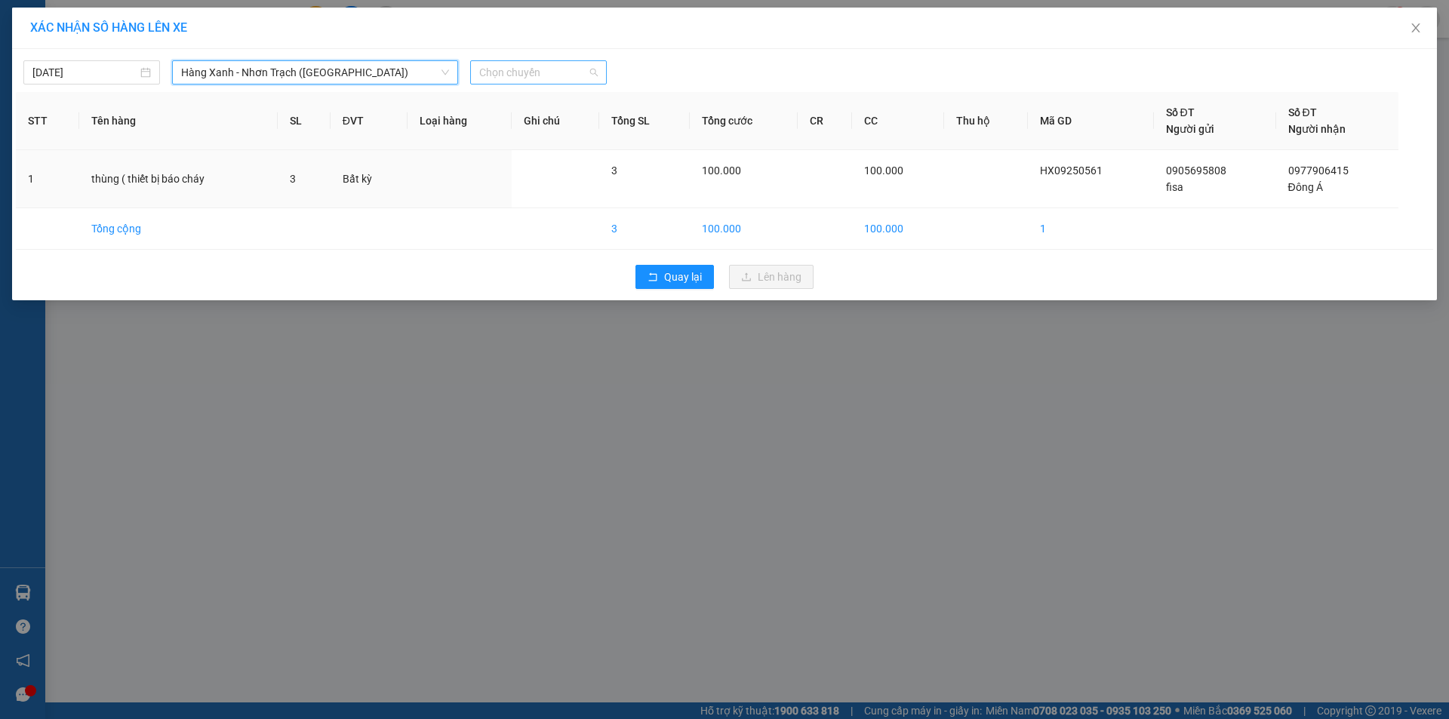
click at [535, 79] on span "Chọn chuyến" at bounding box center [538, 72] width 119 height 23
type input "1550"
click at [560, 125] on div "Thêm chuyến " 15:50 "" at bounding box center [550, 128] width 161 height 26
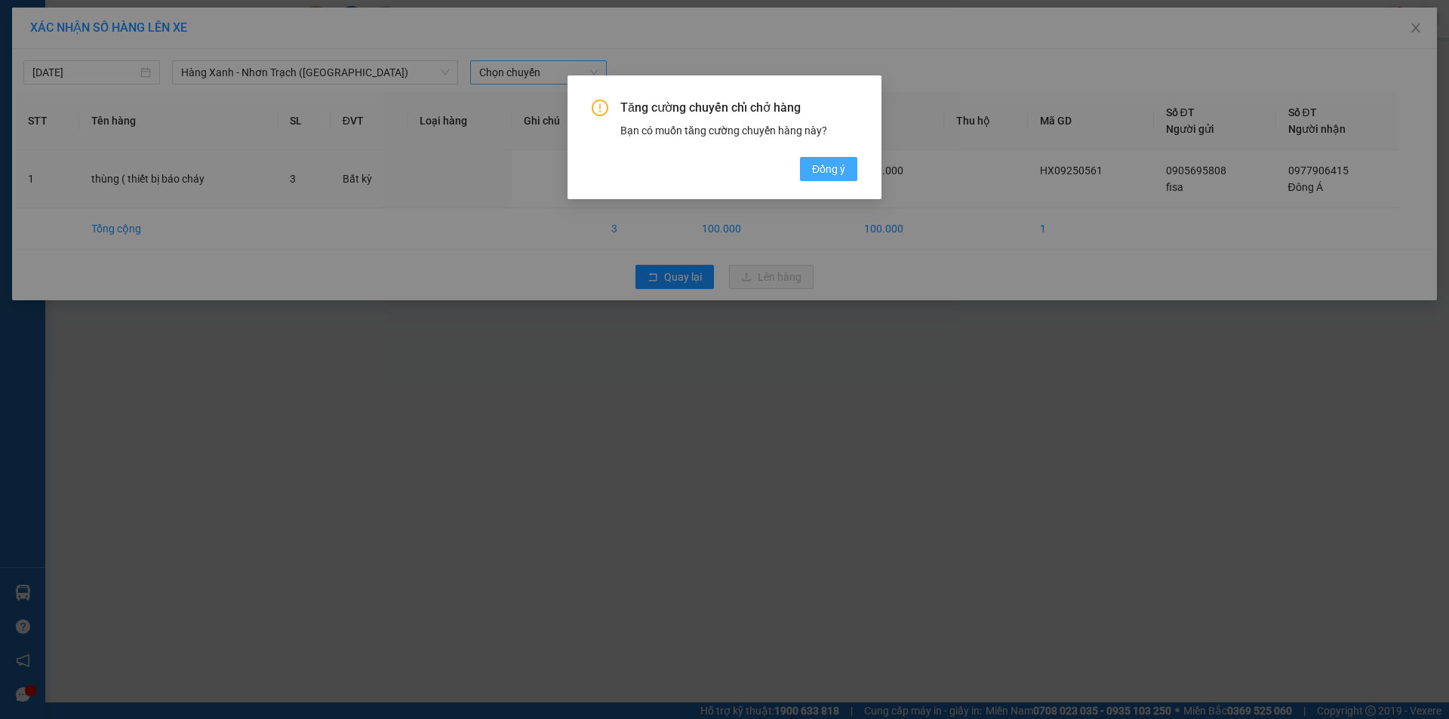
click at [819, 171] on span "Đồng ý" at bounding box center [828, 169] width 33 height 17
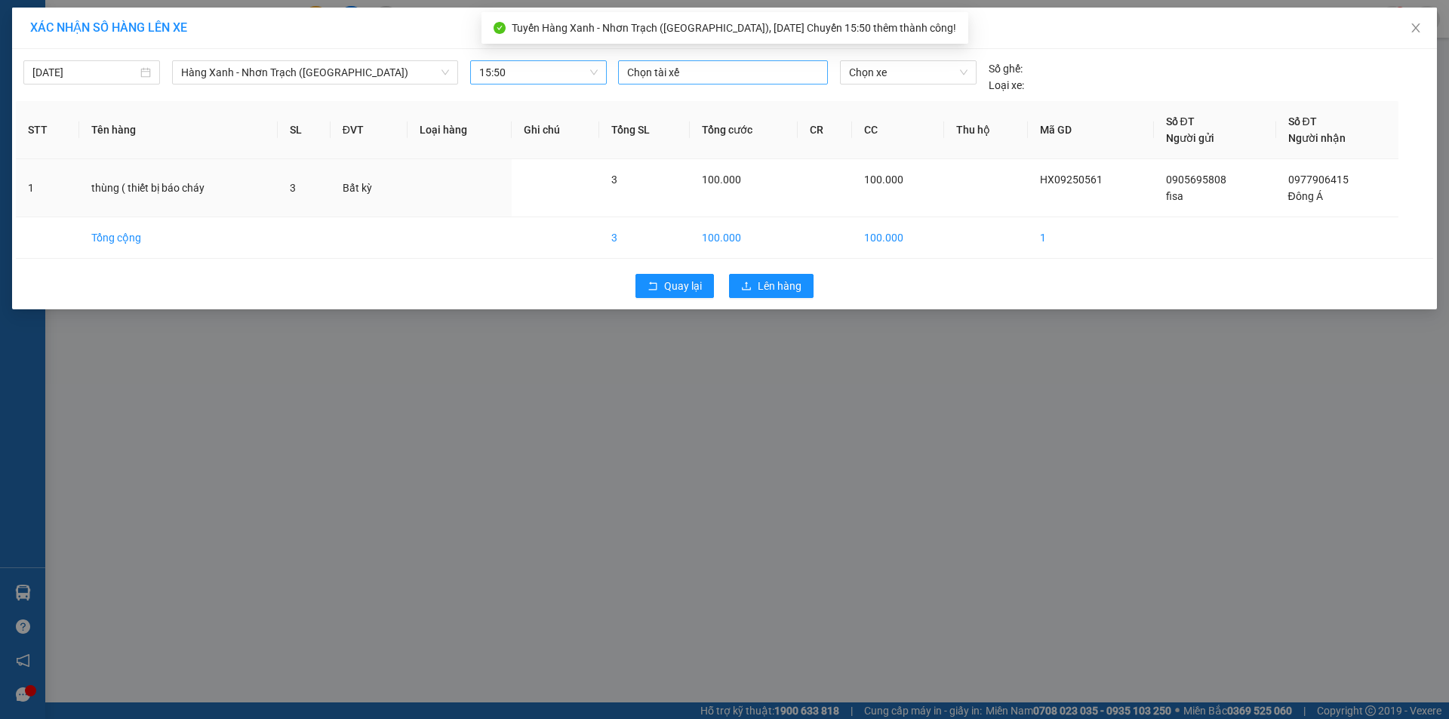
click at [676, 72] on div at bounding box center [723, 72] width 202 height 18
type input "phong"
click at [680, 103] on div "PHONG A MĐ" at bounding box center [731, 102] width 208 height 17
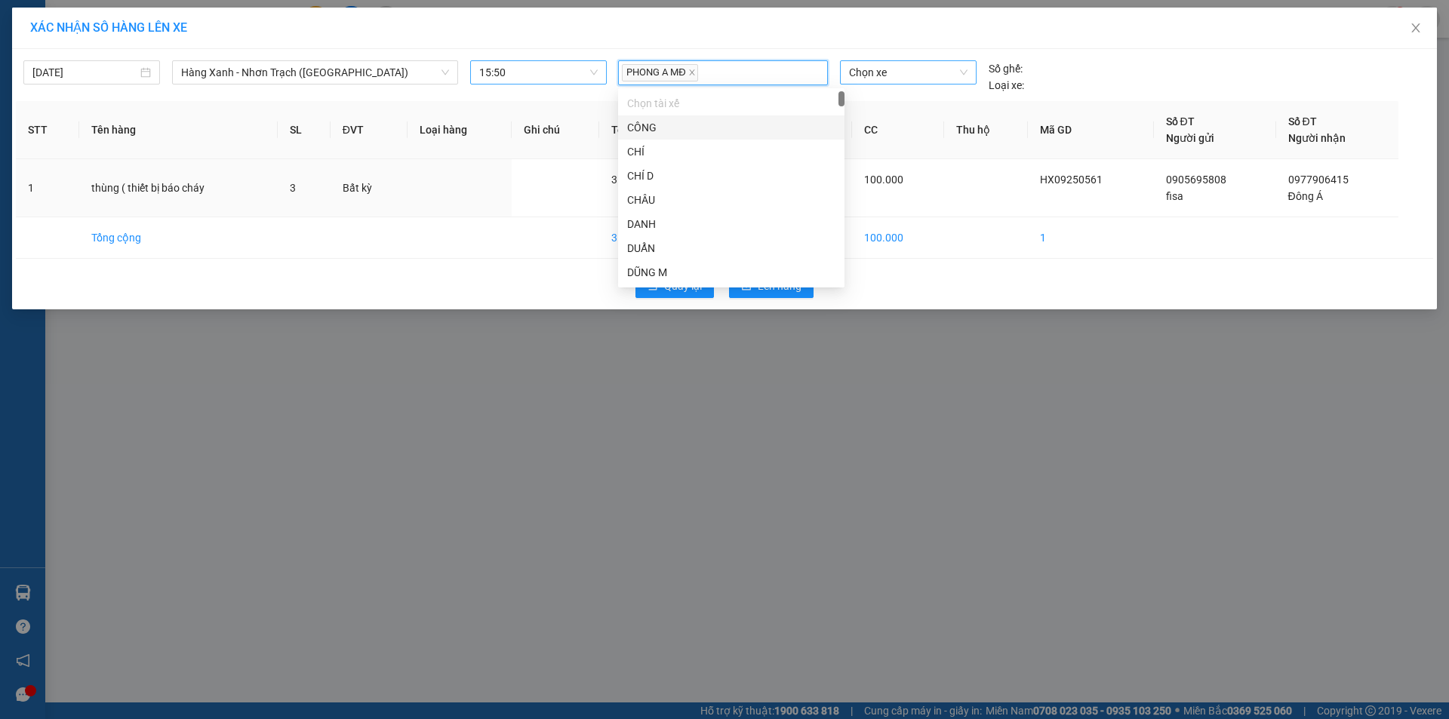
click at [882, 81] on span "Chọn xe" at bounding box center [908, 72] width 118 height 23
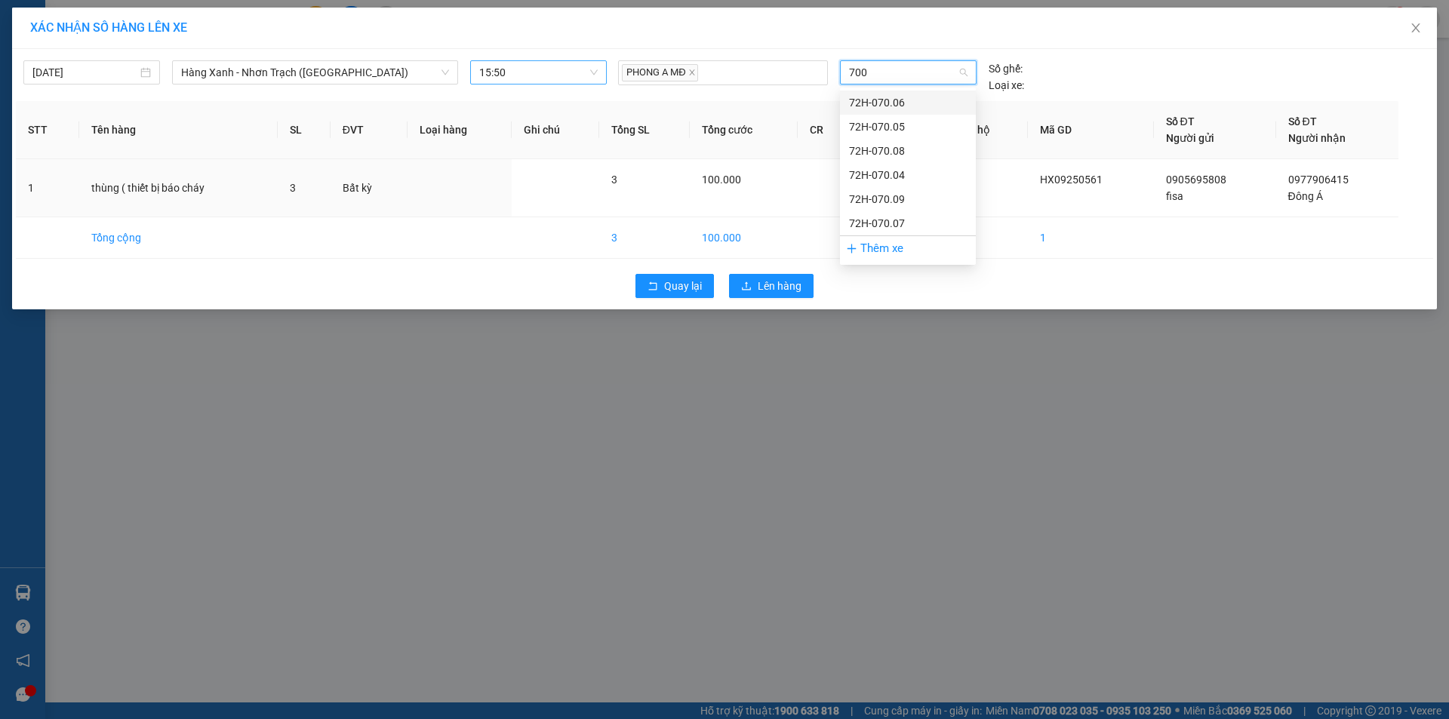
type input "7005"
click at [879, 109] on div "72H-070.05" at bounding box center [908, 102] width 118 height 17
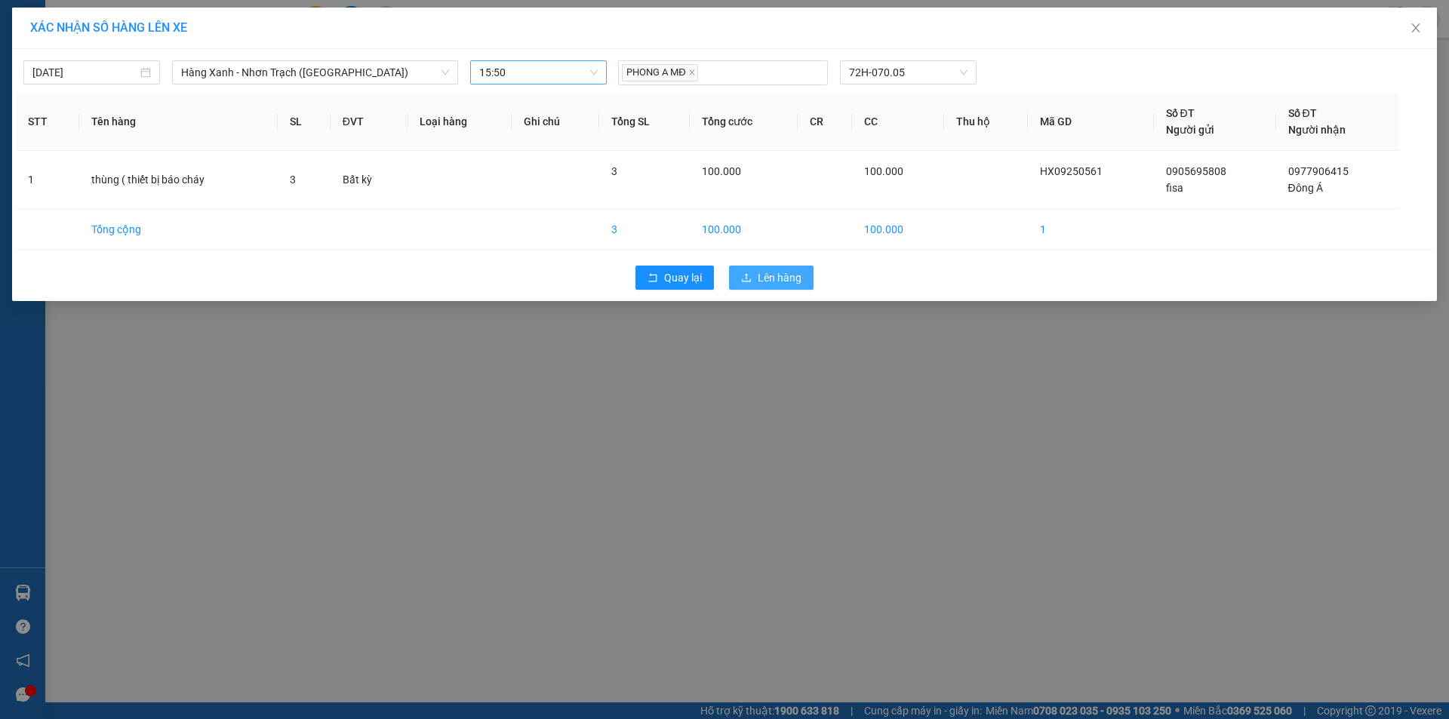
click at [783, 285] on span "Lên hàng" at bounding box center [780, 278] width 44 height 17
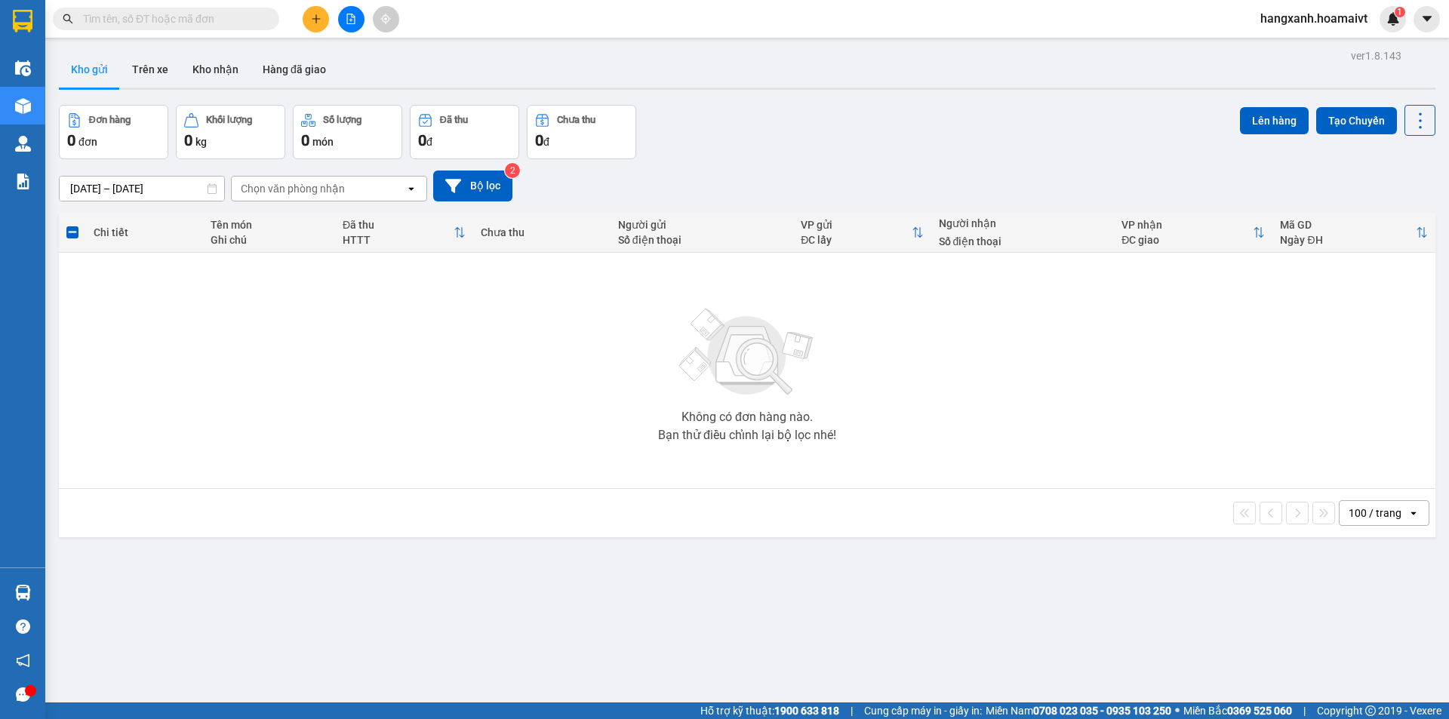
click at [310, 20] on button at bounding box center [316, 19] width 26 height 26
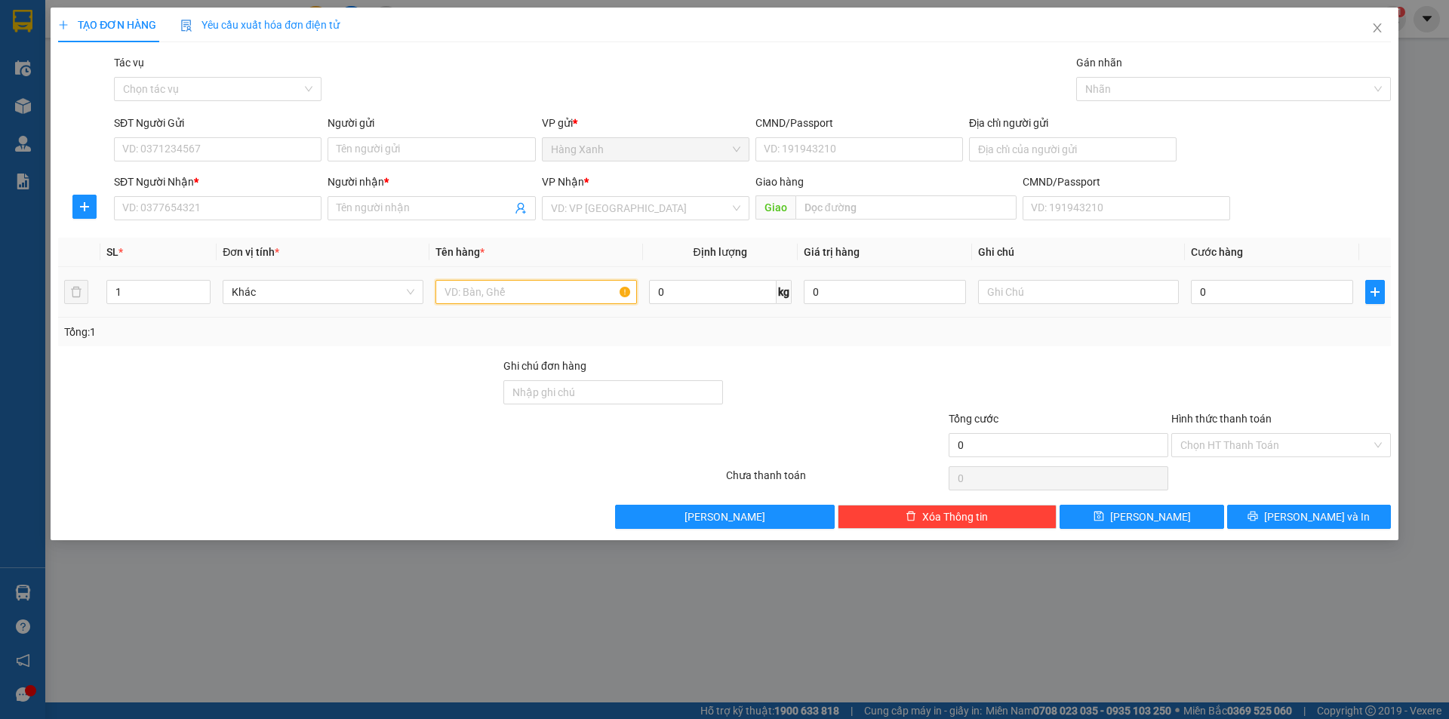
click at [477, 290] on input "text" at bounding box center [536, 292] width 201 height 24
type input "thùng + cây dài ("
type input "2"
click at [206, 287] on span "up" at bounding box center [202, 288] width 9 height 9
click at [205, 208] on input "SĐT Người Nhận *" at bounding box center [218, 208] width 208 height 24
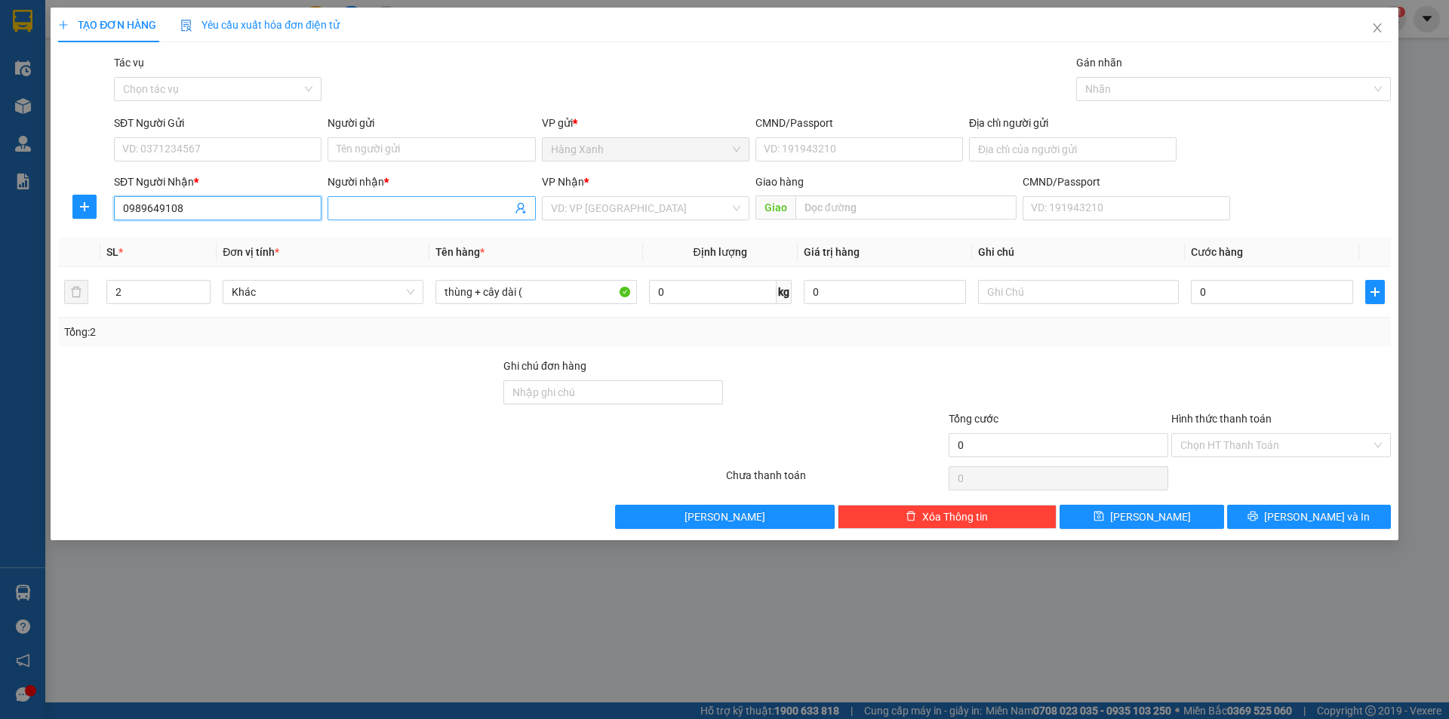
type input "0989649108"
click at [414, 208] on input "Người nhận *" at bounding box center [424, 208] width 174 height 17
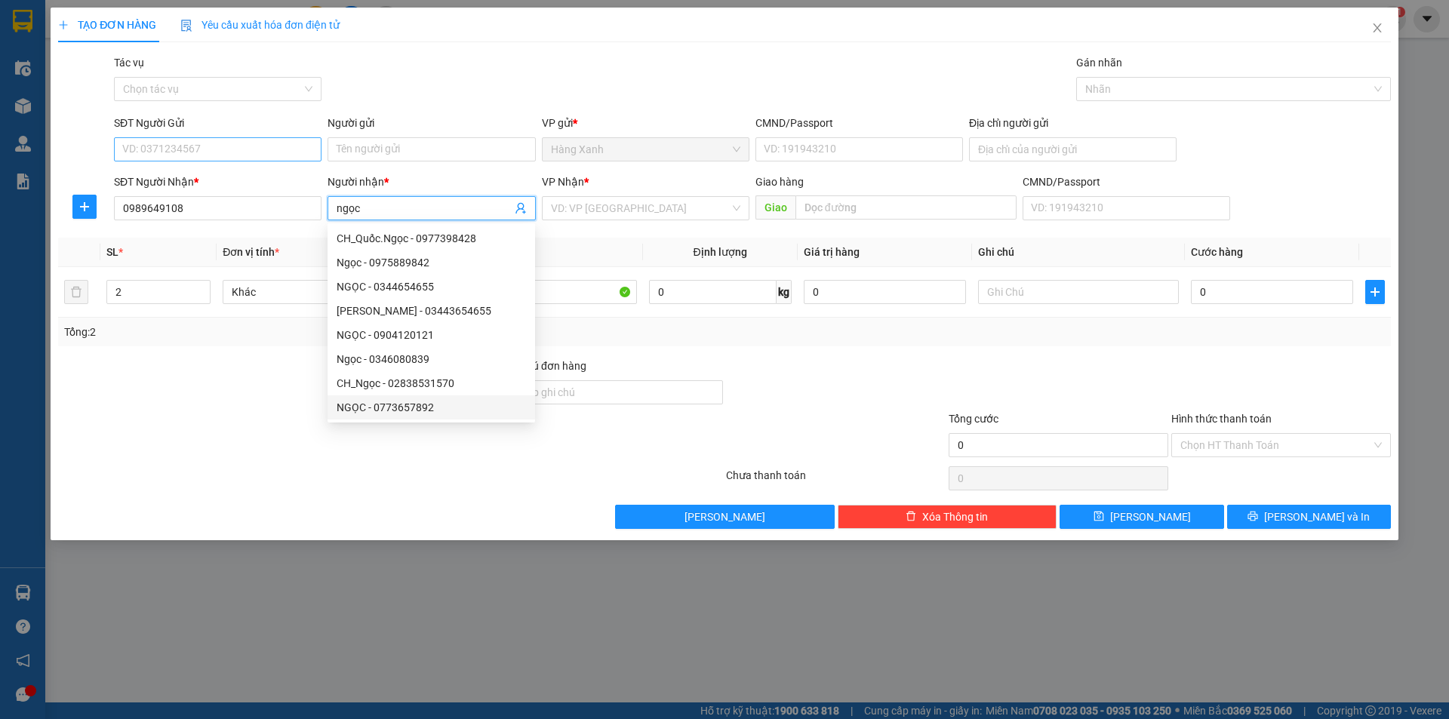
type input "ngọc"
click at [205, 150] on input "SĐT Người Gửi" at bounding box center [218, 149] width 208 height 24
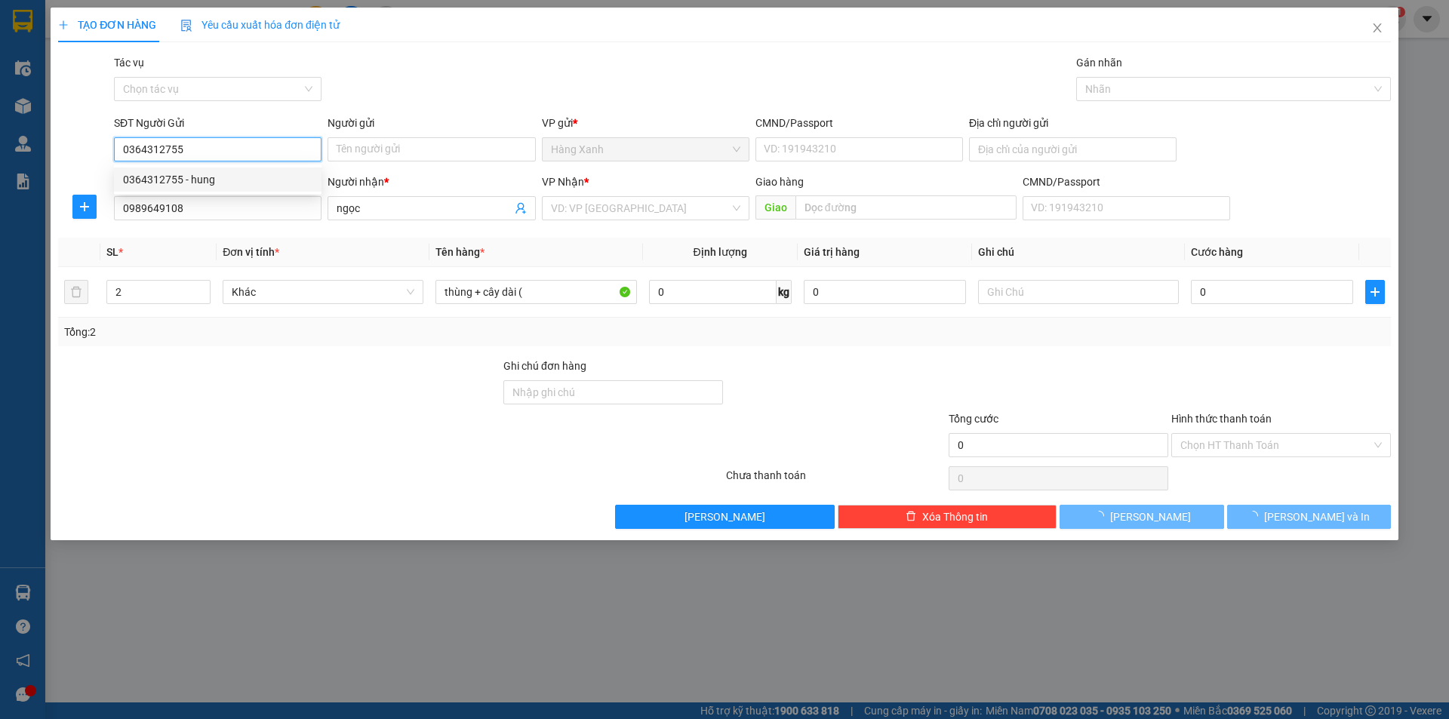
type input "0364312755"
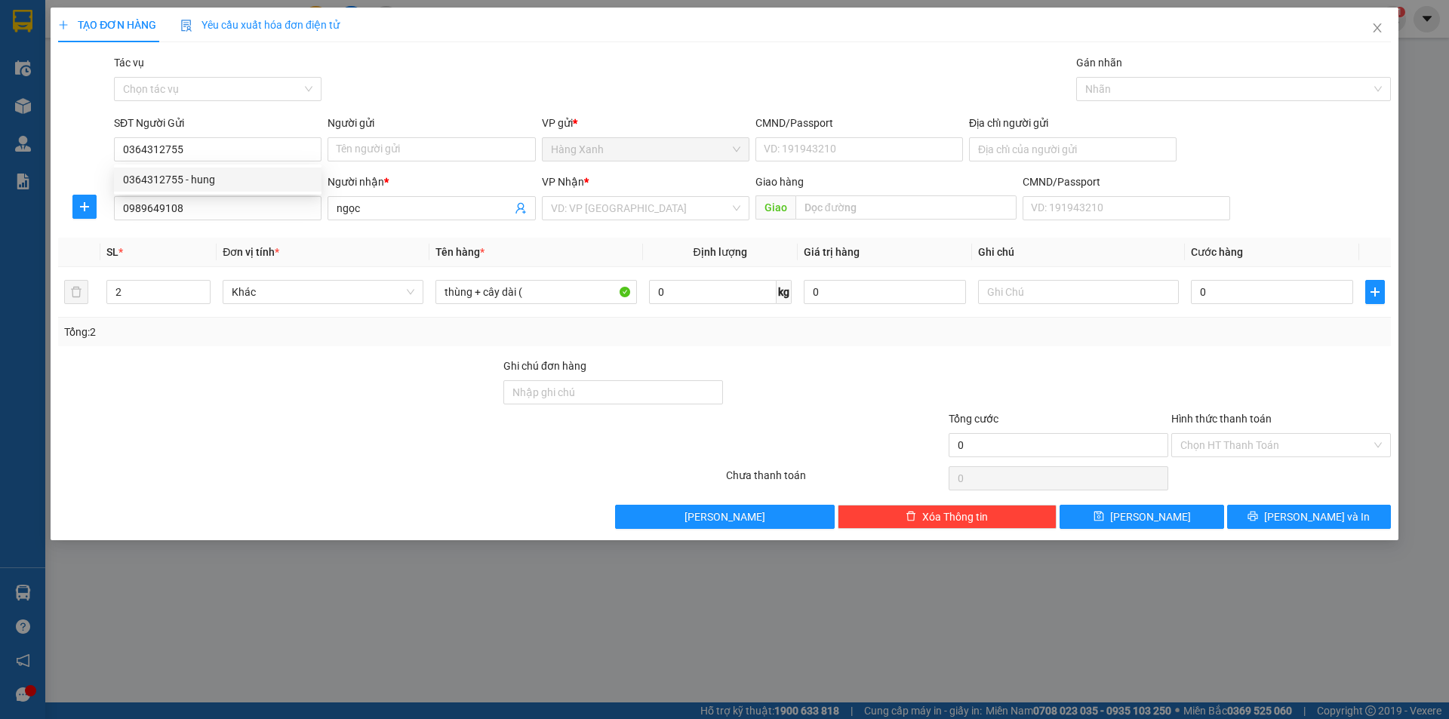
click at [200, 193] on div "0364312755 0364312755 - hung" at bounding box center [218, 180] width 208 height 30
click at [213, 148] on input "0364312755" at bounding box center [218, 149] width 208 height 24
click at [212, 178] on div "0364312755 - hung" at bounding box center [217, 179] width 189 height 17
type input "hung"
type input "054201007502"
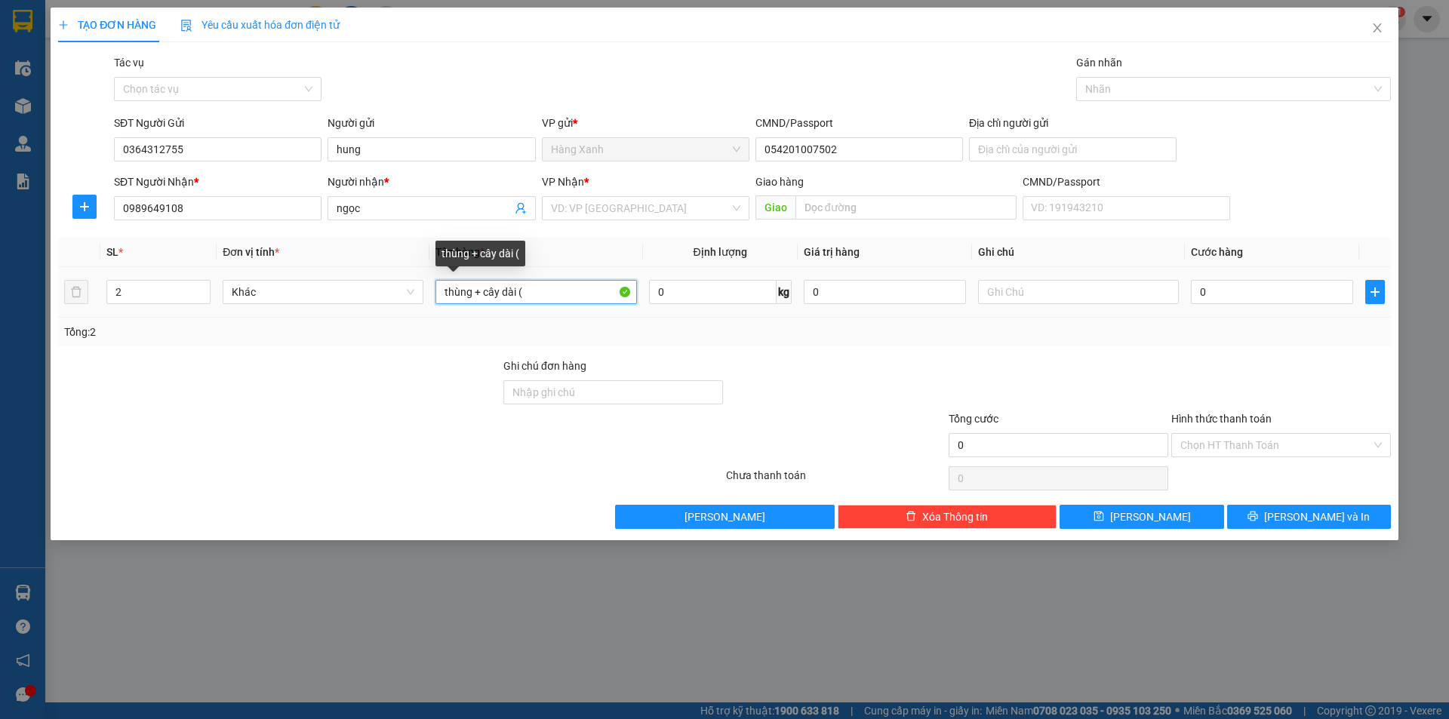
click at [547, 291] on input "thùng + cây dài (" at bounding box center [536, 292] width 201 height 24
type input "thùng + cây dài ( pụ kiện cửa kéo"
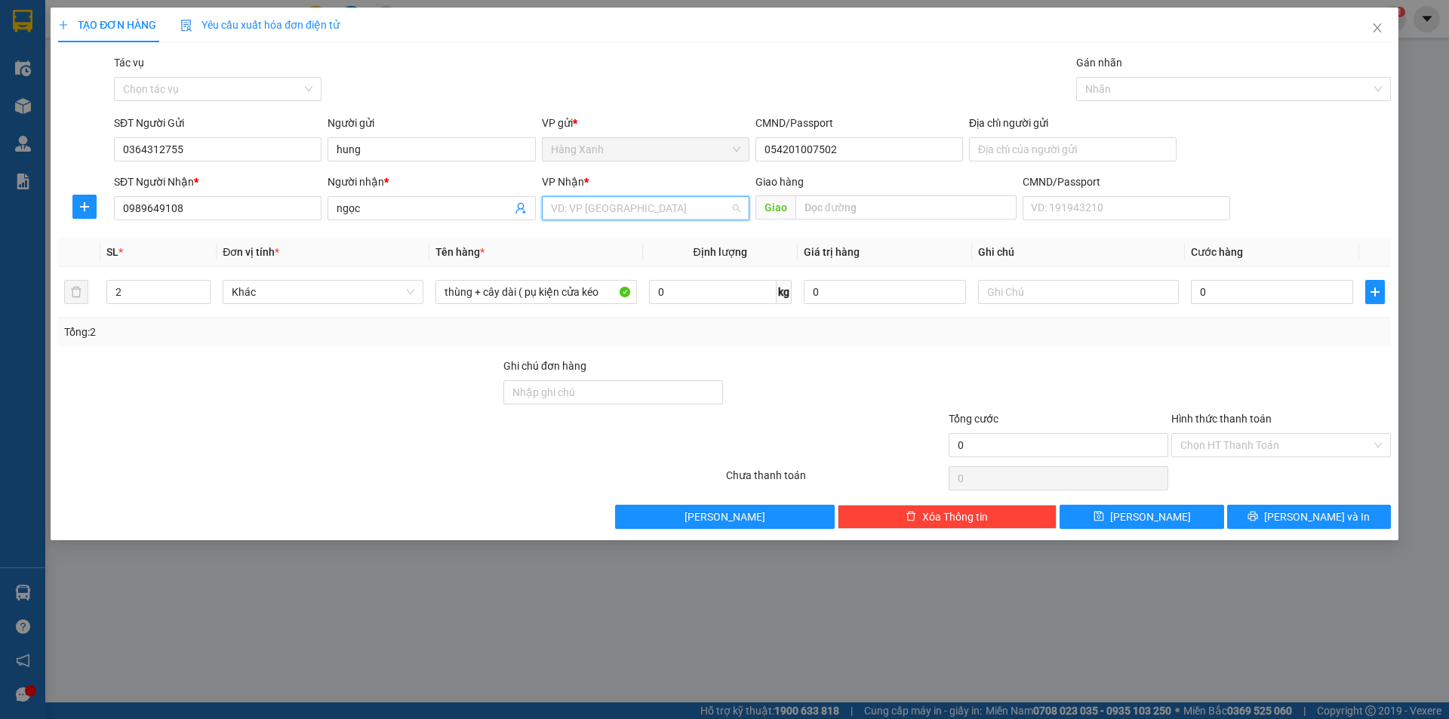
click at [578, 206] on input "search" at bounding box center [640, 208] width 179 height 23
click at [594, 317] on div "Hàng Bà Rịa" at bounding box center [645, 311] width 189 height 17
type input "7"
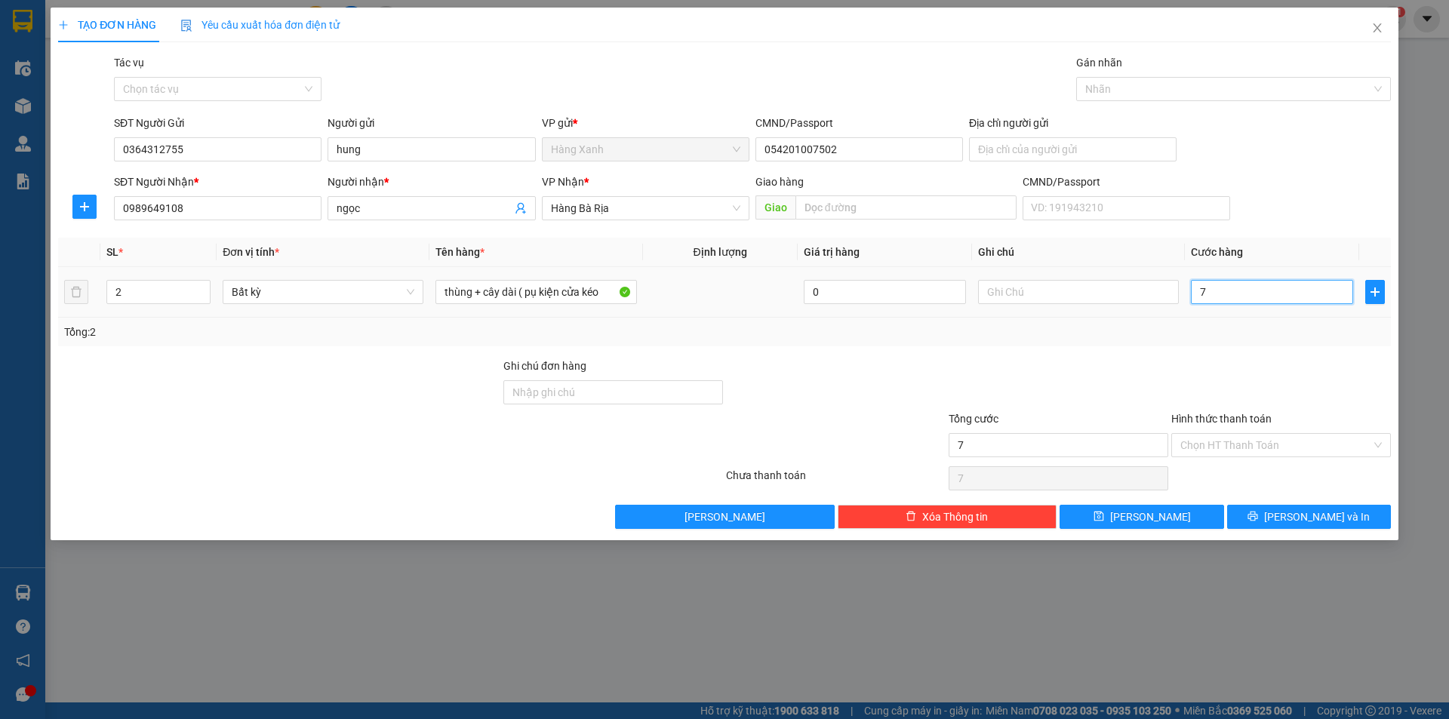
type input "70"
type input "70.000"
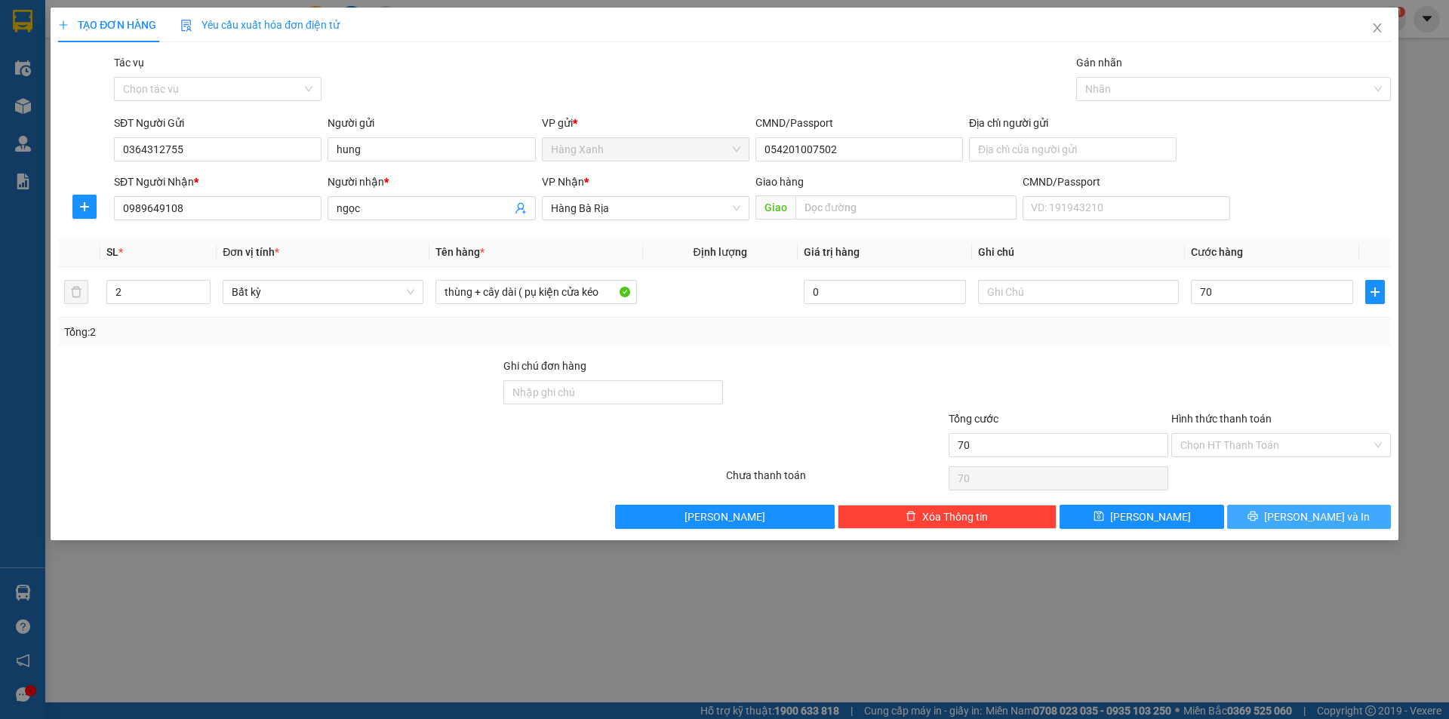
type input "70.000"
click at [1320, 520] on span "[PERSON_NAME] và In" at bounding box center [1317, 517] width 106 height 17
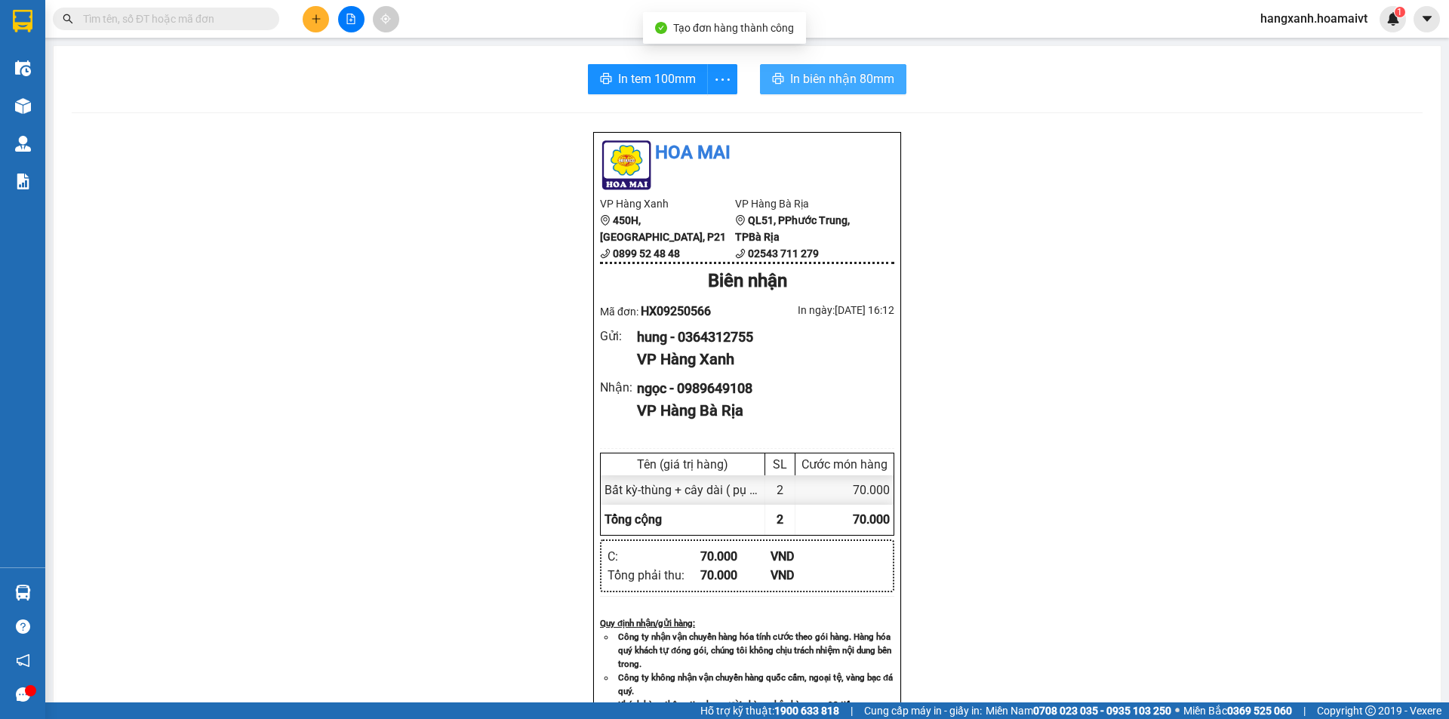
click at [836, 75] on span "In biên nhận 80mm" at bounding box center [842, 78] width 104 height 19
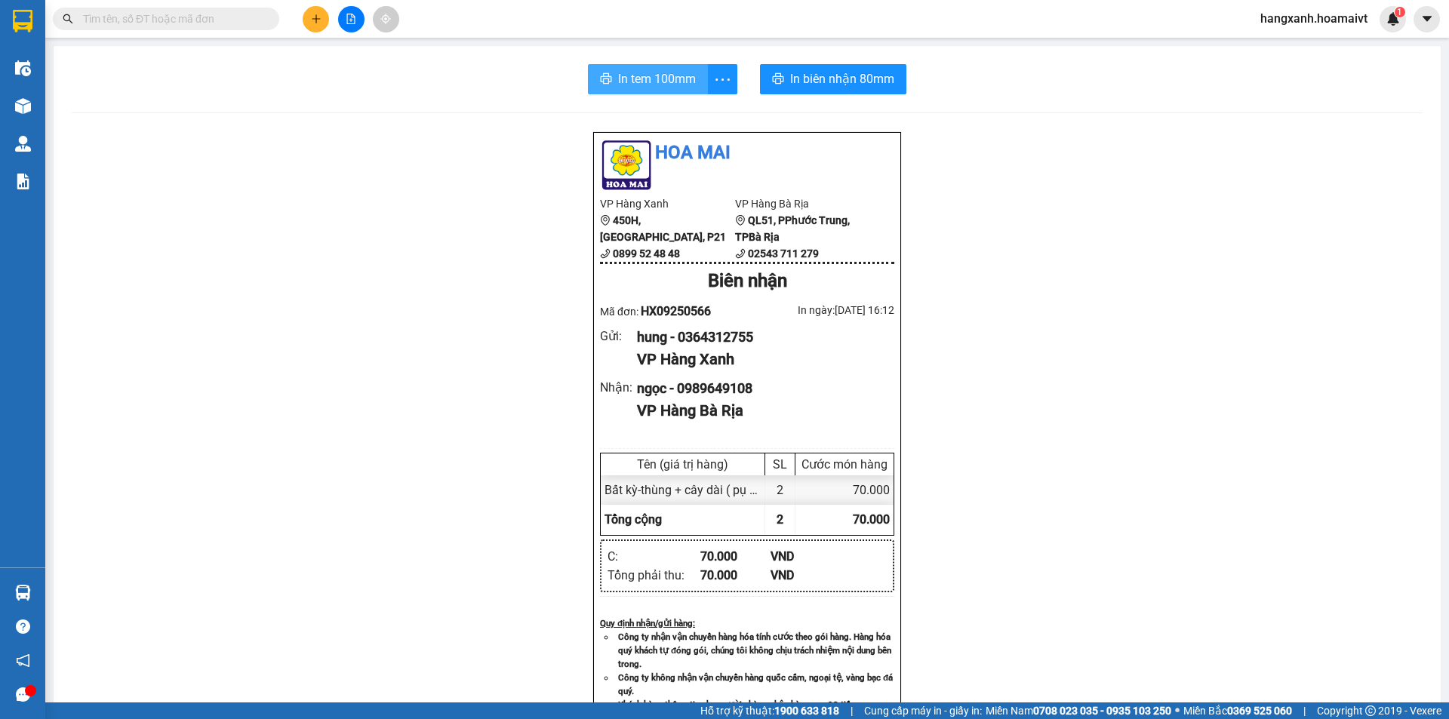
click at [631, 84] on span "In tem 100mm" at bounding box center [657, 78] width 78 height 19
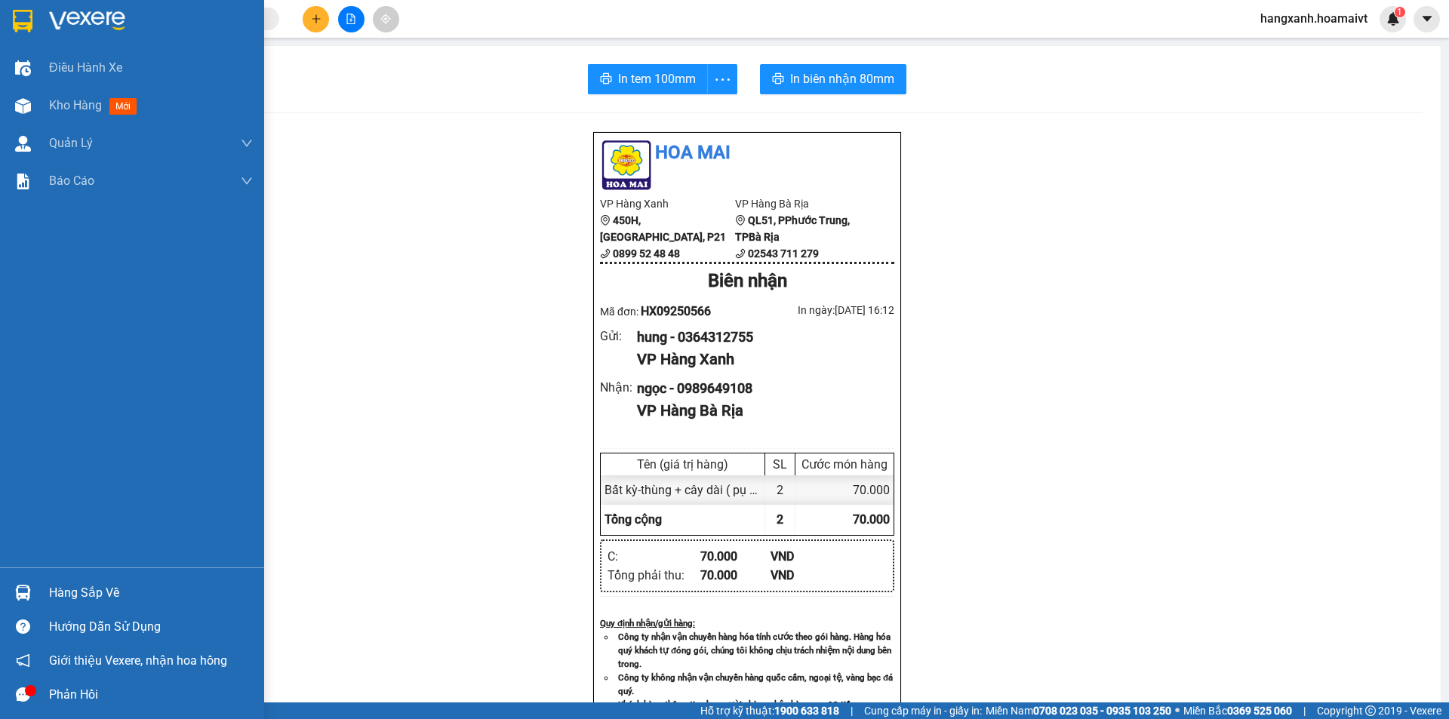
click at [31, 25] on img at bounding box center [23, 21] width 20 height 23
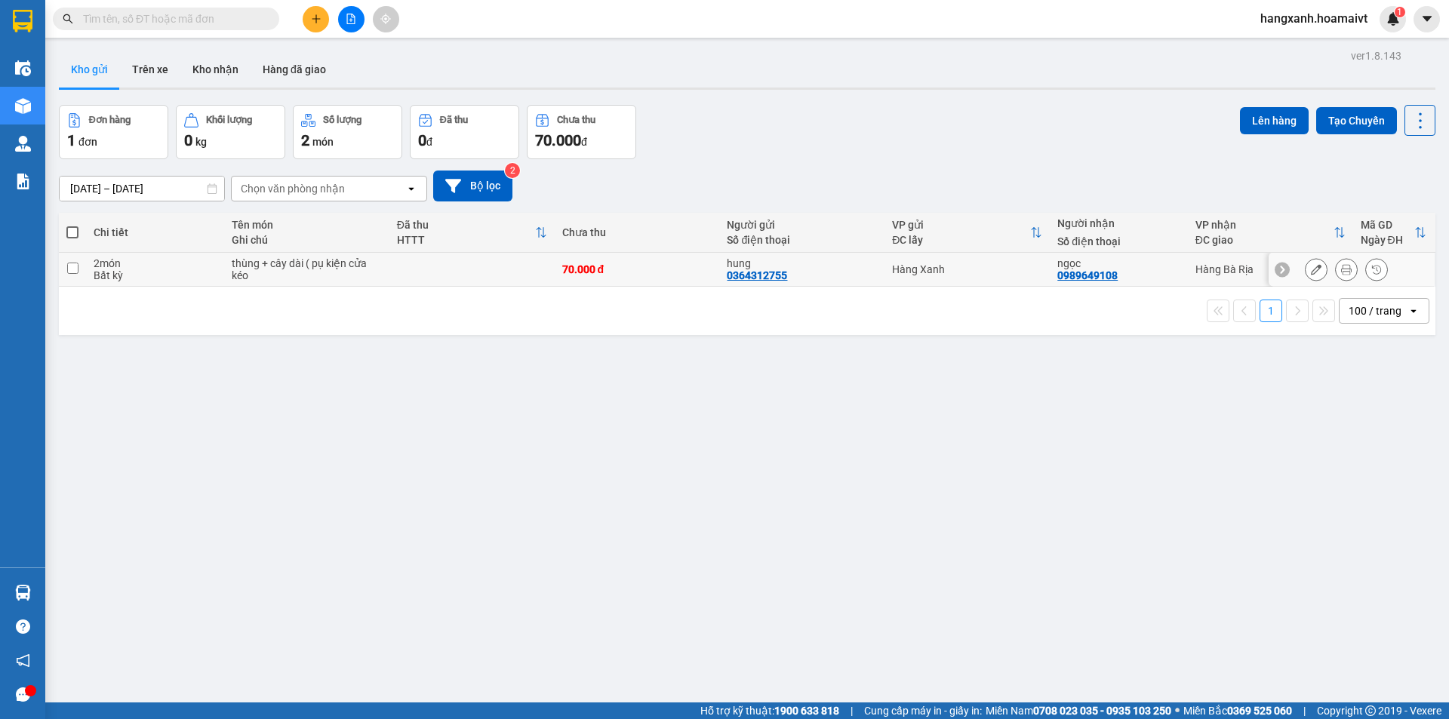
drag, startPoint x: 1161, startPoint y: 276, endPoint x: 1191, endPoint y: 238, distance: 48.9
click at [1161, 276] on div "ngọc 0989649108" at bounding box center [1119, 269] width 122 height 24
checkbox input "true"
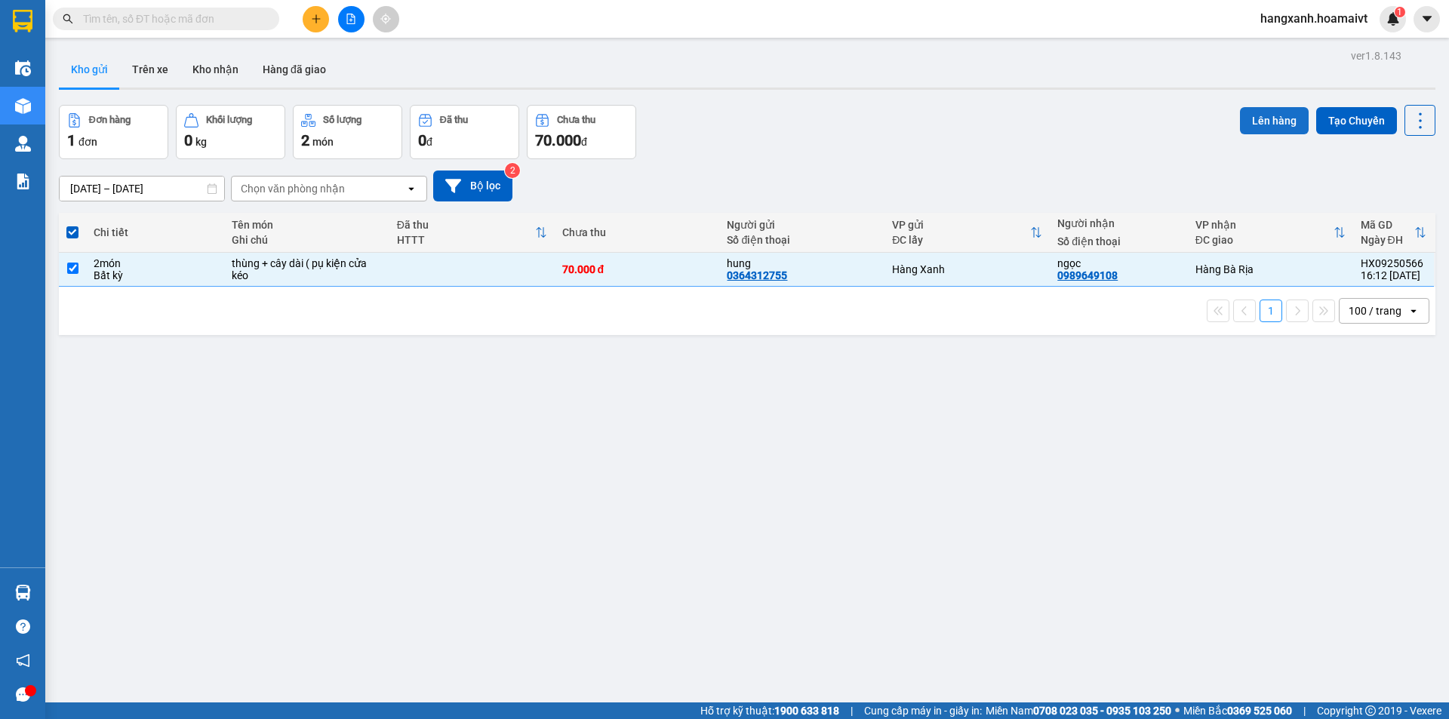
click at [1245, 122] on button "Lên hàng" at bounding box center [1274, 120] width 69 height 27
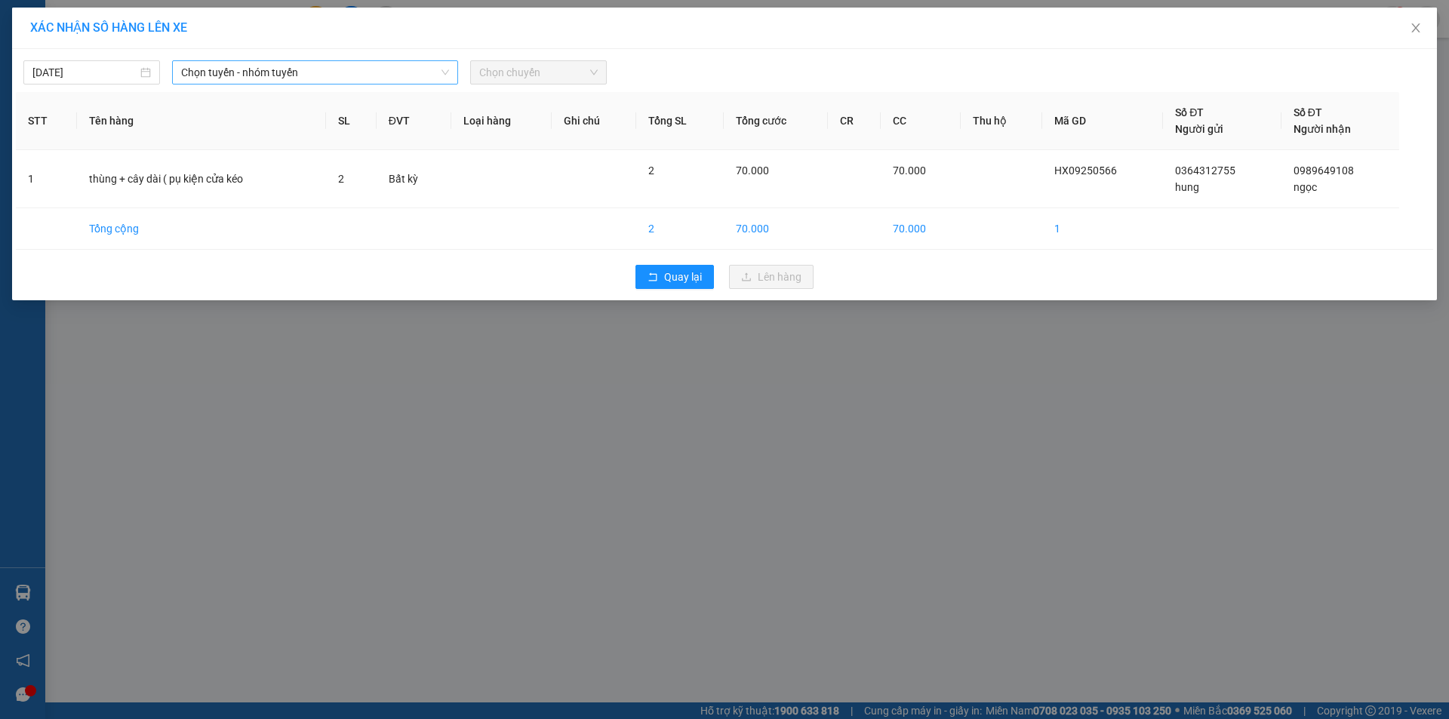
click at [230, 75] on span "Chọn tuyến - nhóm tuyến" at bounding box center [315, 72] width 268 height 23
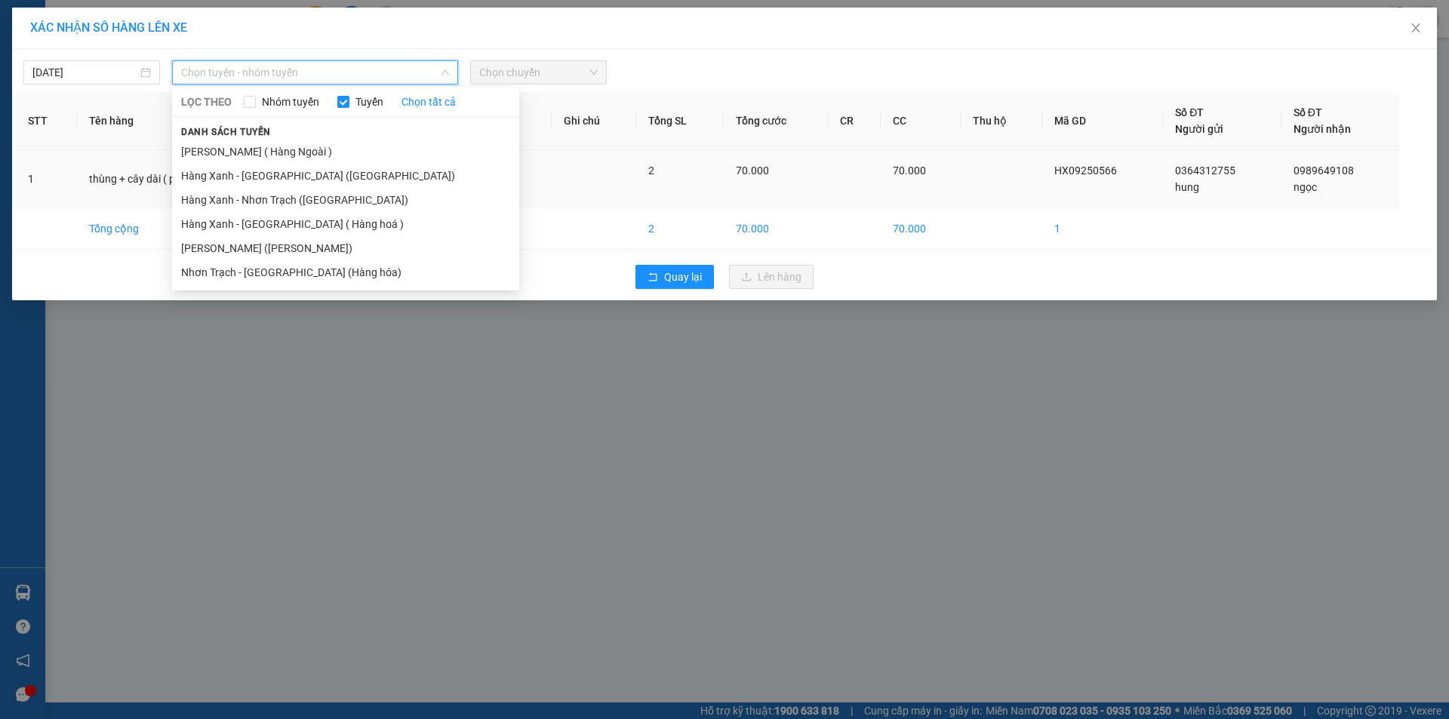
click at [281, 177] on li "Hàng Xanh - [GEOGRAPHIC_DATA] ([GEOGRAPHIC_DATA])" at bounding box center [345, 176] width 347 height 24
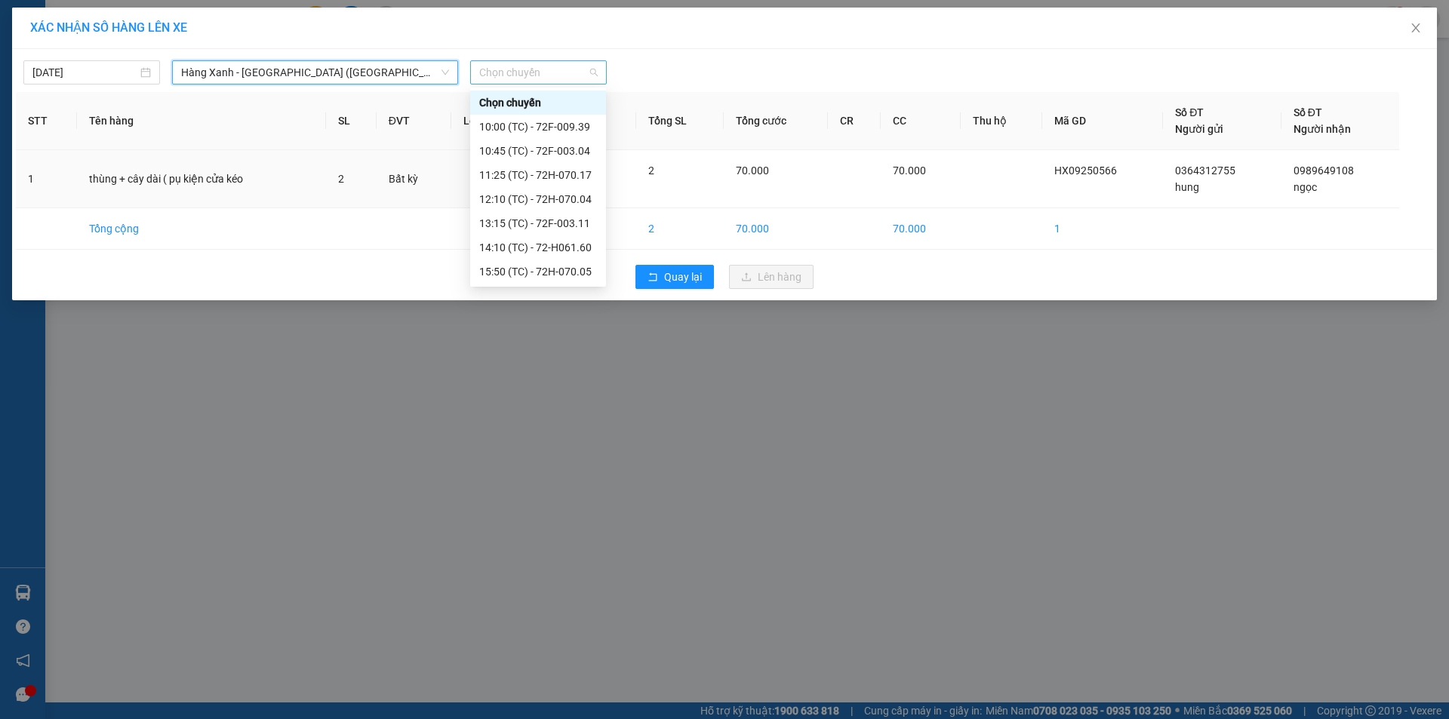
click at [548, 75] on span "Chọn chuyến" at bounding box center [538, 72] width 119 height 23
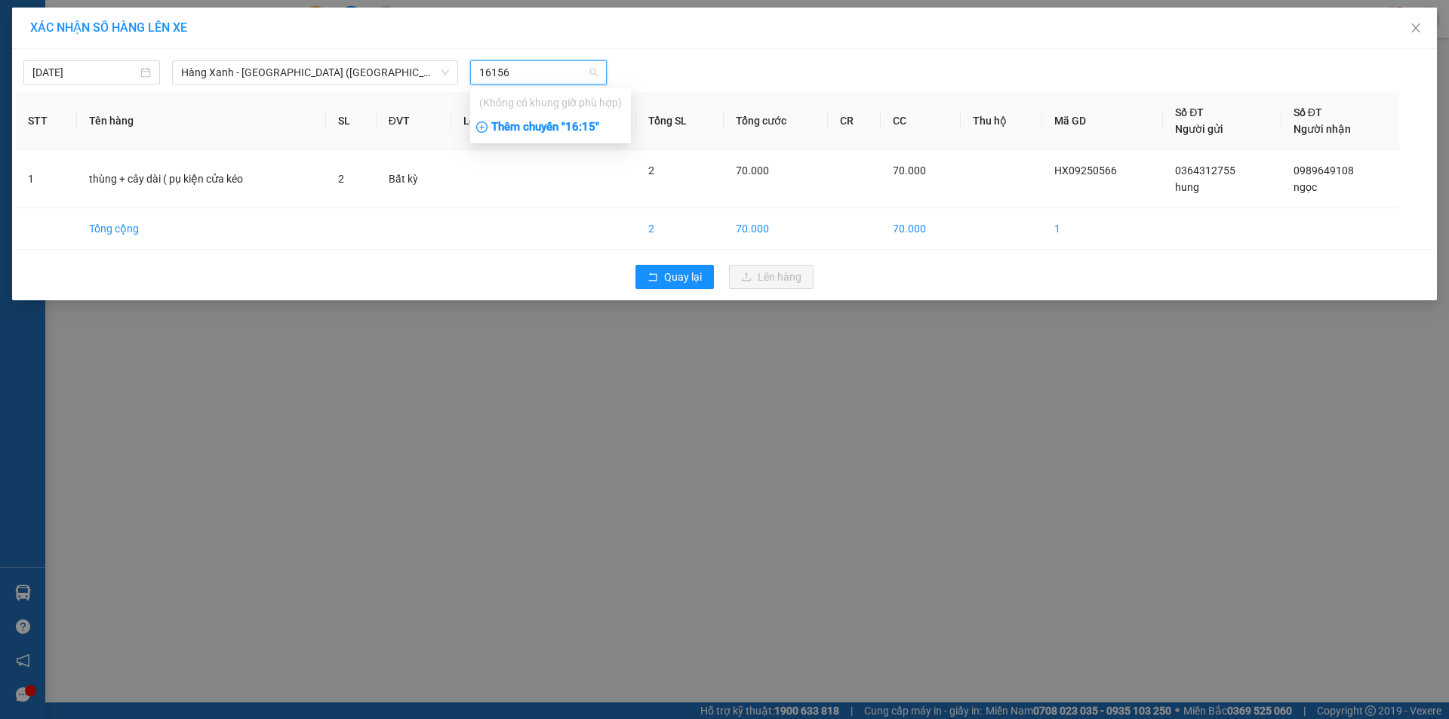
type input "16156"
click at [565, 129] on div "Thêm chuyến " 16:15 "" at bounding box center [550, 128] width 161 height 26
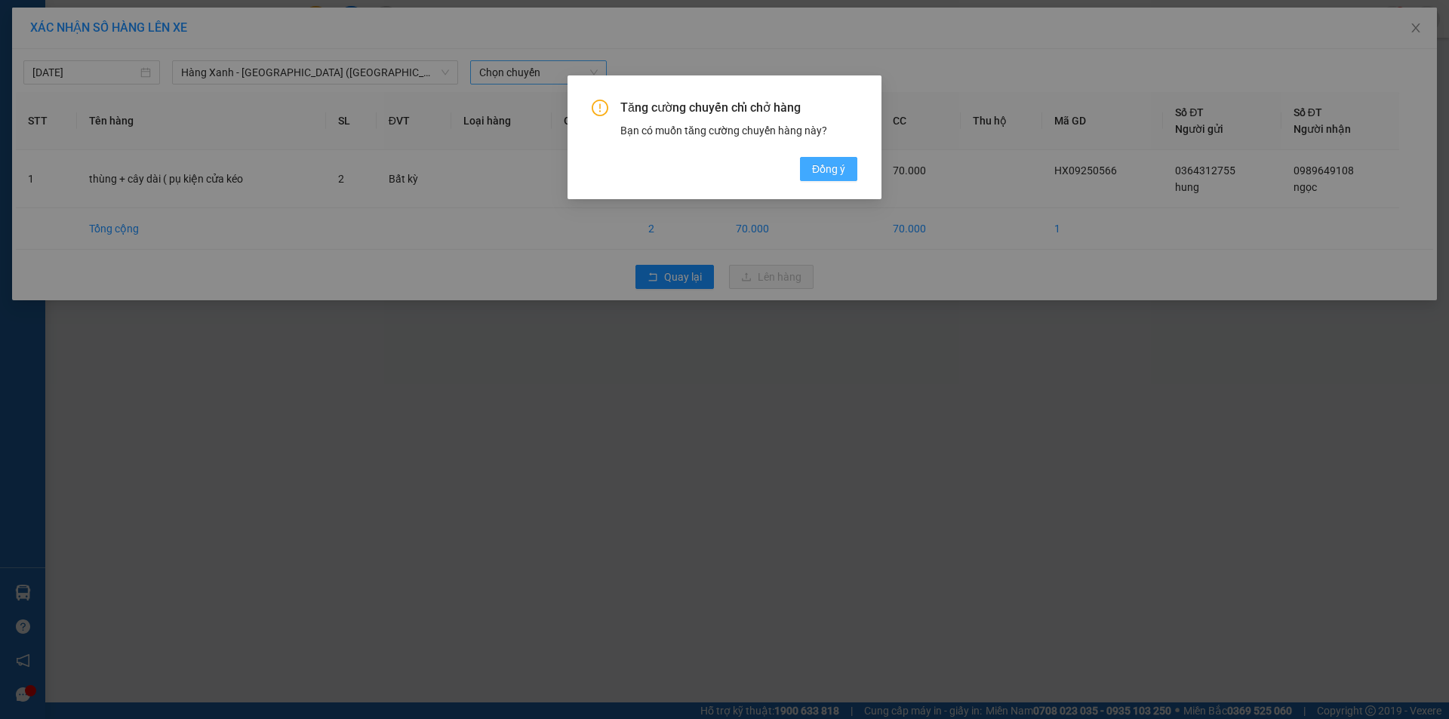
click at [833, 164] on span "Đồng ý" at bounding box center [828, 169] width 33 height 17
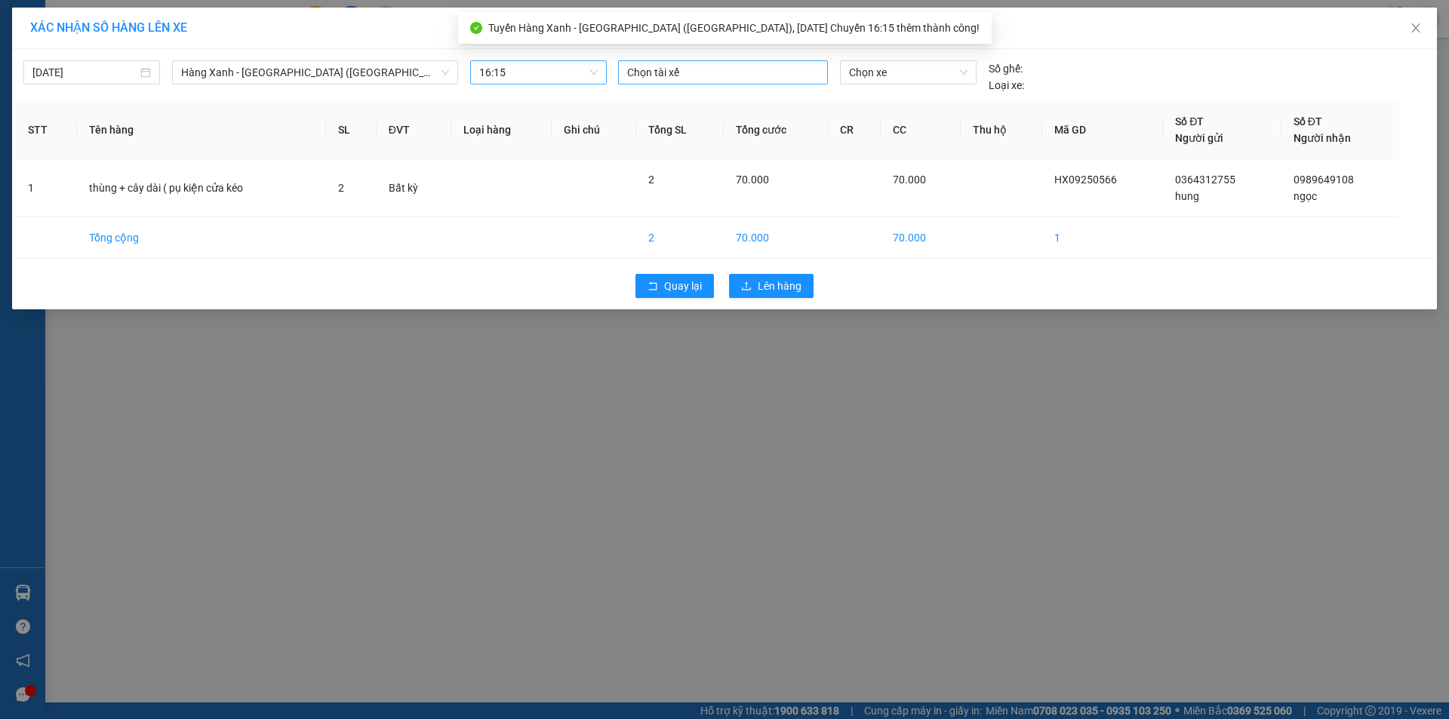
click at [666, 69] on div at bounding box center [723, 72] width 202 height 18
type input "thach"
click at [693, 120] on div "THẠCH B" at bounding box center [731, 127] width 208 height 17
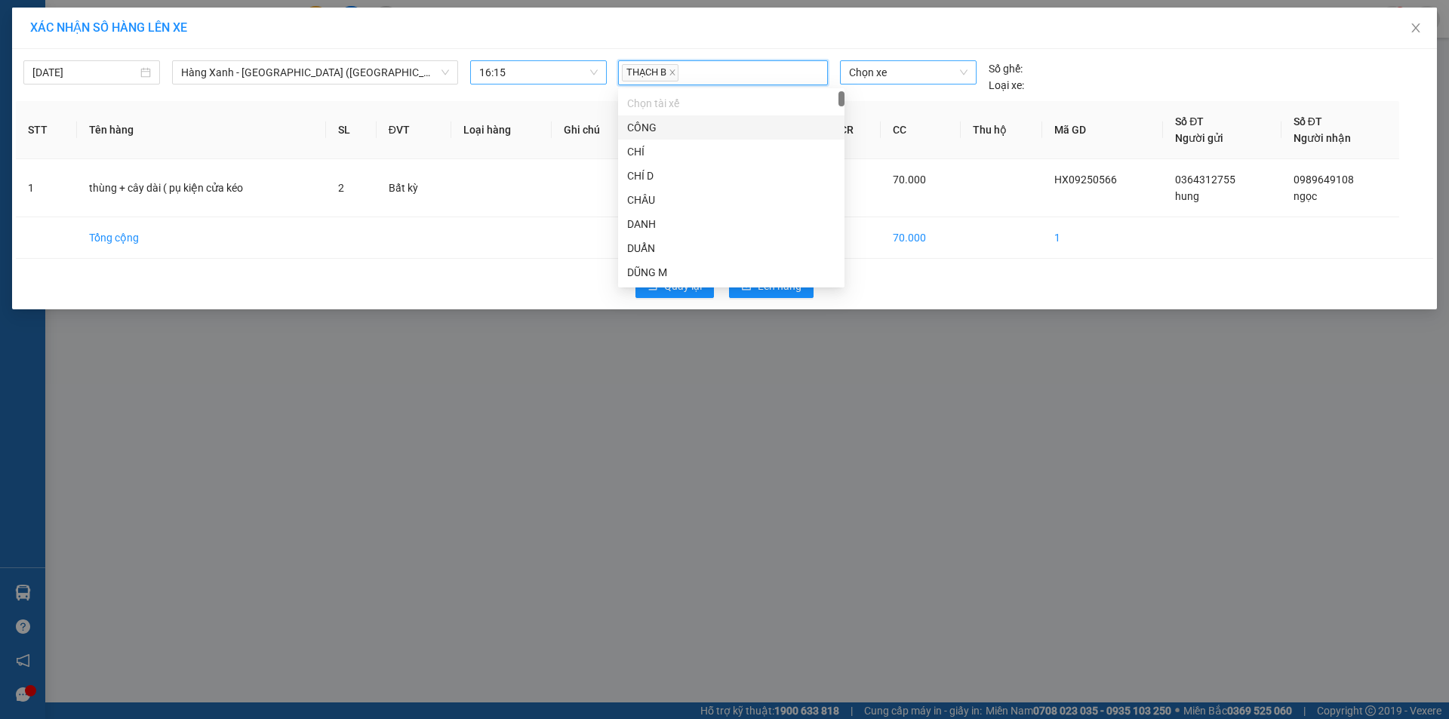
click at [873, 79] on span "Chọn xe" at bounding box center [908, 72] width 118 height 23
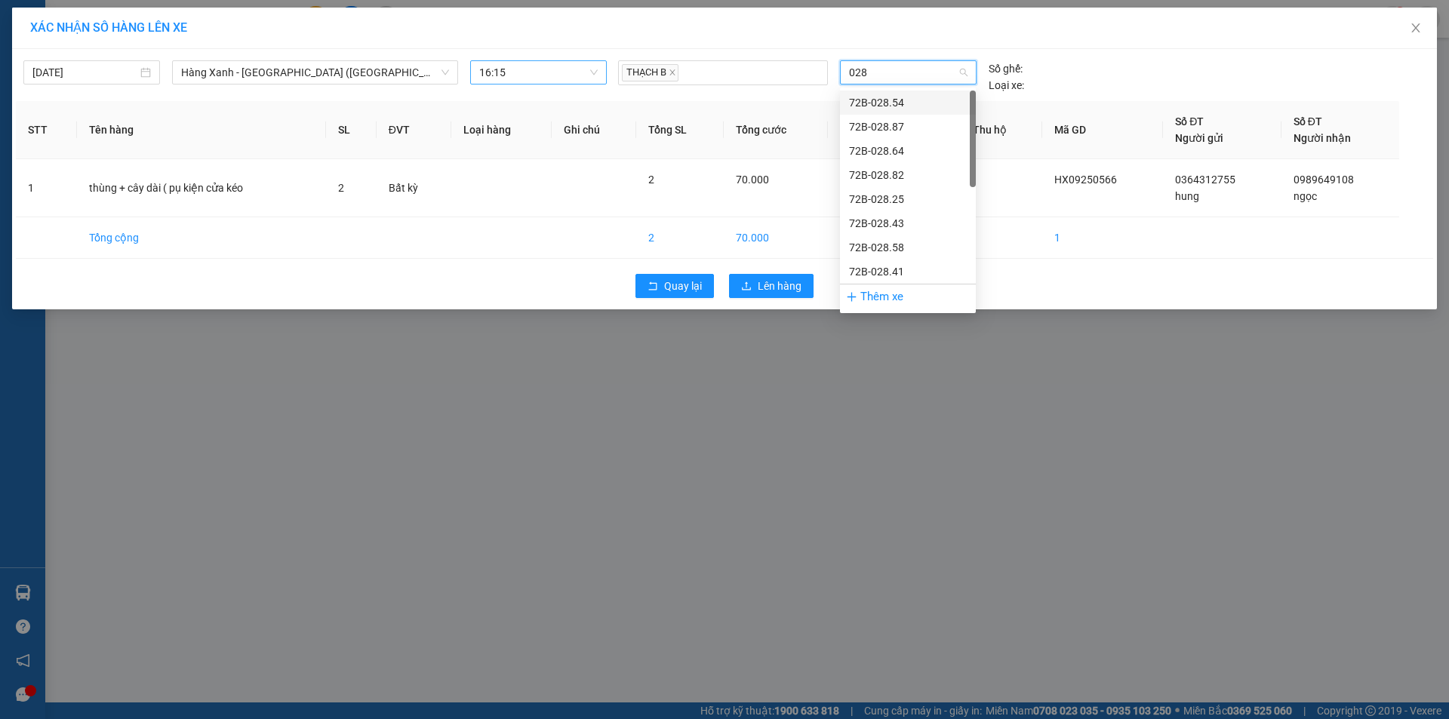
type input "0284"
click at [901, 151] on div "72F-002.84" at bounding box center [908, 151] width 118 height 17
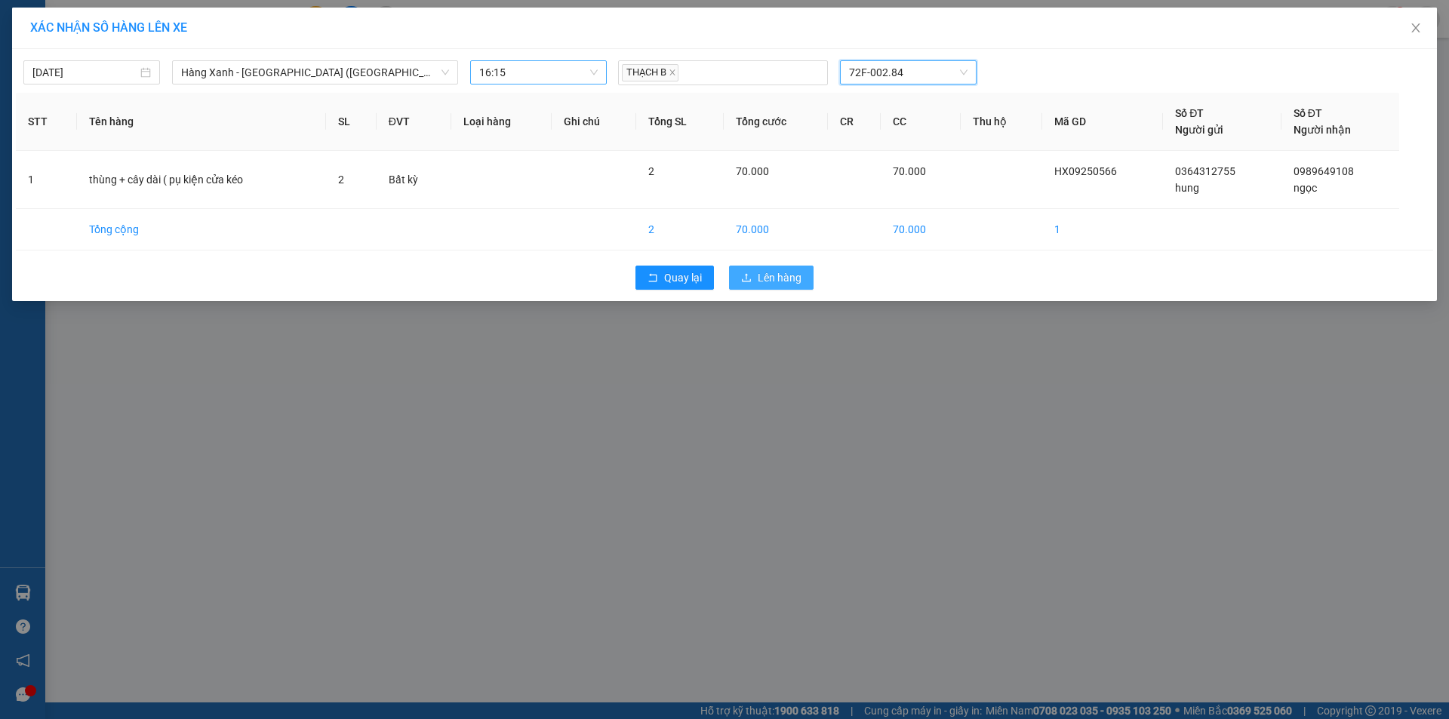
click at [788, 277] on span "Lên hàng" at bounding box center [780, 278] width 44 height 17
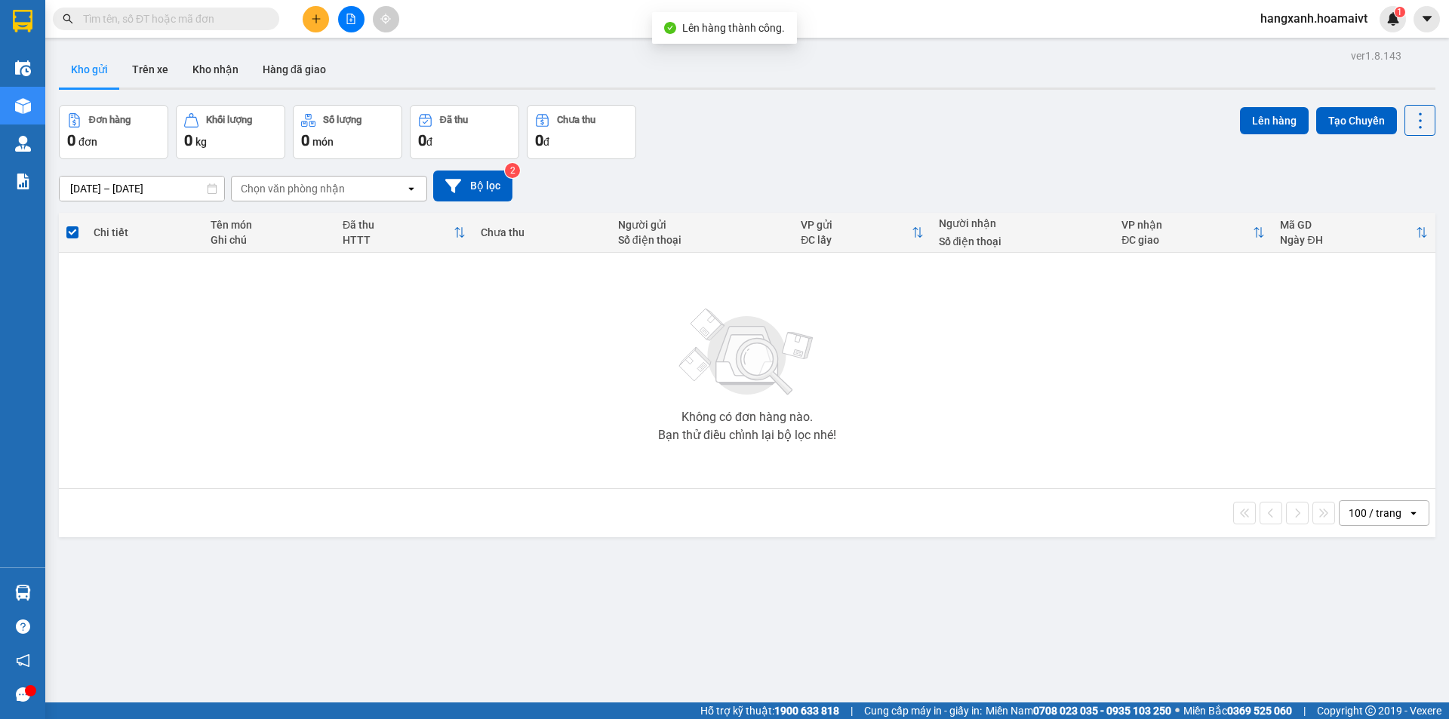
click at [322, 17] on button at bounding box center [316, 19] width 26 height 26
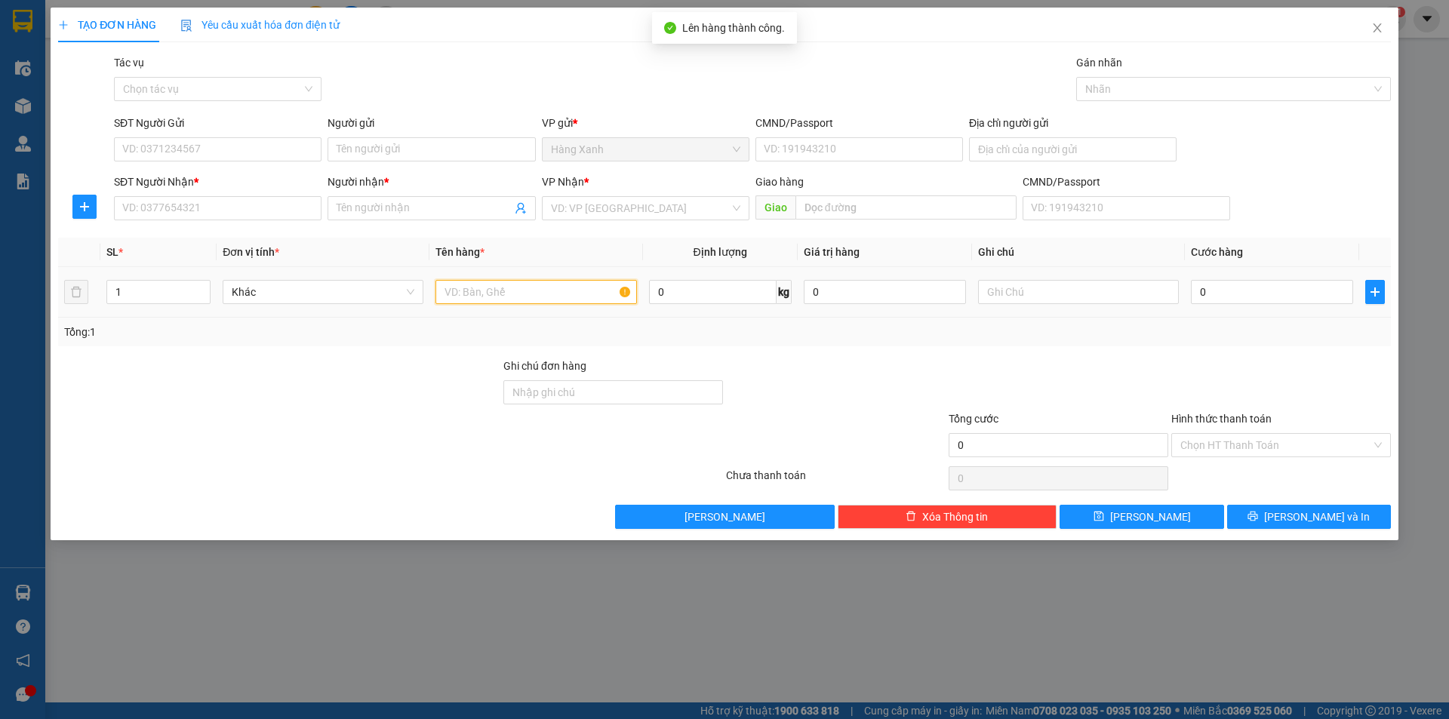
click at [506, 288] on input "text" at bounding box center [536, 292] width 201 height 24
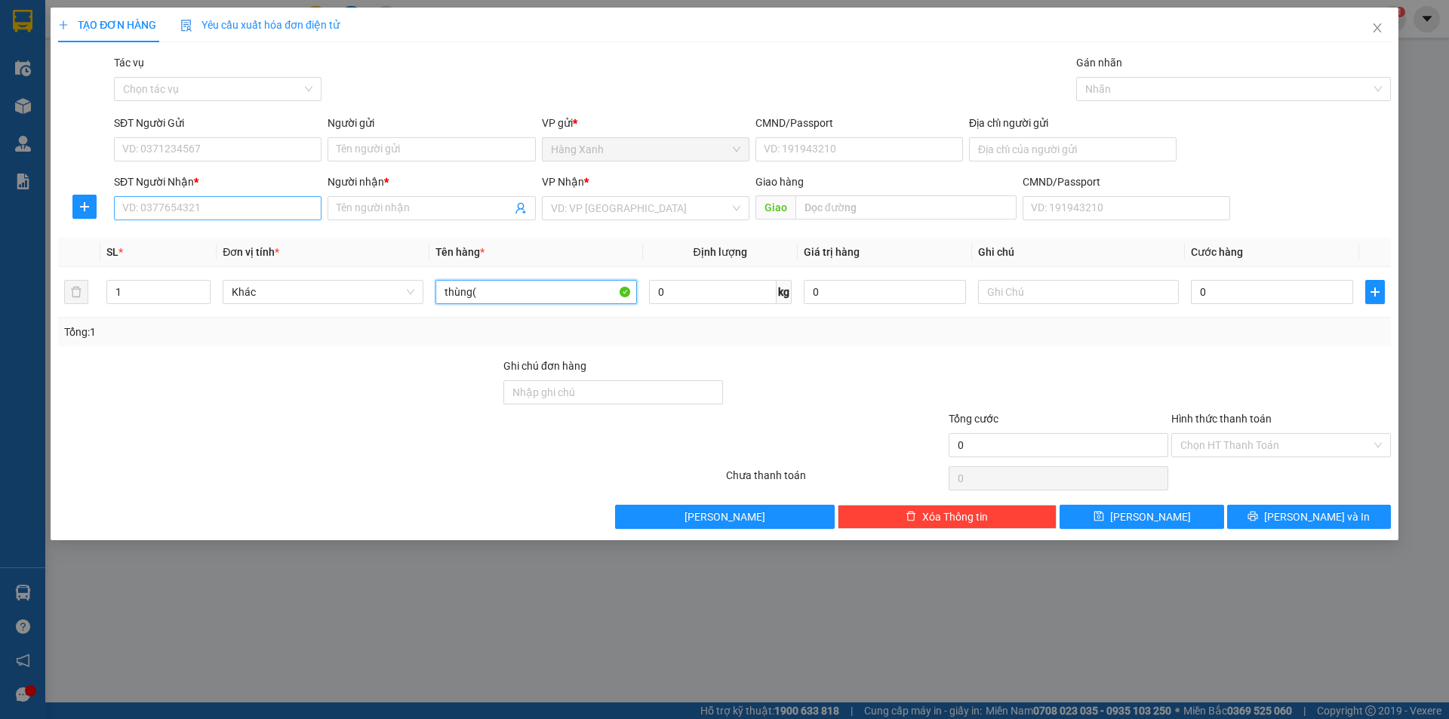
type input "thùng("
click at [231, 205] on input "SĐT Người Nhận *" at bounding box center [218, 208] width 208 height 24
type input "0767970721"
click at [221, 242] on div "0767970721 - SƠN" at bounding box center [217, 238] width 189 height 17
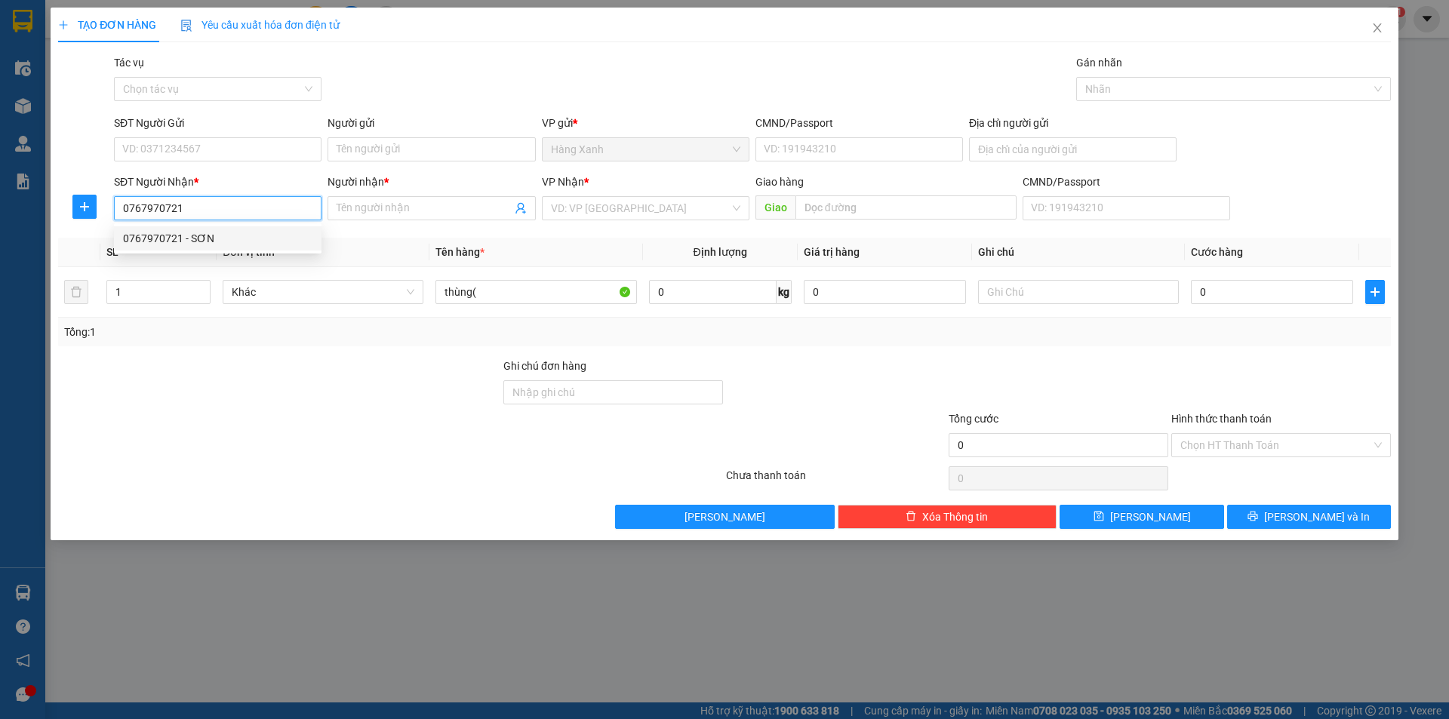
type input "SƠN"
type input "CÁI MÉP"
type input "0767970721"
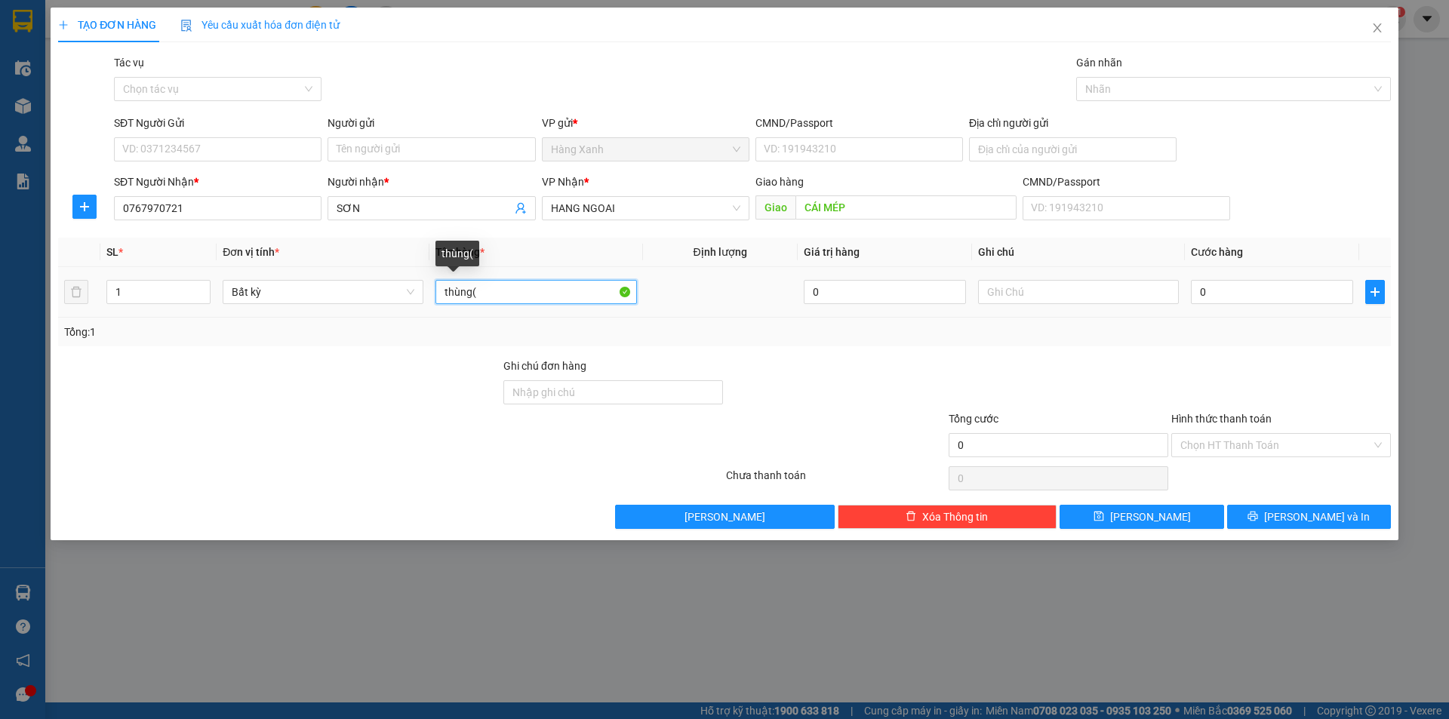
click at [500, 297] on input "thùng(" at bounding box center [536, 292] width 201 height 24
type input "thùng(phụ tùng xe cơ giới"
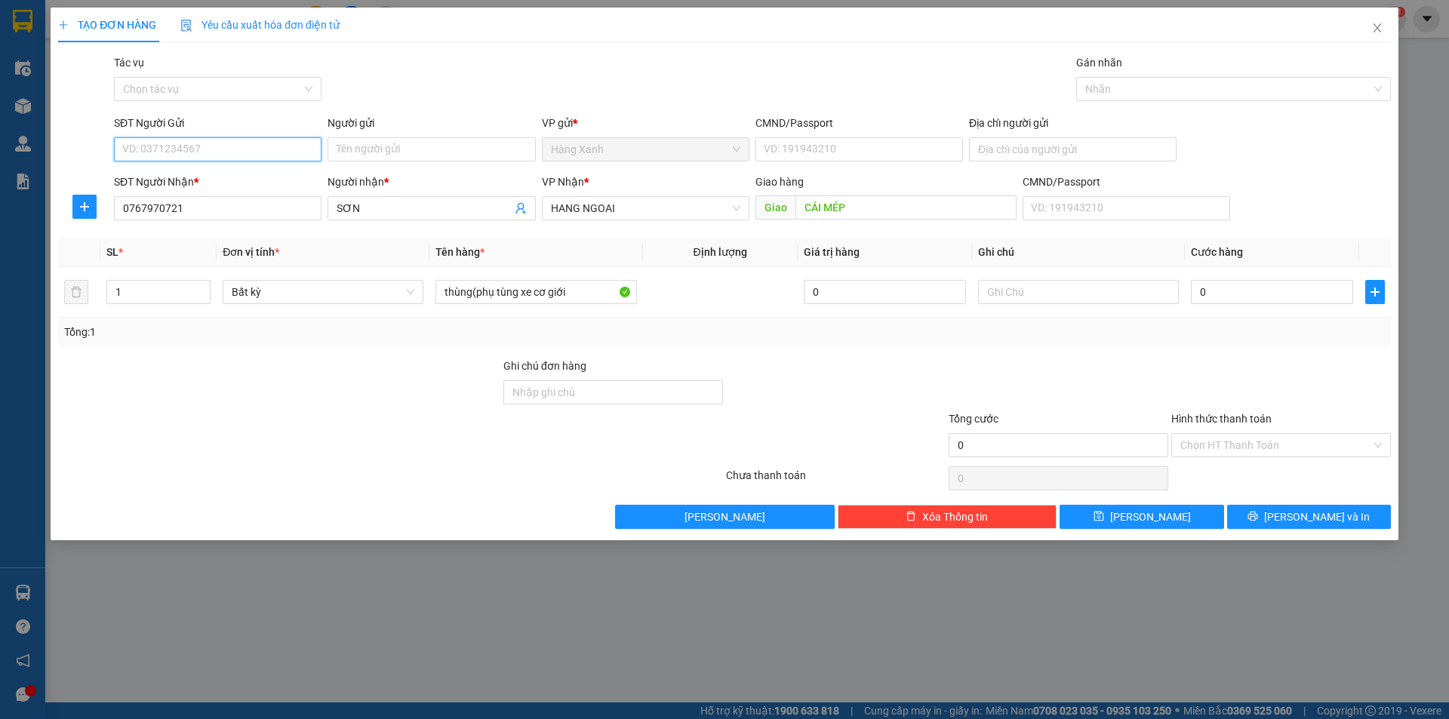
click at [218, 155] on input "SĐT Người Gửi" at bounding box center [218, 149] width 208 height 24
click at [205, 180] on div "0911551603 - dat" at bounding box center [217, 179] width 189 height 17
type input "0911551603"
type input "dat"
type input "052093021976"
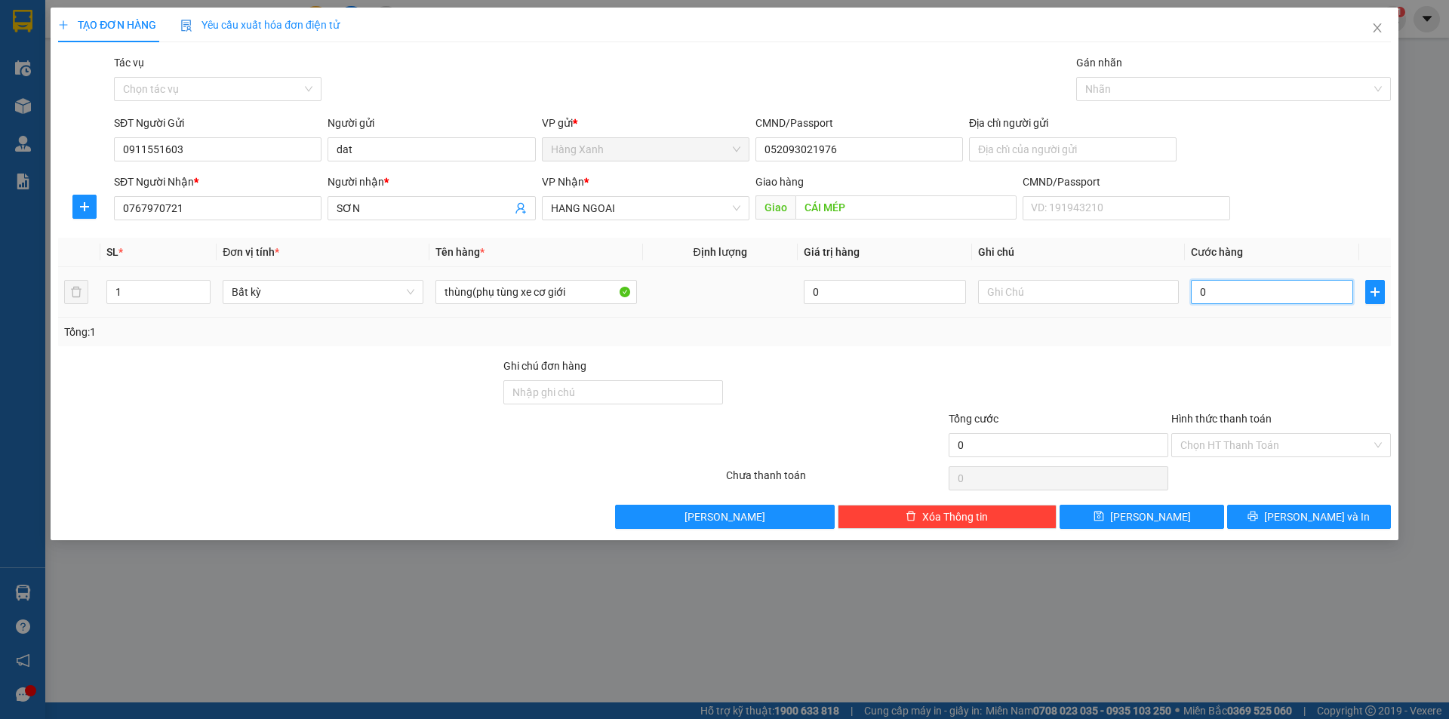
click at [1238, 294] on input "0" at bounding box center [1272, 292] width 162 height 24
type input "4"
type input "40"
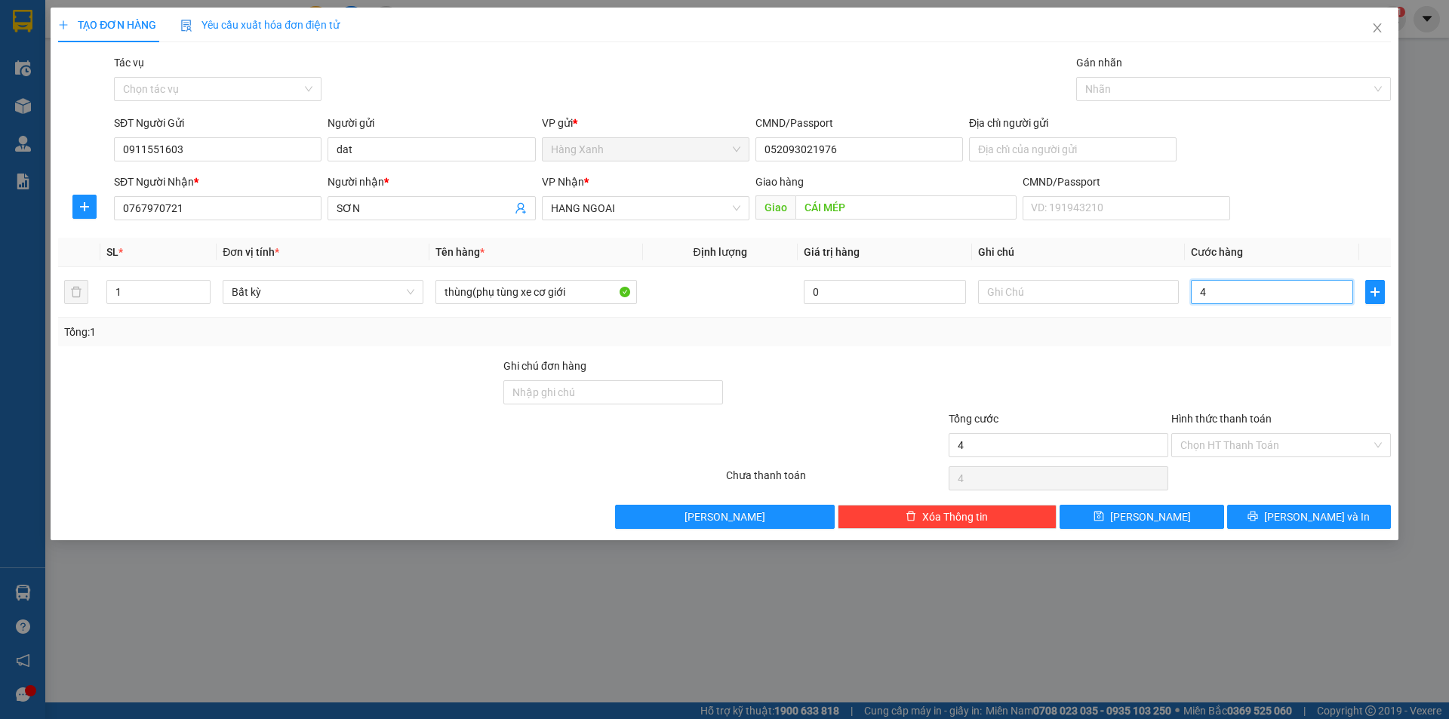
type input "40"
type input "40.000"
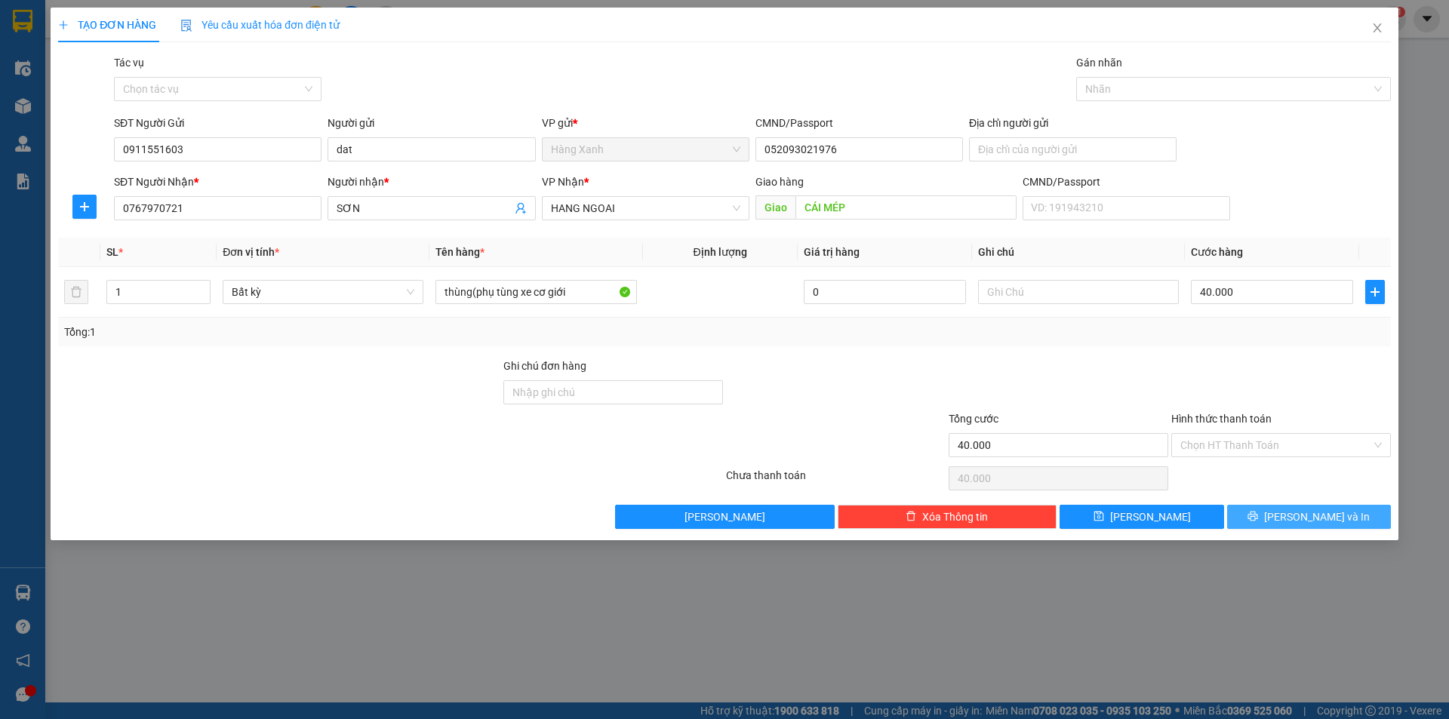
click at [1313, 516] on span "[PERSON_NAME] và In" at bounding box center [1317, 517] width 106 height 17
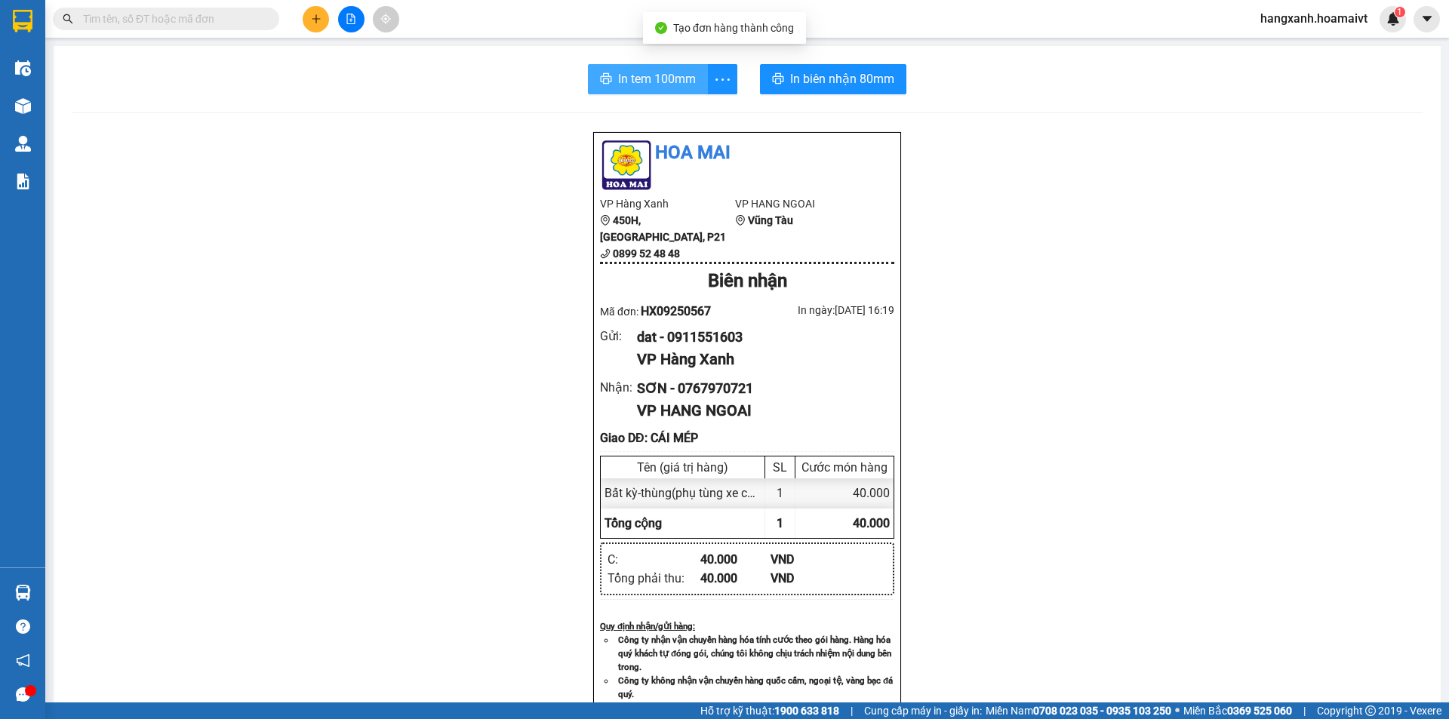
click at [670, 82] on span "In tem 100mm" at bounding box center [657, 78] width 78 height 19
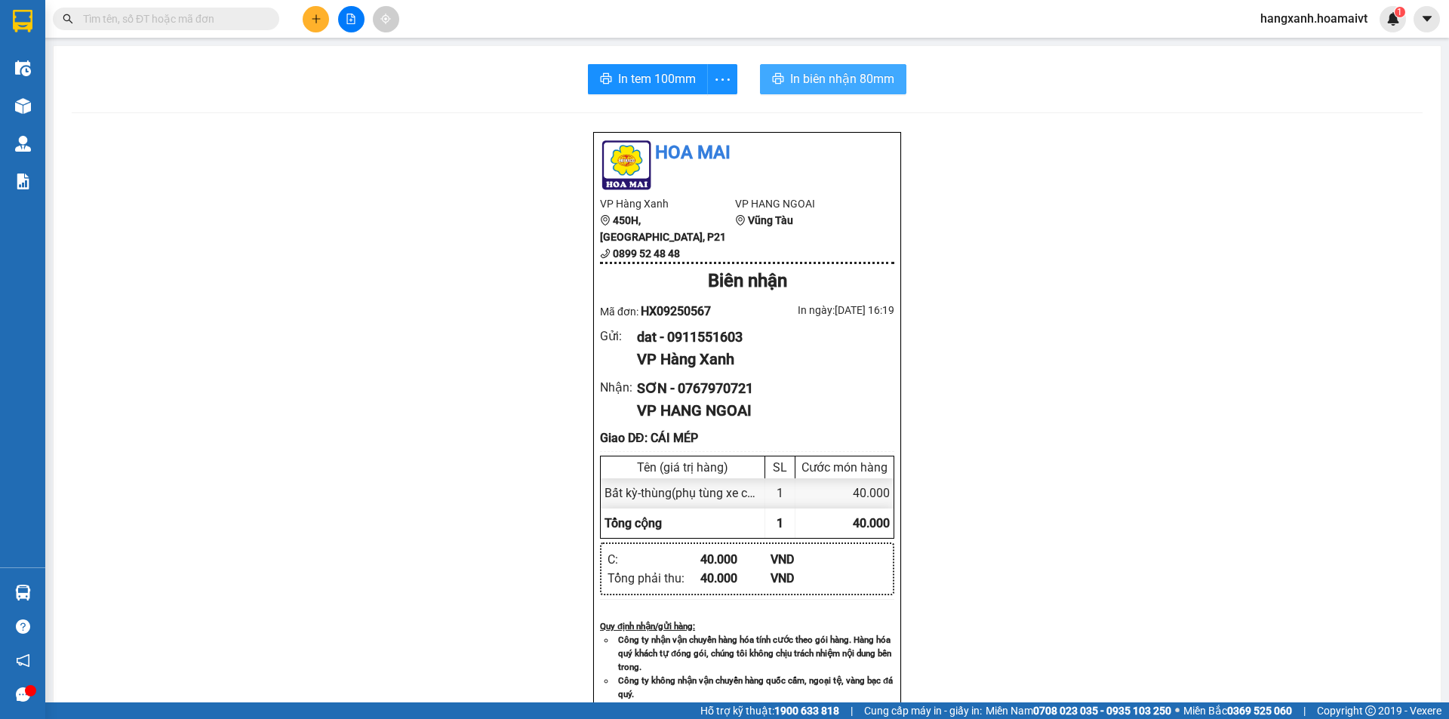
click at [821, 68] on button "In biên nhận 80mm" at bounding box center [833, 79] width 146 height 30
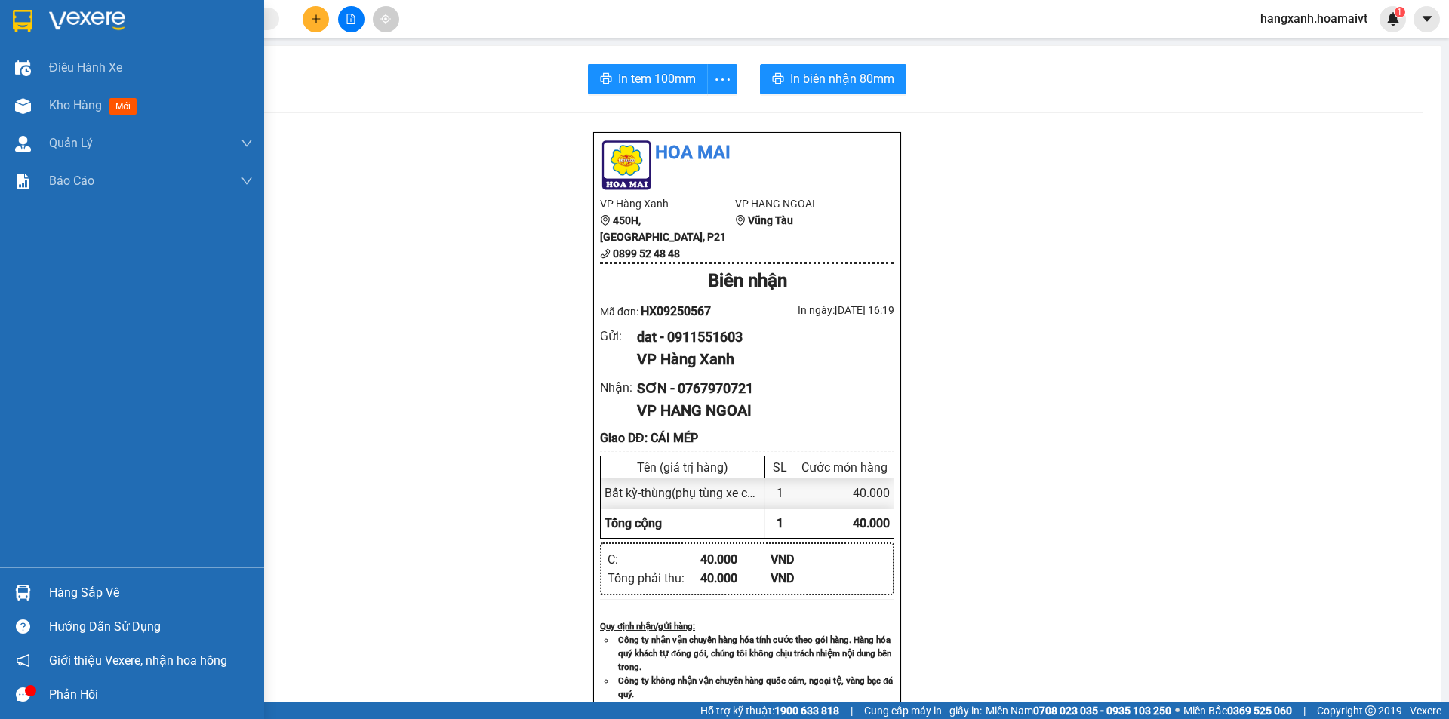
click at [17, 24] on img at bounding box center [23, 21] width 20 height 23
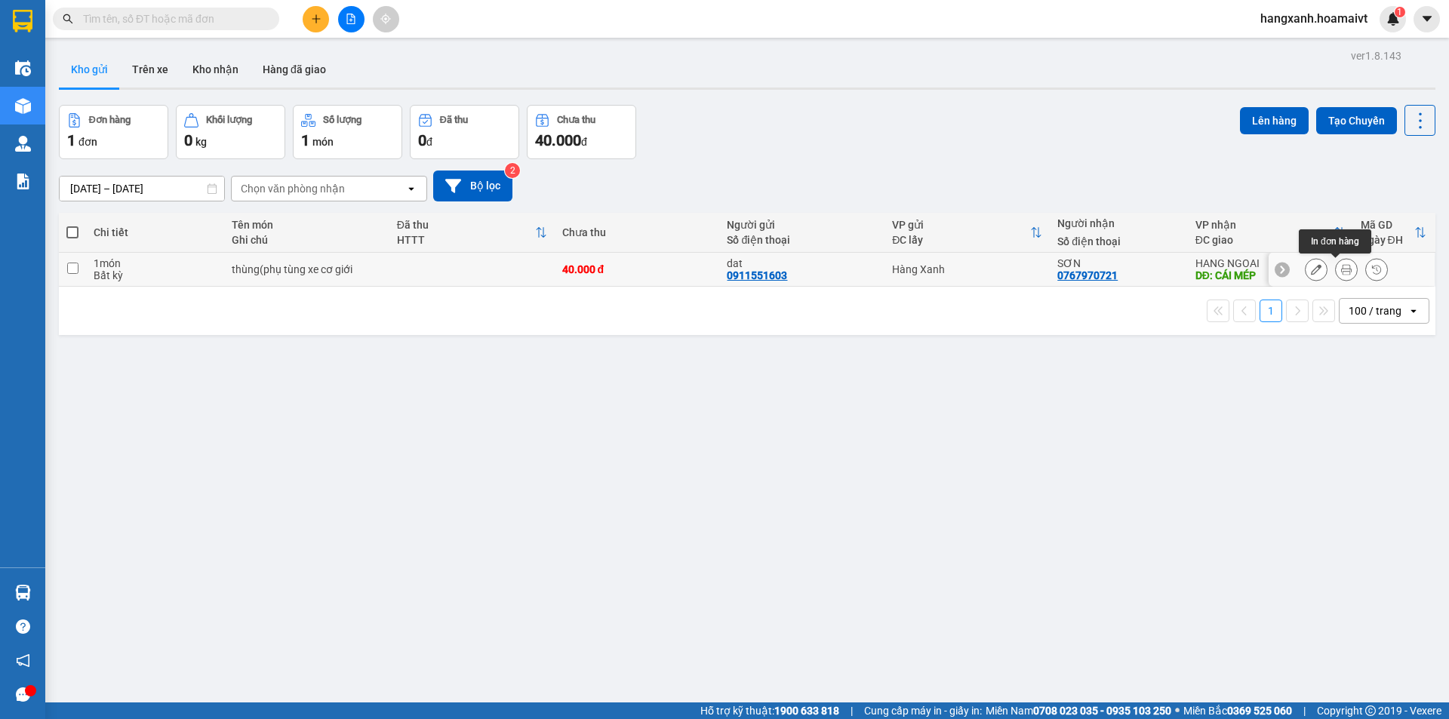
click at [1311, 269] on button at bounding box center [1316, 270] width 21 height 26
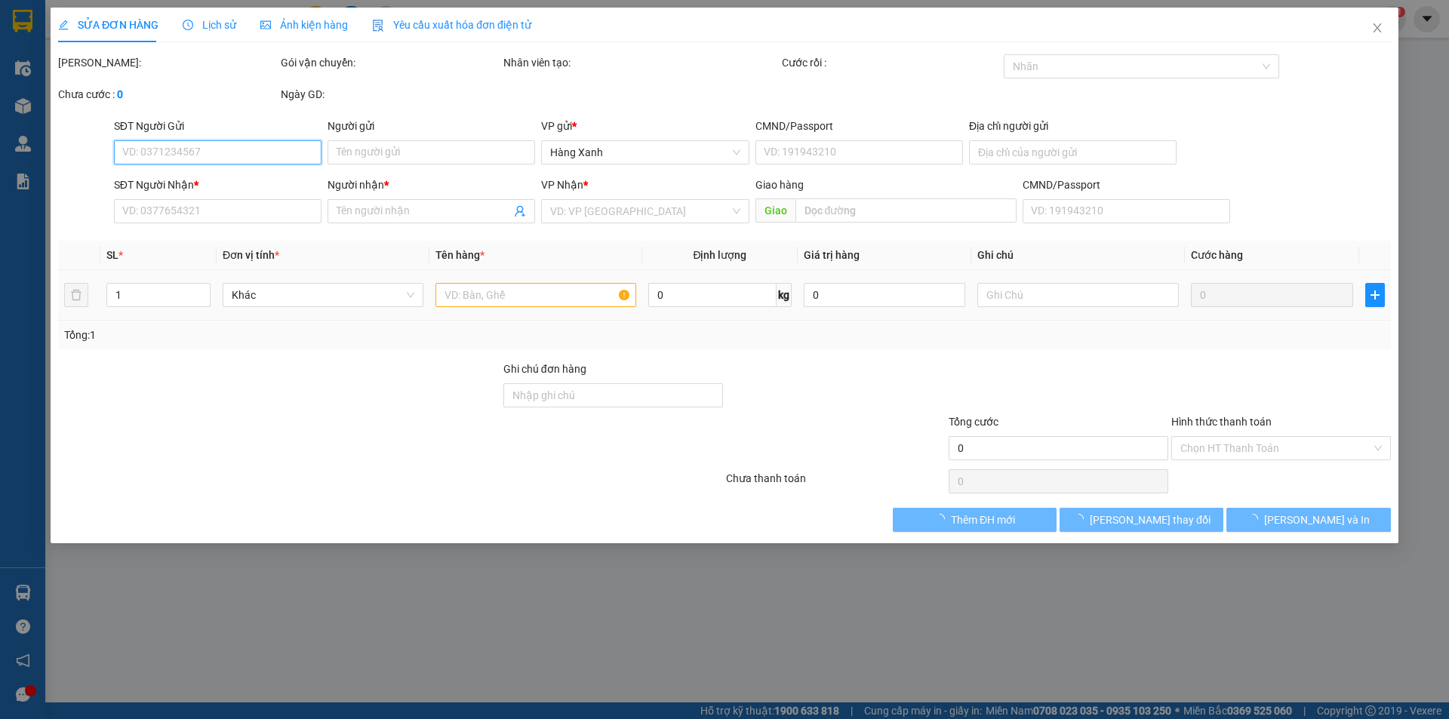
type input "0911551603"
type input "dat"
type input "052093021976"
type input "0767970721"
type input "SƠN"
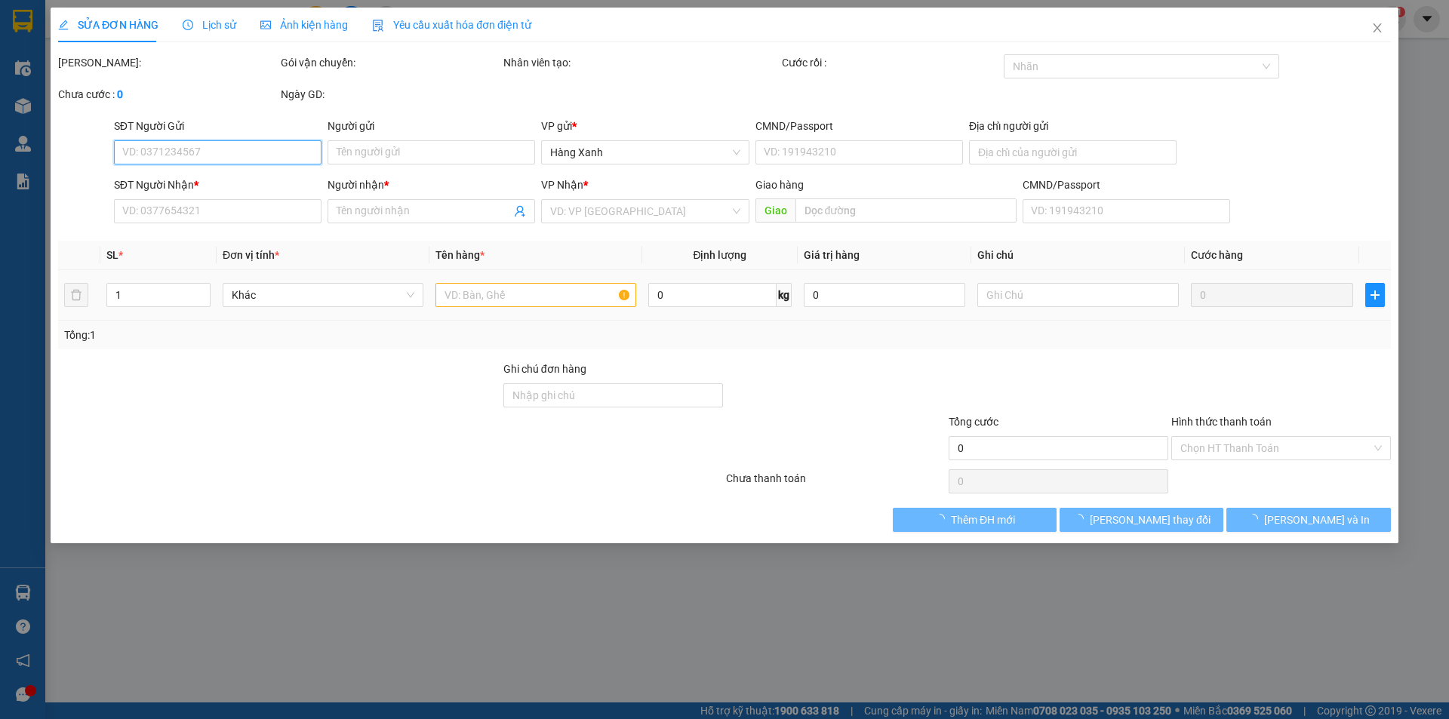
type input "CÁI MÉP"
type input "40.000"
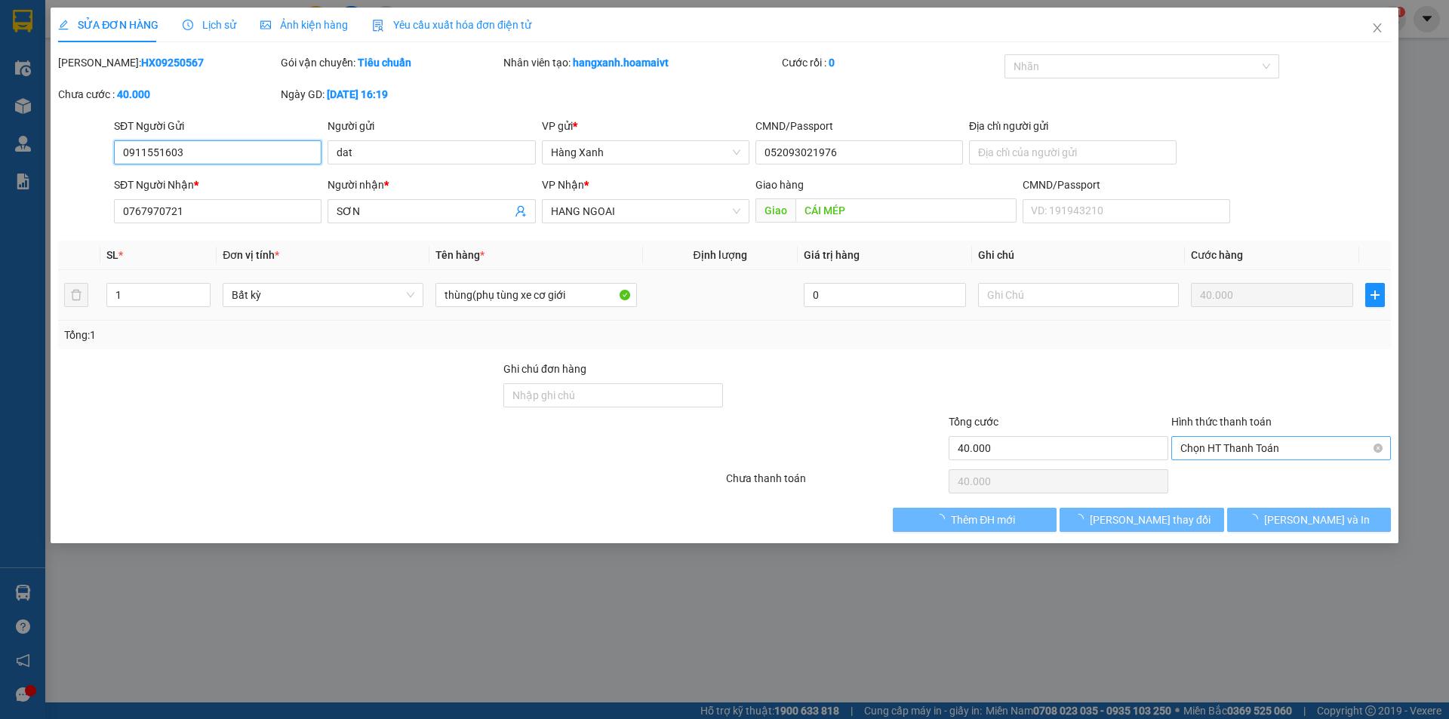
click at [1269, 446] on span "Chọn HT Thanh Toán" at bounding box center [1282, 448] width 202 height 23
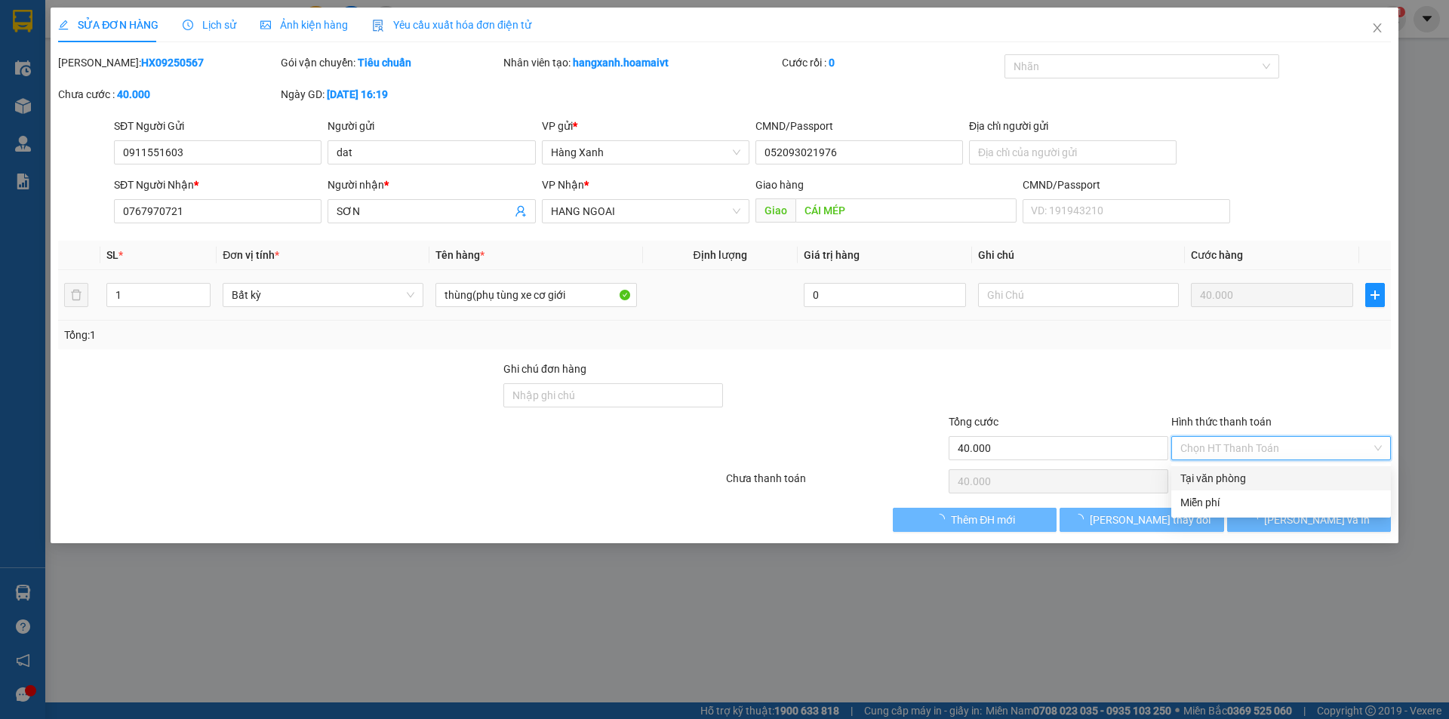
click at [1268, 479] on div "Tại văn phòng" at bounding box center [1282, 478] width 202 height 17
type input "0"
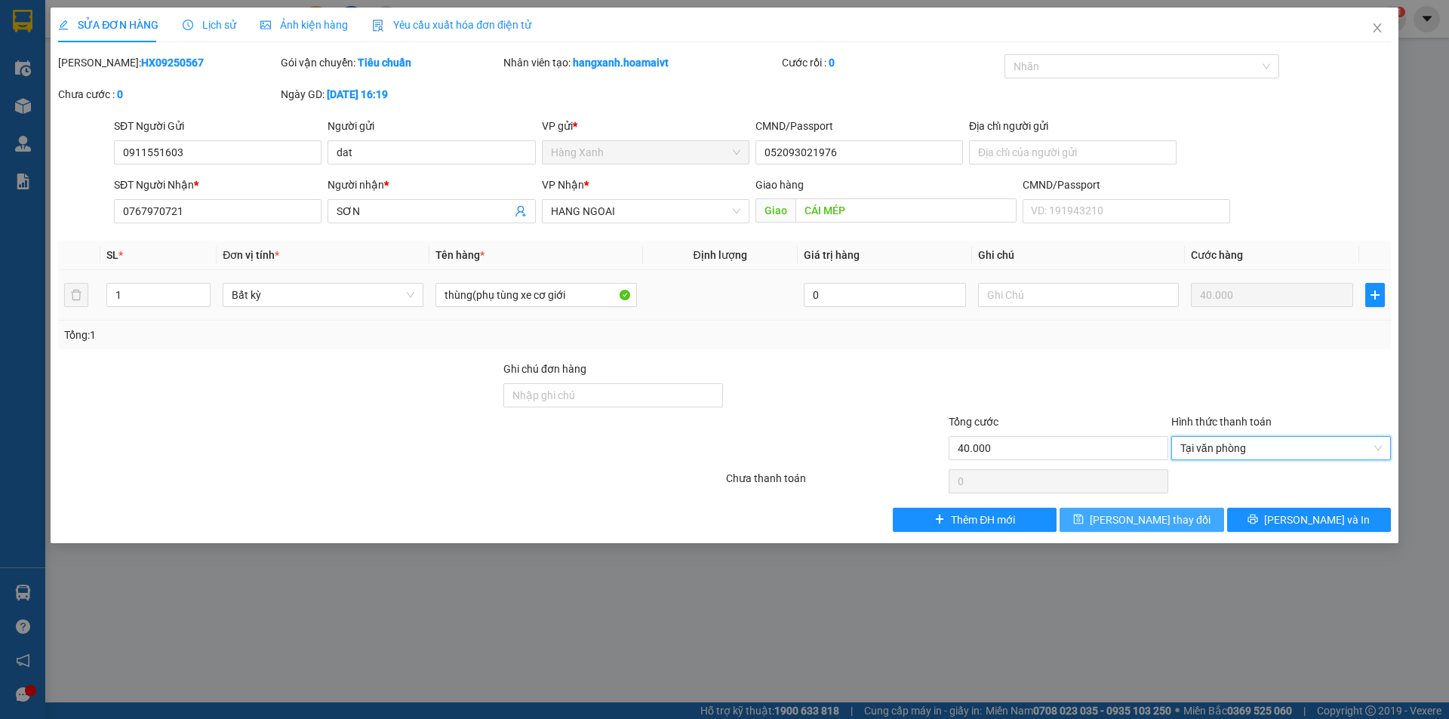
click at [1133, 524] on span "Lưu thay đổi" at bounding box center [1150, 520] width 121 height 17
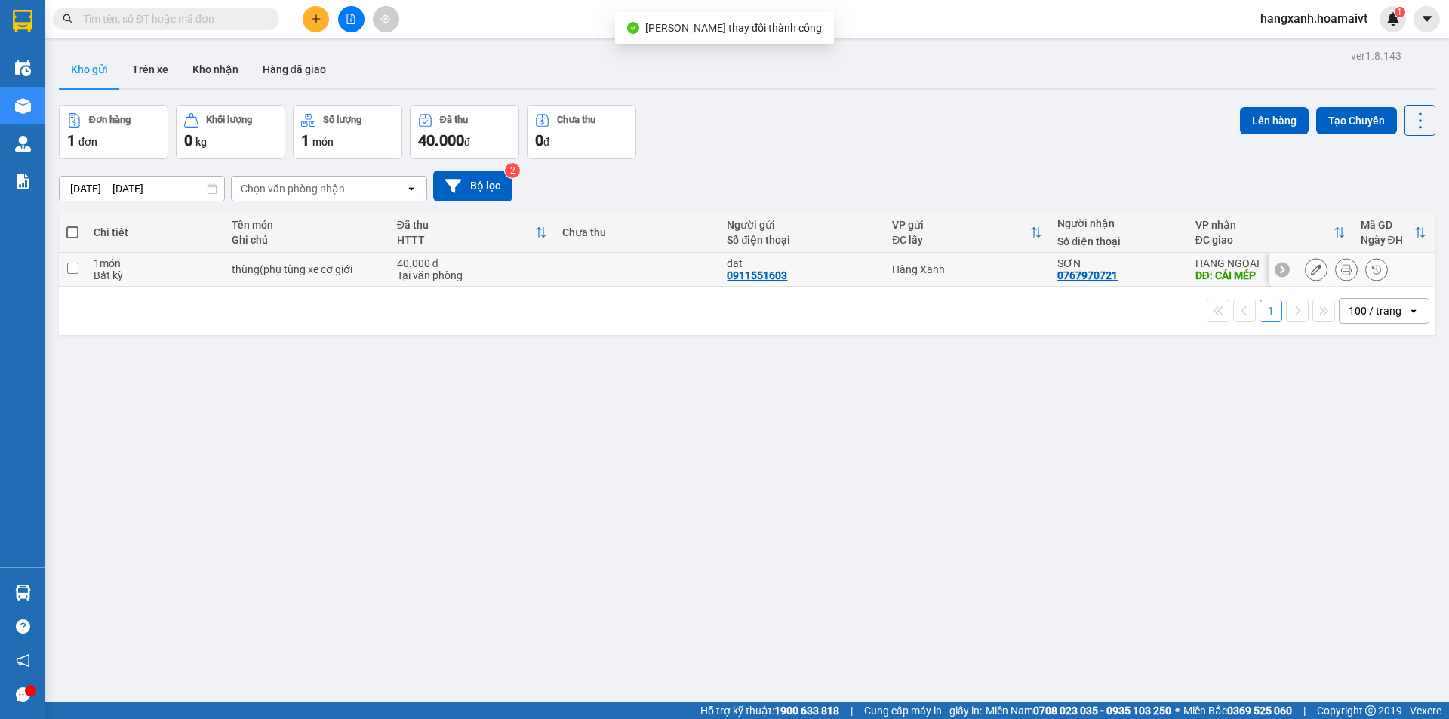
click at [1234, 274] on div "DĐ: CÁI MÉP" at bounding box center [1271, 276] width 150 height 12
checkbox input "true"
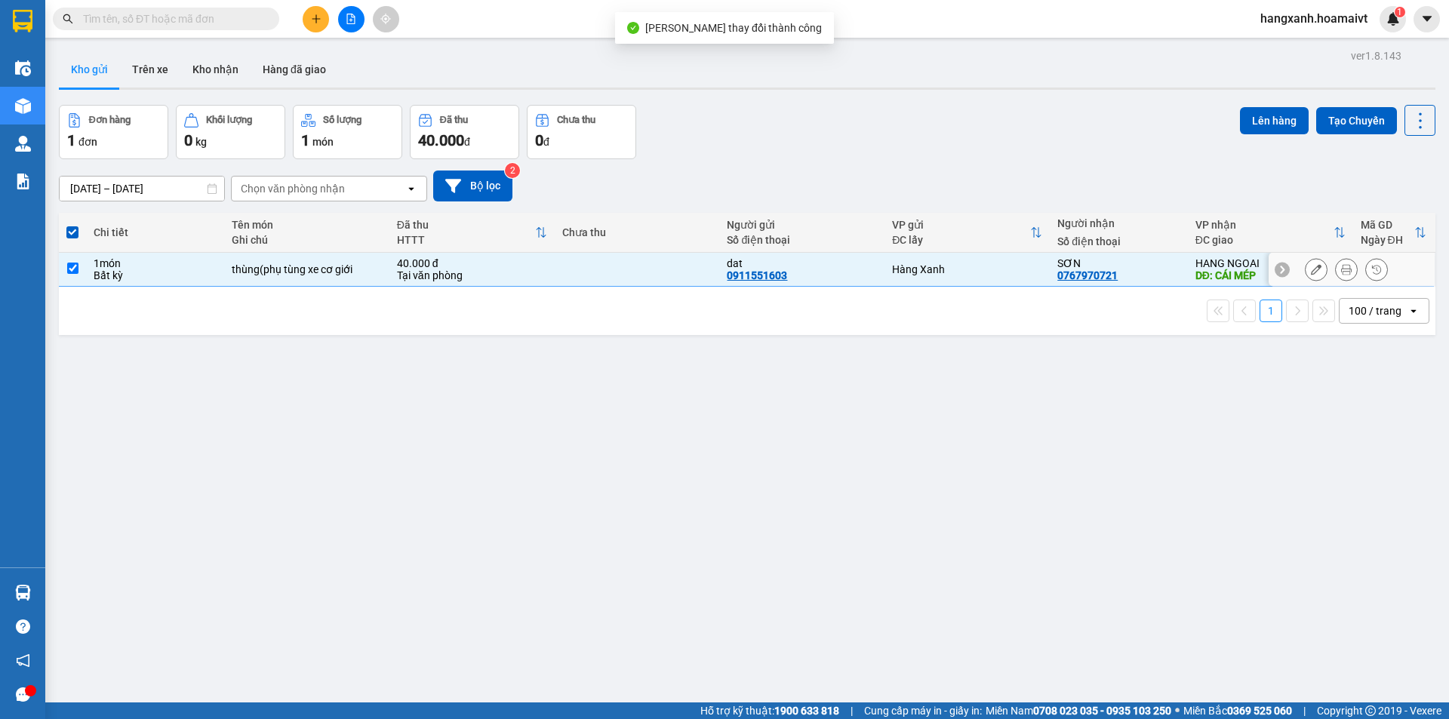
click at [1344, 271] on button at bounding box center [1346, 270] width 21 height 26
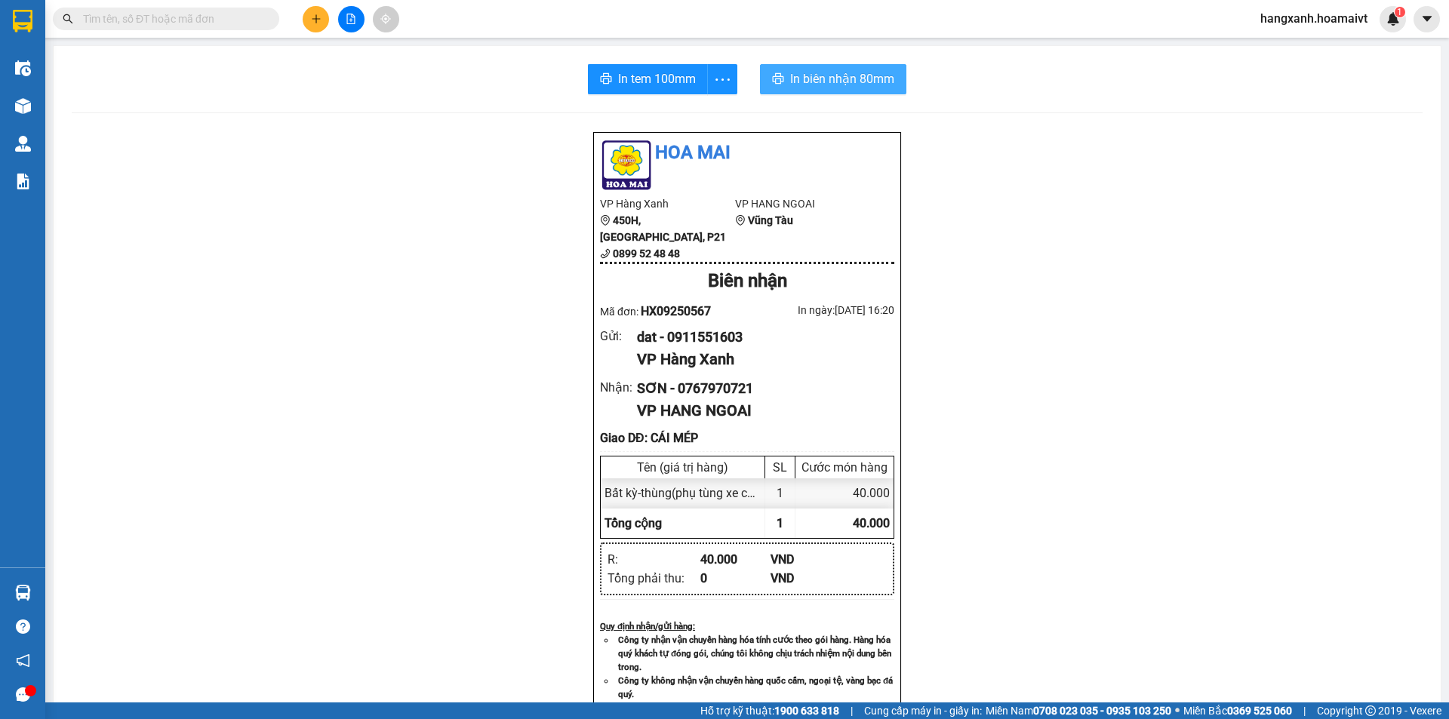
click at [833, 91] on button "In biên nhận 80mm" at bounding box center [833, 79] width 146 height 30
click at [648, 82] on span "In tem 100mm" at bounding box center [657, 78] width 78 height 19
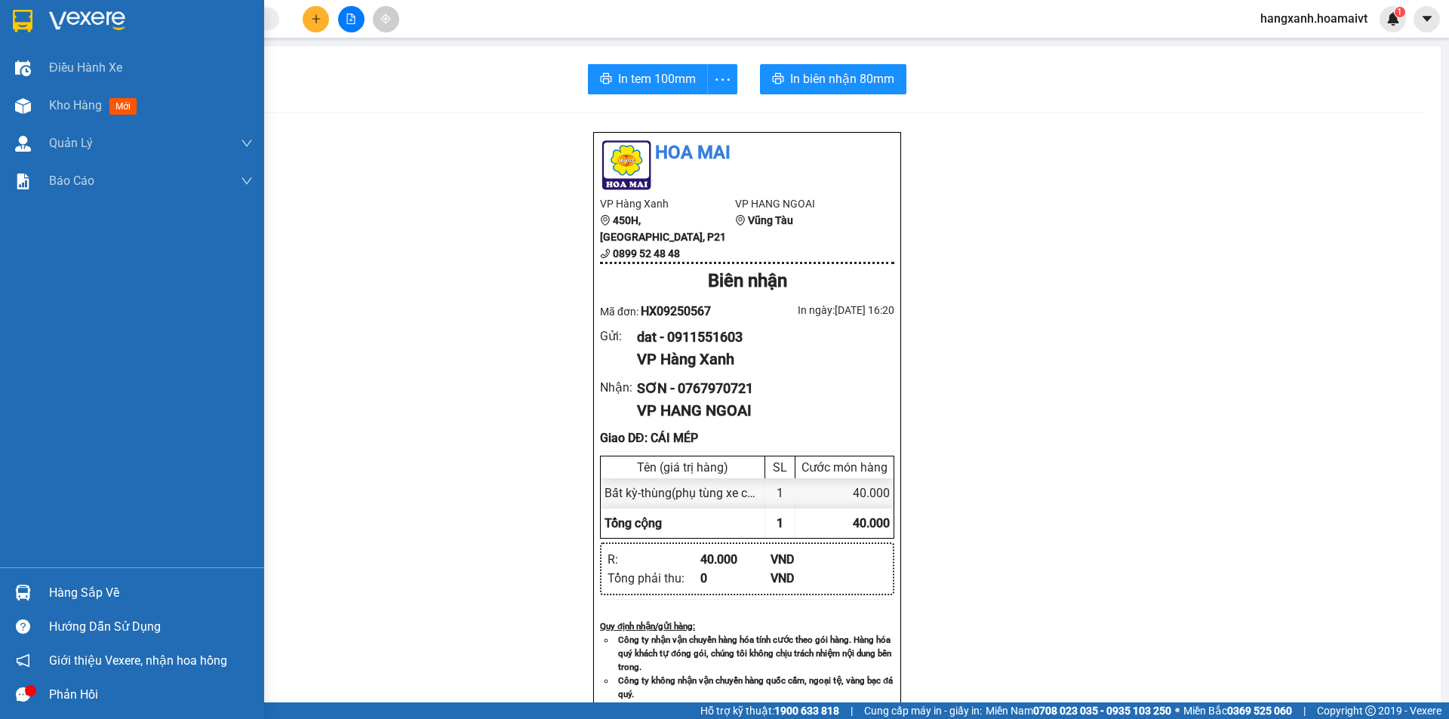
click at [13, 25] on img at bounding box center [23, 21] width 20 height 23
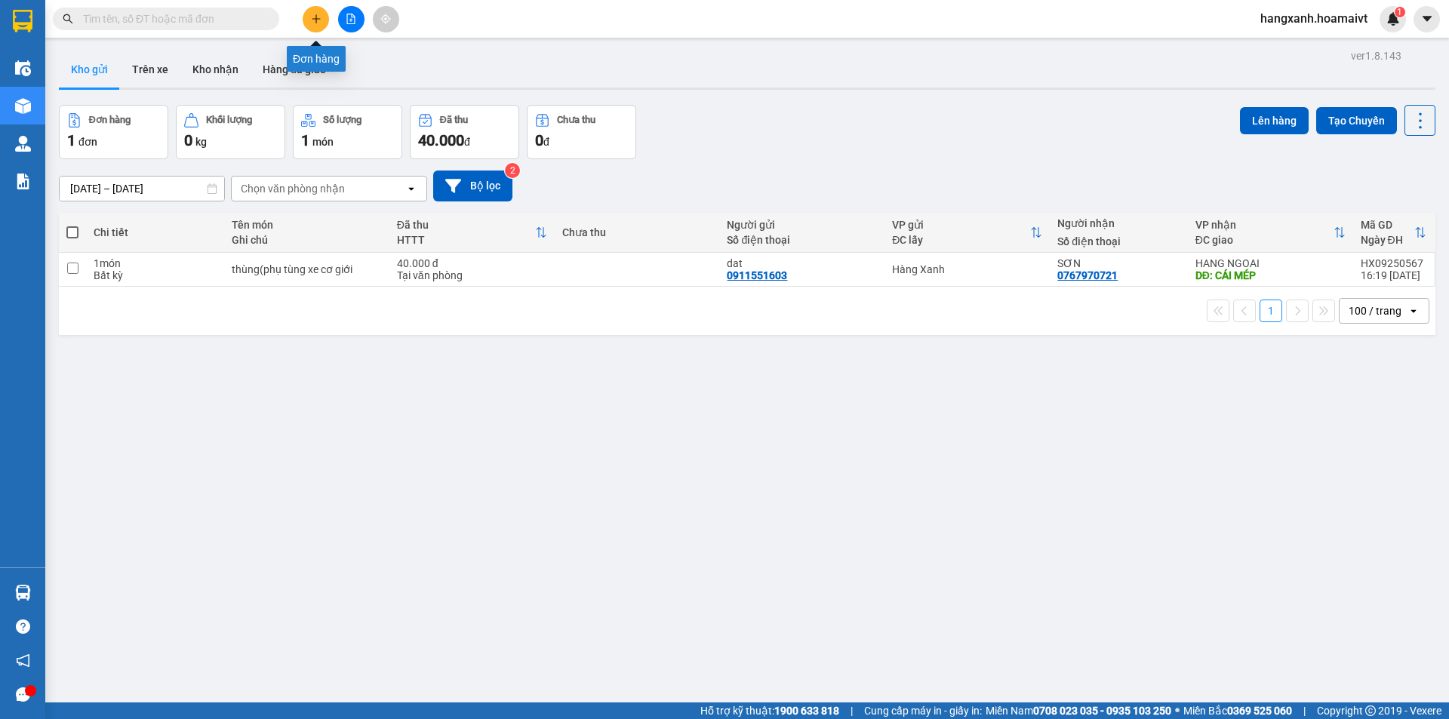
click at [315, 19] on icon "plus" at bounding box center [316, 18] width 8 height 1
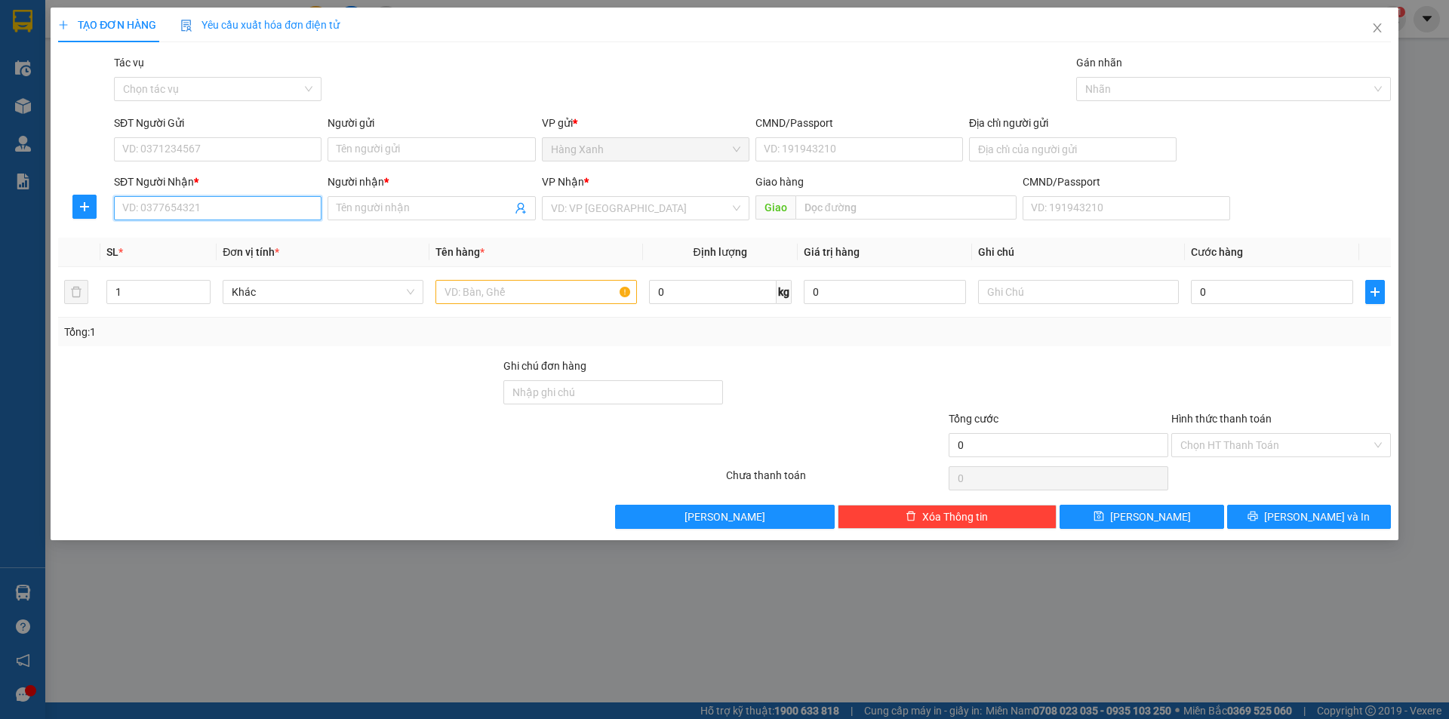
click at [251, 211] on input "SĐT Người Nhận *" at bounding box center [218, 208] width 208 height 24
type input "0982010312"
click at [392, 210] on input "Người nhận *" at bounding box center [424, 208] width 174 height 17
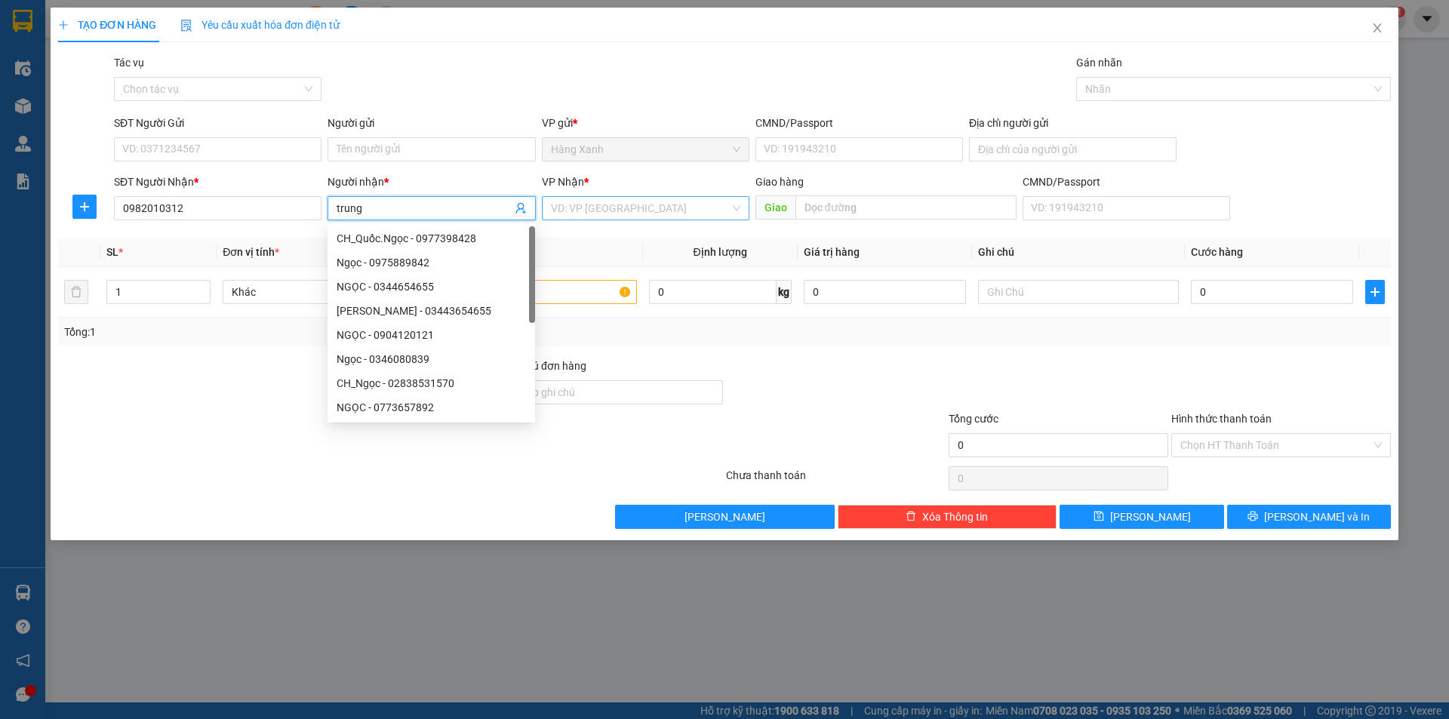
type input "trung"
click at [582, 216] on input "search" at bounding box center [640, 208] width 179 height 23
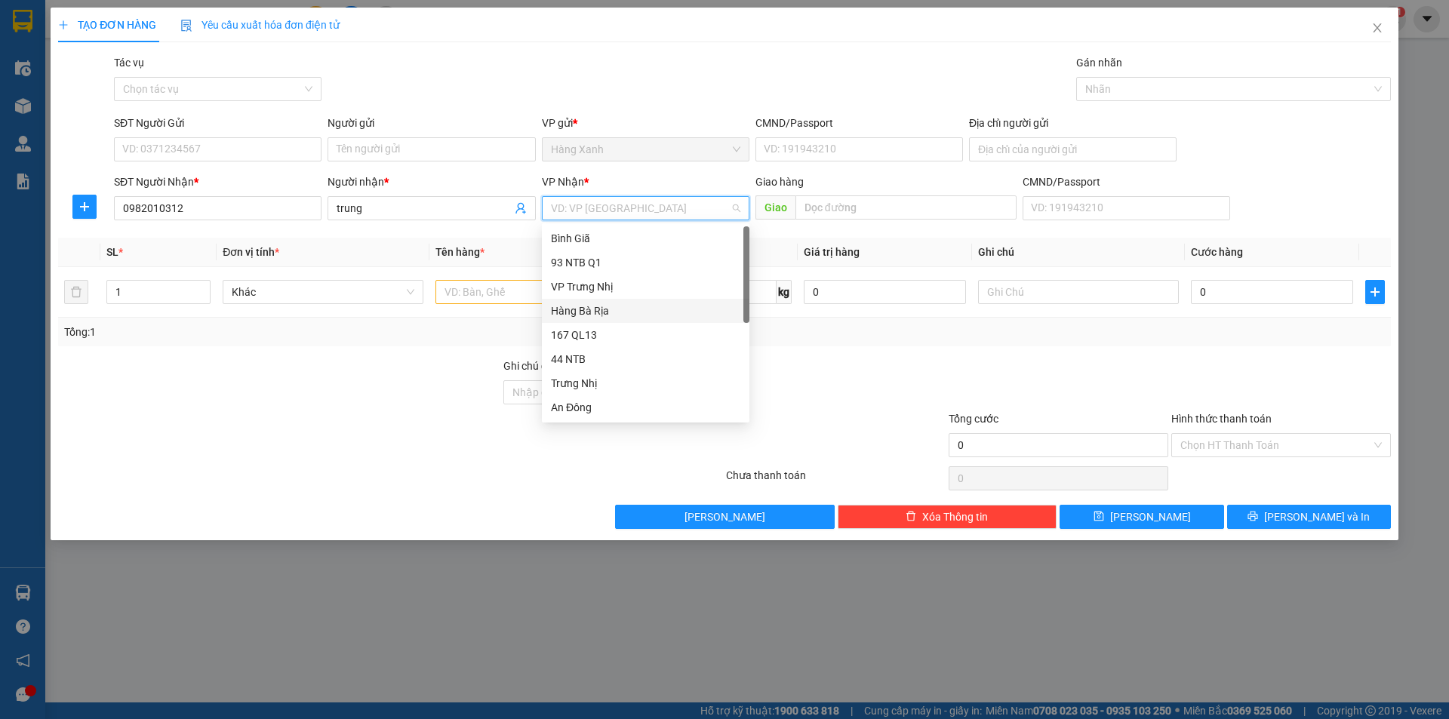
click at [597, 311] on div "Hàng Bà Rịa" at bounding box center [645, 311] width 189 height 17
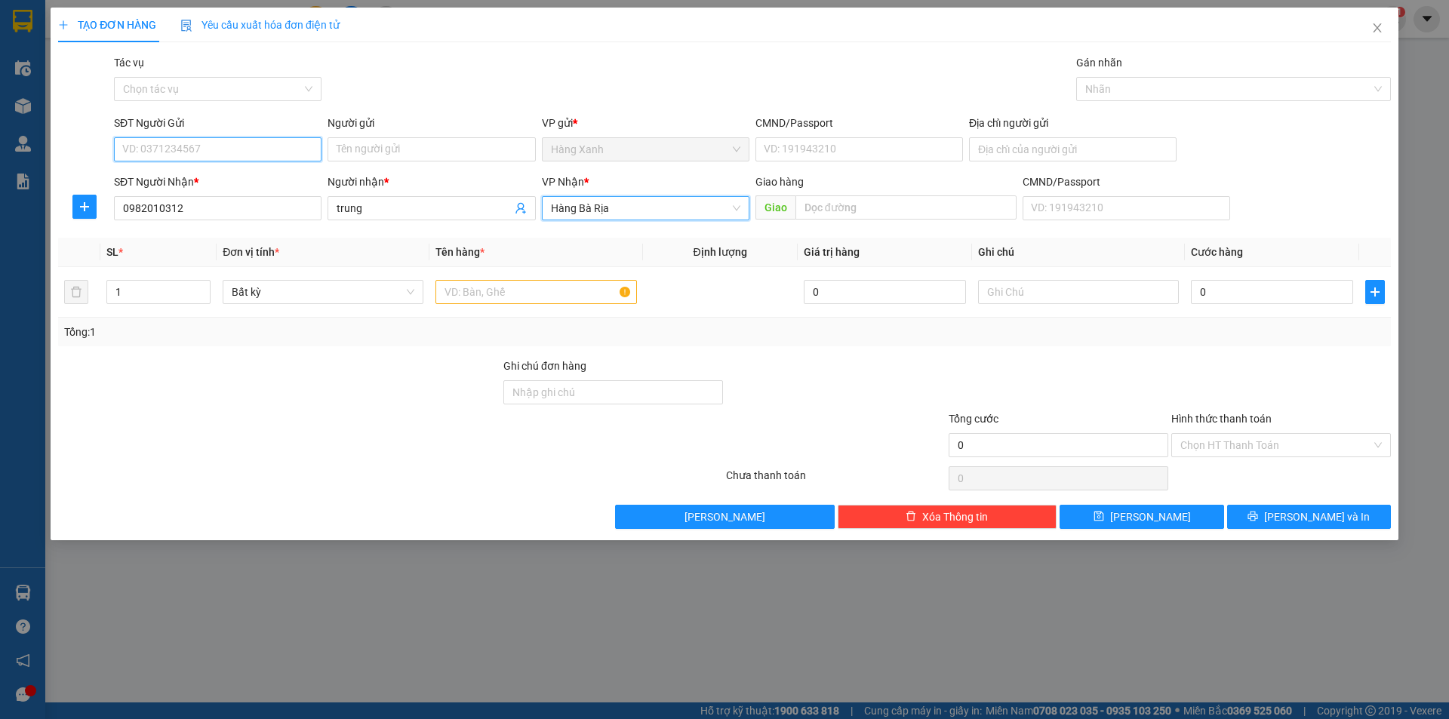
click at [239, 146] on input "SĐT Người Gửi" at bounding box center [218, 149] width 208 height 24
click at [208, 179] on div "0902692339 - phúc thịnh" at bounding box center [217, 179] width 189 height 17
type input "0902692339"
type input "phúc thịnh"
type input "0902692339"
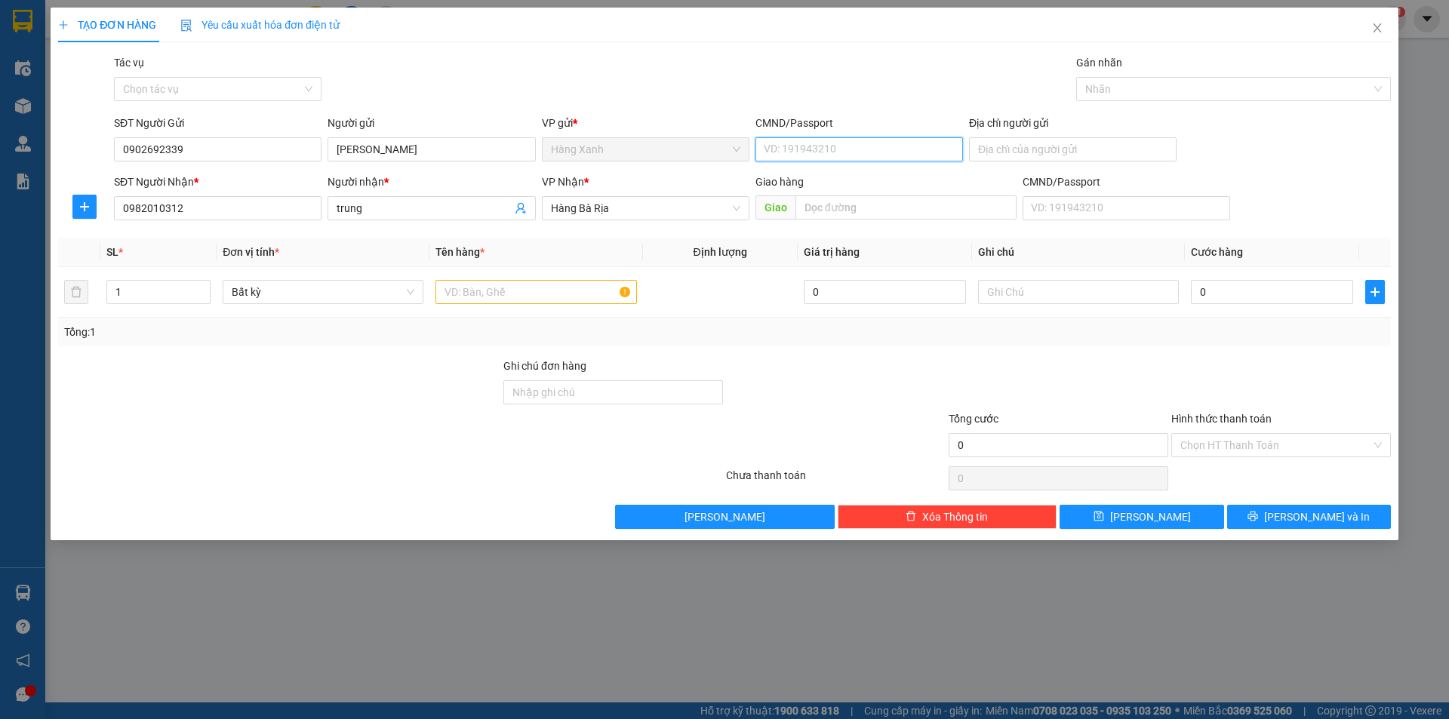
click at [849, 146] on input "CMND/Passport" at bounding box center [860, 149] width 208 height 24
click at [818, 146] on input "CMND/Passport" at bounding box center [860, 149] width 208 height 24
click at [534, 299] on input "text" at bounding box center [536, 292] width 201 height 24
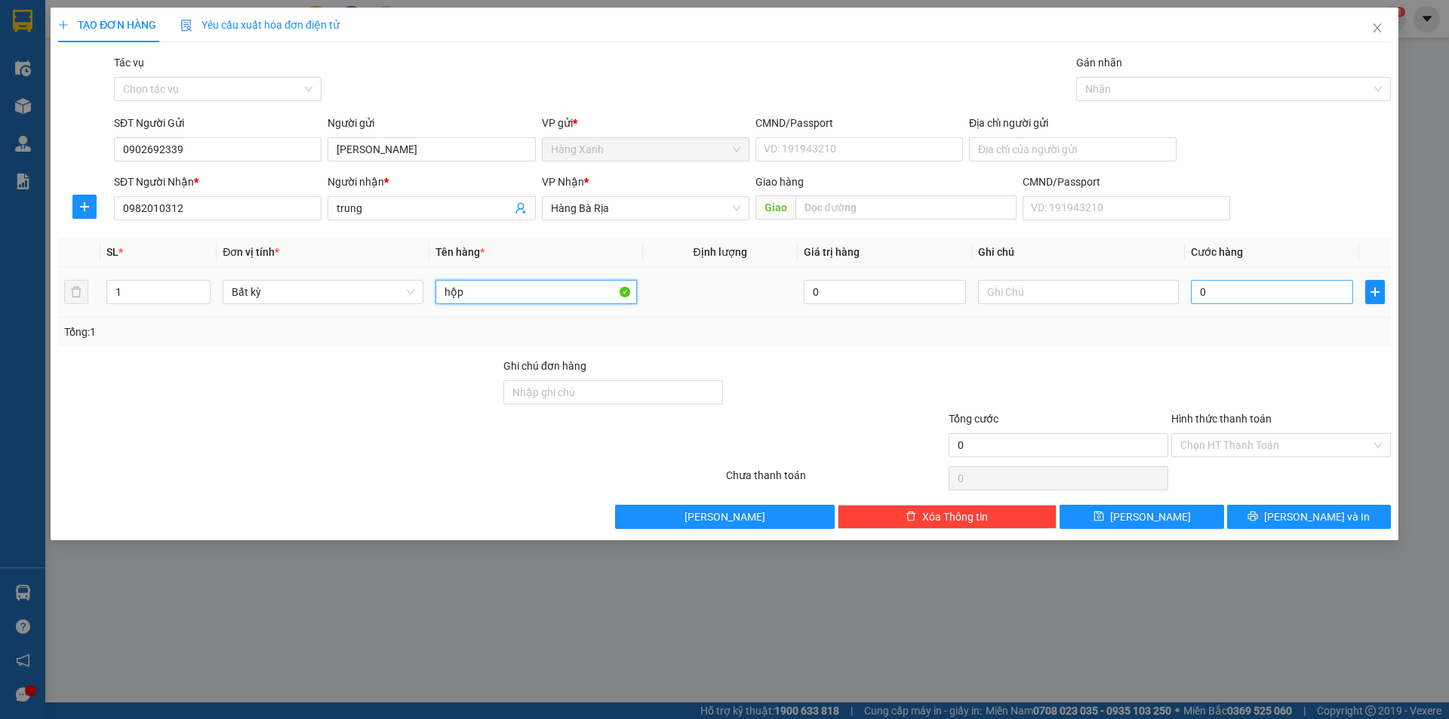
type input "hộp"
click at [1240, 288] on input "0" at bounding box center [1272, 292] width 162 height 24
type input "3"
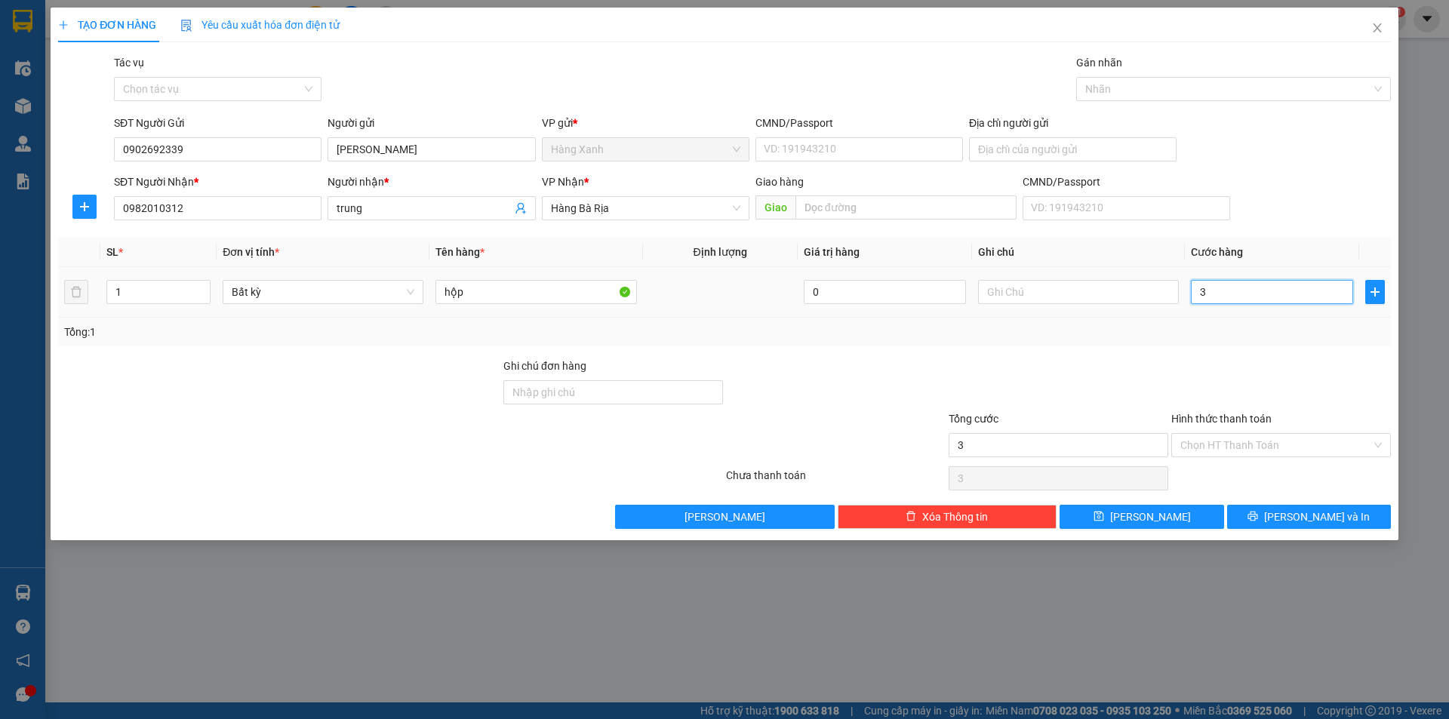
type input "30"
type input "30.000"
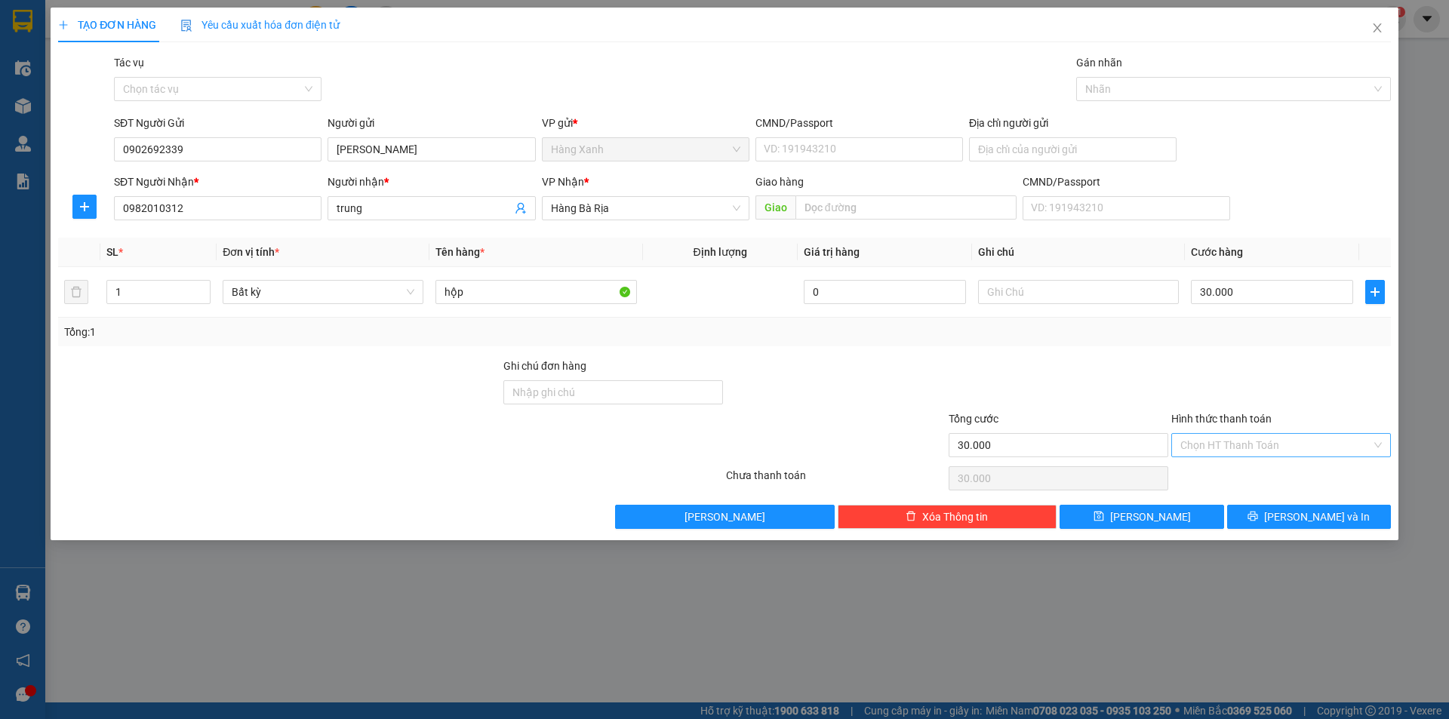
click at [1277, 446] on input "Hình thức thanh toán" at bounding box center [1276, 445] width 191 height 23
click at [1260, 470] on div "Tại văn phòng" at bounding box center [1282, 475] width 202 height 17
type input "0"
click at [796, 148] on input "CMND/Passport" at bounding box center [860, 149] width 208 height 24
click at [796, 149] on input "CMND/Passport" at bounding box center [860, 149] width 208 height 24
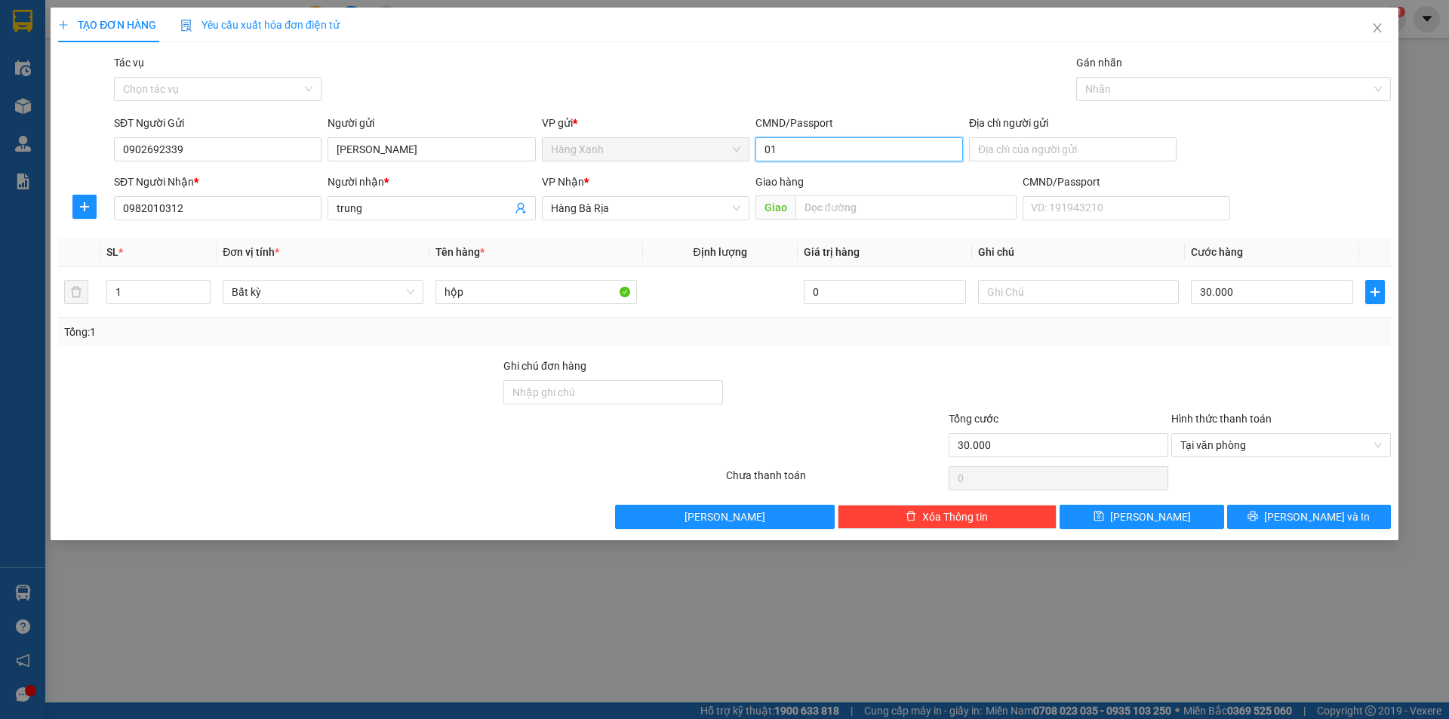
type input "0"
click at [760, 149] on input "21518186871" at bounding box center [860, 149] width 208 height 24
type input "021518186871"
click at [1307, 519] on span "[PERSON_NAME] và In" at bounding box center [1317, 517] width 106 height 17
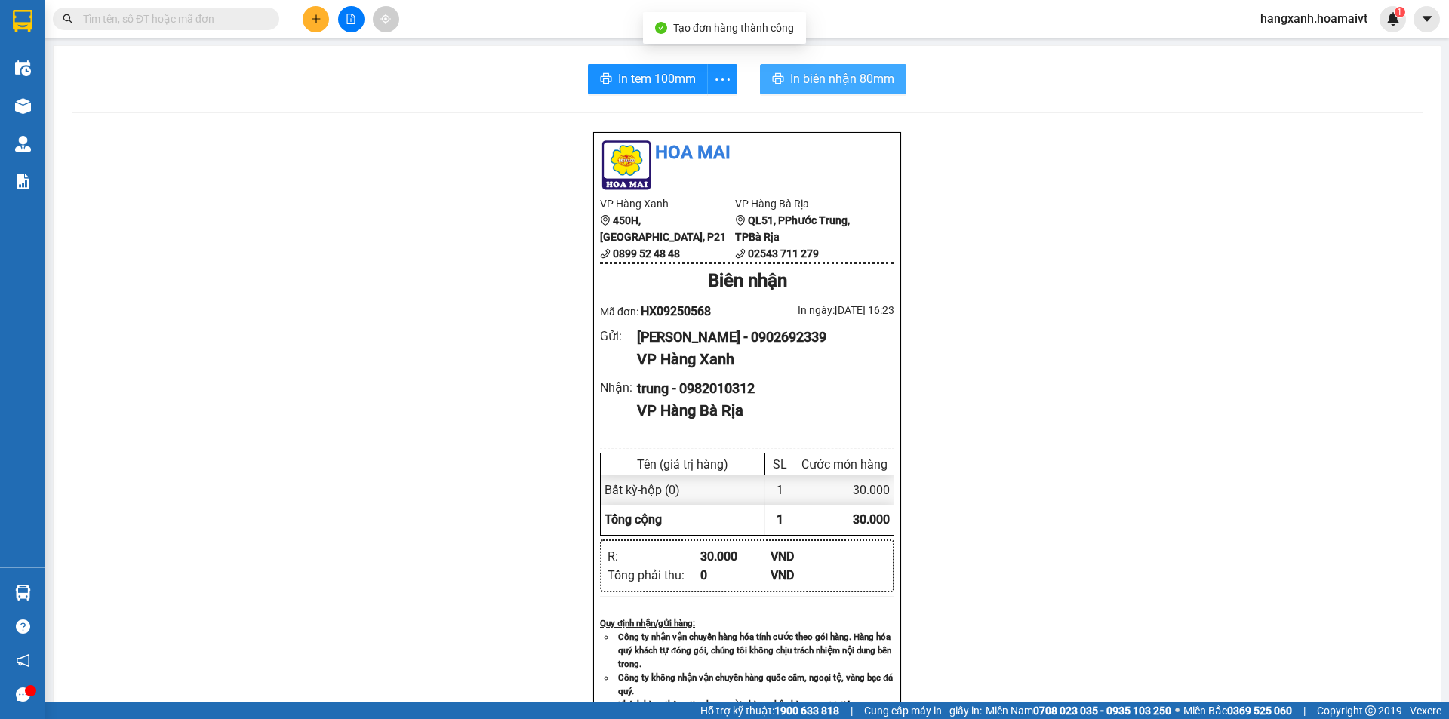
click at [818, 85] on span "In biên nhận 80mm" at bounding box center [842, 78] width 104 height 19
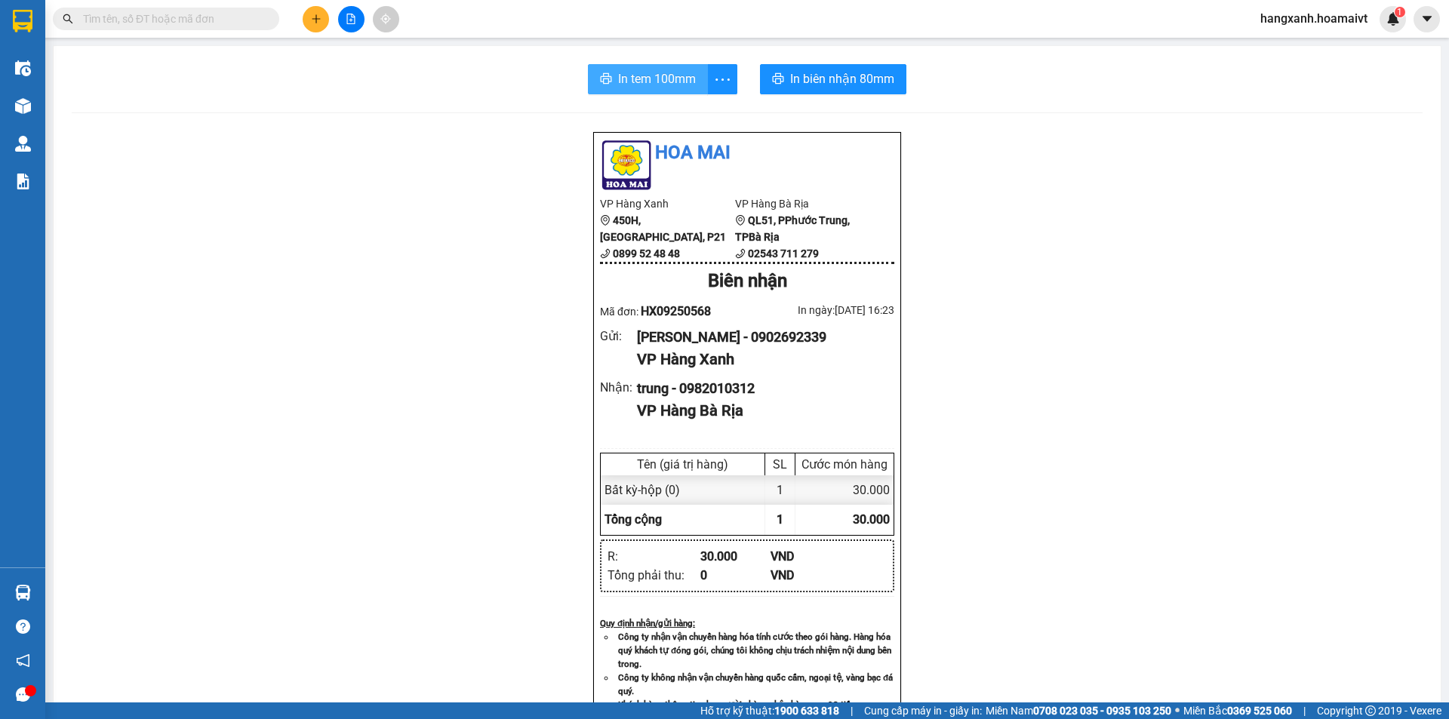
click at [645, 78] on span "In tem 100mm" at bounding box center [657, 78] width 78 height 19
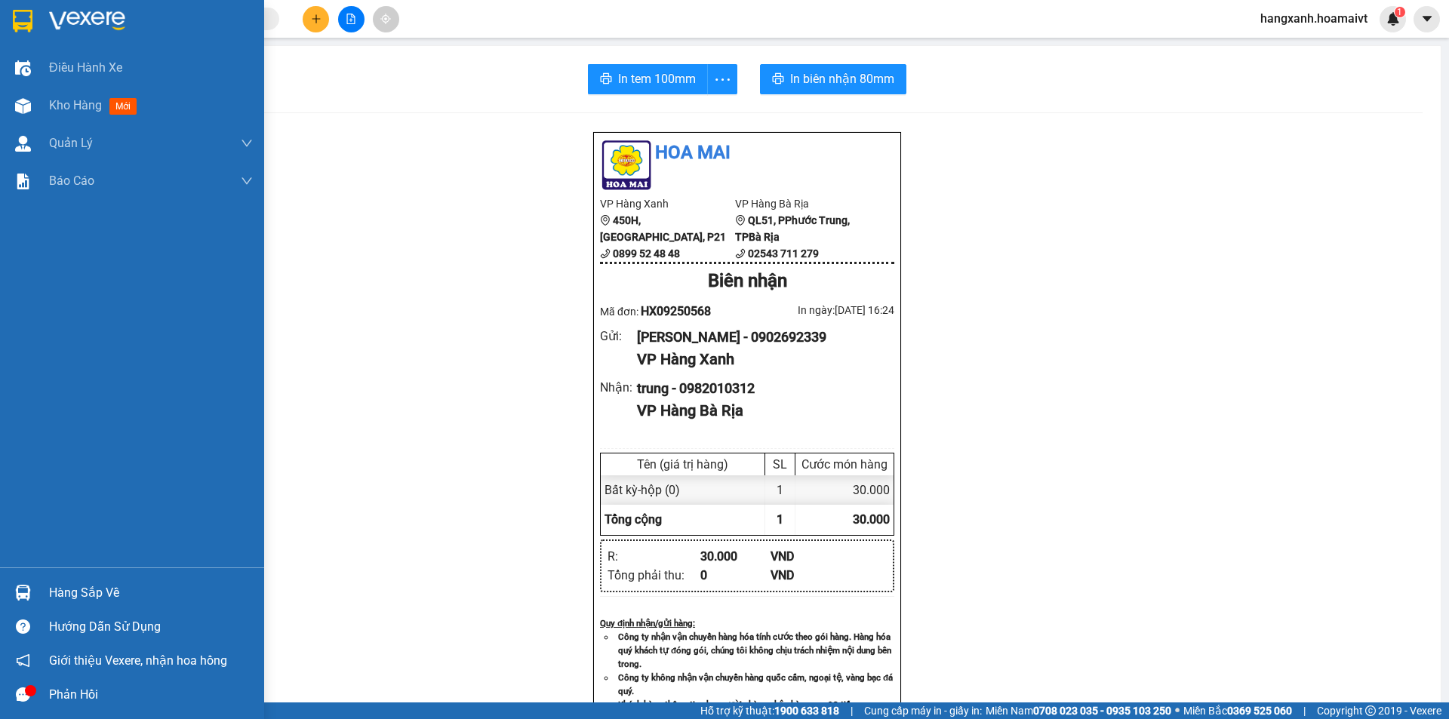
click at [17, 28] on img at bounding box center [23, 21] width 20 height 23
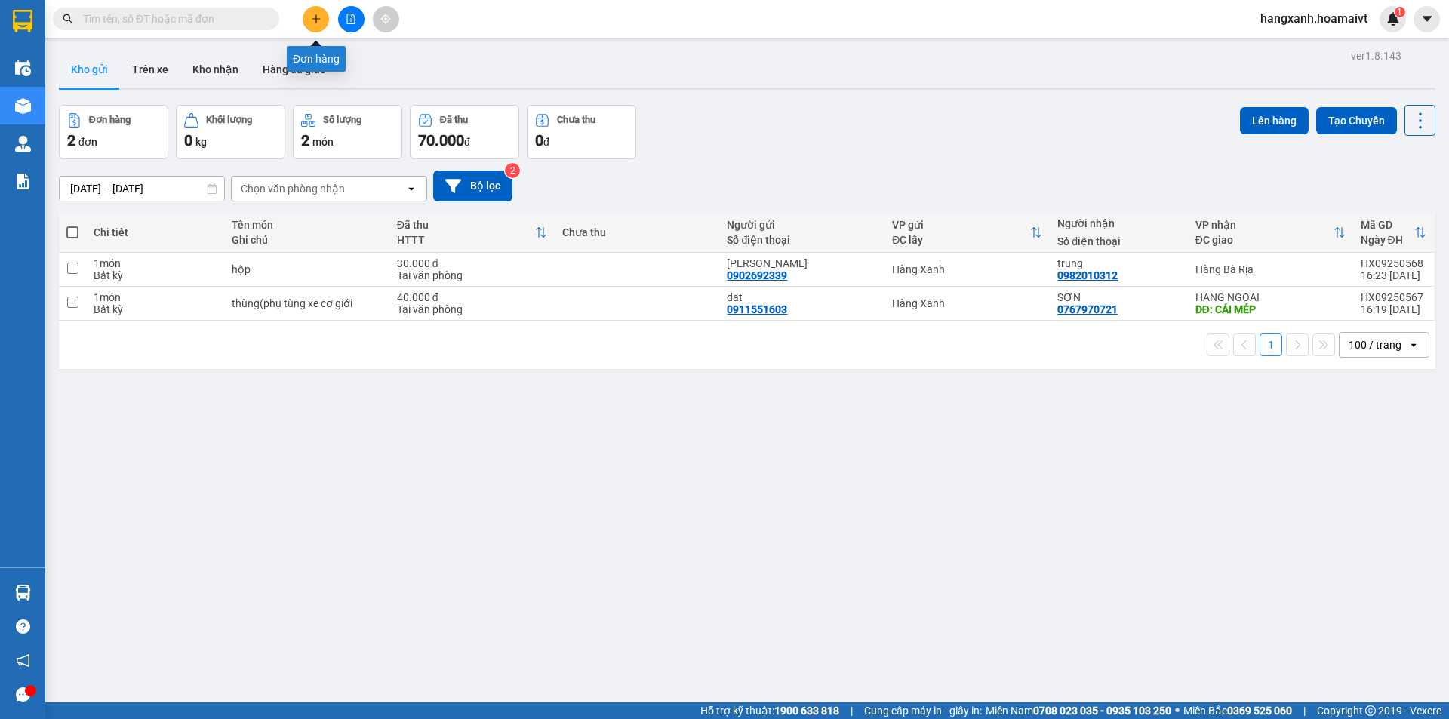
click at [309, 23] on button at bounding box center [316, 19] width 26 height 26
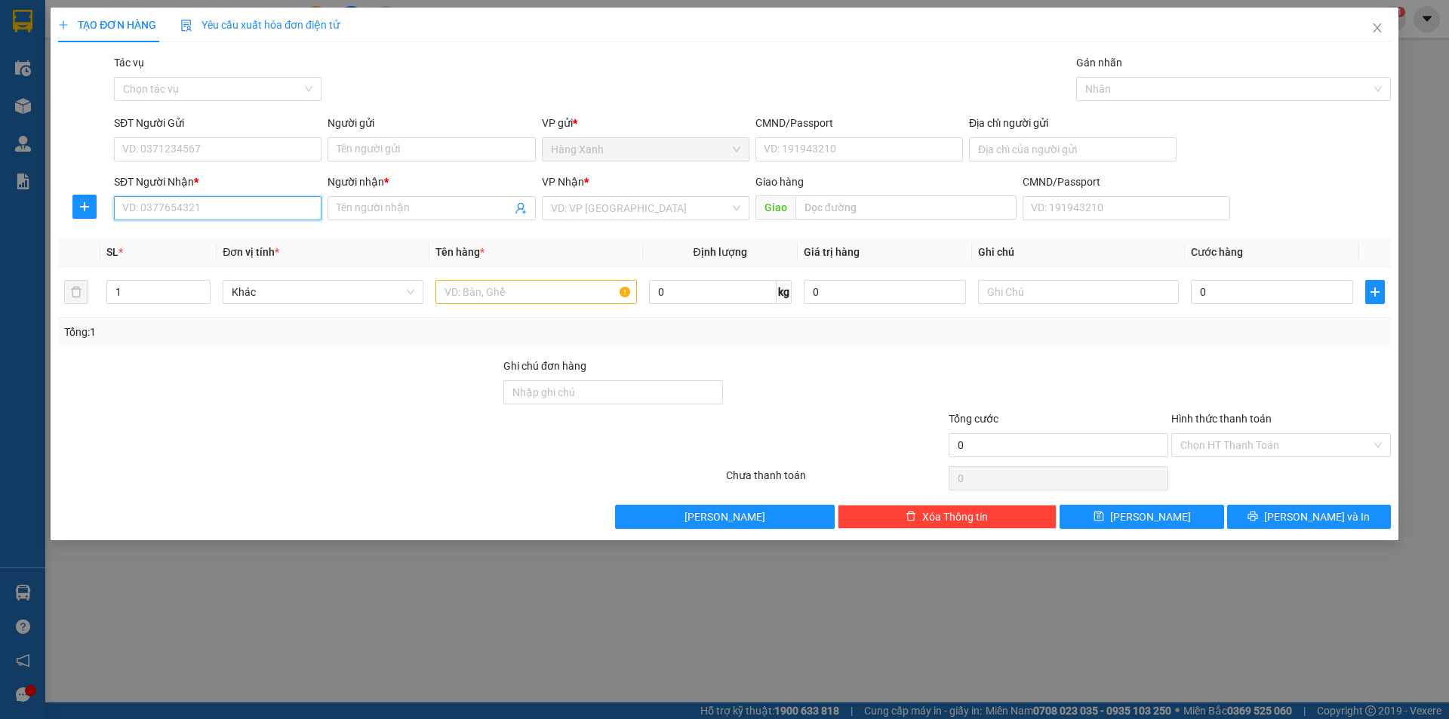
click at [266, 214] on input "SĐT Người Nhận *" at bounding box center [218, 208] width 208 height 24
type input "0933863846"
click at [242, 247] on div "0933863846 - 3R" at bounding box center [218, 238] width 208 height 24
type input "3R"
type input "phu my"
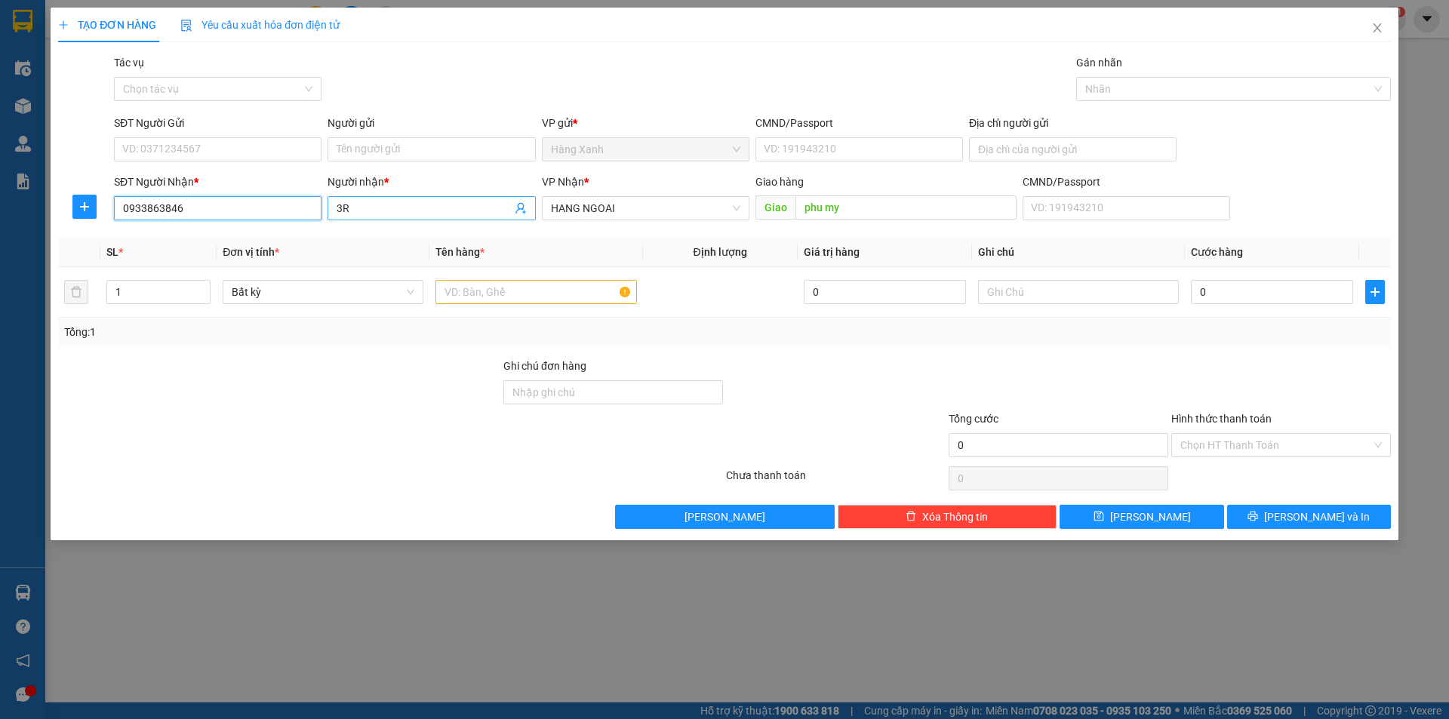
type input "0933863846"
drag, startPoint x: 354, startPoint y: 208, endPoint x: 317, endPoint y: 208, distance: 37.0
click at [321, 208] on div "SĐT Người Nhận * 0933863846 Người nhận * 3R VP Nhận * HANG NGOAI Giao hàng Giao…" at bounding box center [752, 200] width 1283 height 53
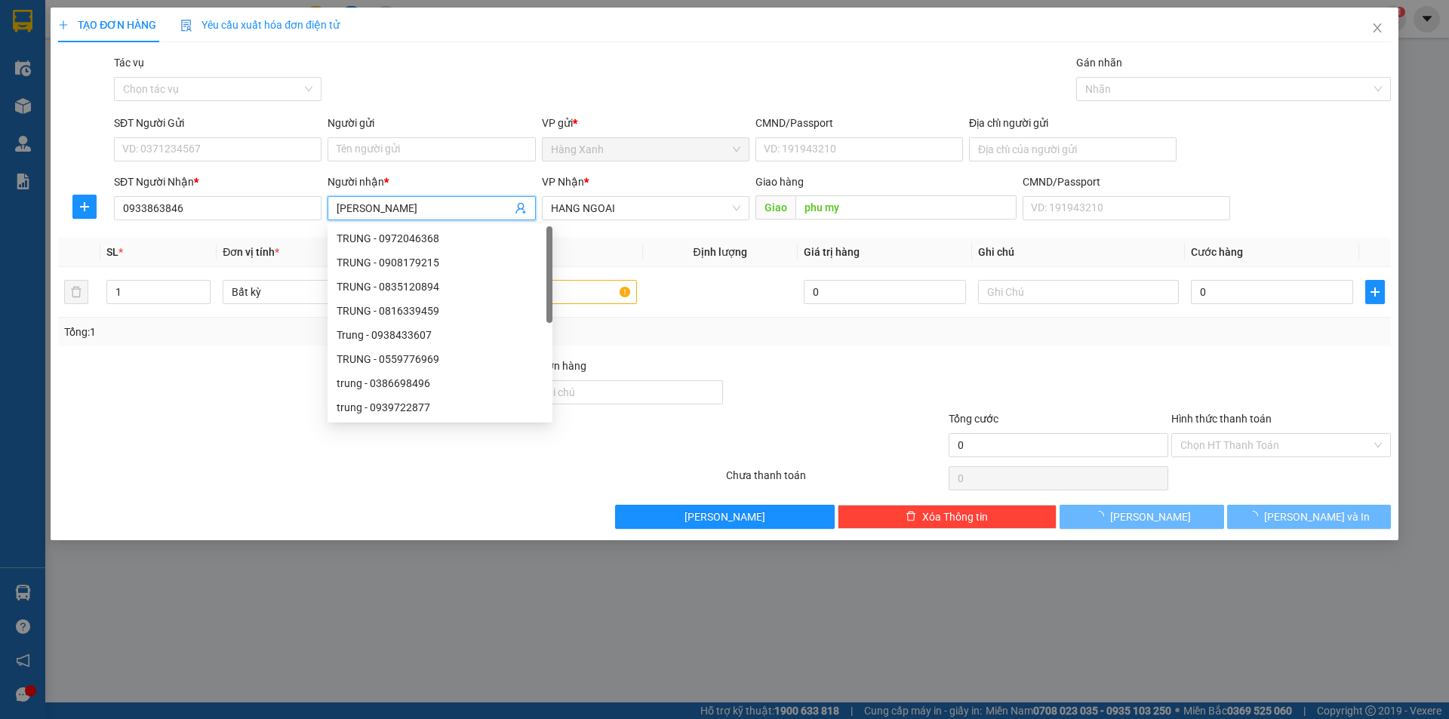
type input "long vũ"
click at [175, 136] on div "SĐT Người Gửi" at bounding box center [218, 126] width 208 height 23
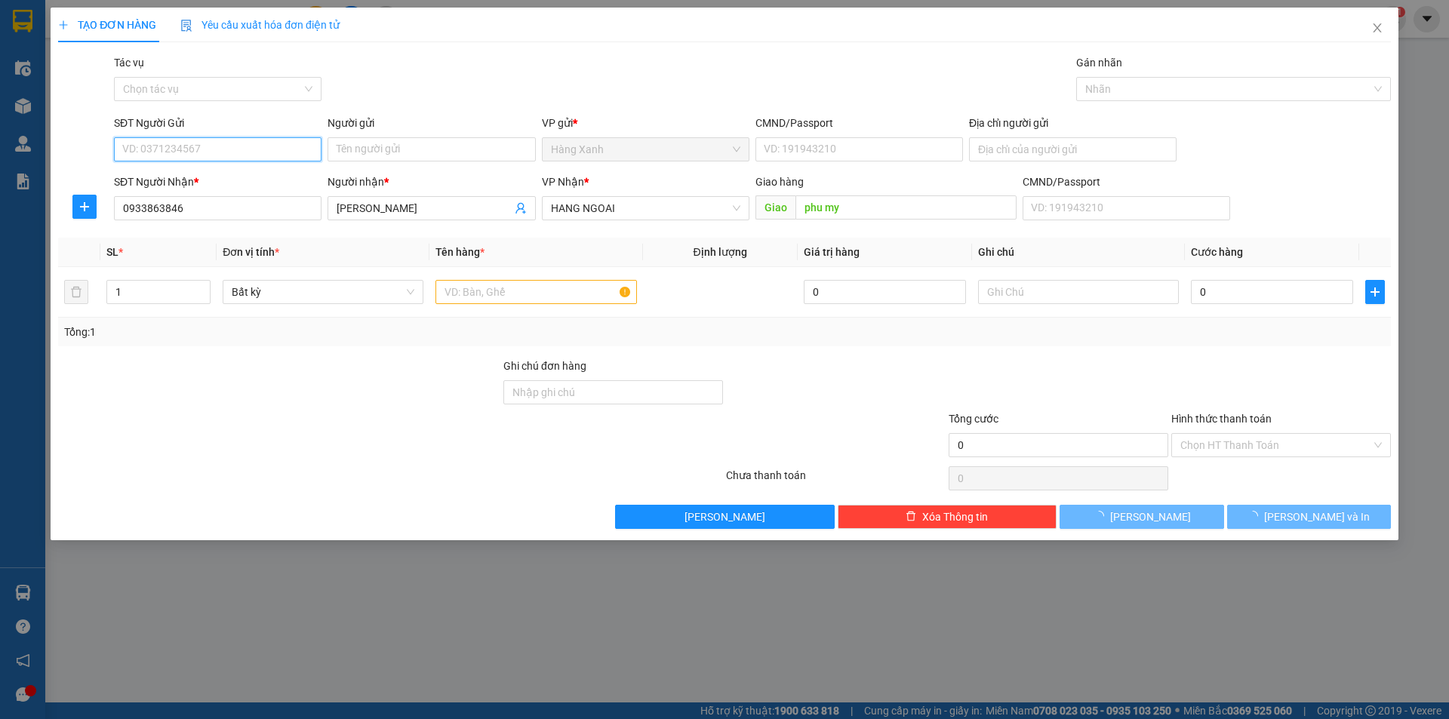
click at [181, 150] on input "SĐT Người Gửi" at bounding box center [218, 149] width 208 height 24
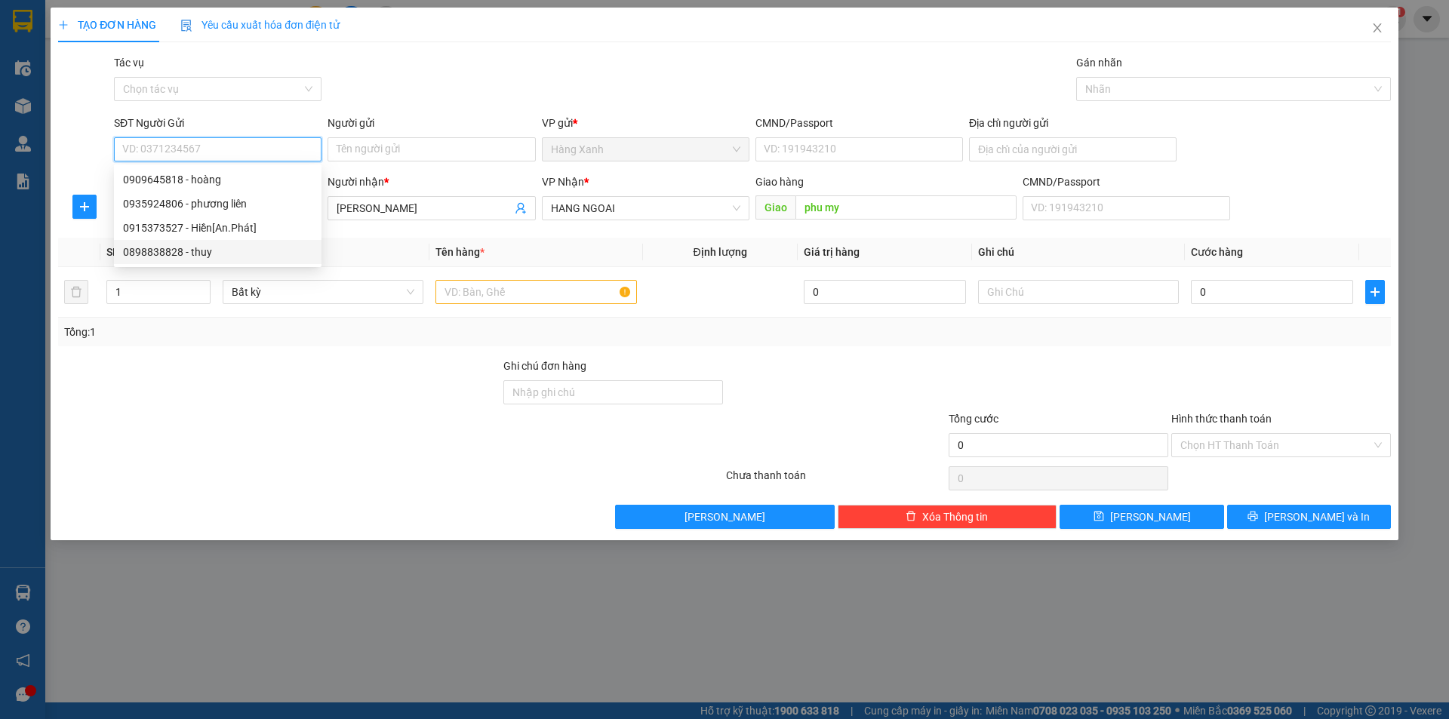
click at [208, 257] on div "0898838828 - thuy" at bounding box center [217, 252] width 189 height 17
type input "0898838828"
type input "thuy"
type input "020081004525"
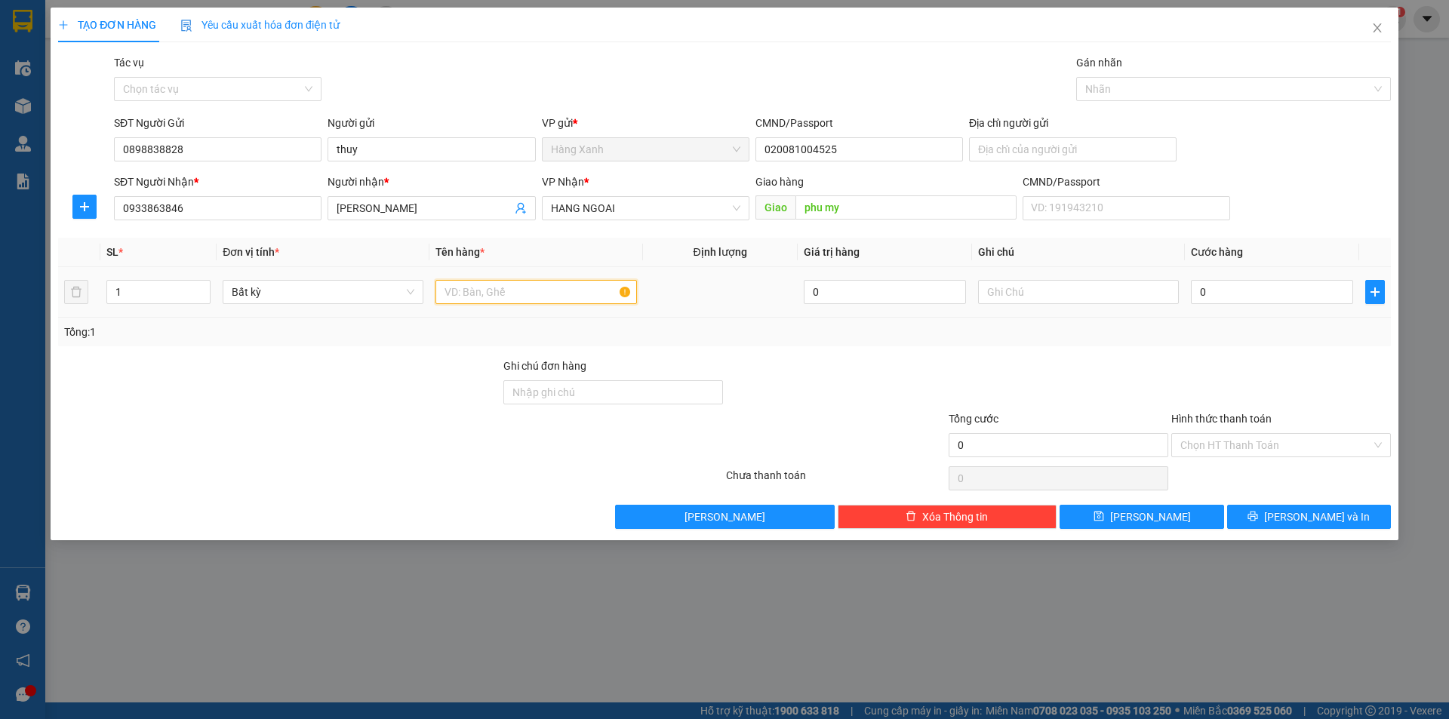
click at [516, 291] on input "text" at bounding box center [536, 292] width 201 height 24
type input "thùng bk ( đèn pin"
click at [1205, 304] on div "0" at bounding box center [1272, 292] width 162 height 30
click at [1204, 300] on input "0" at bounding box center [1272, 292] width 162 height 24
type input "4"
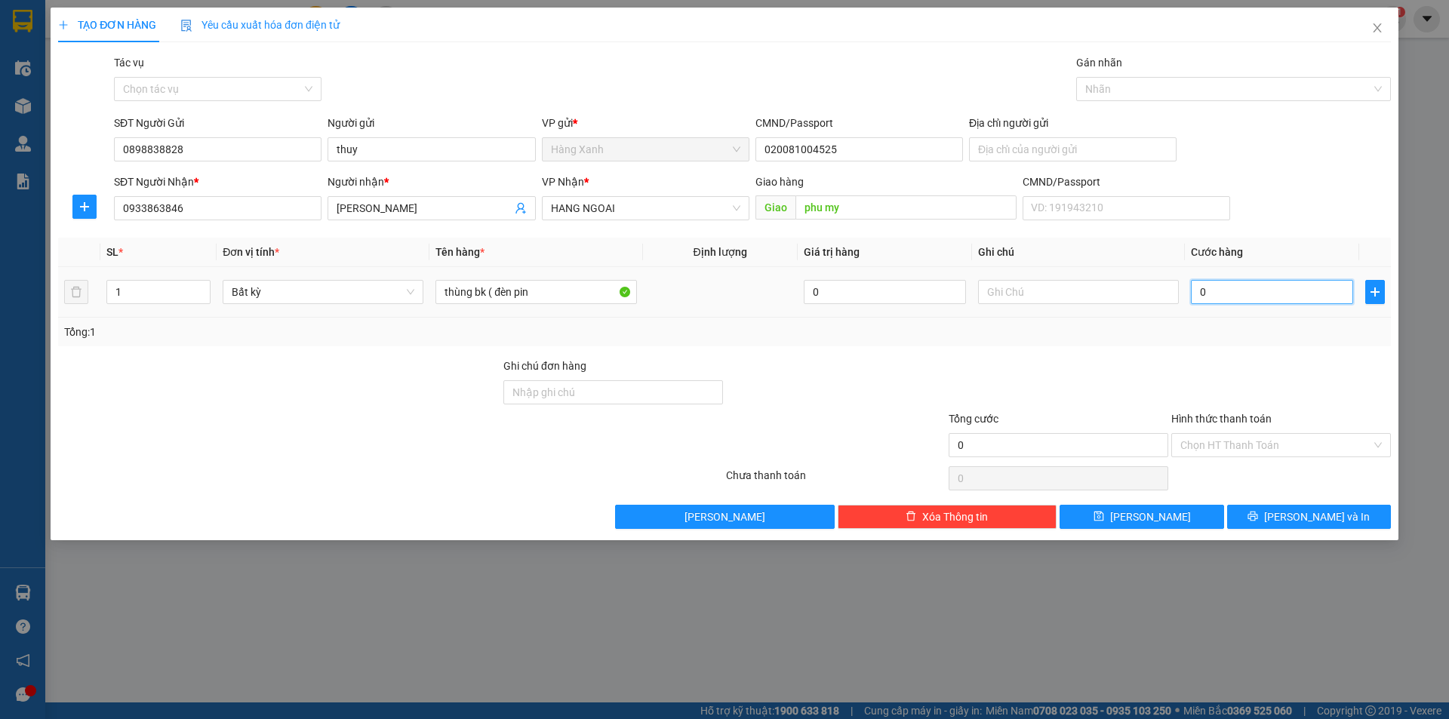
type input "4"
type input "40"
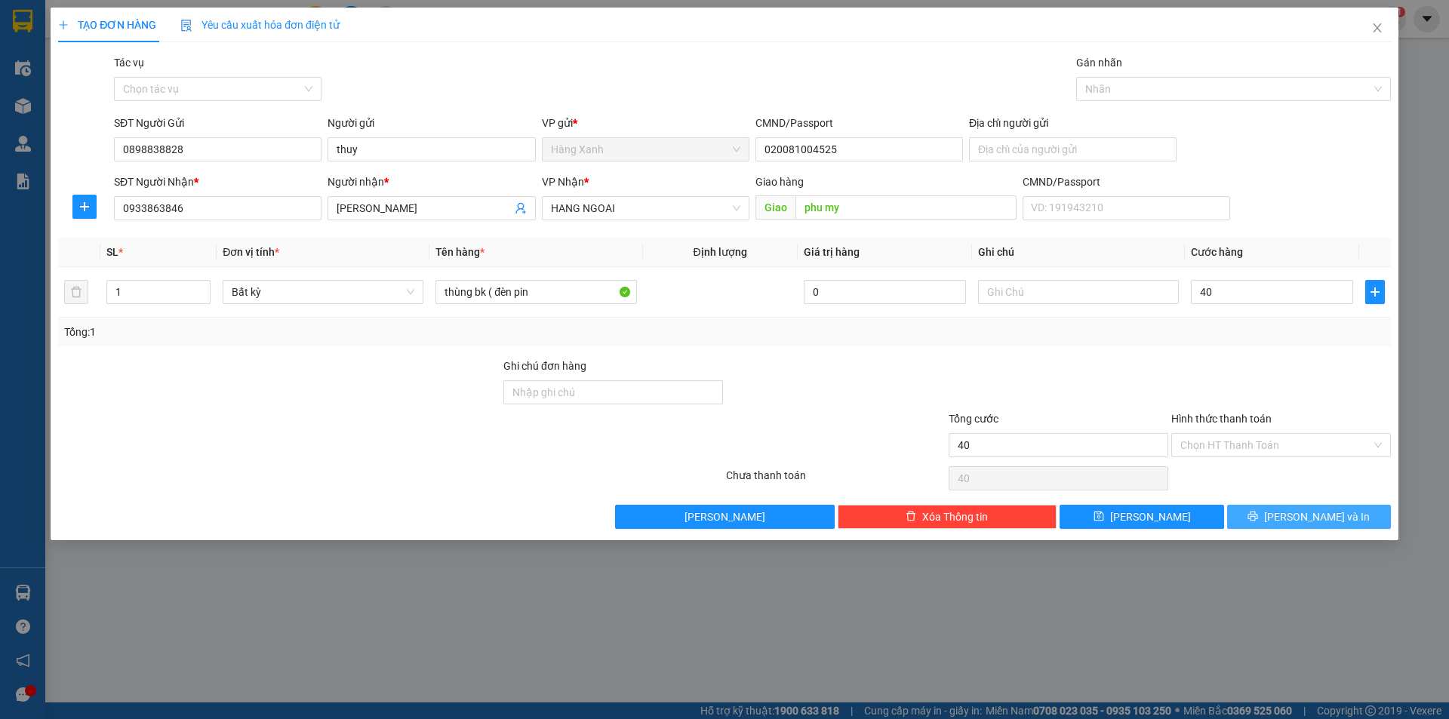
type input "40.000"
click at [1307, 519] on span "[PERSON_NAME] và In" at bounding box center [1317, 517] width 106 height 17
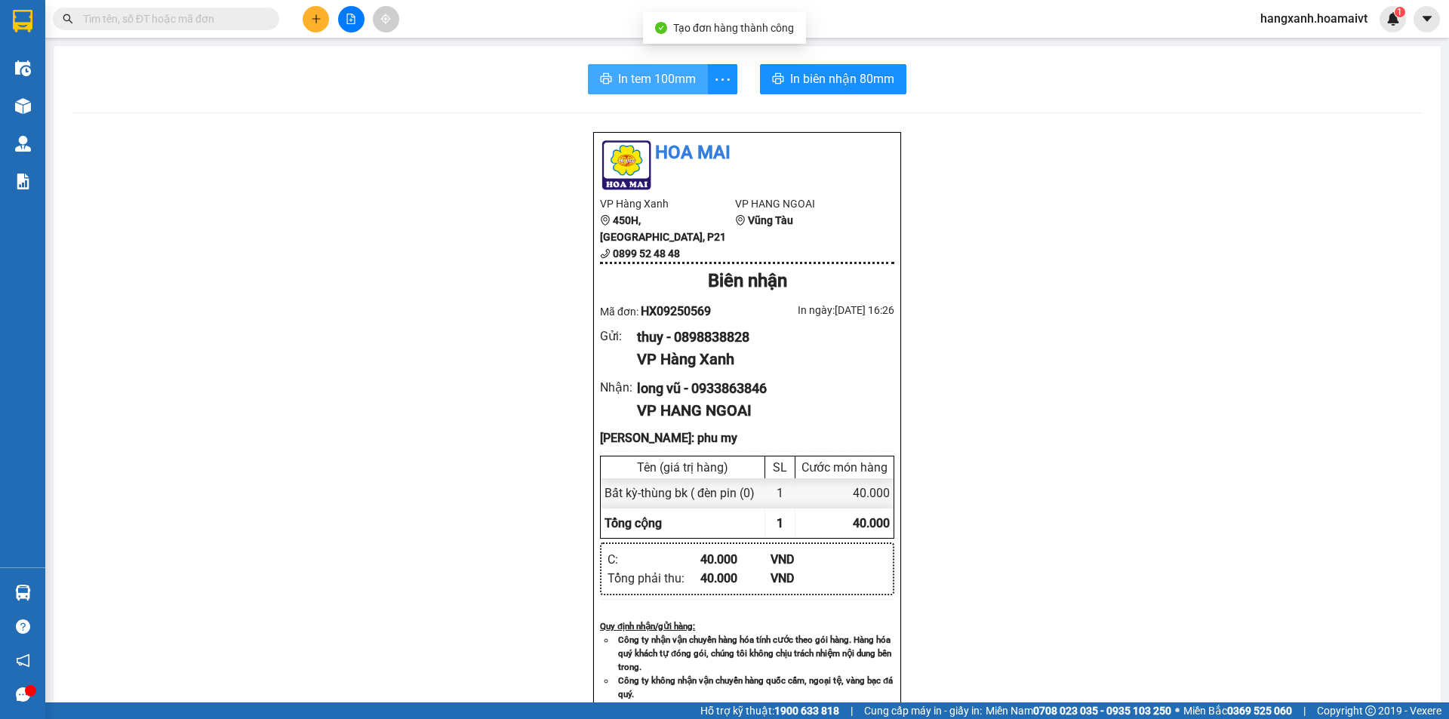
click at [670, 80] on span "In tem 100mm" at bounding box center [657, 78] width 78 height 19
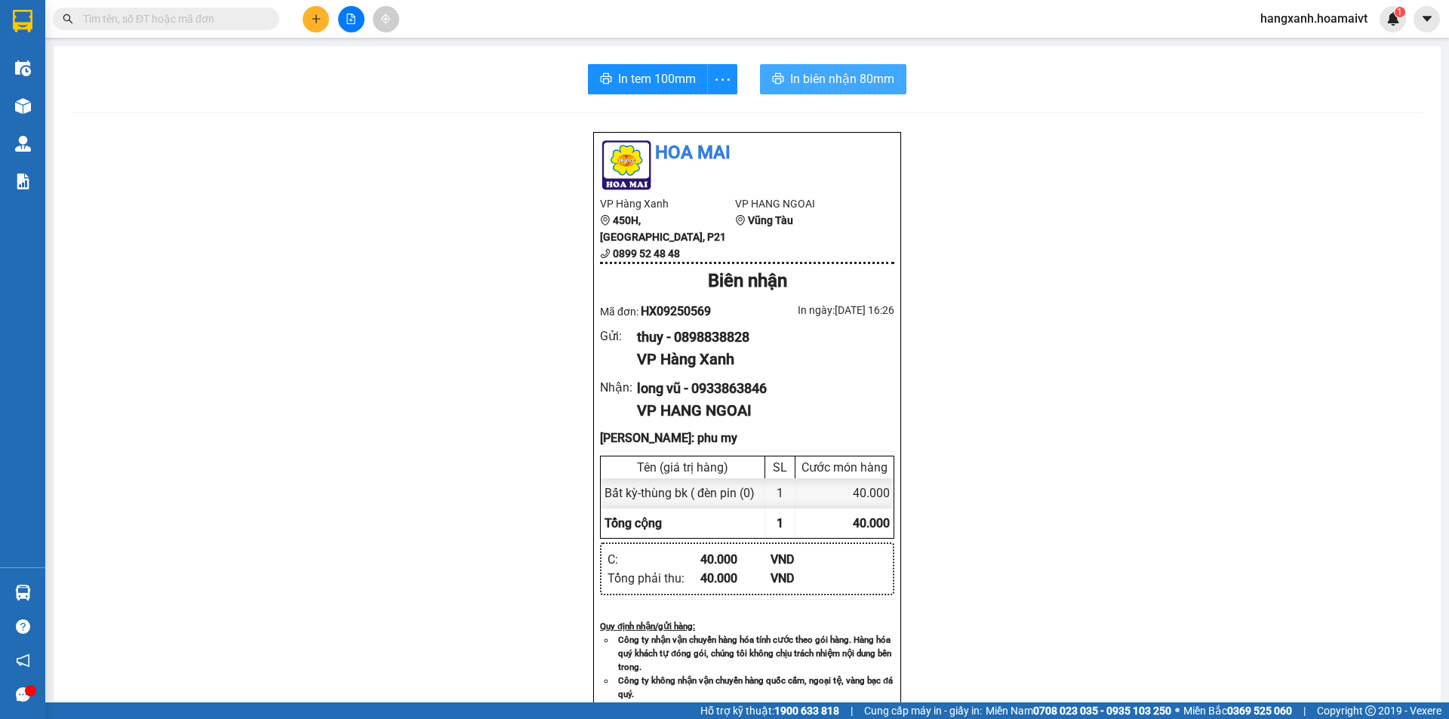
click at [819, 81] on span "In biên nhận 80mm" at bounding box center [842, 78] width 104 height 19
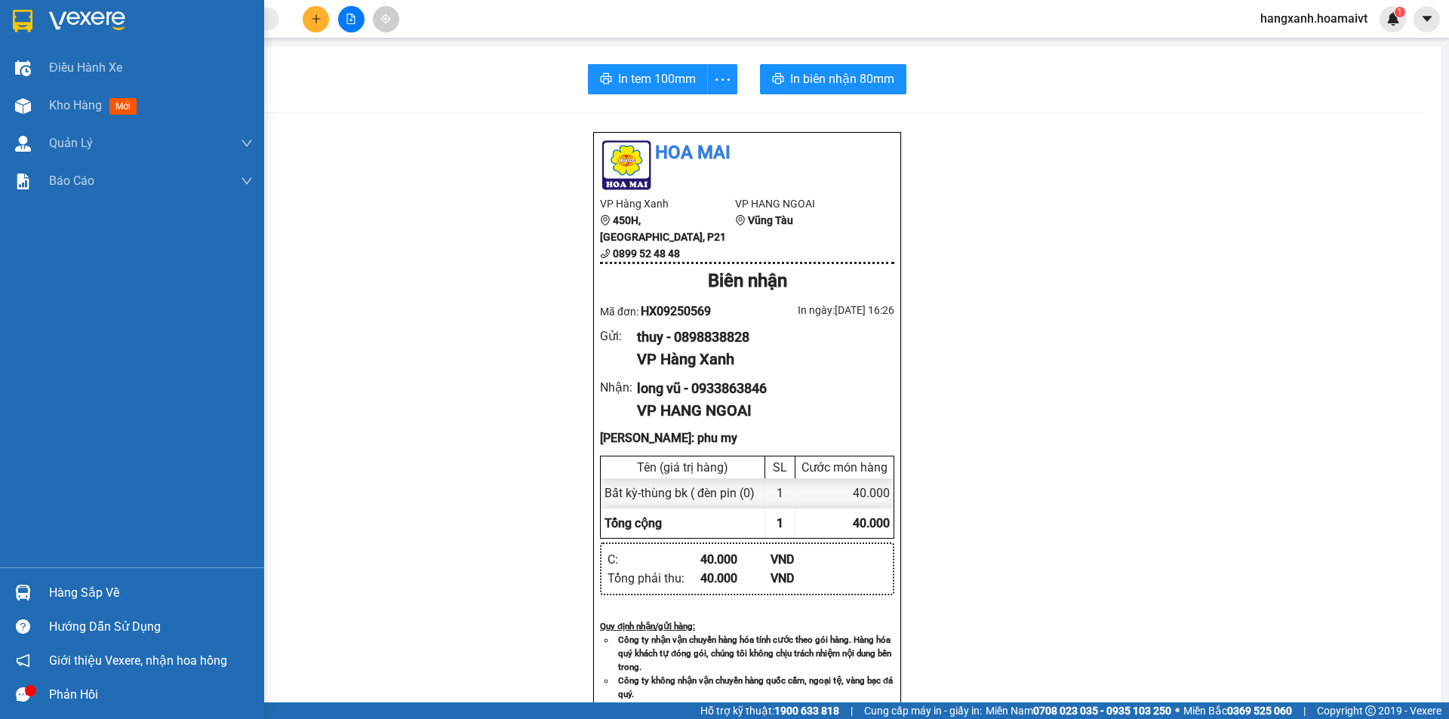
click at [20, 18] on img at bounding box center [23, 21] width 20 height 23
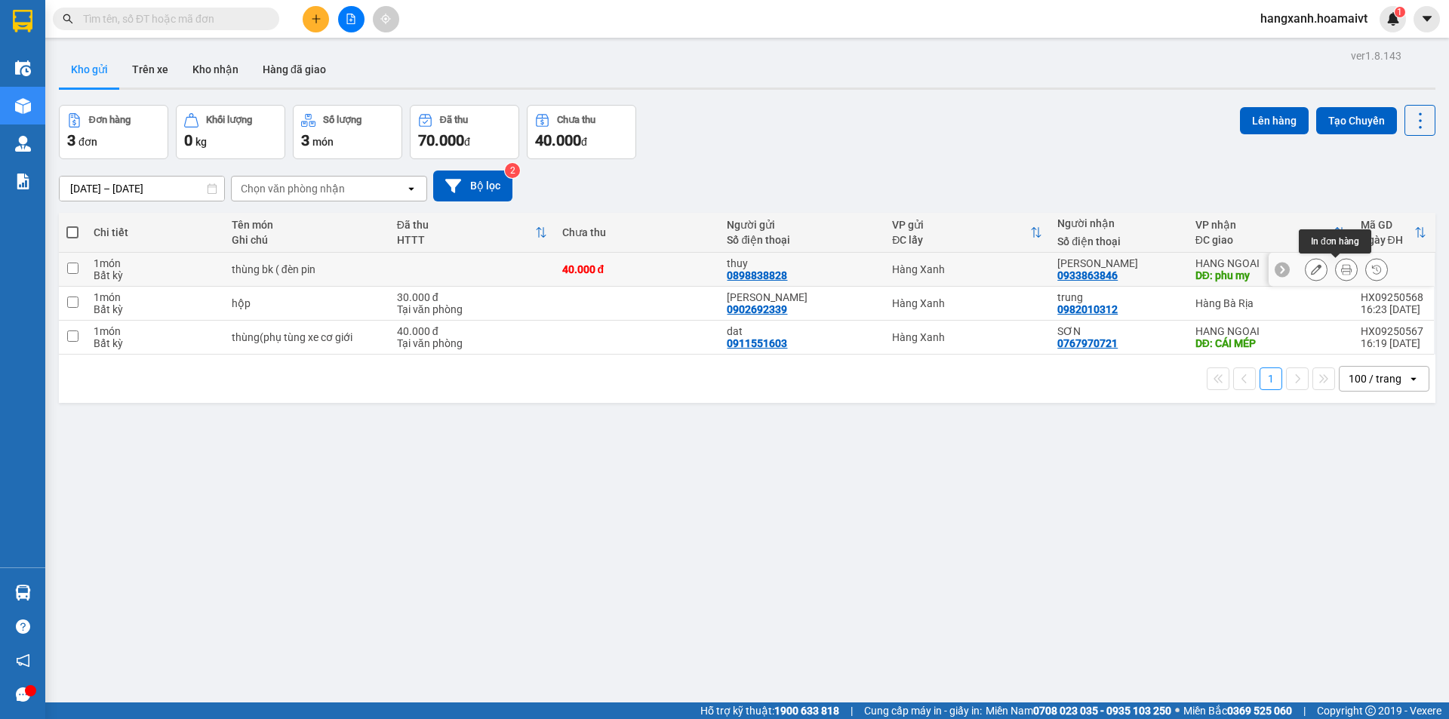
click at [1341, 271] on icon at bounding box center [1346, 269] width 11 height 11
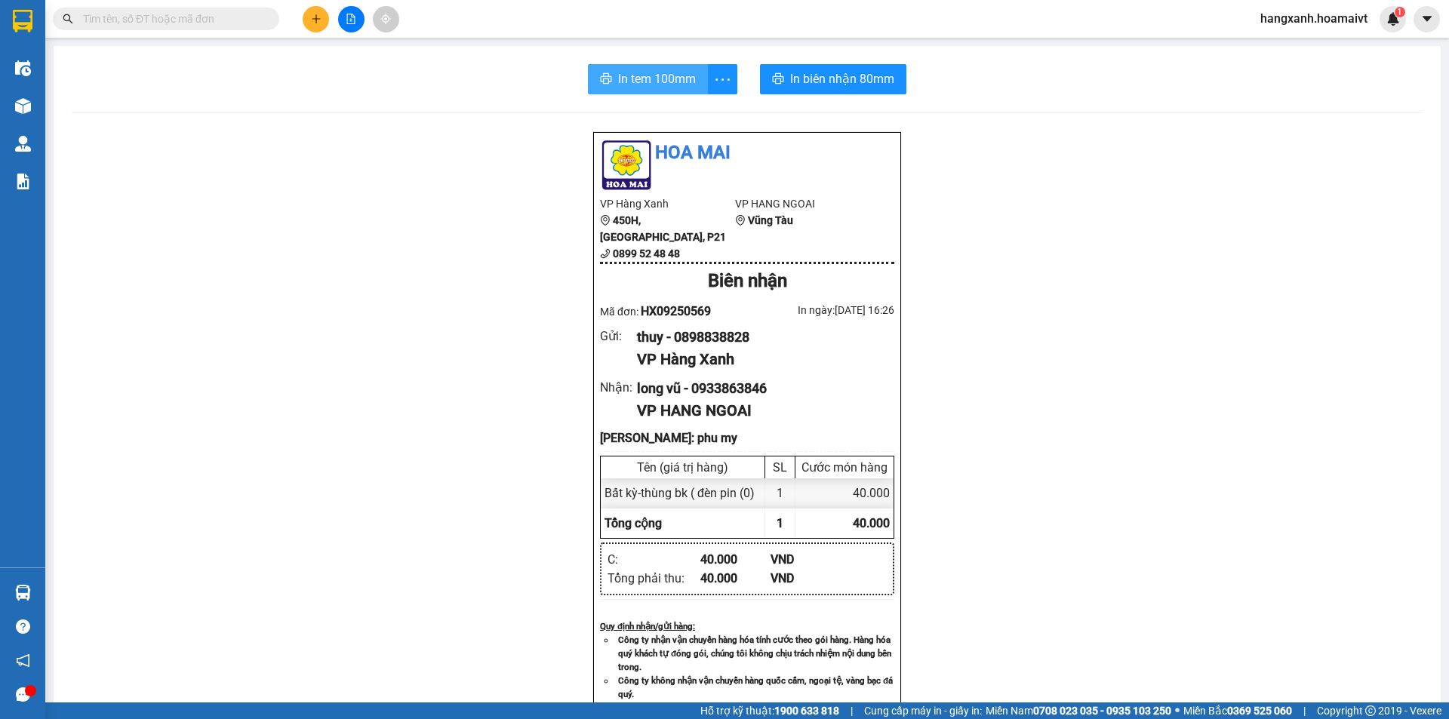
click at [652, 84] on span "In tem 100mm" at bounding box center [657, 78] width 78 height 19
click at [830, 84] on span "In biên nhận 80mm" at bounding box center [842, 78] width 104 height 19
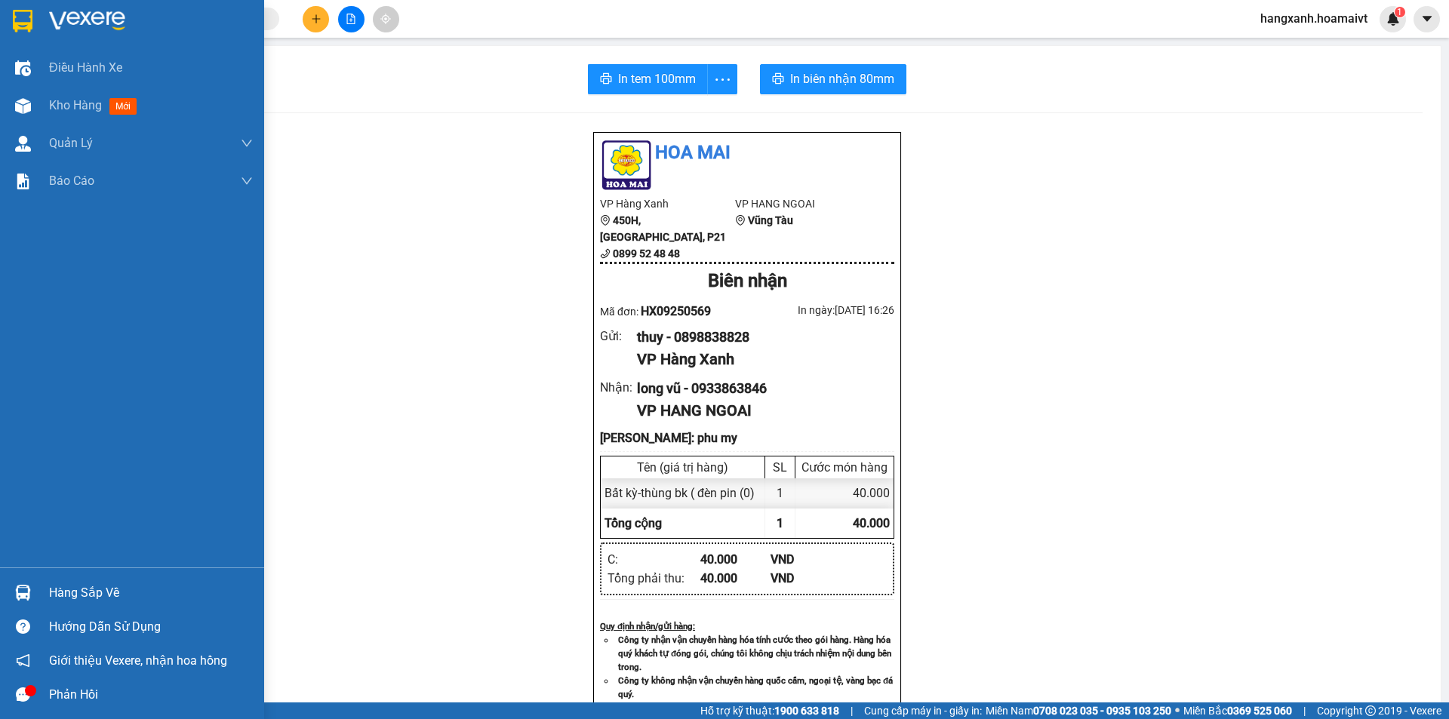
click at [16, 8] on div at bounding box center [23, 21] width 26 height 26
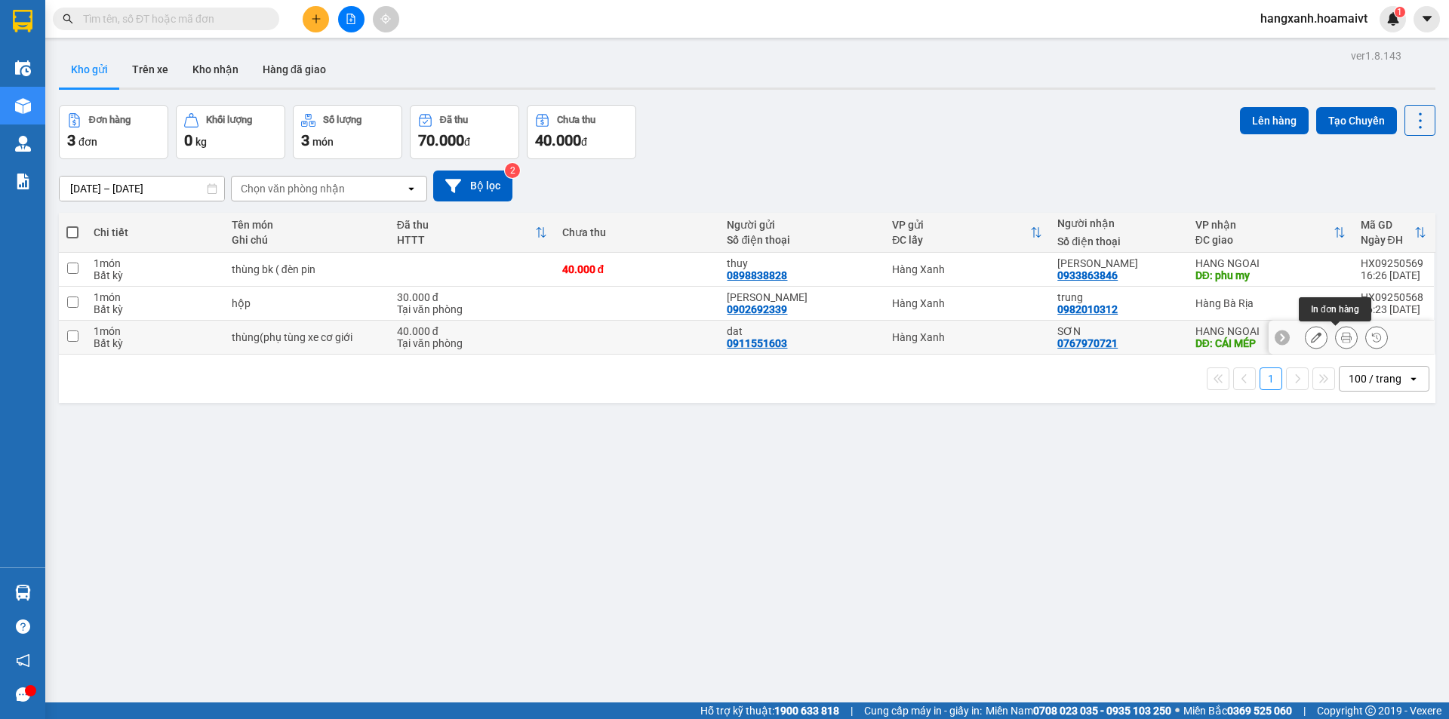
click at [1341, 340] on icon at bounding box center [1346, 337] width 11 height 11
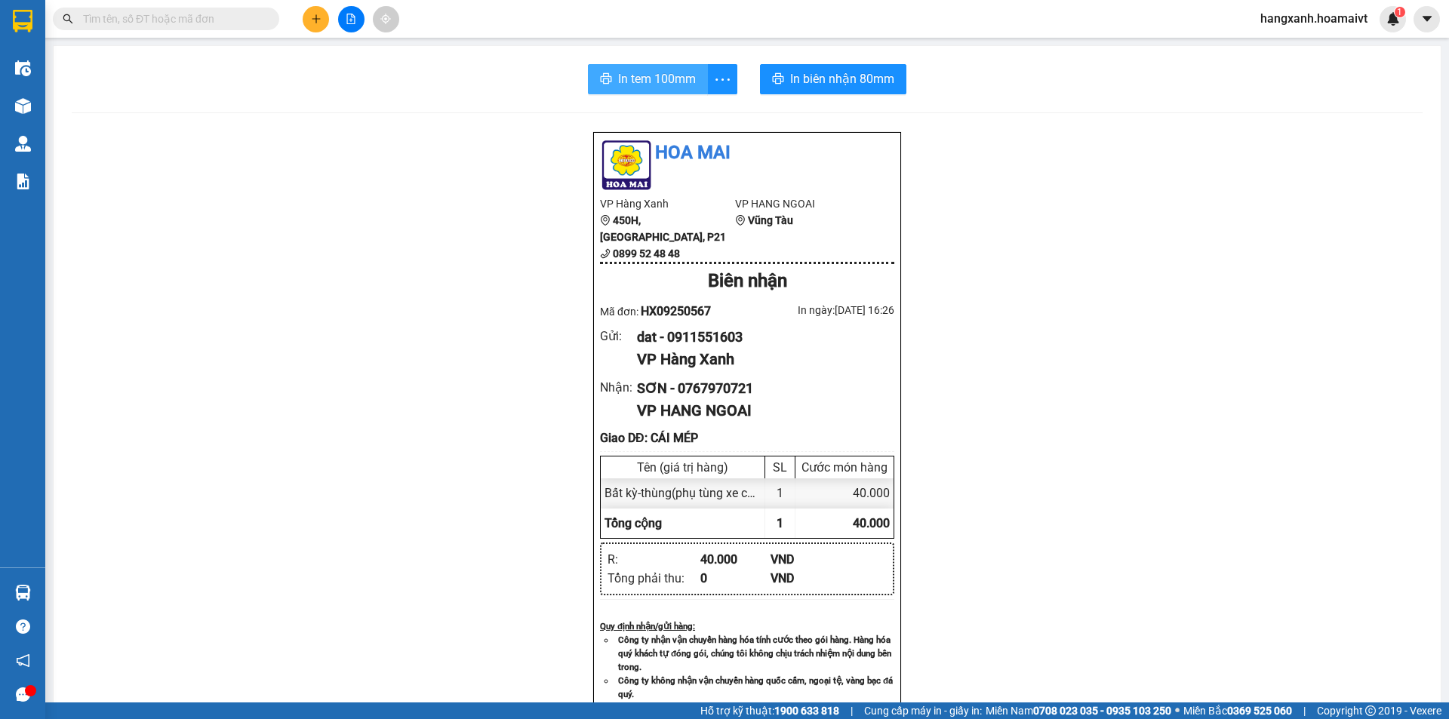
click at [639, 74] on span "In tem 100mm" at bounding box center [657, 78] width 78 height 19
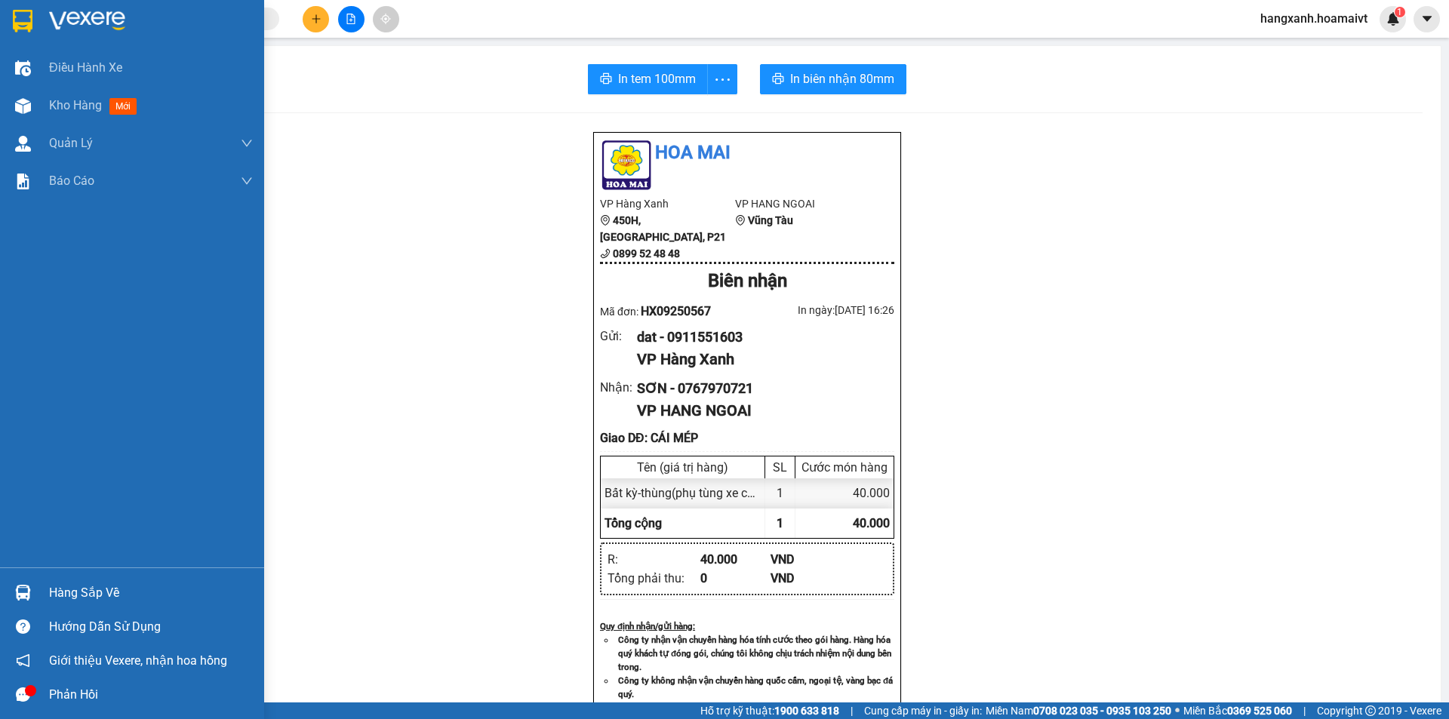
click at [20, 29] on img at bounding box center [23, 21] width 20 height 23
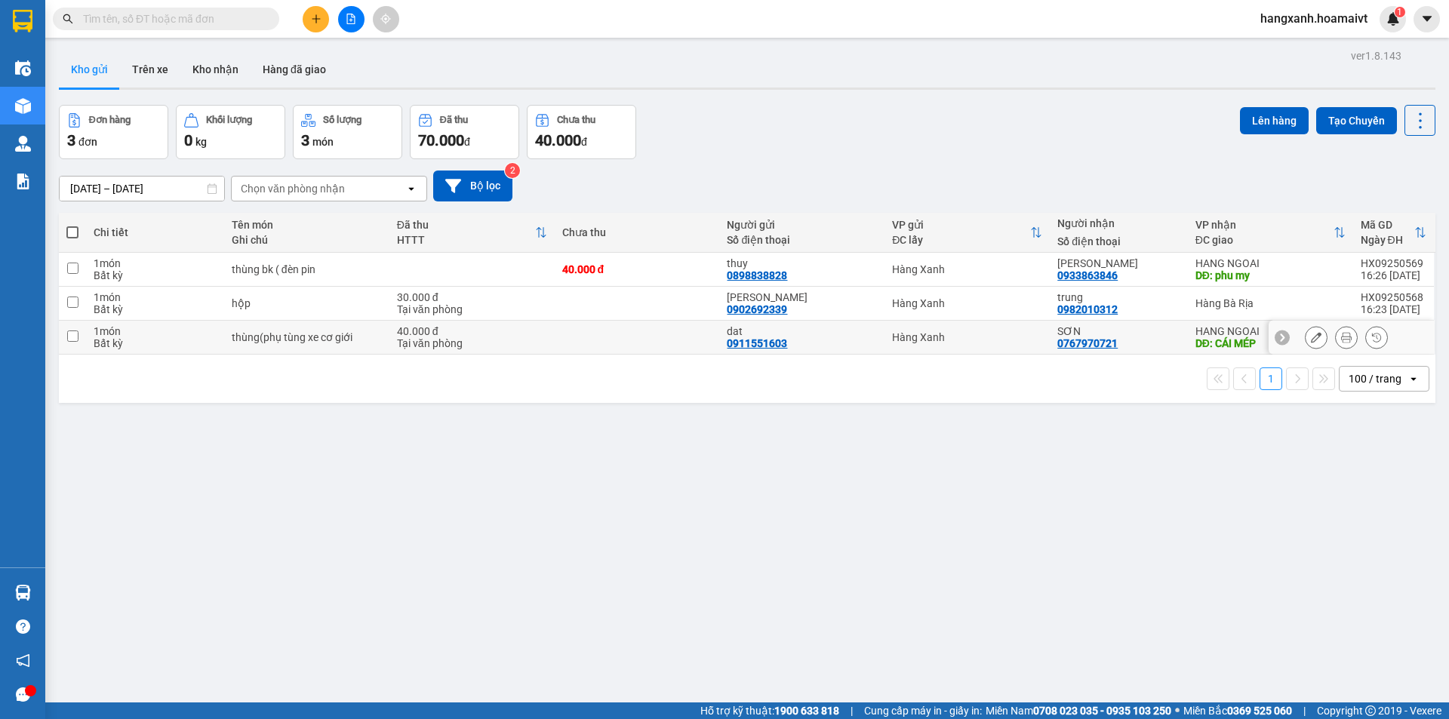
click at [1188, 337] on td "HANG NGOAI DĐ: CÁI MÉP" at bounding box center [1270, 338] width 165 height 34
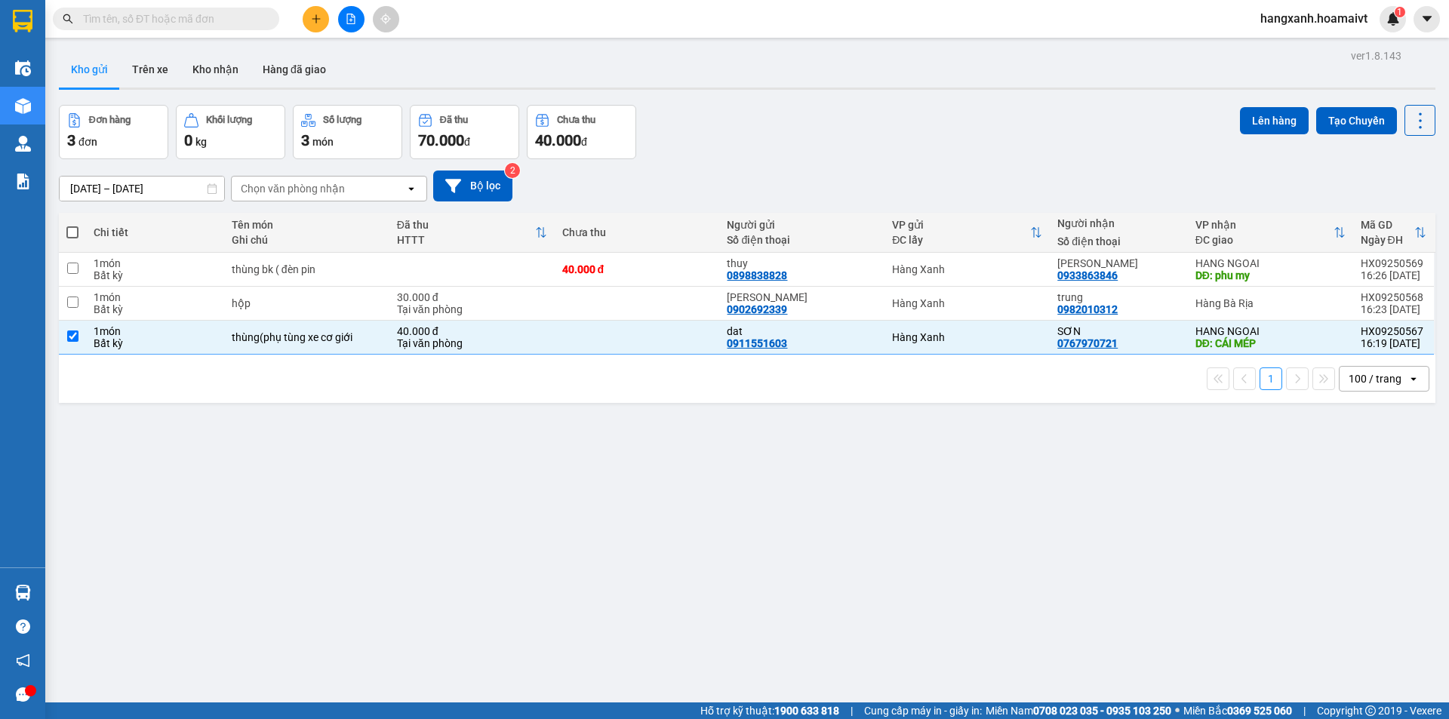
click at [1188, 246] on th "VP nhận ĐC giao" at bounding box center [1270, 233] width 165 height 40
checkbox input "false"
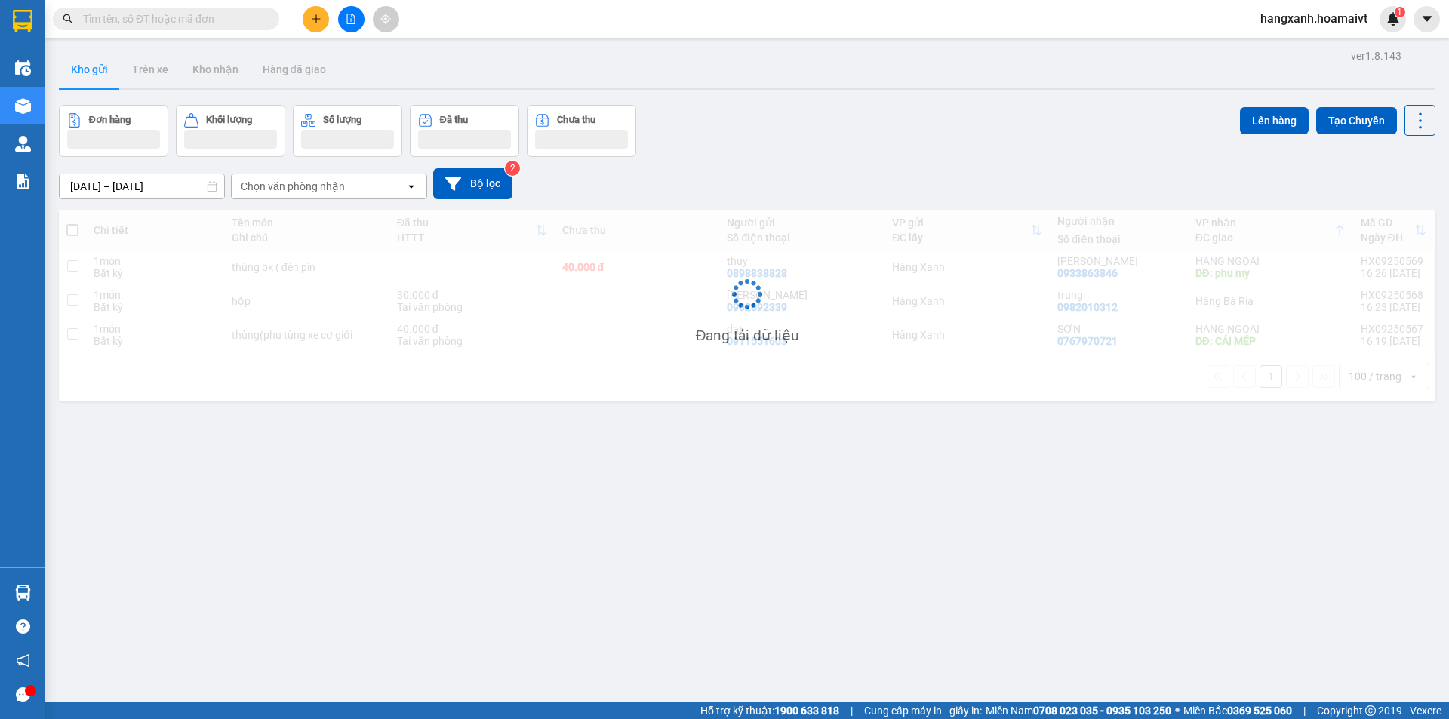
click at [1190, 264] on div "Đang tải dữ liệu" at bounding box center [747, 306] width 1377 height 190
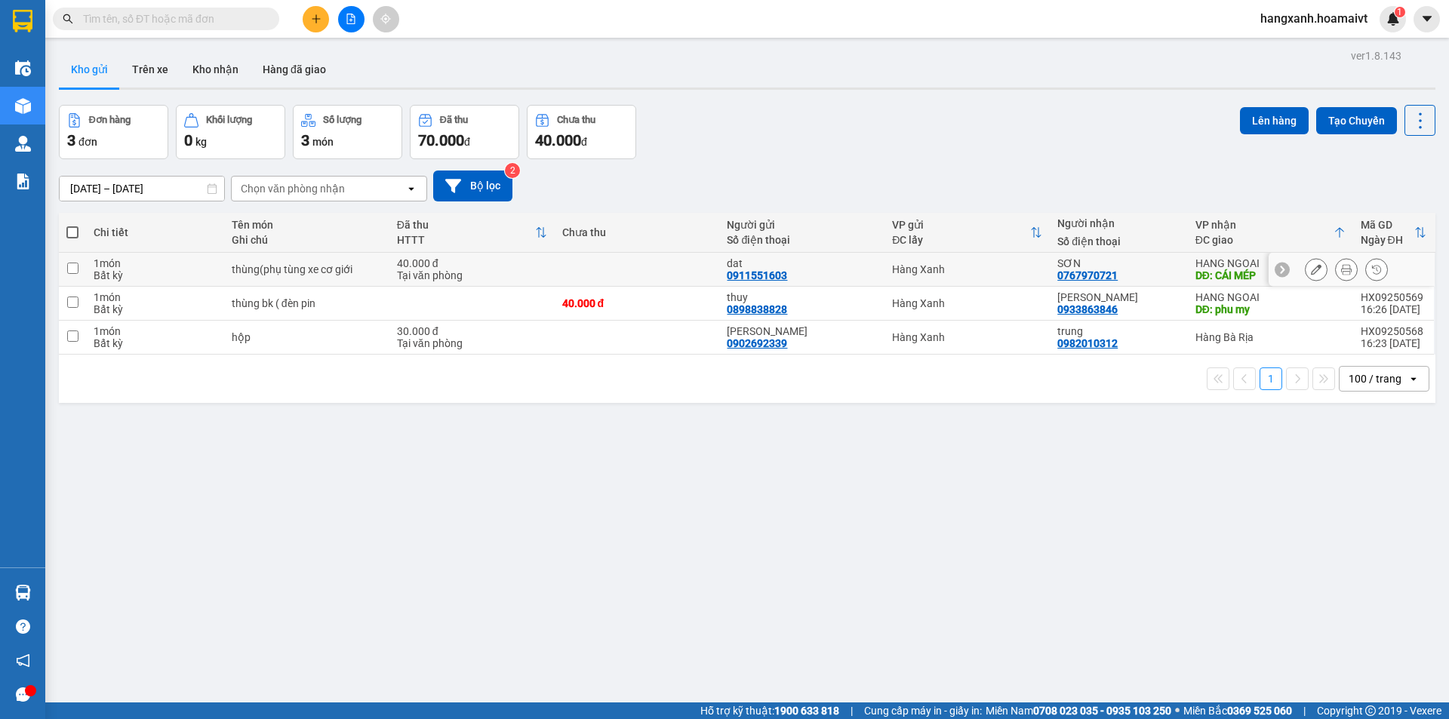
click at [1165, 273] on div "SƠN 0767970721" at bounding box center [1119, 269] width 122 height 24
checkbox input "true"
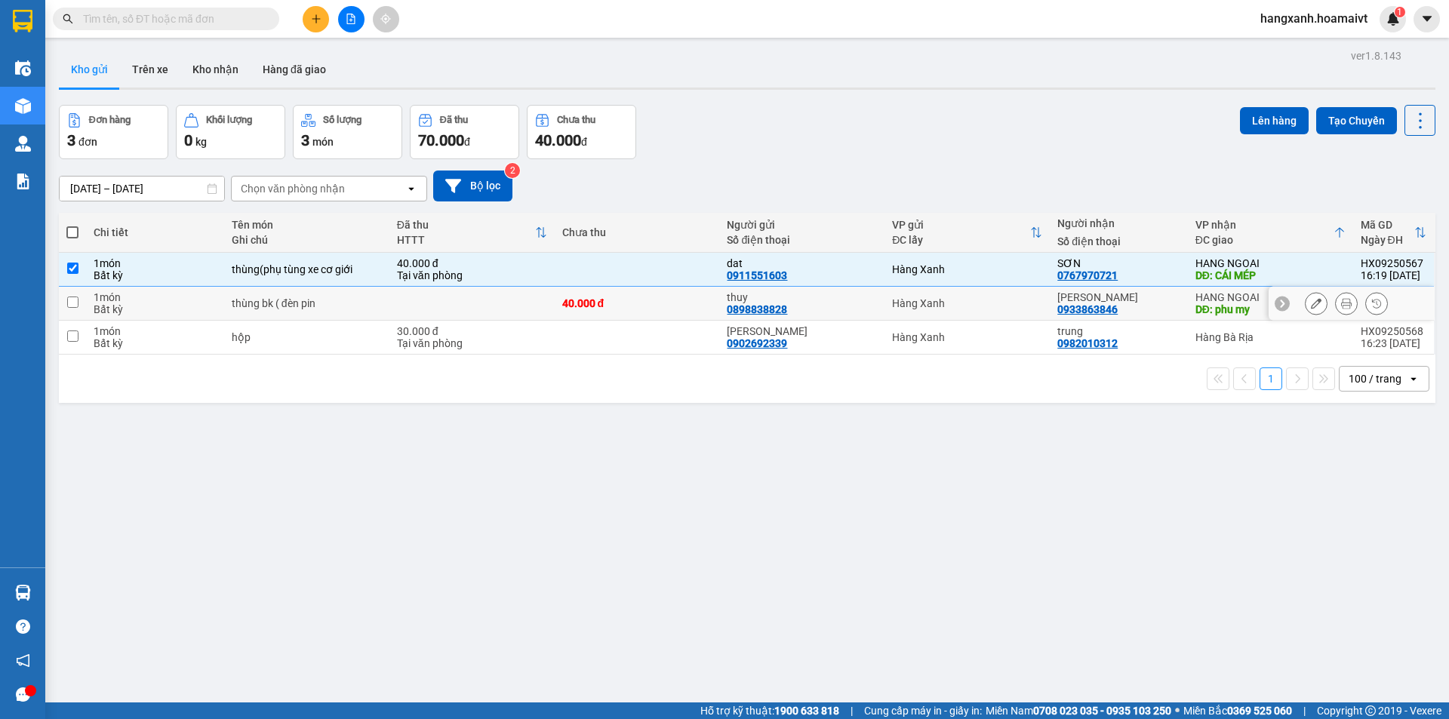
click at [1169, 297] on div "long vũ" at bounding box center [1119, 297] width 122 height 12
checkbox input "true"
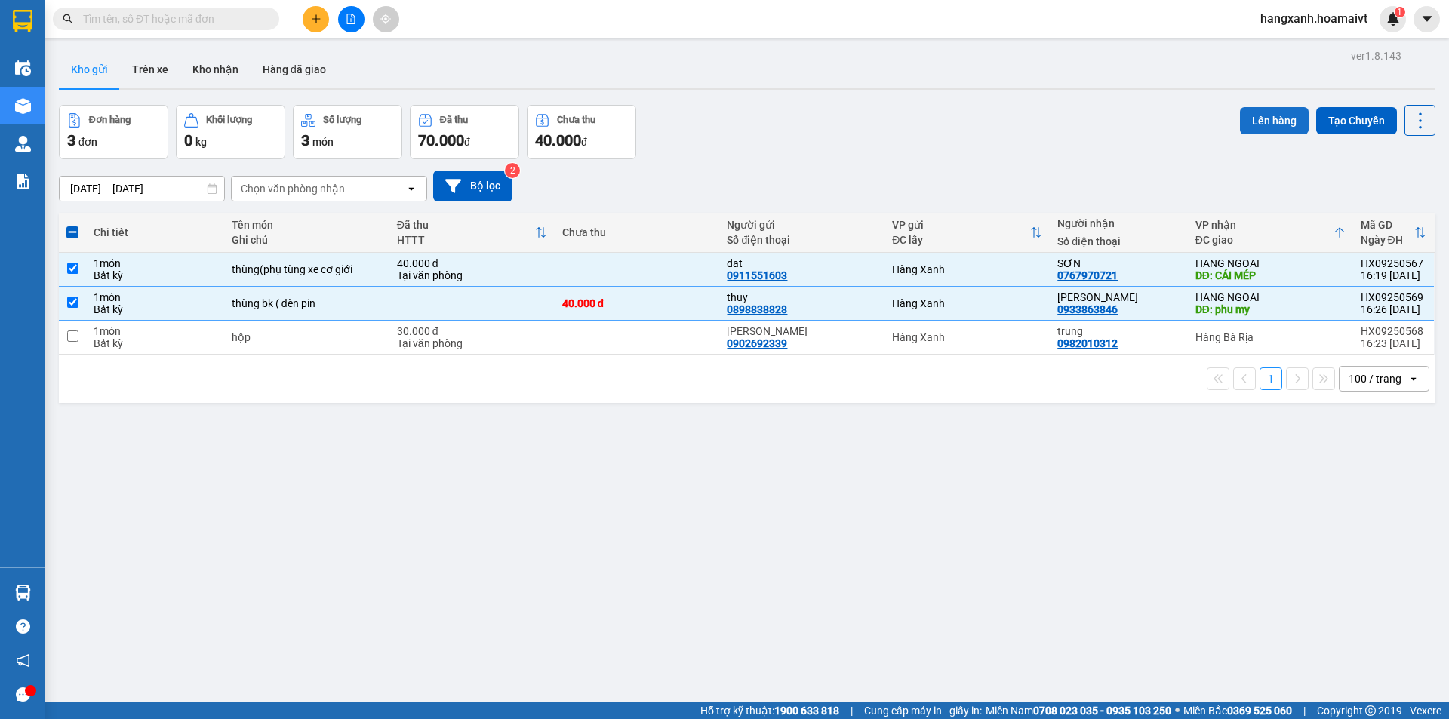
click at [1262, 122] on button "Lên hàng" at bounding box center [1274, 120] width 69 height 27
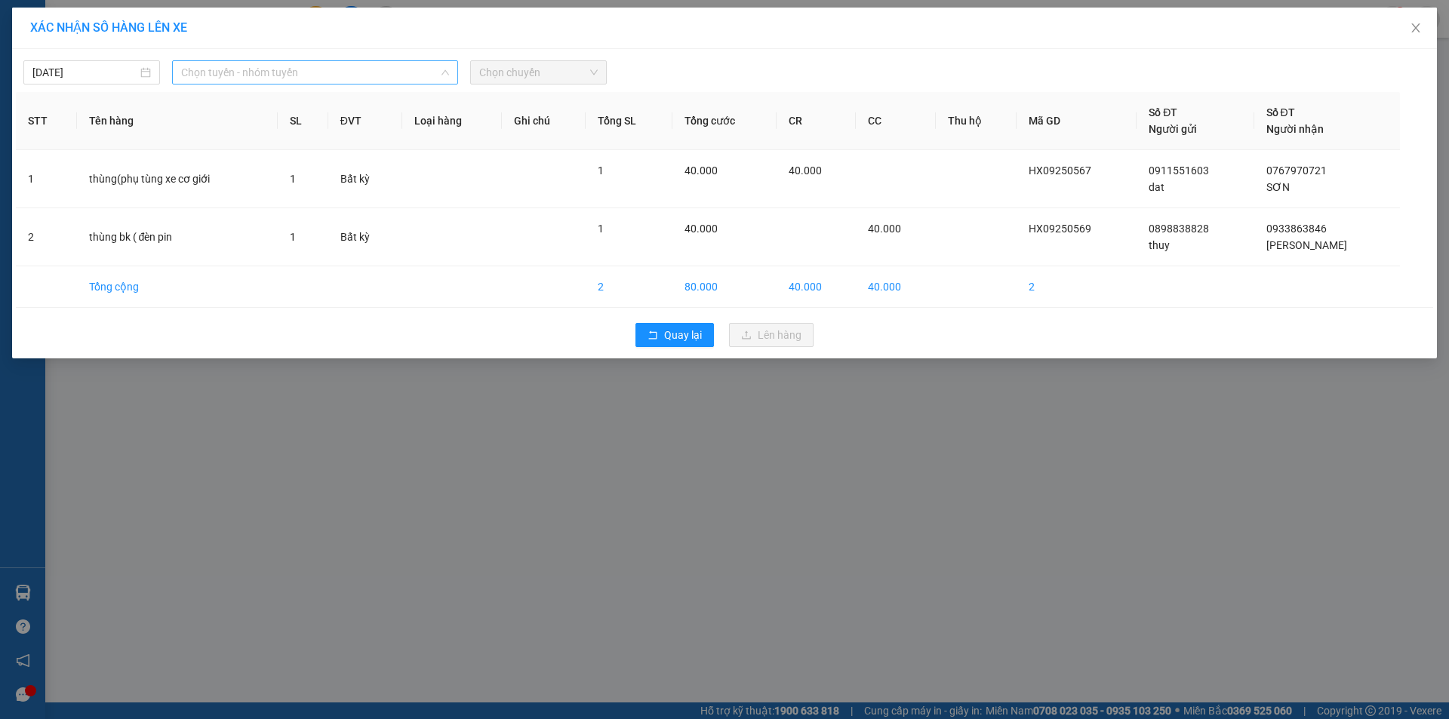
click at [300, 70] on span "Chọn tuyến - nhóm tuyến" at bounding box center [315, 72] width 268 height 23
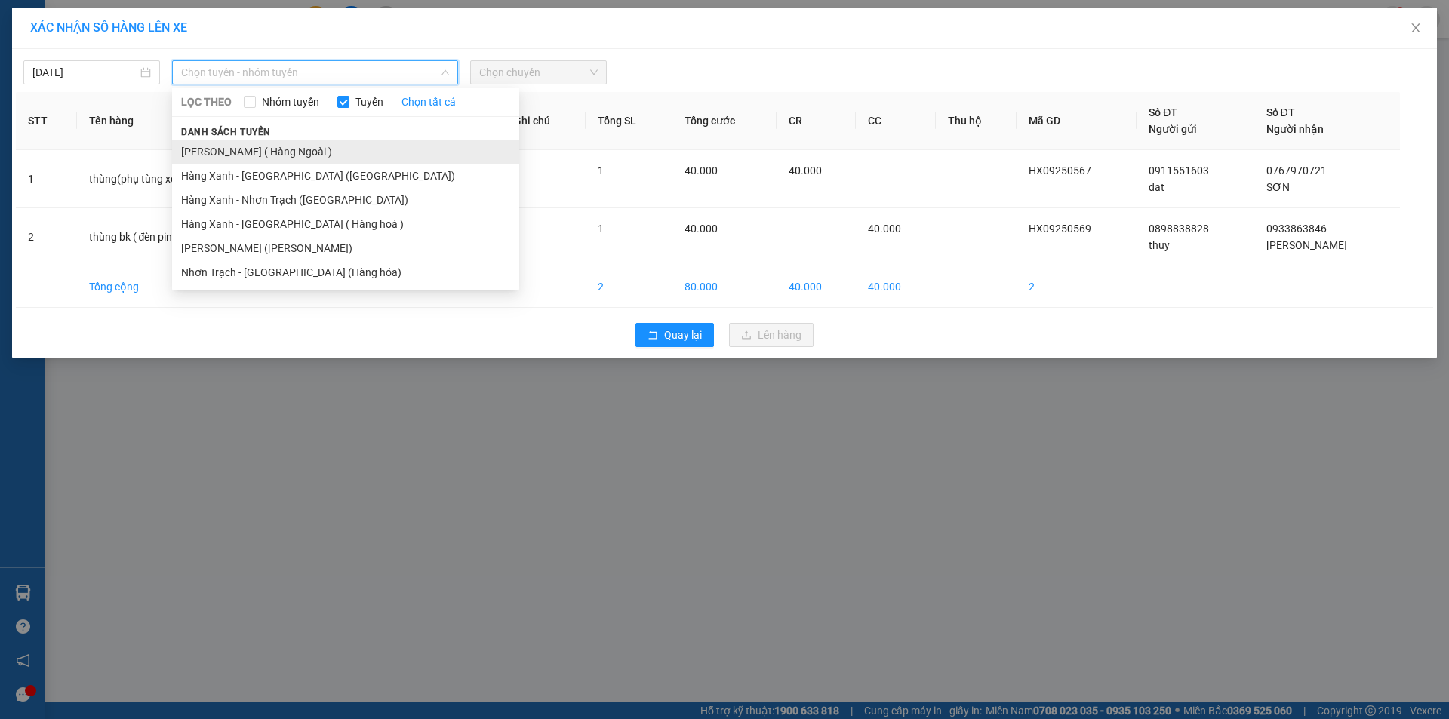
click at [281, 146] on li "[PERSON_NAME] ( Hàng Ngoài )" at bounding box center [345, 152] width 347 height 24
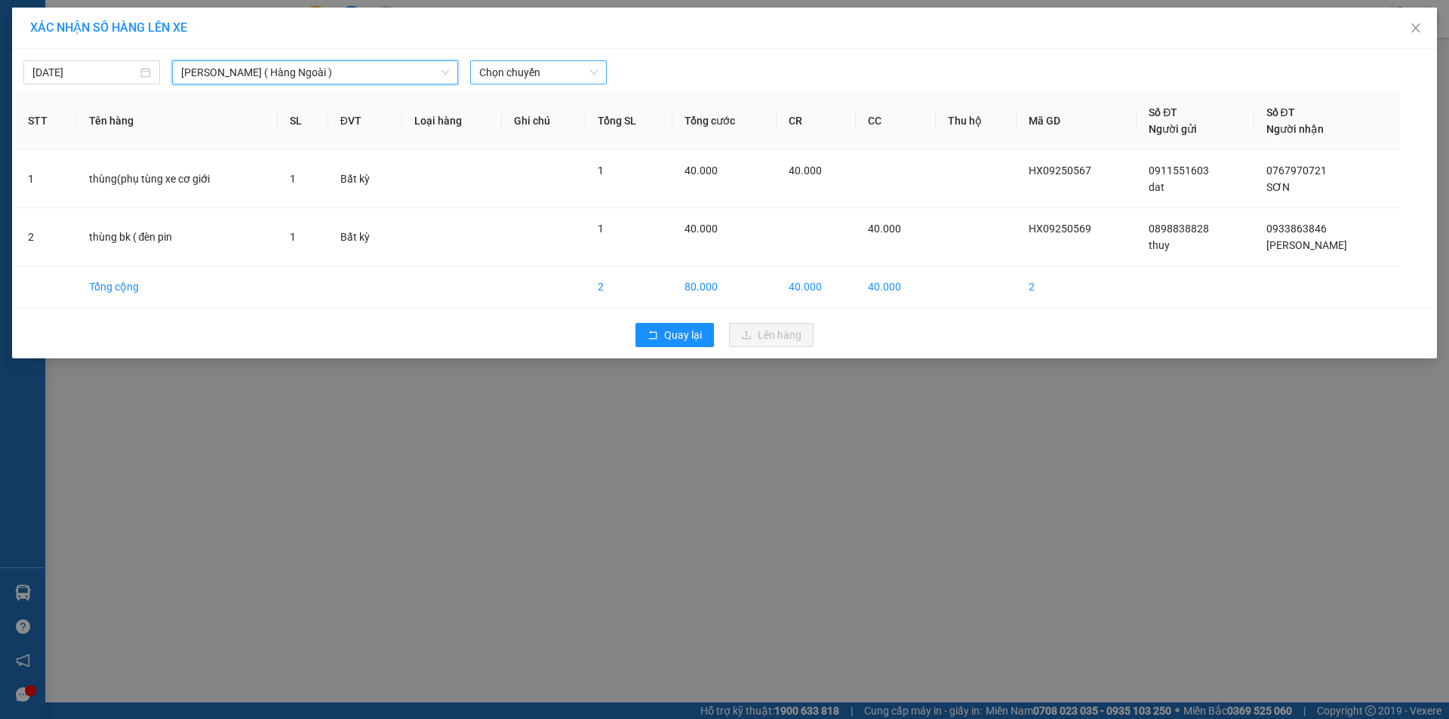
click at [497, 64] on span "Chọn chuyến" at bounding box center [538, 72] width 119 height 23
type input "1630"
click at [546, 136] on div "Thêm chuyến " 16:30 "" at bounding box center [550, 128] width 161 height 26
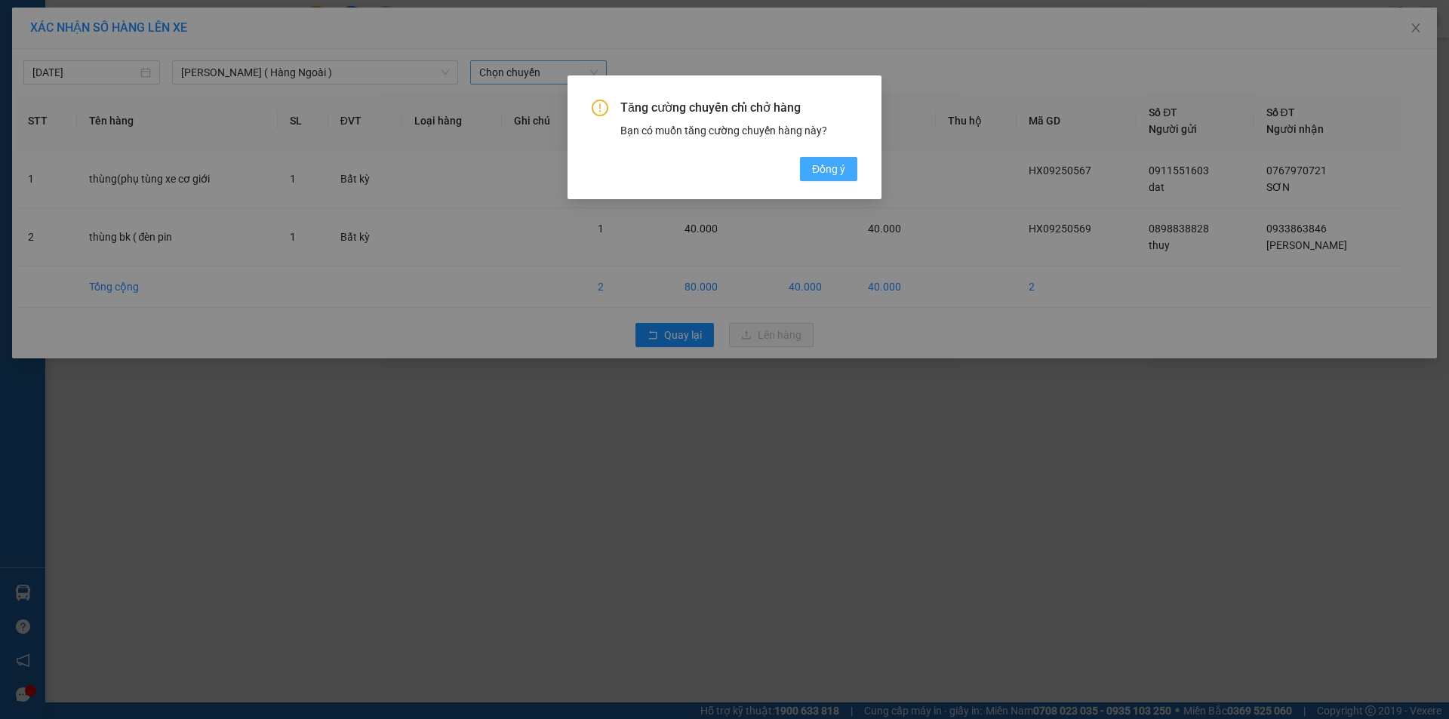
click at [807, 171] on button "Đồng ý" at bounding box center [828, 169] width 57 height 24
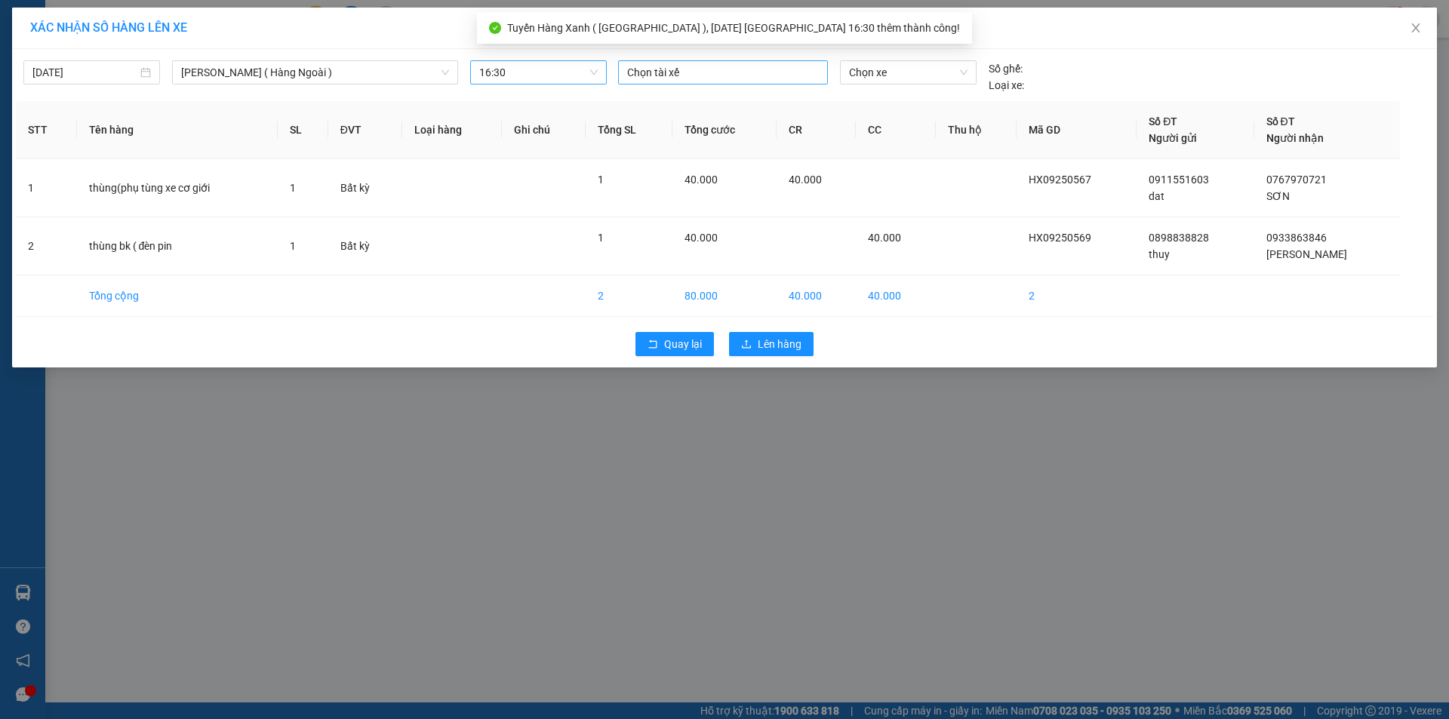
click at [680, 73] on div at bounding box center [723, 72] width 202 height 18
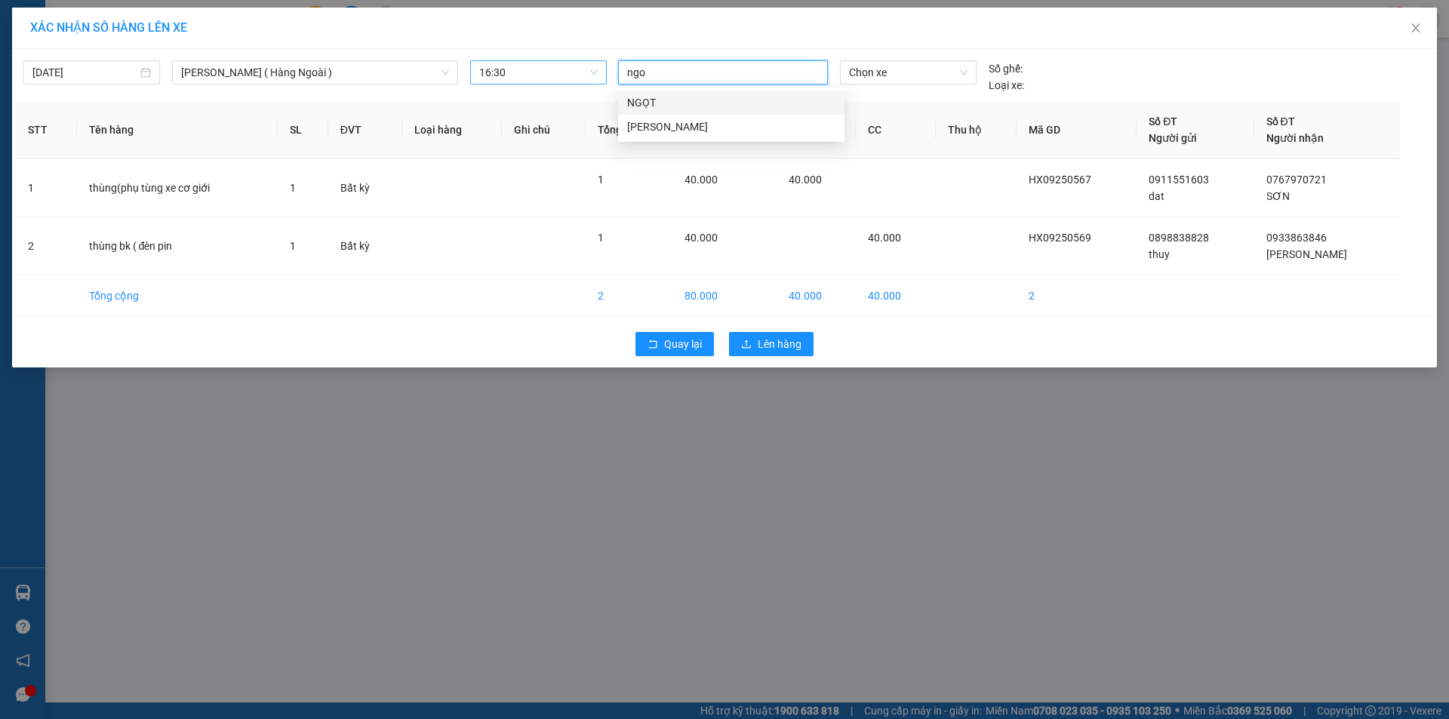
type input "ngoc"
click at [688, 103] on div "NGỌC MĐ" at bounding box center [731, 102] width 208 height 17
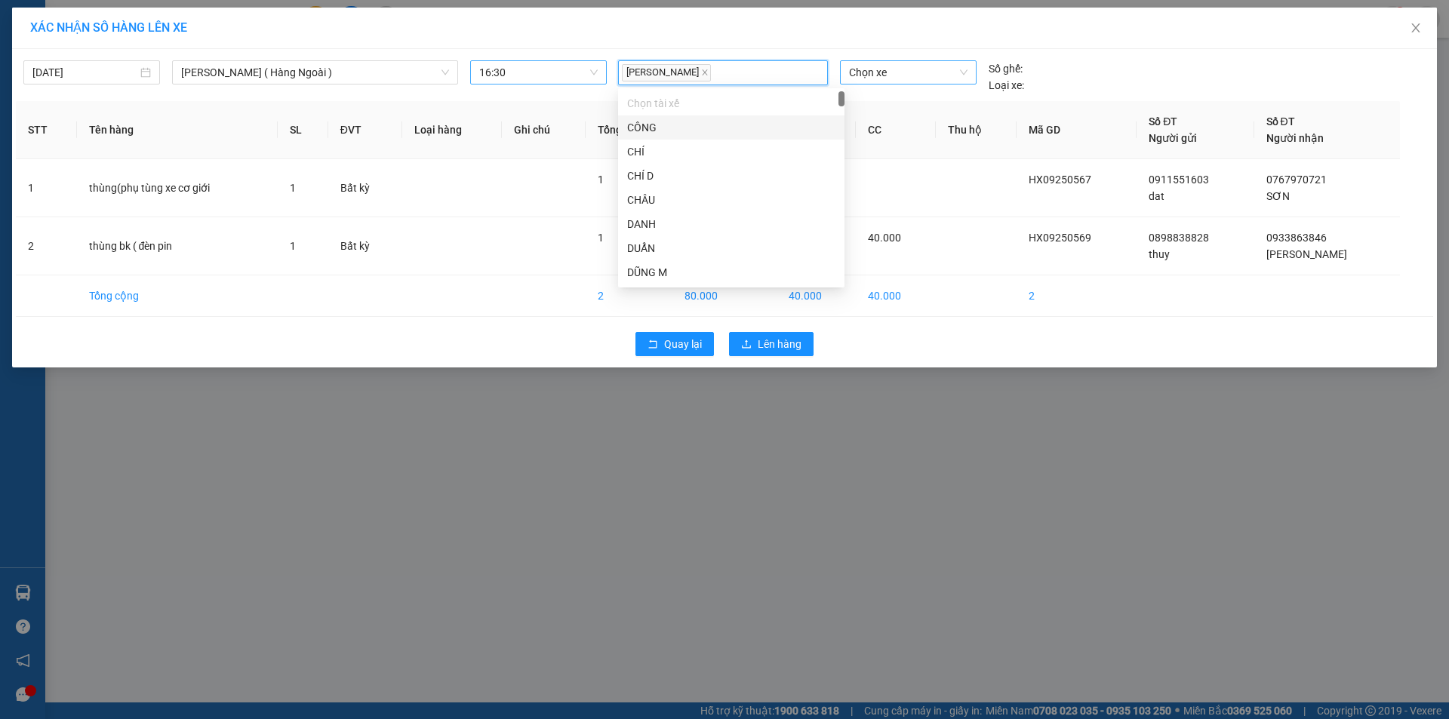
click at [874, 74] on span "Chọn xe" at bounding box center [908, 72] width 118 height 23
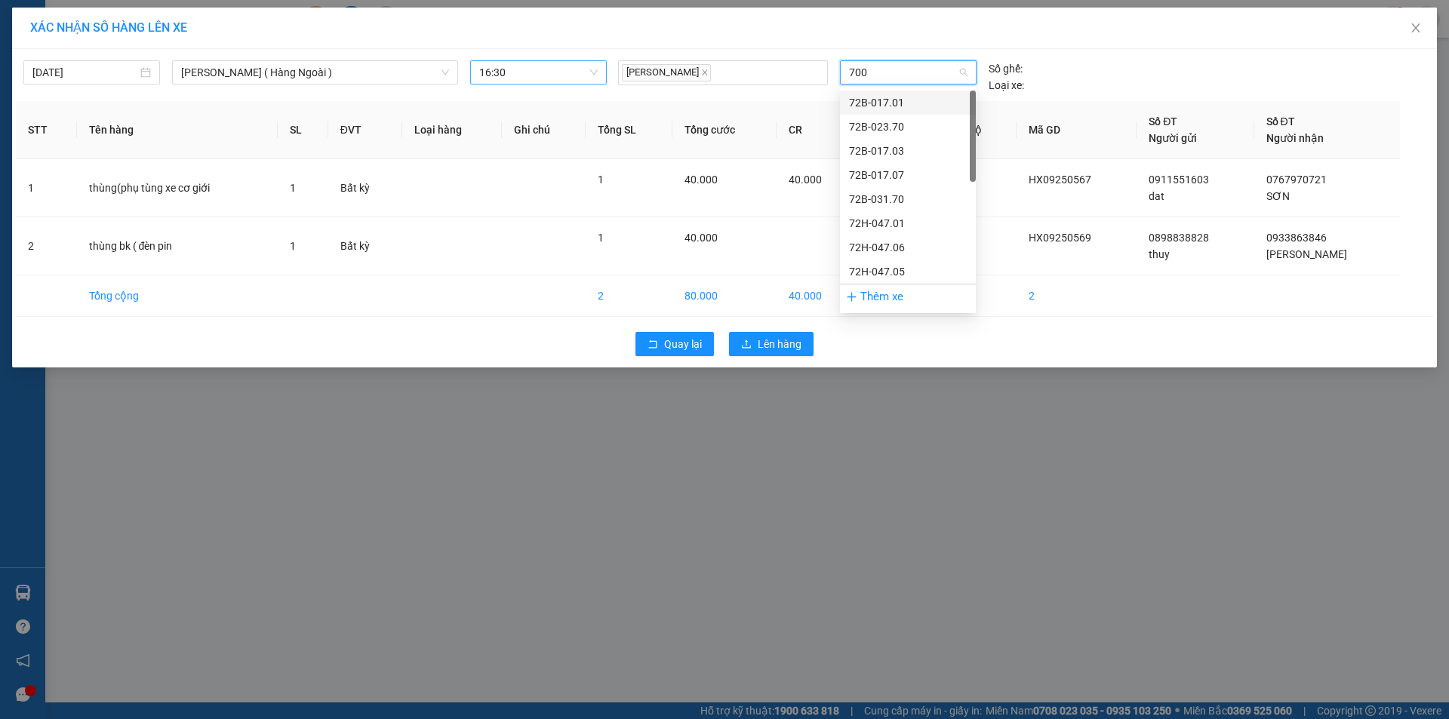
type input "7008"
click at [909, 105] on div "72H-070.08" at bounding box center [908, 102] width 118 height 17
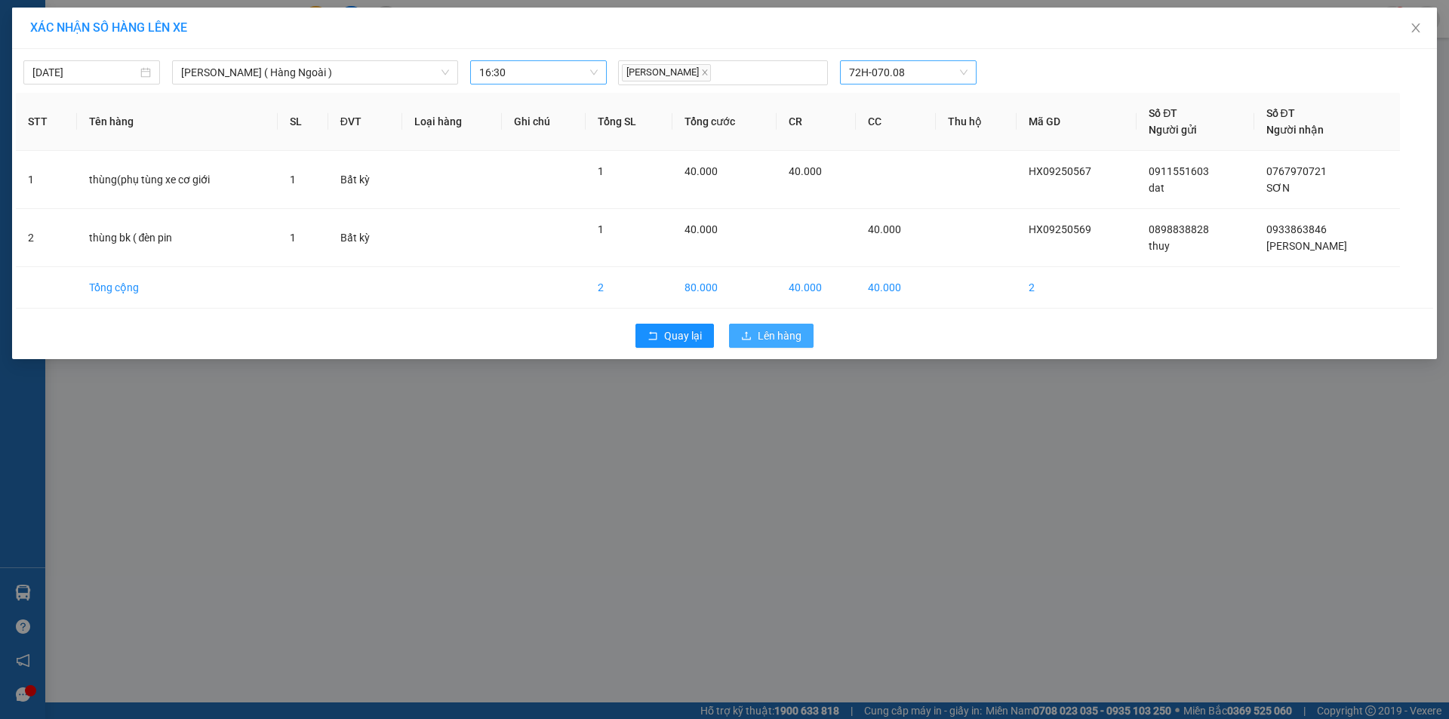
click at [785, 336] on span "Lên hàng" at bounding box center [780, 336] width 44 height 17
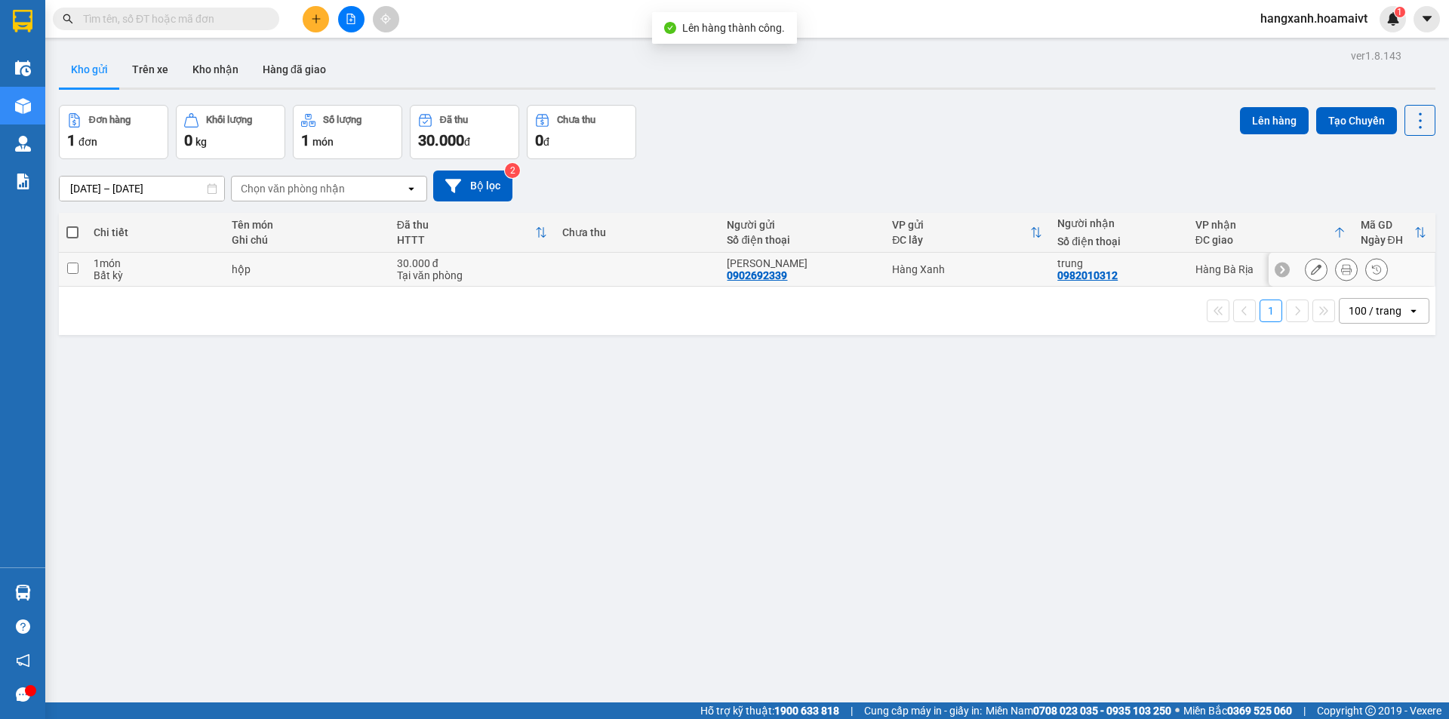
click at [1169, 267] on div "trung" at bounding box center [1119, 263] width 122 height 12
checkbox input "true"
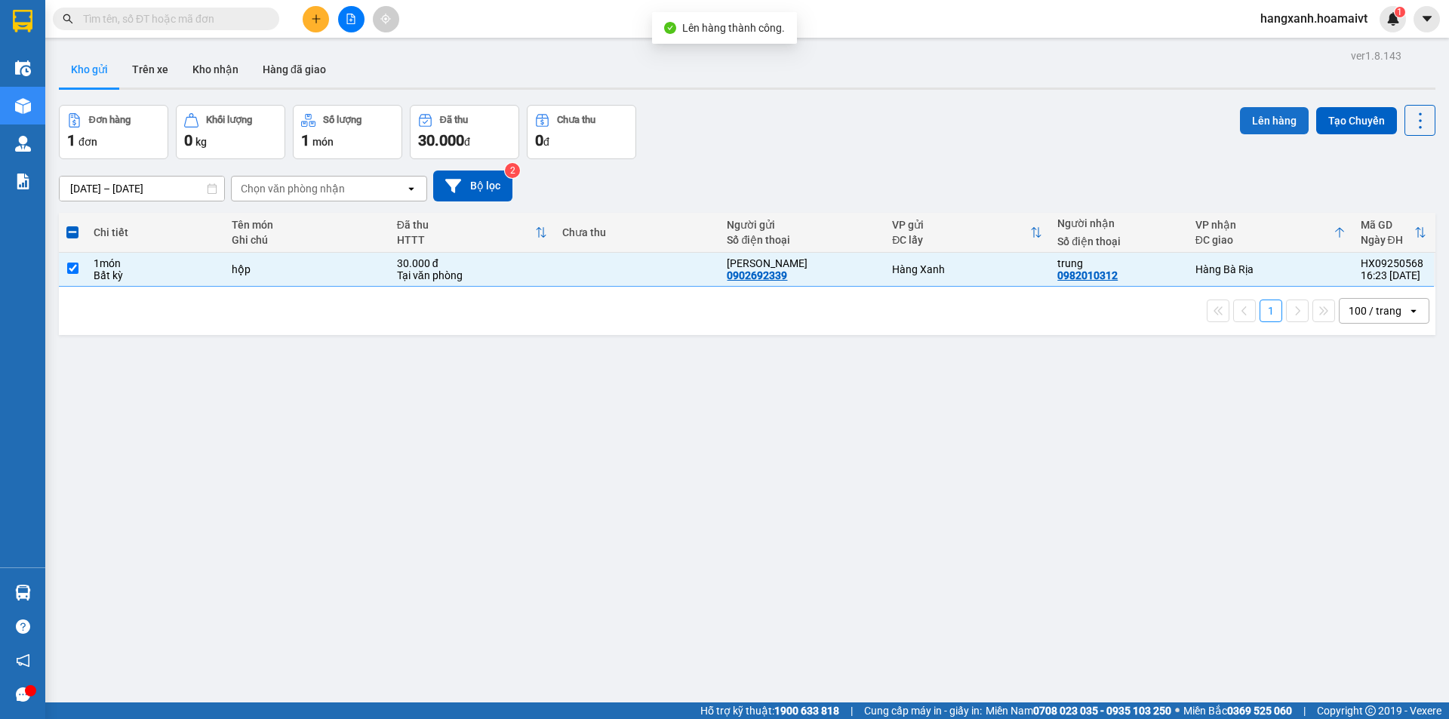
click at [1263, 125] on button "Lên hàng" at bounding box center [1274, 120] width 69 height 27
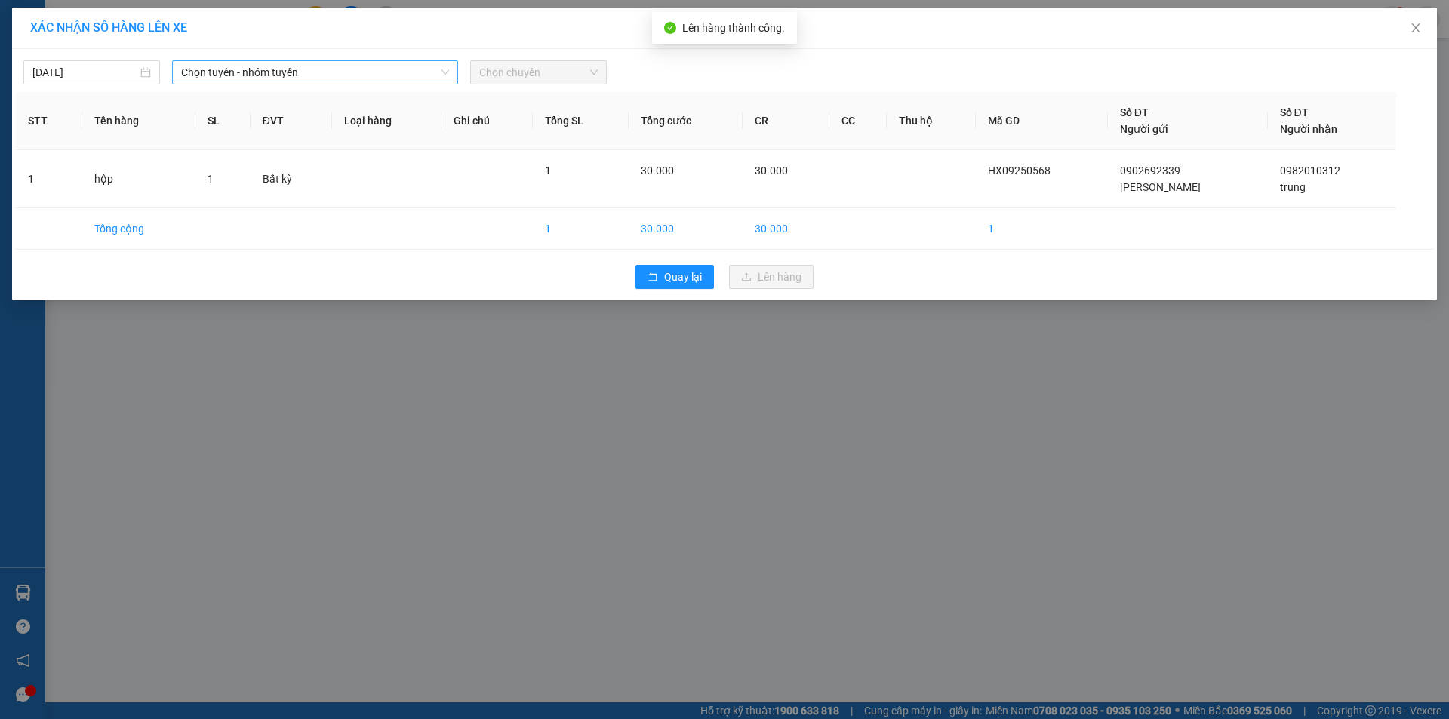
click at [341, 68] on span "Chọn tuyến - nhóm tuyến" at bounding box center [315, 72] width 268 height 23
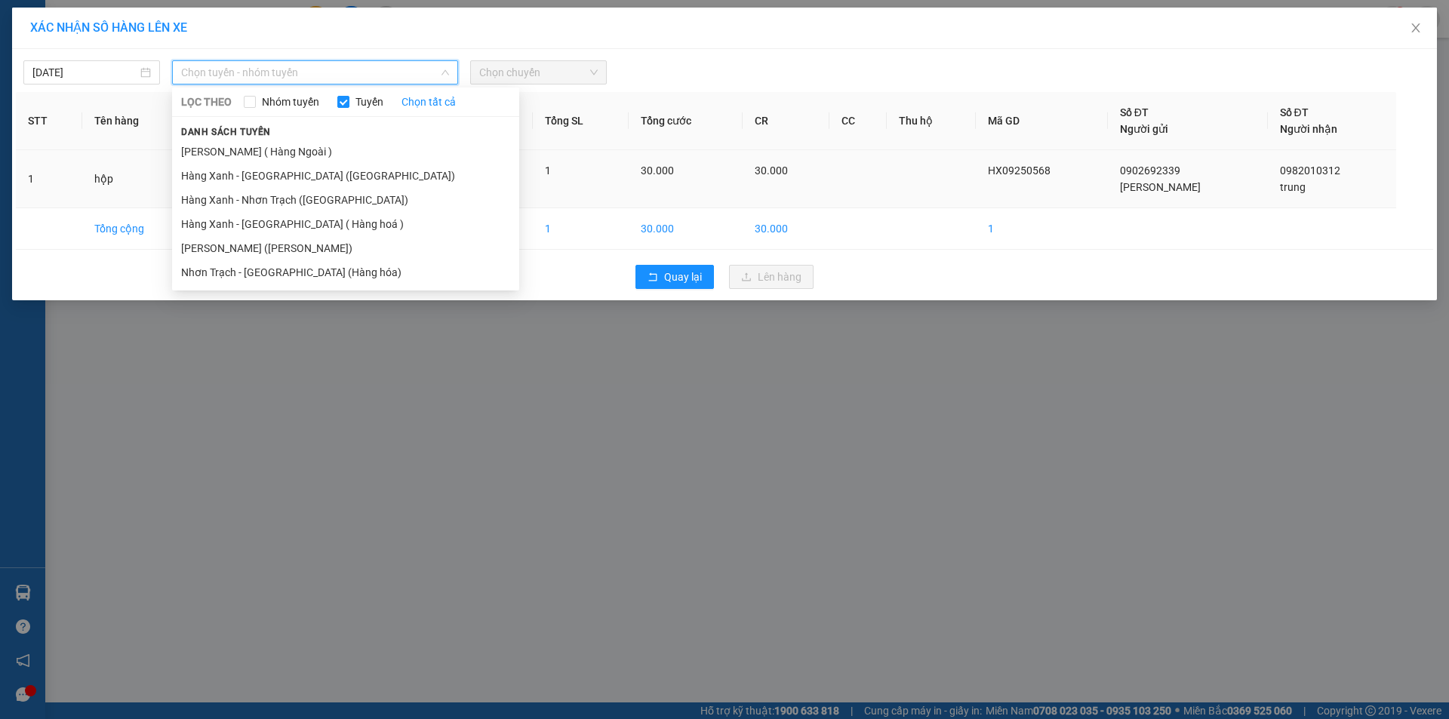
click at [279, 178] on li "Hàng Xanh - [GEOGRAPHIC_DATA] ([GEOGRAPHIC_DATA])" at bounding box center [345, 176] width 347 height 24
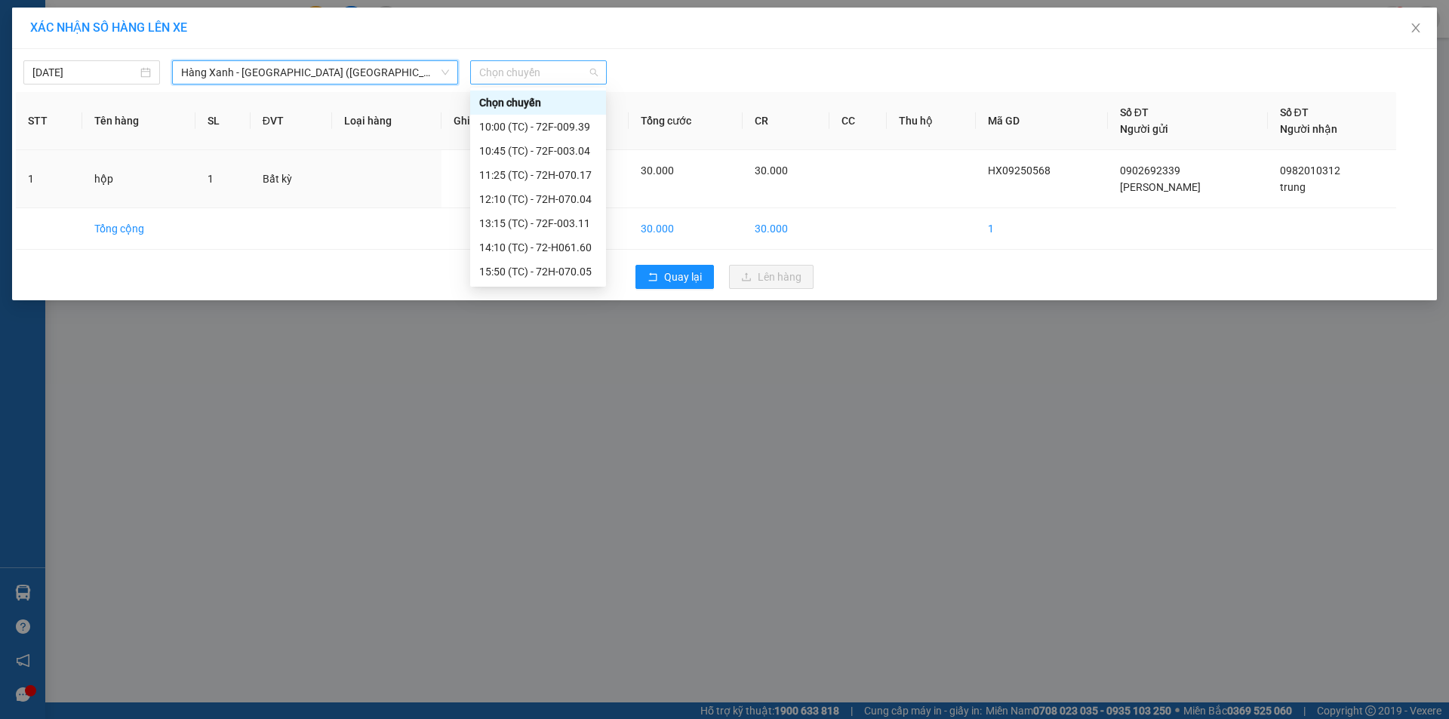
click at [527, 66] on span "Chọn chuyến" at bounding box center [538, 72] width 119 height 23
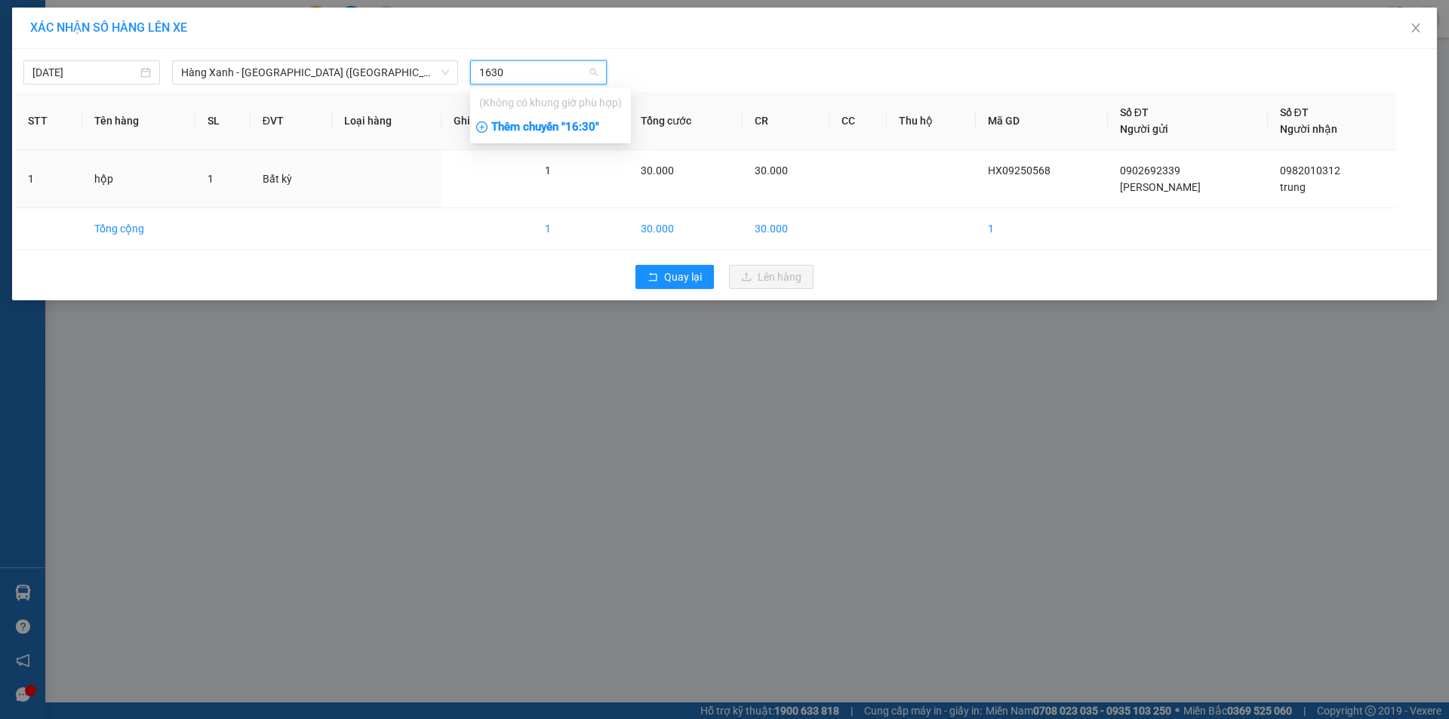
type input "1630"
click at [537, 127] on div "Thêm chuyến " 16:30 "" at bounding box center [550, 128] width 161 height 26
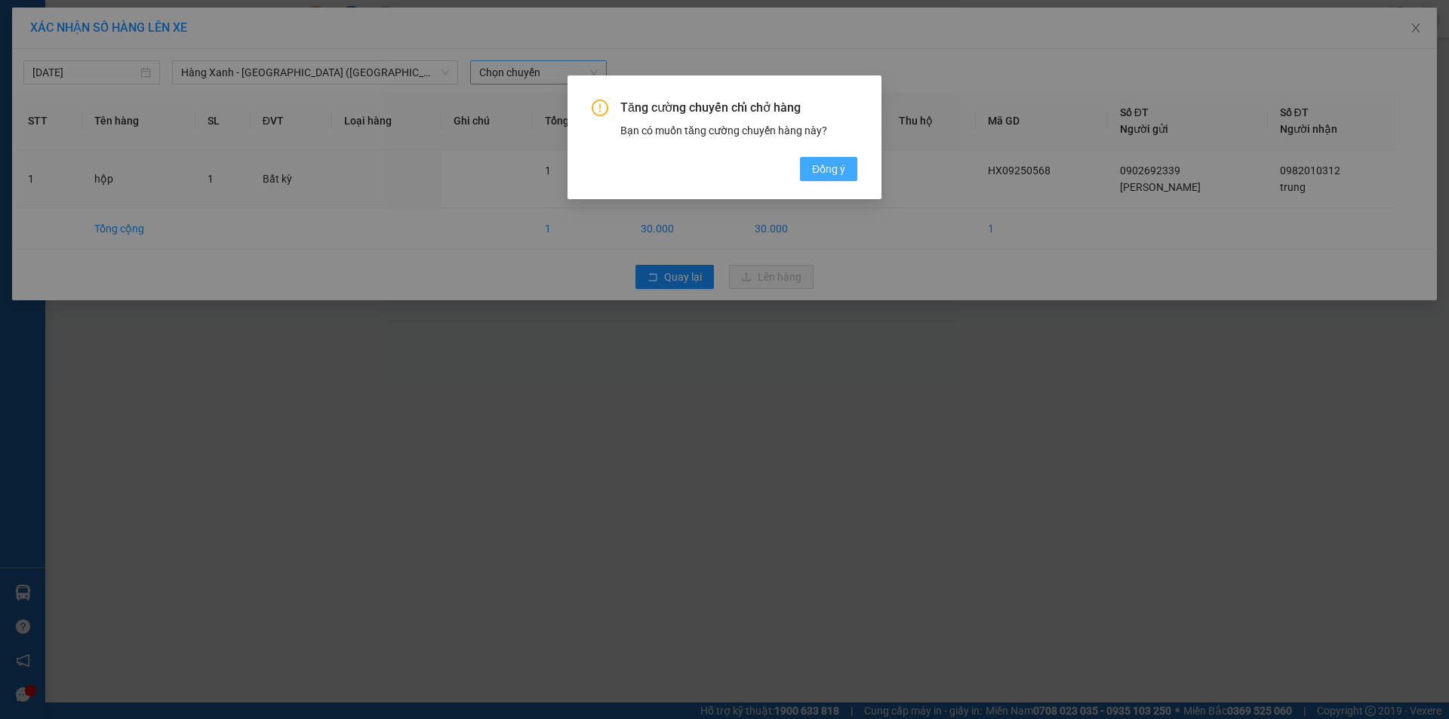
click at [821, 162] on span "Đồng ý" at bounding box center [828, 169] width 33 height 17
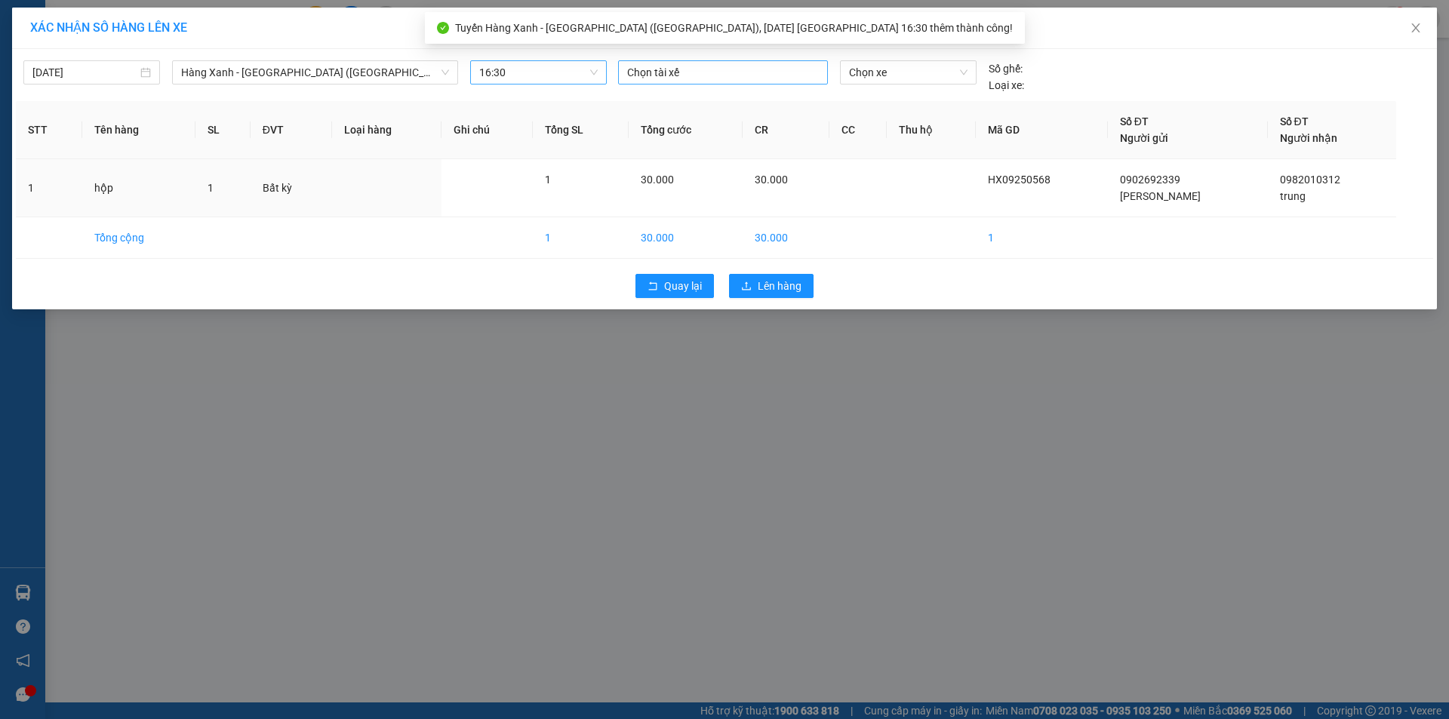
click at [686, 77] on div at bounding box center [723, 72] width 202 height 18
type input "ngoc"
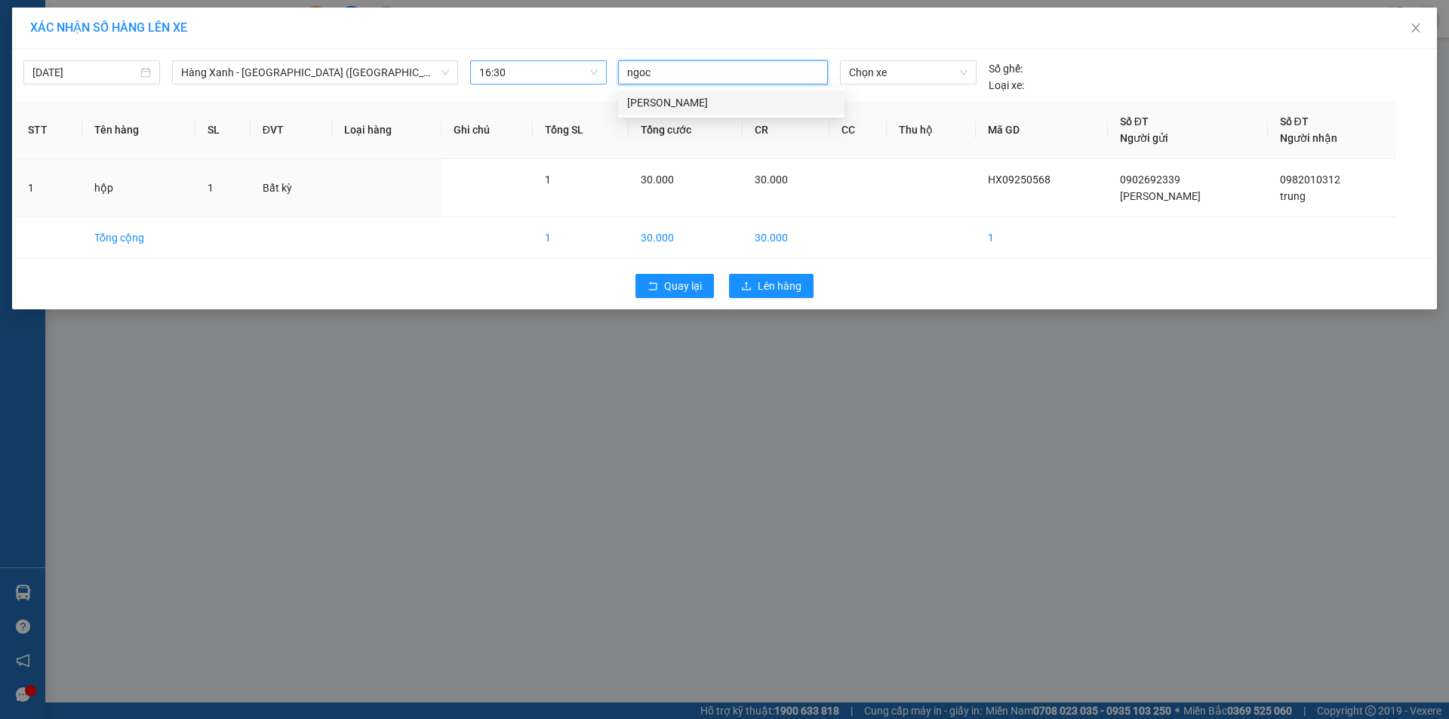
click at [681, 103] on div "NGỌC MĐ" at bounding box center [731, 102] width 208 height 17
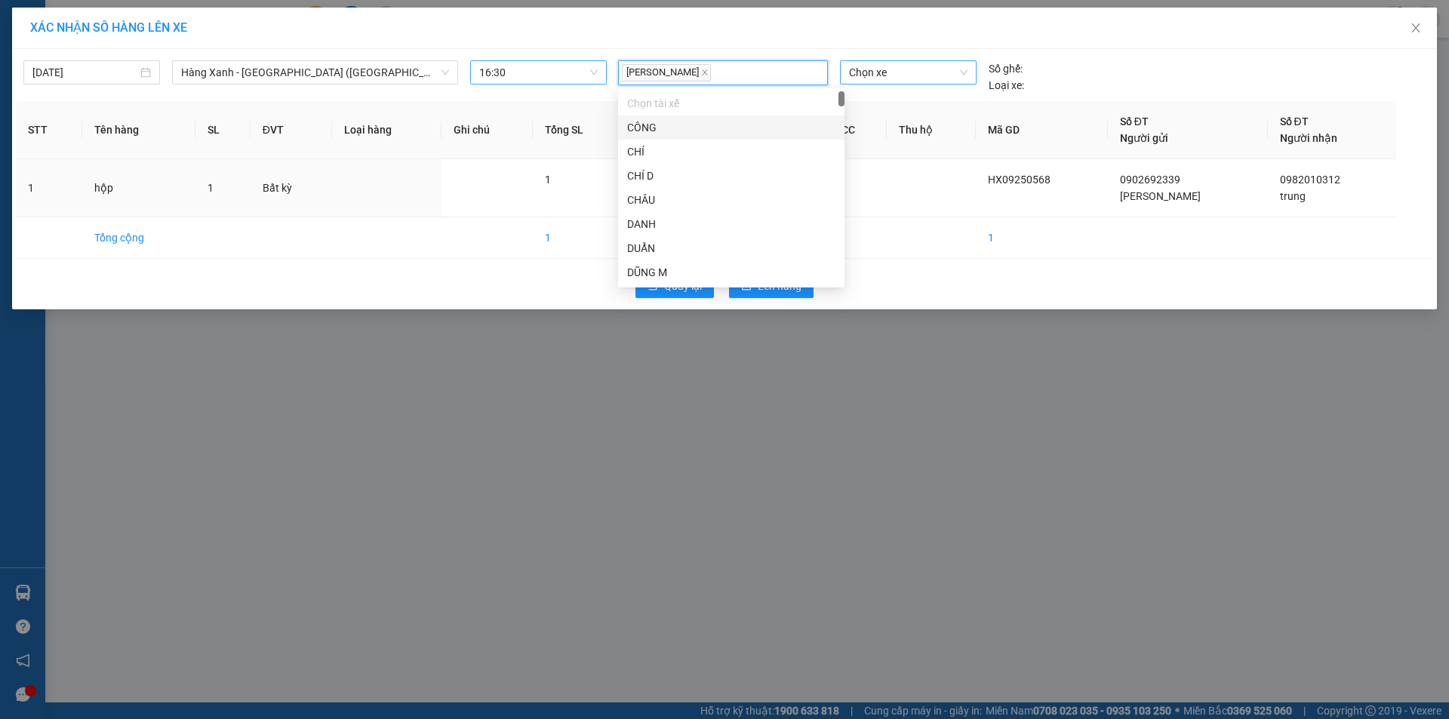
click at [879, 72] on span "Chọn xe" at bounding box center [908, 72] width 118 height 23
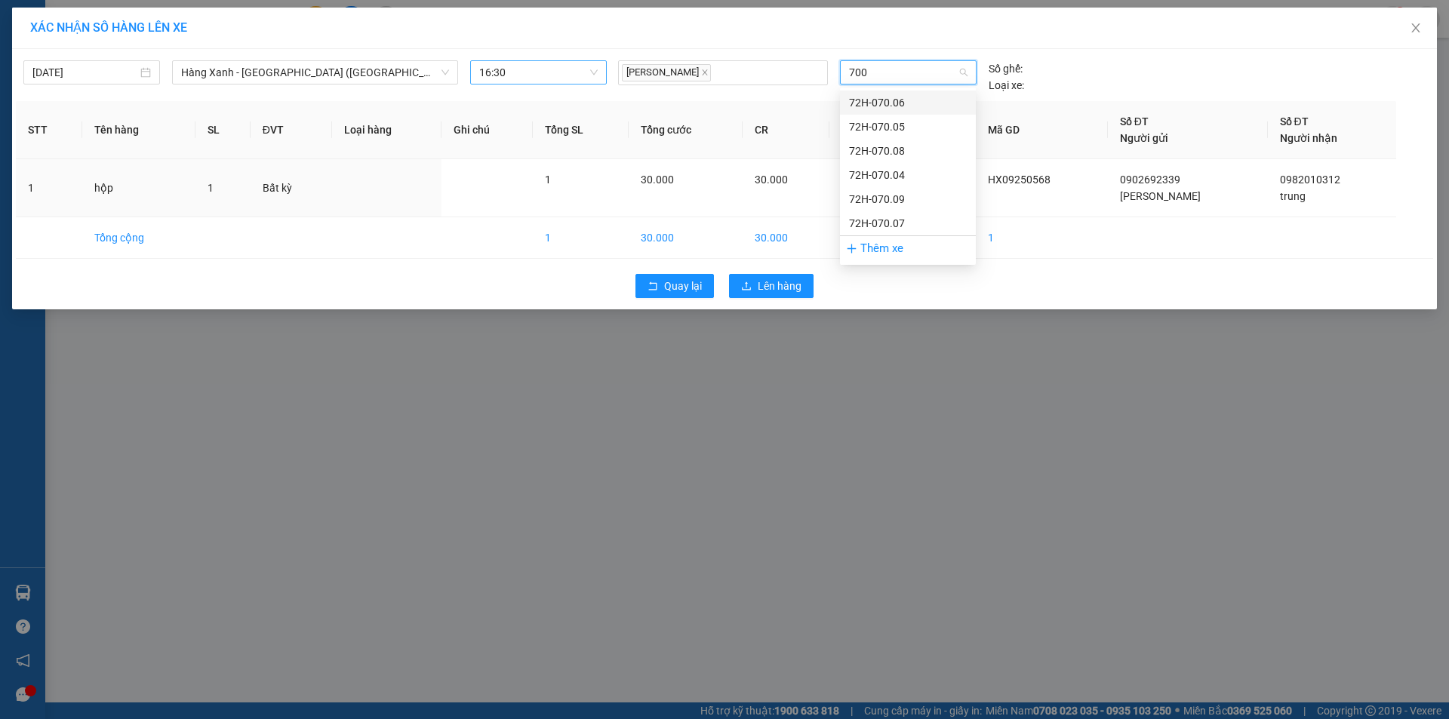
type input "7008"
click at [881, 99] on div "72H-070.08" at bounding box center [908, 102] width 118 height 17
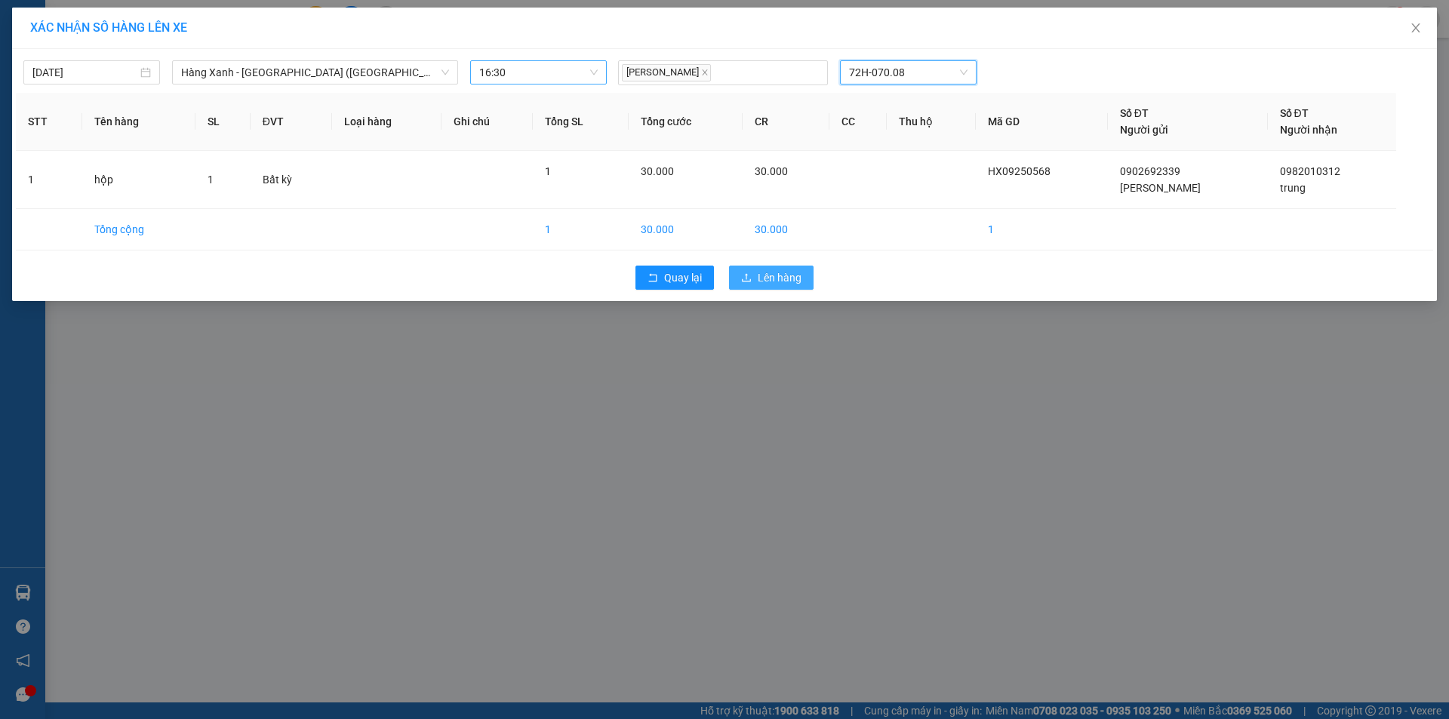
click at [781, 285] on span "Lên hàng" at bounding box center [780, 278] width 44 height 17
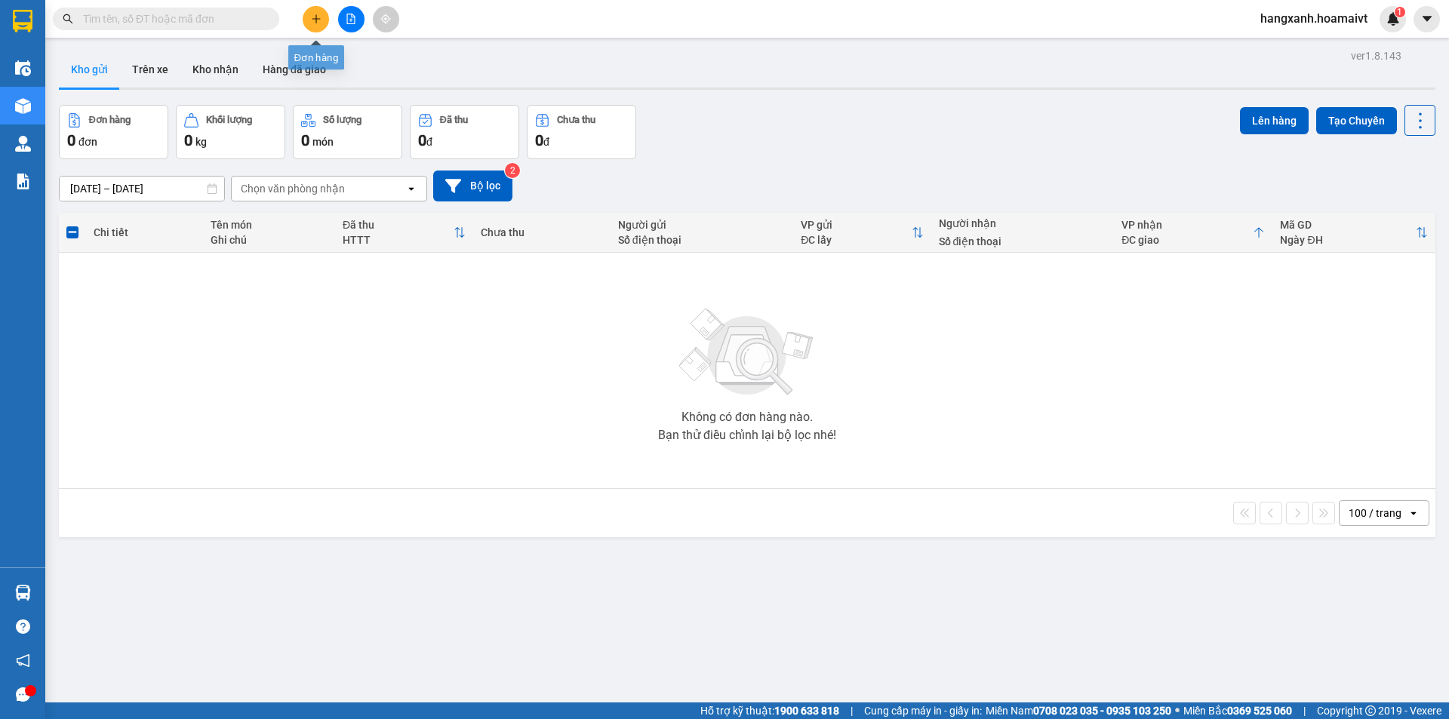
click at [315, 25] on button at bounding box center [316, 19] width 26 height 26
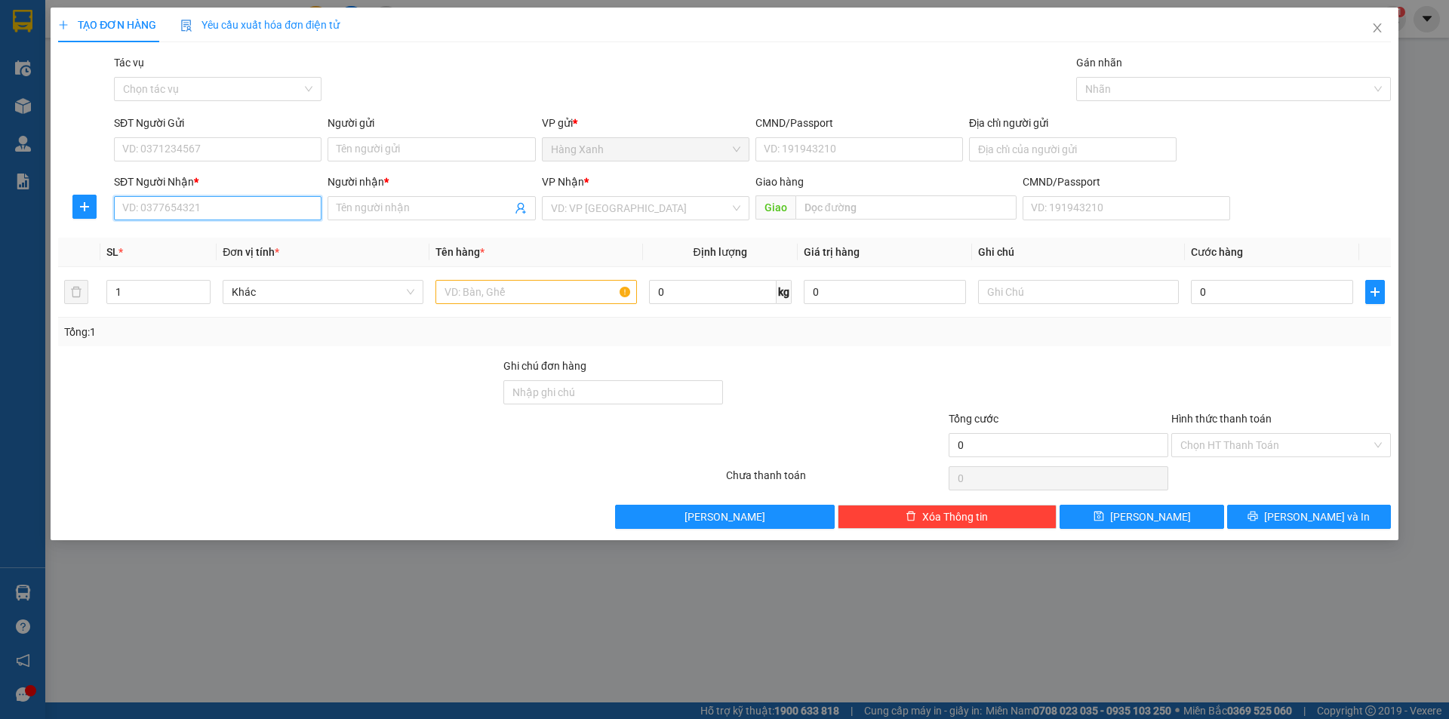
click at [200, 210] on input "SĐT Người Nhận *" at bounding box center [218, 208] width 208 height 24
type input "0933414679"
click at [417, 204] on input "Người nhận *" at bounding box center [424, 208] width 174 height 17
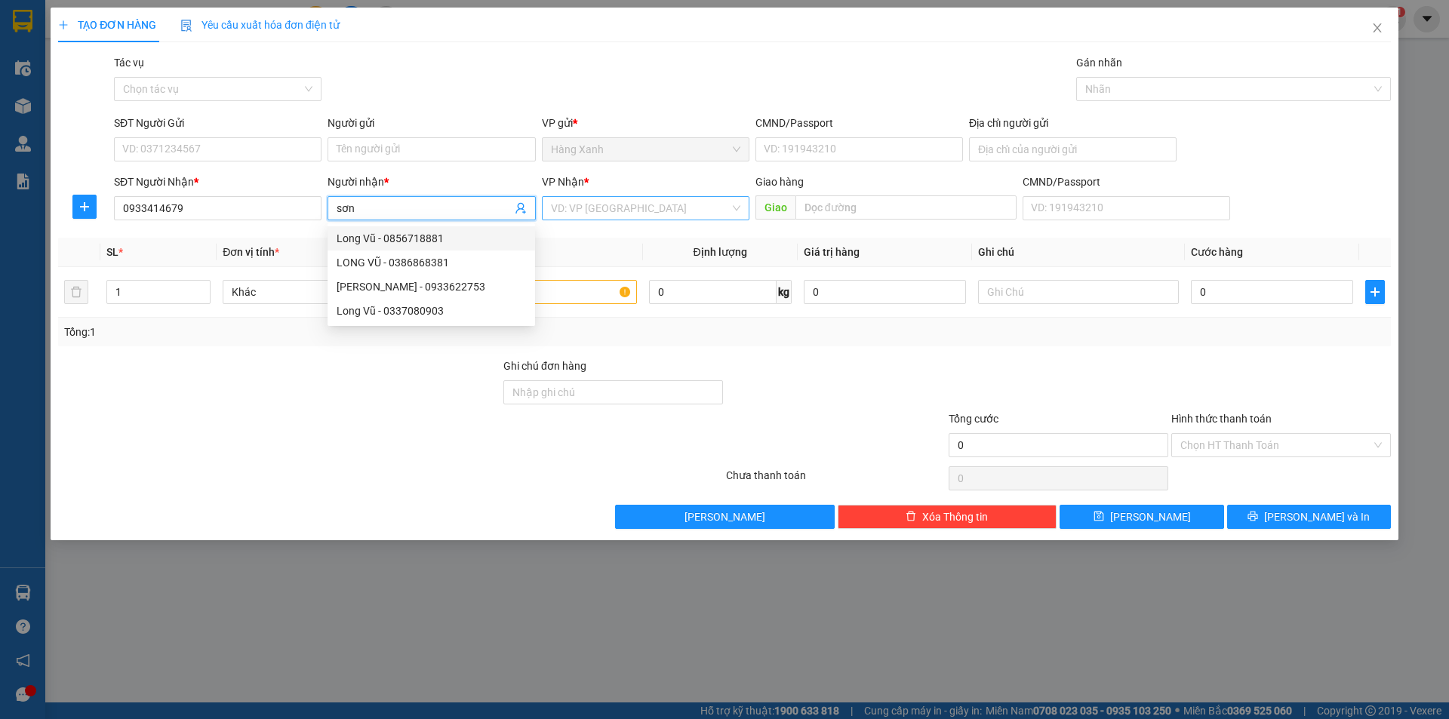
type input "sơn"
click at [609, 204] on input "search" at bounding box center [640, 208] width 179 height 23
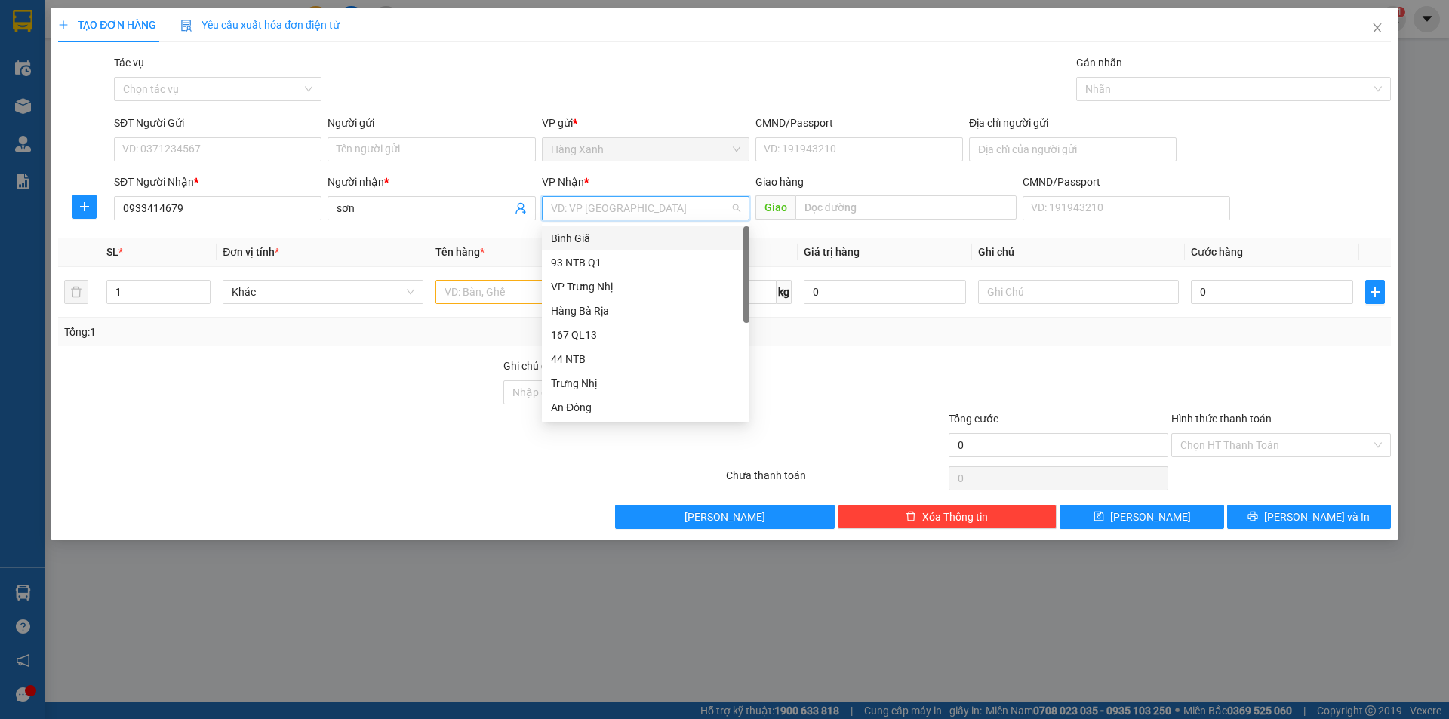
click at [601, 241] on div "Bình Giã" at bounding box center [645, 238] width 189 height 17
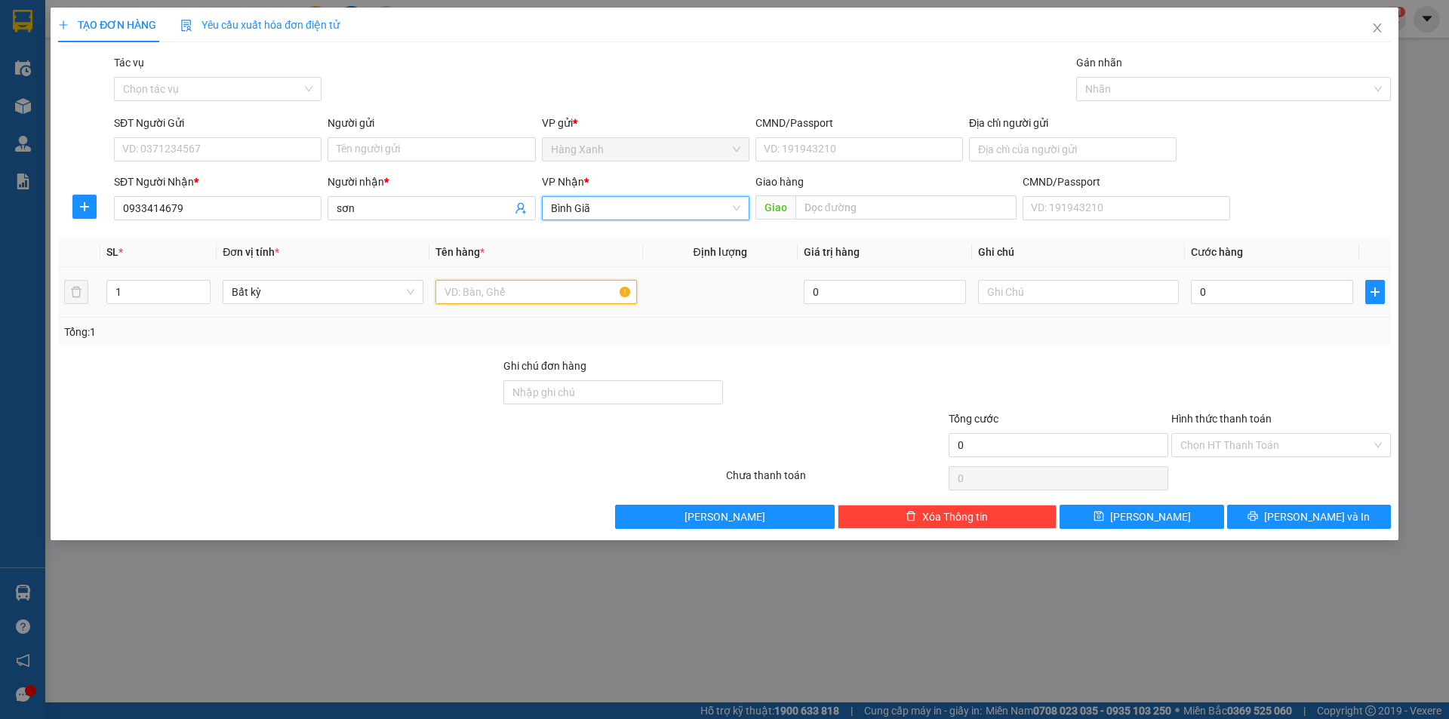
click at [513, 292] on input "text" at bounding box center [536, 292] width 201 height 24
type input "thùng ( cân điện tử"
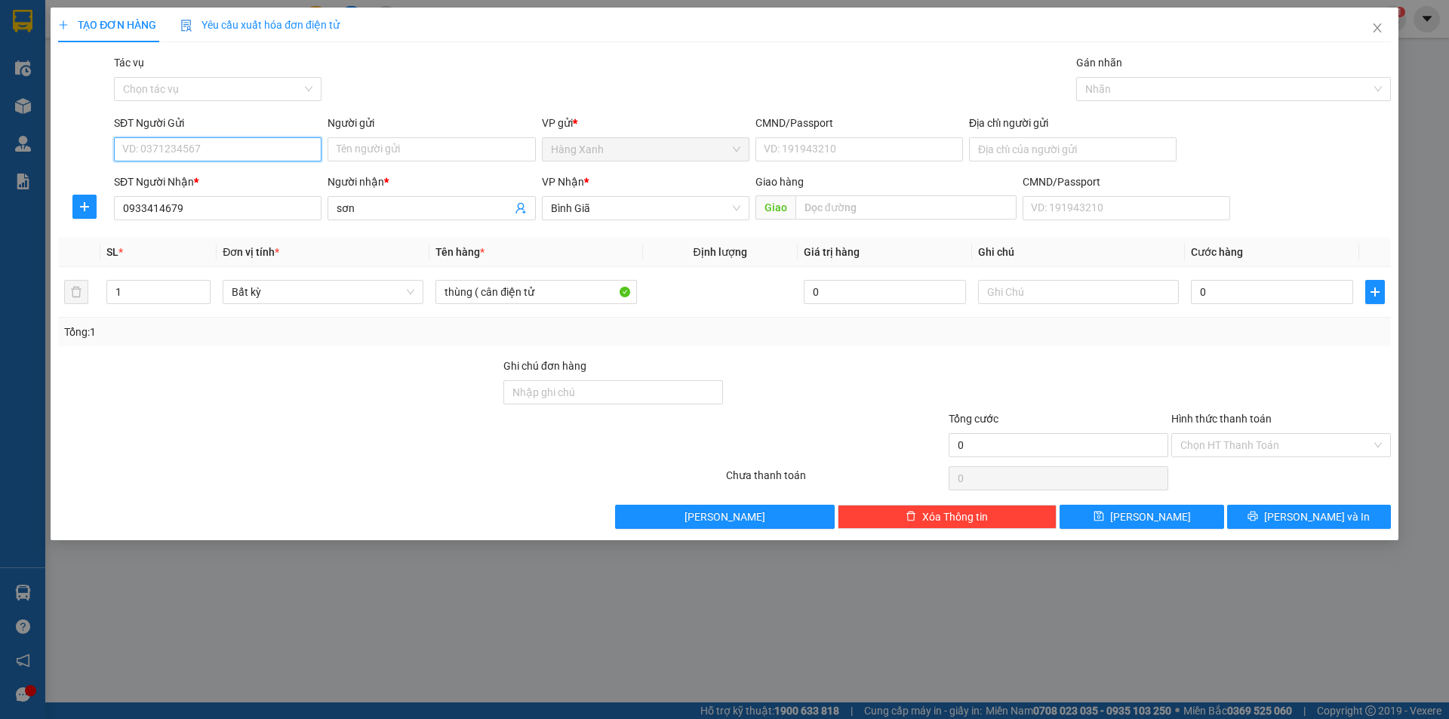
click at [156, 156] on input "SĐT Người Gửi" at bounding box center [218, 149] width 208 height 24
type input "0906770443"
click at [221, 186] on div "0906770443 - luyến" at bounding box center [217, 179] width 189 height 17
type input "luyến"
type input "052189016205"
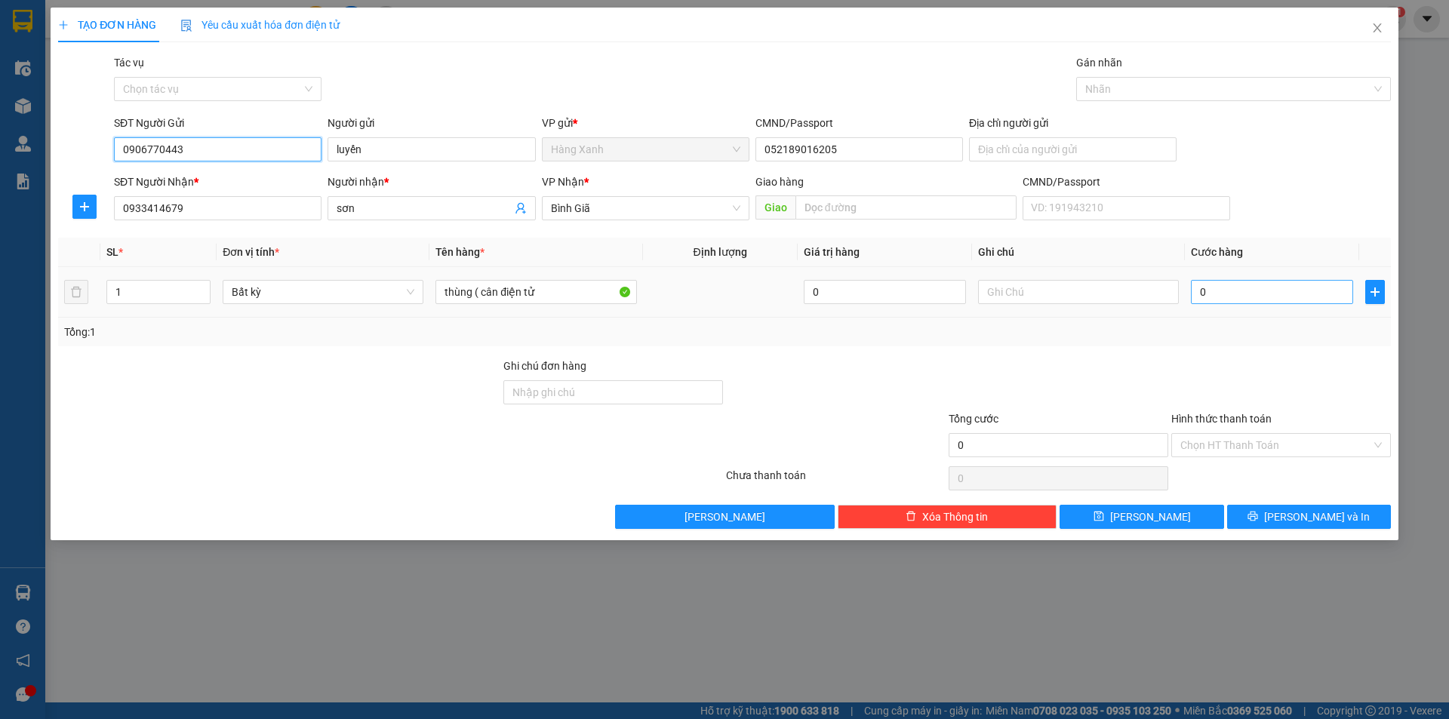
type input "0906770443"
click at [1245, 282] on input "0" at bounding box center [1272, 292] width 162 height 24
type input "6"
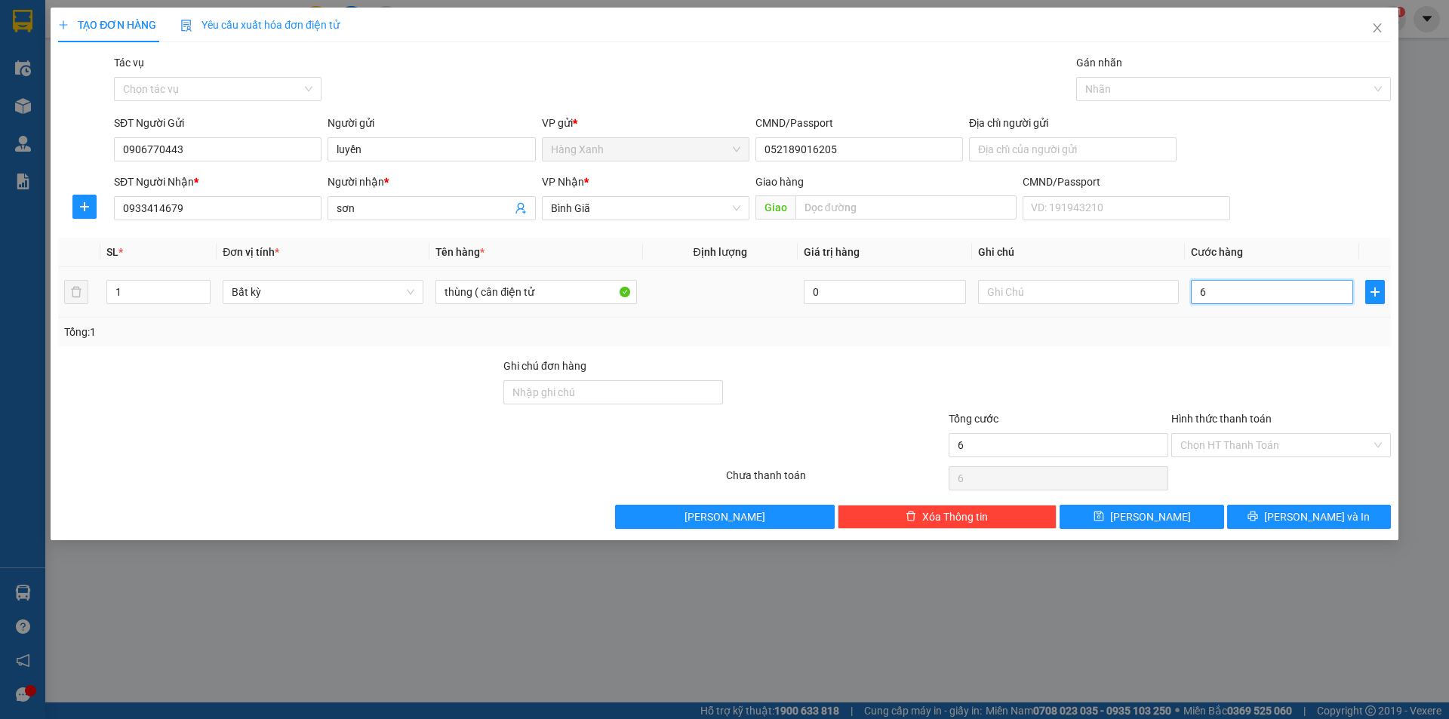
type input "60"
type input "60.000"
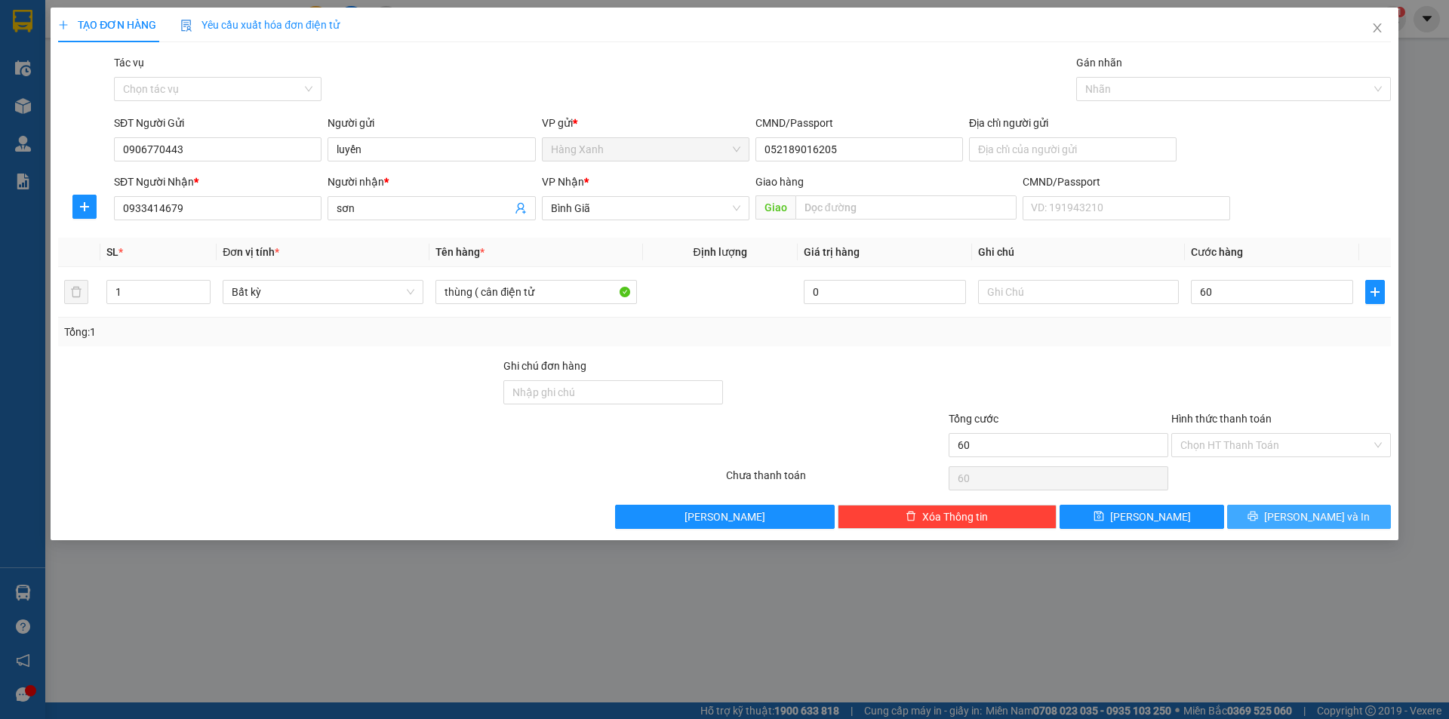
type input "60.000"
drag, startPoint x: 1308, startPoint y: 513, endPoint x: 1312, endPoint y: 520, distance: 8.2
click at [1309, 516] on span "[PERSON_NAME] và In" at bounding box center [1317, 517] width 106 height 17
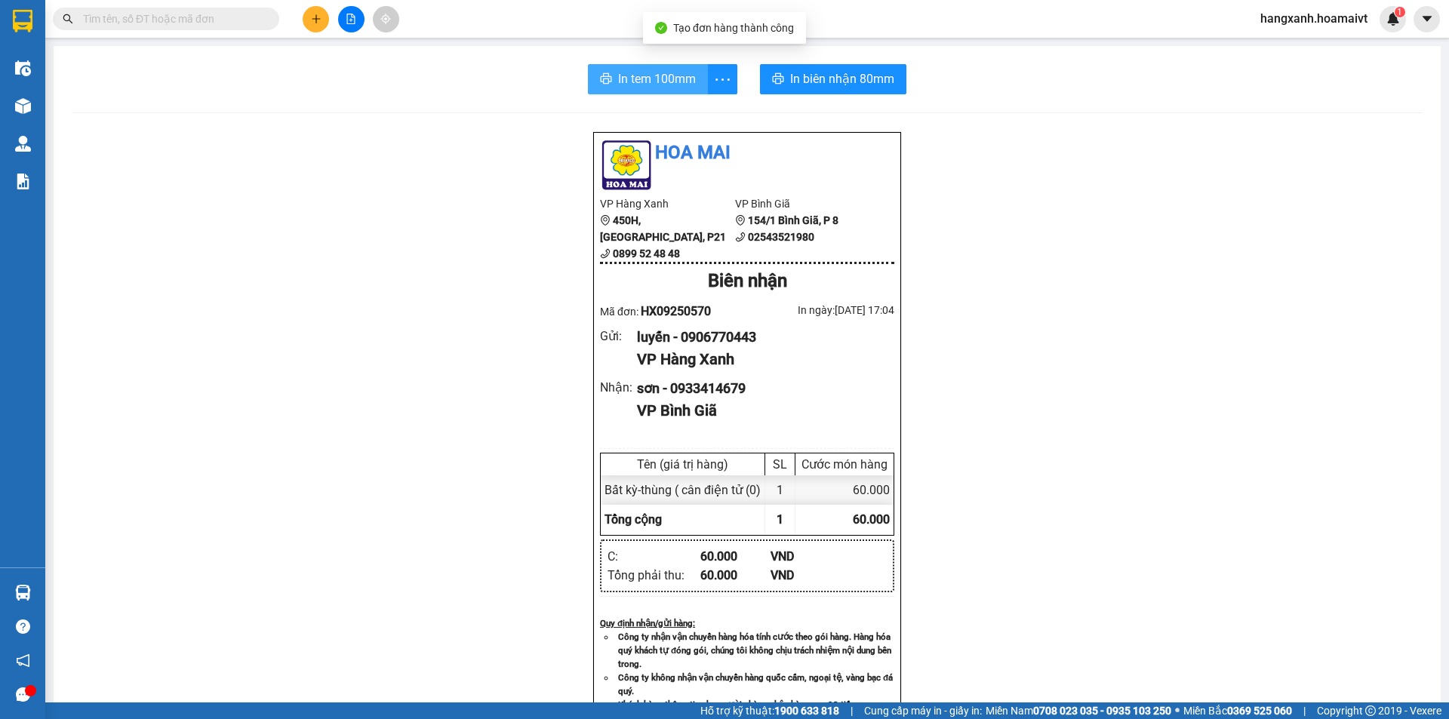
drag, startPoint x: 645, startPoint y: 87, endPoint x: 743, endPoint y: 140, distance: 111.5
click at [644, 88] on span "In tem 100mm" at bounding box center [657, 78] width 78 height 19
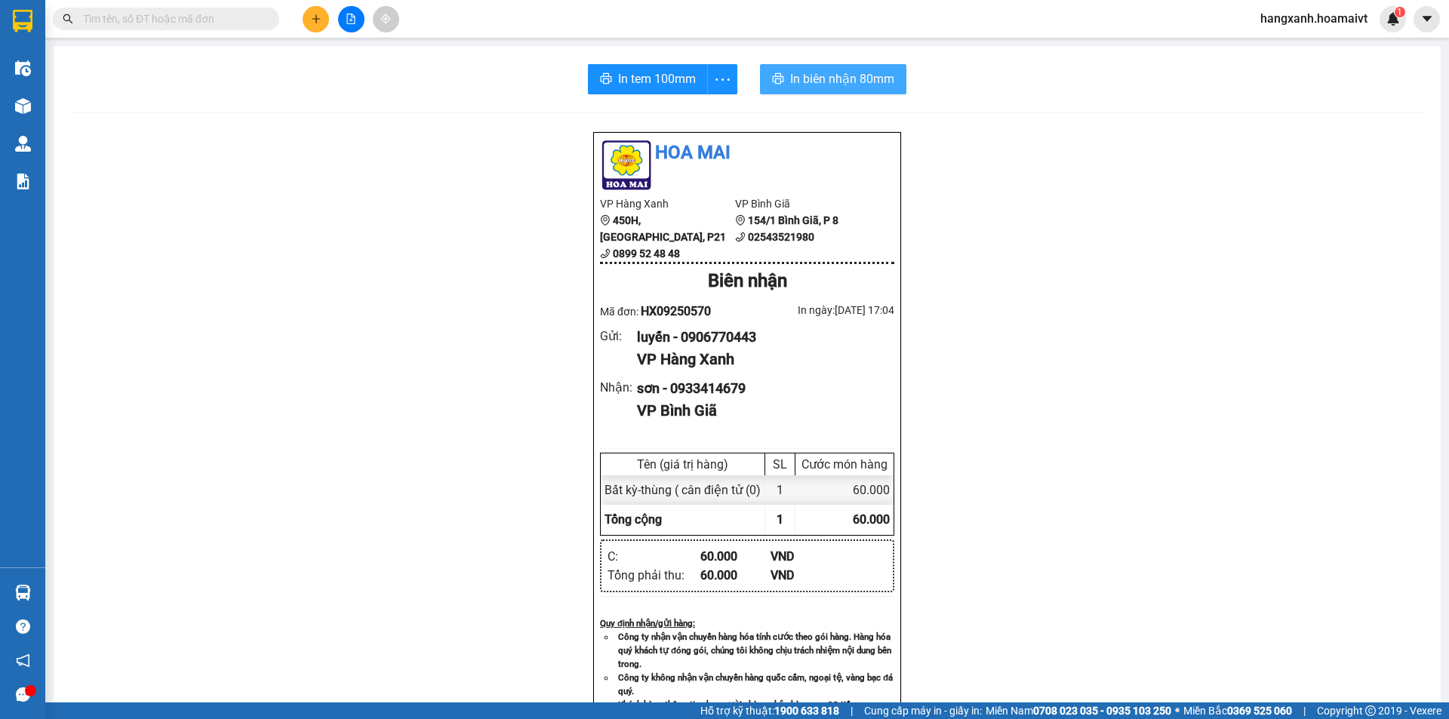
click at [818, 74] on span "In biên nhận 80mm" at bounding box center [842, 78] width 104 height 19
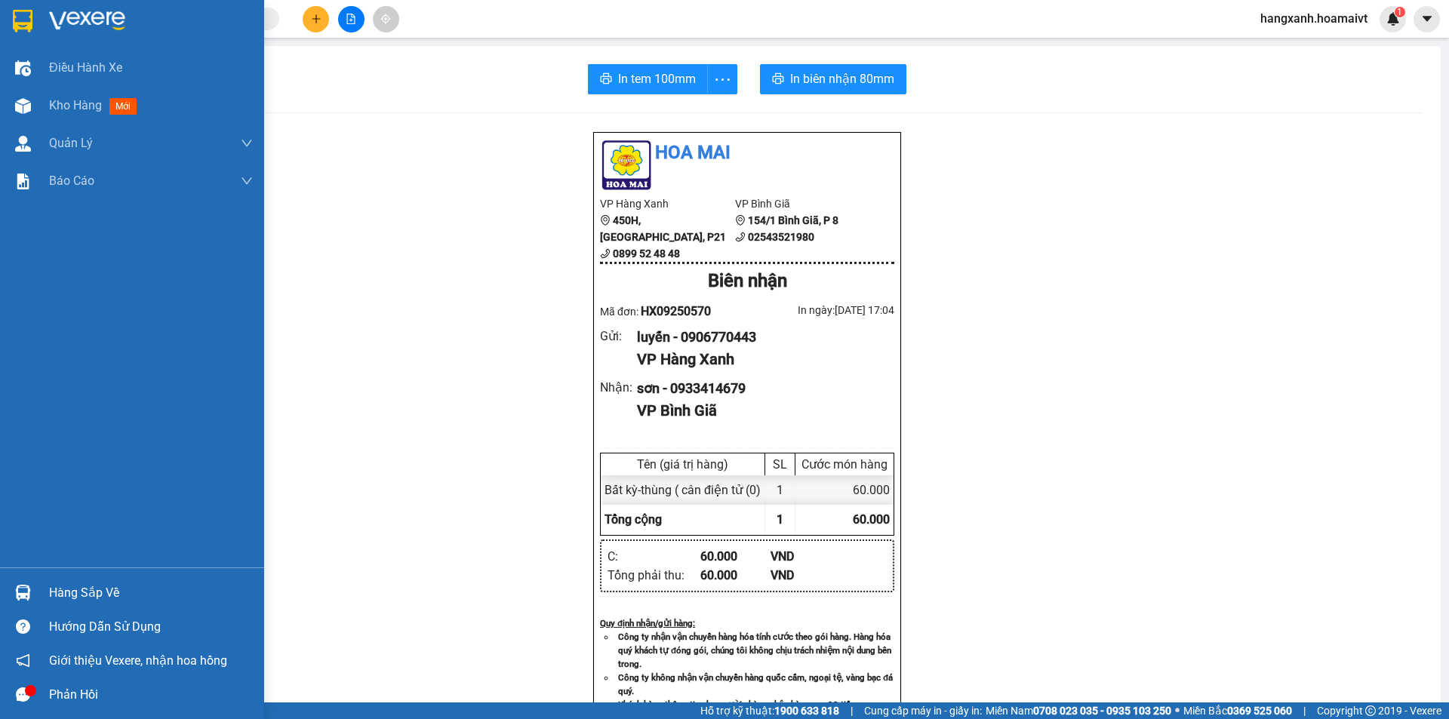
click at [28, 18] on img at bounding box center [23, 21] width 20 height 23
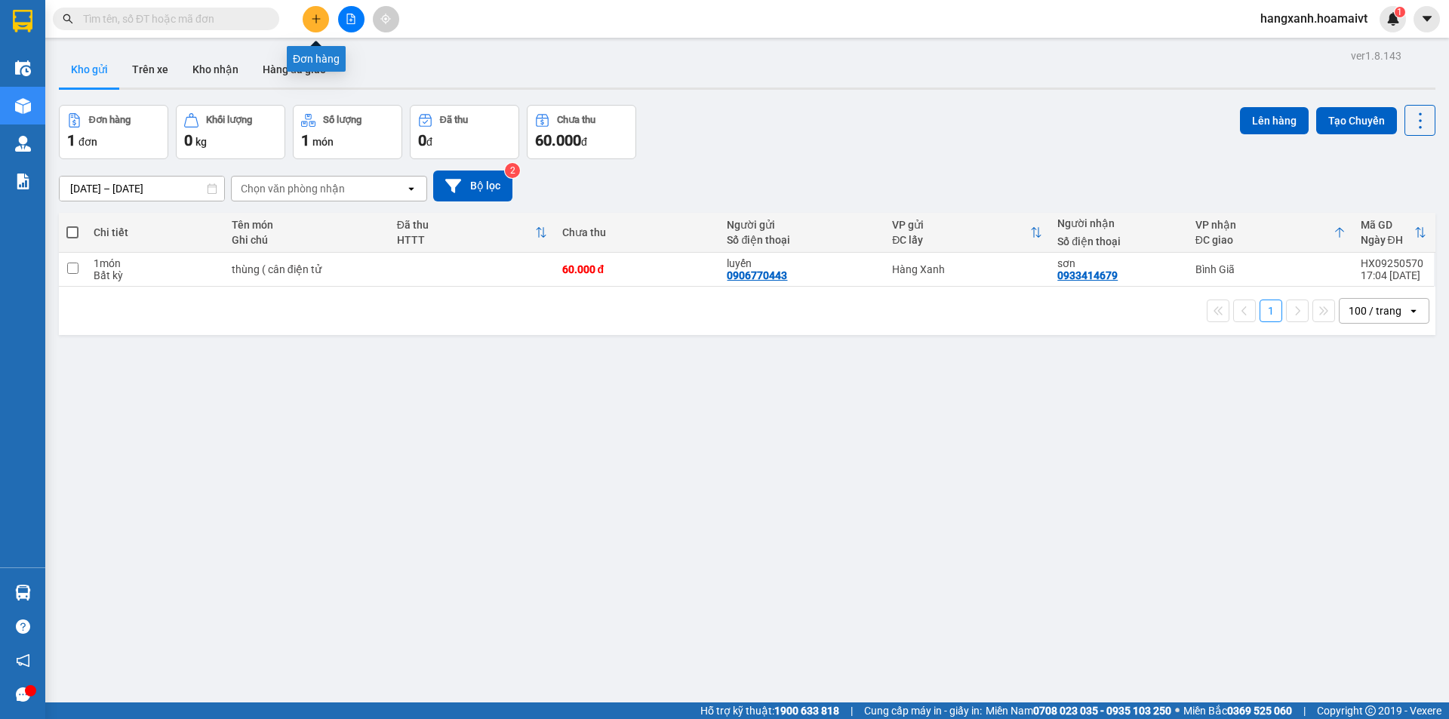
click at [314, 21] on icon "plus" at bounding box center [316, 19] width 11 height 11
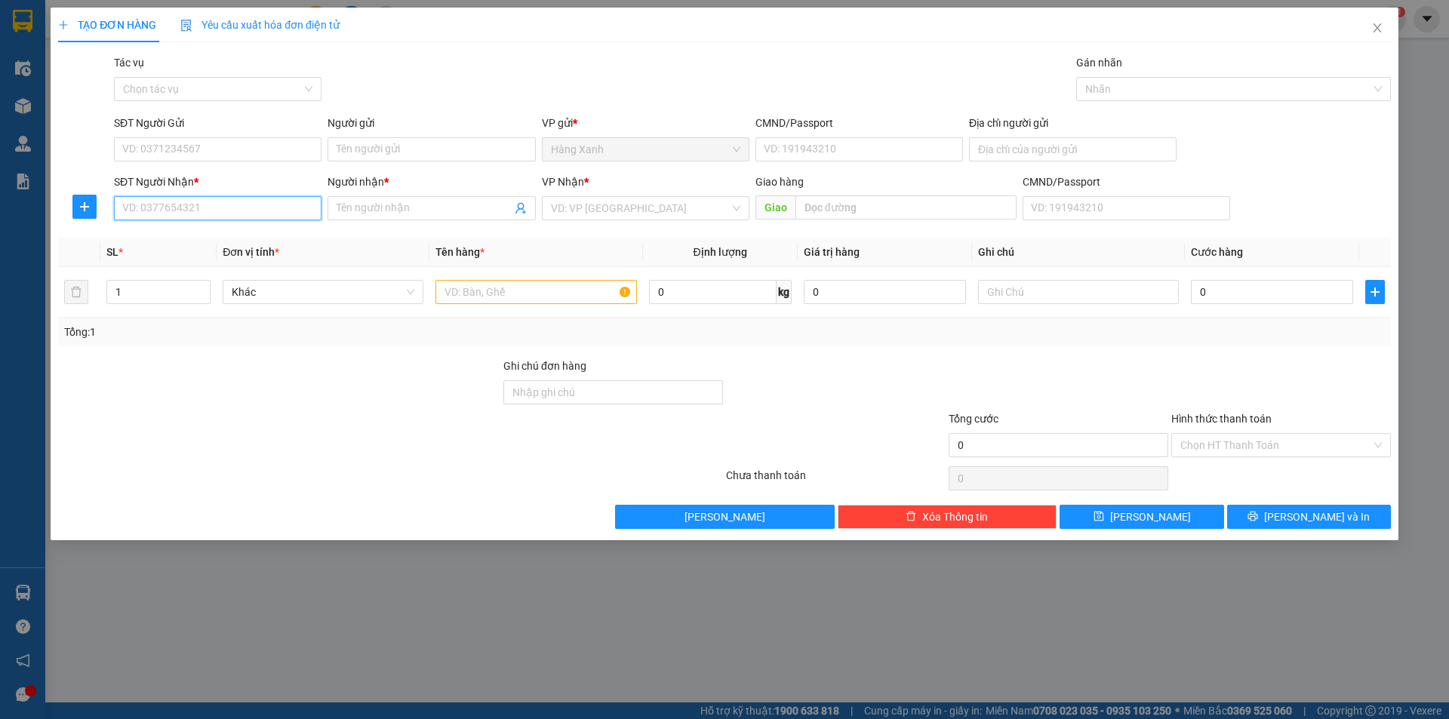
click at [201, 205] on input "SĐT Người Nhận *" at bounding box center [218, 208] width 208 height 24
click at [200, 238] on div "0334865817 - đức" at bounding box center [217, 238] width 189 height 17
type input "0334865817"
type input "đức"
type input "0334865817"
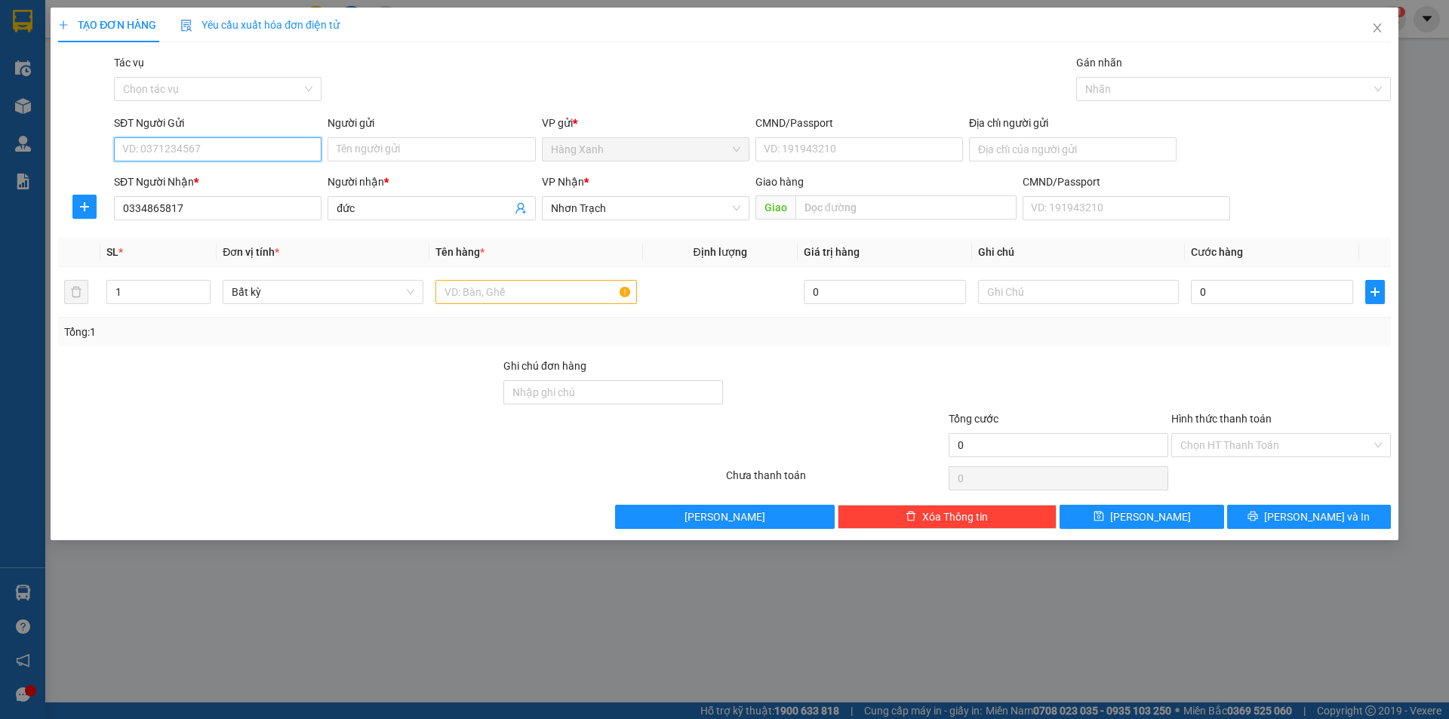
click at [215, 152] on input "SĐT Người Gửi" at bounding box center [218, 149] width 208 height 24
click at [220, 176] on div "0902449157 - chánh" at bounding box center [217, 179] width 189 height 17
type input "0902449157"
type input "chánh"
type input "051094006009"
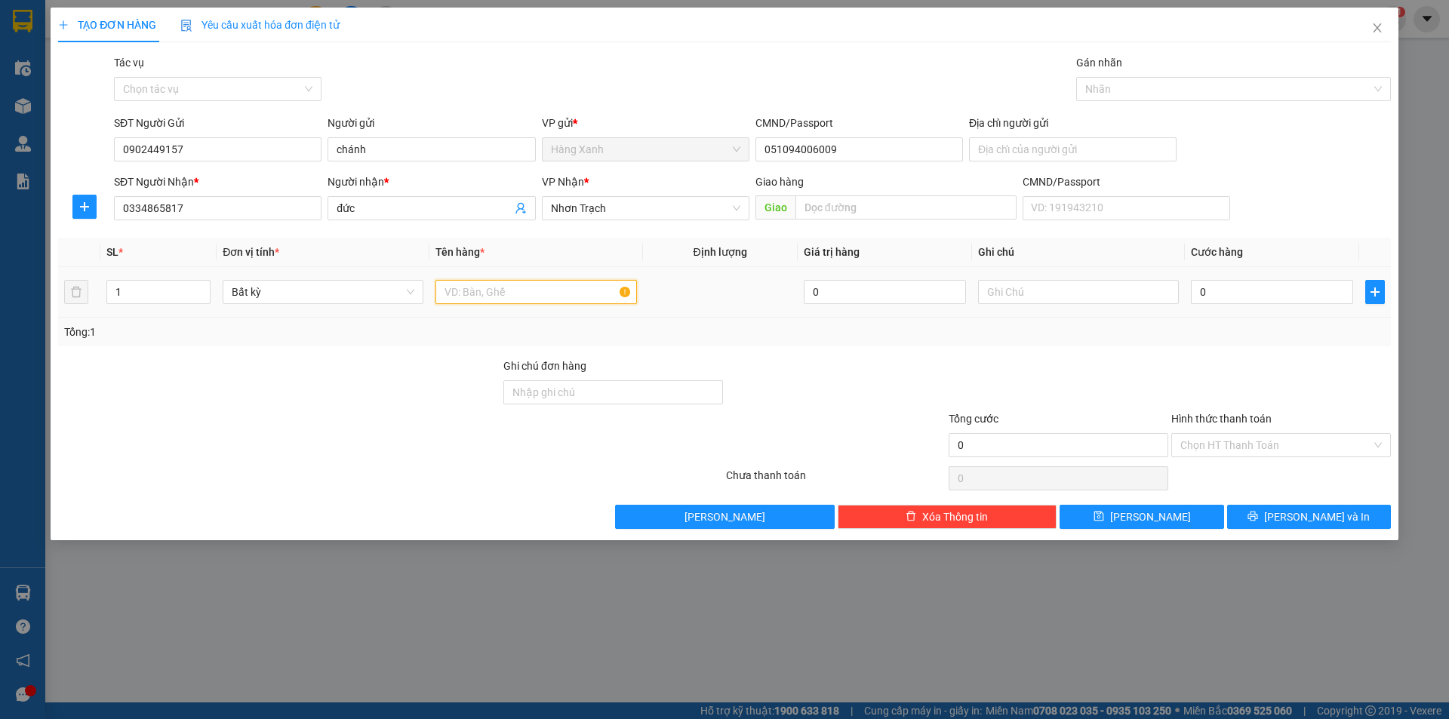
click at [485, 284] on input "text" at bounding box center [536, 292] width 201 height 24
type input "hộp ( labo"
click at [1251, 282] on input "0" at bounding box center [1272, 292] width 162 height 24
type input "4"
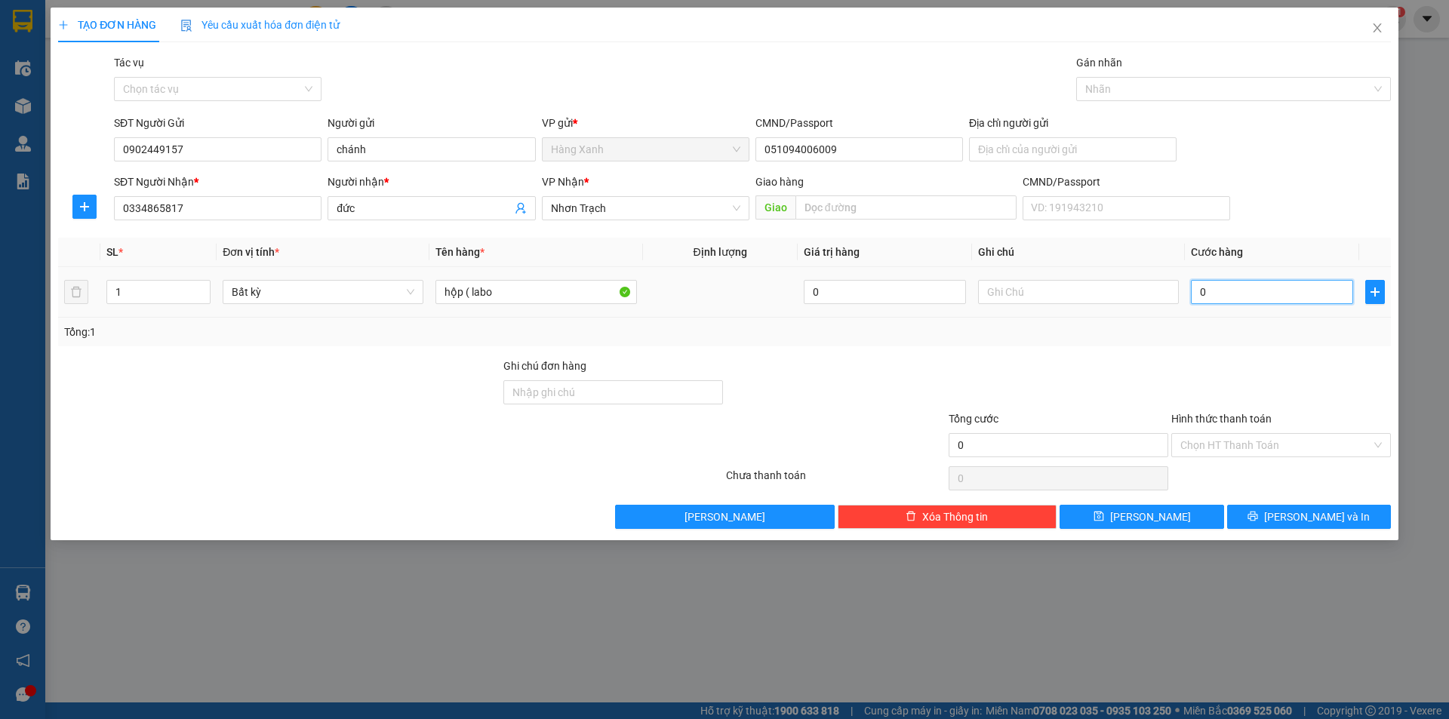
type input "4"
type input "40"
click at [1259, 445] on input "Hình thức thanh toán" at bounding box center [1276, 445] width 191 height 23
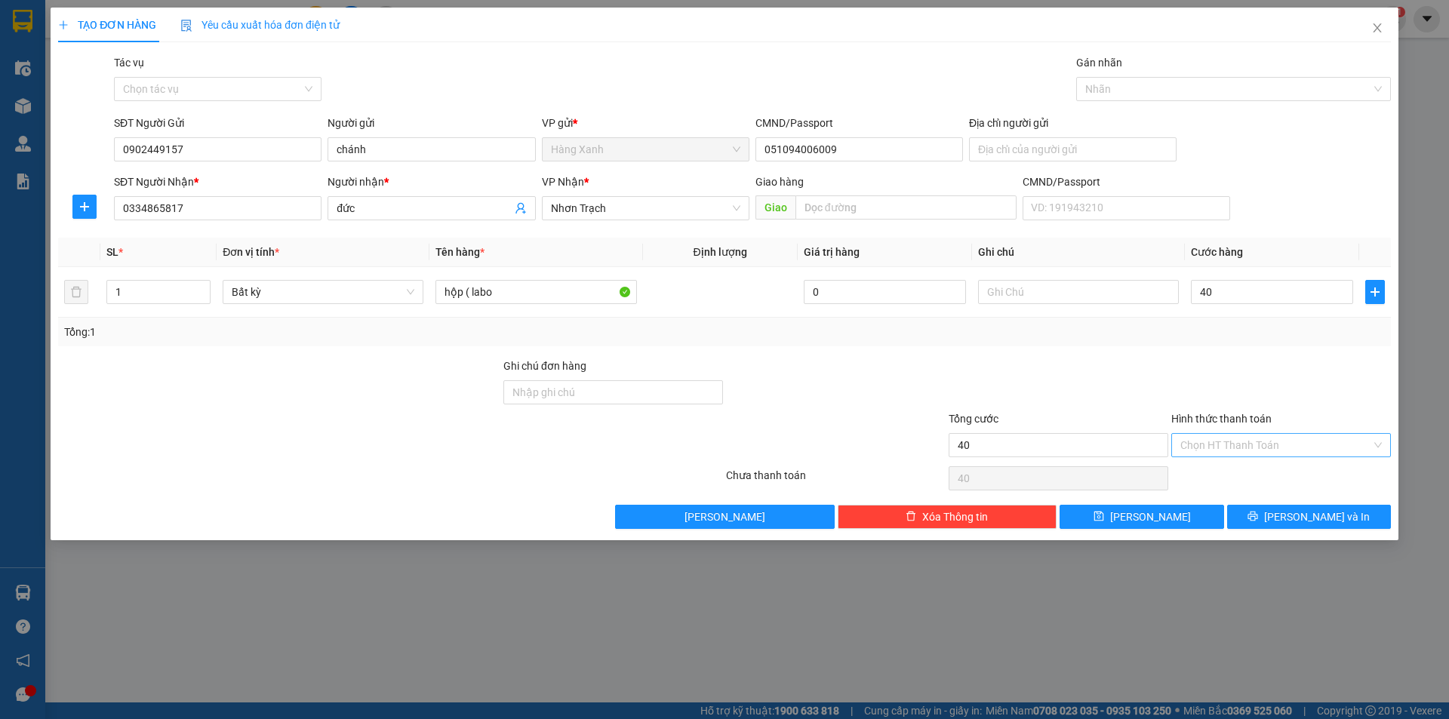
type input "40.000"
click at [1252, 469] on div "Tại văn phòng" at bounding box center [1282, 475] width 202 height 17
type input "0"
click at [1289, 525] on button "[PERSON_NAME] và In" at bounding box center [1309, 517] width 164 height 24
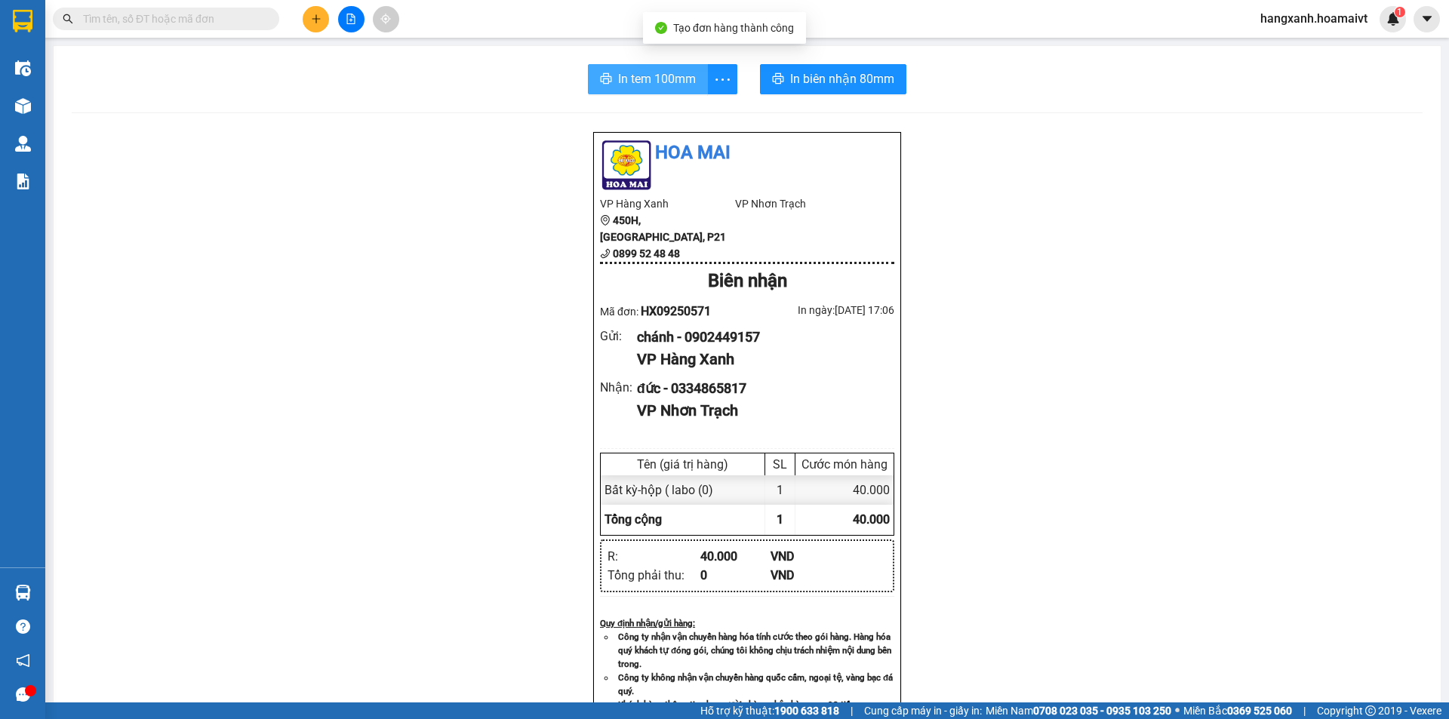
click at [630, 85] on span "In tem 100mm" at bounding box center [657, 78] width 78 height 19
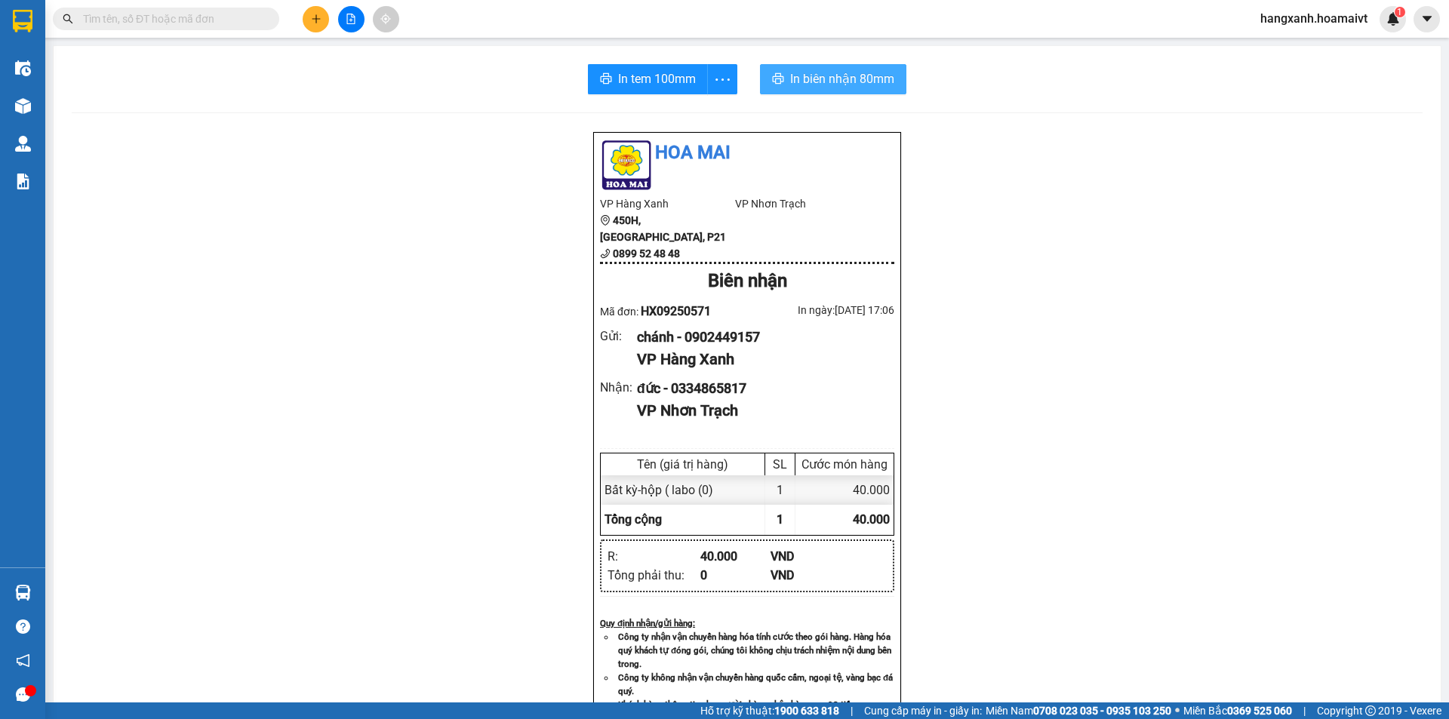
click at [861, 78] on span "In biên nhận 80mm" at bounding box center [842, 78] width 104 height 19
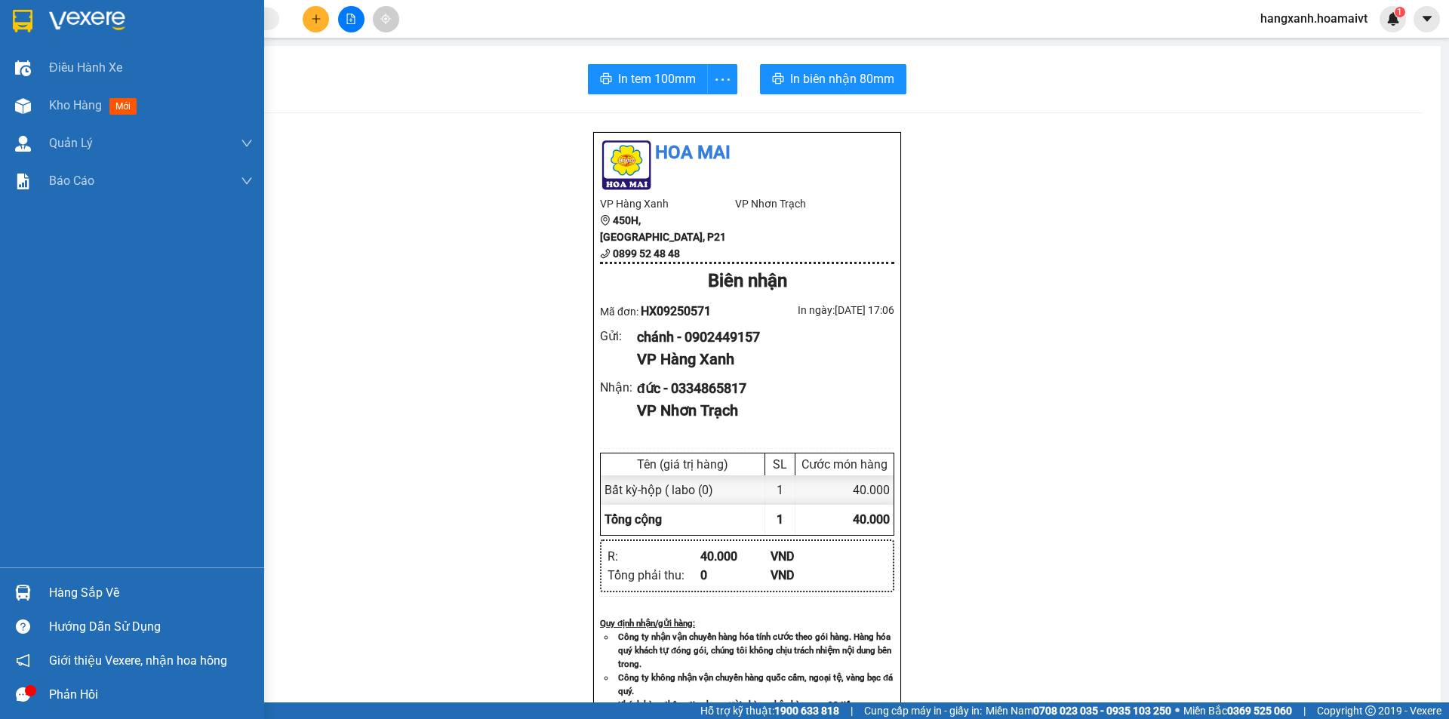
click at [13, 31] on img at bounding box center [23, 21] width 20 height 23
